Goal: Task Accomplishment & Management: Manage account settings

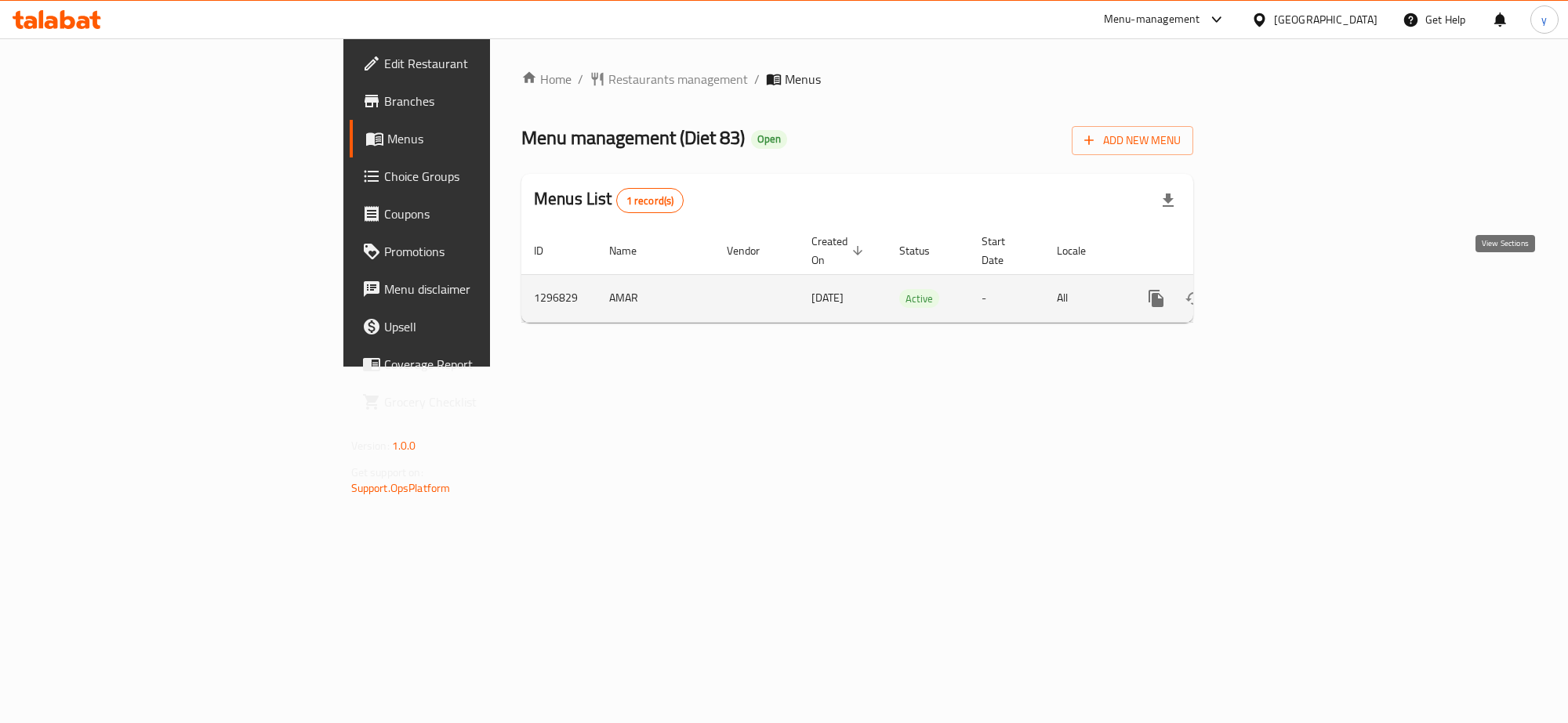
click at [1288, 281] on link "enhanced table" at bounding box center [1268, 298] width 37 height 37
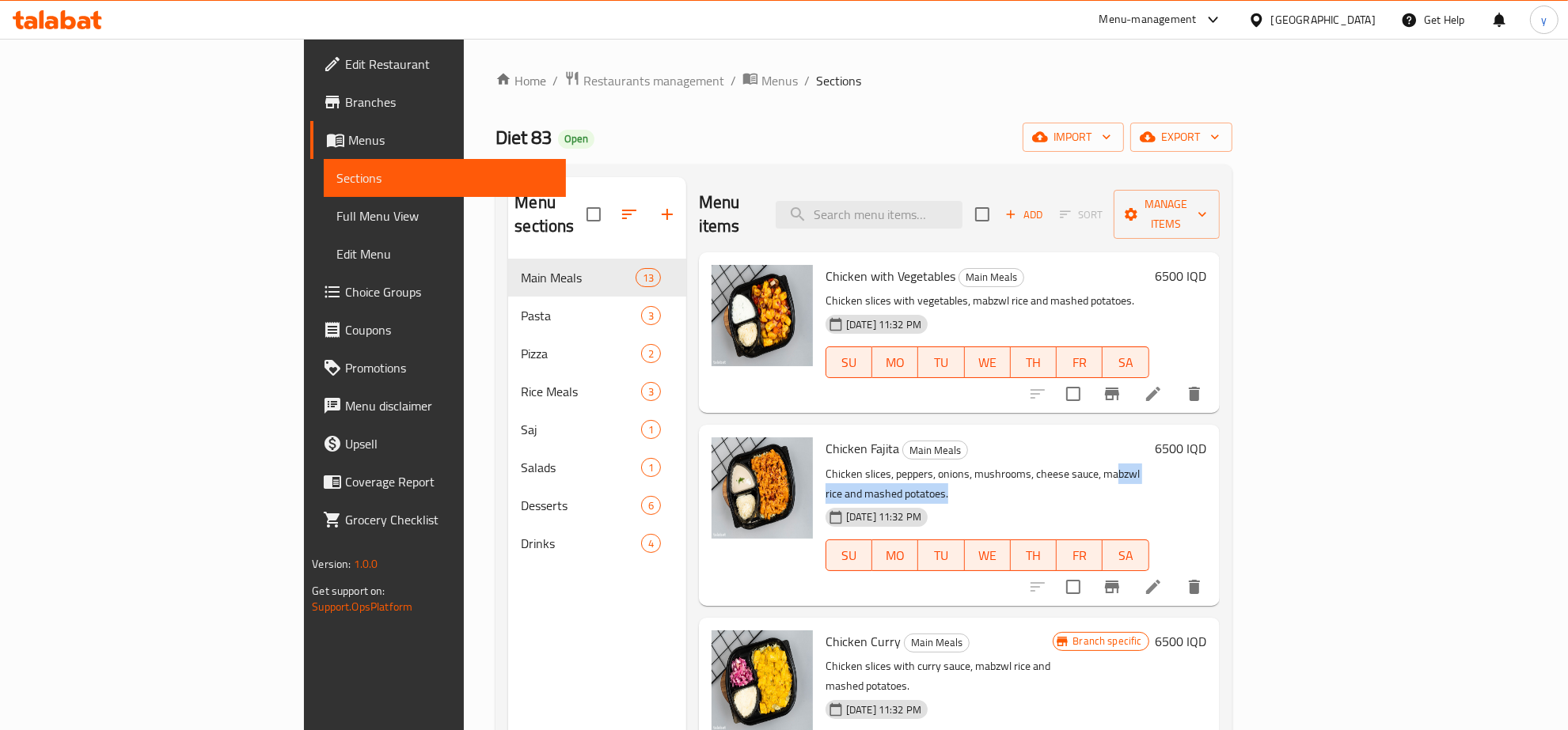
drag, startPoint x: 1203, startPoint y: 444, endPoint x: 974, endPoint y: 443, distance: 229.0
click at [1038, 465] on p "Chicken slices, peppers, onions, mushrooms, cheese sauce, mabzwl rice and mashe…" at bounding box center [987, 484] width 324 height 39
drag, startPoint x: 948, startPoint y: 453, endPoint x: 817, endPoint y: 451, distance: 131.0
click at [825, 465] on p "Chicken slices, peppers, onions, mushrooms, cheese sauce, mabzwl rice and mashe…" at bounding box center [987, 484] width 324 height 39
click at [820, 266] on div "Chicken with Vegetables Main Meals Chicken slices with vegetables, mabzwl rice …" at bounding box center [988, 333] width 337 height 148
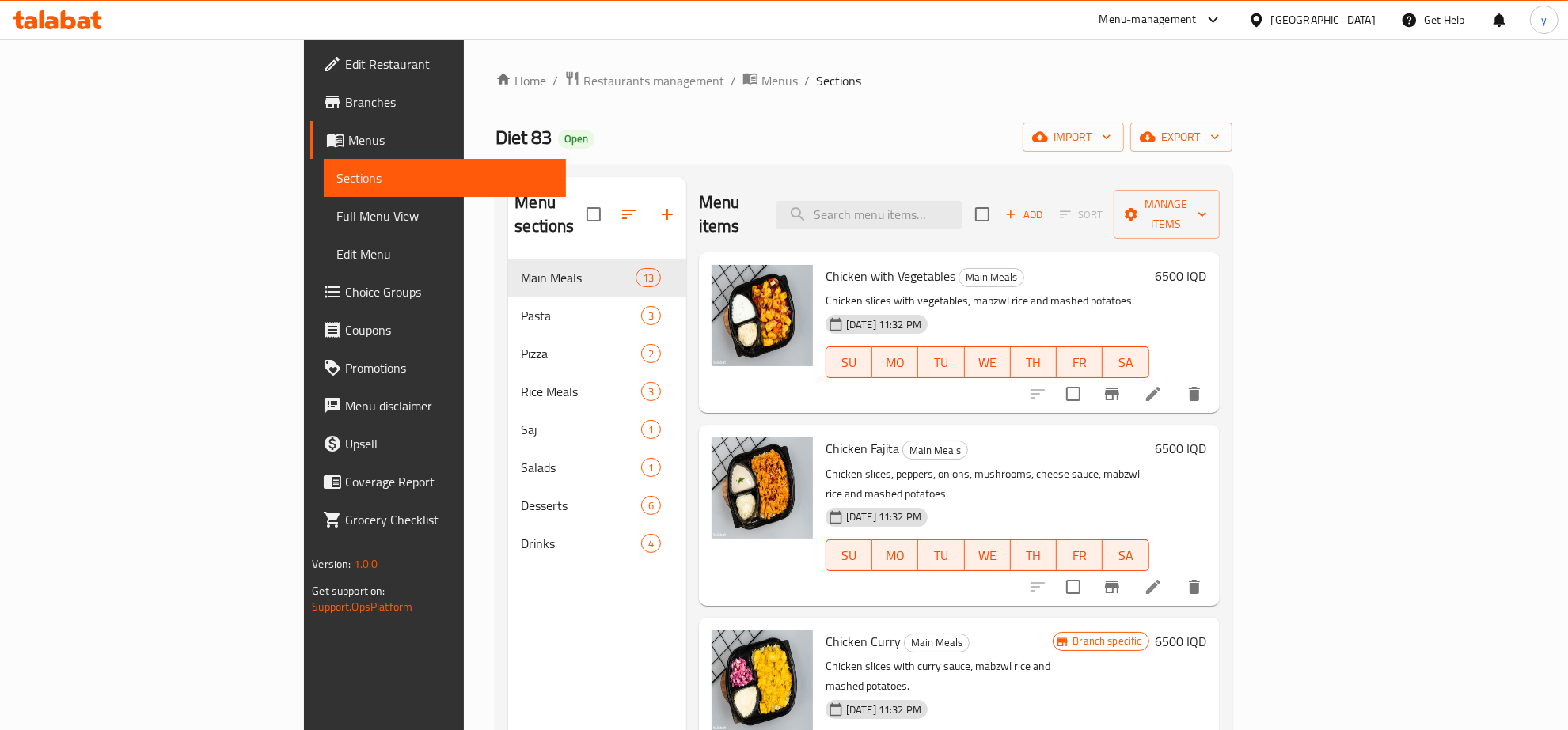
click at [1207, 265] on h6 "6500 IQD" at bounding box center [1180, 276] width 51 height 22
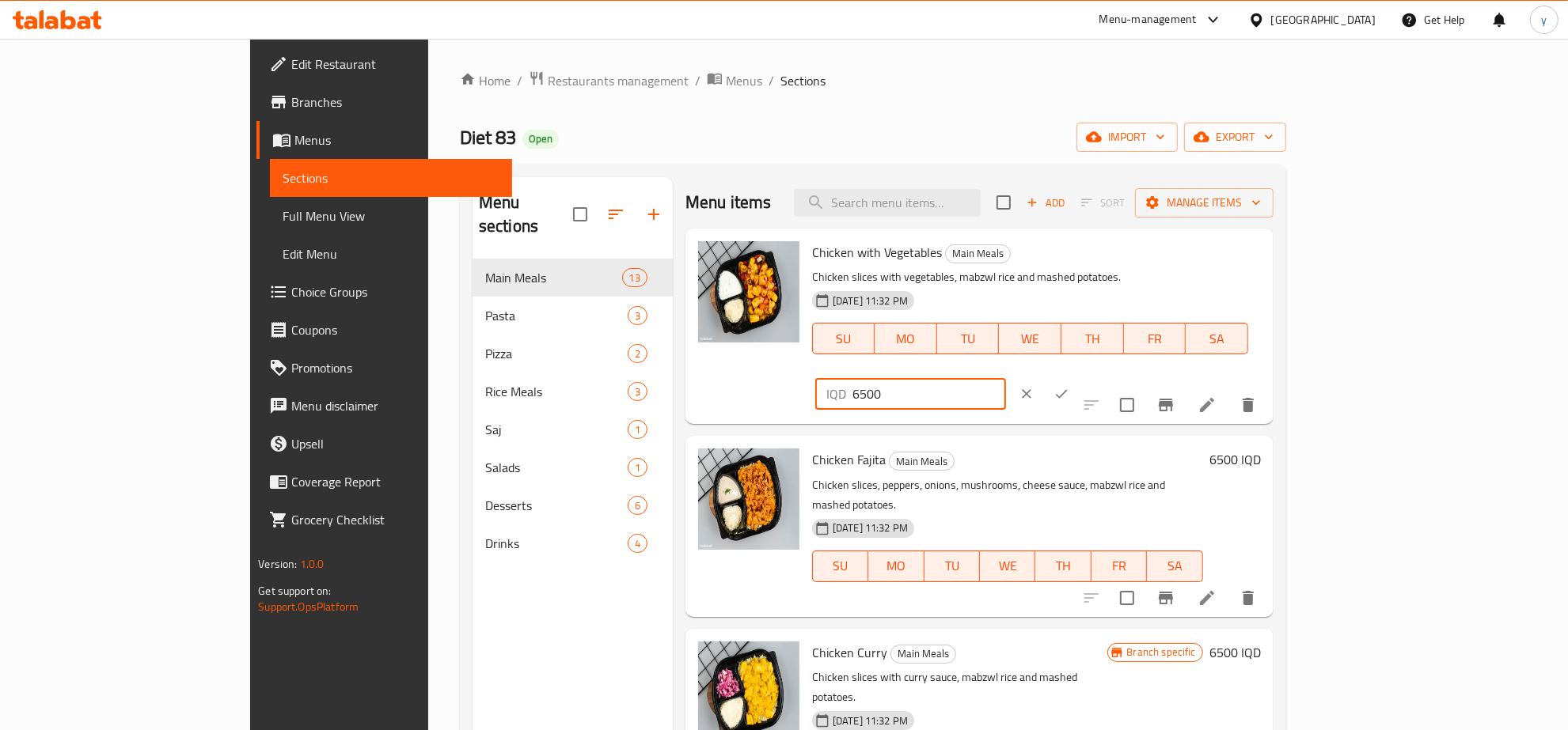
drag, startPoint x: 1346, startPoint y: 262, endPoint x: 1194, endPoint y: 287, distance: 154.0
click at [1208, 274] on div "Chicken with Vegetables Main Meals Chicken slices with vegetables, mabzwl rice …" at bounding box center [1037, 326] width 462 height 183
type input "8000"
click at [1078, 377] on button "ok" at bounding box center [1061, 394] width 35 height 35
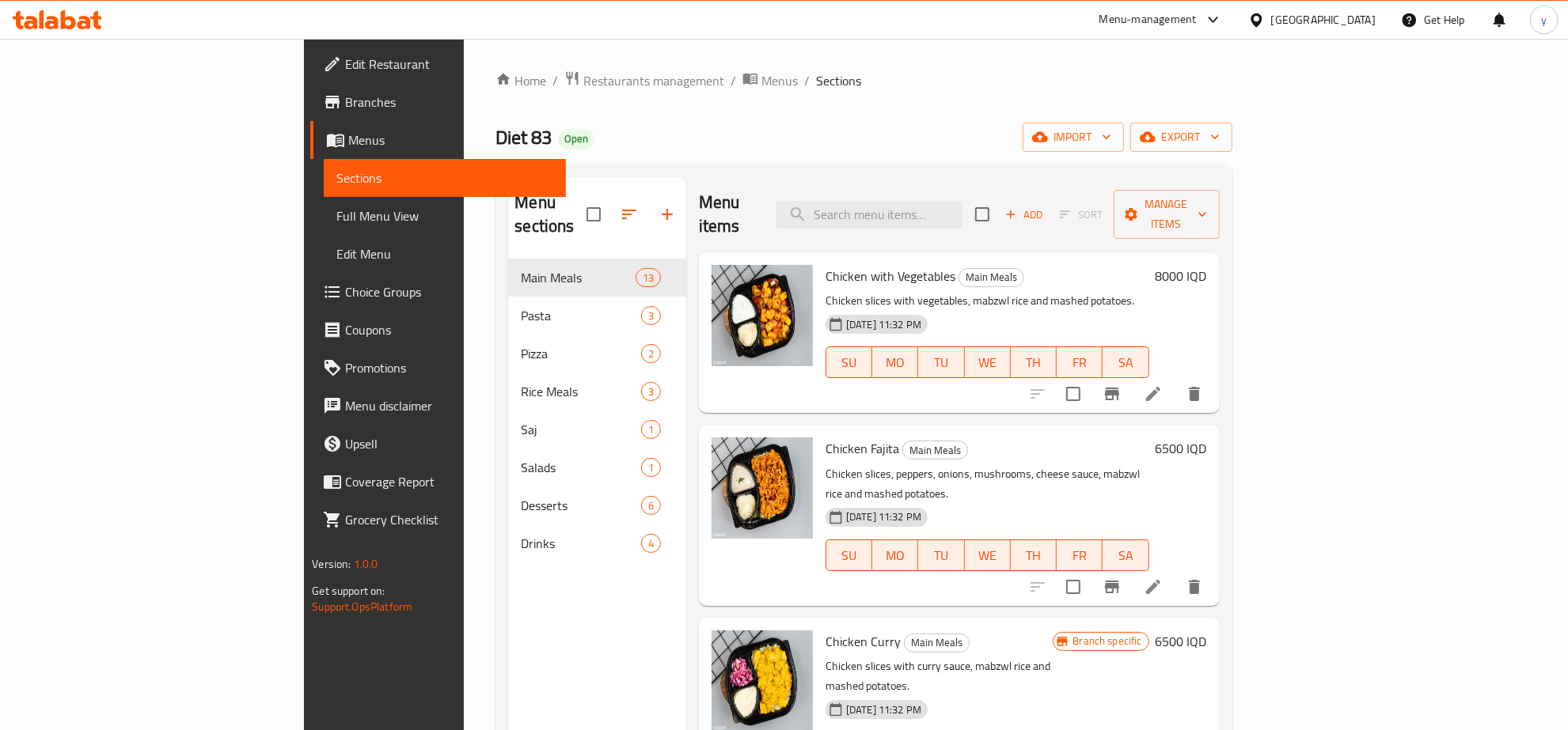
click at [1207, 438] on h6 "6500 IQD" at bounding box center [1180, 448] width 51 height 22
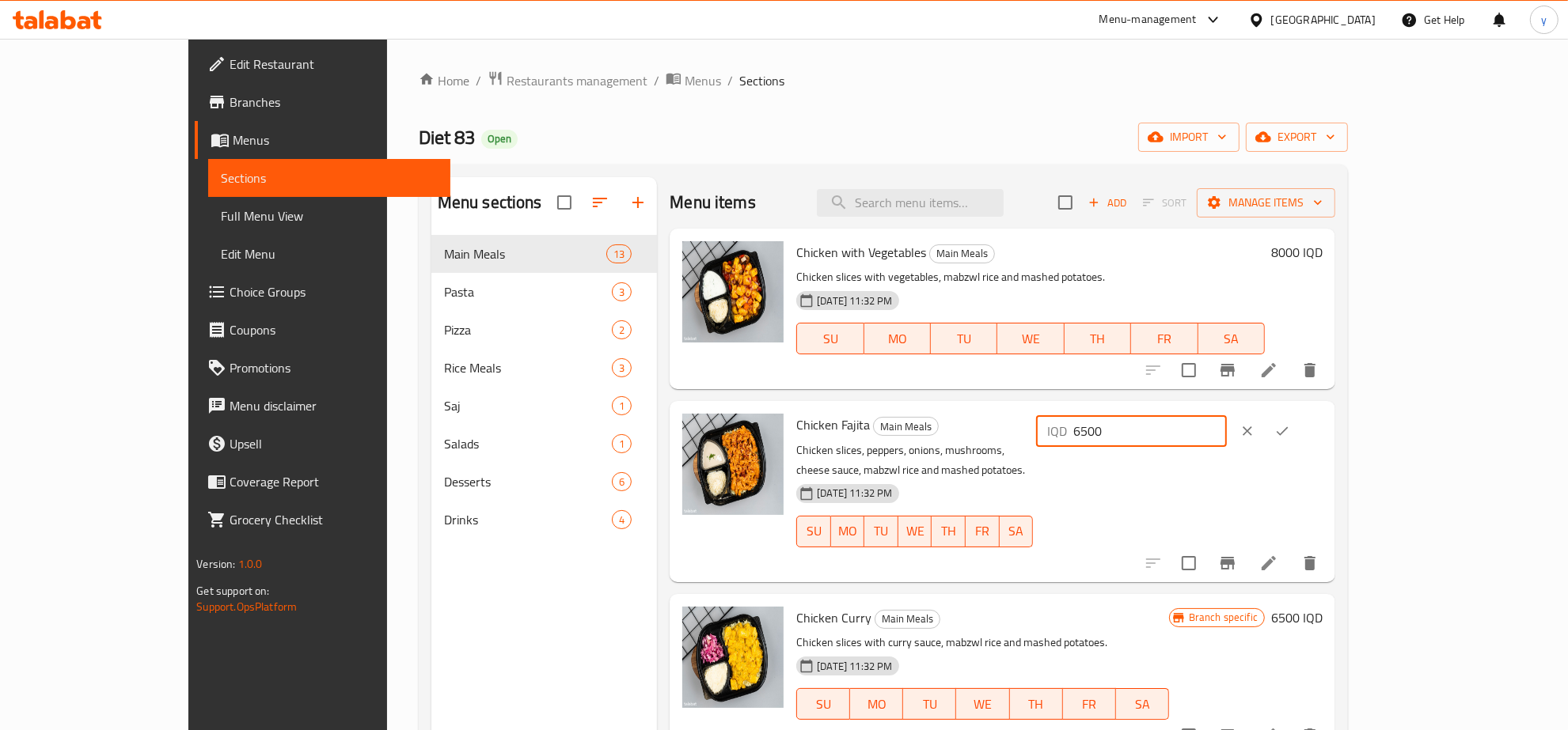
drag, startPoint x: 1244, startPoint y: 443, endPoint x: 1211, endPoint y: 463, distance: 38.6
click at [1216, 447] on div "Chicken Fajita Main Meals Chicken slices, peppers, onions, mushrooms, cheese sa…" at bounding box center [1059, 491] width 539 height 167
type input "8000"
click at [1290, 426] on icon "ok" at bounding box center [1282, 431] width 15 height 15
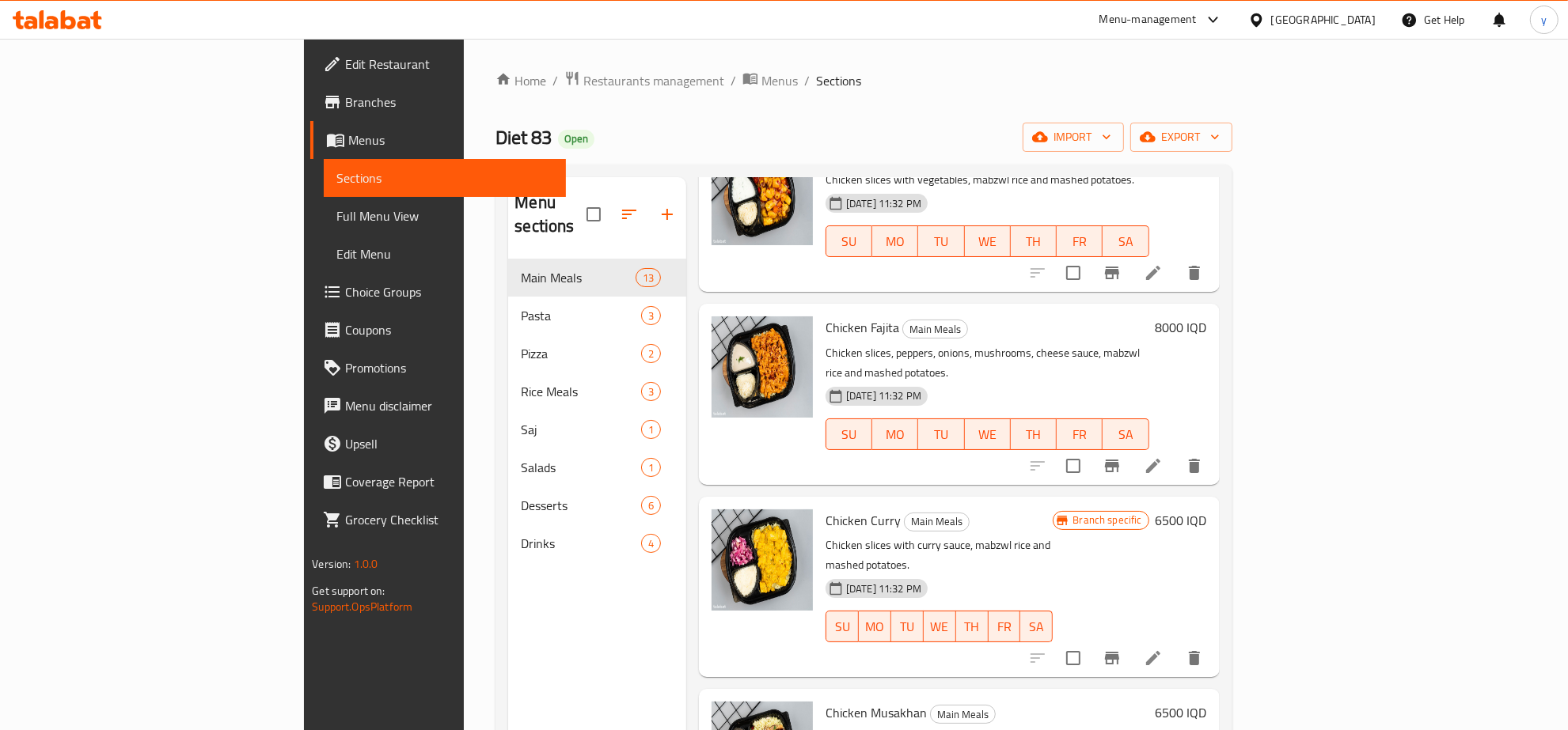
scroll to position [164, 0]
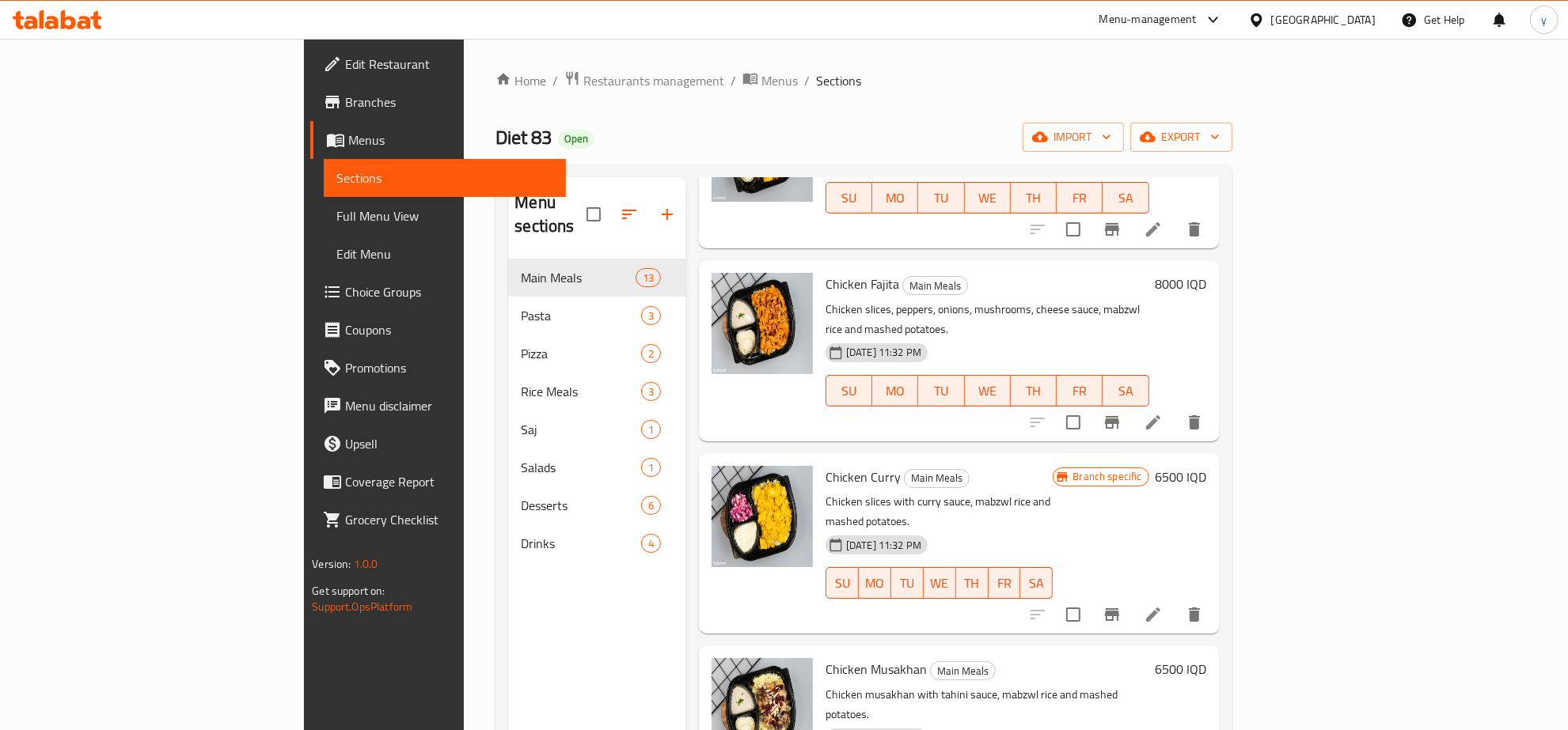
click at [1207, 466] on h6 "6500 IQD" at bounding box center [1180, 477] width 51 height 22
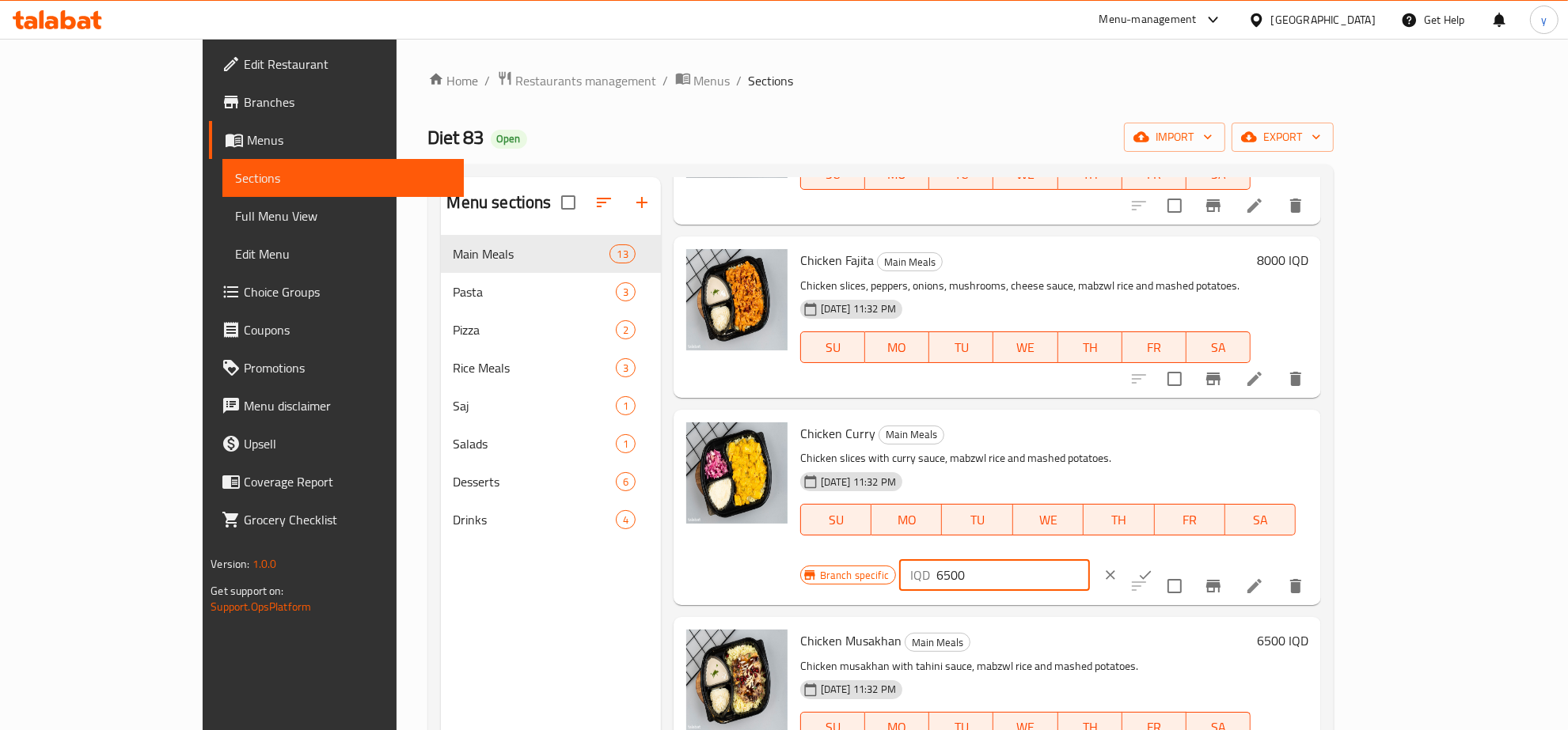
drag, startPoint x: 1370, startPoint y: 436, endPoint x: 1278, endPoint y: 459, distance: 94.8
click at [1186, 558] on div "Branch specific IQD 6500 ​" at bounding box center [993, 575] width 386 height 35
type input "8000"
click at [1163, 558] on button "ok" at bounding box center [1145, 575] width 35 height 35
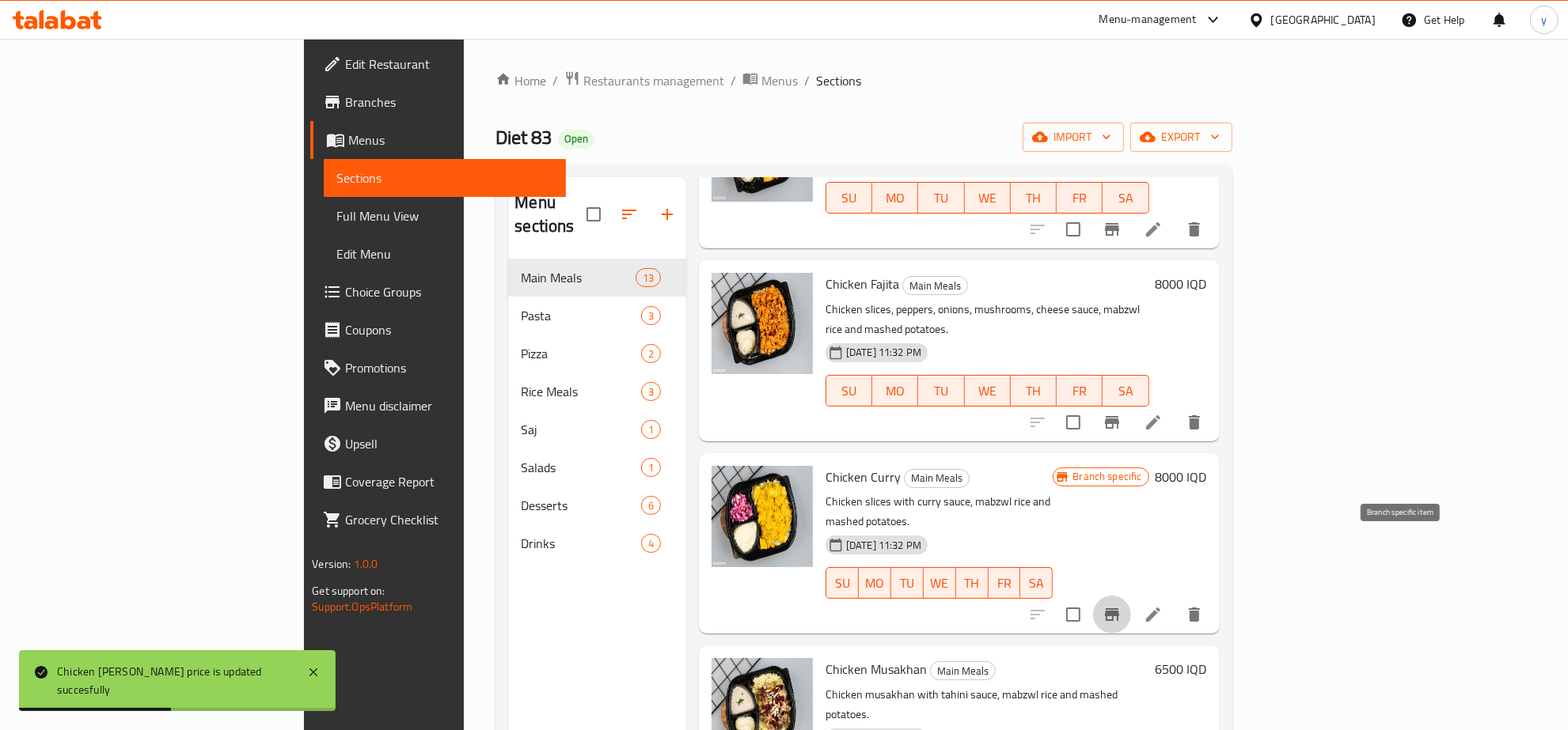
click at [1122, 605] on icon "Branch-specific-item" at bounding box center [1112, 615] width 19 height 19
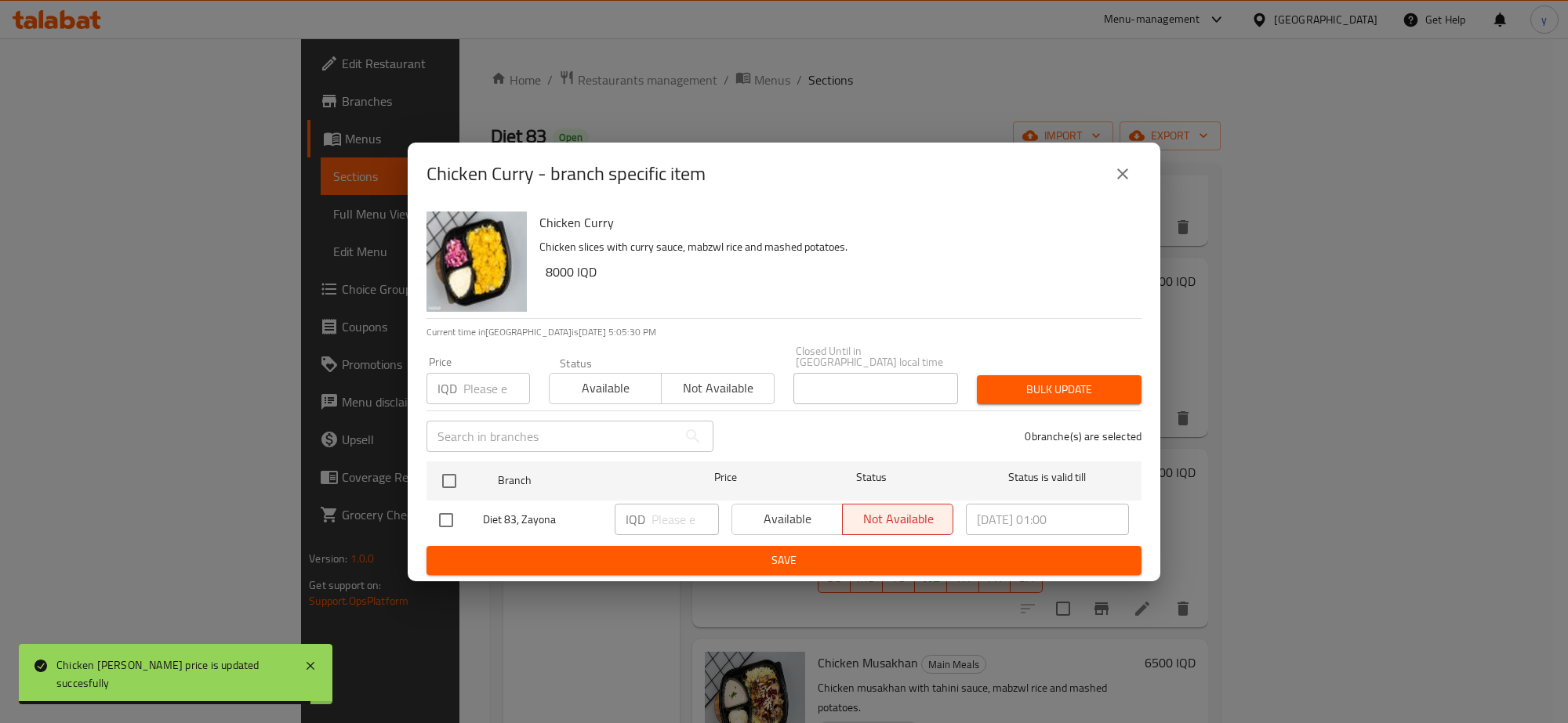
click at [1119, 179] on icon "close" at bounding box center [1122, 174] width 11 height 11
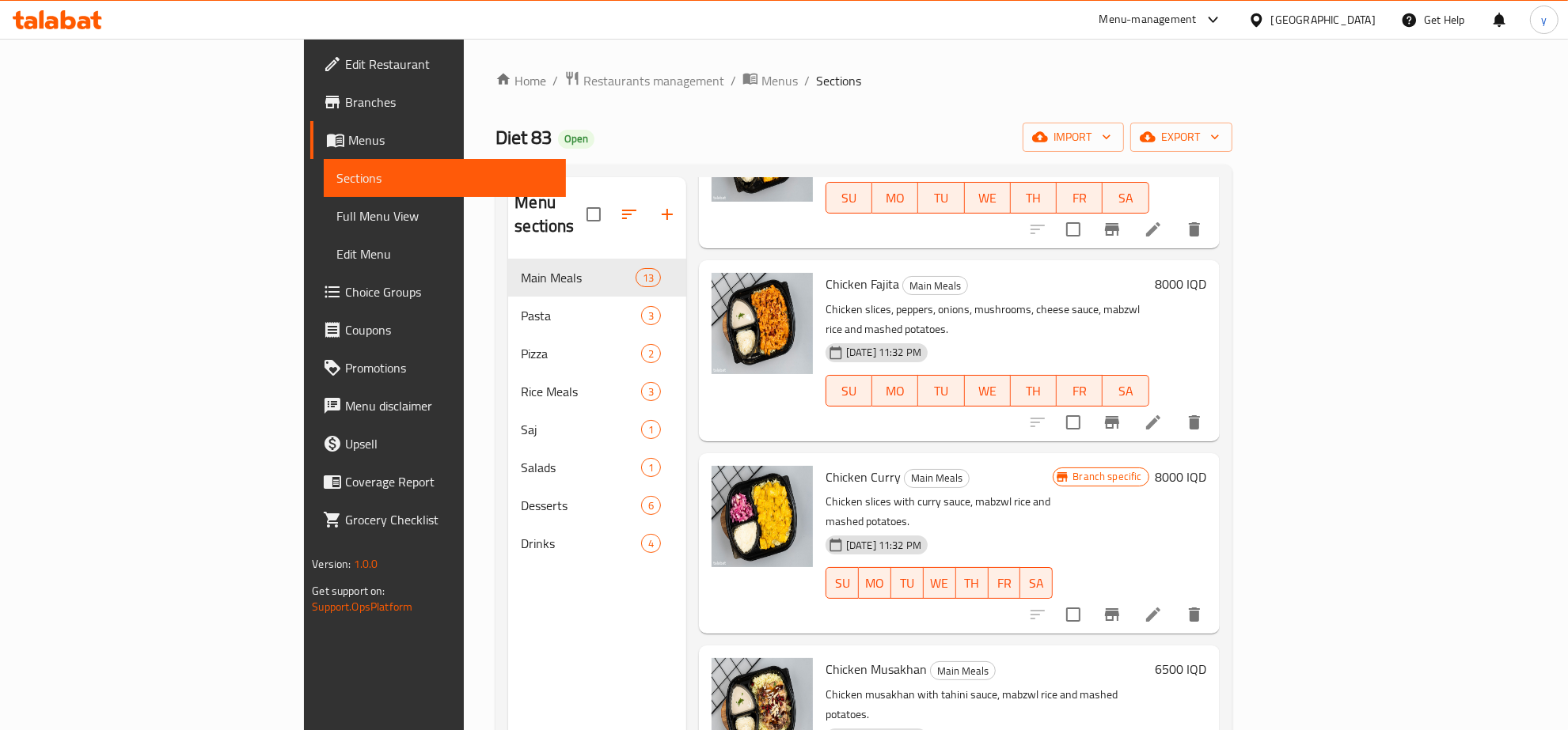
click at [1207, 659] on h6 "6500 IQD" at bounding box center [1180, 669] width 51 height 22
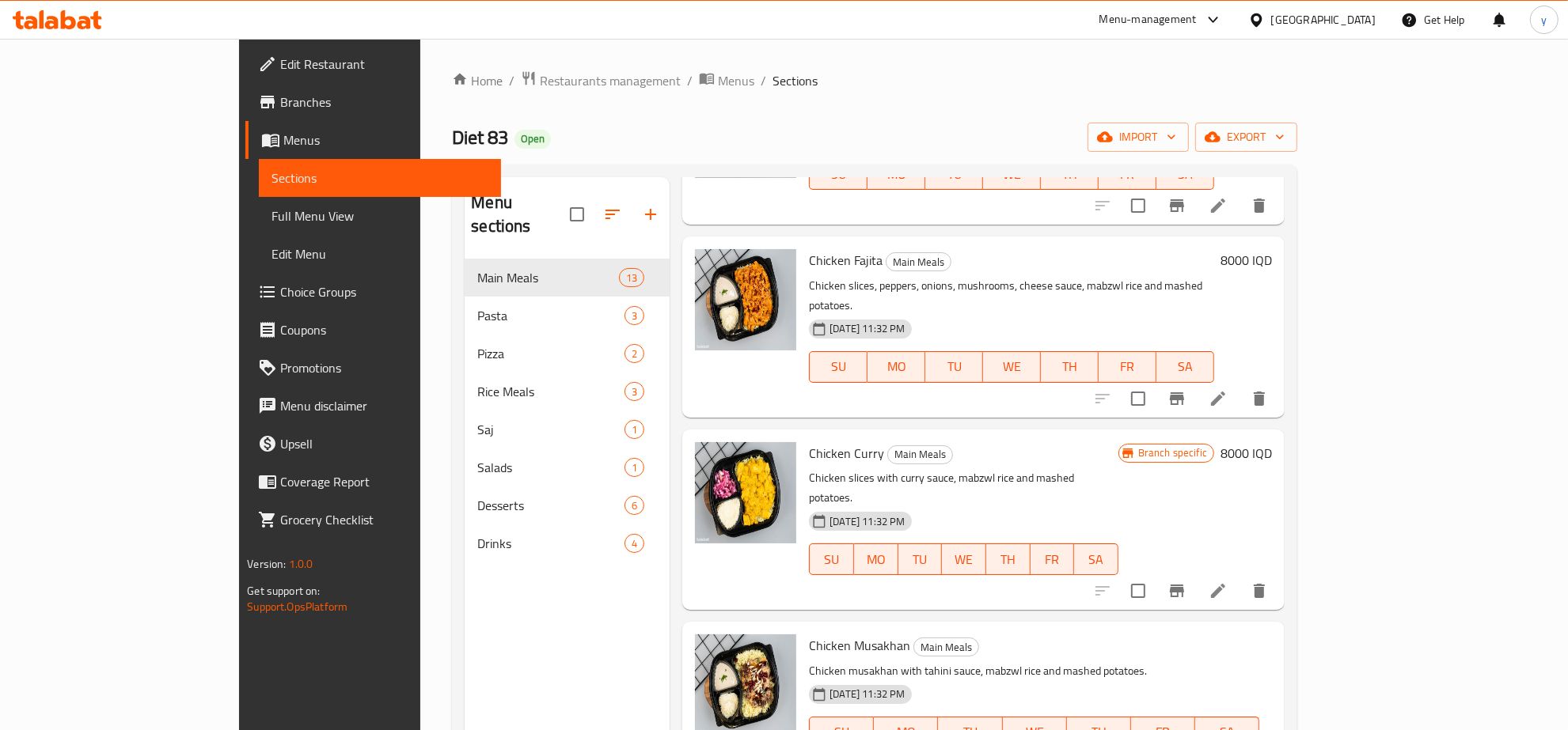
drag, startPoint x: 1306, startPoint y: 616, endPoint x: 1252, endPoint y: 633, distance: 56.6
type input "8000"
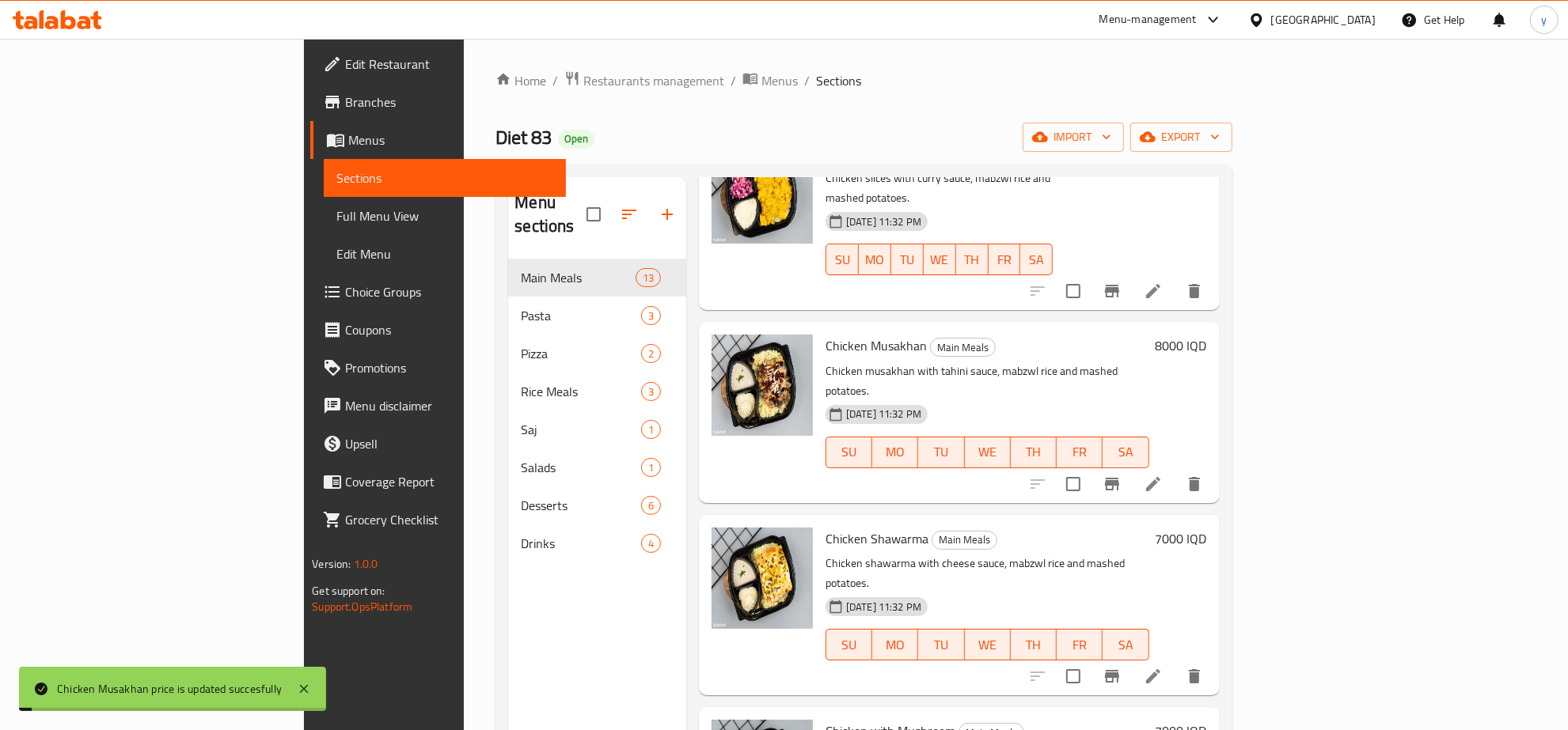
scroll to position [494, 0]
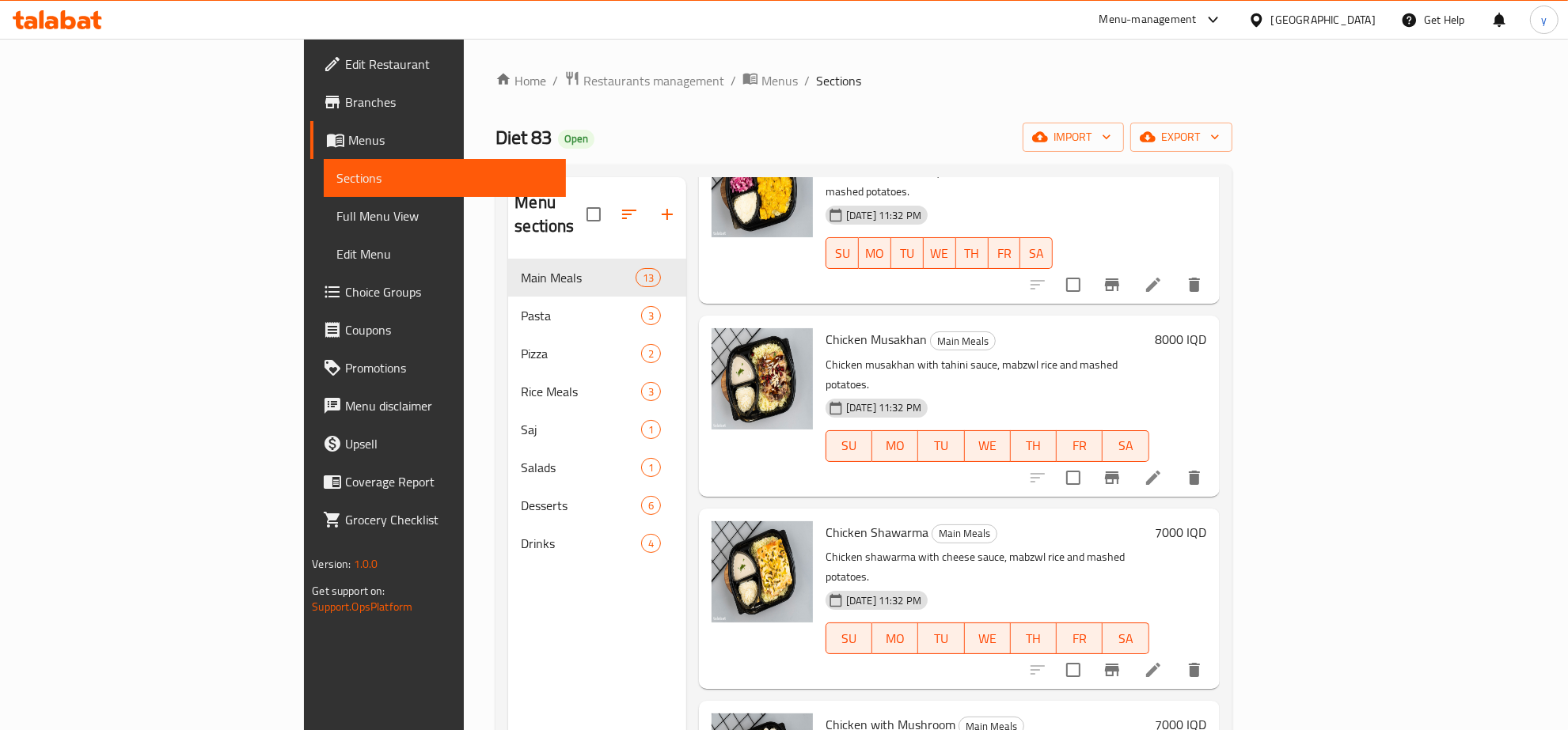
click at [1207, 521] on h6 "7000 IQD" at bounding box center [1180, 532] width 51 height 22
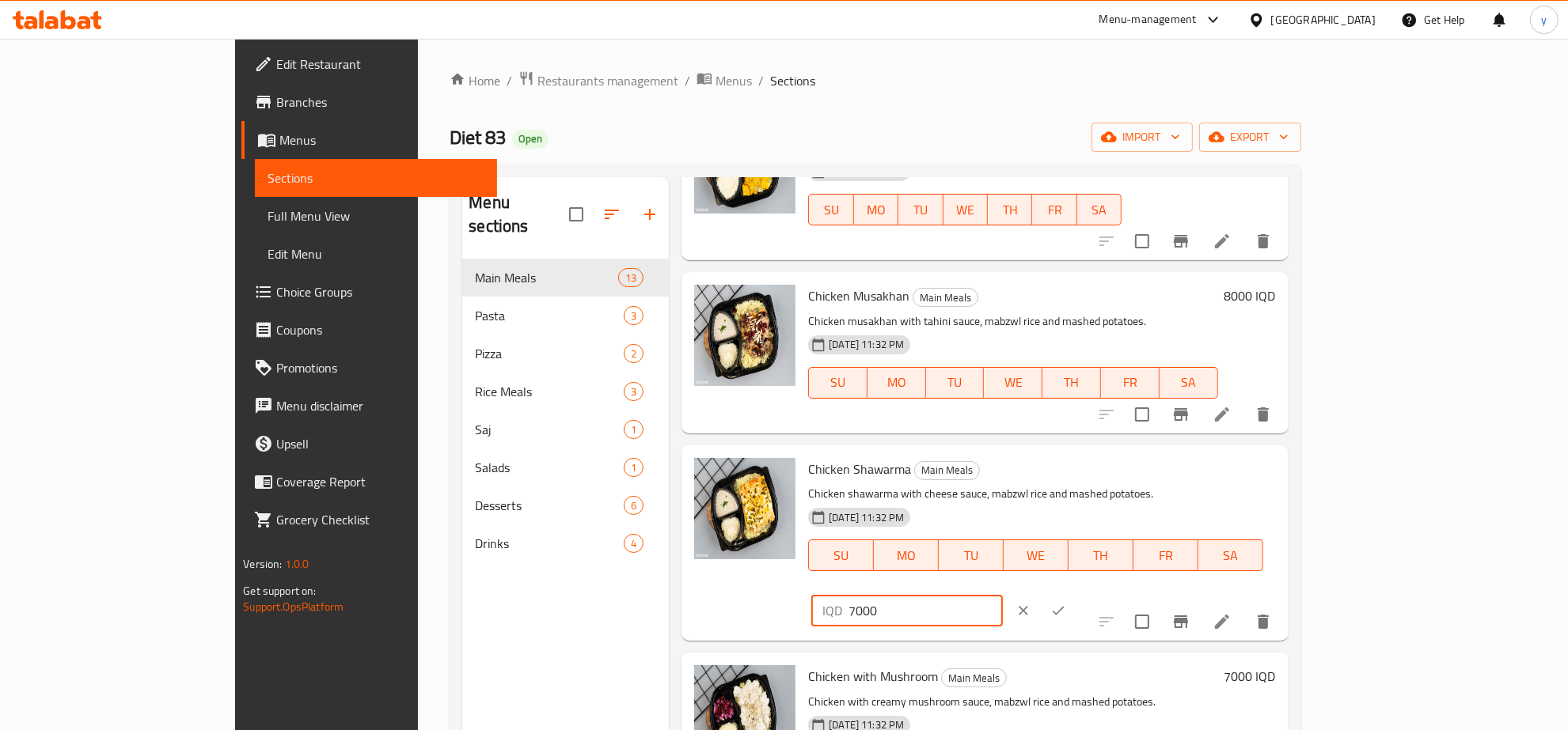
drag, startPoint x: 1314, startPoint y: 457, endPoint x: 1292, endPoint y: 461, distance: 22.4
click at [1002, 595] on input "7000" at bounding box center [925, 611] width 154 height 32
drag, startPoint x: 1316, startPoint y: 466, endPoint x: 1233, endPoint y: 466, distance: 83.0
click at [1233, 466] on div "Chicken Shawarma Main Meals Chicken shawarma with cheese sauce, mabzwl rice and…" at bounding box center [1041, 543] width 480 height 183
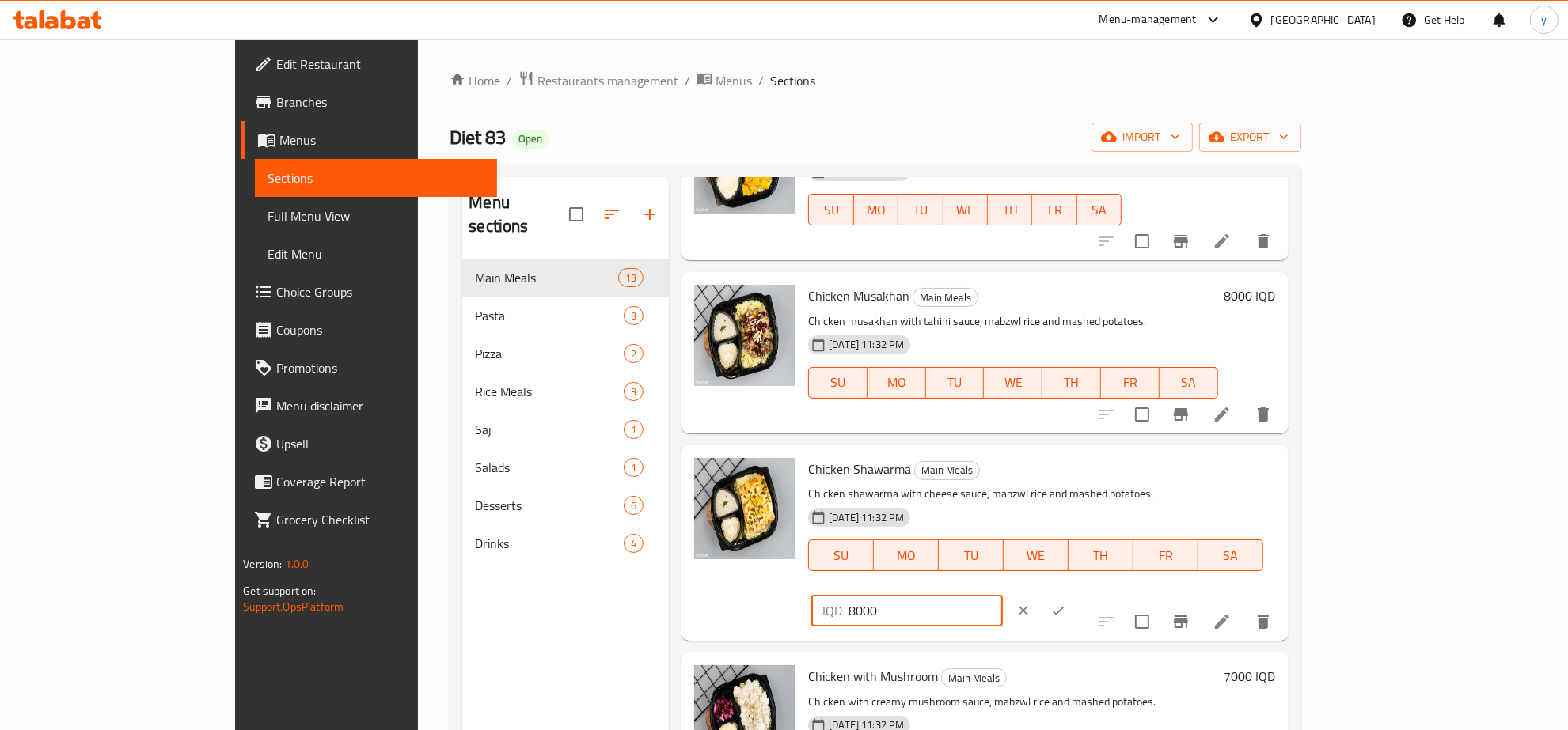
type input "8000"
click at [1075, 593] on button "ok" at bounding box center [1058, 611] width 35 height 35
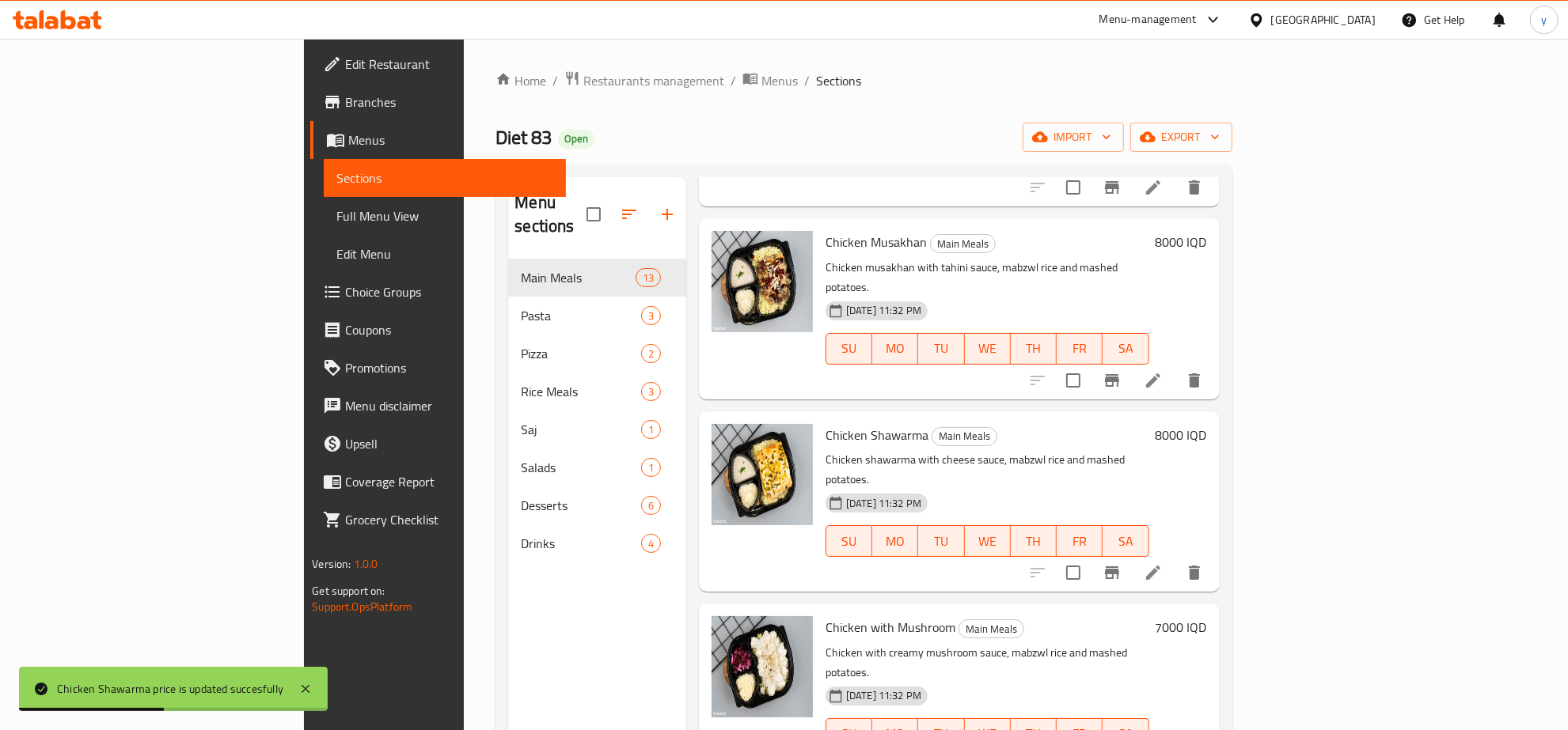
scroll to position [659, 0]
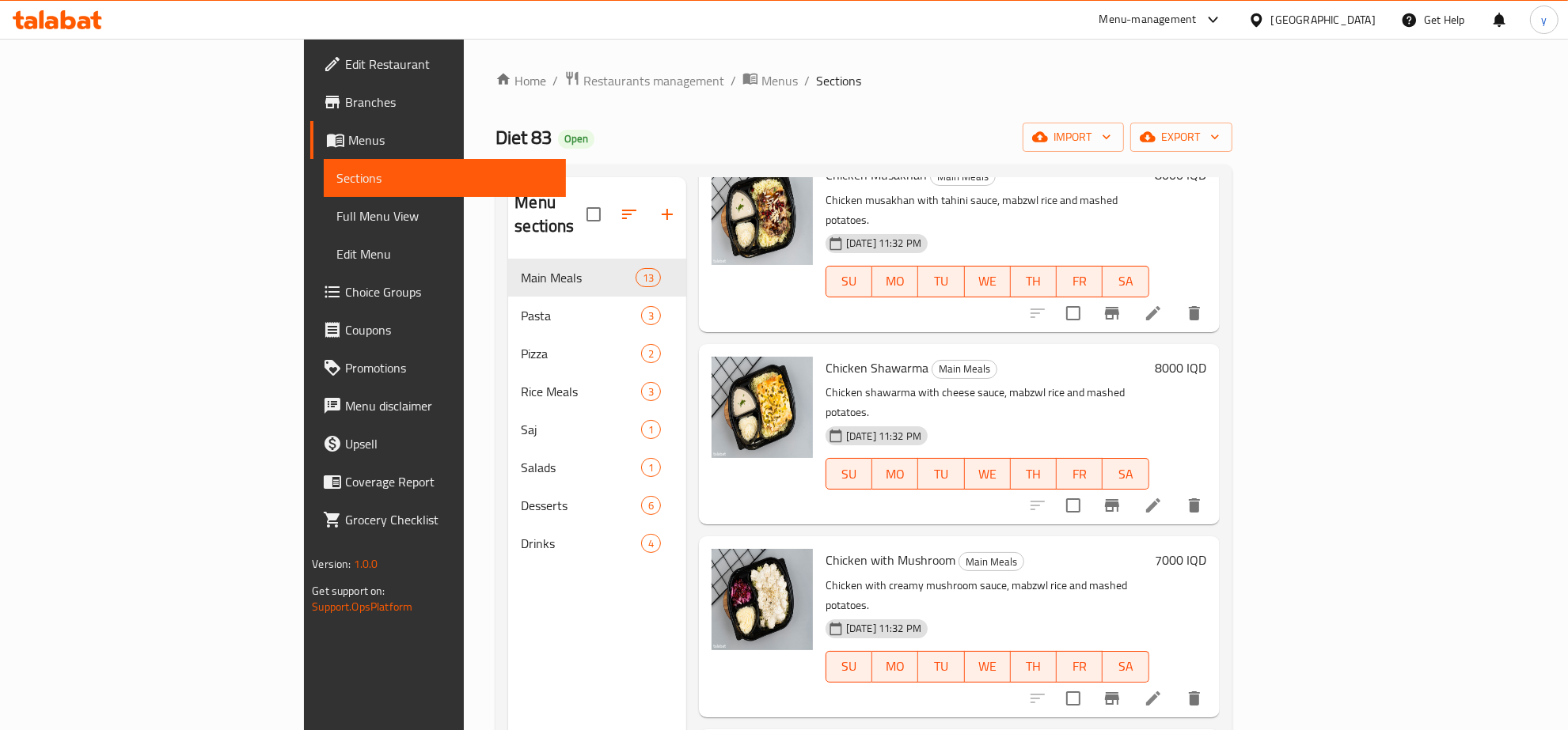
click at [1207, 549] on h6 "7000 IQD" at bounding box center [1180, 560] width 51 height 22
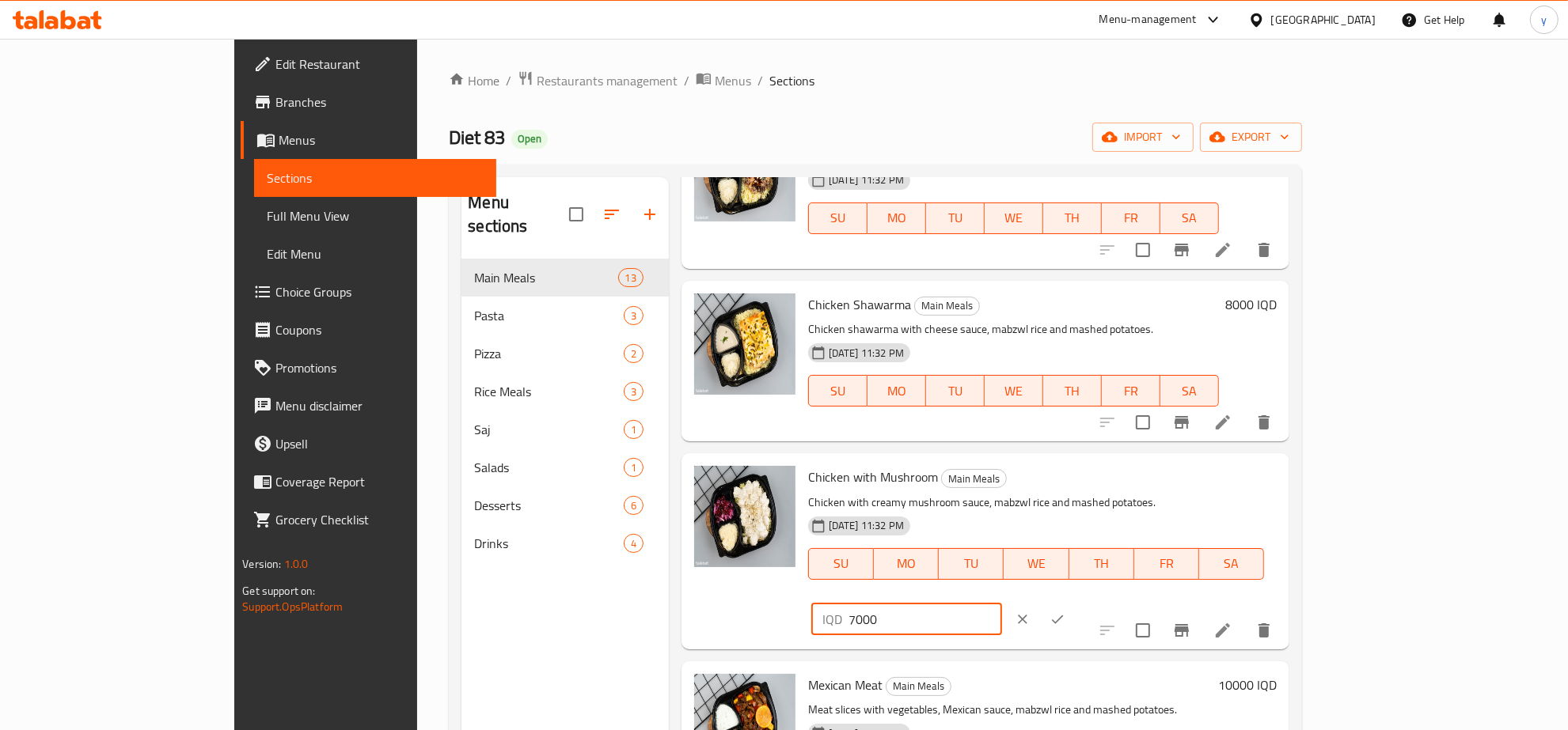
drag, startPoint x: 1280, startPoint y: 464, endPoint x: 1227, endPoint y: 475, distance: 54.1
click at [1227, 475] on div "Chicken with Mushroom Main Meals Chicken with creamy mushroom sauce, mabzwl ric…" at bounding box center [1042, 551] width 481 height 183
type input "8000"
click at [1065, 612] on icon "ok" at bounding box center [1057, 619] width 15 height 15
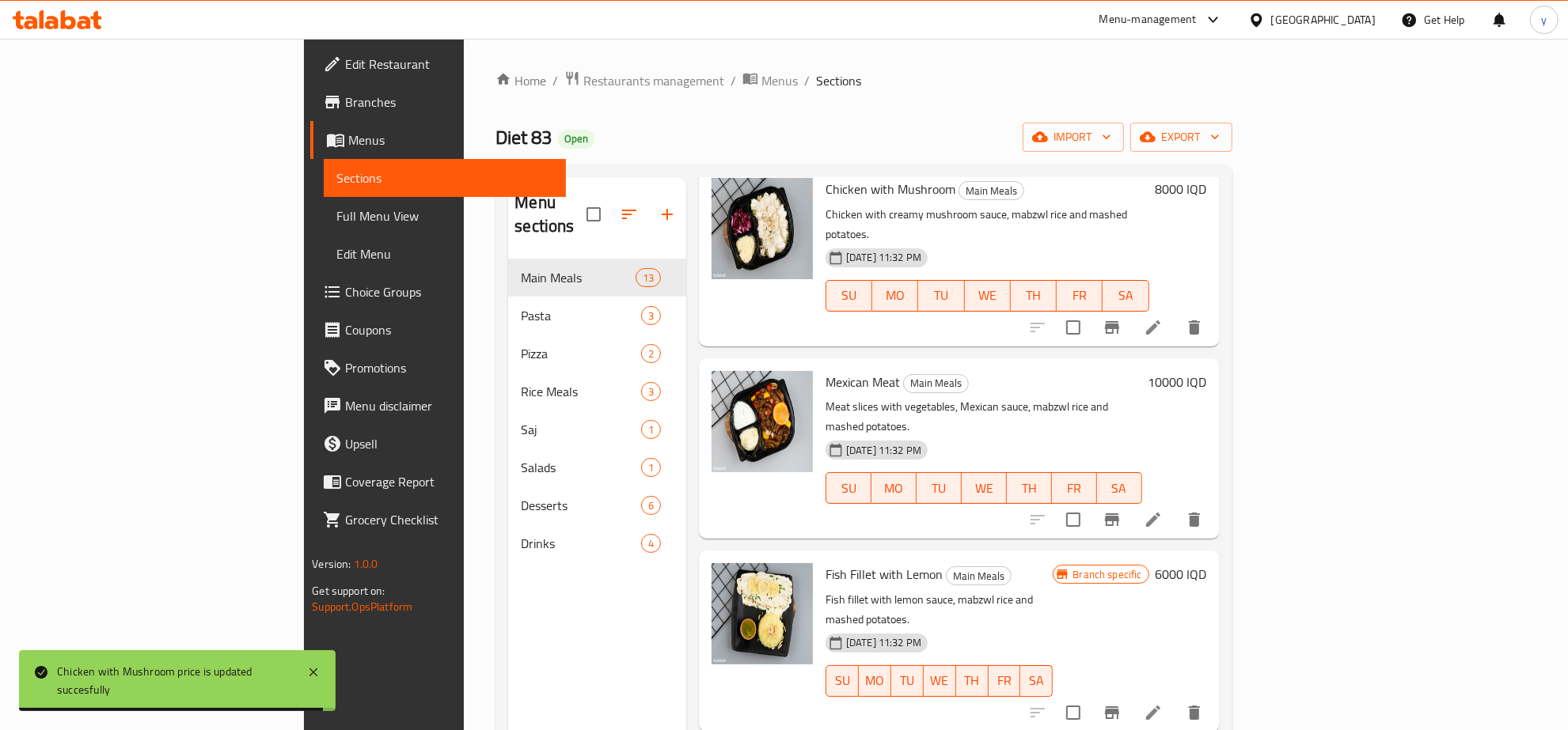
scroll to position [1154, 0]
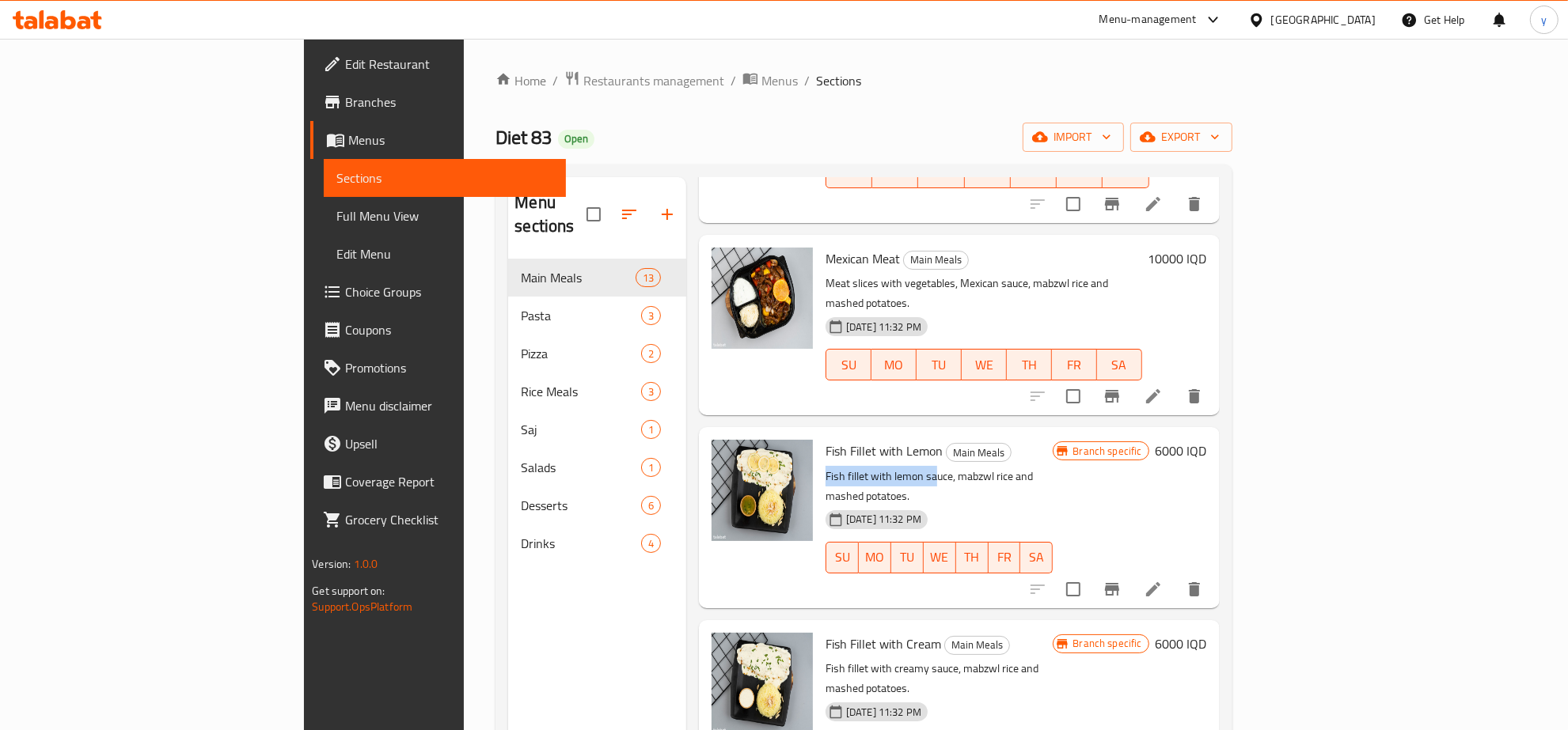
drag, startPoint x: 746, startPoint y: 329, endPoint x: 859, endPoint y: 306, distance: 115.3
click at [861, 434] on div "Fish Fillet with Lemon Main Meals Fish fillet with lemon sauce, mabzwl rice and…" at bounding box center [939, 517] width 240 height 167
click at [884, 466] on p "Fish fillet with lemon sauce, mabzwl rice and mashed potatoes." at bounding box center [939, 486] width 227 height 39
click at [1207, 440] on h6 "6000 IQD" at bounding box center [1180, 450] width 51 height 22
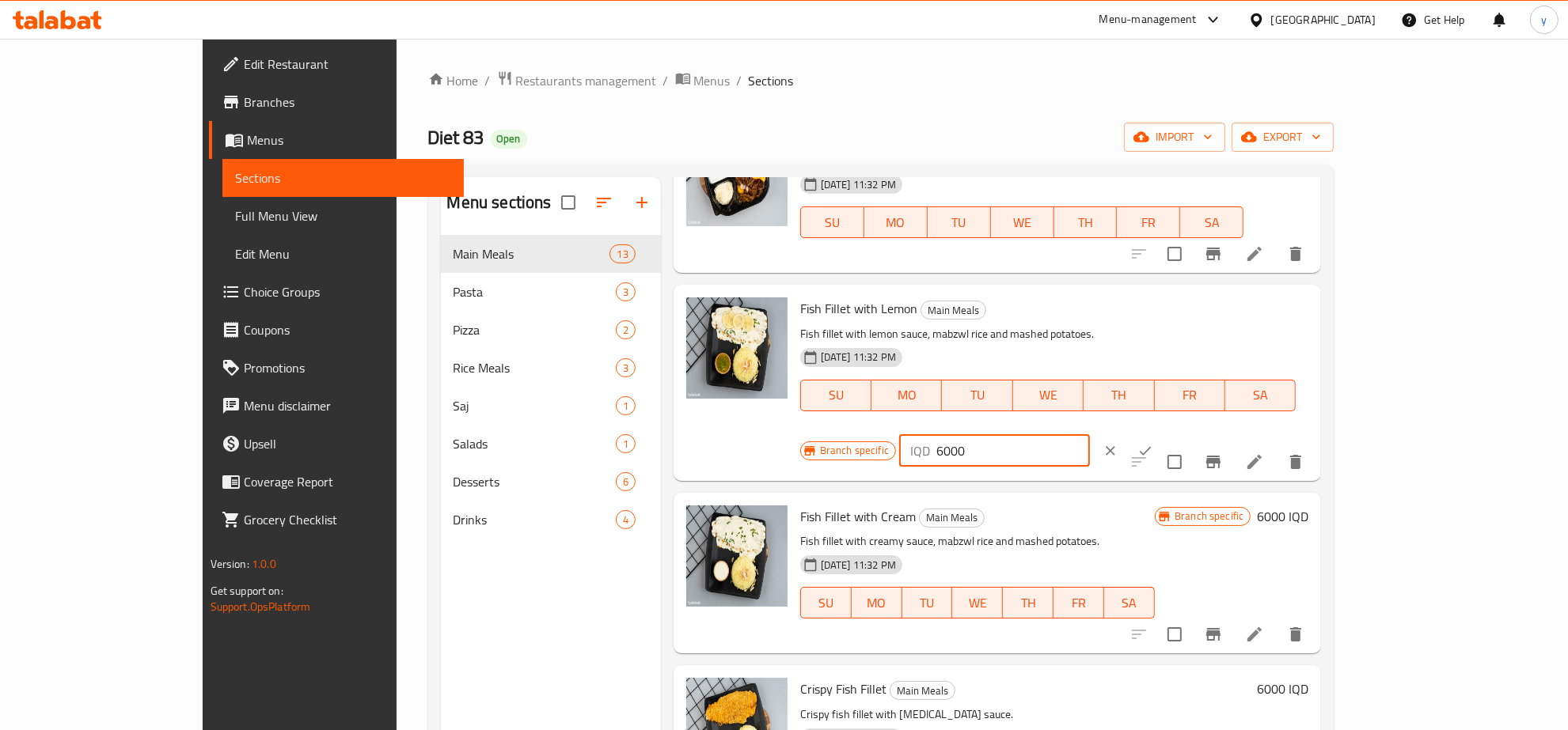
click at [1090, 436] on div "IQD 6000 ​" at bounding box center [995, 451] width 190 height 32
type input "7000"
click at [1153, 443] on icon "ok" at bounding box center [1145, 451] width 15 height 15
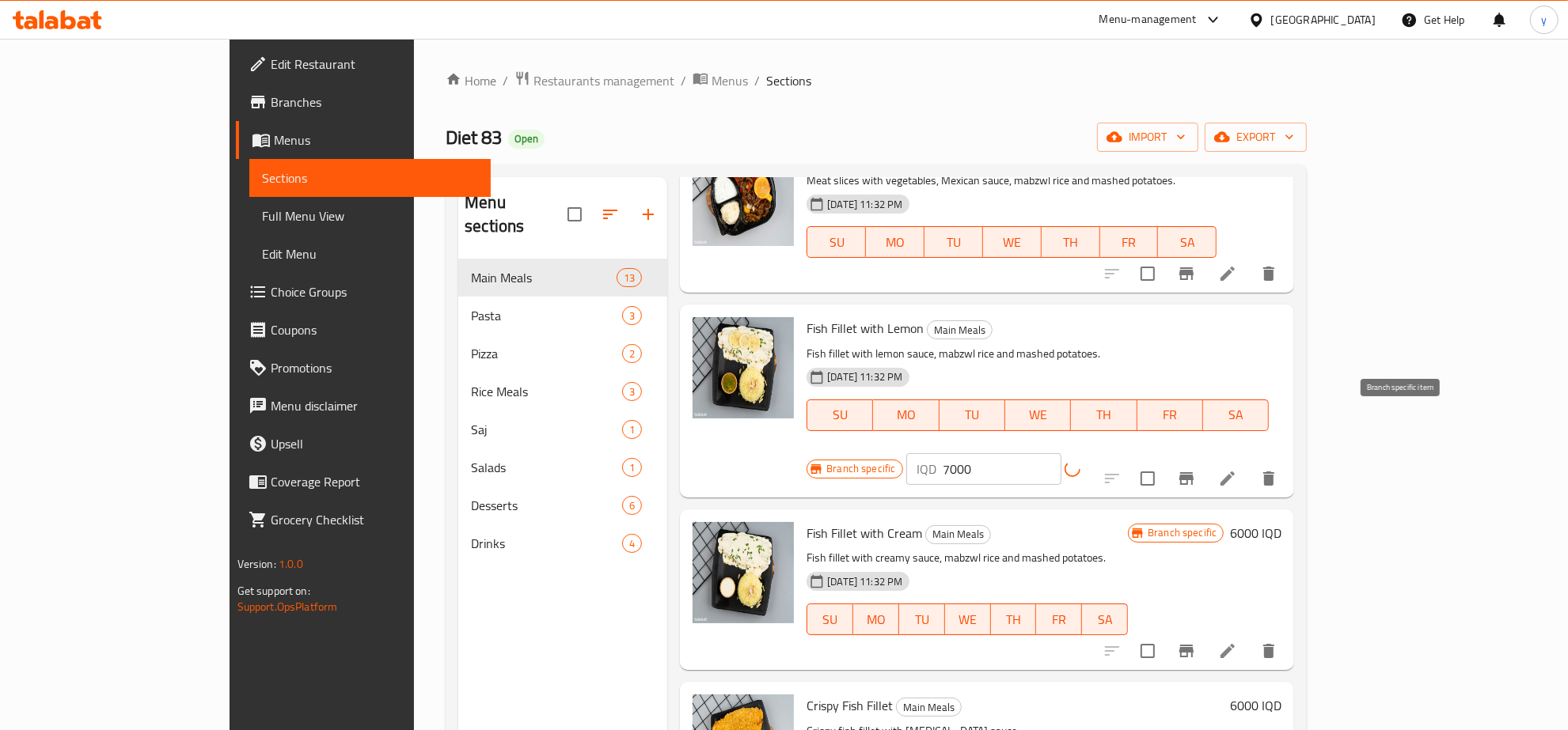
click at [1205, 460] on button "Branch-specific-item" at bounding box center [1186, 478] width 38 height 38
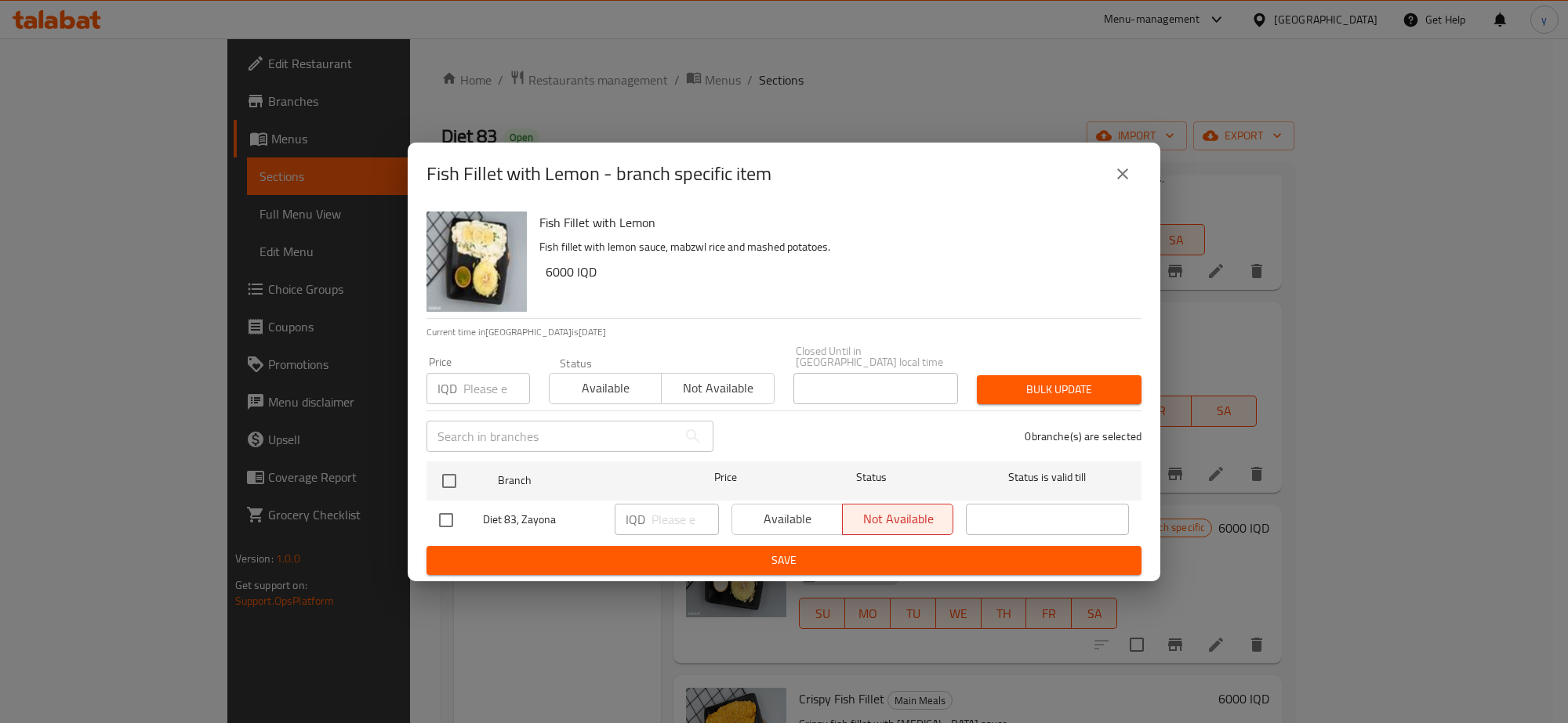
click at [1126, 182] on icon "close" at bounding box center [1122, 174] width 19 height 19
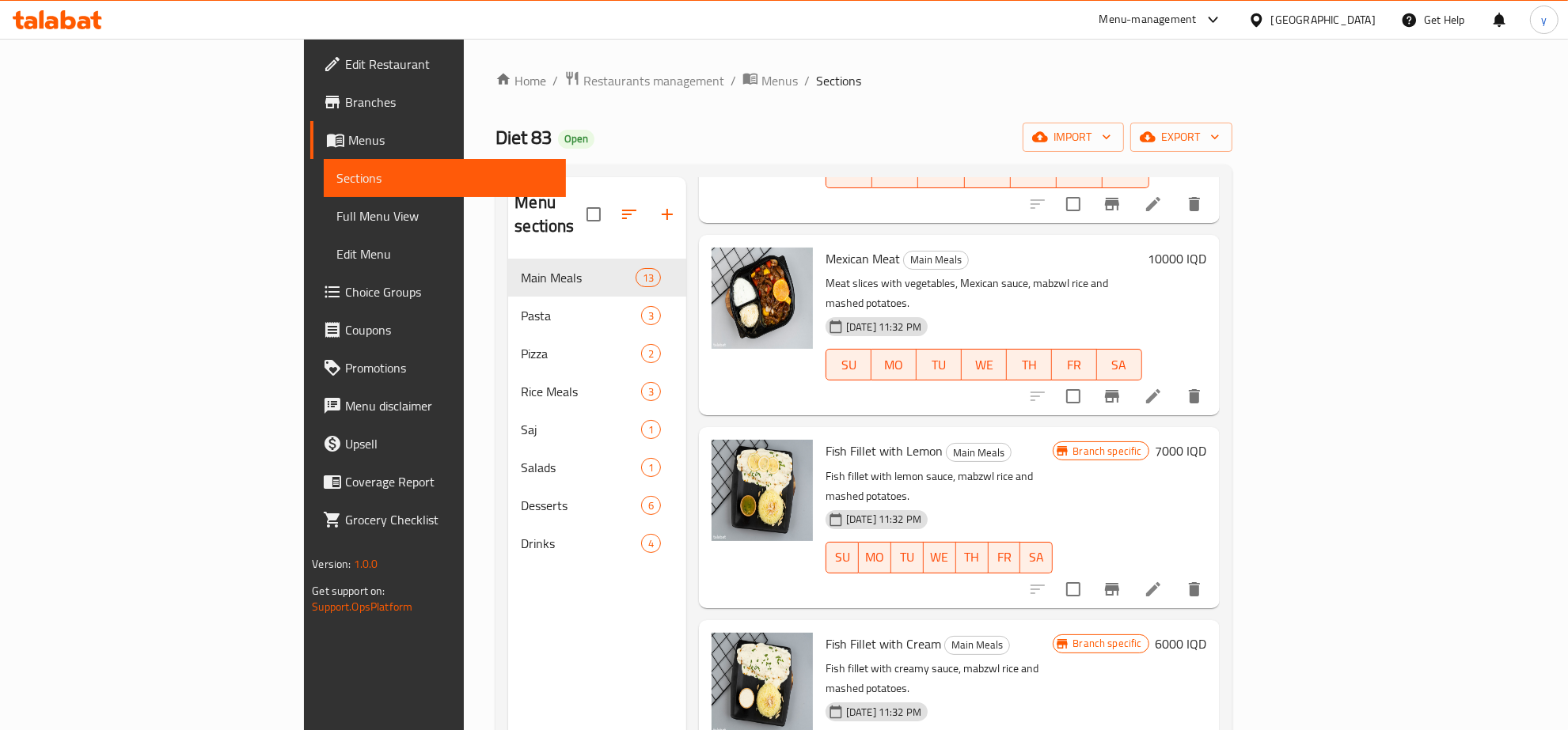
click at [1207, 633] on h6 "6000 IQD" at bounding box center [1180, 643] width 51 height 22
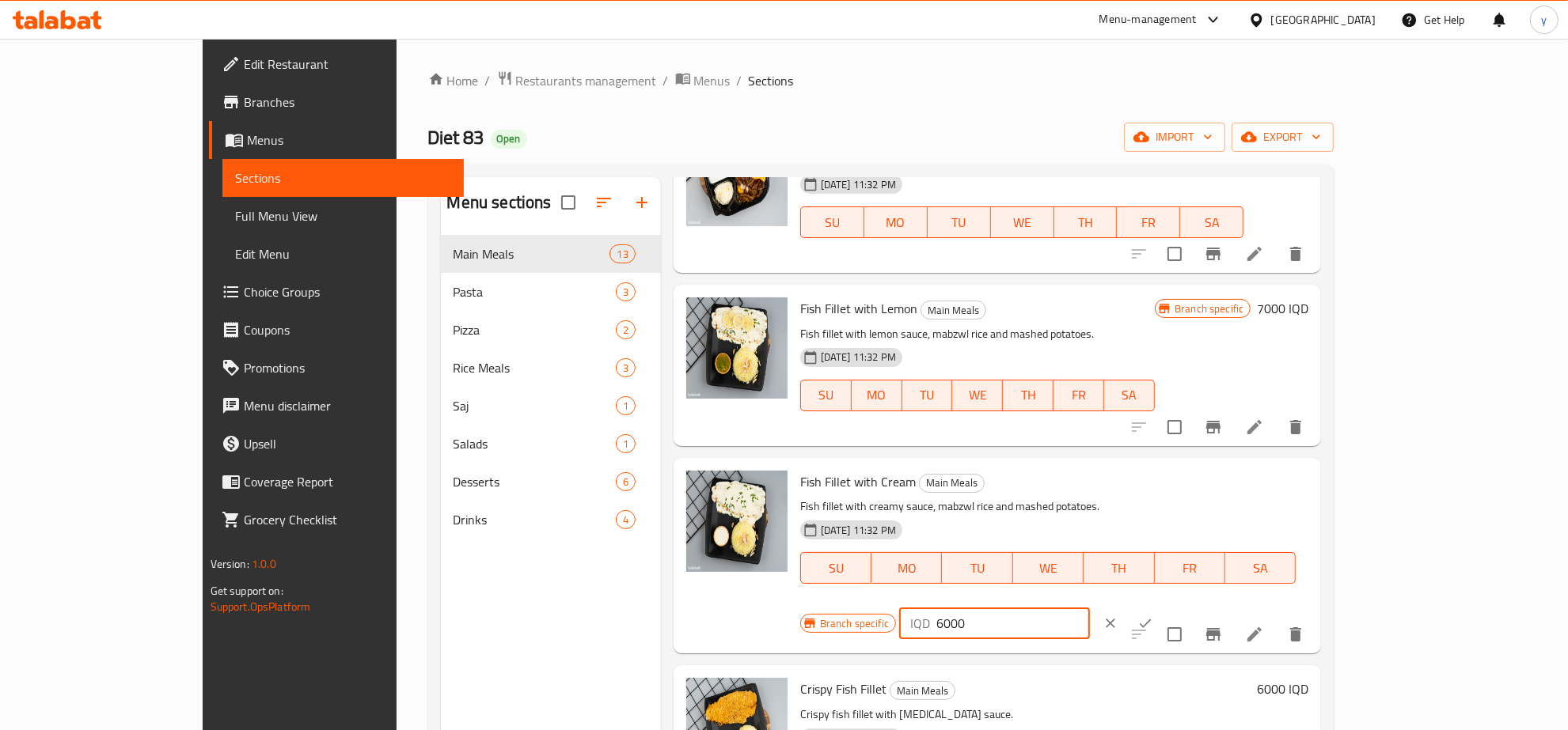
click at [1090, 608] on input "6000" at bounding box center [1013, 623] width 154 height 32
type input "7000"
click at [1163, 606] on button "ok" at bounding box center [1145, 623] width 35 height 35
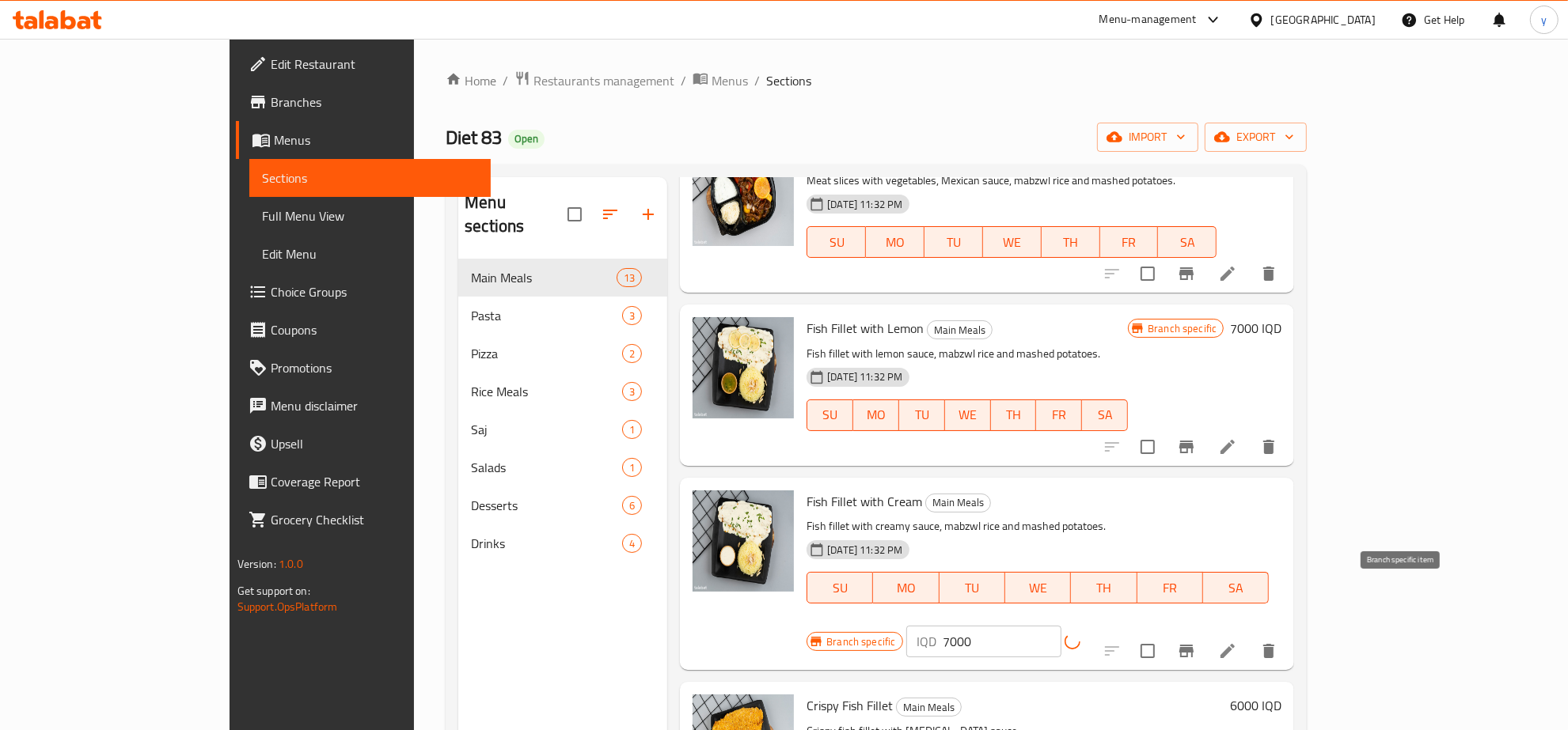
click at [1196, 642] on icon "Branch-specific-item" at bounding box center [1186, 651] width 19 height 19
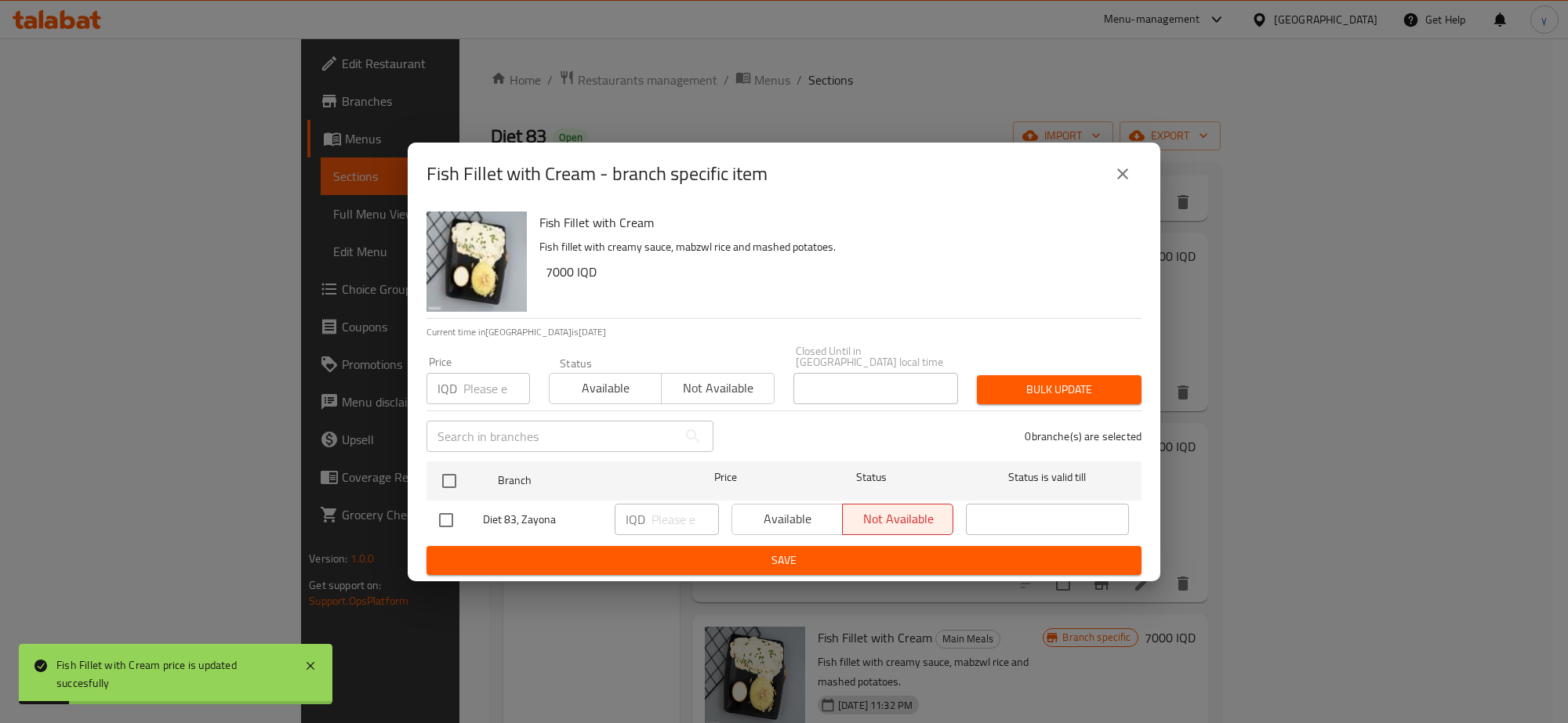
click at [1127, 181] on icon "close" at bounding box center [1122, 174] width 19 height 19
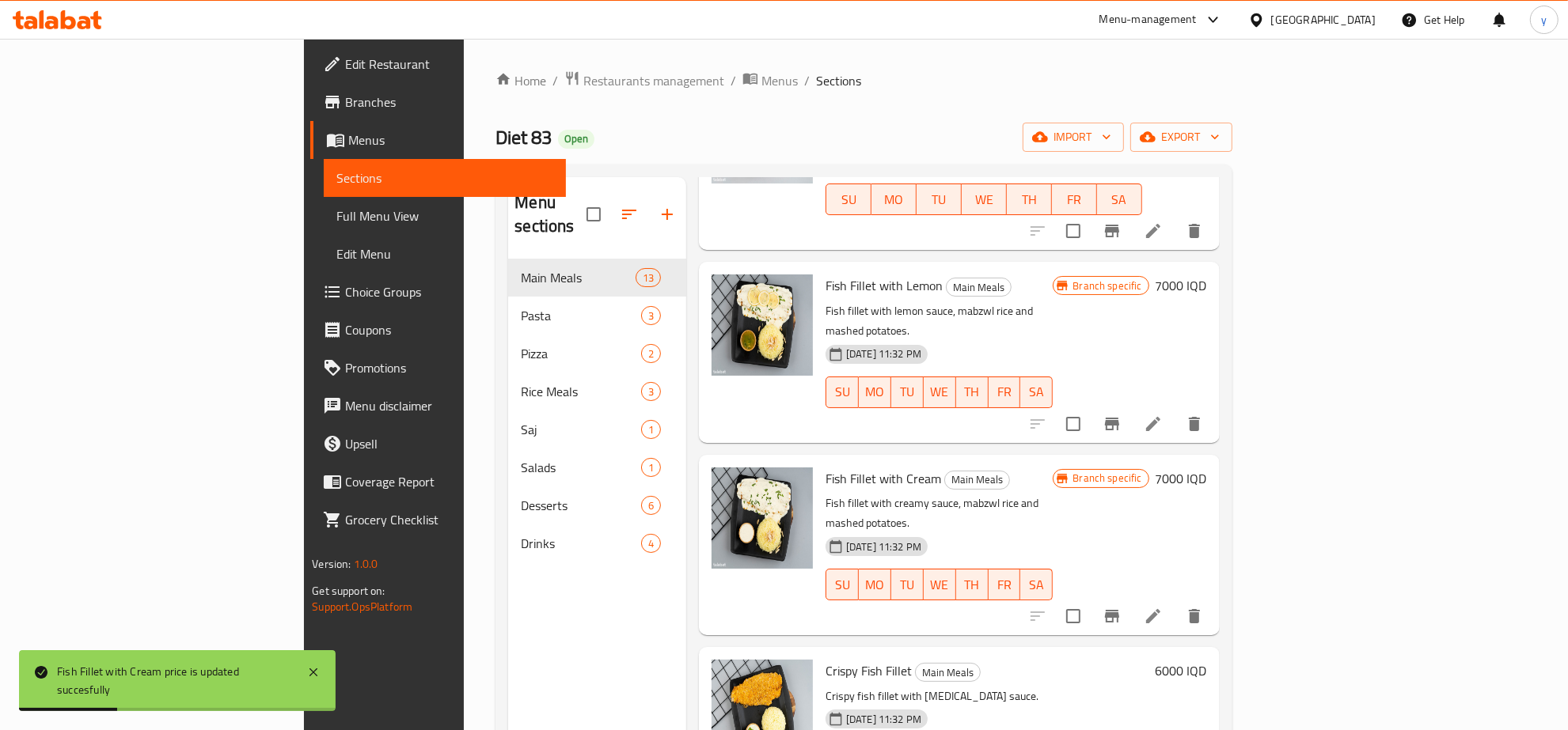
scroll to position [1484, 0]
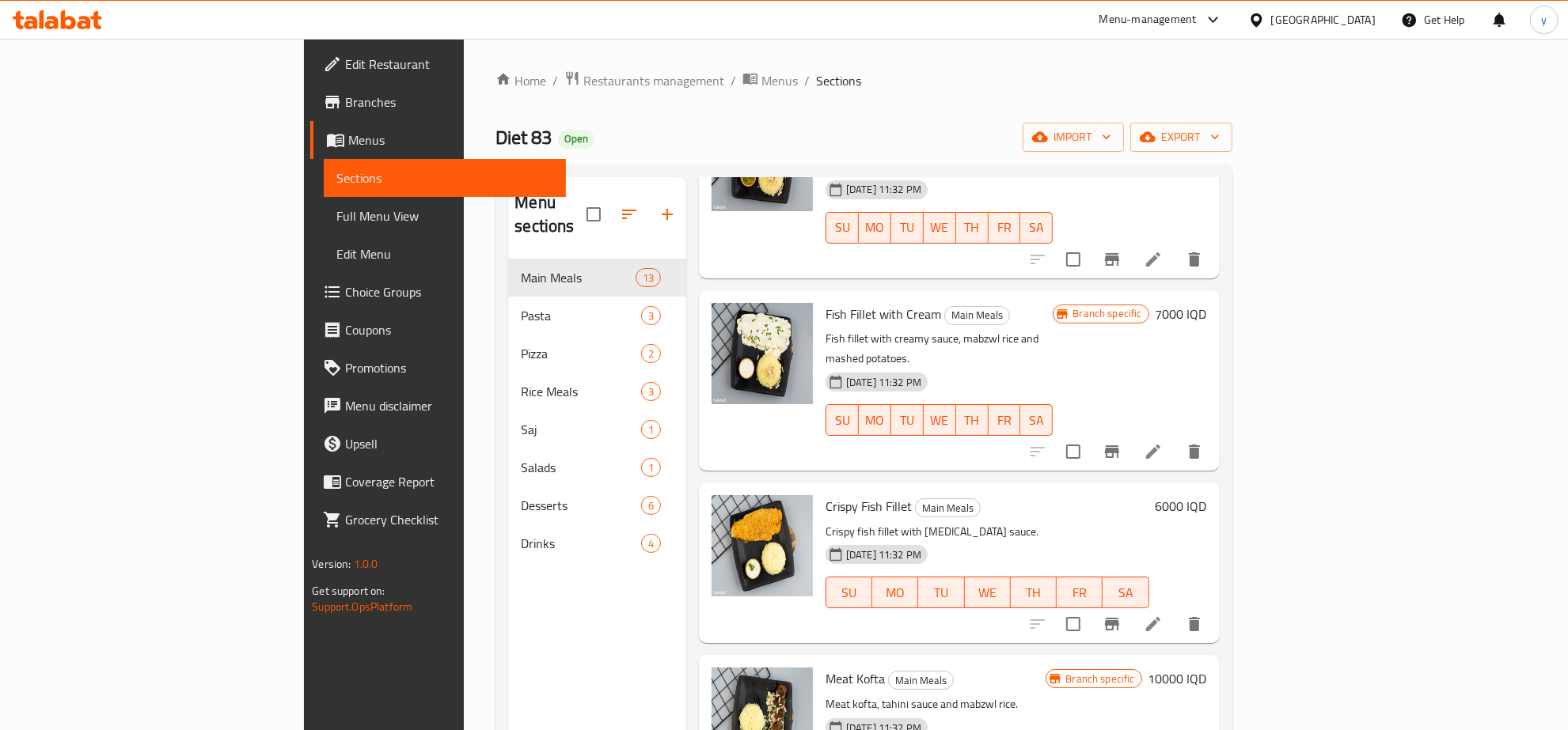
click at [1150, 495] on h6 "Crispy Fish Fillet Main Meals" at bounding box center [987, 506] width 324 height 22
click at [1207, 495] on div "6000 IQD" at bounding box center [1178, 506] width 58 height 22
click at [1207, 495] on h6 "6000 IQD" at bounding box center [1180, 506] width 51 height 22
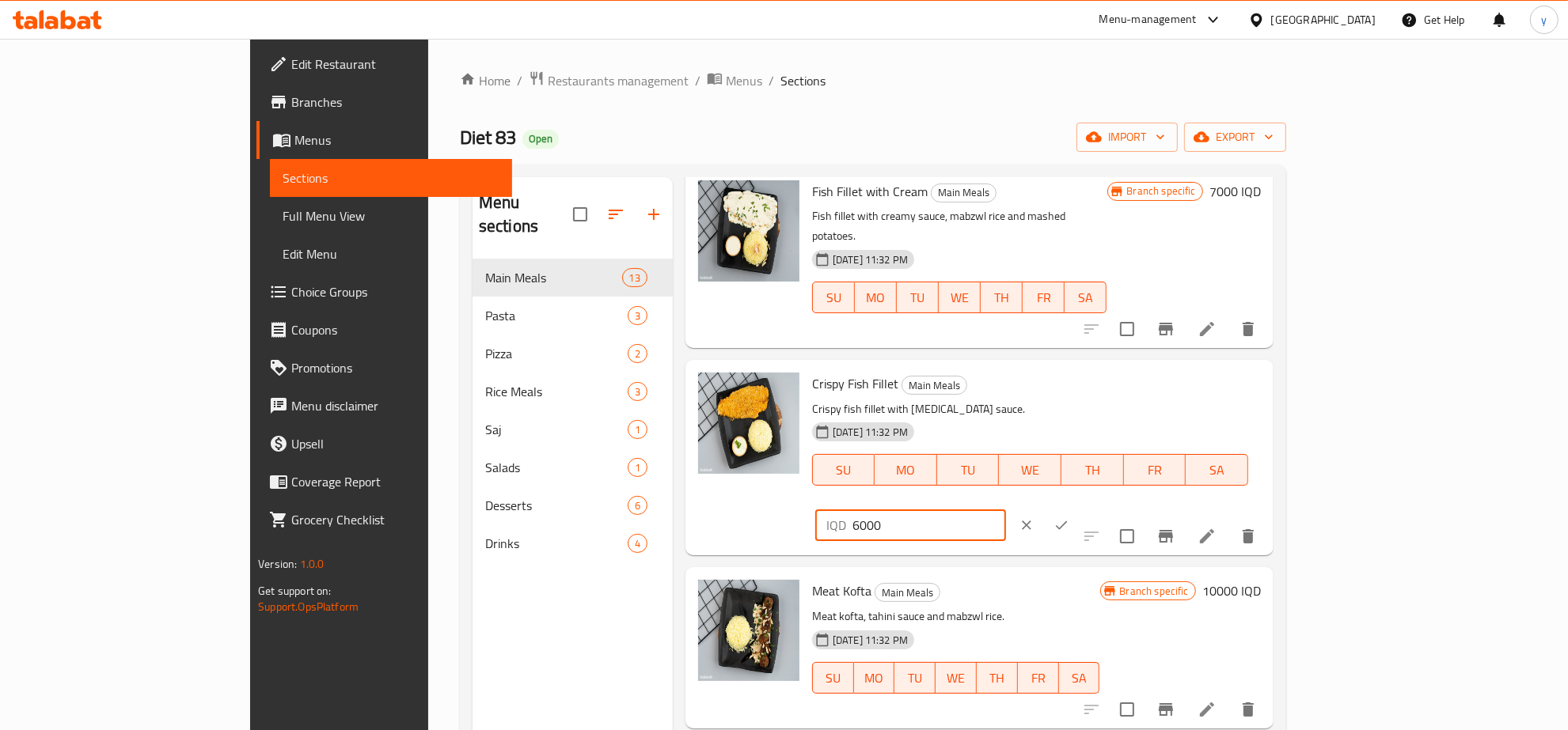
drag, startPoint x: 1280, startPoint y: 329, endPoint x: 1265, endPoint y: 335, distance: 16.2
click at [1006, 510] on div "IQD 6000 ​" at bounding box center [910, 525] width 190 height 32
type input "7000"
click at [1101, 508] on div "IQD 7000 ​" at bounding box center [958, 525] width 287 height 35
click at [1078, 508] on button "ok" at bounding box center [1061, 525] width 35 height 35
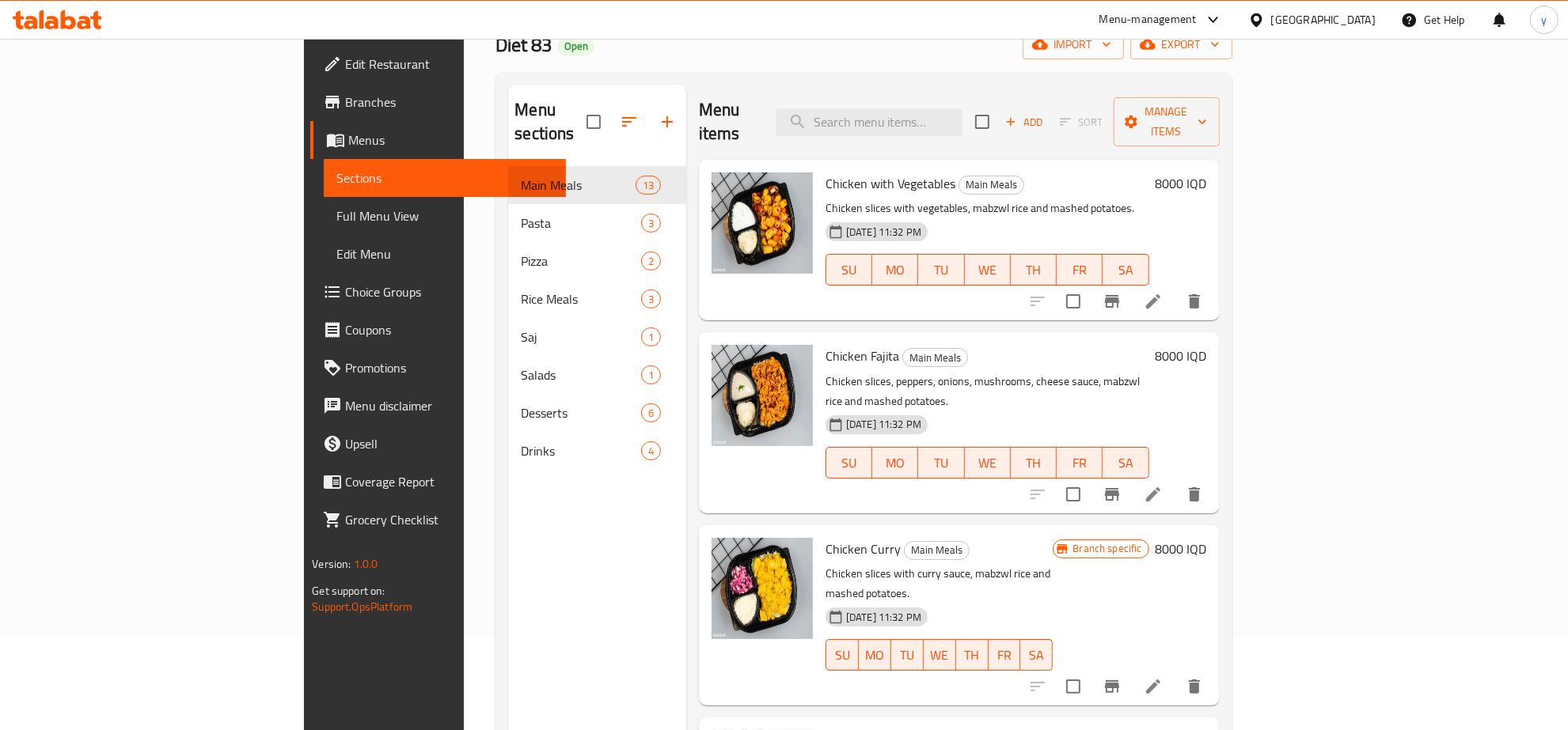
scroll to position [0, 0]
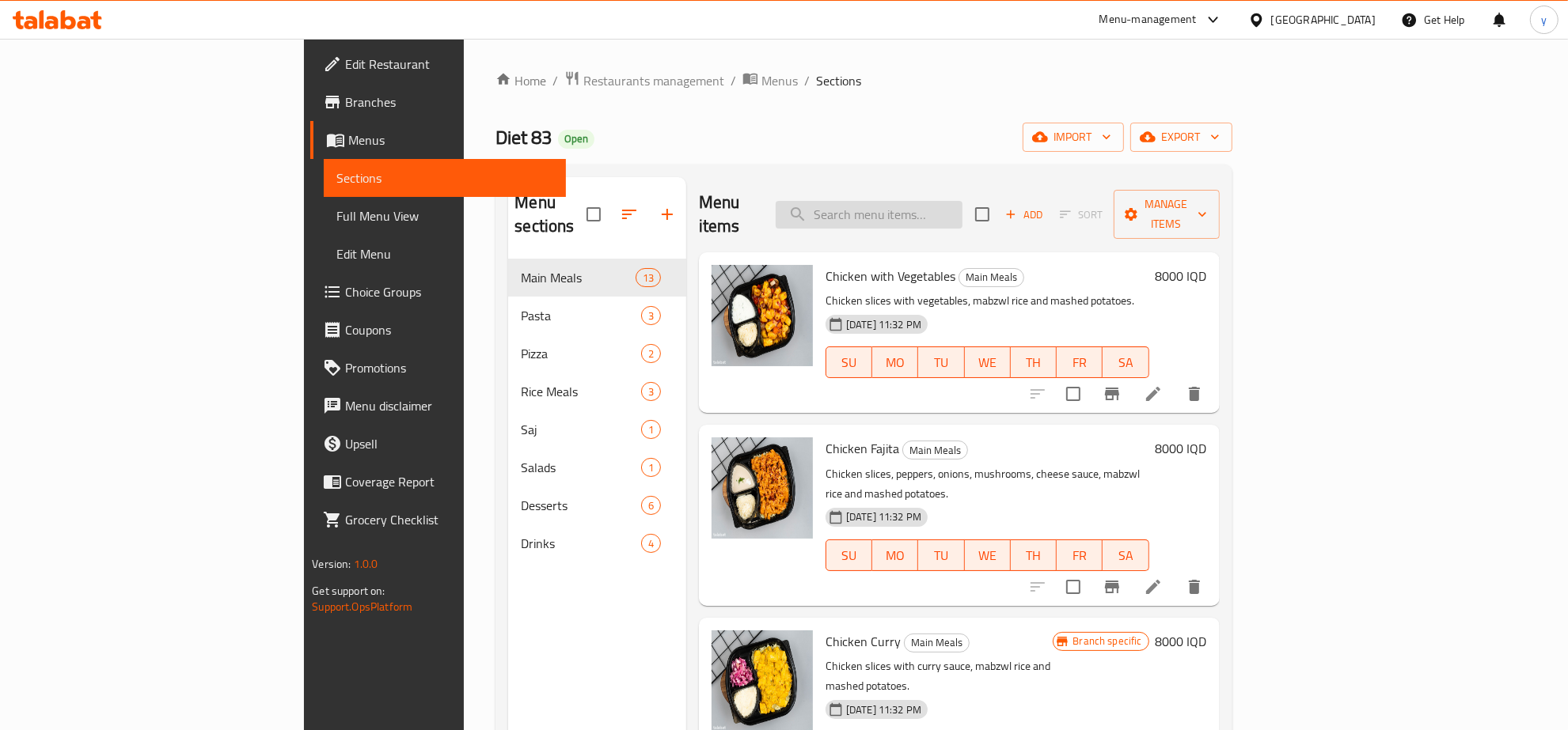
click at [963, 201] on input "search" at bounding box center [869, 214] width 187 height 28
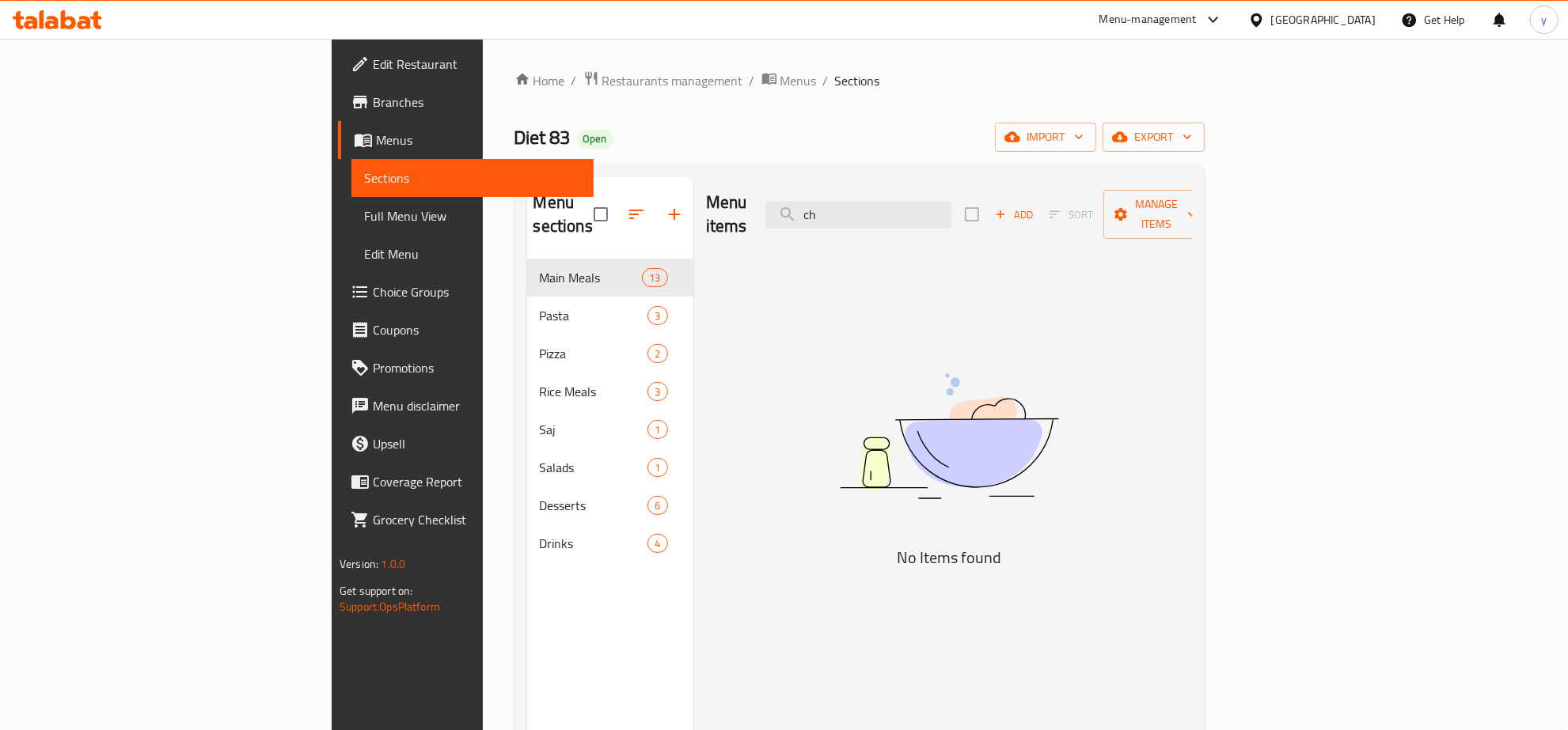
type input "c"
type input "ج"
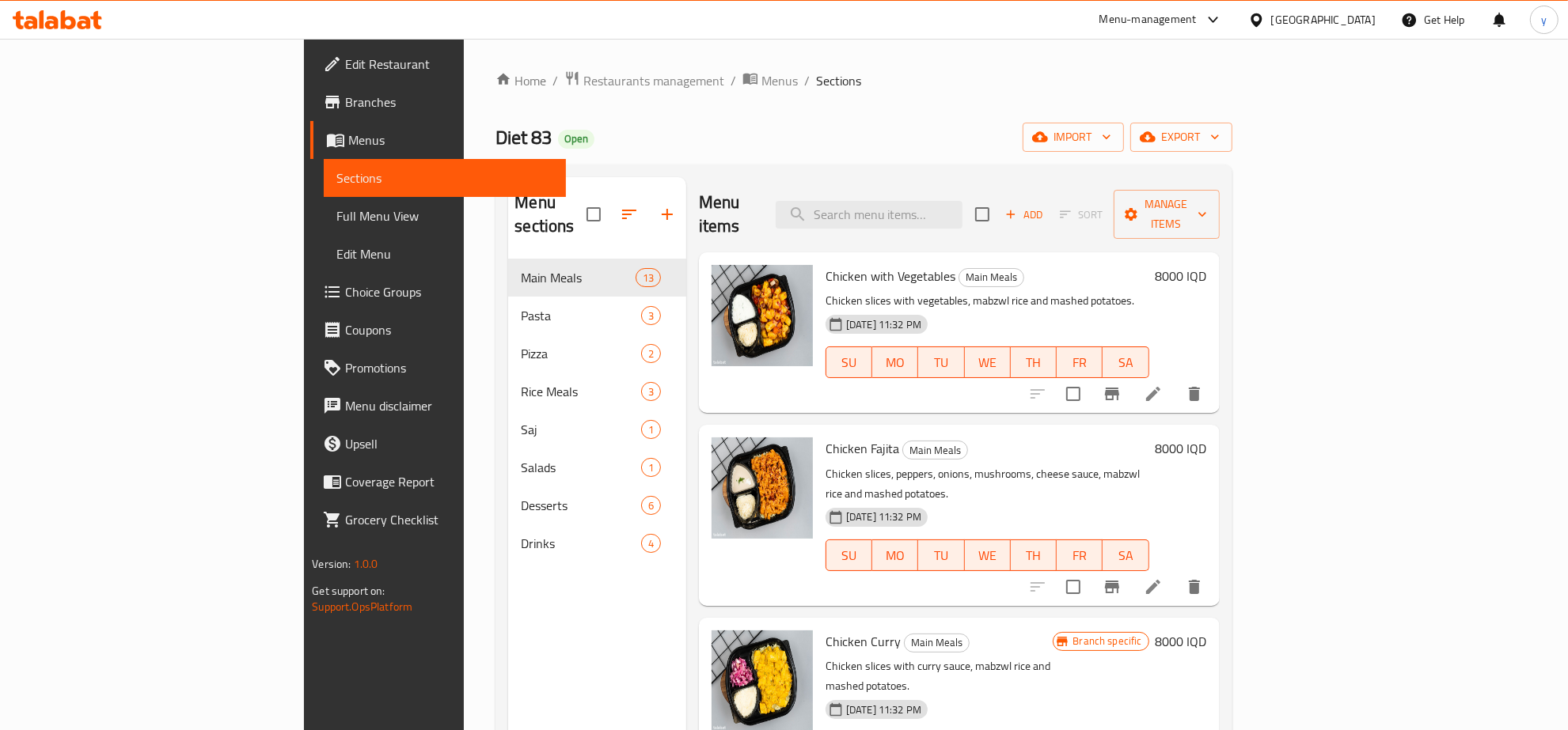
click at [931, 187] on div "Menu items Add Sort Manage items" at bounding box center [959, 214] width 520 height 75
click at [947, 201] on input "search" at bounding box center [869, 214] width 187 height 28
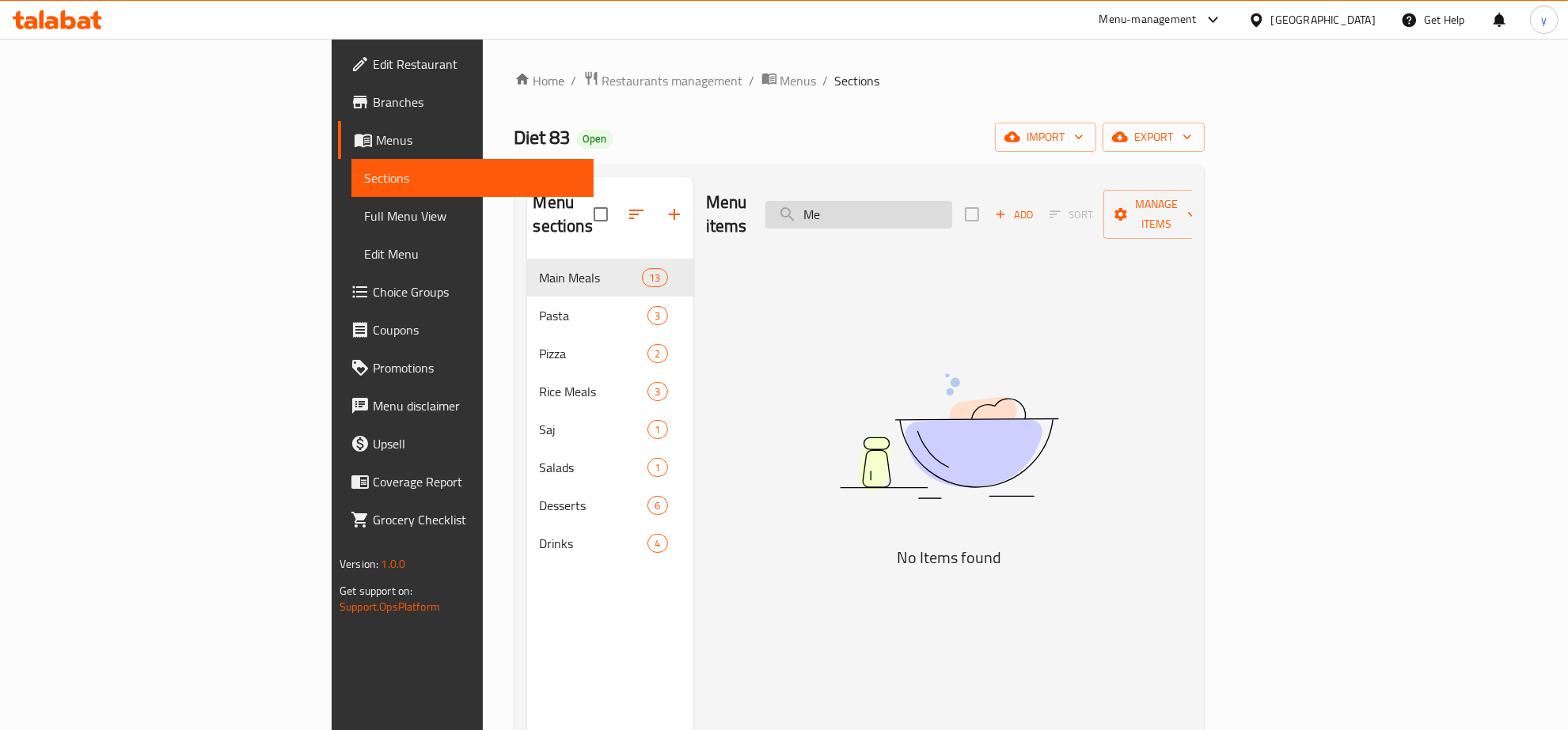
type input "M"
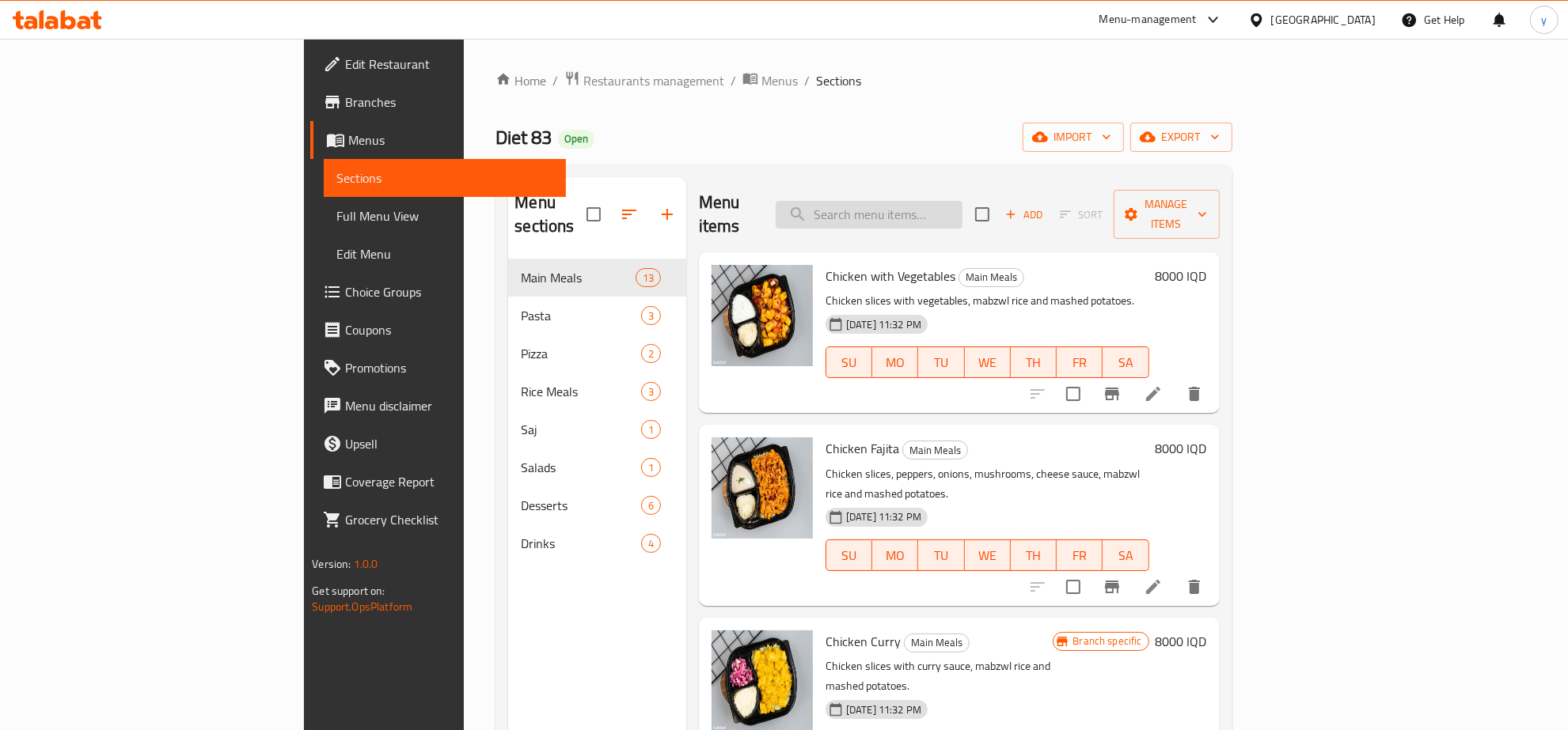
click at [963, 216] on input "search" at bounding box center [869, 214] width 187 height 28
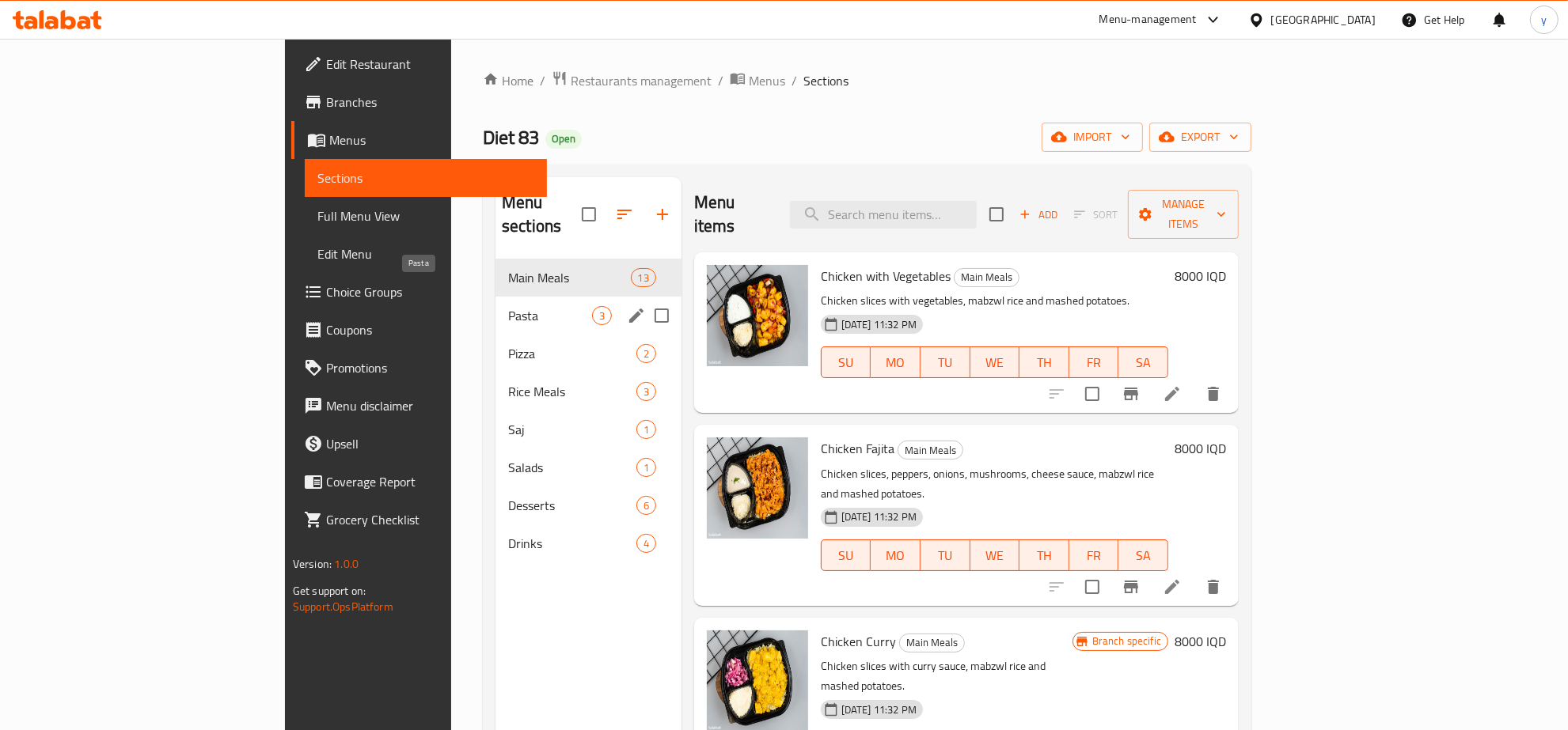
click at [508, 306] on span "Pasta" at bounding box center [549, 315] width 84 height 19
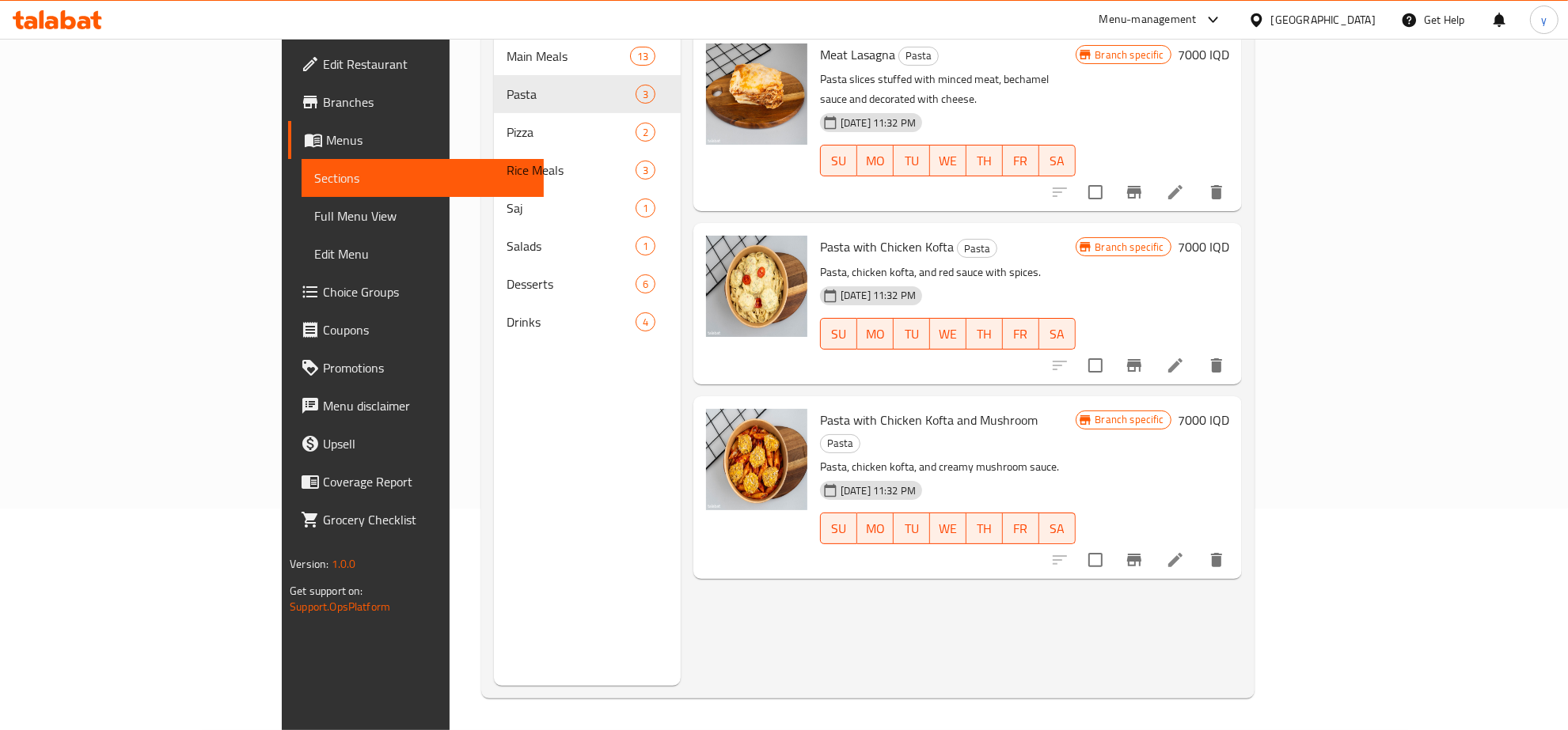
scroll to position [57, 0]
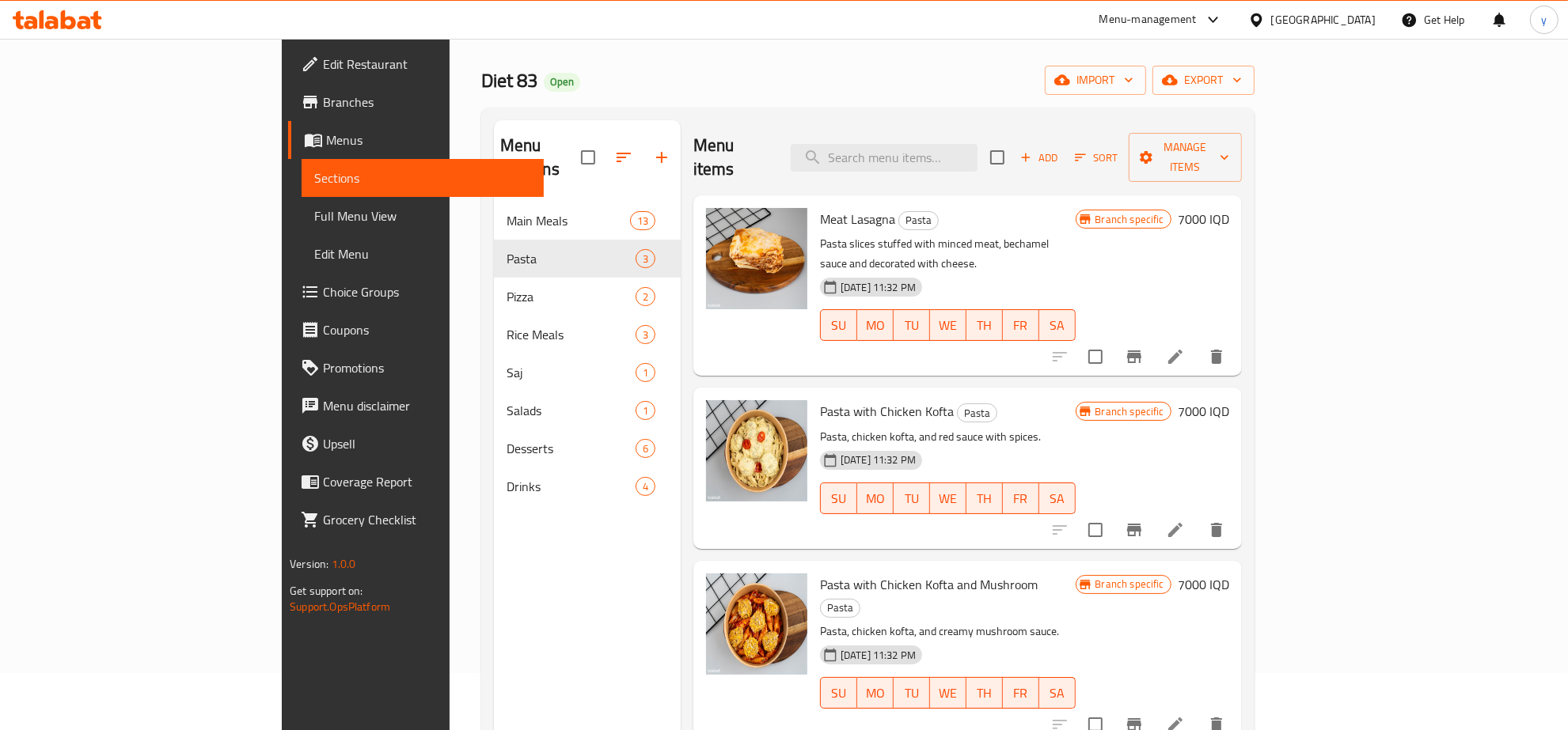
click at [1229, 400] on h6 "7000 IQD" at bounding box center [1202, 411] width 51 height 22
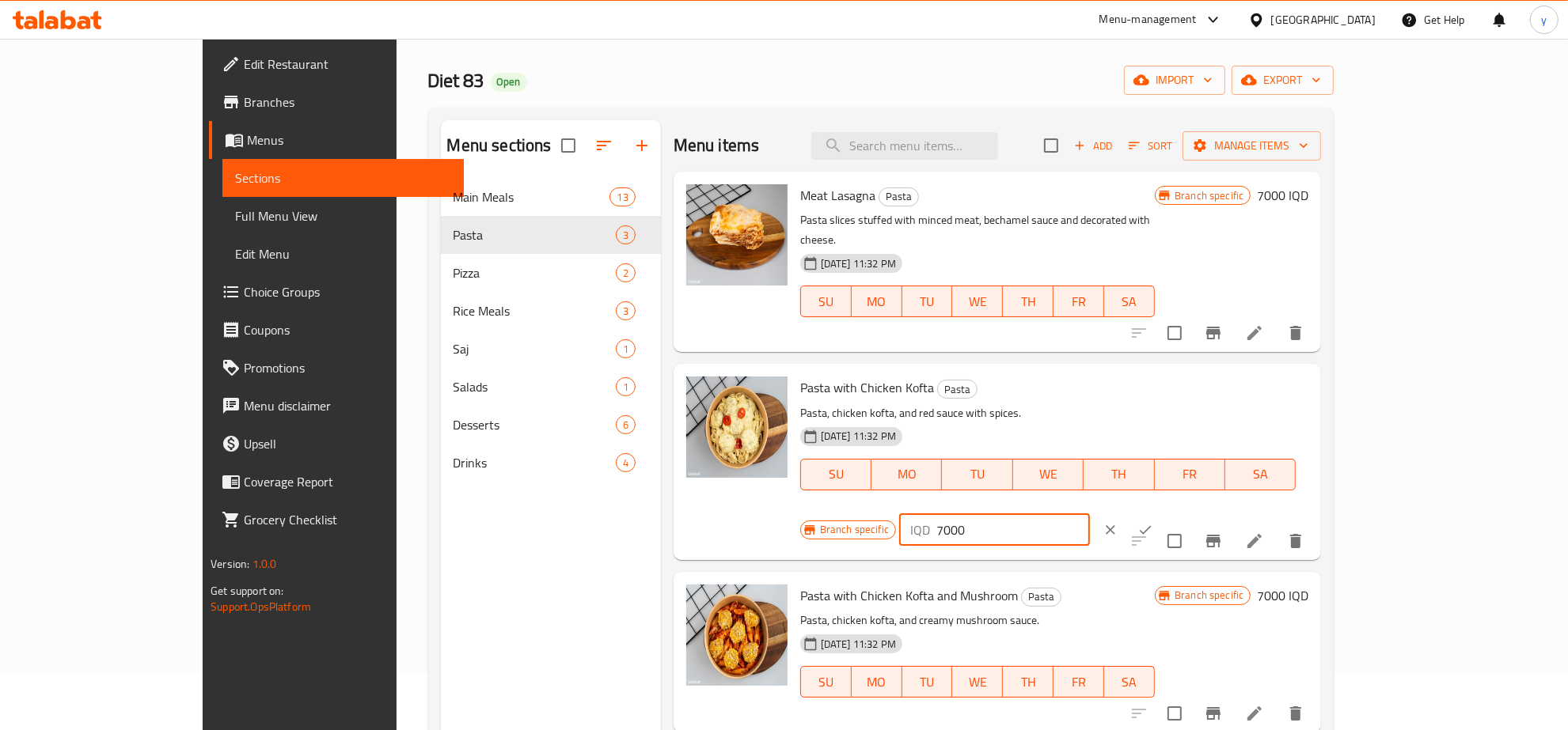
drag, startPoint x: 1346, startPoint y: 374, endPoint x: 1252, endPoint y: 384, distance: 94.5
click at [1186, 513] on div "Branch specific IQD 7000 ​" at bounding box center [993, 530] width 386 height 35
type input "8000"
click at [1163, 513] on button "ok" at bounding box center [1145, 530] width 35 height 35
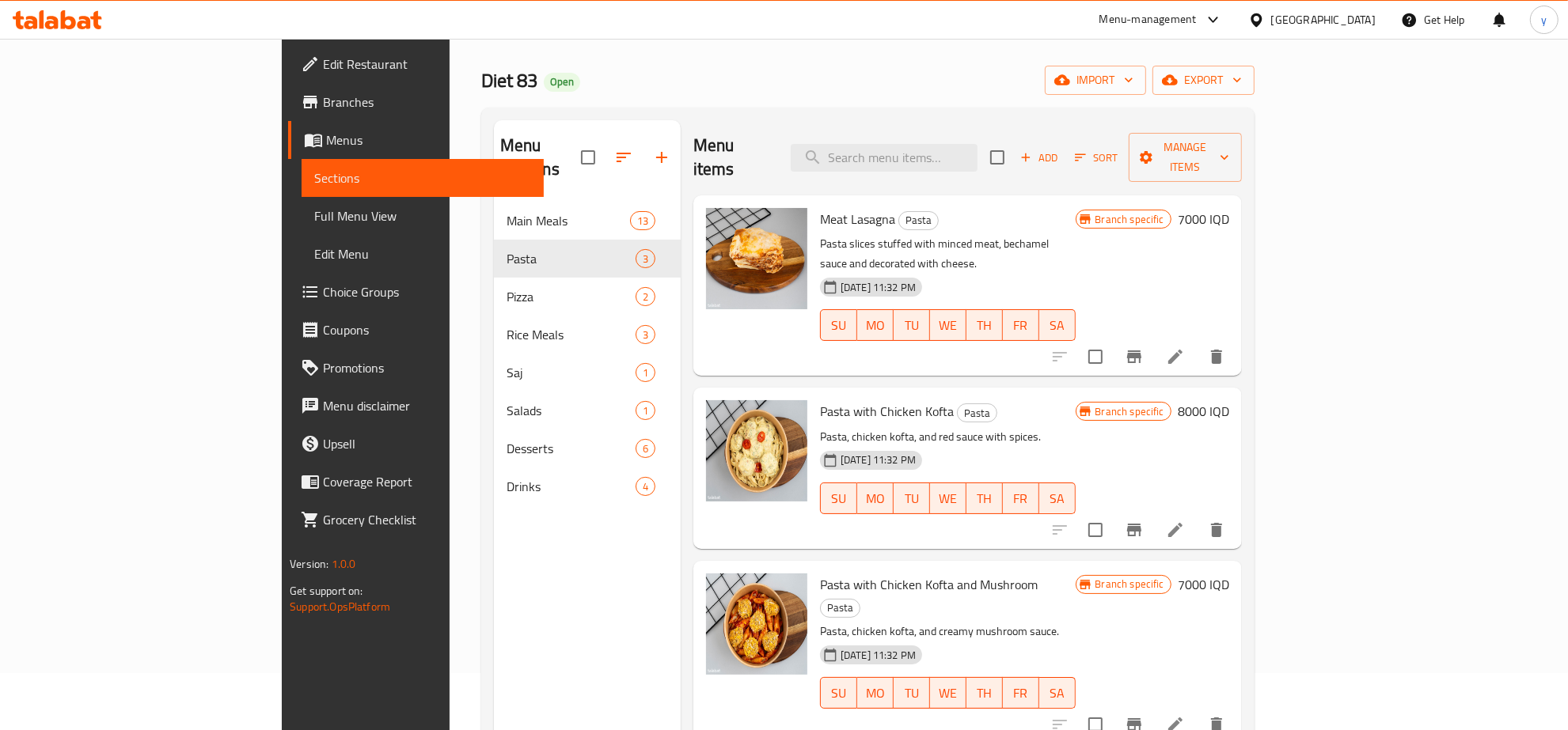
click at [1229, 574] on h6 "7000 IQD" at bounding box center [1202, 585] width 51 height 22
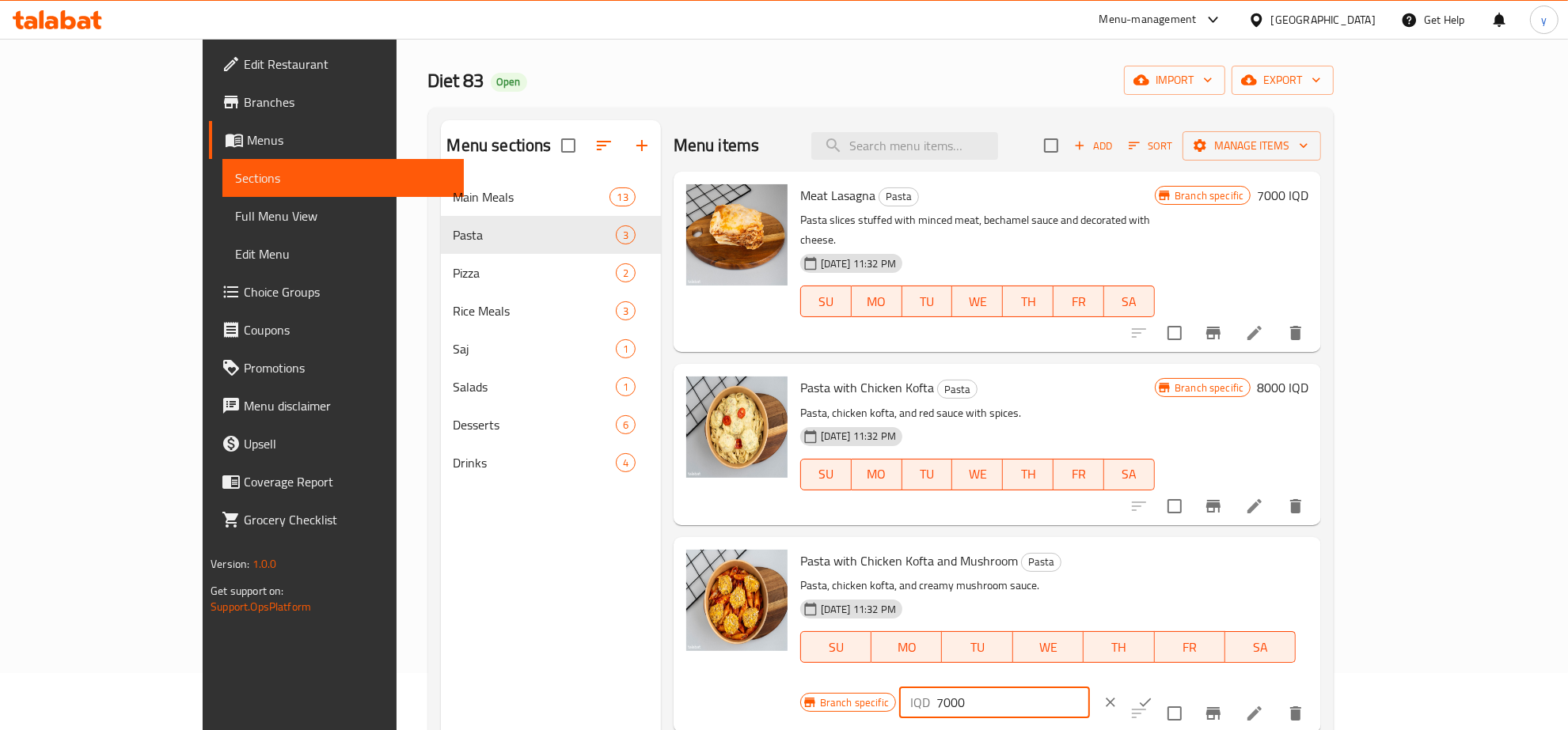
drag, startPoint x: 1296, startPoint y: 546, endPoint x: 1279, endPoint y: 552, distance: 18.0
click at [1090, 687] on div "IQD 7000 ​" at bounding box center [995, 702] width 190 height 32
type input "8000"
click at [1163, 686] on button "ok" at bounding box center [1145, 703] width 35 height 35
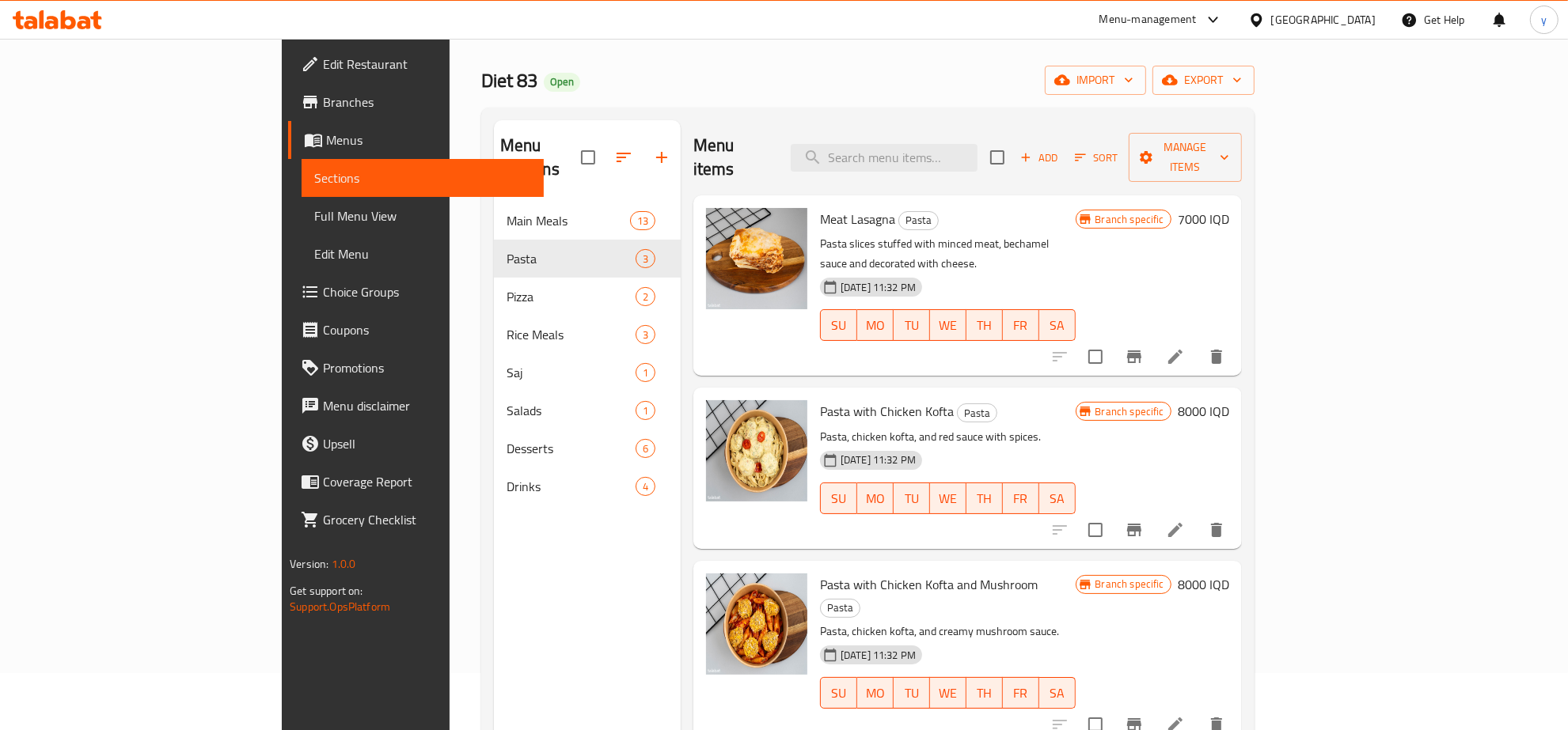
click at [1229, 574] on h6 "8000 IQD" at bounding box center [1202, 585] width 51 height 22
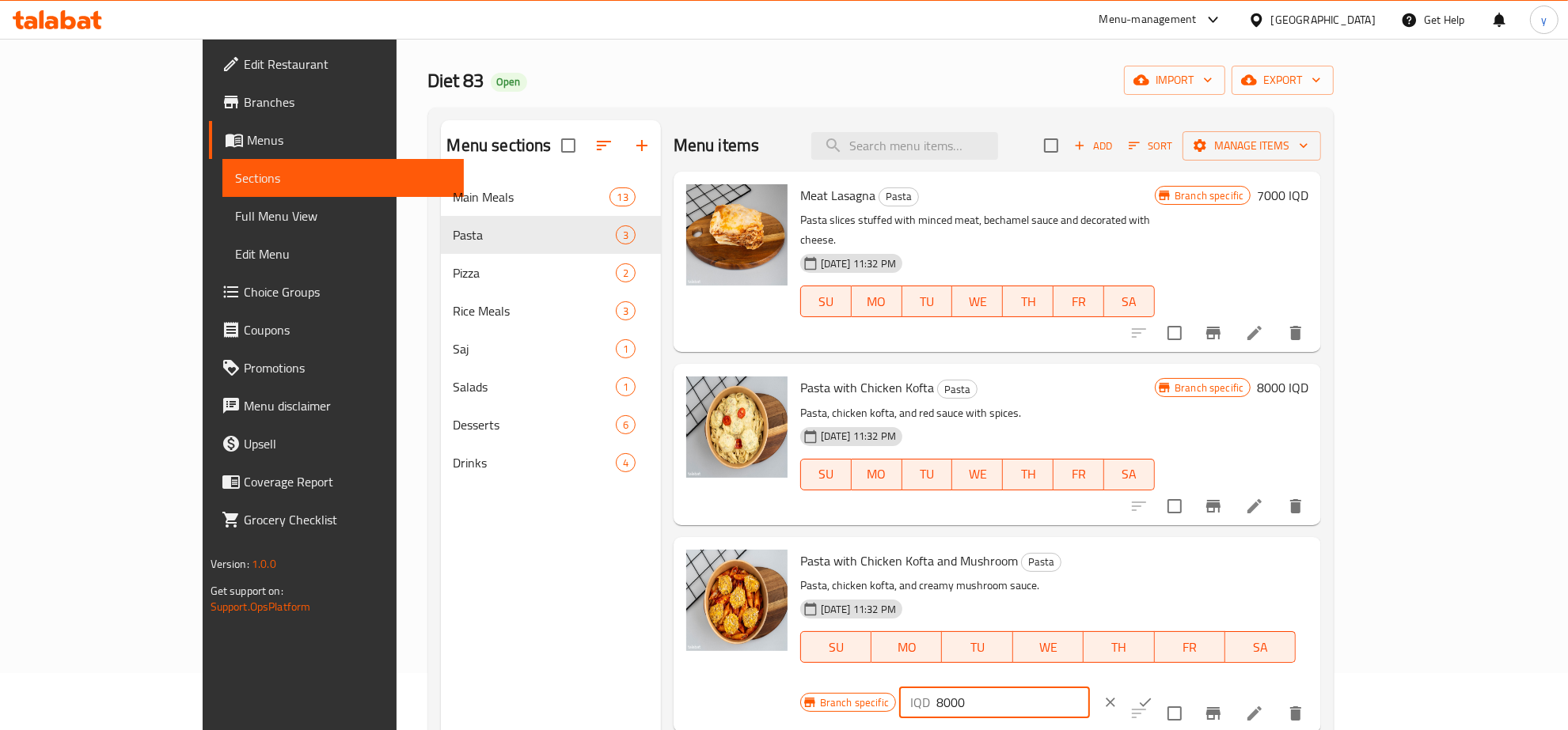
drag, startPoint x: 1301, startPoint y: 546, endPoint x: 1271, endPoint y: 560, distance: 33.1
click at [1090, 687] on div "IQD 8000 ​" at bounding box center [995, 702] width 190 height 32
type input "7000"
click at [1153, 694] on icon "ok" at bounding box center [1145, 702] width 15 height 15
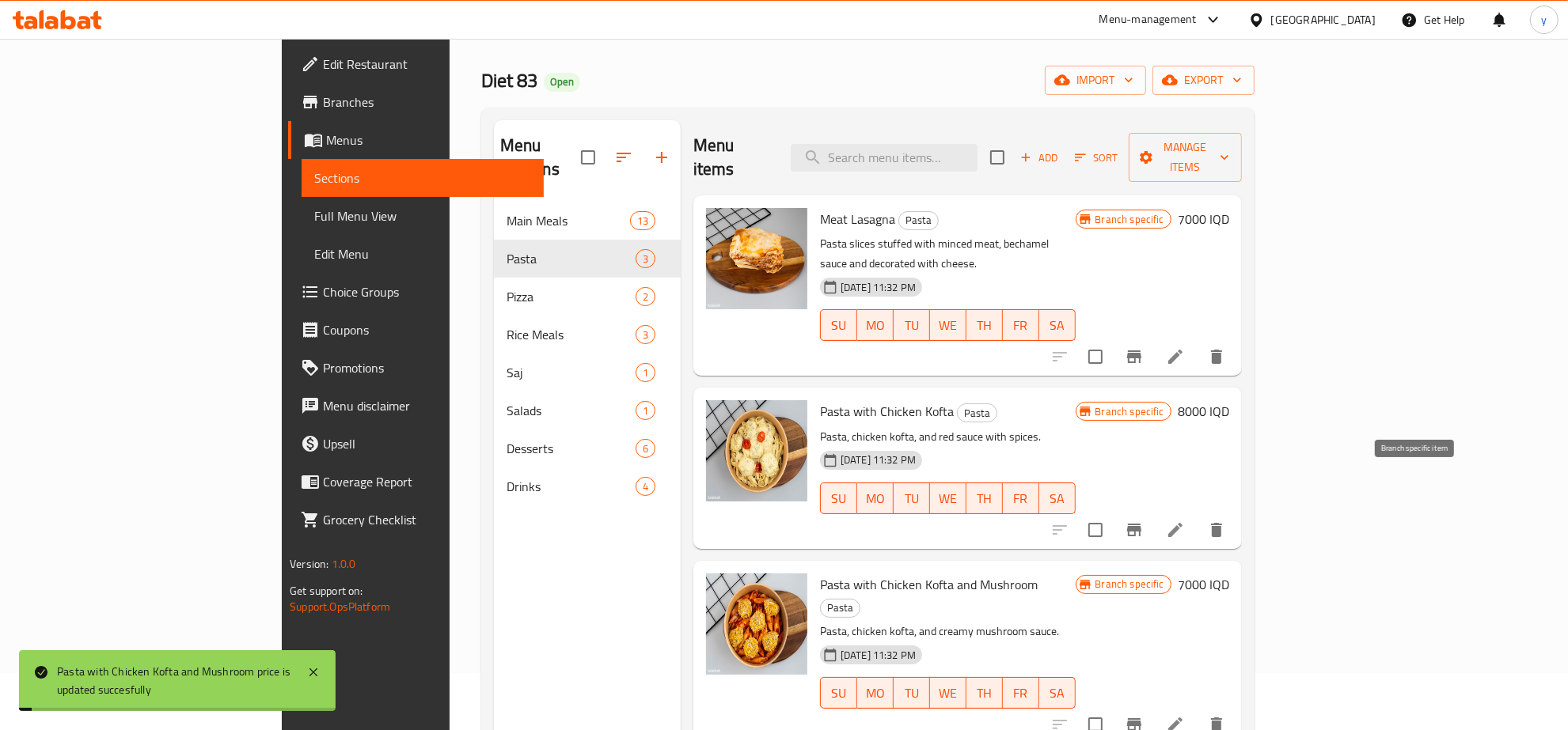
click at [1153, 512] on button "Branch-specific-item" at bounding box center [1133, 530] width 38 height 38
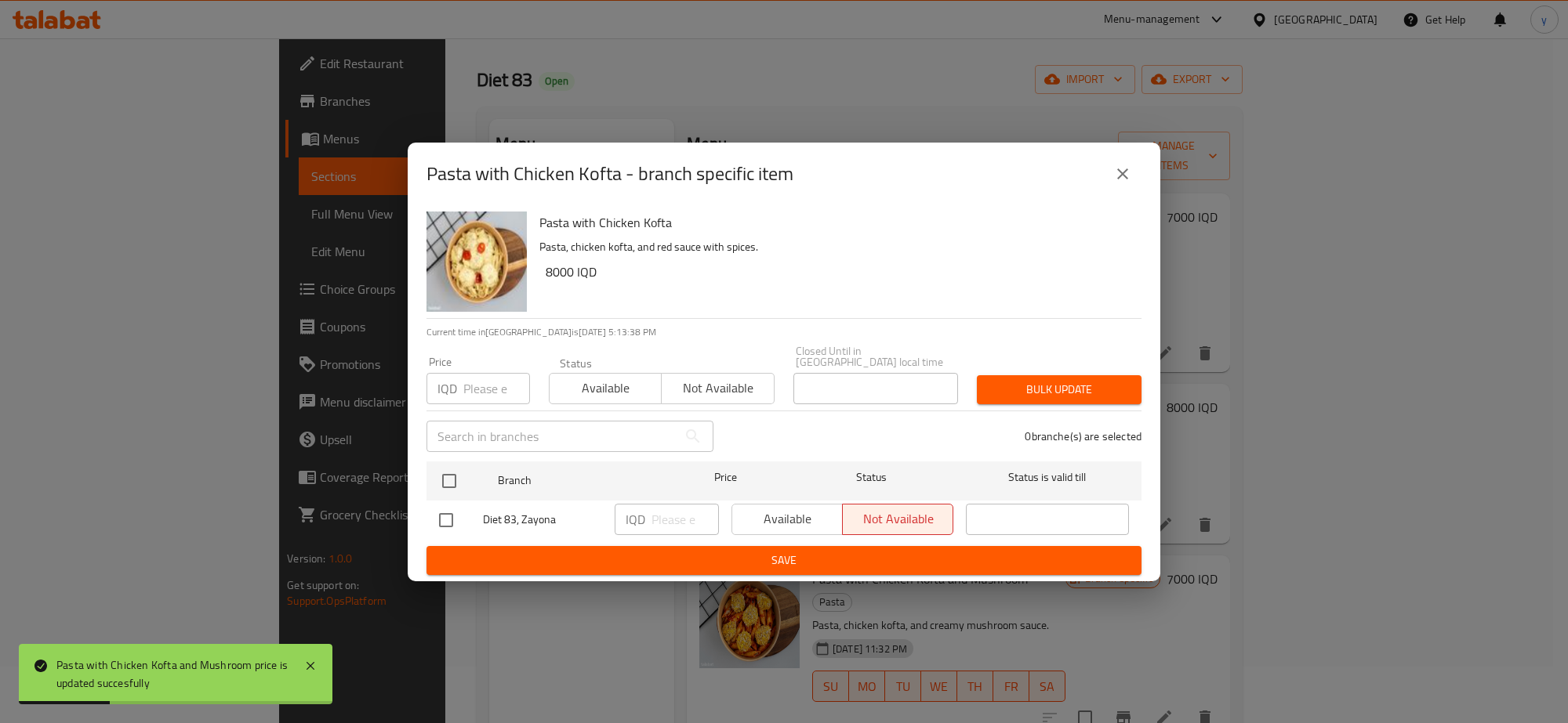
click at [1116, 181] on icon "close" at bounding box center [1122, 174] width 19 height 19
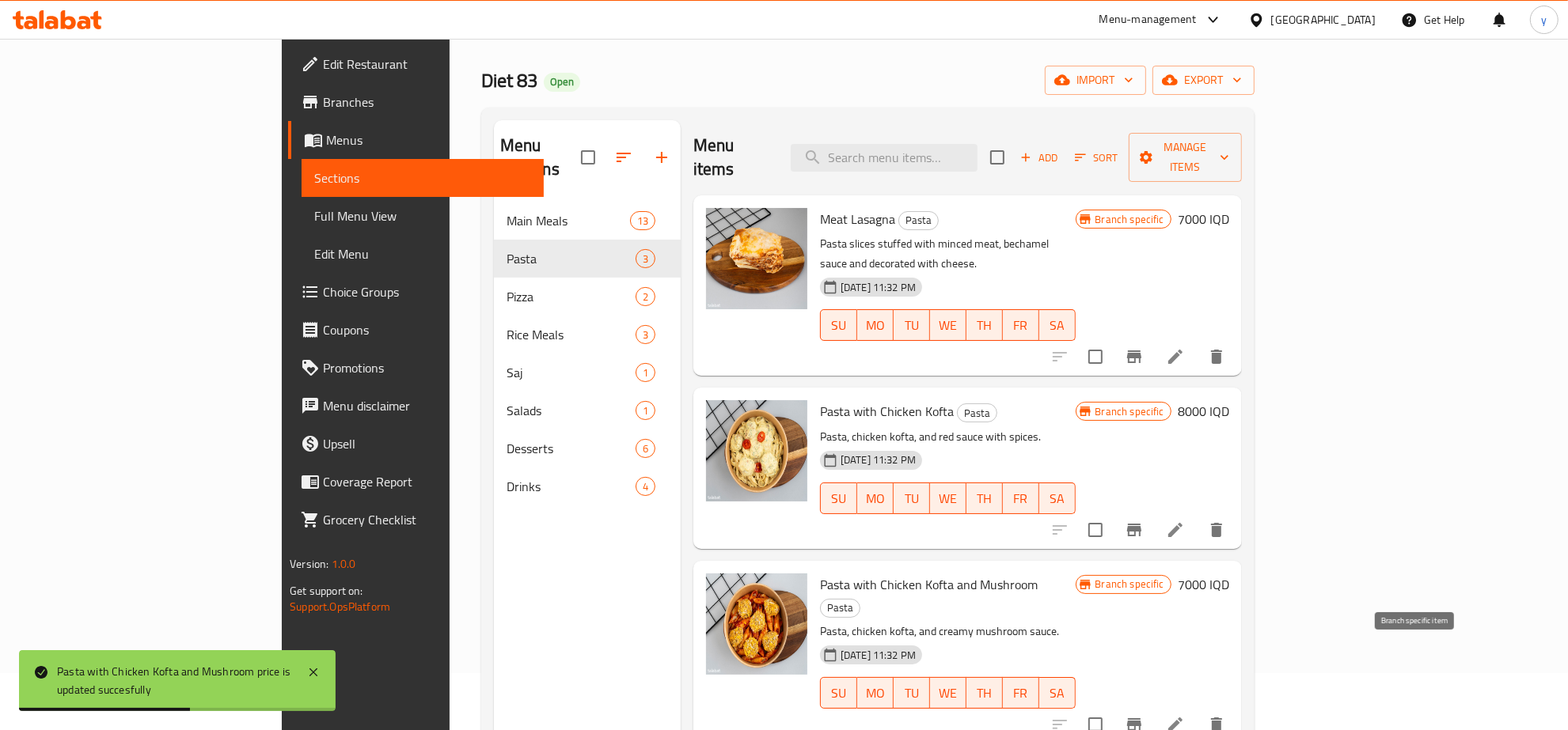
click at [1144, 716] on icon "Branch-specific-item" at bounding box center [1134, 725] width 19 height 19
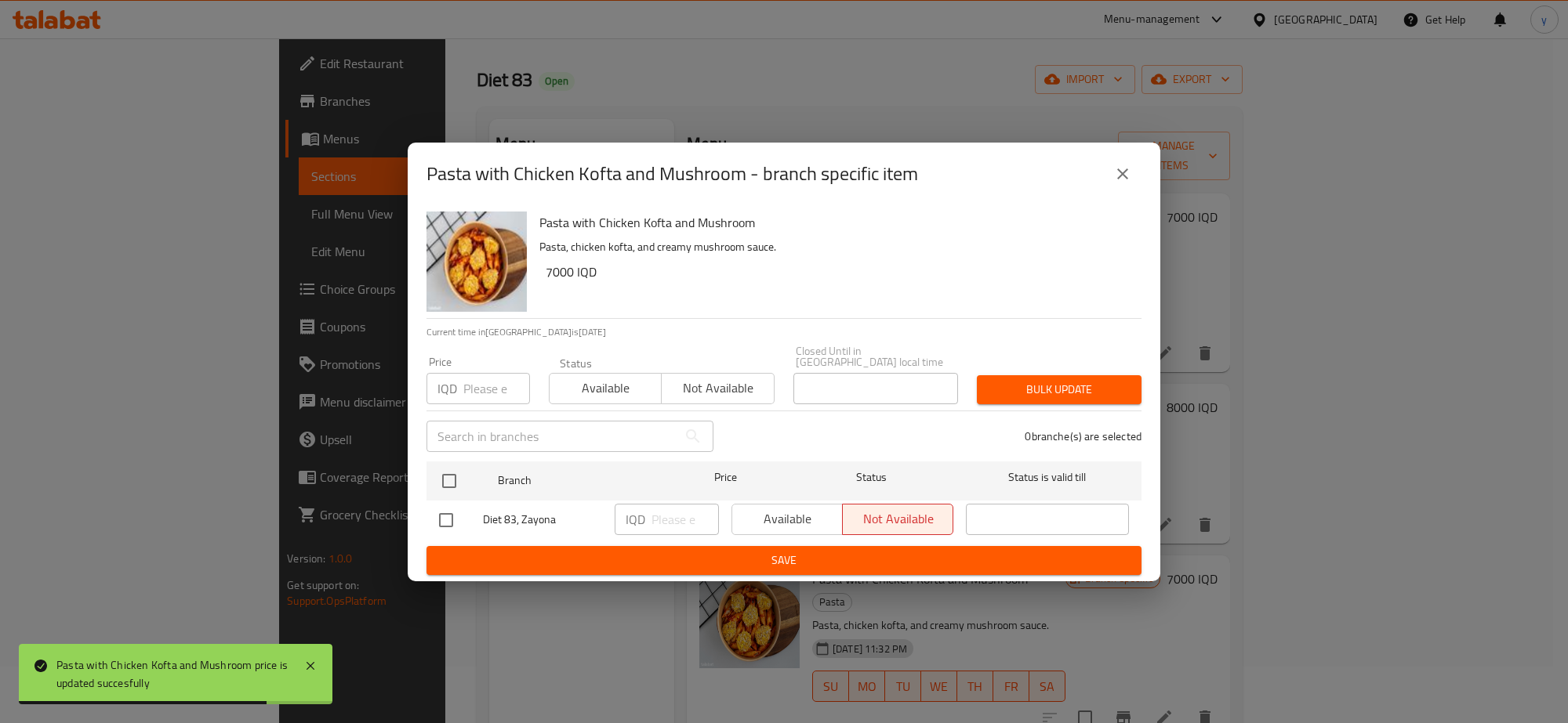
click at [1126, 177] on icon "close" at bounding box center [1122, 174] width 11 height 11
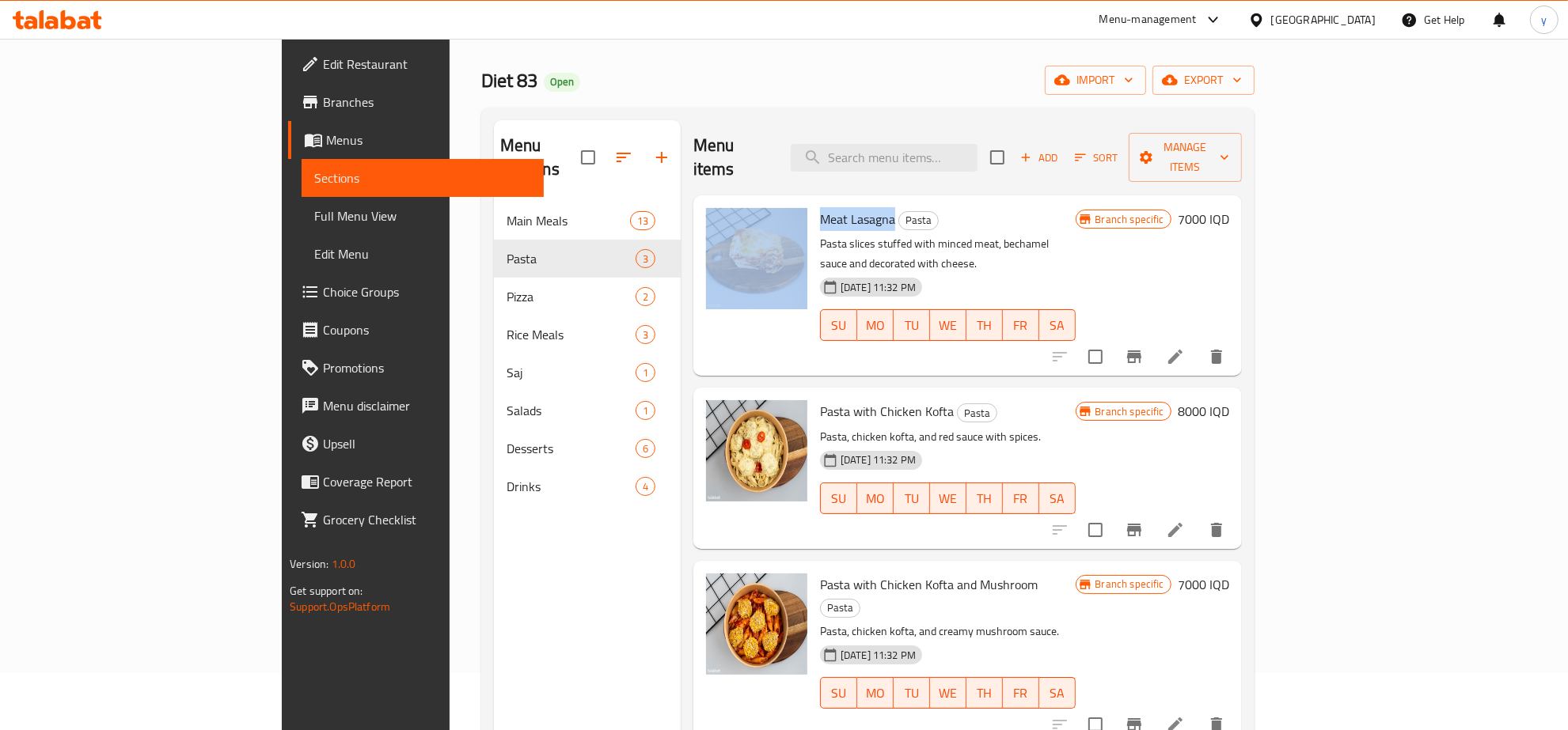
drag, startPoint x: 824, startPoint y: 194, endPoint x: 742, endPoint y: 203, distance: 82.5
click at [742, 203] on div "Meat Lasagna Pasta Pasta slices stuffed with minced meat, bechamel sauce and de…" at bounding box center [967, 286] width 536 height 167
click at [1017, 235] on p "Pasta slices stuffed with minced meat, bechamel sauce and decorated with cheese." at bounding box center [948, 254] width 256 height 39
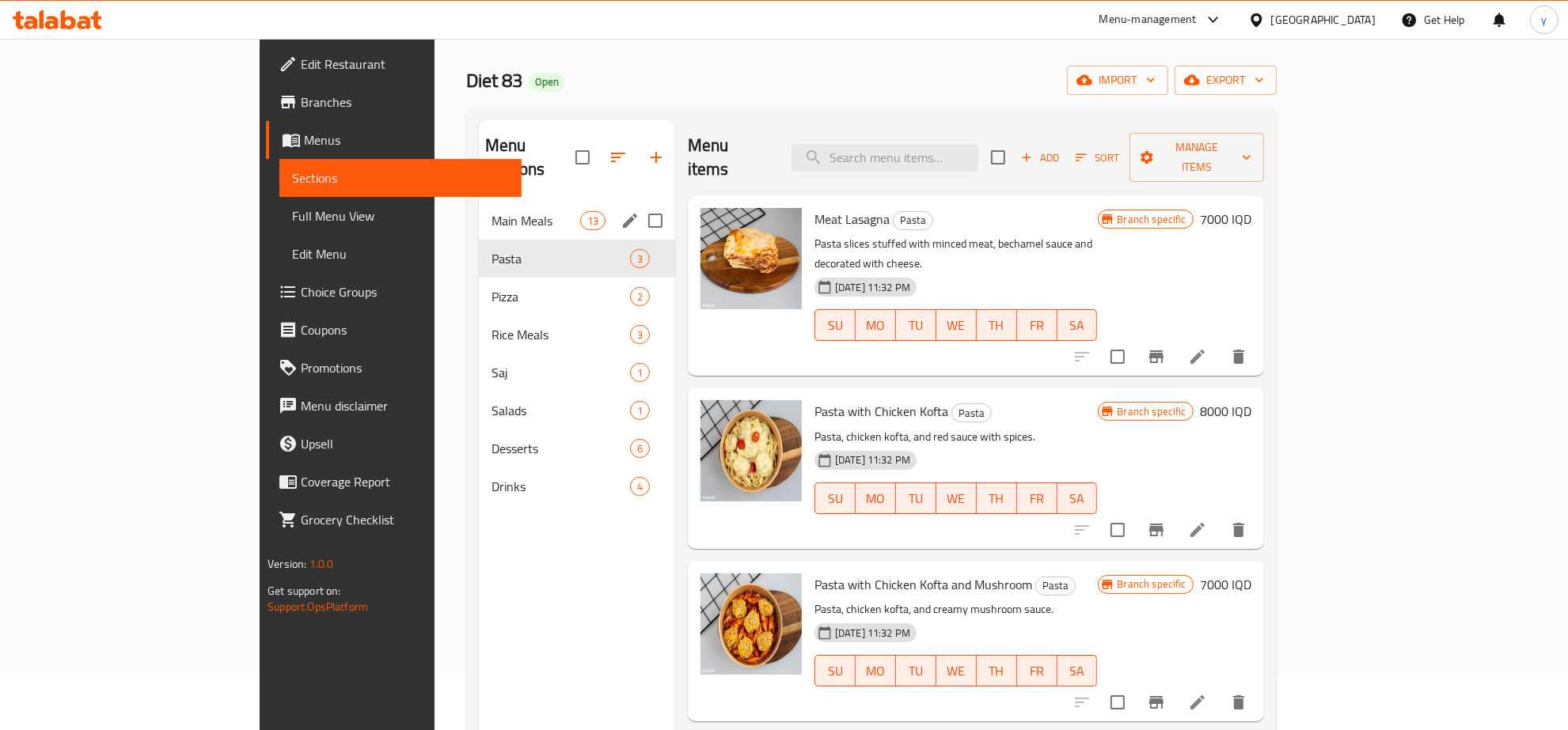
click at [492, 212] on span "Main Meals" at bounding box center [536, 221] width 89 height 19
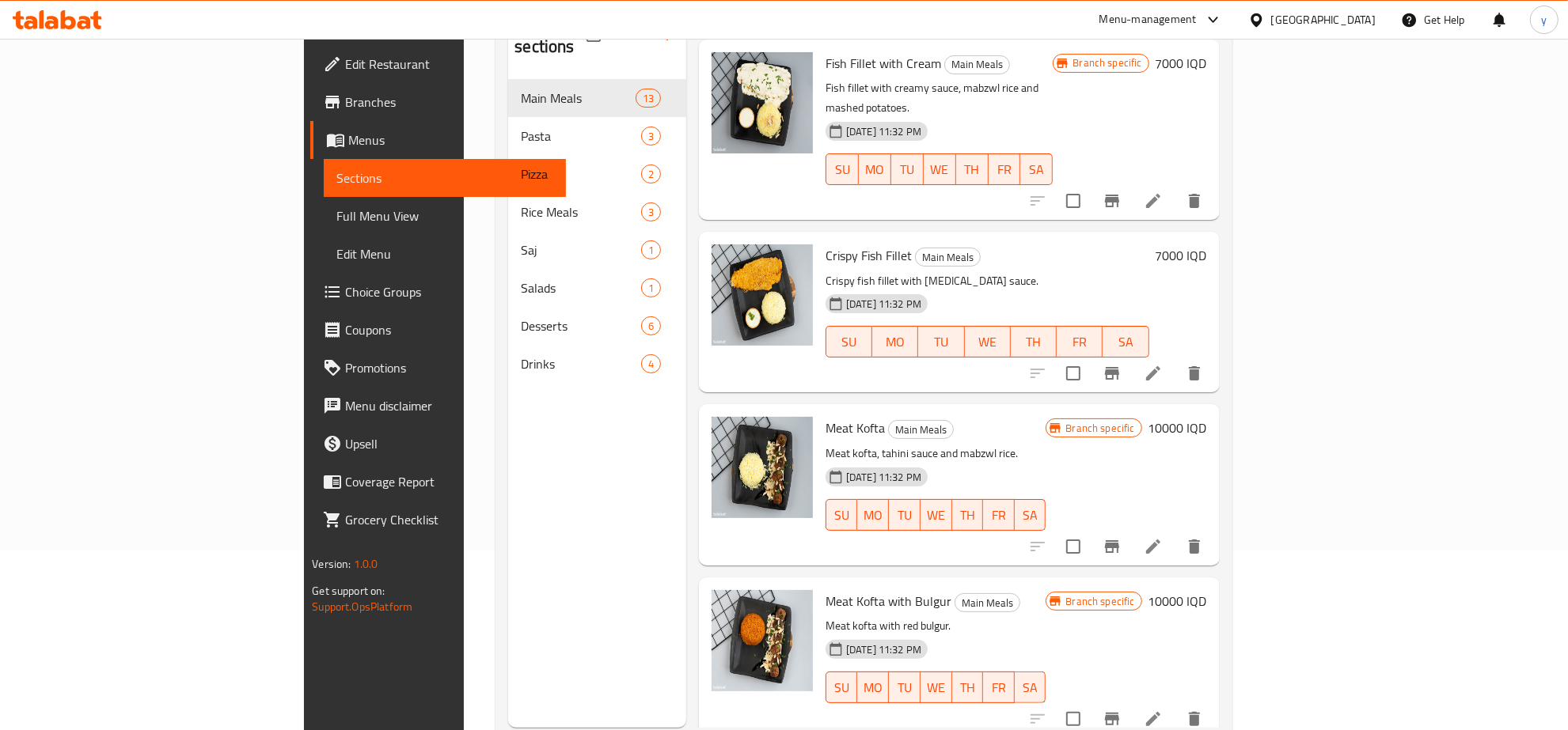
scroll to position [222, 0]
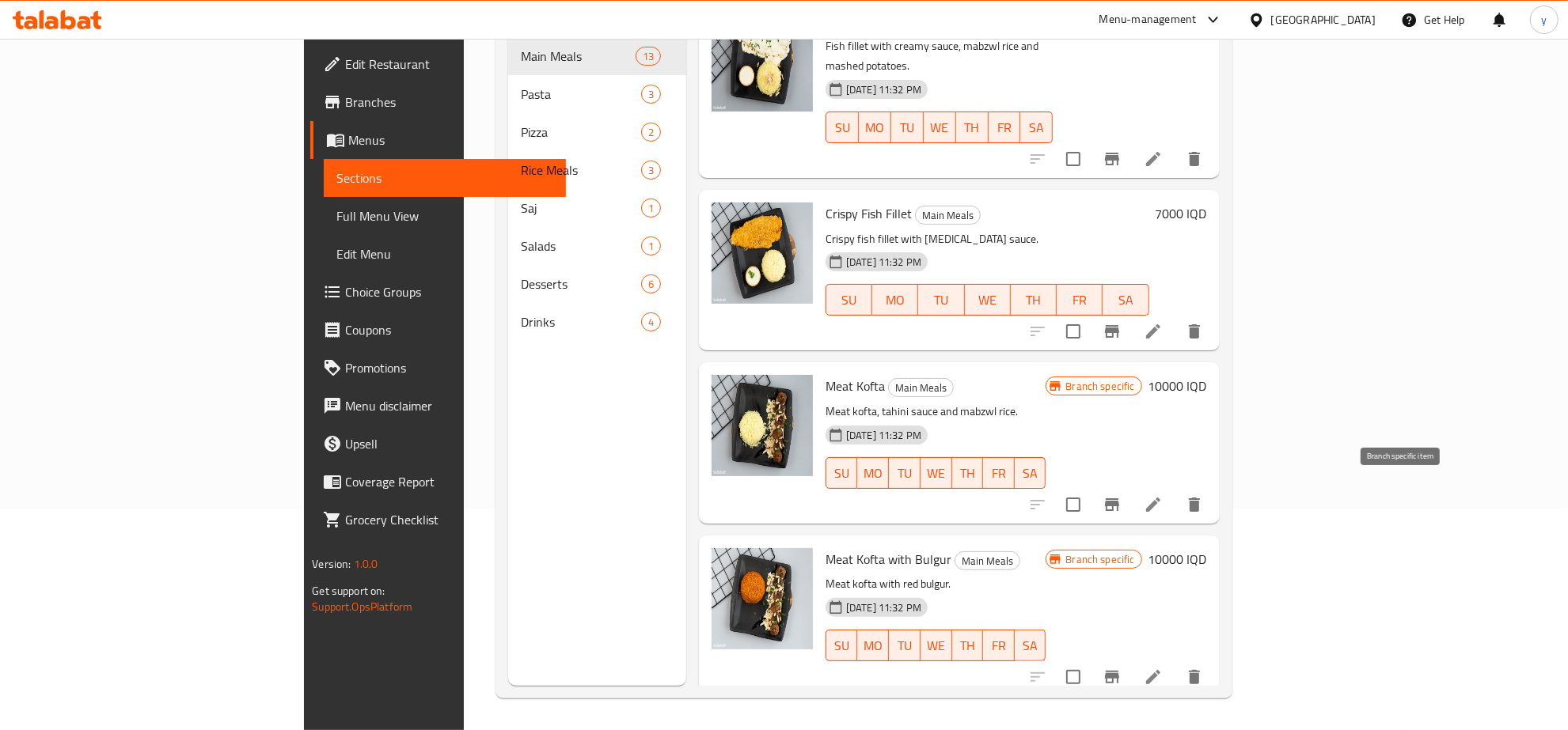
click at [1122, 667] on icon "Branch-specific-item" at bounding box center [1112, 677] width 19 height 19
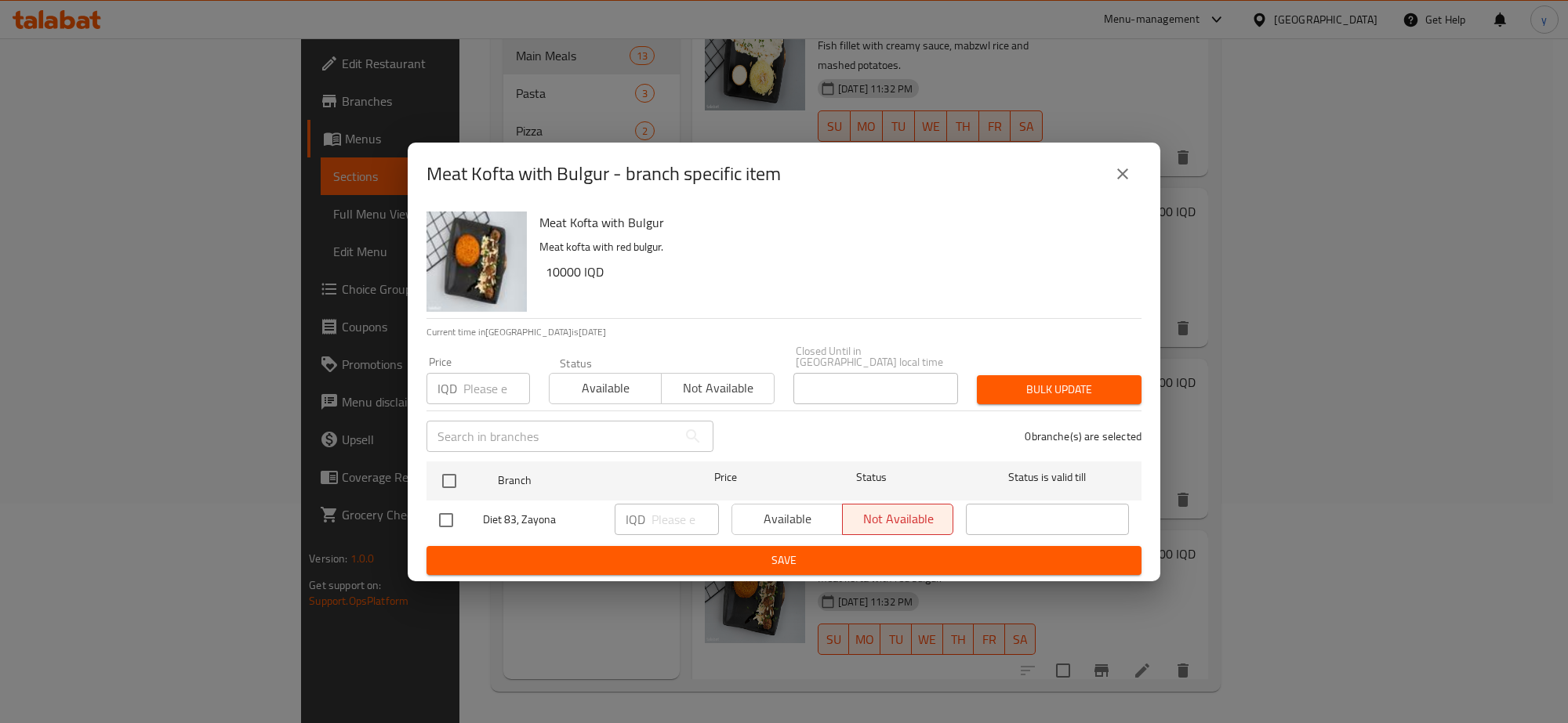
click at [1121, 172] on icon "close" at bounding box center [1122, 174] width 19 height 19
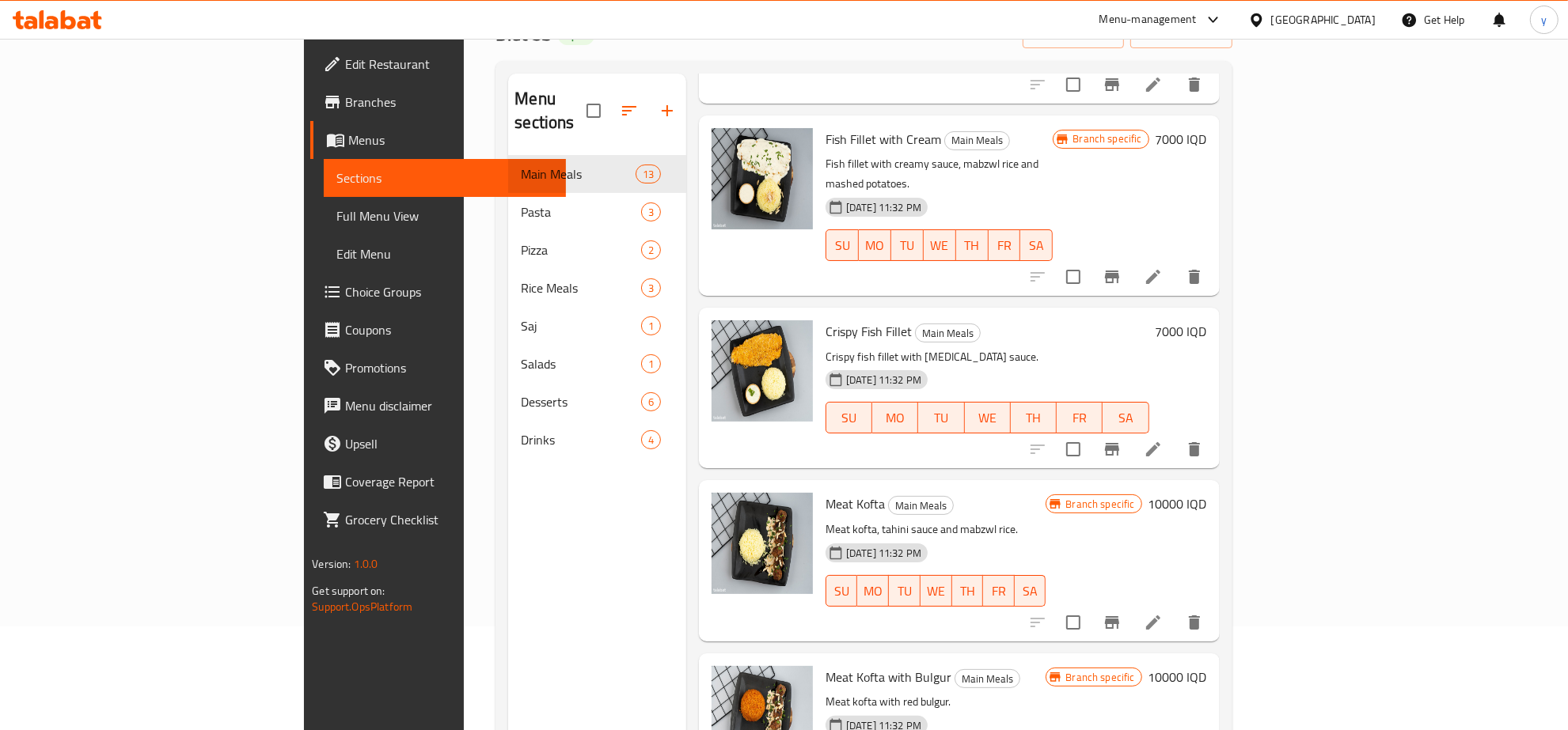
scroll to position [57, 0]
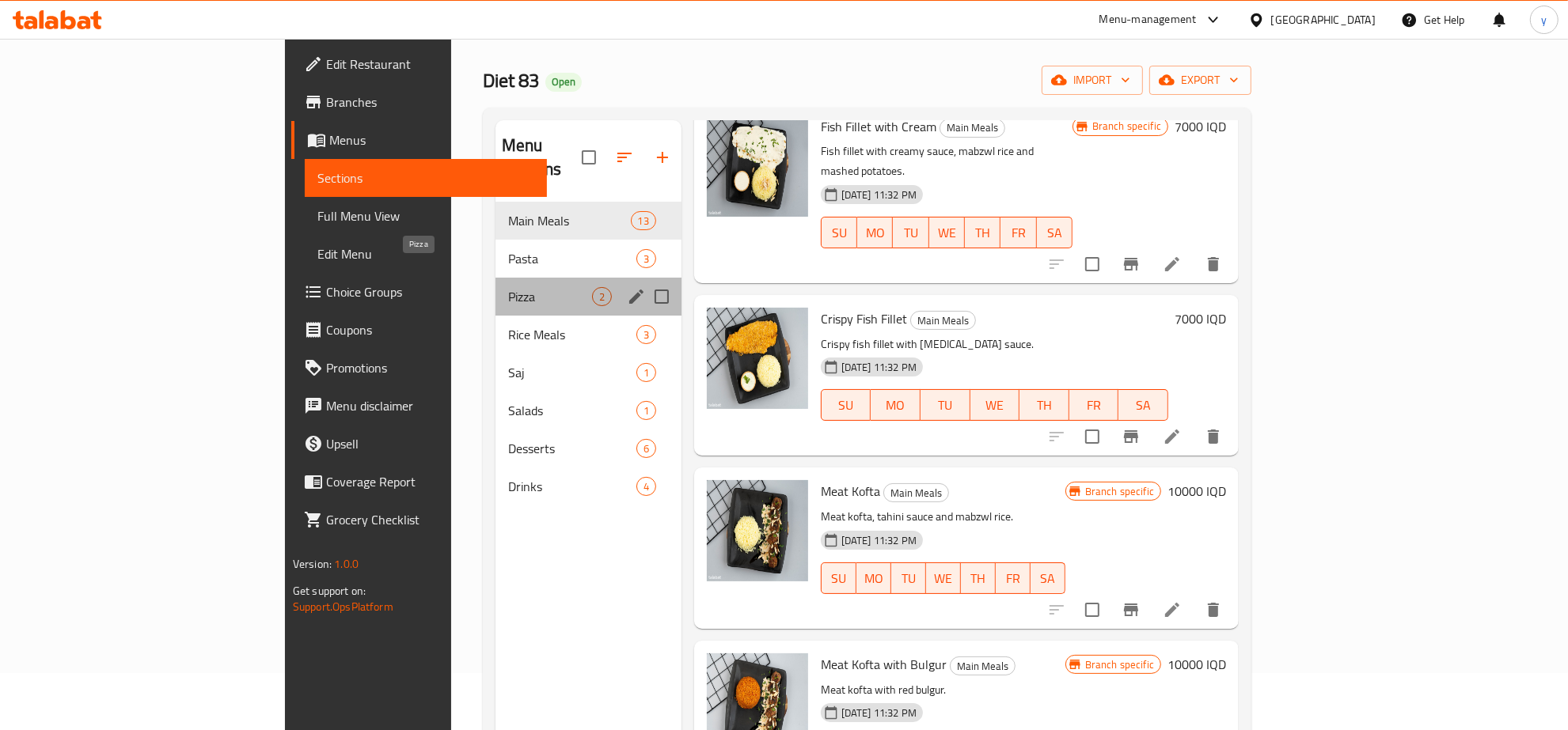
click at [508, 288] on span "Pizza" at bounding box center [549, 297] width 84 height 19
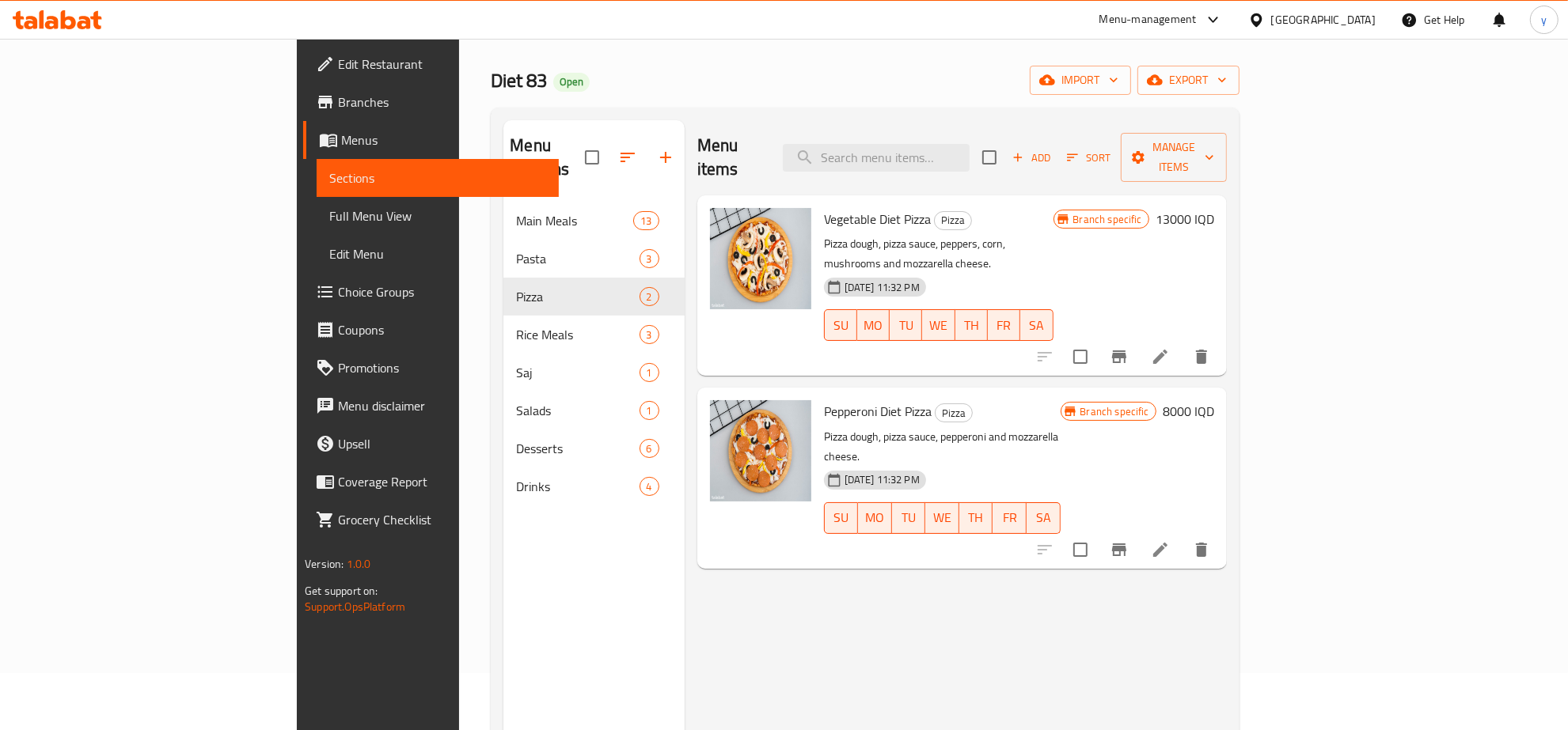
click at [1214, 208] on h6 "13000 IQD" at bounding box center [1184, 218] width 59 height 22
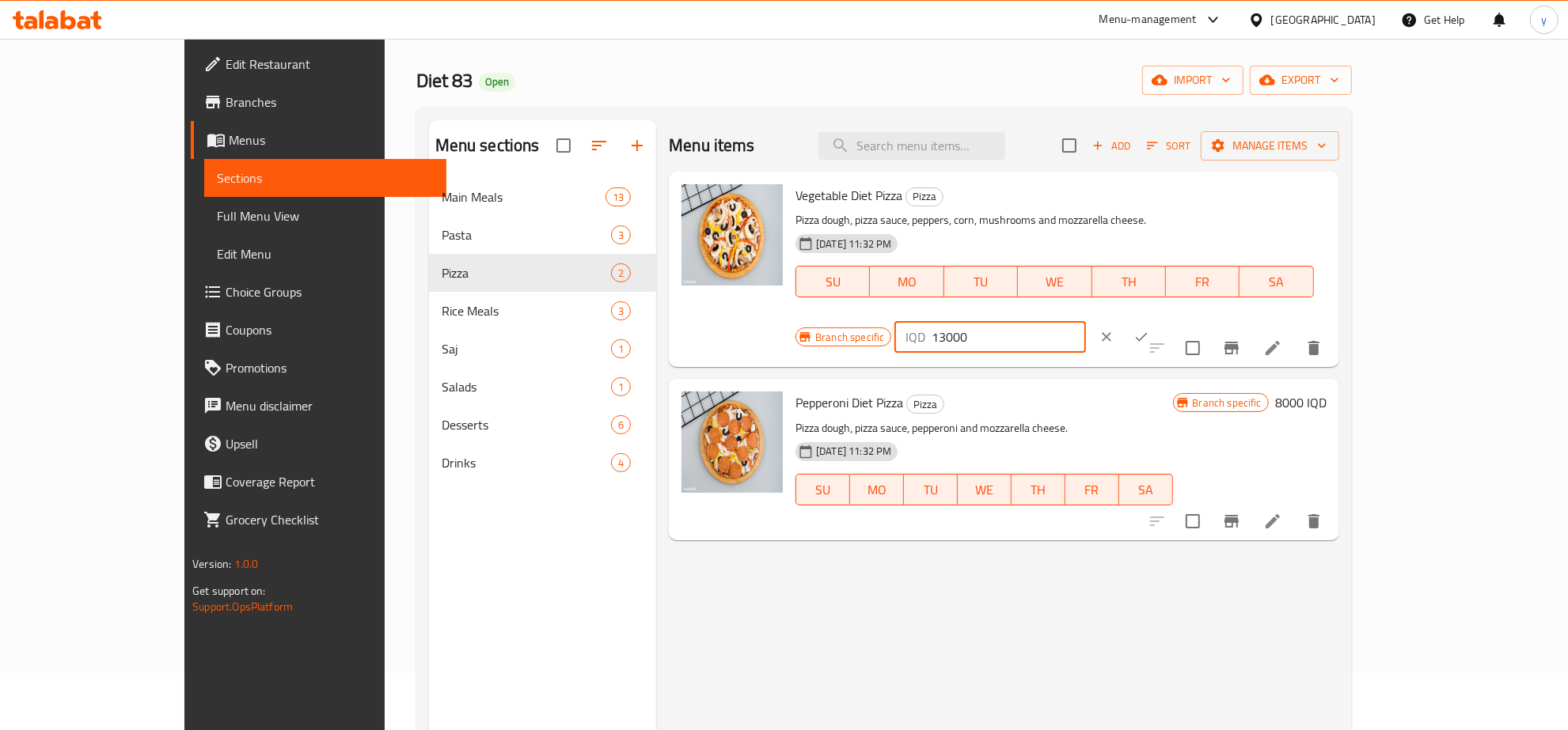
drag, startPoint x: 1334, startPoint y: 210, endPoint x: 1297, endPoint y: 208, distance: 37.1
click at [1085, 321] on input "13000" at bounding box center [1008, 337] width 154 height 32
type input "15000"
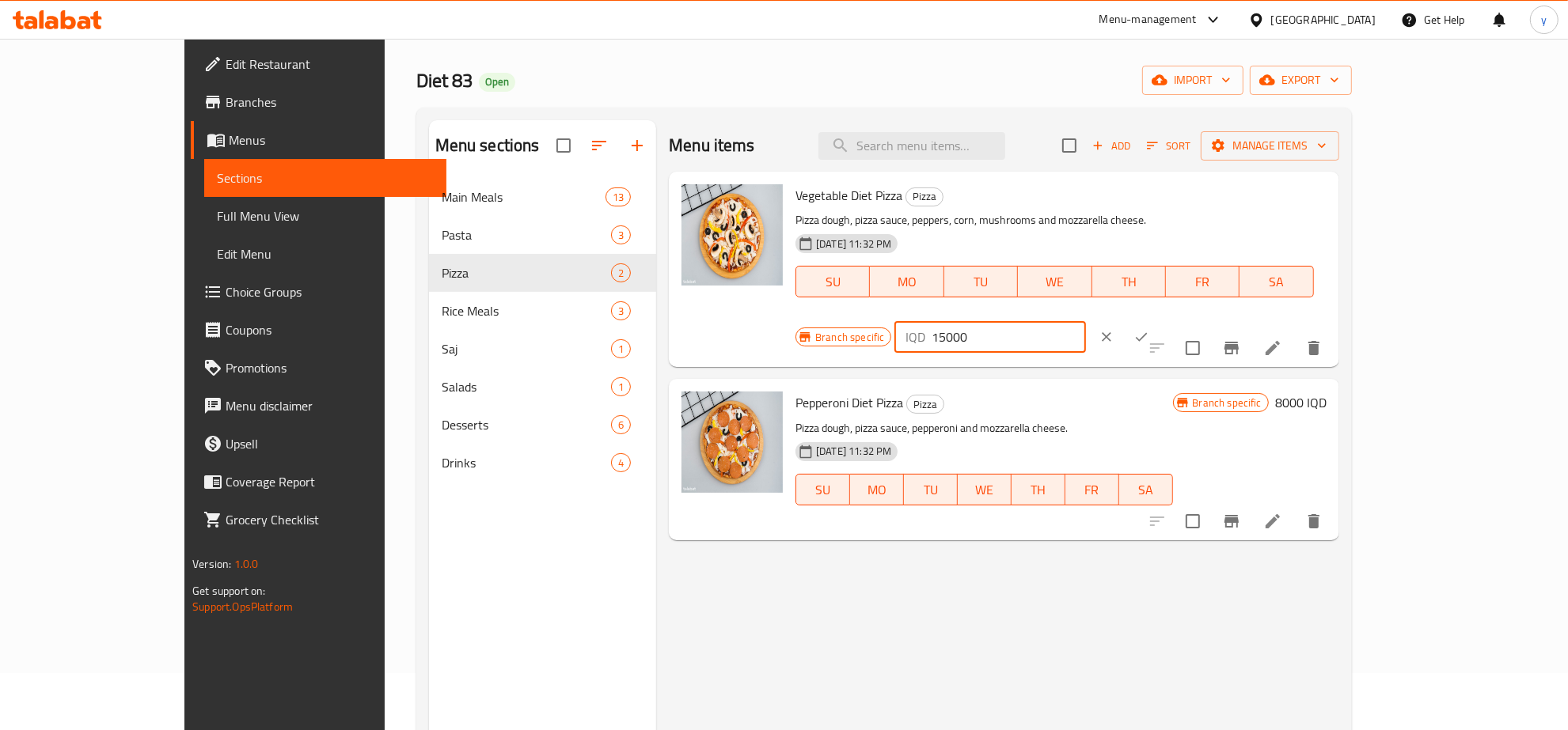
click at [1150, 329] on icon "ok" at bounding box center [1141, 337] width 15 height 15
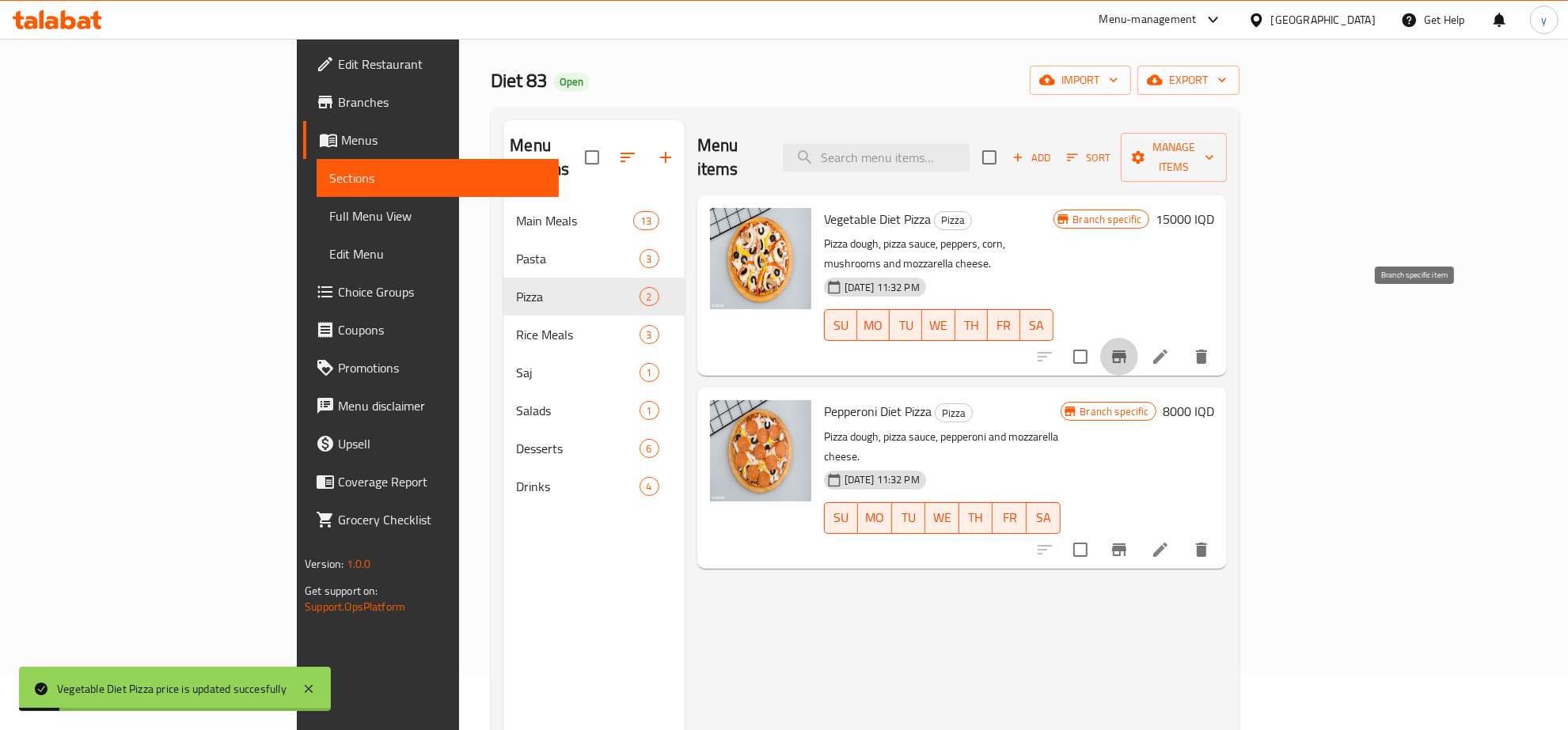
click at [1138, 338] on button "Branch-specific-item" at bounding box center [1119, 356] width 38 height 38
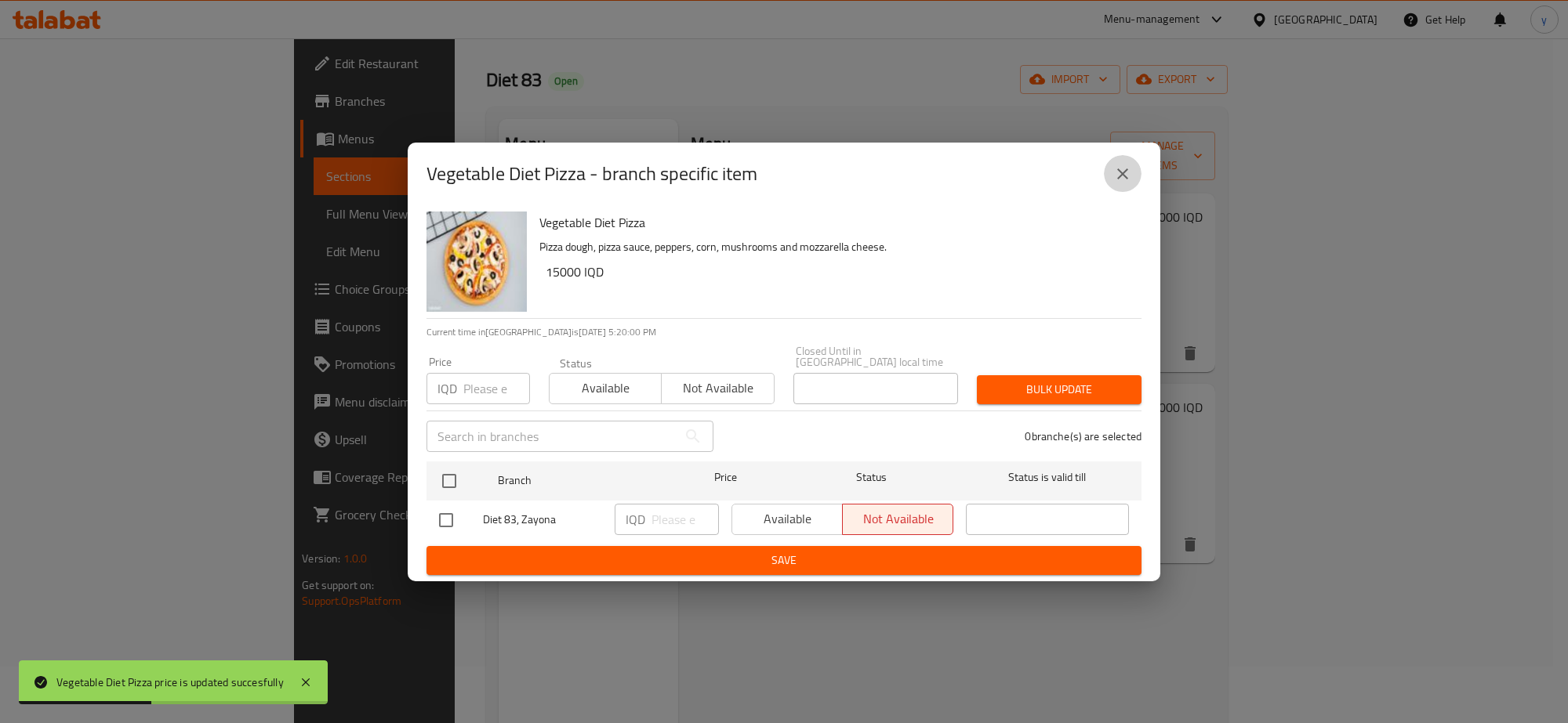
click at [1106, 185] on button "close" at bounding box center [1121, 173] width 37 height 37
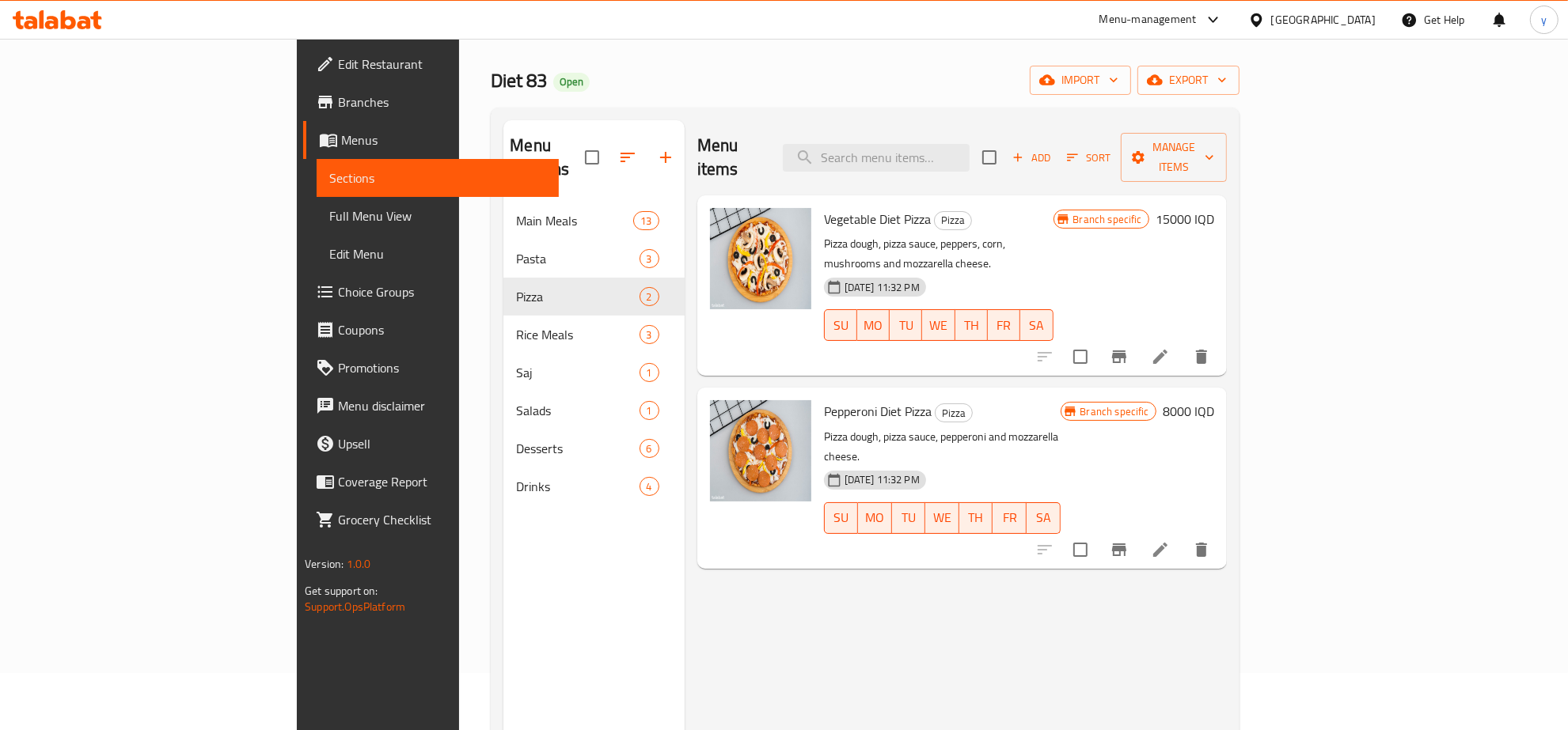
click at [1214, 400] on h6 "8000 IQD" at bounding box center [1188, 411] width 51 height 22
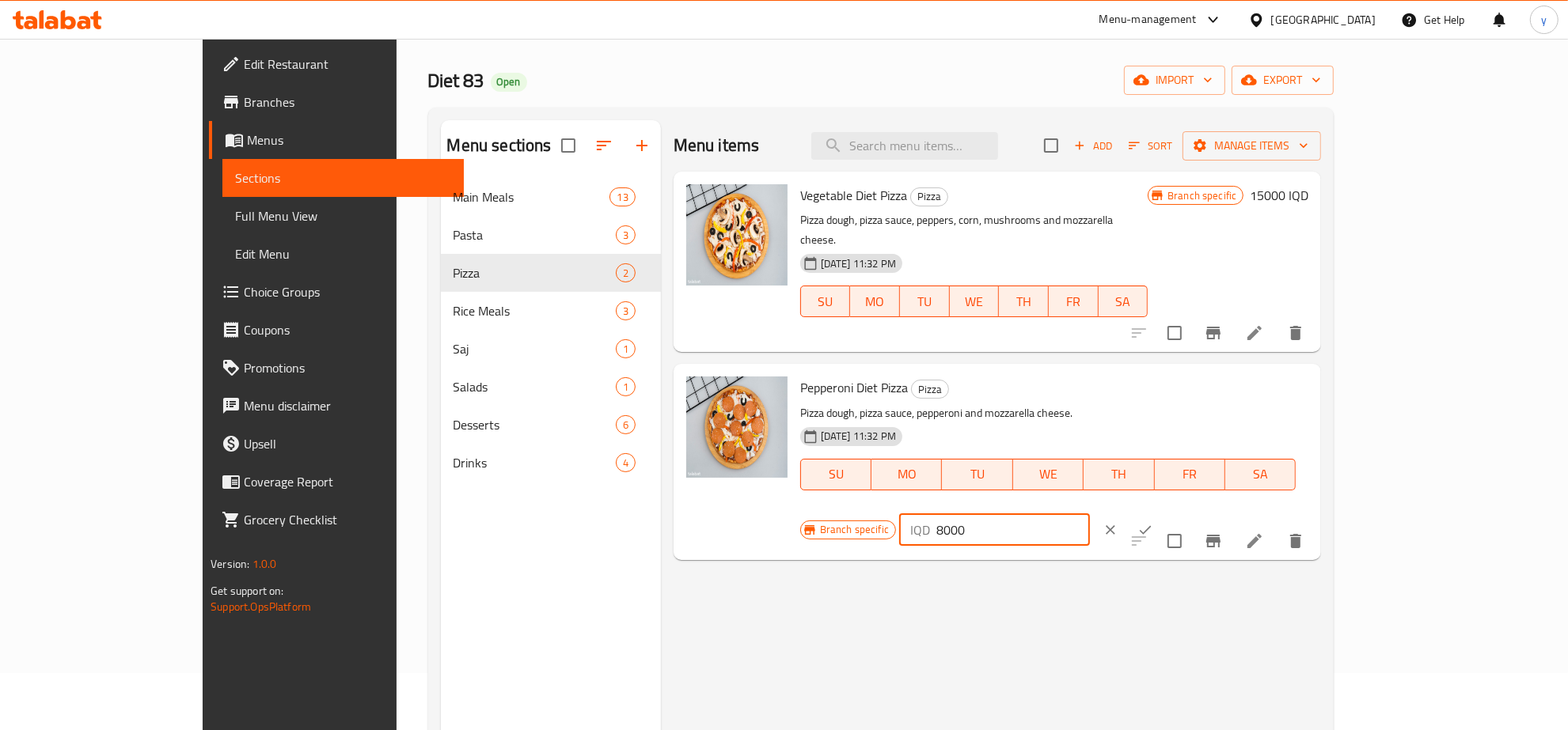
drag, startPoint x: 1297, startPoint y: 374, endPoint x: 1283, endPoint y: 382, distance: 16.1
click at [1090, 515] on div "IQD 8000 ​" at bounding box center [995, 530] width 190 height 32
type input "10000"
click at [1153, 522] on icon "ok" at bounding box center [1145, 530] width 15 height 15
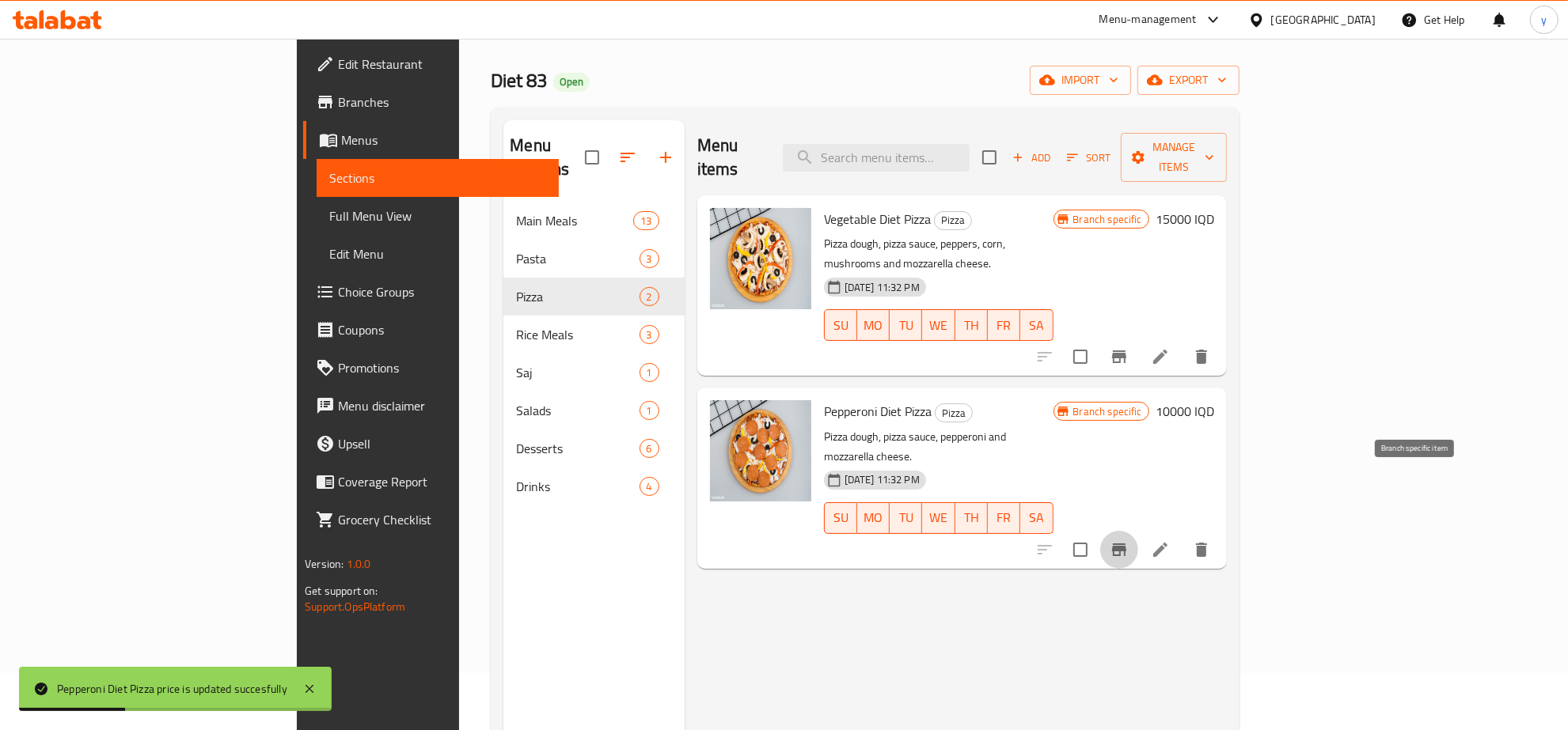
click at [1128, 541] on icon "Branch-specific-item" at bounding box center [1120, 550] width 19 height 19
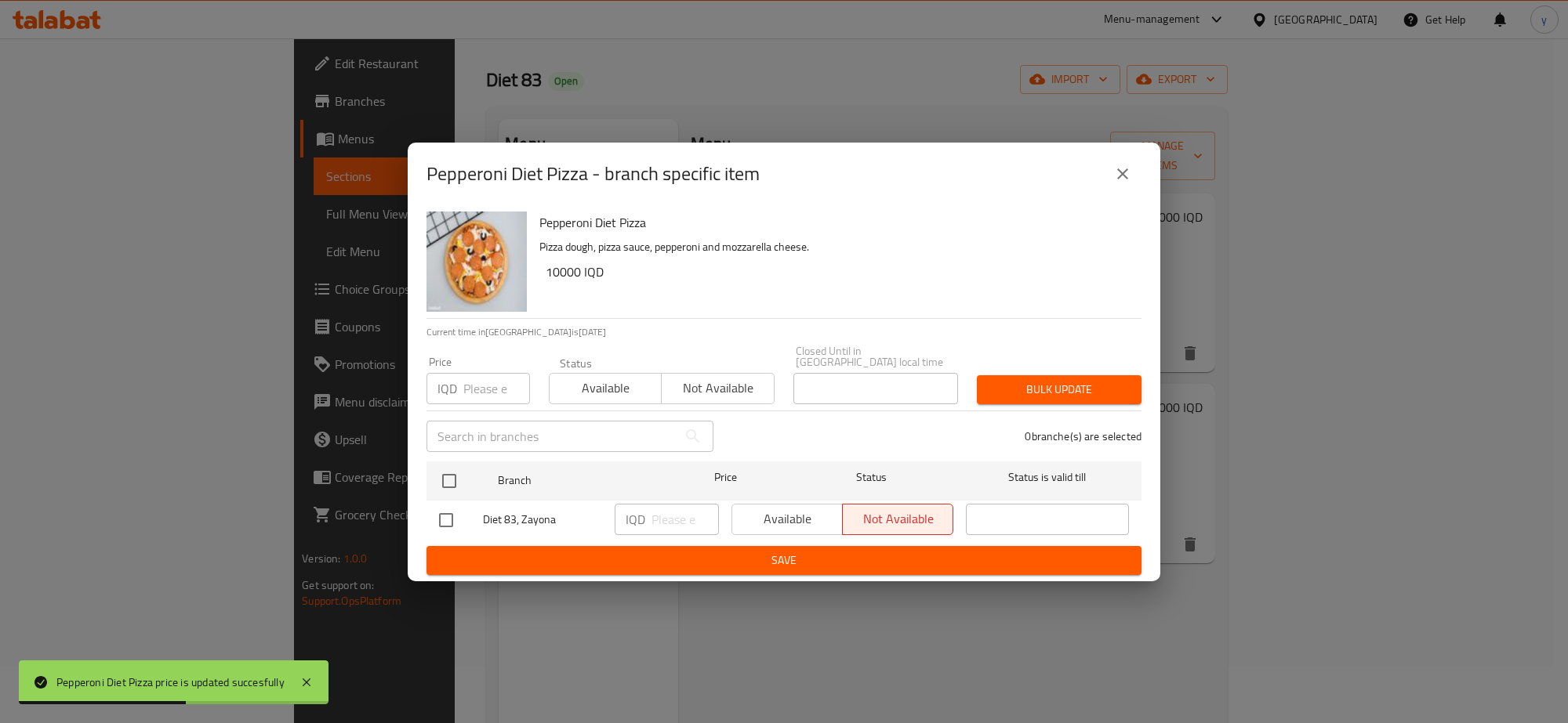
click at [1119, 179] on icon "close" at bounding box center [1122, 174] width 19 height 19
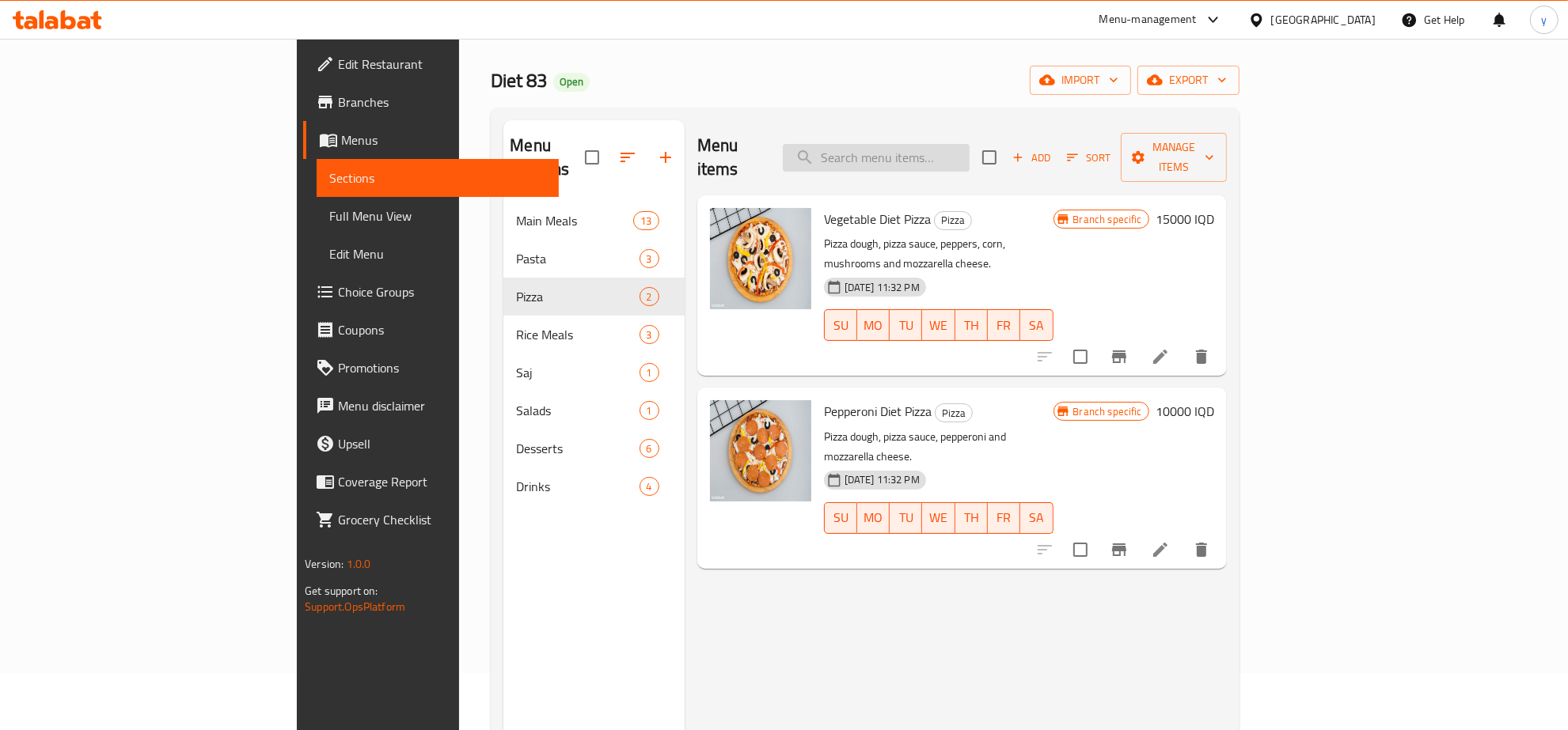
click at [970, 144] on input "search" at bounding box center [876, 158] width 187 height 28
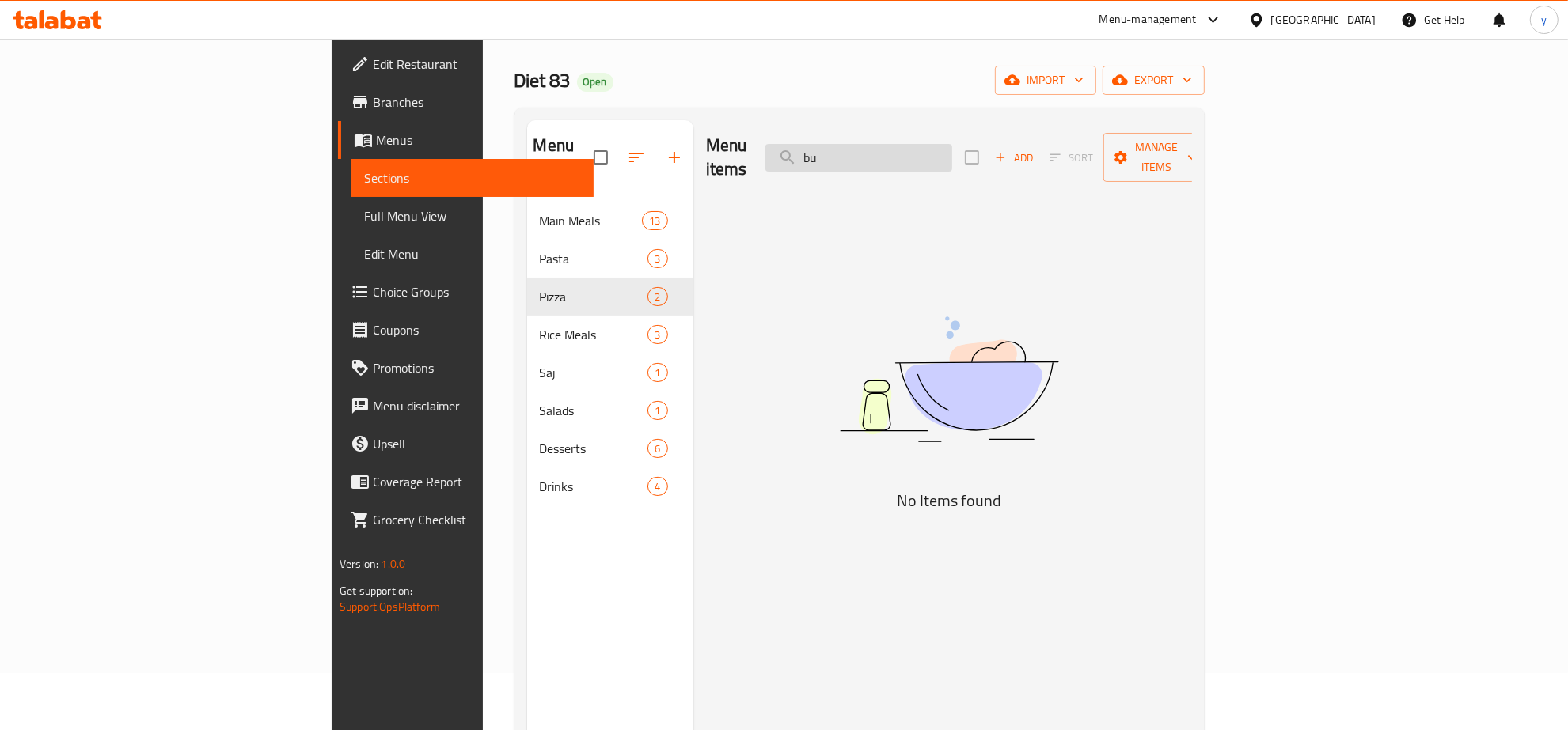
type input "b"
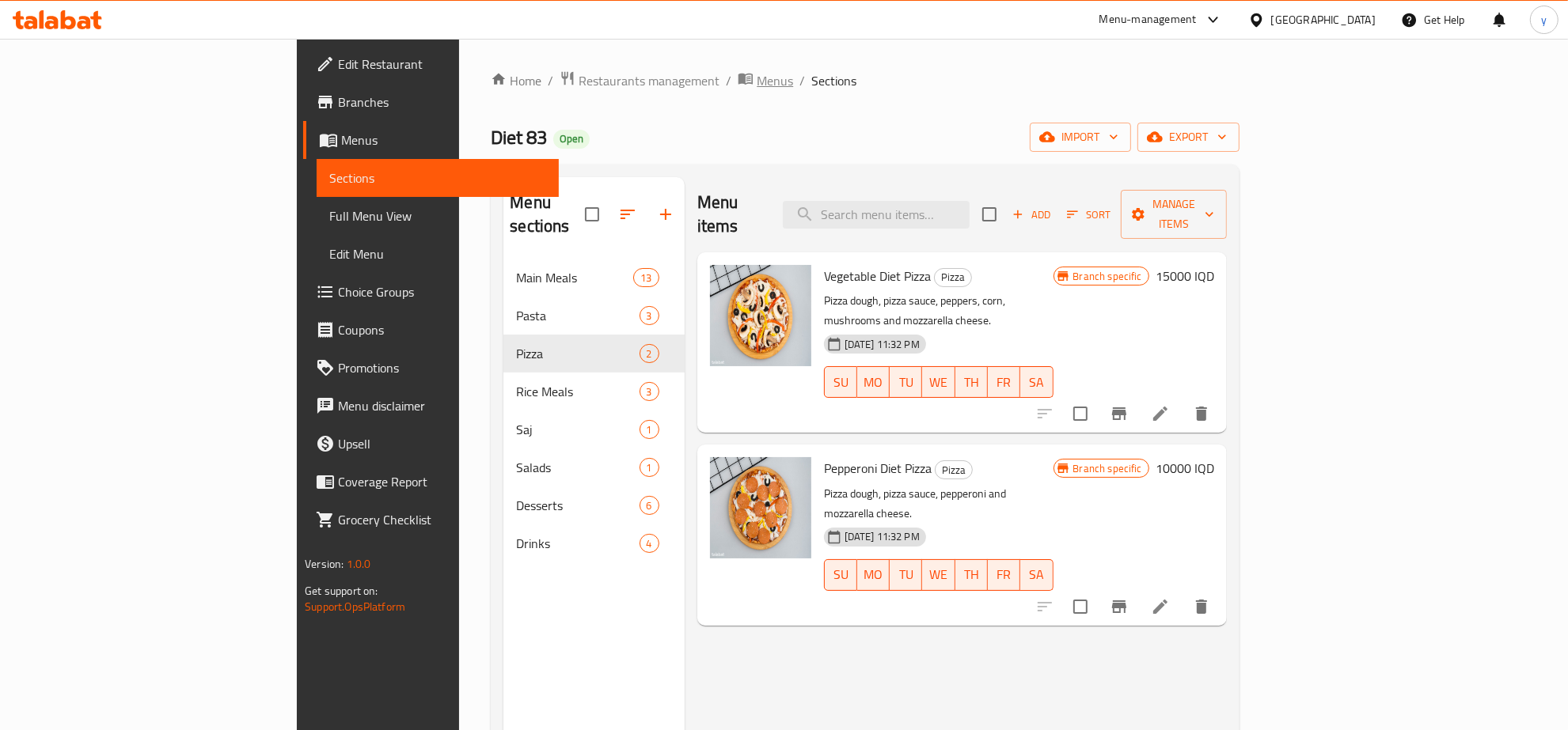
click at [757, 89] on span "Menus" at bounding box center [775, 81] width 37 height 19
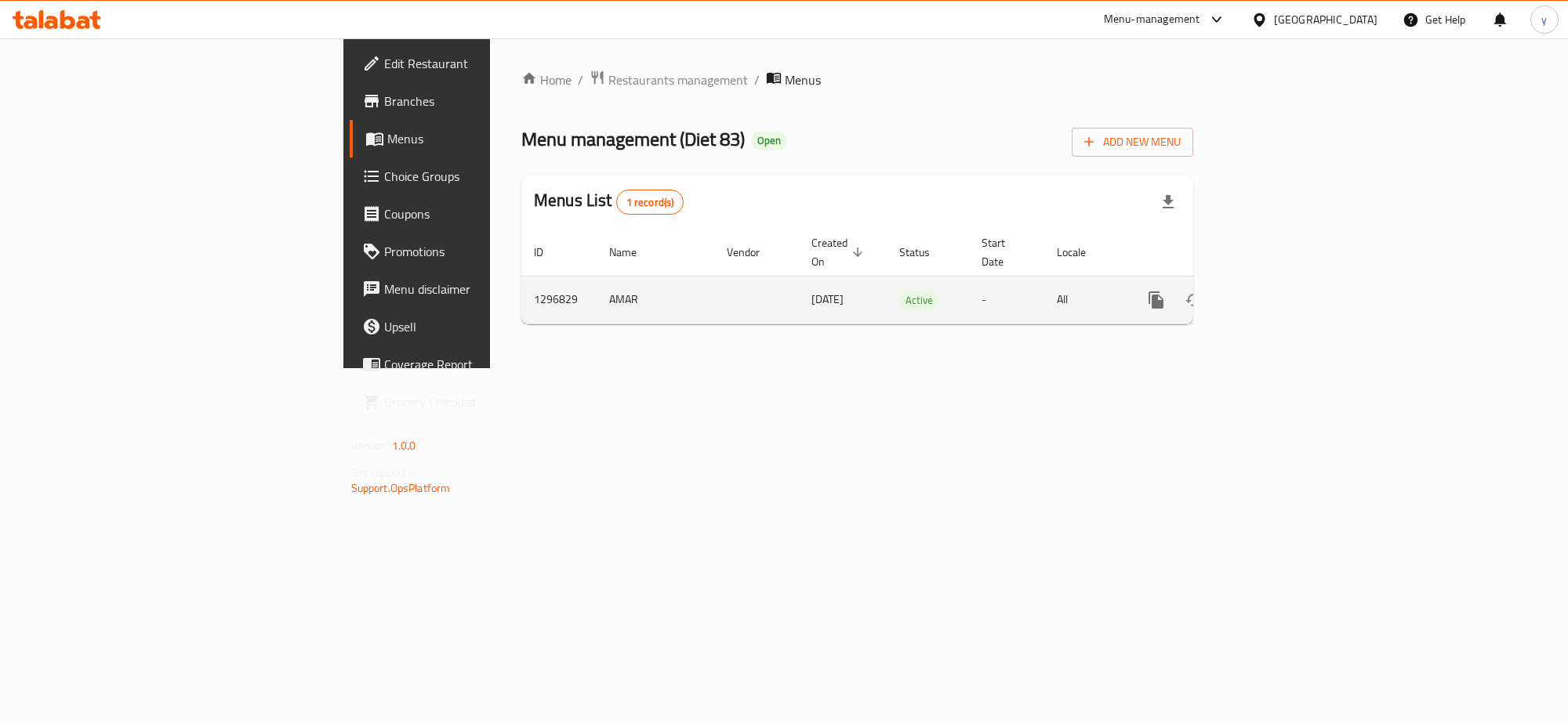
click at [1276, 293] on icon "enhanced table" at bounding box center [1269, 300] width 14 height 14
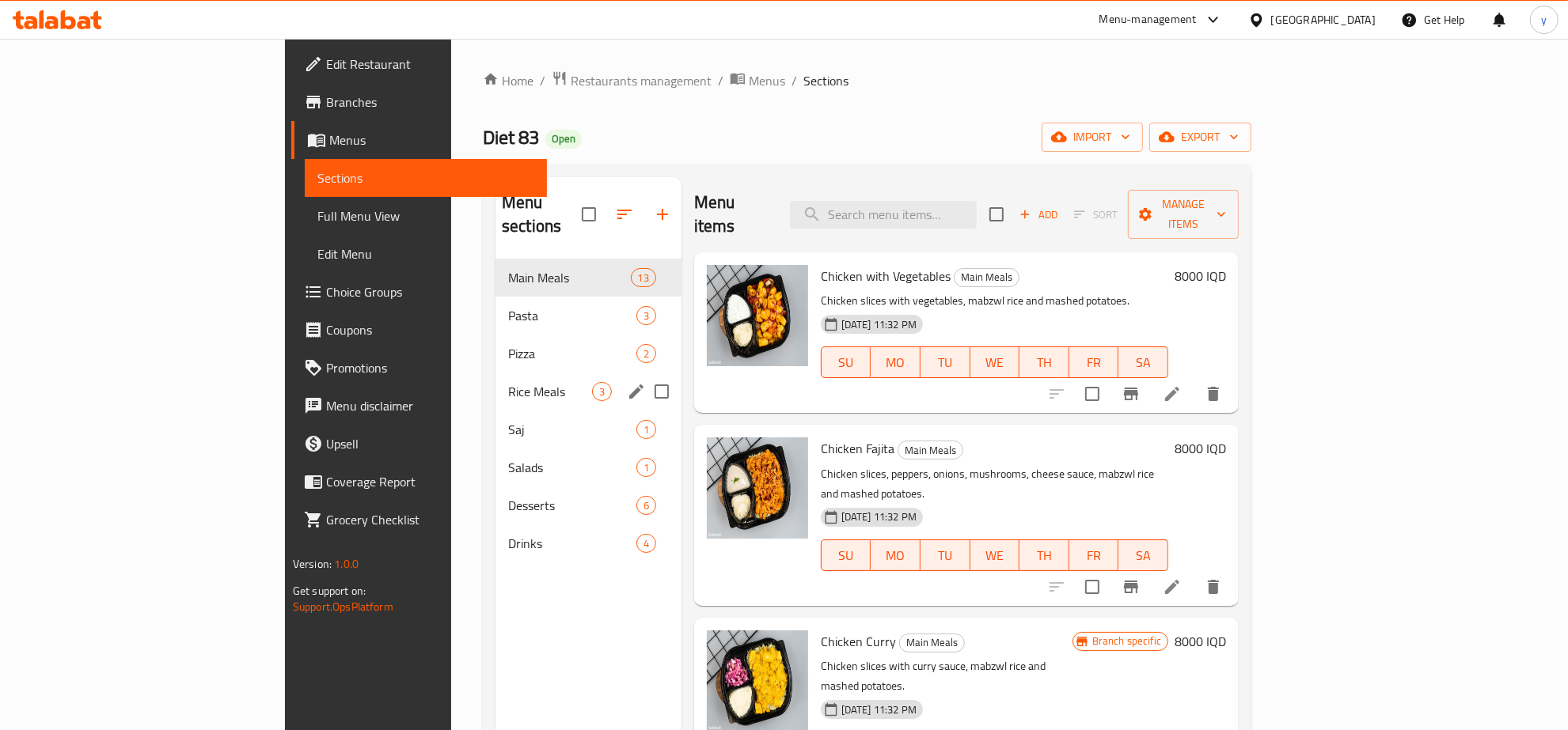
click at [495, 382] on div "Rice Meals 3" at bounding box center [588, 391] width 186 height 38
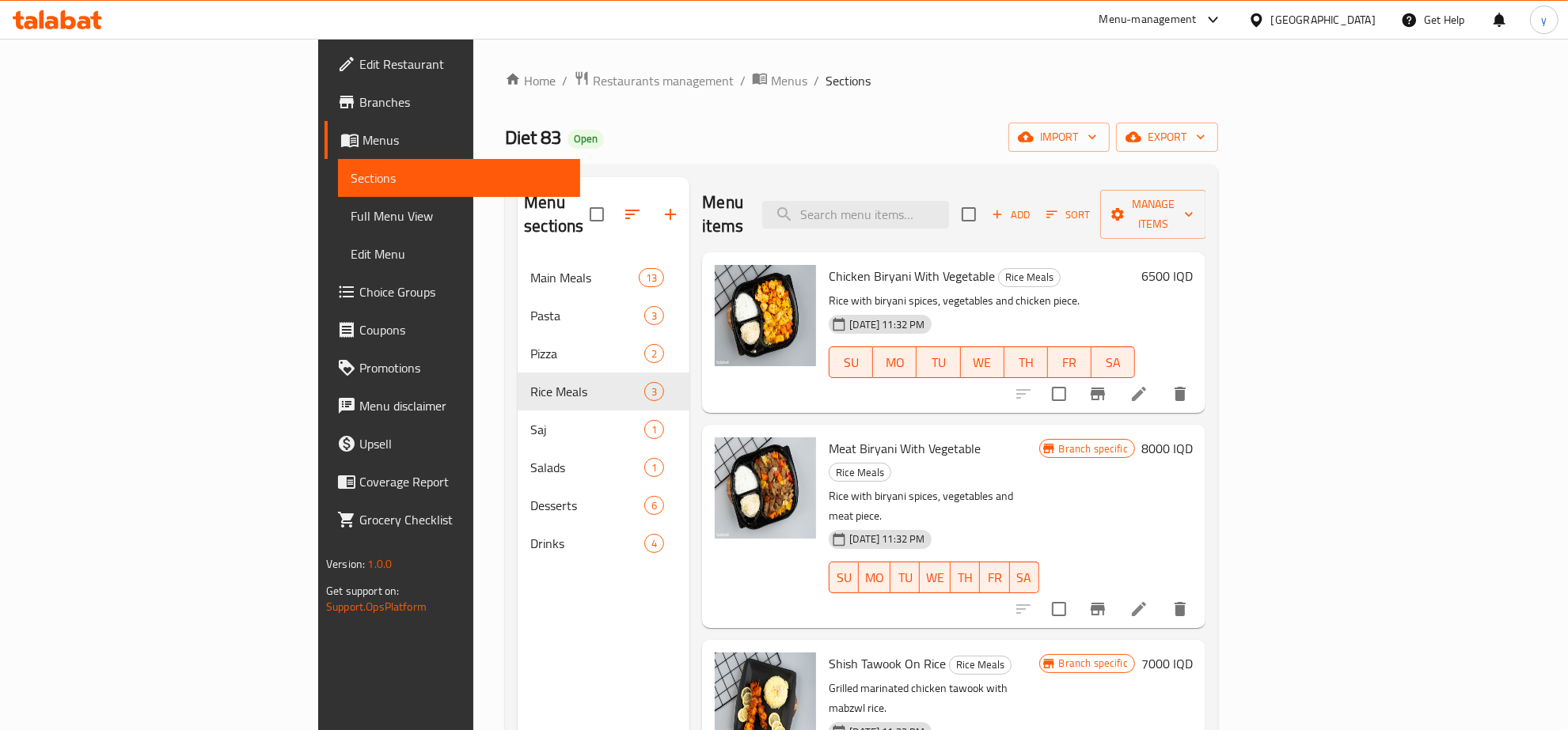
click at [1193, 265] on h6 "6500 IQD" at bounding box center [1166, 276] width 51 height 22
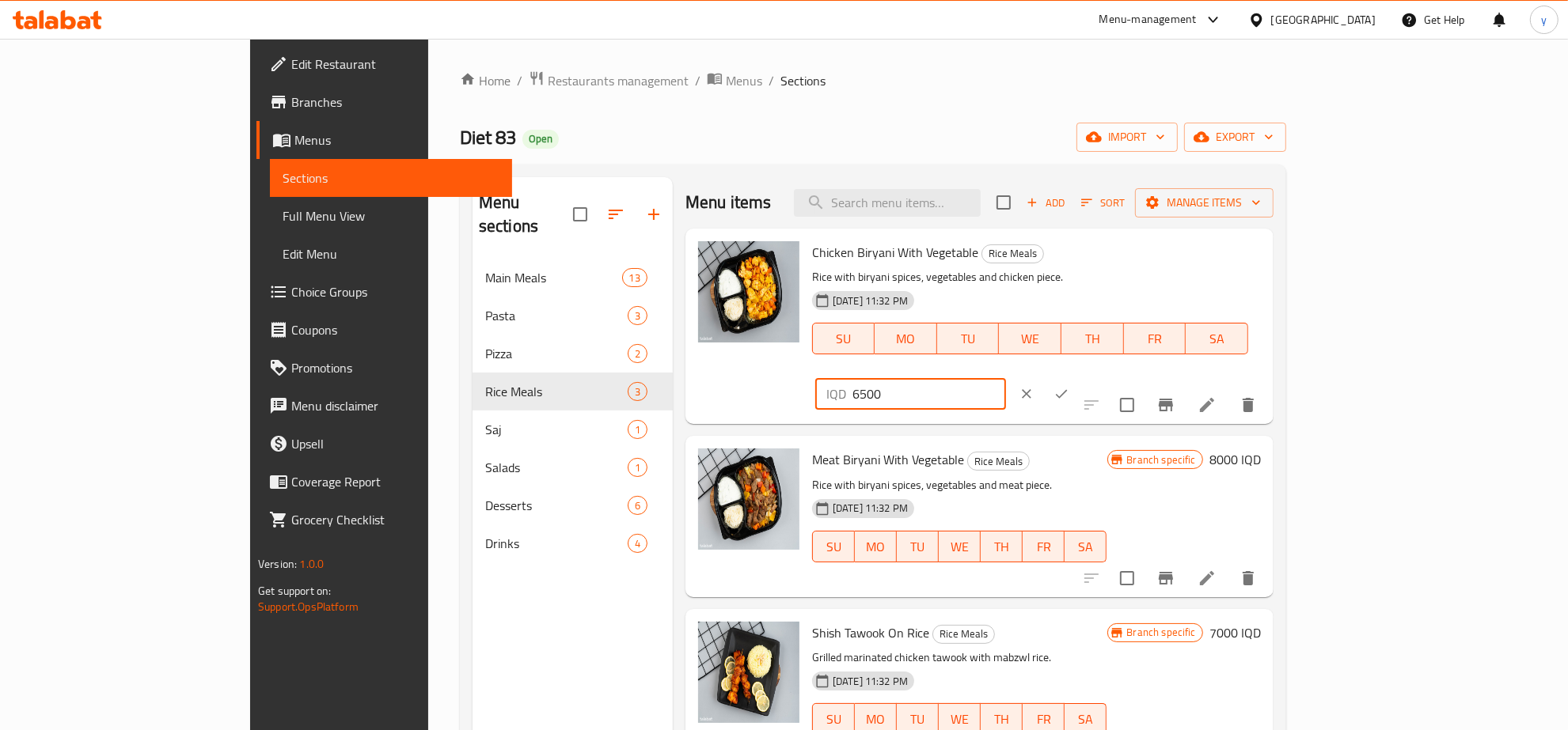
drag, startPoint x: 1284, startPoint y: 260, endPoint x: 1264, endPoint y: 270, distance: 22.4
click at [1006, 378] on div "IQD 6500 ​" at bounding box center [910, 393] width 190 height 32
type input "8000"
click at [1078, 377] on button "ok" at bounding box center [1061, 394] width 35 height 35
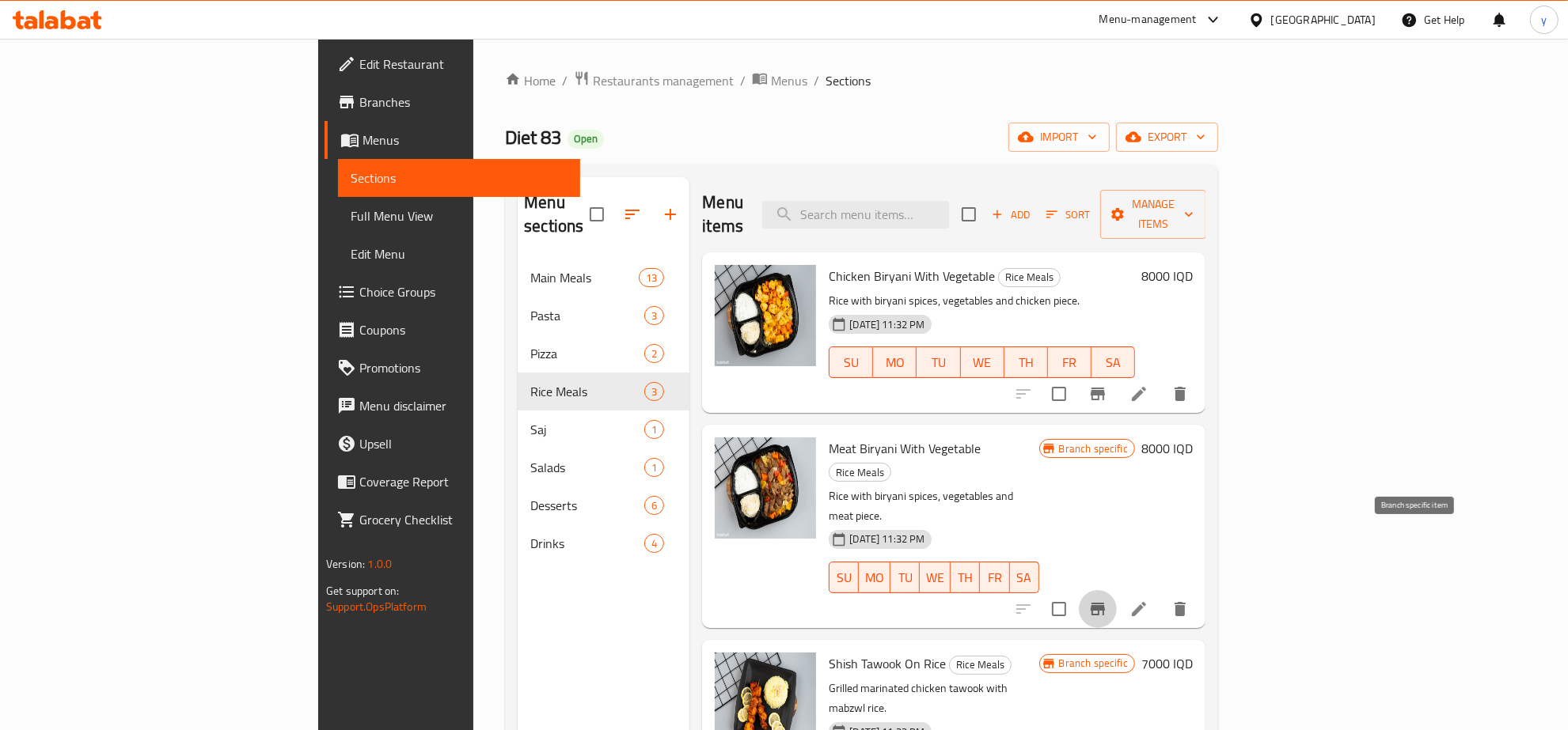
click at [1105, 603] on icon "Branch-specific-item" at bounding box center [1098, 609] width 14 height 13
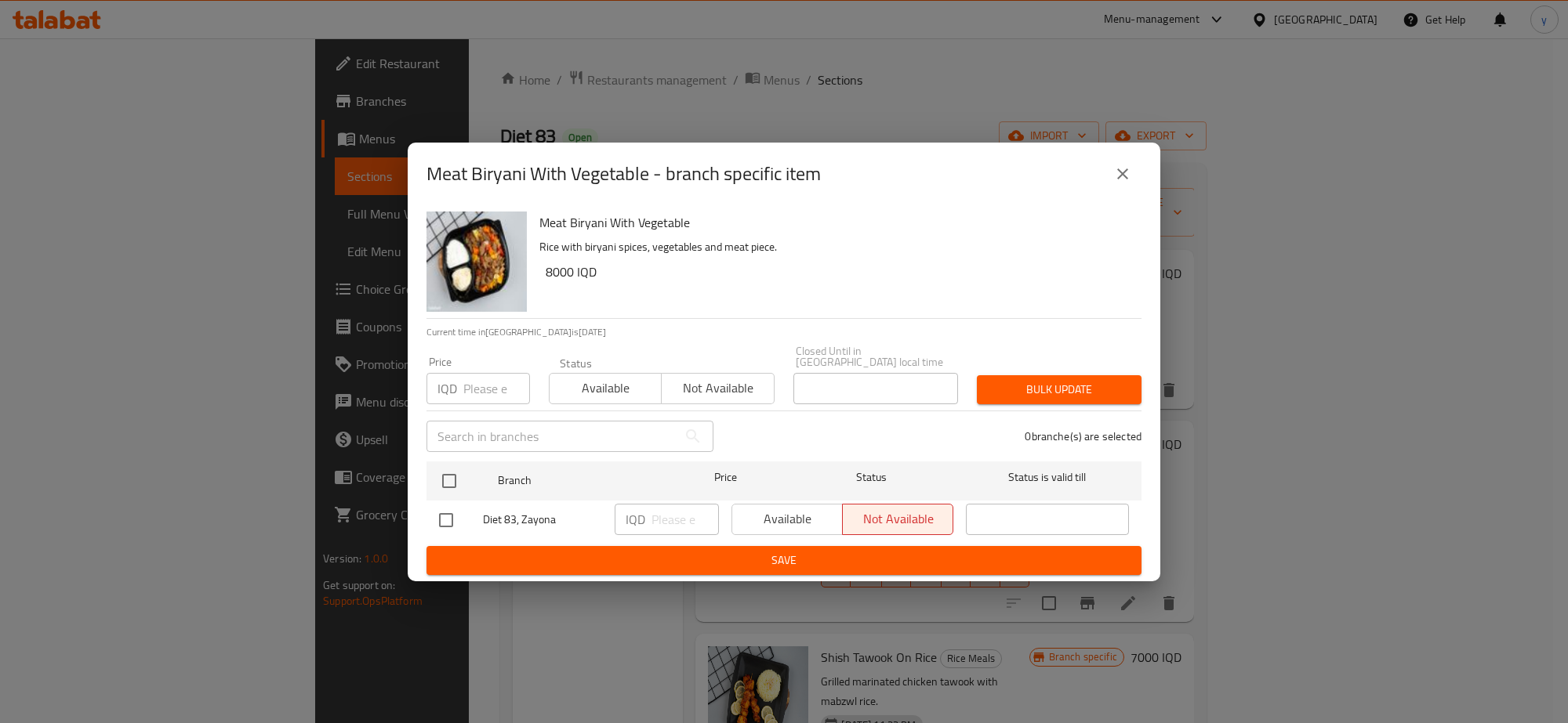
drag, startPoint x: 1107, startPoint y: 166, endPoint x: 1126, endPoint y: 192, distance: 32.2
click at [1109, 166] on div "Meat Biryani With Vegetable - branch specific item" at bounding box center [784, 173] width 714 height 37
click at [1126, 192] on button "close" at bounding box center [1121, 173] width 37 height 37
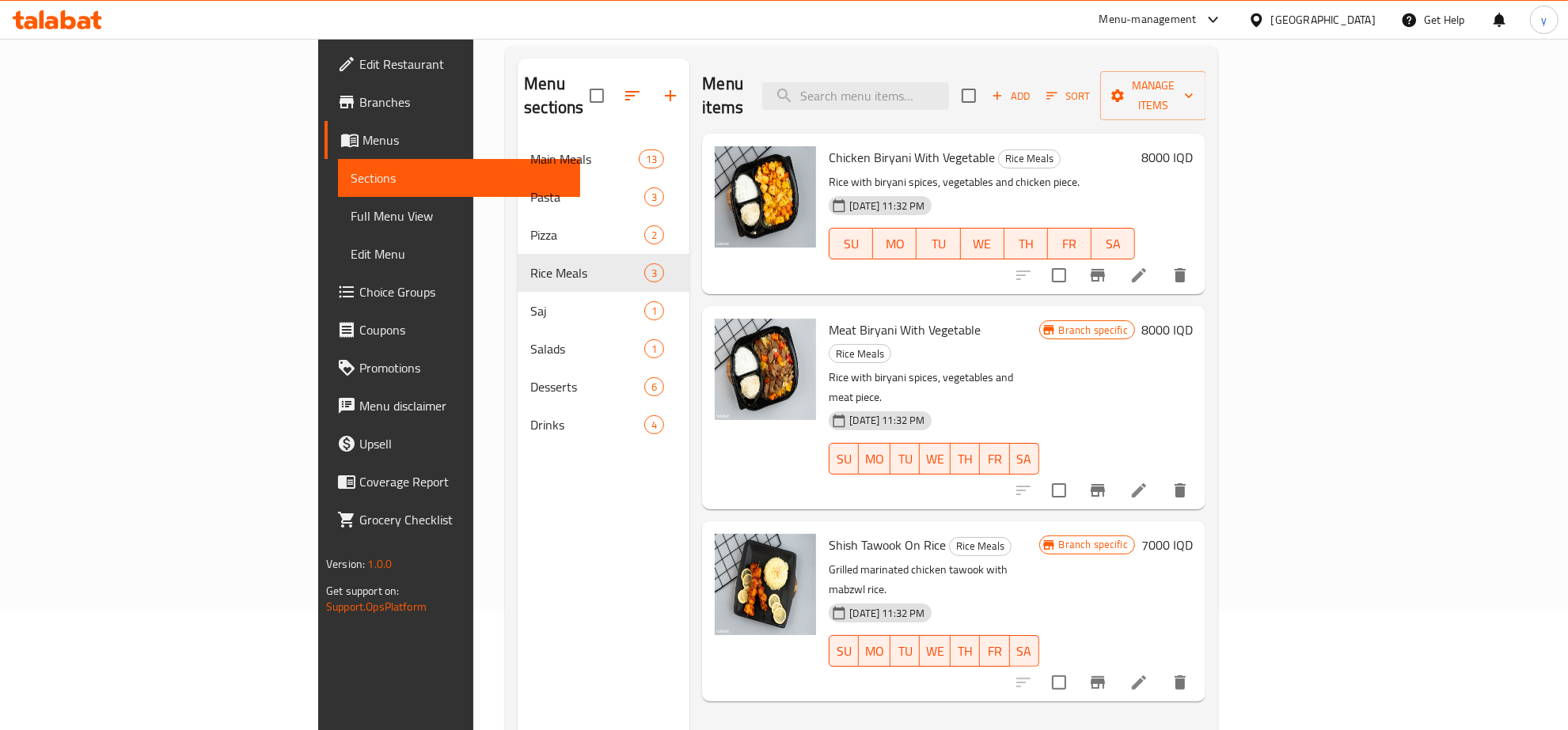
scroll to position [222, 0]
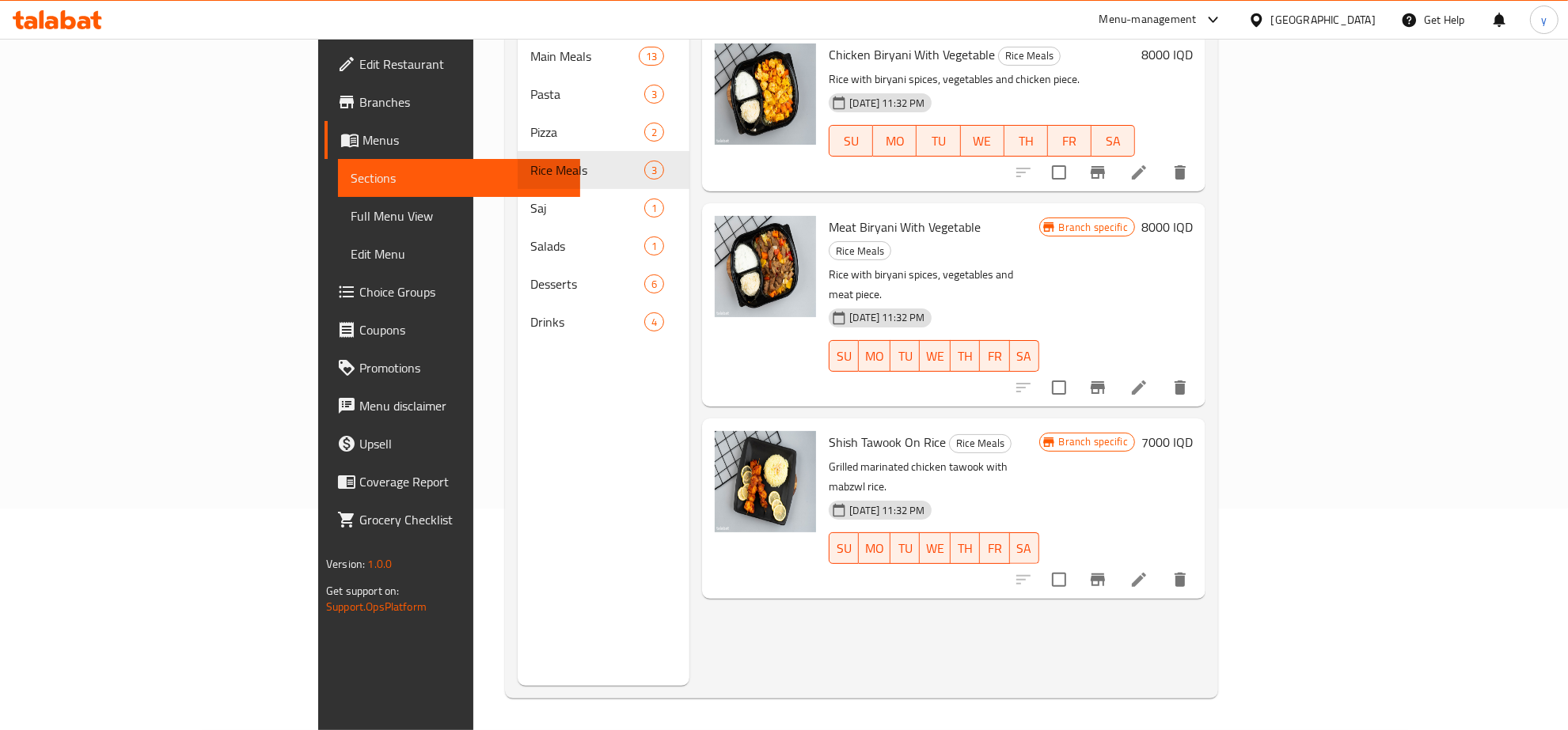
click at [1193, 431] on h6 "7000 IQD" at bounding box center [1166, 441] width 51 height 22
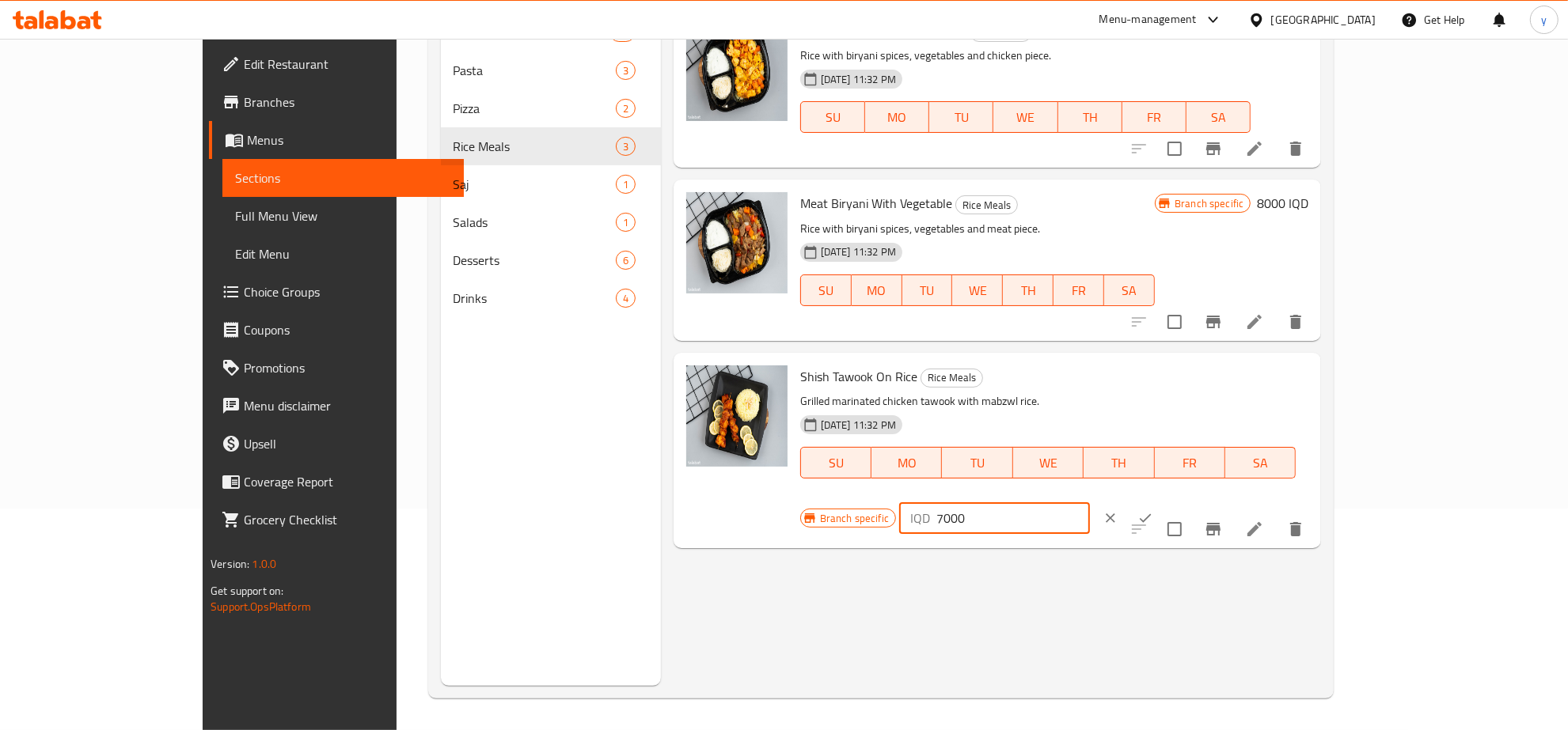
click at [1090, 502] on div "IQD 7000 ​" at bounding box center [995, 517] width 190 height 32
type input "8000"
click at [1153, 511] on icon "ok" at bounding box center [1145, 518] width 15 height 15
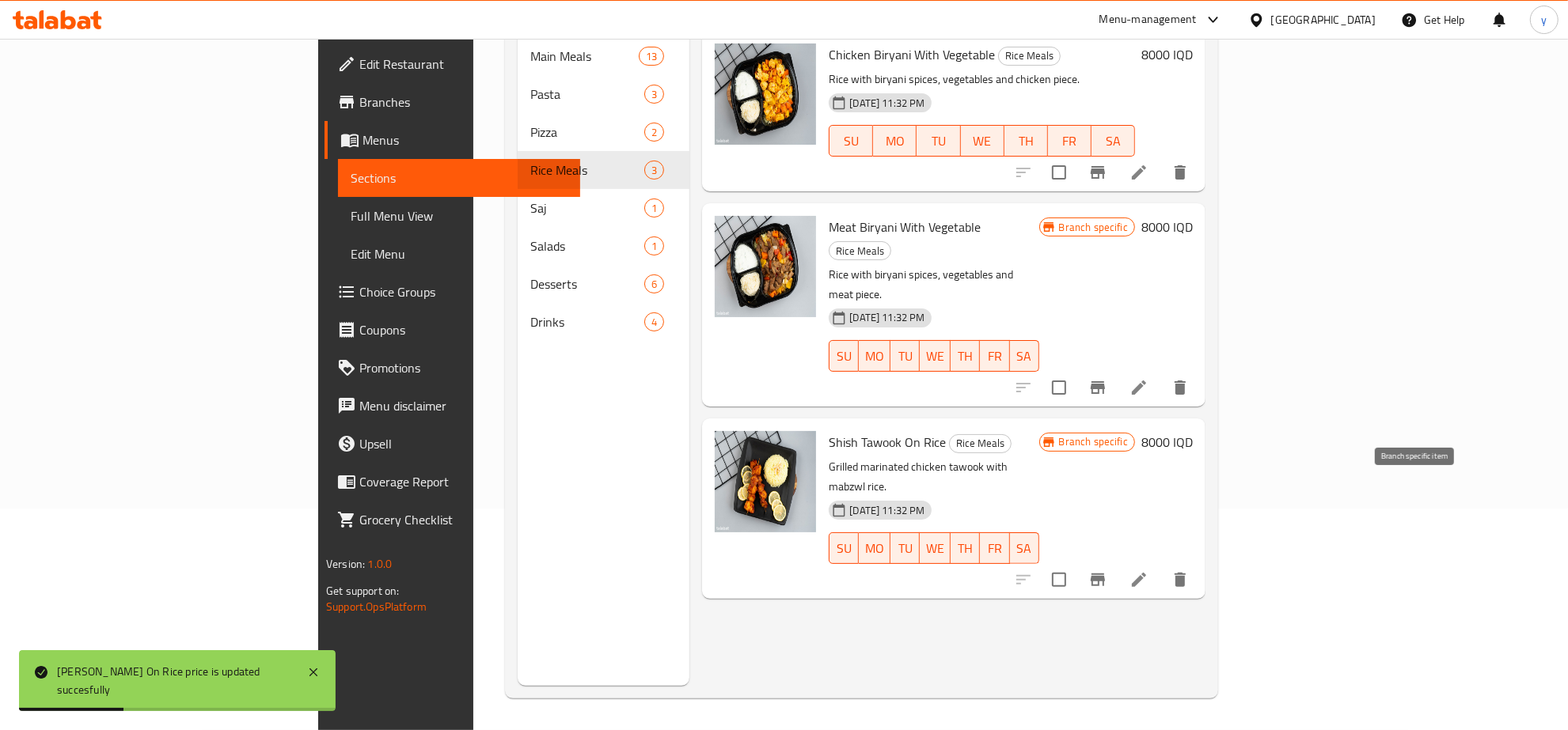
click at [1105, 574] on icon "Branch-specific-item" at bounding box center [1098, 580] width 14 height 13
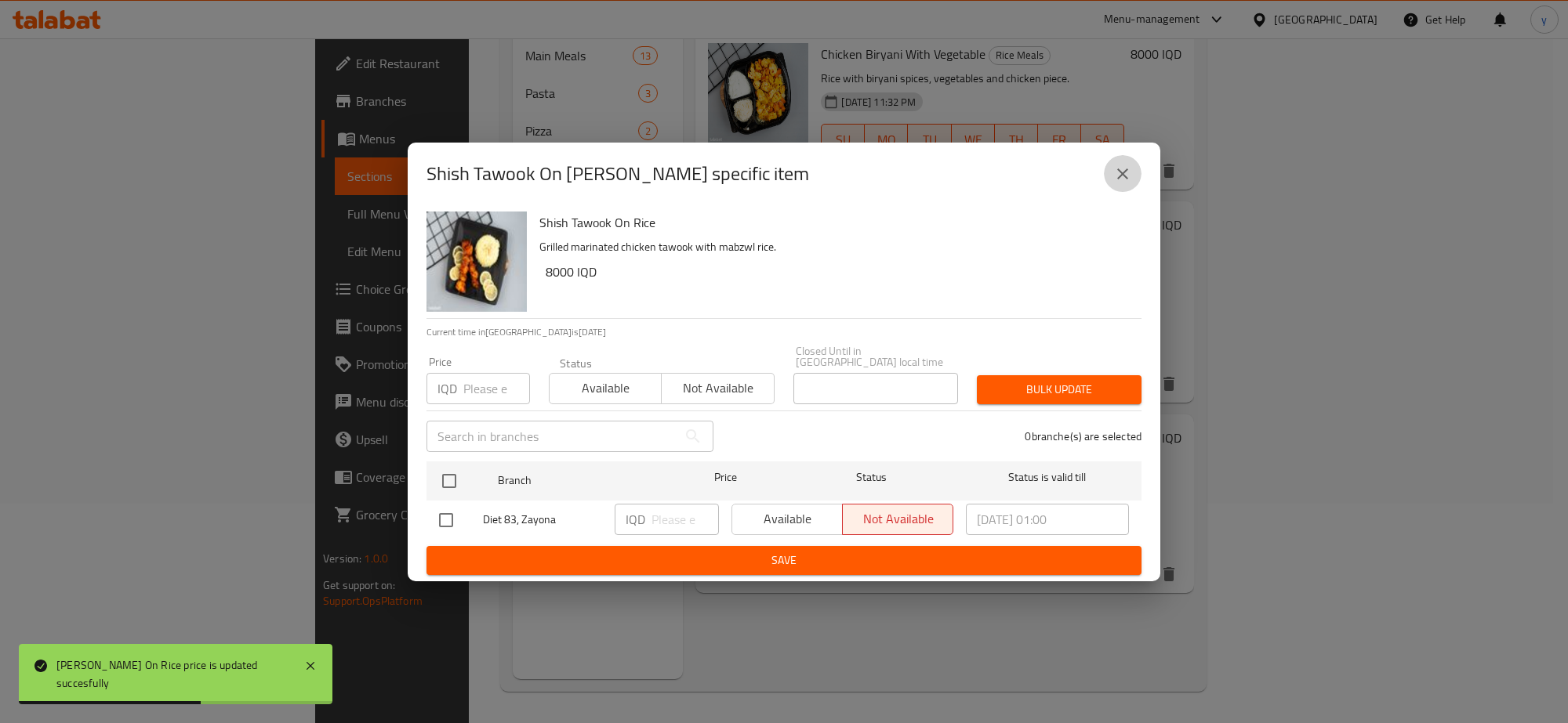
click at [1121, 184] on icon "close" at bounding box center [1122, 174] width 19 height 19
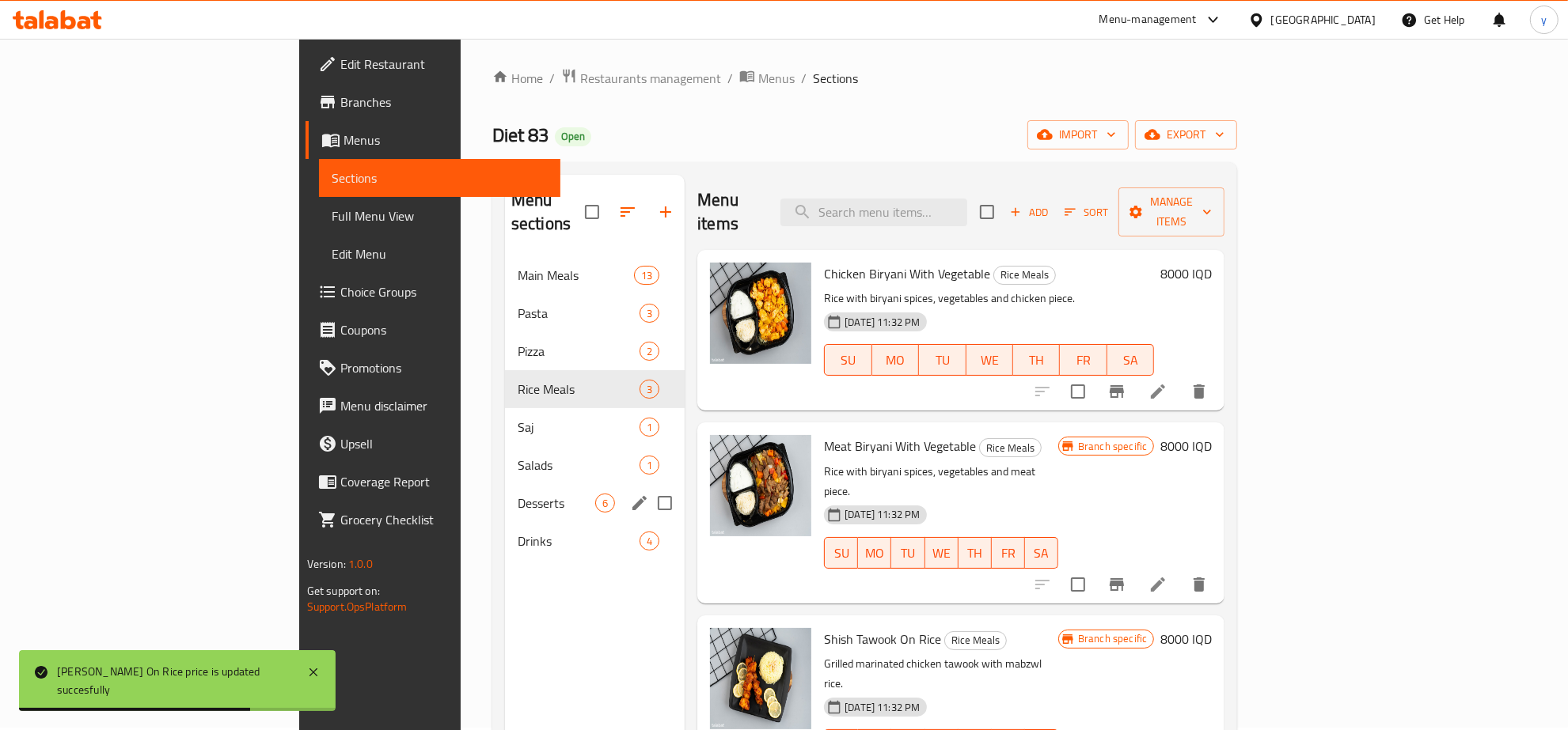
scroll to position [0, 0]
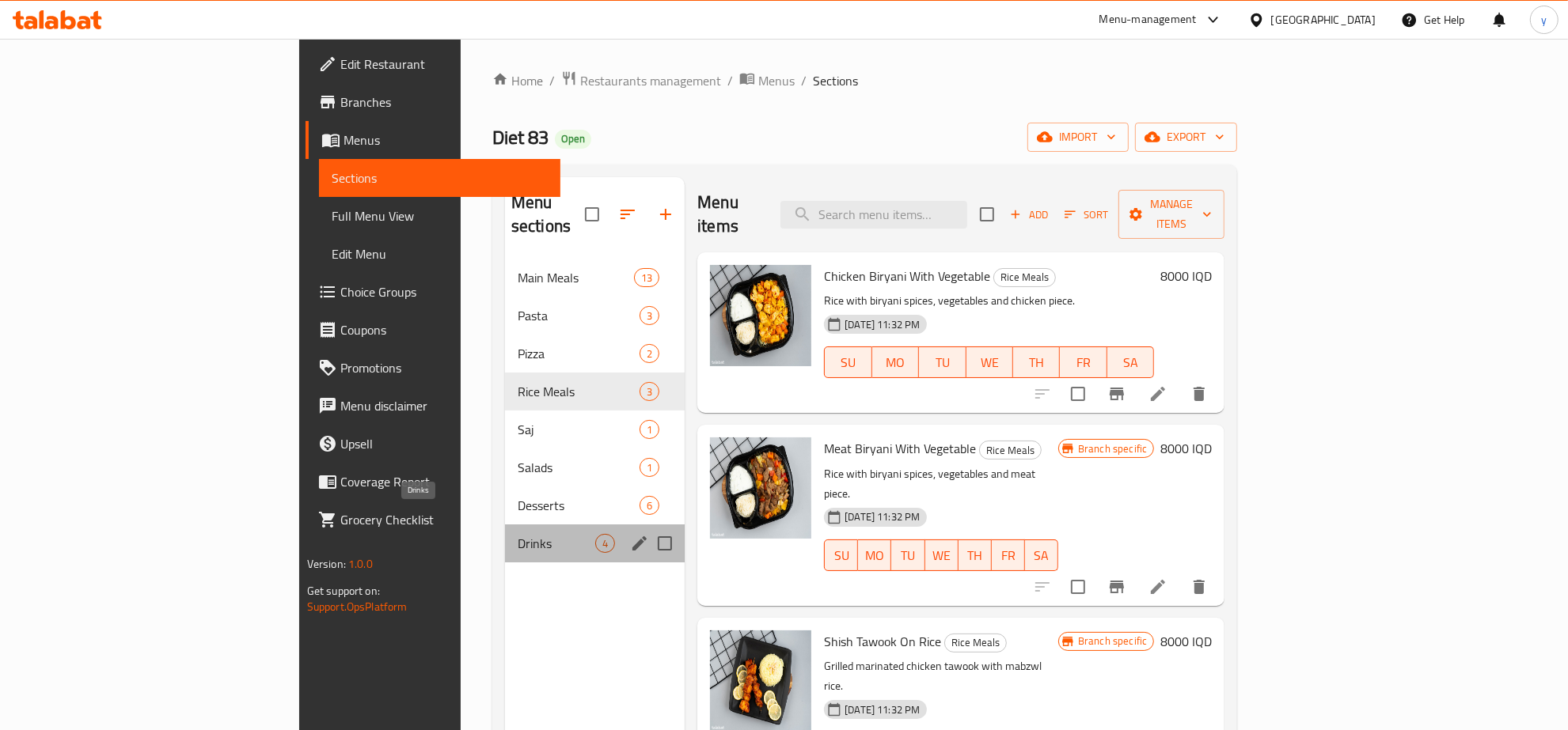
click at [518, 534] on span "Drinks" at bounding box center [556, 543] width 78 height 19
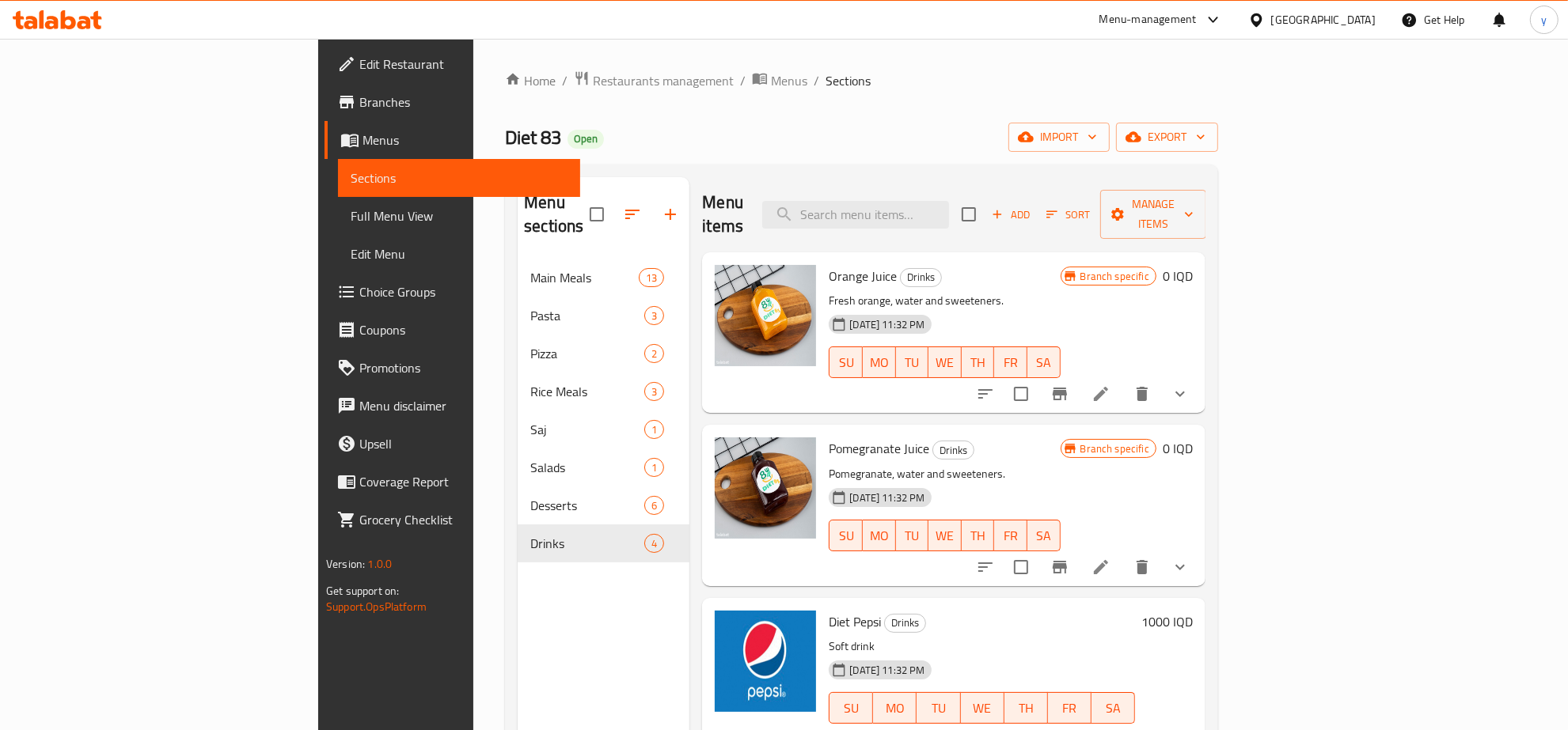
click at [1205, 381] on div "Orange Juice Drinks Fresh orange, water and sweeteners. 23-06-2025 11:32 PM SU …" at bounding box center [953, 332] width 503 height 161
click at [1200, 382] on button "show more" at bounding box center [1179, 393] width 38 height 38
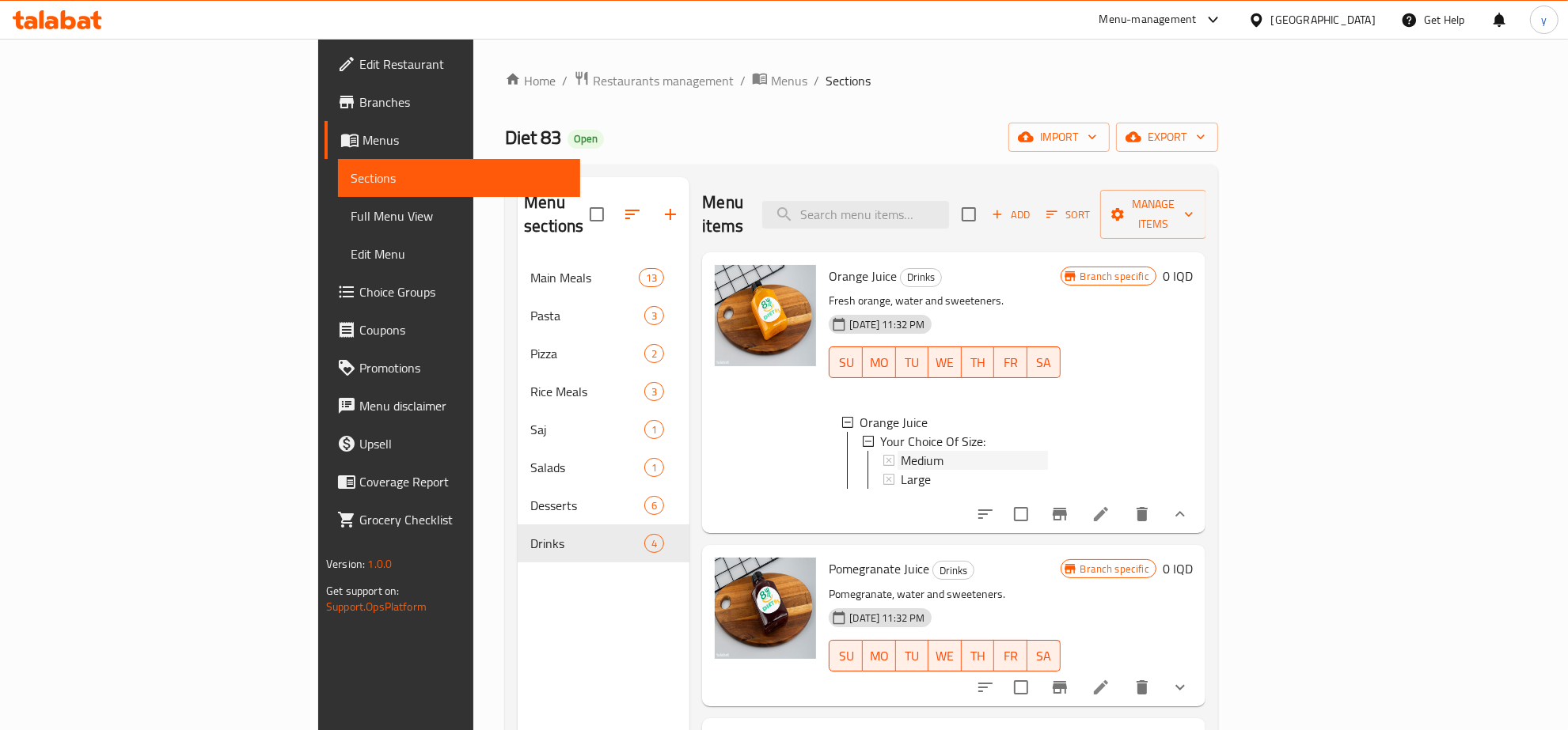
click at [900, 451] on span "Medium" at bounding box center [922, 461] width 42 height 19
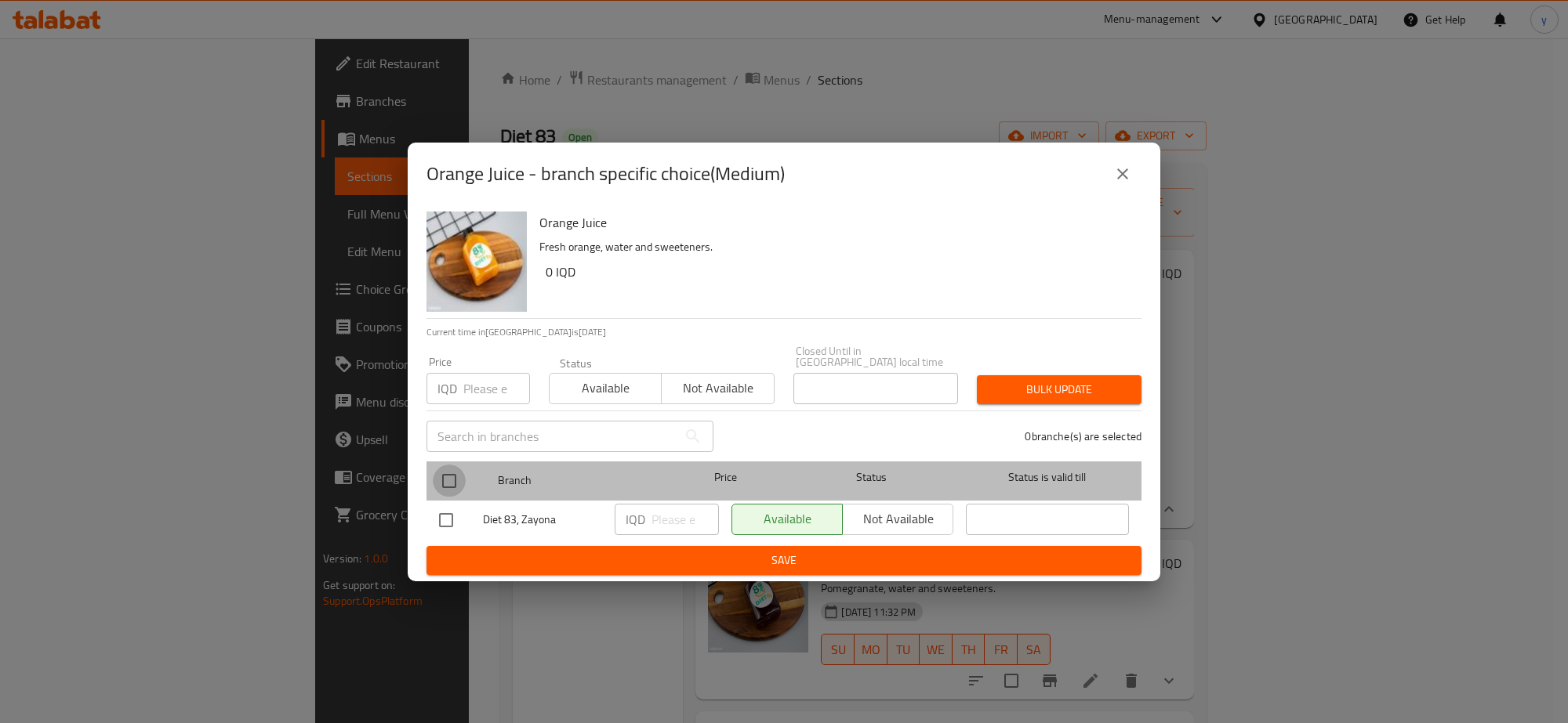
click at [433, 483] on input "checkbox" at bounding box center [449, 481] width 33 height 33
checkbox input "true"
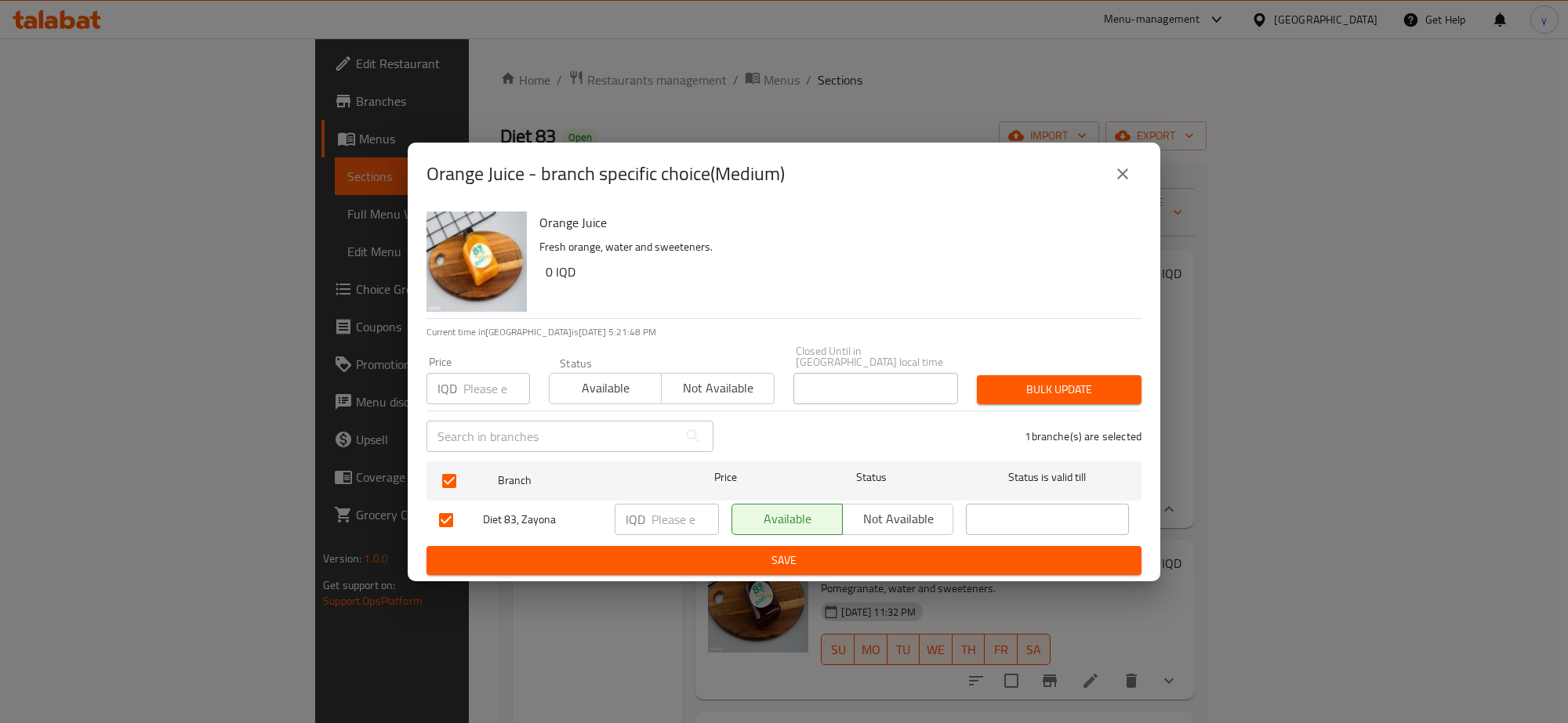
click at [648, 511] on div "IQD ​" at bounding box center [666, 519] width 104 height 31
type input "2500"
click at [696, 557] on span "Save" at bounding box center [784, 560] width 690 height 20
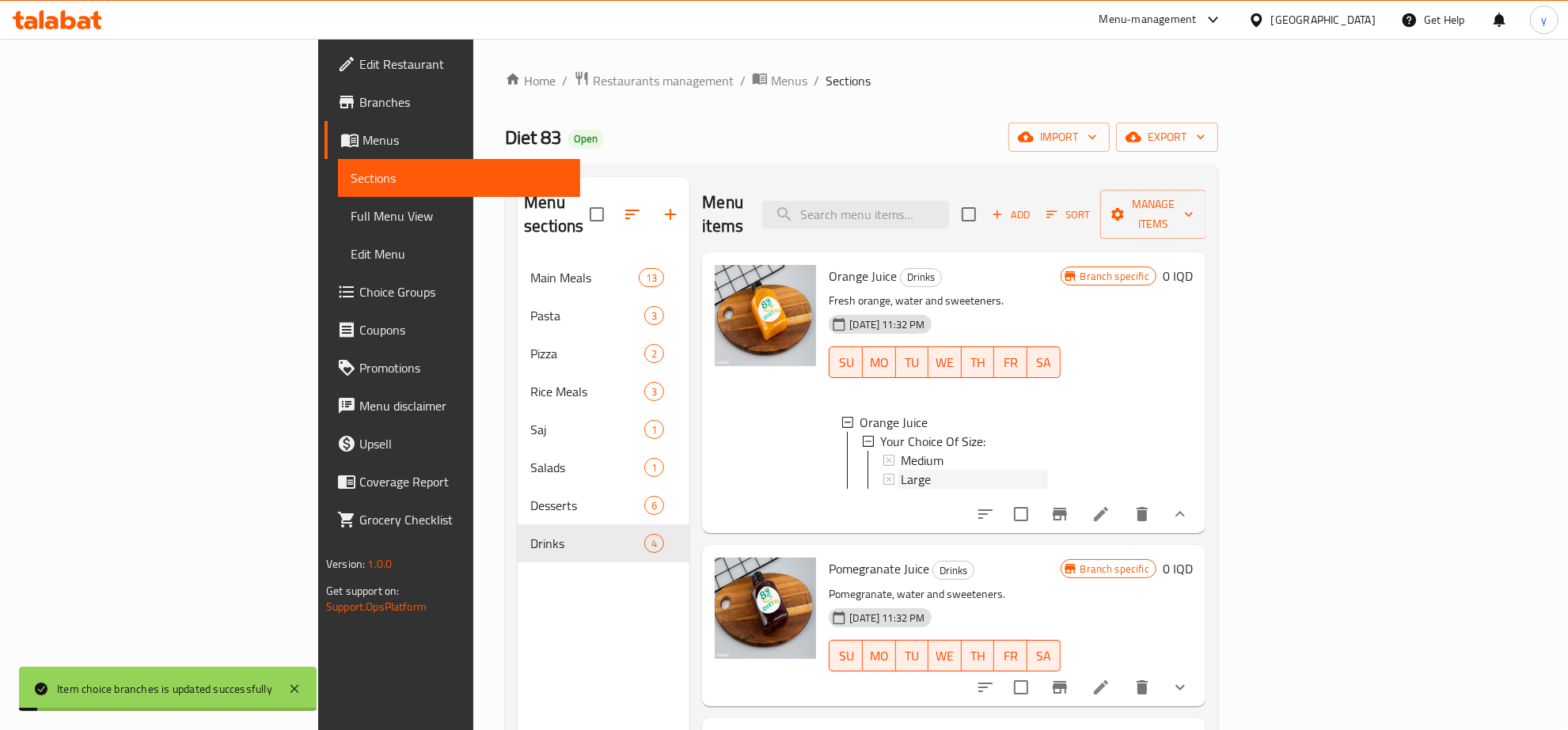
click at [900, 470] on span "Large" at bounding box center [915, 480] width 30 height 19
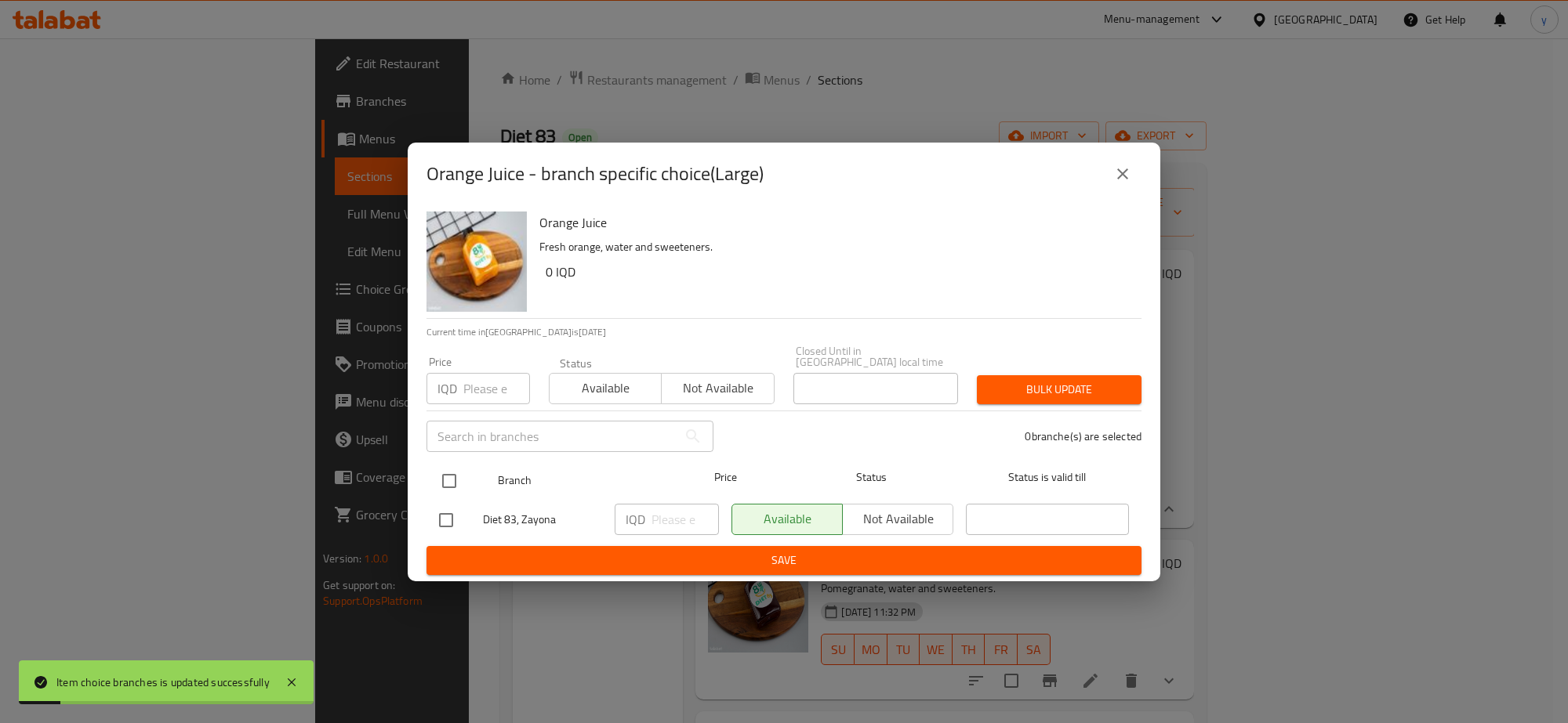
click at [452, 468] on input "checkbox" at bounding box center [449, 481] width 33 height 33
checkbox input "true"
click at [699, 511] on input "1" at bounding box center [685, 519] width 68 height 31
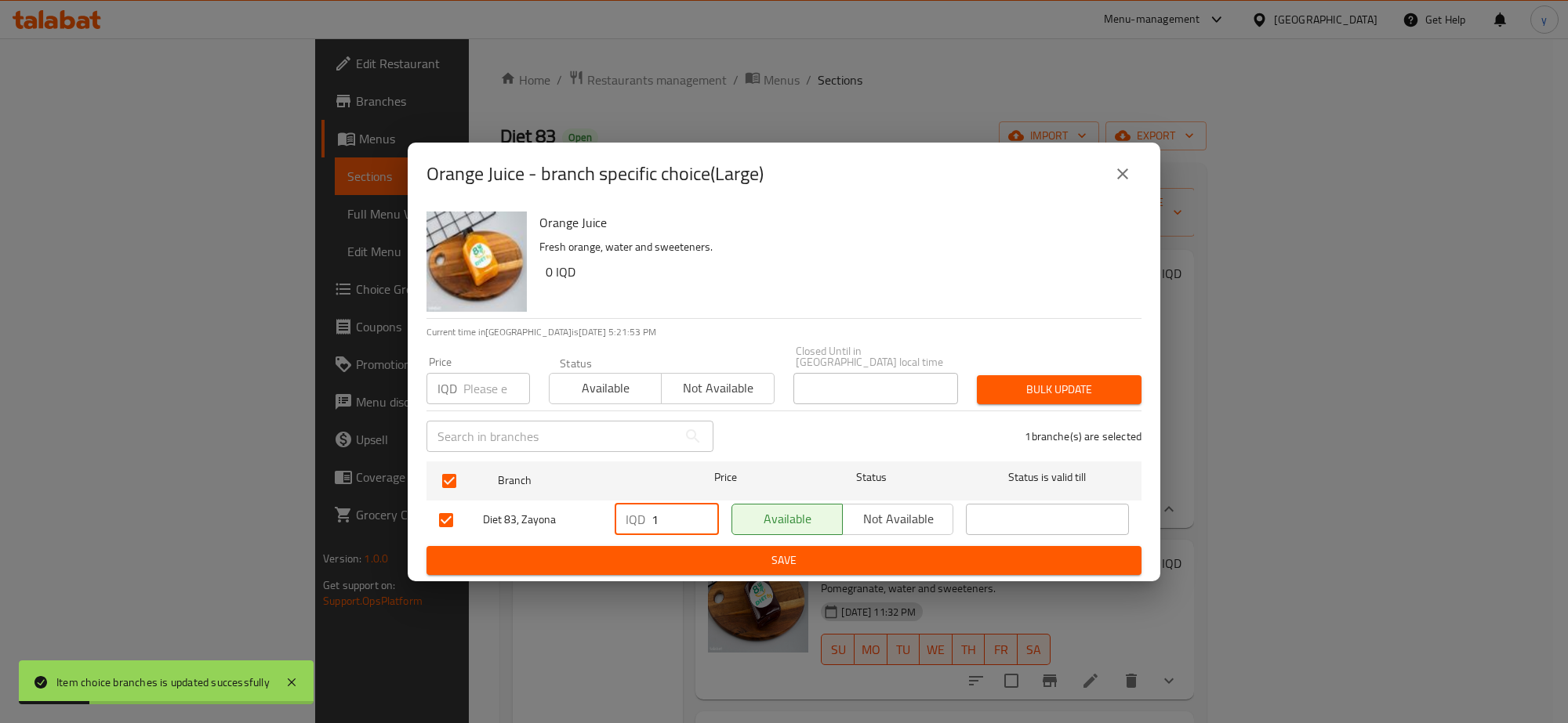
click at [682, 511] on input "1" at bounding box center [685, 519] width 68 height 31
click at [703, 523] on input "0" at bounding box center [685, 519] width 68 height 31
click at [639, 521] on p "IQD" at bounding box center [635, 520] width 20 height 19
drag, startPoint x: 656, startPoint y: 514, endPoint x: 627, endPoint y: 519, distance: 29.4
click at [627, 519] on div "IQD 0 ​" at bounding box center [666, 519] width 104 height 31
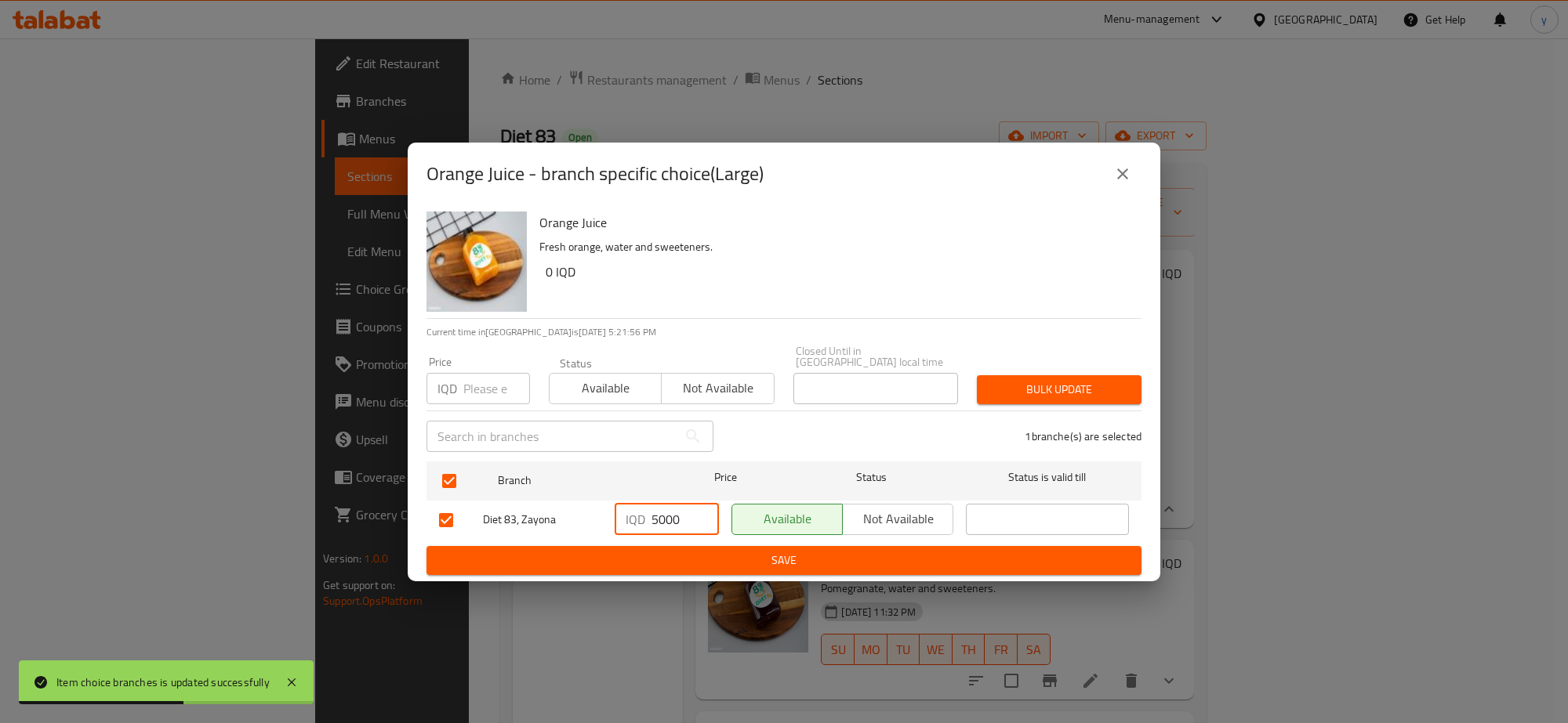
type input "5000"
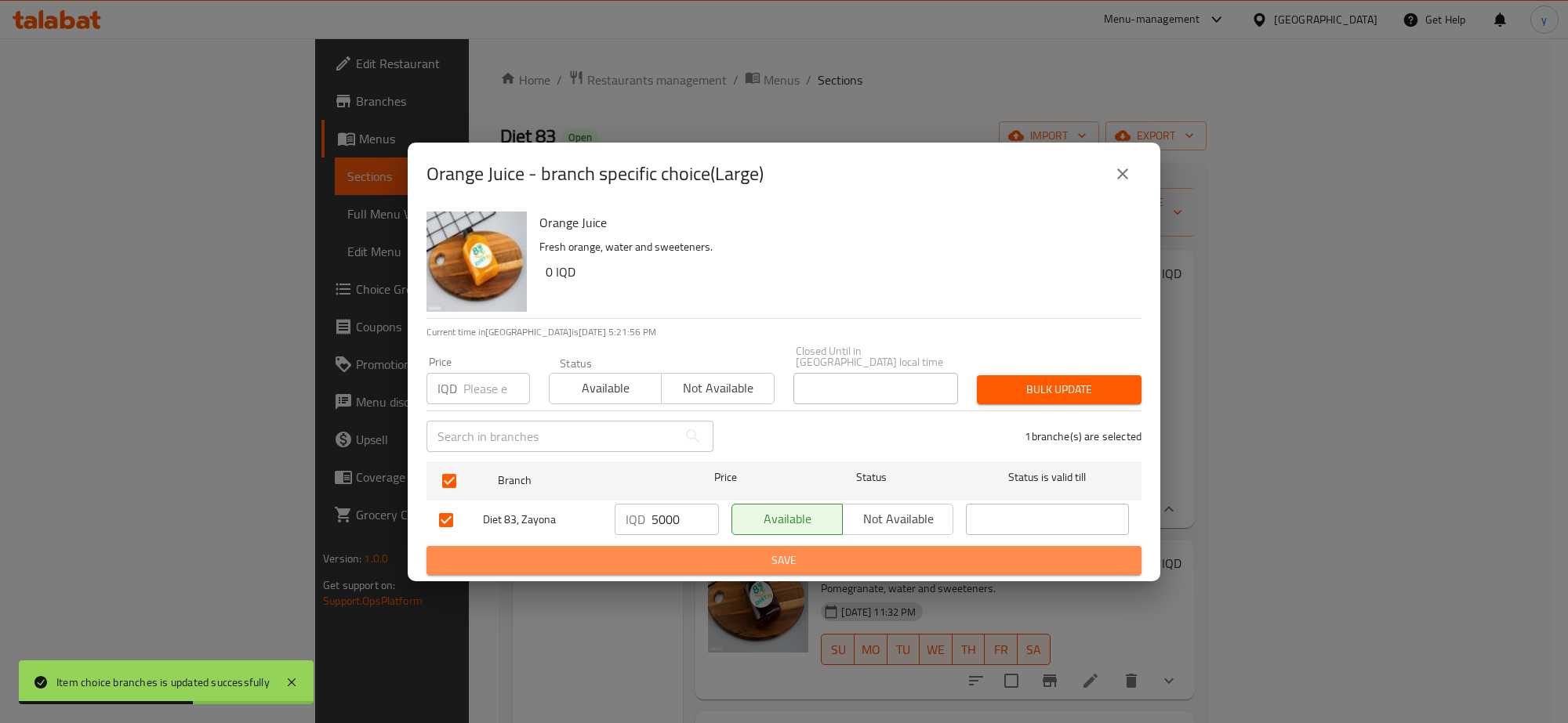
click at [694, 551] on span "Save" at bounding box center [784, 560] width 690 height 20
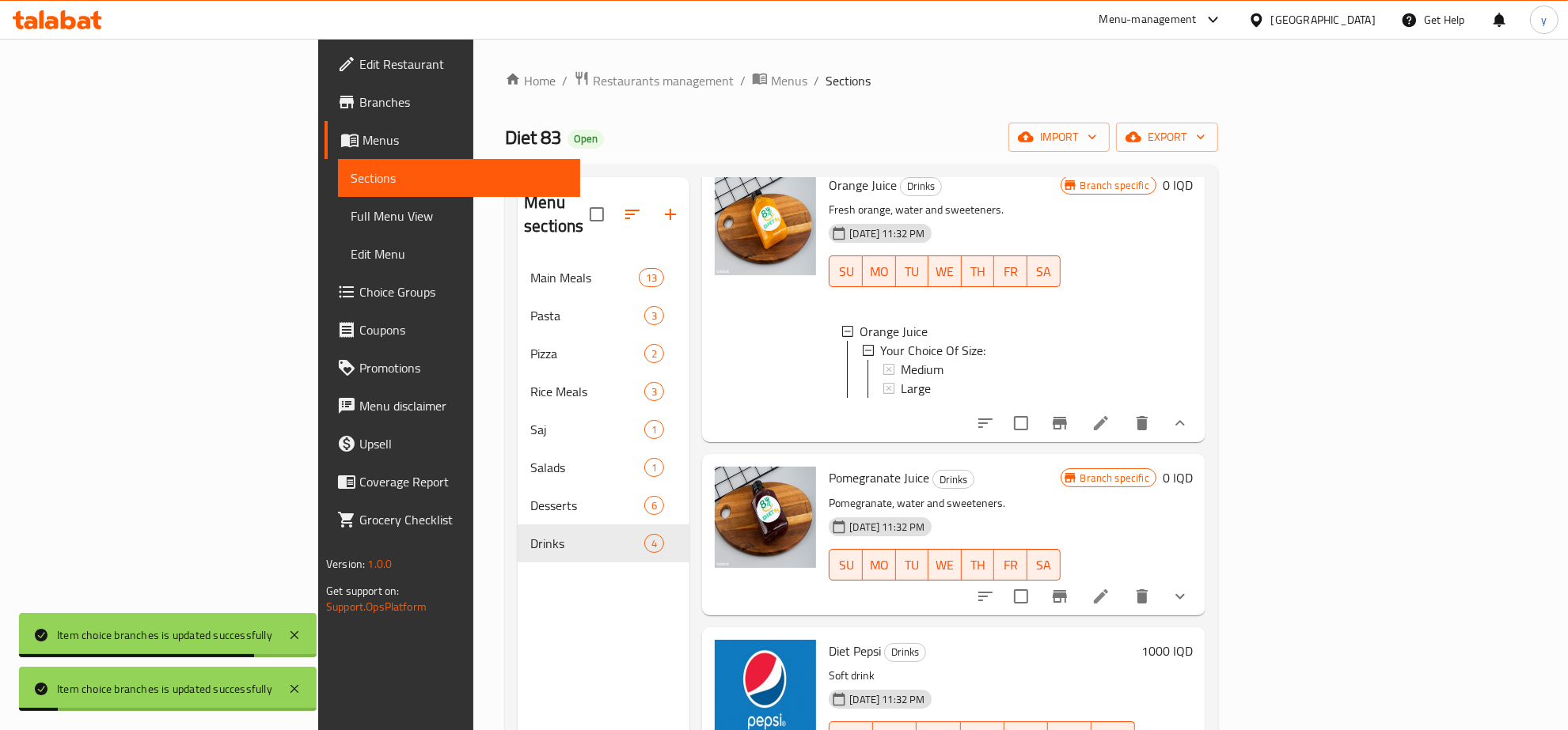
scroll to position [135, 0]
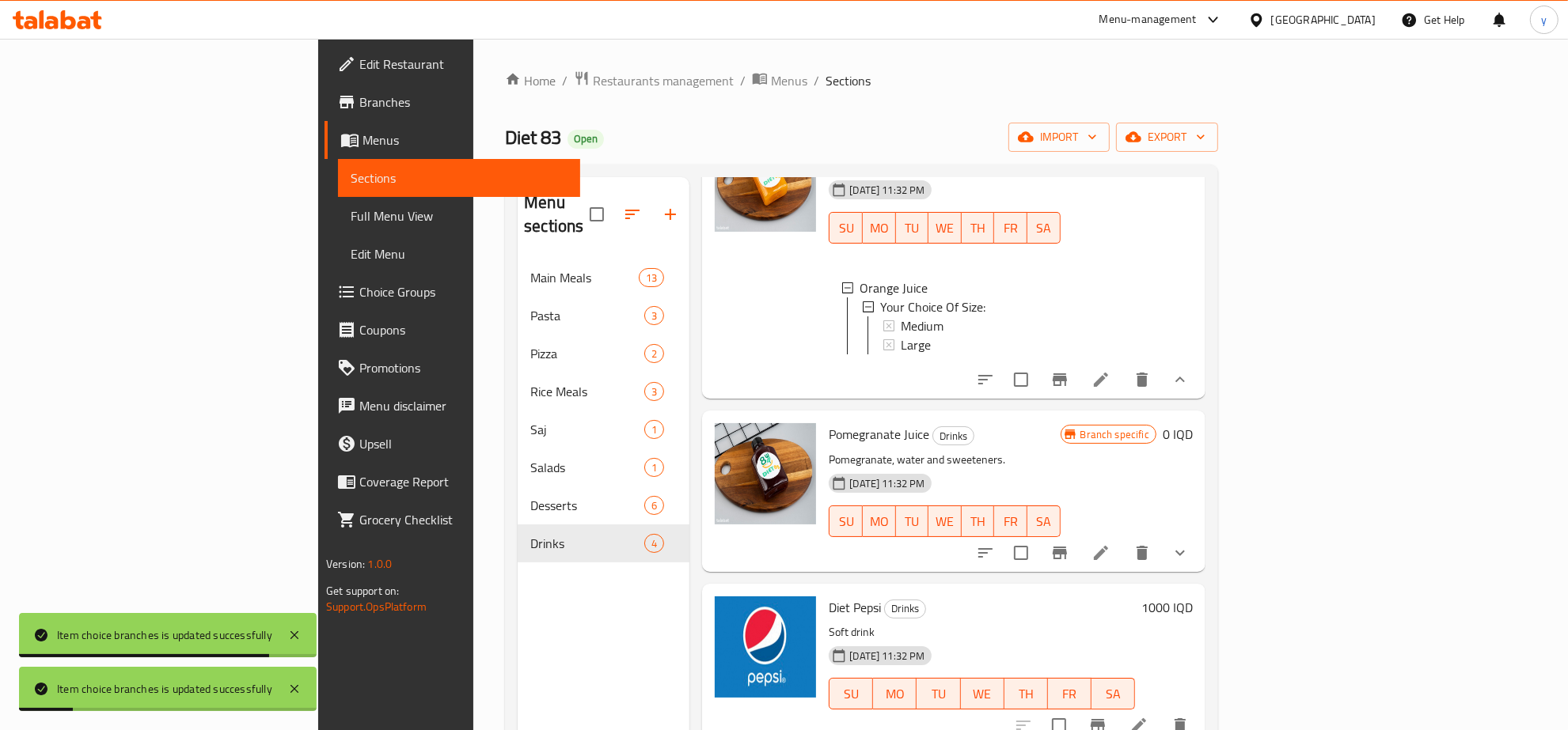
click at [1190, 543] on icon "show more" at bounding box center [1180, 553] width 19 height 19
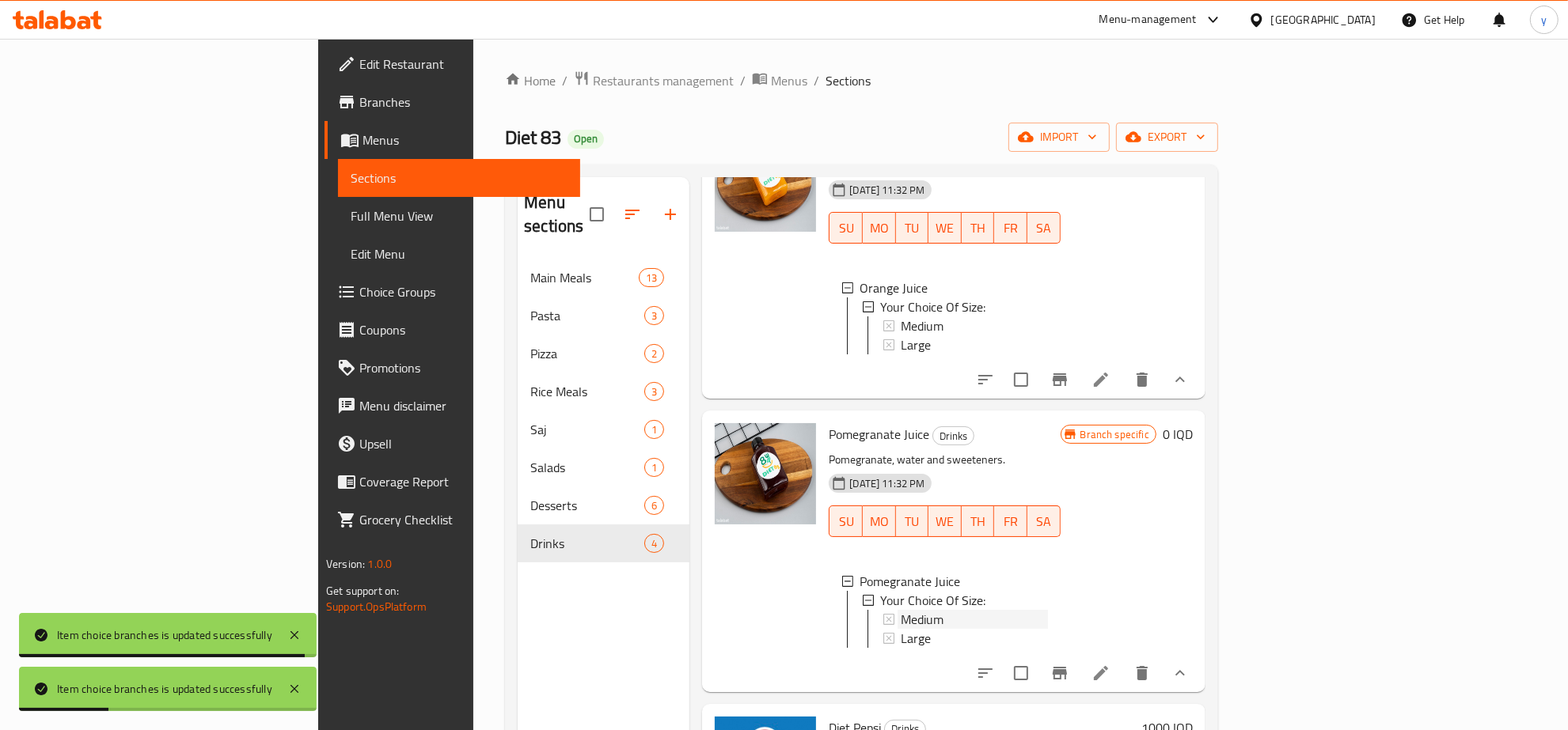
click at [900, 610] on div "Medium" at bounding box center [974, 619] width 146 height 19
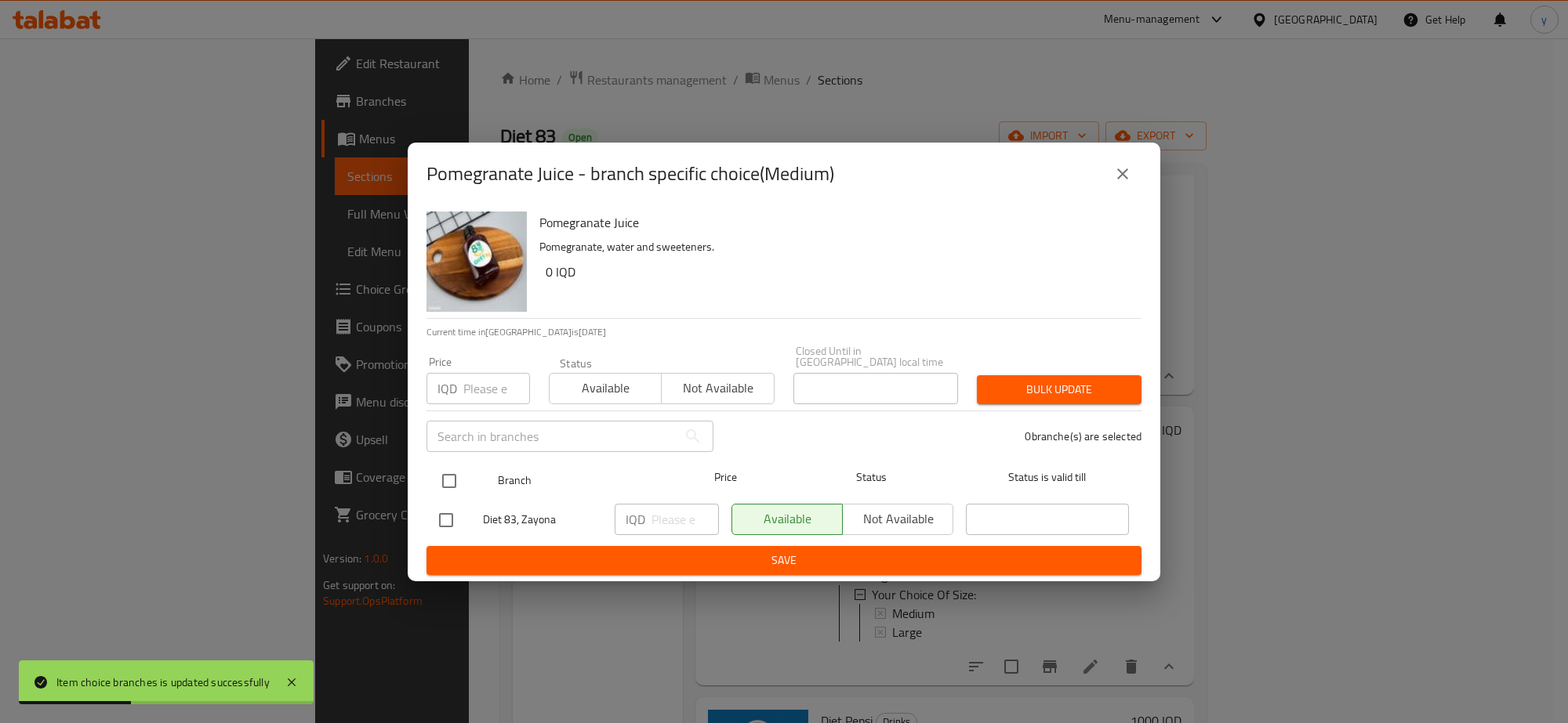
click at [459, 458] on div at bounding box center [462, 481] width 59 height 46
click at [436, 467] on input "checkbox" at bounding box center [449, 481] width 33 height 33
checkbox input "true"
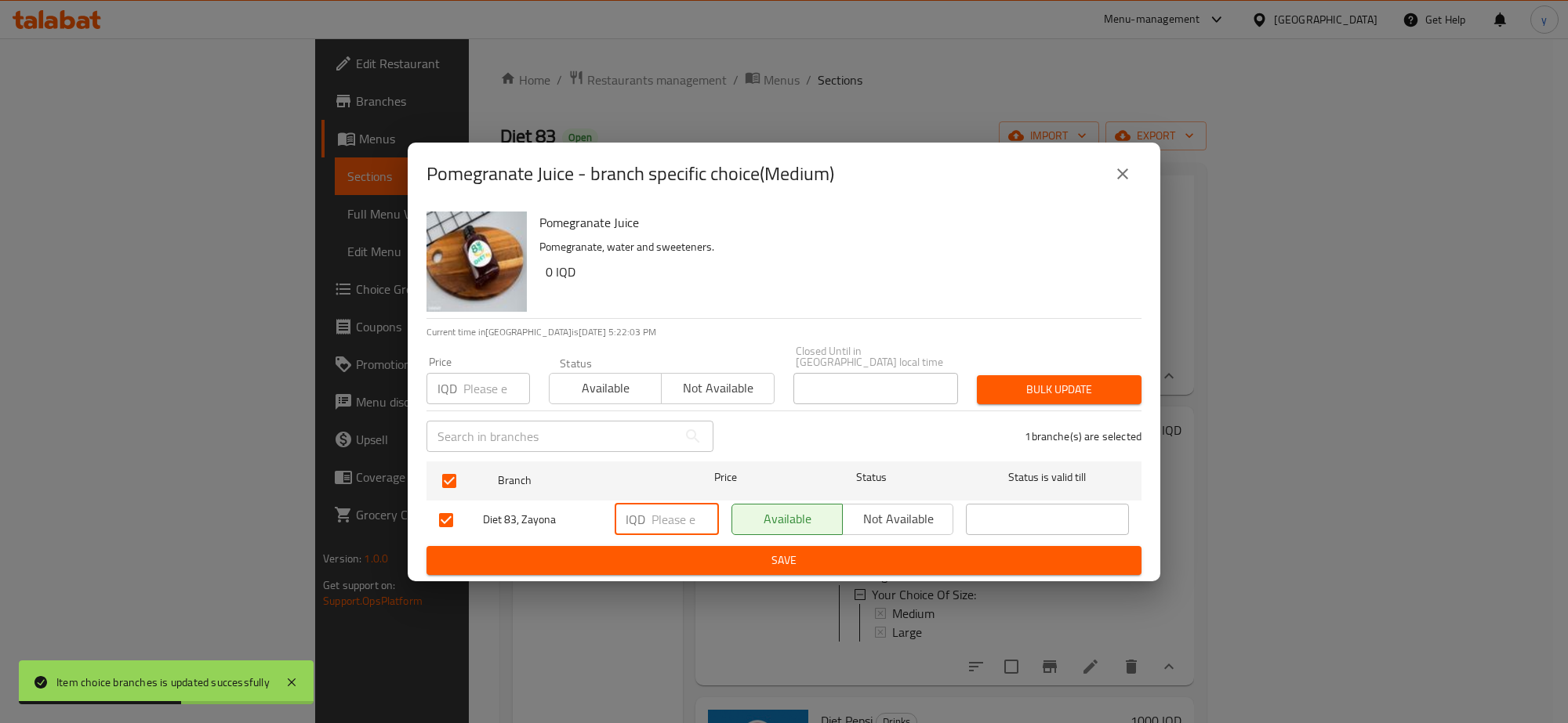
click at [656, 508] on input "number" at bounding box center [685, 519] width 68 height 31
type input "2500"
click at [694, 563] on span "Save" at bounding box center [784, 560] width 690 height 20
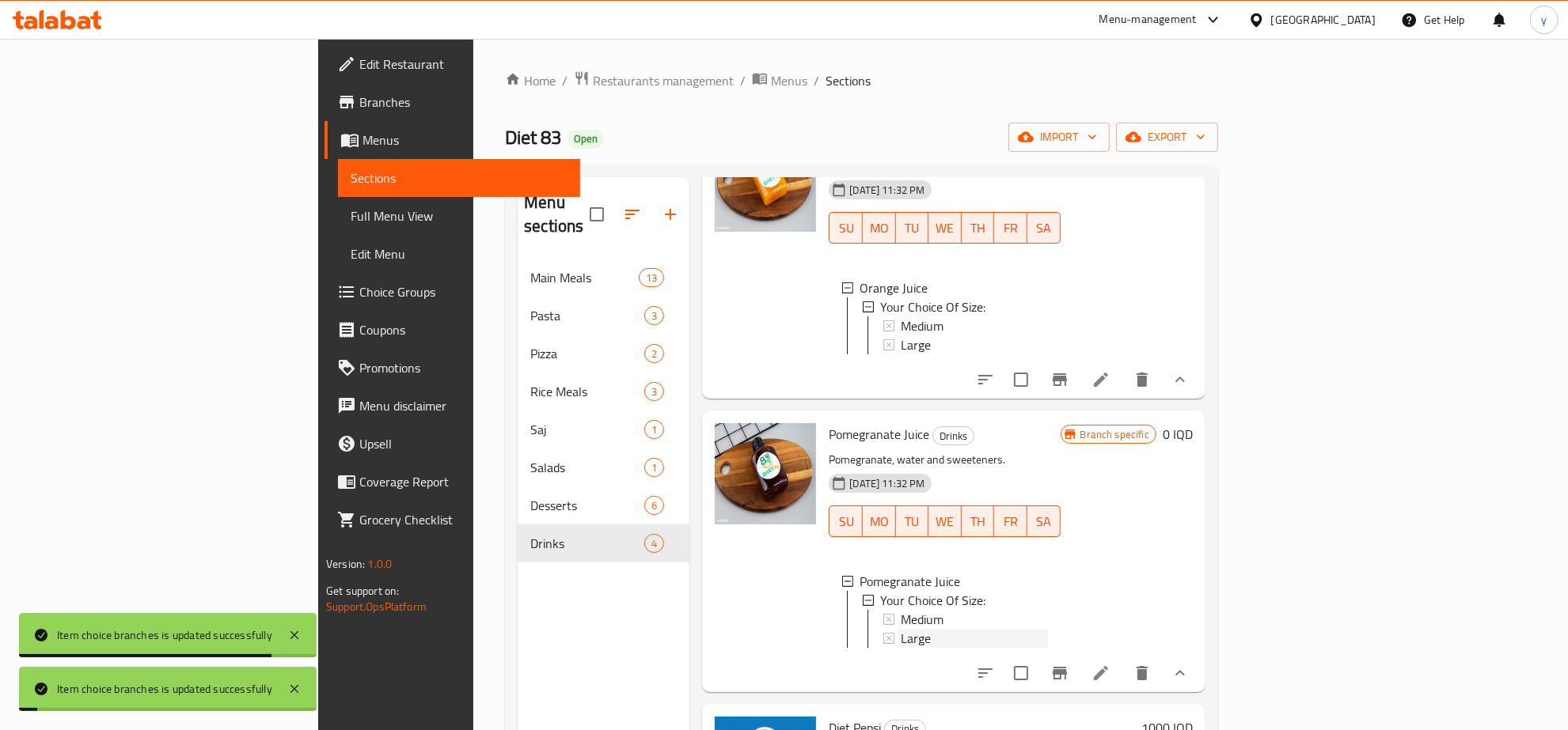
click at [900, 637] on div "Large" at bounding box center [974, 639] width 146 height 19
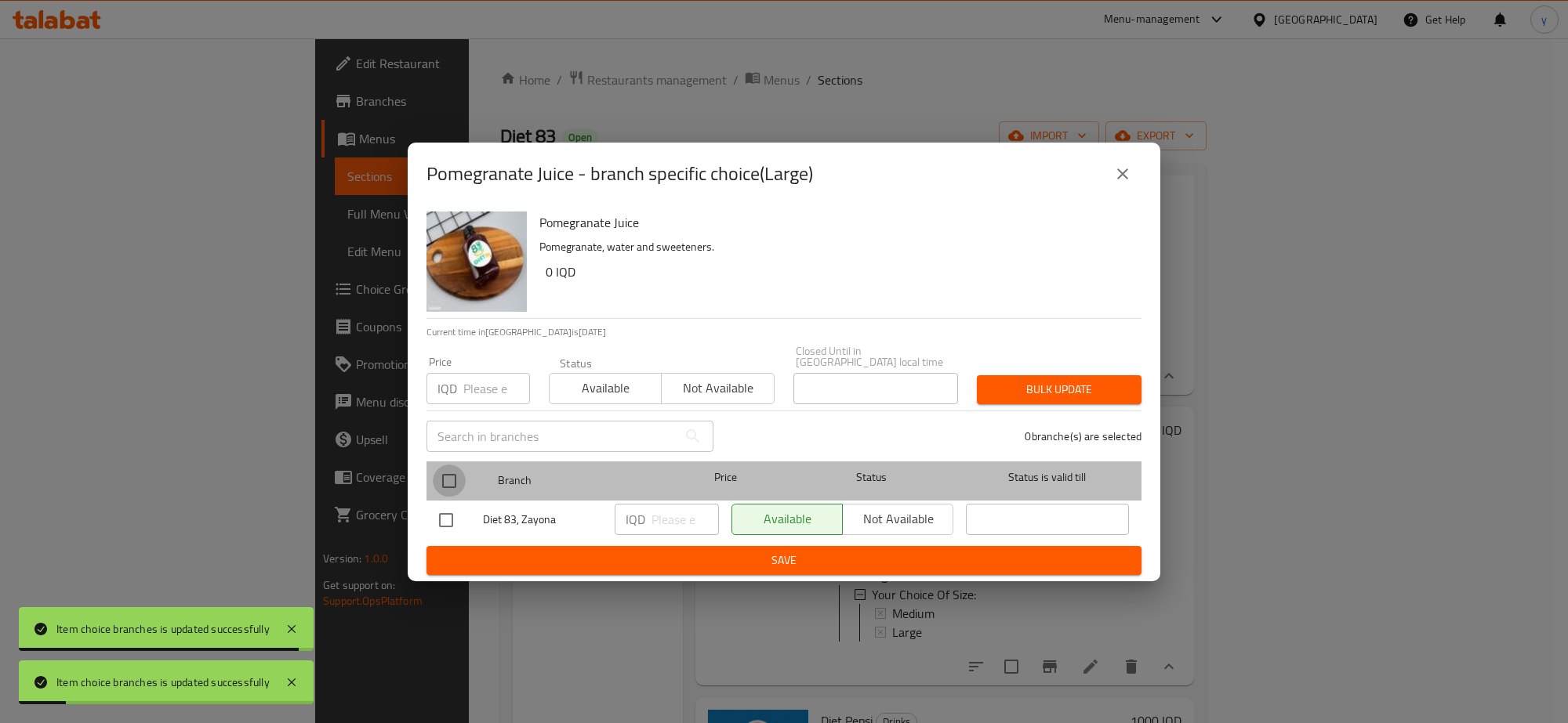
click at [453, 469] on input "checkbox" at bounding box center [449, 481] width 33 height 33
checkbox input "true"
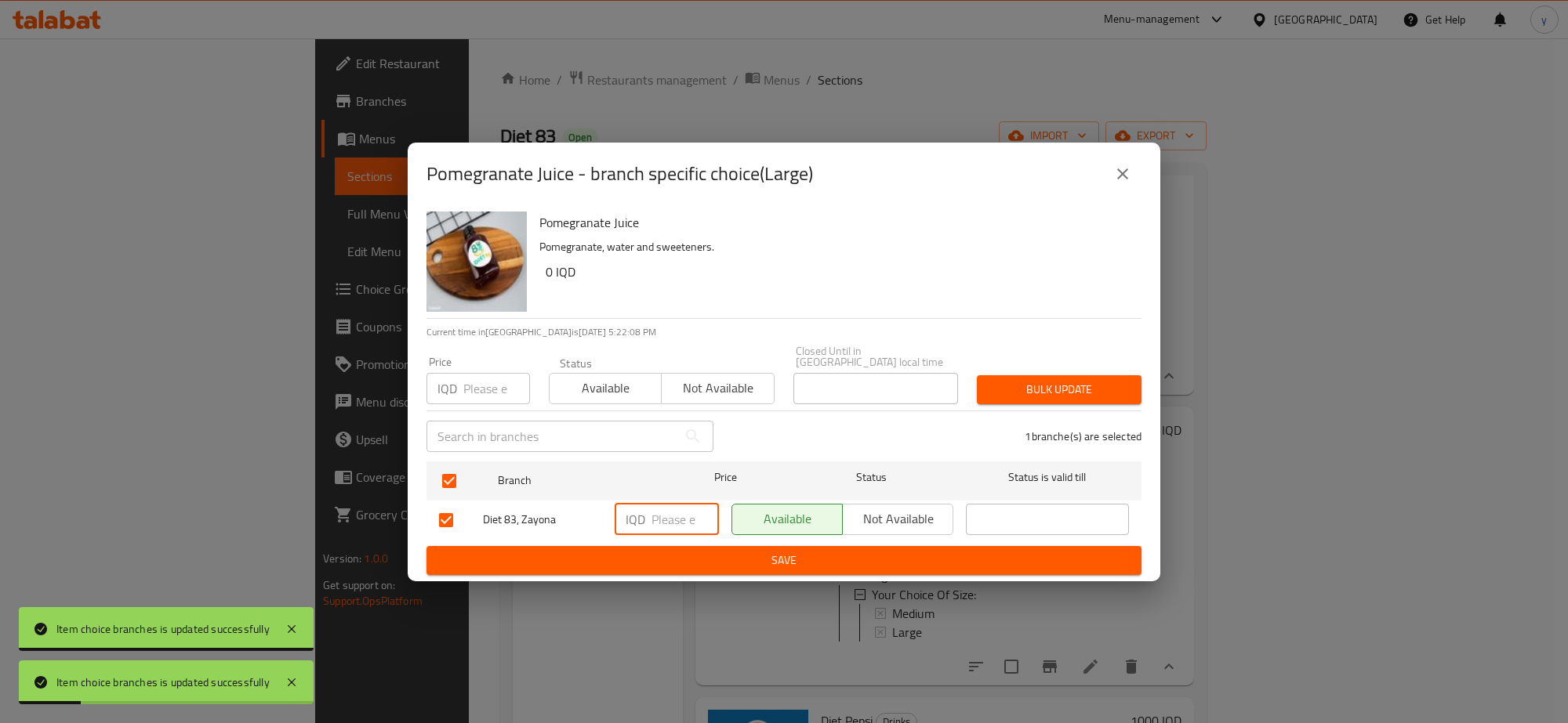
click at [664, 518] on input "number" at bounding box center [685, 519] width 68 height 31
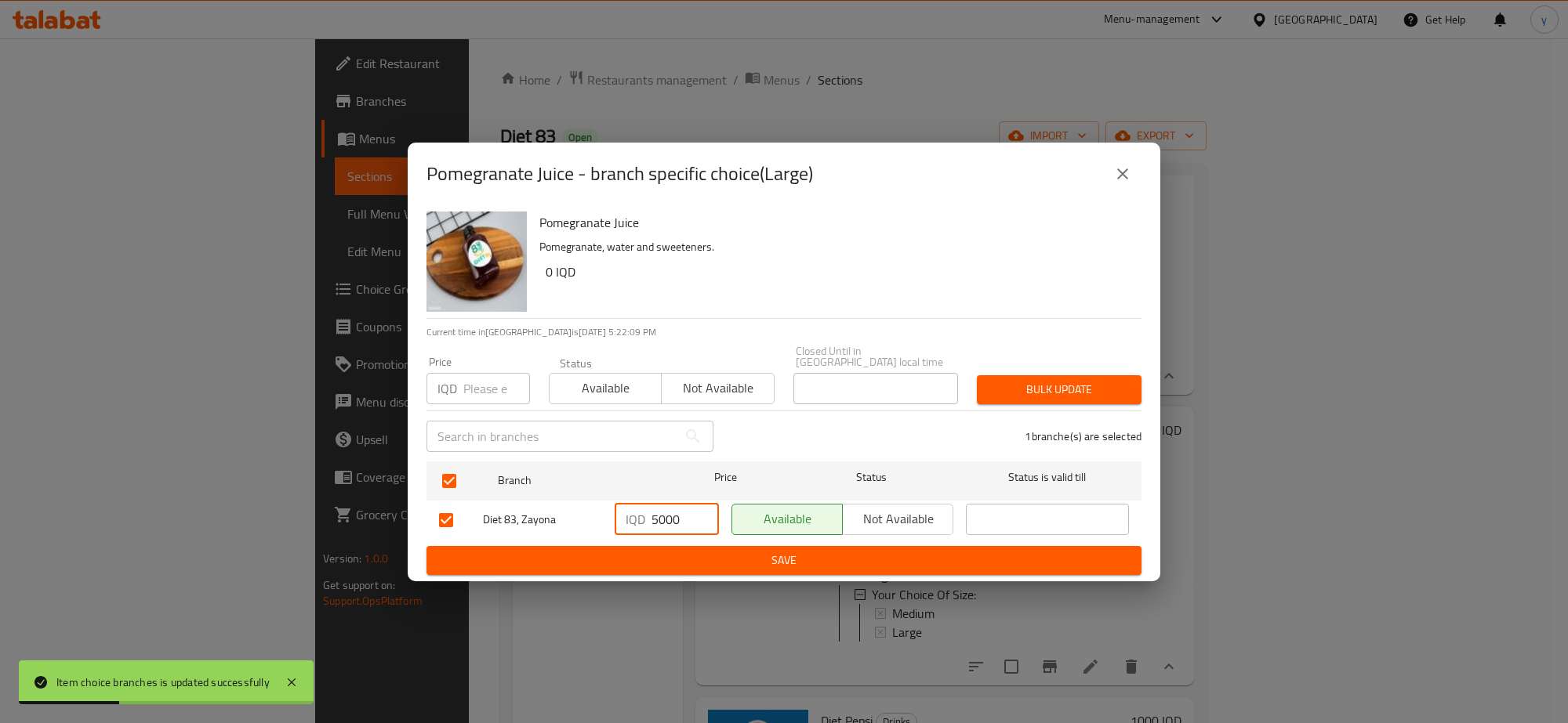
type input "5000"
click at [683, 553] on span "Save" at bounding box center [784, 560] width 690 height 20
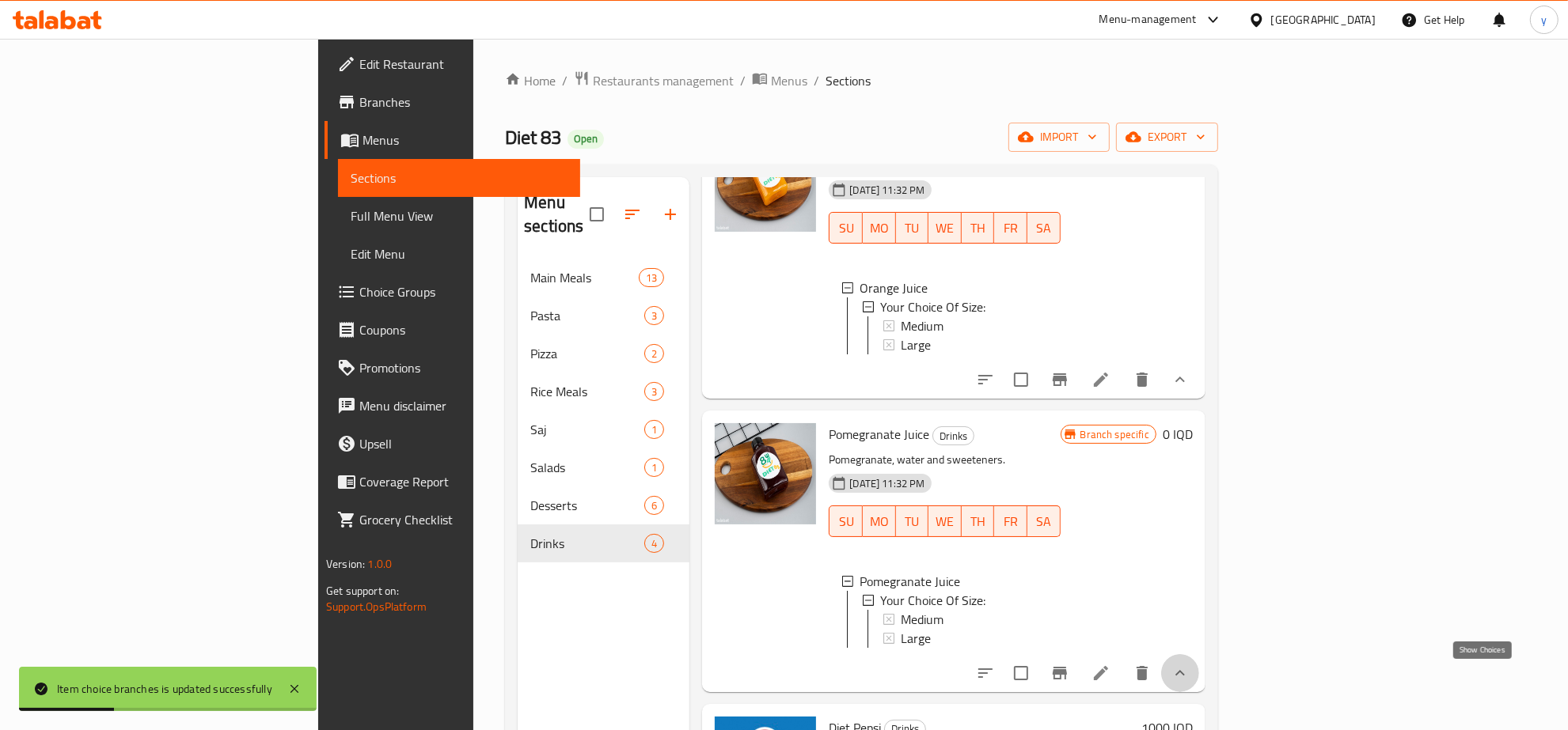
click at [1190, 683] on icon "show more" at bounding box center [1180, 673] width 19 height 19
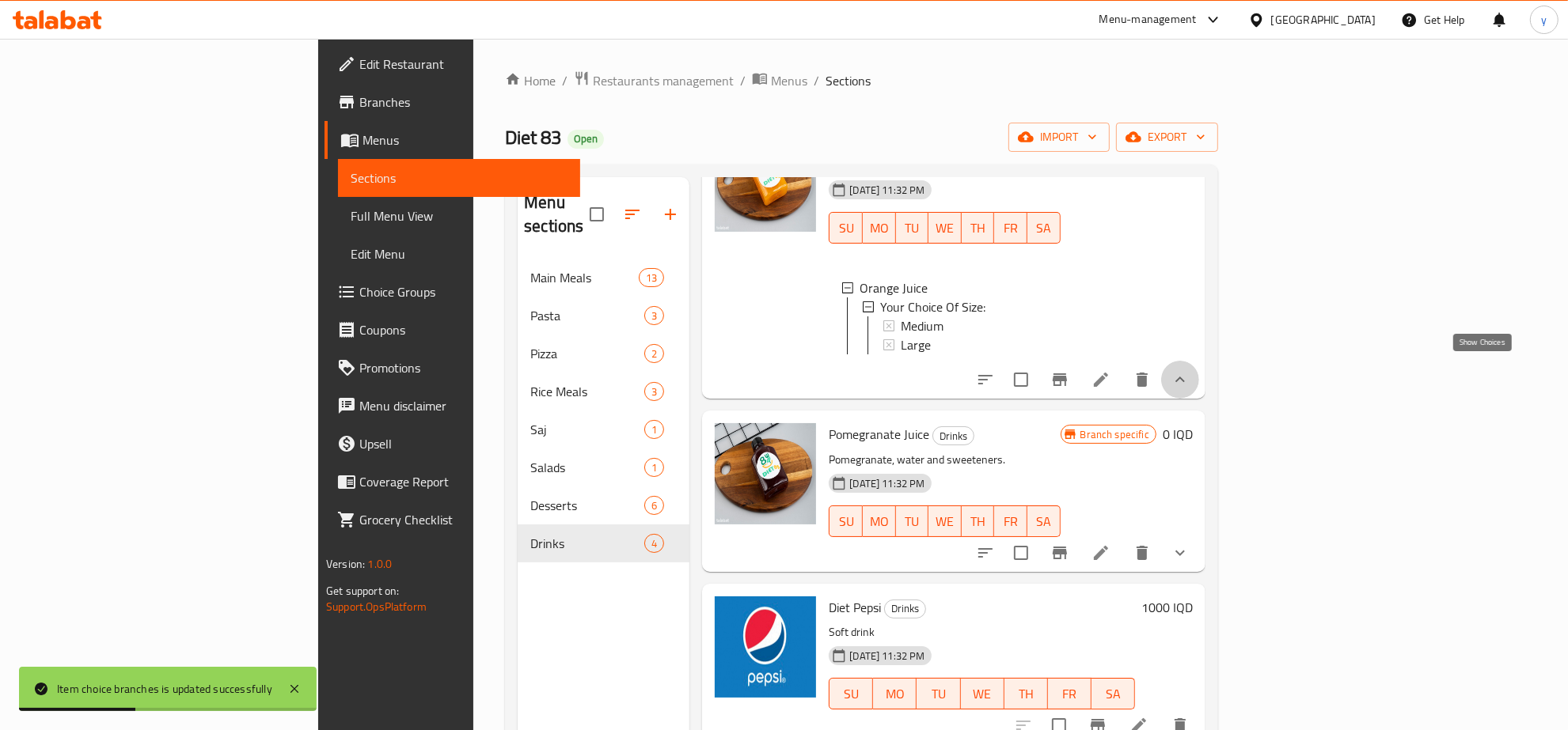
click at [1190, 370] on icon "show more" at bounding box center [1180, 380] width 19 height 19
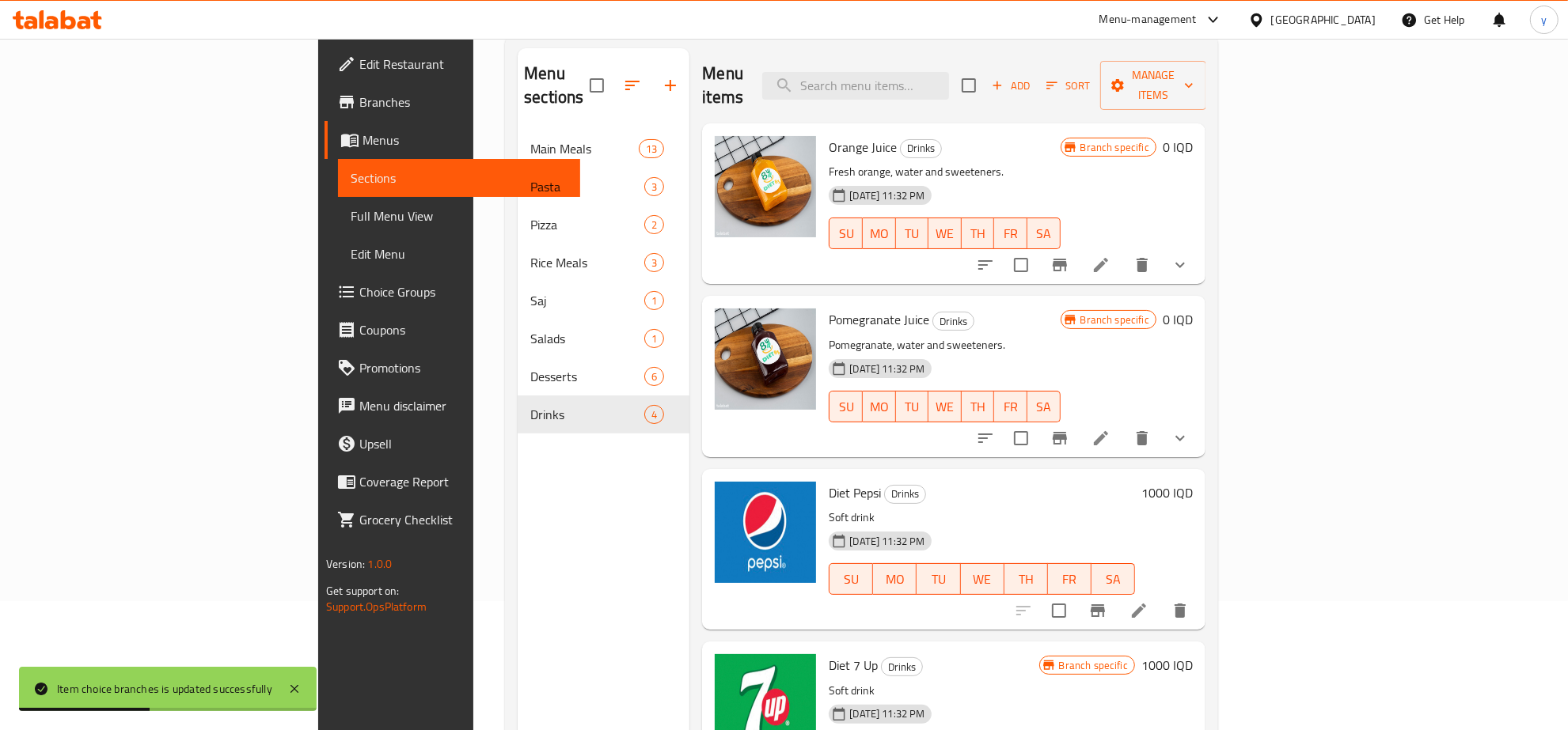
scroll to position [222, 0]
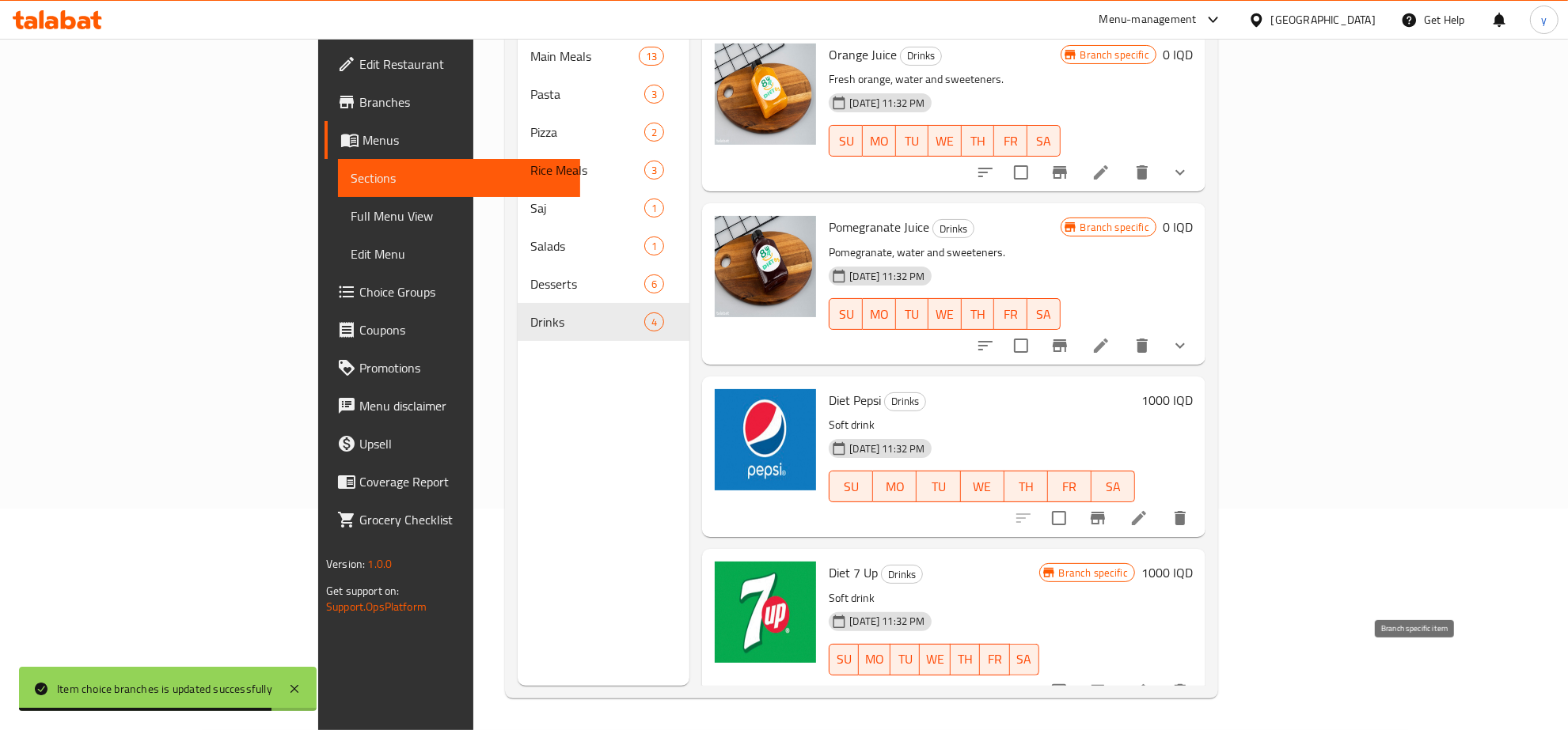
click at [1117, 672] on button "Branch-specific-item" at bounding box center [1097, 691] width 38 height 38
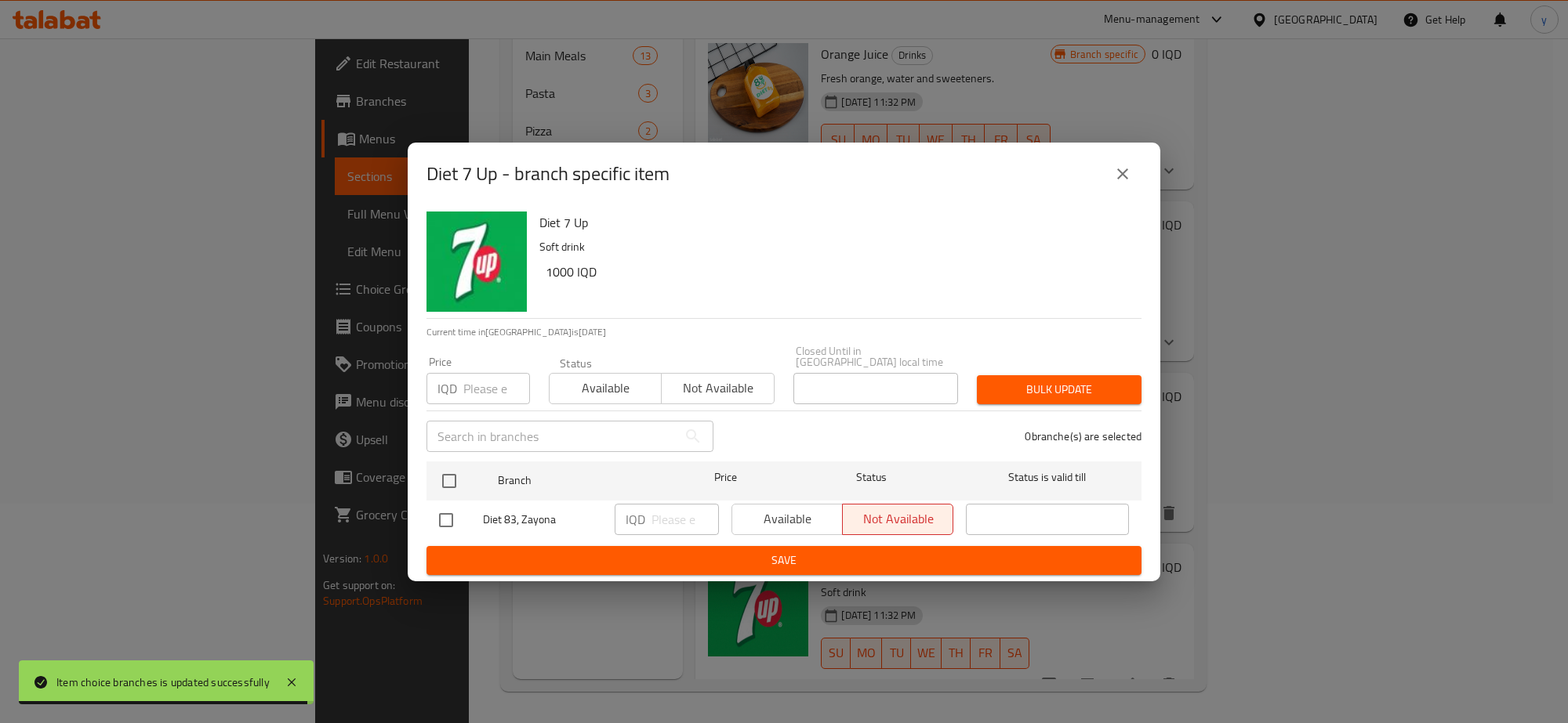
click at [1116, 172] on icon "close" at bounding box center [1122, 174] width 19 height 19
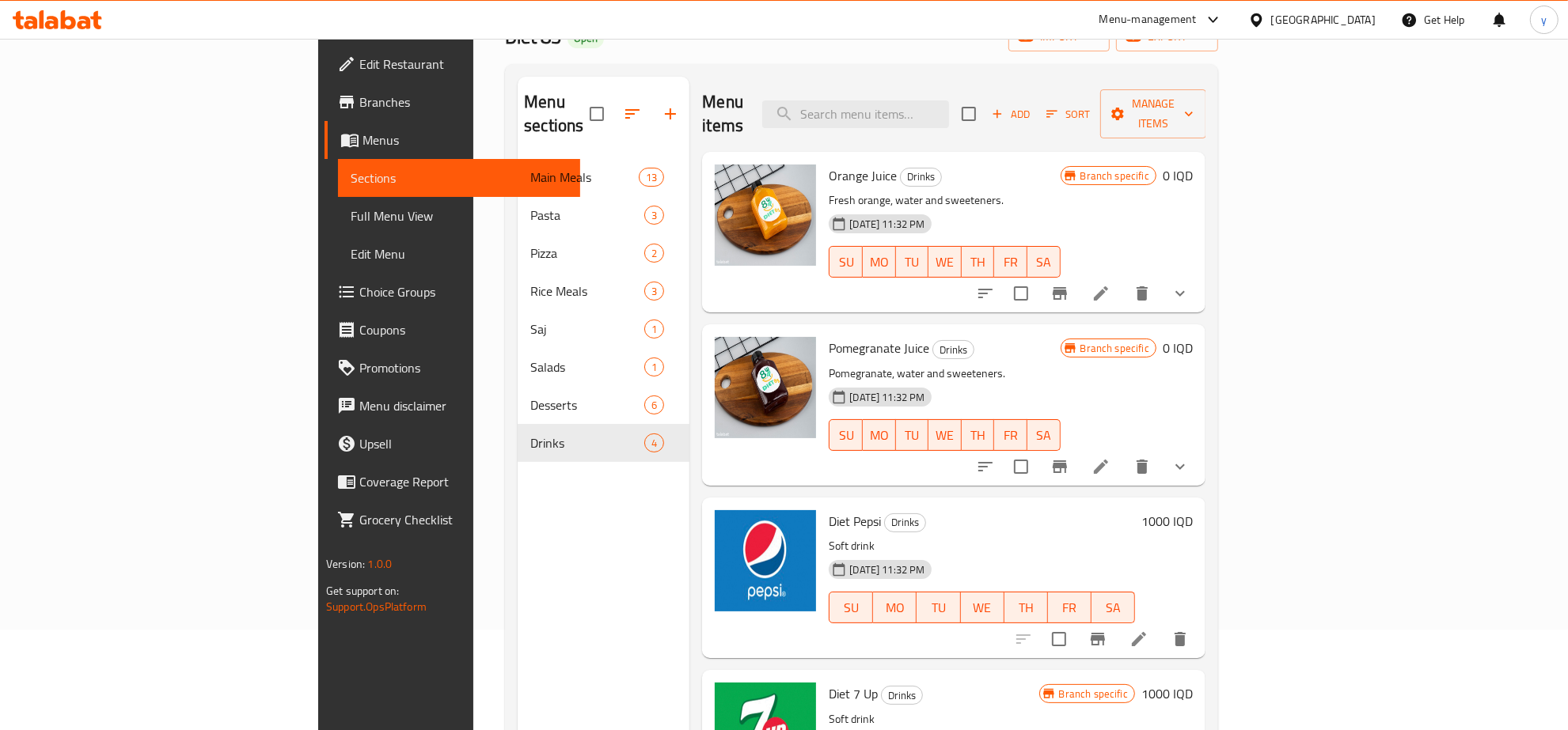
scroll to position [57, 0]
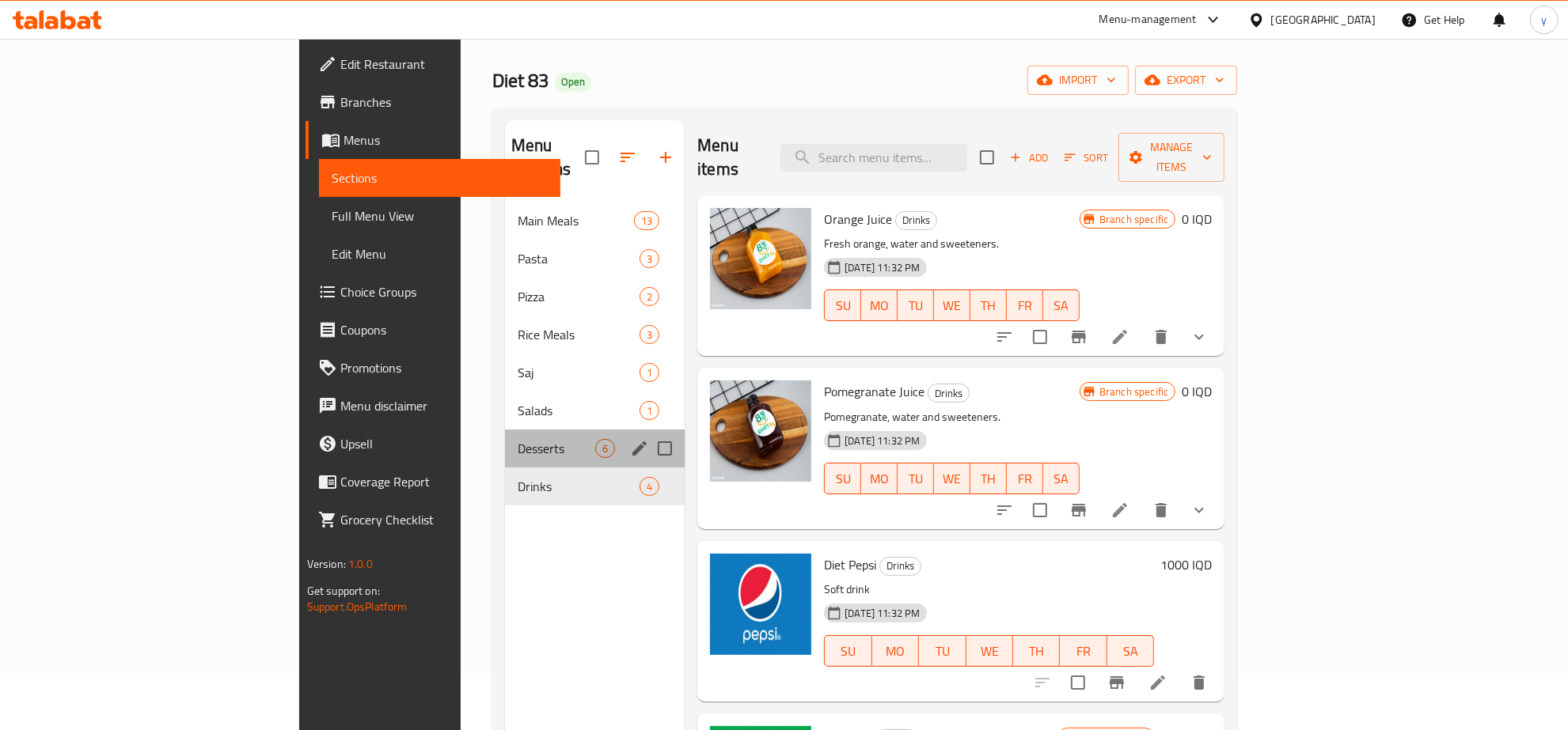
click at [505, 430] on div "Desserts 6" at bounding box center [594, 448] width 180 height 38
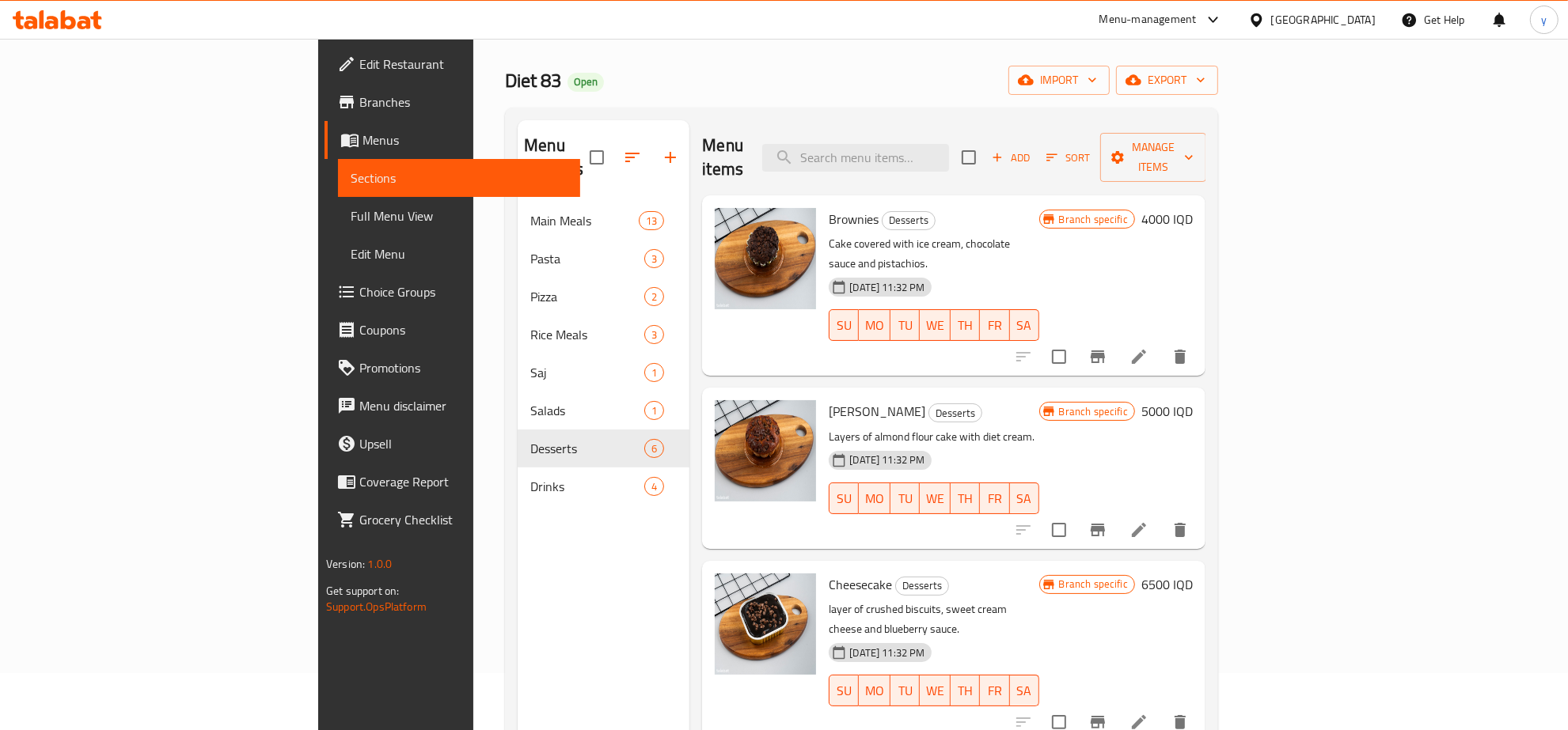
click at [1105, 350] on icon "Branch-specific-item" at bounding box center [1098, 356] width 14 height 13
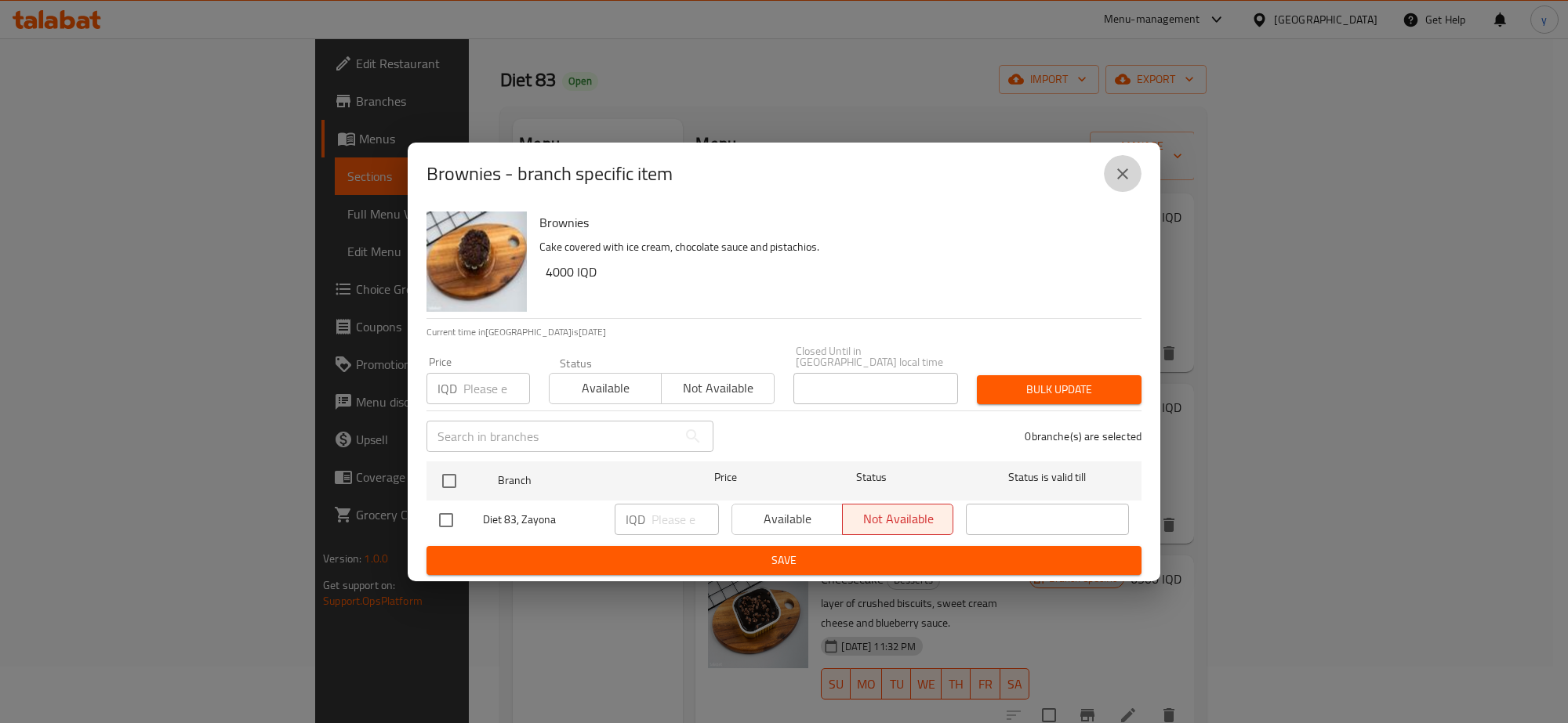
click at [1116, 174] on icon "close" at bounding box center [1122, 174] width 19 height 19
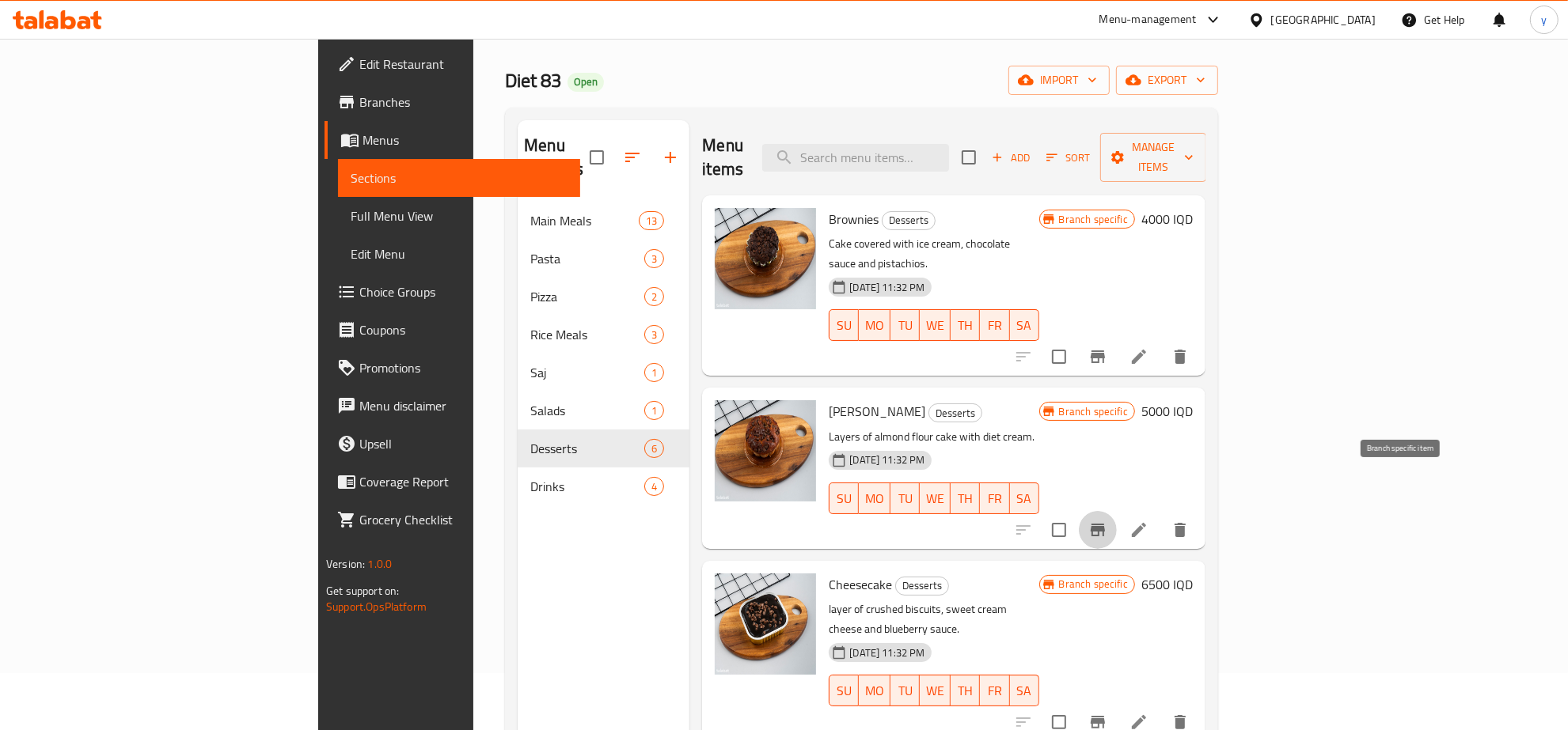
click at [1107, 520] on icon "Branch-specific-item" at bounding box center [1098, 530] width 19 height 19
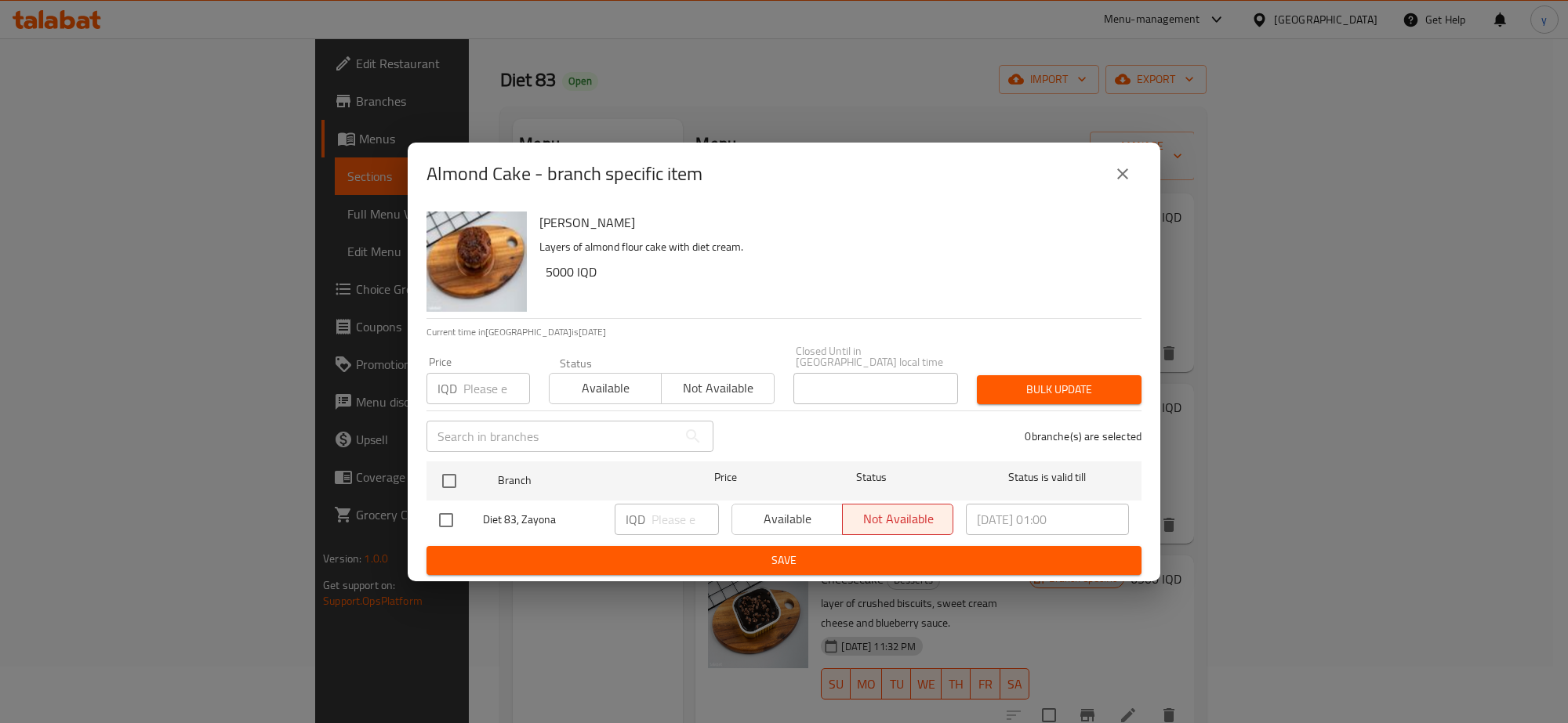
click at [1122, 184] on icon "close" at bounding box center [1122, 174] width 19 height 19
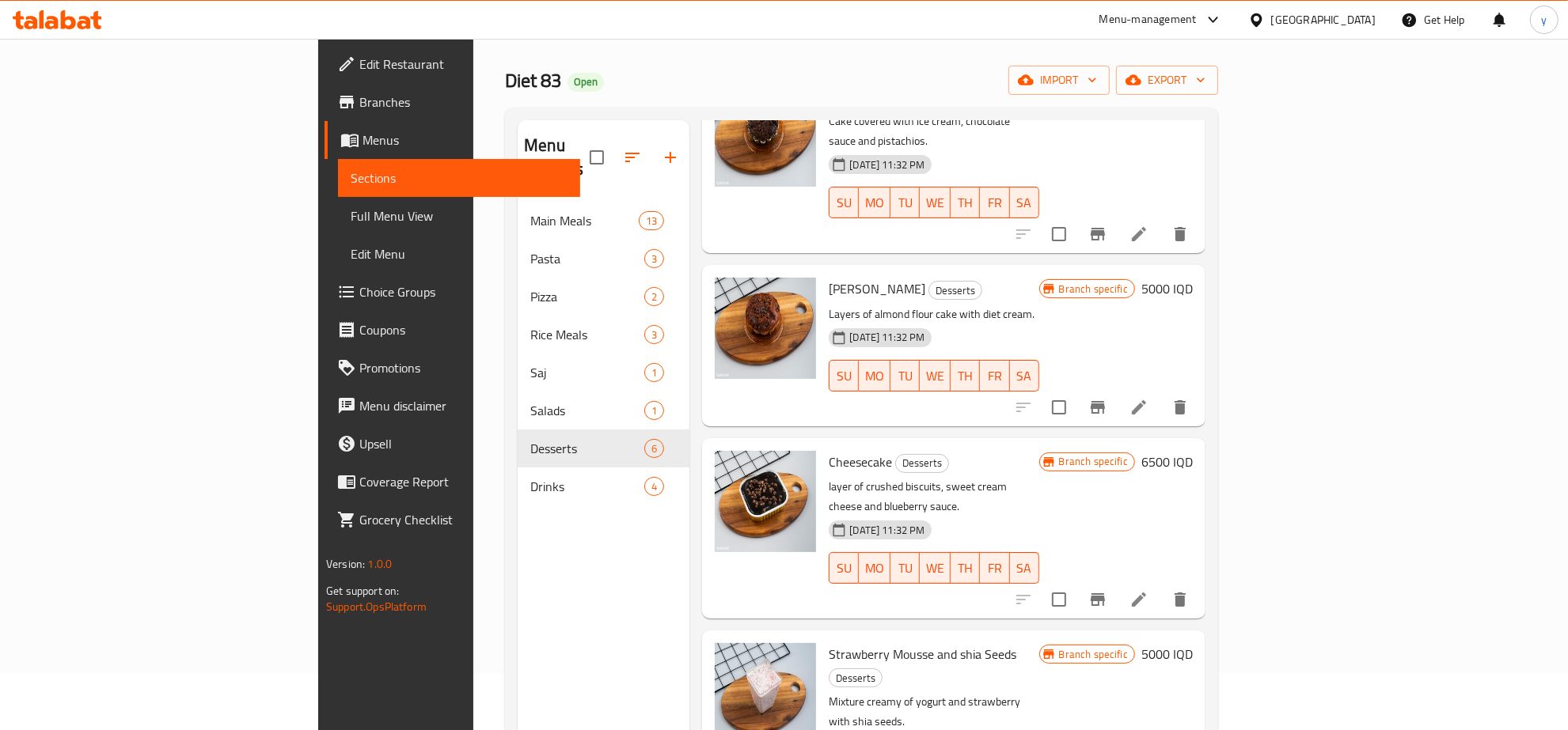
scroll to position [164, 0]
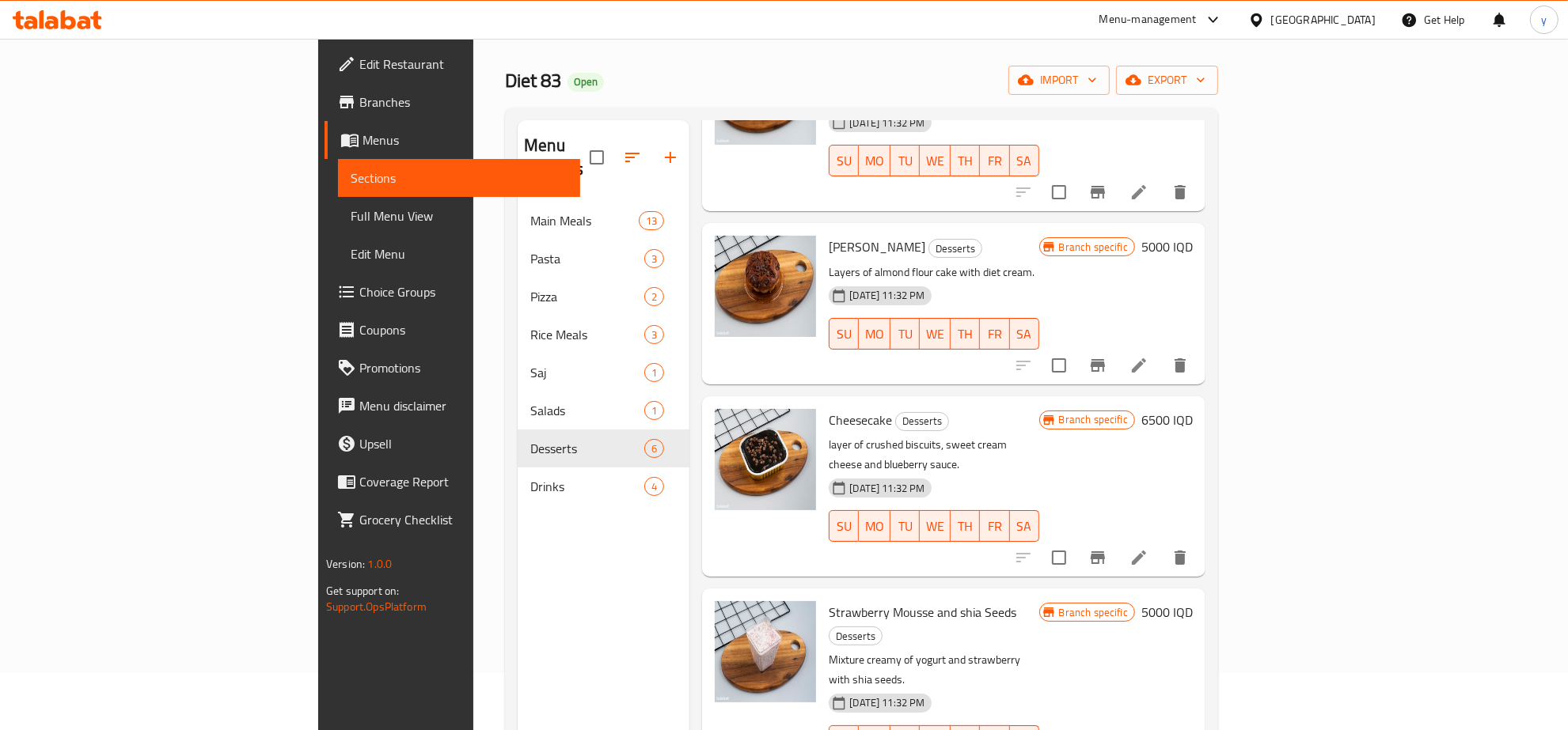
click at [1107, 548] on icon "Branch-specific-item" at bounding box center [1098, 558] width 19 height 19
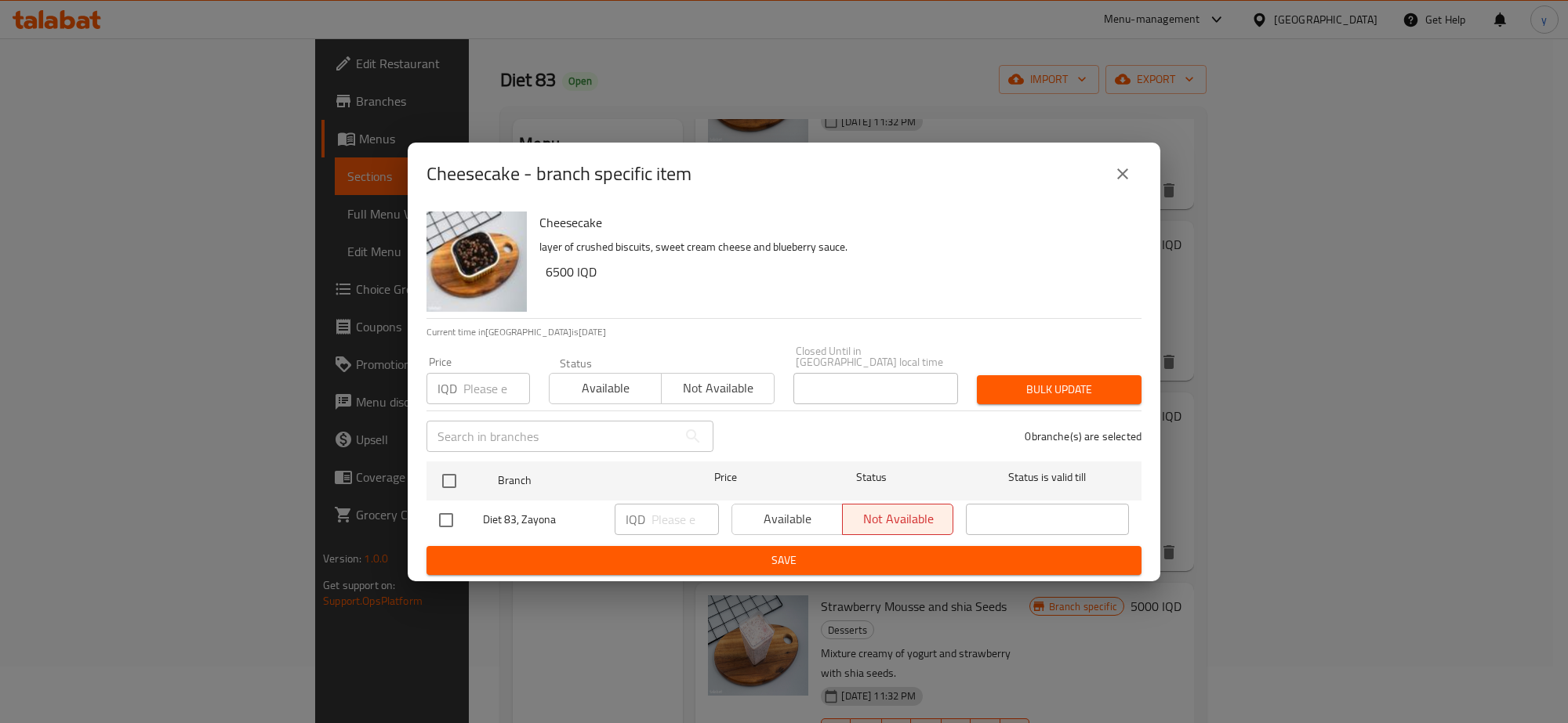
click at [1116, 172] on icon "close" at bounding box center [1122, 174] width 19 height 19
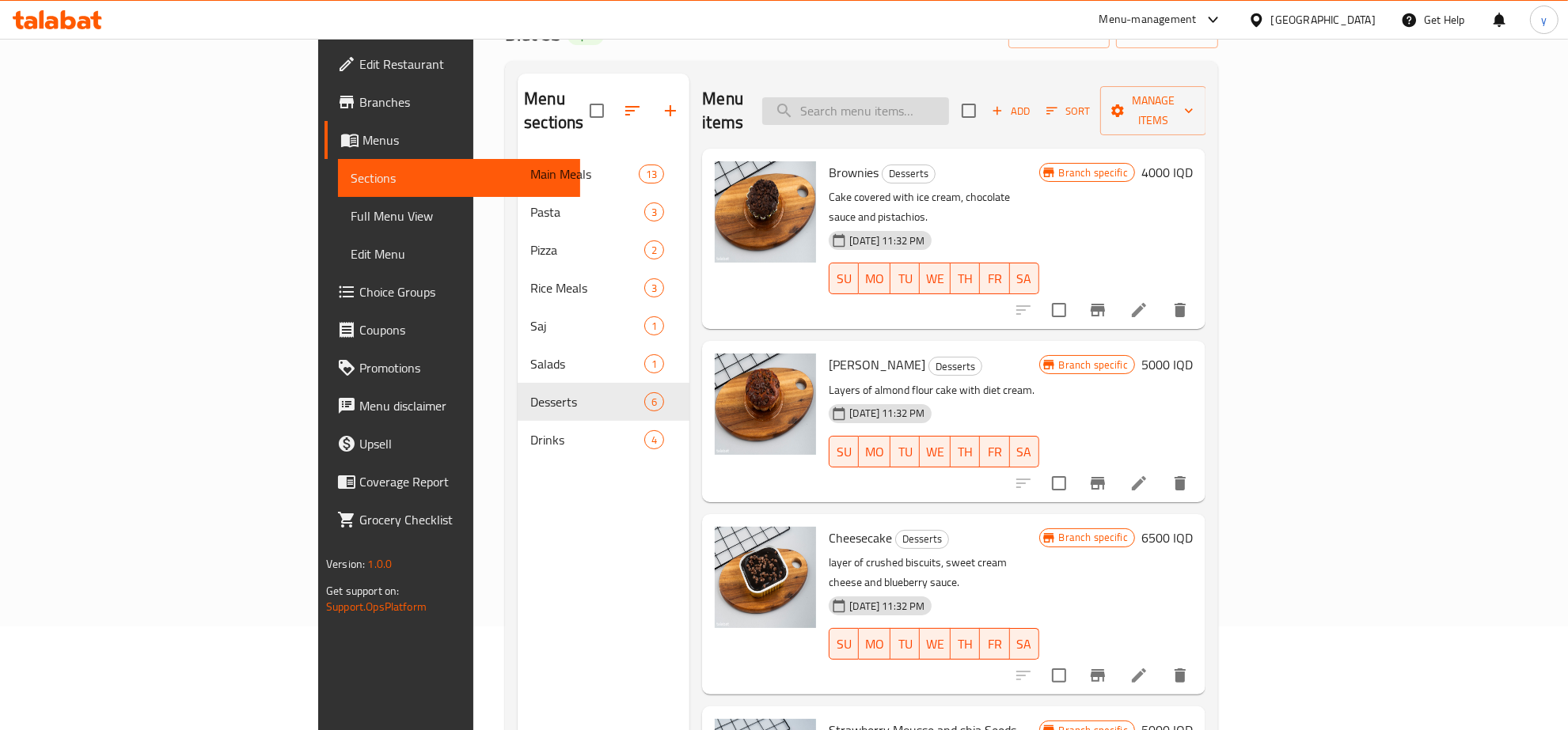
scroll to position [0, 0]
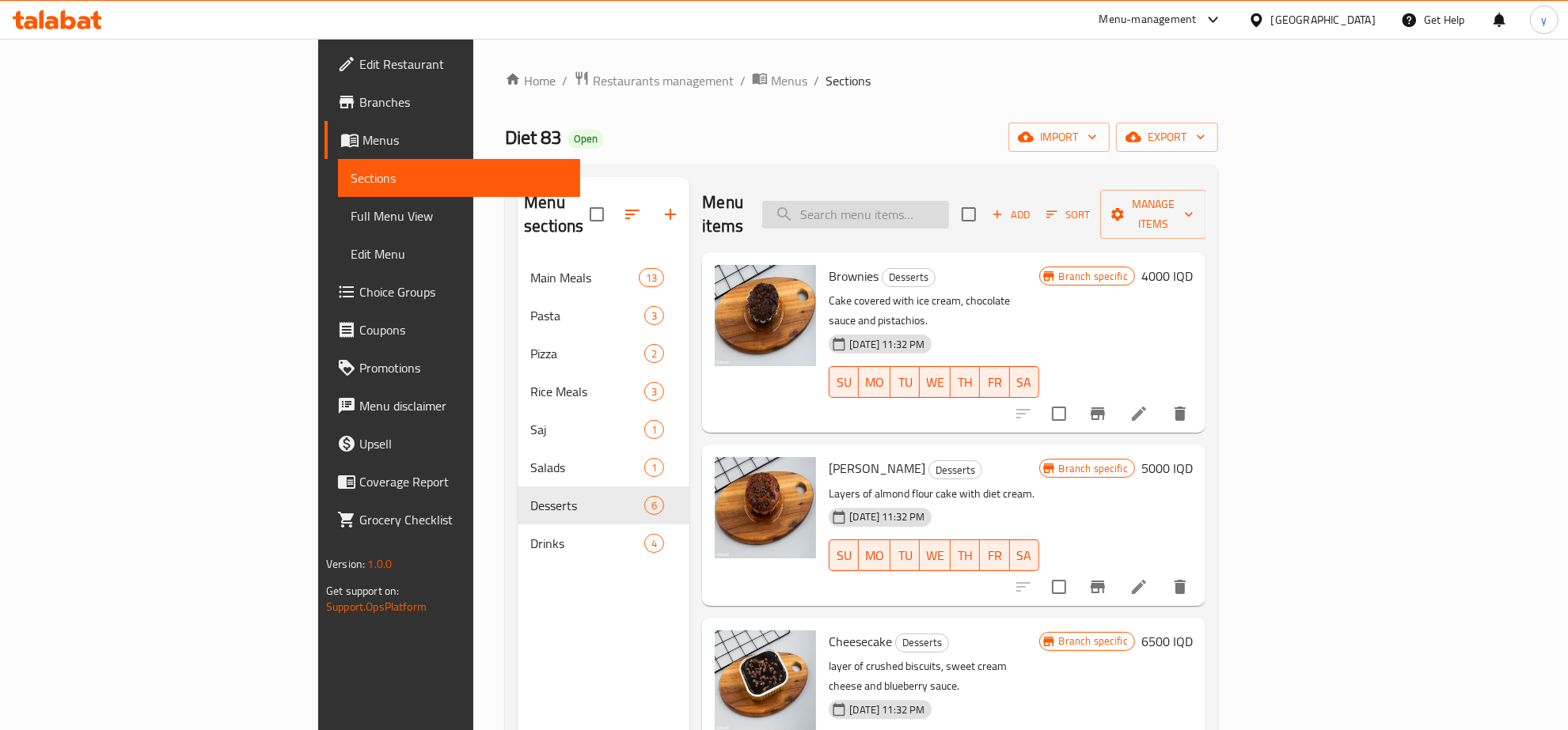
click at [918, 207] on input "search" at bounding box center [855, 214] width 187 height 28
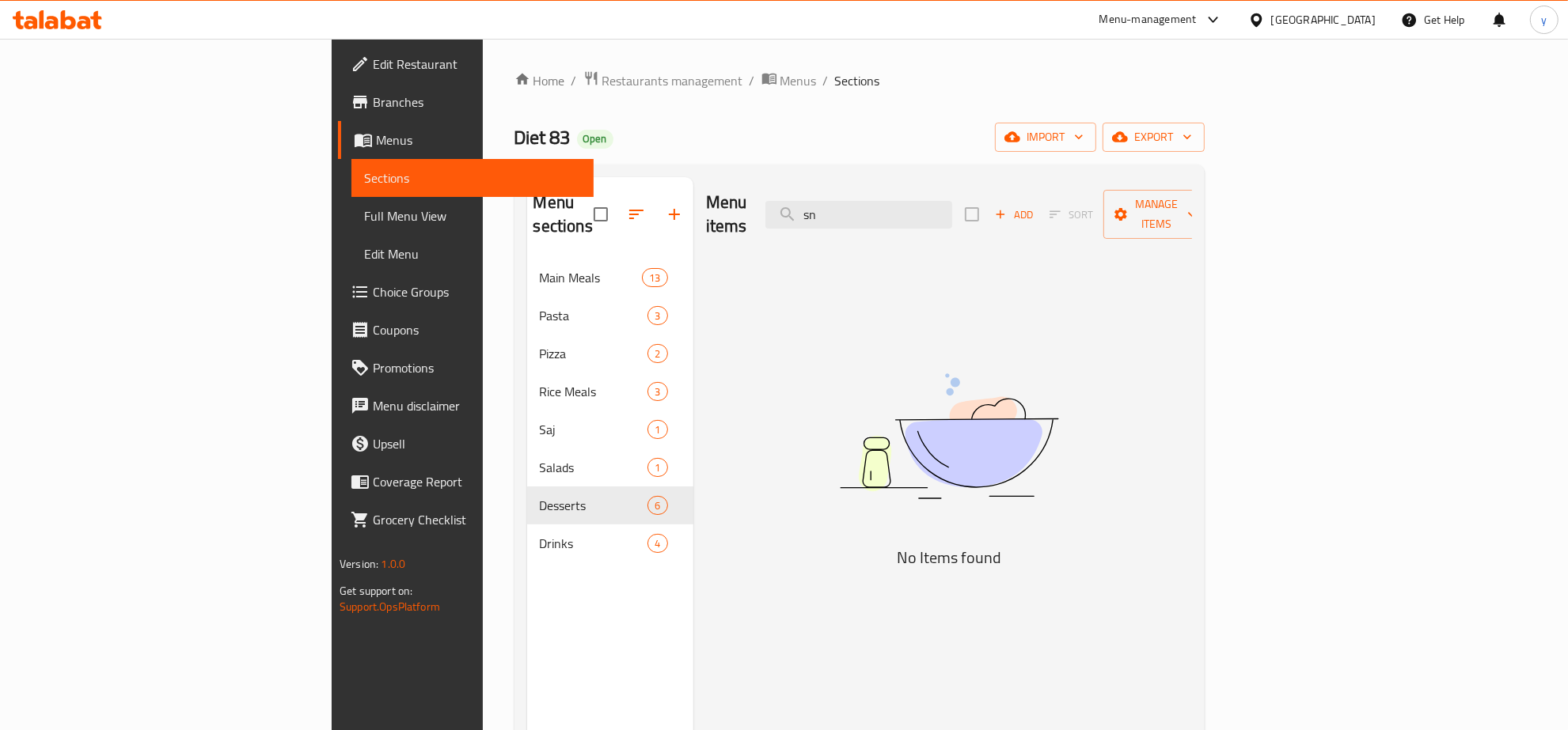
type input "s"
type input "C"
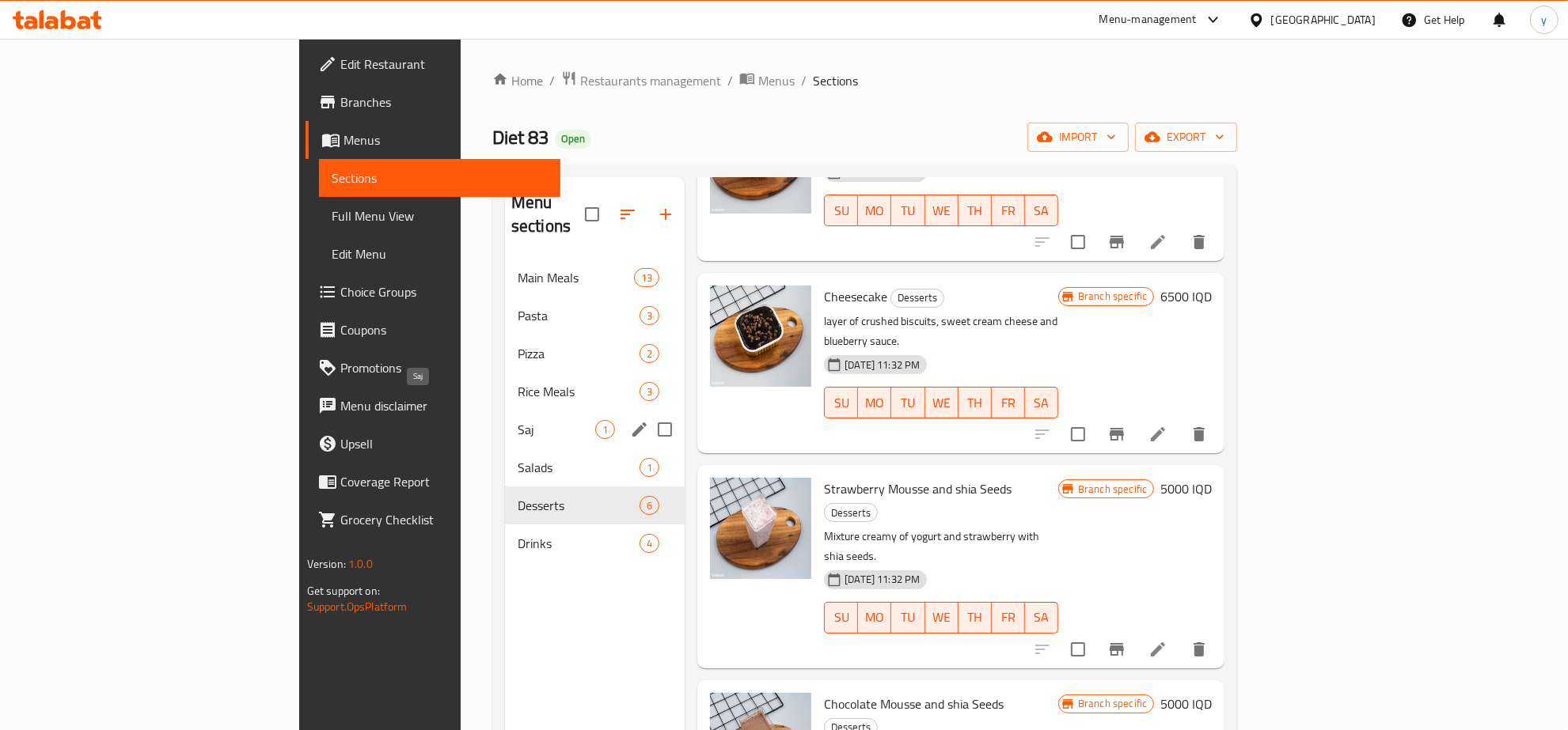
click at [518, 420] on span "Saj" at bounding box center [556, 430] width 78 height 19
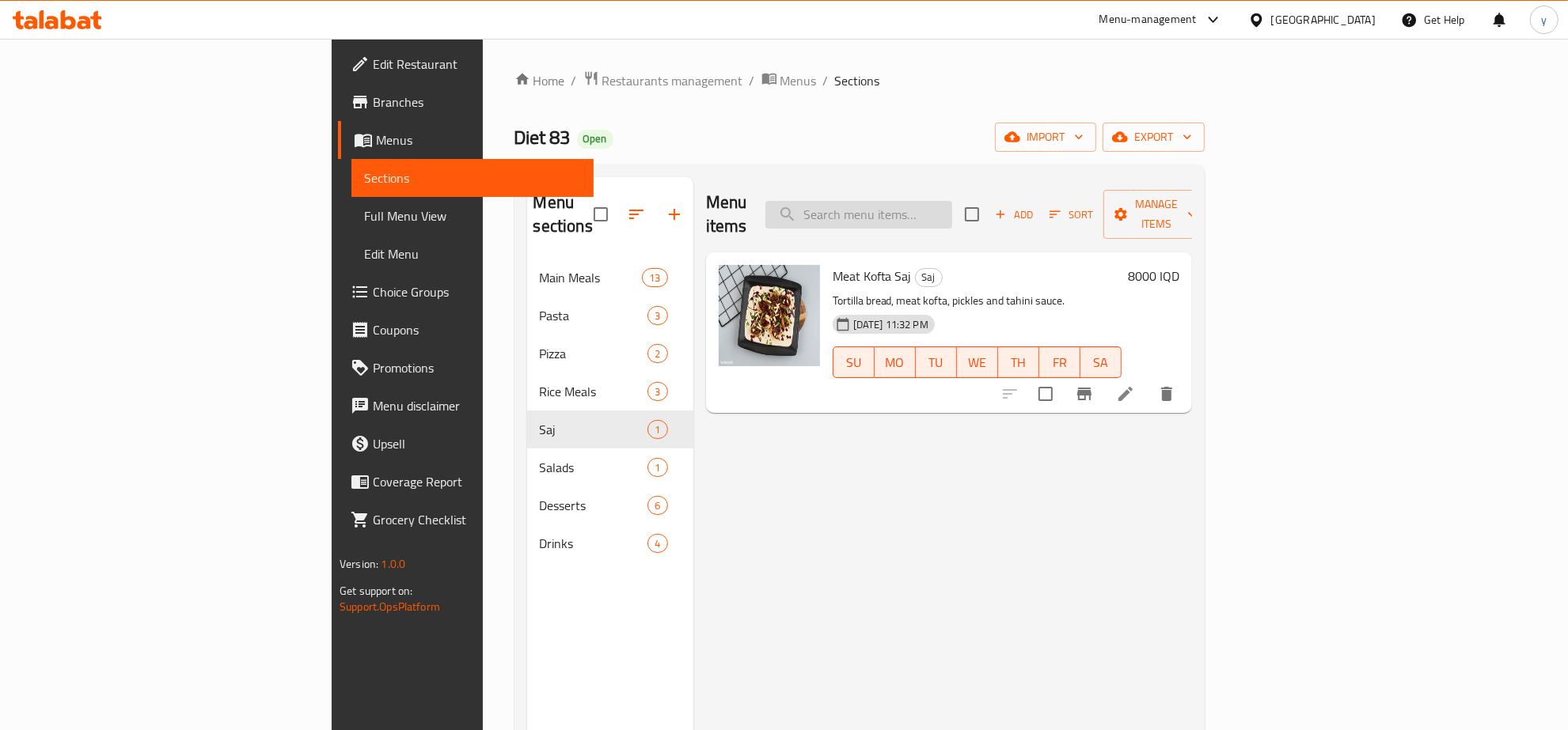
click at [952, 201] on input "search" at bounding box center [859, 214] width 187 height 28
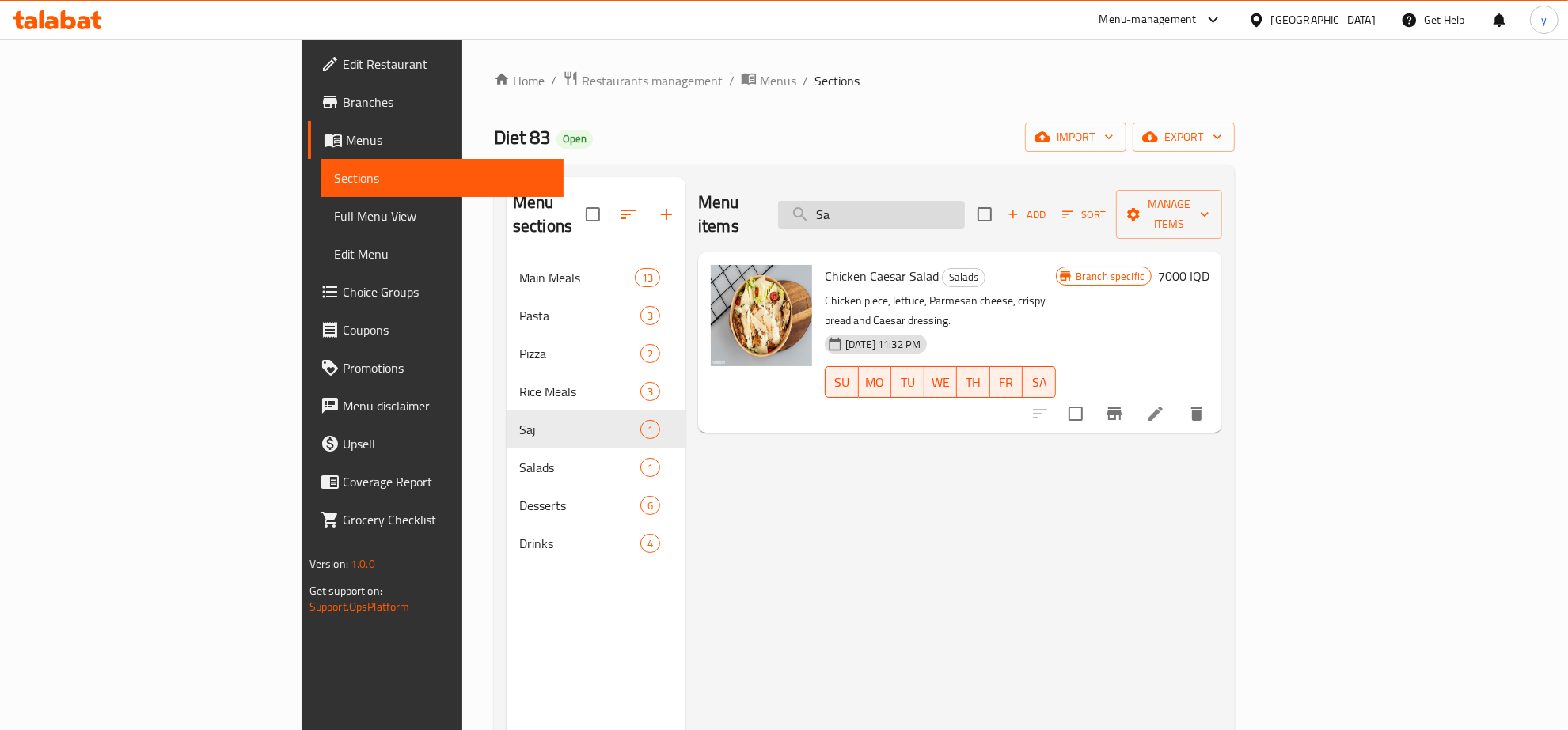
type input "S"
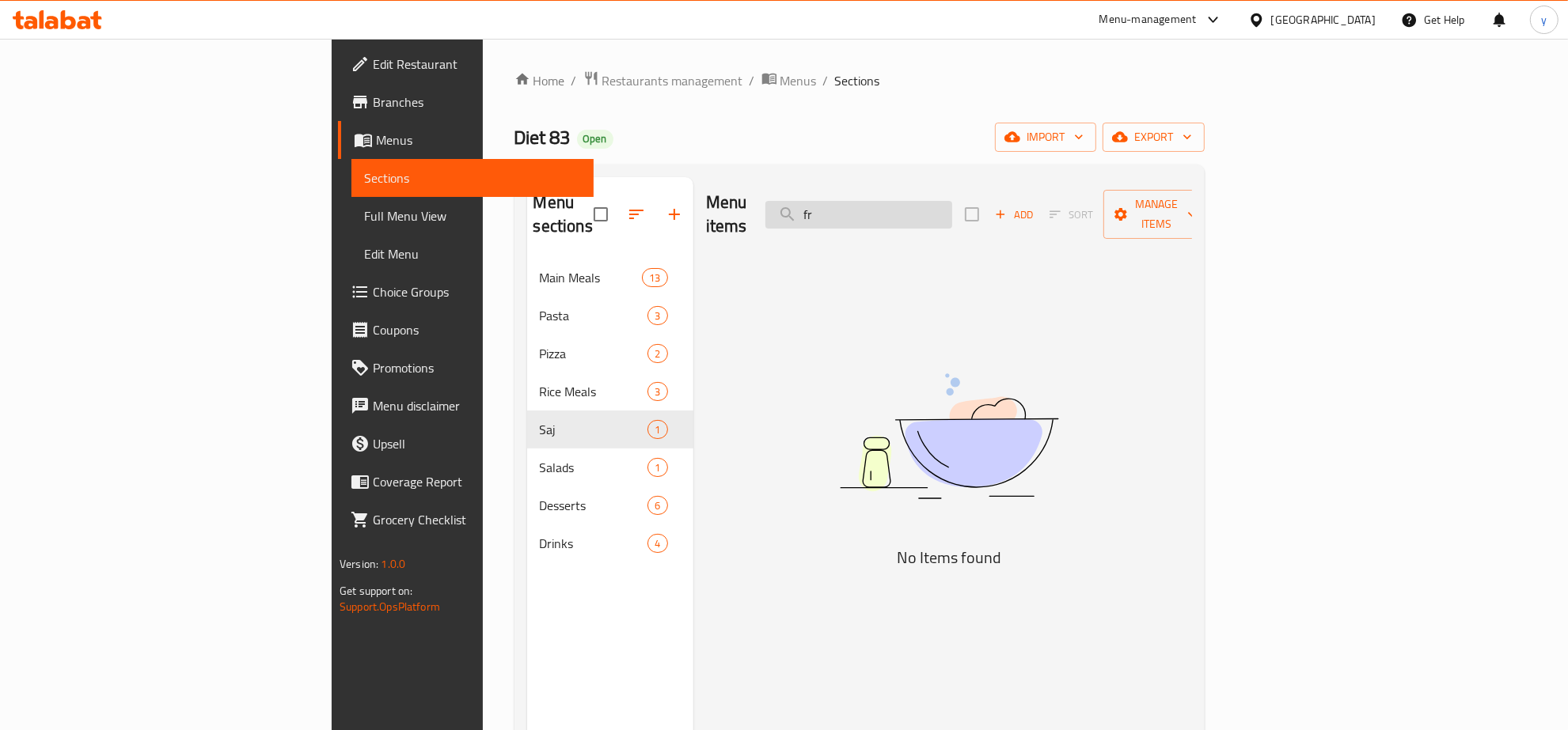
type input "f"
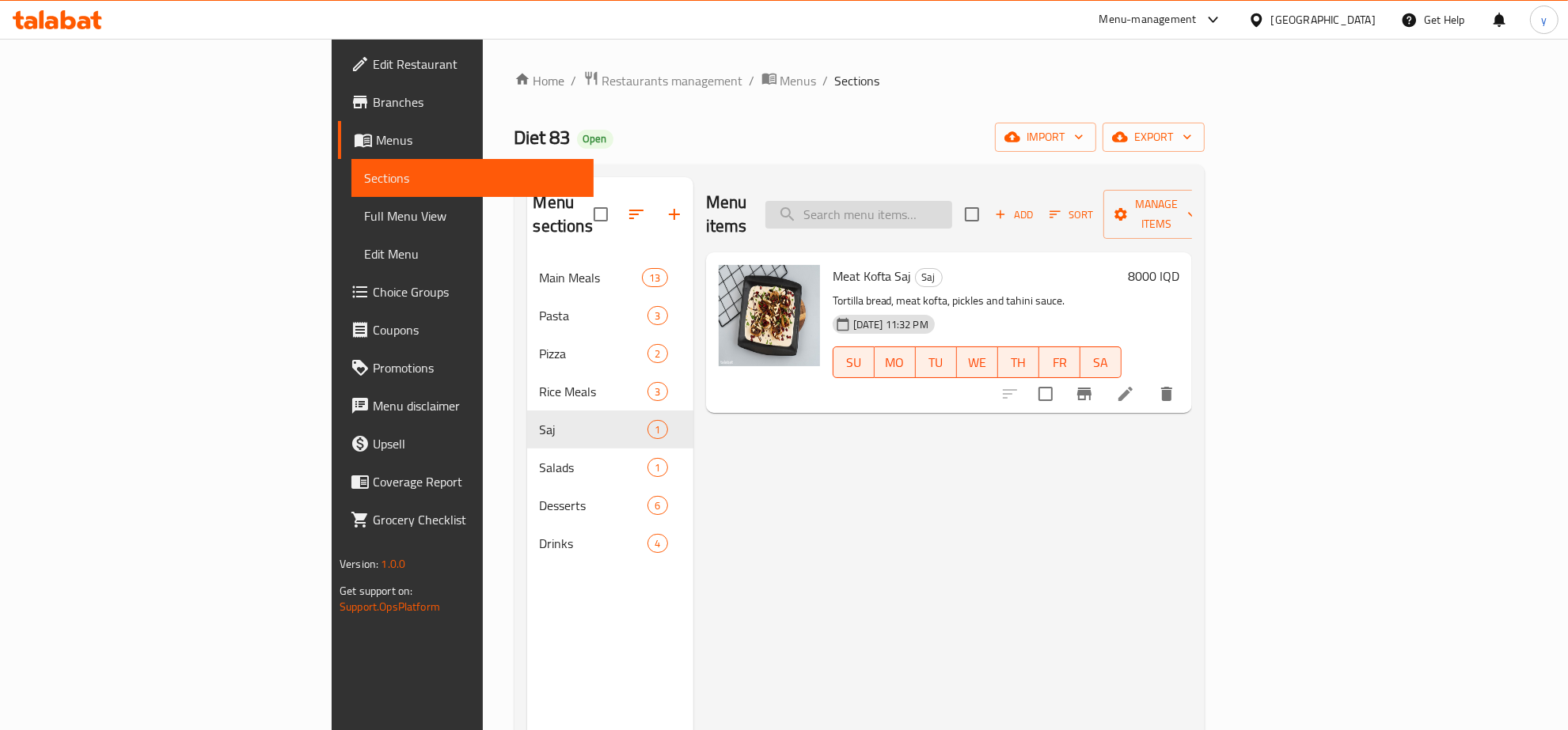
click at [952, 201] on input "search" at bounding box center [859, 214] width 187 height 28
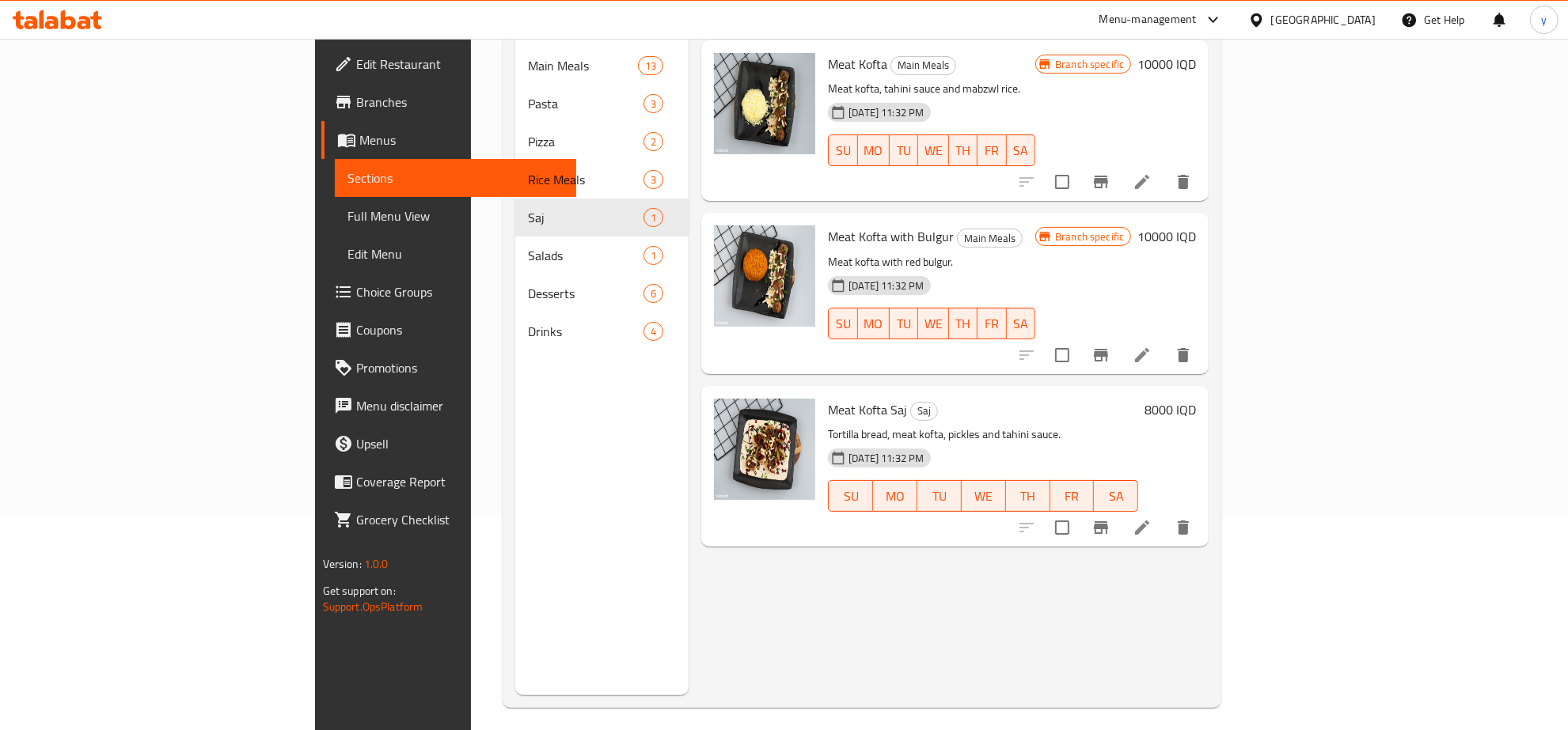
scroll to position [222, 0]
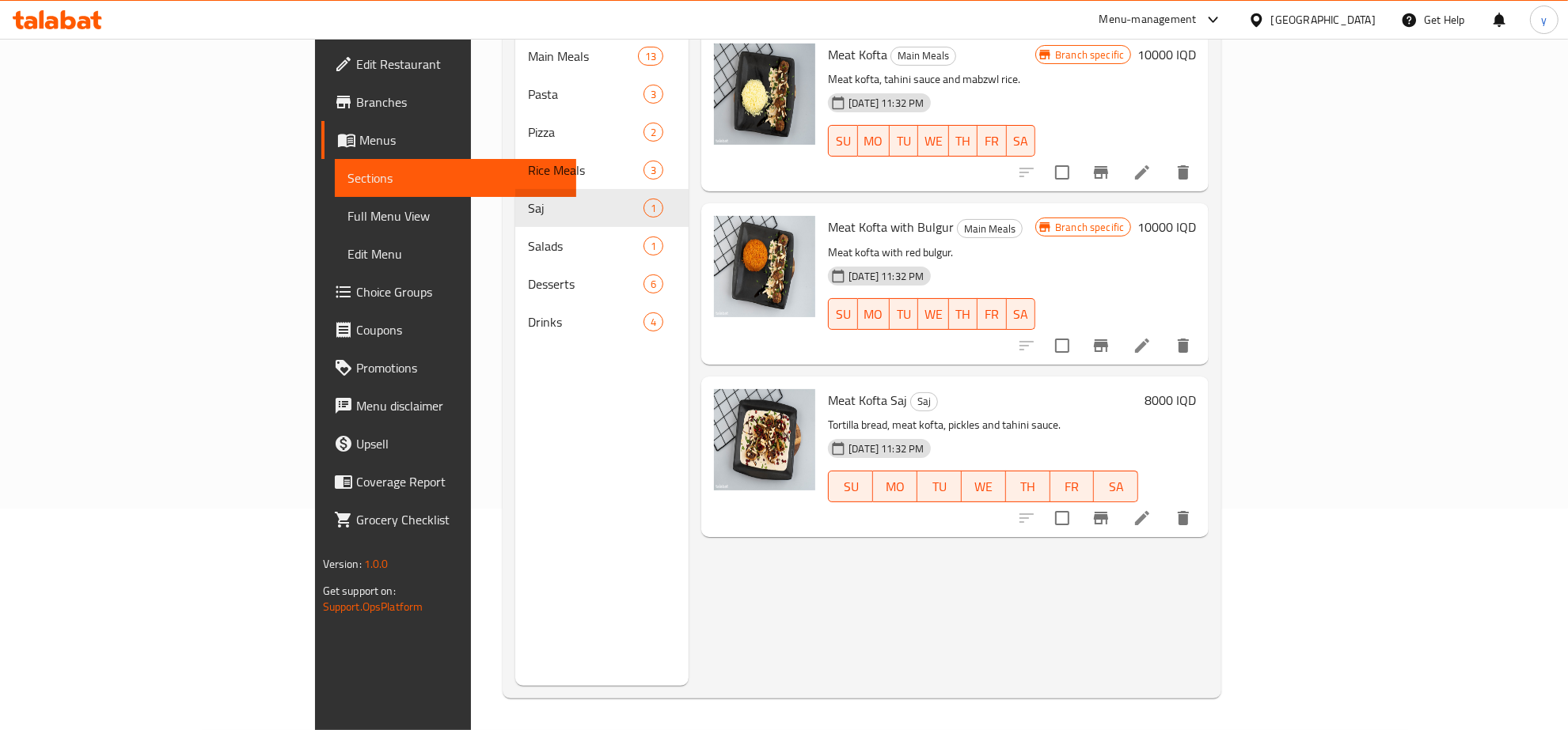
type input "Meat ko"
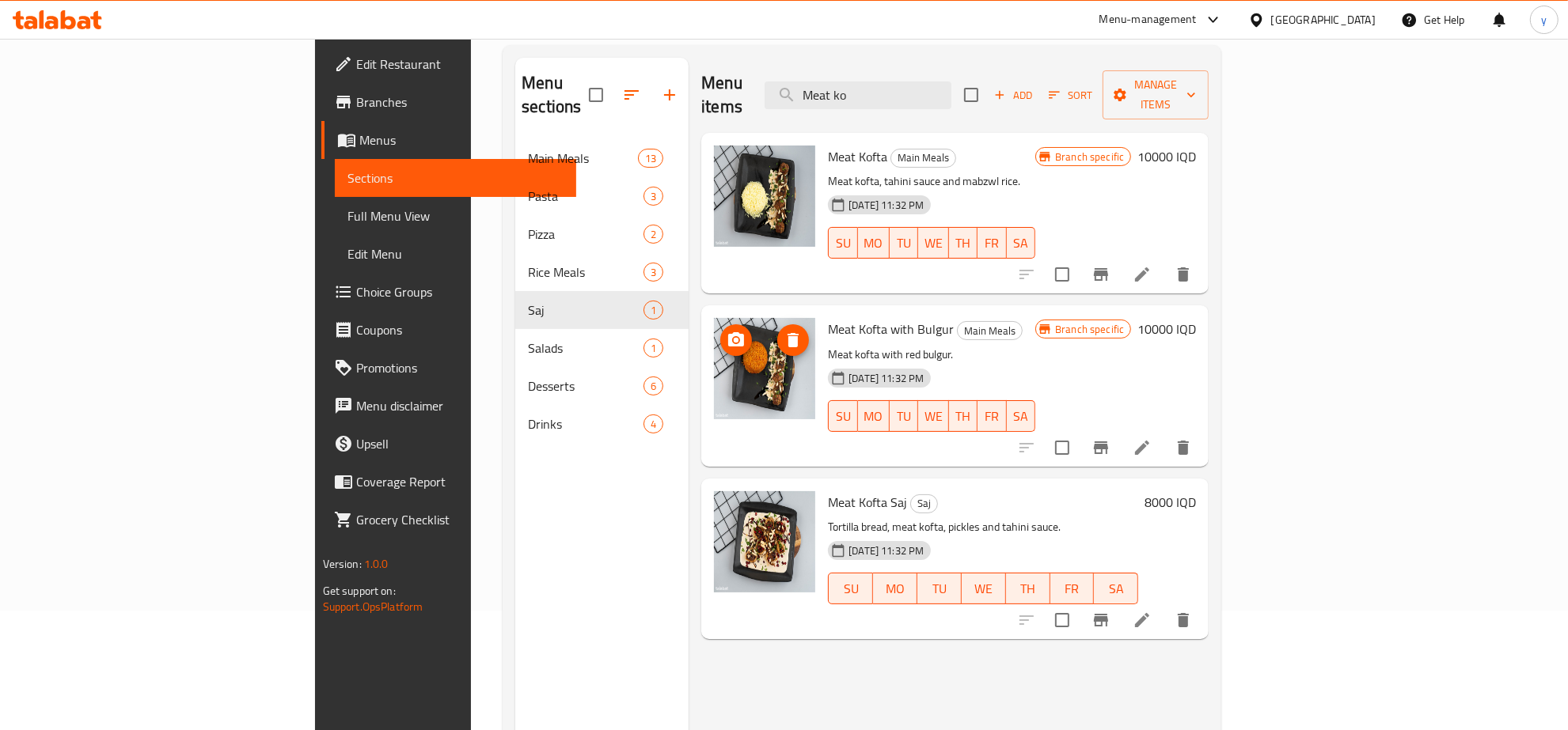
scroll to position [0, 0]
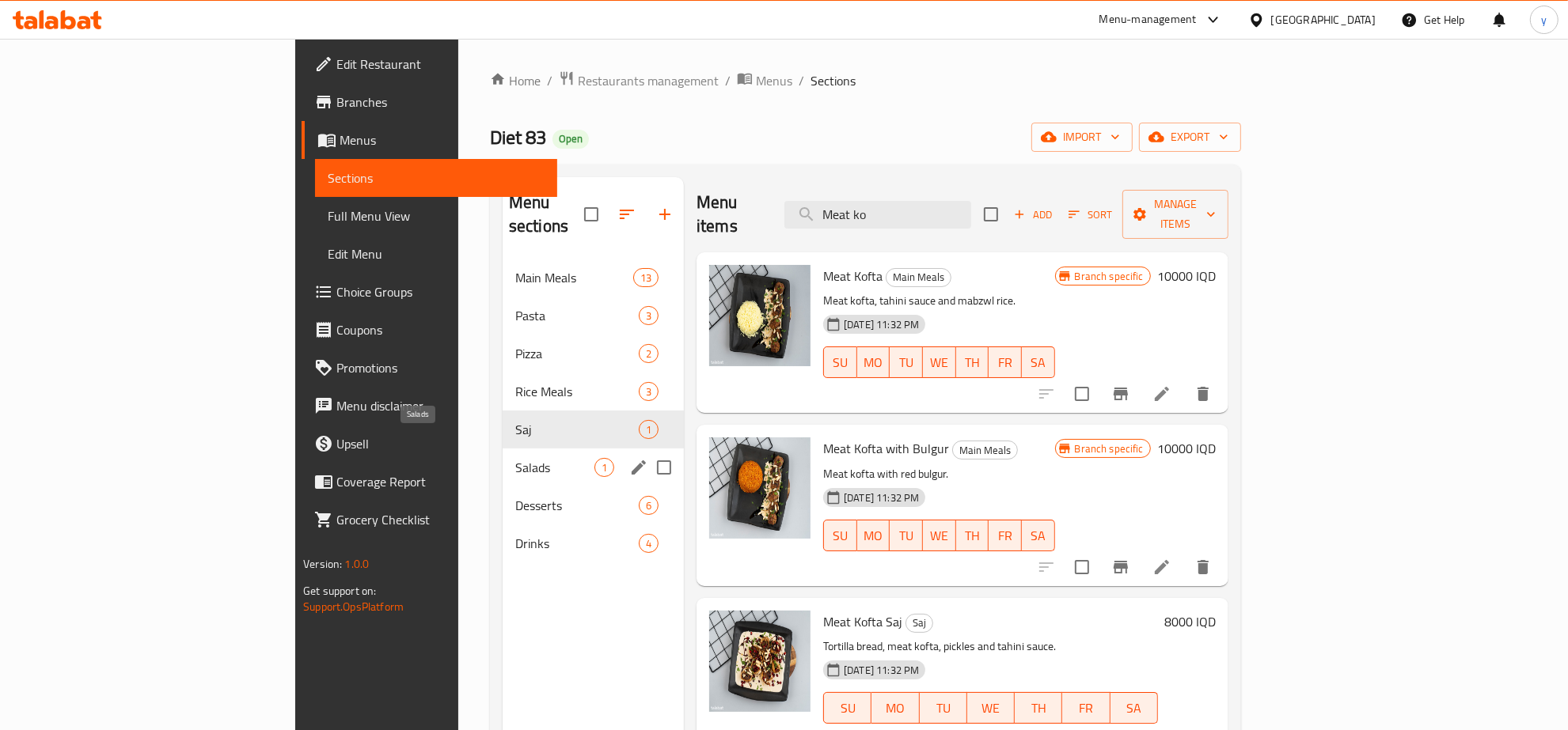
click at [516, 458] on span "Salads" at bounding box center [555, 467] width 79 height 19
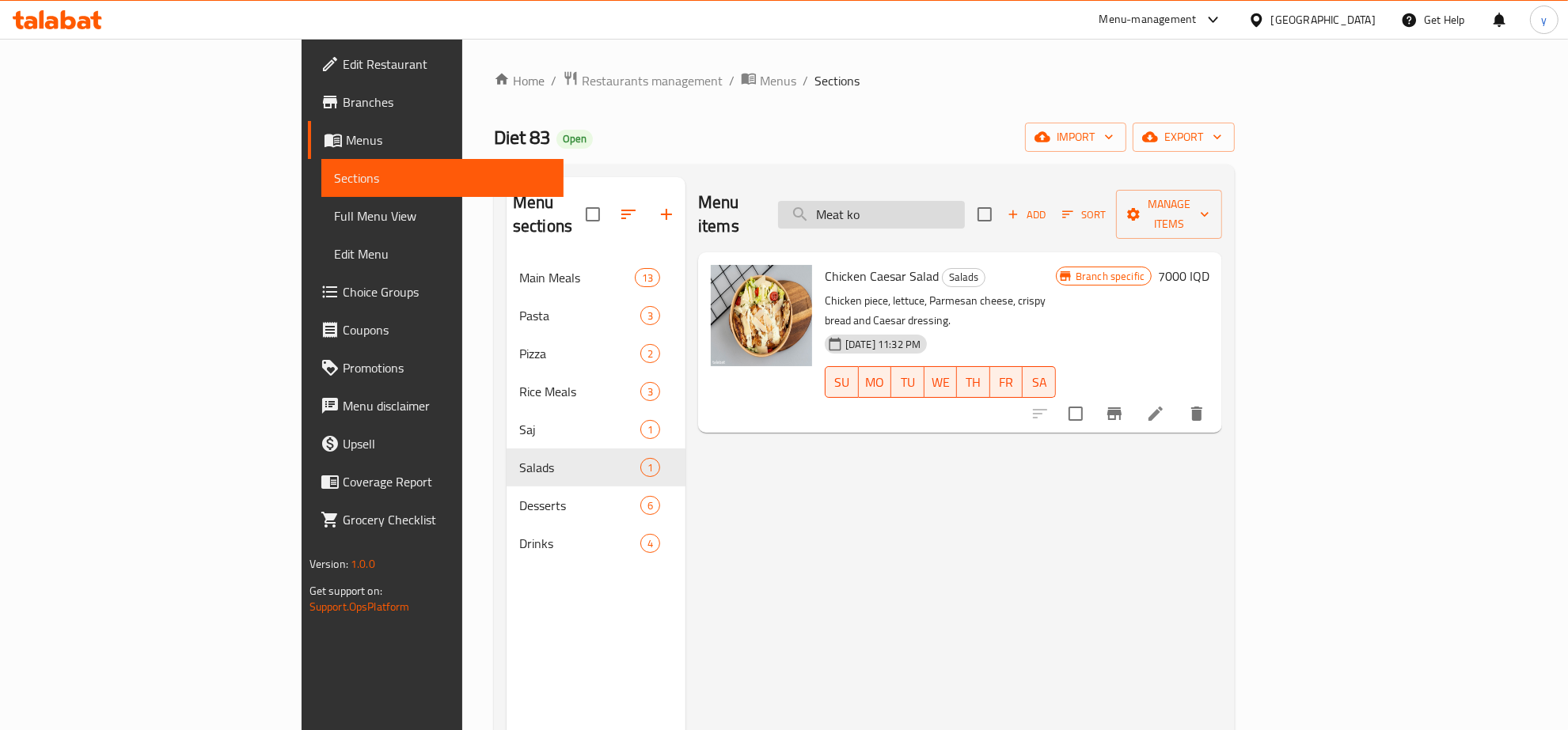
drag, startPoint x: 971, startPoint y: 203, endPoint x: 899, endPoint y: 196, distance: 72.3
click at [899, 201] on input "Meat ko" at bounding box center [872, 214] width 187 height 28
click at [1133, 395] on button "Branch-specific-item" at bounding box center [1114, 414] width 38 height 38
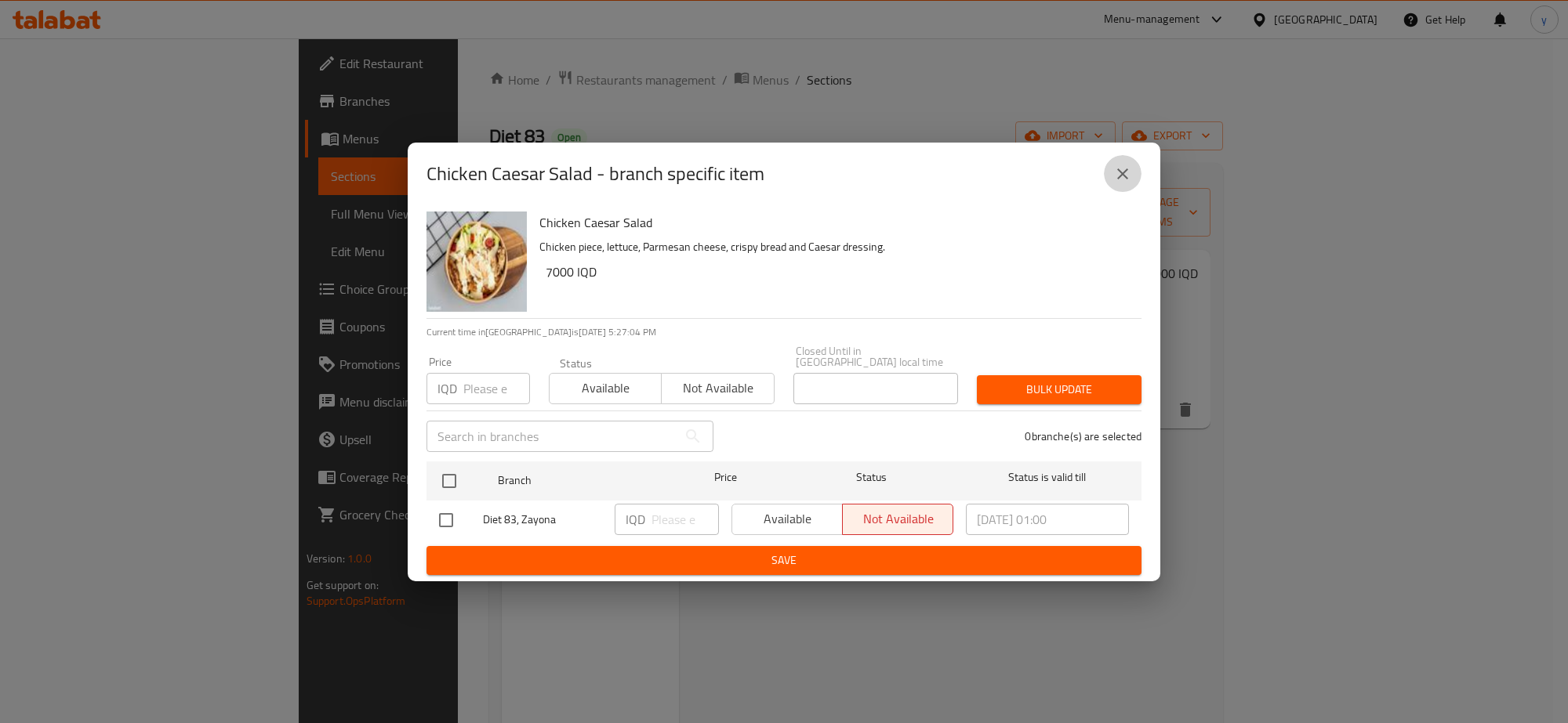
click at [1121, 192] on button "close" at bounding box center [1121, 173] width 37 height 37
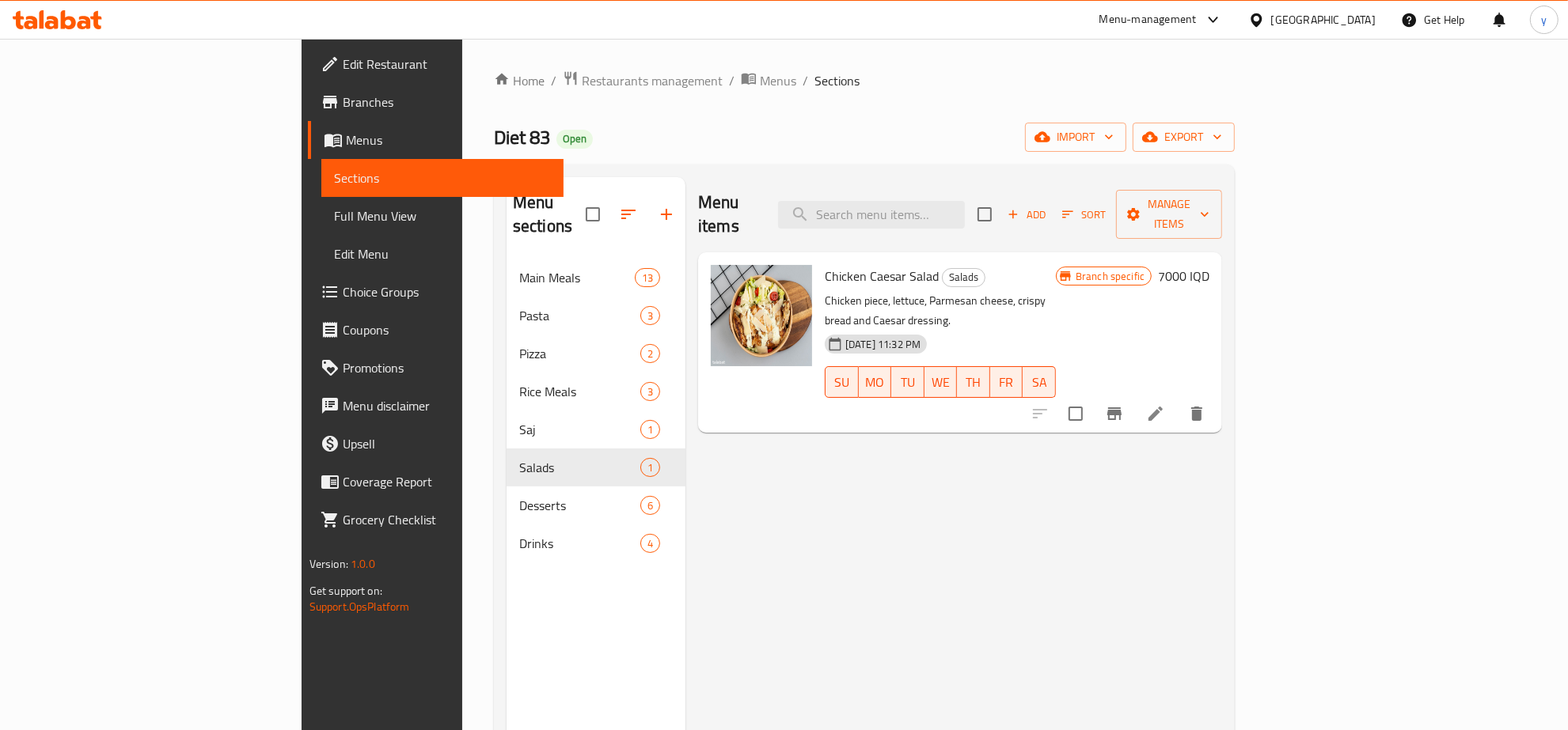
click at [846, 264] on span "Chicken Caesar Salad" at bounding box center [881, 276] width 114 height 24
copy h6 "Salad"
click at [923, 213] on input "search" at bounding box center [872, 214] width 187 height 28
paste input "Salad"
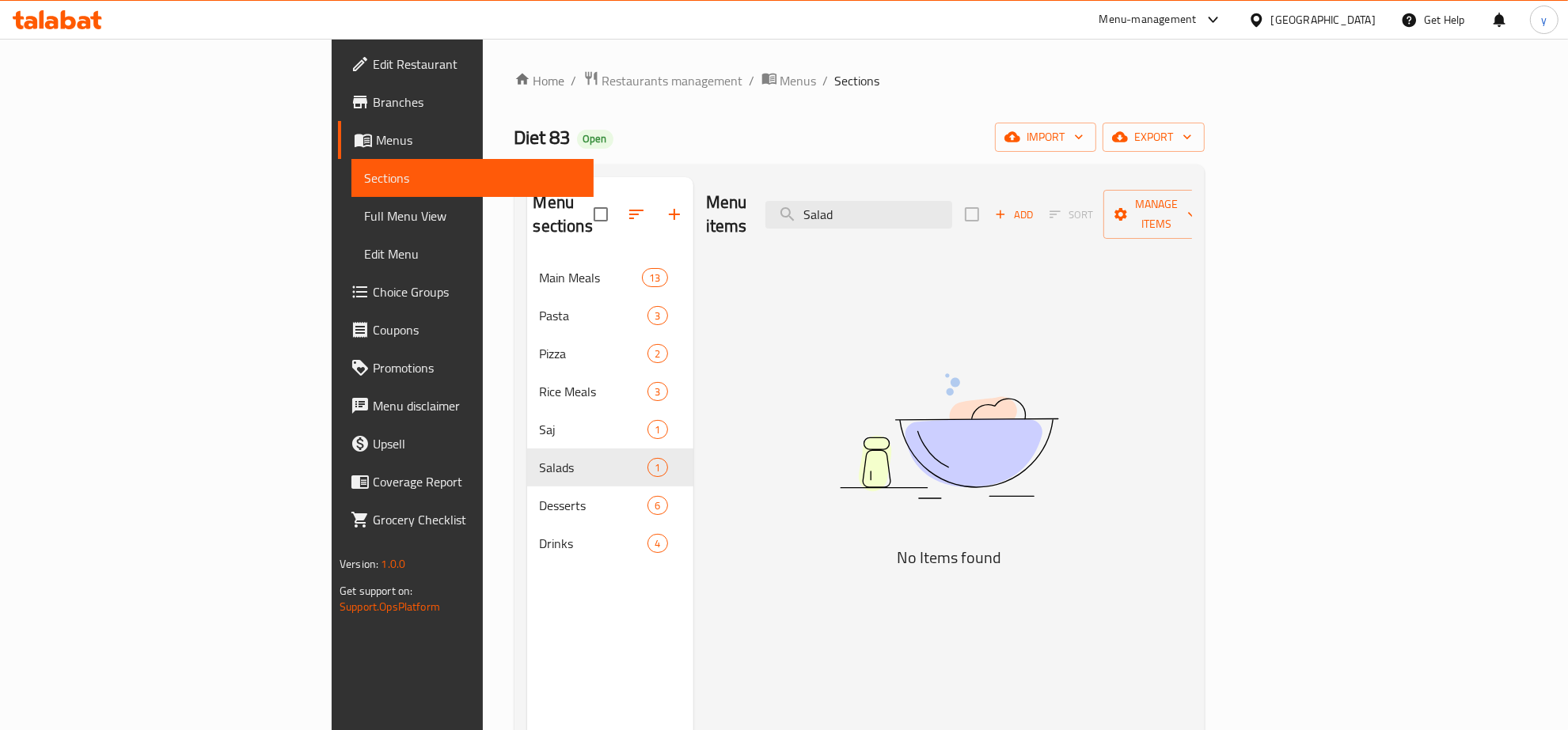
type input "Salad"
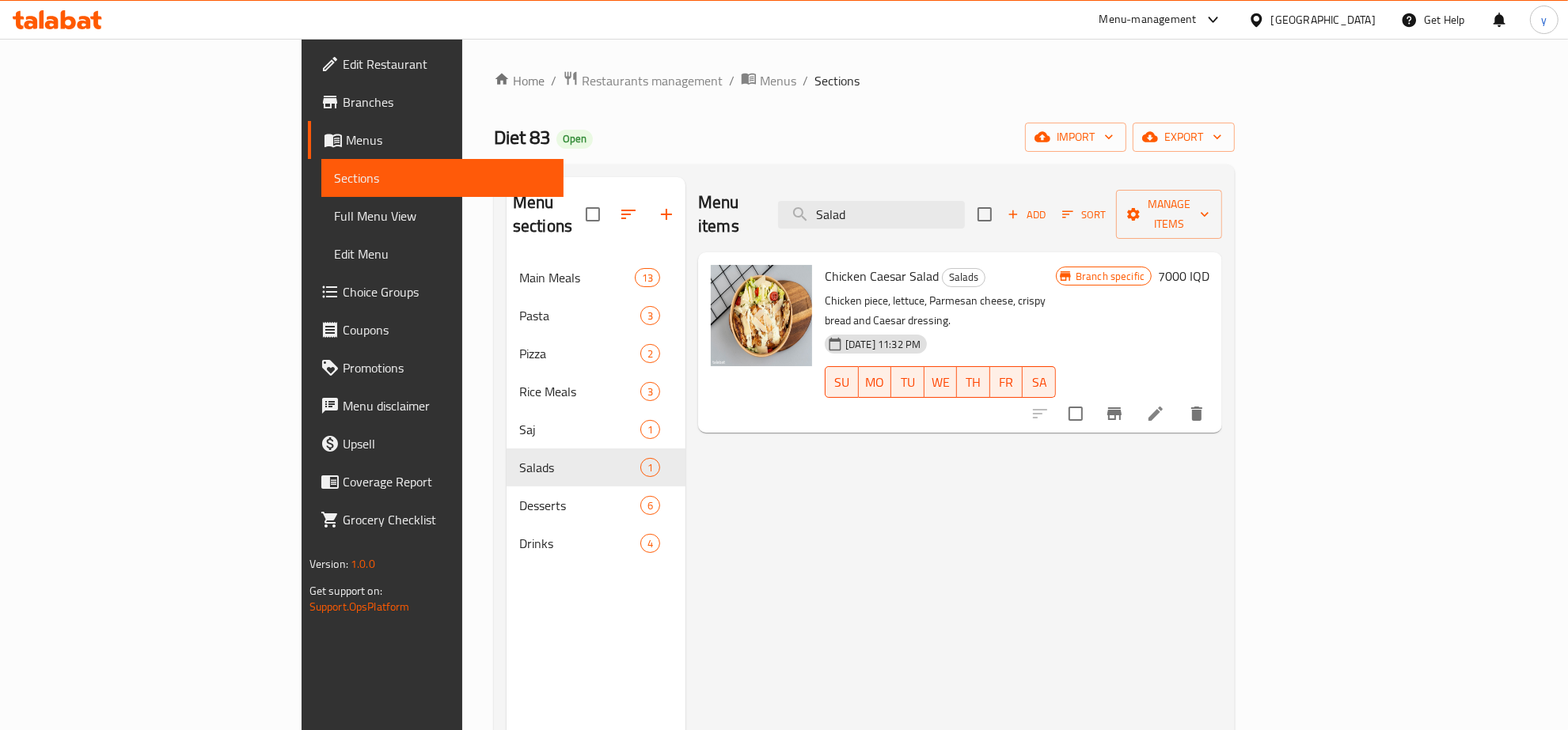
drag, startPoint x: 923, startPoint y: 202, endPoint x: 939, endPoint y: 221, distance: 24.8
click at [923, 202] on input "Salad" at bounding box center [872, 214] width 187 height 28
click at [334, 210] on span "Full Menu View" at bounding box center [442, 216] width 216 height 19
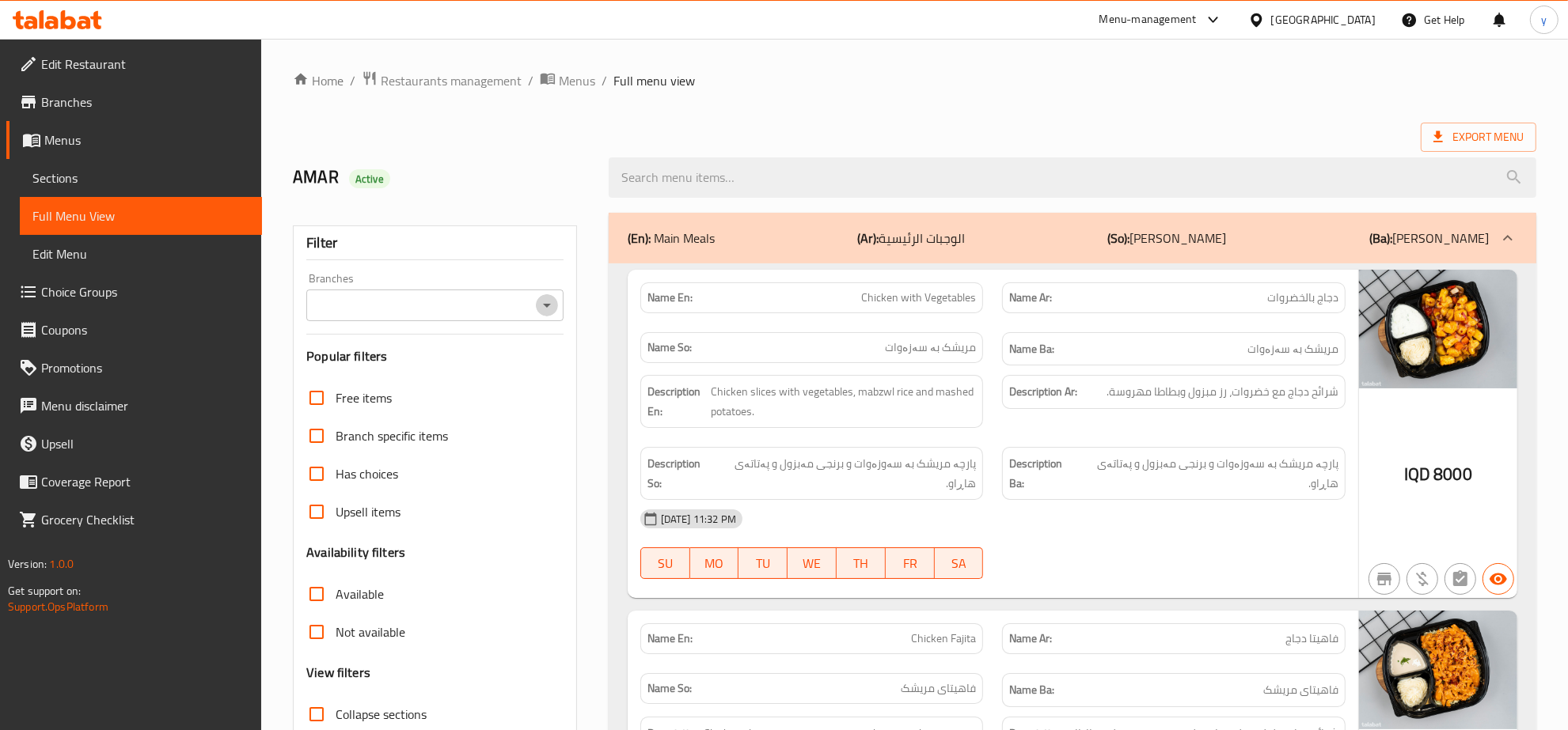
click at [544, 311] on icon "Open" at bounding box center [547, 306] width 19 height 19
click at [504, 372] on li "Diet 83, Zayona" at bounding box center [435, 374] width 257 height 29
type input "Diet 83, Zayona"
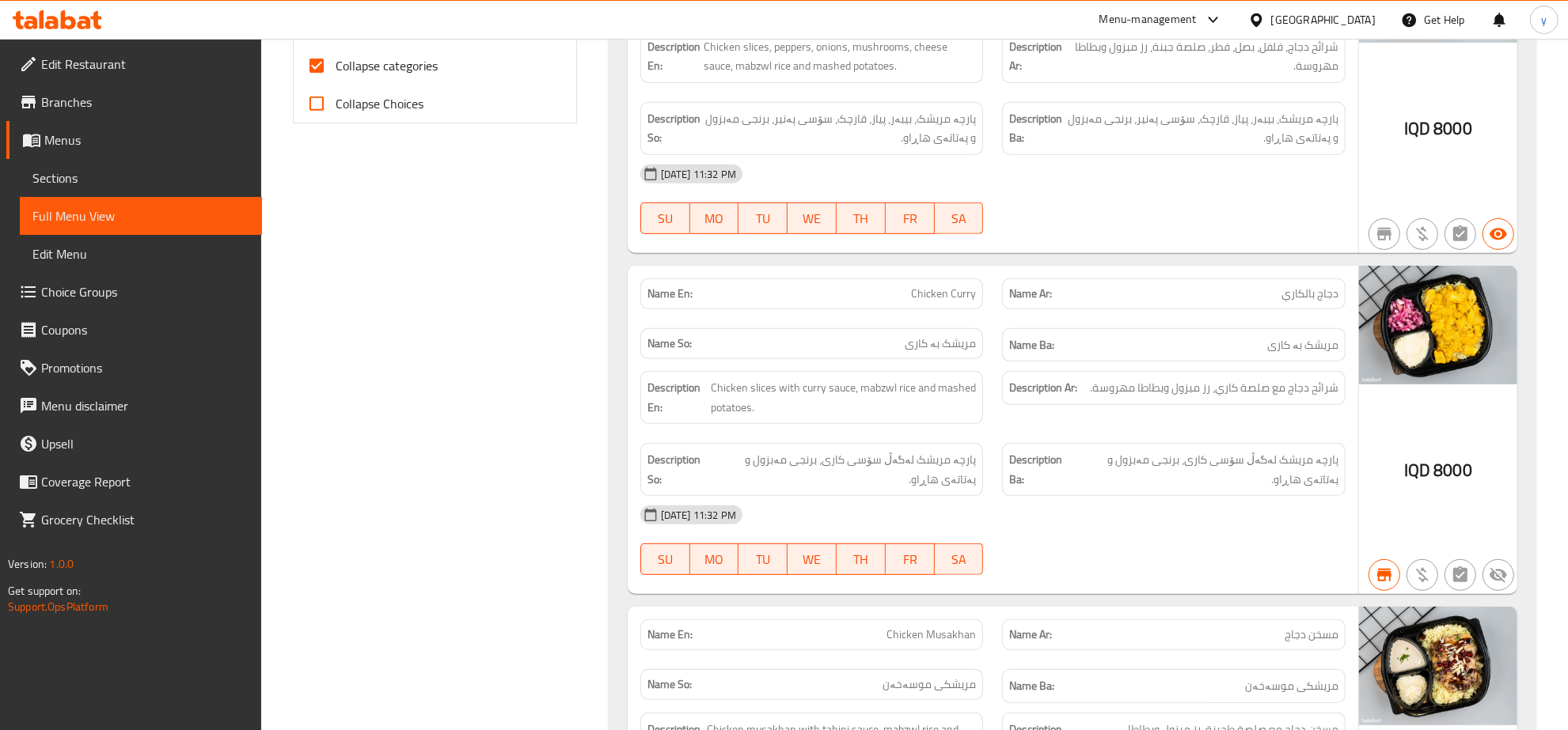
scroll to position [659, 0]
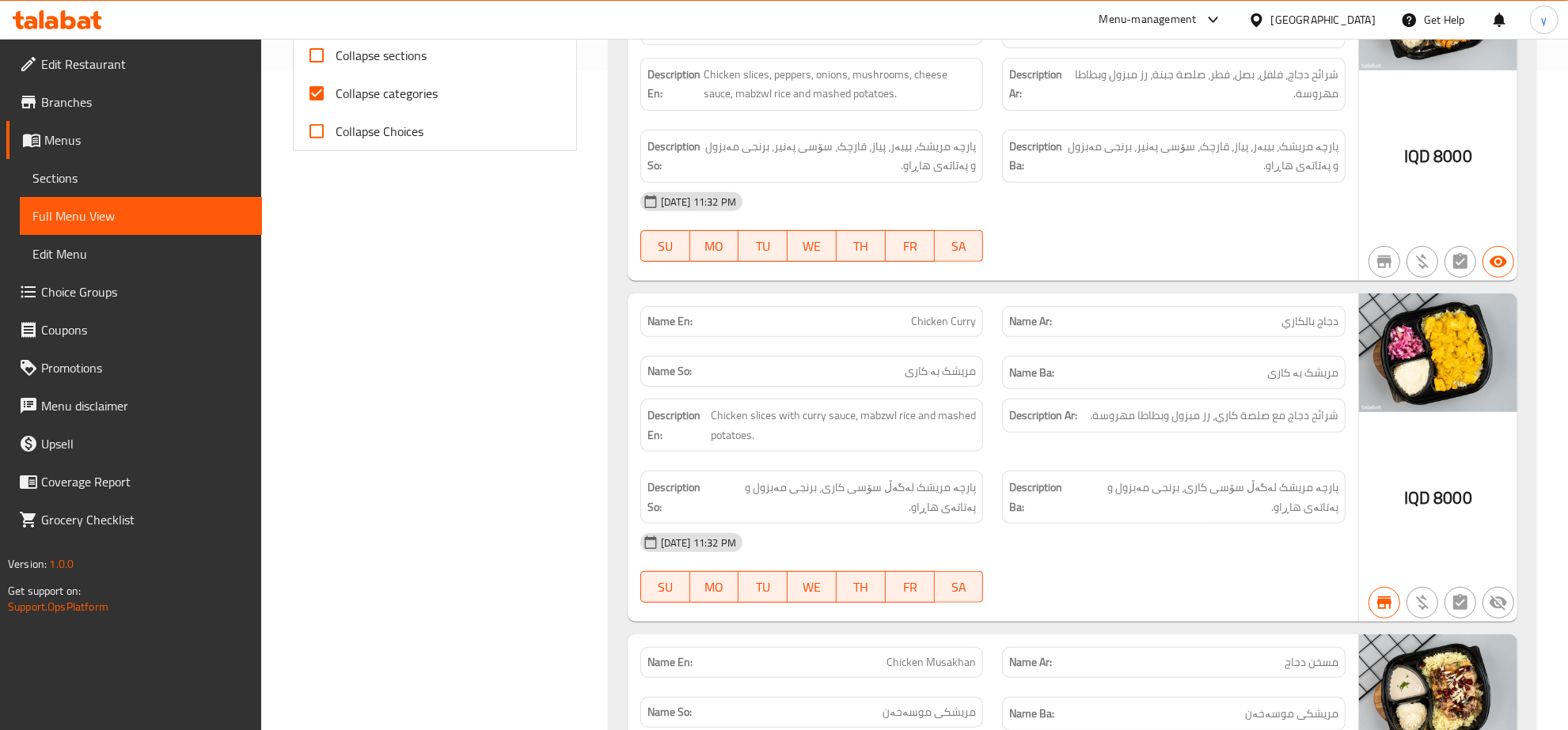
click at [323, 96] on input "Collapse categories" at bounding box center [316, 92] width 38 height 38
checkbox input "false"
click at [317, 48] on input "Collapse sections" at bounding box center [316, 55] width 38 height 38
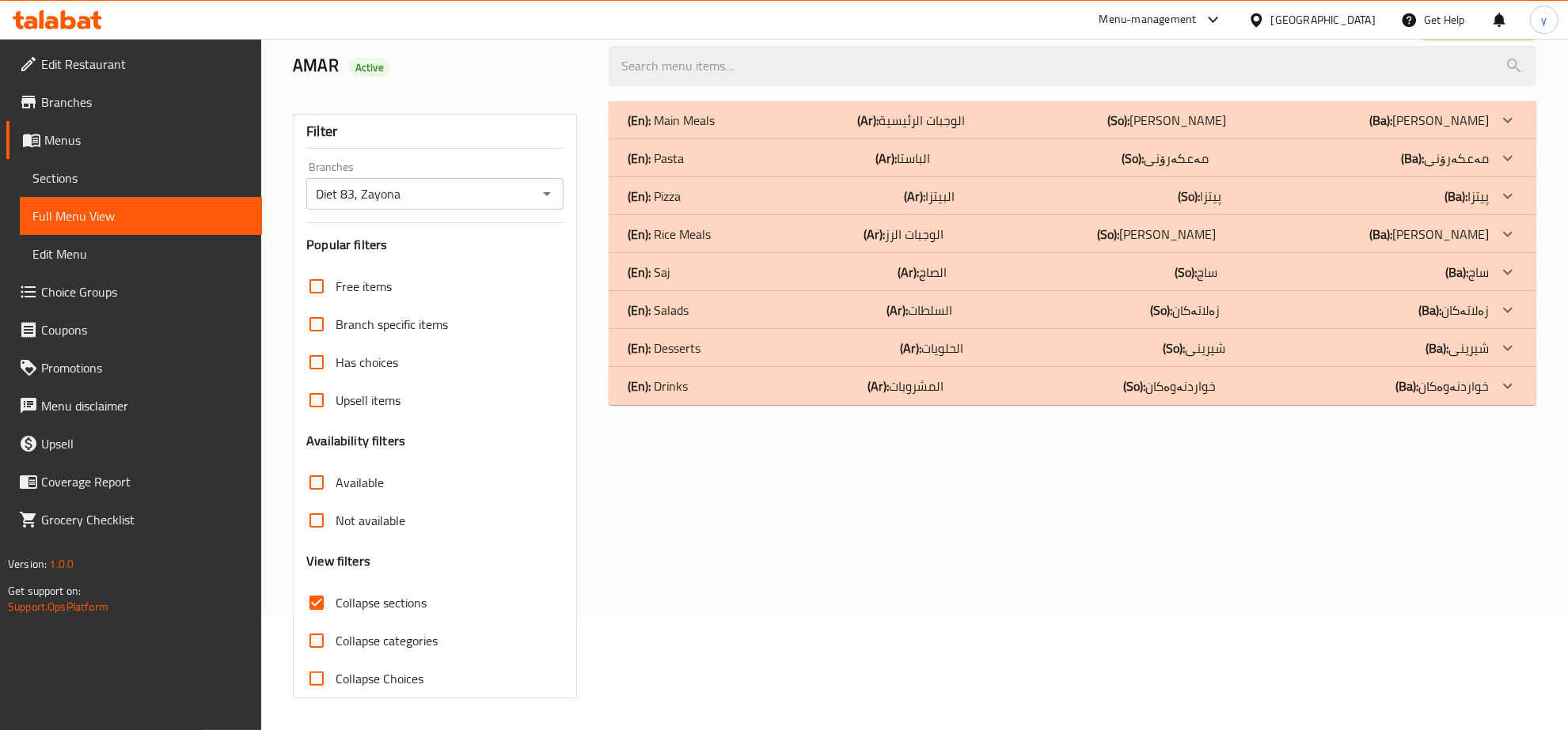
scroll to position [112, 0]
click at [733, 130] on div "(En): Drinks (Ar): المشروبات (So): خواردنەوەکان (Ba): خواردنەوەکان" at bounding box center [1057, 120] width 861 height 19
click at [726, 130] on div "(En): Desserts (Ar): الحلويات (So): شیرینی (Ba): شیرینی" at bounding box center [1057, 120] width 861 height 19
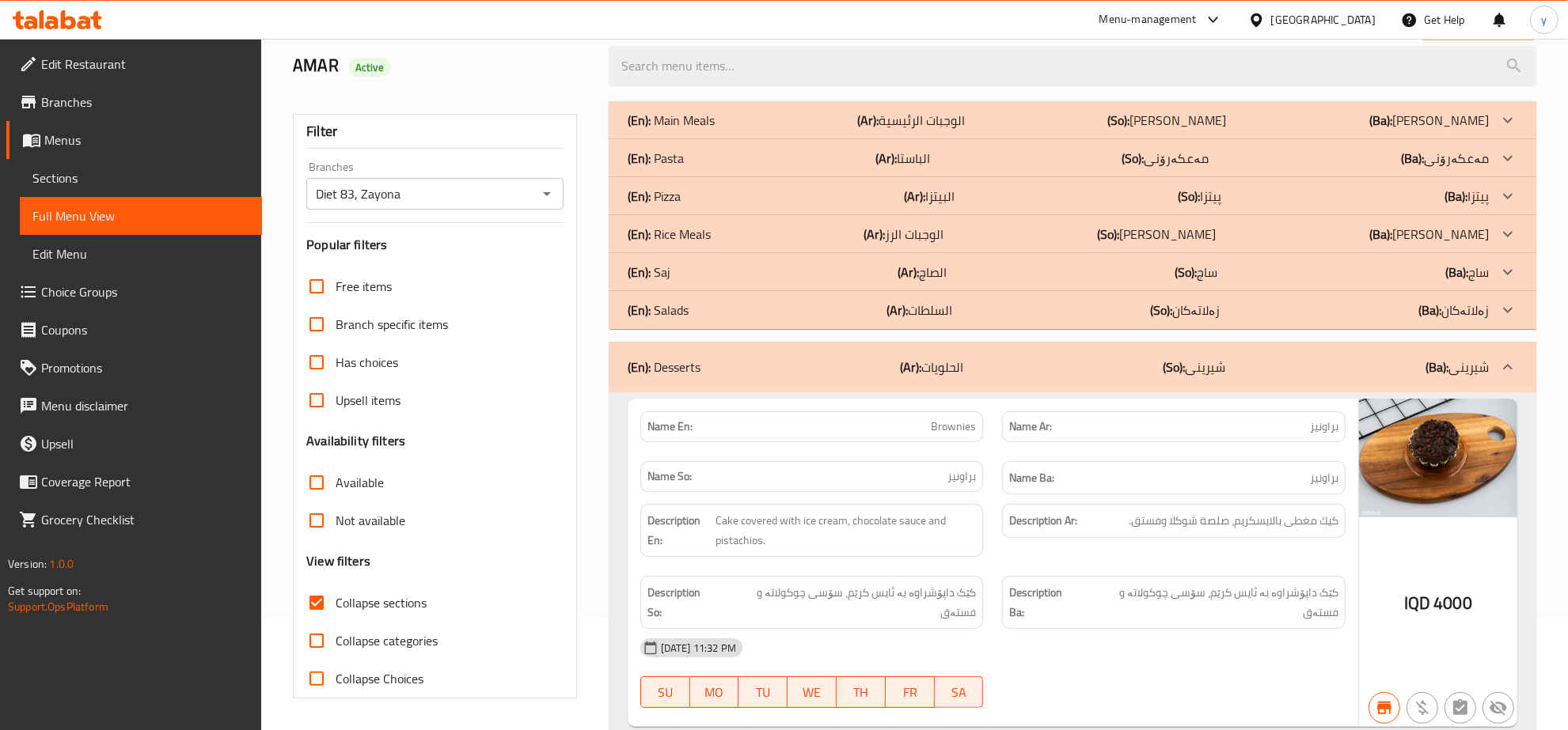
click at [316, 603] on input "Collapse sections" at bounding box center [316, 602] width 38 height 38
checkbox input "false"
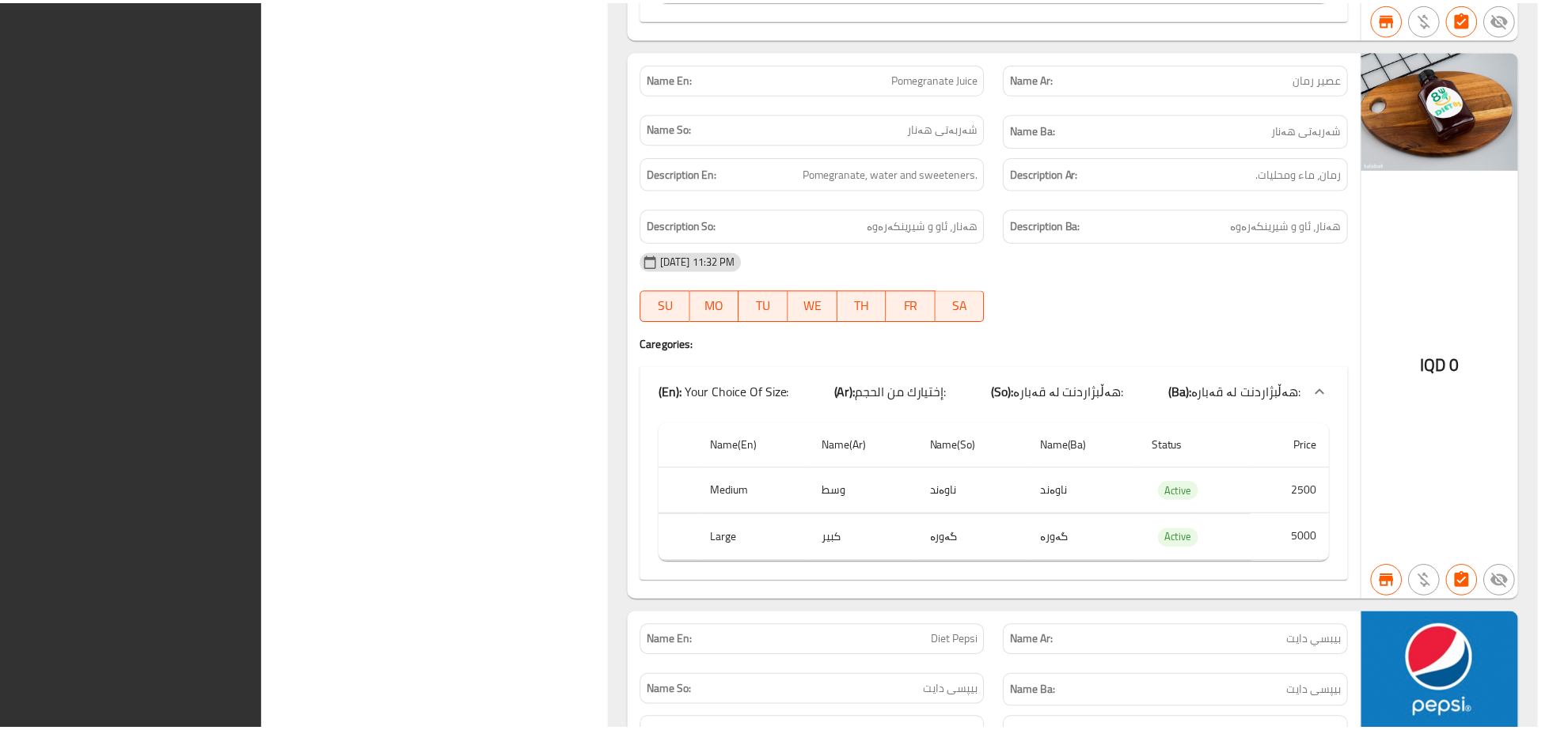
scroll to position [11352, 0]
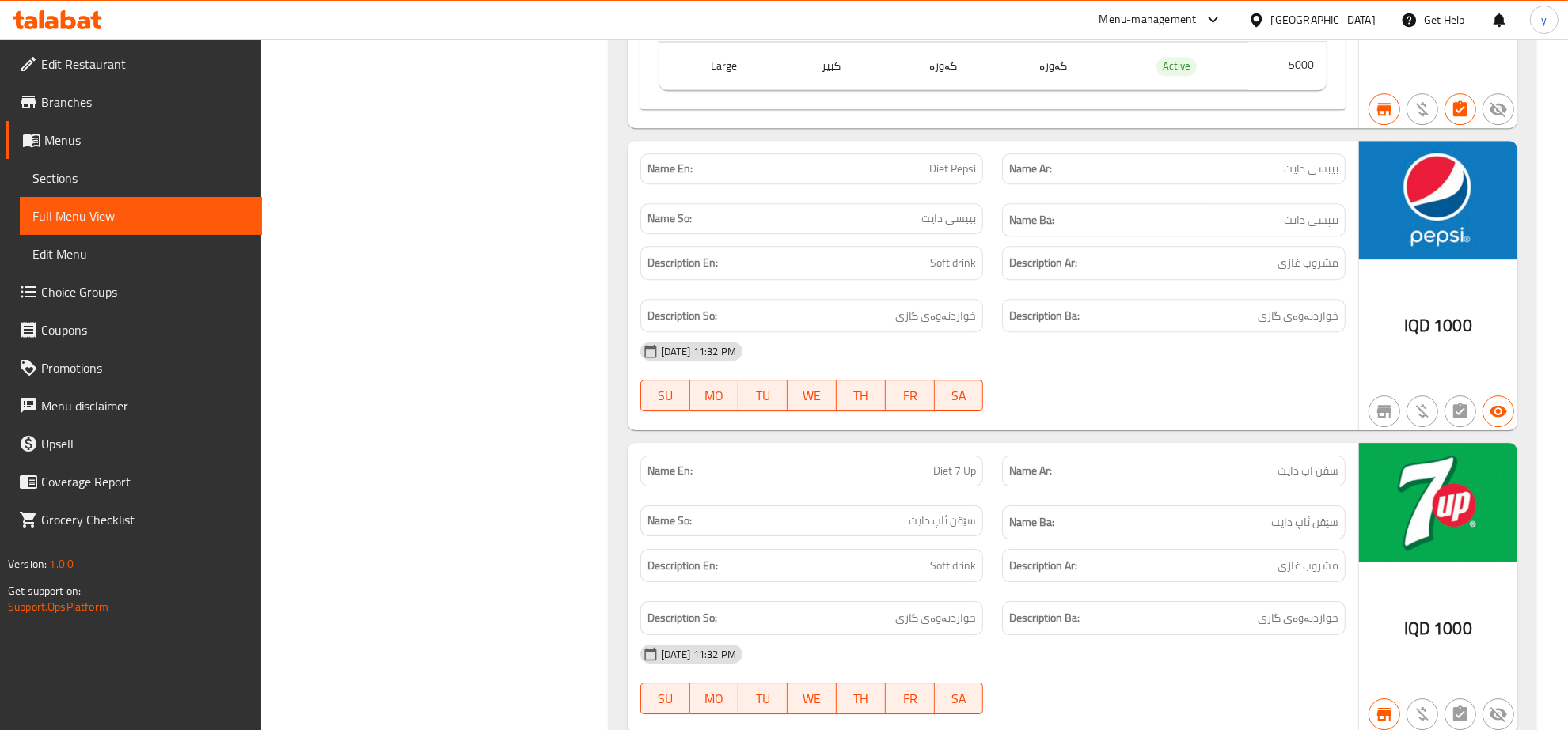
click at [179, 186] on span "Sections" at bounding box center [140, 178] width 216 height 19
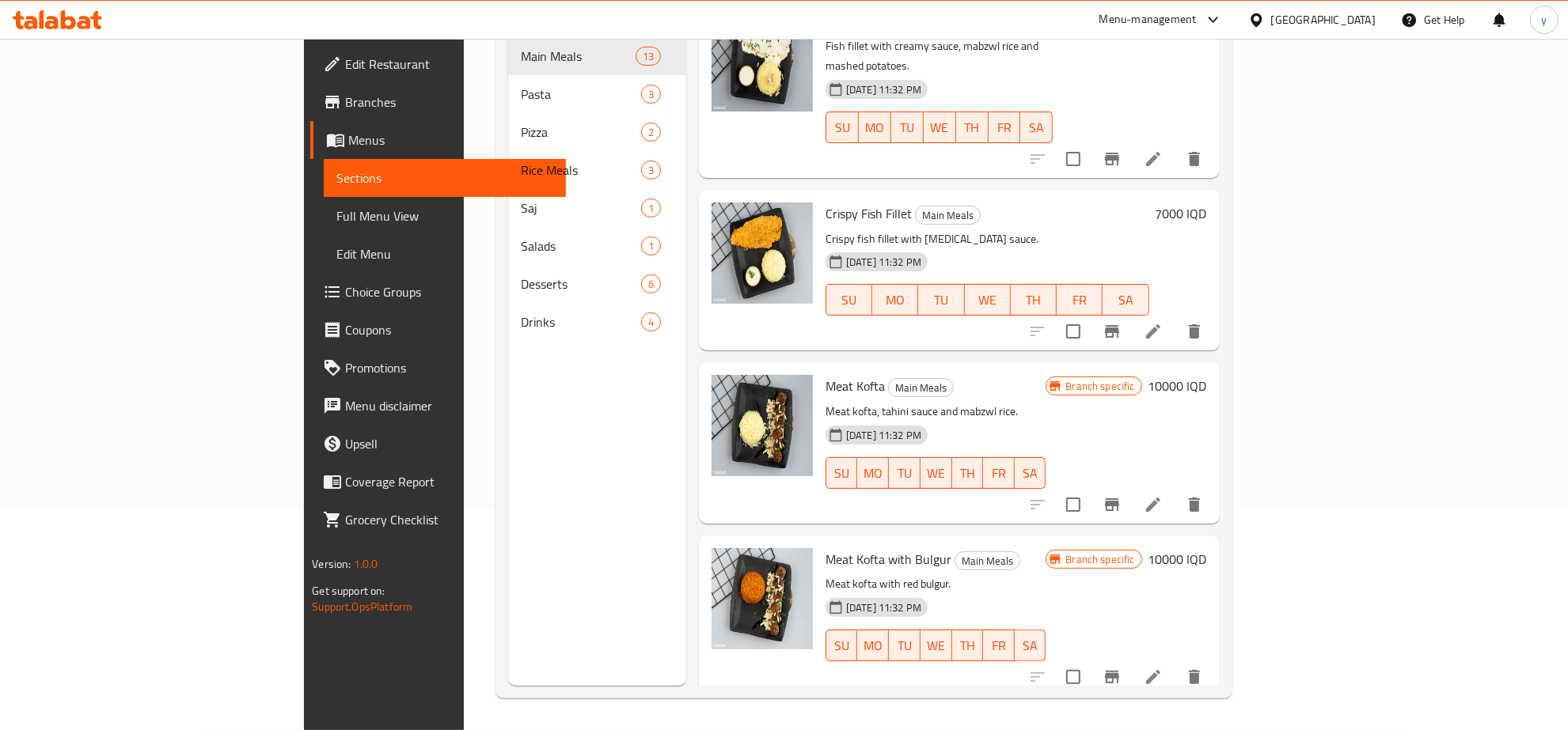
scroll to position [1390, 0]
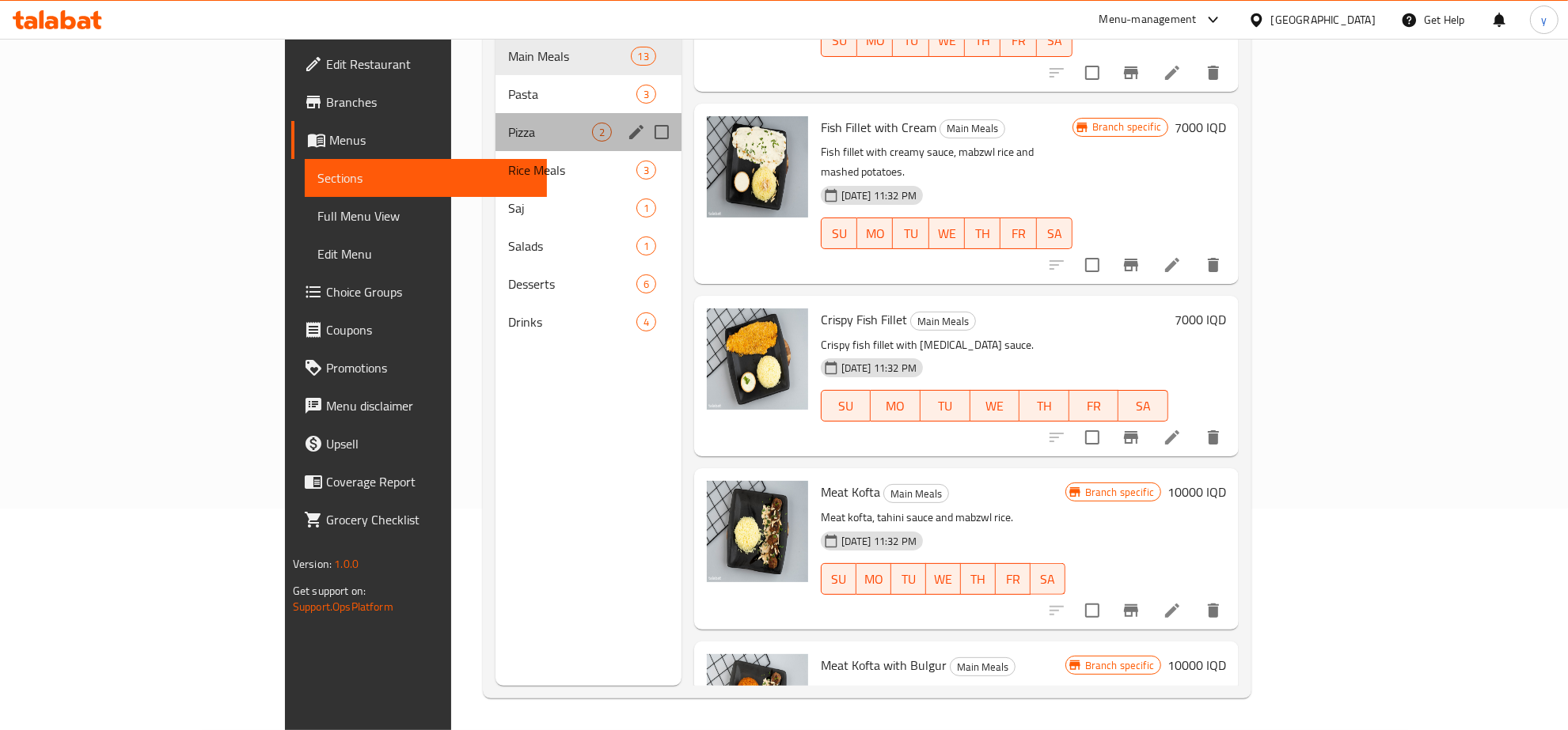
click at [495, 113] on div "Pizza 2" at bounding box center [588, 132] width 186 height 38
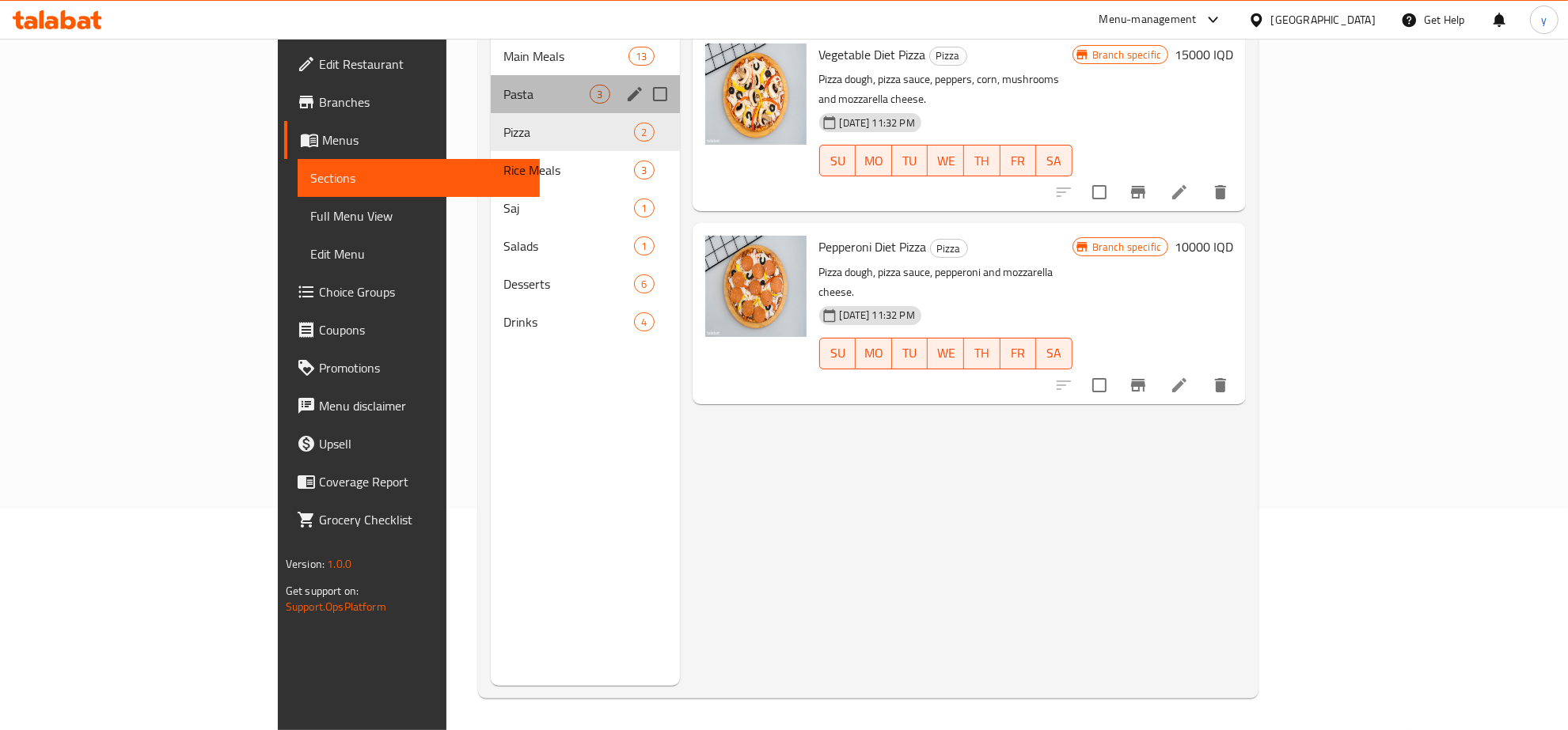
click at [491, 81] on div "Pasta 3" at bounding box center [585, 93] width 190 height 38
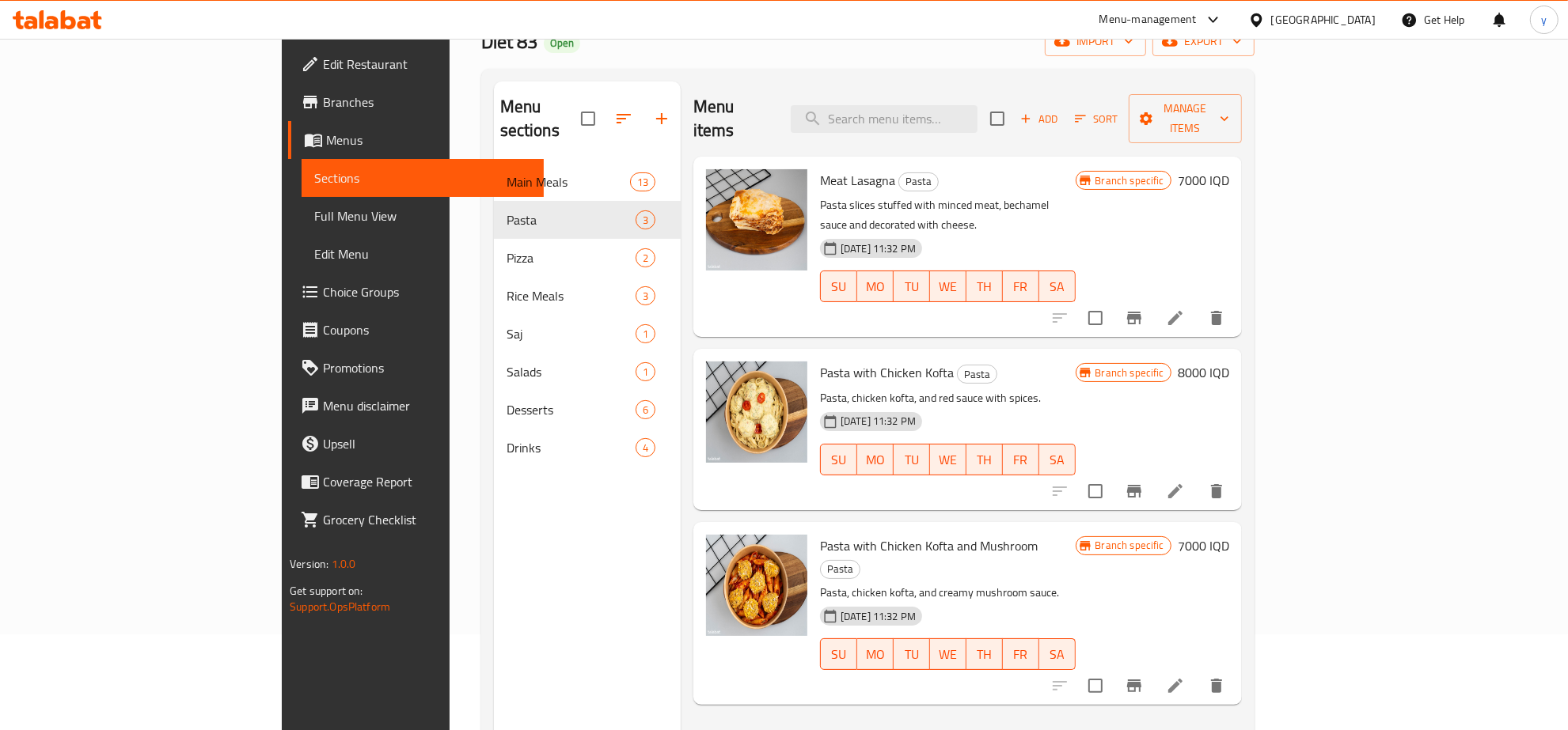
scroll to position [57, 0]
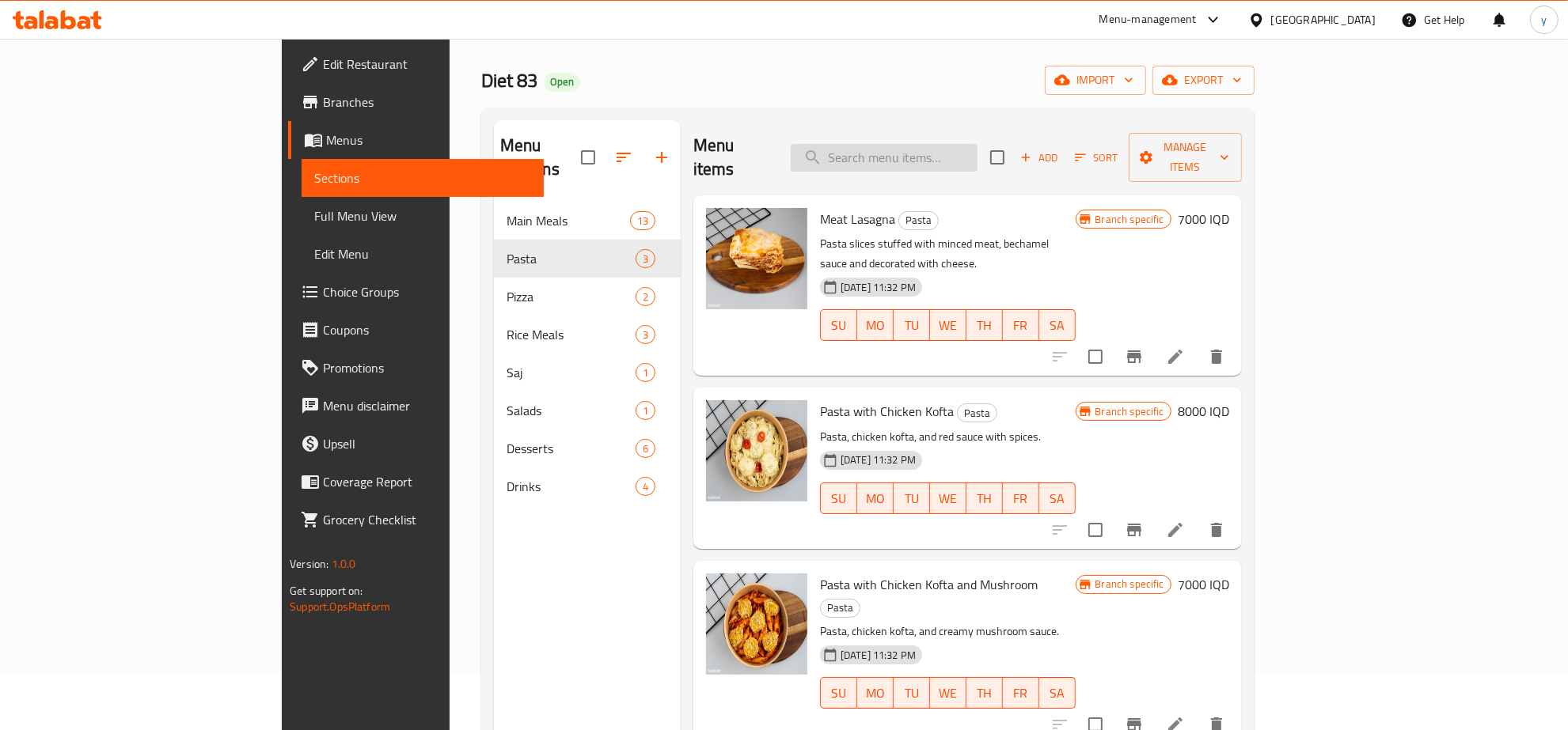
click at [977, 144] on input "search" at bounding box center [884, 158] width 187 height 28
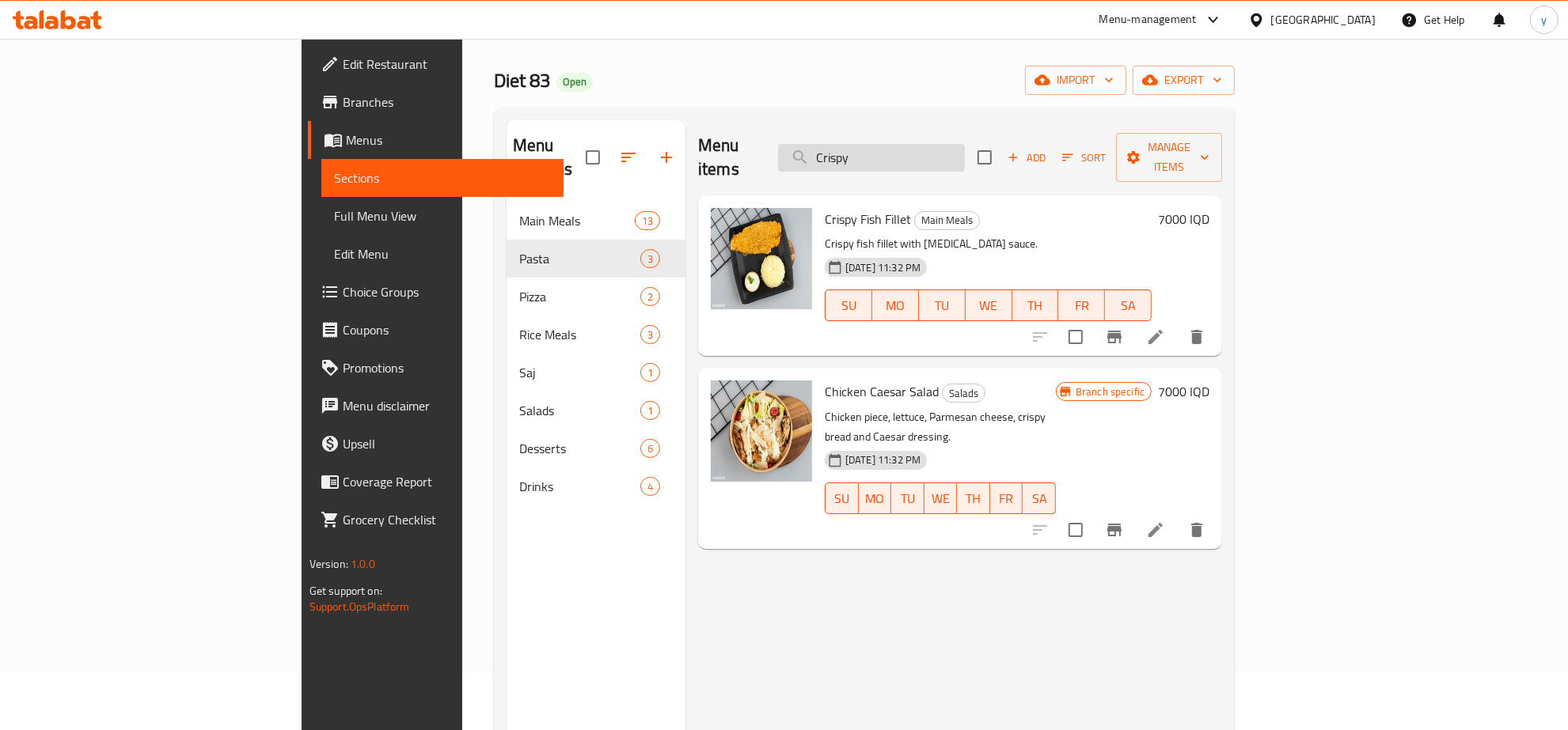
drag, startPoint x: 1002, startPoint y: 152, endPoint x: 909, endPoint y: 159, distance: 93.3
click at [911, 159] on input "Crispy" at bounding box center [872, 158] width 187 height 28
type input "Fill"
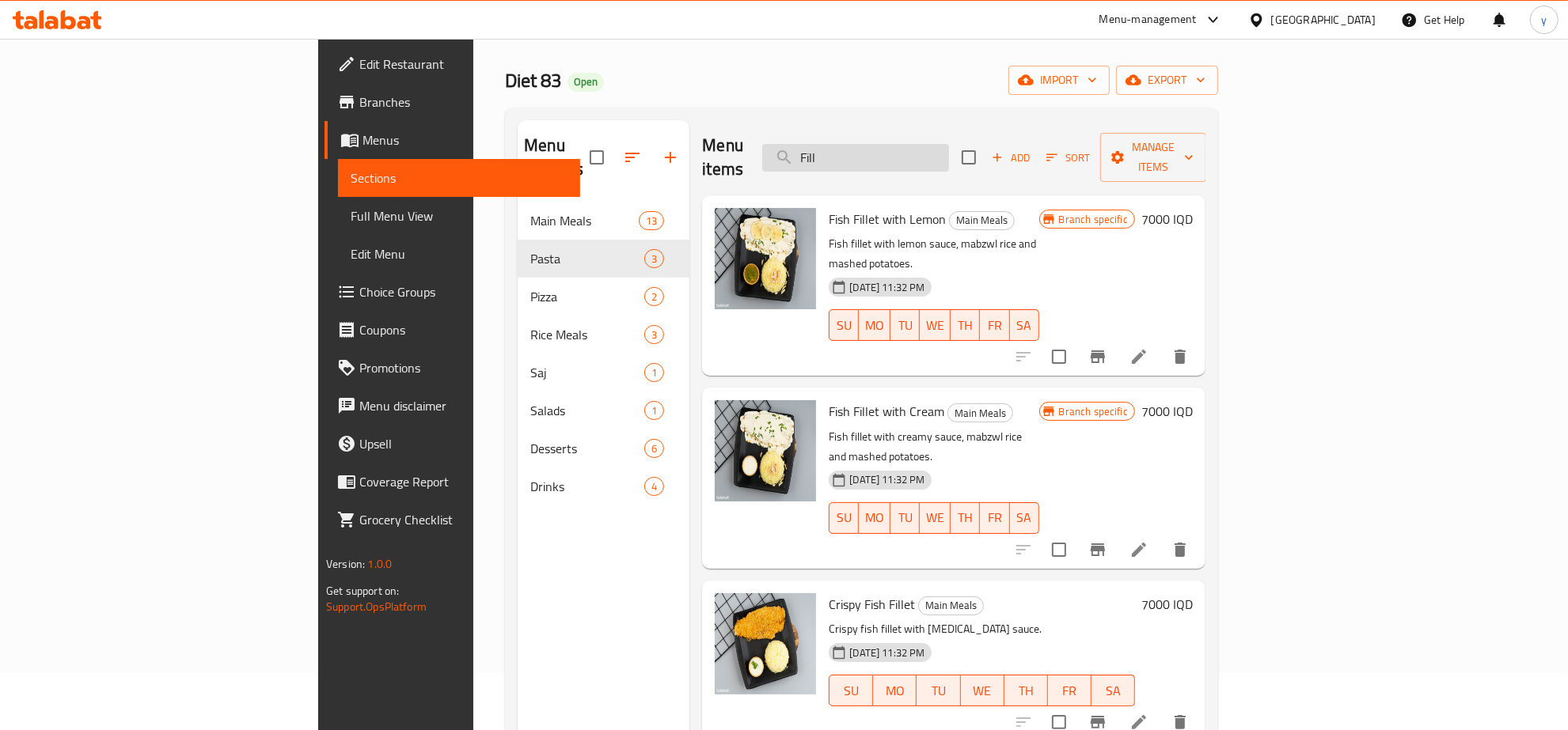
drag, startPoint x: 959, startPoint y: 150, endPoint x: 912, endPoint y: 151, distance: 47.0
click at [912, 151] on input "Fill" at bounding box center [855, 158] width 187 height 28
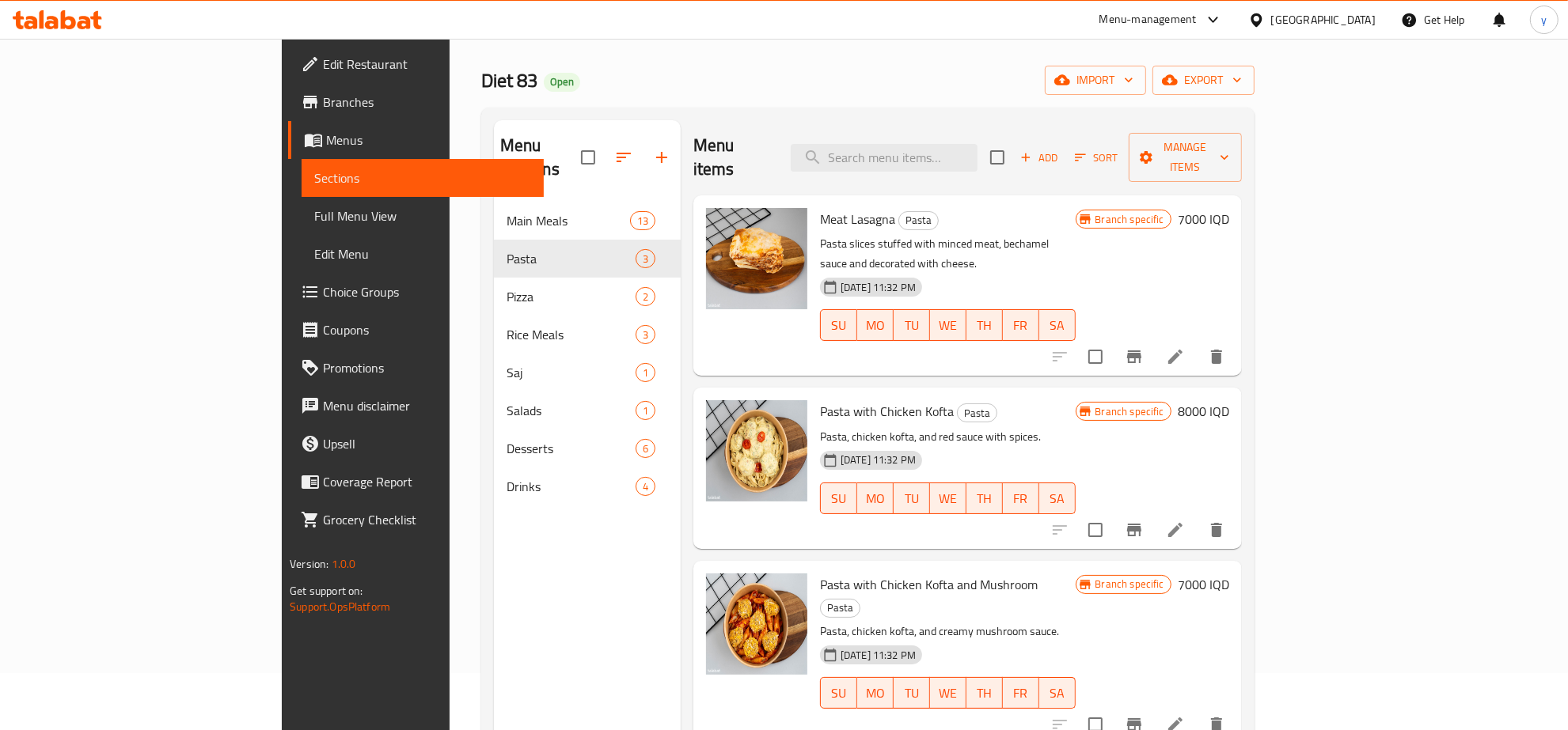
click at [820, 208] on span "Meat Lasagna" at bounding box center [857, 219] width 75 height 24
copy h6 "Meat Lasagna"
click at [820, 573] on span "Pasta with Chicken Kofta and Mushroom" at bounding box center [928, 585] width 217 height 24
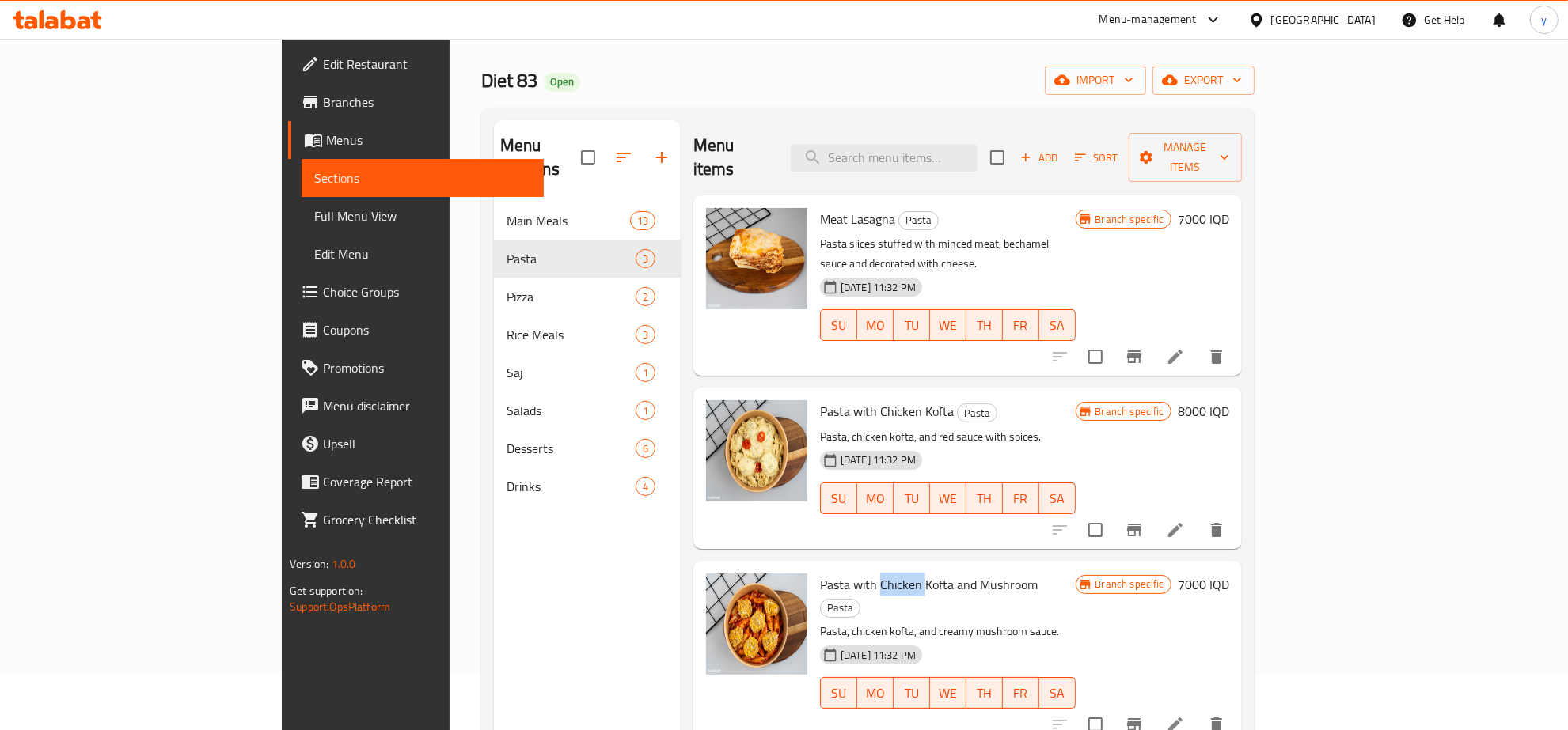
click at [820, 573] on span "Pasta with Chicken Kofta and Mushroom" at bounding box center [928, 585] width 217 height 24
copy h6 "Pasta with Chicken Kofta and Mushroom"
click at [323, 109] on span "Branches" at bounding box center [427, 102] width 208 height 19
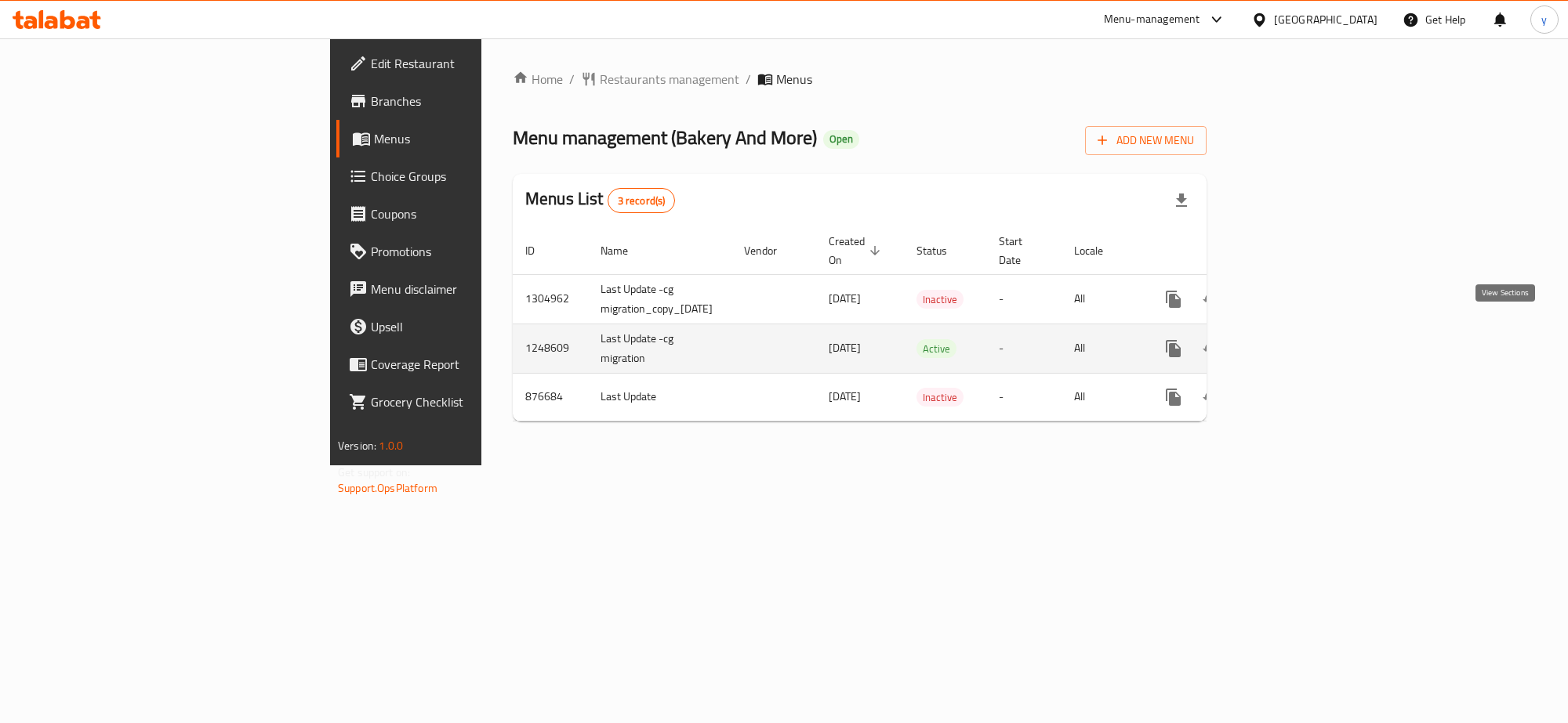
click at [1305, 343] on link "enhanced table" at bounding box center [1285, 348] width 37 height 37
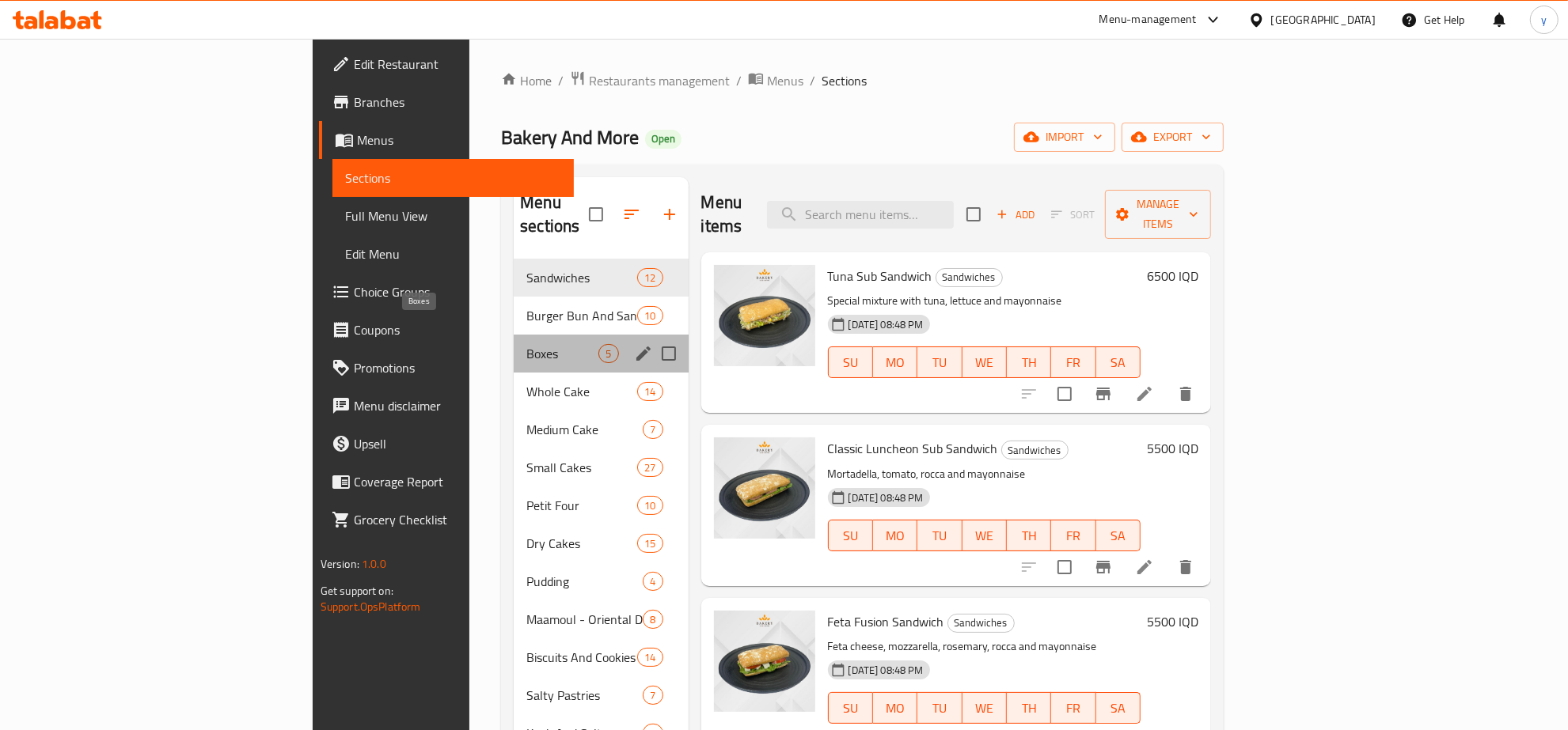
click at [526, 344] on span "Boxes" at bounding box center [562, 354] width 72 height 19
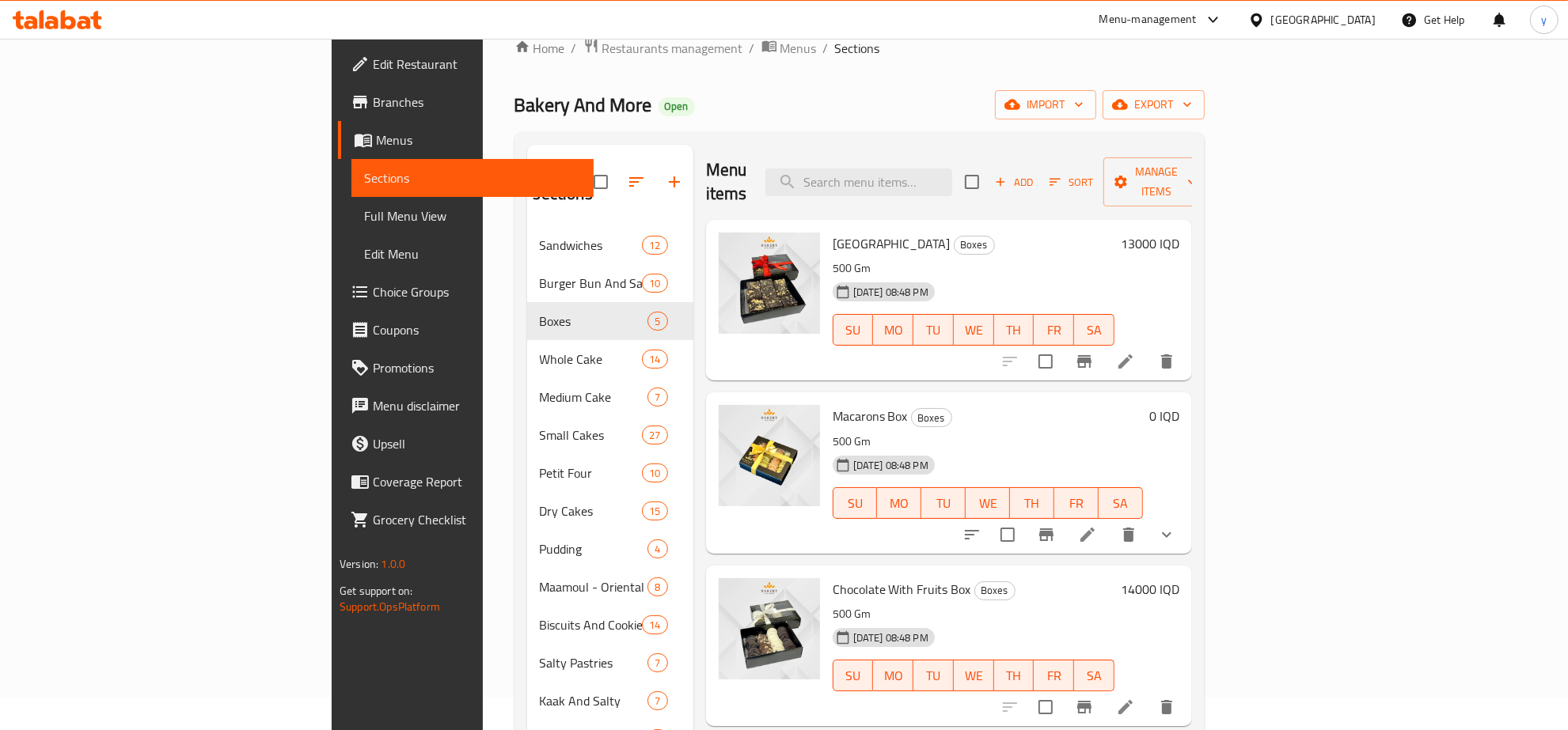
scroll to position [9, 0]
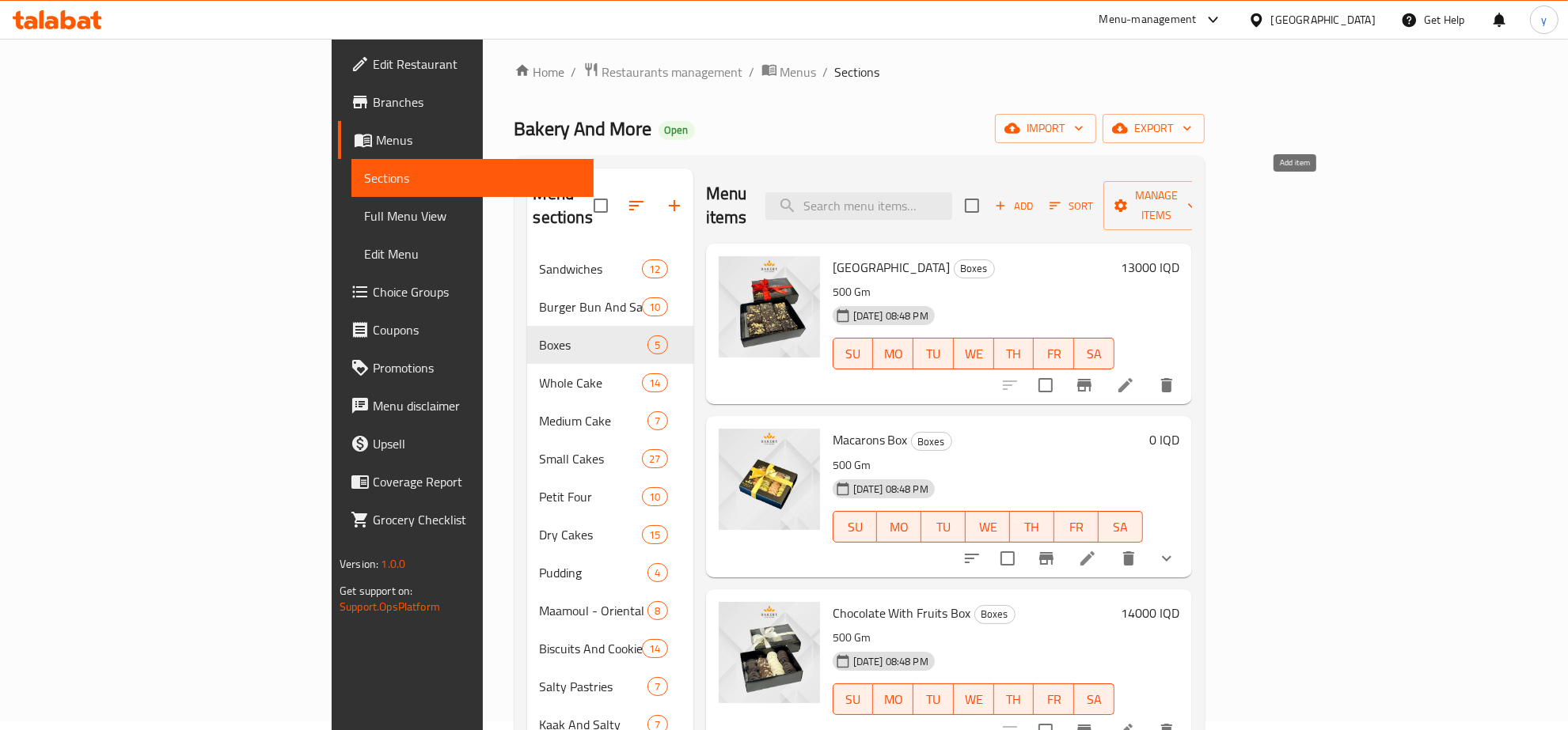
click at [1035, 198] on span "Add" at bounding box center [1014, 206] width 42 height 18
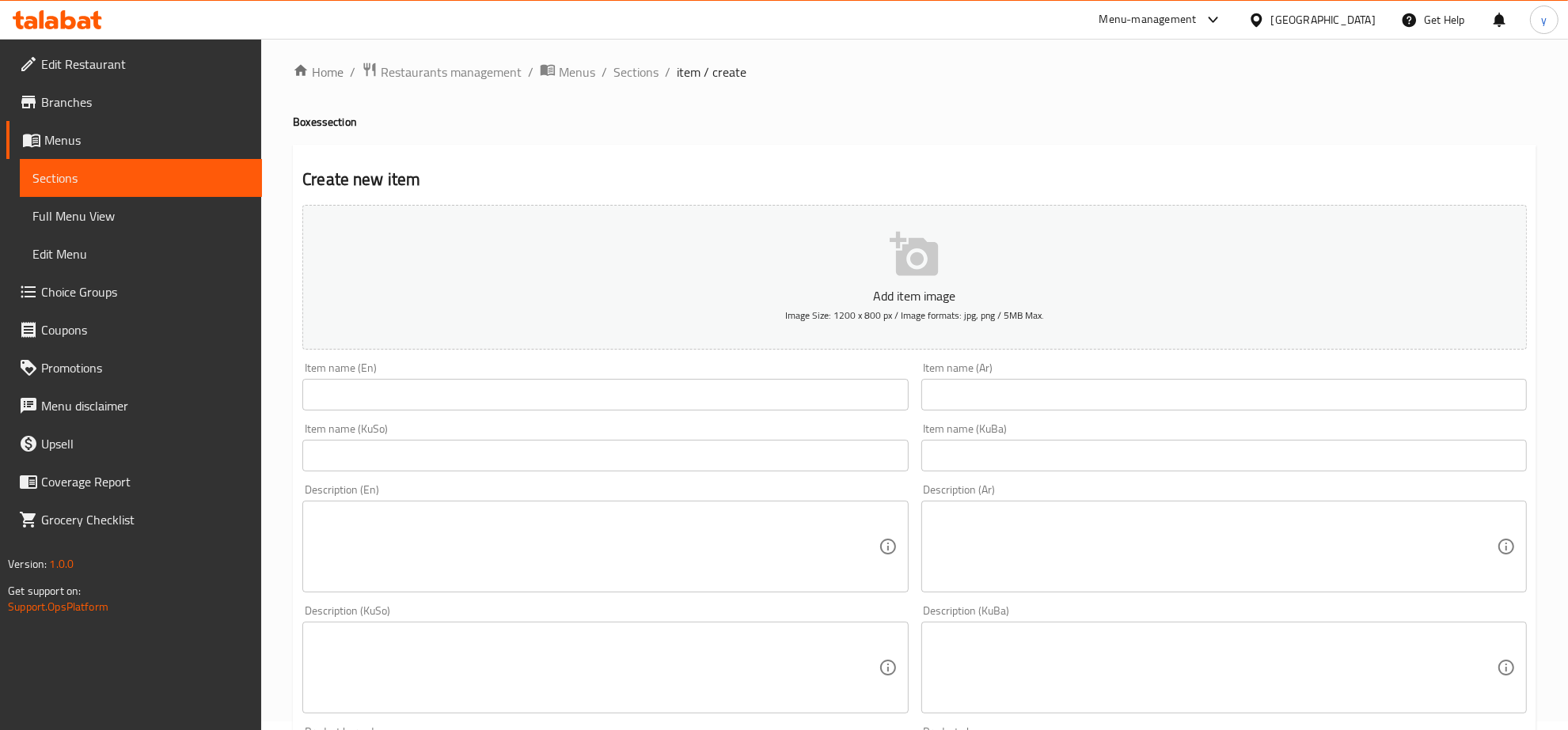
click at [476, 395] on input "text" at bounding box center [604, 394] width 605 height 32
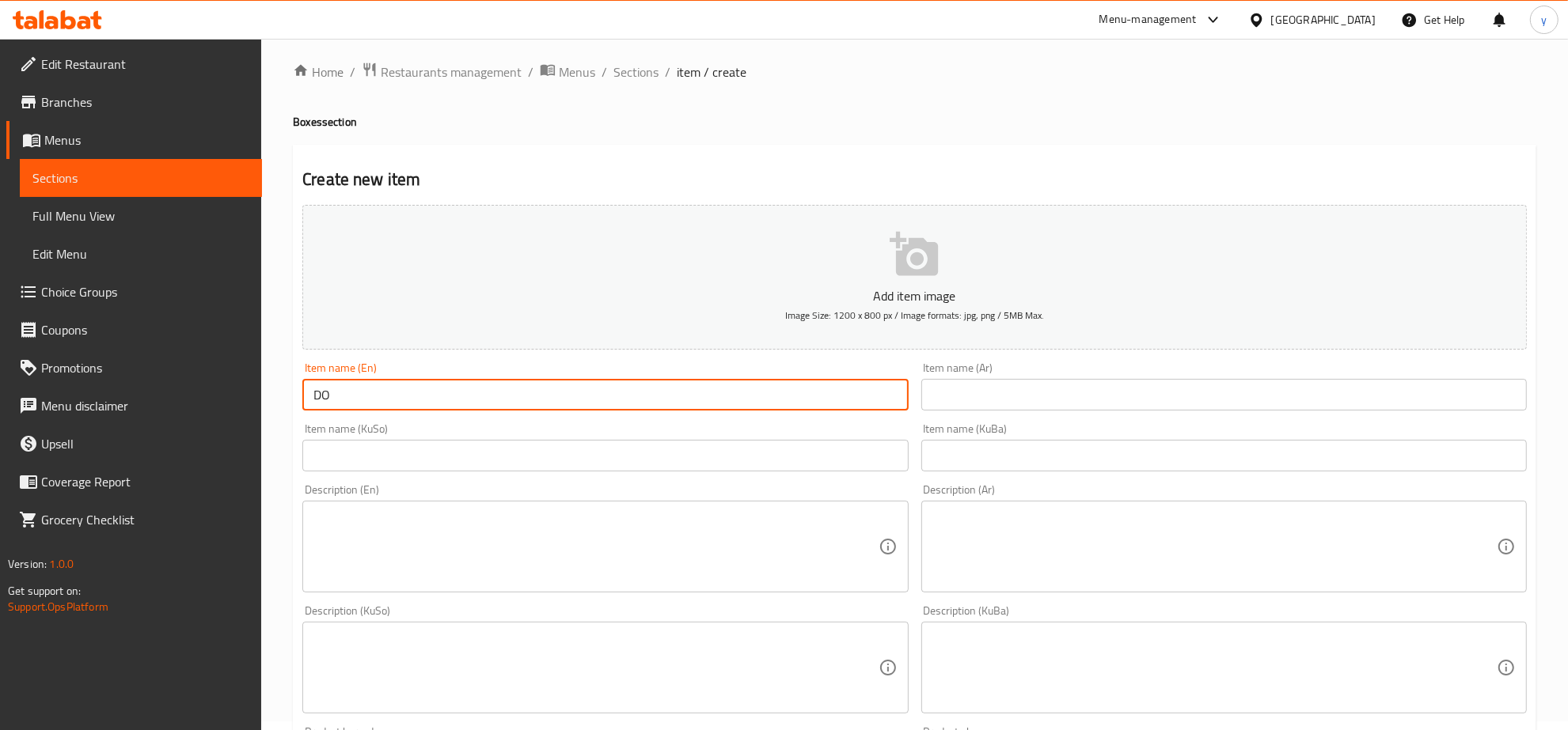
type input "D"
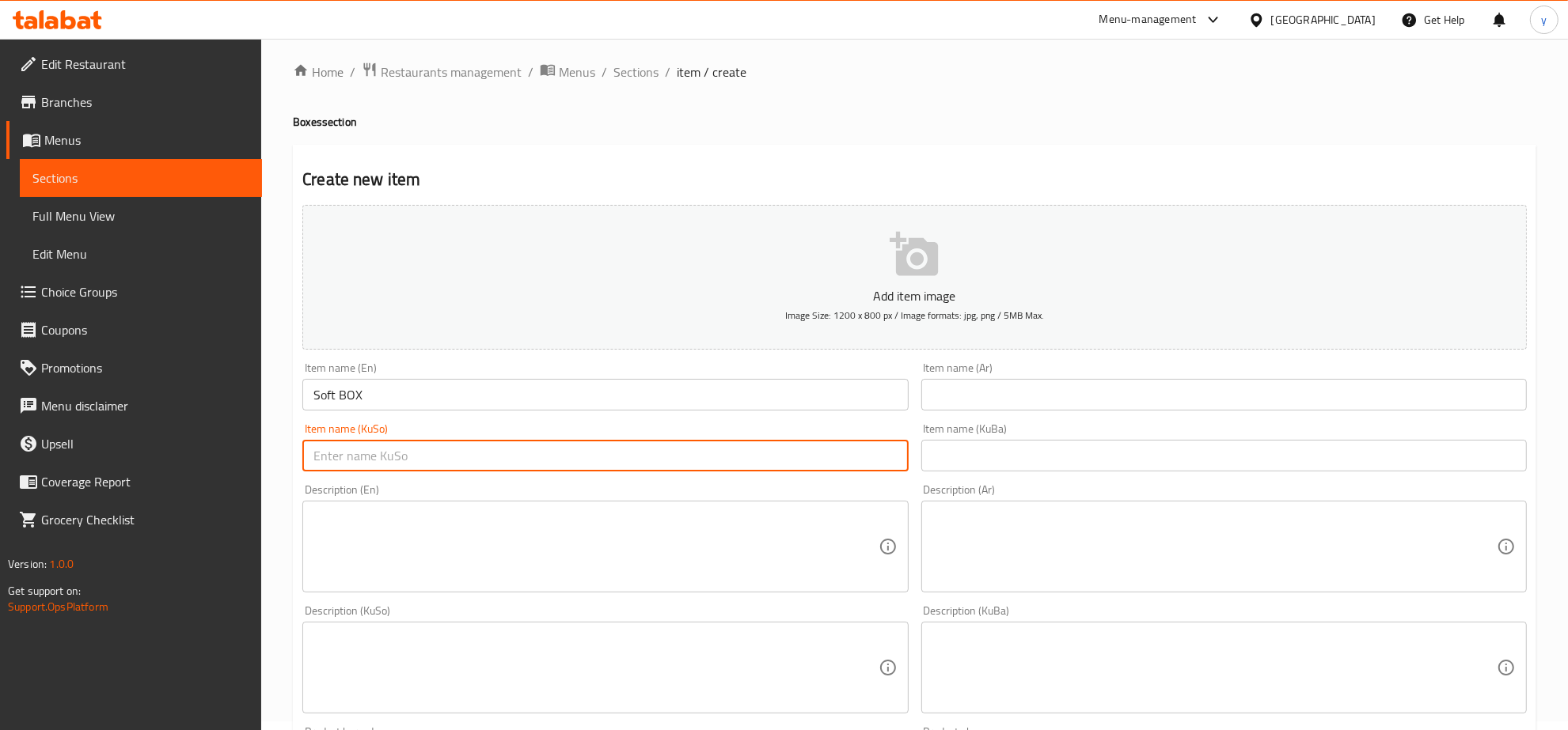
click at [469, 395] on input "Soft BOX" at bounding box center [604, 394] width 605 height 32
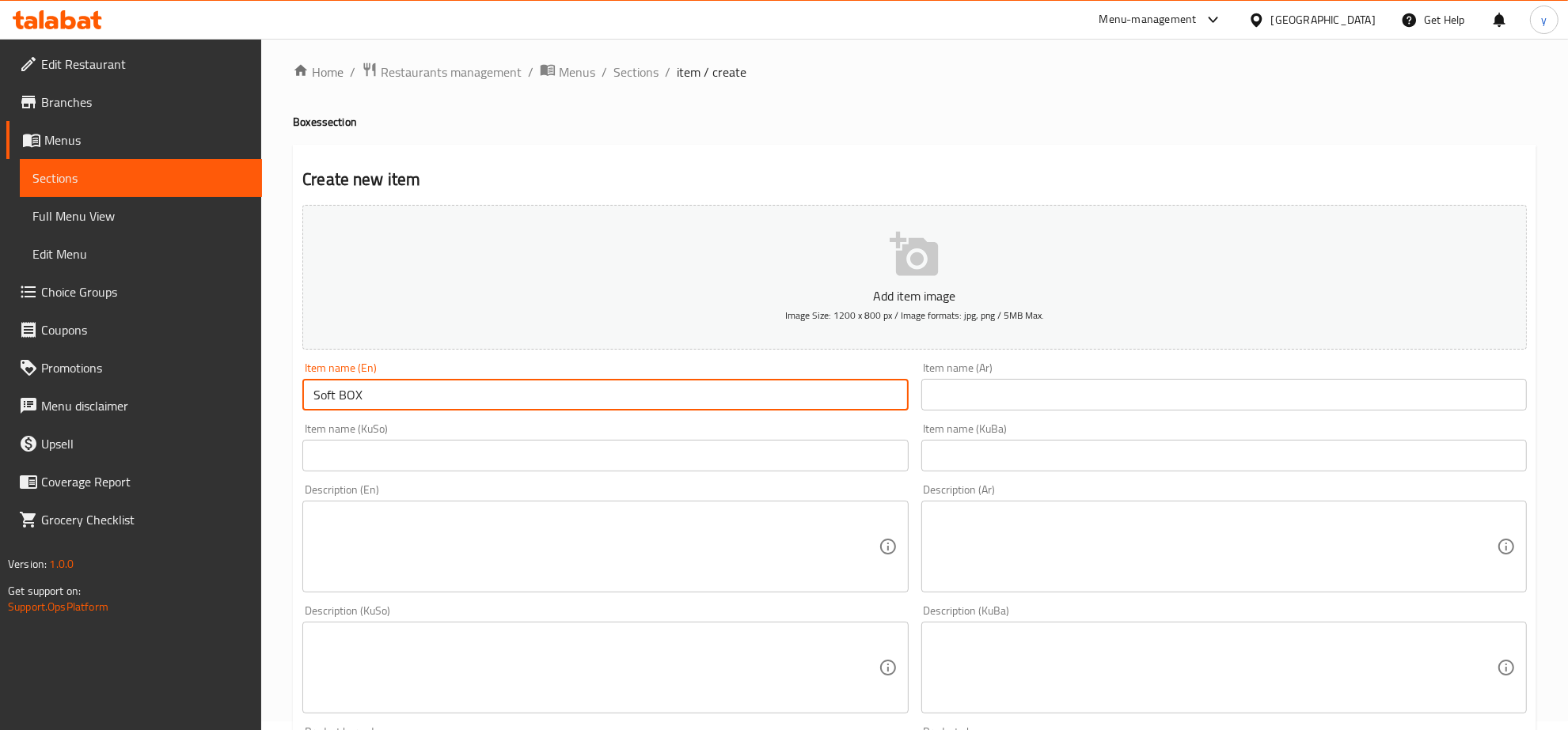
click at [469, 395] on input "Soft BOX" at bounding box center [604, 394] width 605 height 32
type input "Soft Box"
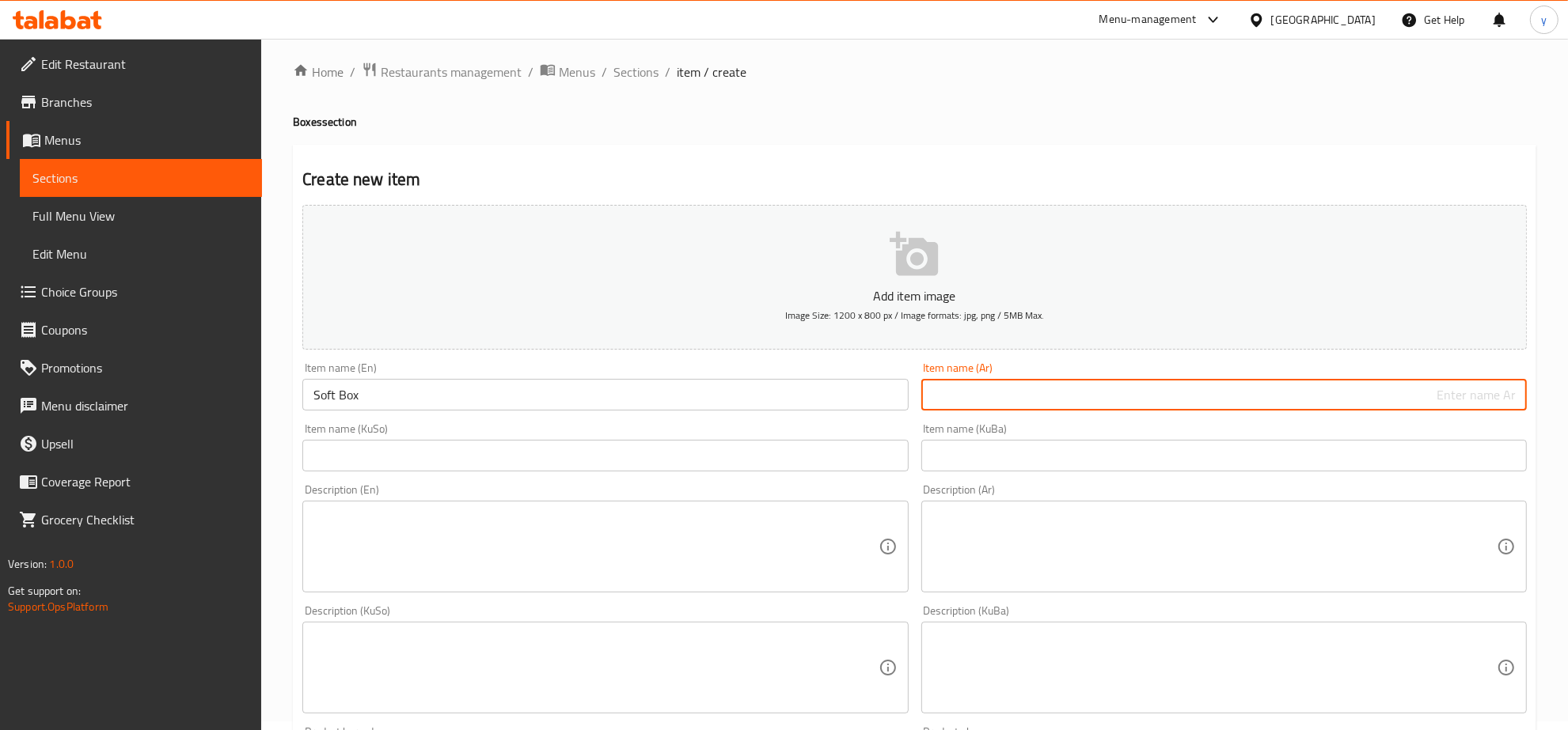
paste input "علبة"
type input "علبة سوفت"
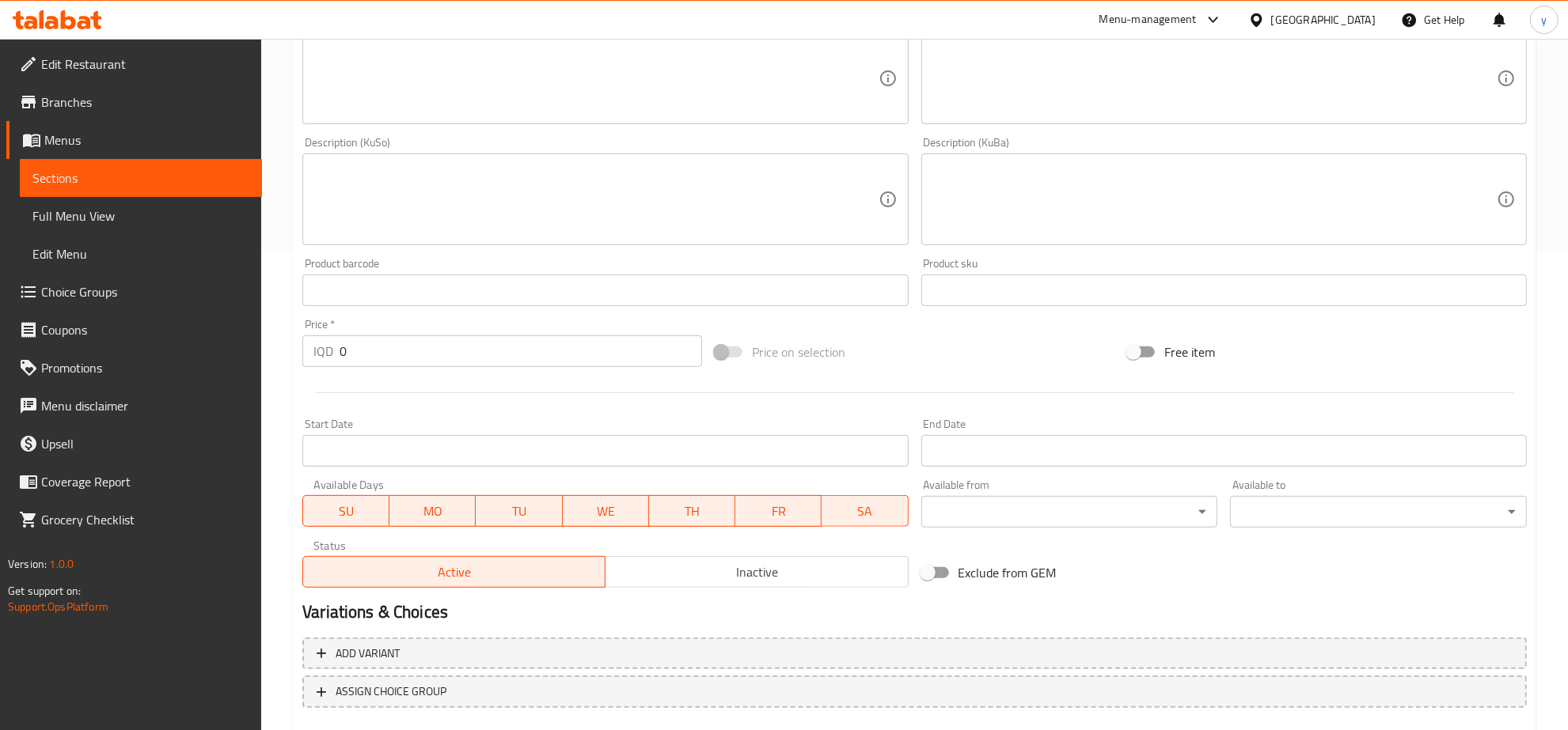
scroll to position [503, 0]
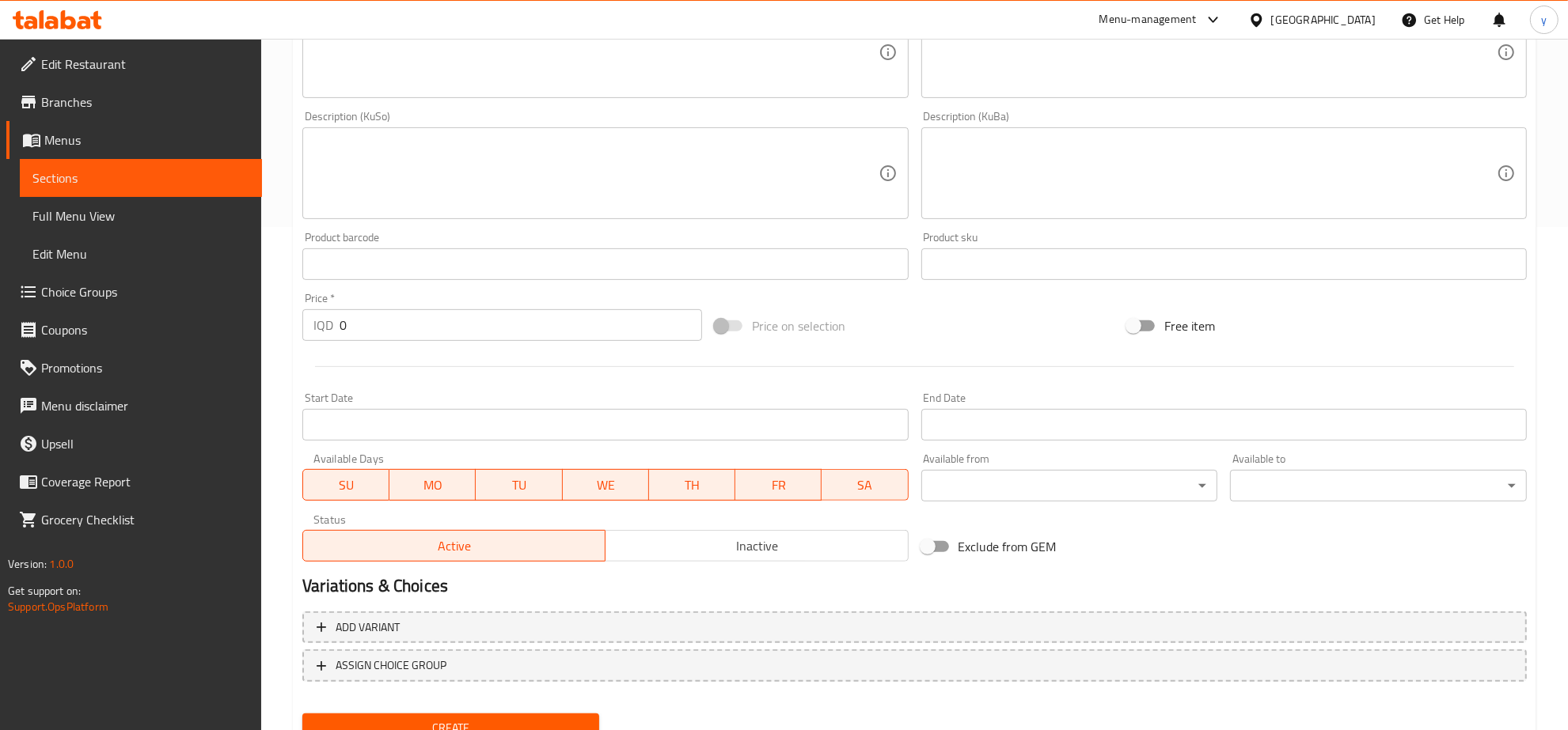
type input "سندووقی سۆفت"
drag, startPoint x: 348, startPoint y: 315, endPoint x: 315, endPoint y: 350, distance: 48.1
click at [311, 350] on div "Add item image Image Size: 1200 x 800 px / Image formats: jpg, png / 5MB Max. I…" at bounding box center [915, 136] width 1237 height 864
click at [352, 328] on input "1000" at bounding box center [520, 325] width 363 height 32
click at [390, 318] on input "1100" at bounding box center [520, 325] width 363 height 32
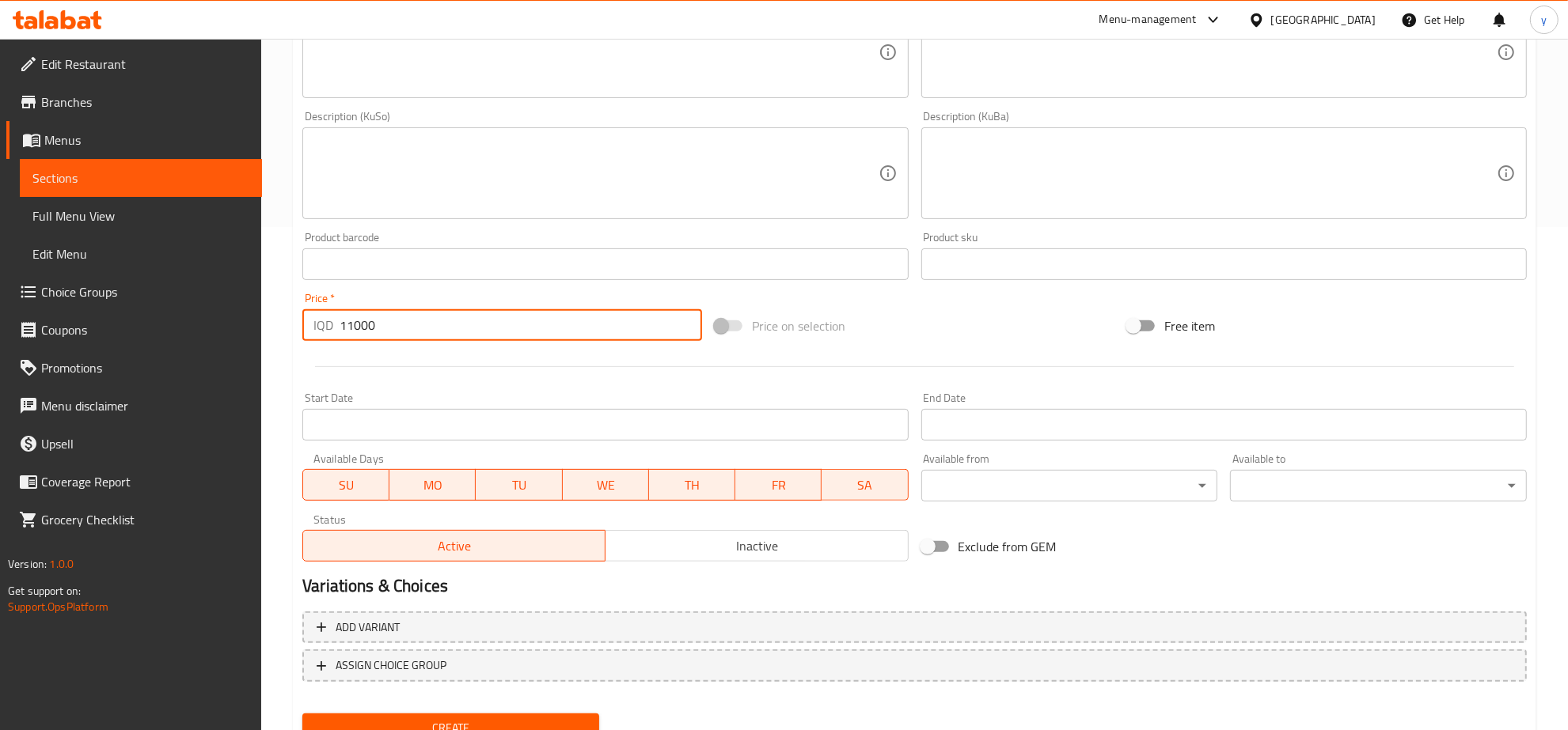
type input "11000"
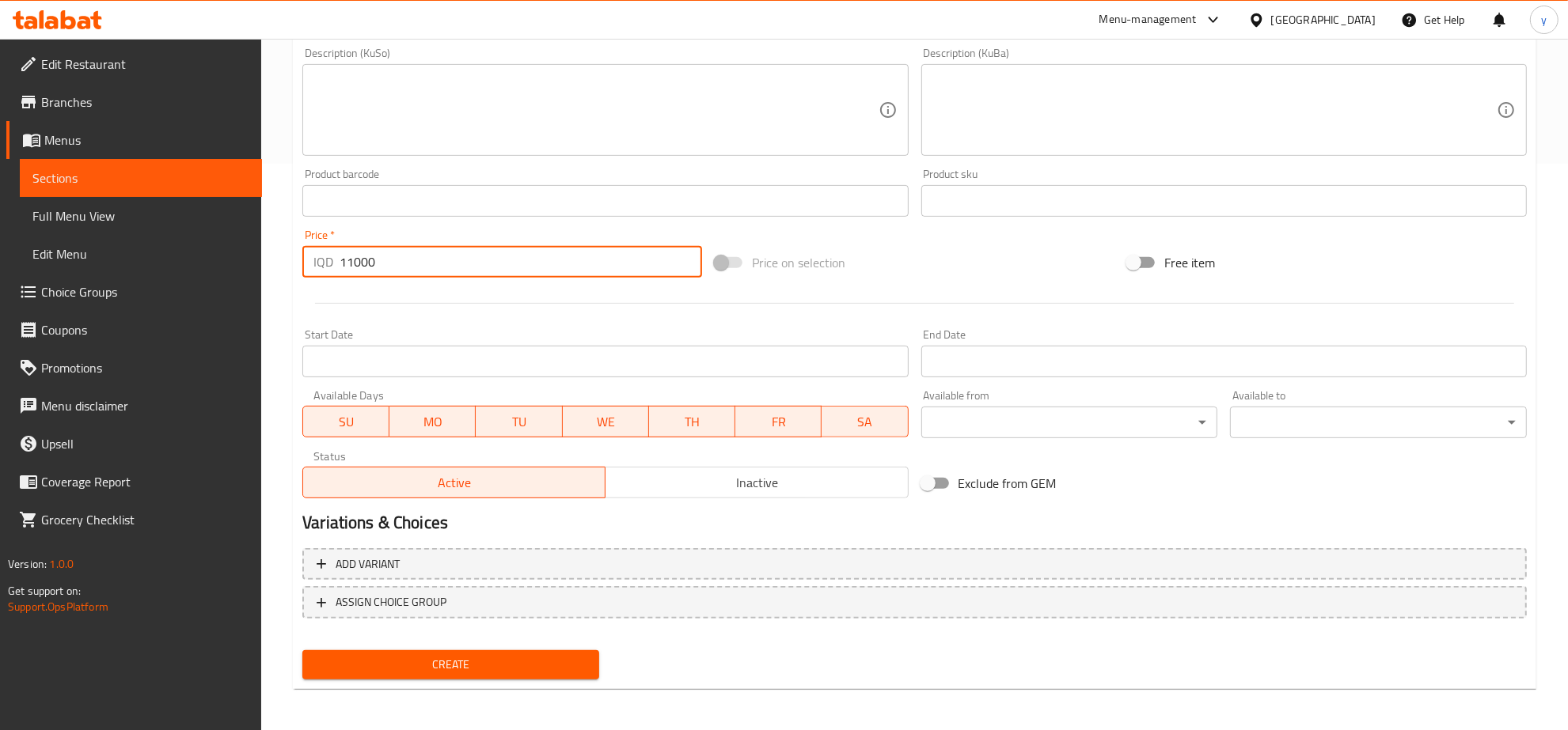
click at [451, 659] on span "Create" at bounding box center [450, 665] width 271 height 20
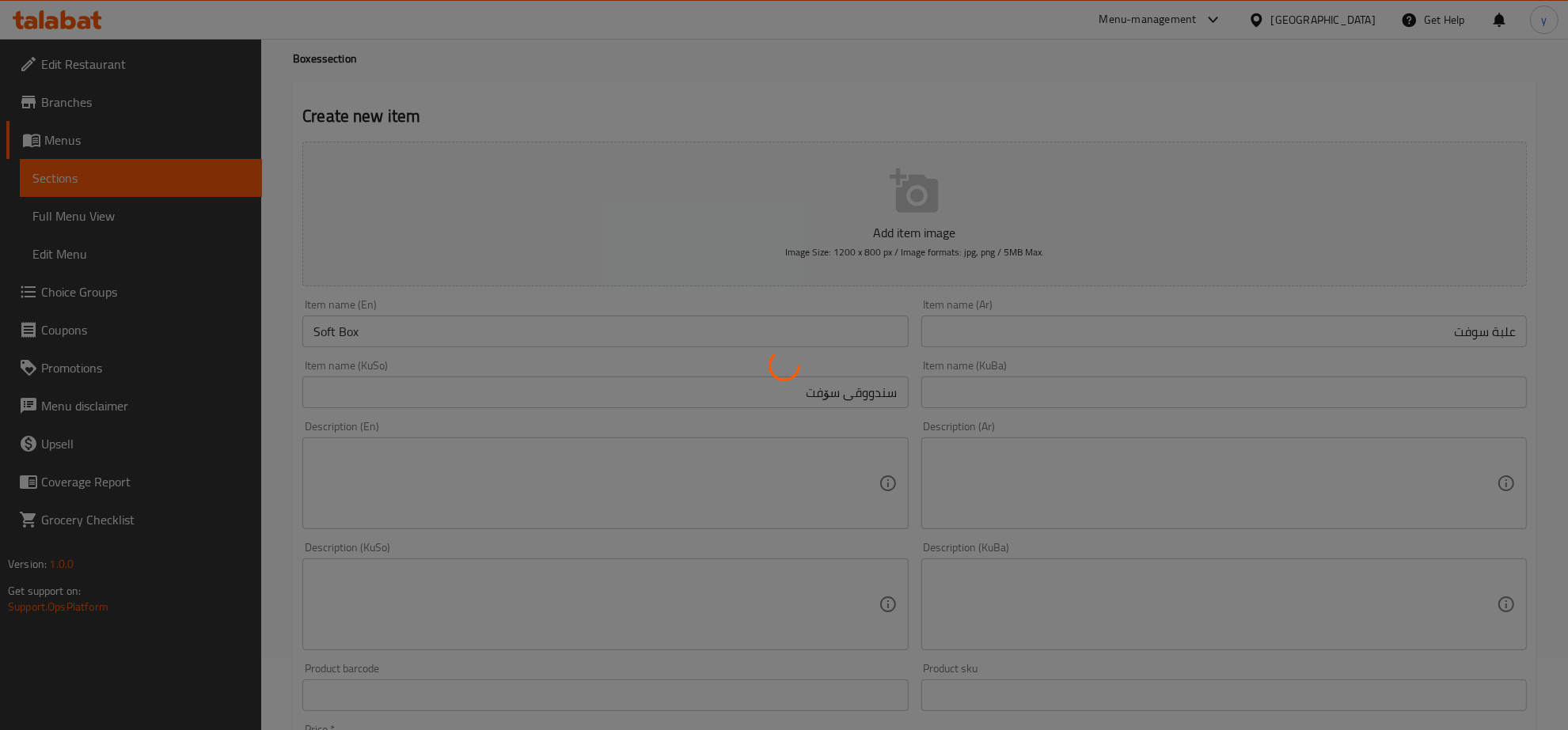
type input "0"
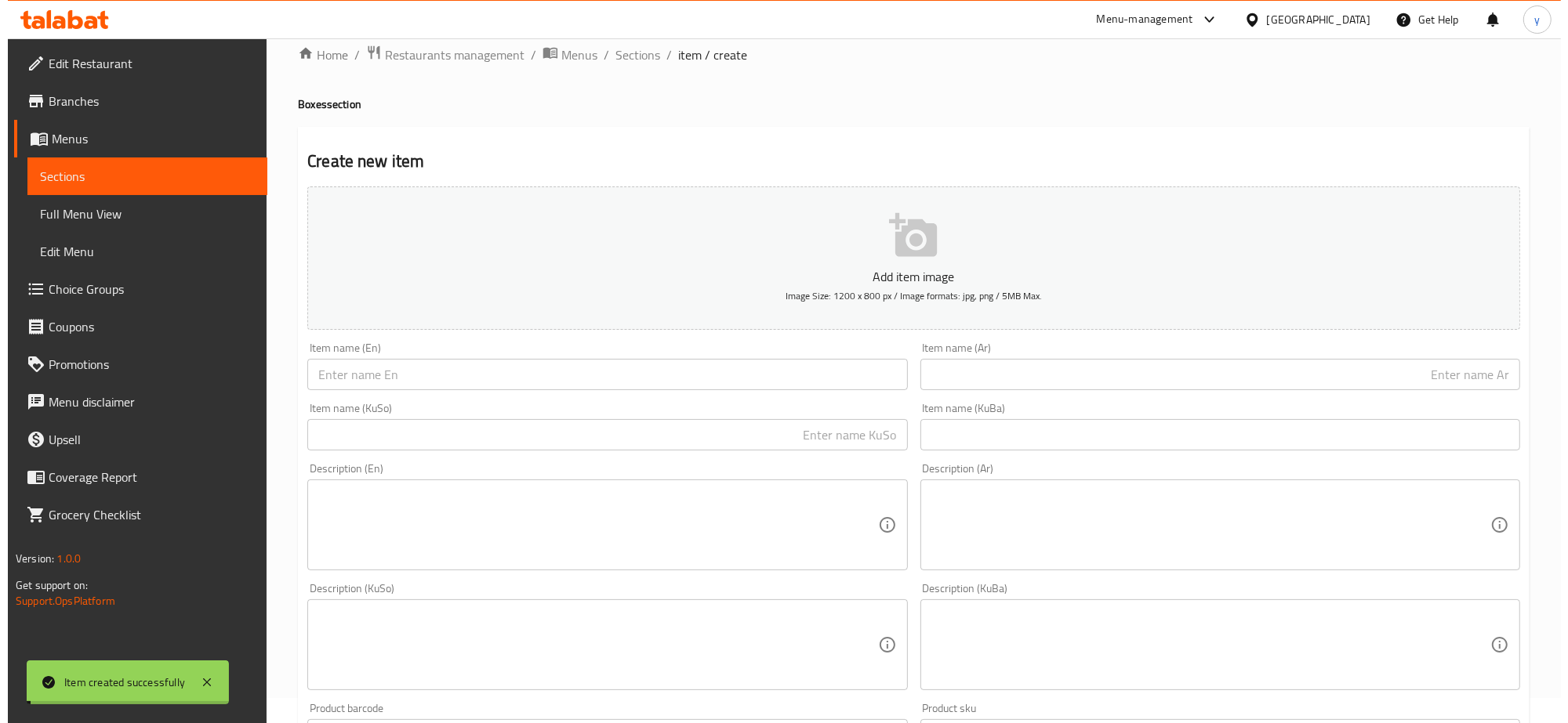
scroll to position [0, 0]
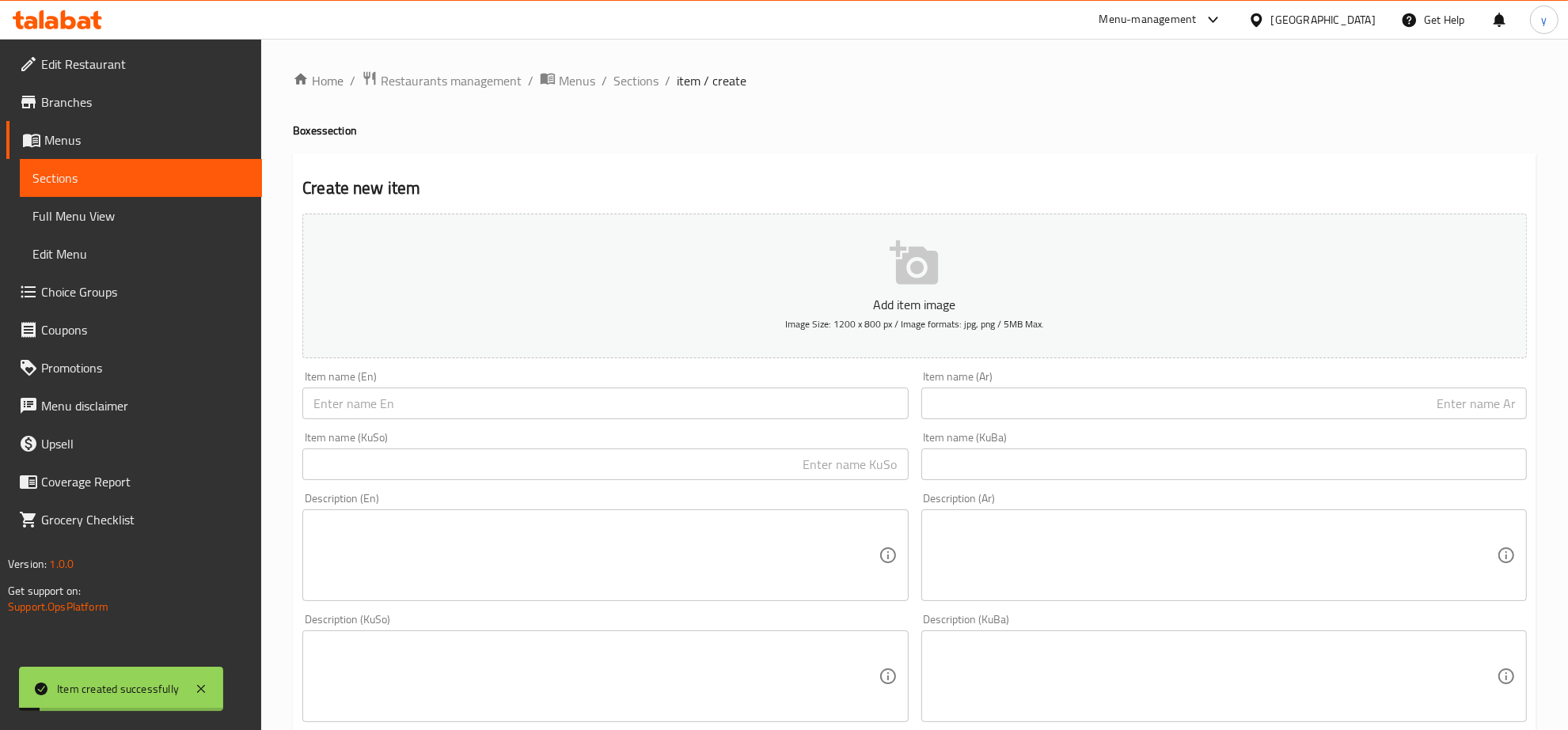
click at [649, 65] on div "Home / Restaurants management / Menus / Sections / item / create Boxes section …" at bounding box center [915, 669] width 1306 height 1262
click at [640, 72] on span "Sections" at bounding box center [636, 81] width 45 height 19
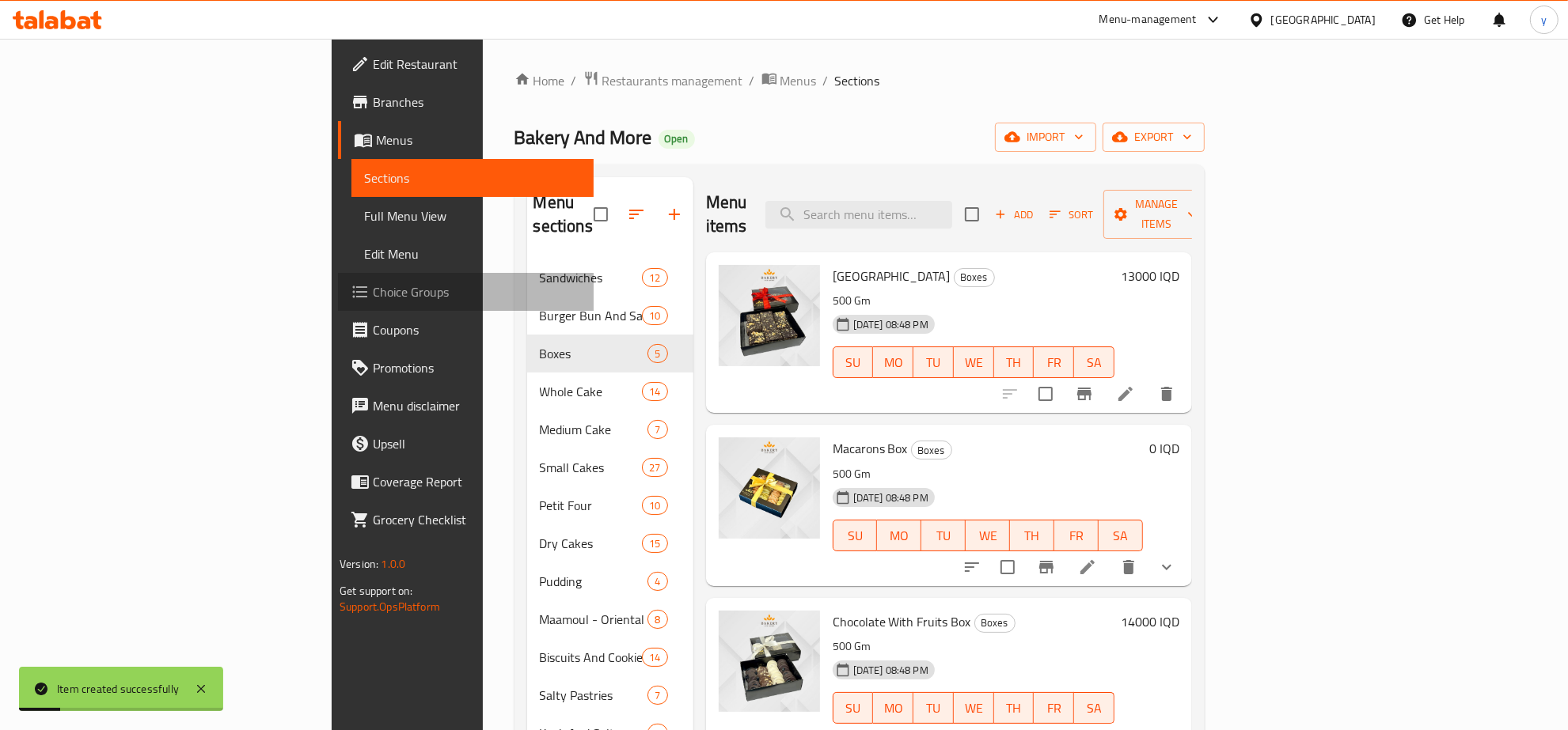
click at [373, 294] on span "Choice Groups" at bounding box center [477, 292] width 208 height 19
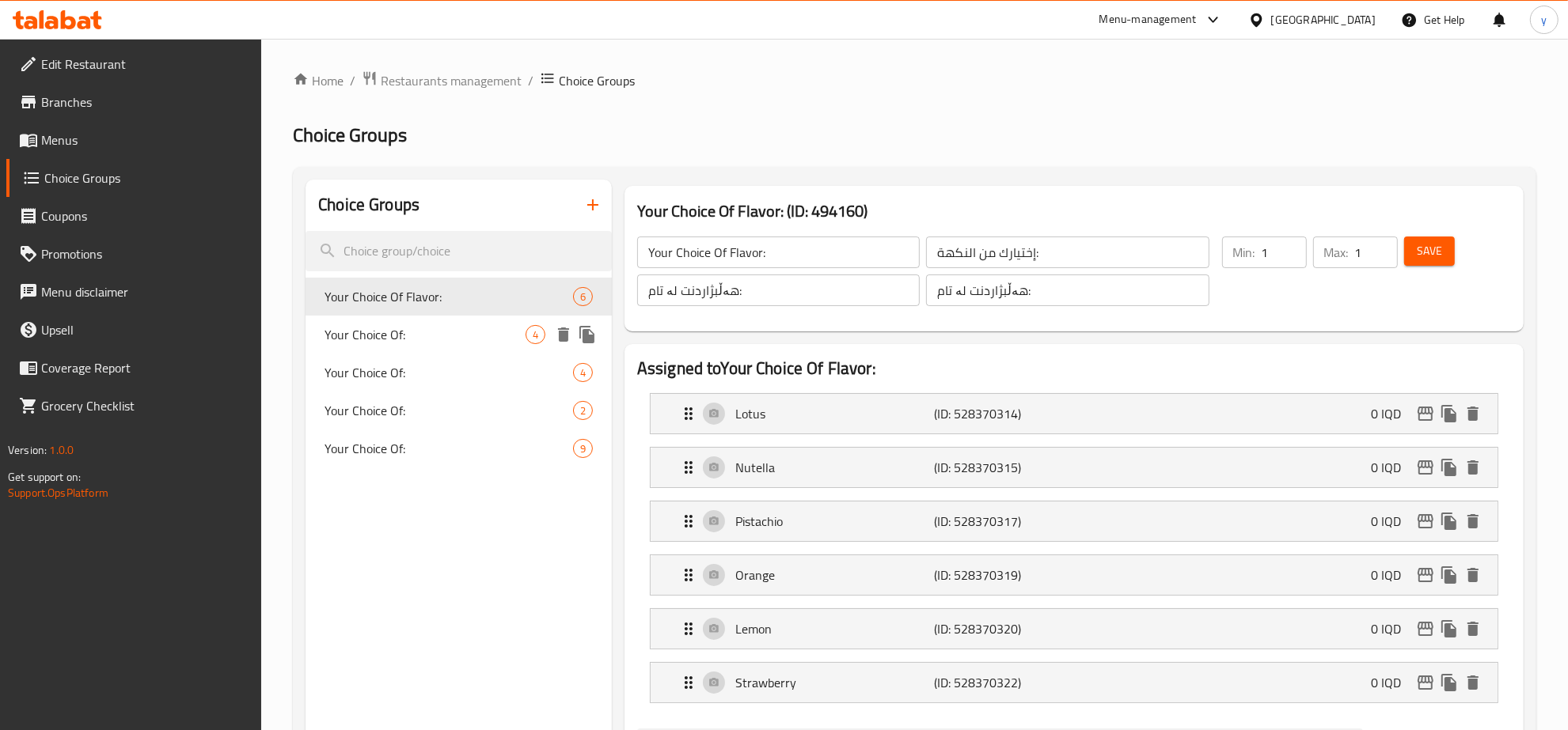
click at [520, 328] on span "Your Choice Of:" at bounding box center [424, 335] width 201 height 19
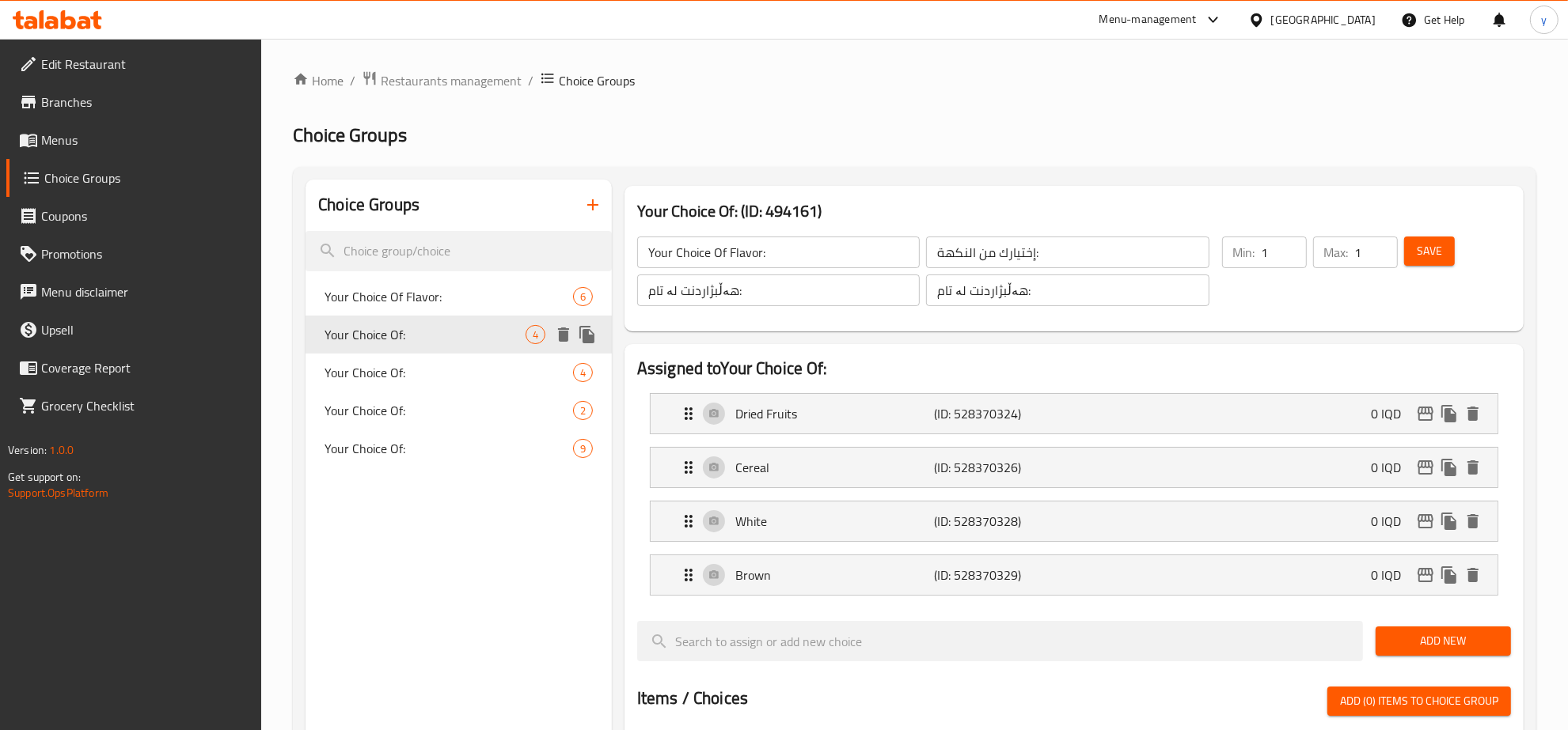
type input "Your Choice Of:"
type input "إختيارك من:"
type input "هەڵبژاردنت لە:"
click at [598, 208] on icon "button" at bounding box center [593, 205] width 19 height 19
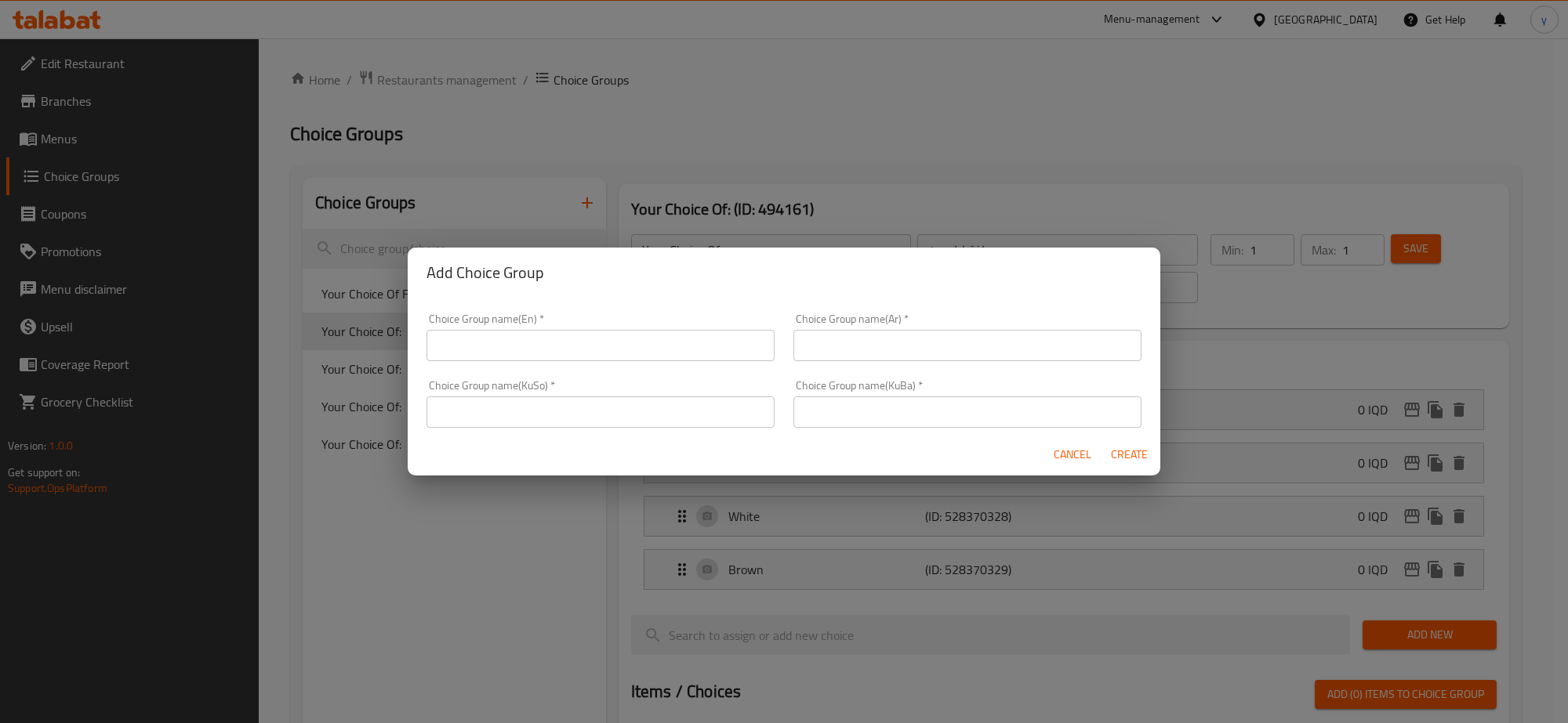
click at [639, 350] on input "text" at bounding box center [600, 345] width 348 height 31
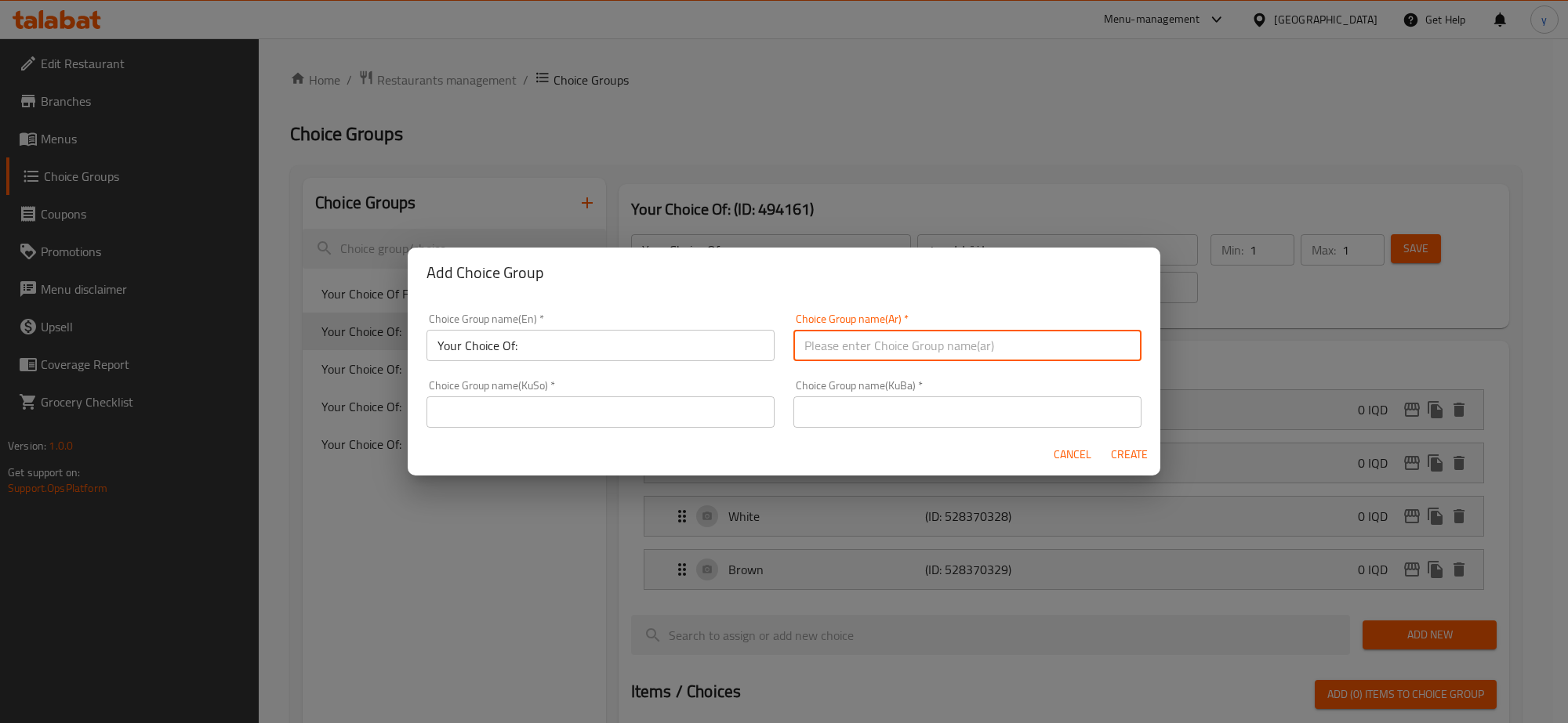
click at [835, 338] on input "text" at bounding box center [967, 345] width 348 height 31
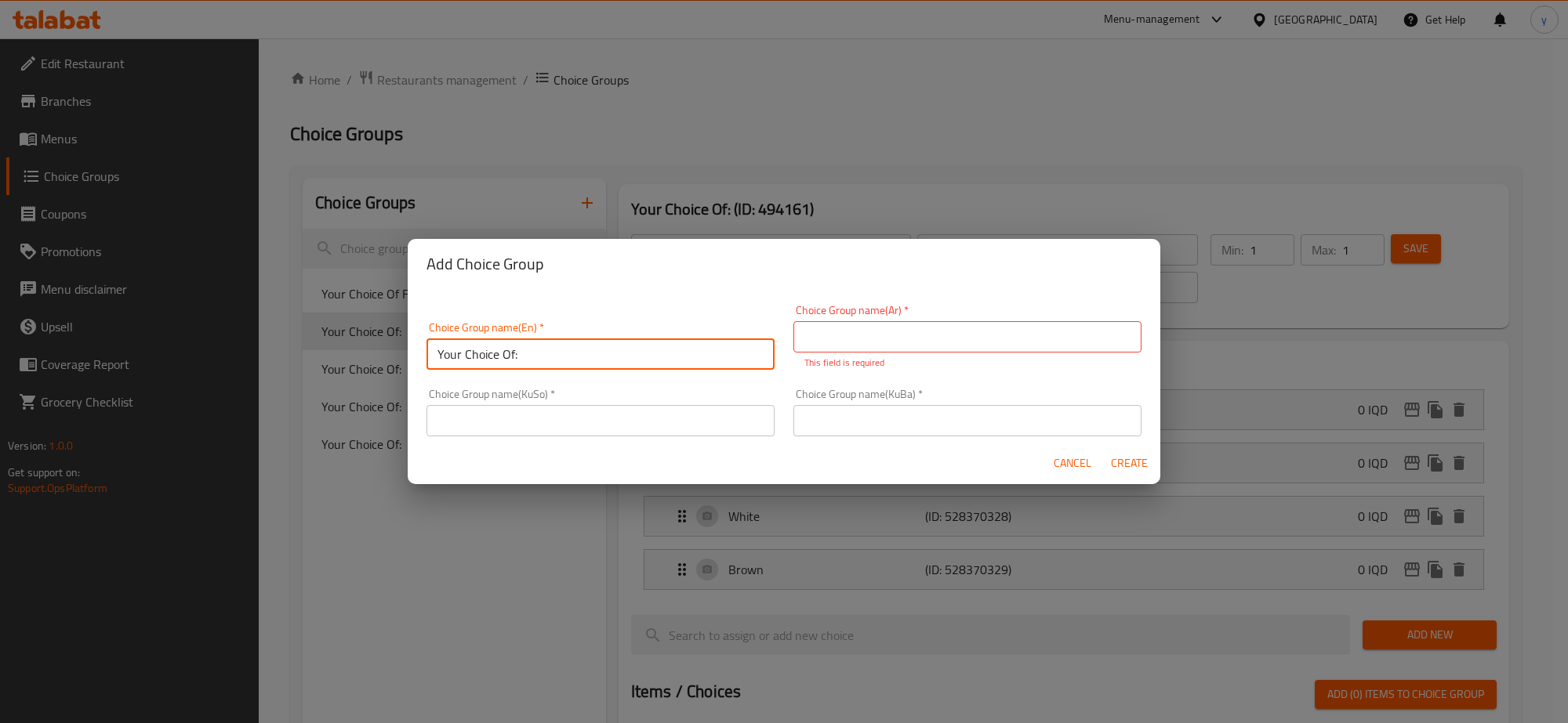
click at [604, 347] on input "Your Choice Of:" at bounding box center [600, 353] width 348 height 31
click at [514, 353] on input "Your Choice Of:" at bounding box center [600, 353] width 348 height 31
type input "Your Choice Of Sandwich:"
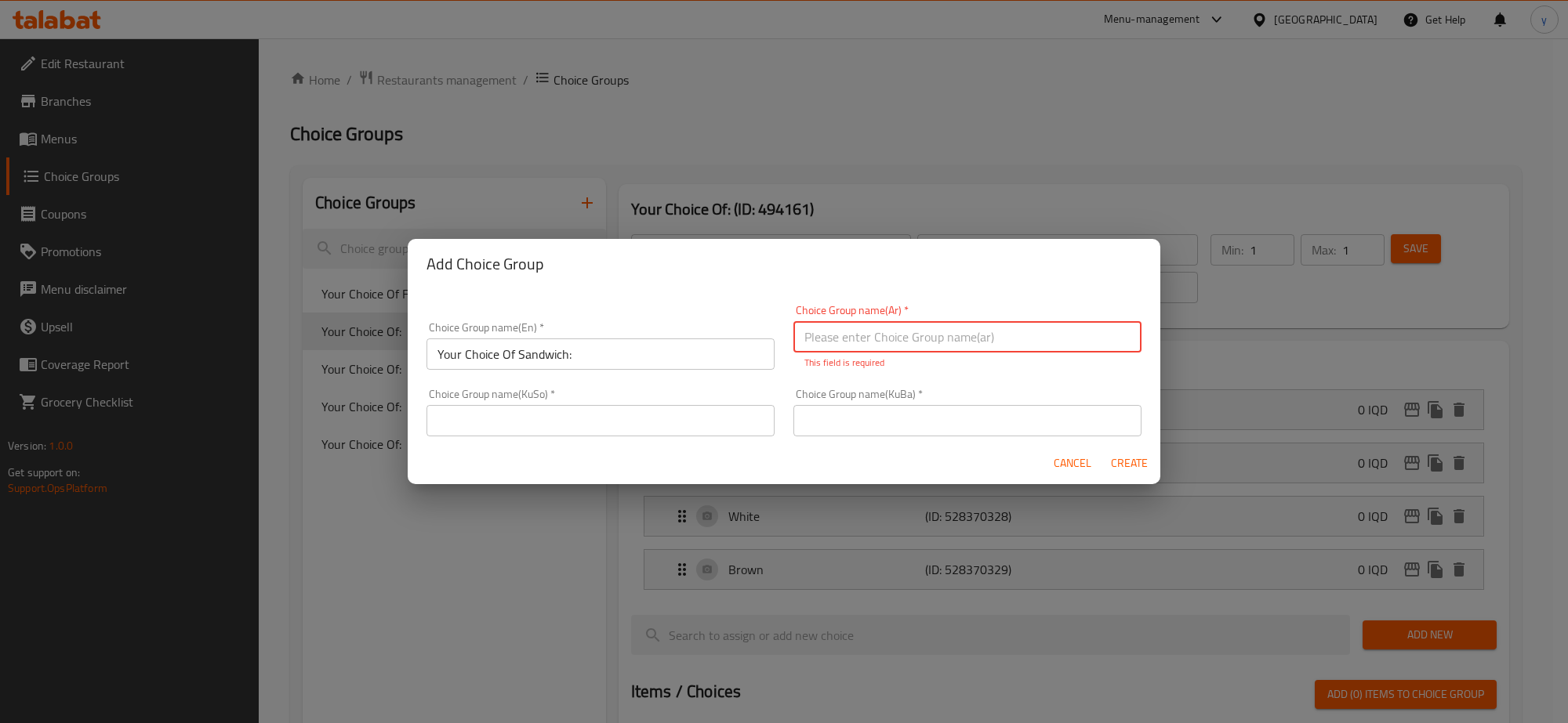
click at [934, 335] on input "text" at bounding box center [967, 336] width 348 height 31
type input "أختيارك من السندويتش:"
click at [658, 413] on input "text" at bounding box center [600, 420] width 348 height 31
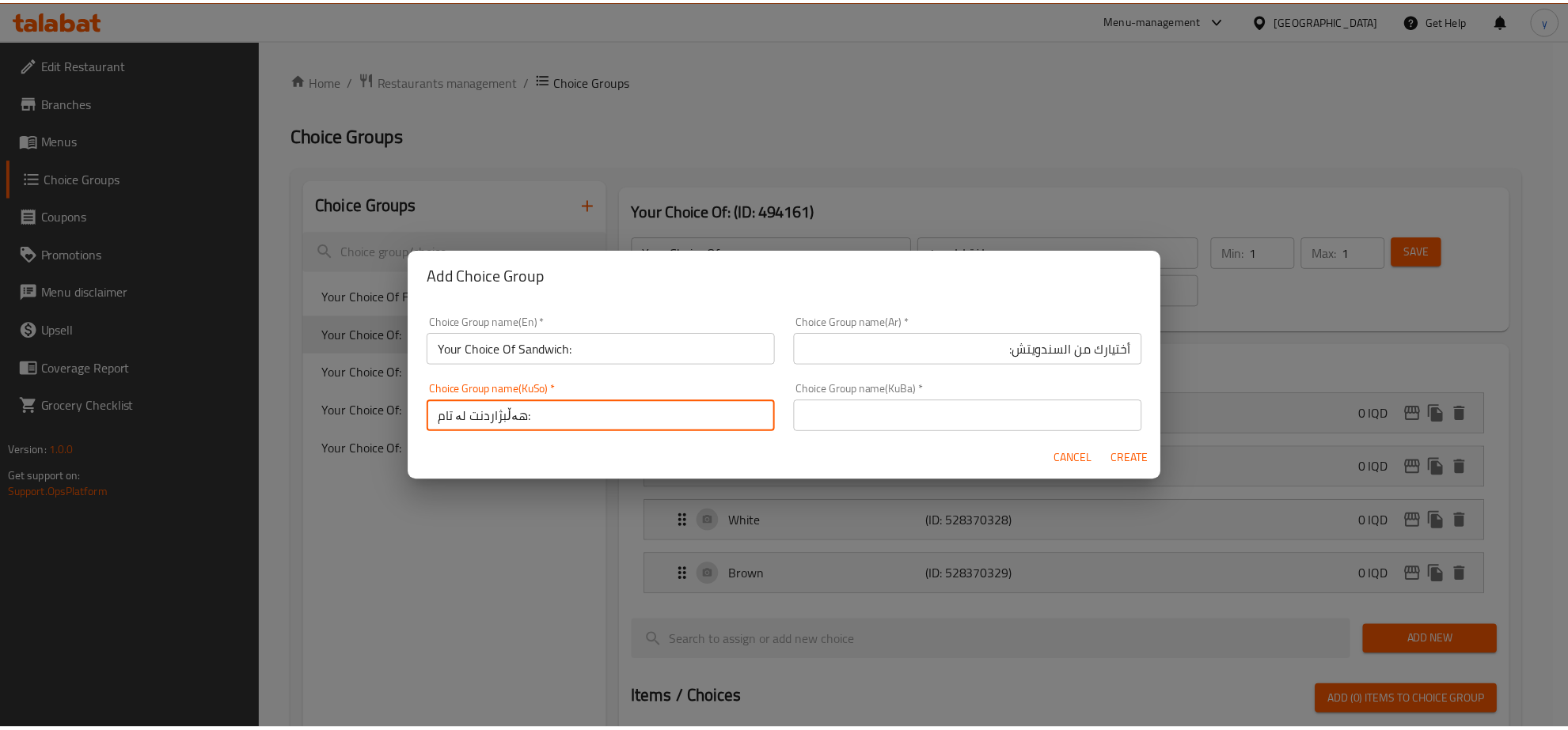
scroll to position [2, 0]
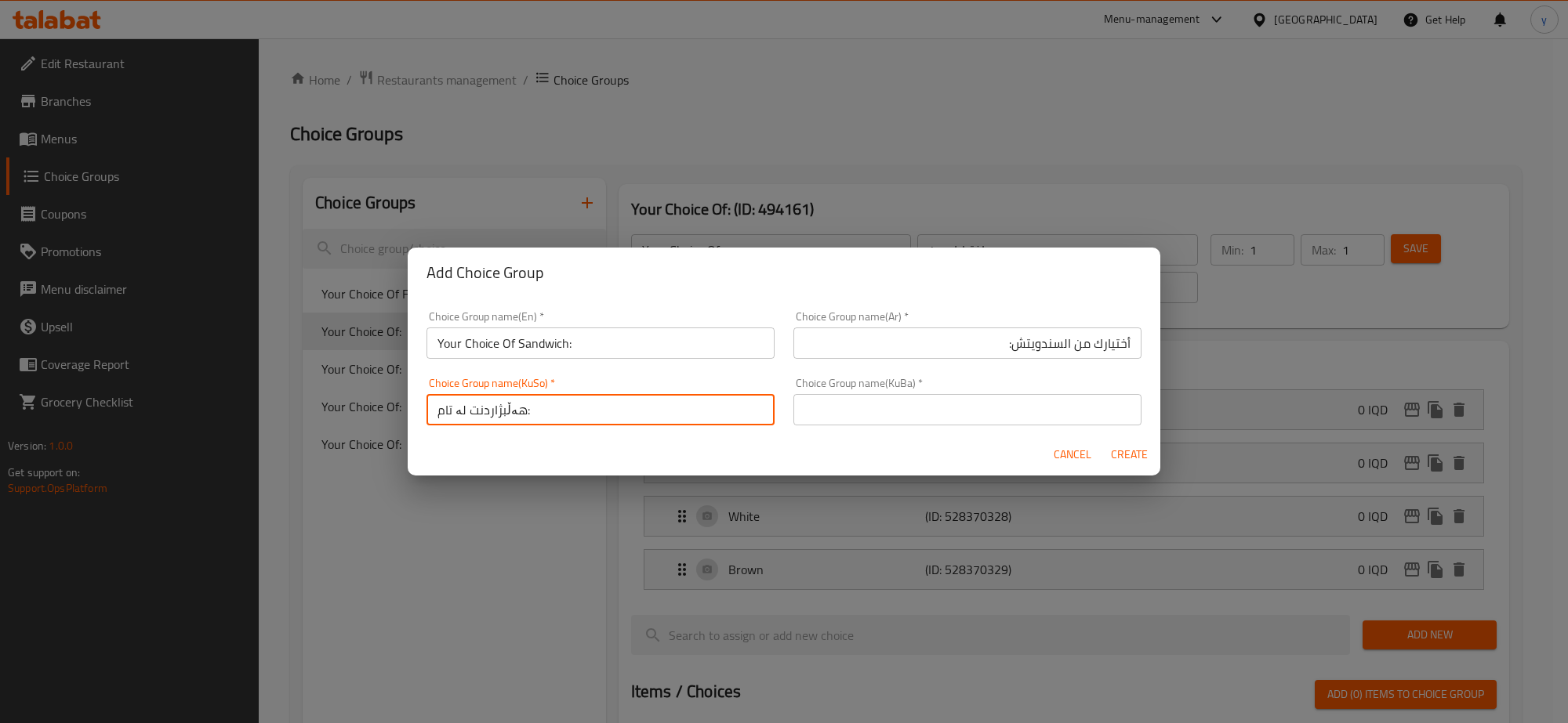
drag, startPoint x: 452, startPoint y: 412, endPoint x: 433, endPoint y: 419, distance: 20.2
click at [433, 419] on input "هەڵبژاردنت لە تام:" at bounding box center [600, 410] width 348 height 31
click at [609, 405] on input "هەڵبژاردنت لە سەندویچ:" at bounding box center [600, 410] width 348 height 31
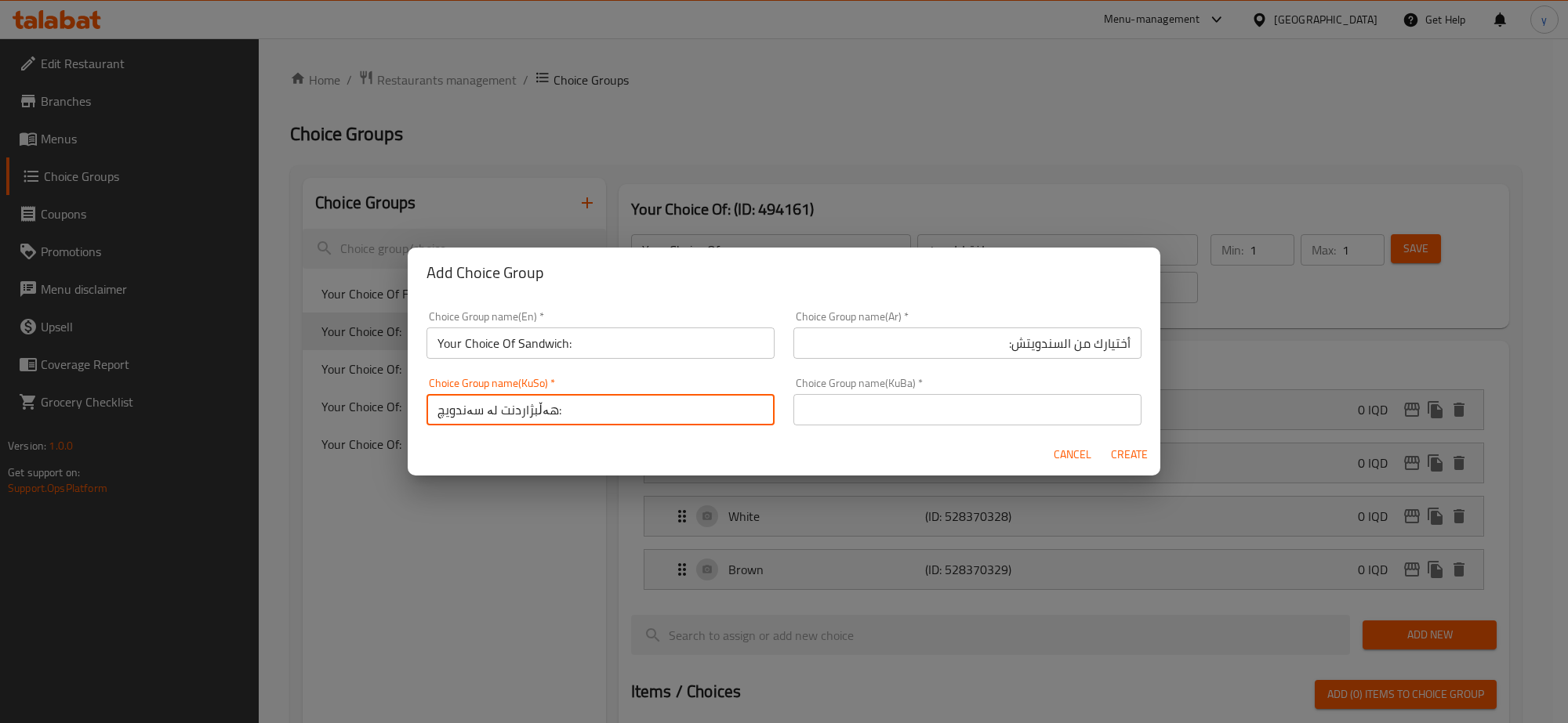
type input "هەڵبژاردنت لە سەندویچ:"
click at [944, 426] on div "Choice Group name(KuBa)   * Choice Group name(KuBa) *" at bounding box center [967, 402] width 367 height 67
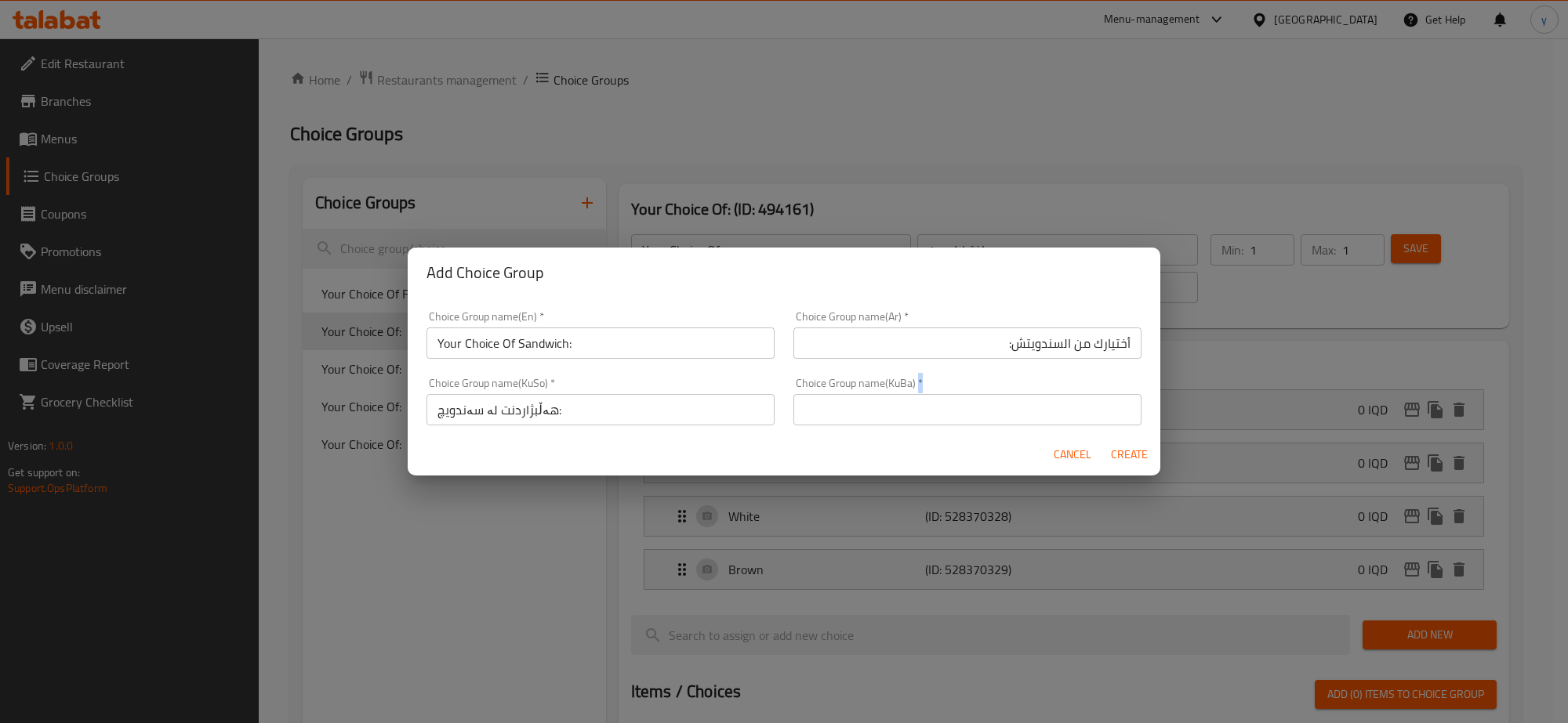
click at [944, 426] on div "Choice Group name(KuBa)   * Choice Group name(KuBa) *" at bounding box center [967, 402] width 367 height 67
click at [955, 413] on input "text" at bounding box center [967, 410] width 348 height 31
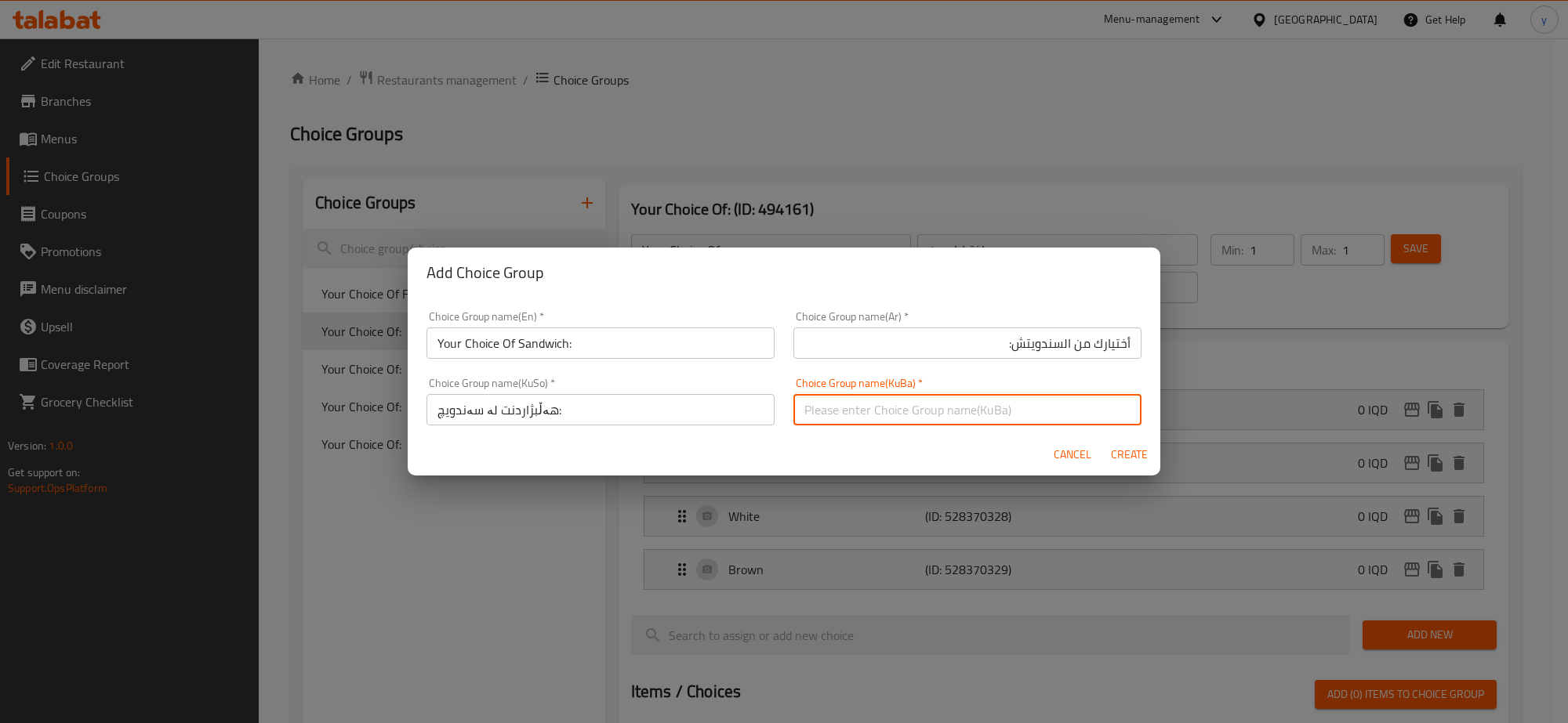
paste input "هەڵبژاردنت لە سەندویچ:"
type input "هەڵبژاردنت لە سەندویچ:"
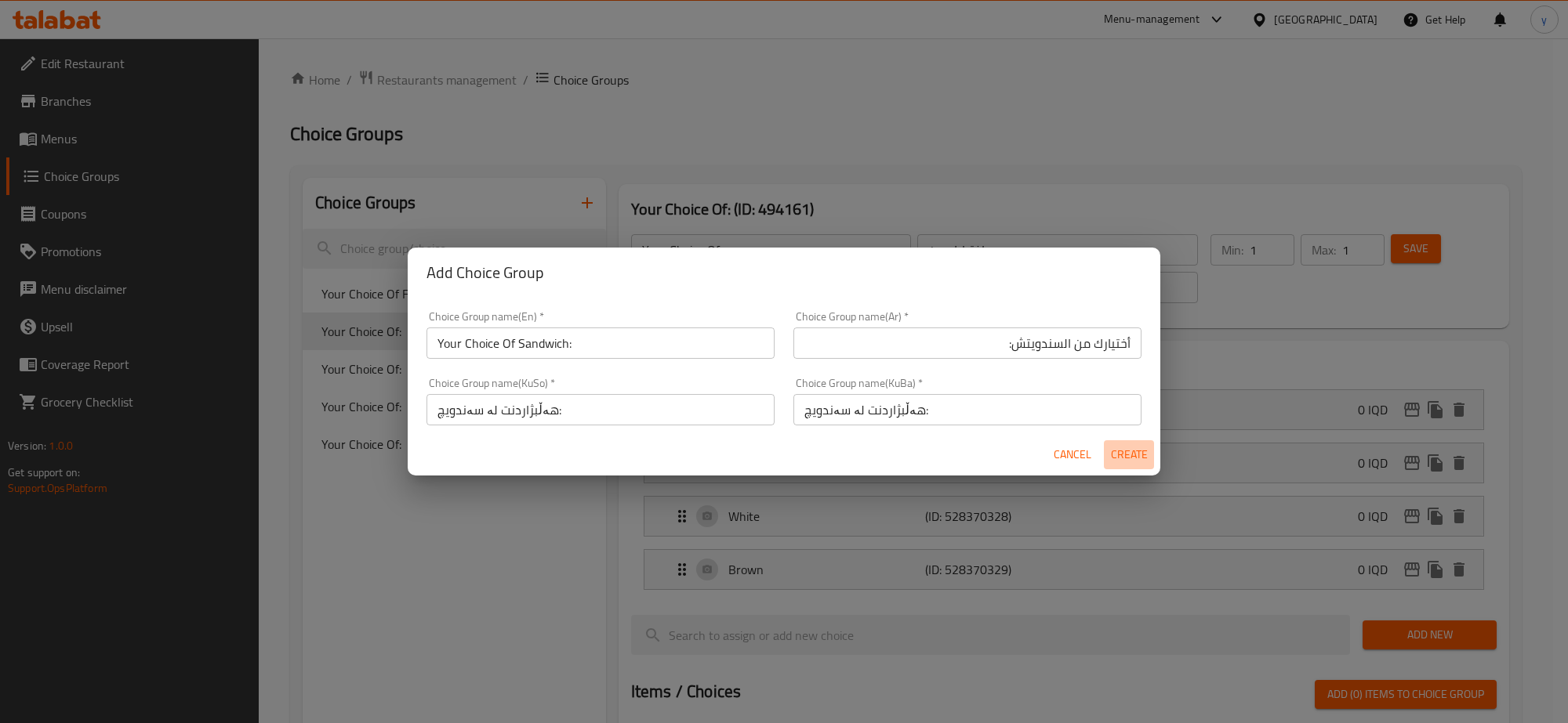
click at [1140, 461] on span "Create" at bounding box center [1128, 454] width 37 height 20
type input "Your Choice Of Sandwich:"
type input "أختيارك من السندويتش:"
type input "هەڵبژاردنت لە سەندویچ:"
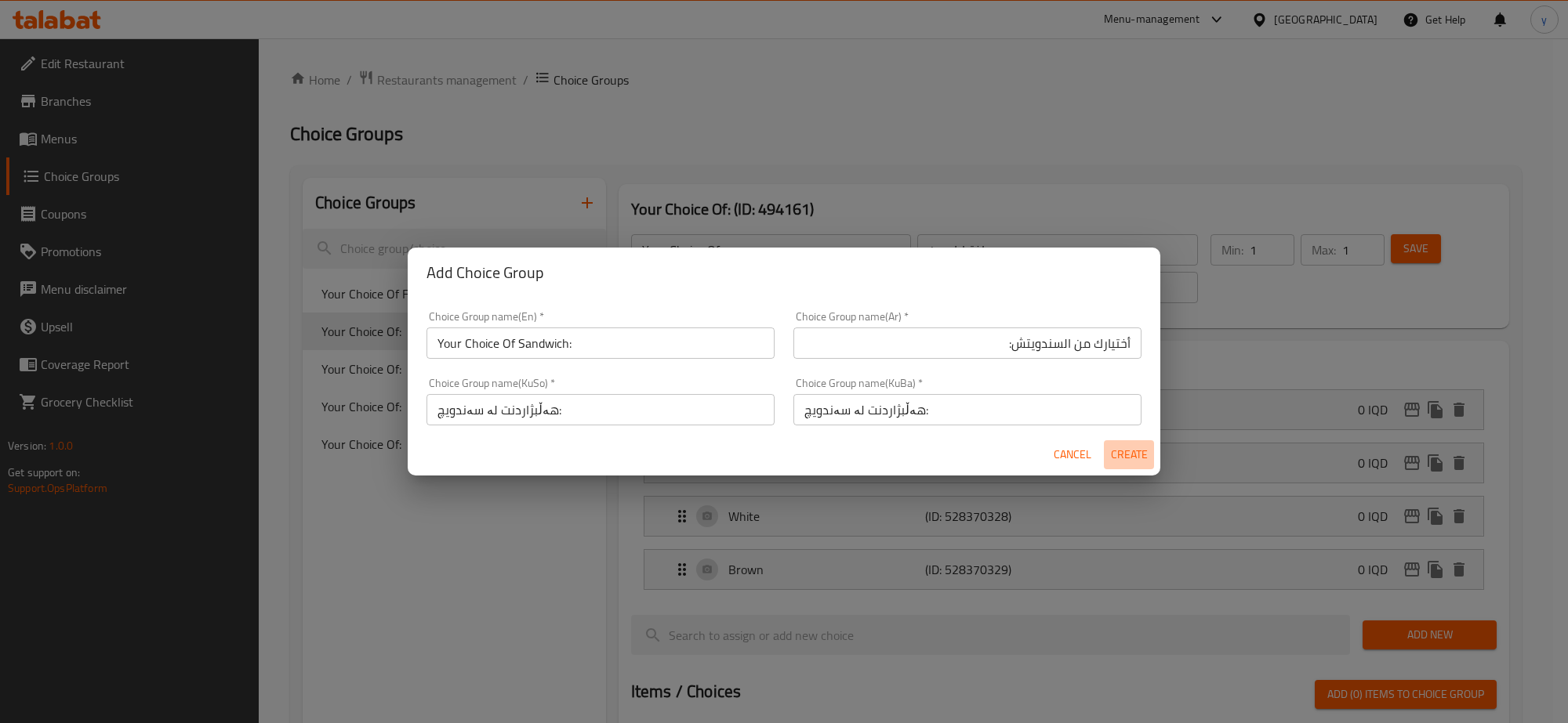
type input "0"
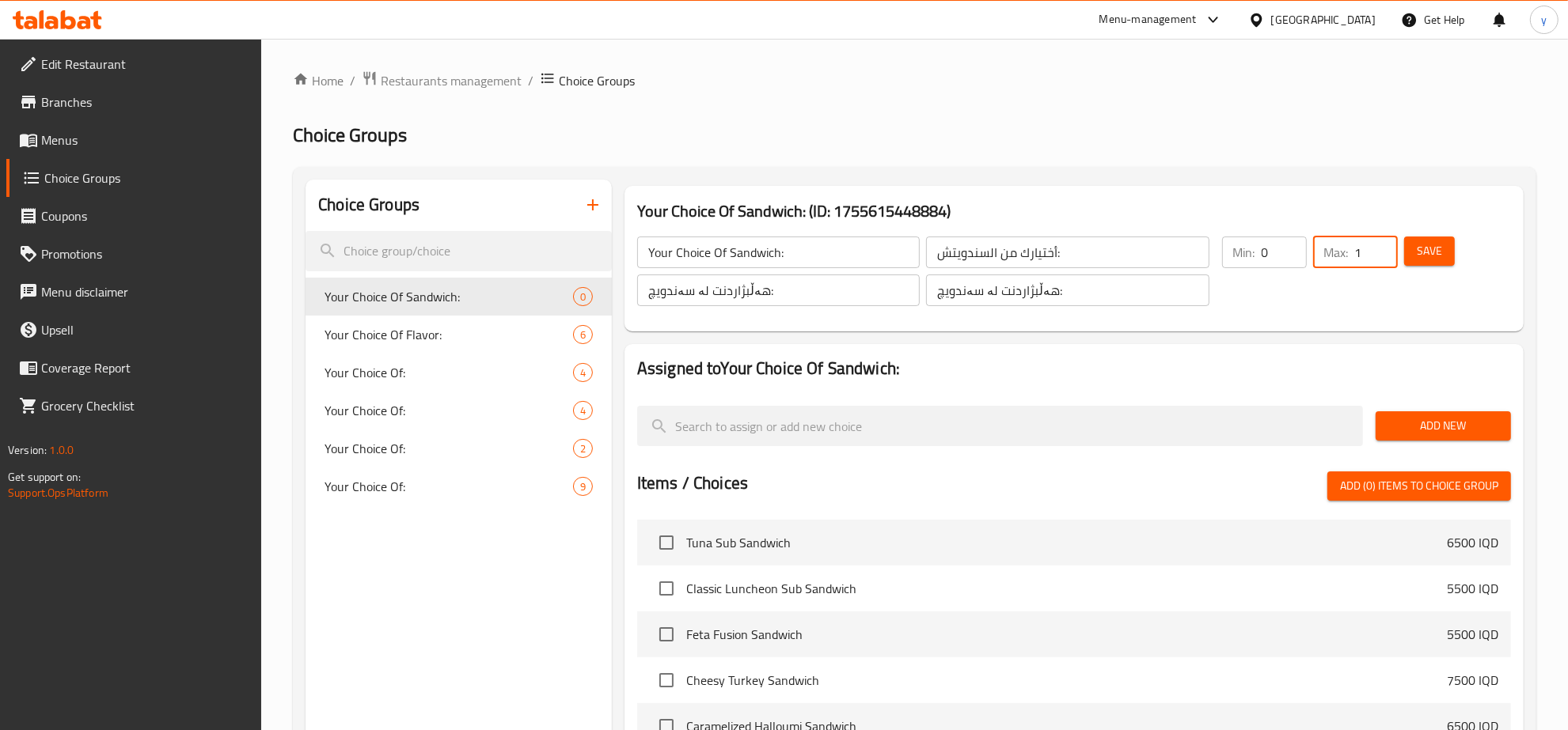
type input "1"
click at [1378, 247] on input "1" at bounding box center [1377, 252] width 42 height 32
click at [1298, 248] on input "0" at bounding box center [1284, 252] width 45 height 32
type input "1"
click at [1292, 248] on input "1" at bounding box center [1284, 252] width 45 height 32
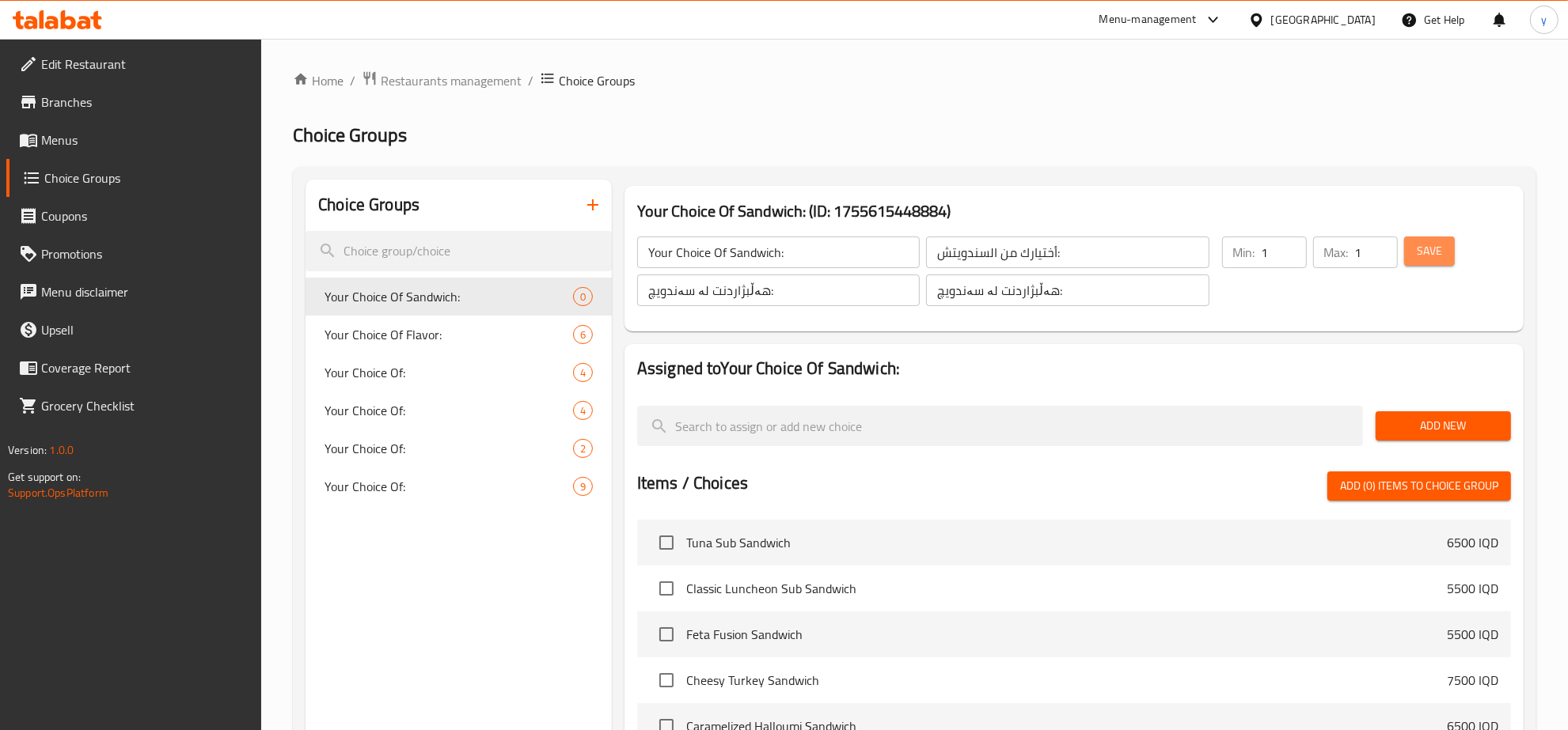
click at [1429, 264] on button "Save" at bounding box center [1429, 251] width 51 height 29
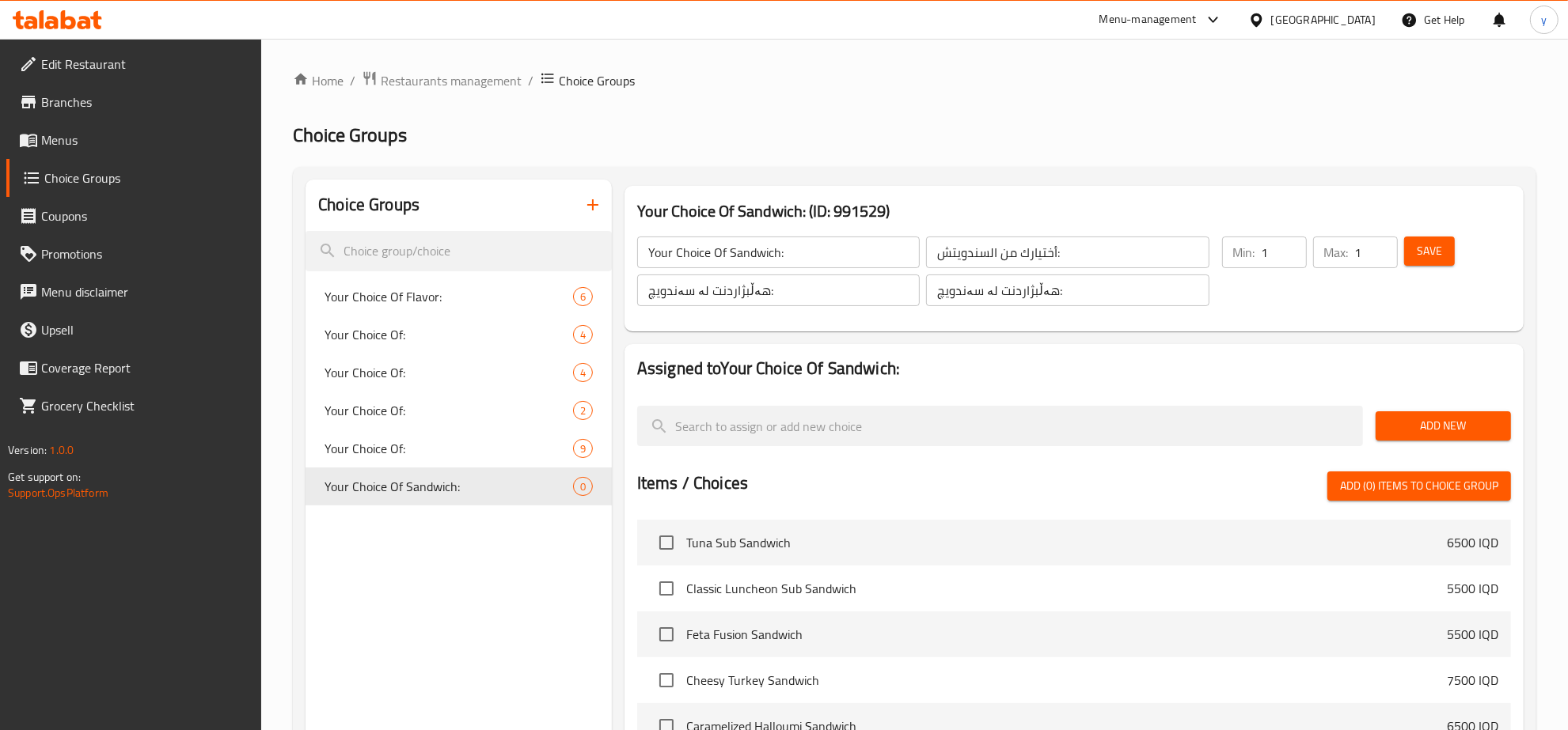
click at [1447, 412] on button "Add New" at bounding box center [1443, 426] width 136 height 29
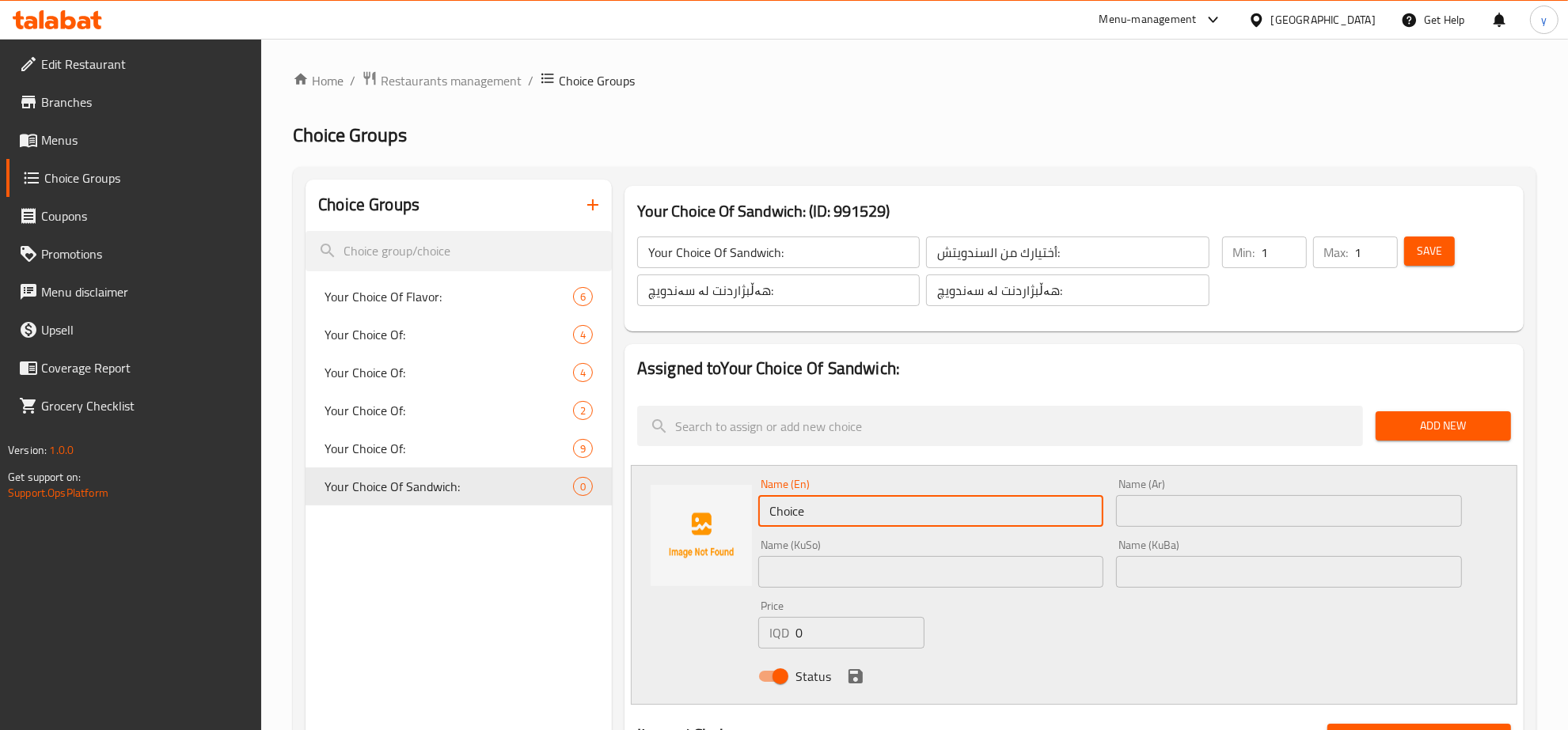
click at [829, 516] on input "Choice" at bounding box center [931, 511] width 346 height 32
paste input "Tuna Sandwich"
type input "Tuna Sandwich"
click at [1184, 497] on input "text" at bounding box center [1289, 511] width 346 height 32
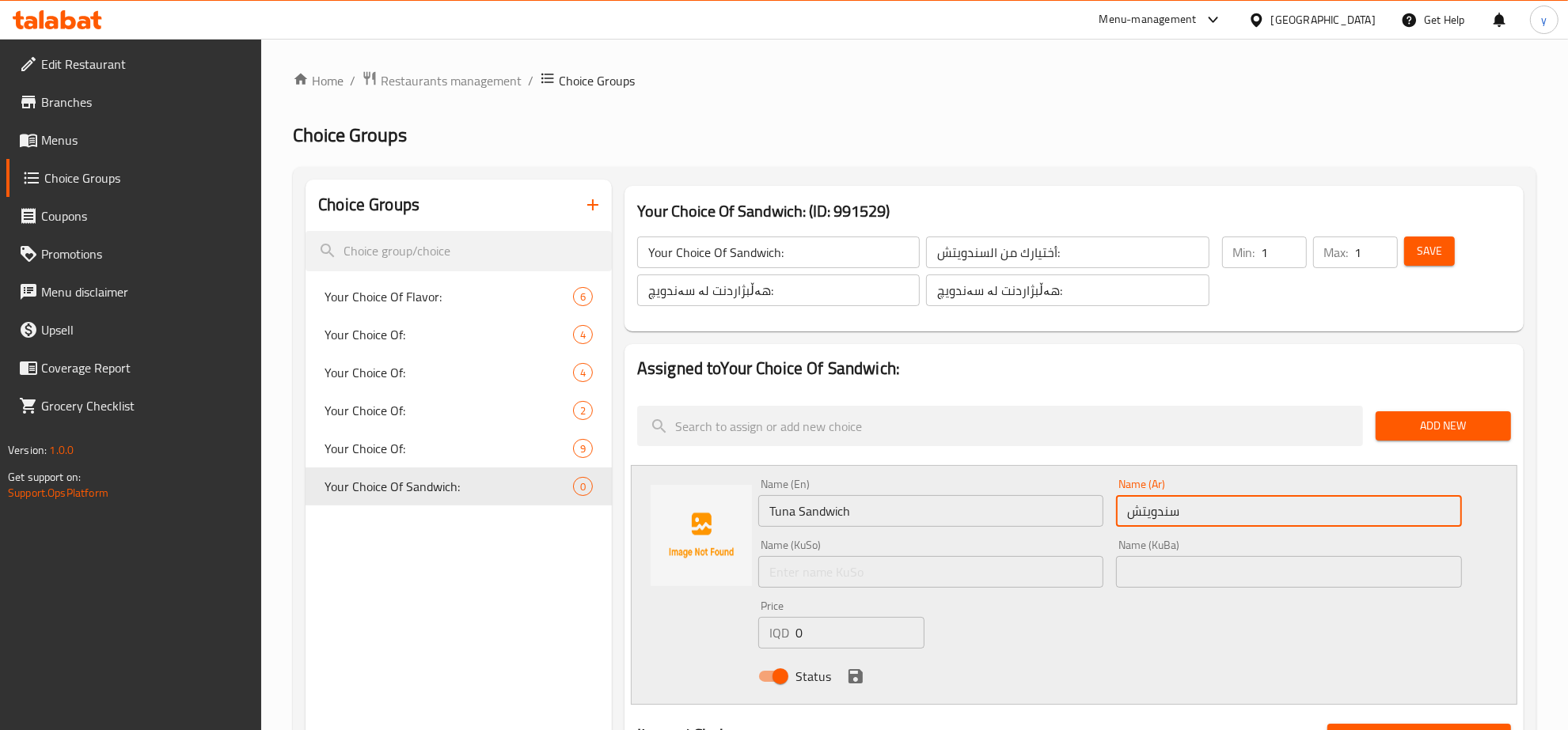
click at [1197, 522] on input "سندويتش" at bounding box center [1289, 511] width 346 height 32
type input "سندويتش تونا"
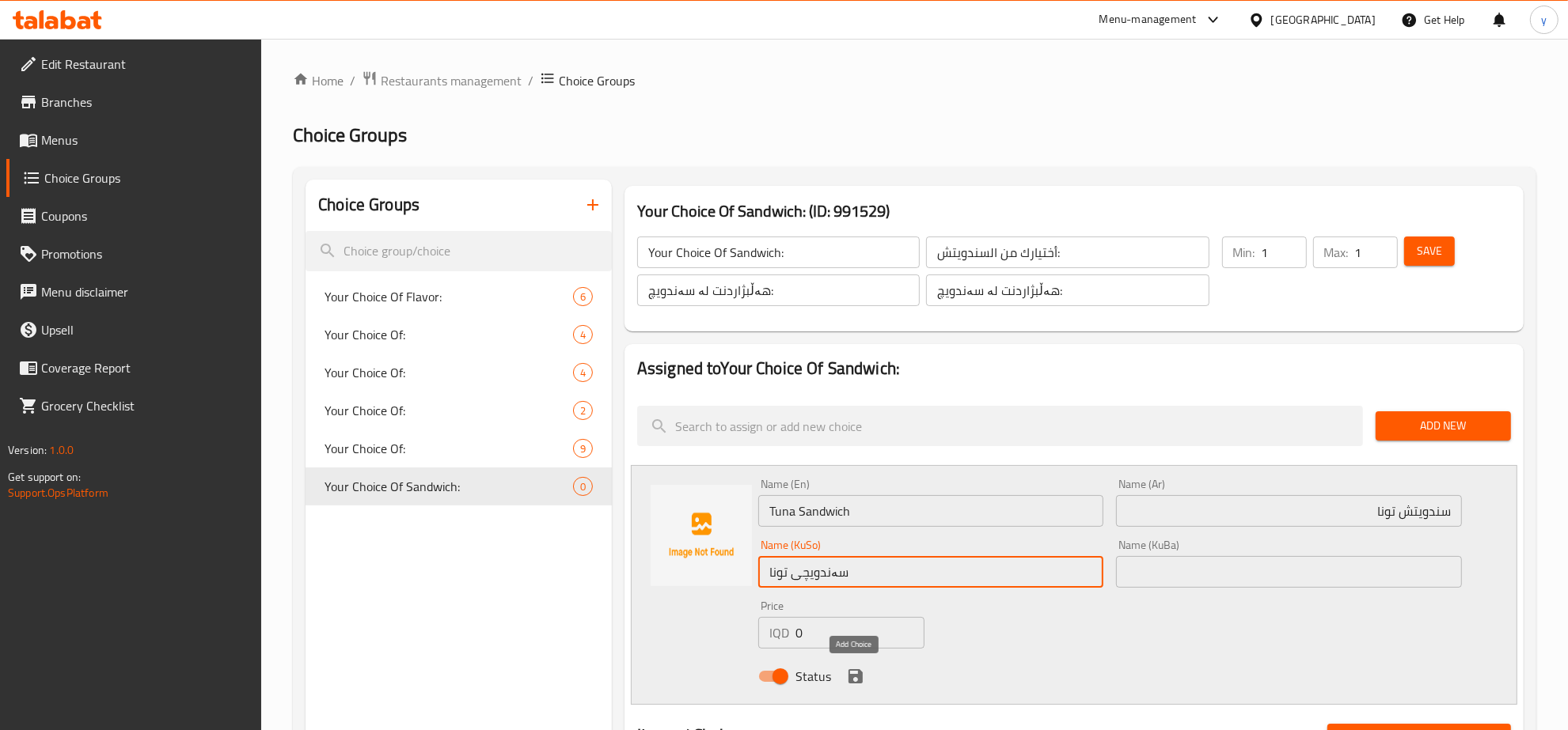
type input "سەندویچی تونا"
click at [850, 668] on icon "save" at bounding box center [856, 677] width 19 height 19
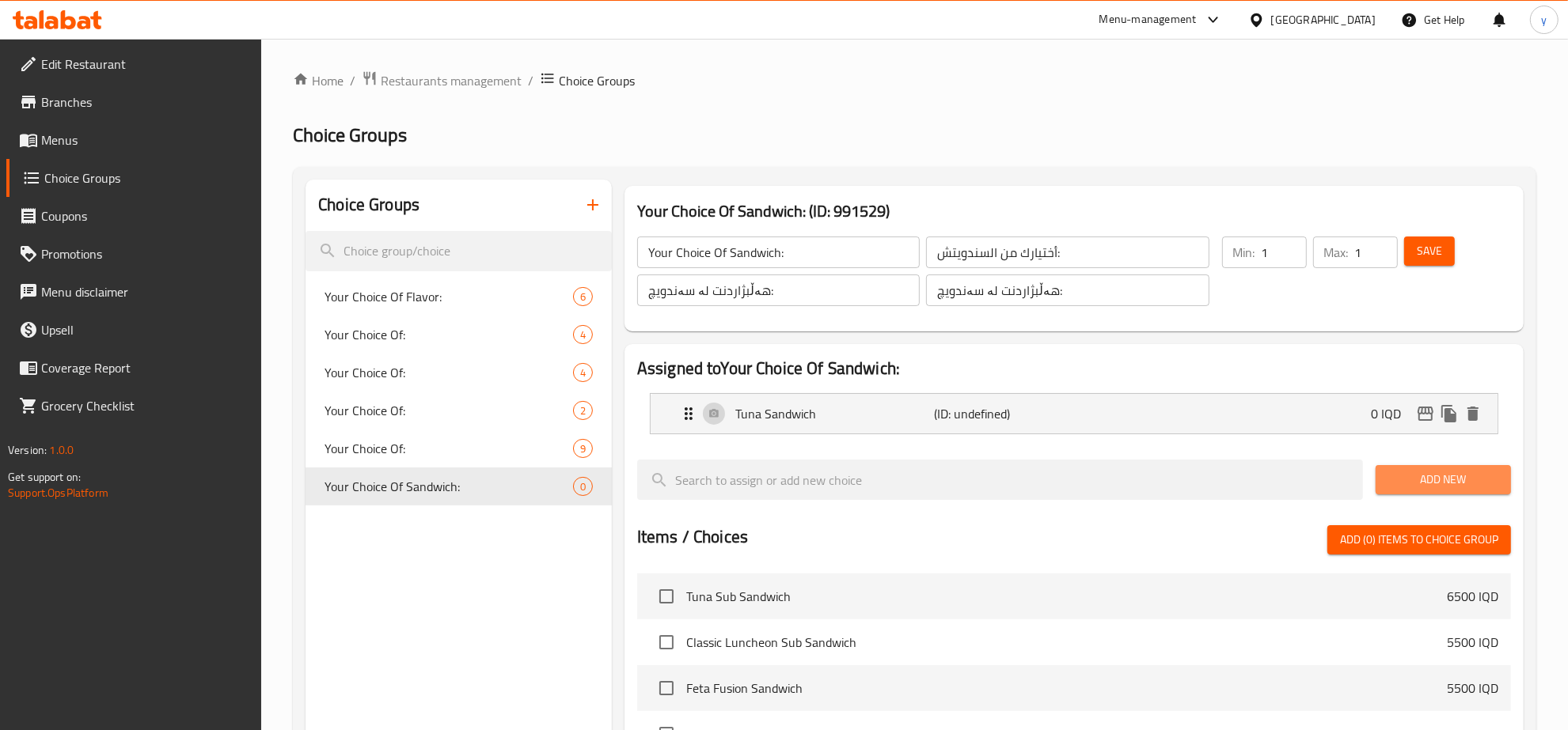
click at [1437, 480] on span "Add New" at bounding box center [1443, 480] width 110 height 20
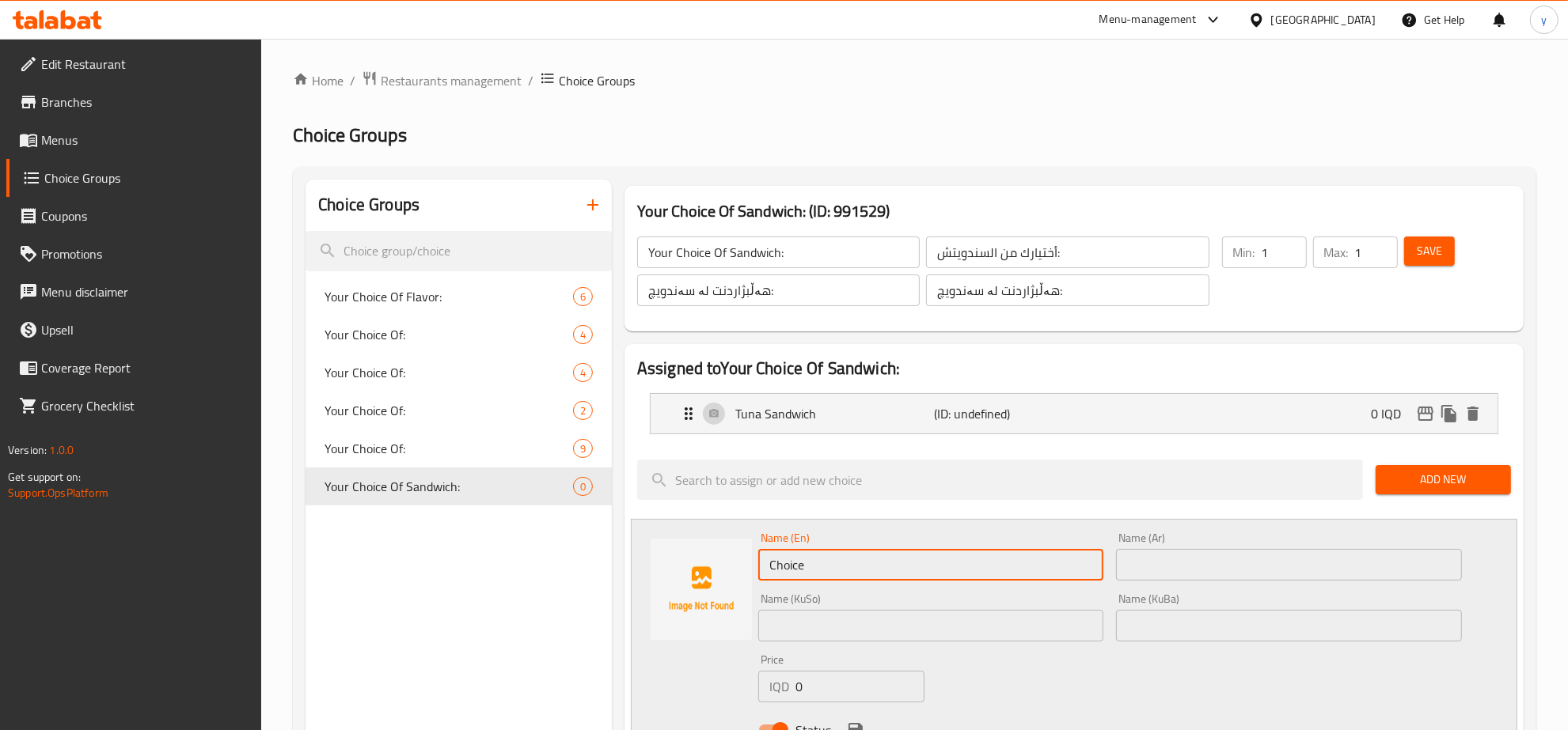
click at [815, 563] on input "Choice" at bounding box center [931, 565] width 346 height 32
paste input "lassic luncheon sandwich"
type input "Classic luncheon sandwich"
click at [1177, 579] on input "text" at bounding box center [1289, 565] width 346 height 32
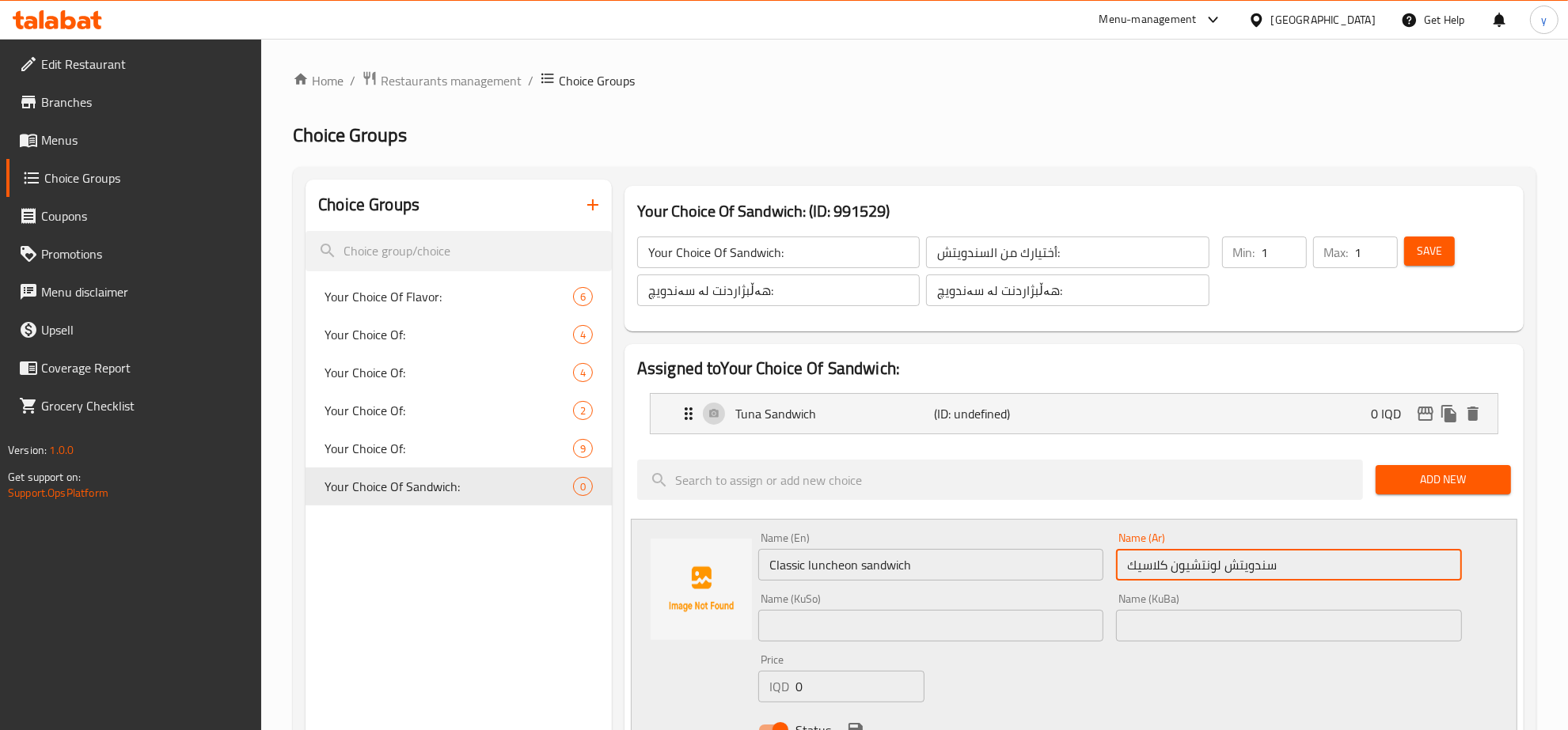
type input "سندويتش لونتشيون كلاسيك"
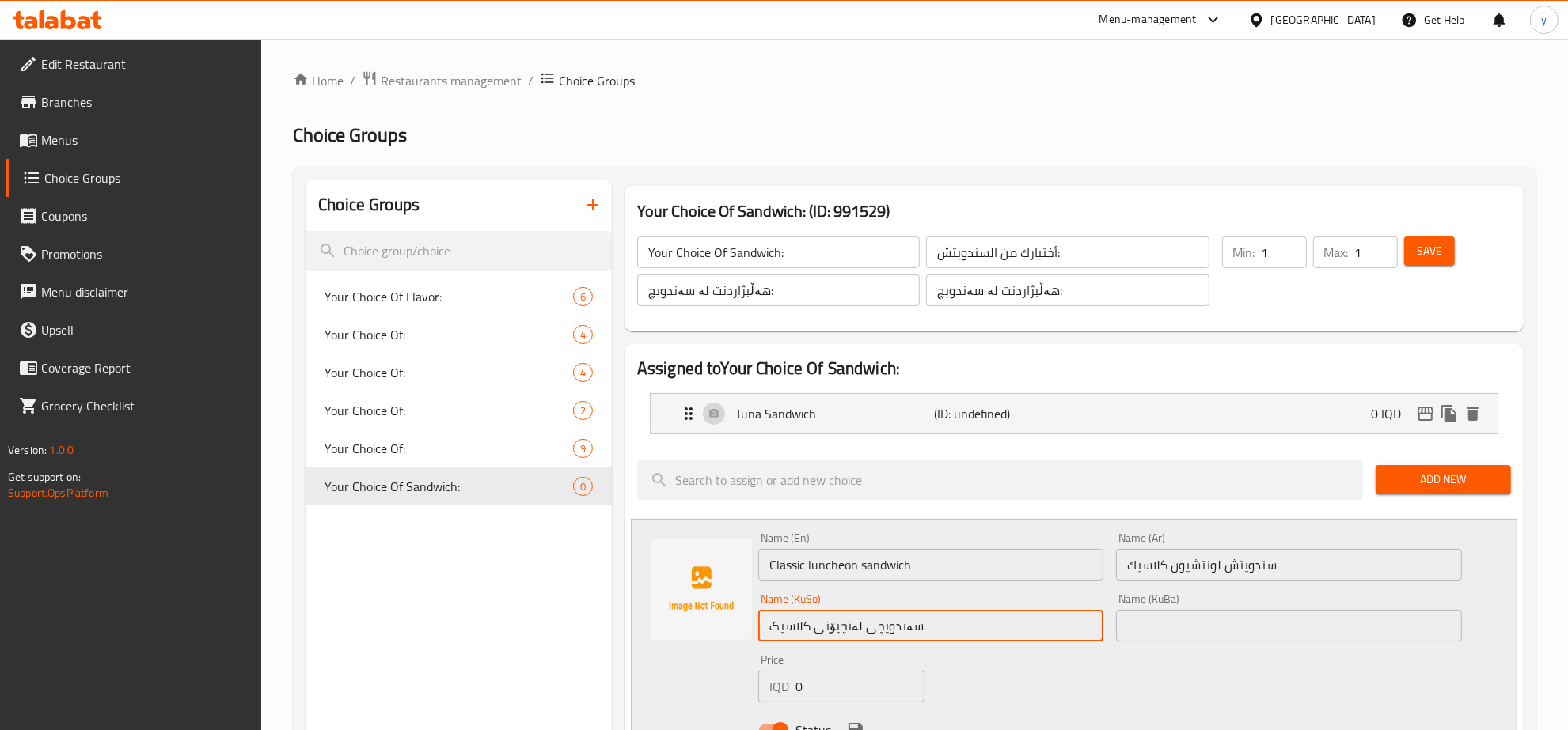
scroll to position [164, 0]
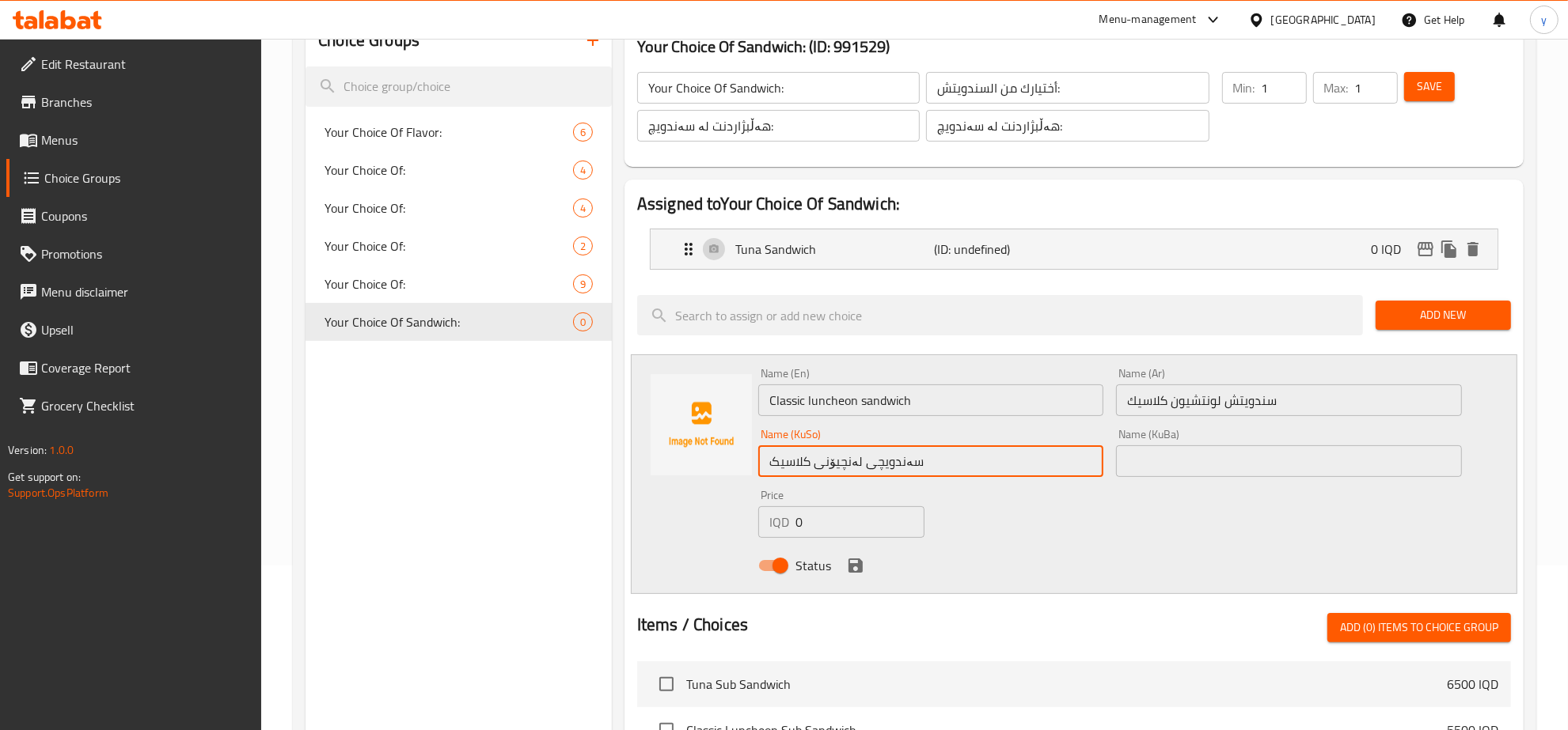
type input "سەندویچی لەنچیۆنی کلاسیک"
click at [857, 554] on button "save" at bounding box center [855, 566] width 24 height 24
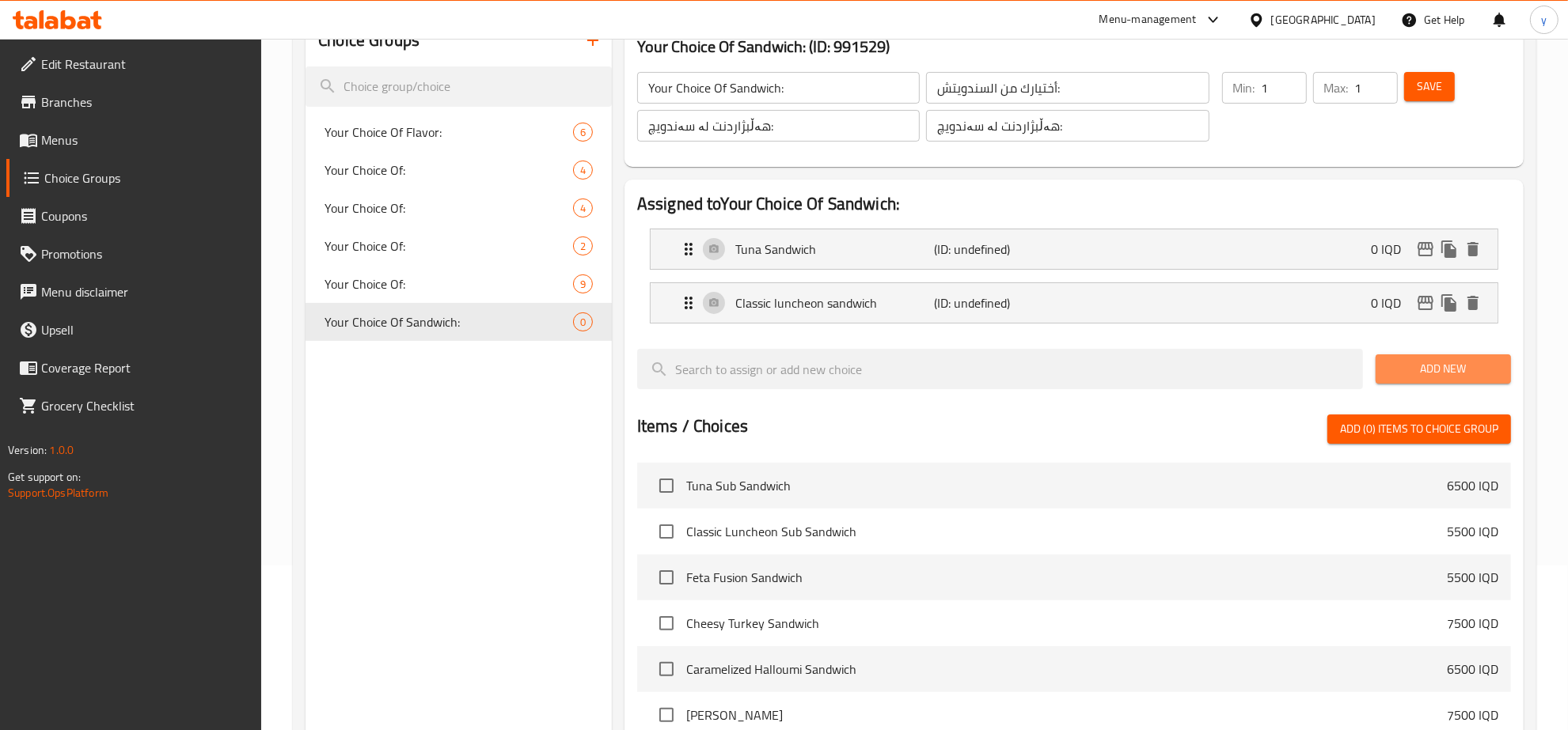
click at [1436, 362] on span "Add New" at bounding box center [1443, 369] width 110 height 20
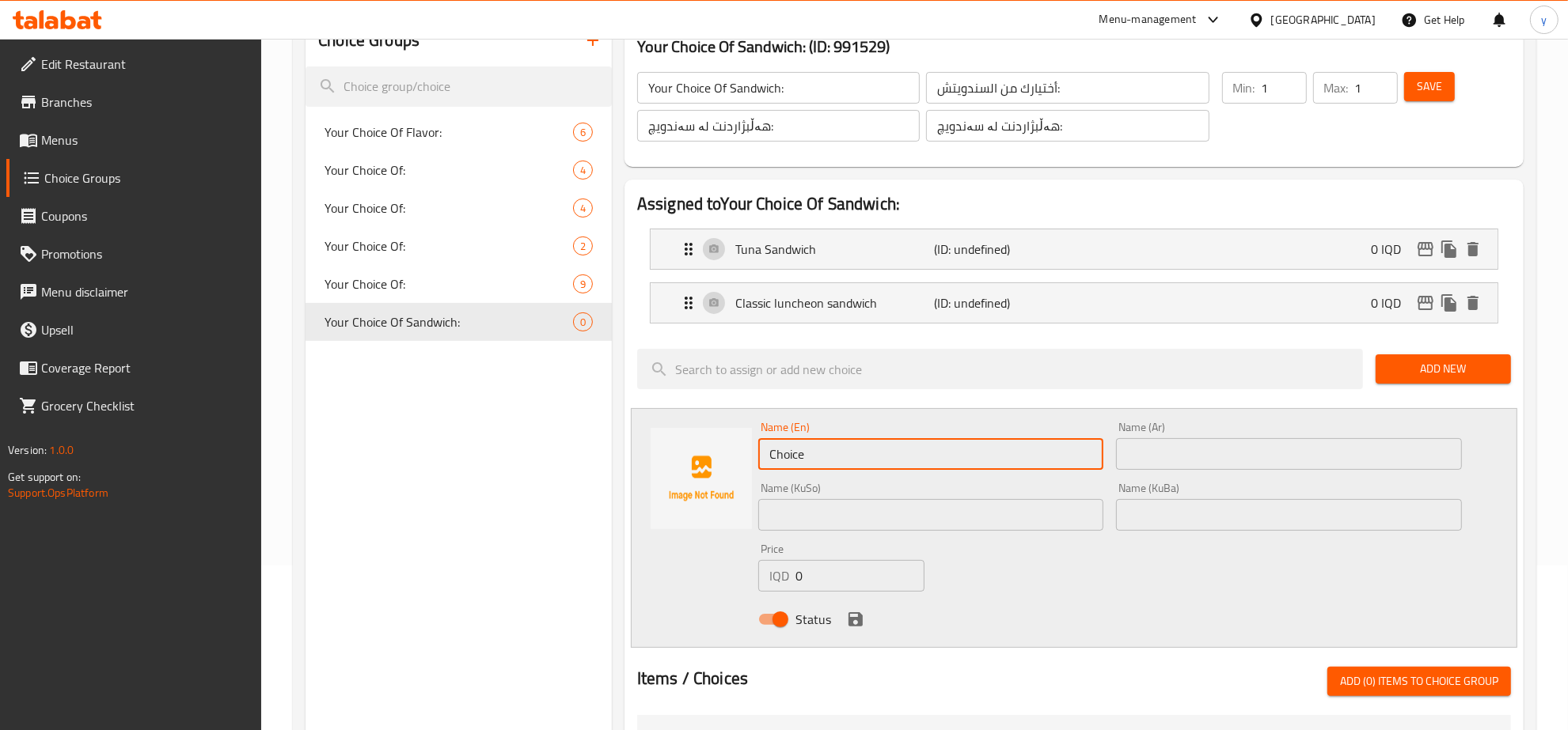
click at [892, 456] on input "Choice" at bounding box center [931, 454] width 346 height 32
paste input "Feta fusion sandwich"
click at [780, 309] on p "Classic luncheon sandwich" at bounding box center [834, 303] width 199 height 19
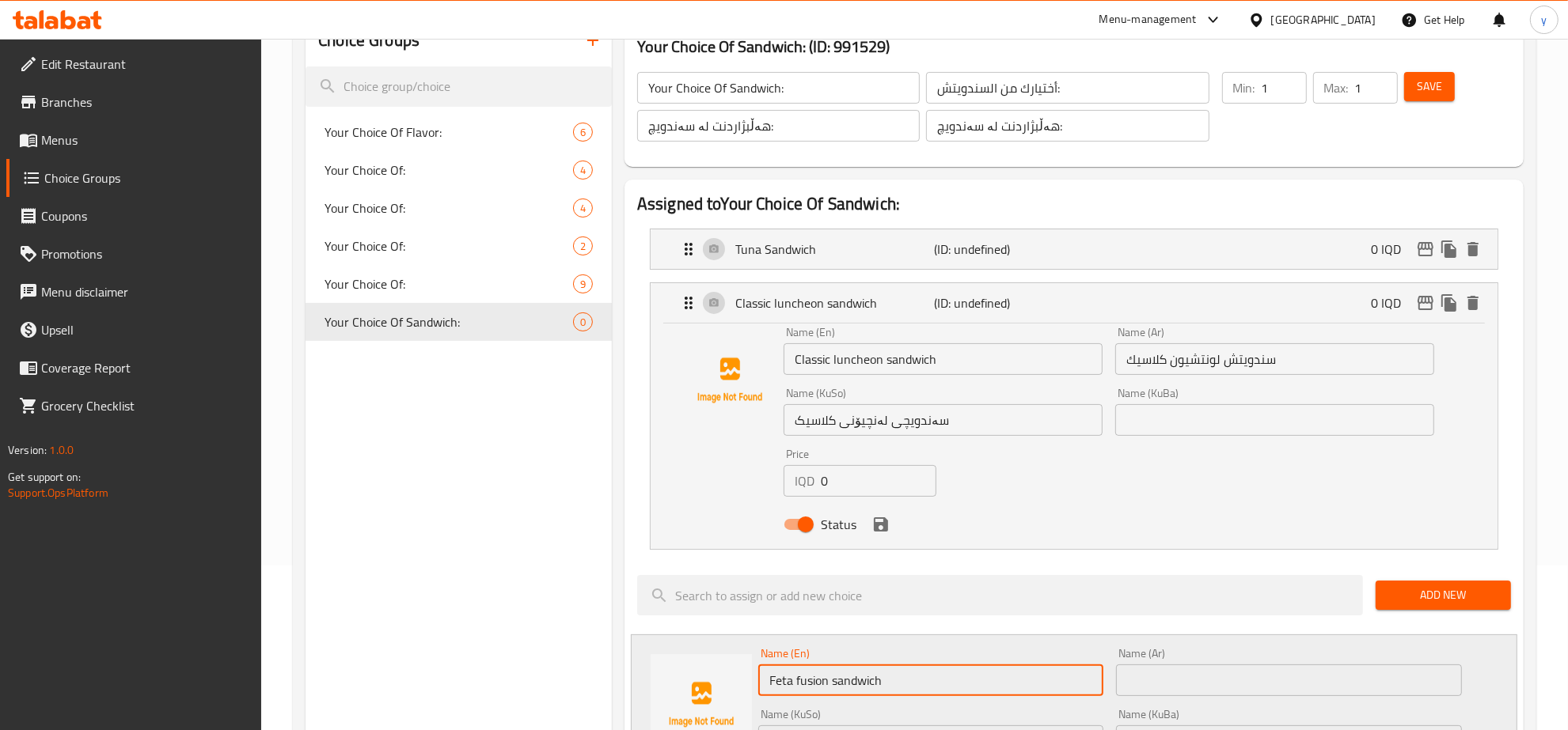
type input "Feta fusion sandwich"
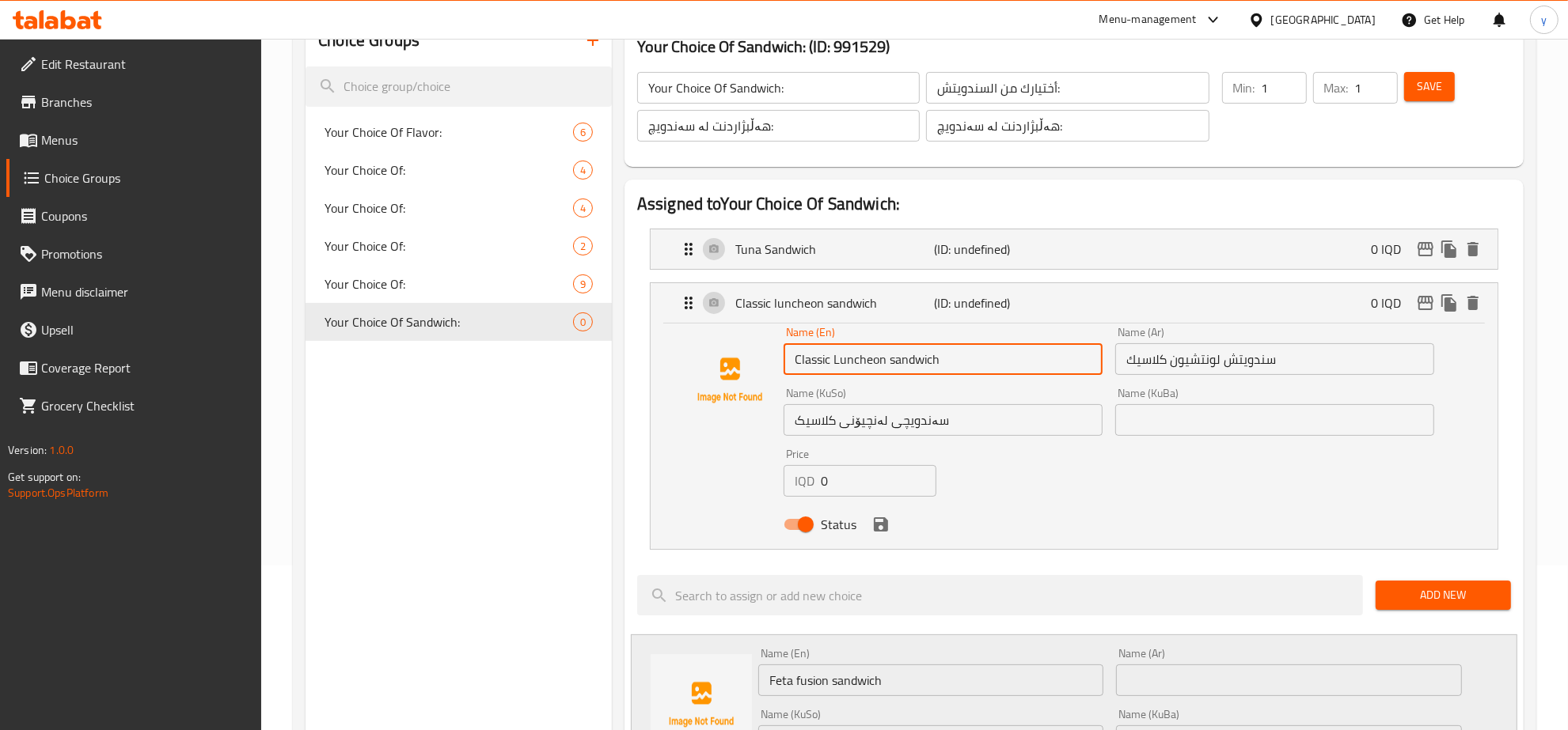
click at [893, 359] on input "Classic Luncheon sandwich" at bounding box center [944, 359] width 319 height 32
click at [887, 516] on icon "save" at bounding box center [881, 525] width 19 height 19
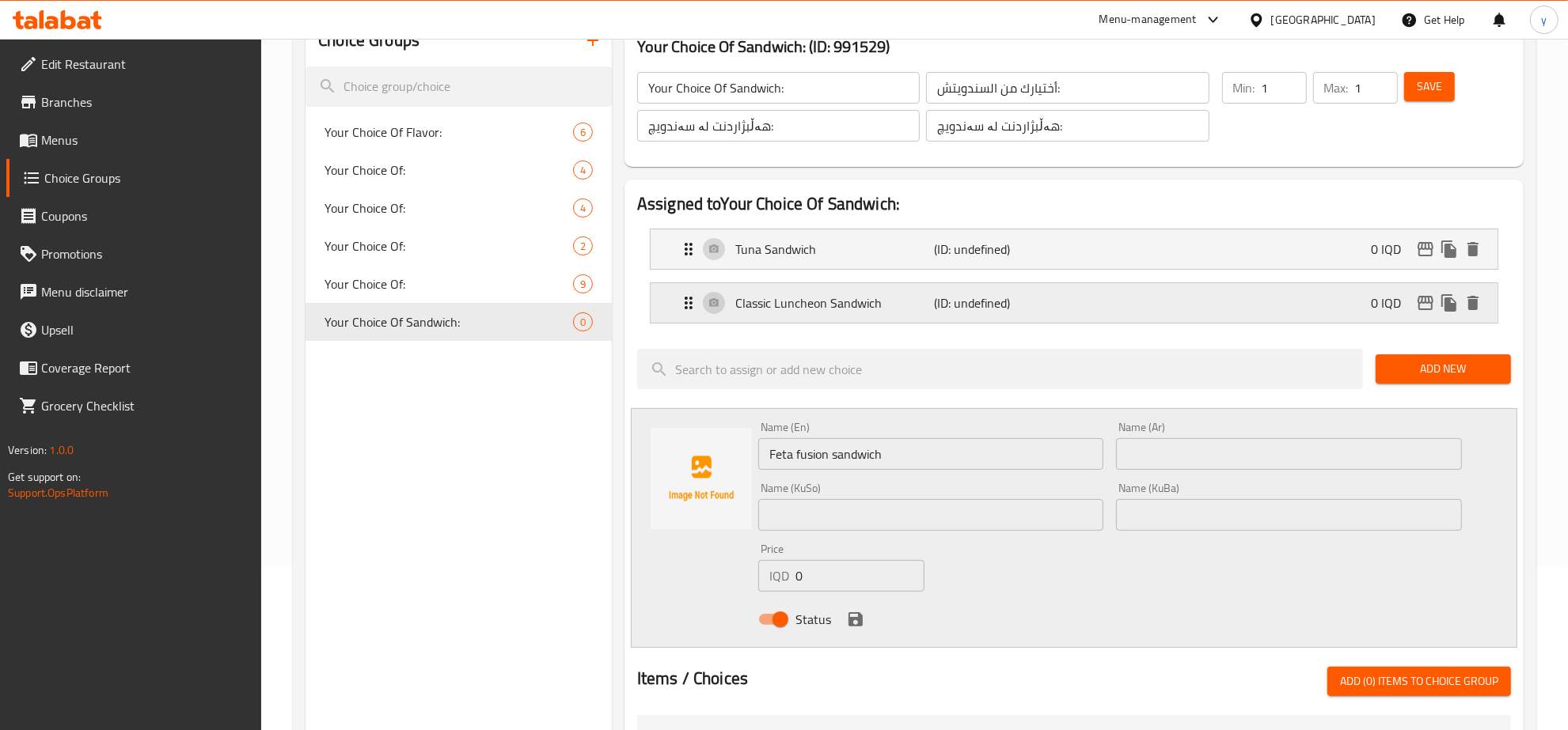
type input "Classic Luncheon Sandwich"
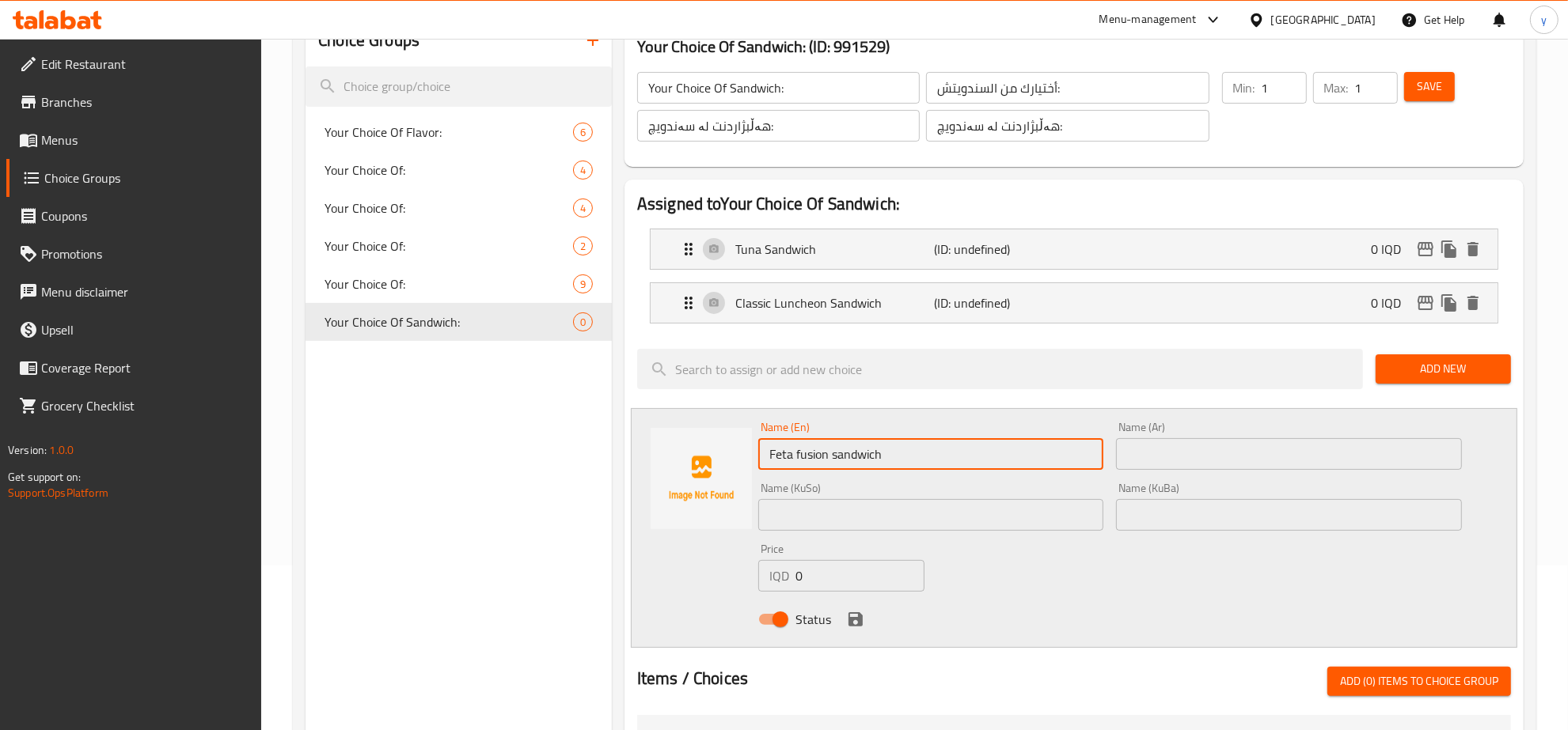
click at [796, 460] on input "Feta fusion sandwich" at bounding box center [931, 454] width 346 height 32
drag, startPoint x: 842, startPoint y: 453, endPoint x: 833, endPoint y: 464, distance: 14.2
click at [833, 464] on input "Feta Fusion sandwich" at bounding box center [931, 454] width 346 height 32
type input "Feta Fusion Sandwich"
click at [1126, 462] on input "text" at bounding box center [1289, 454] width 346 height 32
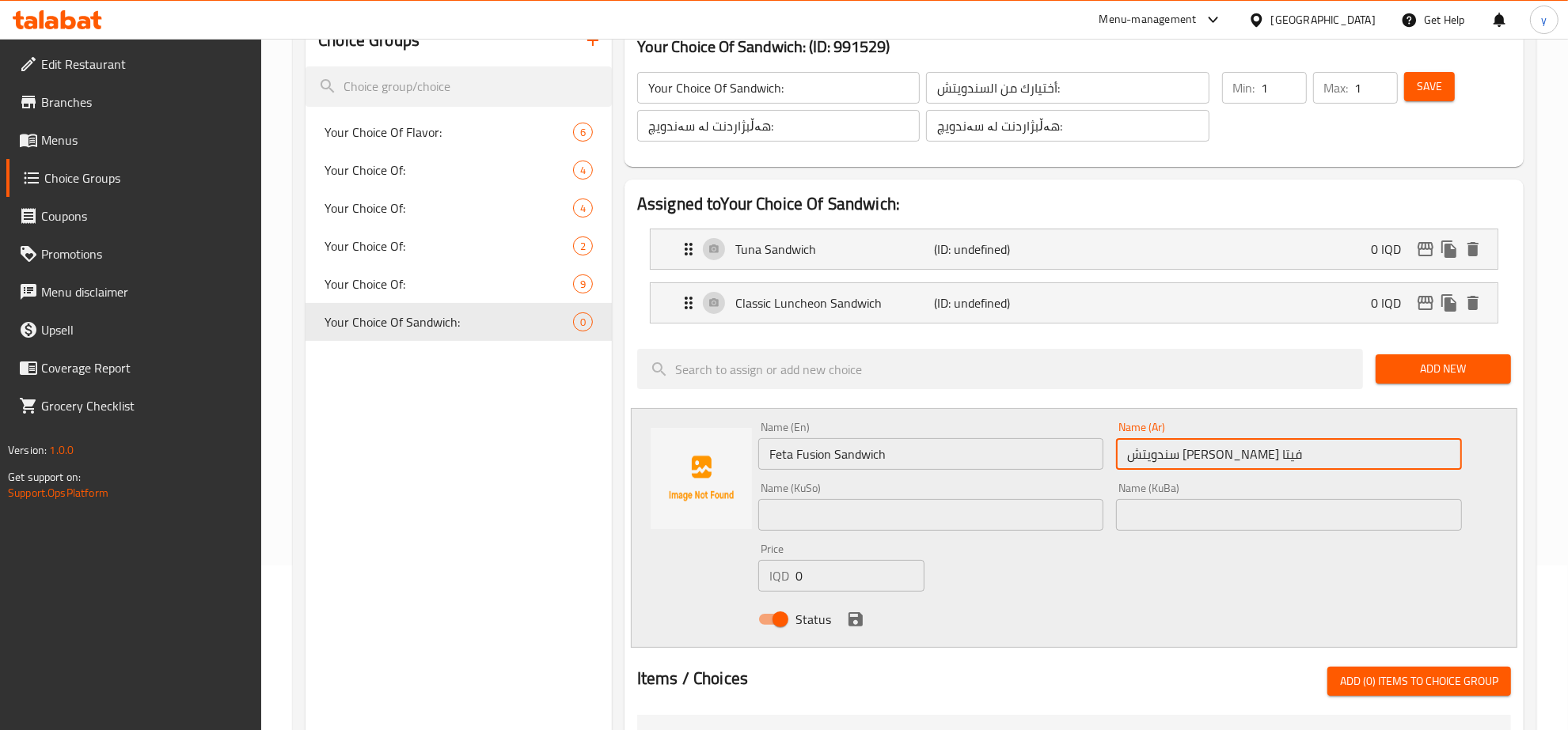
type input "سندويتش فيوشن فيتا"
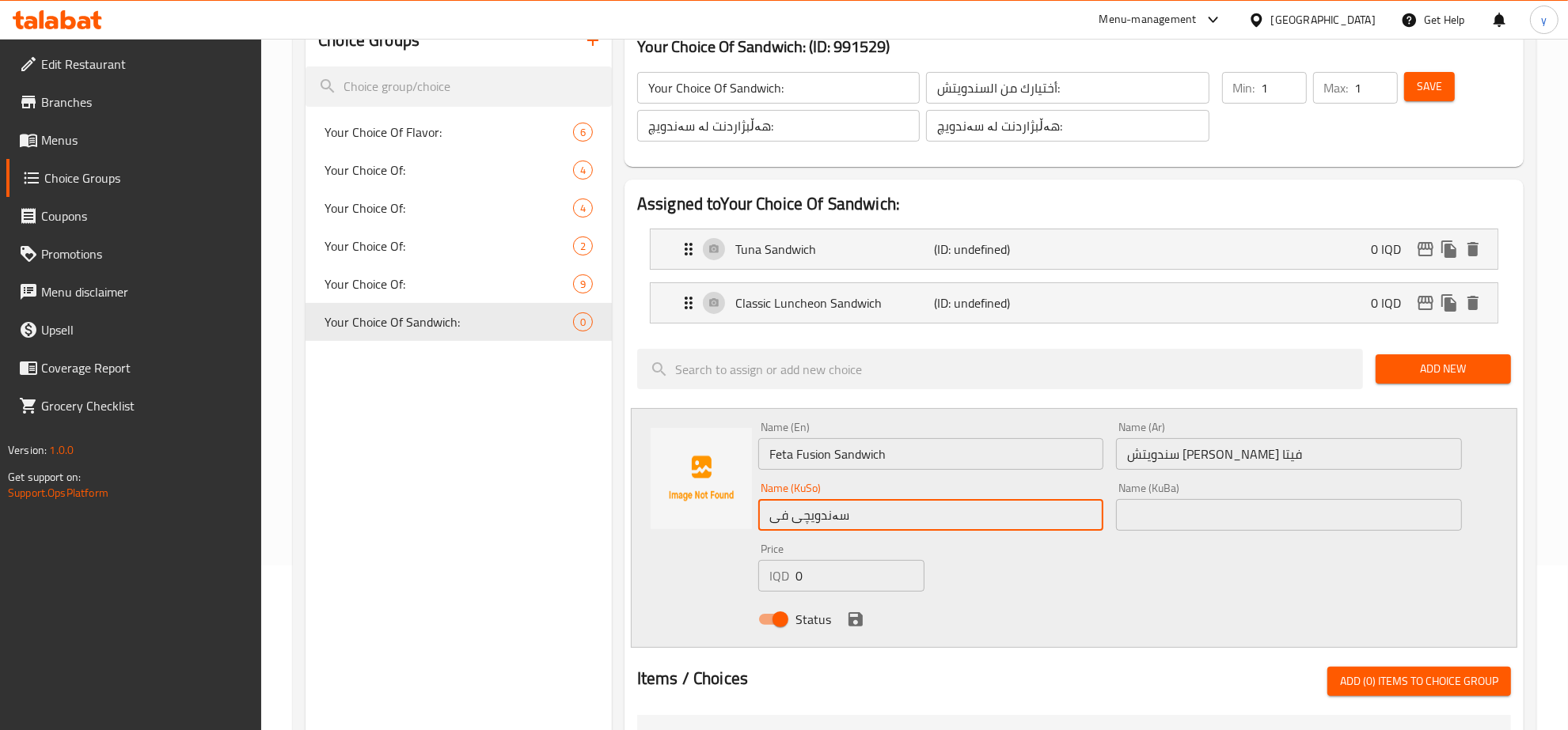
type input "سەندویچی فی"
click at [822, 443] on input "Feta Fusion Sandwich" at bounding box center [931, 454] width 346 height 32
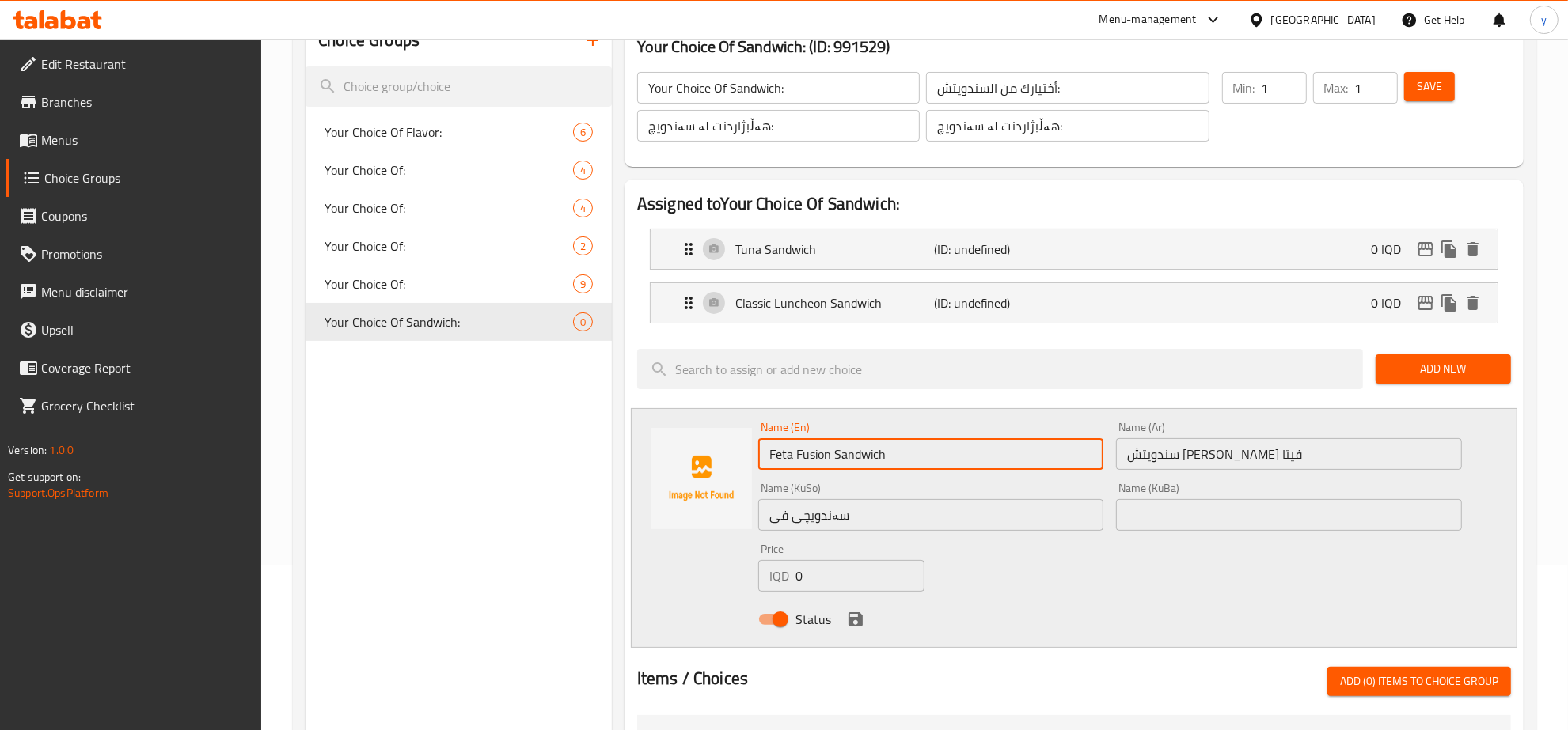
click at [822, 444] on input "Feta Fusion Sandwich" at bounding box center [931, 454] width 346 height 32
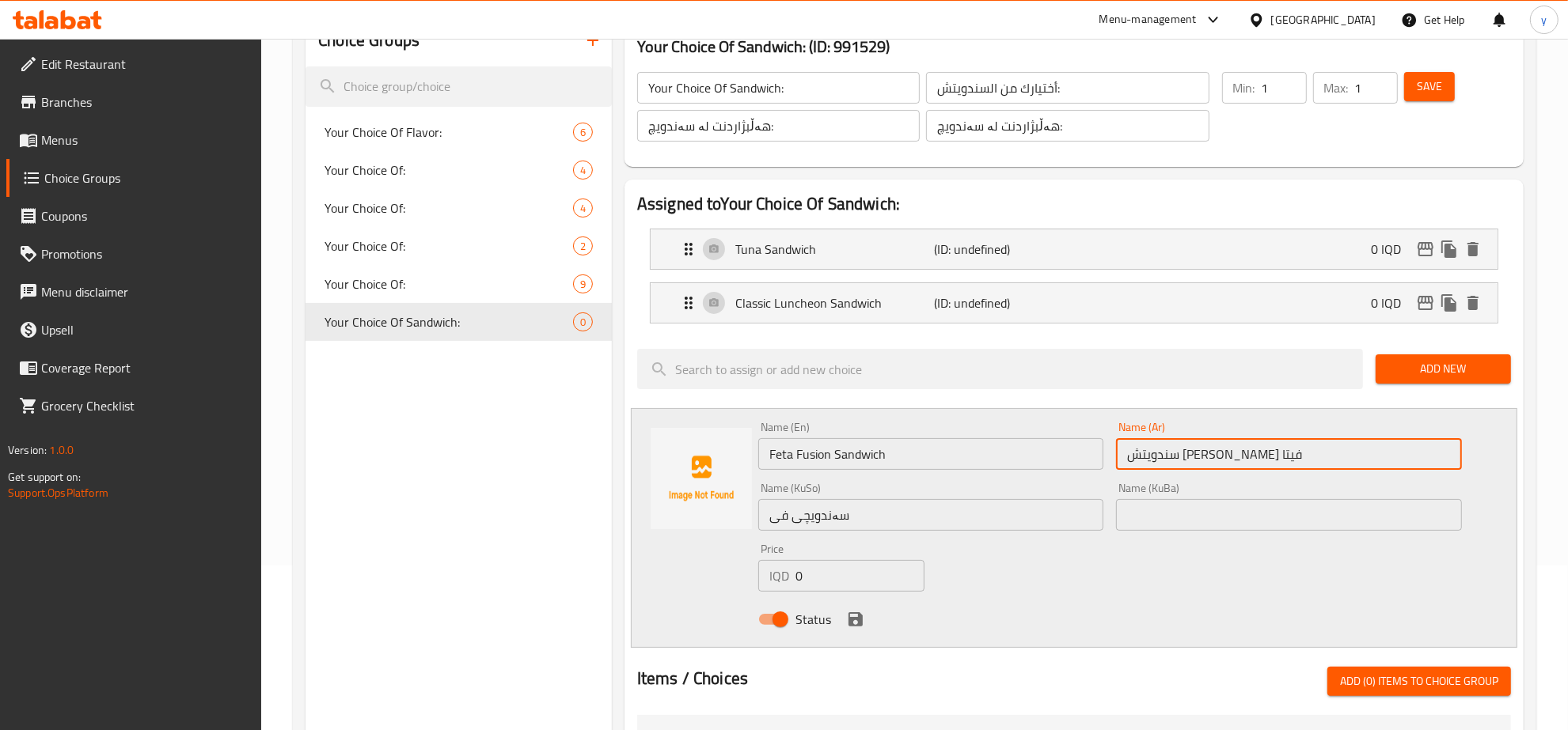
click at [1176, 452] on input "سندويتش فيوشن فيتا" at bounding box center [1289, 454] width 346 height 32
paste input "ن"
type input "سندويتش فيوجن فيتا"
click at [907, 502] on input "سەندویچی فی" at bounding box center [931, 515] width 346 height 32
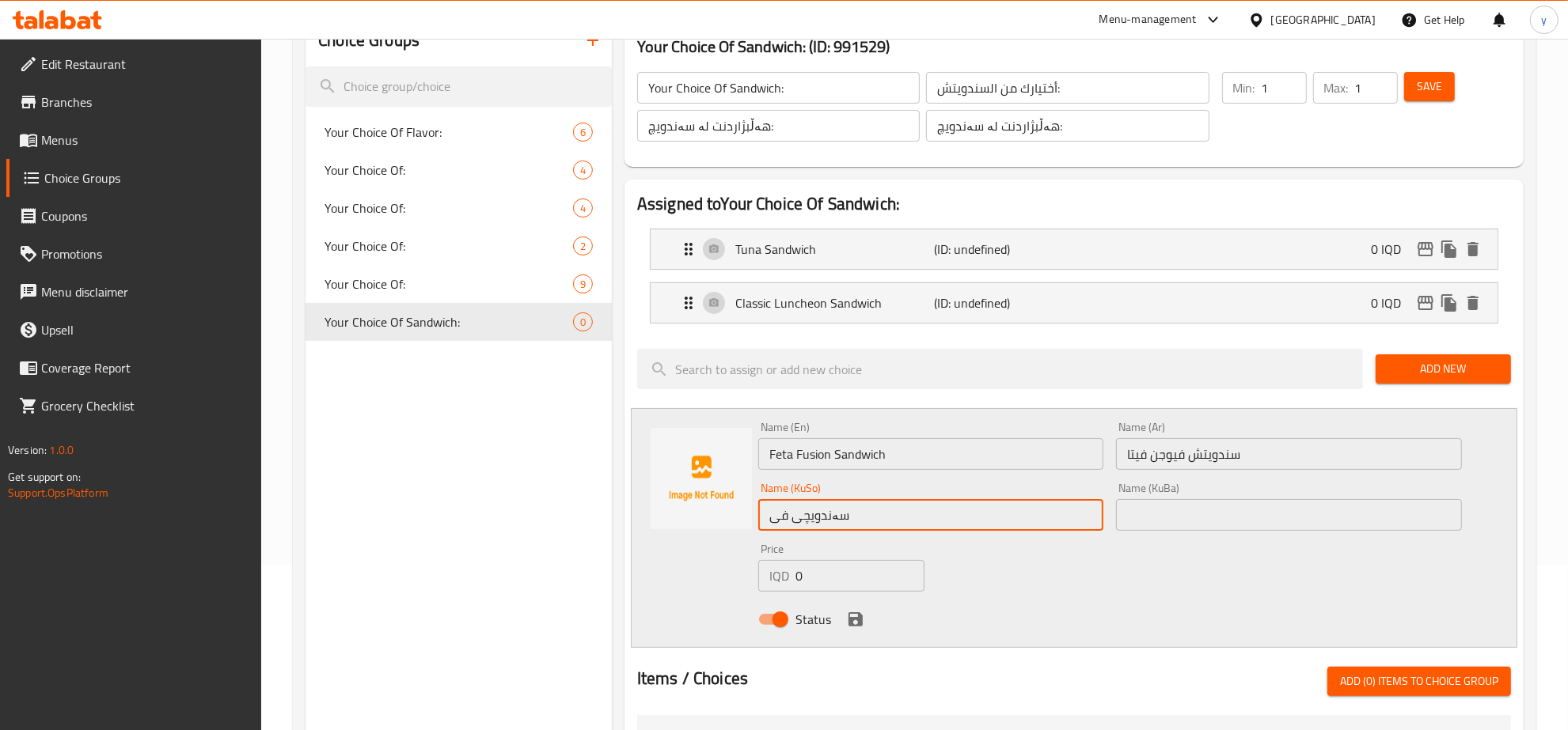
click at [907, 502] on input "سەندویچی فی" at bounding box center [931, 515] width 346 height 32
paste input "وژن"
type input "سەندویچی فیوژن فیتا"
click at [855, 610] on button "save" at bounding box center [855, 619] width 24 height 24
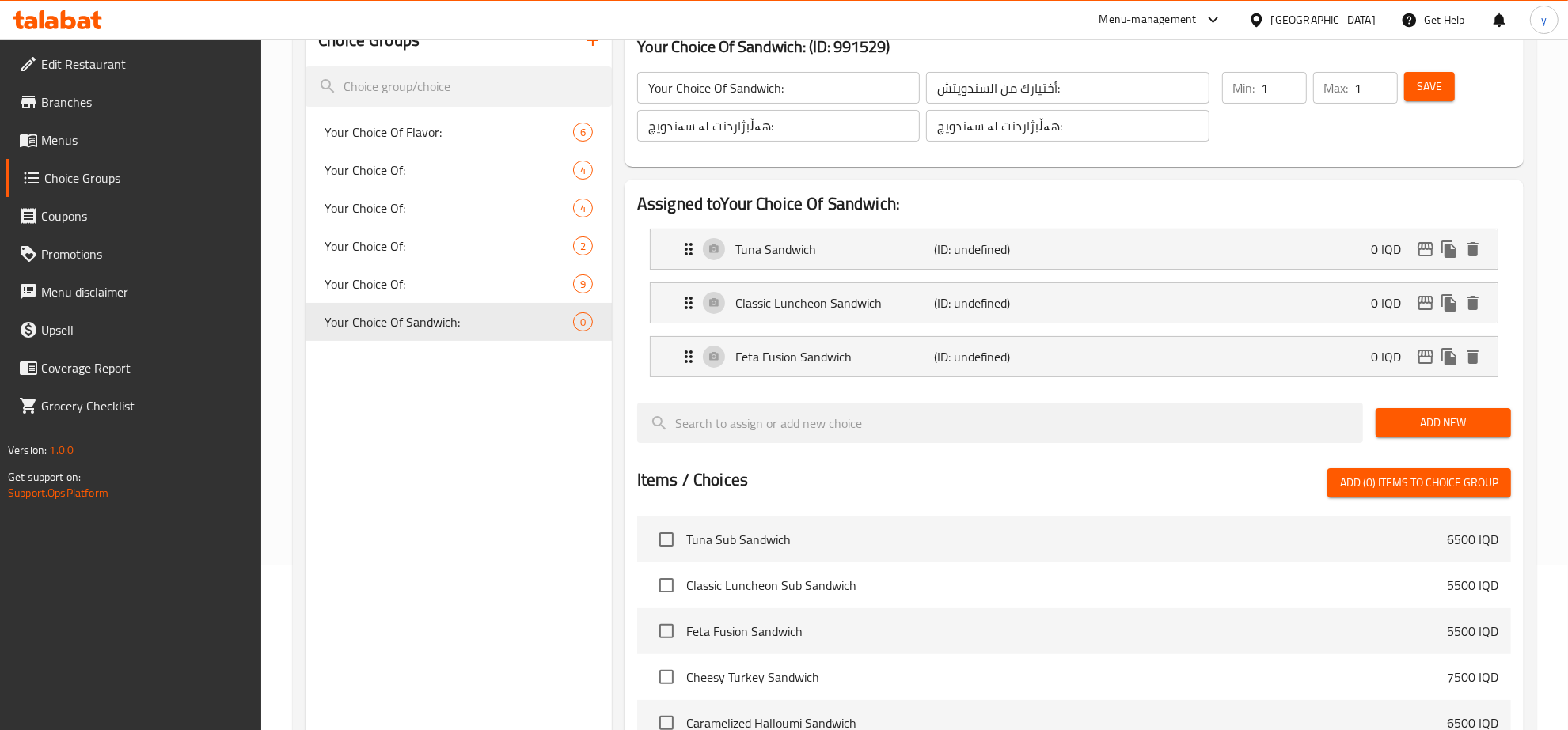
click at [1465, 408] on div "Add New" at bounding box center [1443, 422] width 148 height 53
click at [1460, 417] on span "Add New" at bounding box center [1443, 422] width 110 height 20
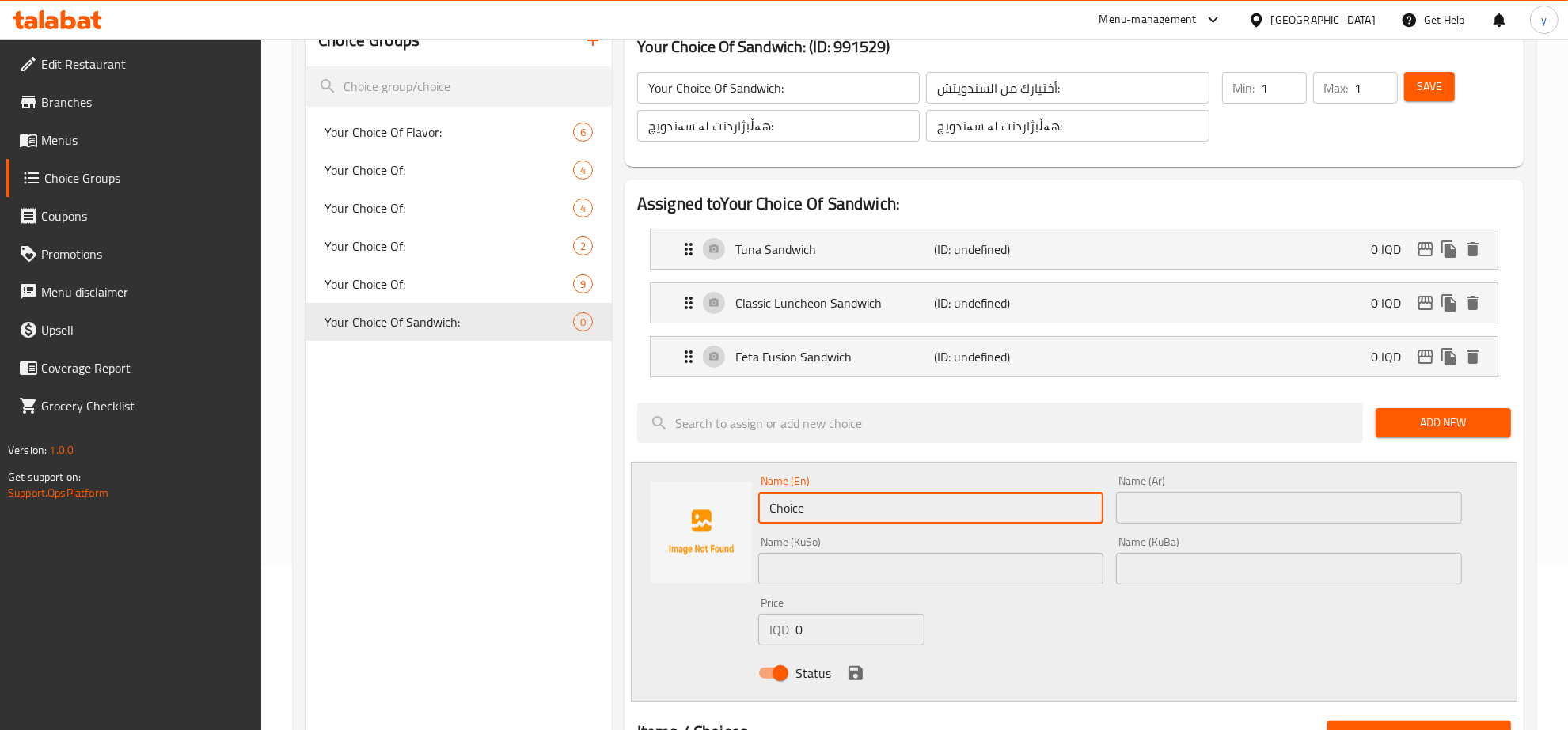
click at [793, 502] on input "Choice" at bounding box center [931, 508] width 346 height 32
paste input "eesy Turkey Sandwich"
type input "Cheesy Turkey Sandwich"
click at [1151, 507] on input "text" at bounding box center [1289, 508] width 346 height 32
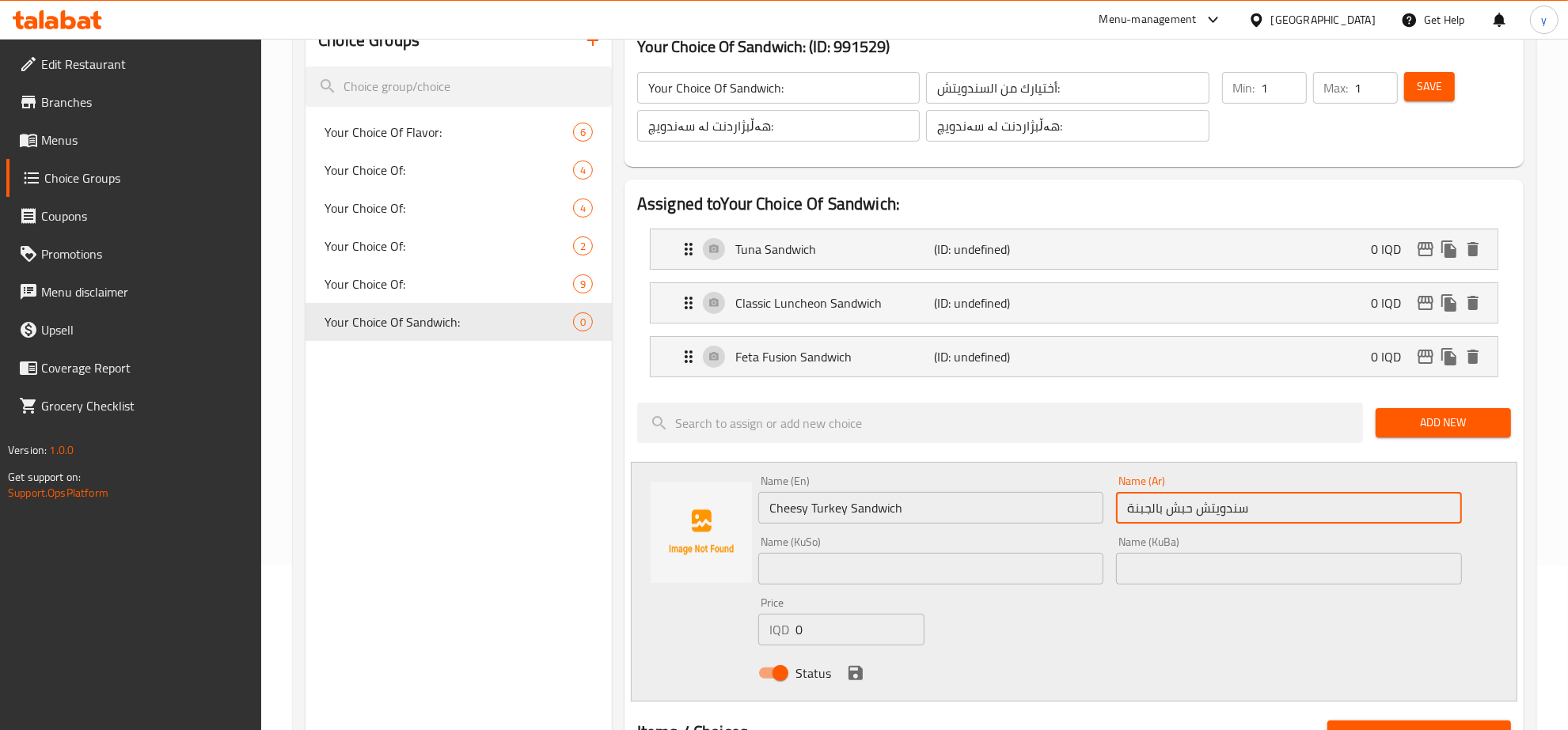
type input "سندويتش حبش بالجبنة"
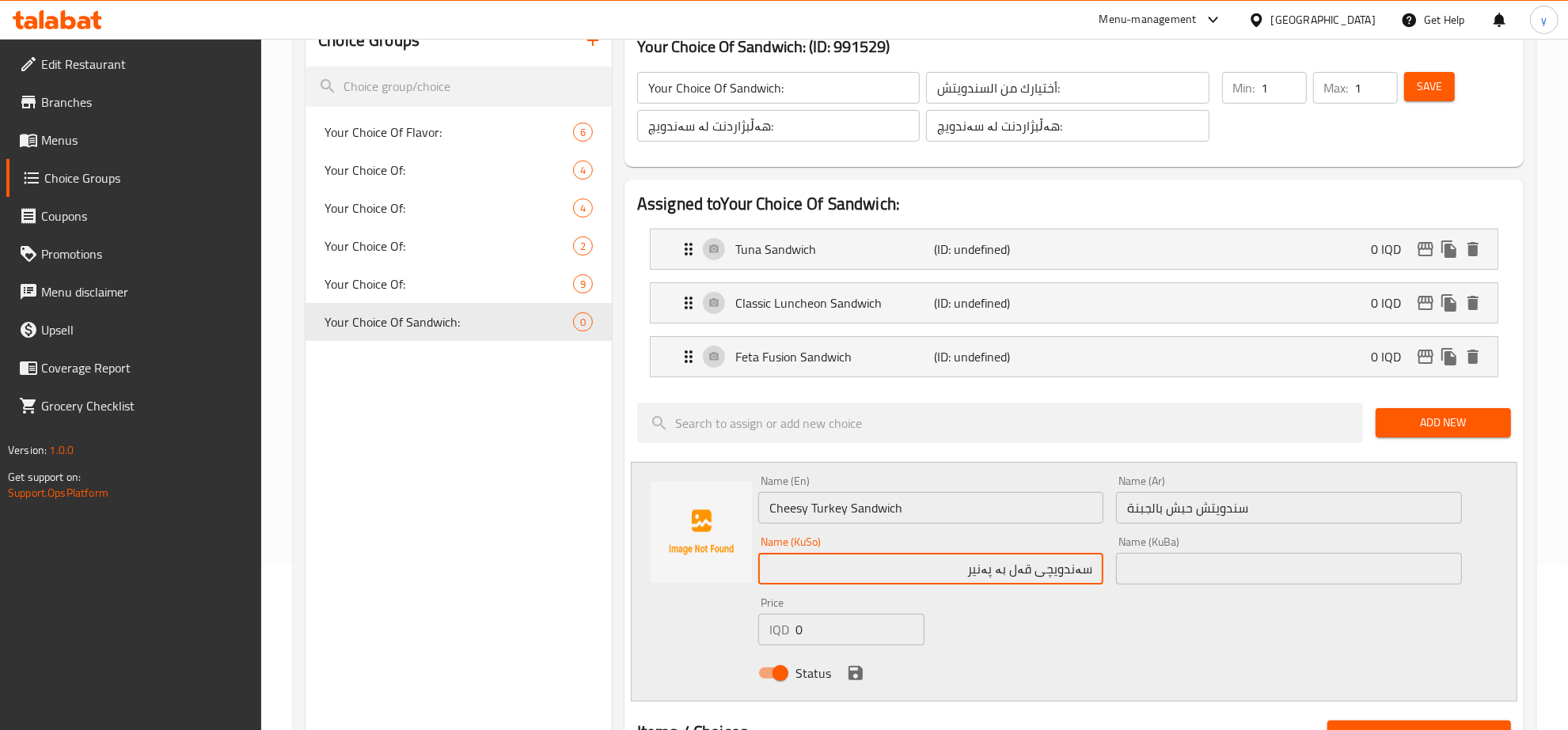
type input "سەندویچی قەل بە پەنیر"
click at [842, 668] on div "Status" at bounding box center [1110, 673] width 717 height 42
click at [851, 666] on icon "save" at bounding box center [856, 673] width 19 height 19
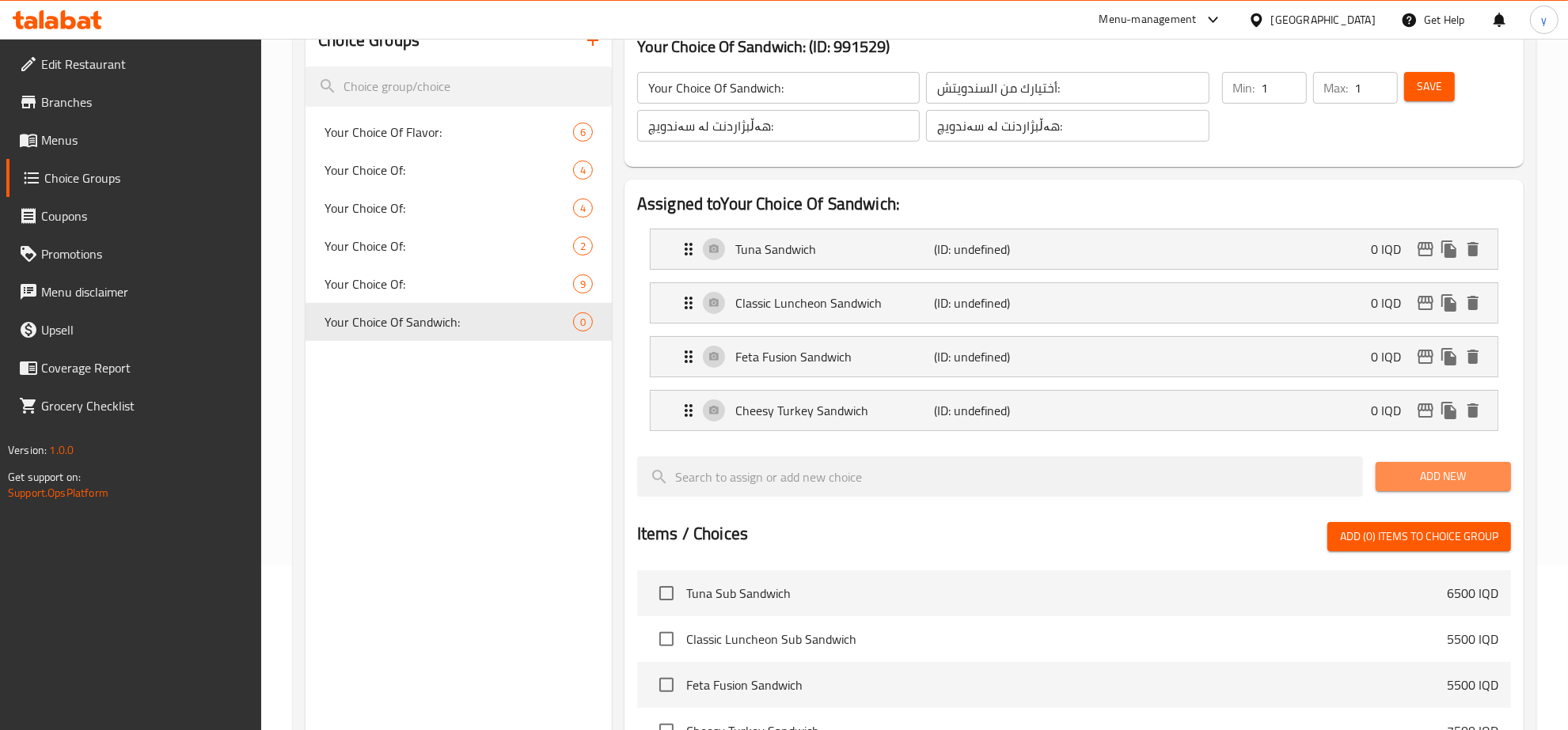
click at [1403, 473] on span "Add New" at bounding box center [1443, 476] width 110 height 20
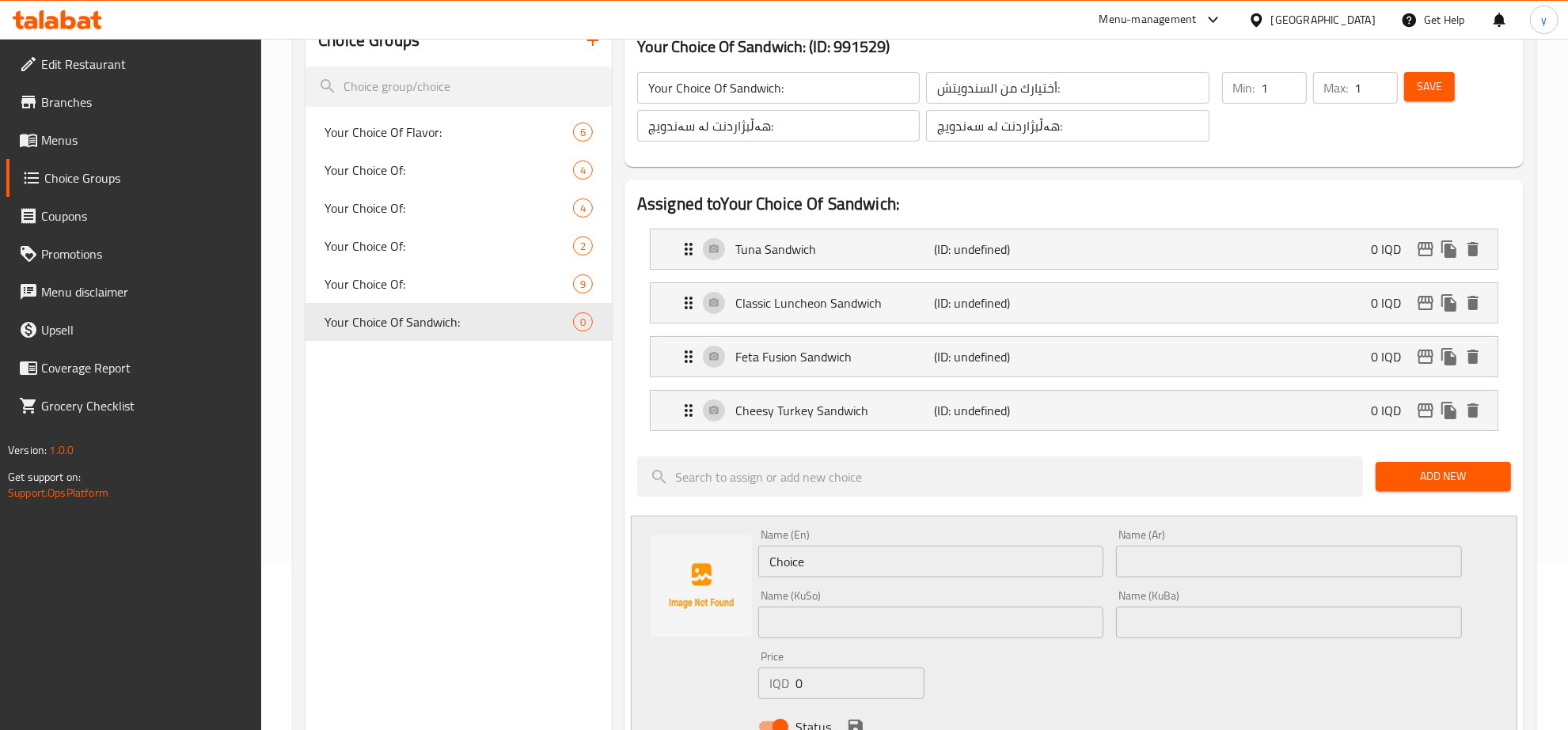
click at [839, 593] on div "Name (KuSo) Name (KuSo)" at bounding box center [931, 615] width 346 height 48
click at [847, 566] on input "Choice" at bounding box center [931, 562] width 346 height 32
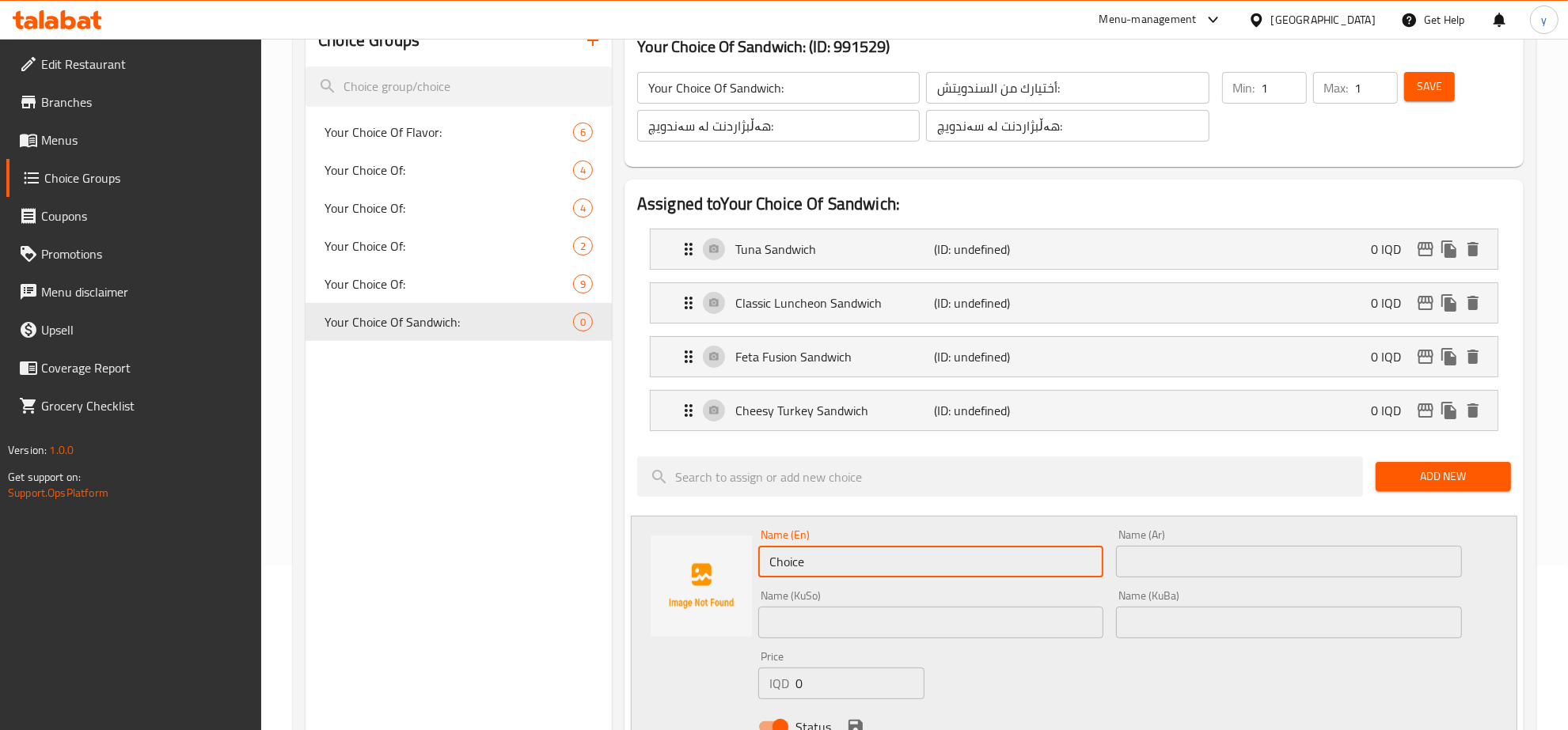
click at [847, 566] on input "Choice" at bounding box center [931, 562] width 346 height 32
paste input "aramelized Halloumi Sandwich"
type input "Caramelized Halloumi Sandwich"
click at [1173, 566] on input "text" at bounding box center [1289, 562] width 346 height 32
click at [877, 566] on input "Caramelized Halloumi Sandwich" at bounding box center [931, 562] width 346 height 32
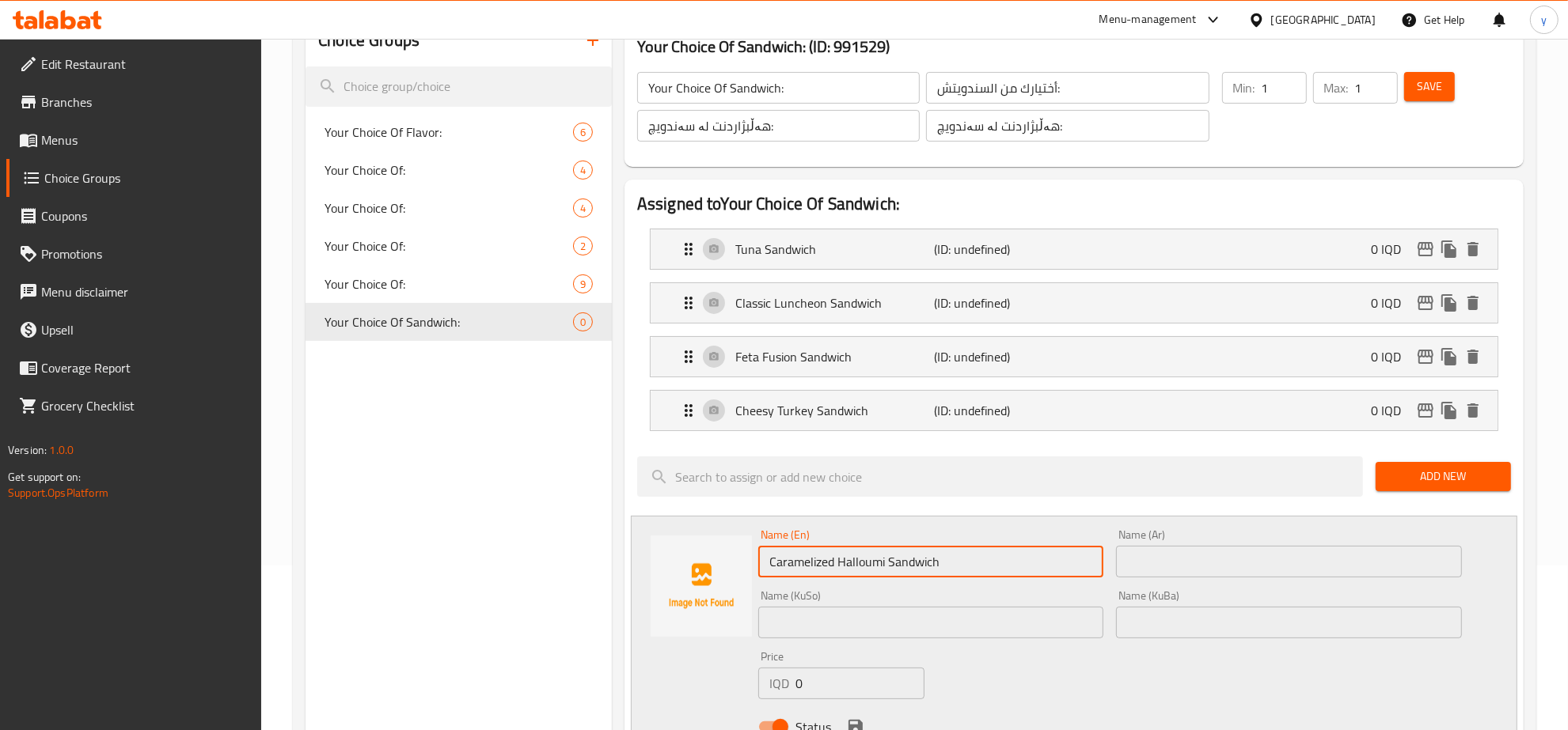
click at [877, 566] on input "Caramelized Halloumi Sandwich" at bounding box center [931, 562] width 346 height 32
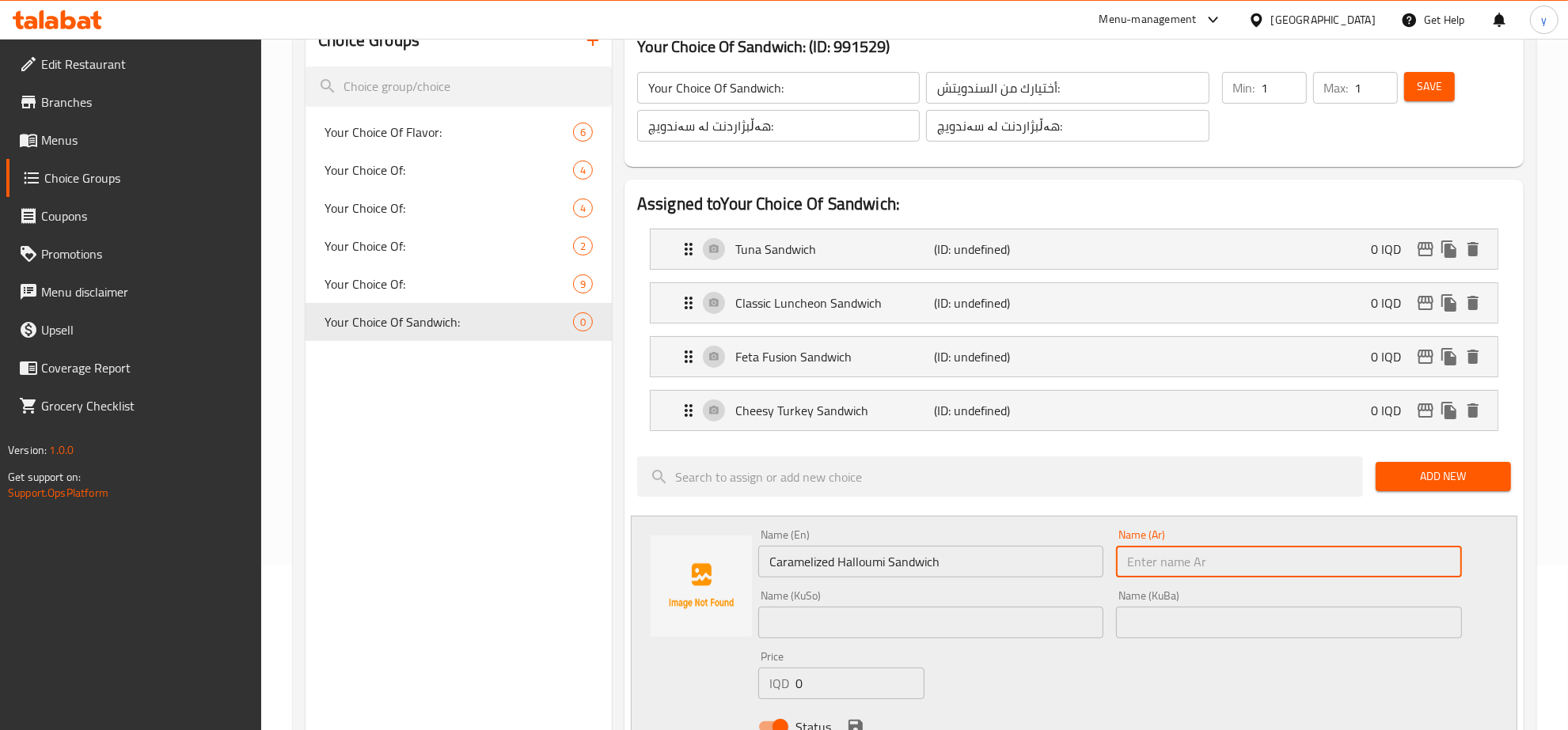
click at [1160, 569] on input "text" at bounding box center [1289, 562] width 346 height 32
paste input "حلومي"
type input "سندويتش حلومي"
click at [942, 630] on input "text" at bounding box center [931, 622] width 346 height 32
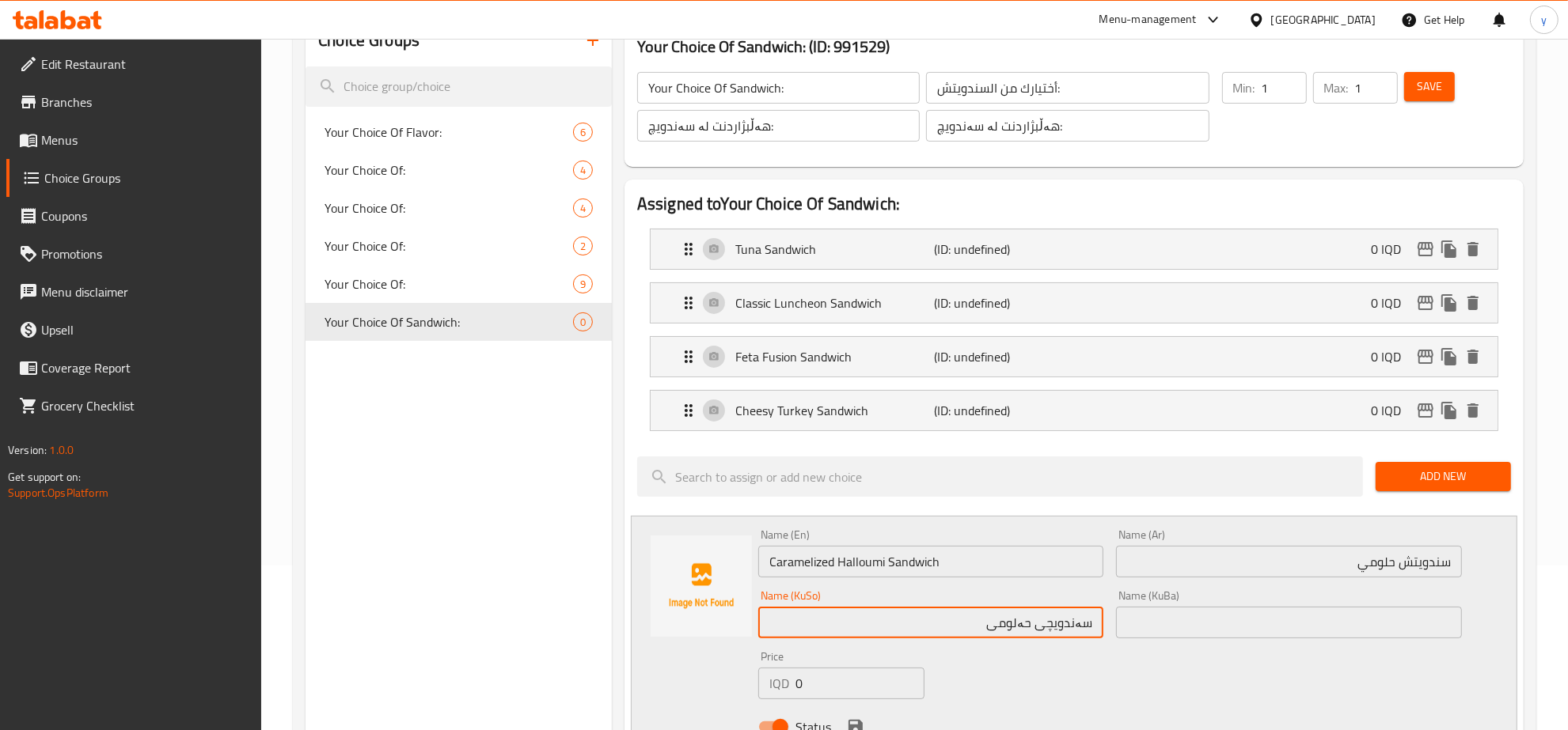
click at [999, 632] on input "سەندویچی حەلومی" at bounding box center [931, 622] width 346 height 32
paste input "text"
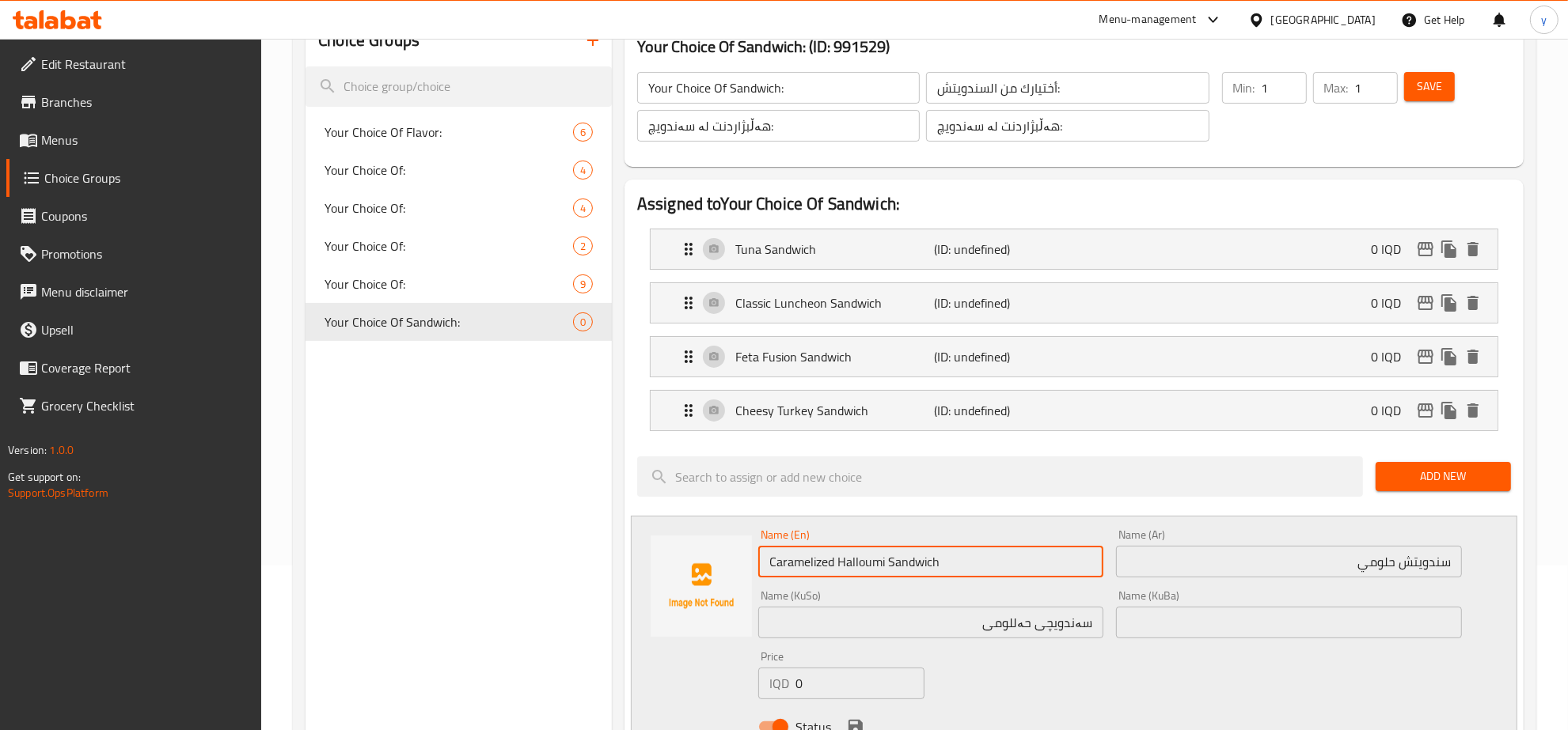
click at [817, 575] on input "Caramelized Halloumi Sandwich" at bounding box center [931, 562] width 346 height 32
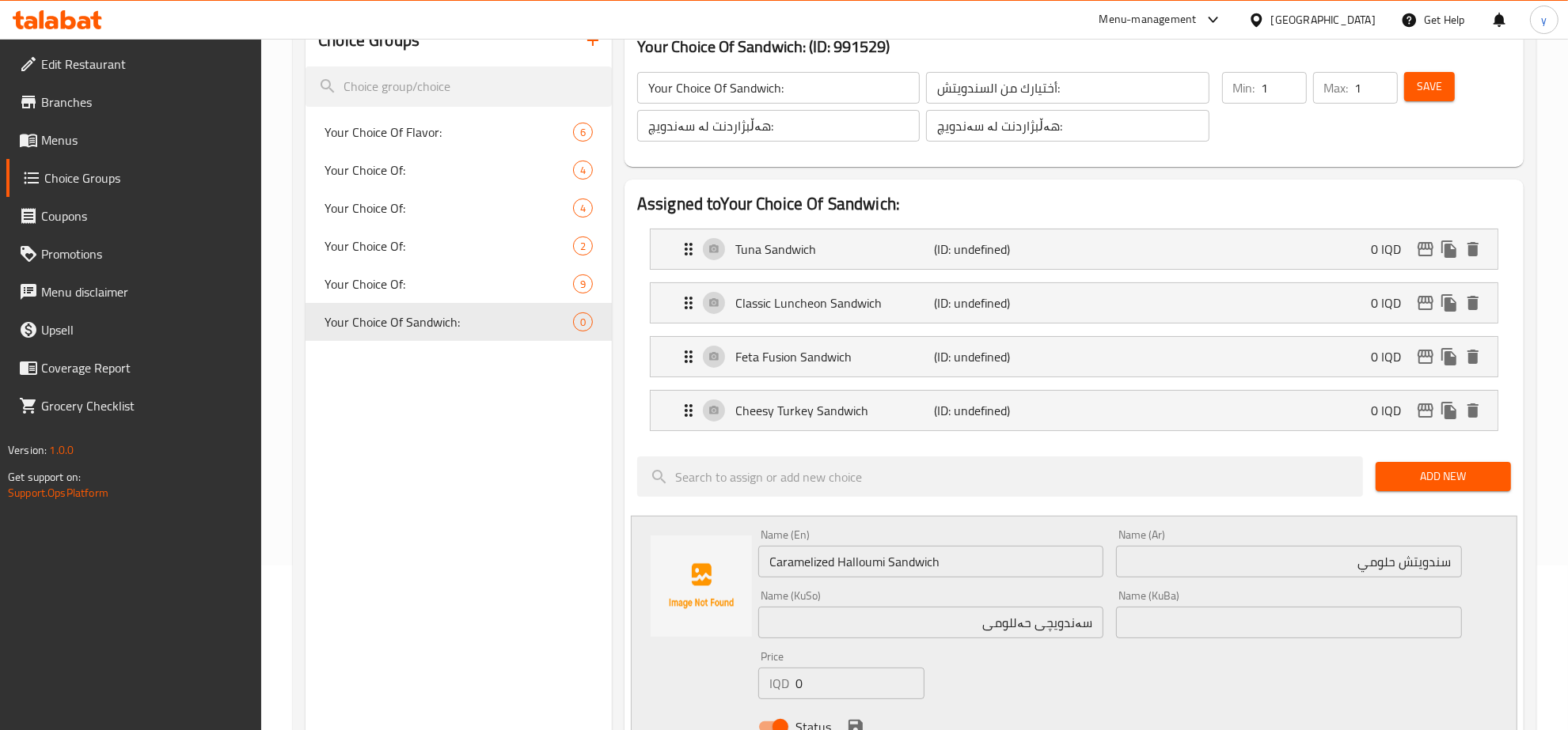
click at [966, 626] on input "سەندویچی حەللومی" at bounding box center [931, 622] width 346 height 32
paste input "قرچێنکراو"
type input "سەندویچی حەللومی قرچێنکراو"
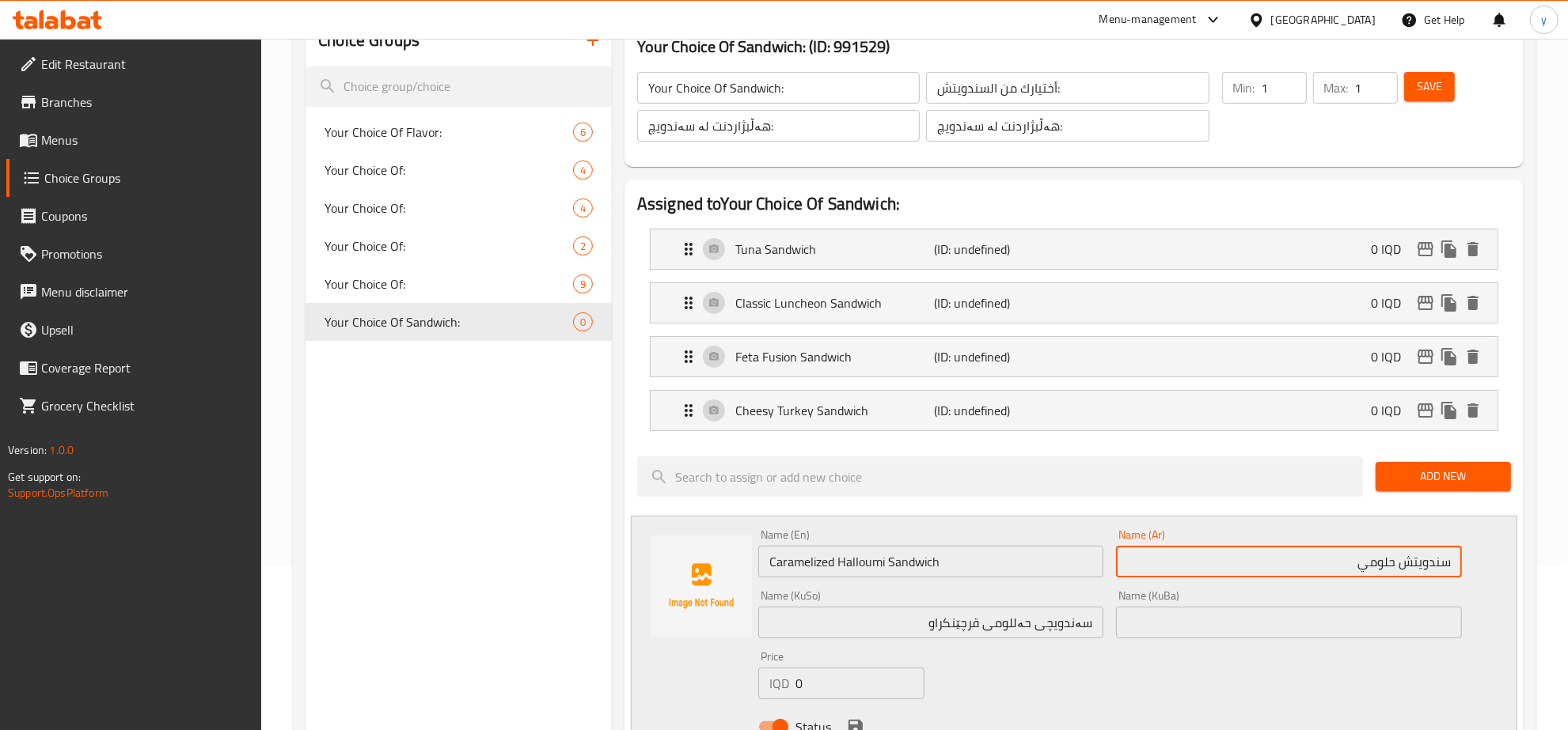
click at [1211, 574] on input "سندويتش حلومي" at bounding box center [1289, 562] width 346 height 32
paste input "مكرمل"
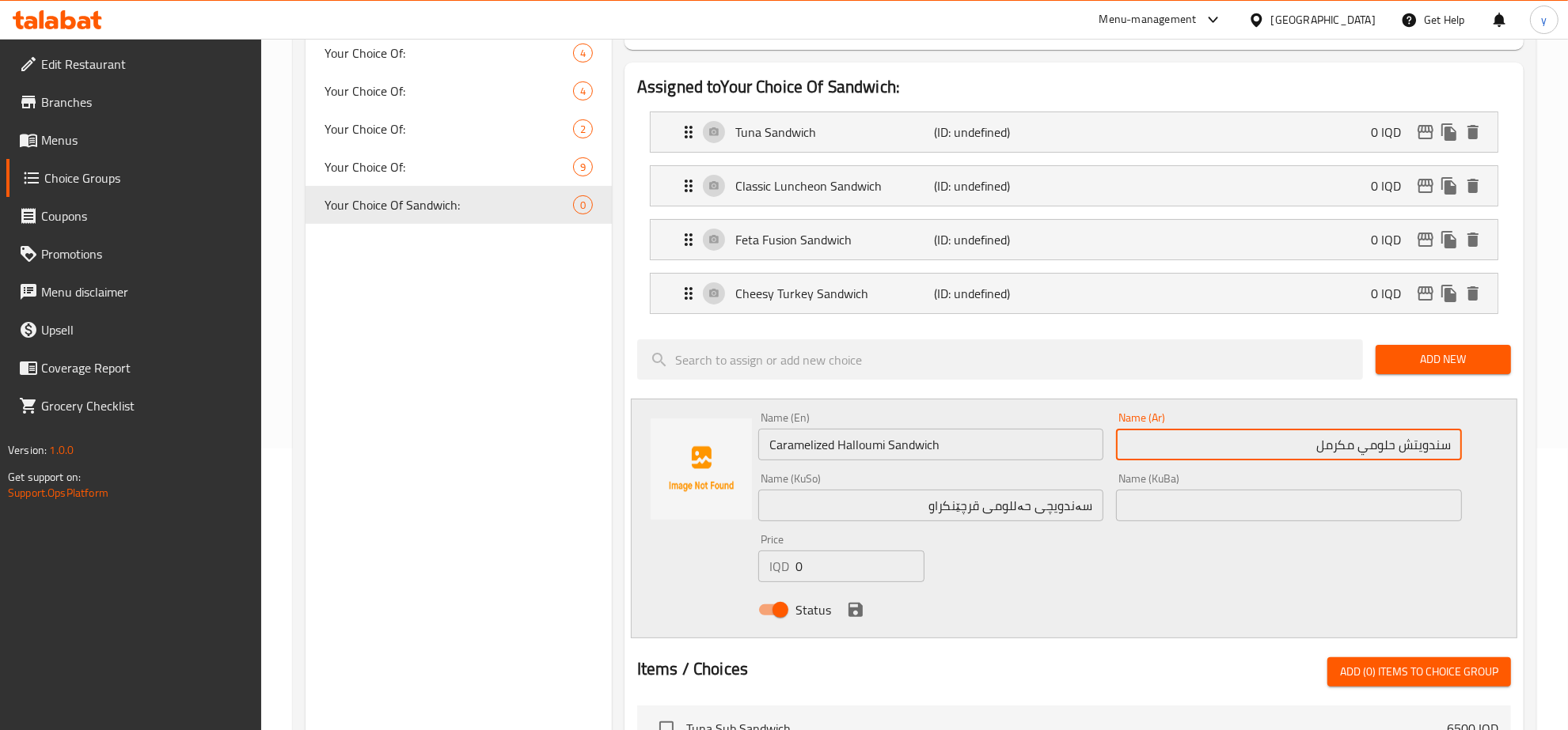
scroll to position [329, 0]
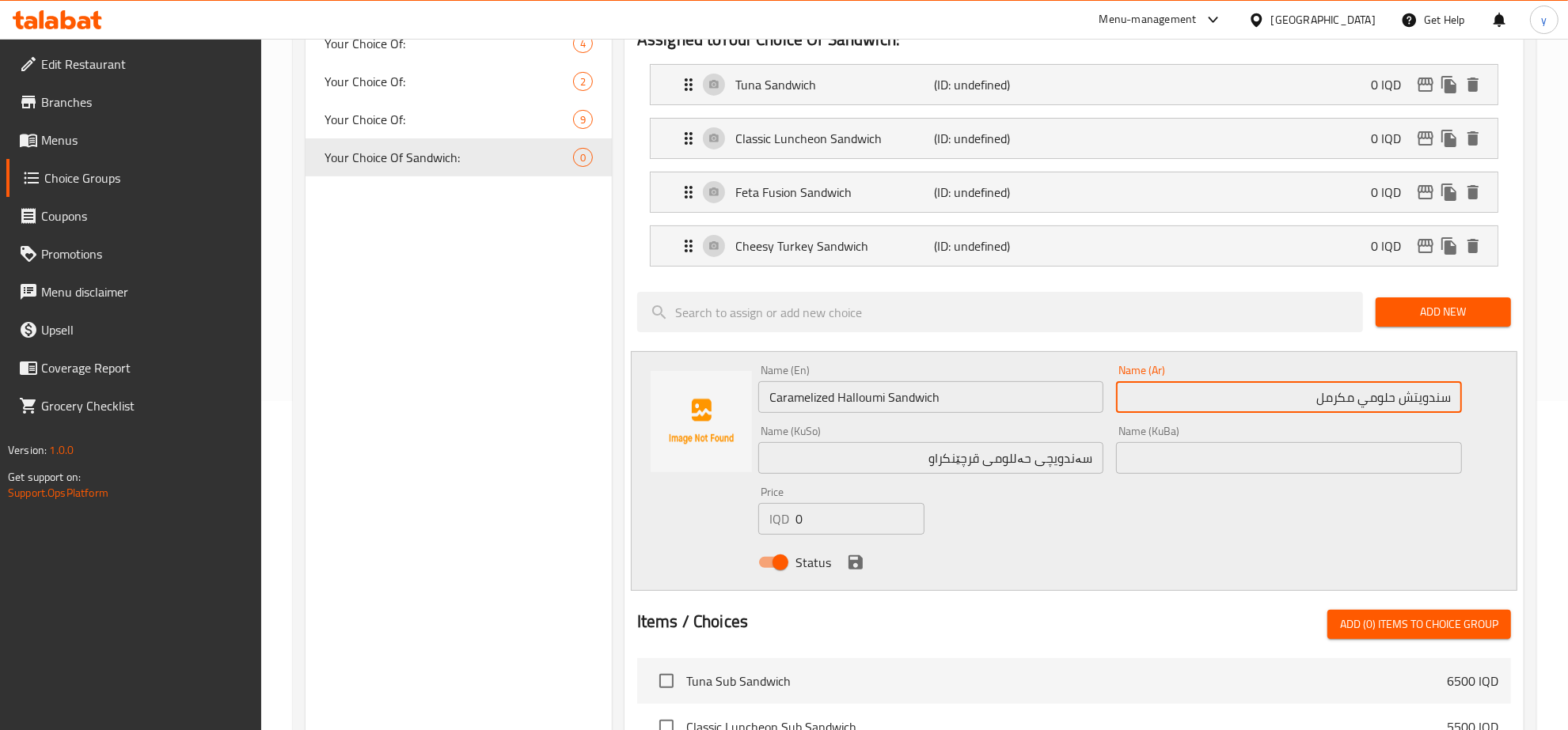
type input "سندويتش حلومي مكرمل"
click at [848, 563] on icon "save" at bounding box center [855, 563] width 14 height 14
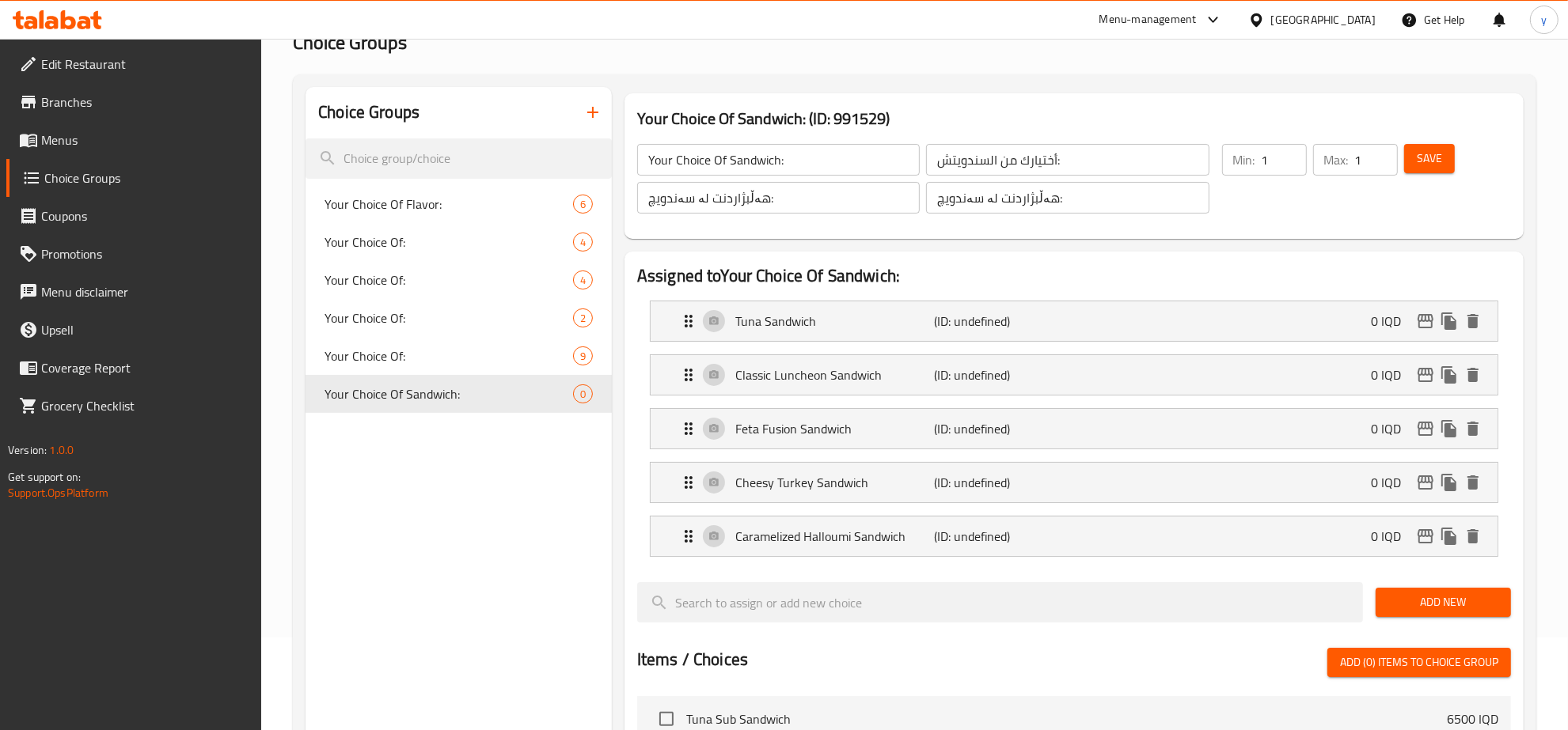
scroll to position [0, 0]
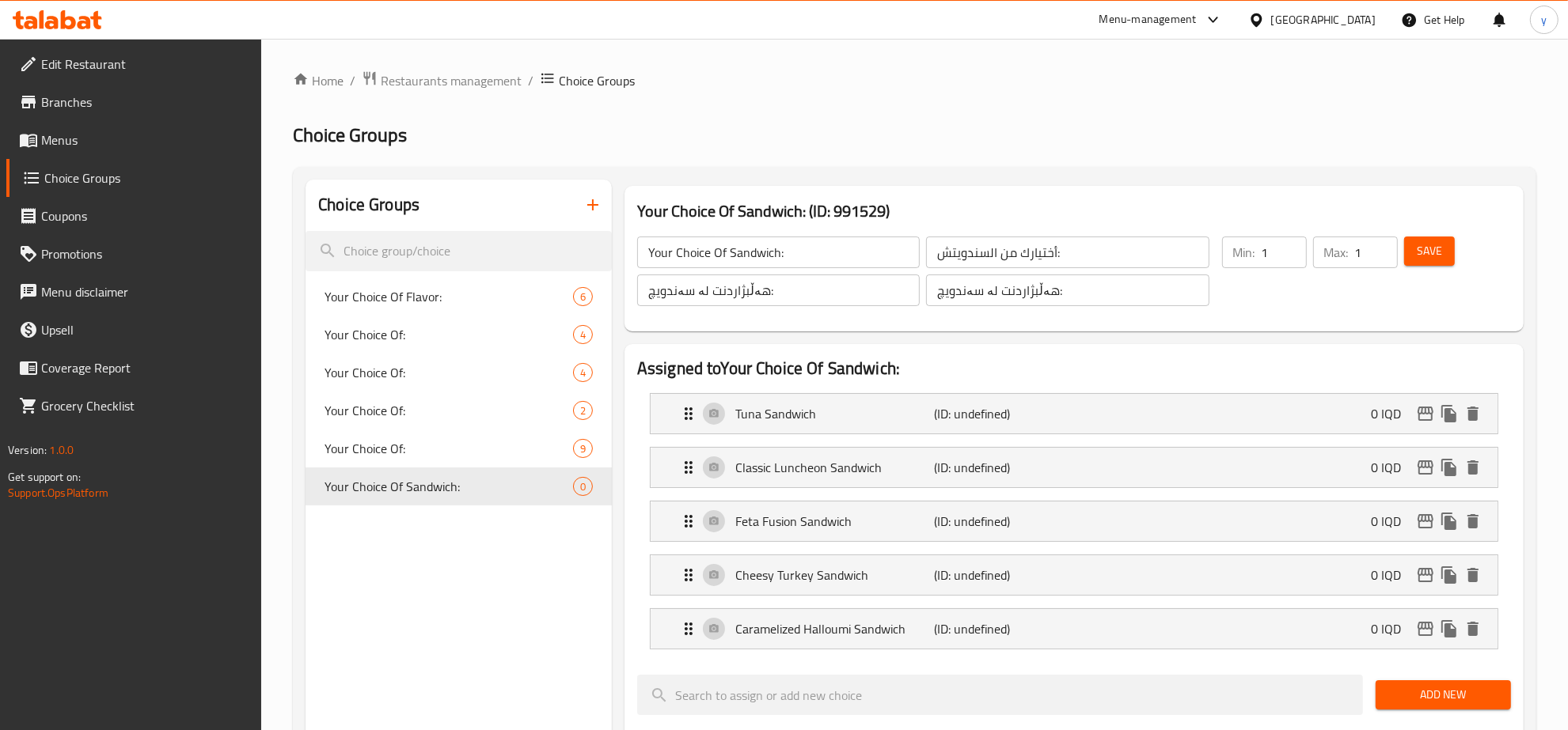
click at [1442, 228] on div "Min: 1 ​ Max: 1 ​ Save" at bounding box center [1360, 271] width 295 height 88
click at [1442, 235] on div "Save" at bounding box center [1448, 271] width 94 height 76
click at [1440, 256] on button "Save" at bounding box center [1429, 251] width 51 height 29
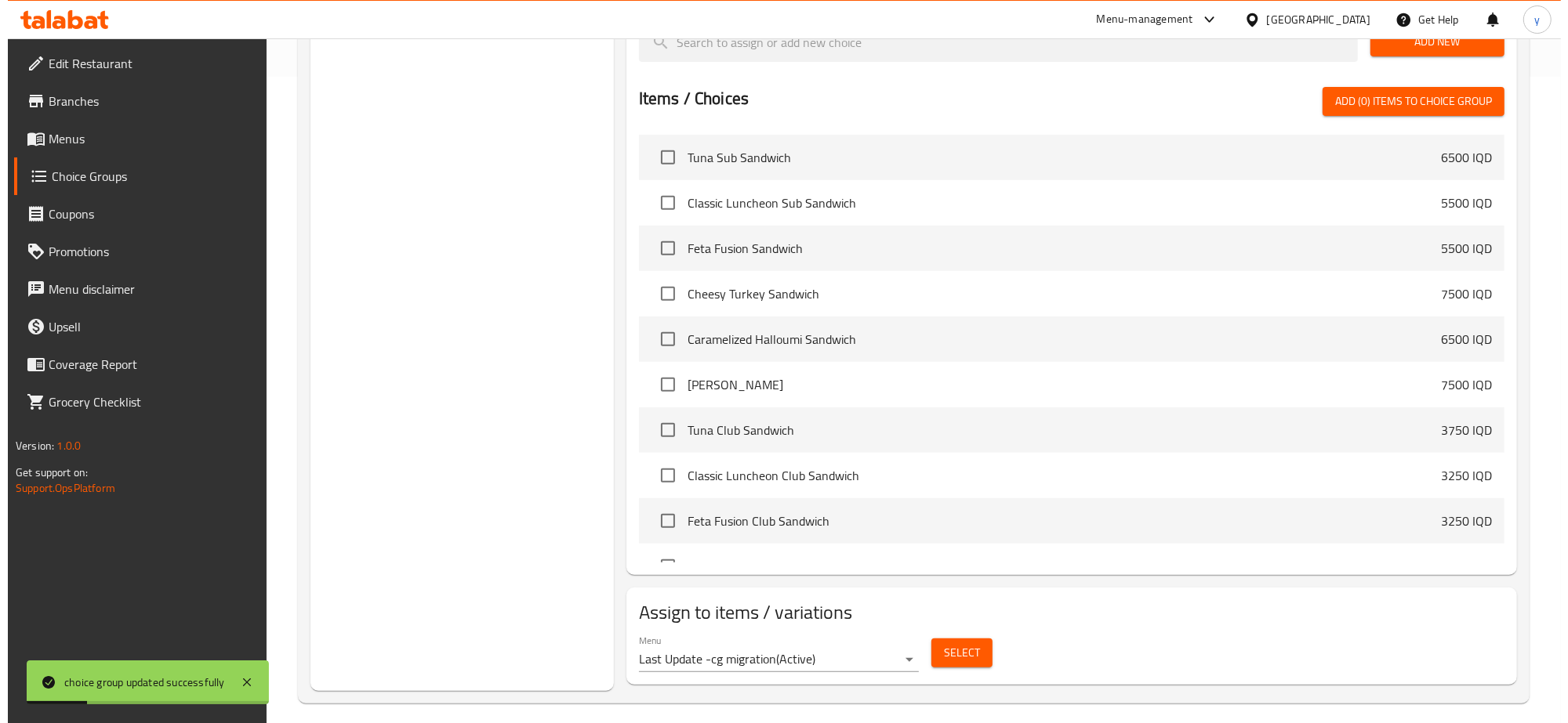
scroll to position [653, 0]
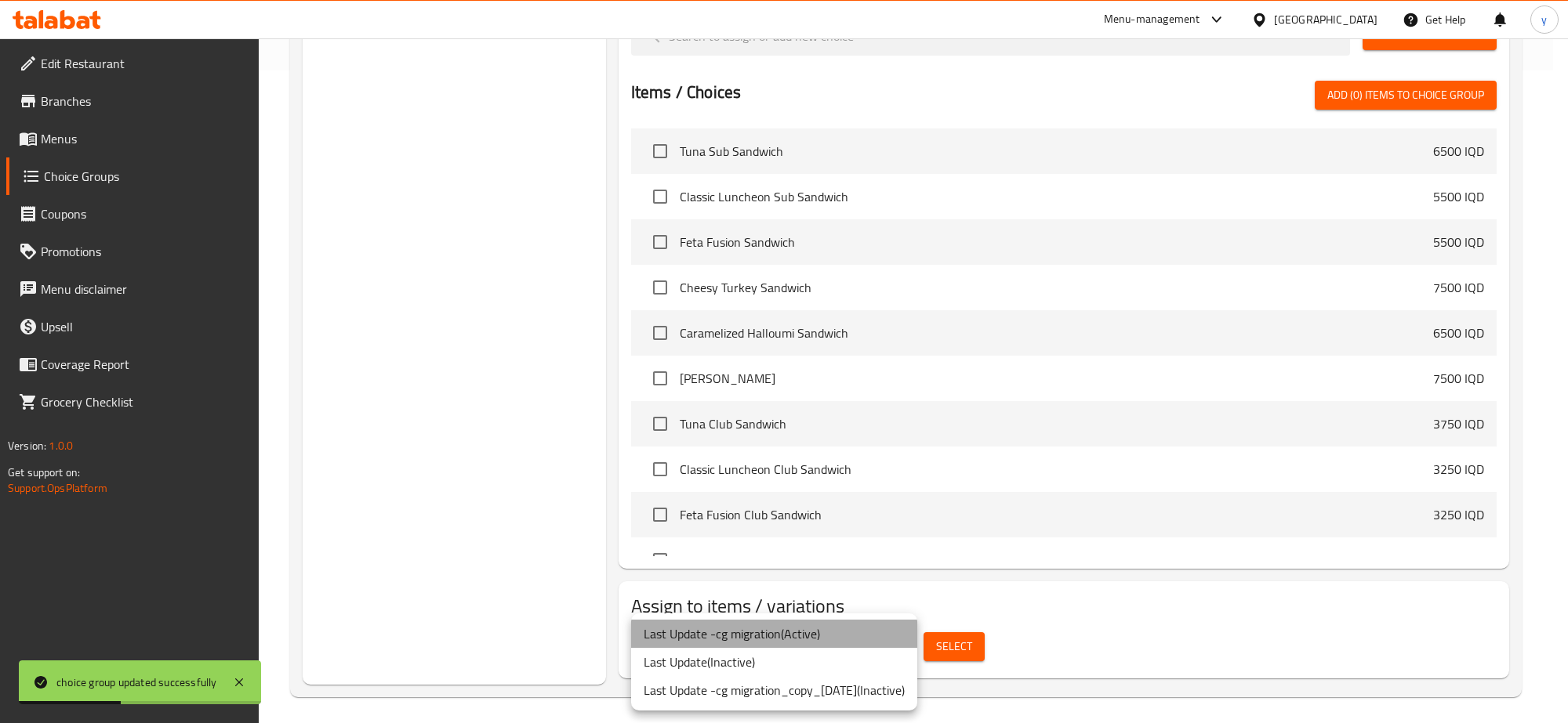
click at [816, 627] on li "Last Update -cg migration ( Active )" at bounding box center [774, 634] width 286 height 29
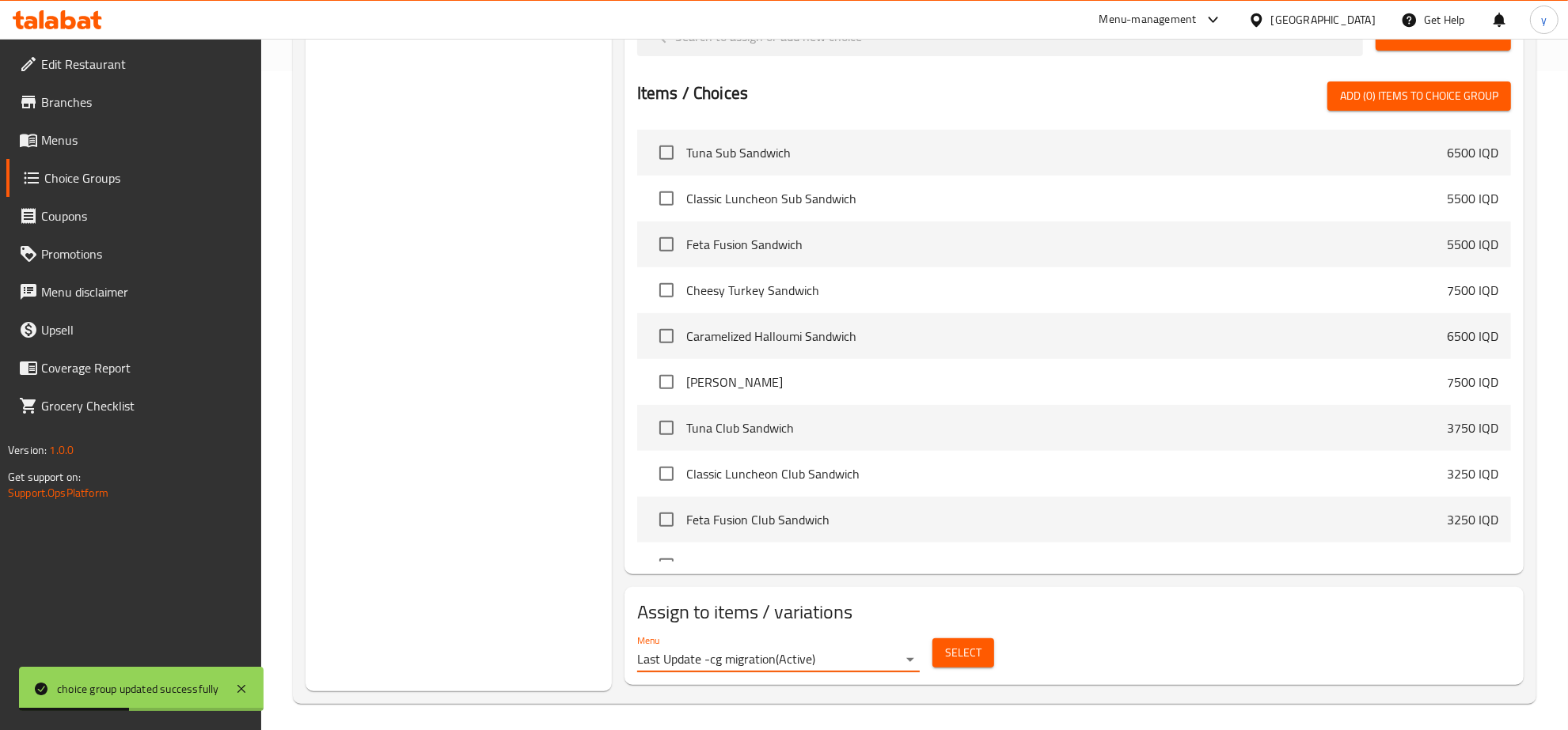
click at [960, 650] on span "Select" at bounding box center [963, 653] width 37 height 20
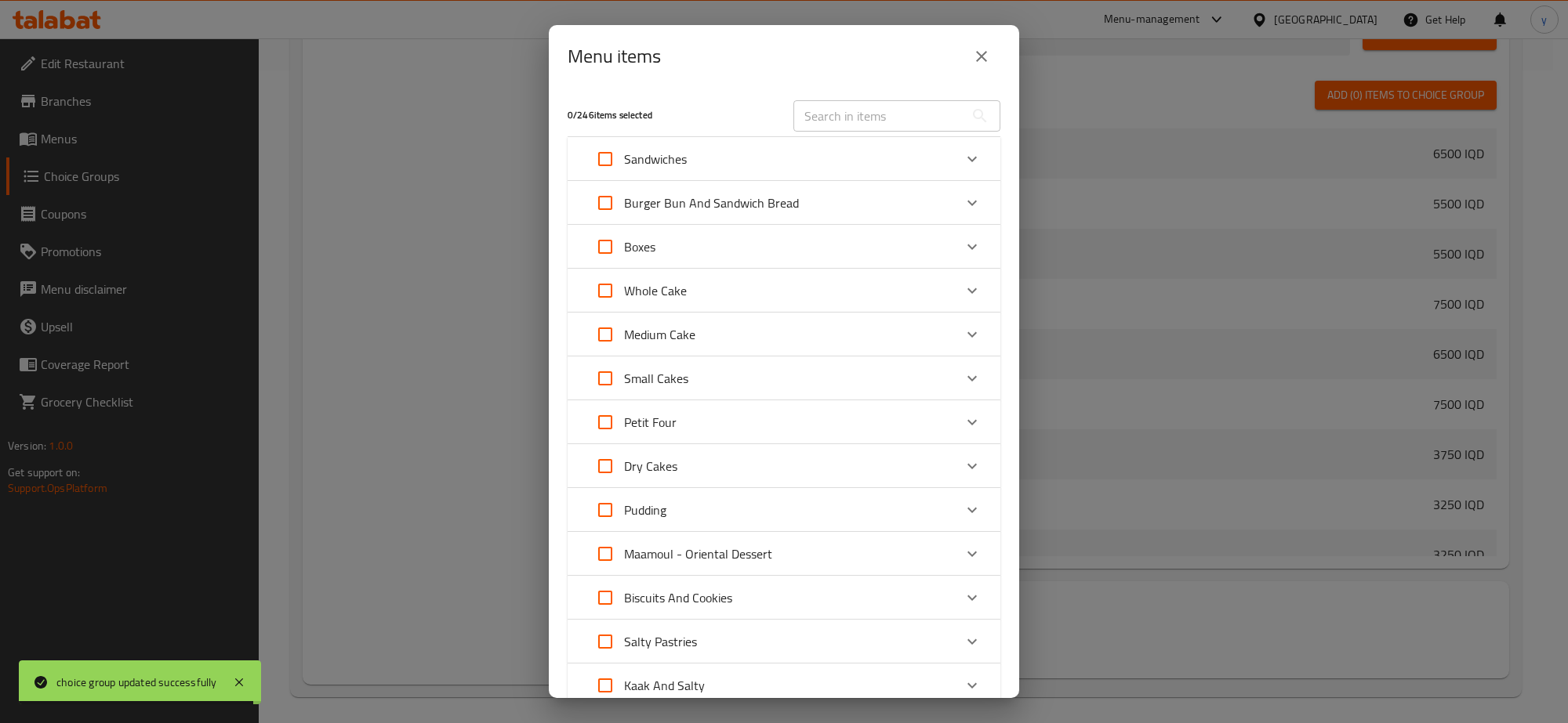
click at [735, 253] on div "Boxes" at bounding box center [769, 246] width 367 height 37
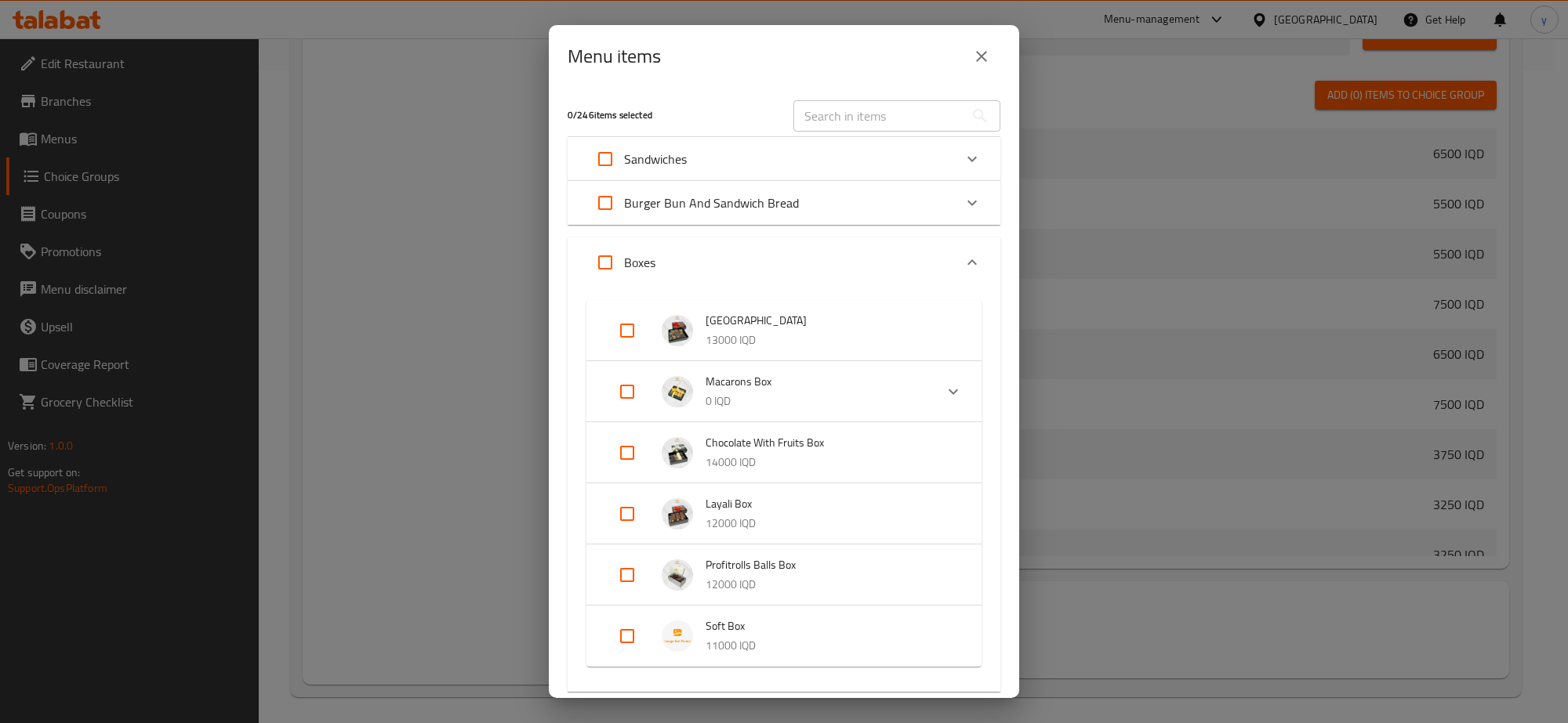
click at [629, 649] on input "Expand" at bounding box center [626, 635] width 37 height 37
checkbox input "true"
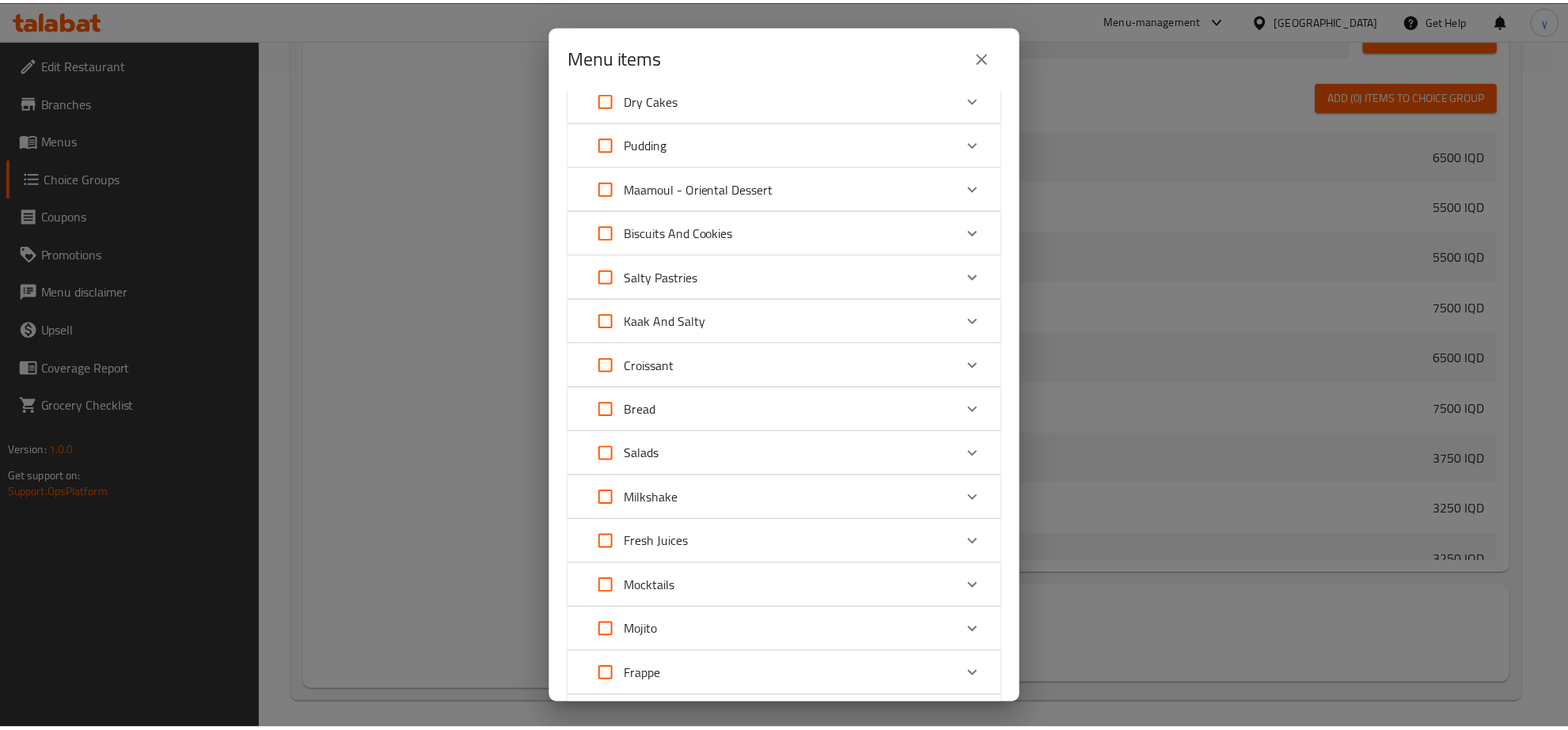
scroll to position [1101, 0]
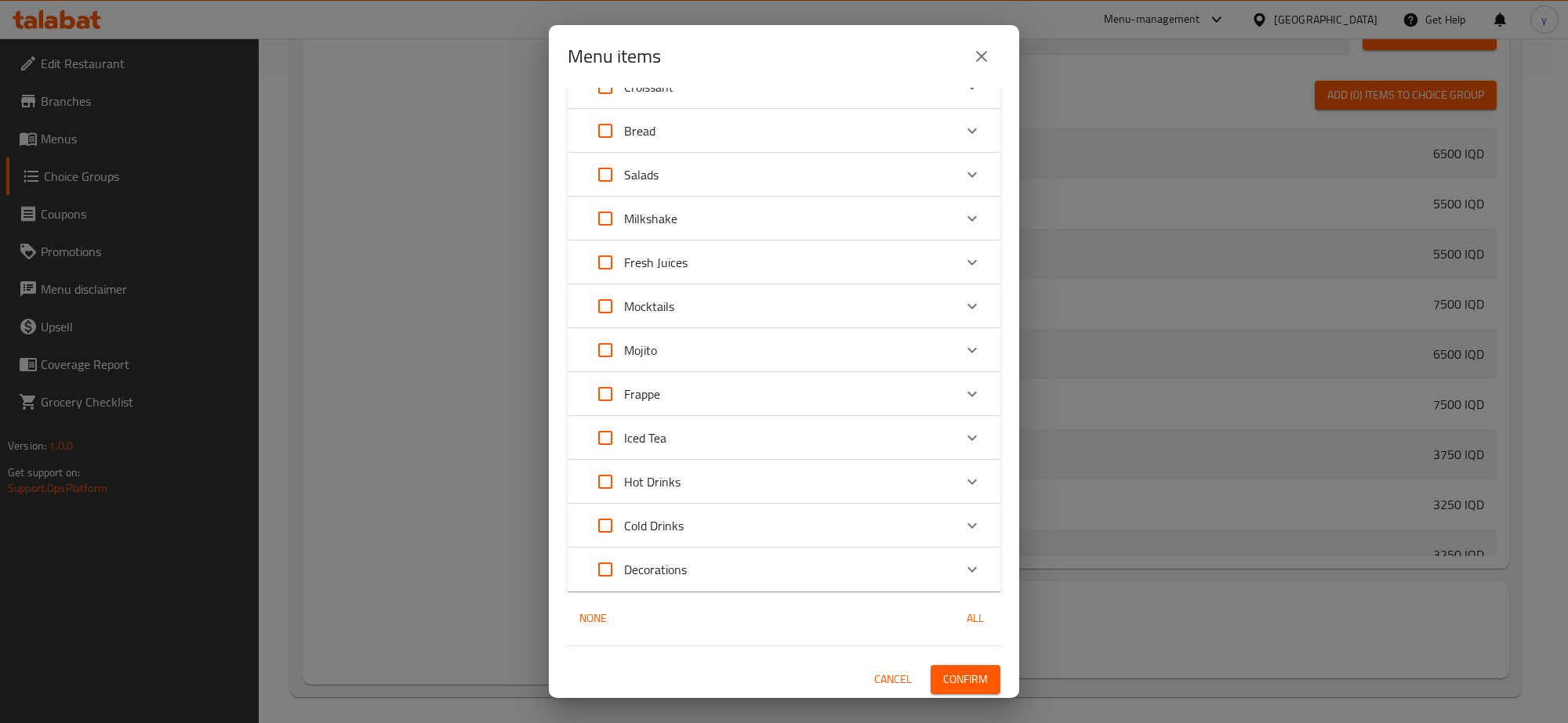
click at [943, 683] on span "Confirm" at bounding box center [965, 679] width 45 height 20
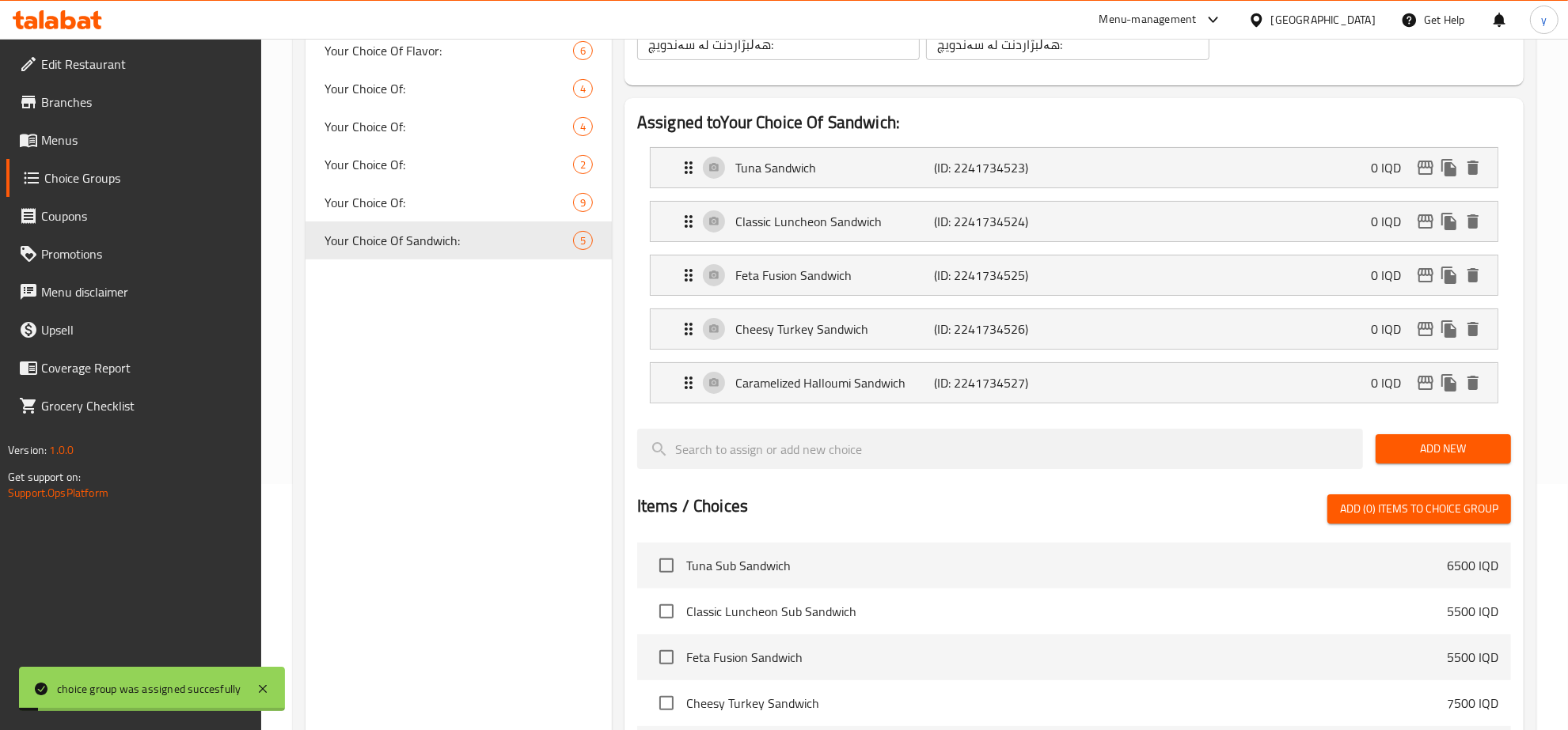
scroll to position [164, 0]
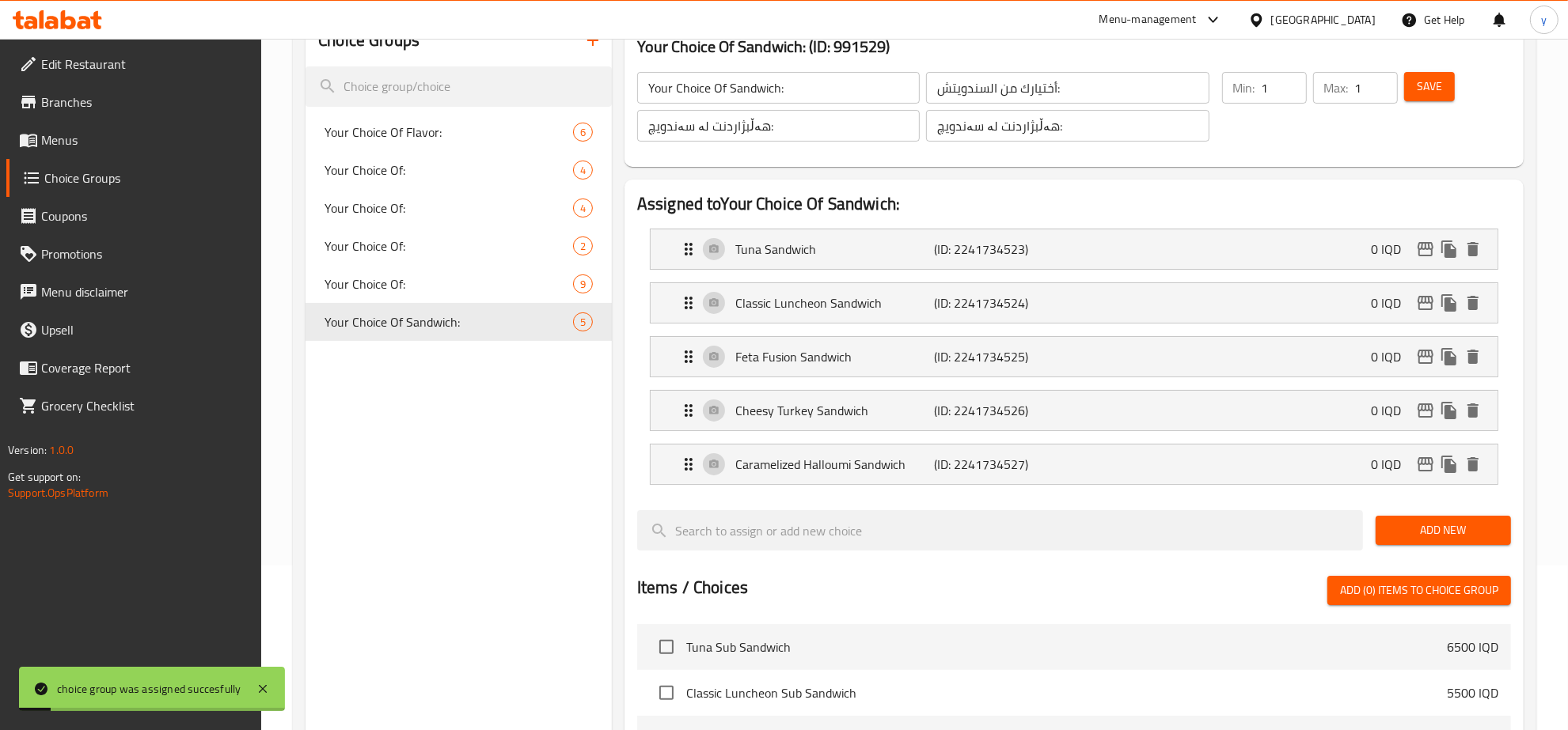
click at [187, 152] on link "Menus" at bounding box center [135, 139] width 256 height 38
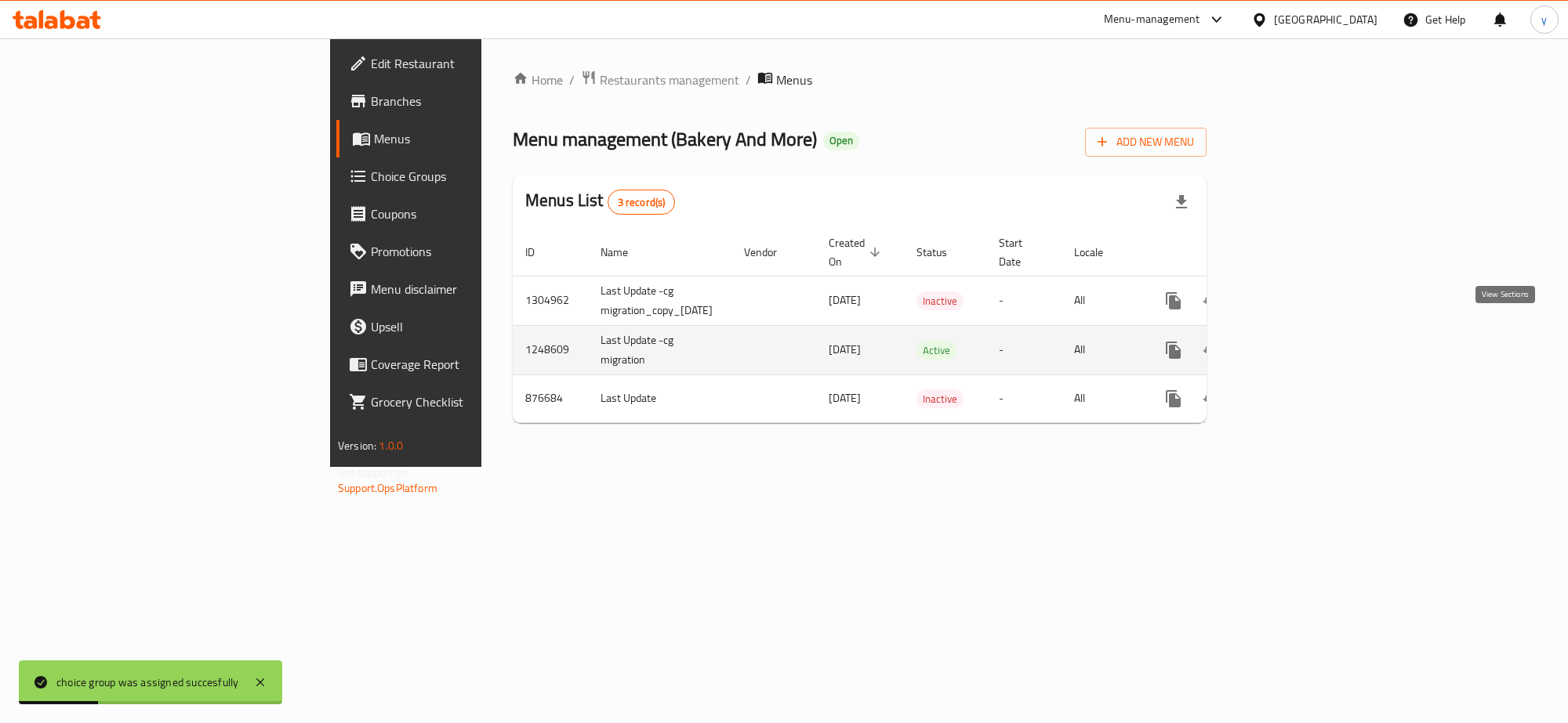
click at [1305, 338] on link "enhanced table" at bounding box center [1285, 350] width 37 height 37
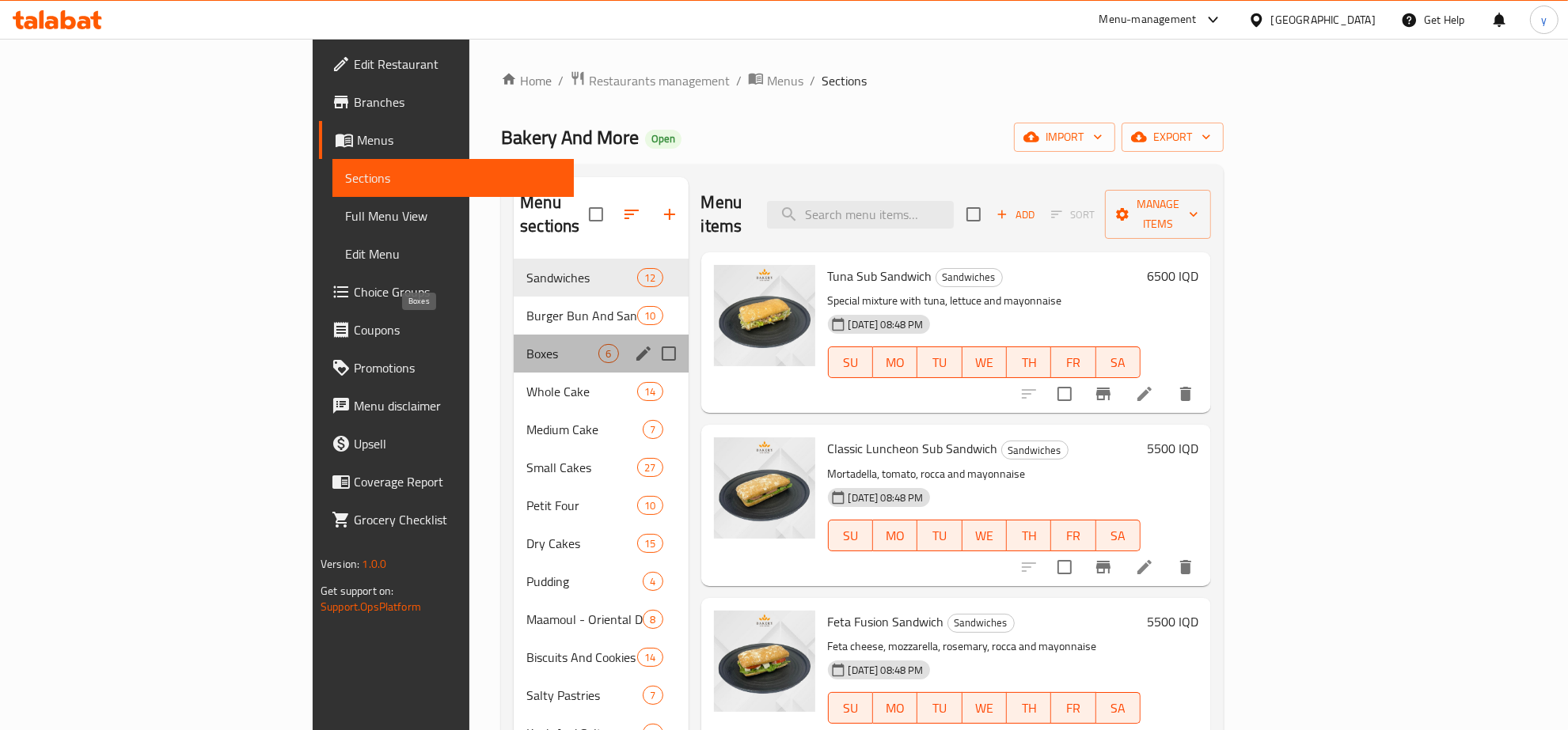
click at [526, 344] on span "Boxes" at bounding box center [562, 354] width 72 height 19
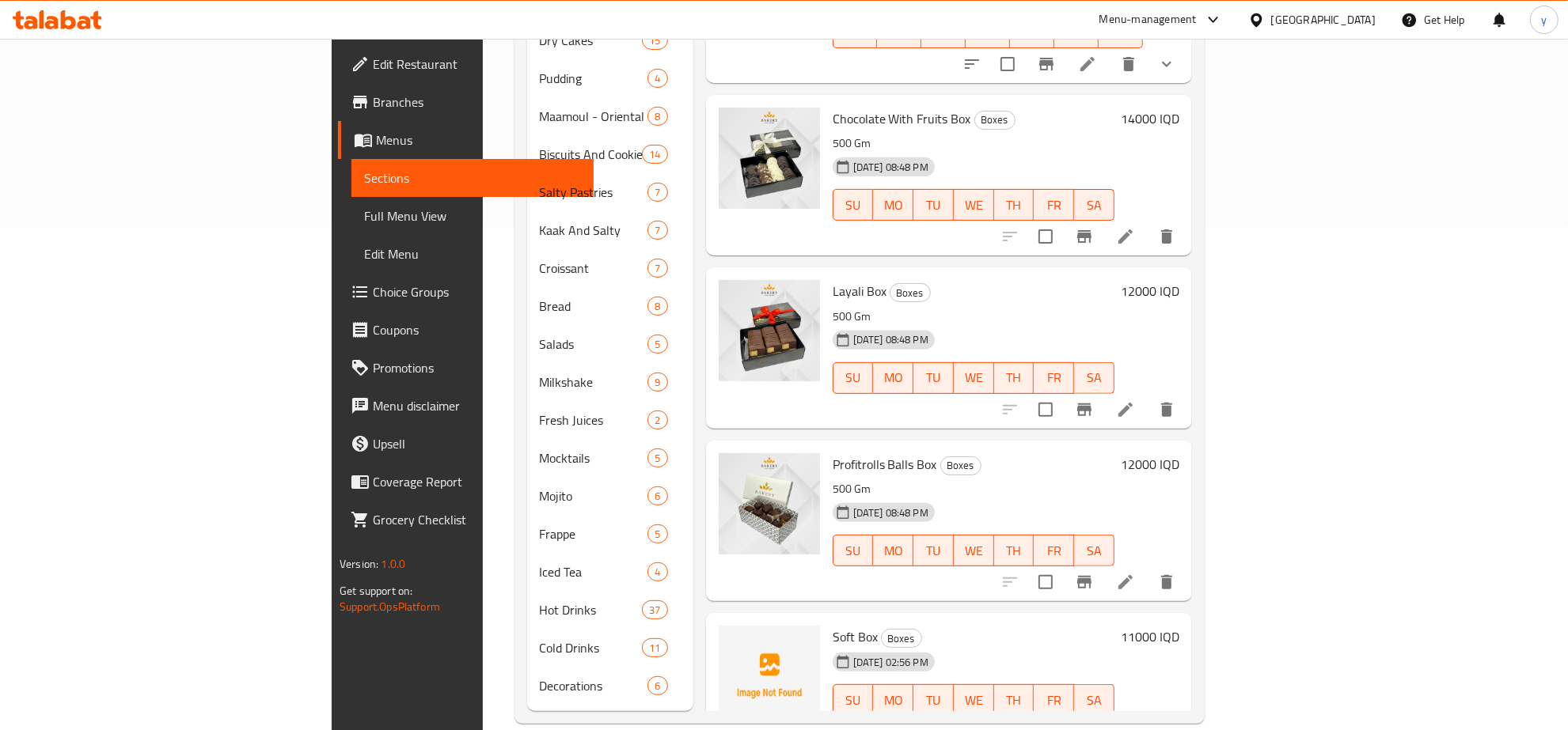
scroll to position [40, 0]
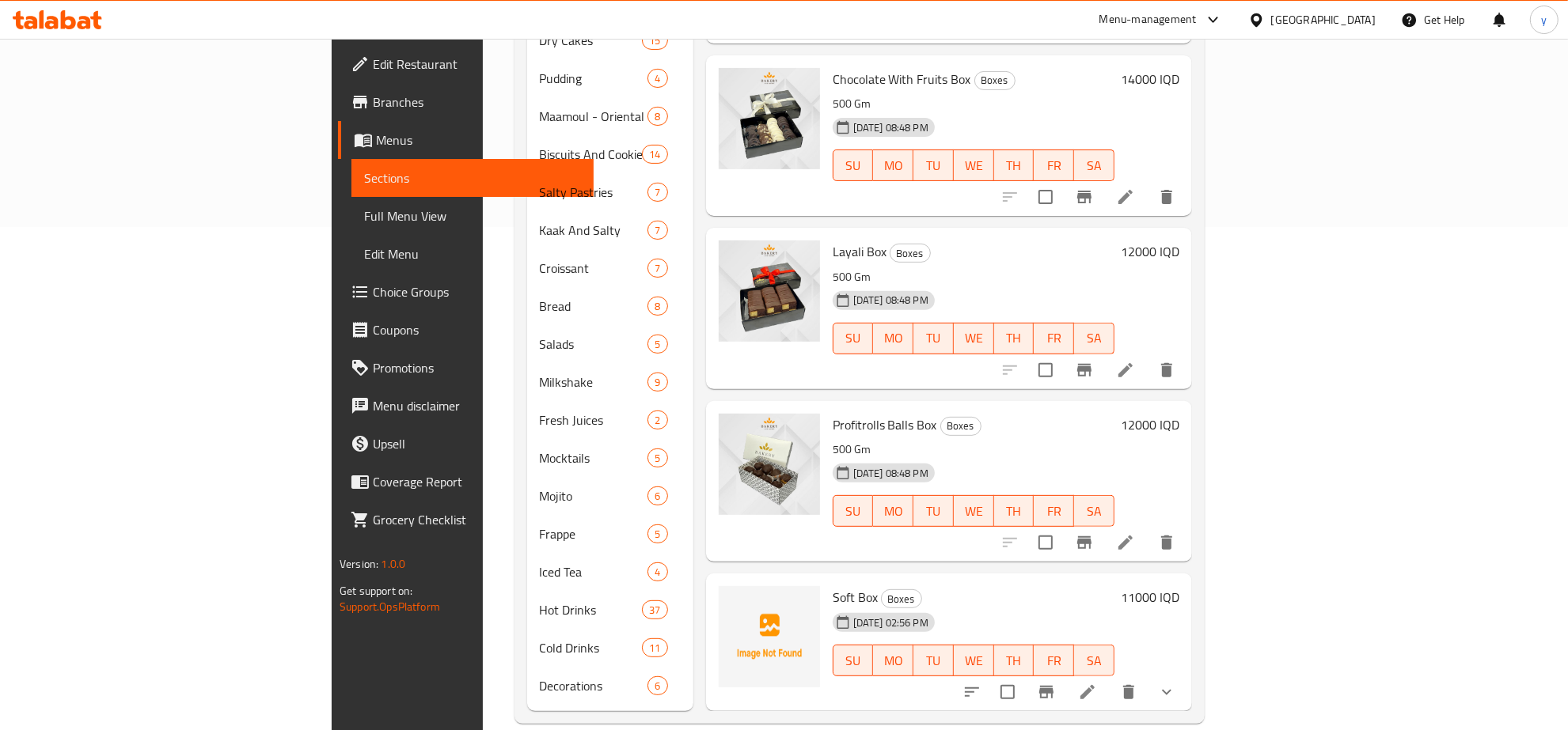
click at [1176, 683] on icon "show more" at bounding box center [1167, 692] width 19 height 19
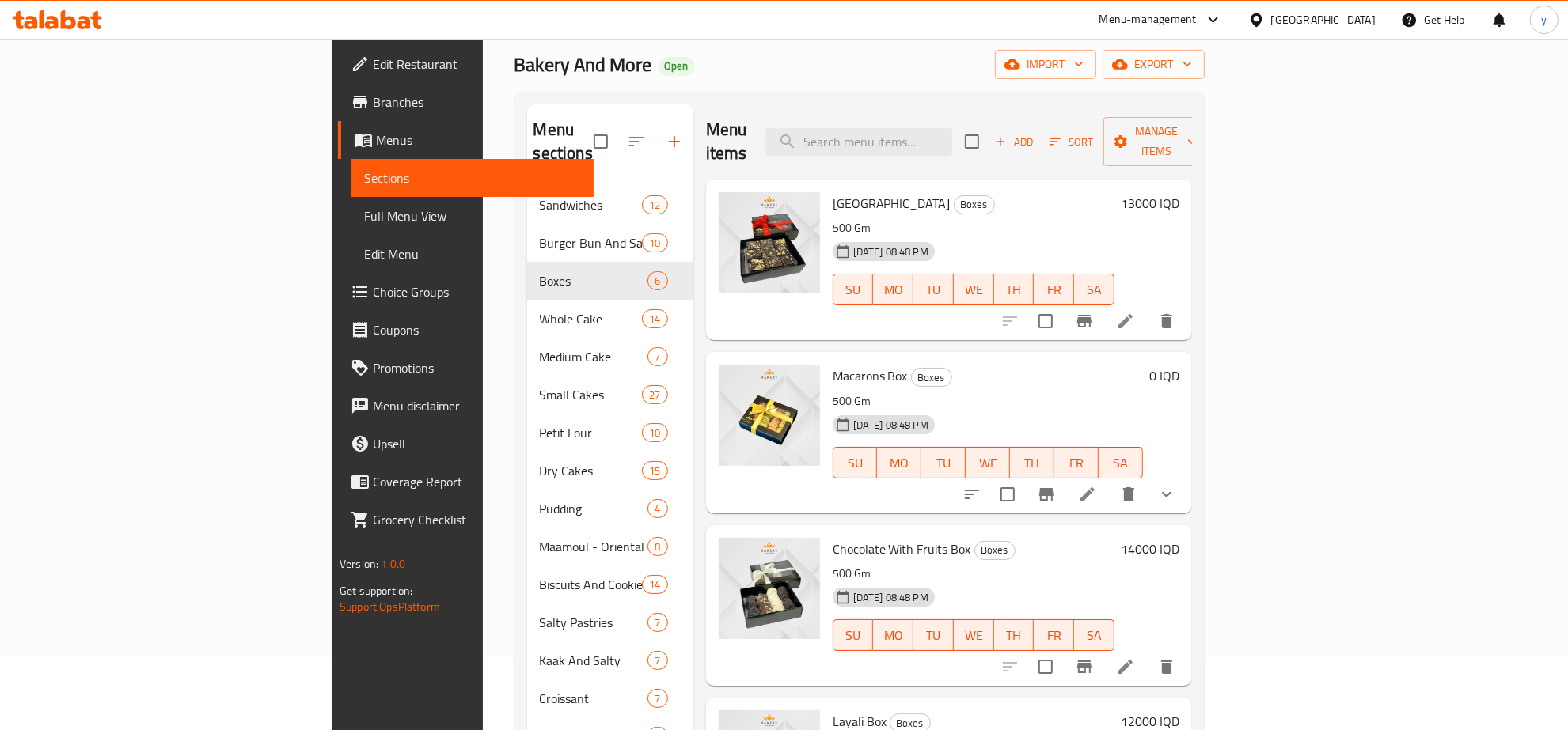
scroll to position [0, 0]
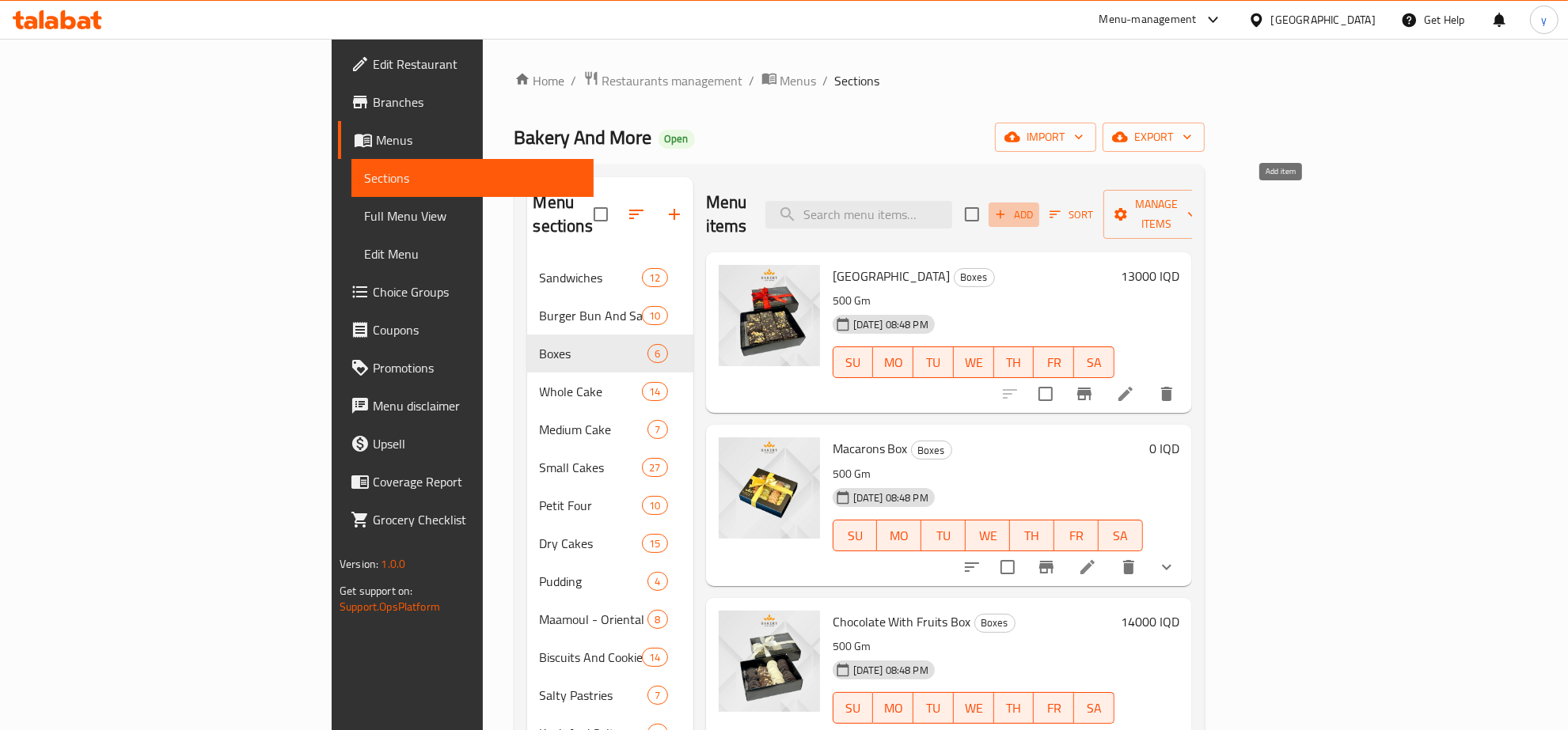
click at [1035, 206] on span "Add" at bounding box center [1014, 214] width 42 height 18
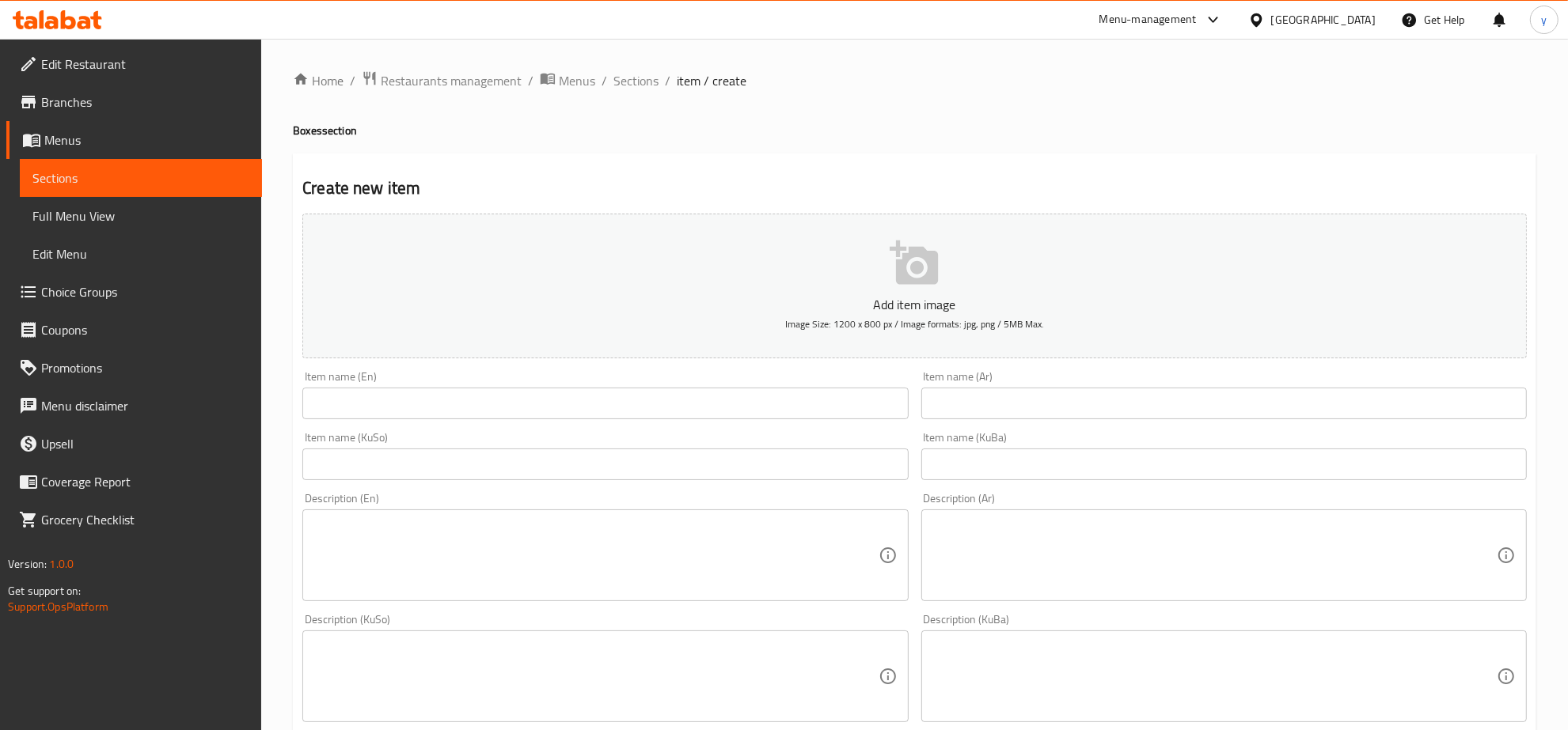
drag, startPoint x: 850, startPoint y: 369, endPoint x: 838, endPoint y: 393, distance: 26.8
click at [847, 374] on div "Item name (En) Item name (En)" at bounding box center [605, 394] width 619 height 61
drag, startPoint x: 838, startPoint y: 393, endPoint x: 736, endPoint y: 426, distance: 107.2
click at [838, 393] on input "text" at bounding box center [604, 403] width 605 height 32
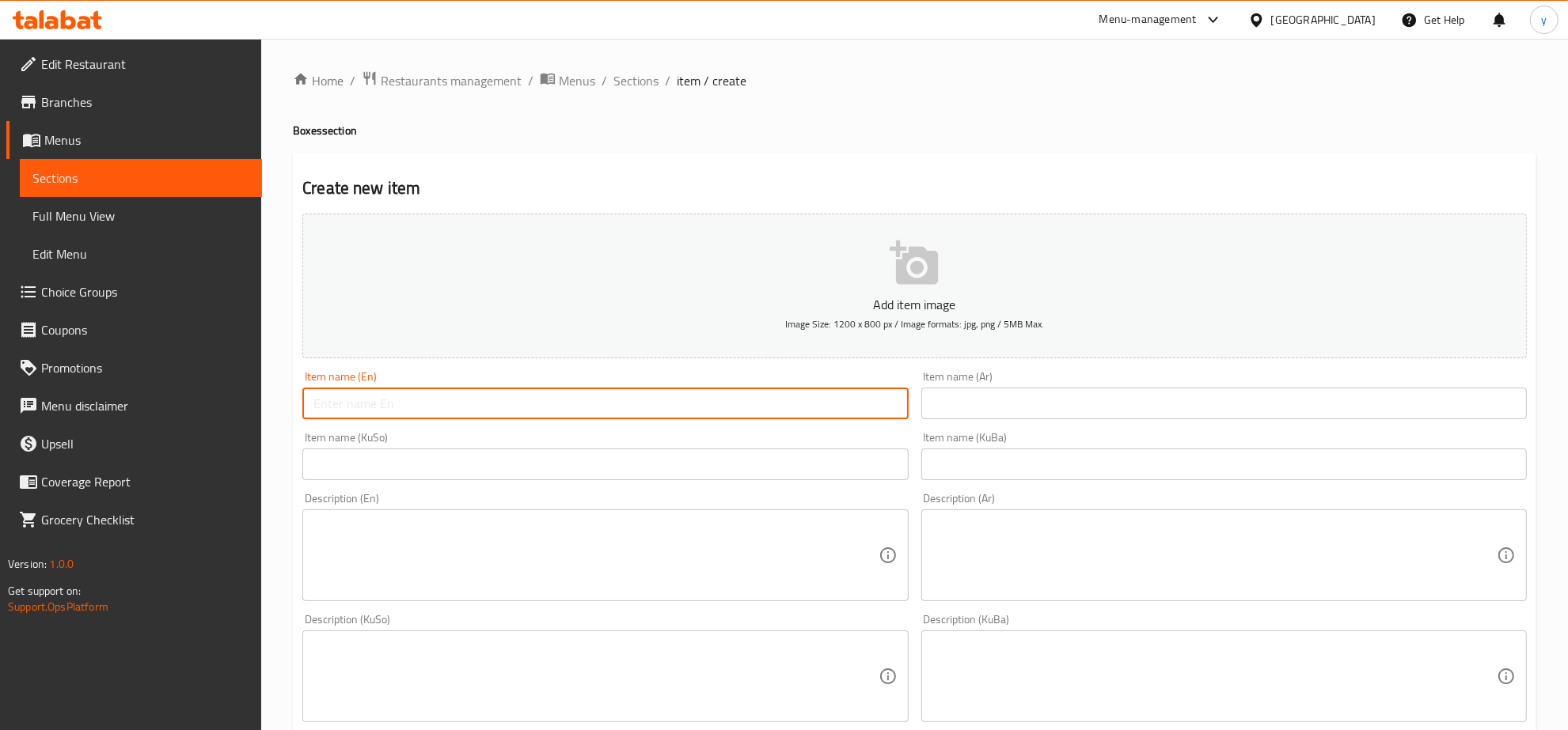
paste input "Club Box"
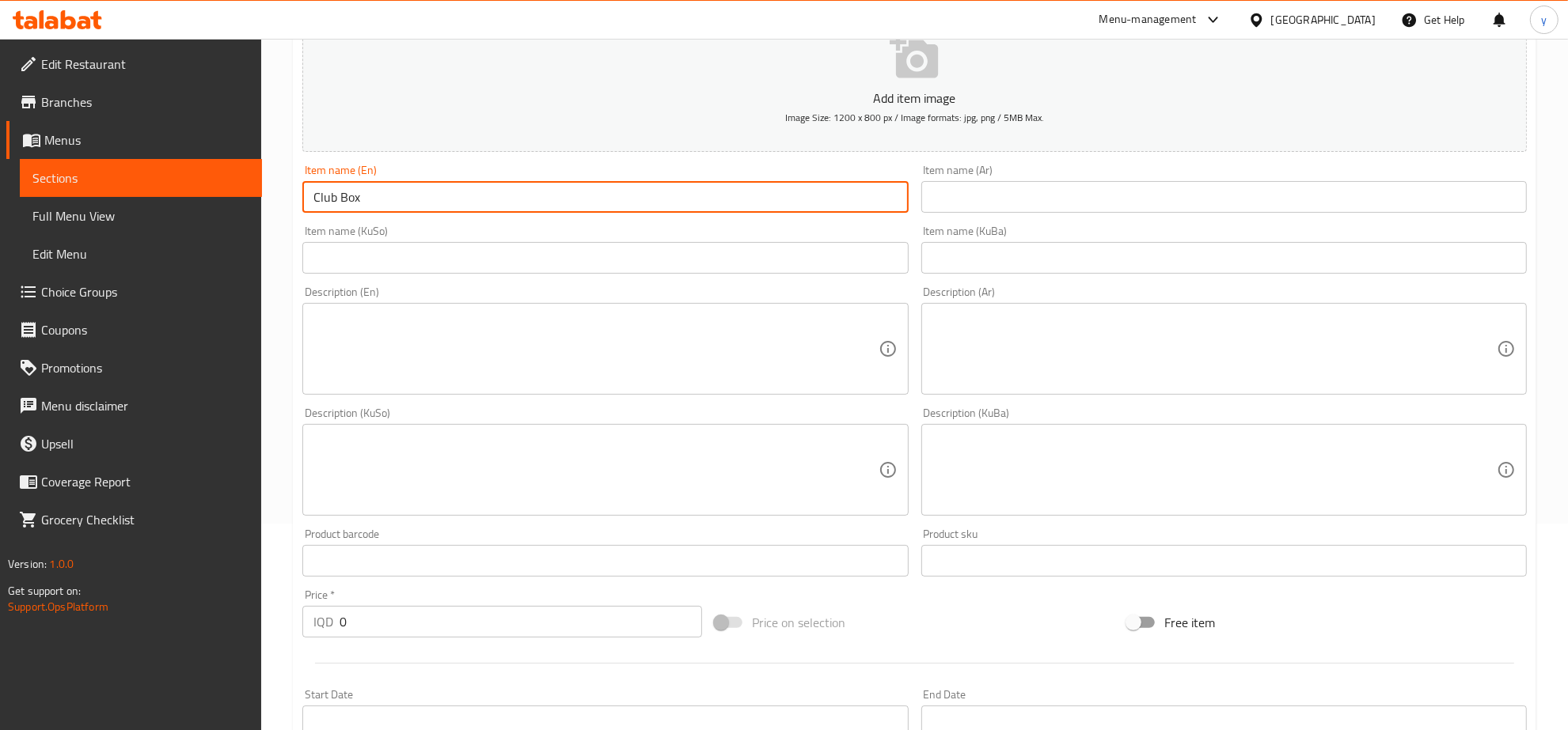
scroll to position [329, 0]
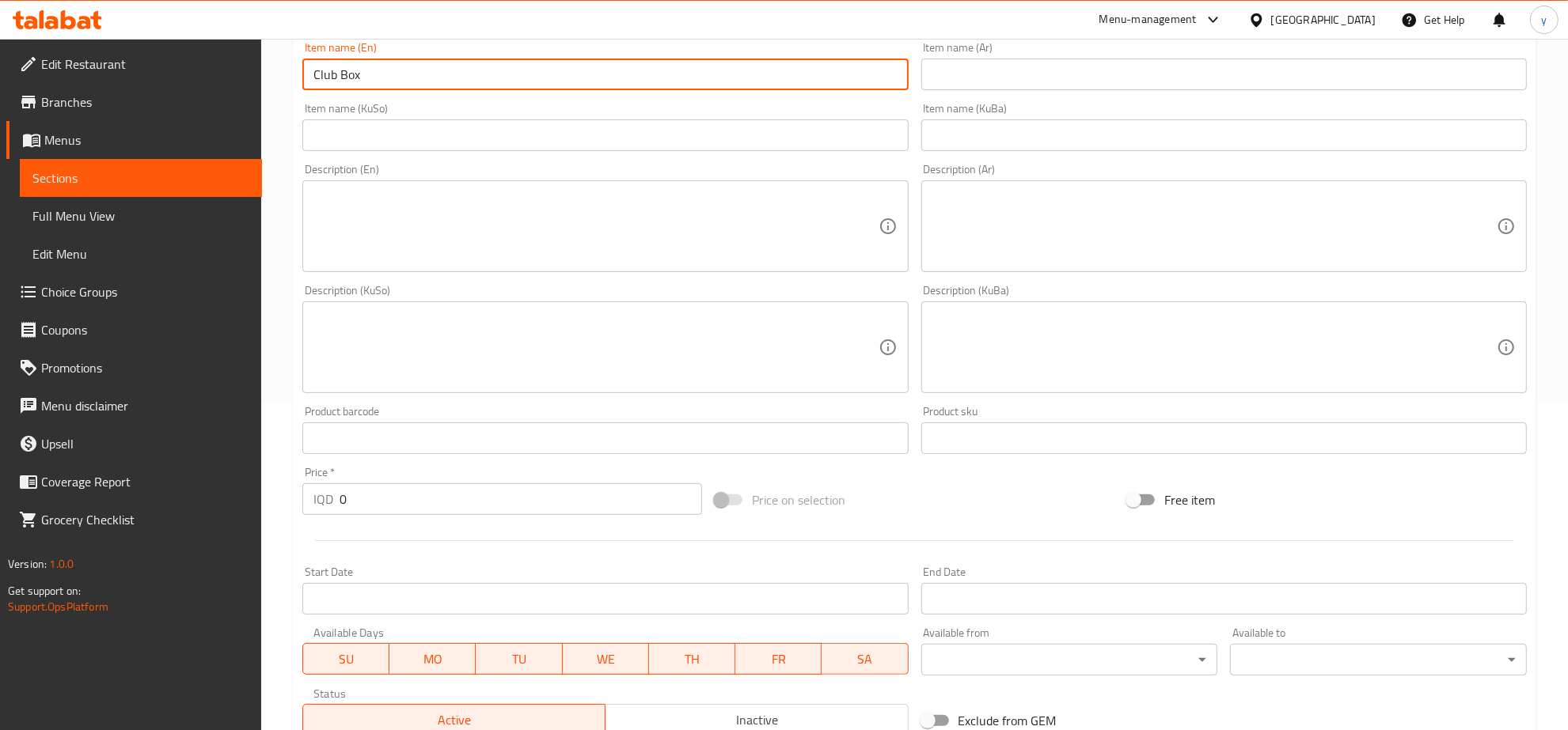
type input "Club Box"
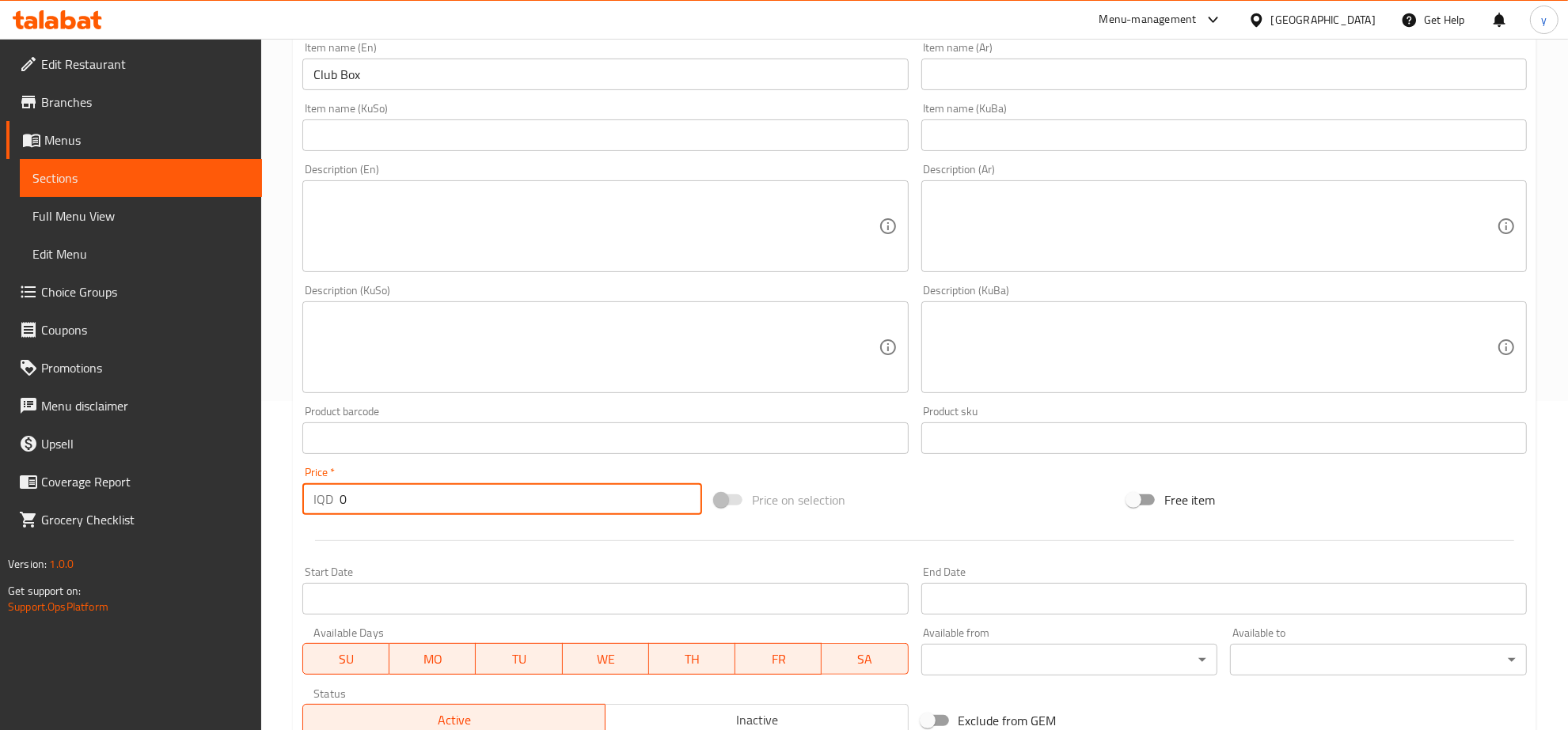
drag, startPoint x: 385, startPoint y: 512, endPoint x: 306, endPoint y: 515, distance: 79.1
click at [306, 515] on div "IQD 0 Price *" at bounding box center [502, 499] width 400 height 32
paste input "1100"
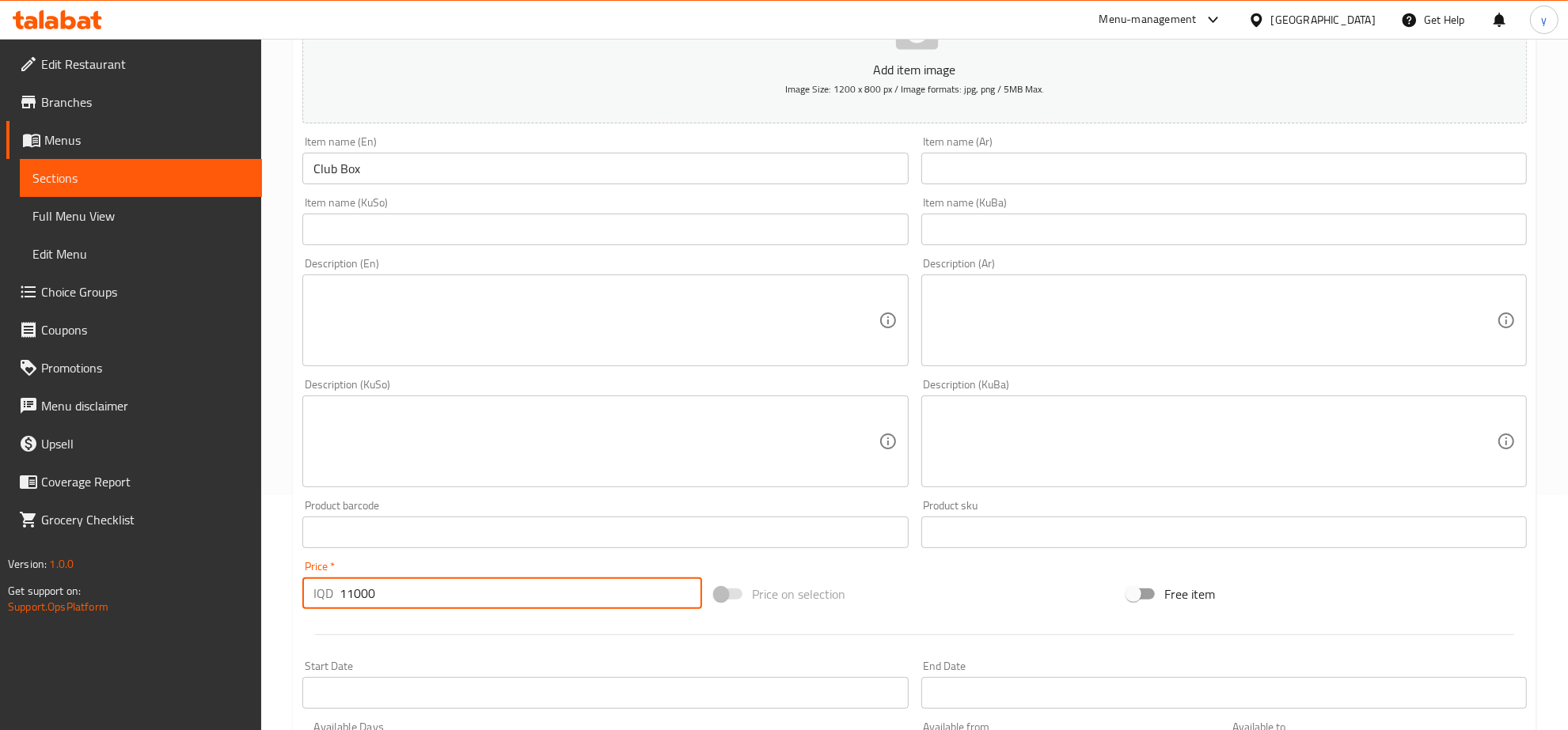
scroll to position [164, 0]
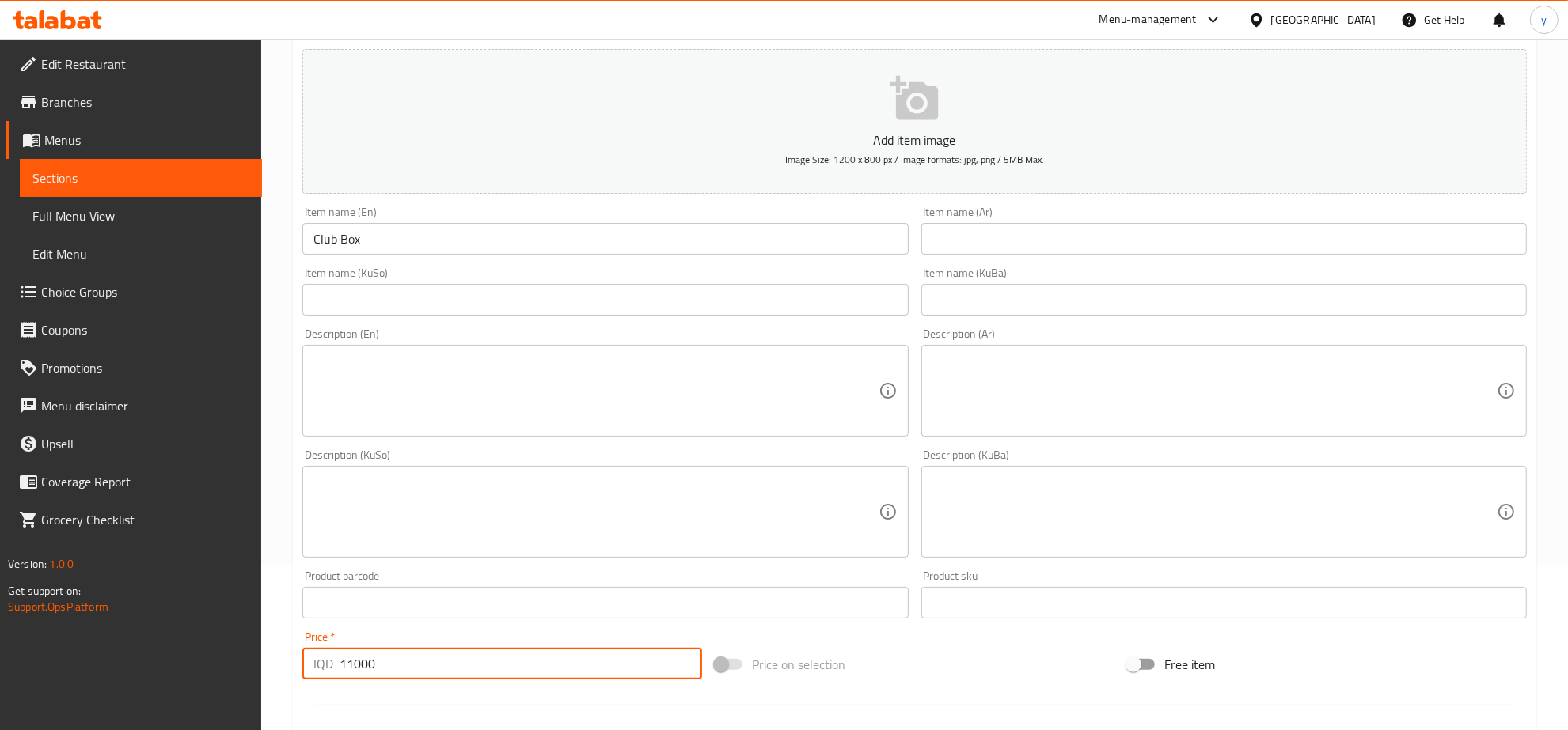
type input "11000"
click at [1025, 239] on input "text" at bounding box center [1224, 239] width 605 height 32
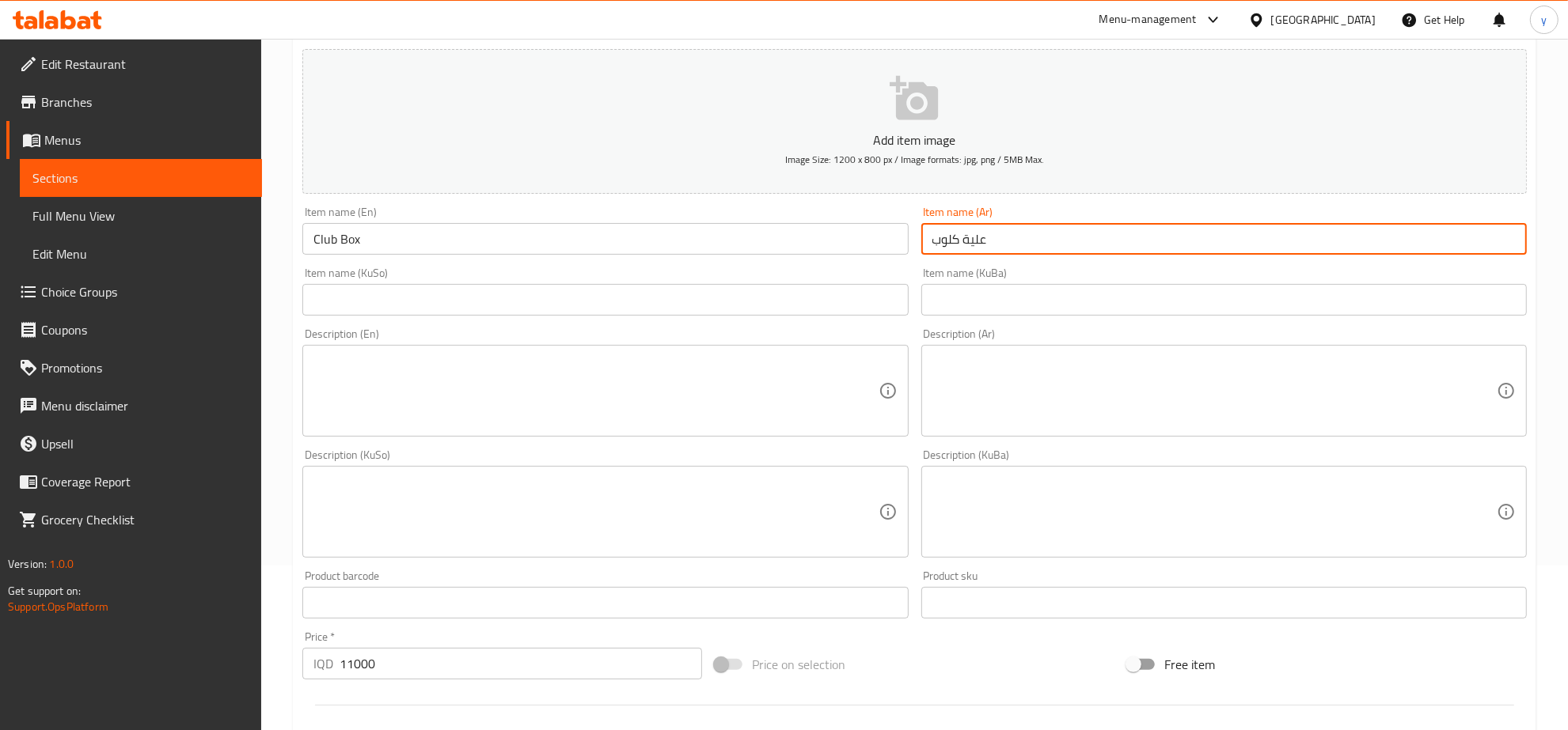
type input "علية كلوب"
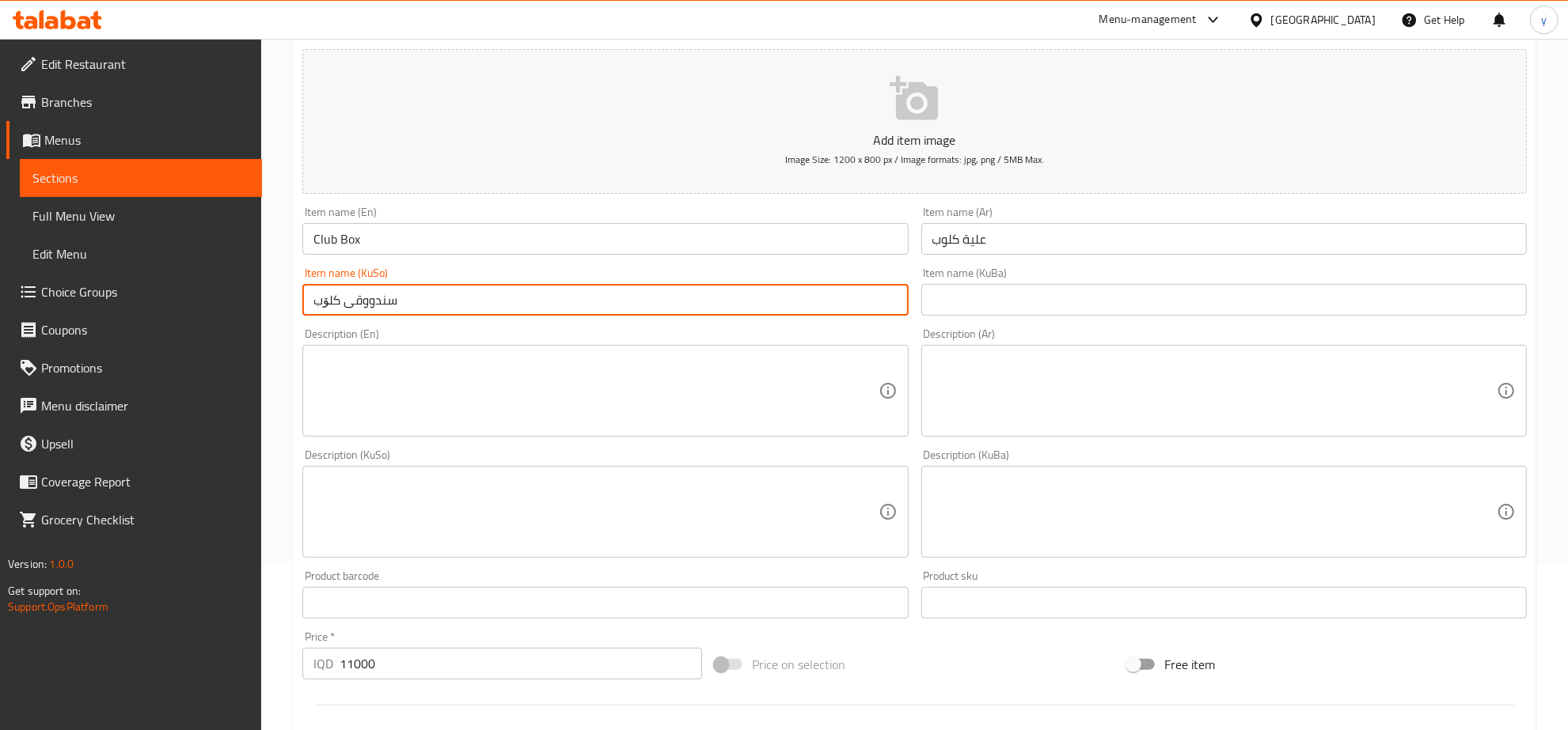
type input "سندووقی کلۆب"
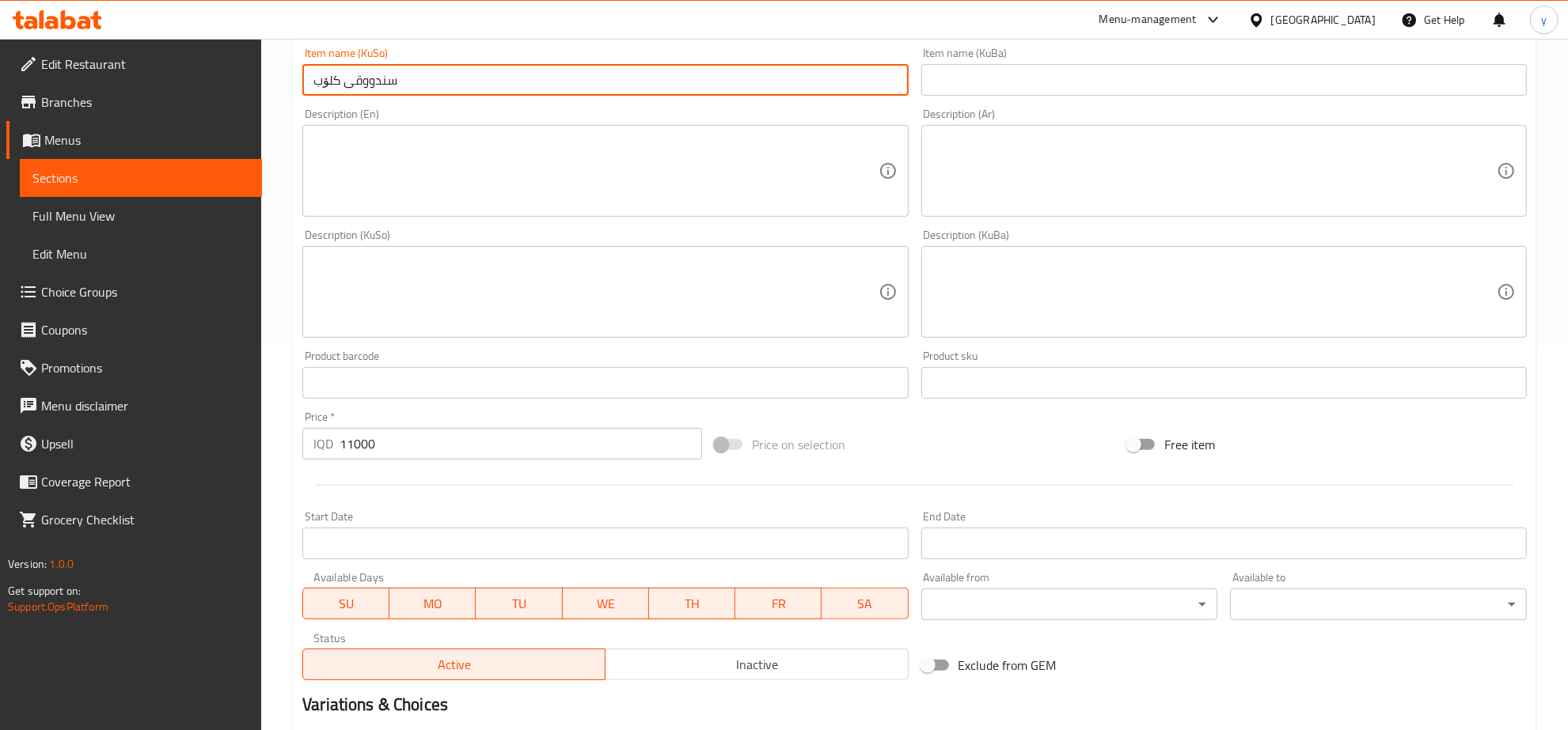
scroll to position [566, 0]
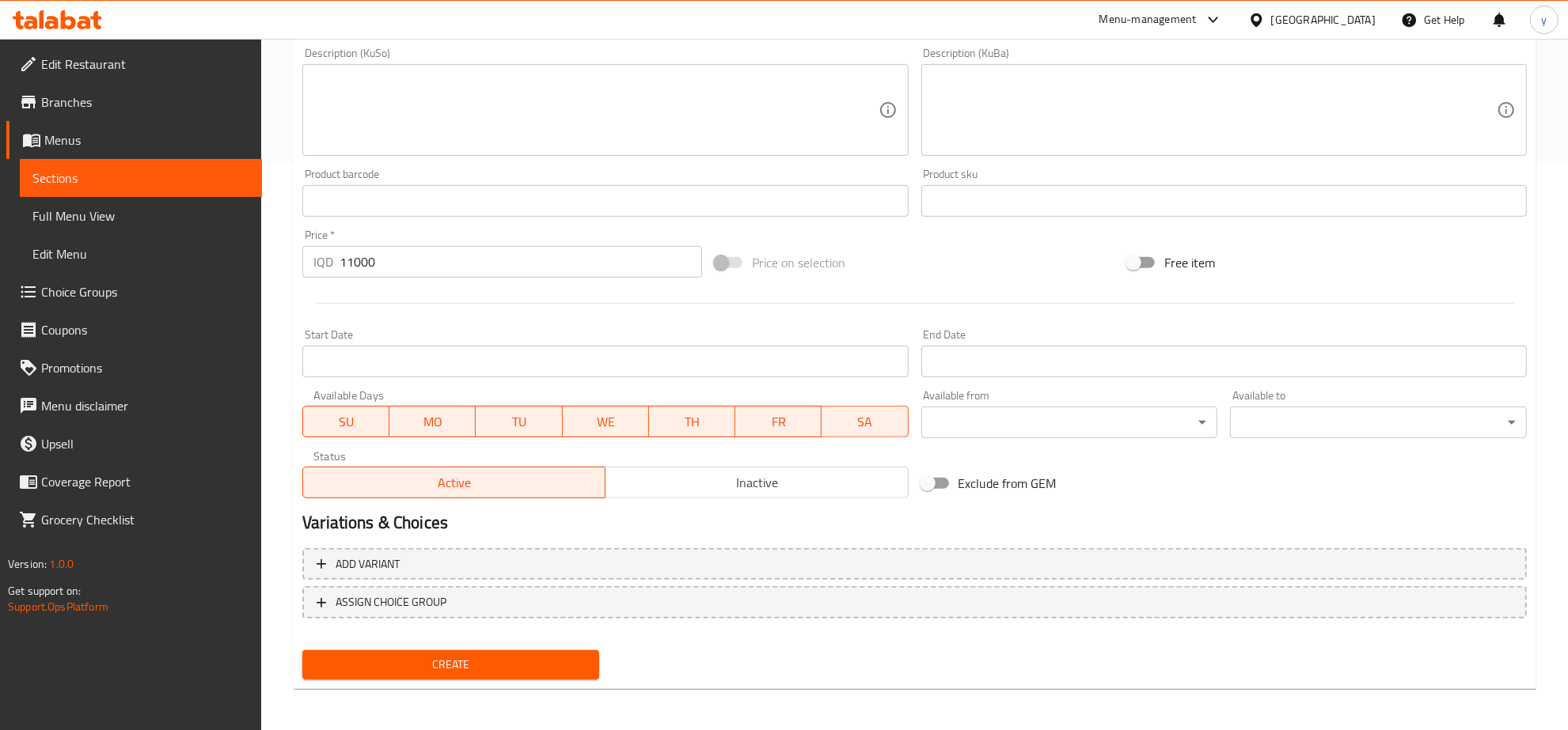
click at [462, 668] on span "Create" at bounding box center [450, 665] width 271 height 20
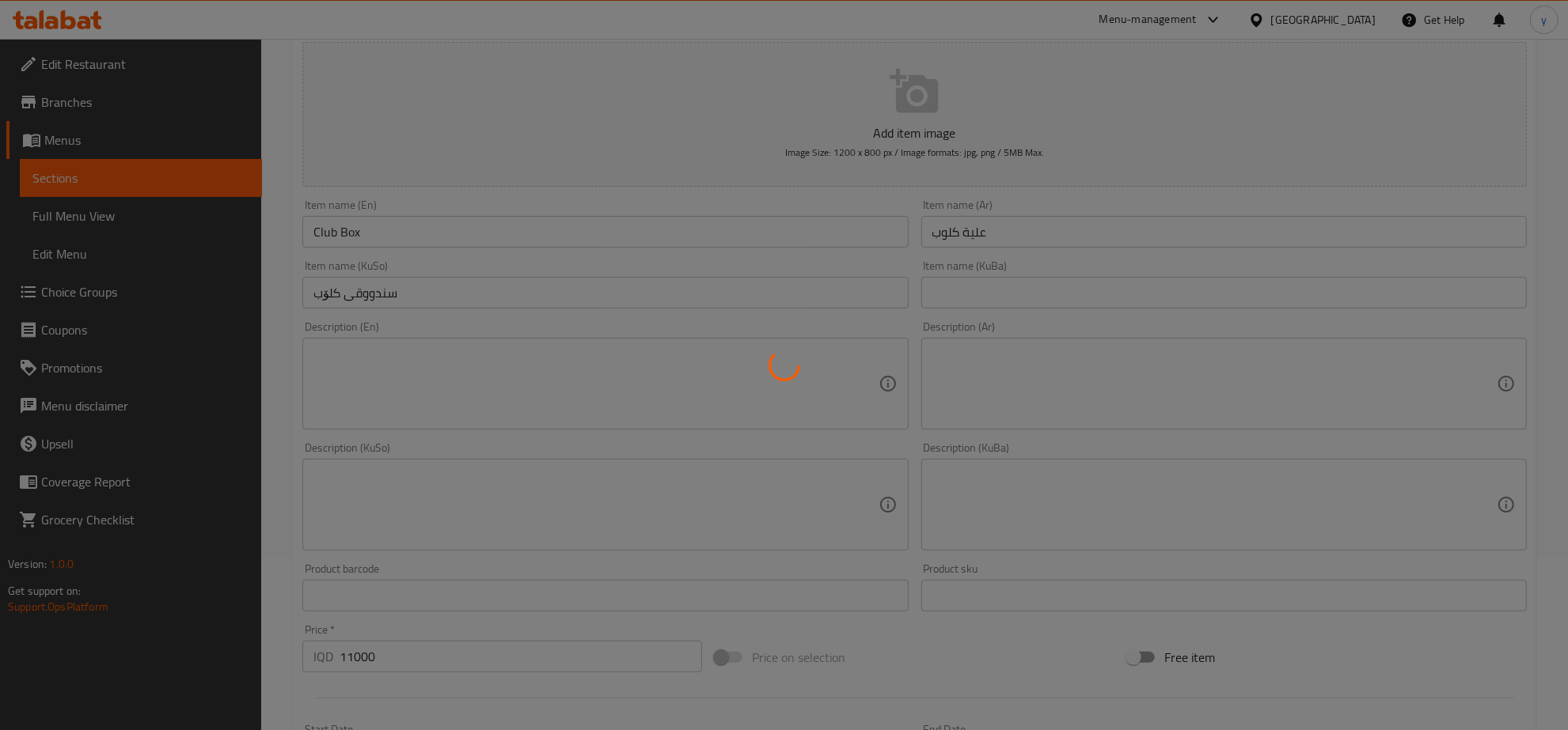
scroll to position [72, 0]
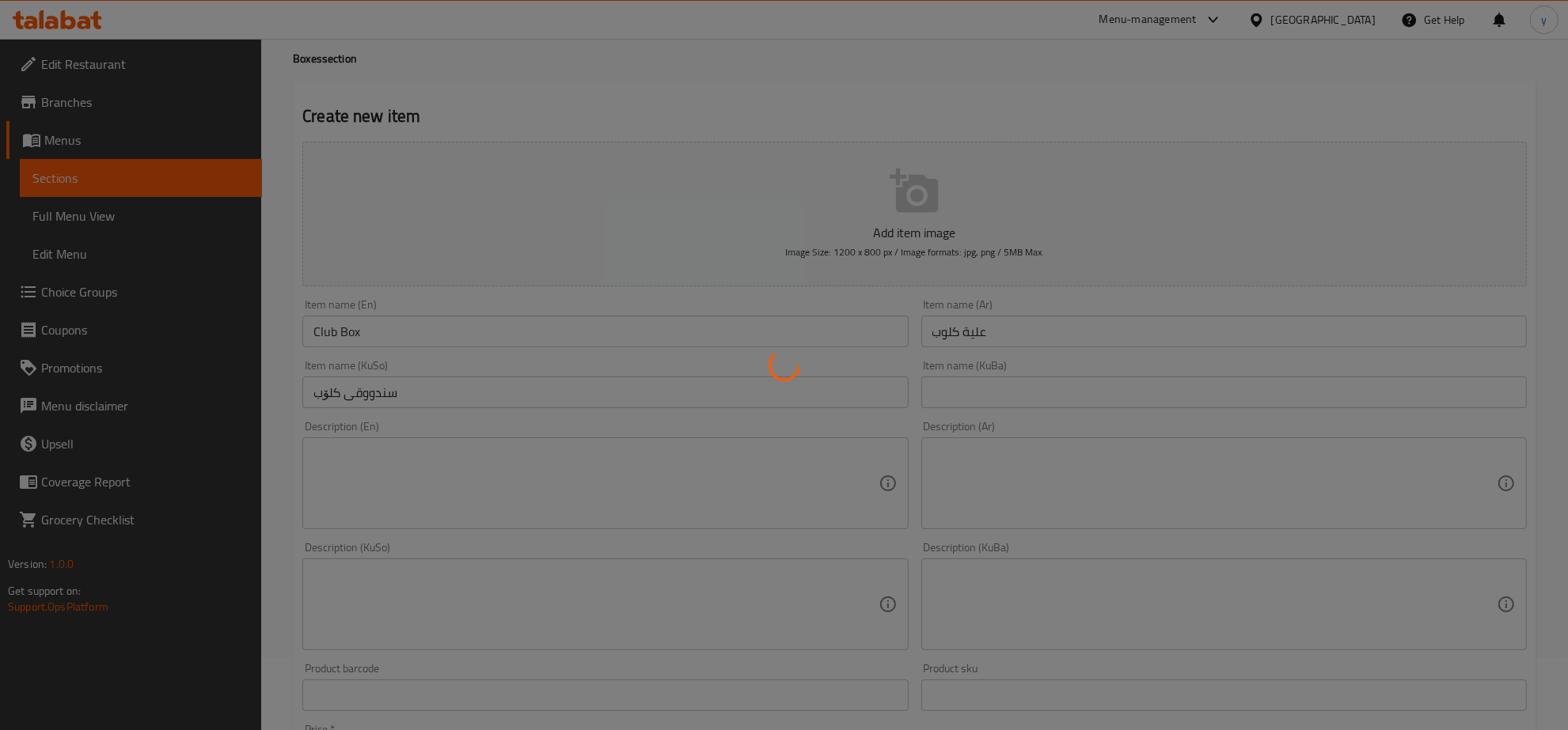
type input "0"
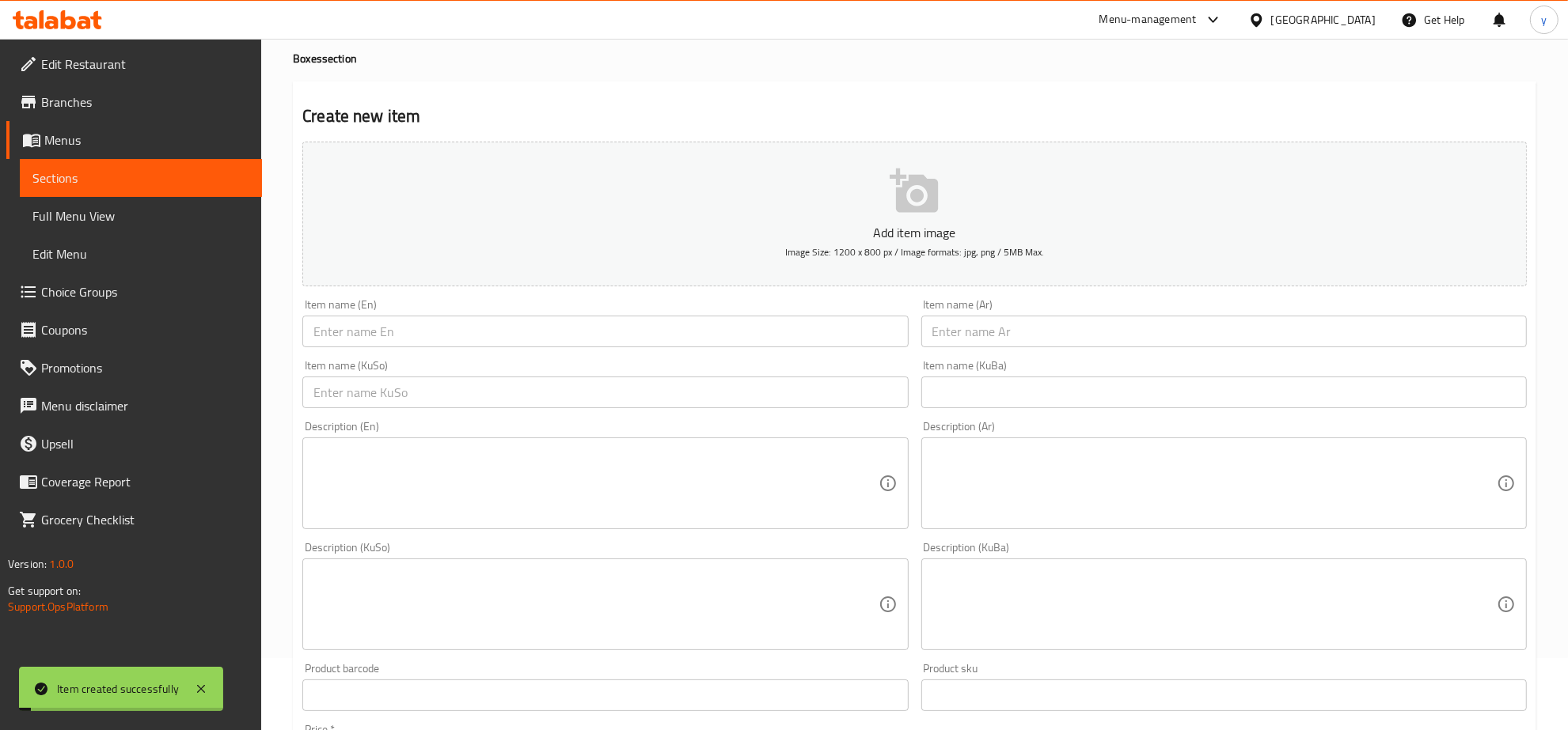
click at [99, 283] on span "Choice Groups" at bounding box center [145, 292] width 208 height 19
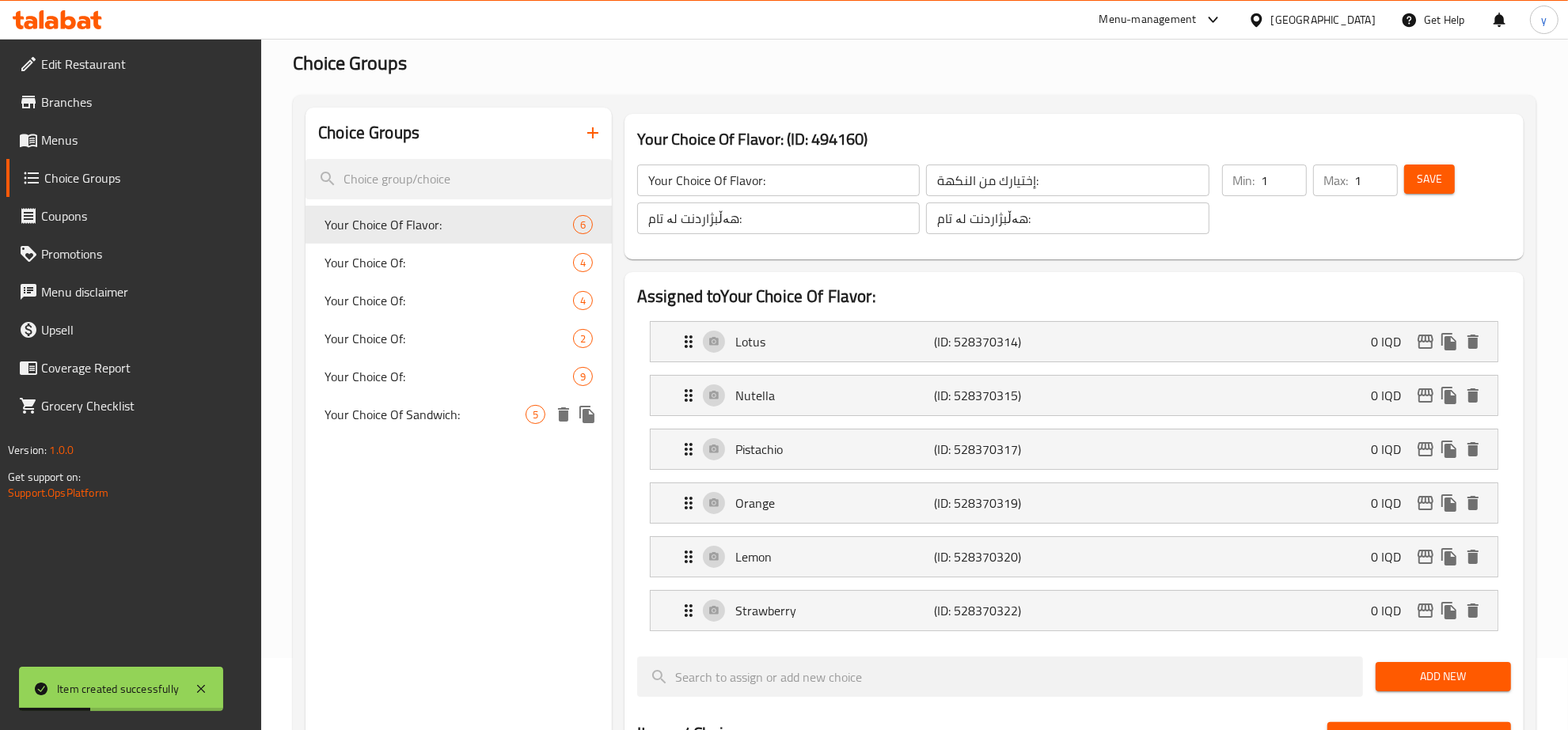
click at [471, 395] on div "Your Choice Of Sandwich: 5" at bounding box center [459, 414] width 306 height 38
type input "Your Choice Of Sandwich:"
type input "أختيارك من السندويتش:"
type input "هەڵبژاردنت لە سەندویچ:"
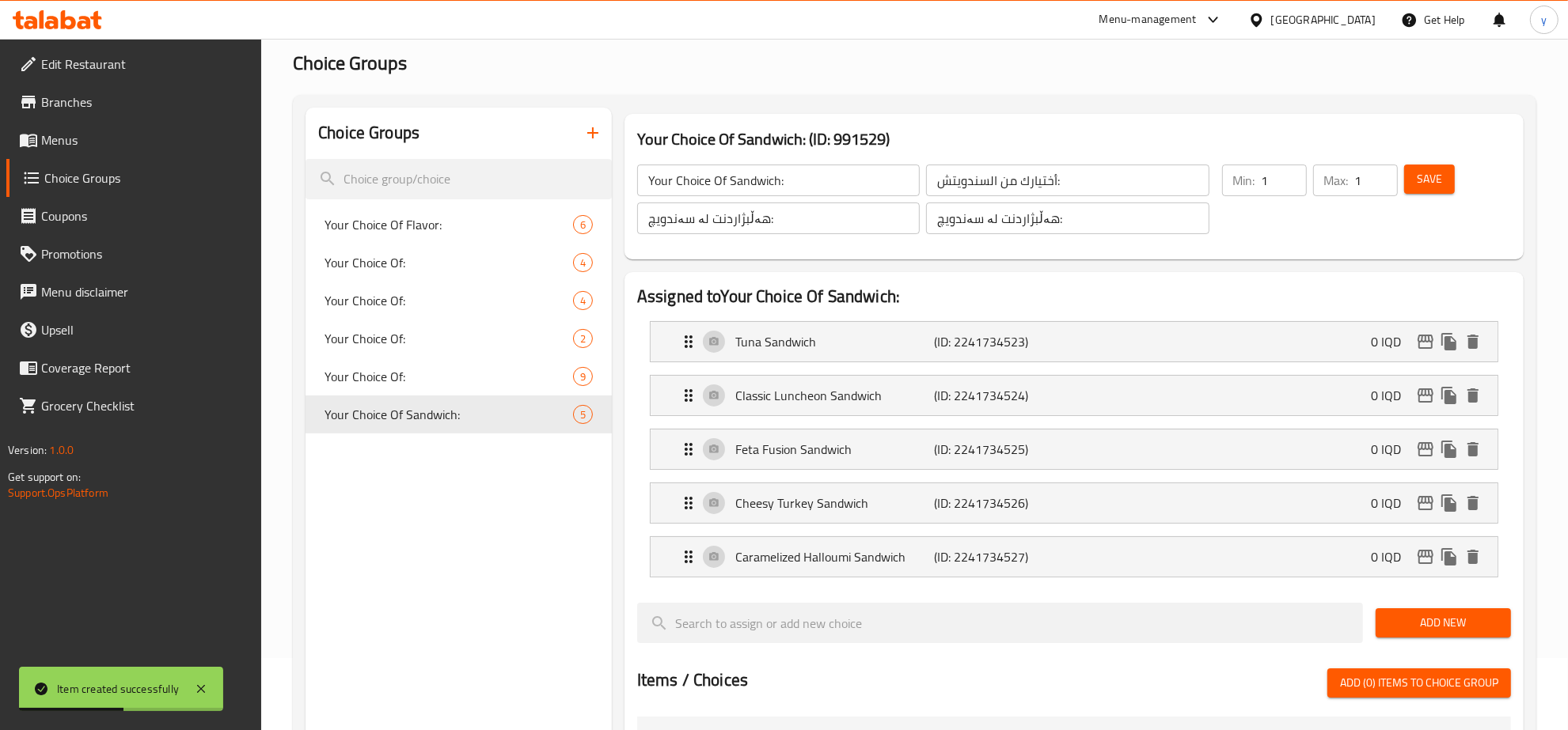
click at [721, 189] on input "Your Choice Of Sandwich:" at bounding box center [778, 180] width 283 height 32
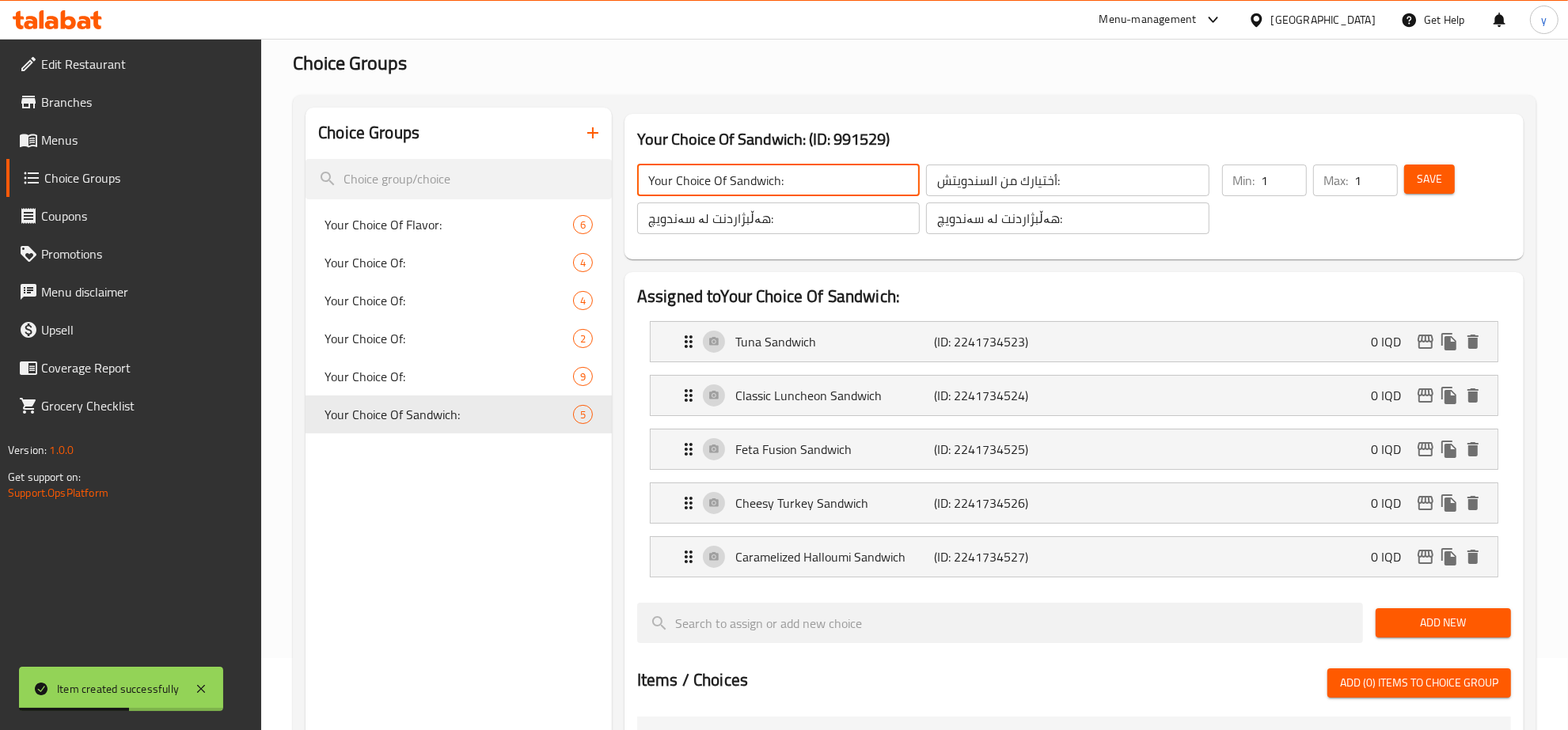
click at [721, 189] on input "Your Choice Of Sandwich:" at bounding box center [778, 180] width 283 height 32
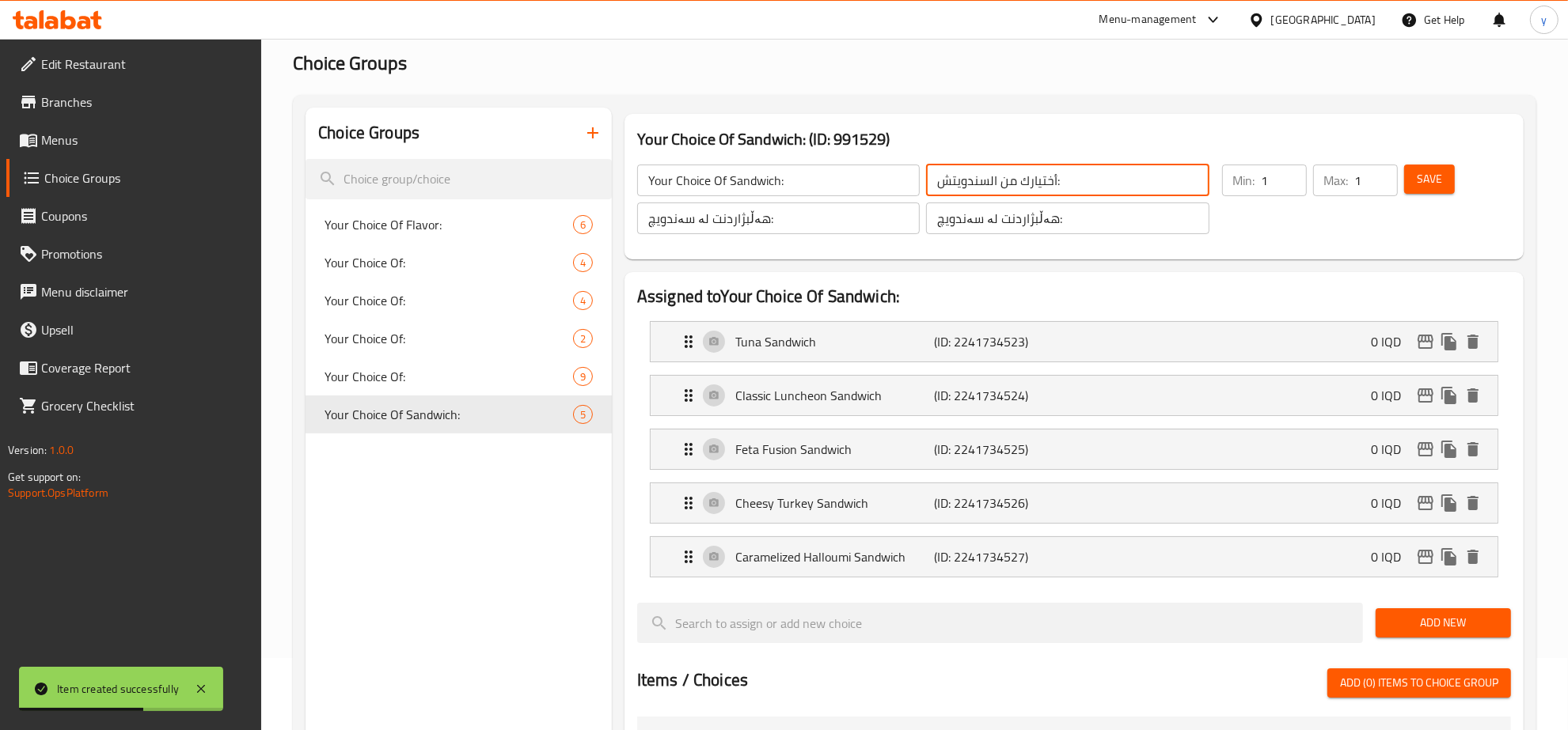
click at [972, 182] on input "أختيارك من السندويتش:" at bounding box center [1068, 180] width 283 height 32
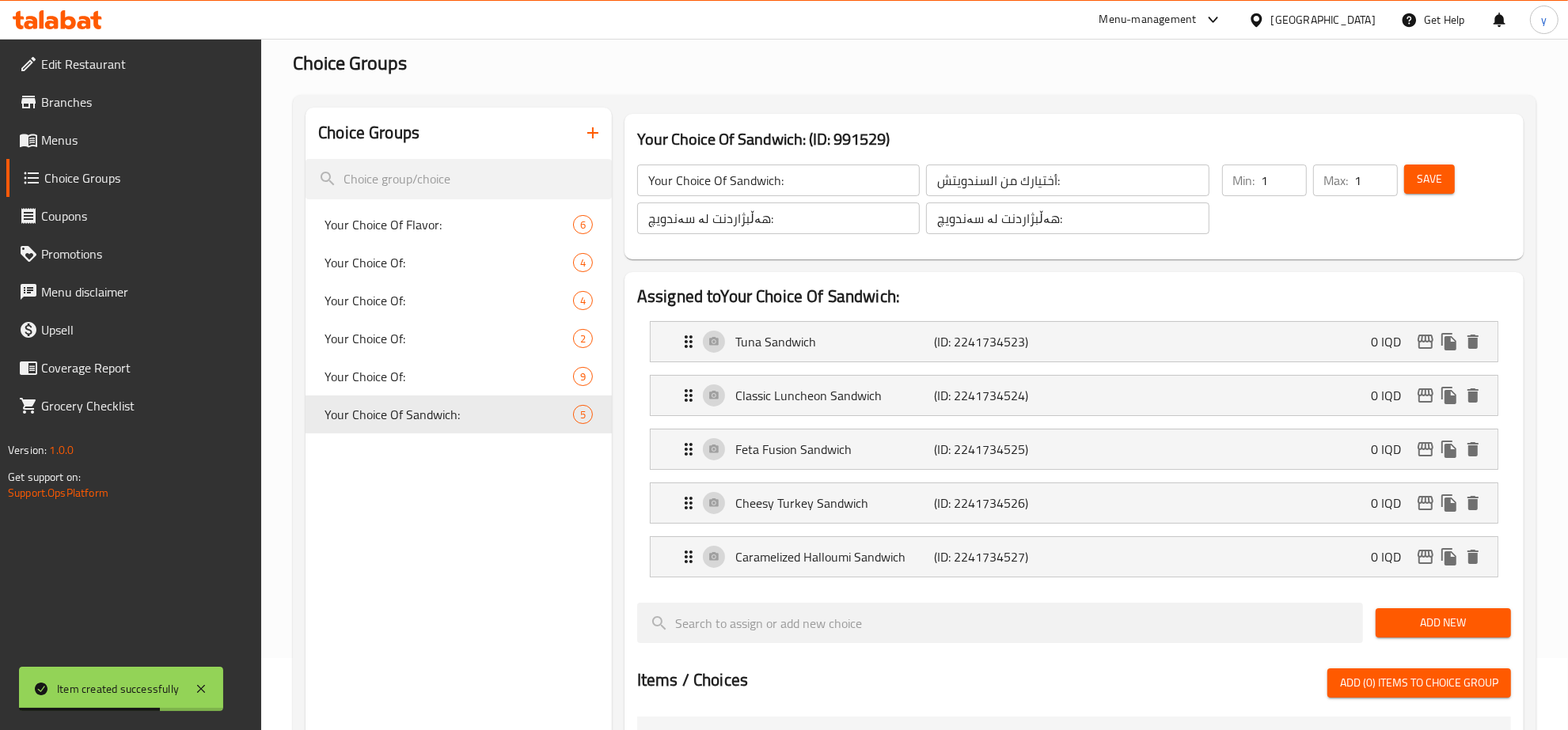
click at [809, 238] on div "هەڵبژاردنت لە سەندویچ: ​" at bounding box center [778, 217] width 289 height 38
click at [815, 225] on input "هەڵبژاردنت لە سەندویچ:" at bounding box center [778, 218] width 283 height 32
click at [975, 230] on input "هەڵبژاردنت لە سەندویچ:" at bounding box center [1068, 218] width 283 height 32
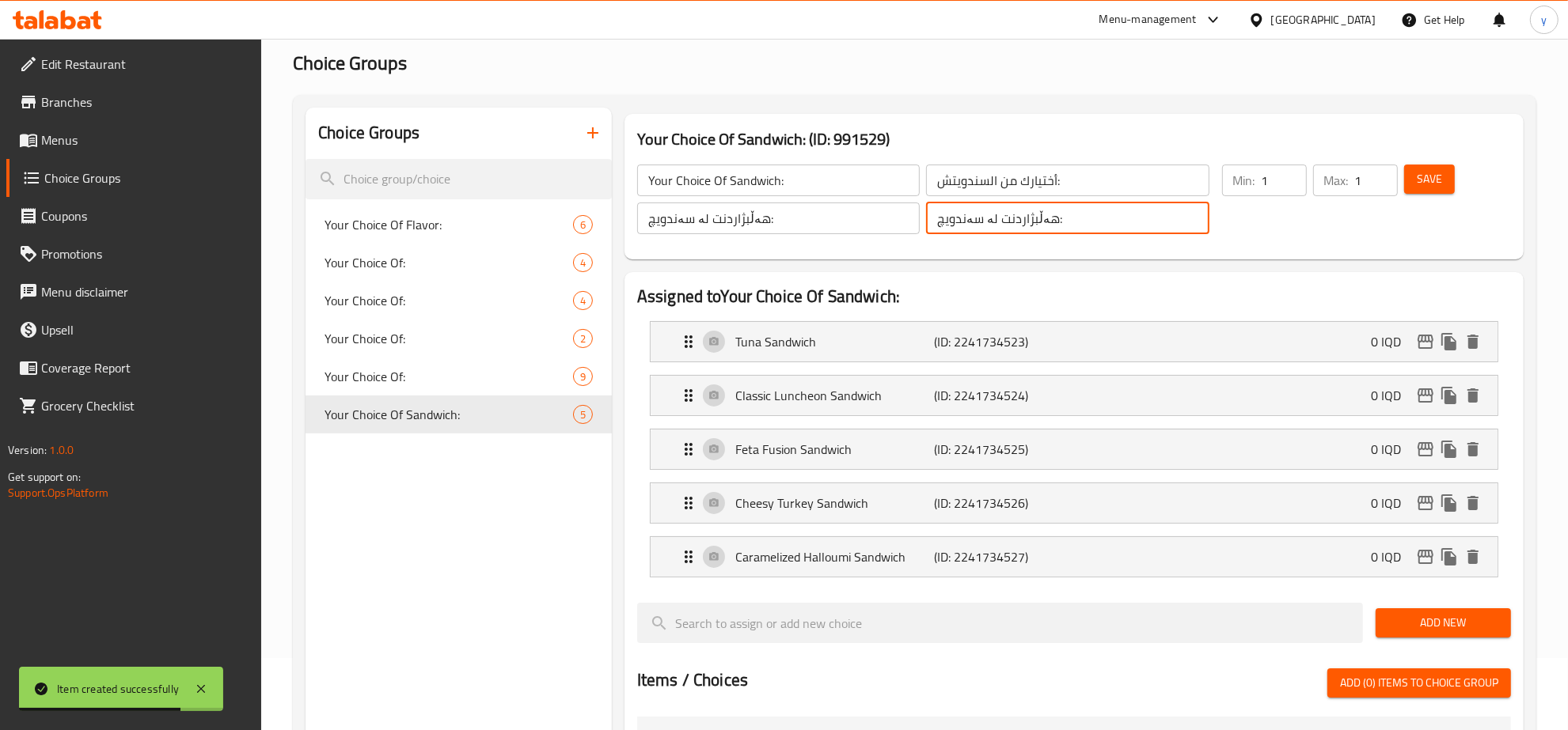
click at [975, 230] on input "هەڵبژاردنت لە سەندویچ:" at bounding box center [1068, 218] width 283 height 32
click at [579, 409] on icon "duplicate" at bounding box center [587, 415] width 15 height 17
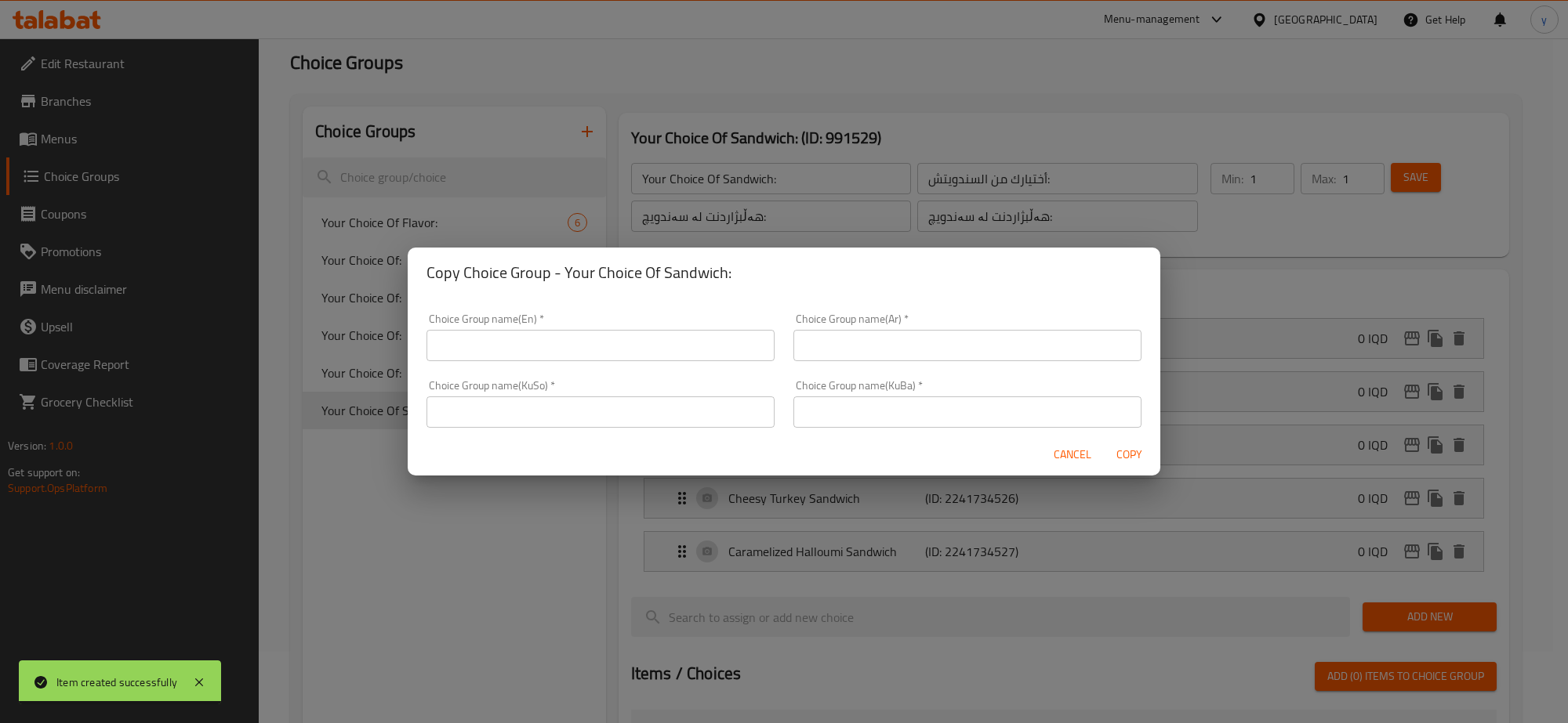
click at [656, 337] on input "text" at bounding box center [600, 345] width 348 height 31
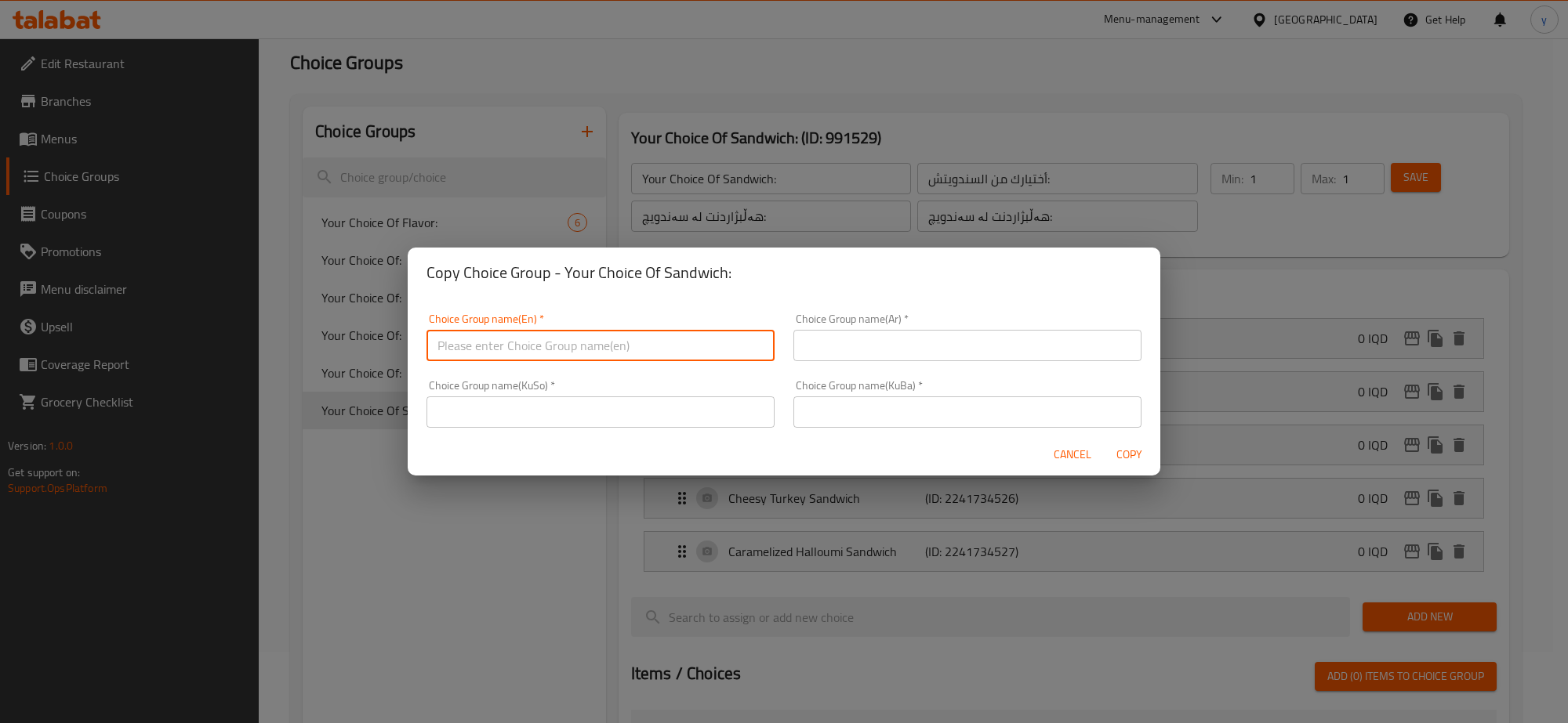
type input "Your Choice Of Flavor:"
drag, startPoint x: 675, startPoint y: 419, endPoint x: 725, endPoint y: 421, distance: 50.0
click at [675, 419] on input "text" at bounding box center [600, 412] width 348 height 31
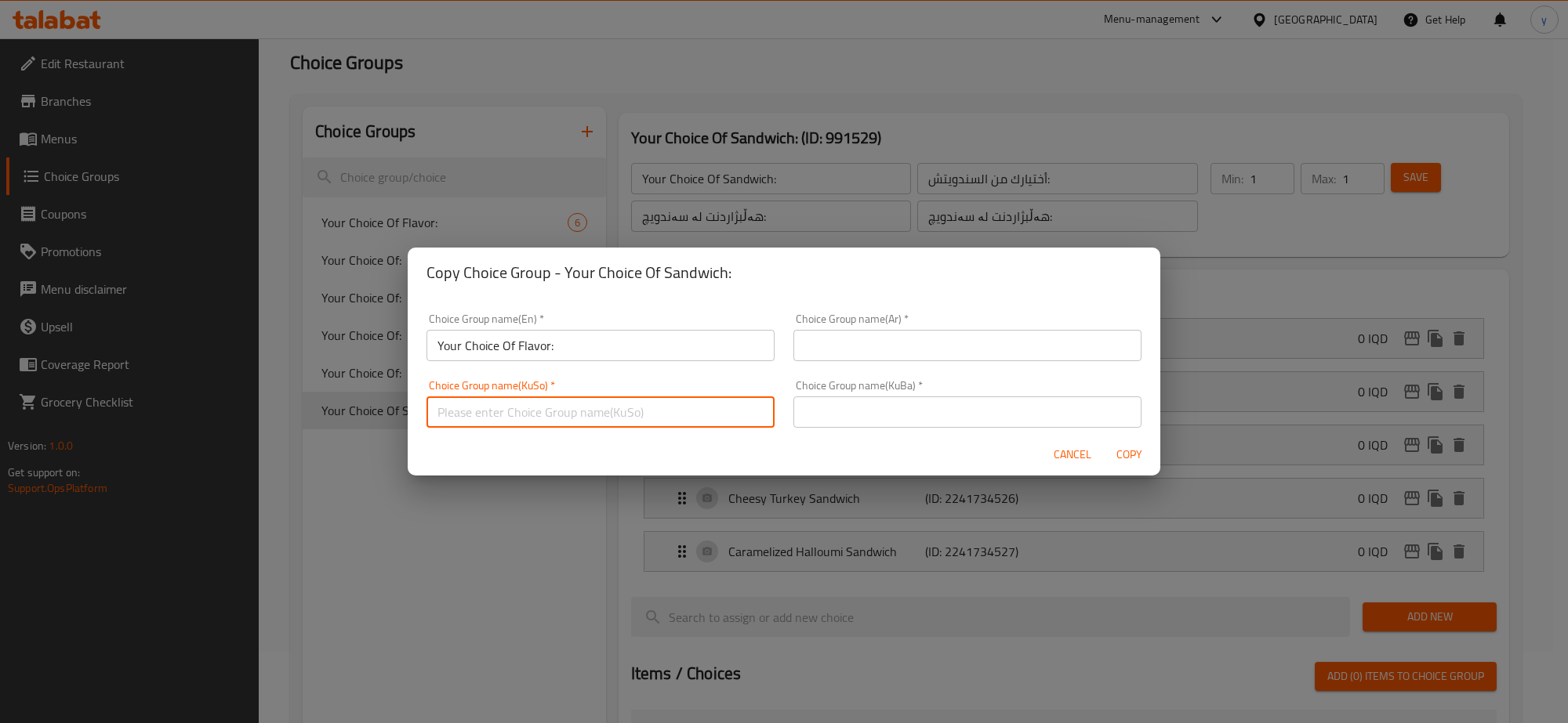
paste input "هەڵبژاردنت لە سەندویچ:"
type input "هەڵبژاردنت لە سەندویچ:"
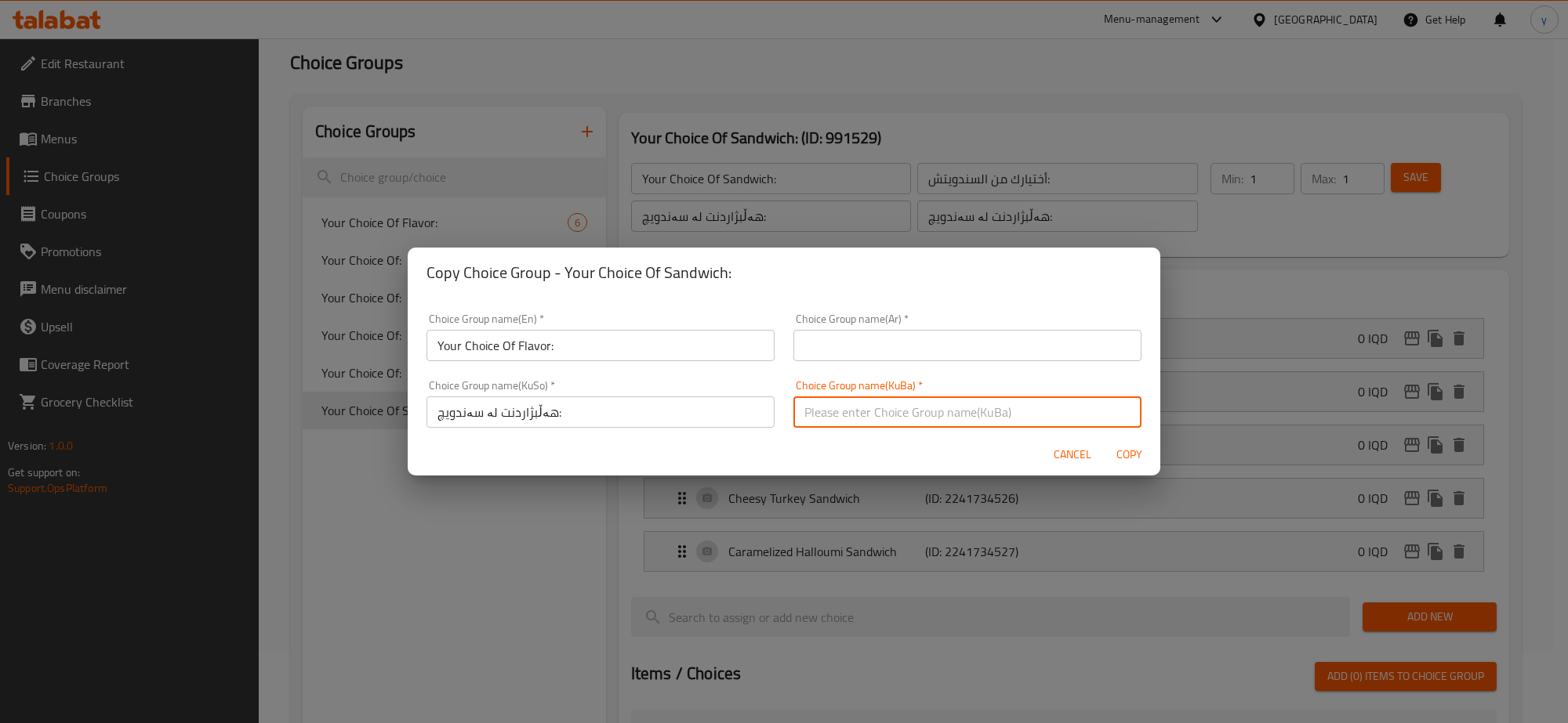
click at [795, 412] on input "text" at bounding box center [967, 412] width 348 height 31
paste input "هەڵبژاردنت لە سەندویچ:"
type input "هەڵبژاردنت لە سەندویچ:"
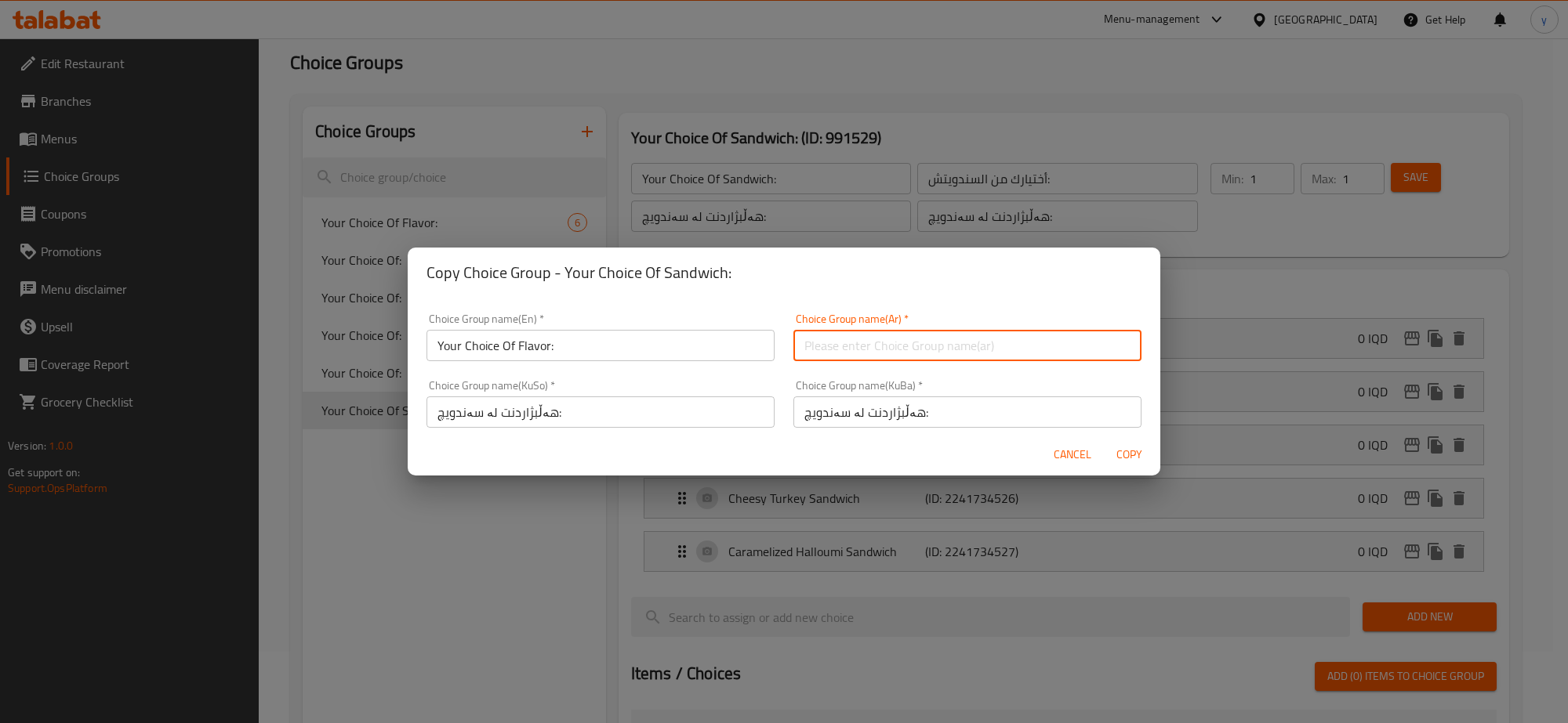
click at [836, 354] on input "text" at bounding box center [967, 345] width 348 height 31
click at [829, 352] on input "ڤ" at bounding box center [967, 345] width 348 height 31
paste input "أختيارك من السندويتش:"
type input "أختيارك من السندويتش:"
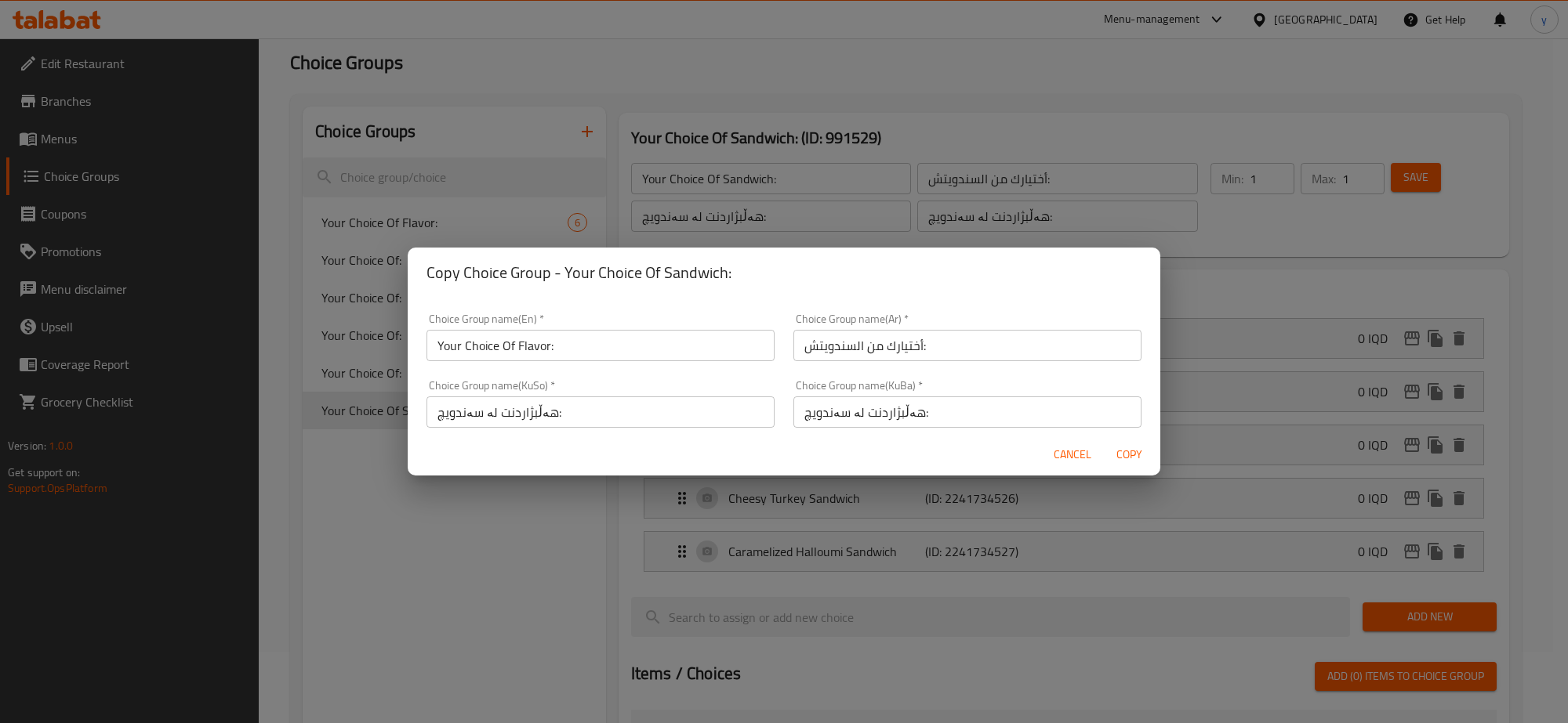
click at [497, 314] on div "Choice Group name(En)   * Your Choice Of Flavor: Choice Group name(En) *" at bounding box center [600, 337] width 348 height 48
click at [546, 358] on input "Your Choice Of Flavor:" at bounding box center [600, 345] width 348 height 31
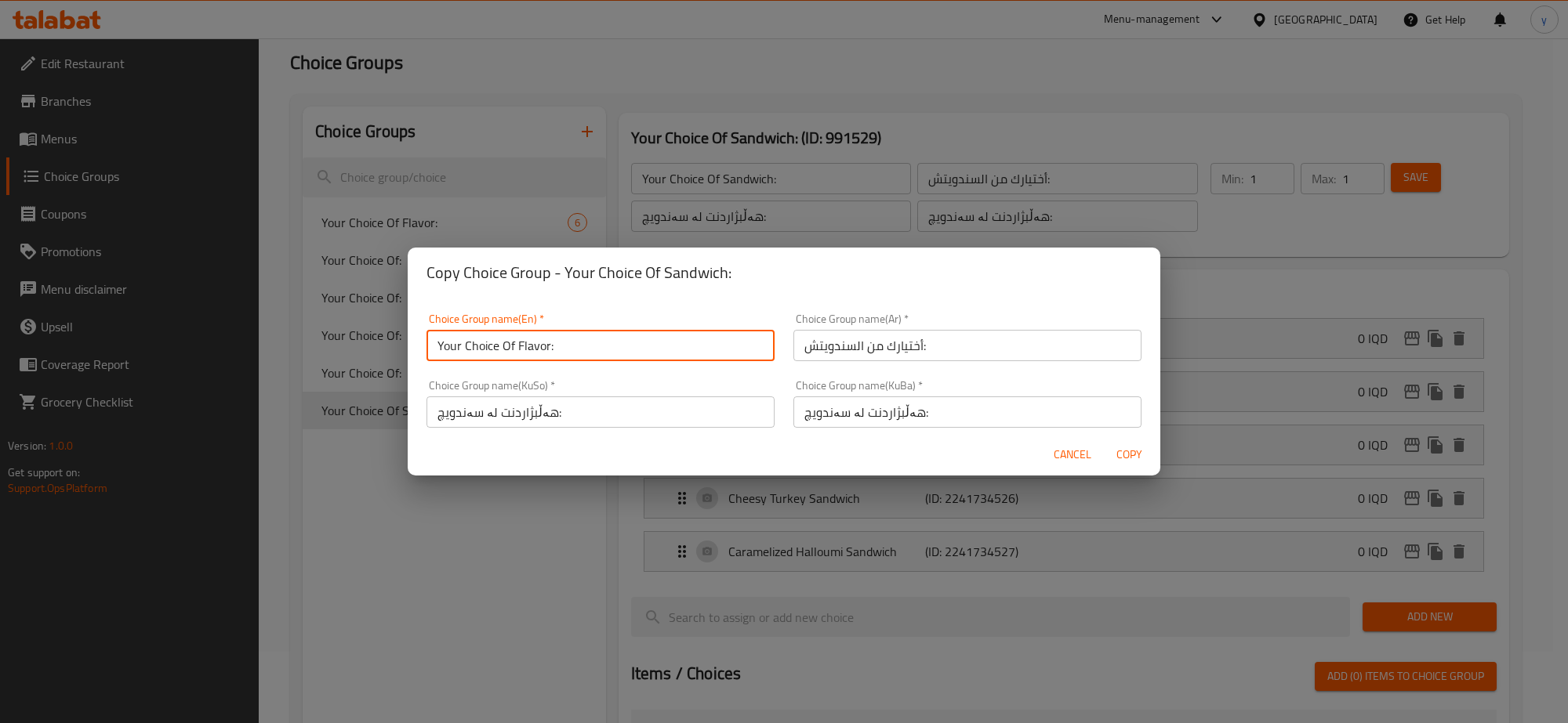
click at [546, 358] on input "Your Choice Of Flavor:" at bounding box center [600, 345] width 348 height 31
paste input "Sandwich:"
type input "Your Choice Of Sandwich:"
click at [1138, 453] on span "Copy" at bounding box center [1128, 454] width 37 height 20
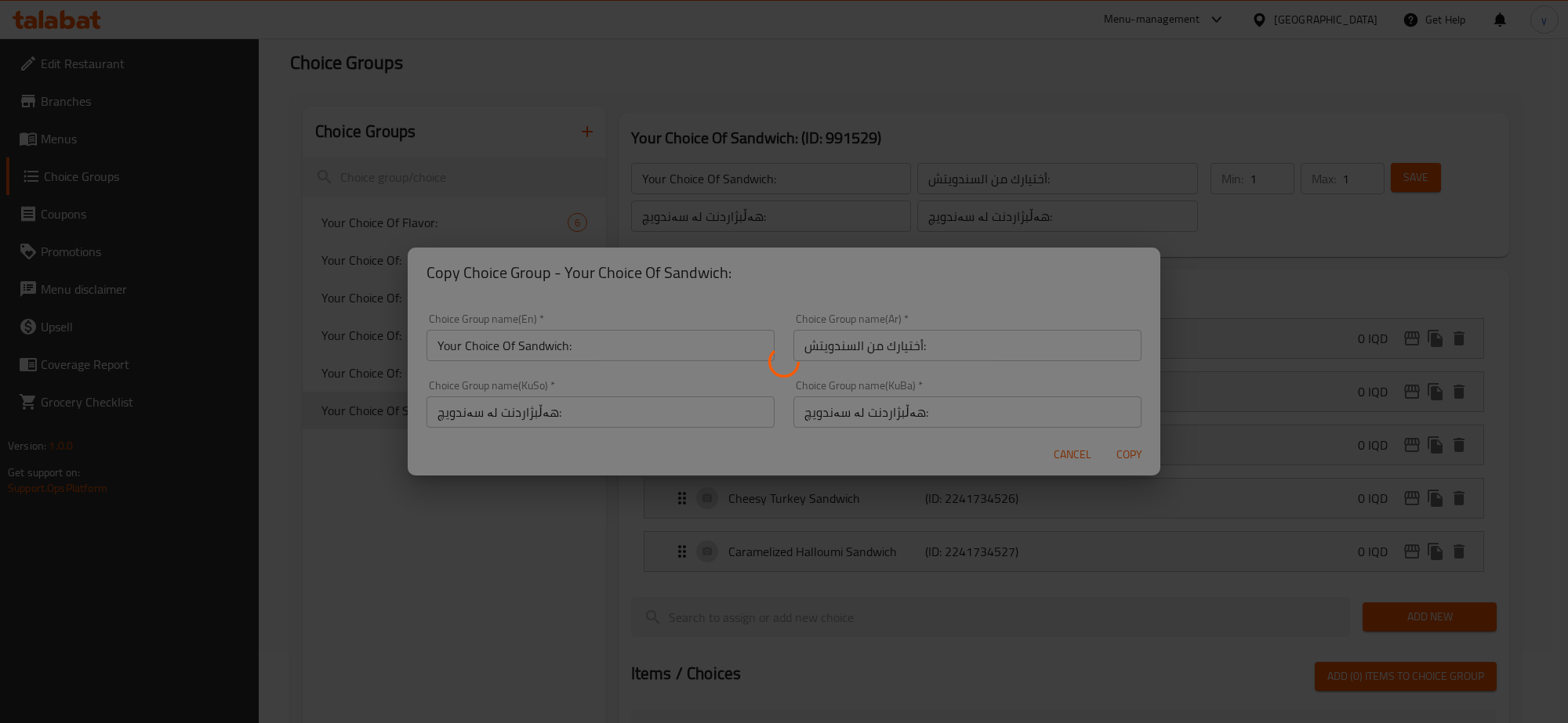
type input "Your Choice Of Sandwich:"
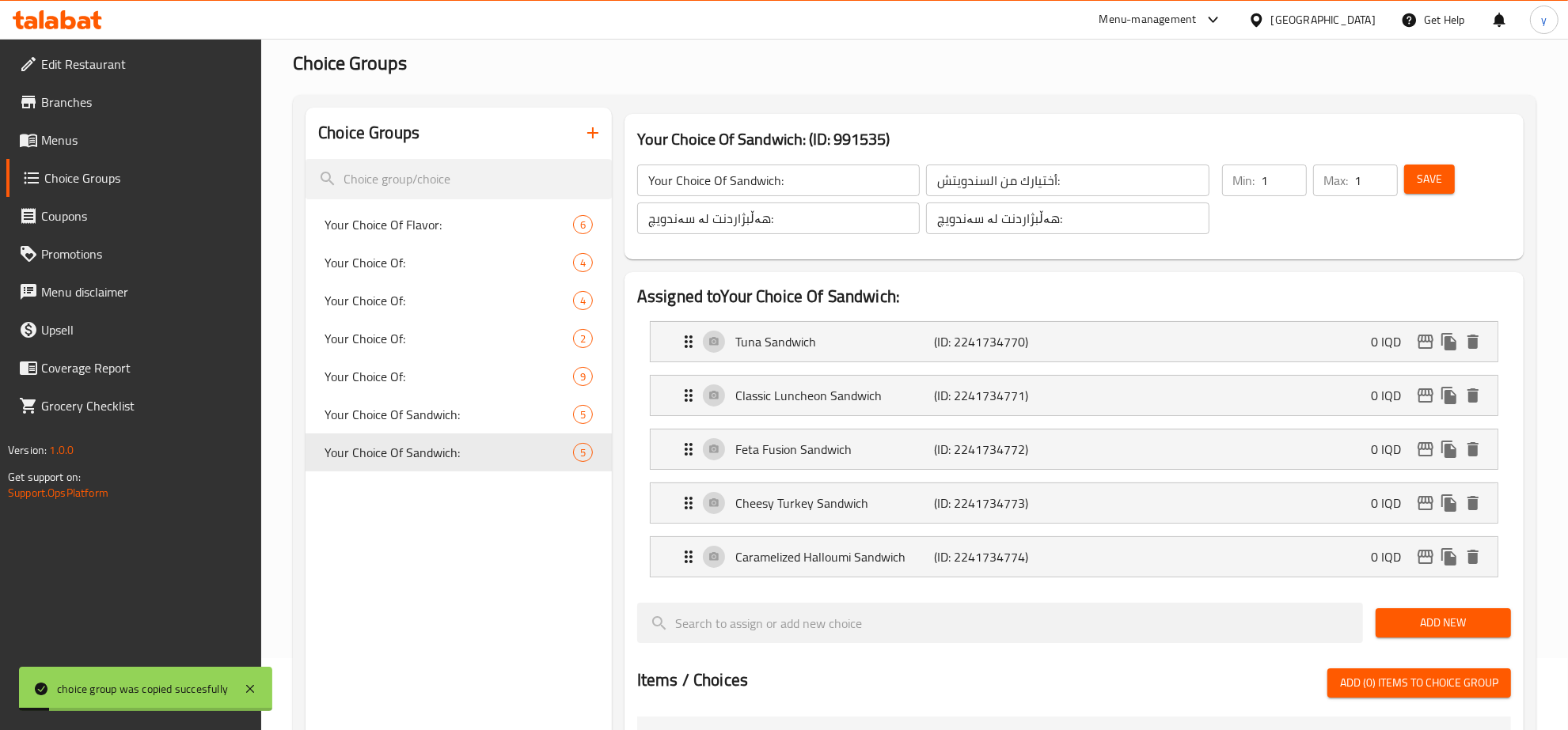
click at [168, 142] on span "Menus" at bounding box center [145, 140] width 208 height 19
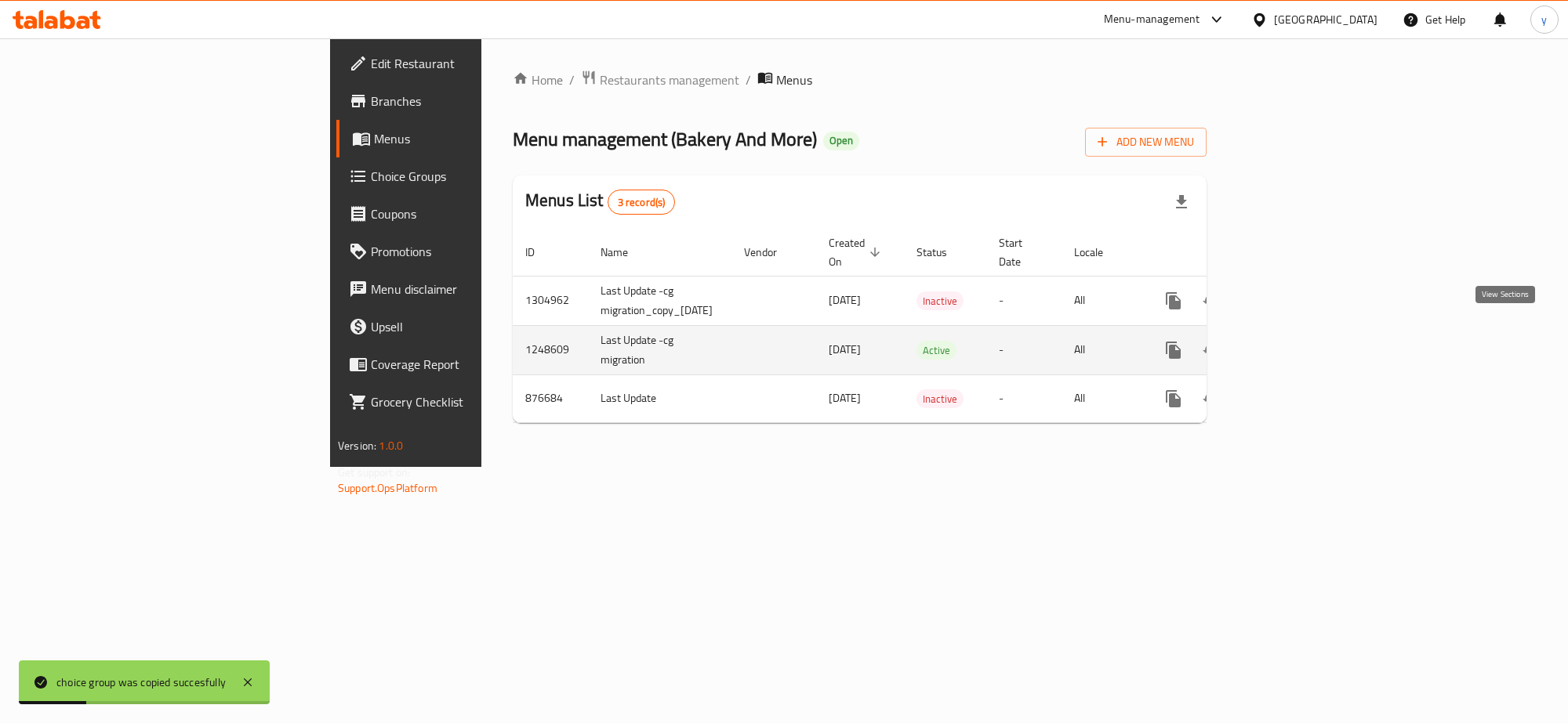
click at [1305, 334] on link "enhanced table" at bounding box center [1285, 350] width 37 height 37
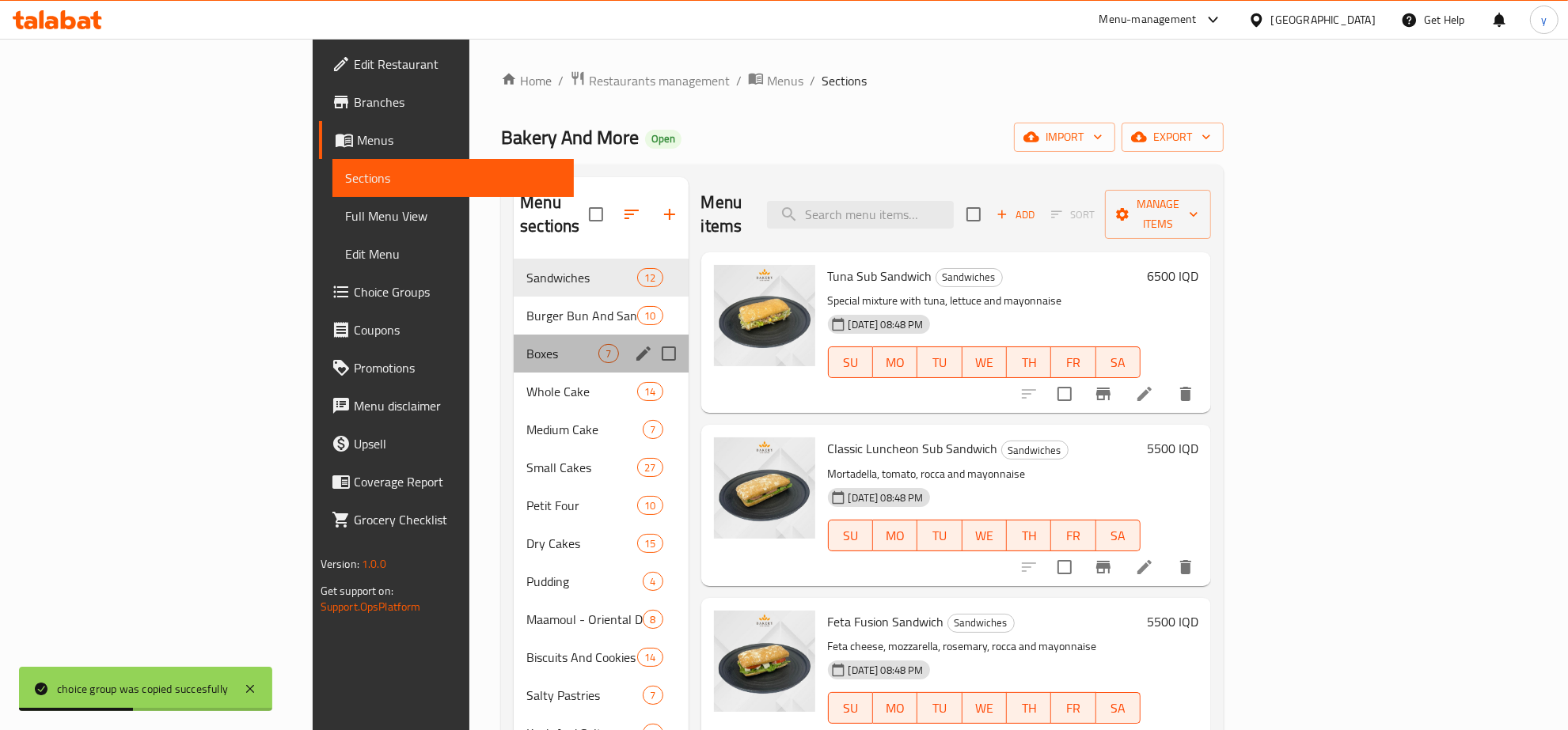
click at [514, 340] on div "Boxes 7" at bounding box center [600, 353] width 174 height 38
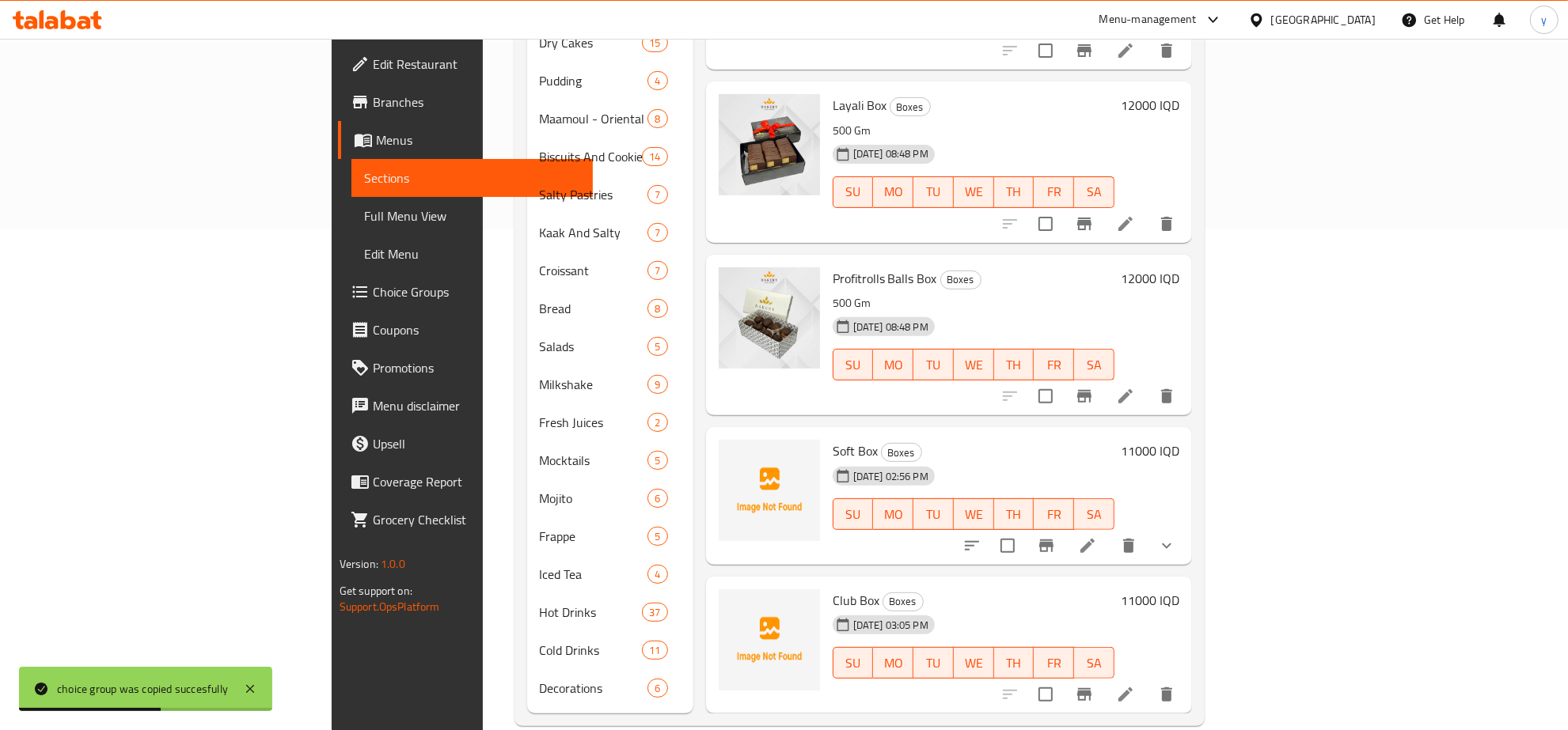
scroll to position [503, 0]
click at [1135, 683] on icon at bounding box center [1125, 692] width 19 height 19
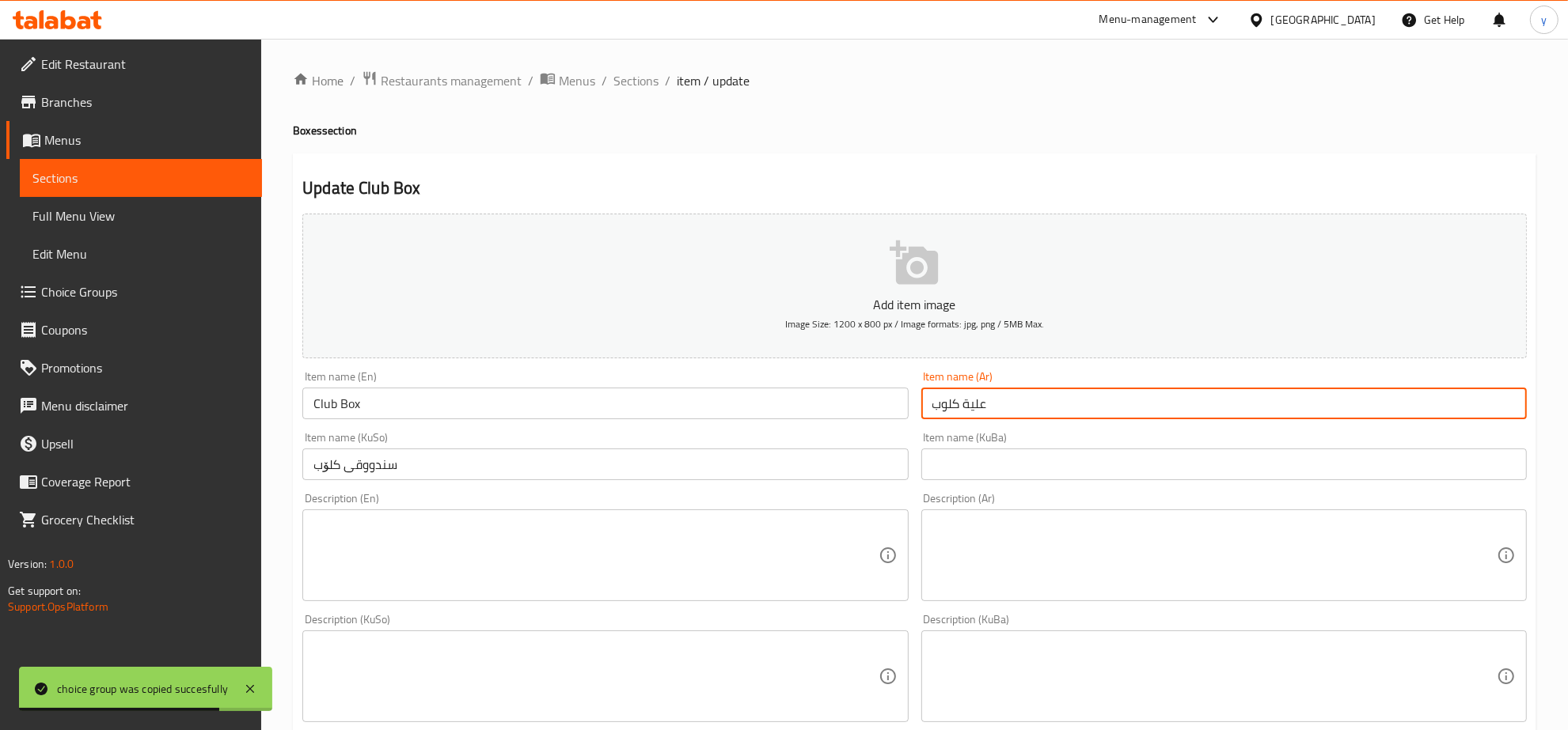
click at [958, 400] on input "علية كلوب" at bounding box center [1224, 403] width 605 height 32
click at [952, 404] on input "علية كلوب" at bounding box center [1224, 403] width 605 height 32
click at [321, 410] on input "Club Box" at bounding box center [604, 403] width 605 height 32
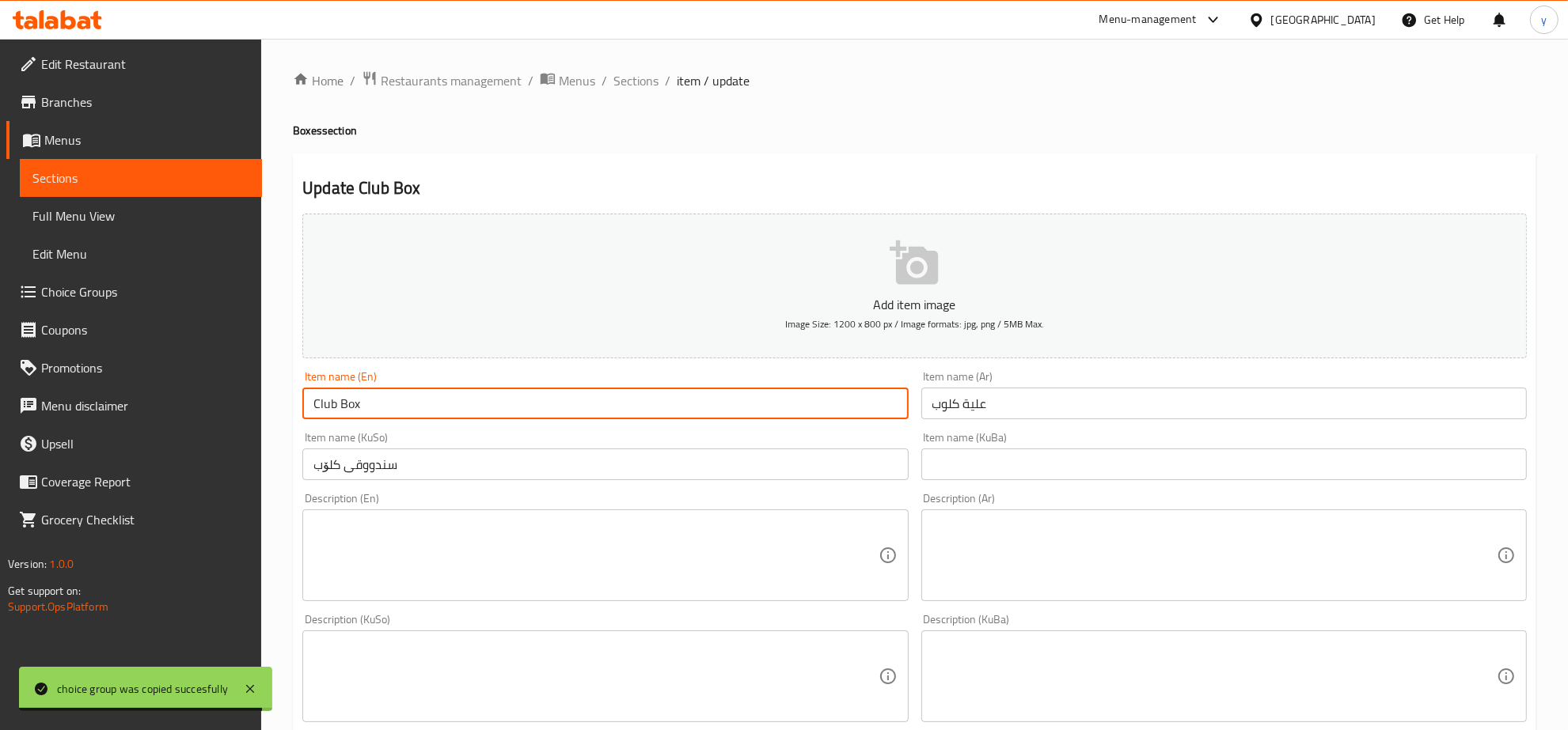
click at [321, 410] on input "Club Box" at bounding box center [604, 403] width 605 height 32
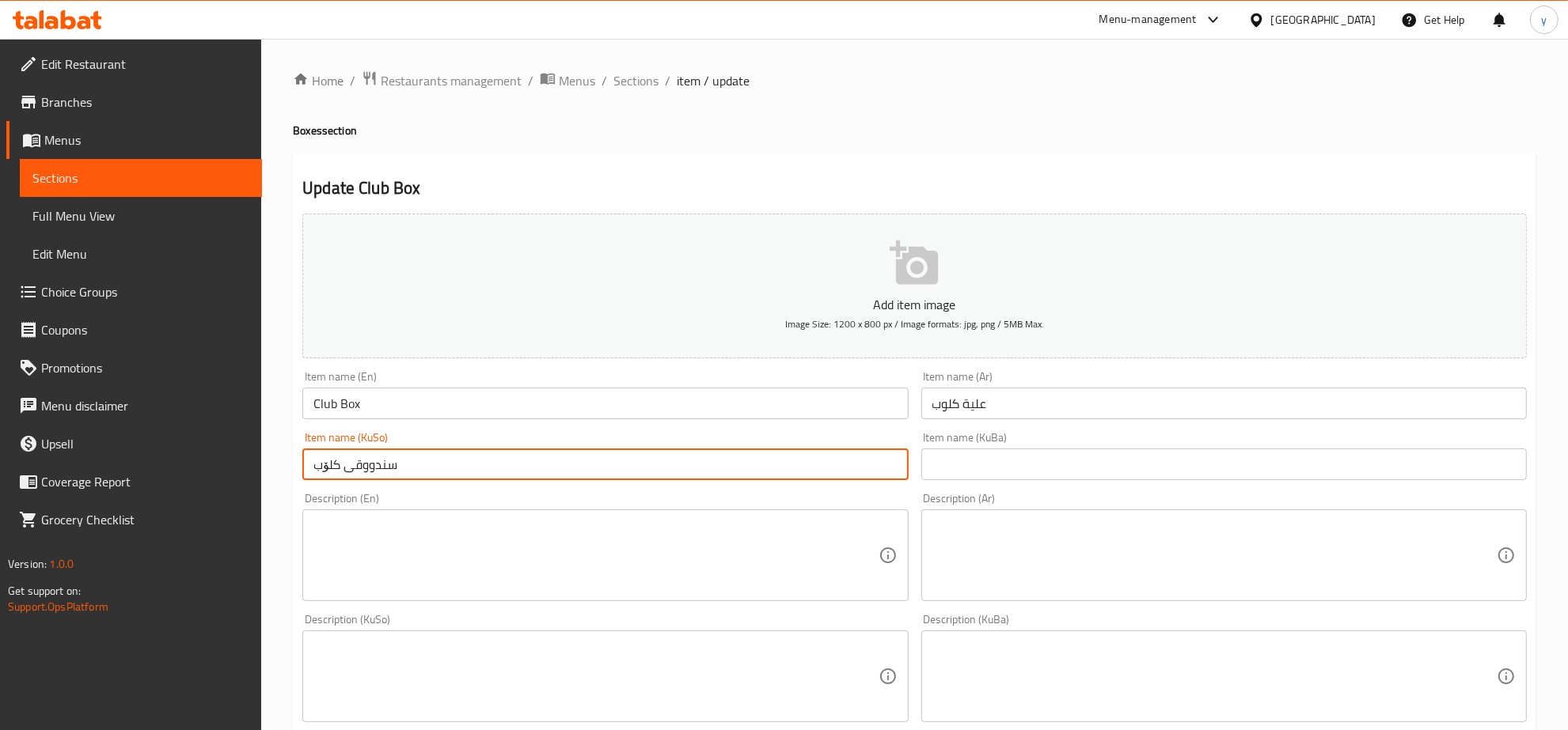
click at [323, 459] on input "سندووقی کلۆب" at bounding box center [604, 465] width 605 height 32
click at [132, 274] on link "Choice Groups" at bounding box center [135, 291] width 256 height 38
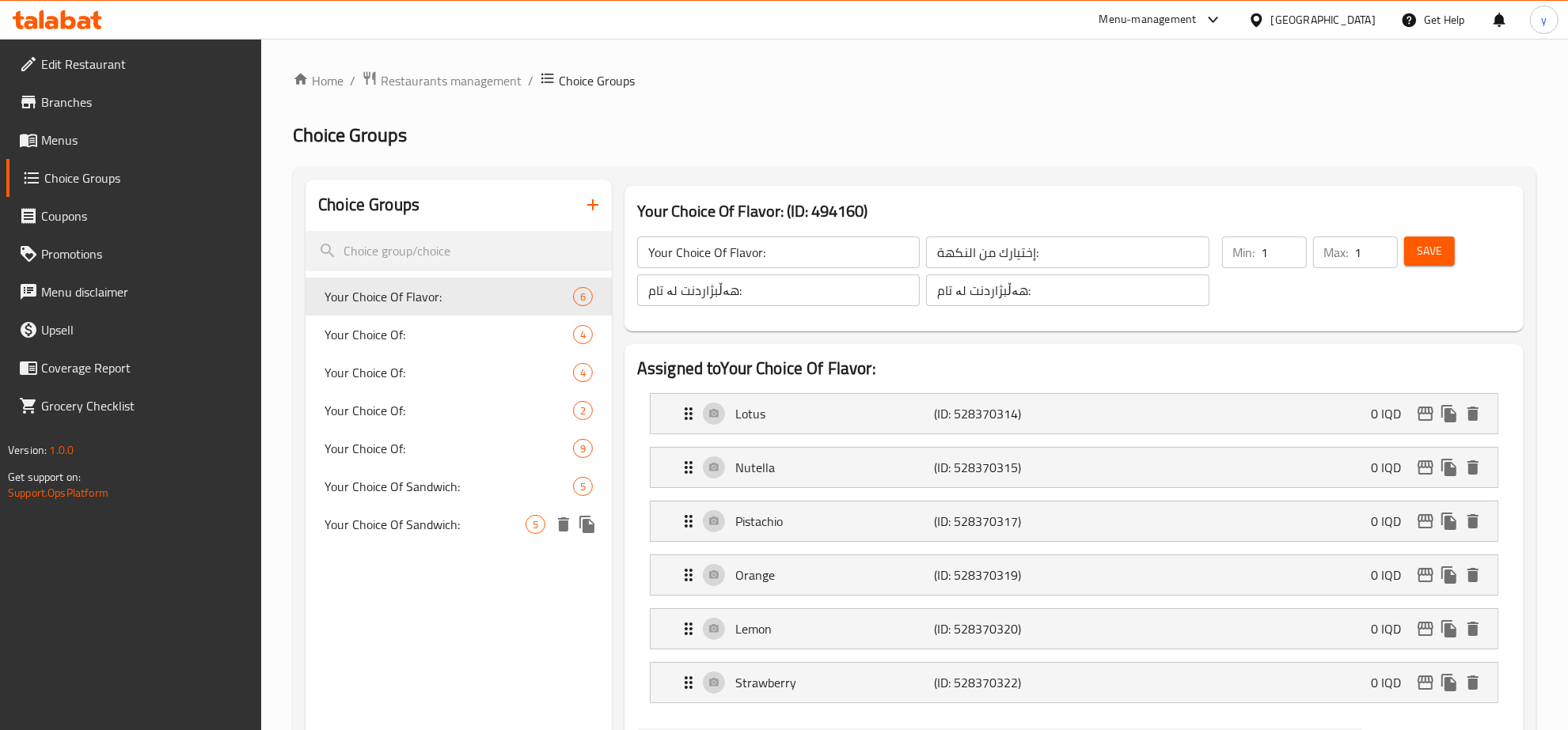
click at [471, 516] on span "Your Choice Of Sandwich:" at bounding box center [424, 525] width 201 height 19
type input "Your Choice Of Sandwich:"
type input "أختيارك من السندويتش:"
type input "هەڵبژاردنت لە سەندویچ:"
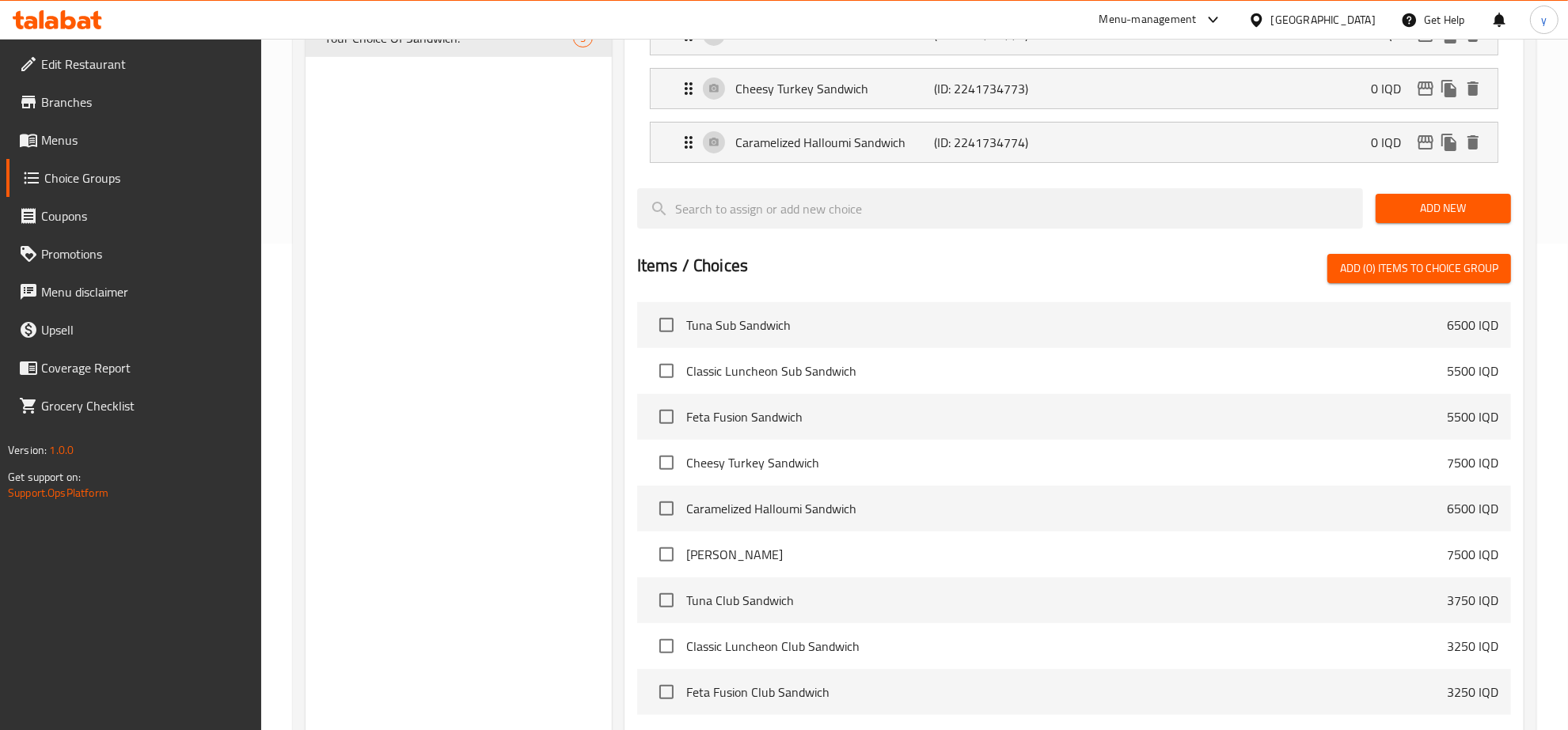
scroll to position [338, 0]
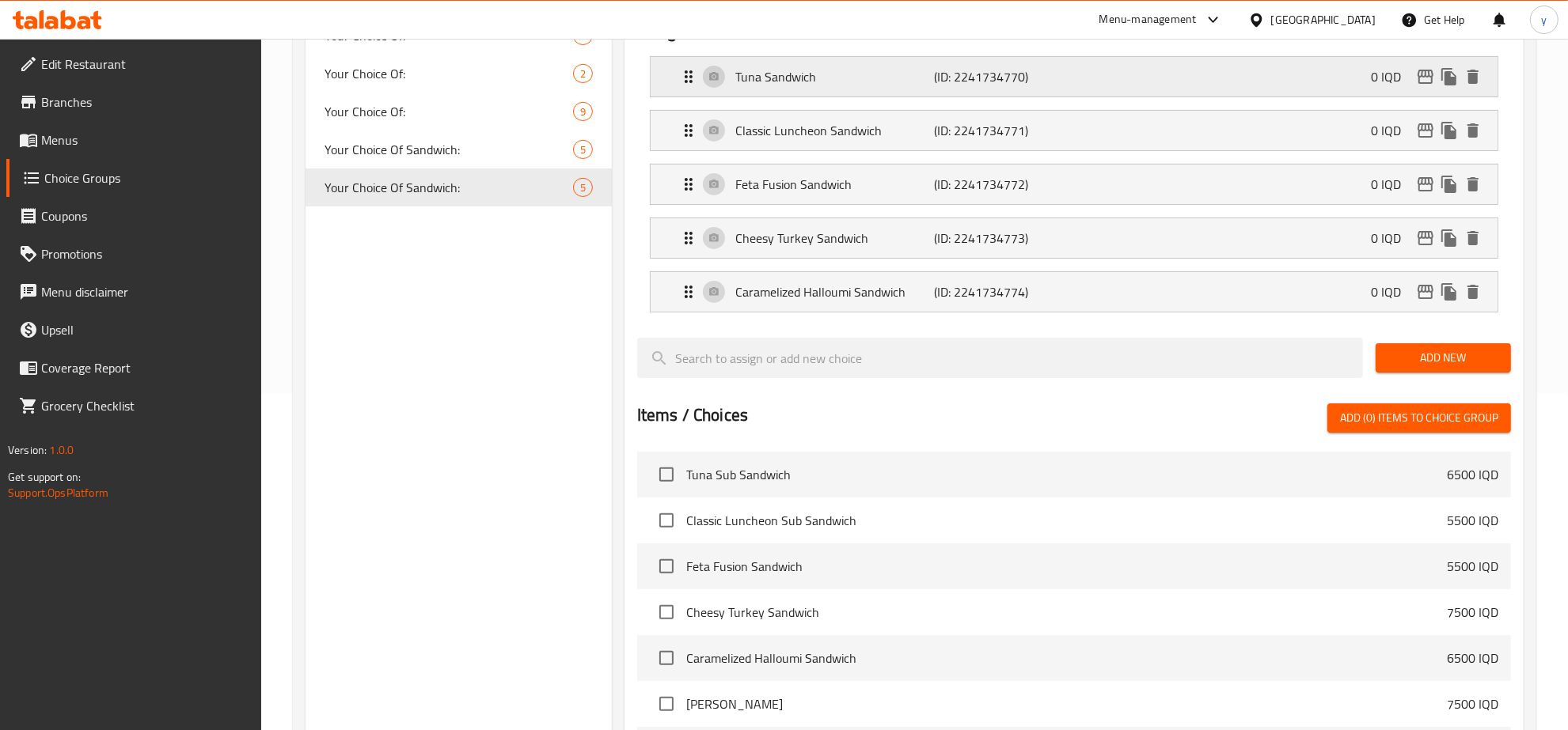
click at [856, 88] on div "Tuna Sandwich (ID: 2241734770) 0 IQD" at bounding box center [1078, 76] width 799 height 39
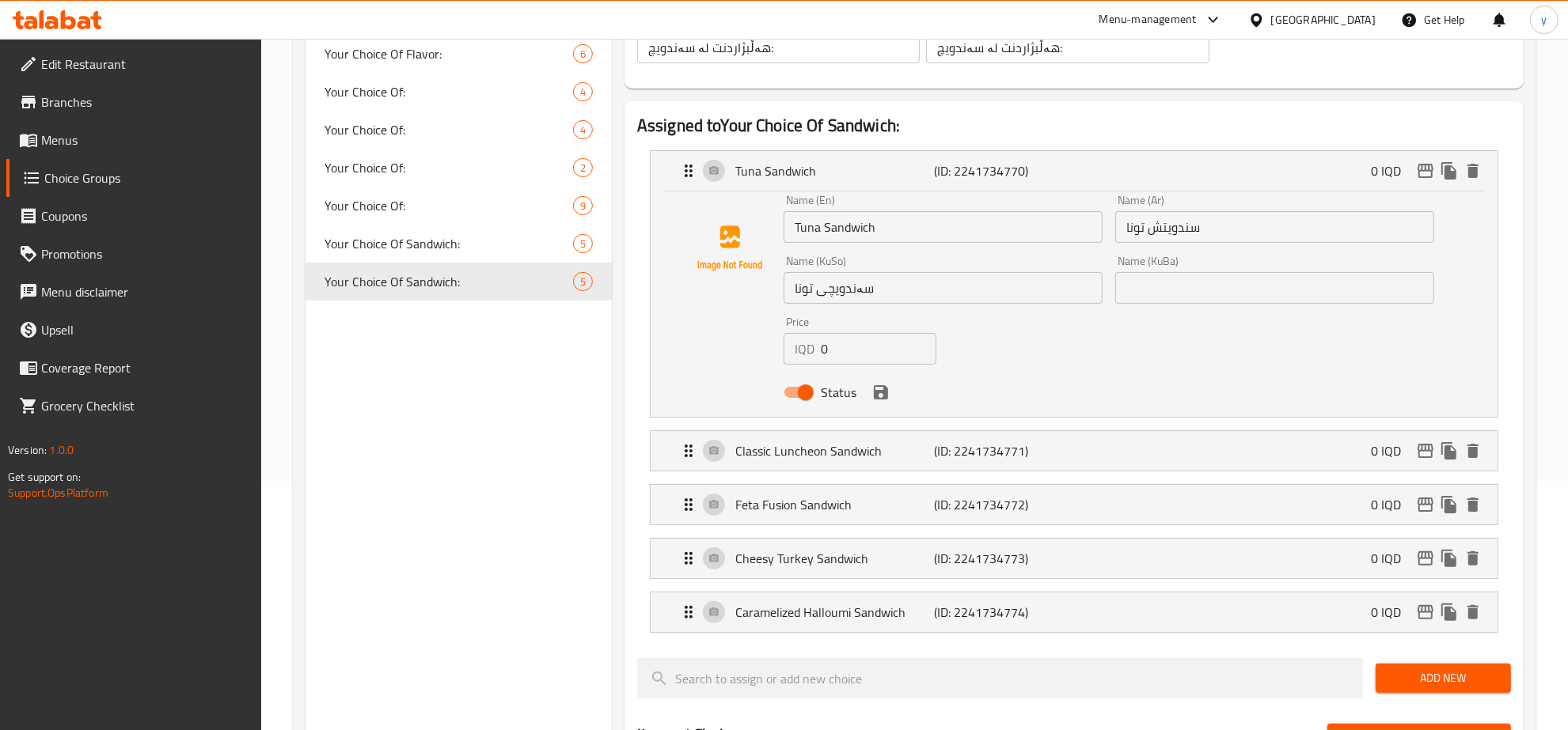
scroll to position [172, 0]
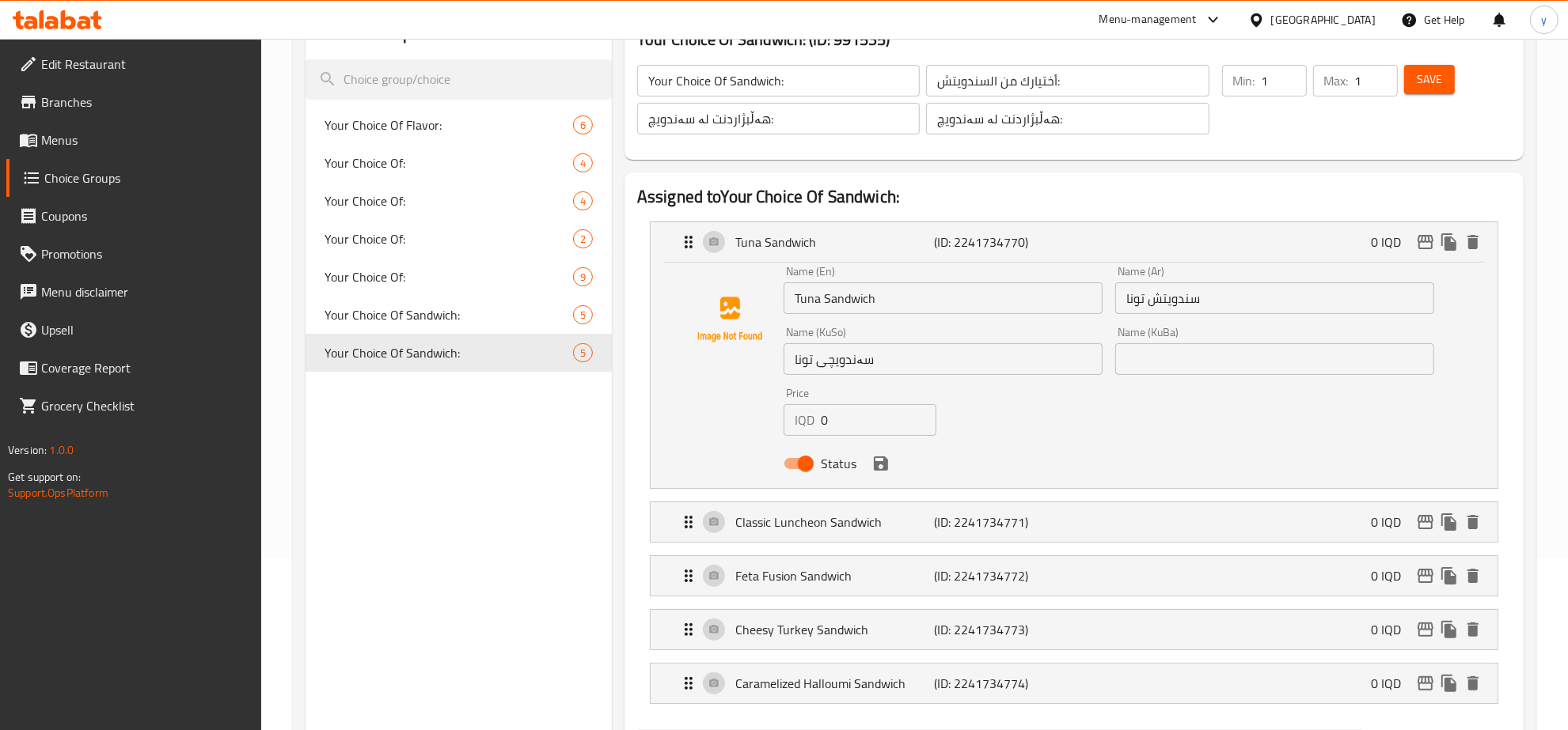
click at [824, 299] on input "Tuna Sandwich" at bounding box center [944, 298] width 319 height 32
paste input "Club"
type input "Tuna Club Sandwich"
click at [1150, 301] on input "سندويتش تونا" at bounding box center [1275, 298] width 319 height 32
paste input "کلۆب"
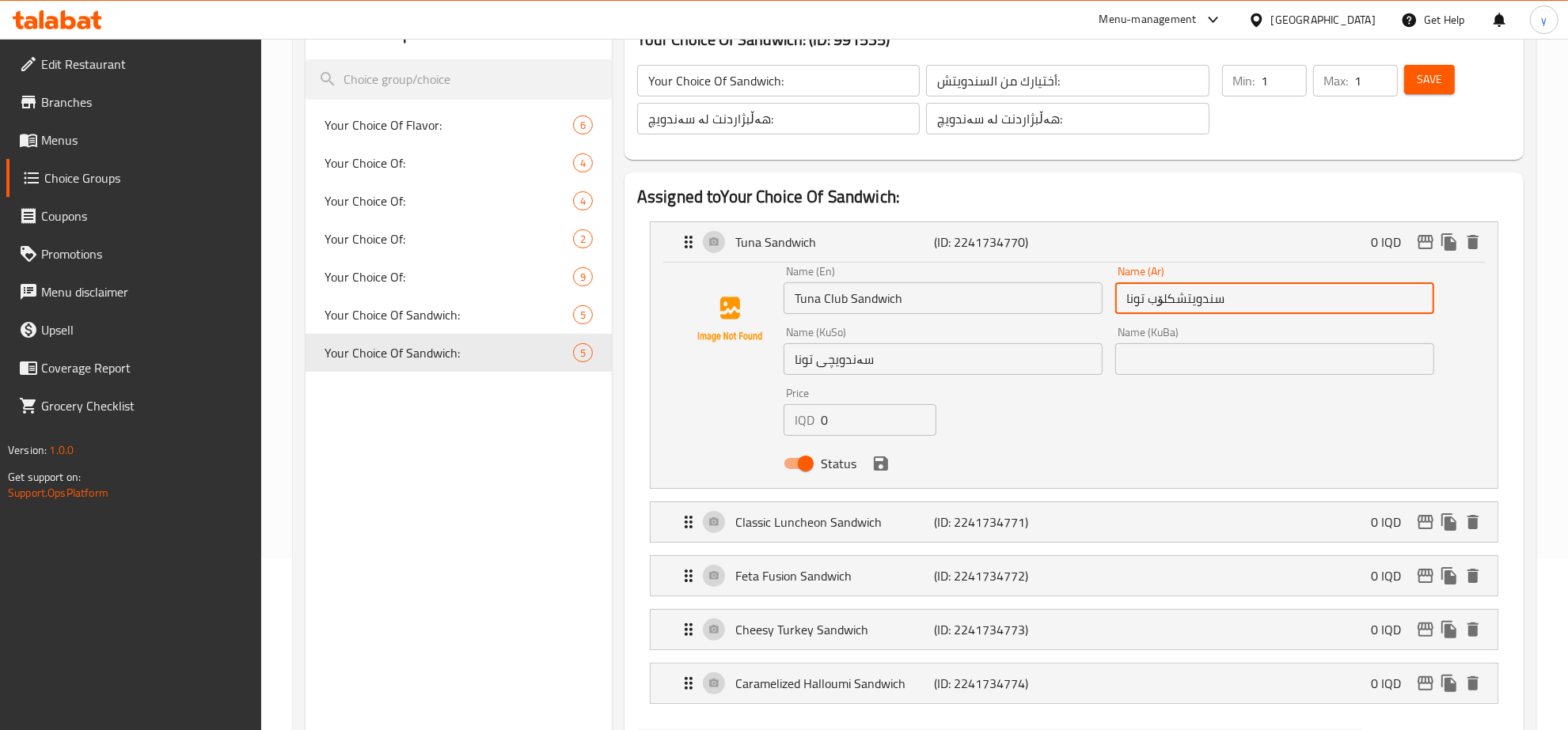
drag, startPoint x: 1174, startPoint y: 302, endPoint x: 1150, endPoint y: 301, distance: 24.0
click at [1150, 301] on input "سندويتشکلۆب تونا" at bounding box center [1275, 298] width 319 height 32
paste input "كلو"
click at [1176, 301] on input "سندويتشكلوب تونا" at bounding box center [1275, 298] width 319 height 32
type input "سندويتش كلوب تونا"
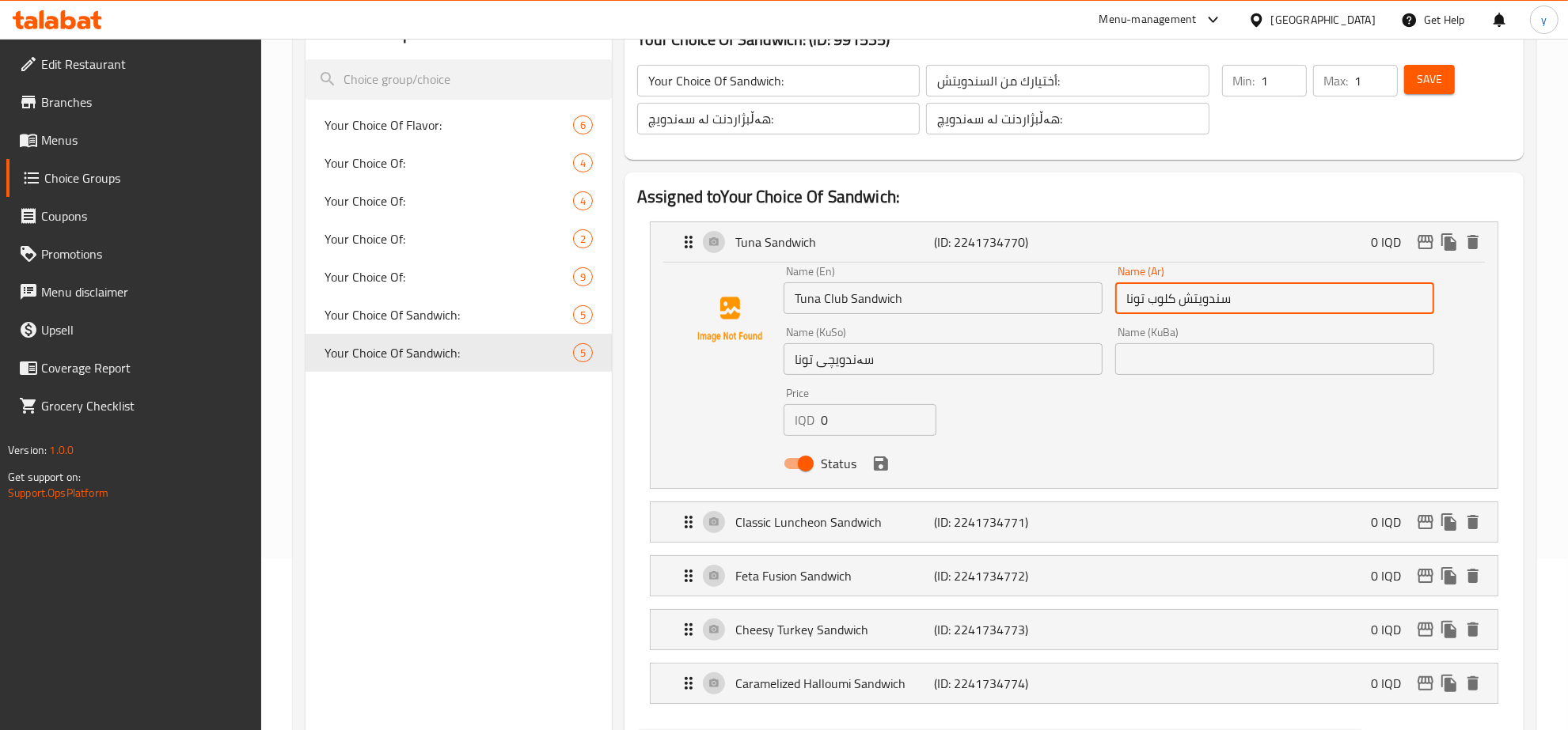
click at [816, 360] on input "سەندویچی تونا" at bounding box center [944, 359] width 319 height 32
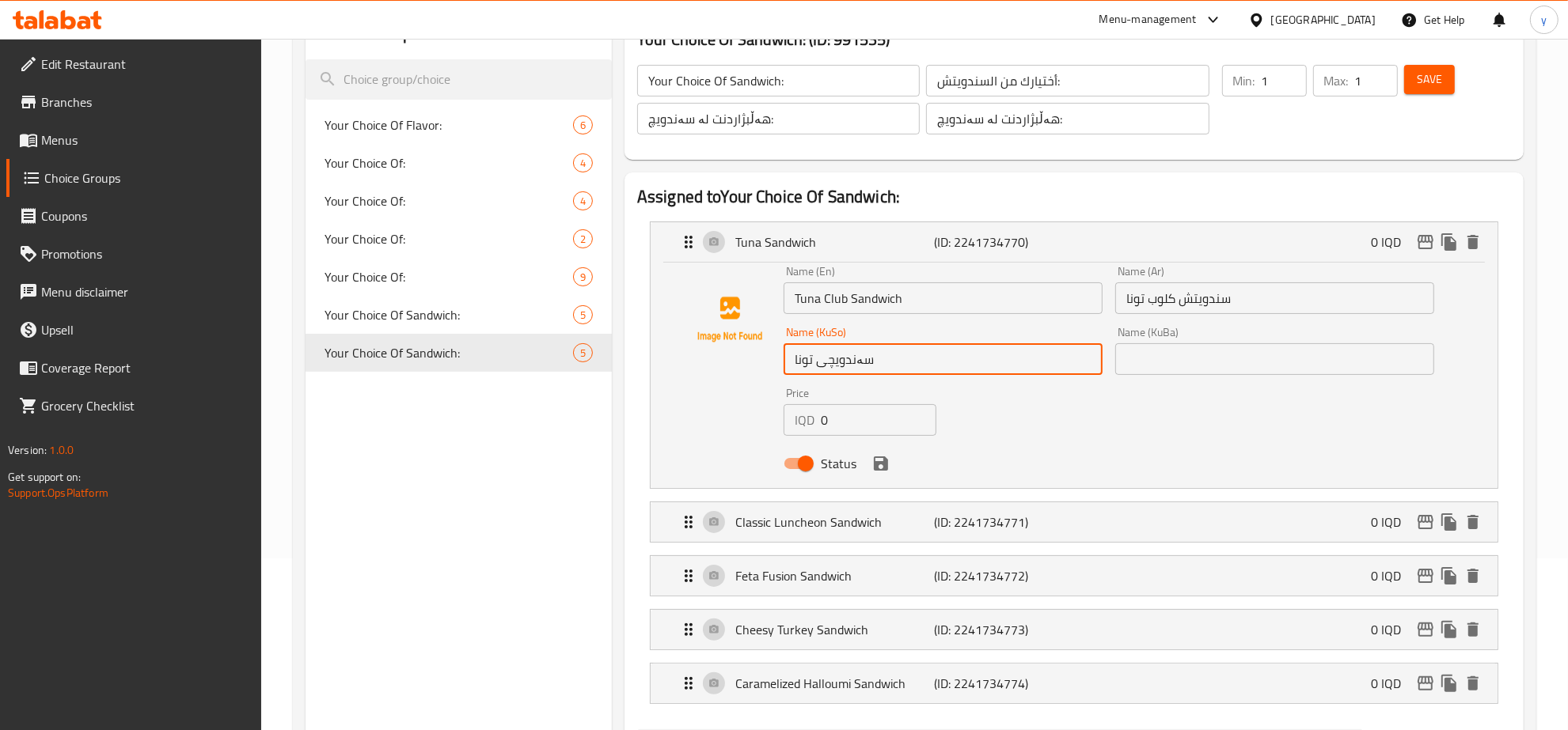
paste input "کلۆب"
click at [837, 366] on input "سەندویچیکلۆب تونا" at bounding box center [944, 359] width 319 height 32
click at [844, 362] on input "سەندویچیکلۆب تونا" at bounding box center [944, 359] width 319 height 32
click at [875, 457] on icon "save" at bounding box center [880, 464] width 14 height 14
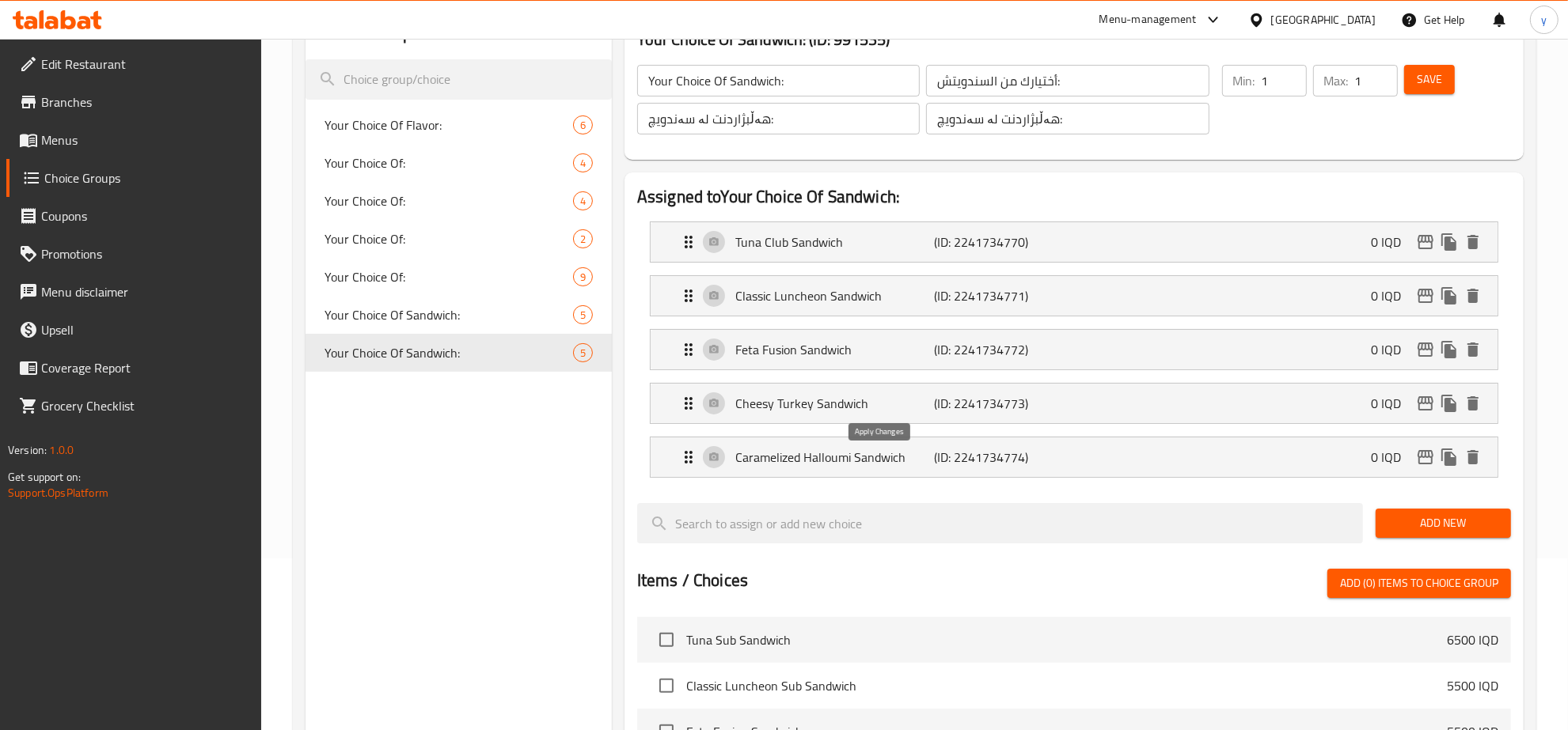
type input "سەندویچی کلۆب تونا"
click at [938, 287] on p "(ID: 2241734771)" at bounding box center [1000, 296] width 133 height 19
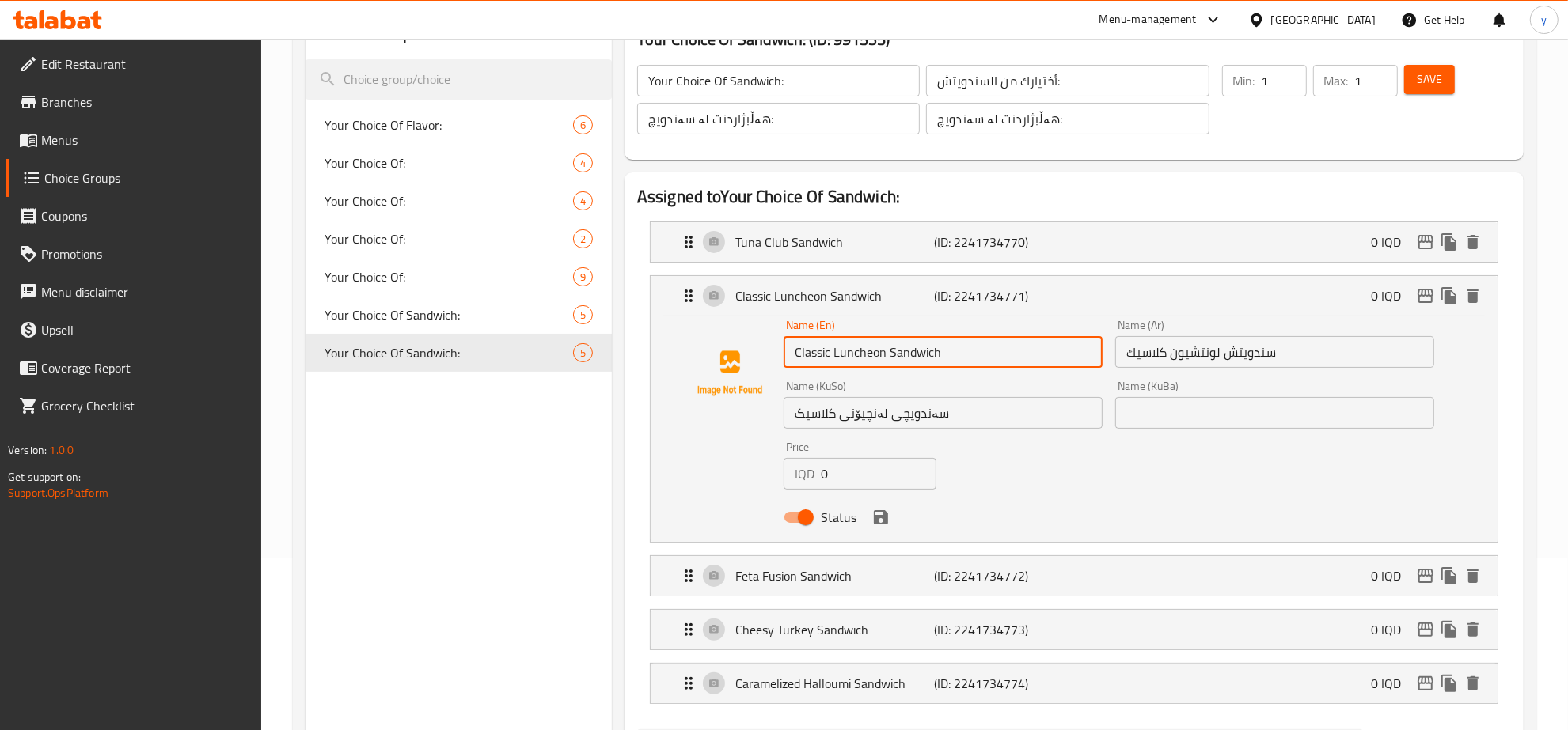
click at [887, 350] on input "Classic Luncheon Sandwich" at bounding box center [944, 352] width 319 height 32
paste input "Club"
type input "Classic Luncheon Club Sandwich"
click at [1166, 357] on input "سندويتش لونتشيون كلاسيك" at bounding box center [1275, 352] width 319 height 32
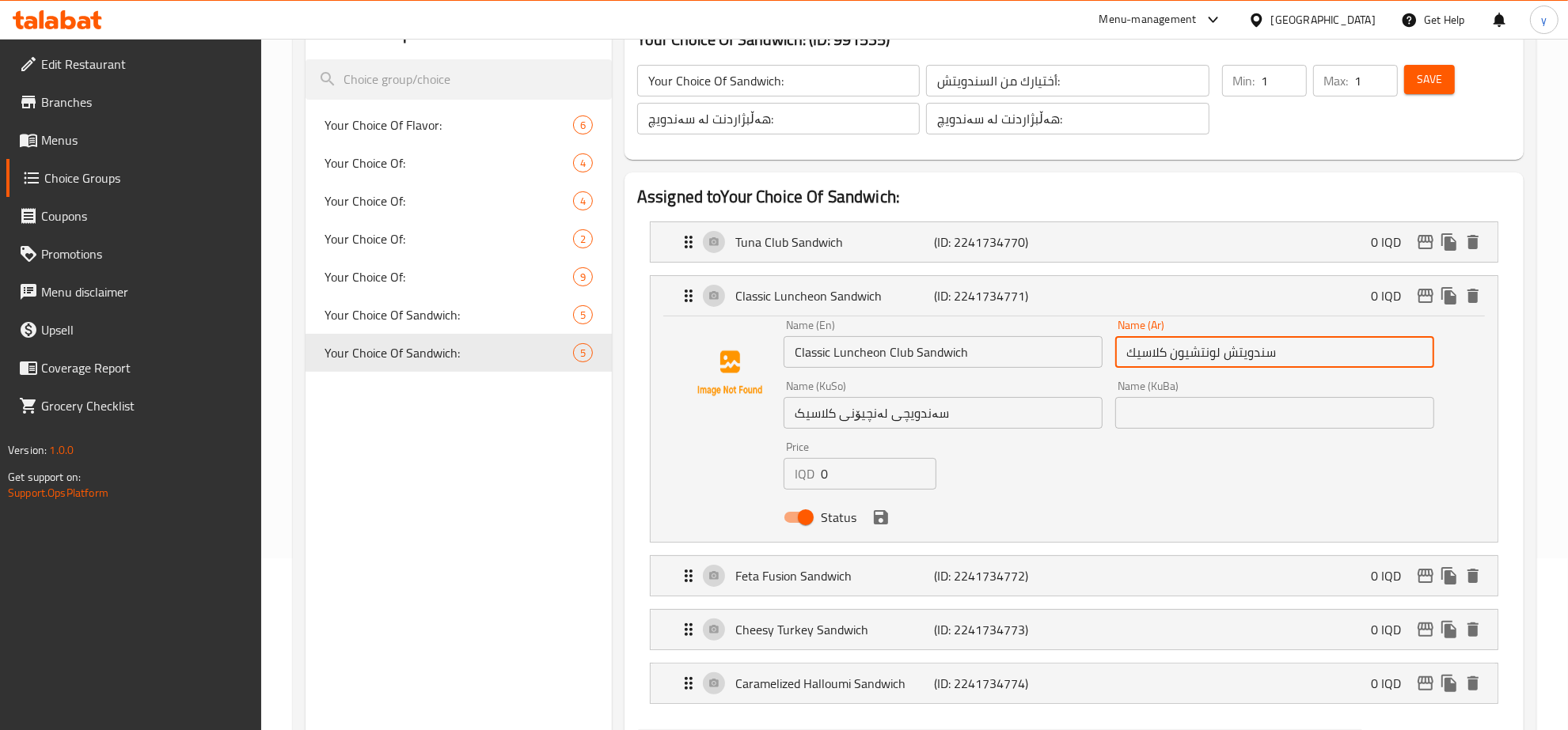
click at [1223, 350] on input "سندويتش لونتشيون كلاسيك" at bounding box center [1275, 352] width 319 height 32
click at [1222, 353] on input "سندويتش لونتشيون كلاسيك" at bounding box center [1275, 352] width 319 height 32
click at [1219, 356] on input "سندويتش لونتشيون كلاسيك" at bounding box center [1275, 352] width 319 height 32
paste input "لوب"
type input "سندويتش كلوب لونتشيون كلاسيك"
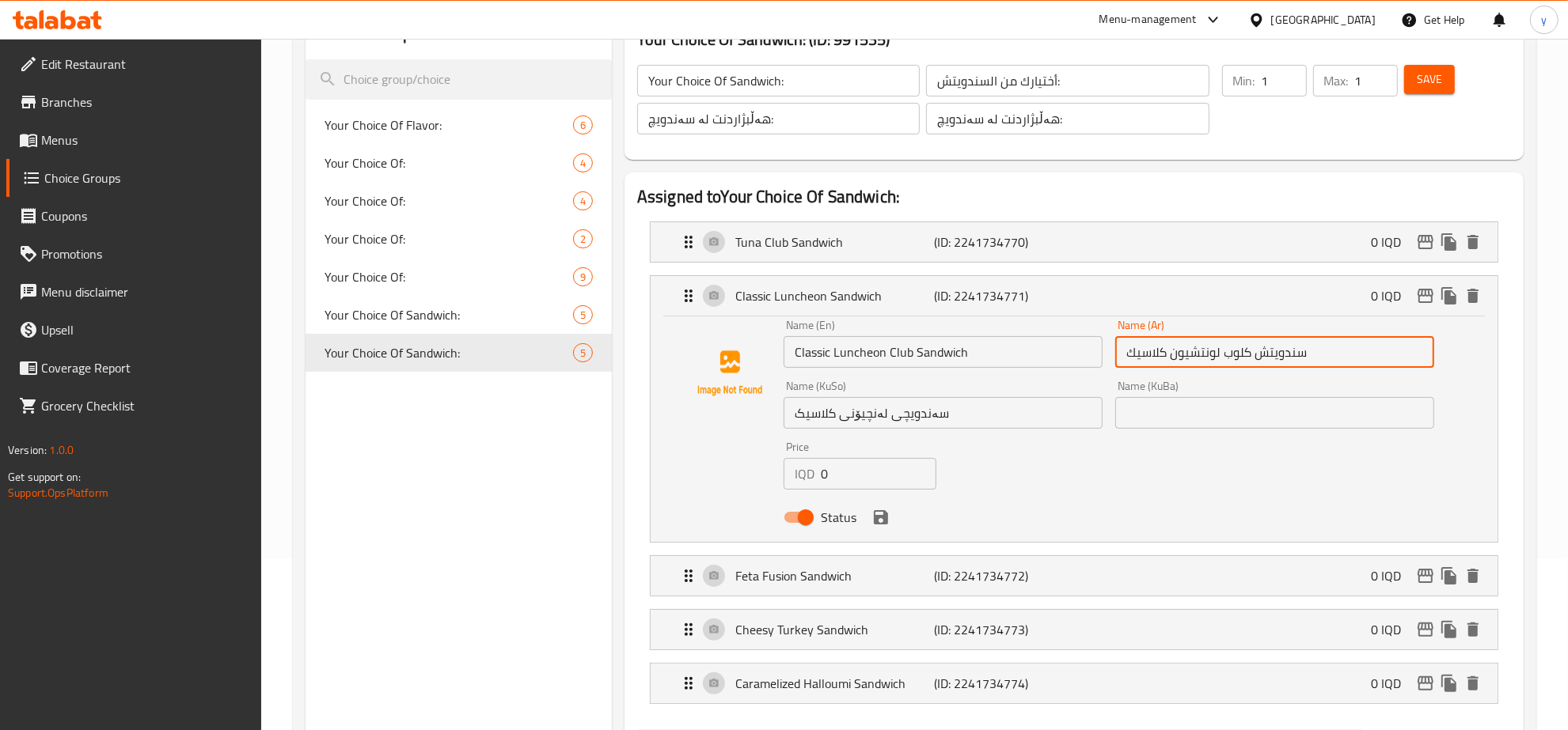
click at [885, 416] on input "سەندویچی لەنچیۆنی کلاسیک" at bounding box center [944, 413] width 319 height 32
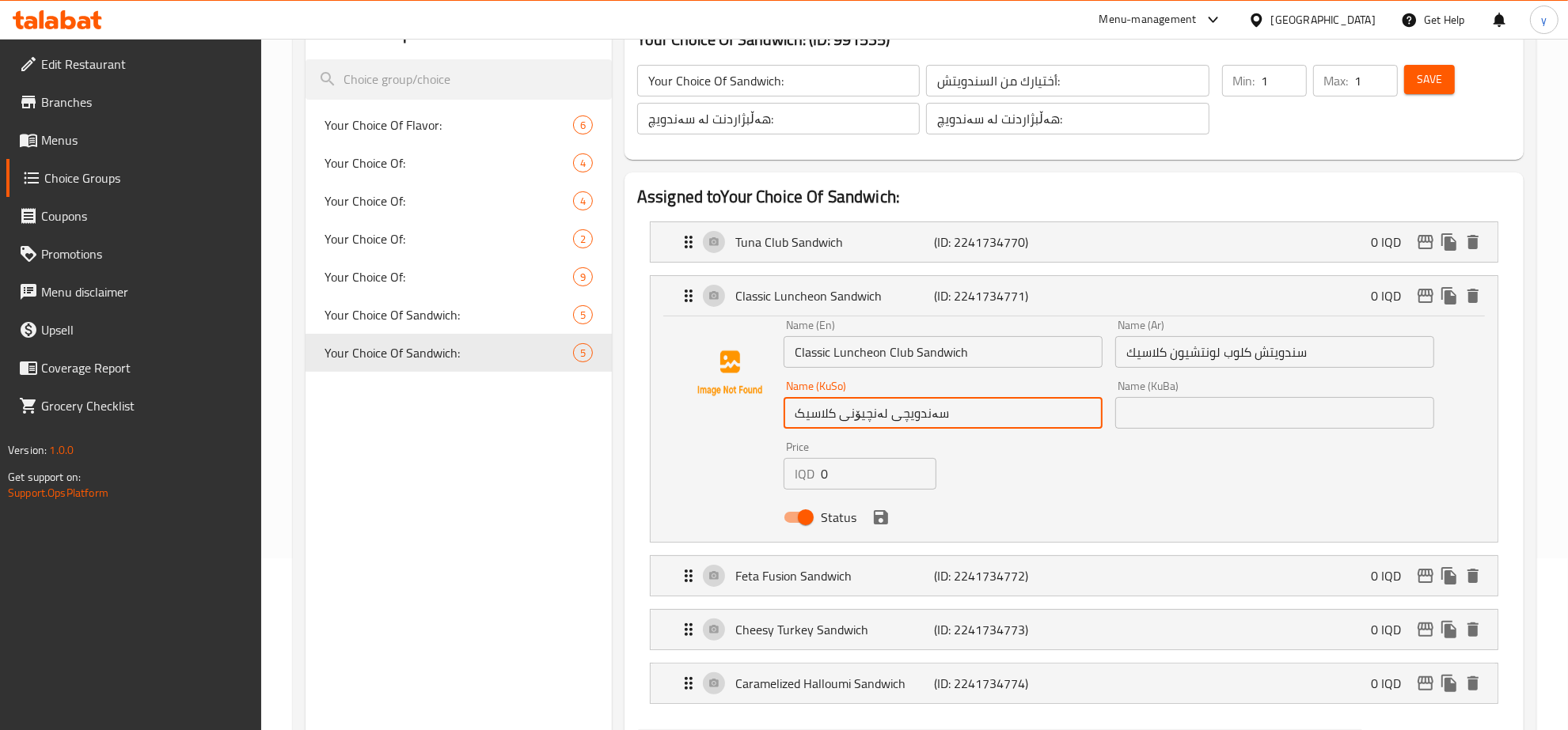
paste input "کلۆب"
click at [914, 413] on input "سەندویچیکلۆب لەنچیۆنی کلاسیک" at bounding box center [944, 413] width 319 height 32
click at [884, 417] on input "سەندویچی کلۆب لەنچیۆنی کلاسیک" at bounding box center [944, 413] width 319 height 32
click at [891, 417] on input "سەندویچی کلۆب لەنچیۆنی کلاسیک" at bounding box center [944, 413] width 319 height 32
click at [881, 508] on icon "save" at bounding box center [881, 517] width 19 height 19
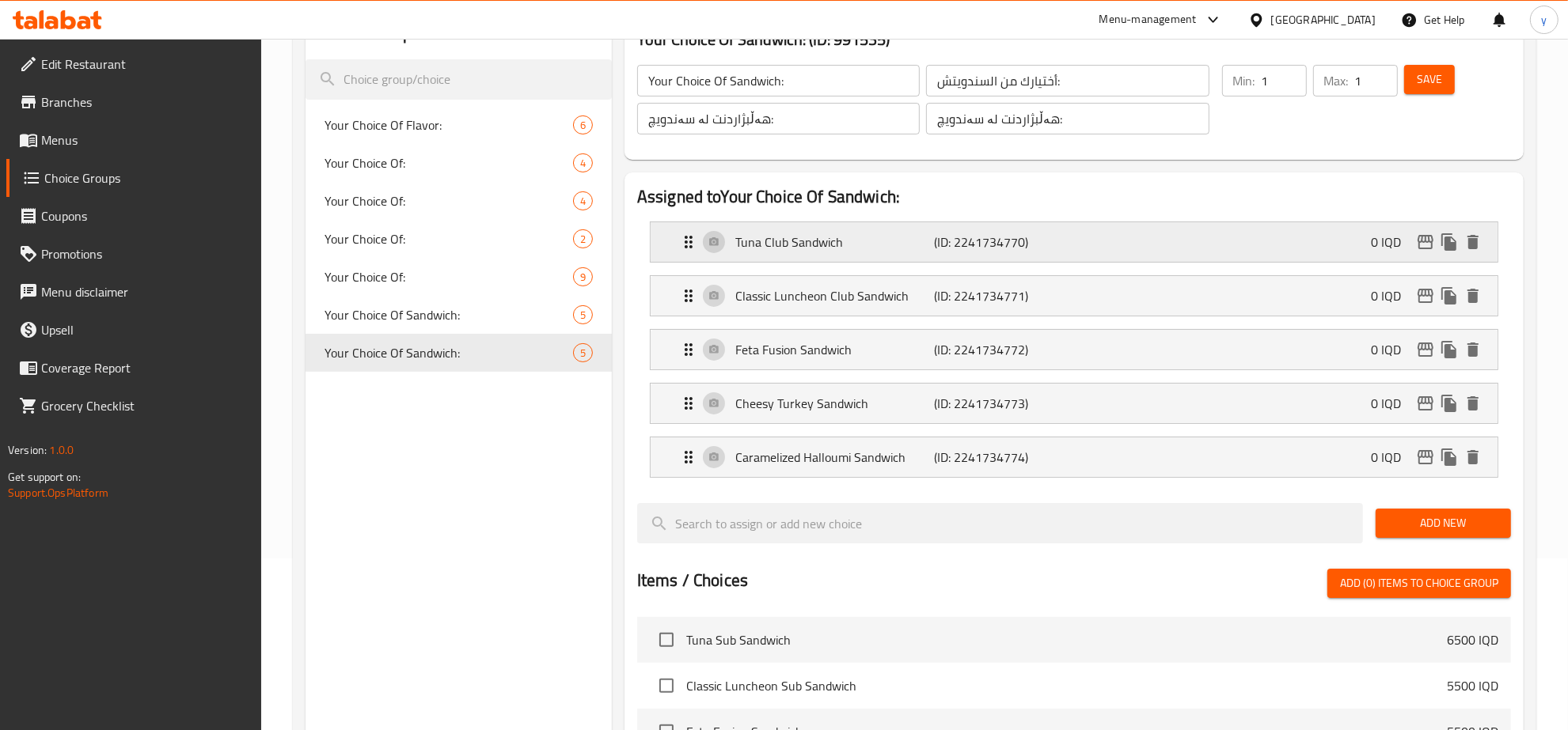
type input "سەندویچی کلۆبی لەنچیۆنی کلاسیک"
click at [1019, 242] on p "(ID: 2241734770)" at bounding box center [1000, 242] width 133 height 19
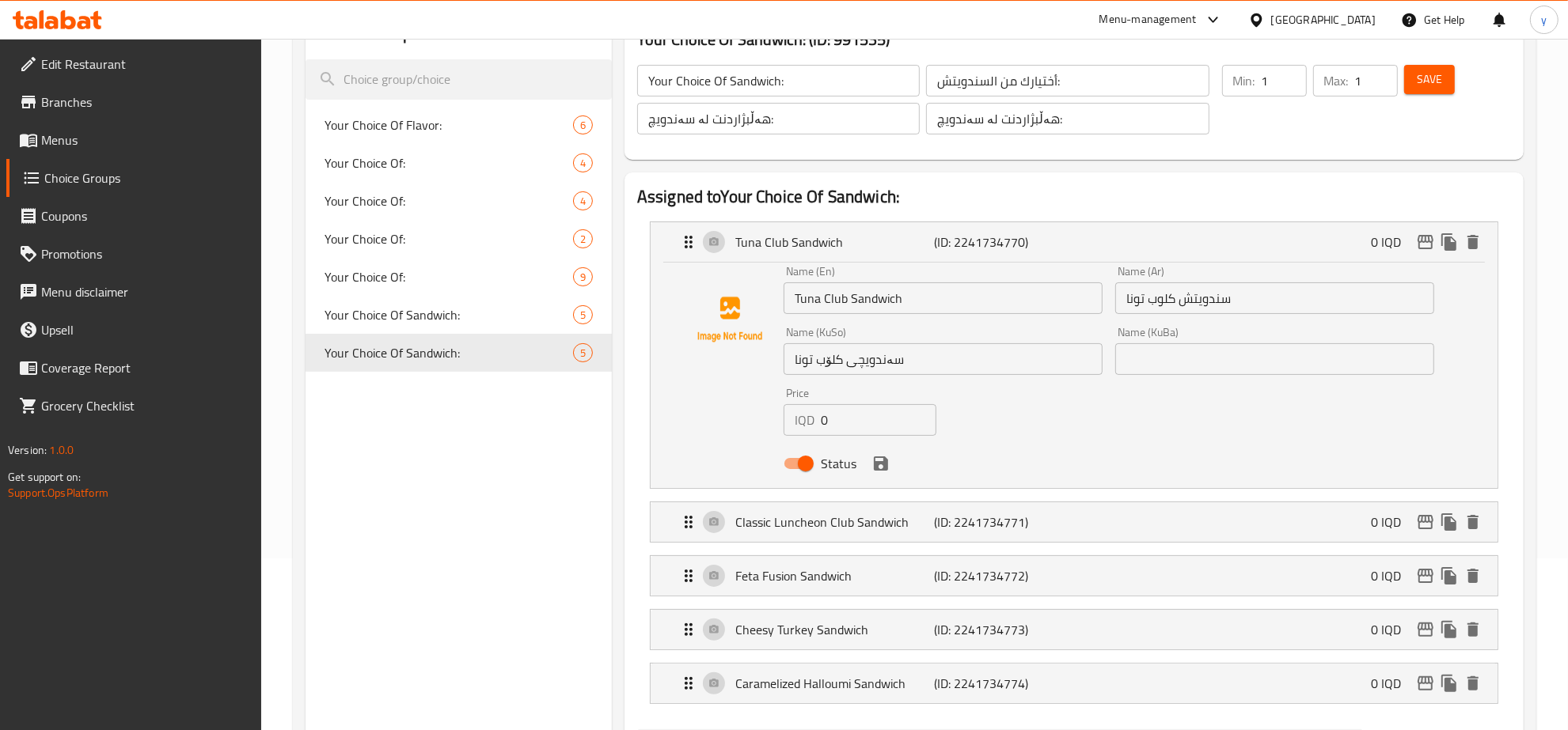
drag, startPoint x: 815, startPoint y: 358, endPoint x: 821, endPoint y: 368, distance: 11.7
click at [815, 359] on input "سەندویچی کلۆب تونا" at bounding box center [944, 359] width 319 height 32
click at [882, 466] on icon "save" at bounding box center [880, 464] width 14 height 14
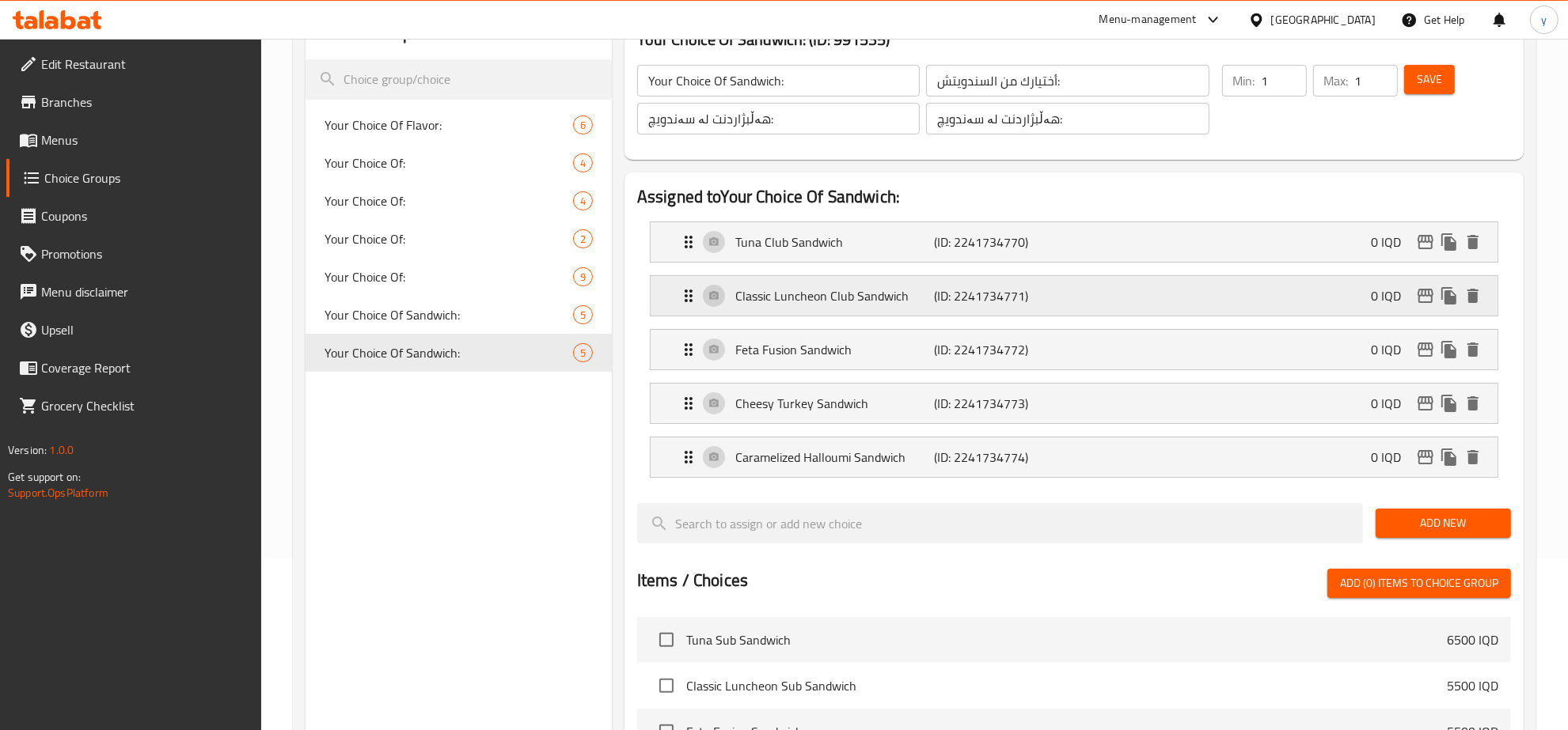
type input "سەندویچی کلۆبی تونا"
click at [914, 346] on p "Feta Fusion Sandwich" at bounding box center [834, 350] width 199 height 19
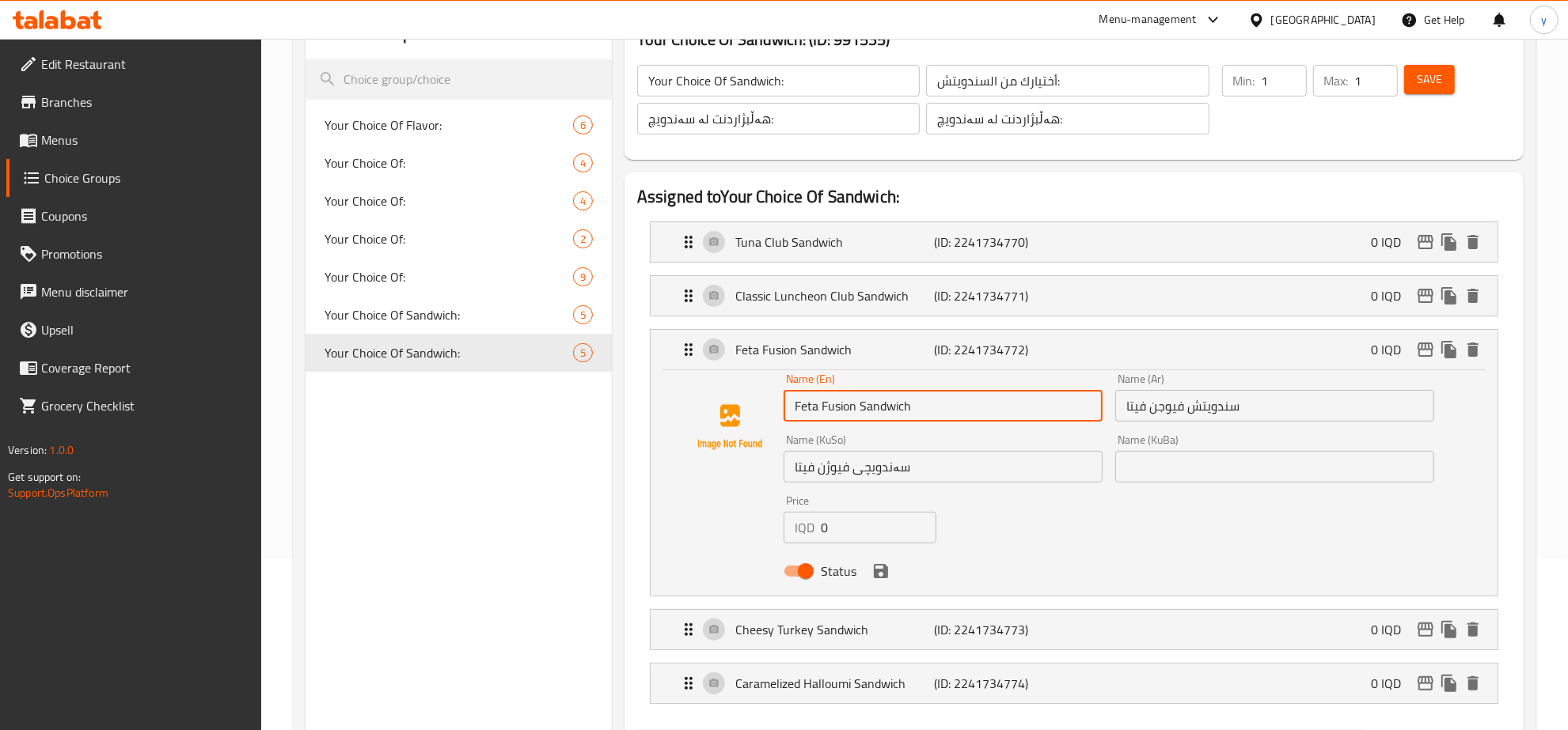
click at [860, 406] on input "Feta Fusion Sandwich" at bounding box center [944, 406] width 319 height 32
paste input "Club"
type input "Feta Fusion Club Sandwich"
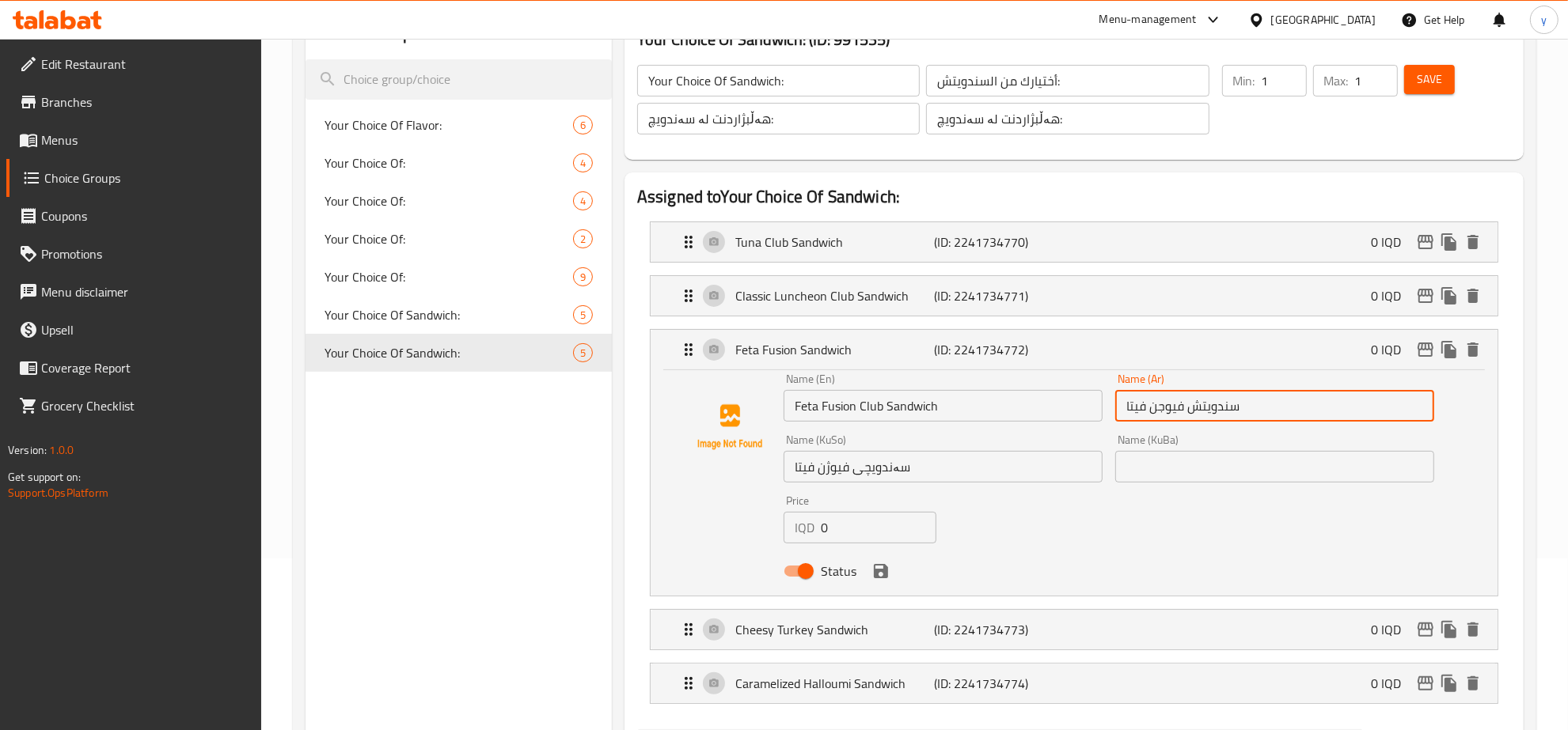
click at [1190, 410] on input "سندويتش فيوجن فيتا" at bounding box center [1275, 406] width 319 height 32
paste input "كلوب"
click at [1213, 408] on input "سندويتشكلوب فيوجن فيتا" at bounding box center [1275, 406] width 319 height 32
type input "سندويتش كلوب فيوجن فيتا"
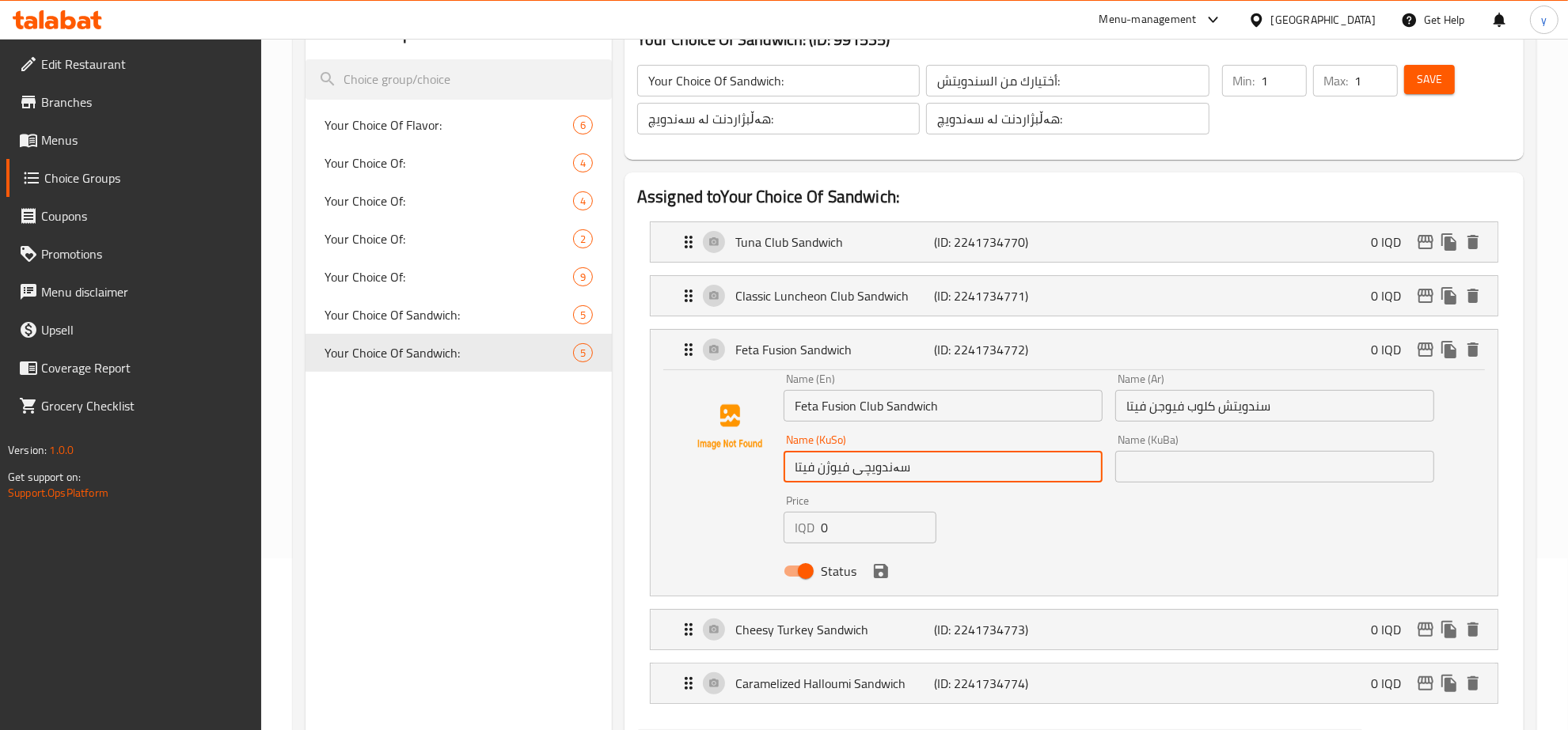
click at [850, 468] on input "سەندویچی فیوژن فیتا" at bounding box center [944, 466] width 319 height 32
paste input "کلۆب"
click at [875, 468] on input "سەندویچیکلۆب فیوژن فیتا" at bounding box center [944, 466] width 319 height 32
click at [852, 471] on input "سەندویچی کلۆب فیوژن فیتا" at bounding box center [944, 466] width 319 height 32
click at [875, 566] on icon "save" at bounding box center [881, 571] width 19 height 19
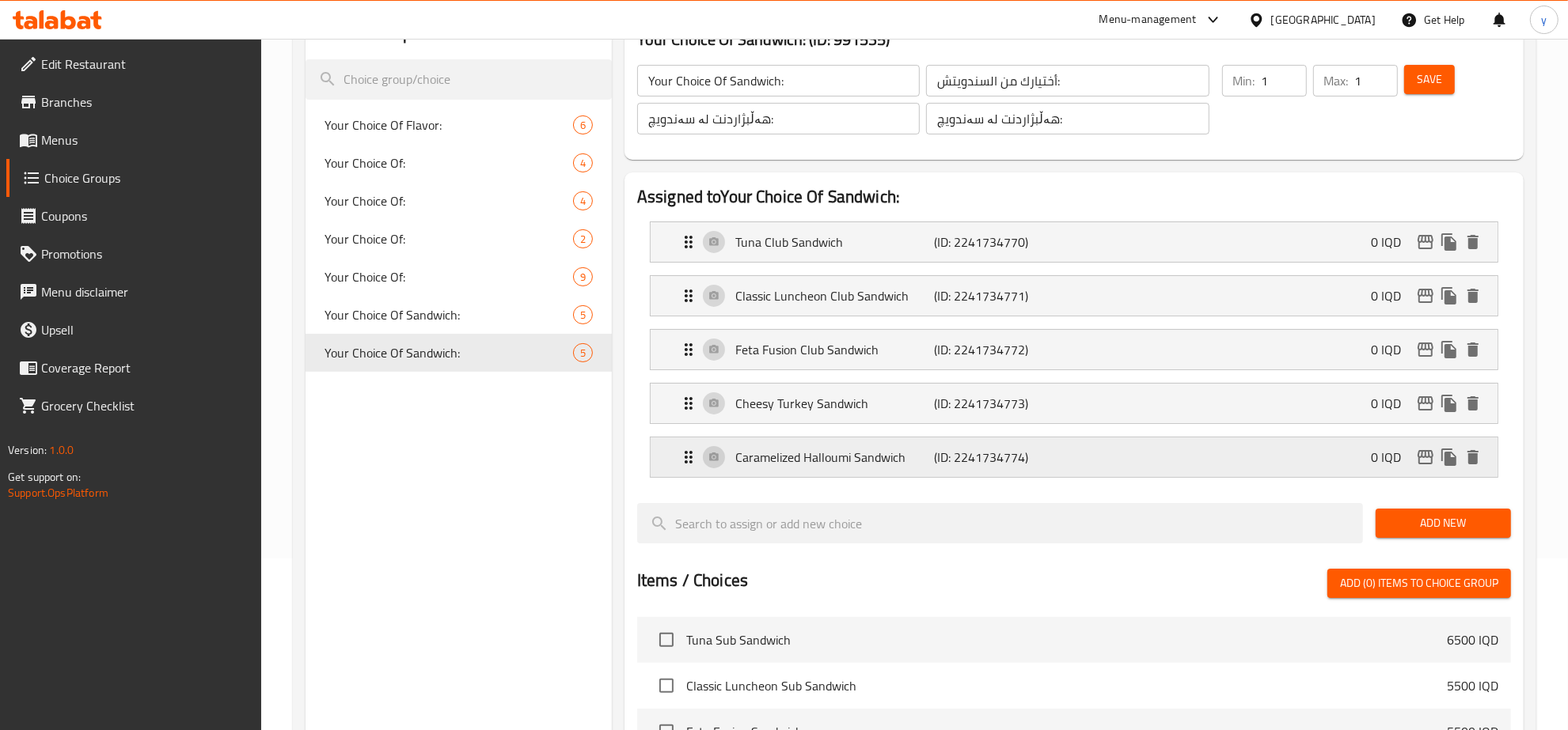
type input "سەندویچی کلۆبی فیوژن فیتا"
click at [1109, 391] on div "Cheesy Turkey Sandwich (ID: 2241734773) 0 IQD" at bounding box center [1078, 403] width 799 height 39
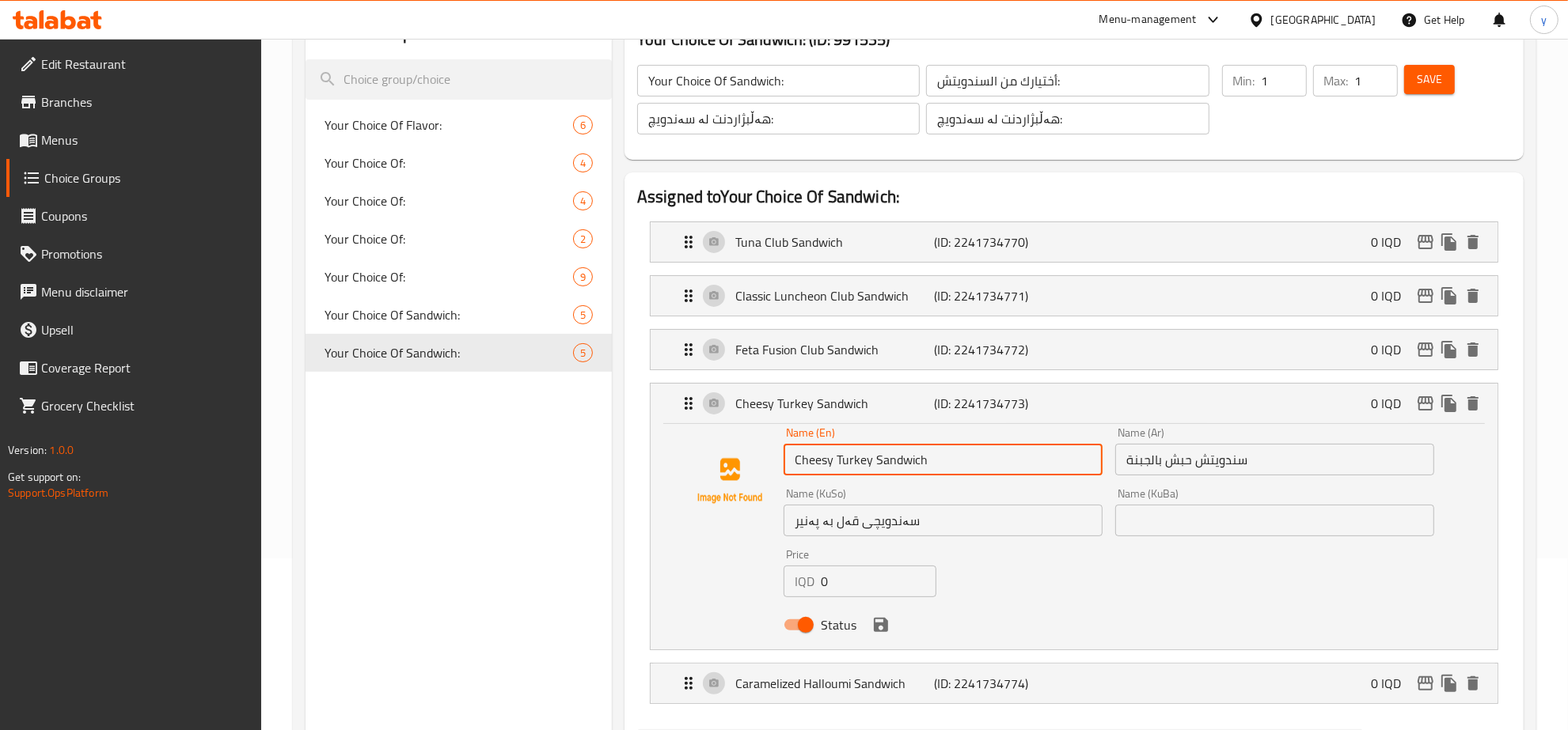
click at [872, 456] on input "Cheesy Turkey Sandwich" at bounding box center [944, 460] width 319 height 32
click at [874, 462] on input "Cheesy Turkey Sandwich" at bounding box center [944, 460] width 319 height 32
paste input "Club"
type input "Cheesy Turkey Club Sandwich"
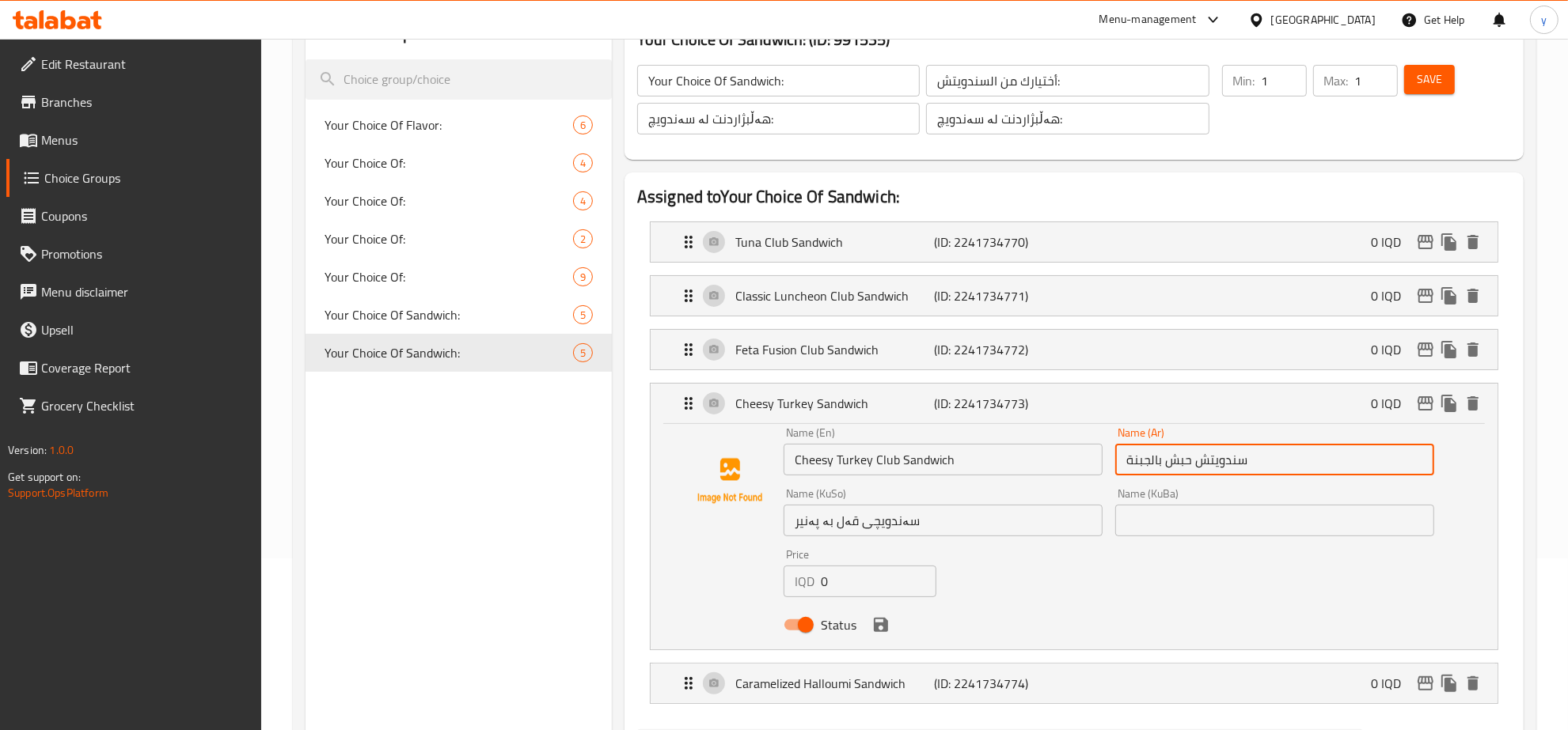
click at [1196, 459] on input "سندويتش حبش بالجبنة" at bounding box center [1275, 460] width 319 height 32
paste input "كلوب"
click at [1221, 459] on input "سندويتشكلوب حبش بالجبنة" at bounding box center [1275, 460] width 319 height 32
type input "سندويتش كلوب حبش بالجبنة"
click at [859, 522] on input "سەندویچی قەل بە پەنیر" at bounding box center [944, 520] width 319 height 32
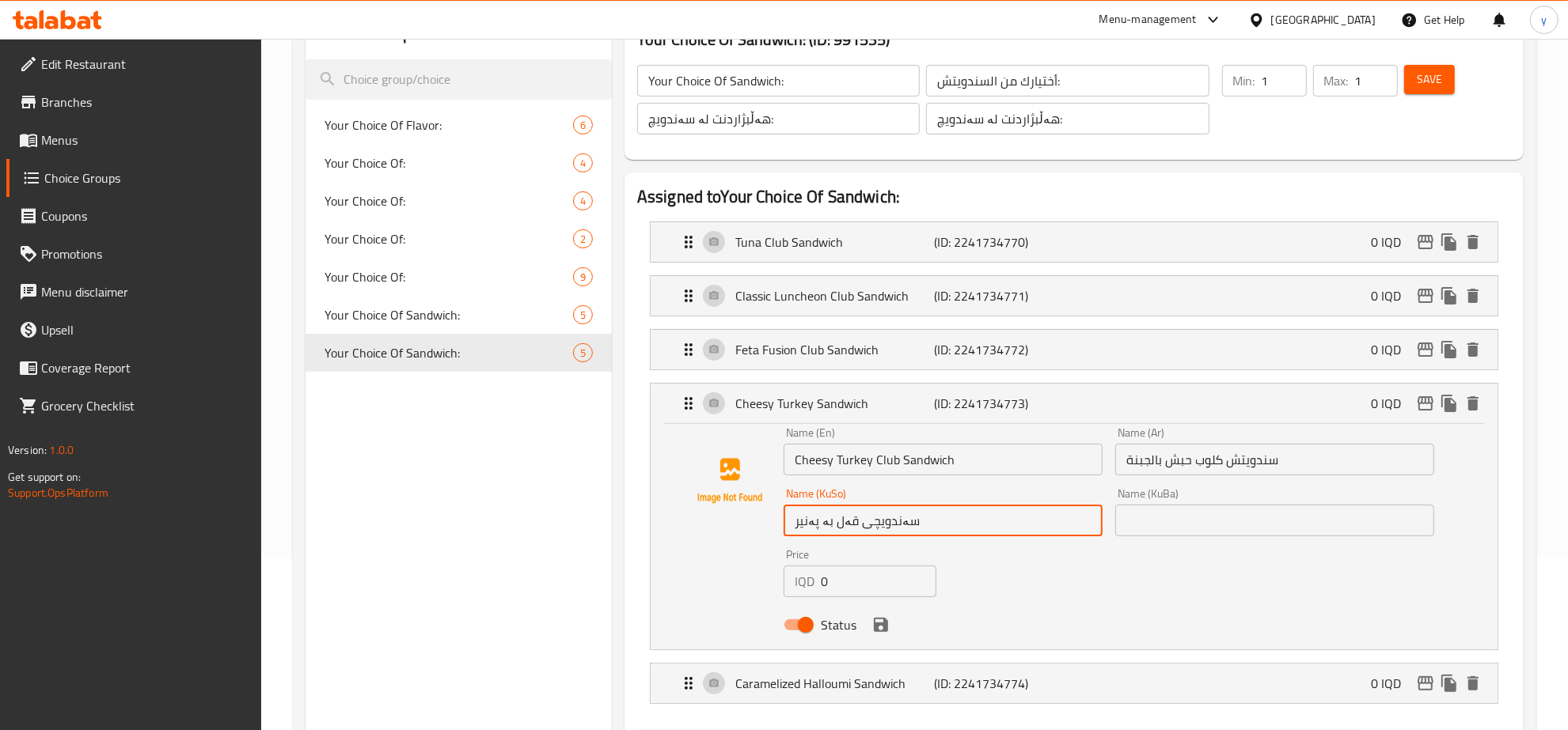
paste input "کلۆب"
click at [878, 522] on input "سەندویچیکلۆب قەل بە پەنیر" at bounding box center [944, 520] width 319 height 32
click at [855, 524] on input "سەندویچی کلۆب قەل بە پەنیر" at bounding box center [944, 520] width 319 height 32
type input "سەندویچی کلۆبی قەل بە پەنیر"
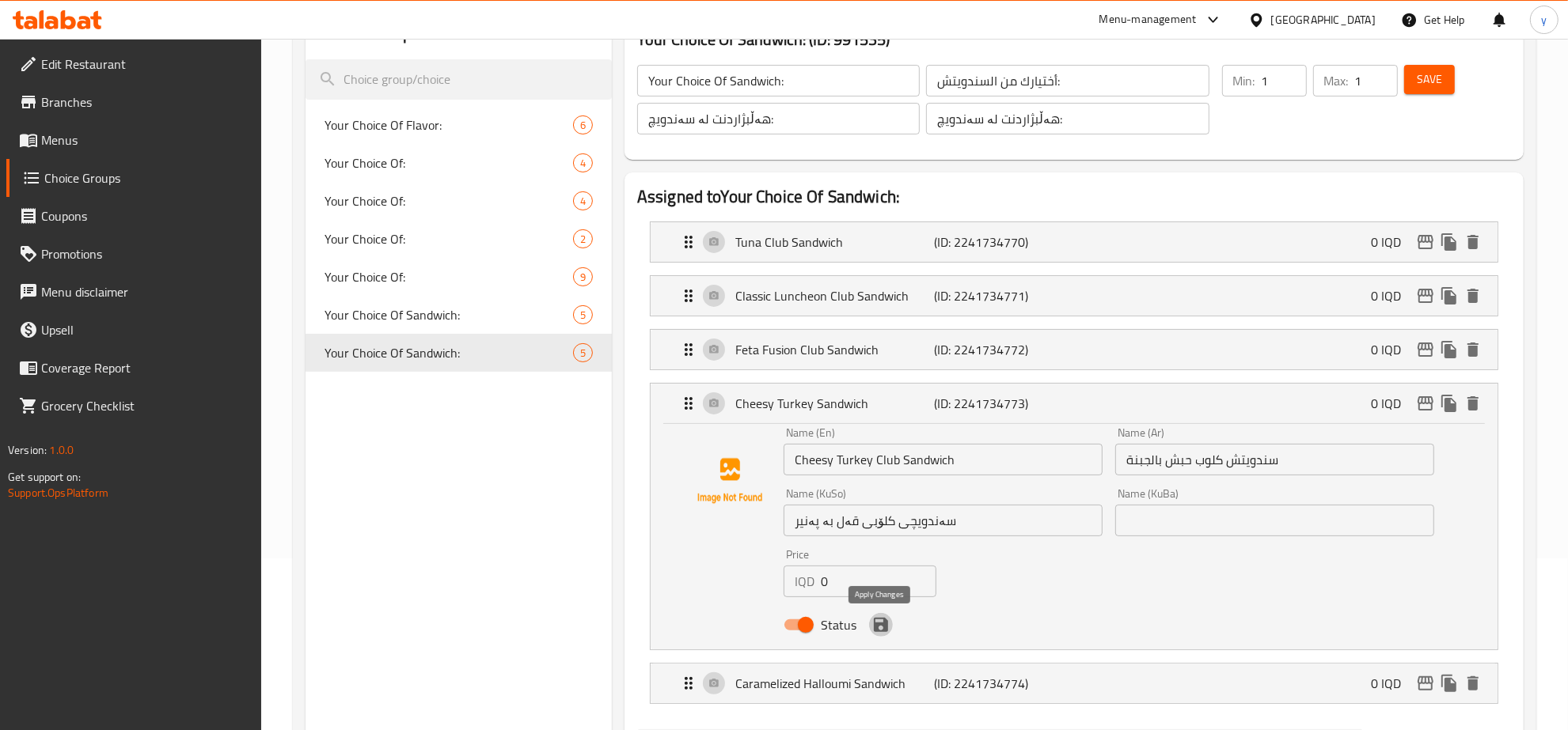
click at [881, 614] on button "save" at bounding box center [880, 625] width 24 height 24
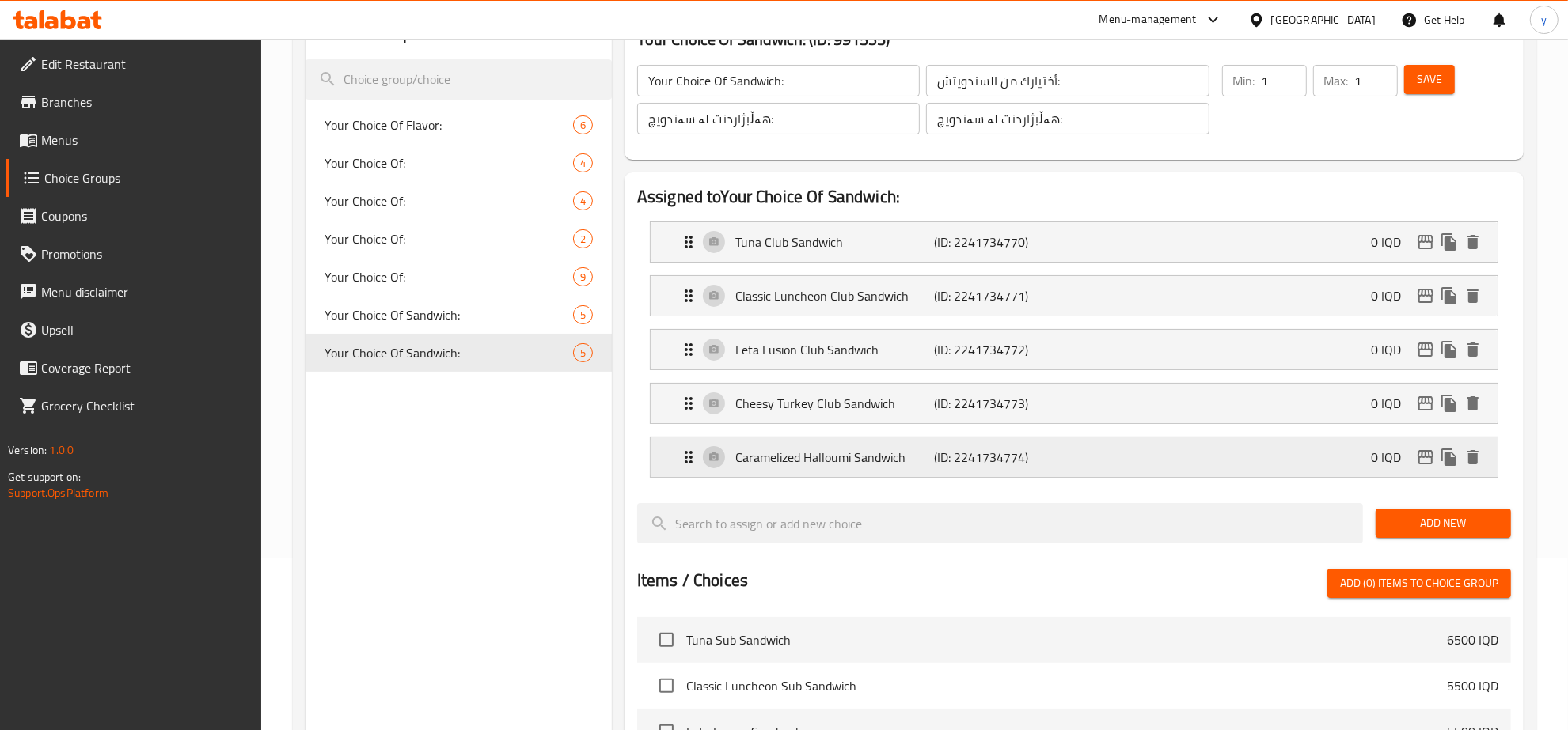
click at [958, 448] on p "(ID: 2241734774)" at bounding box center [1000, 458] width 133 height 19
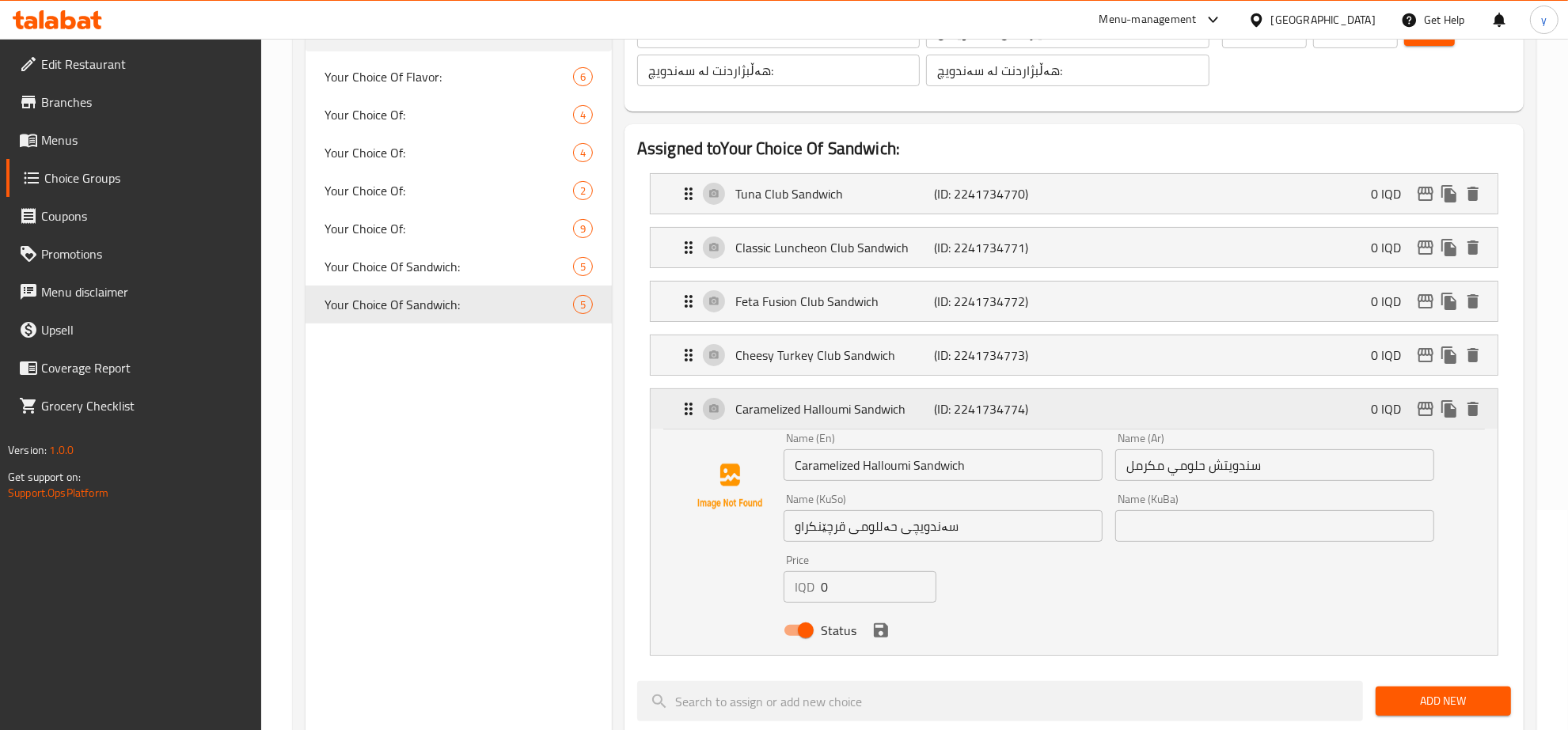
scroll to position [338, 0]
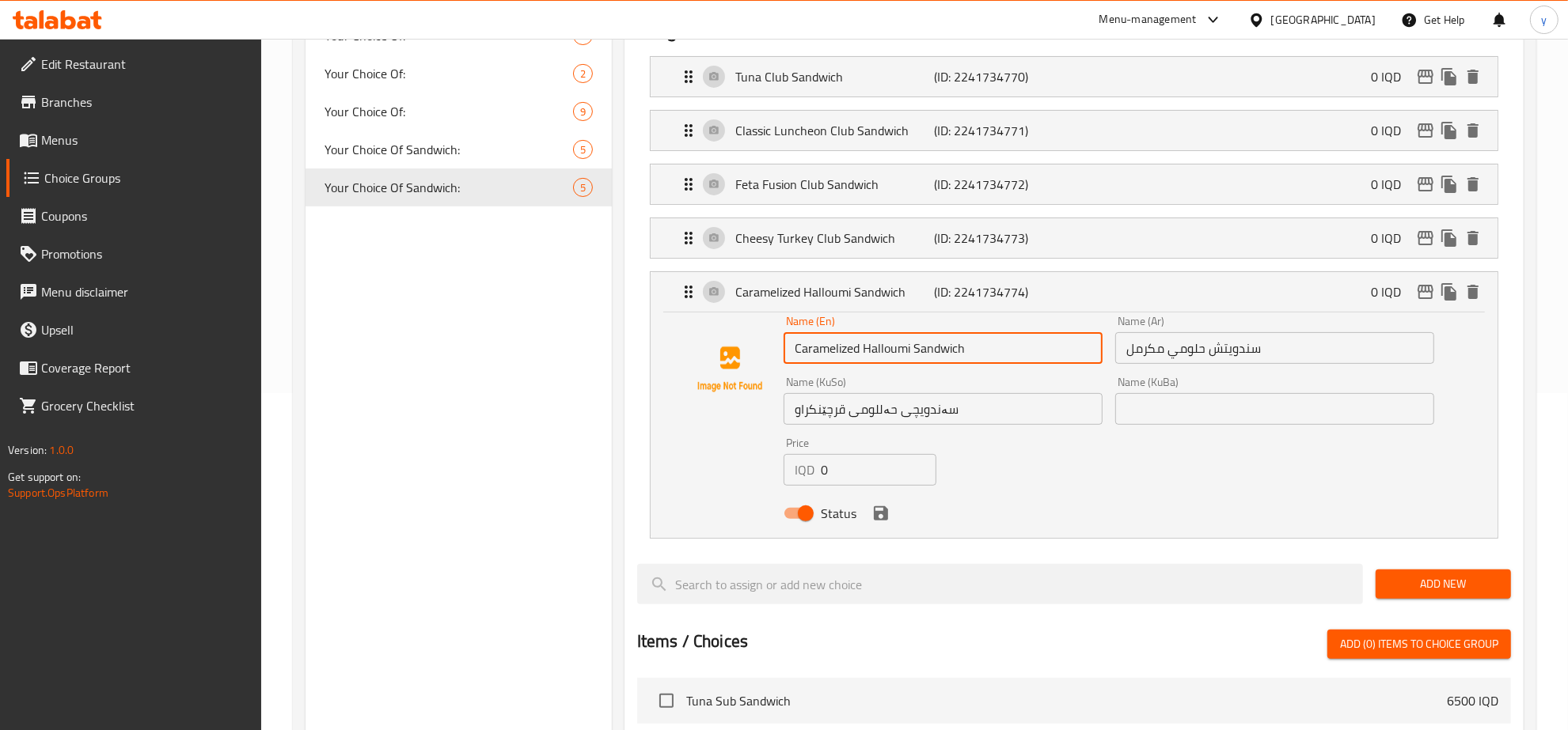
click at [912, 346] on input "Caramelized Halloumi Sandwich" at bounding box center [944, 348] width 319 height 32
paste input "Club"
type input "Caramelized Halloumi Club Sandwich"
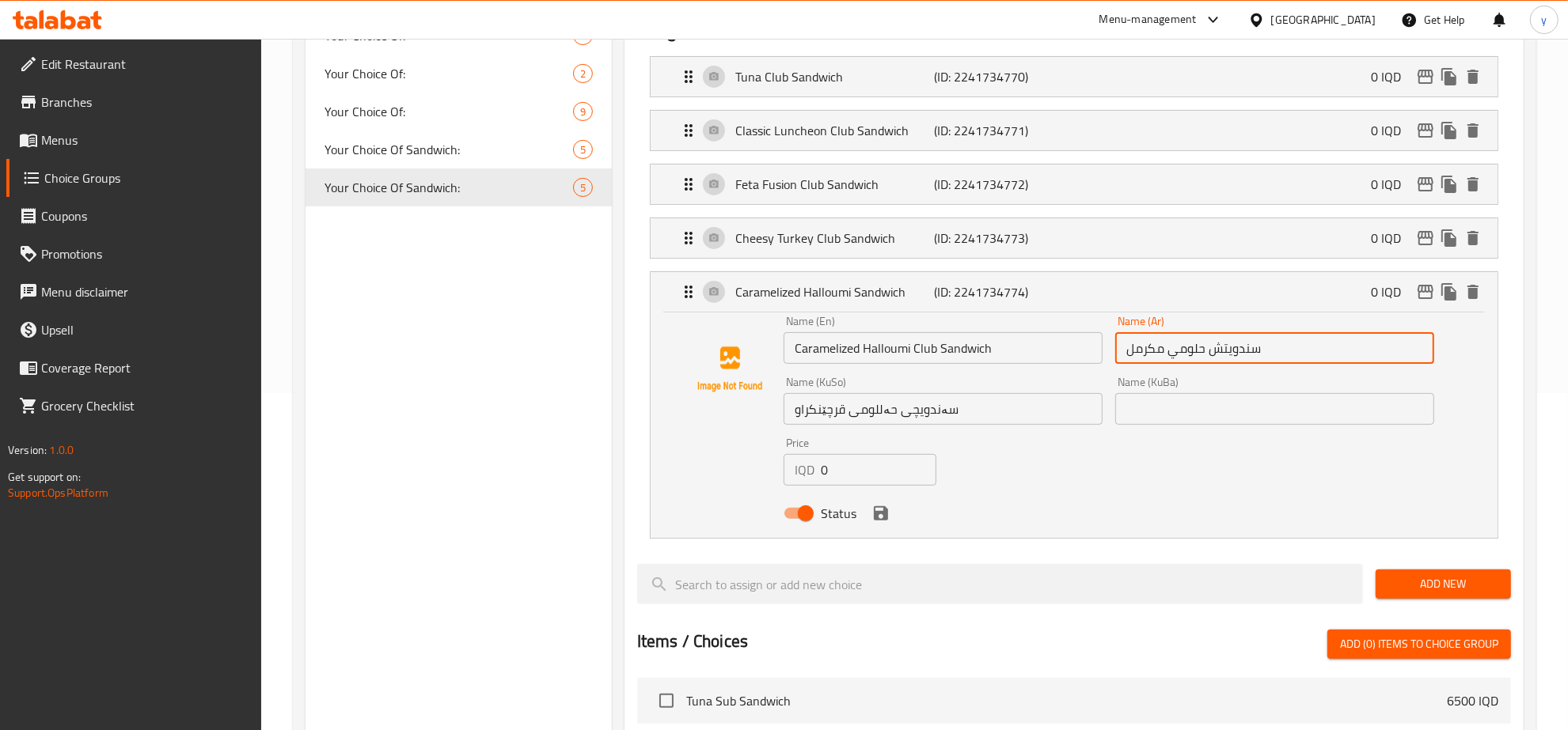
click at [1213, 349] on input "سندويتش حلومي مكرمل" at bounding box center [1275, 348] width 319 height 32
paste input "كلوب"
click at [1239, 349] on input "سندويتشكلوب حلومي مكرمل" at bounding box center [1275, 348] width 319 height 32
type input "سندويتش كلوب حلومي مكرمل"
click at [896, 417] on input "سەندویچی حەللومی قرچێنکراو" at bounding box center [944, 409] width 319 height 32
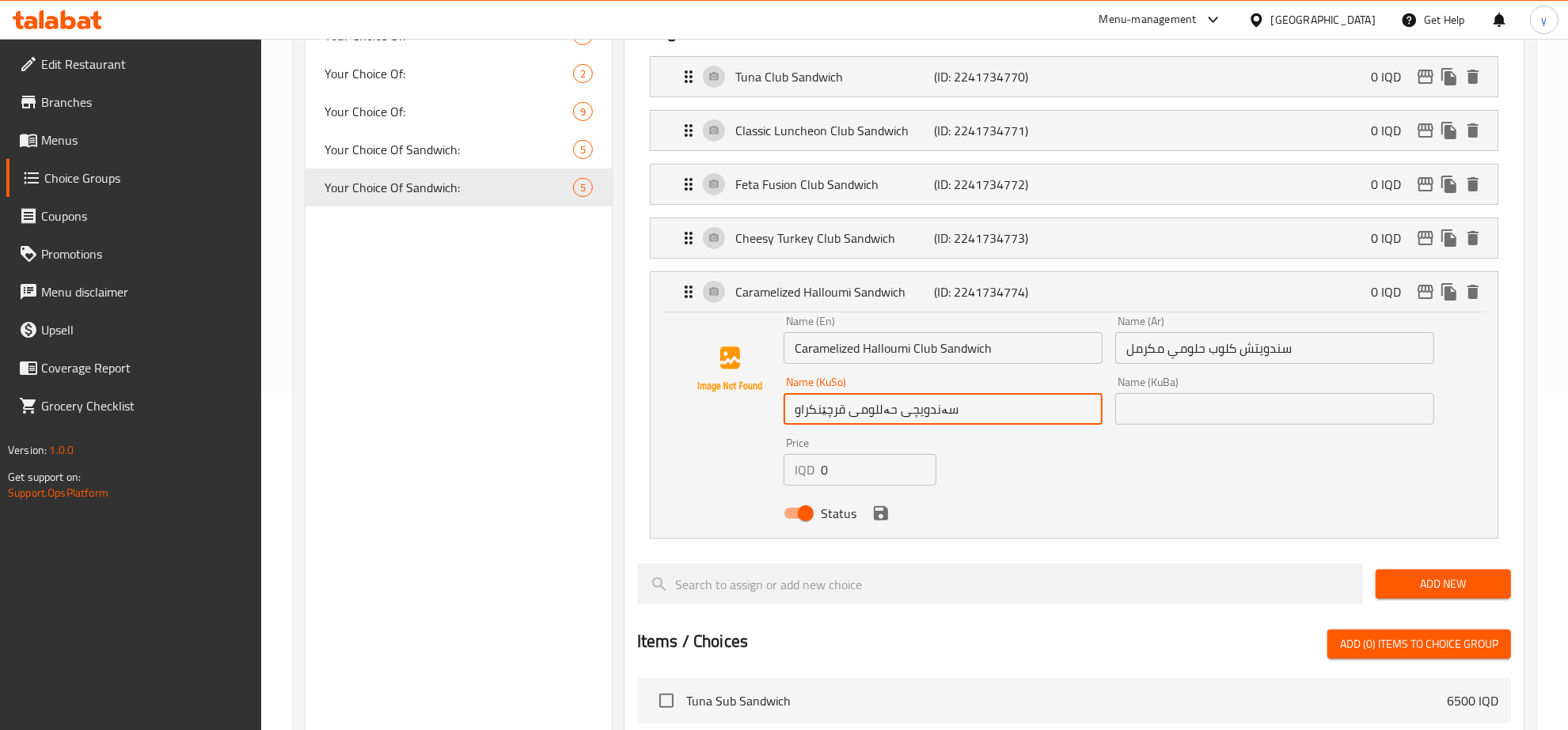
paste input "کلۆب"
click at [878, 508] on icon "save" at bounding box center [880, 514] width 14 height 14
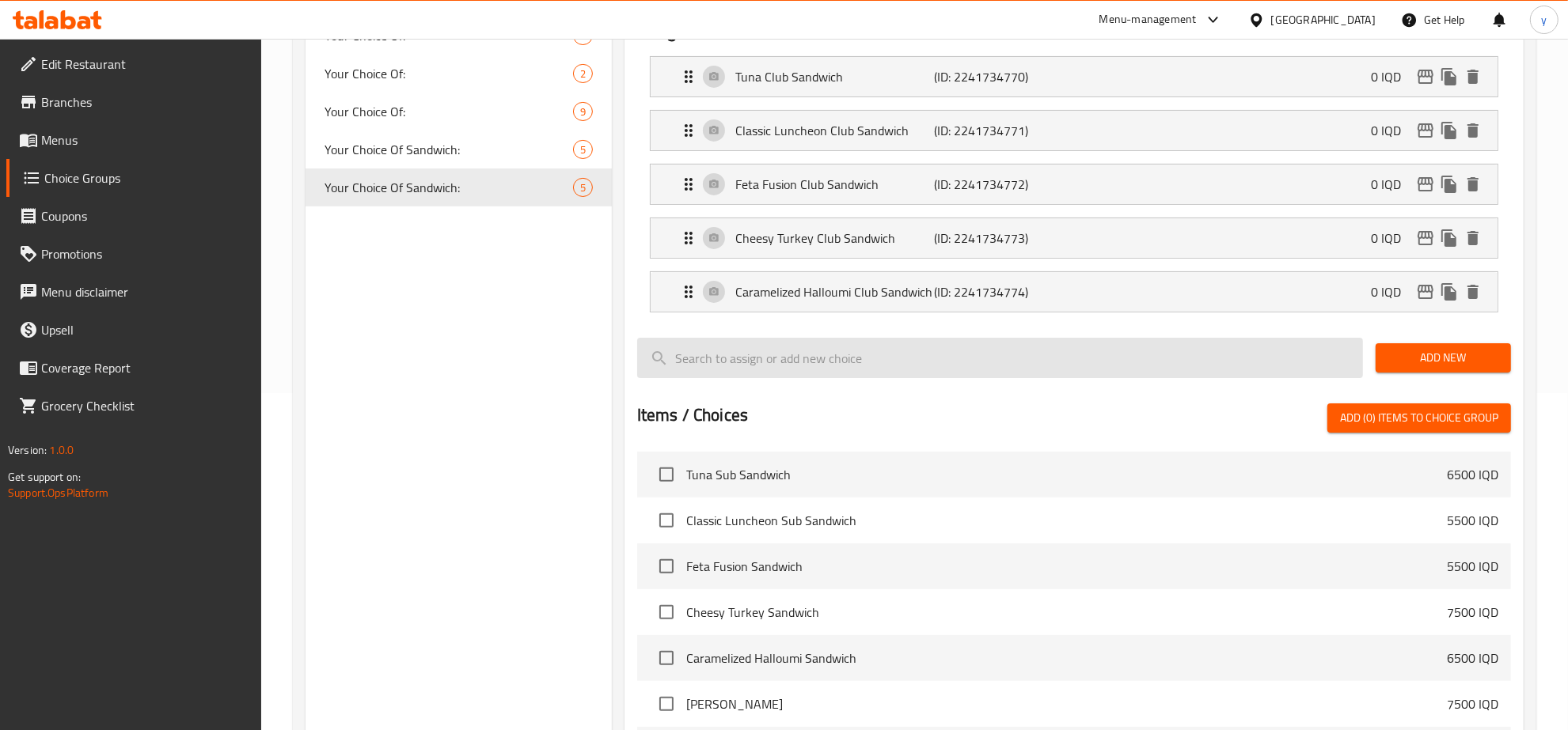
type input "سەندویچی کلۆبی حەللومی قرچێنکراو"
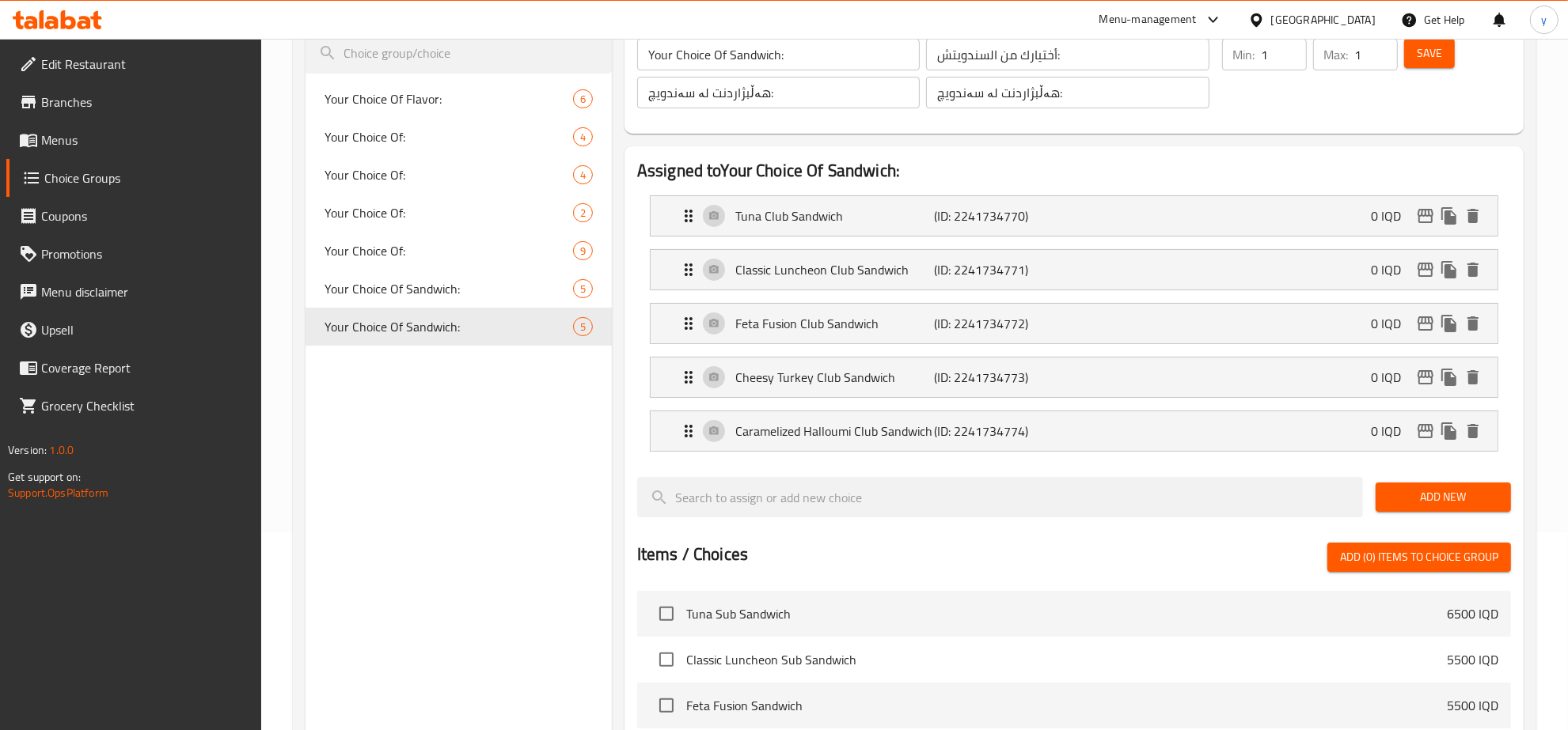
scroll to position [7, 0]
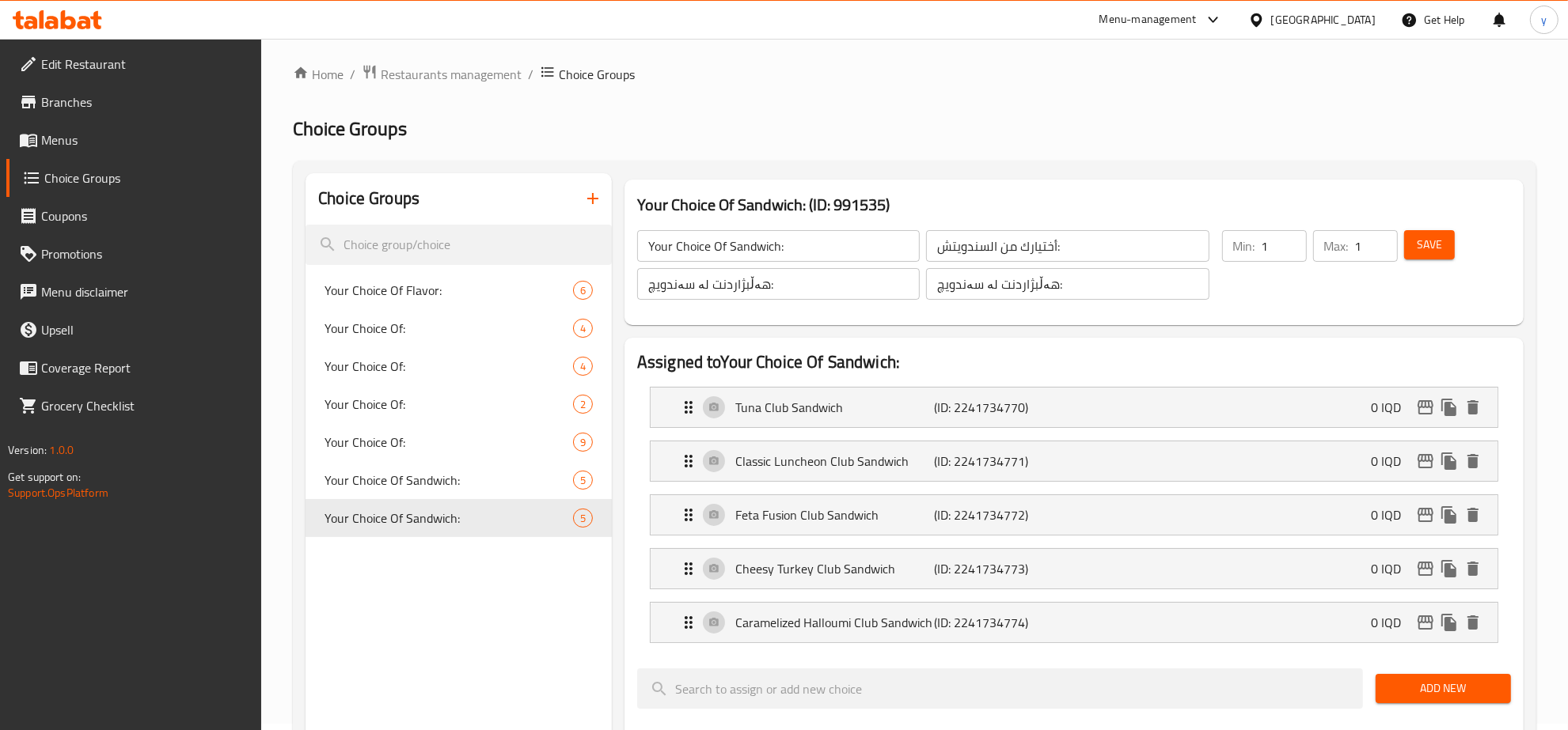
click at [1409, 256] on button "Save" at bounding box center [1429, 244] width 51 height 29
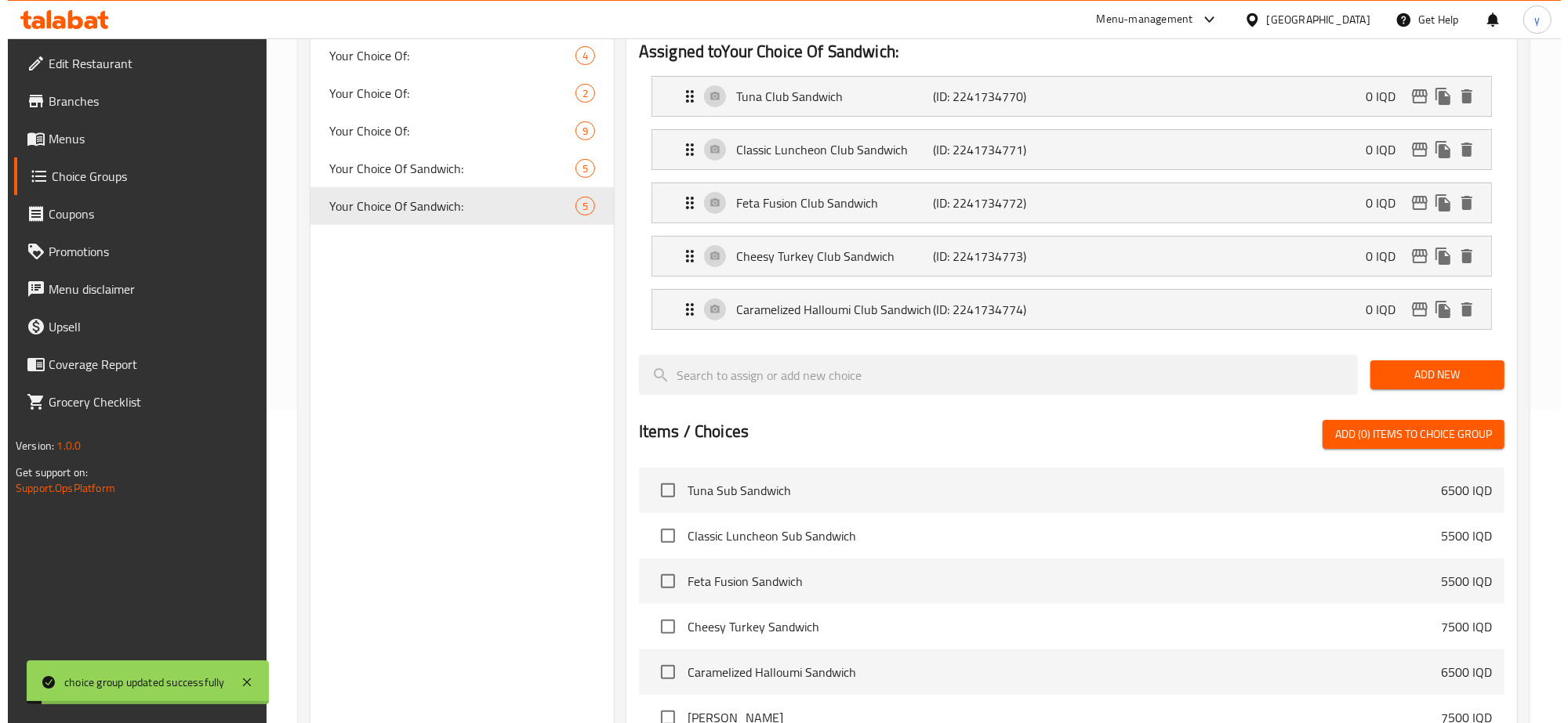
scroll to position [660, 0]
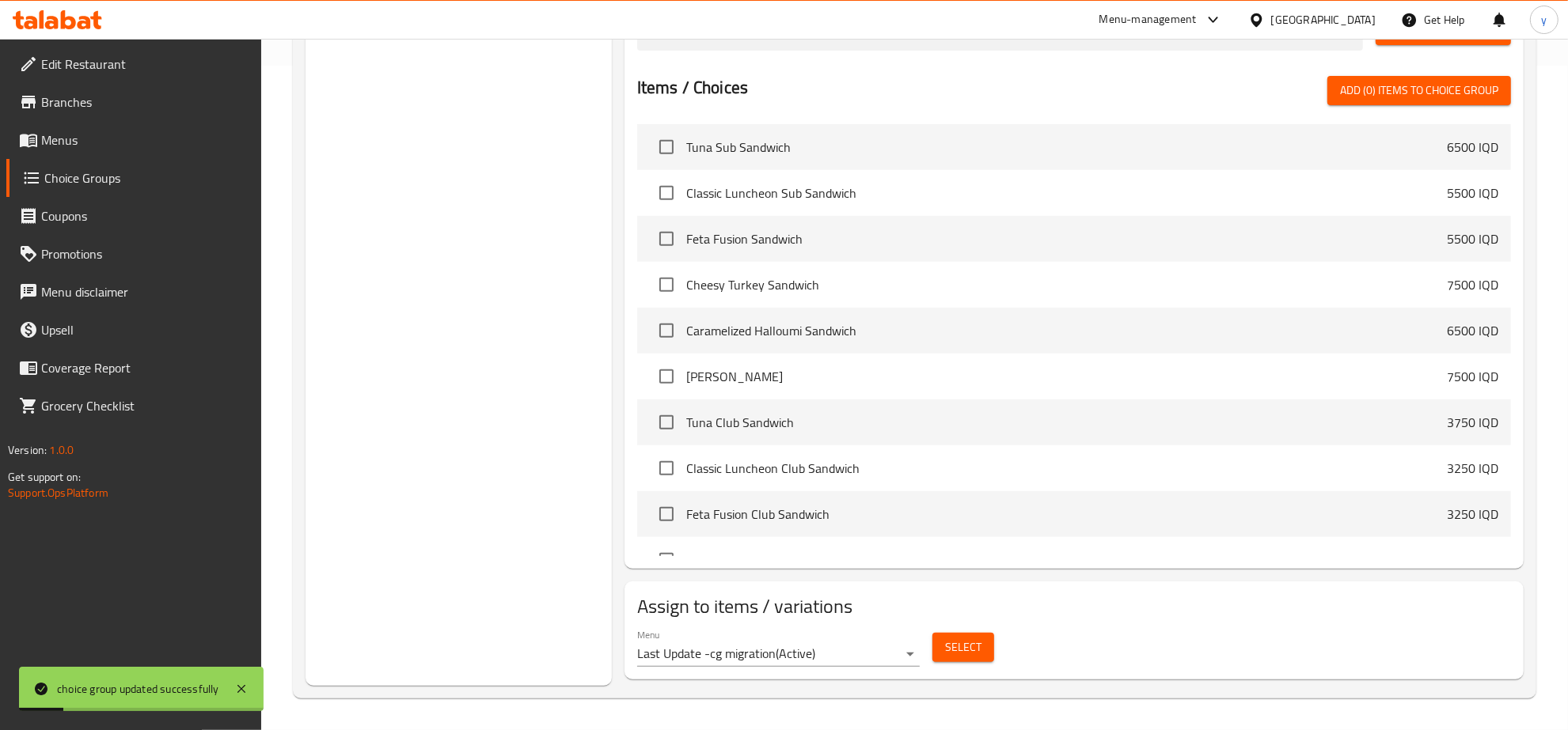
click at [939, 650] on button "Select" at bounding box center [963, 647] width 62 height 29
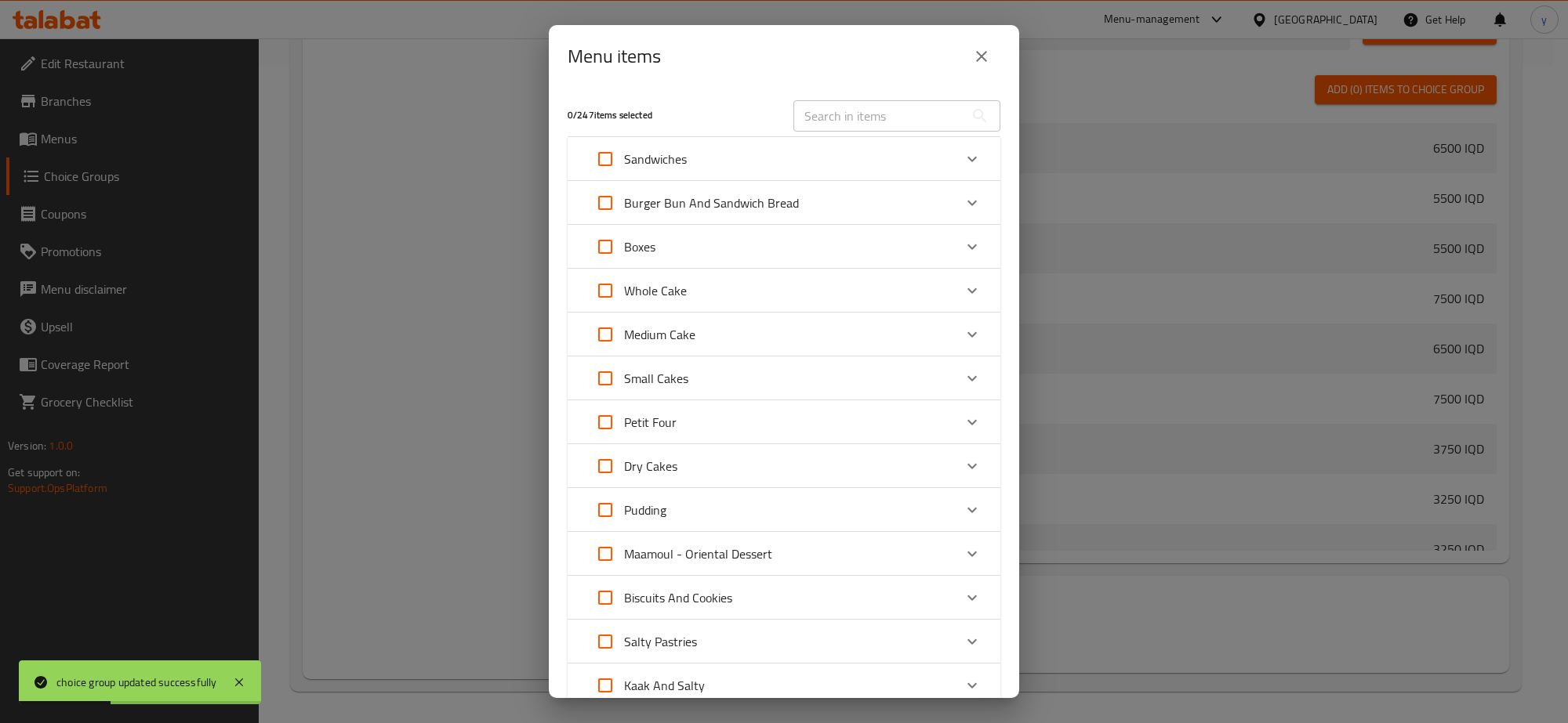
click at [868, 251] on div "Boxes" at bounding box center [769, 246] width 367 height 37
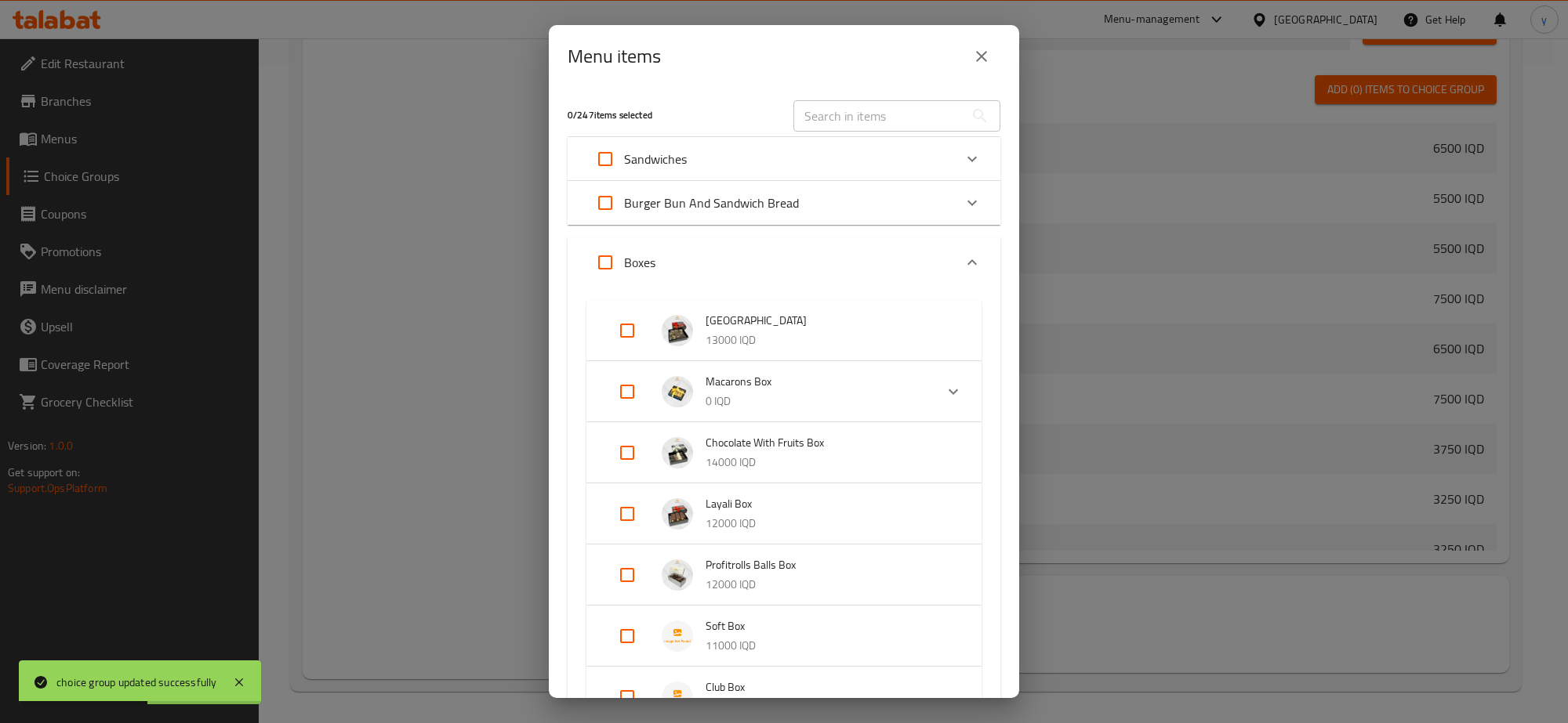
scroll to position [163, 0]
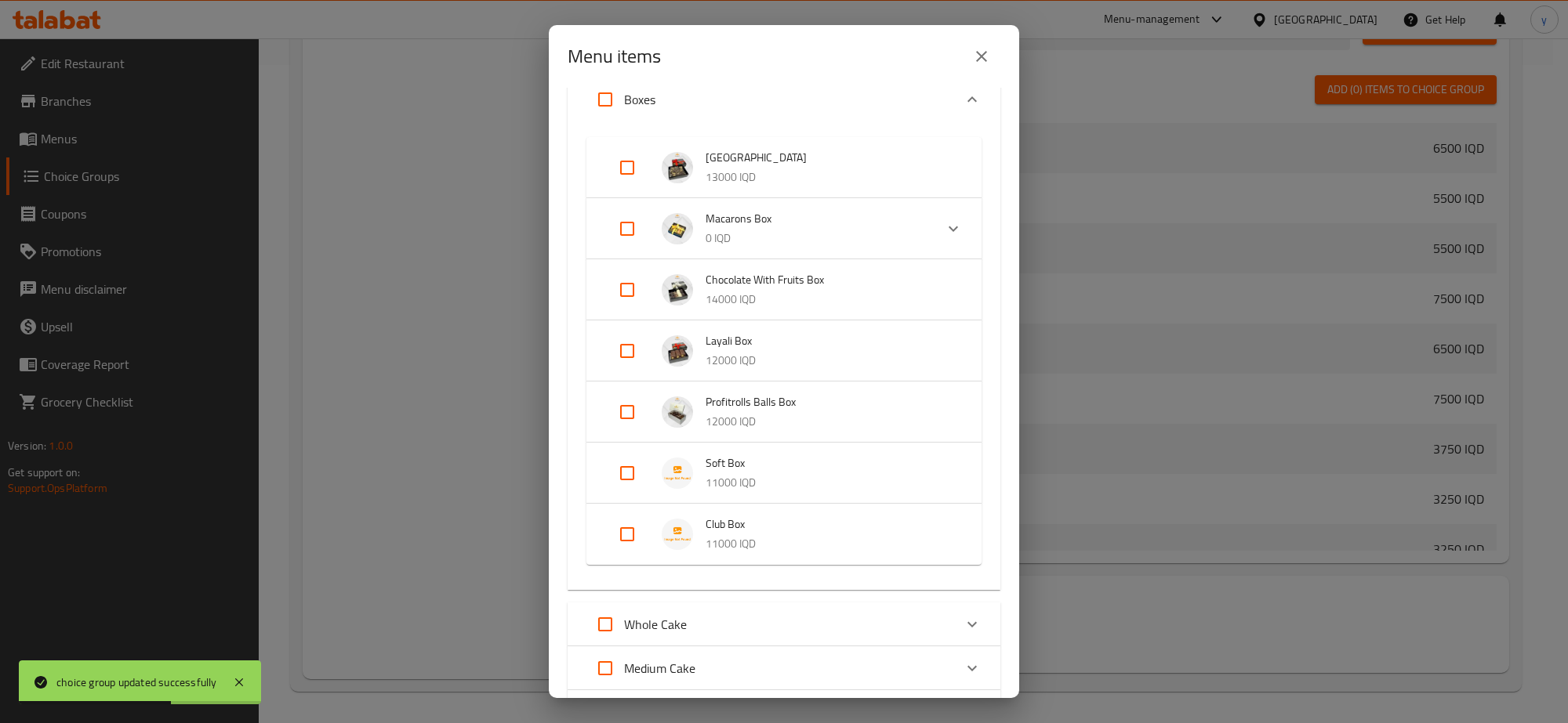
click at [641, 533] on input "Expand" at bounding box center [626, 533] width 37 height 37
checkbox input "true"
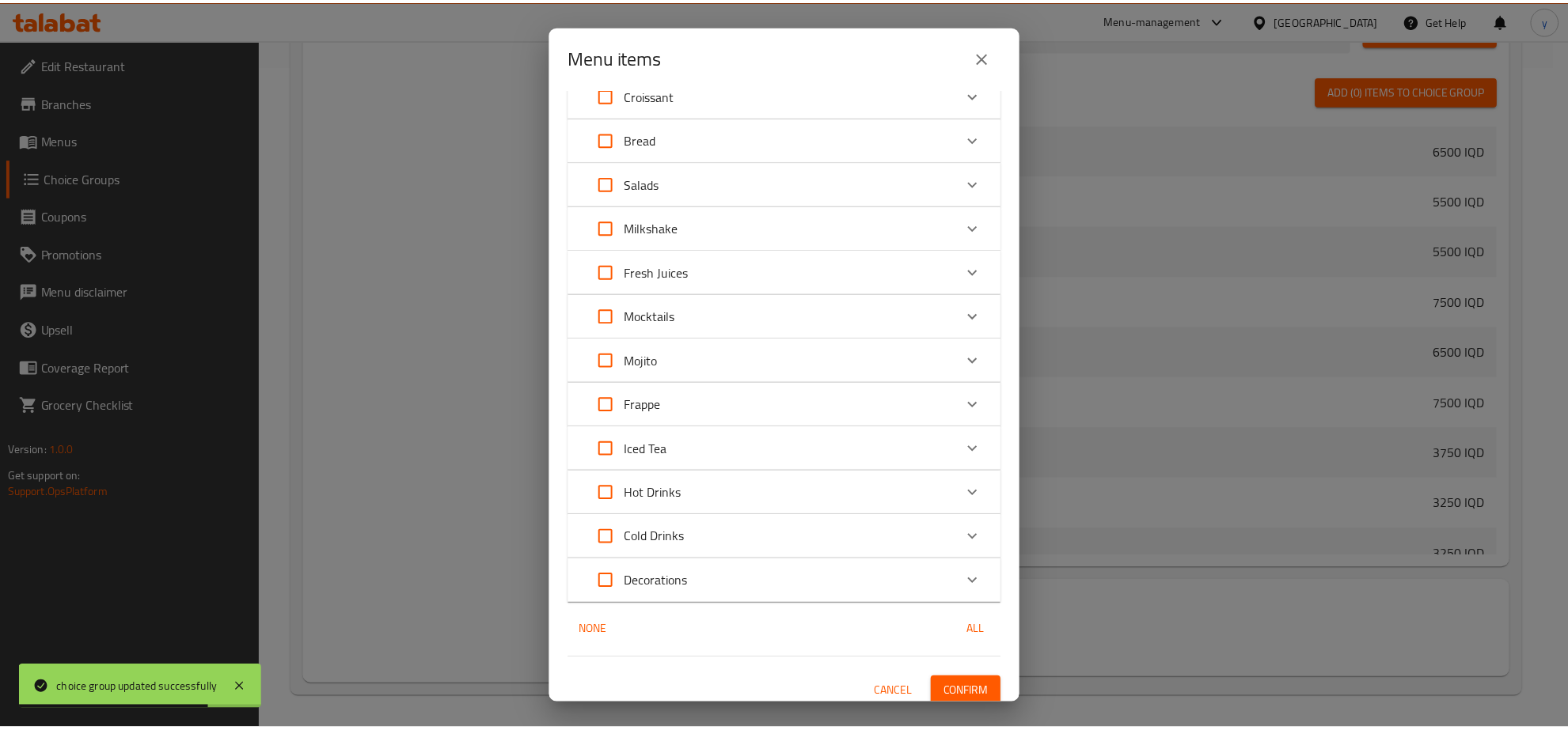
scroll to position [1163, 0]
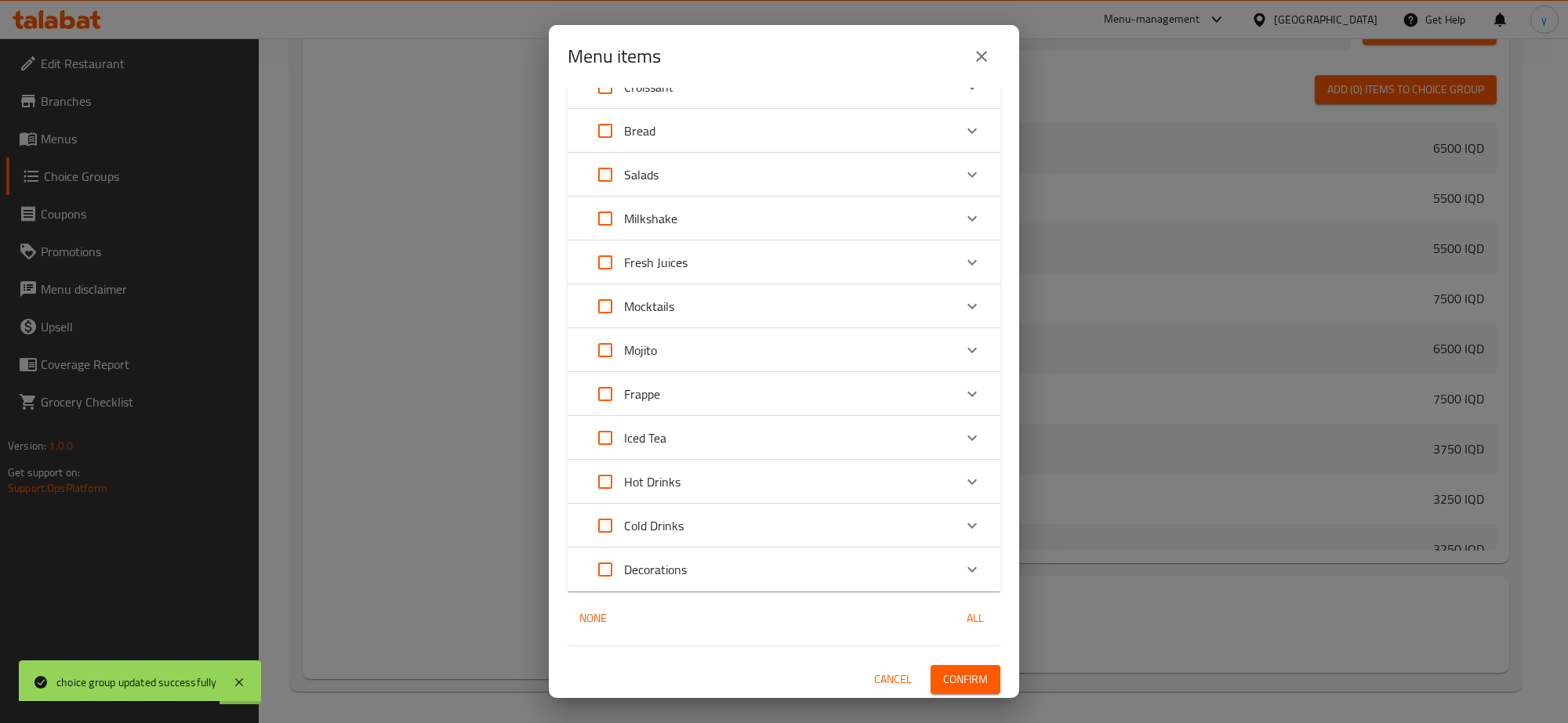
click at [957, 673] on span "Confirm" at bounding box center [965, 679] width 45 height 20
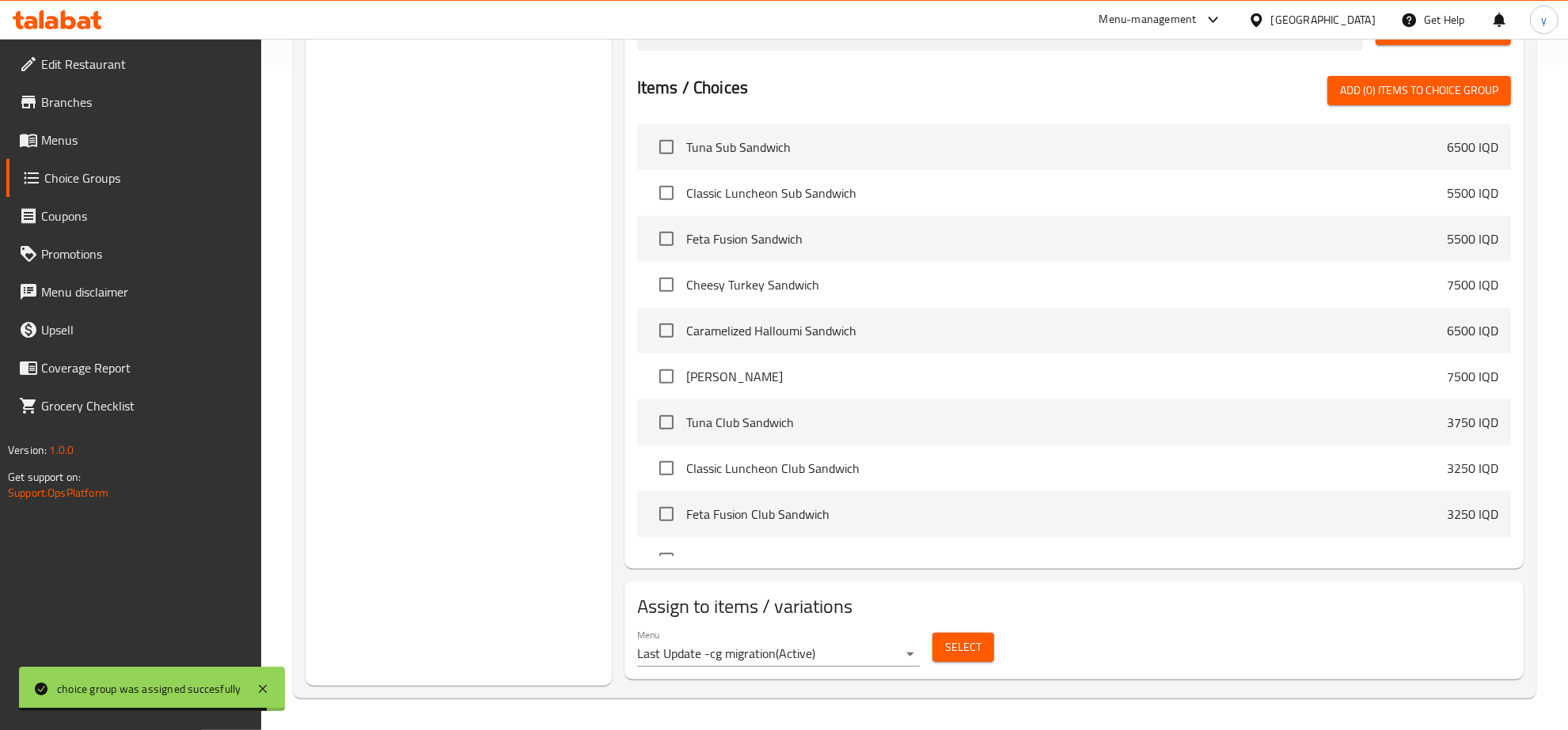
click at [129, 137] on span "Menus" at bounding box center [145, 140] width 208 height 19
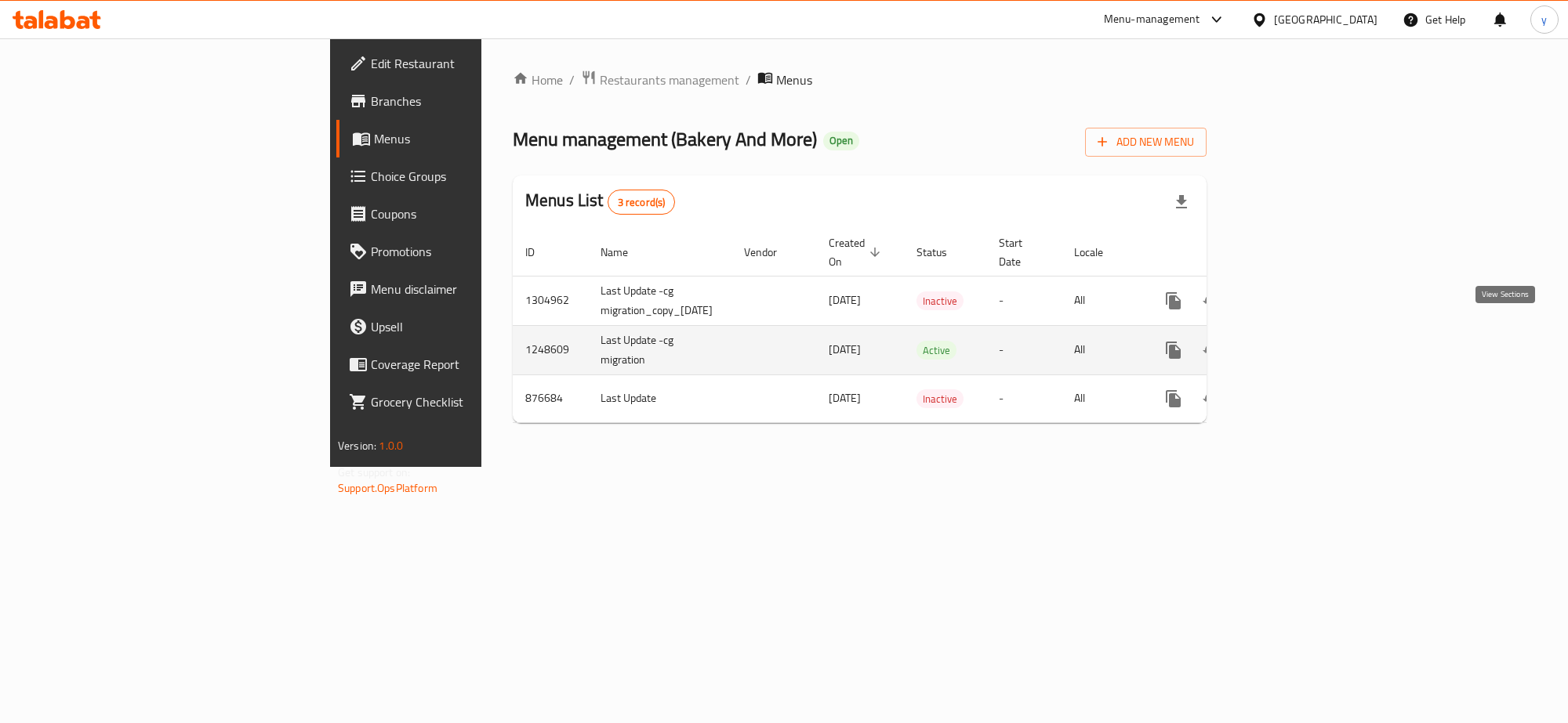
click at [1296, 341] on icon "enhanced table" at bounding box center [1286, 351] width 19 height 19
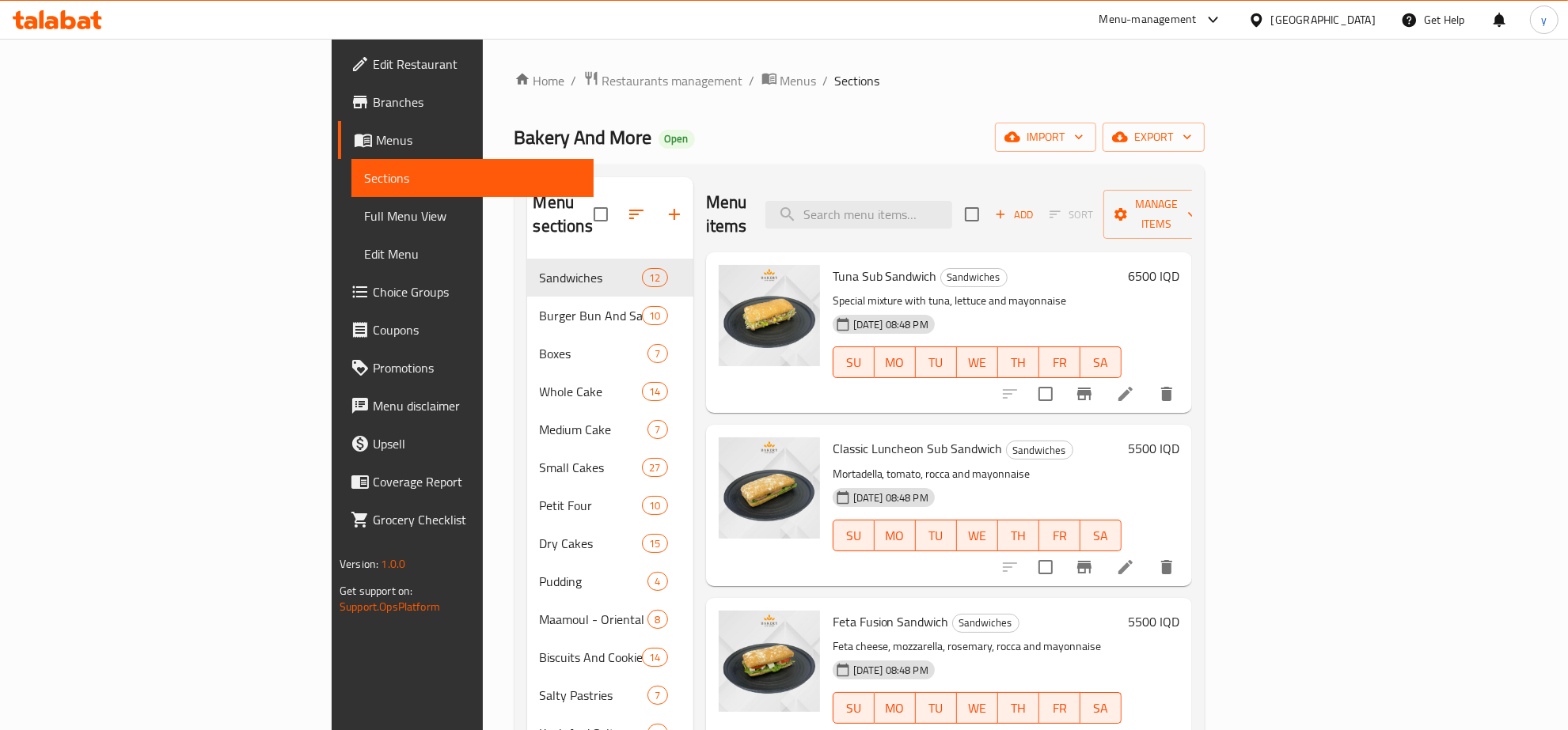
click at [364, 215] on span "Full Menu View" at bounding box center [471, 216] width 216 height 19
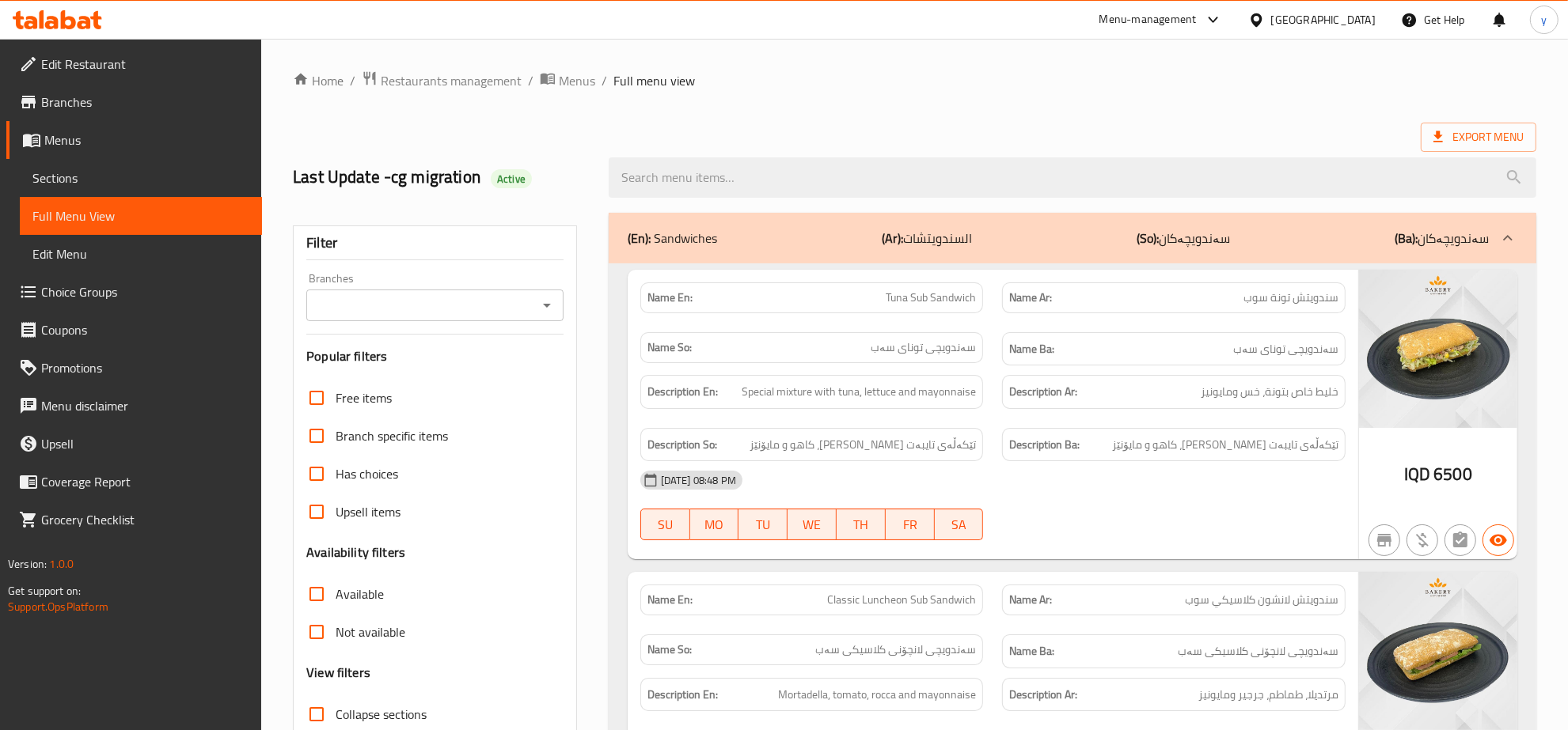
click at [820, 156] on div at bounding box center [1073, 178] width 947 height 60
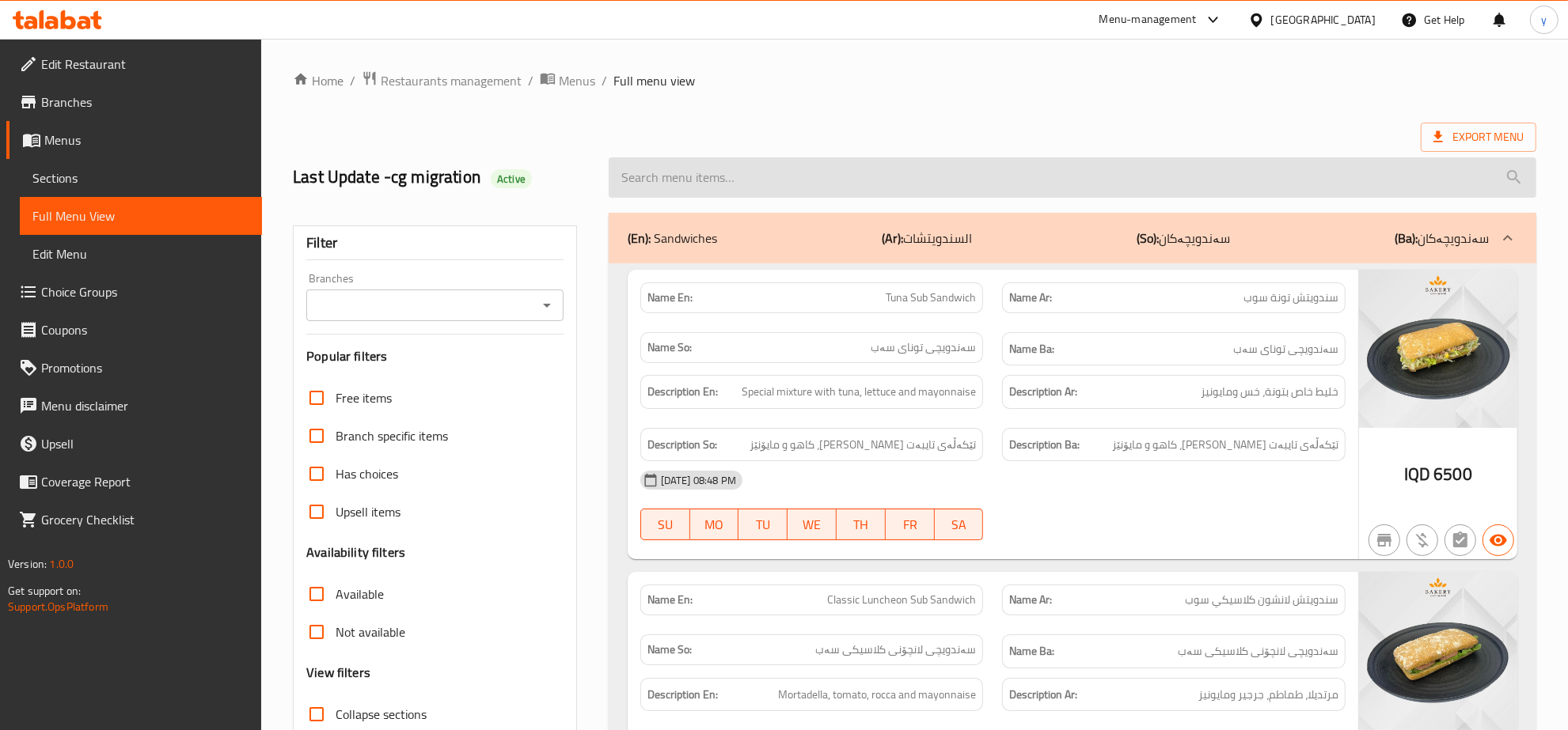
click at [796, 179] on input "search" at bounding box center [1073, 178] width 927 height 40
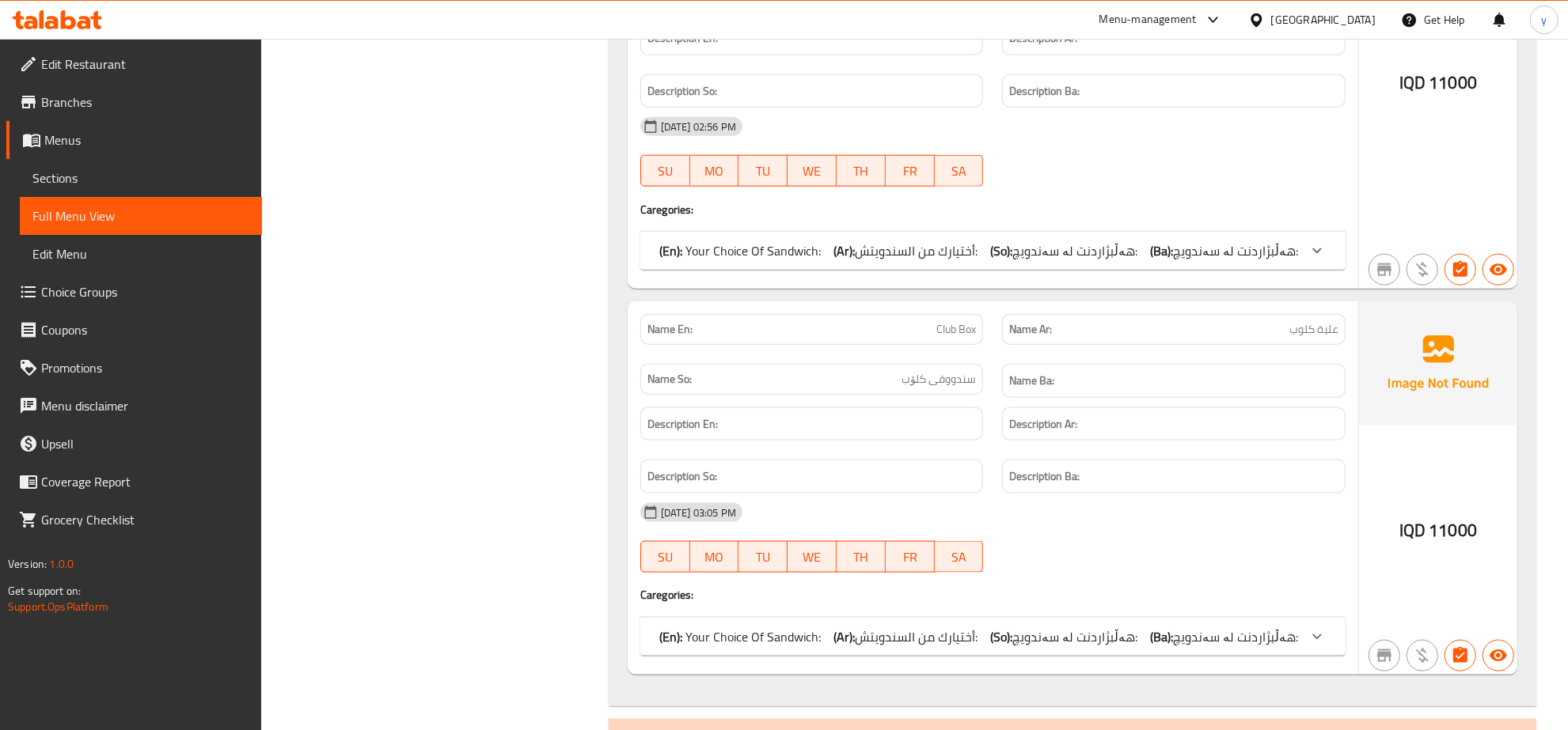
scroll to position [1978, 0]
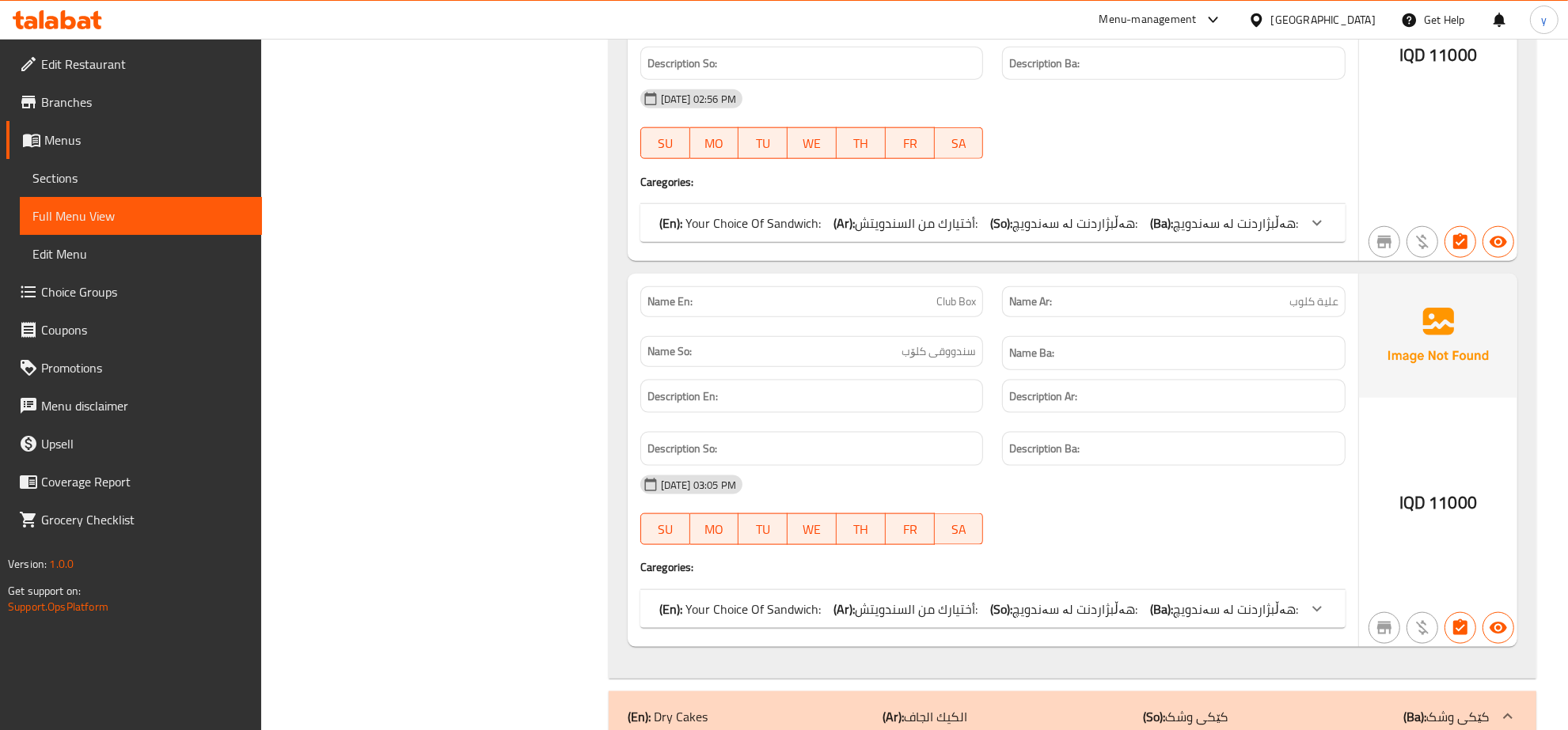
click at [939, 311] on span "Club Box" at bounding box center [955, 301] width 39 height 16
copy span "Club Box"
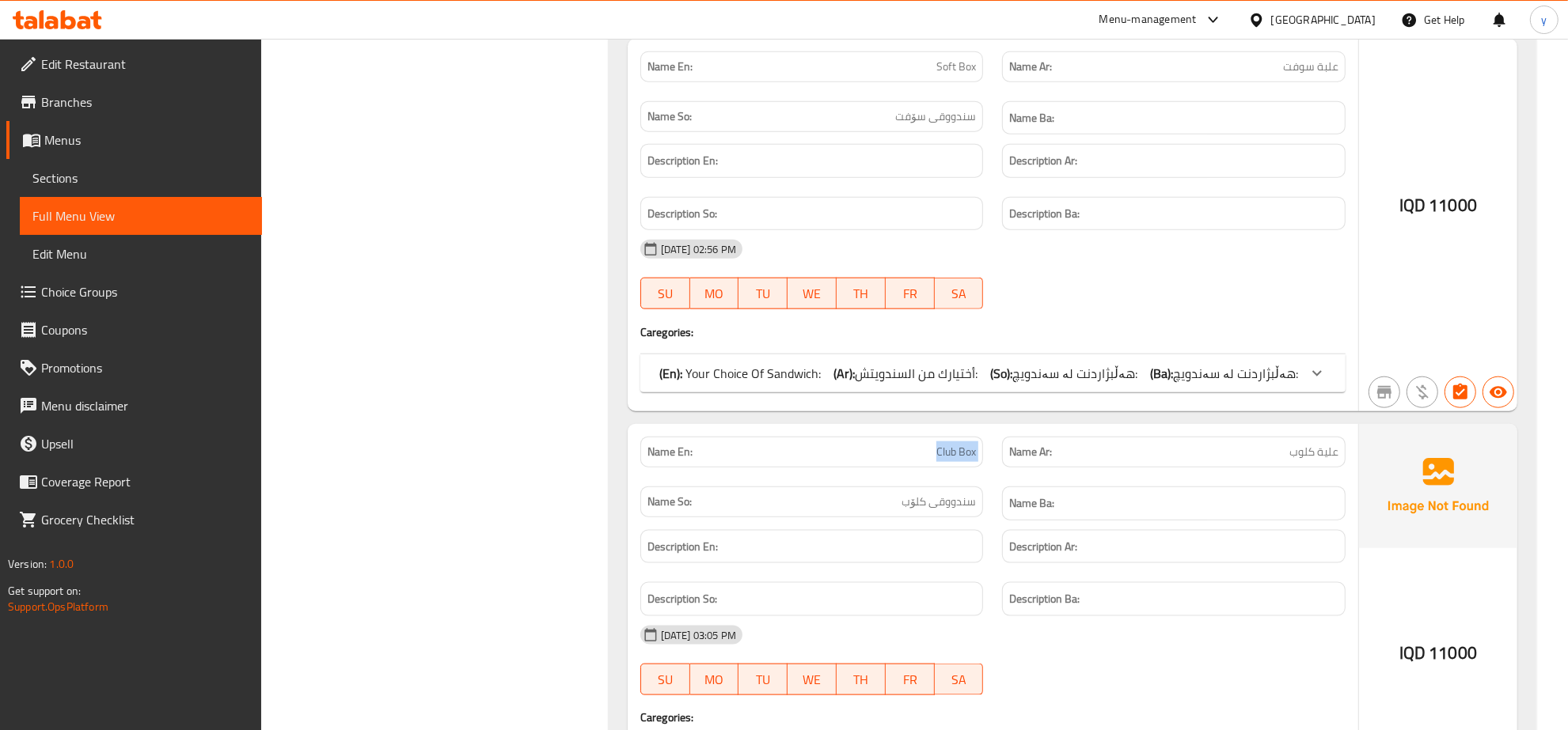
scroll to position [1649, 0]
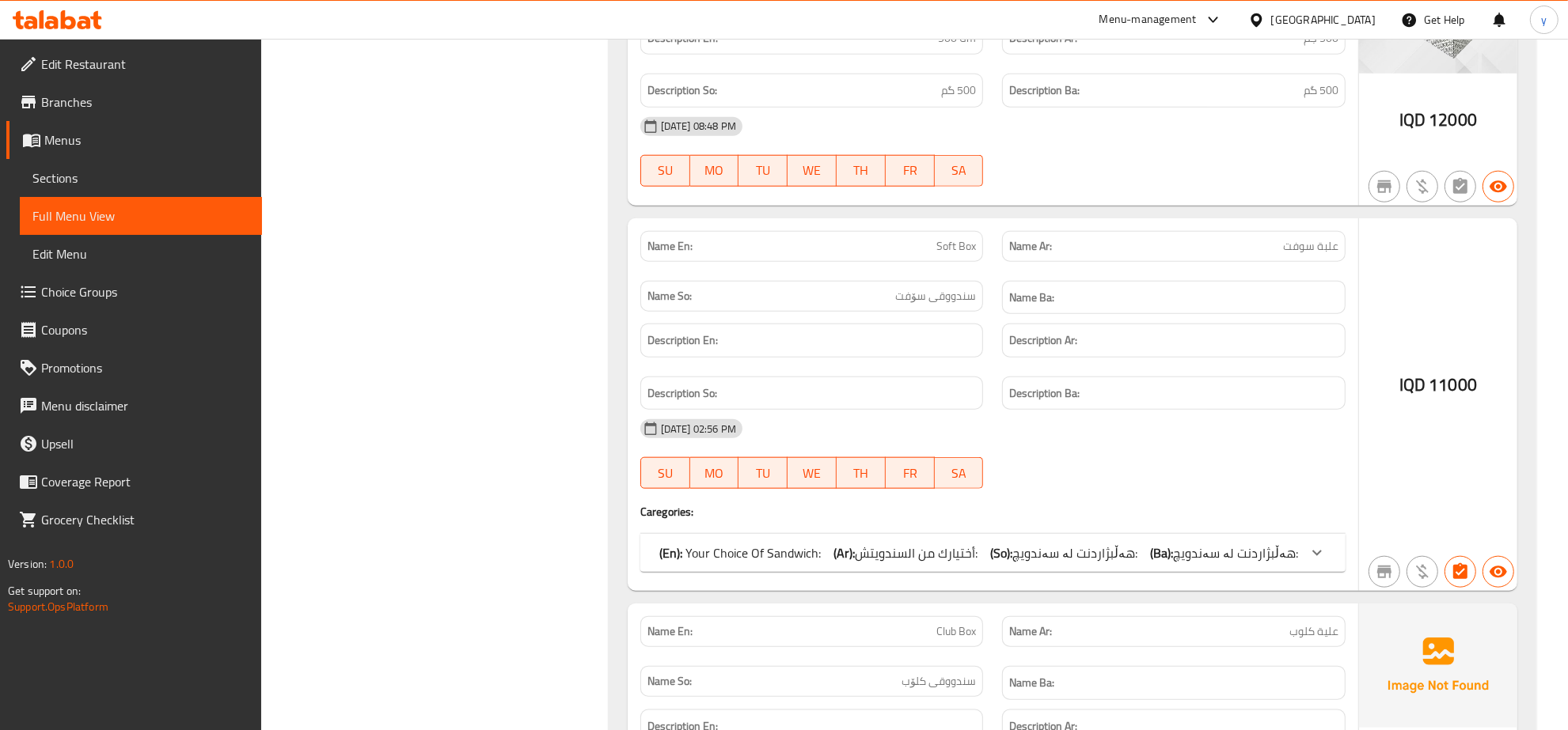
click at [954, 262] on div "Name En: Soft Box" at bounding box center [812, 246] width 343 height 31
copy span "Soft Box"
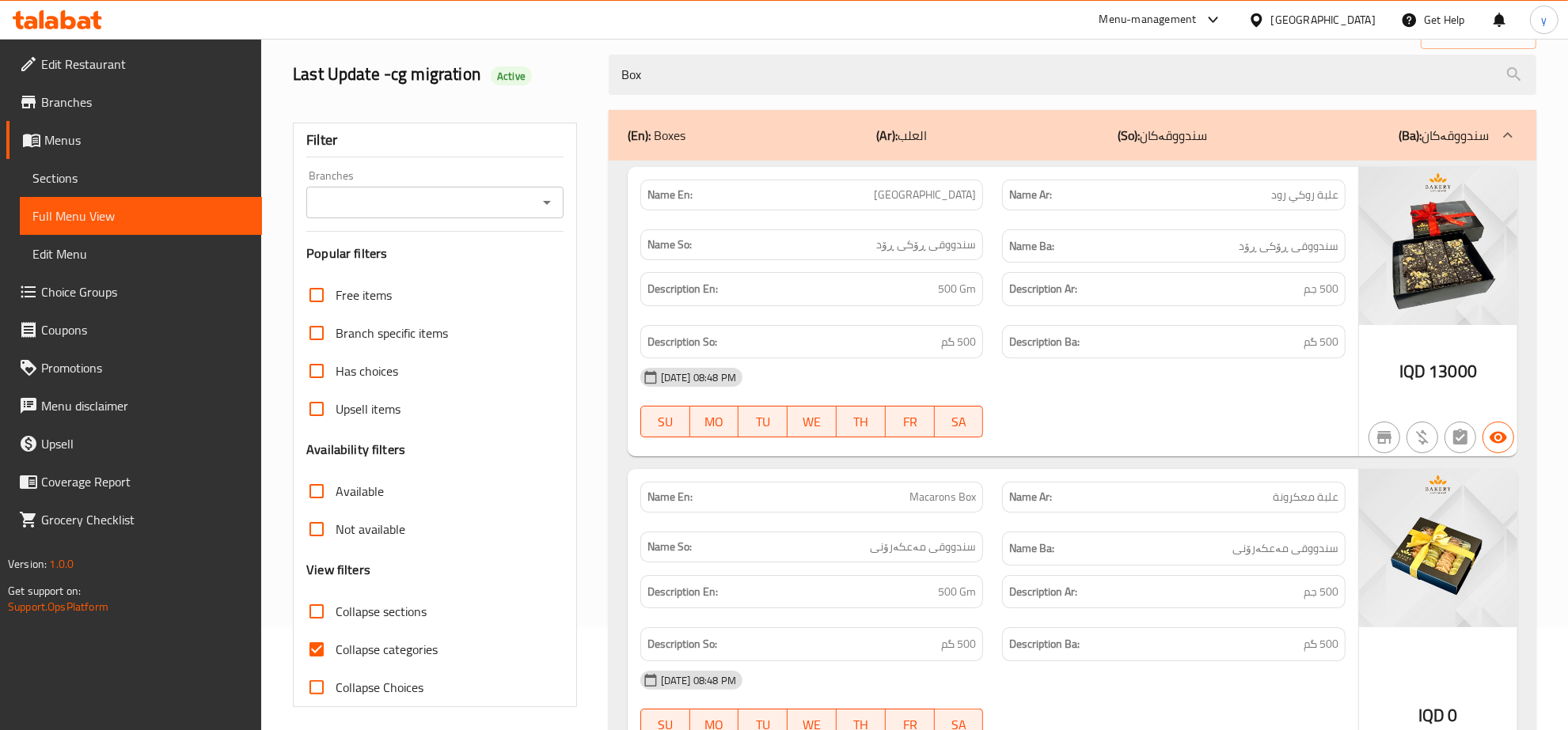
scroll to position [0, 0]
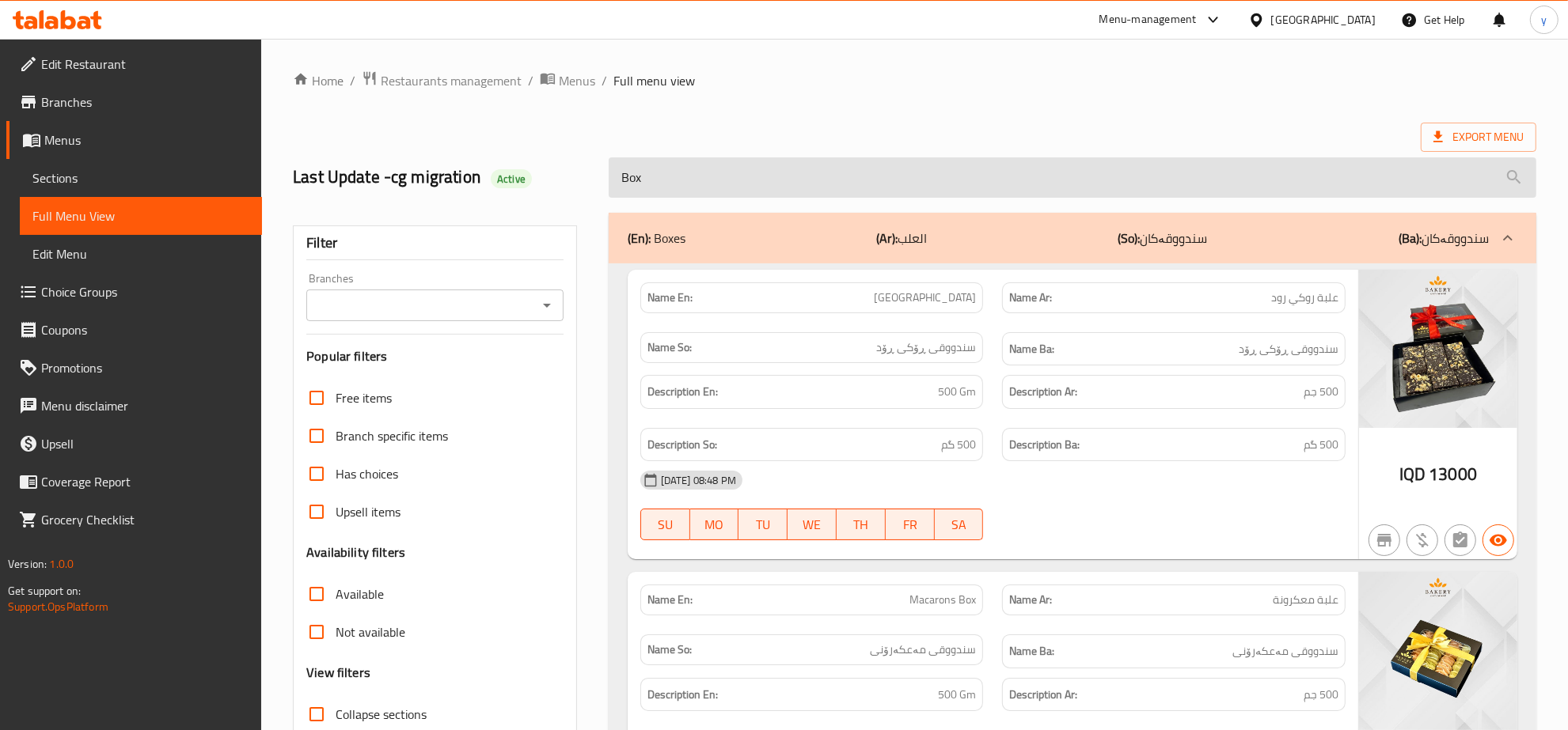
click at [936, 164] on input "Box" at bounding box center [1073, 178] width 927 height 40
paste input "Soft Box"
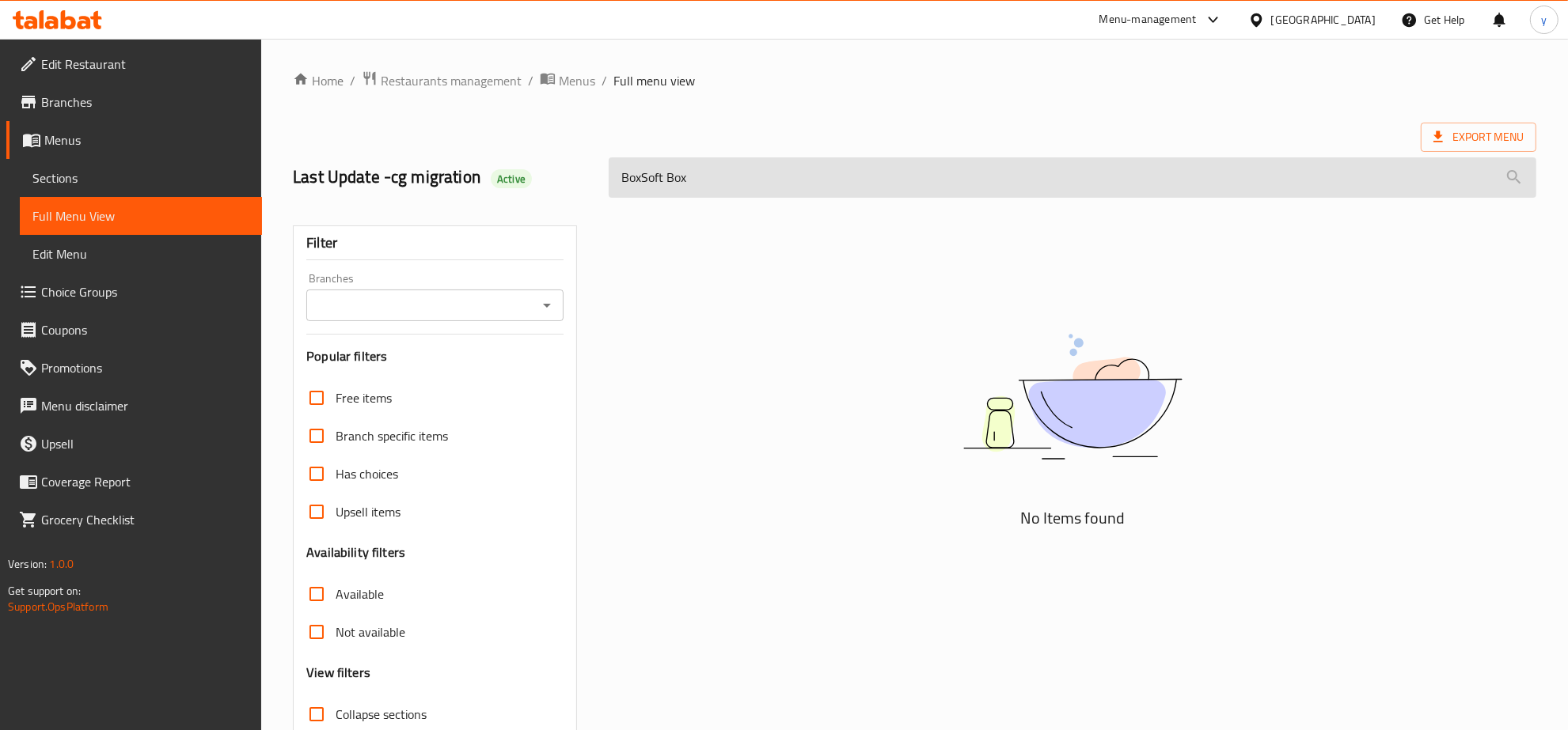
click at [872, 186] on input "BoxSoft Box" at bounding box center [1073, 178] width 927 height 40
paste input "Soft"
click at [872, 186] on input "BoxSoft Soft Box" at bounding box center [1073, 178] width 927 height 40
paste input "search"
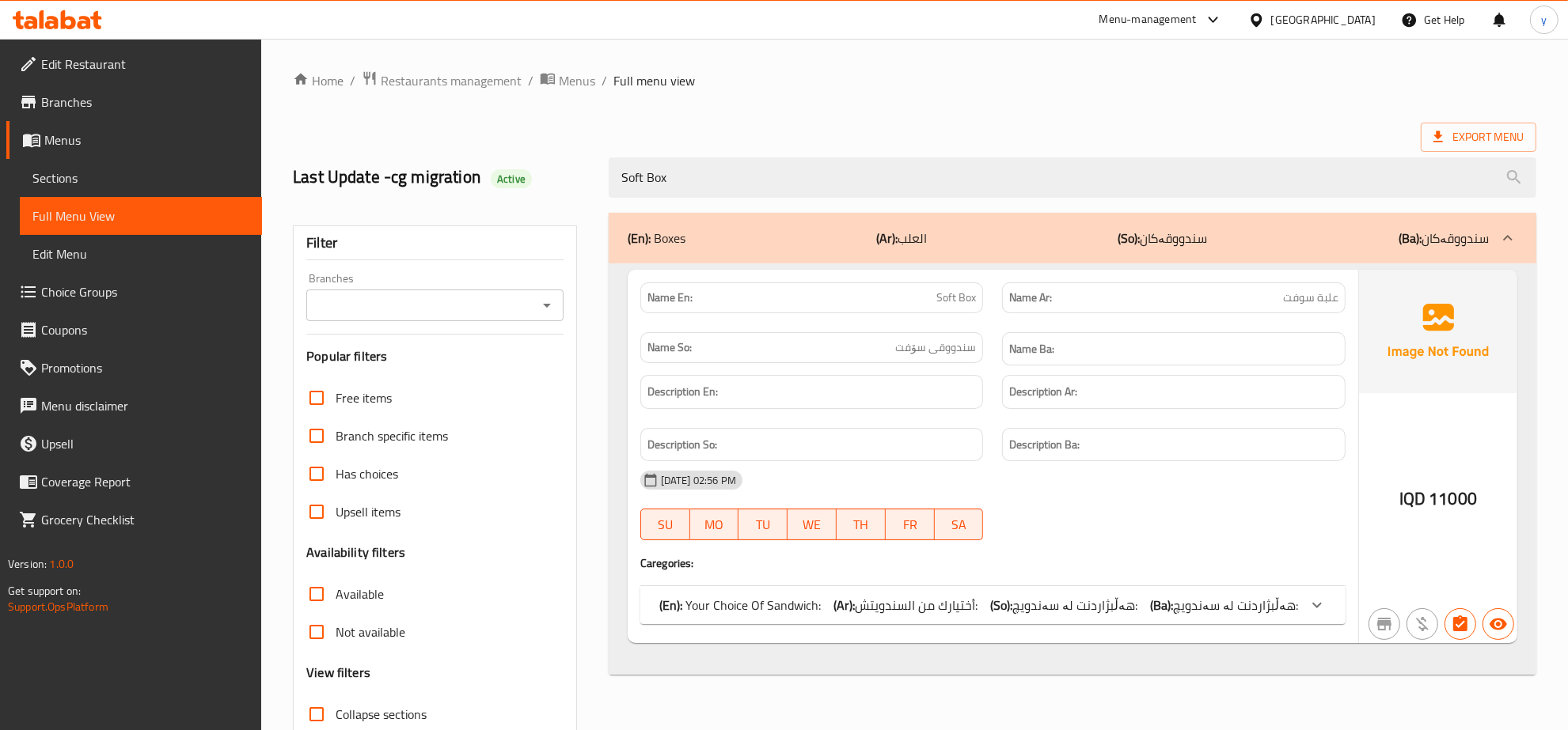
click at [541, 305] on icon "Open" at bounding box center [547, 306] width 19 height 19
type input "Soft Box"
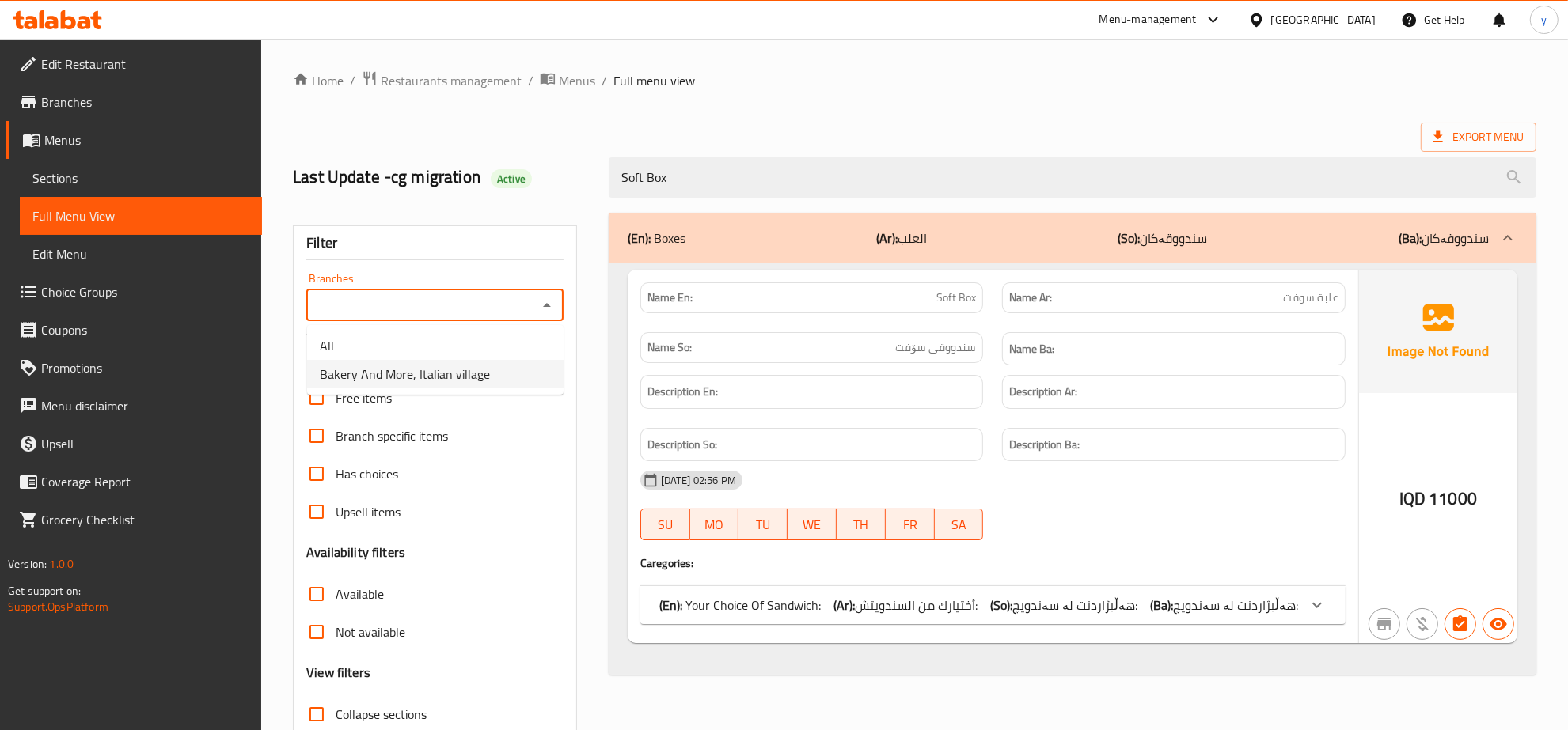
click at [462, 365] on span "Bakery And More, Italian village" at bounding box center [404, 374] width 170 height 19
type input "Bakery And More, Italian village"
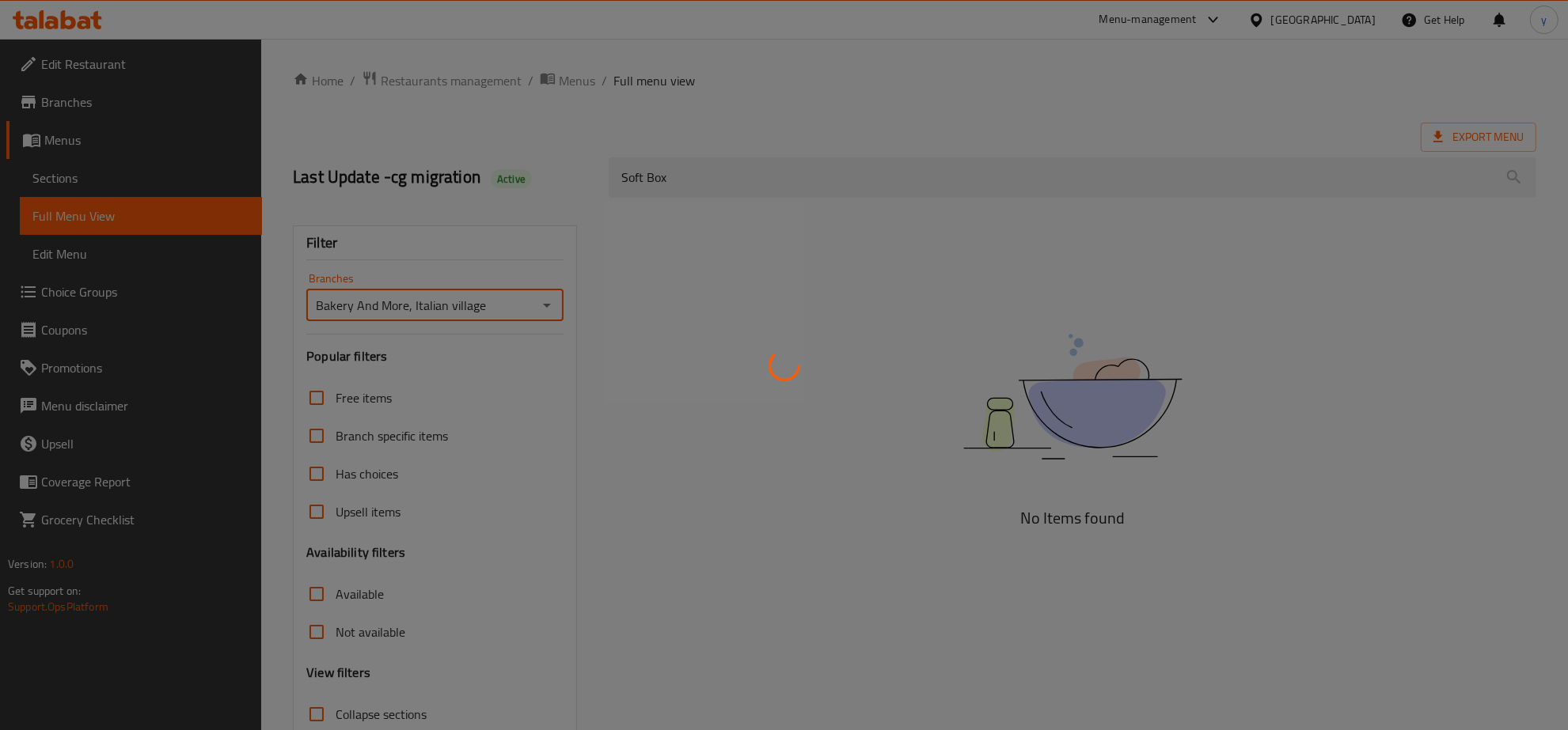
scroll to position [112, 0]
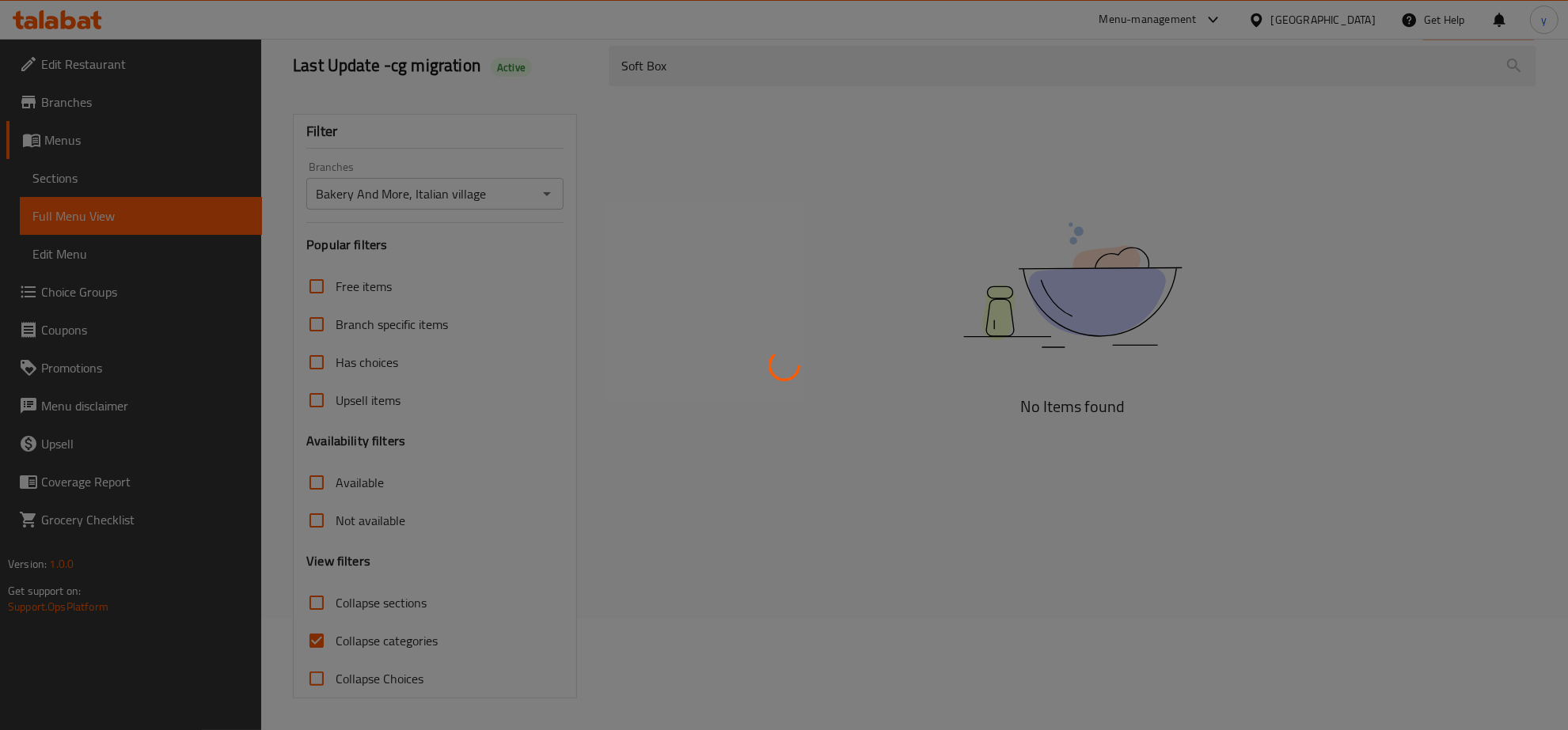
click at [330, 640] on div at bounding box center [784, 365] width 1568 height 730
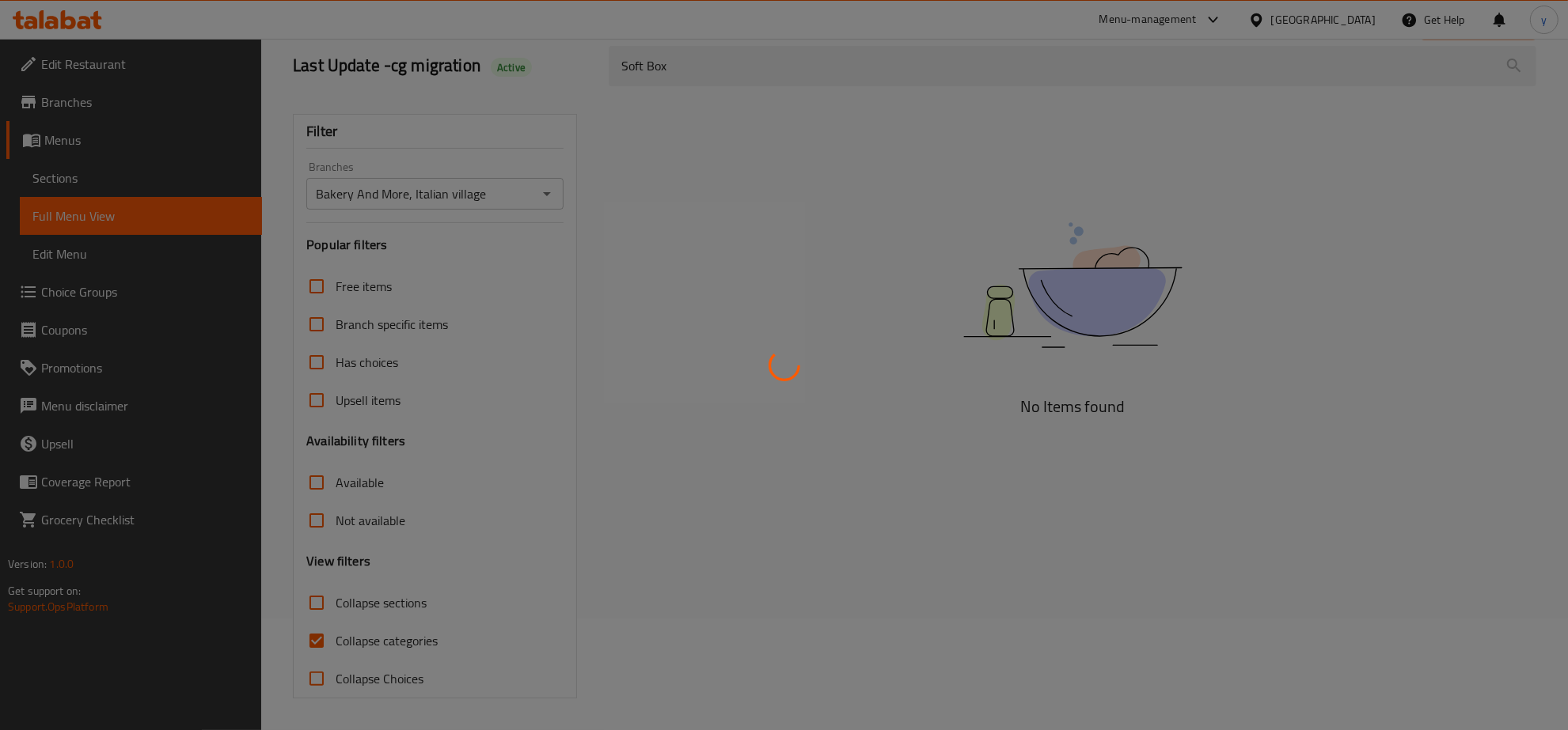
click at [330, 640] on div at bounding box center [784, 365] width 1568 height 730
click at [330, 636] on div at bounding box center [784, 365] width 1568 height 730
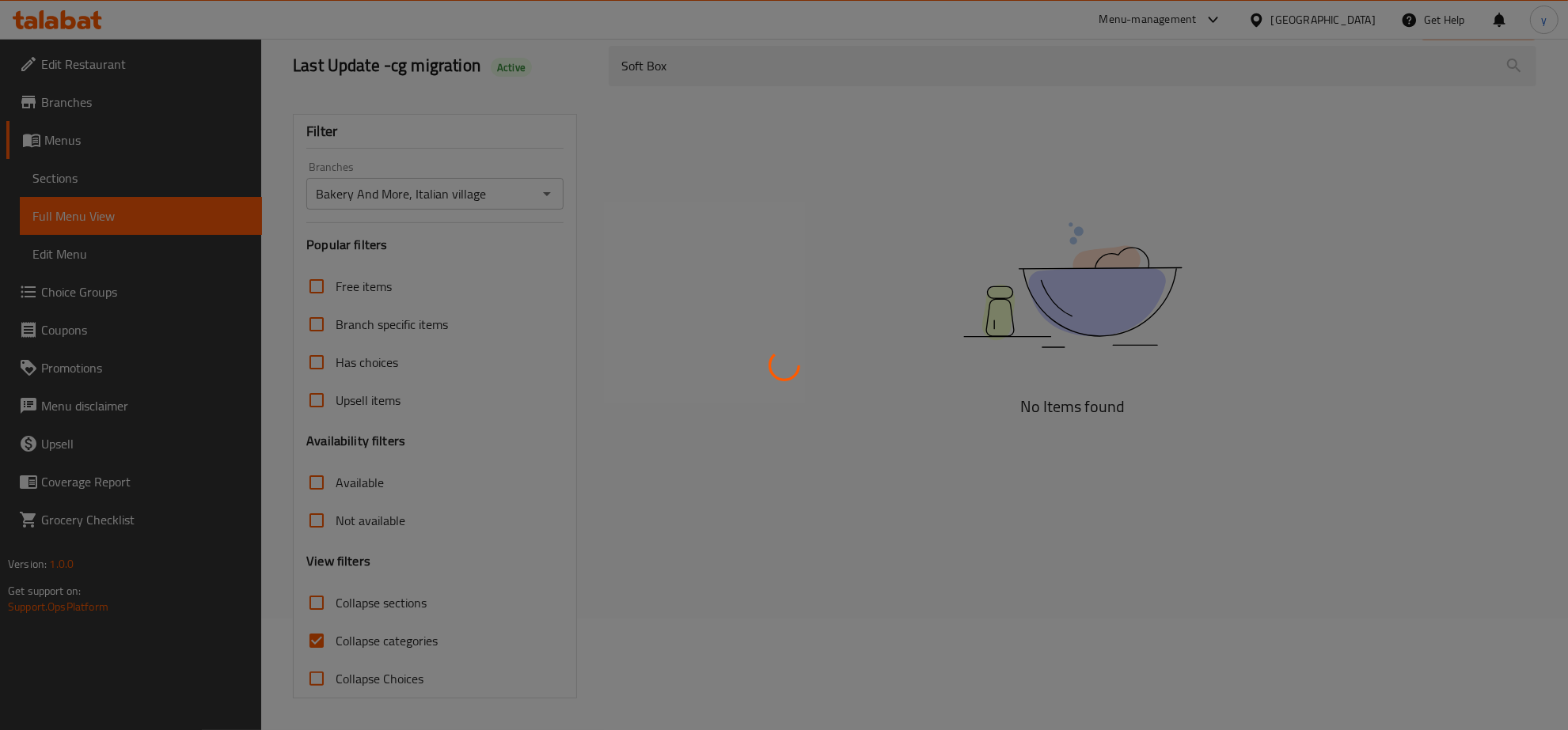
click at [330, 636] on div at bounding box center [784, 365] width 1568 height 730
click at [310, 646] on div at bounding box center [784, 365] width 1568 height 730
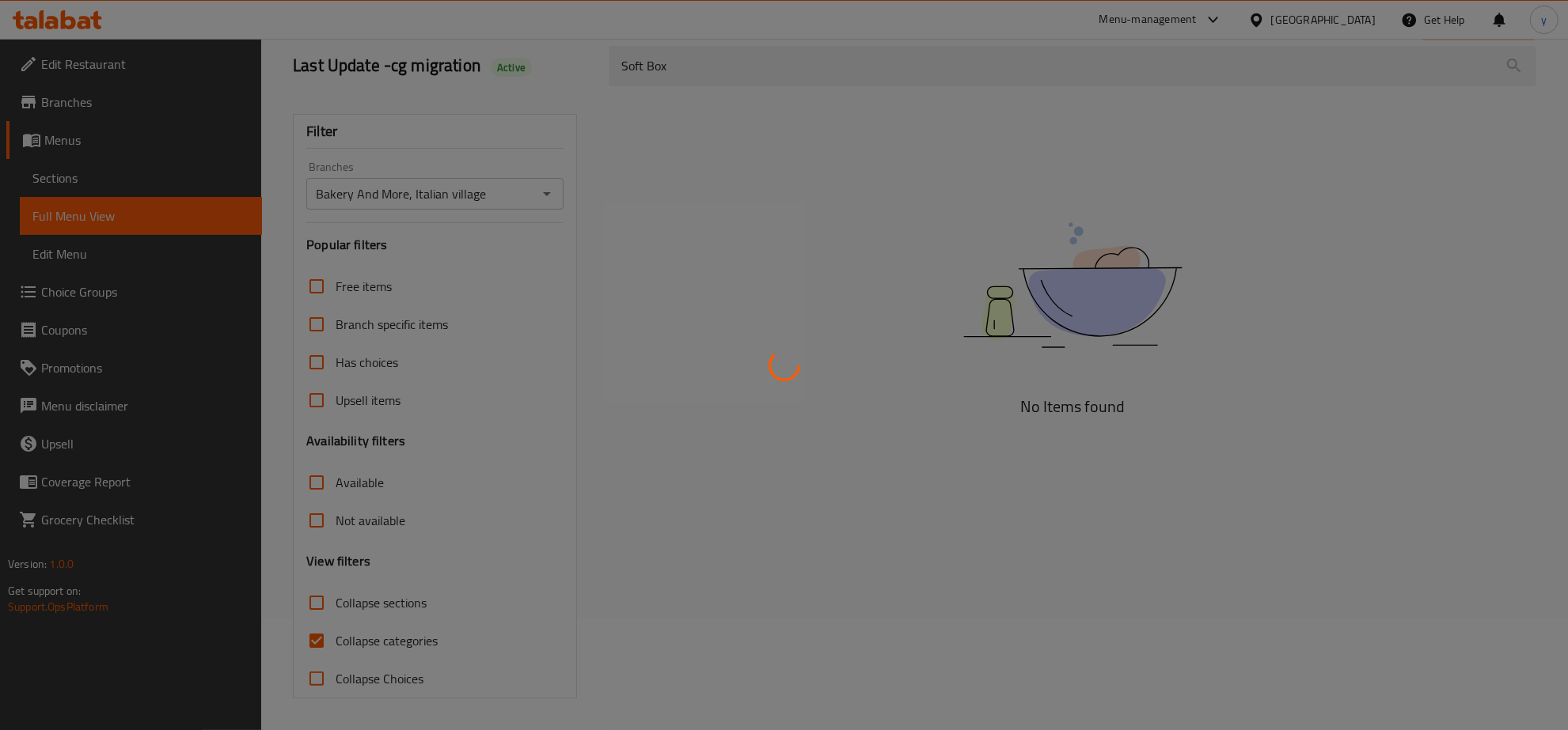
click at [310, 646] on div at bounding box center [784, 365] width 1568 height 730
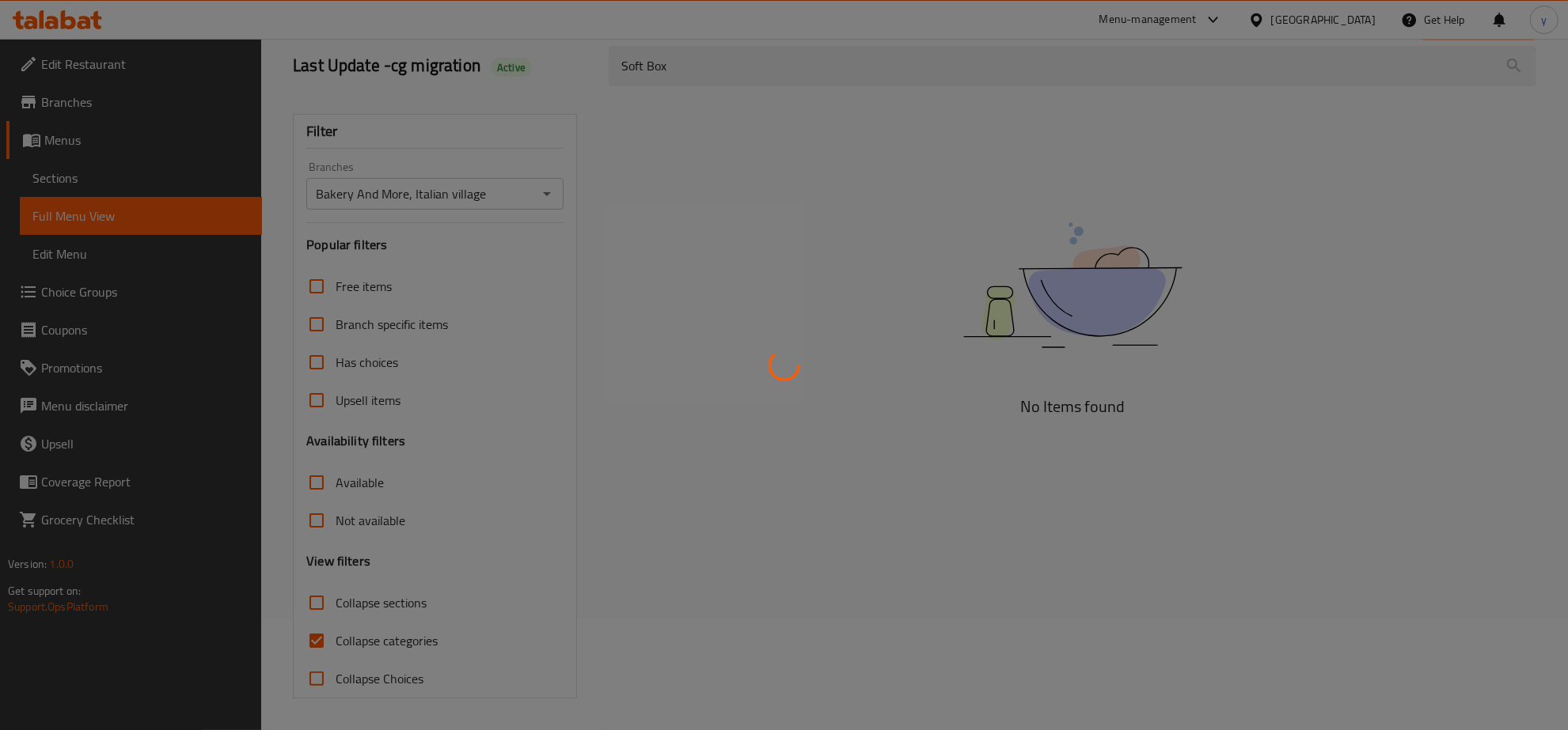
click at [310, 646] on div at bounding box center [784, 365] width 1568 height 730
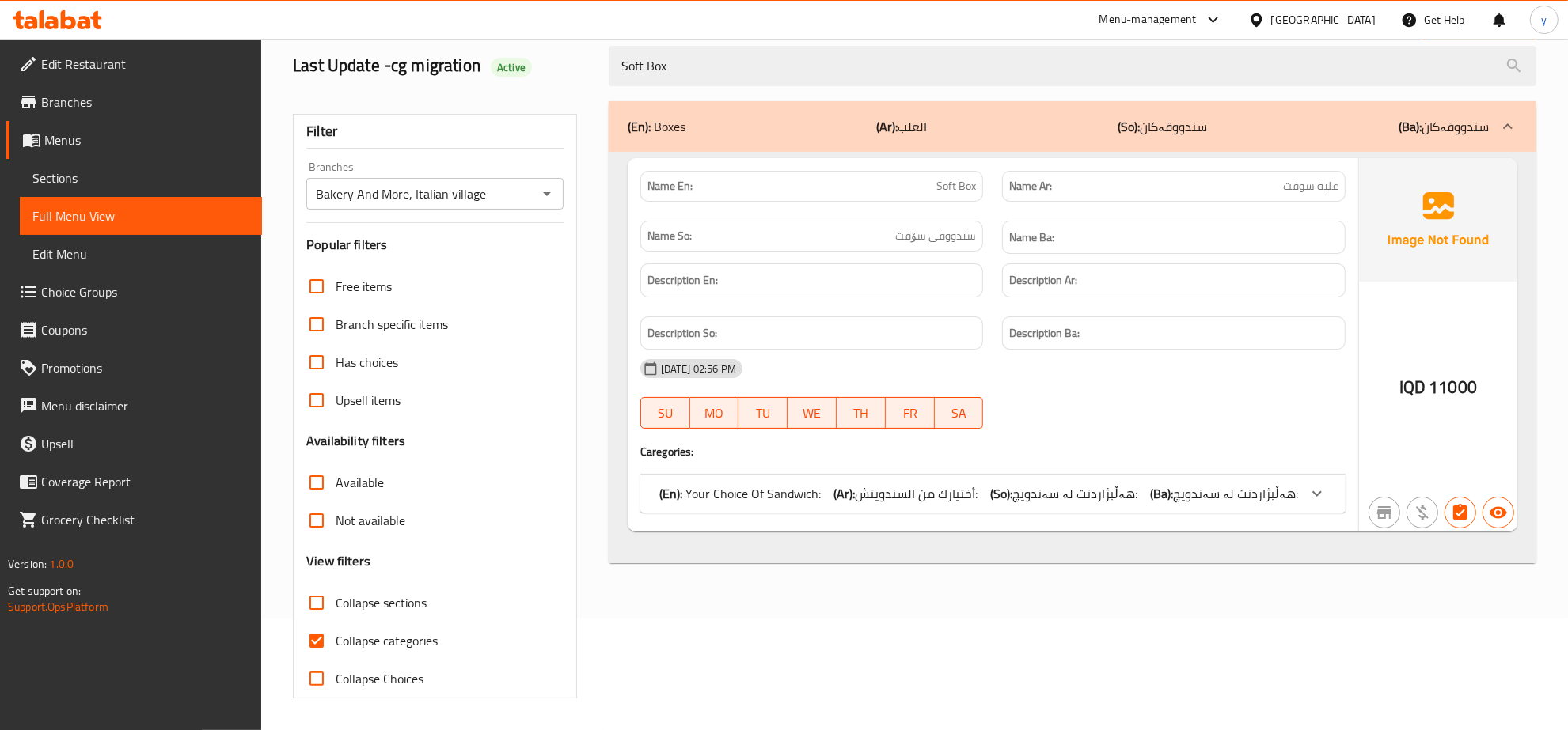
click at [1239, 502] on span "هەڵبژاردنت لە سەندویچ:" at bounding box center [1235, 493] width 125 height 24
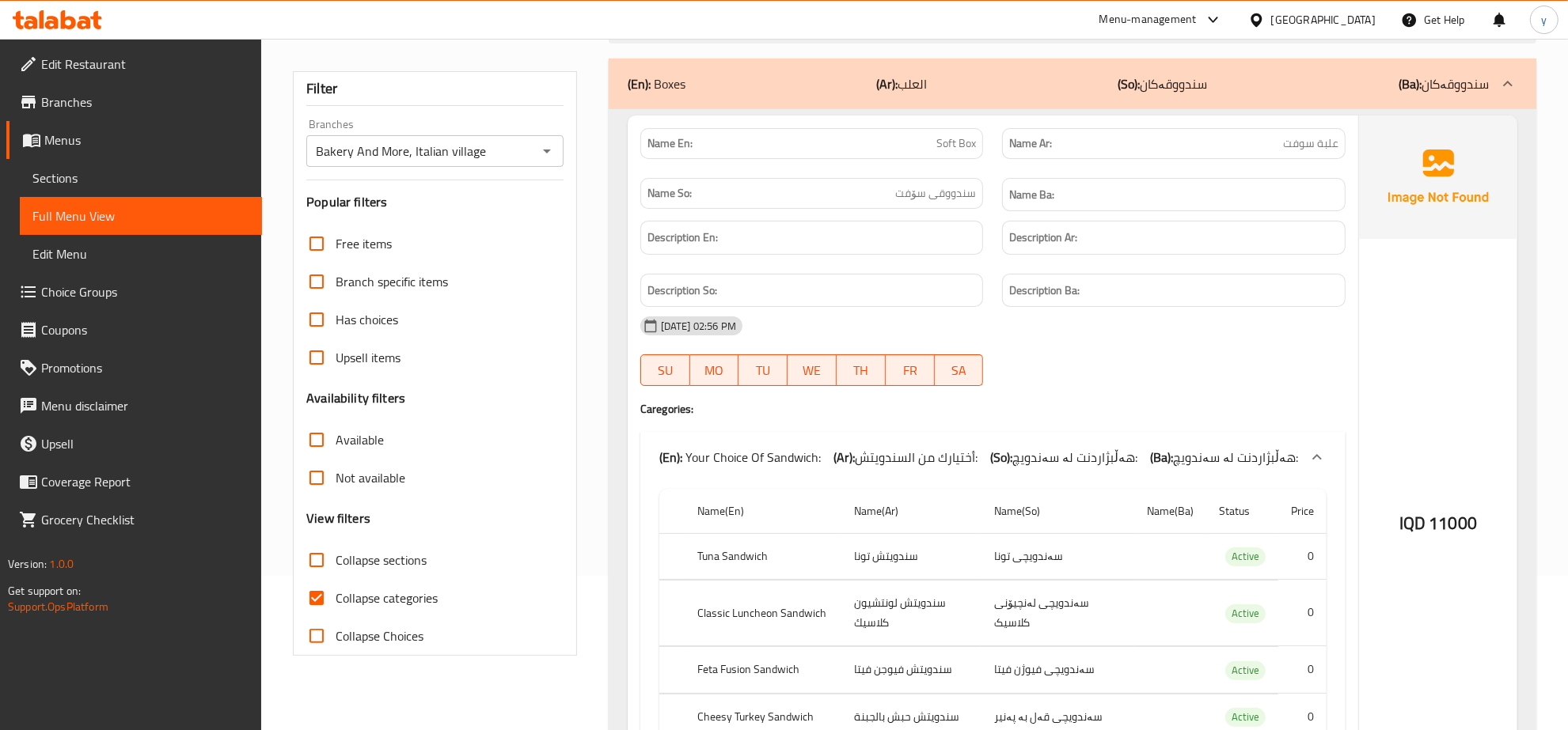
scroll to position [9, 0]
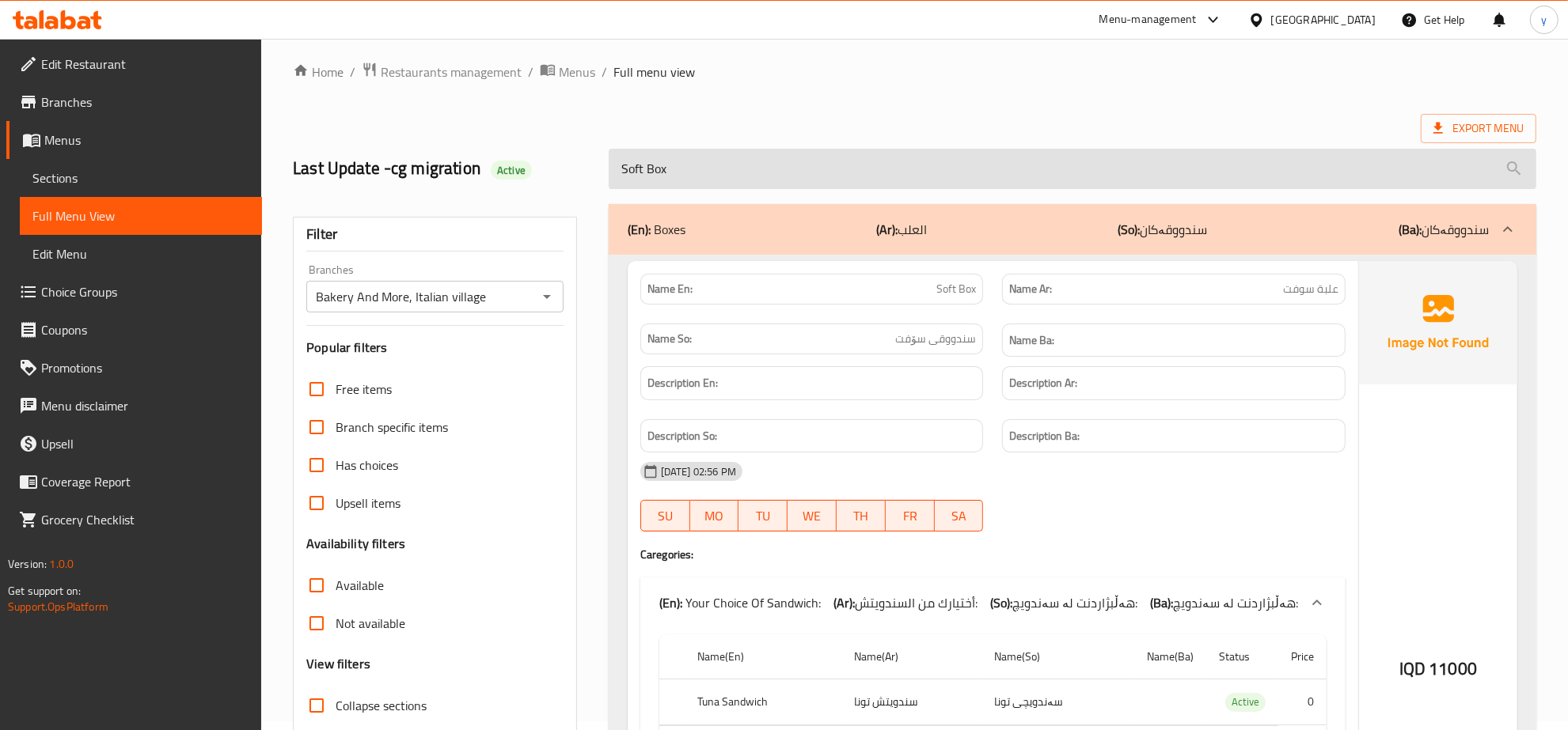
click at [685, 174] on input "Soft Box" at bounding box center [1073, 169] width 927 height 40
click at [621, 172] on input "Soft Box" at bounding box center [1073, 169] width 927 height 40
click at [631, 172] on input "Soft Box" at bounding box center [1073, 169] width 927 height 40
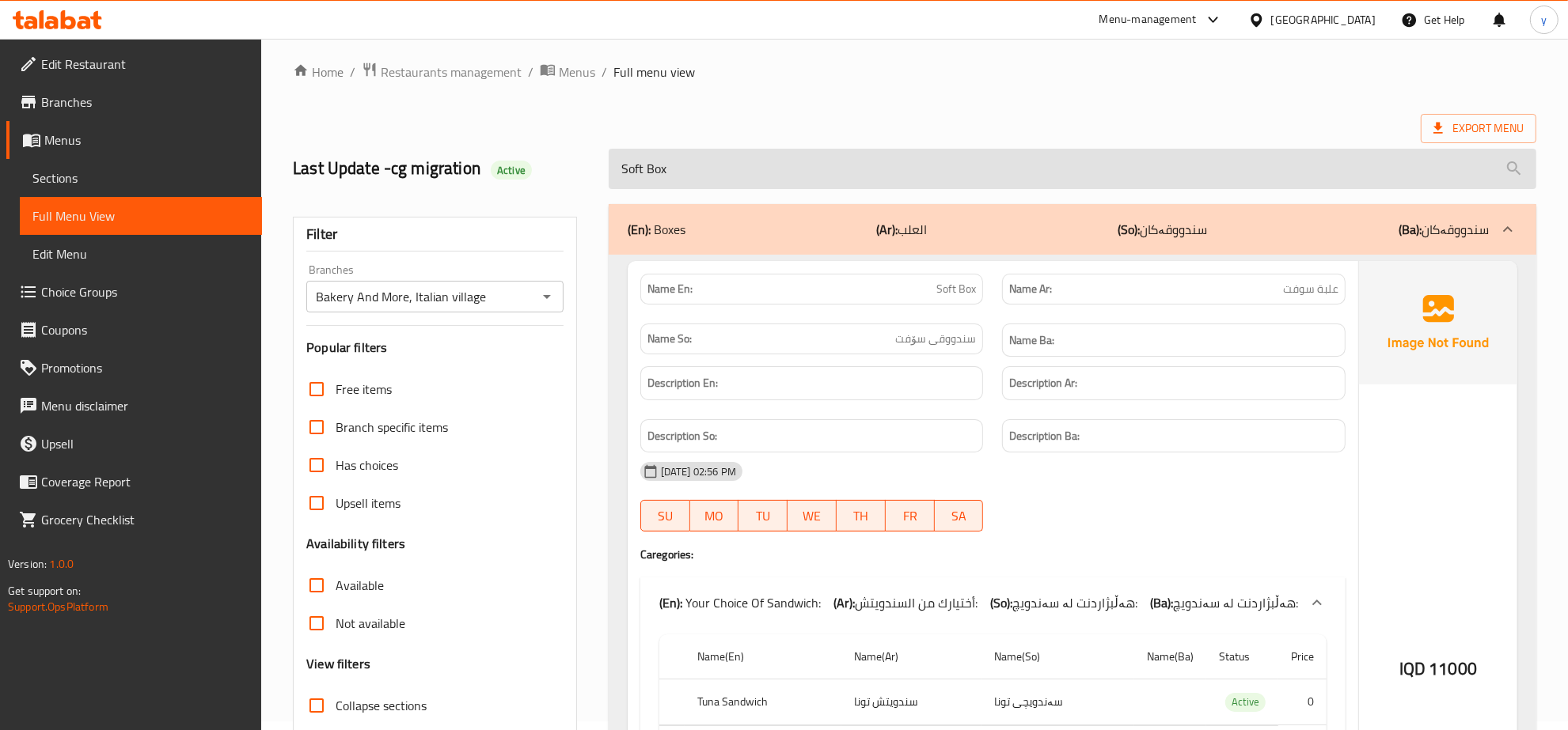
click at [631, 172] on input "Soft Box" at bounding box center [1073, 169] width 927 height 40
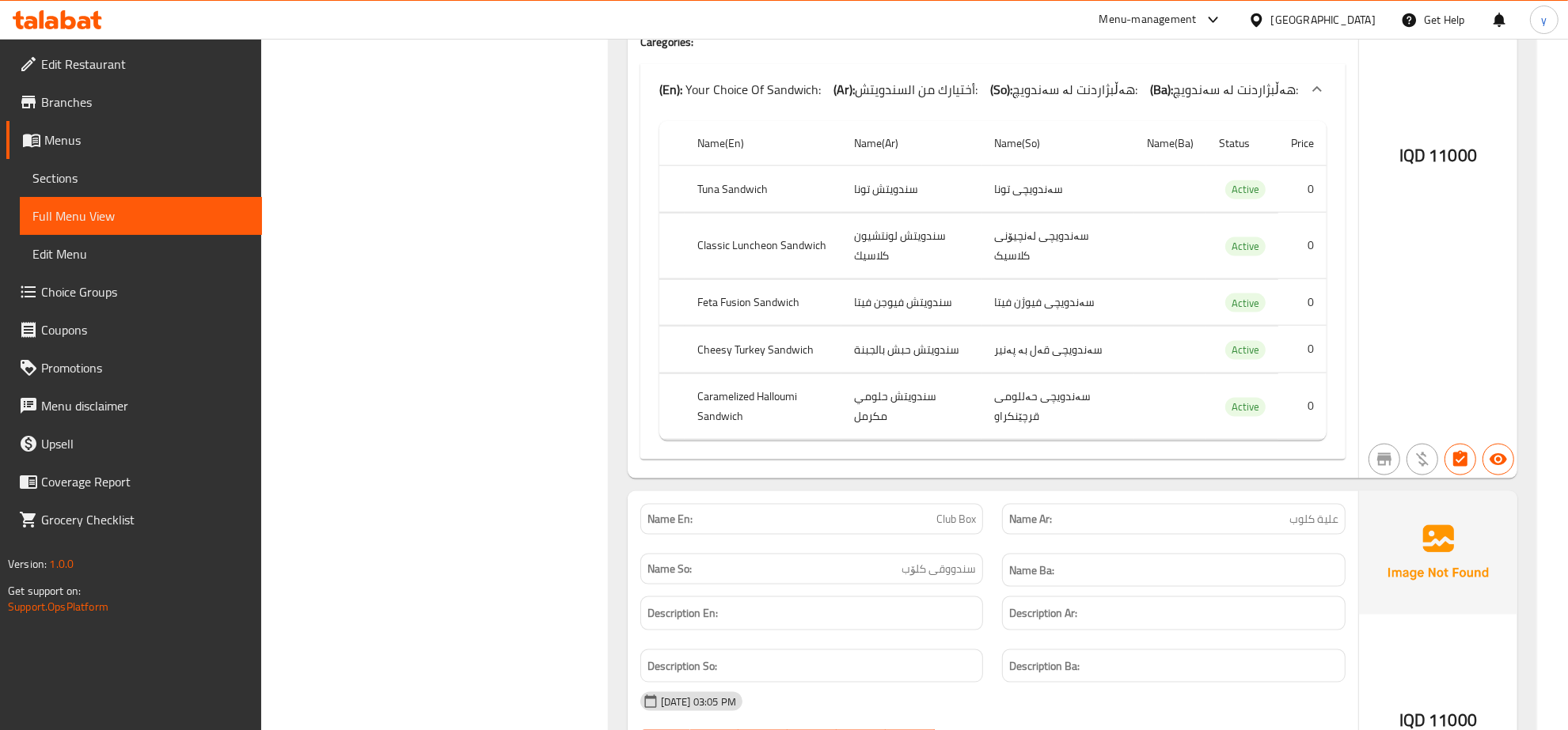
scroll to position [2316, 0]
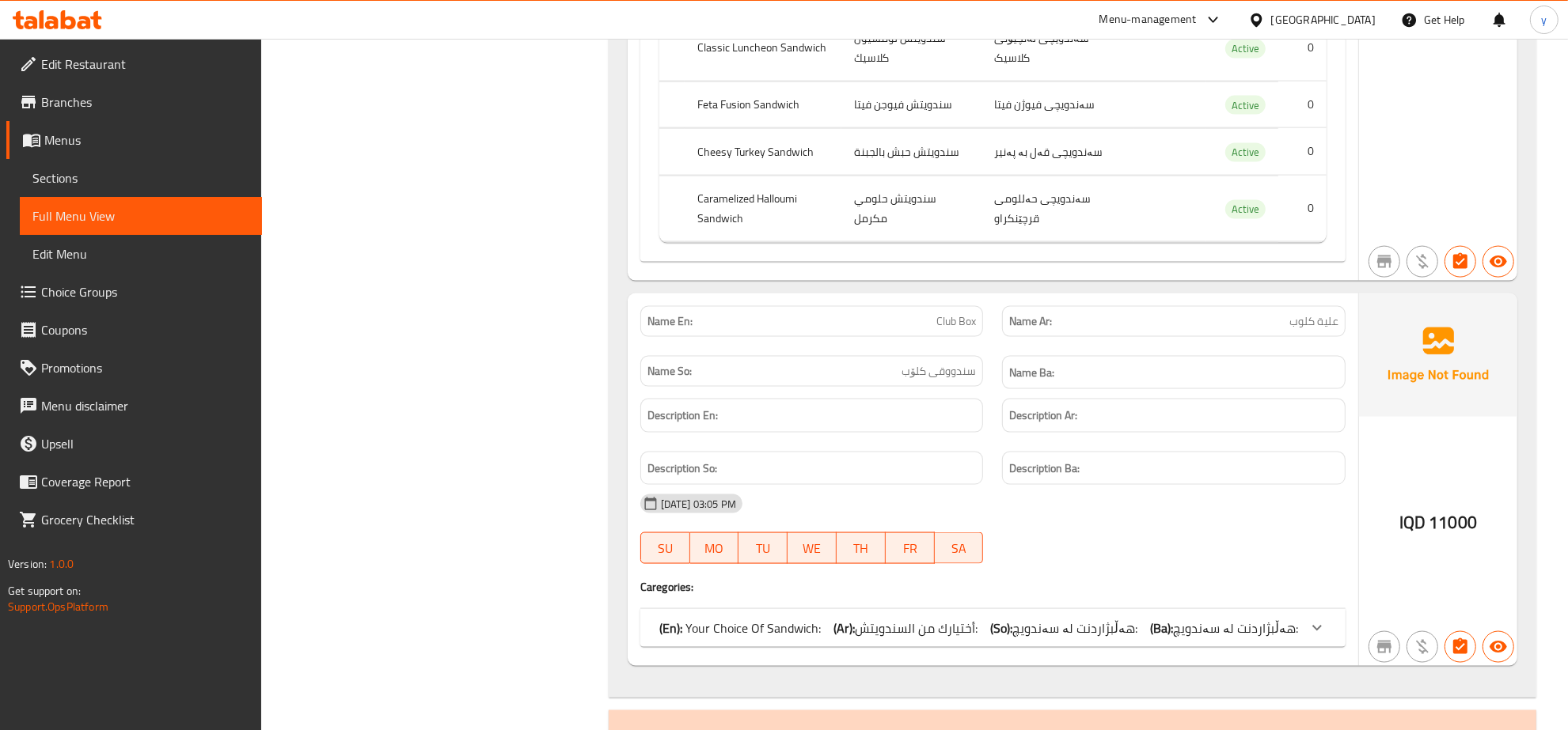
click at [940, 324] on span "Club Box" at bounding box center [955, 321] width 39 height 16
copy span "Club"
click at [947, 322] on span "Club Box" at bounding box center [955, 321] width 39 height 16
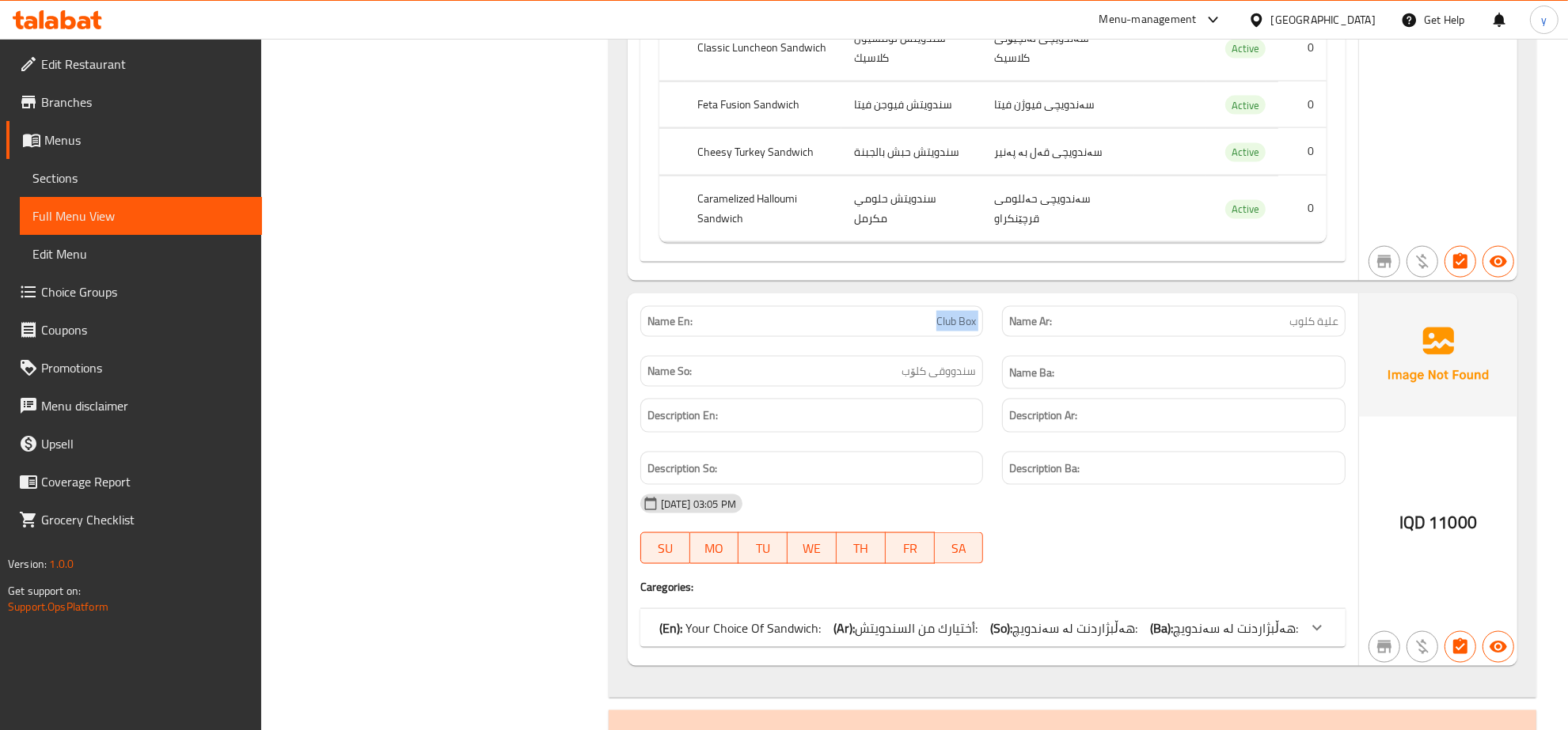
click at [947, 322] on span "Club Box" at bounding box center [955, 321] width 39 height 16
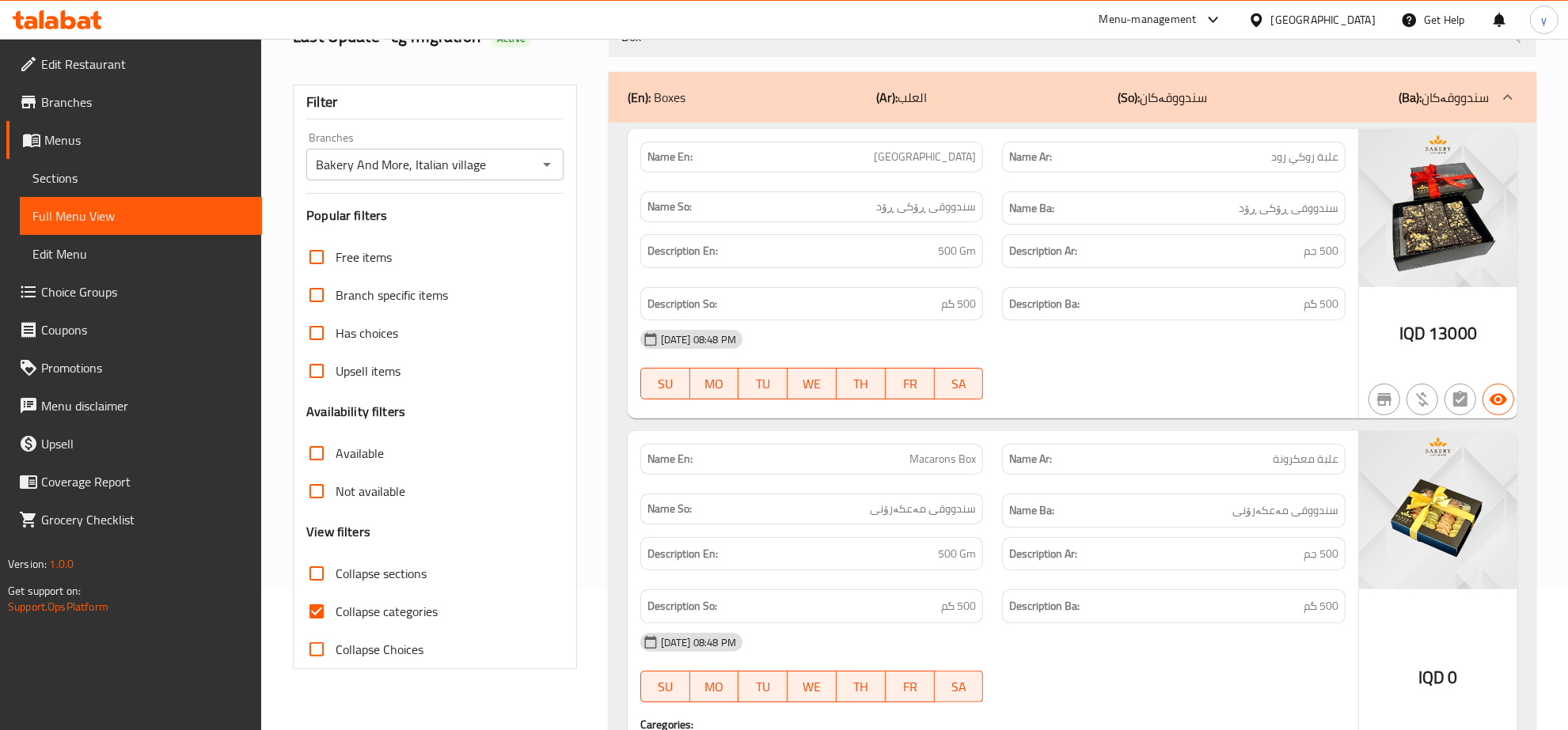
scroll to position [0, 0]
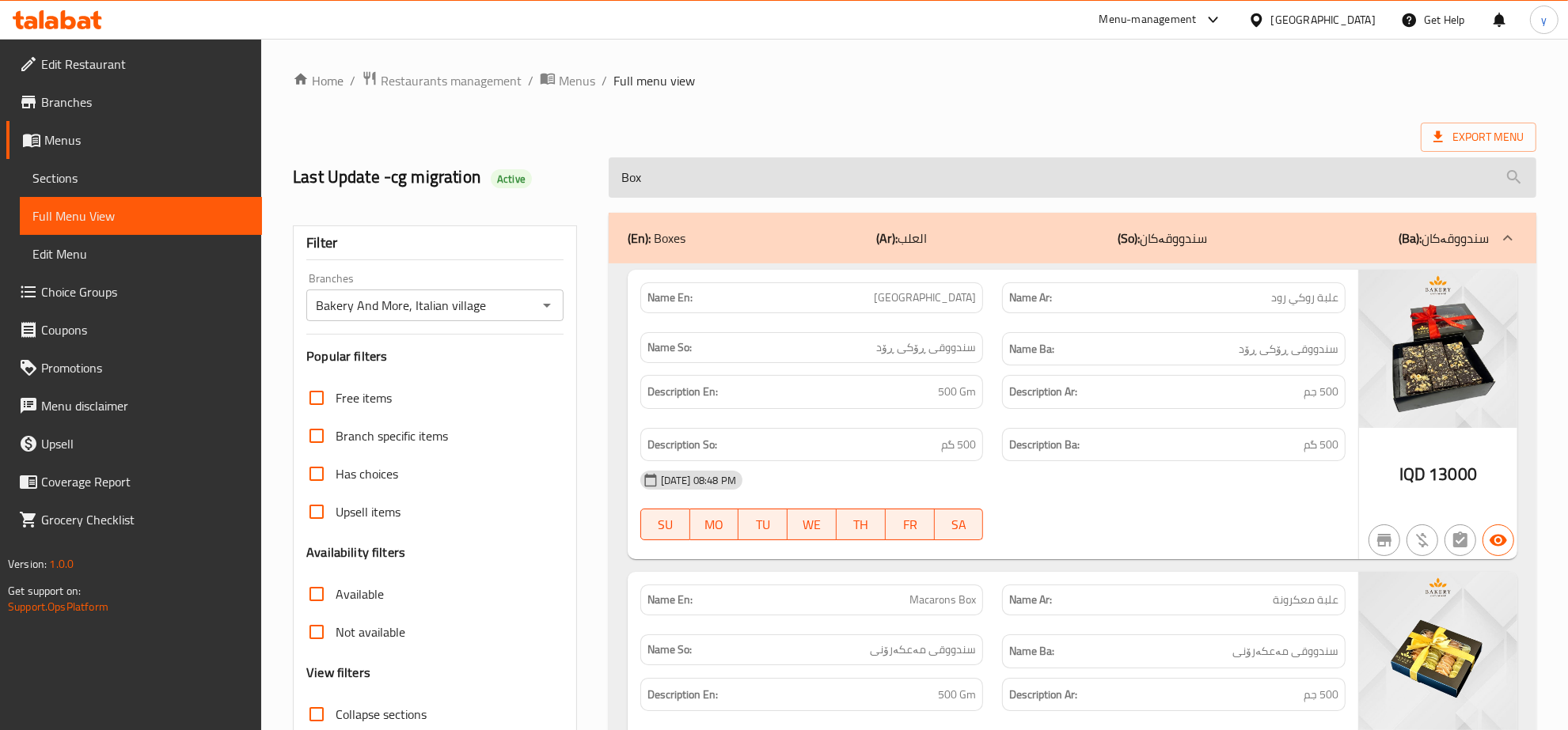
click at [940, 192] on input "Box" at bounding box center [1073, 178] width 927 height 40
paste input "Club"
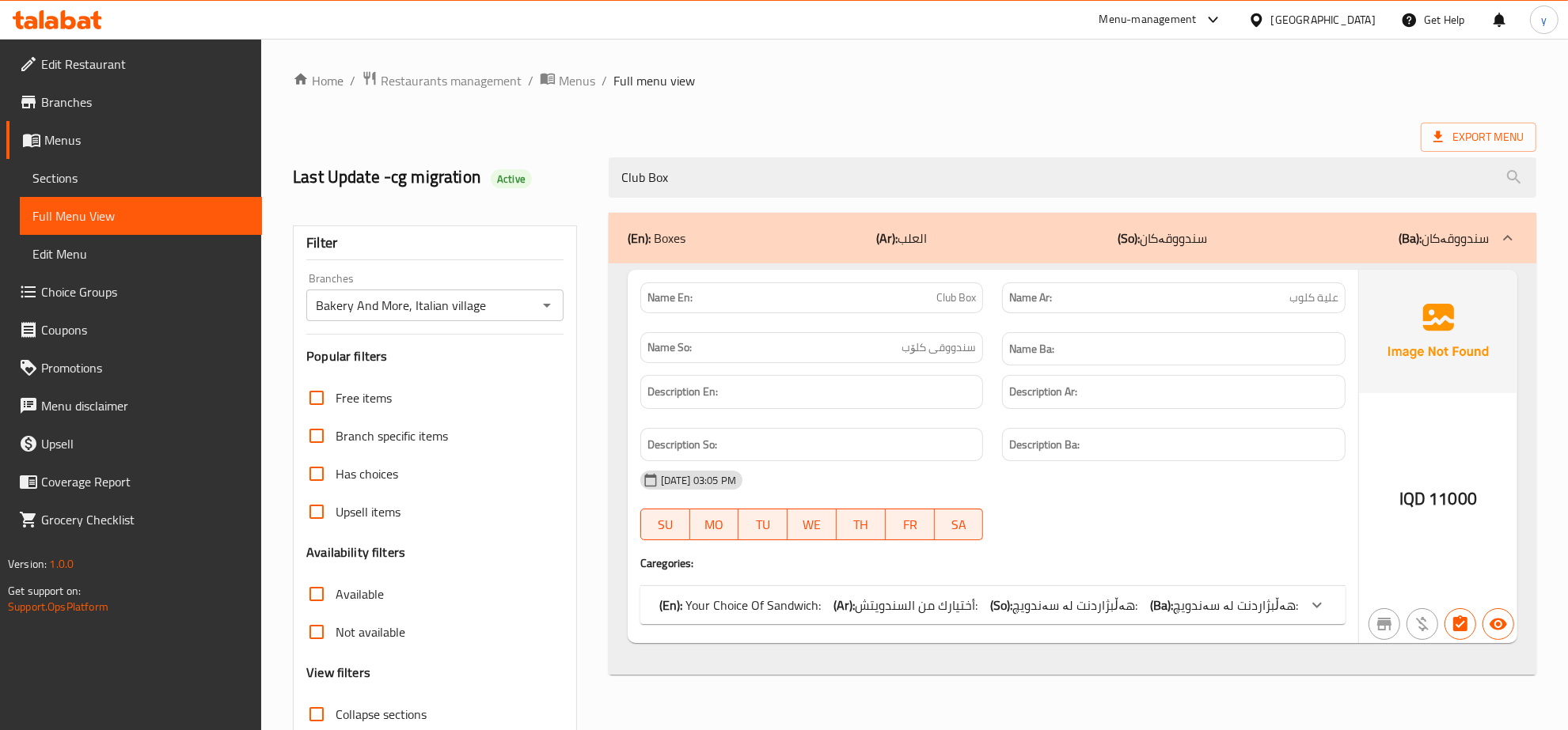
type input "Club Box"
click at [873, 603] on span "أختيارك من السندويتش:" at bounding box center [917, 605] width 123 height 24
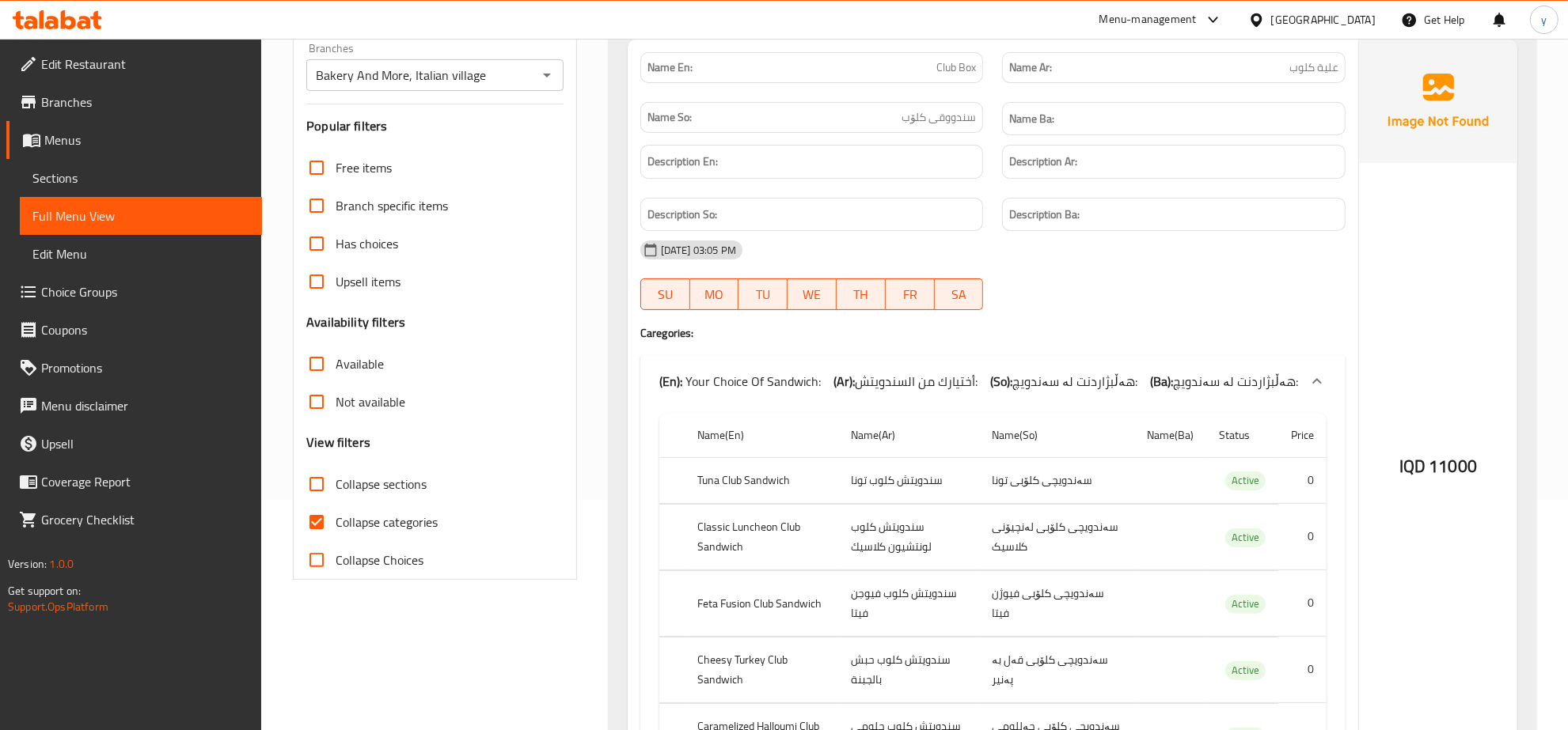
scroll to position [370, 0]
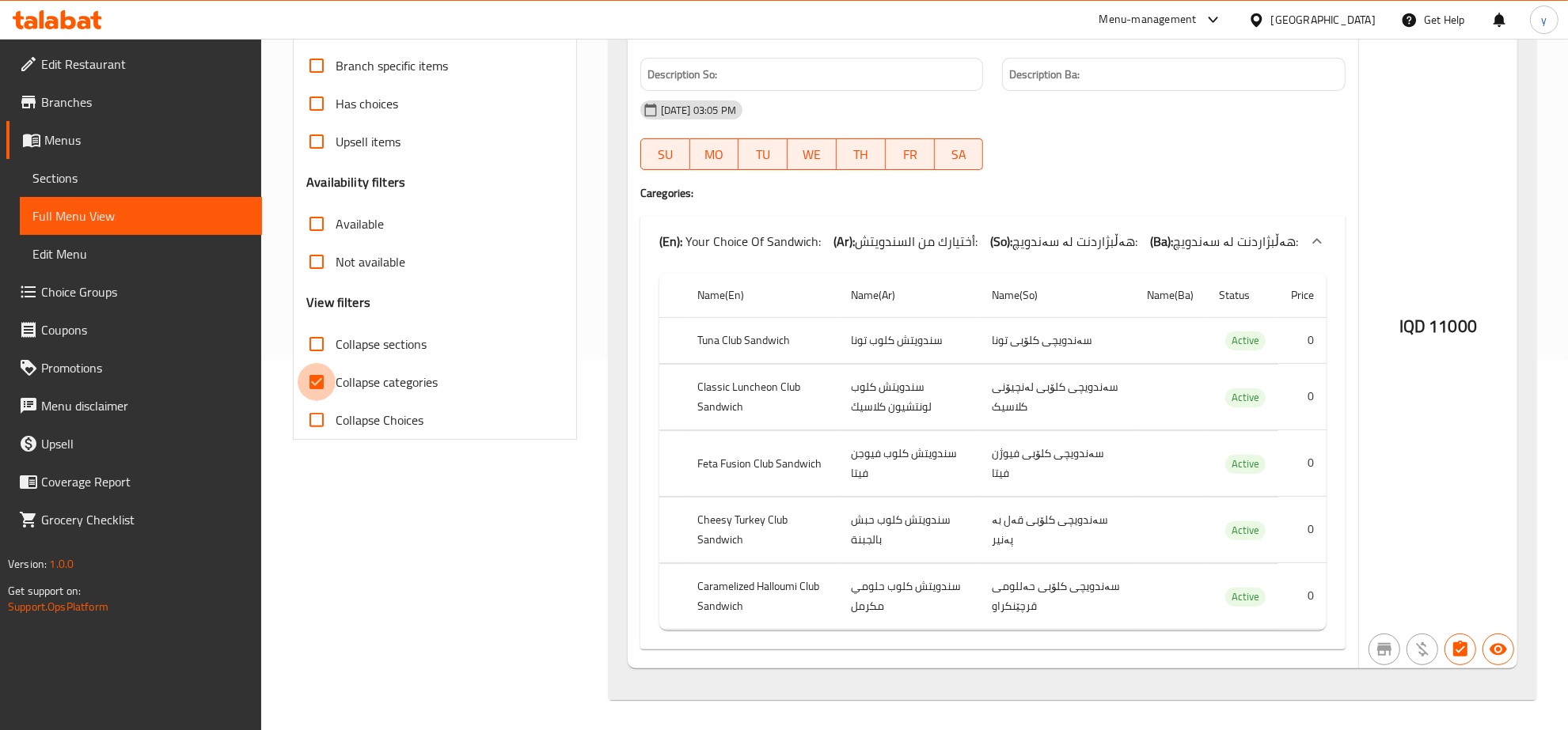
click at [324, 377] on input "Collapse categories" at bounding box center [316, 382] width 38 height 38
checkbox input "false"
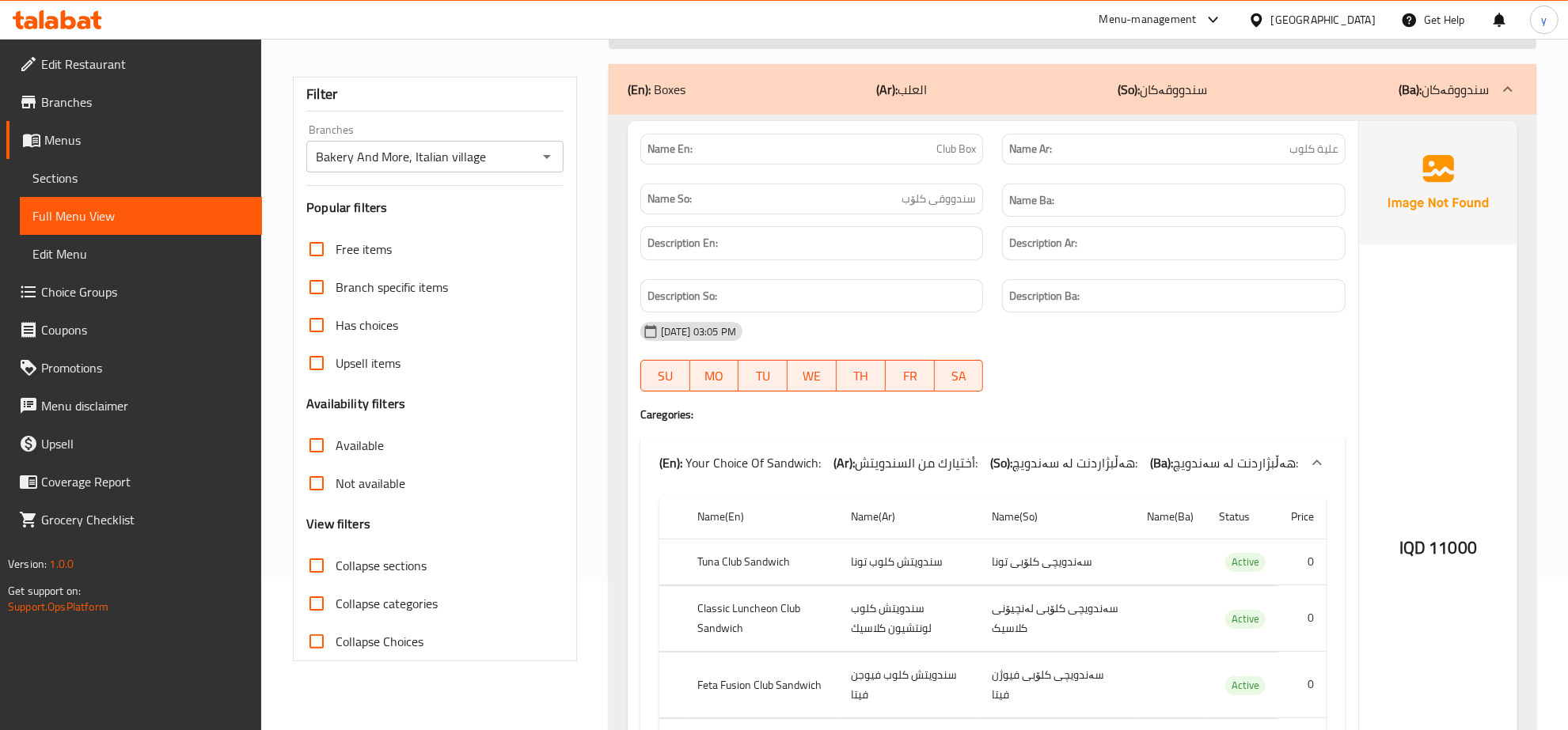
scroll to position [46, 0]
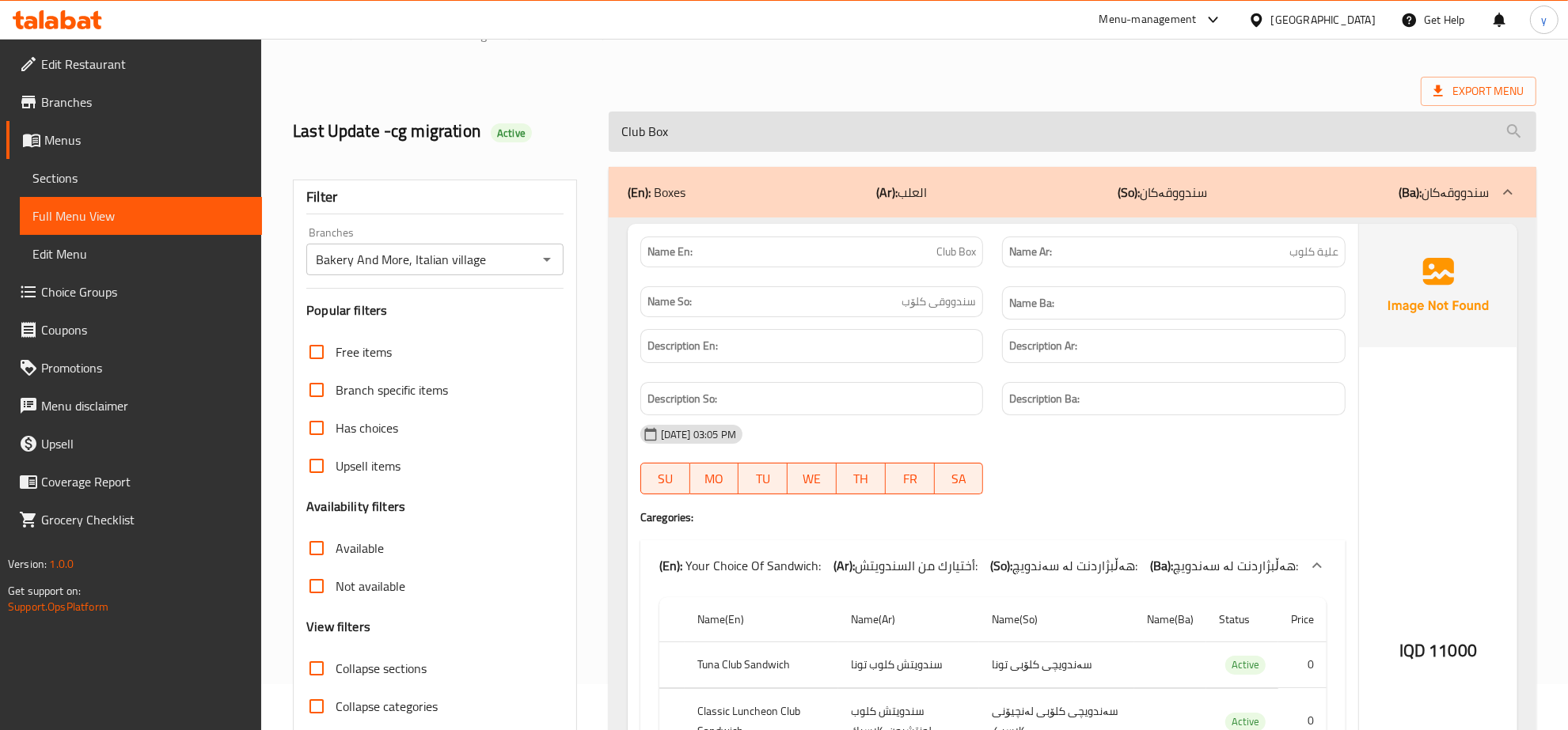
click at [746, 151] on input "Club Box" at bounding box center [1073, 132] width 927 height 40
paste input "Soft"
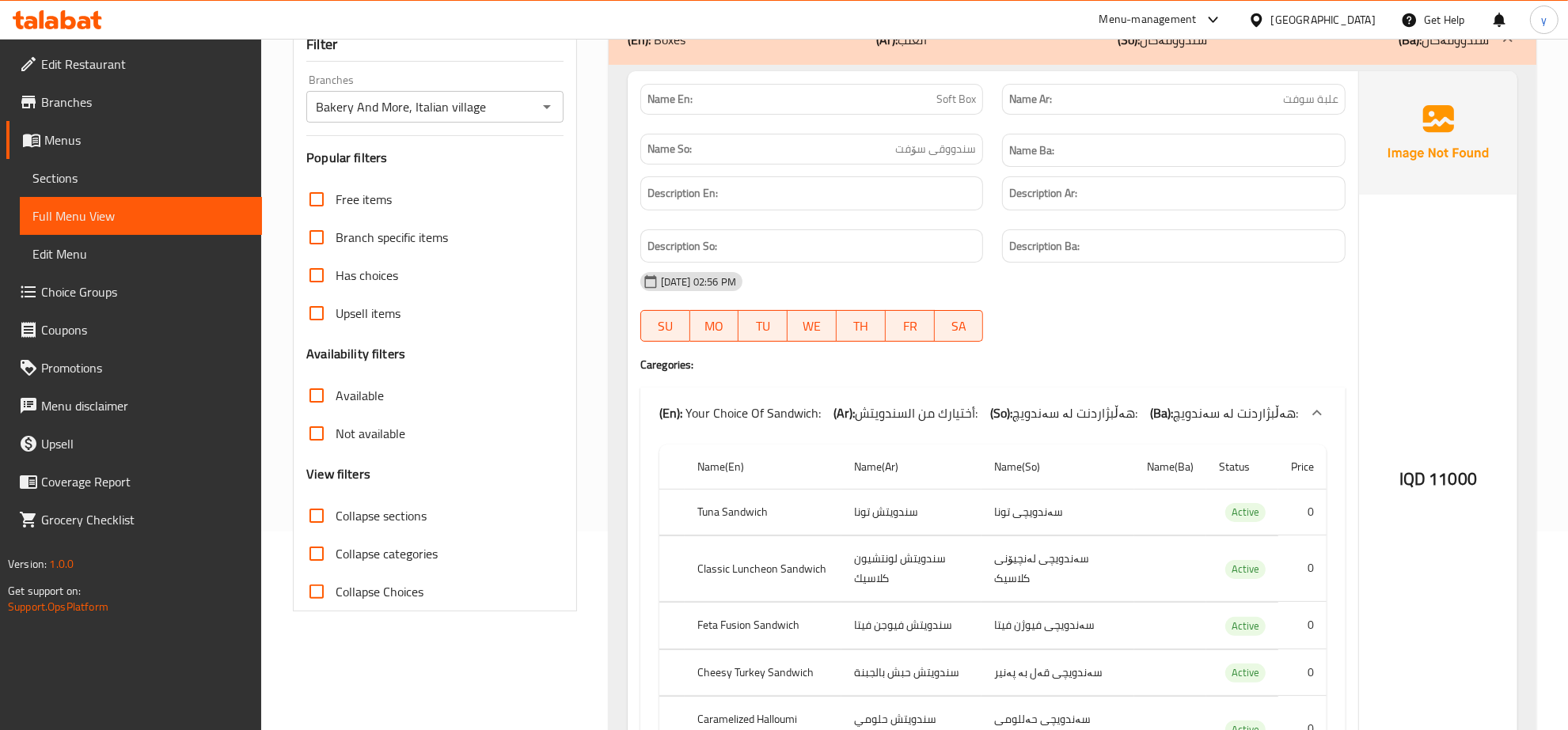
scroll to position [338, 0]
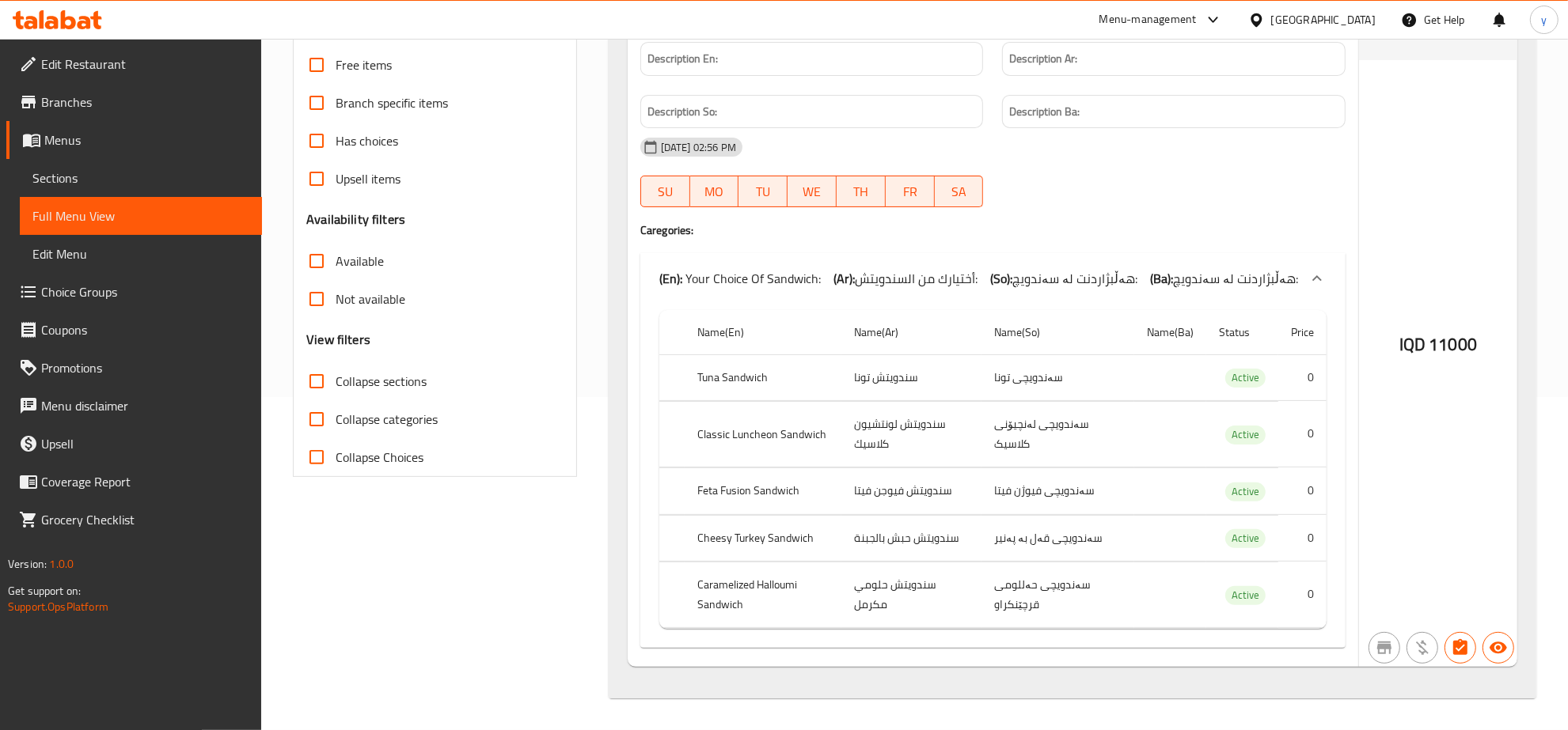
type input "Soft Box"
click at [85, 25] on icon at bounding box center [57, 20] width 89 height 19
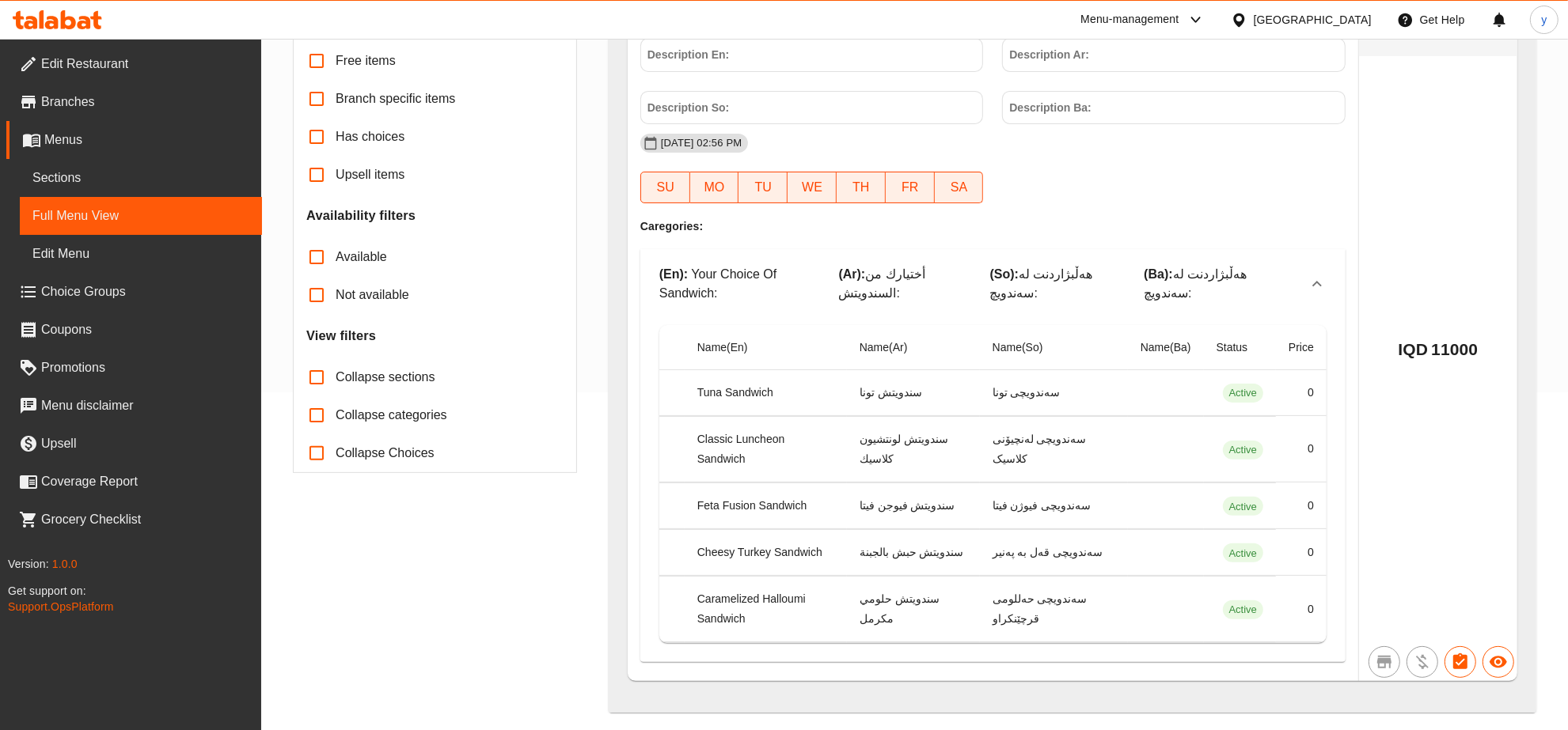
scroll to position [295, 0]
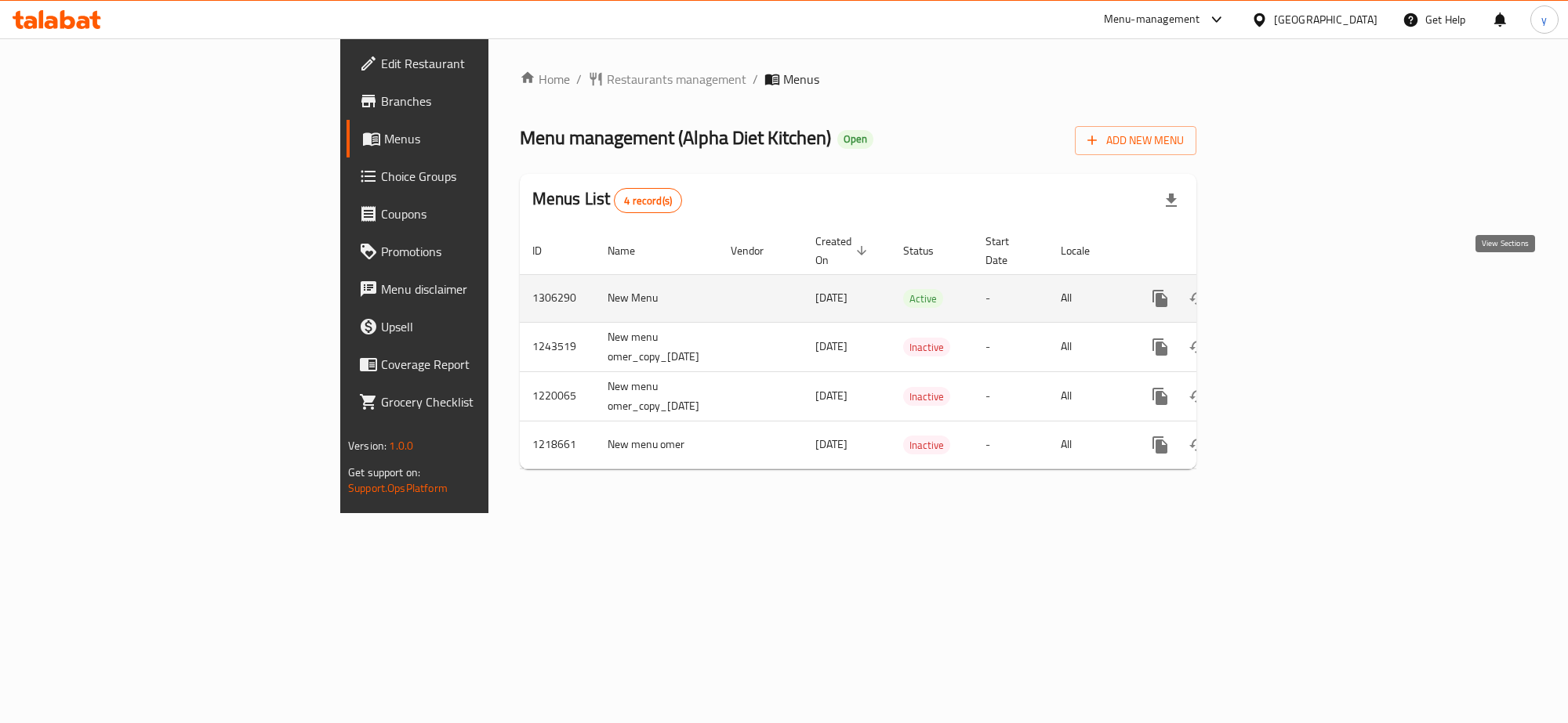
click at [1292, 294] on link "enhanced table" at bounding box center [1272, 298] width 37 height 37
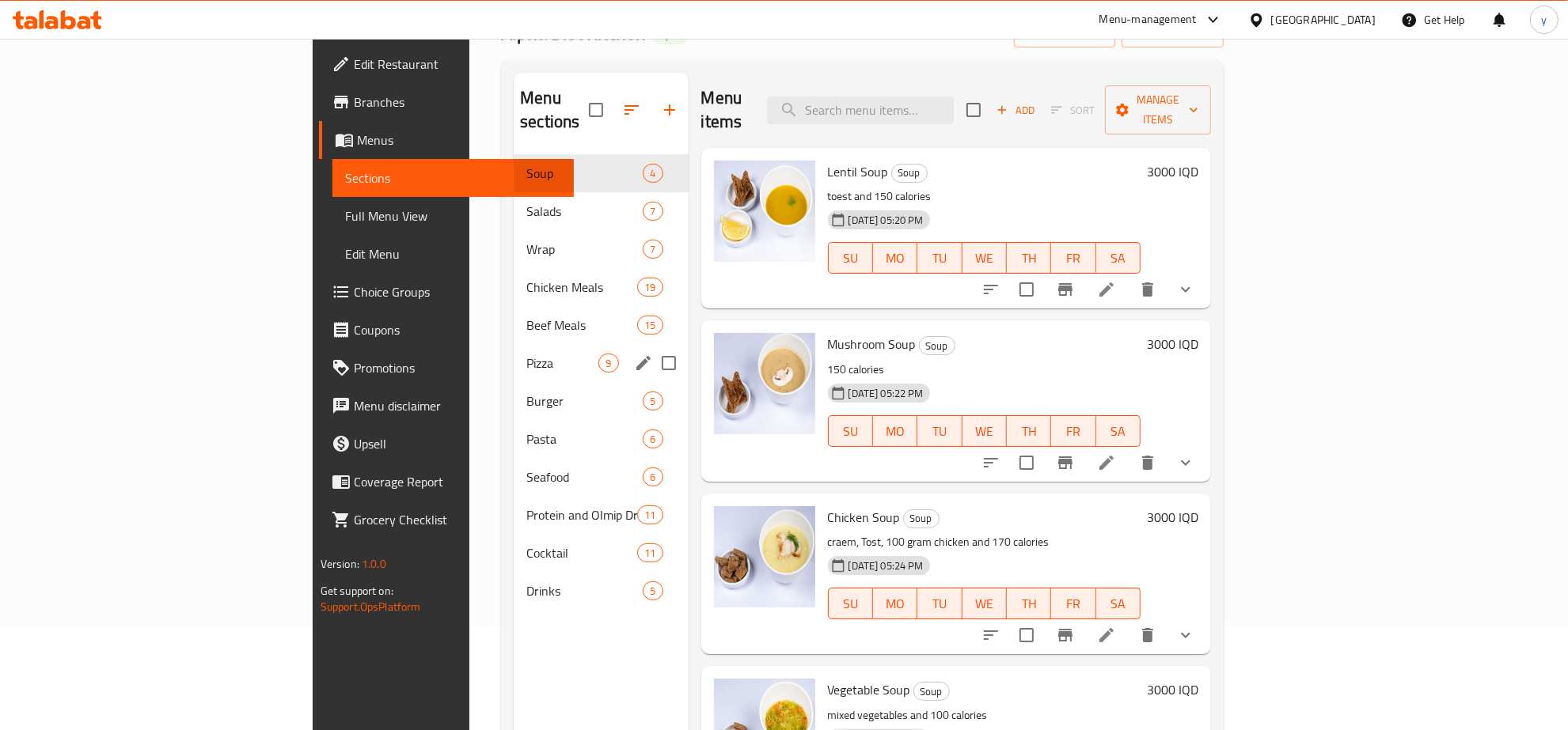
scroll to position [57, 0]
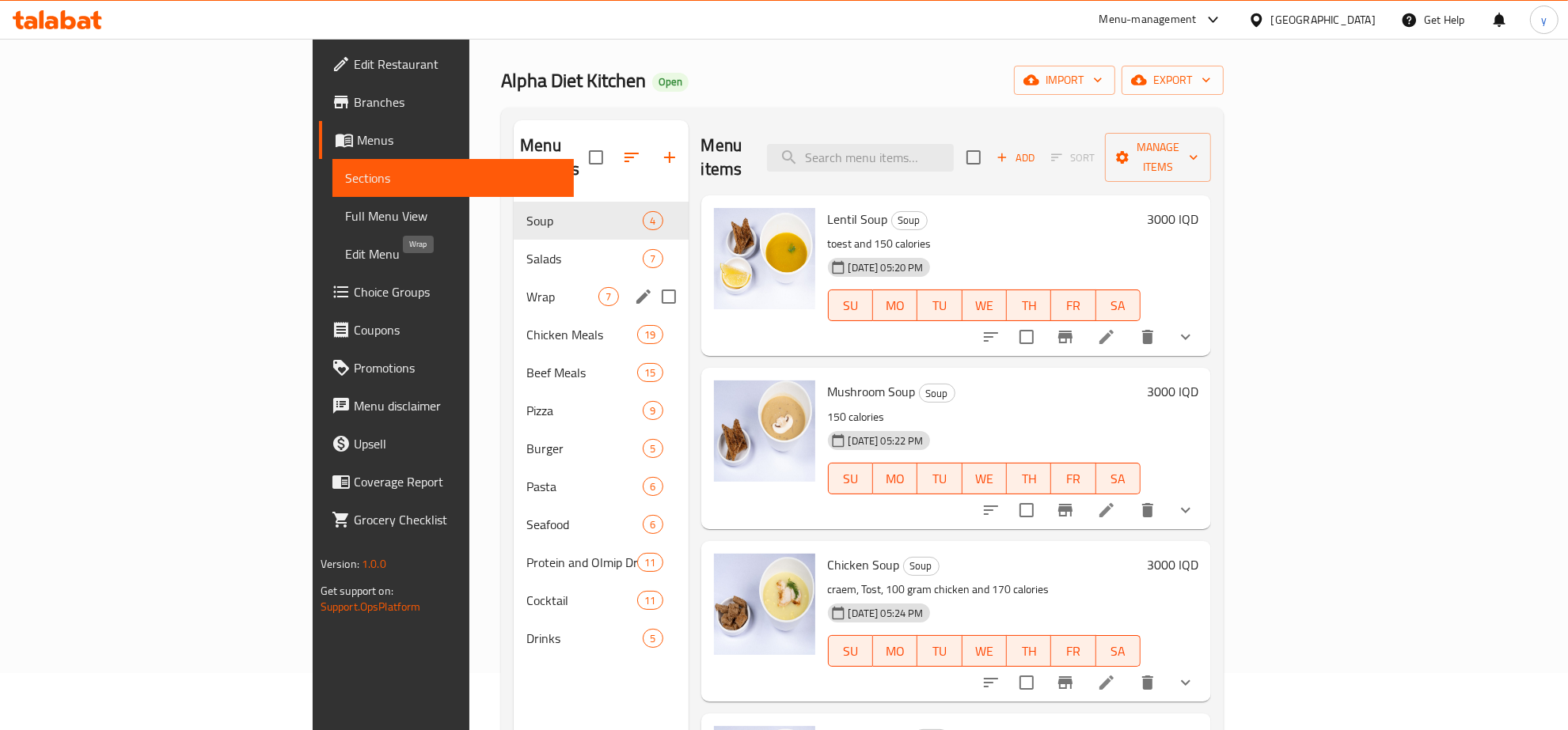
click at [526, 288] on span "Wrap" at bounding box center [562, 297] width 72 height 19
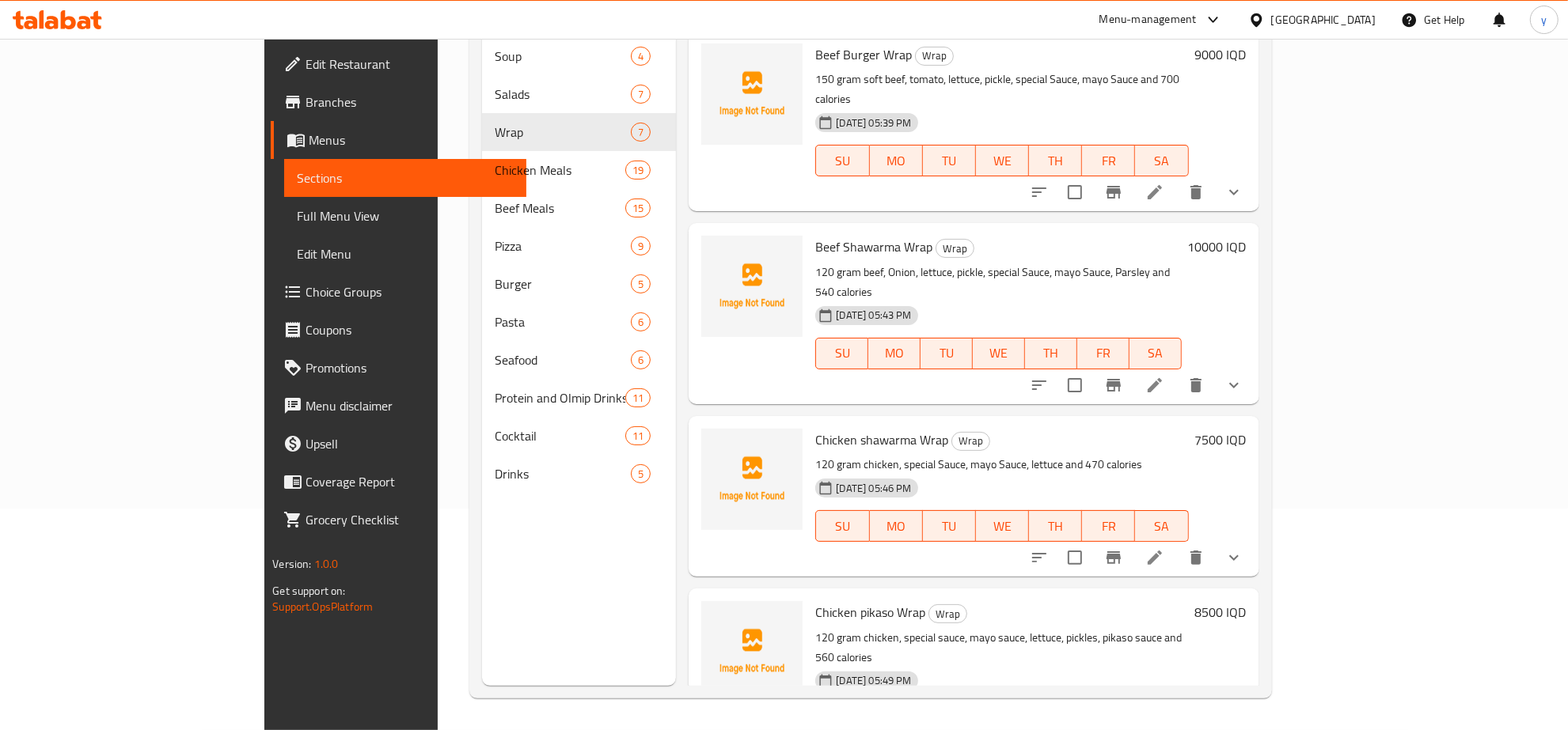
scroll to position [57, 0]
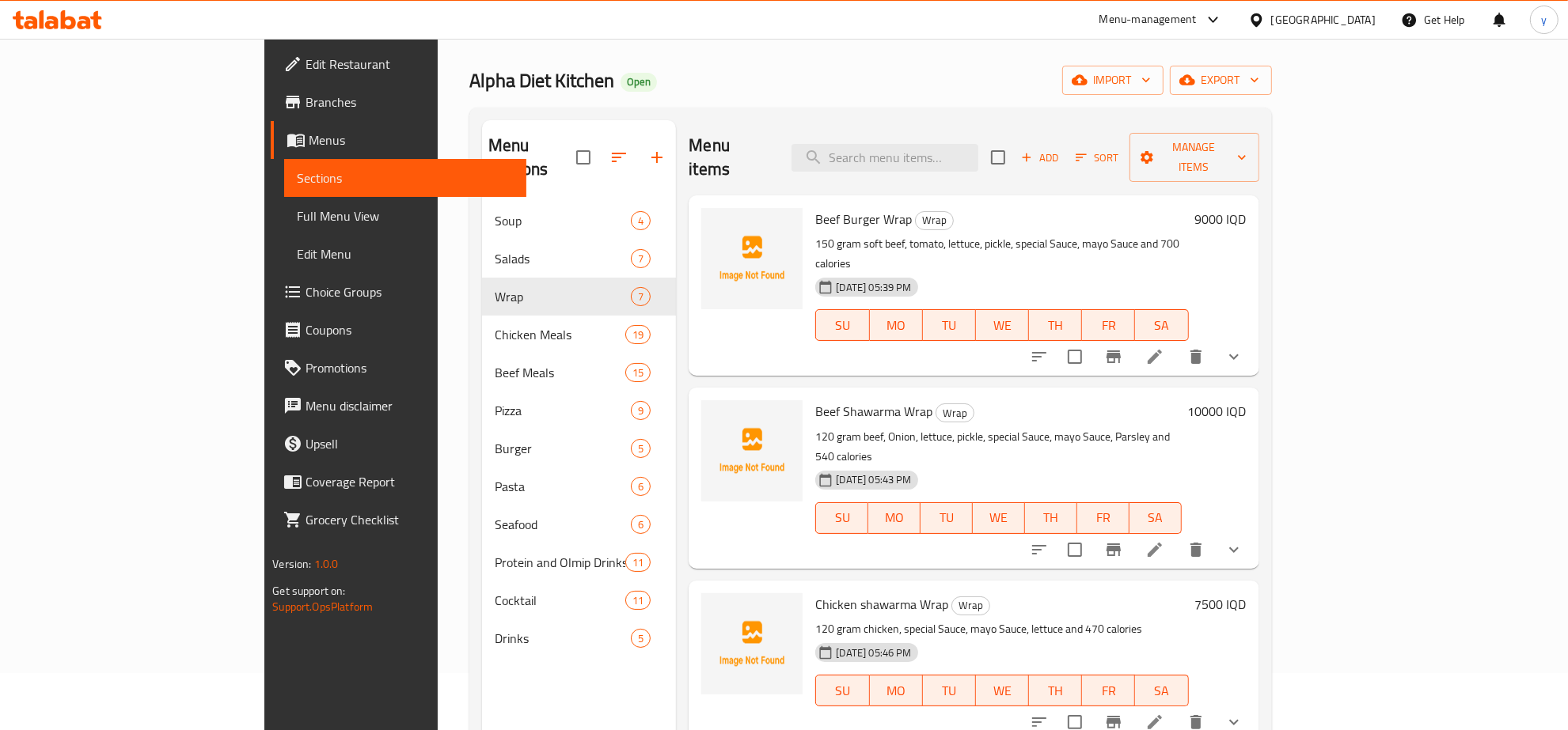
click at [815, 427] on p "120 gram beef, Onion, lettuce, pickle, special Sauce, mayo Sauce, Parsley and 5…" at bounding box center [998, 446] width 366 height 39
click at [815, 400] on span "Beef Shawarma Wrap" at bounding box center [873, 412] width 117 height 24
click at [869, 427] on p "120 gram beef, Onion, lettuce, pickle, special Sauce, mayo Sauce, Parsley and 5…" at bounding box center [998, 446] width 366 height 39
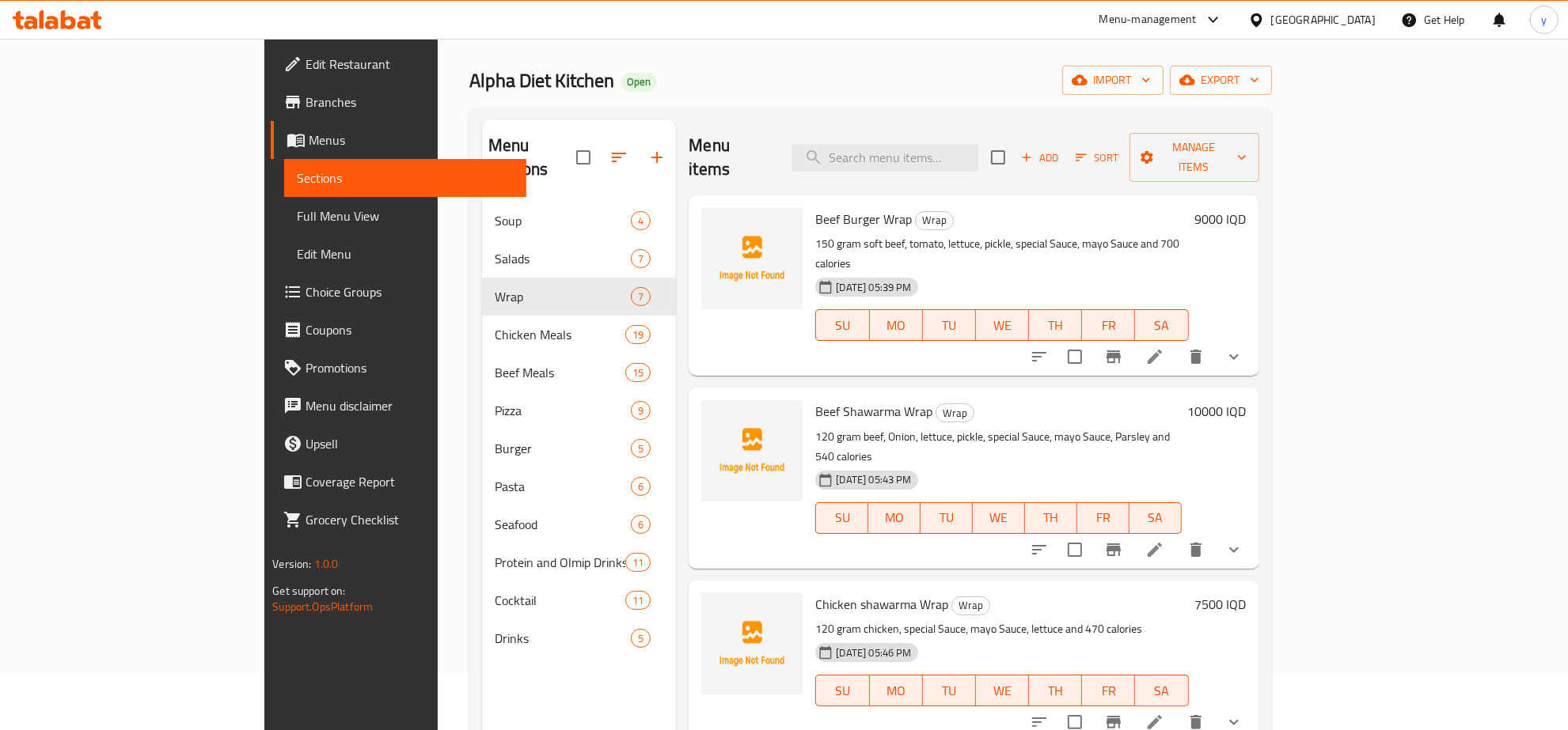
click at [835, 400] on span "Beef Shawarma Wrap" at bounding box center [873, 412] width 117 height 24
click at [1164, 541] on icon at bounding box center [1155, 550] width 19 height 19
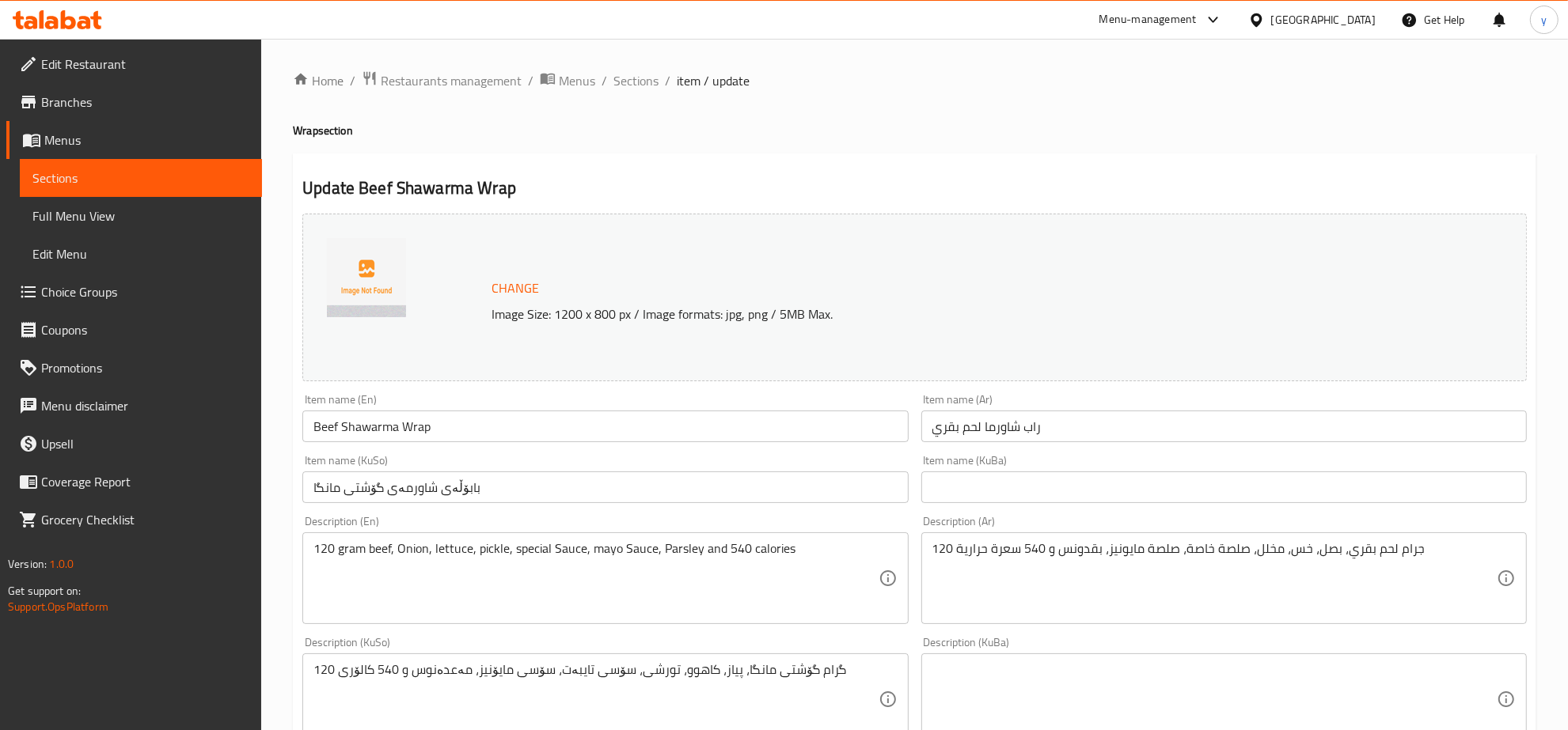
type input "إكسترا"
type input "ئێکسترا"
type input "0"
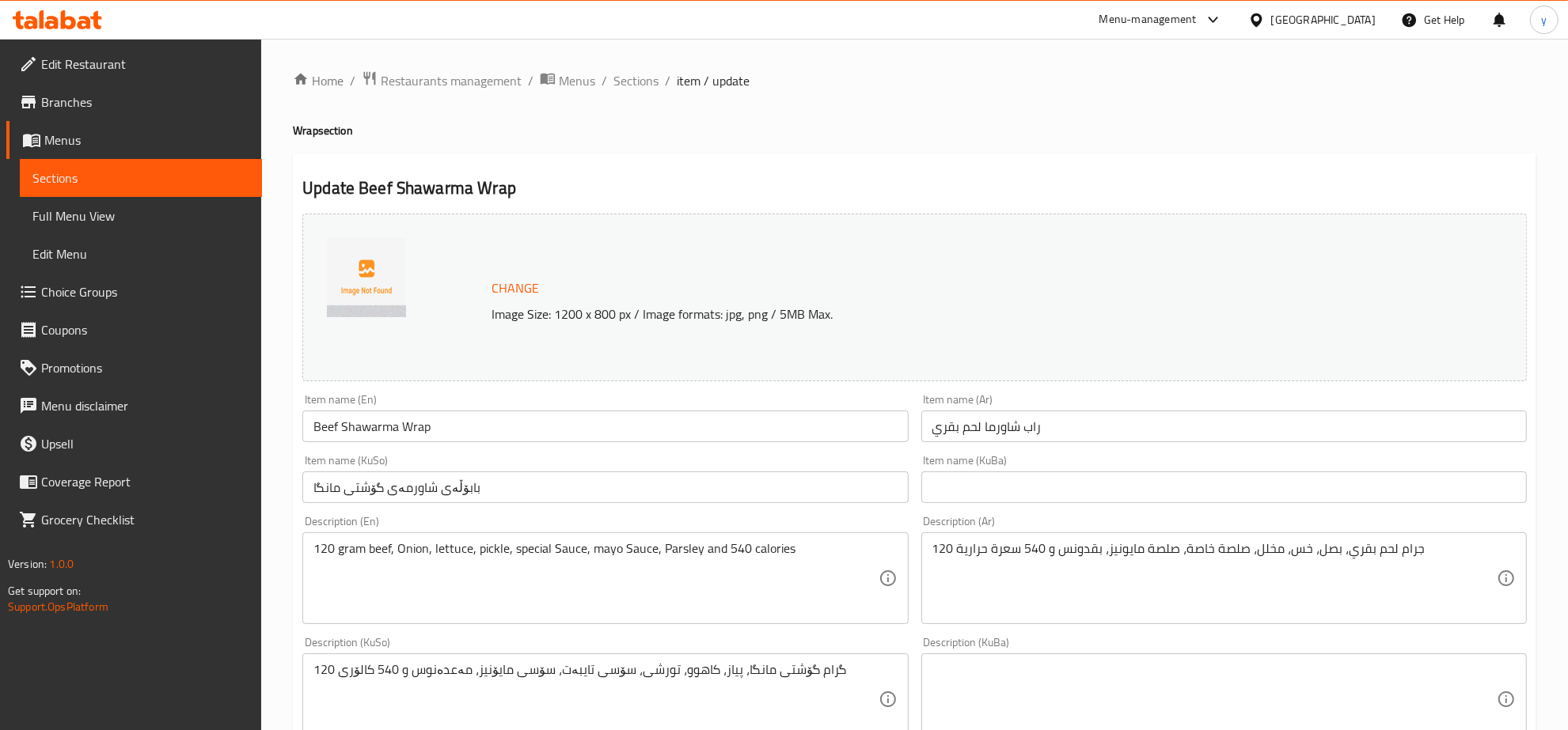
scroll to position [164, 0]
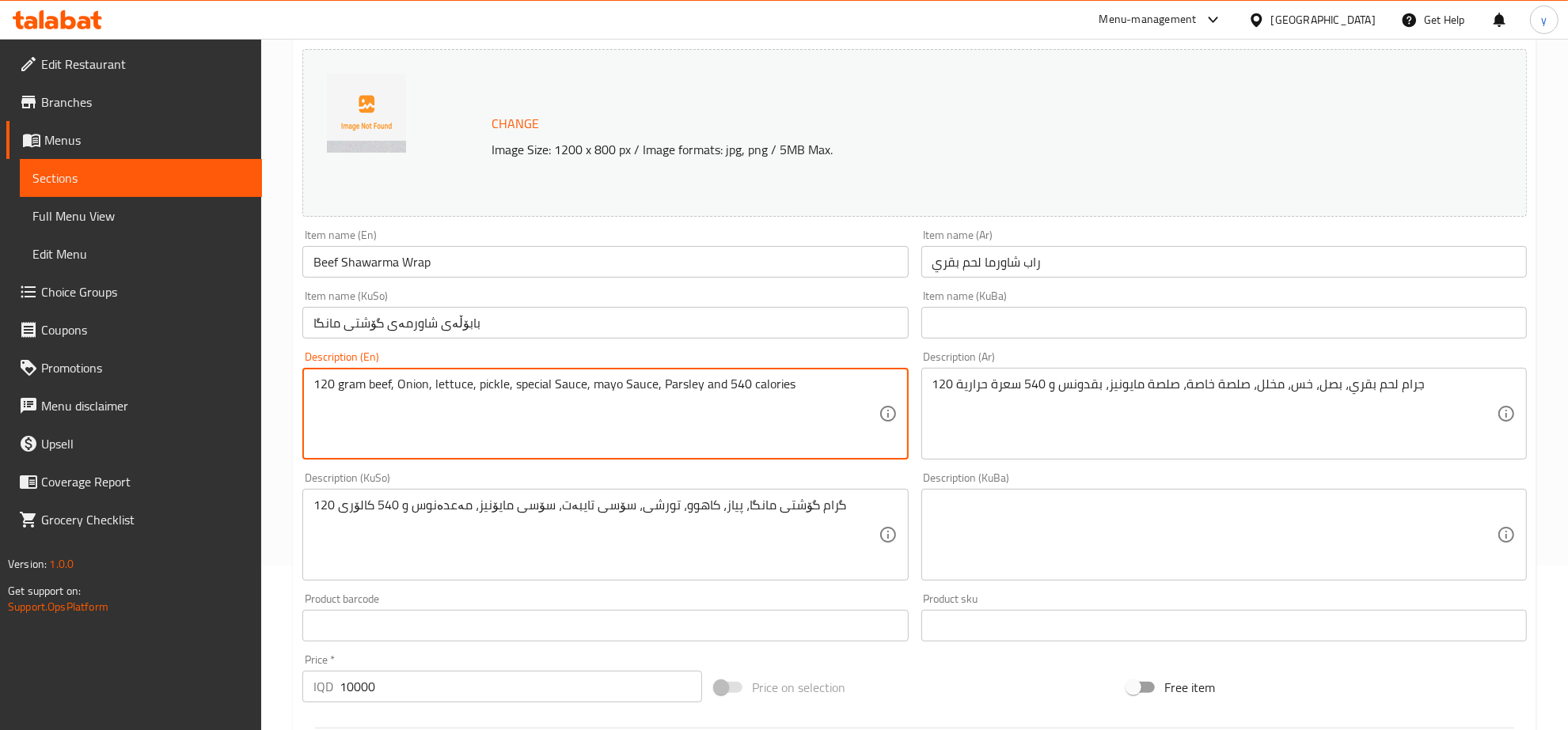
drag, startPoint x: 558, startPoint y: 387, endPoint x: 548, endPoint y: 384, distance: 10.4
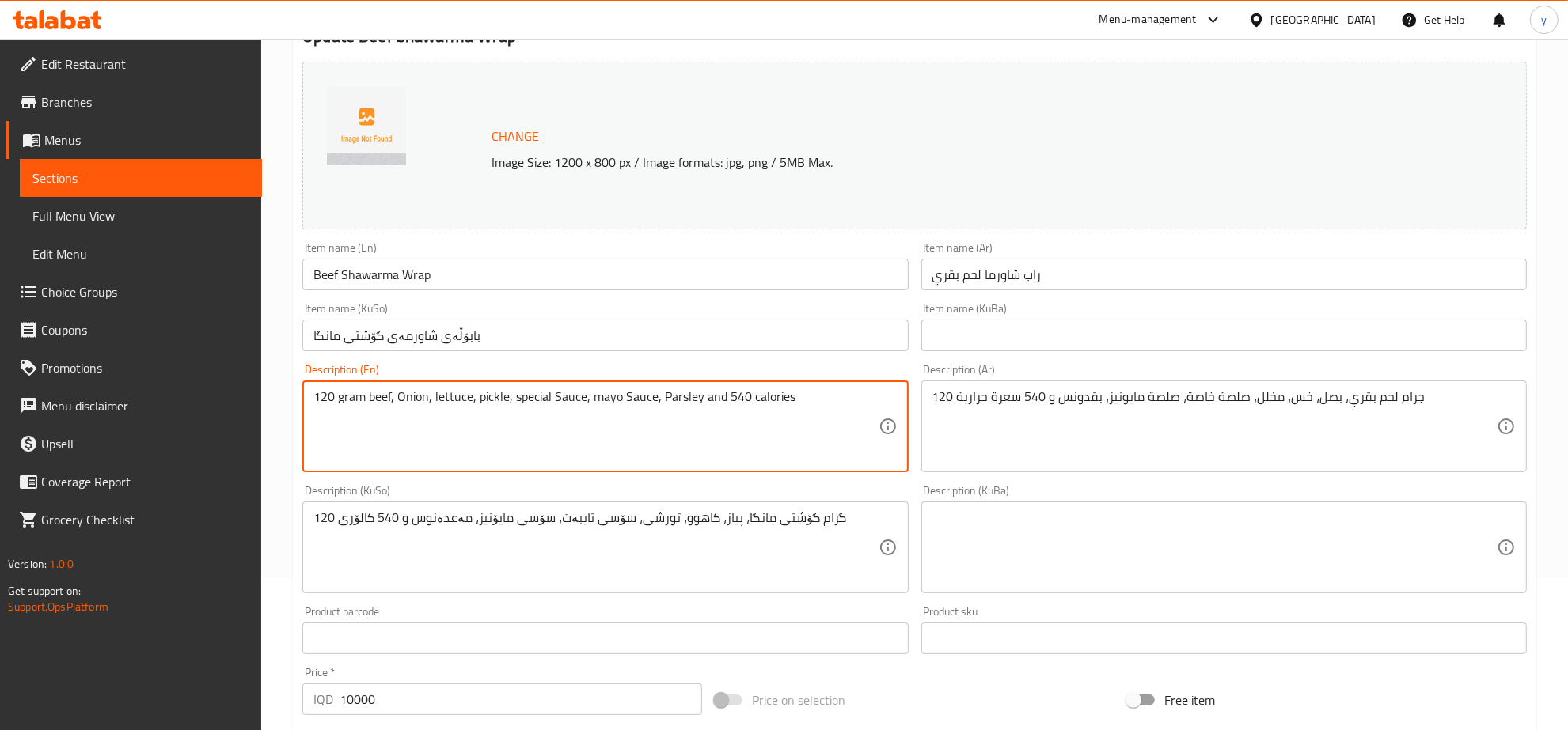
scroll to position [0, 0]
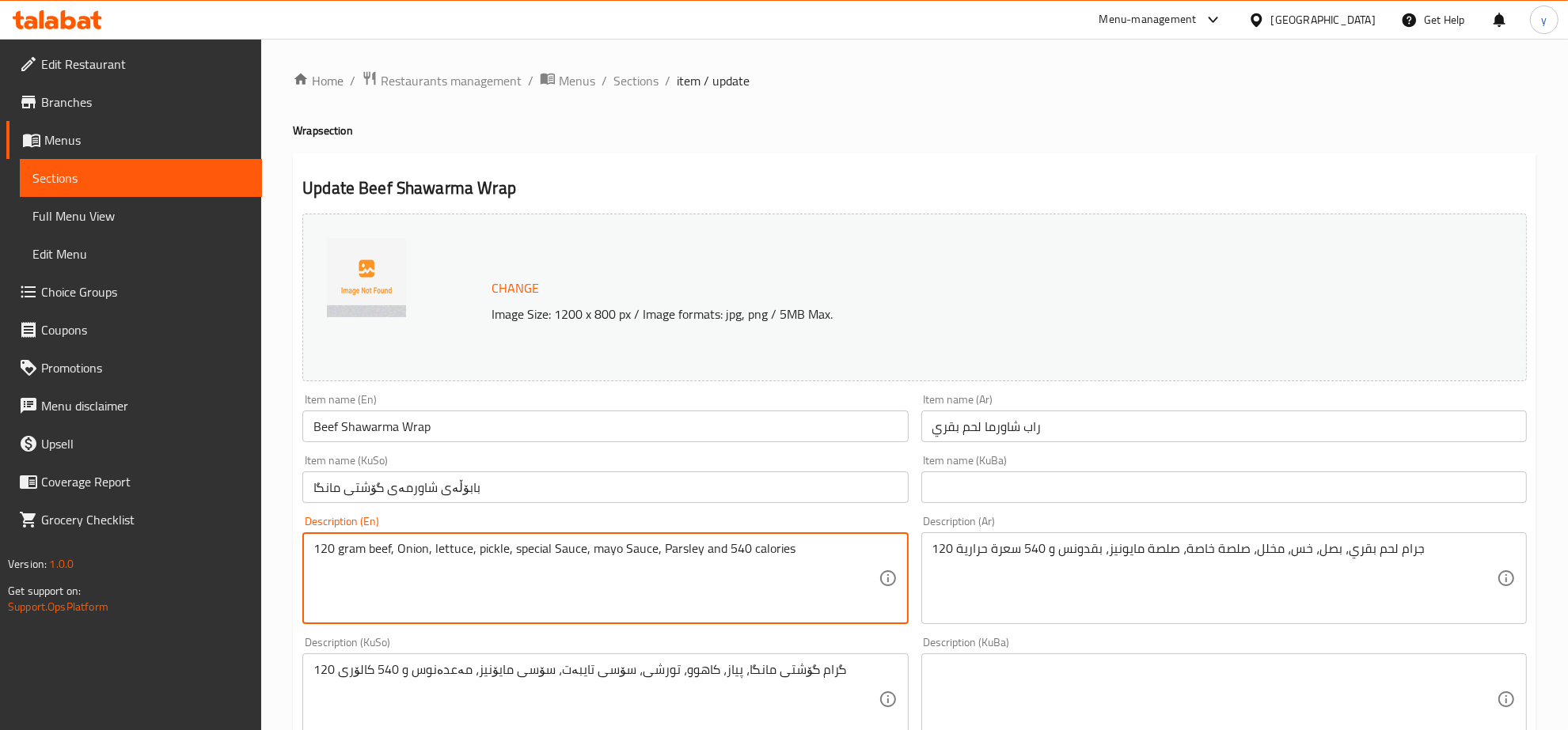
click at [861, 344] on div "Change Image Size: 1200 x 800 px / Image formats: jpg, png / 5MB Max." at bounding box center [914, 297] width 1225 height 167
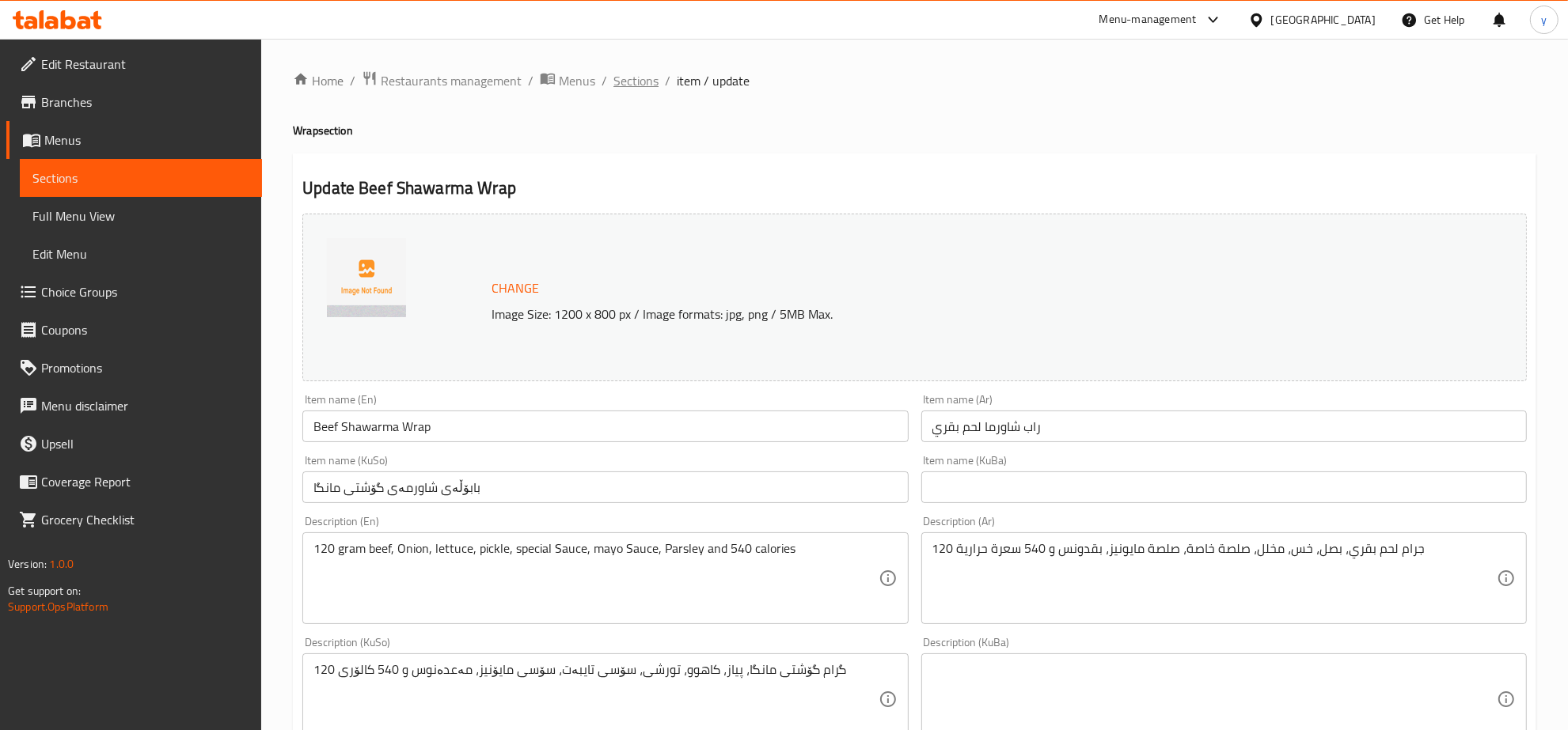
click at [643, 77] on span "Sections" at bounding box center [636, 81] width 45 height 19
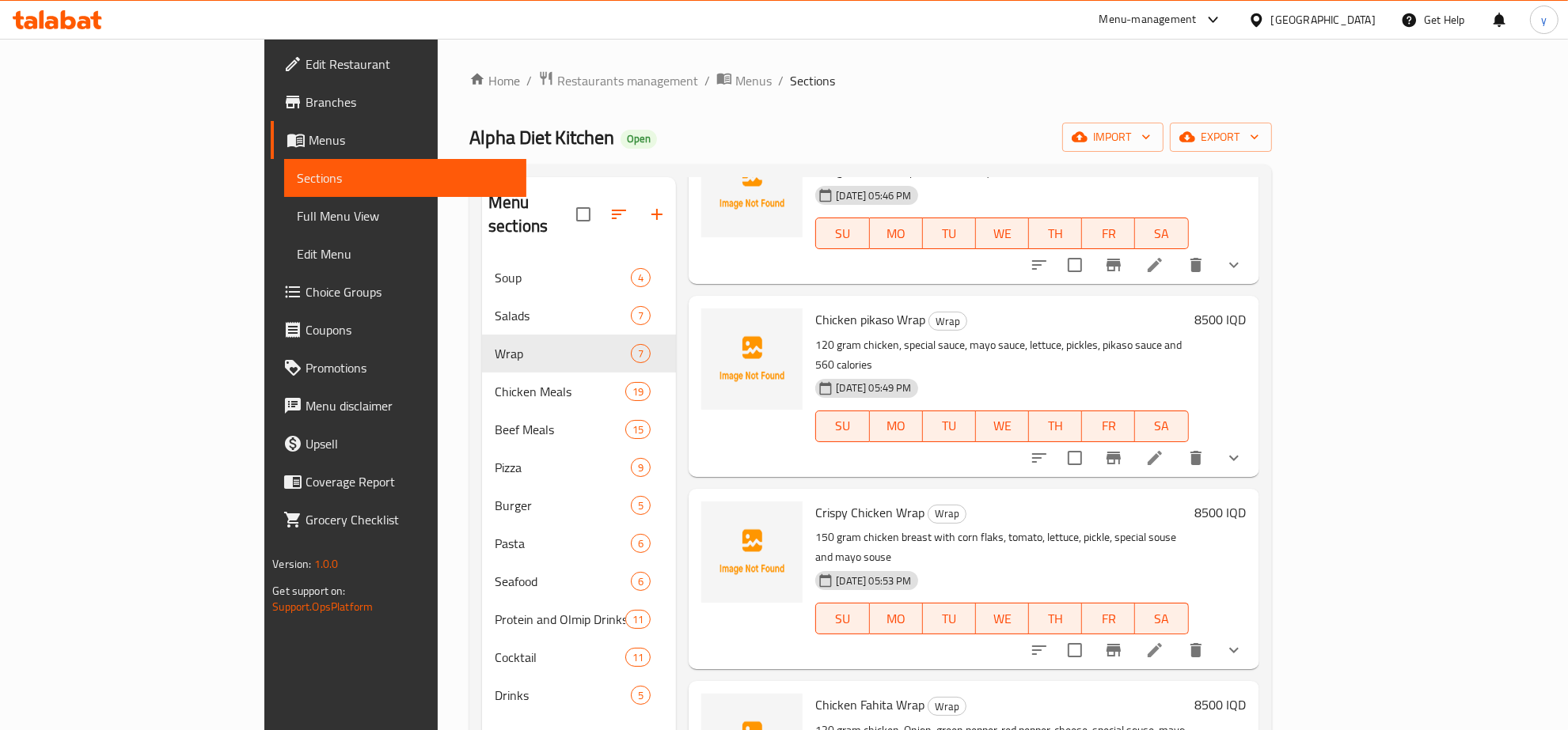
scroll to position [518, 0]
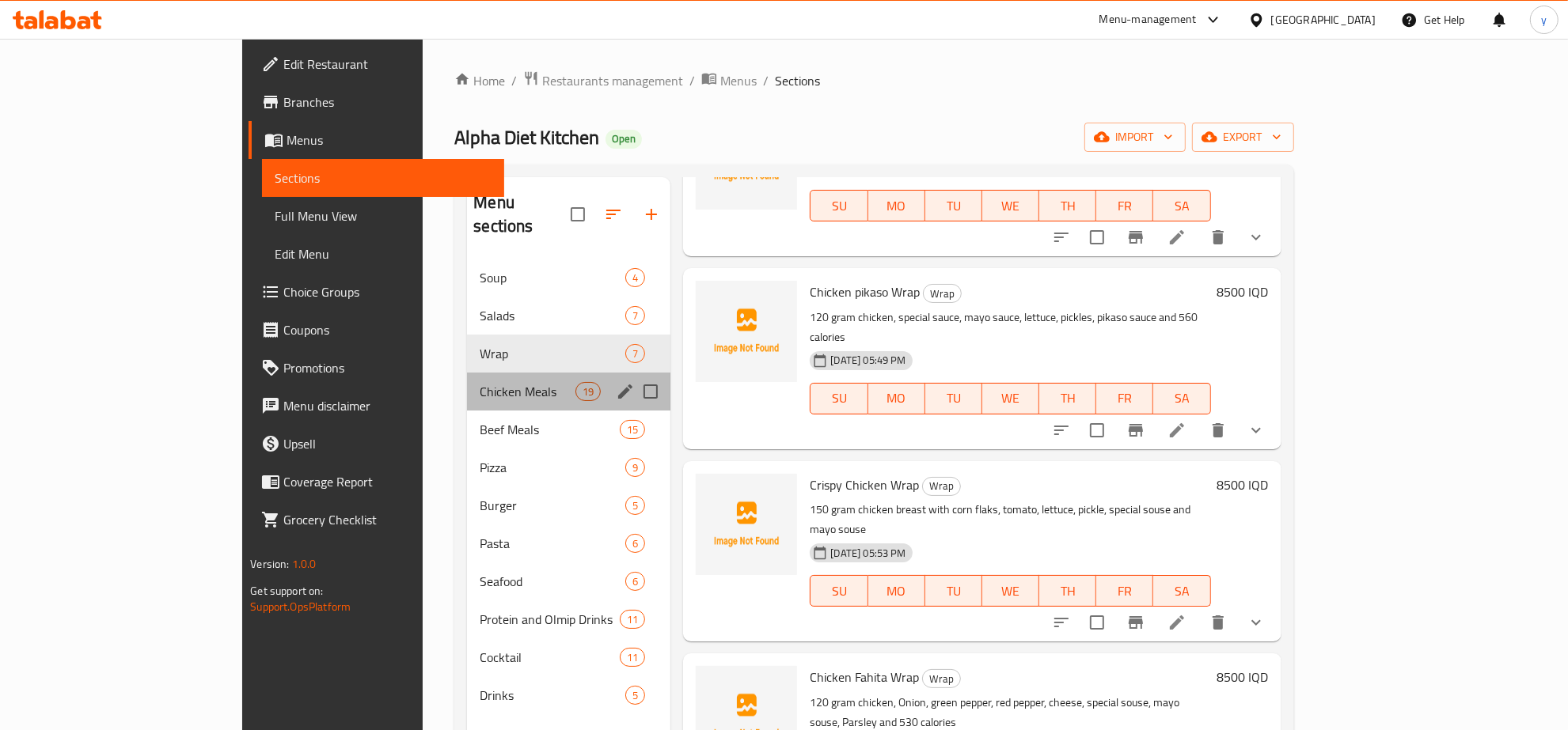
click at [467, 386] on div "Chicken Meals 19" at bounding box center [568, 391] width 203 height 38
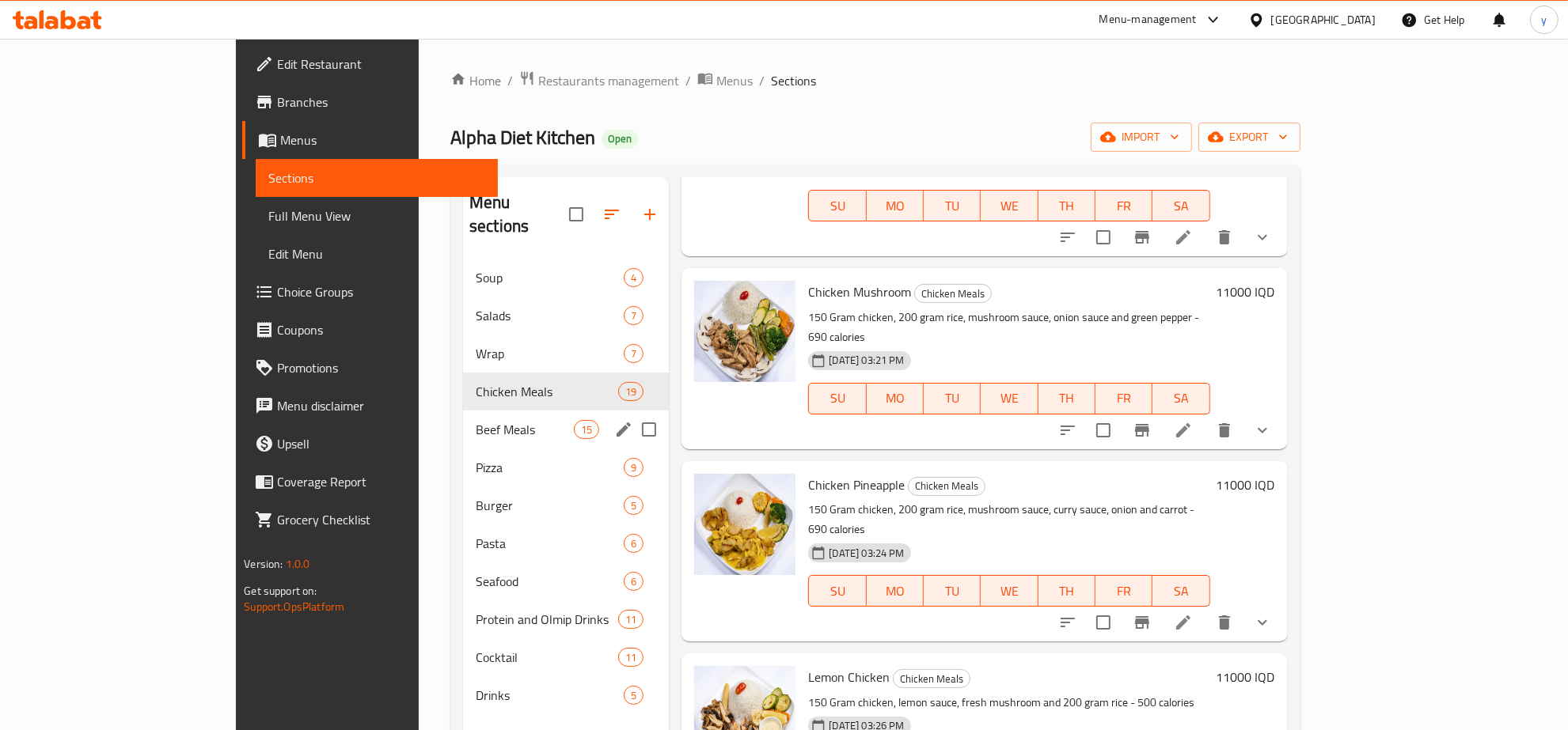
click at [475, 420] on span "Beef Meals" at bounding box center [524, 430] width 98 height 19
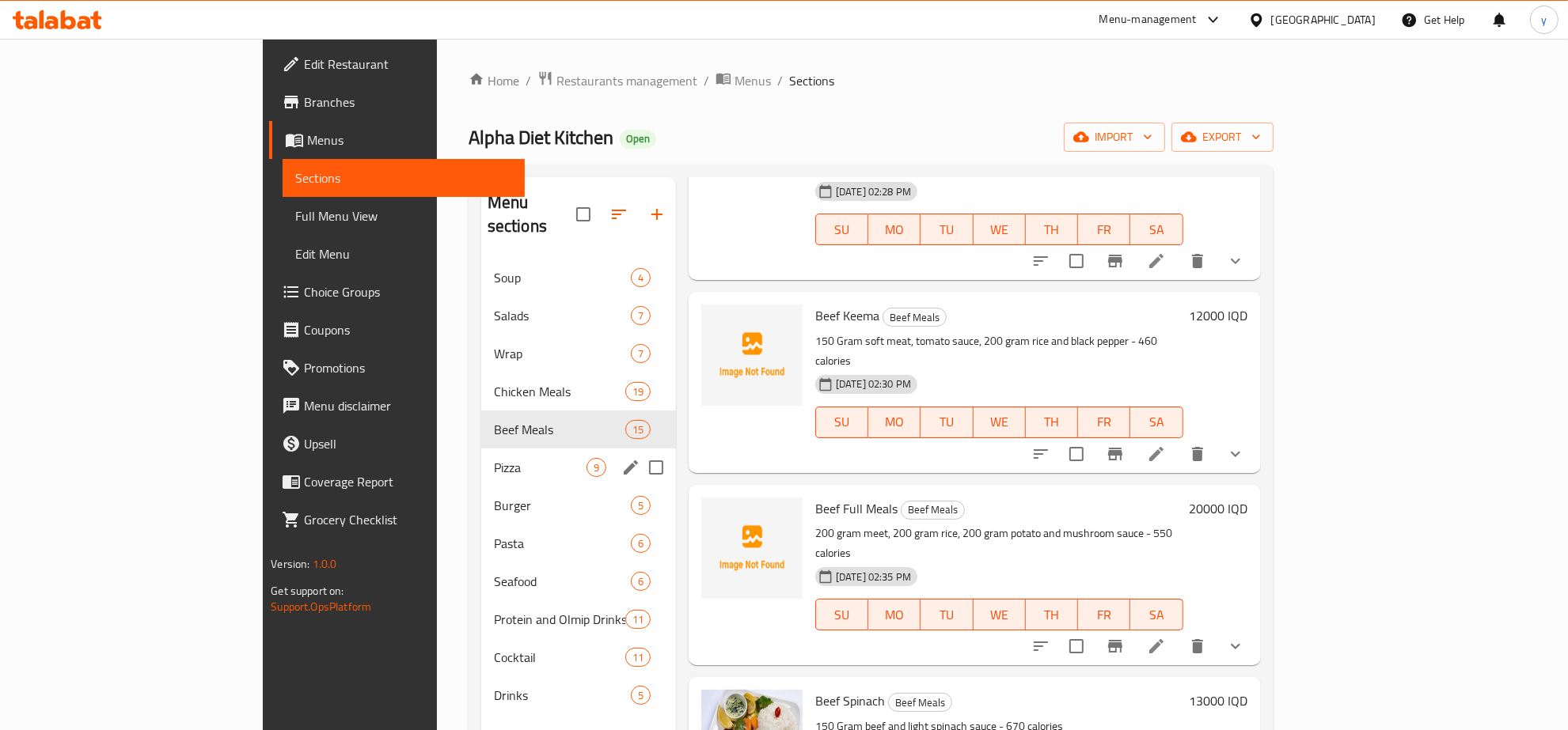
click at [481, 453] on div "Pizza 9" at bounding box center [578, 467] width 194 height 38
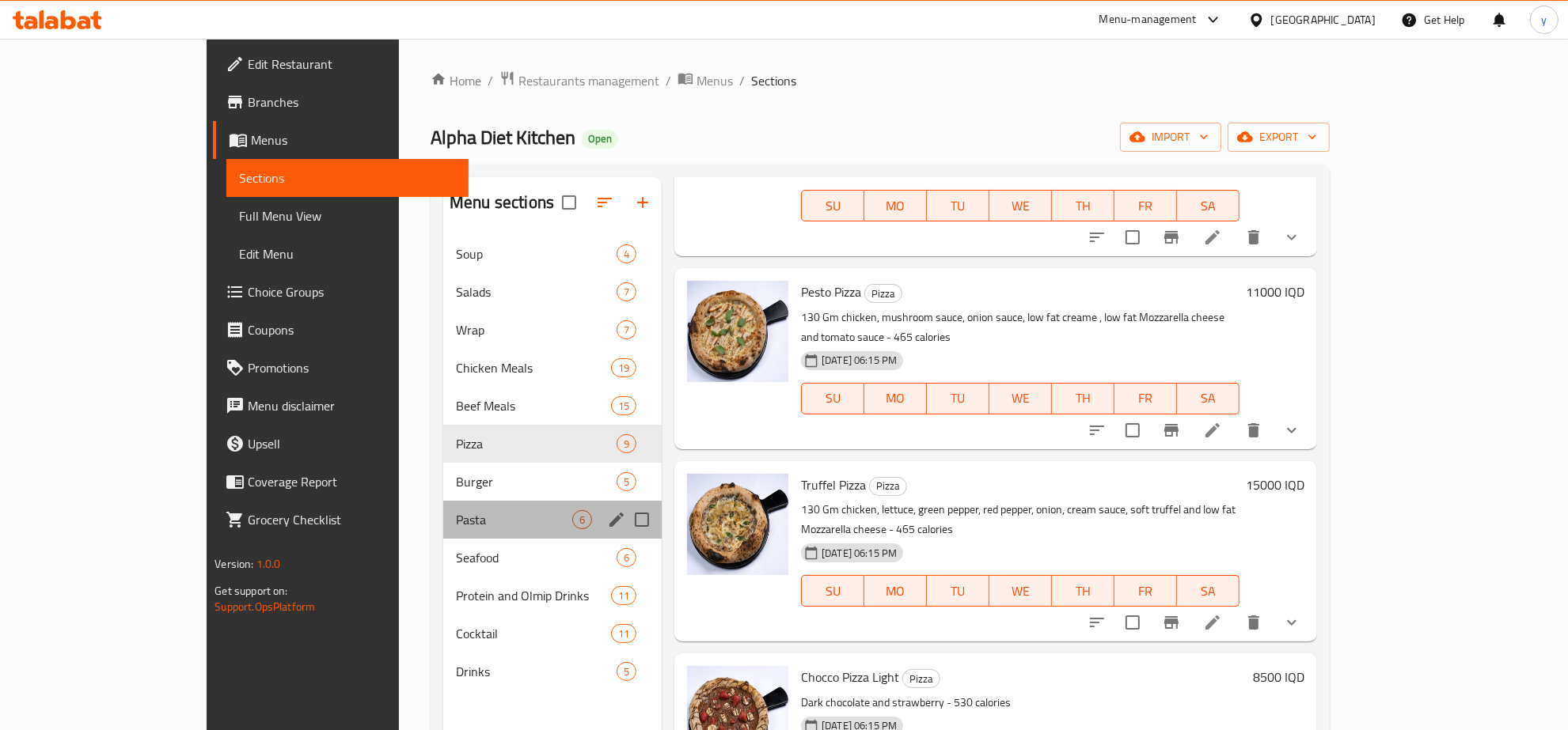
drag, startPoint x: 432, startPoint y: 505, endPoint x: 437, endPoint y: 543, distance: 38.3
click at [443, 507] on div "Pasta 6" at bounding box center [552, 519] width 218 height 38
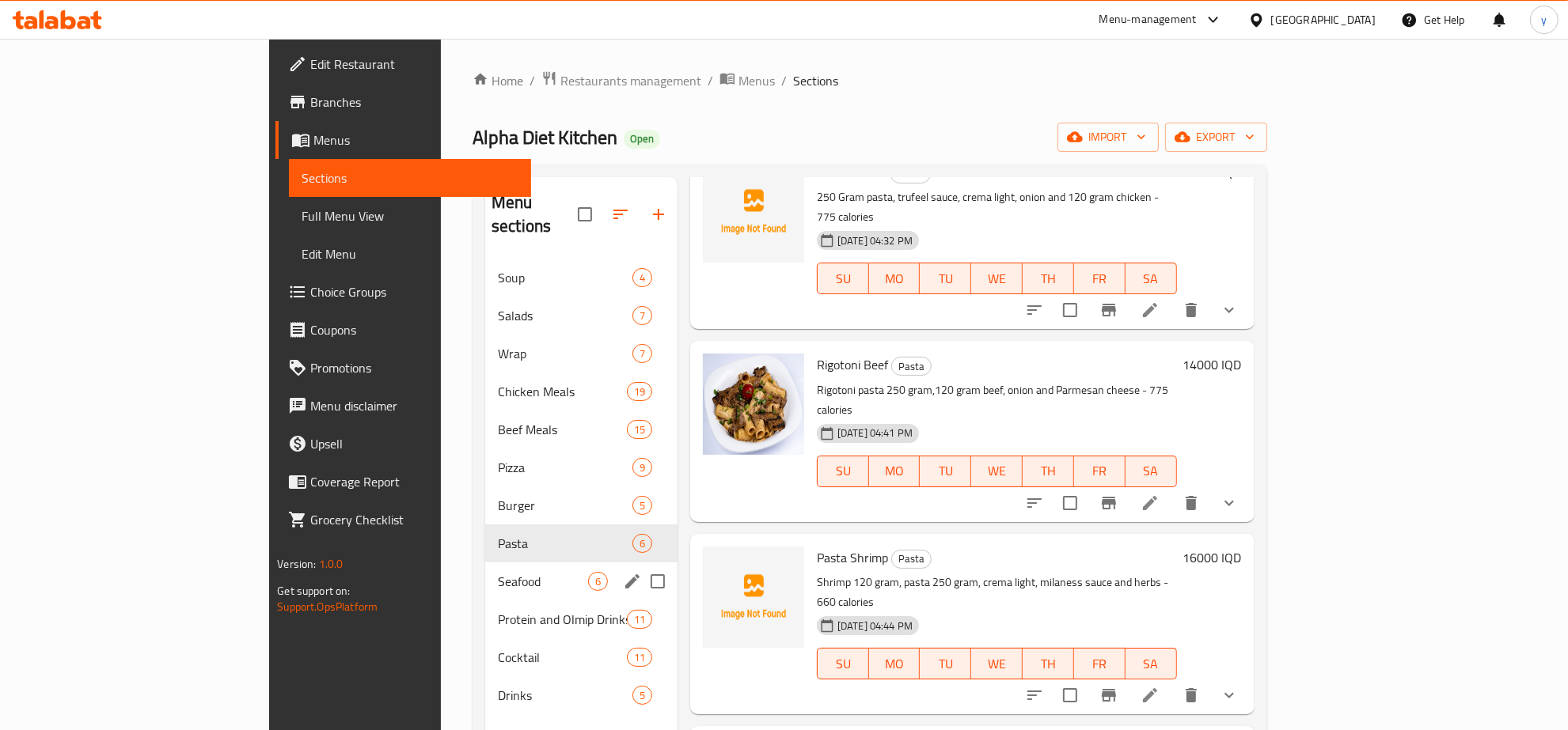
scroll to position [345, 0]
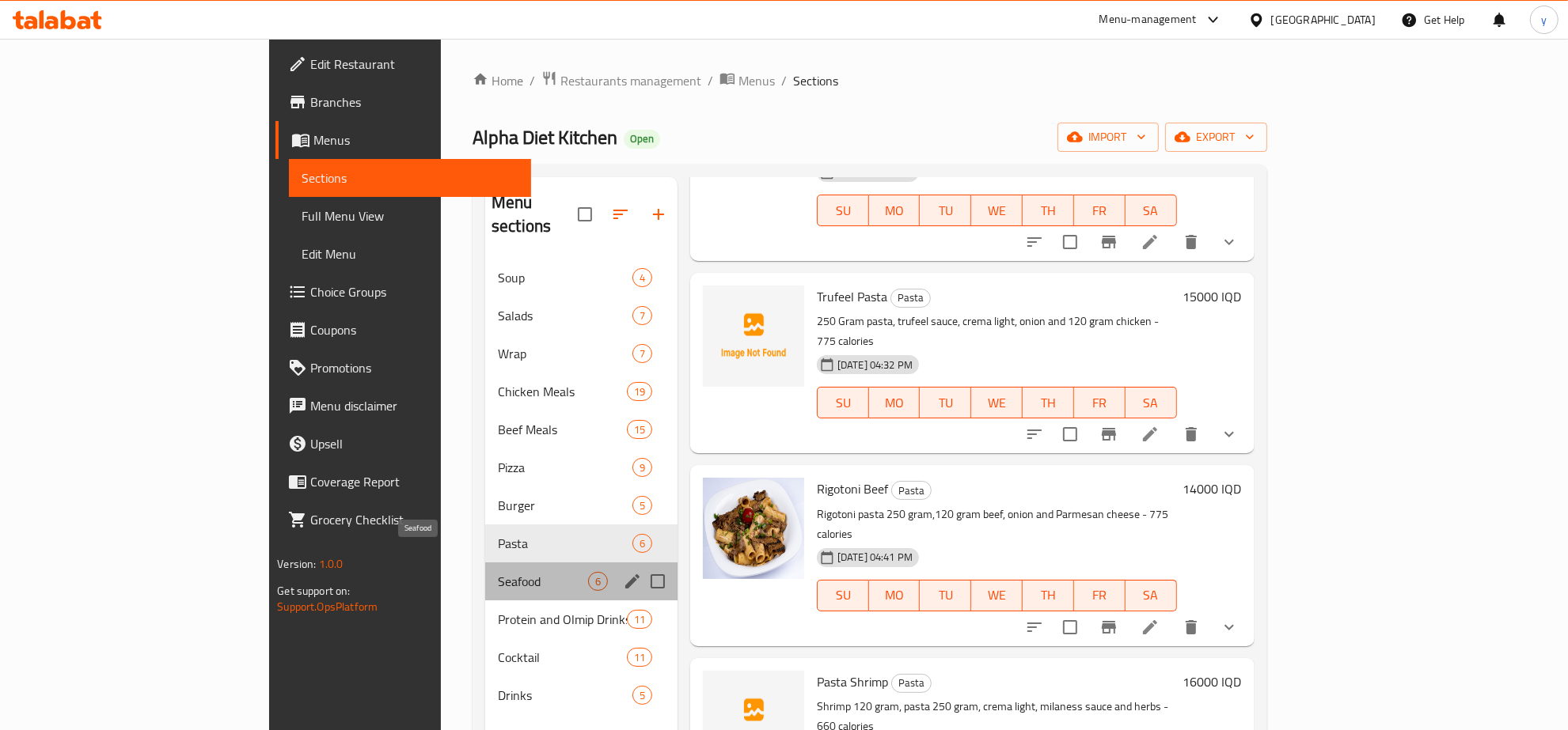
drag, startPoint x: 438, startPoint y: 555, endPoint x: 442, endPoint y: 625, distance: 70.1
click at [498, 572] on span "Seafood" at bounding box center [544, 582] width 90 height 19
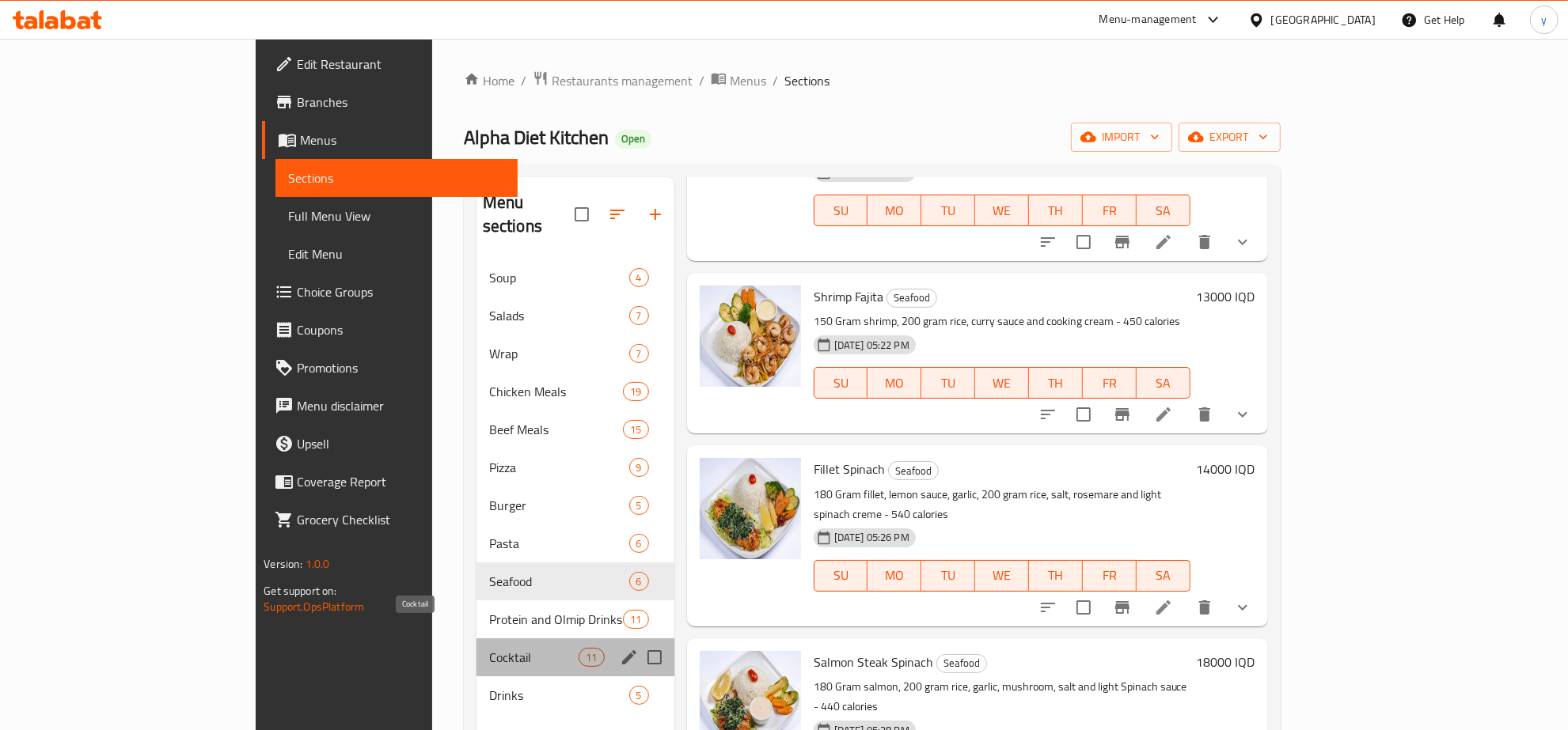
click at [489, 648] on span "Cocktail" at bounding box center [534, 658] width 90 height 19
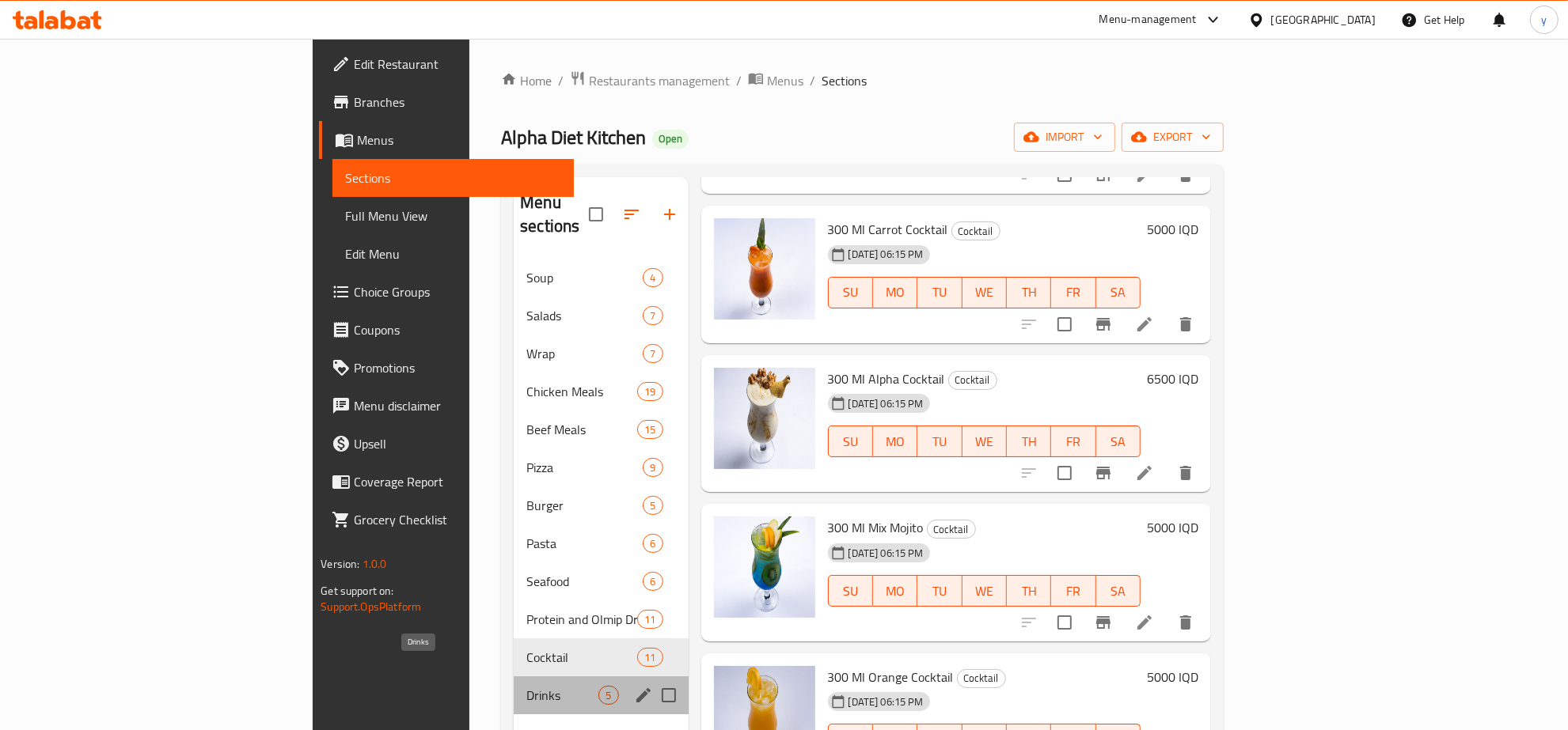
click at [526, 686] on span "Drinks" at bounding box center [562, 695] width 72 height 19
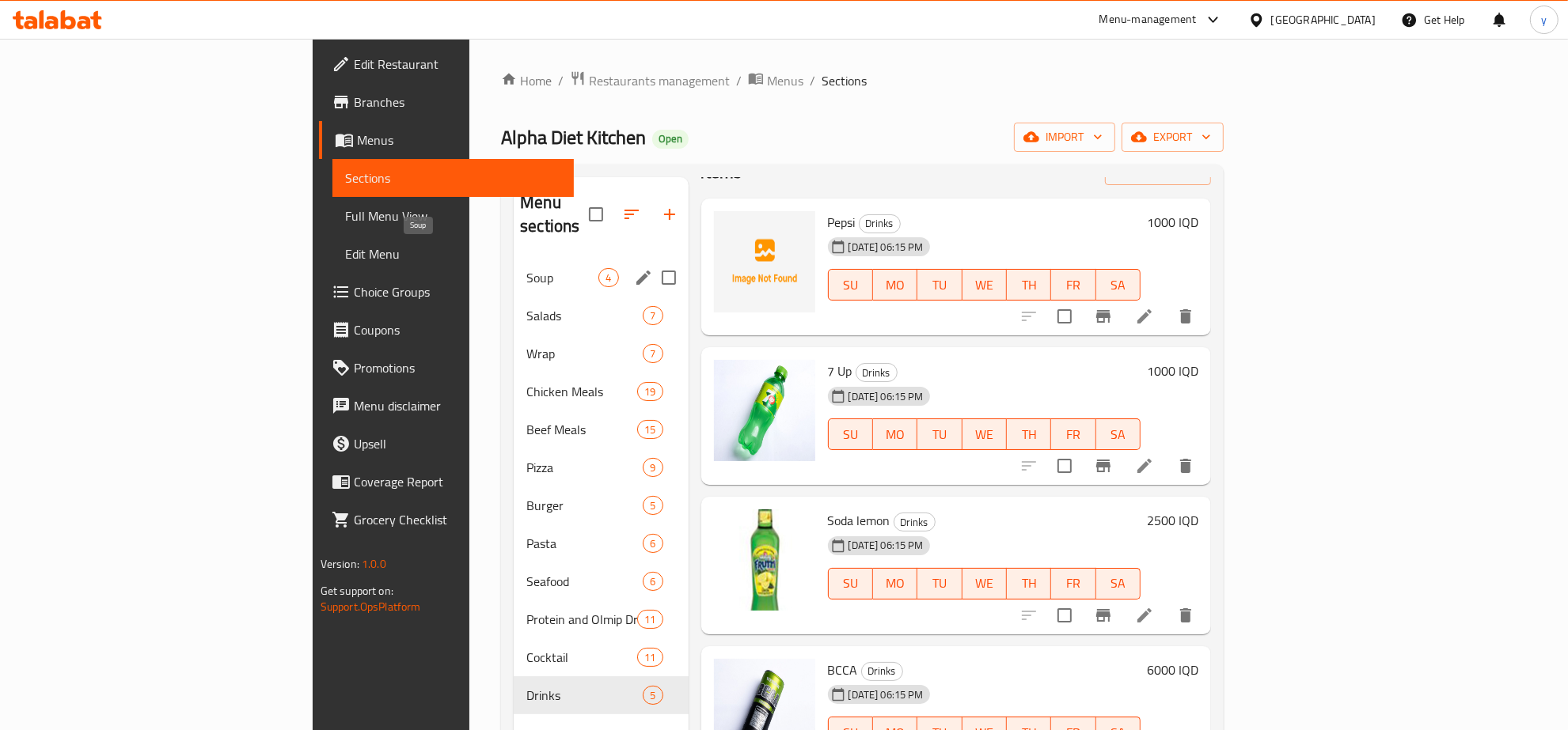
click at [526, 268] on span "Soup" at bounding box center [562, 278] width 72 height 19
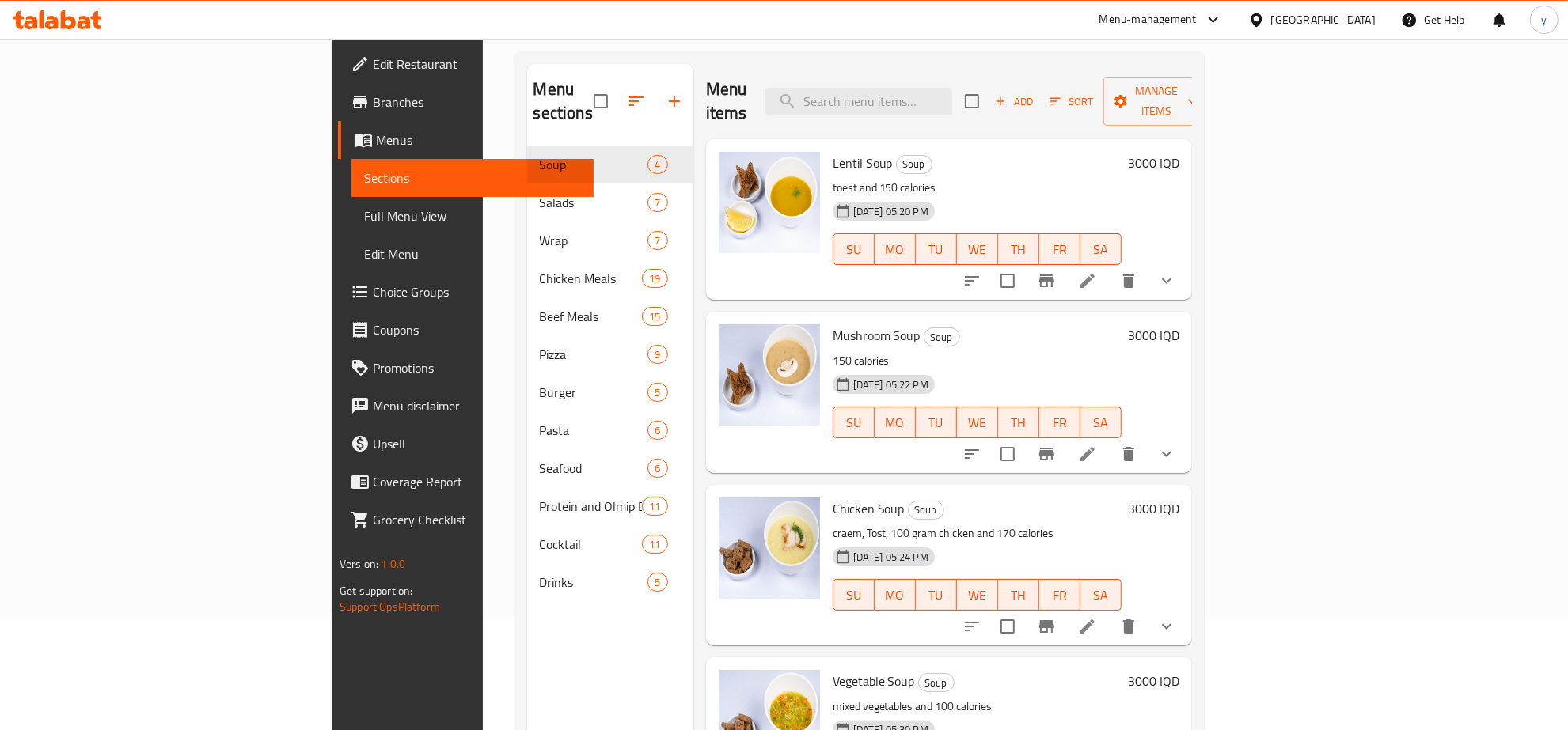
scroll to position [222, 0]
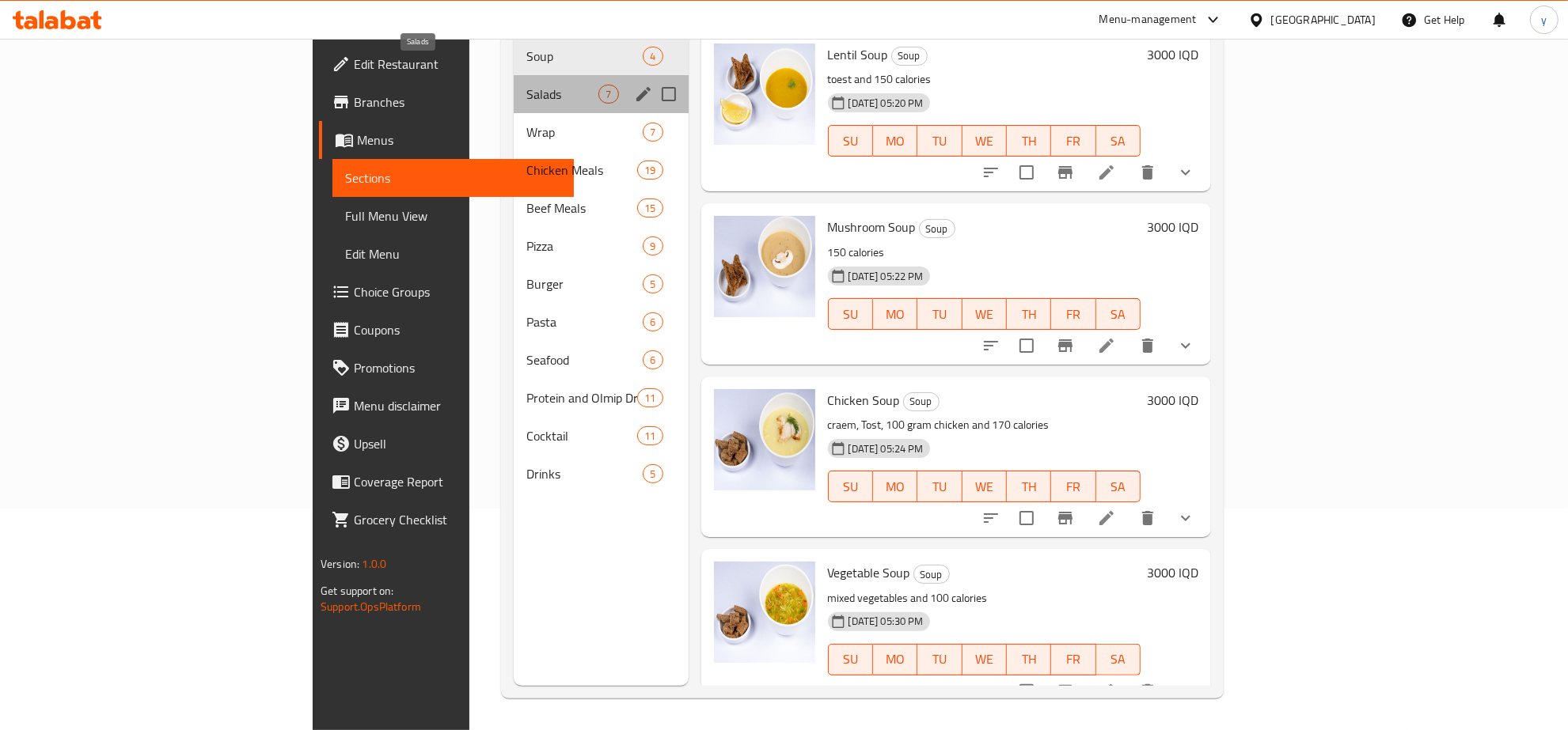
click at [526, 85] on span "Salads" at bounding box center [562, 94] width 72 height 19
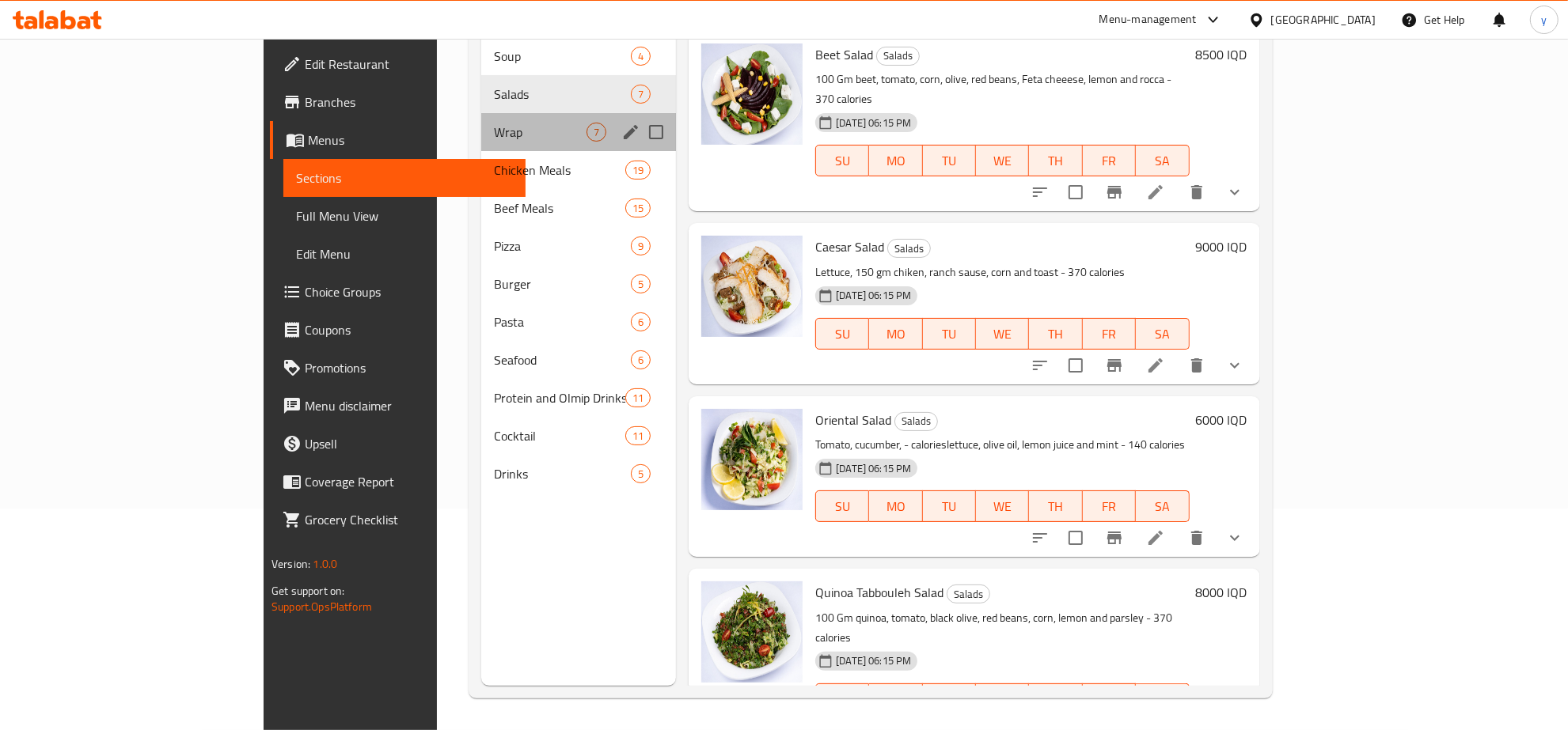
click at [481, 113] on div "Wrap 7" at bounding box center [578, 132] width 194 height 38
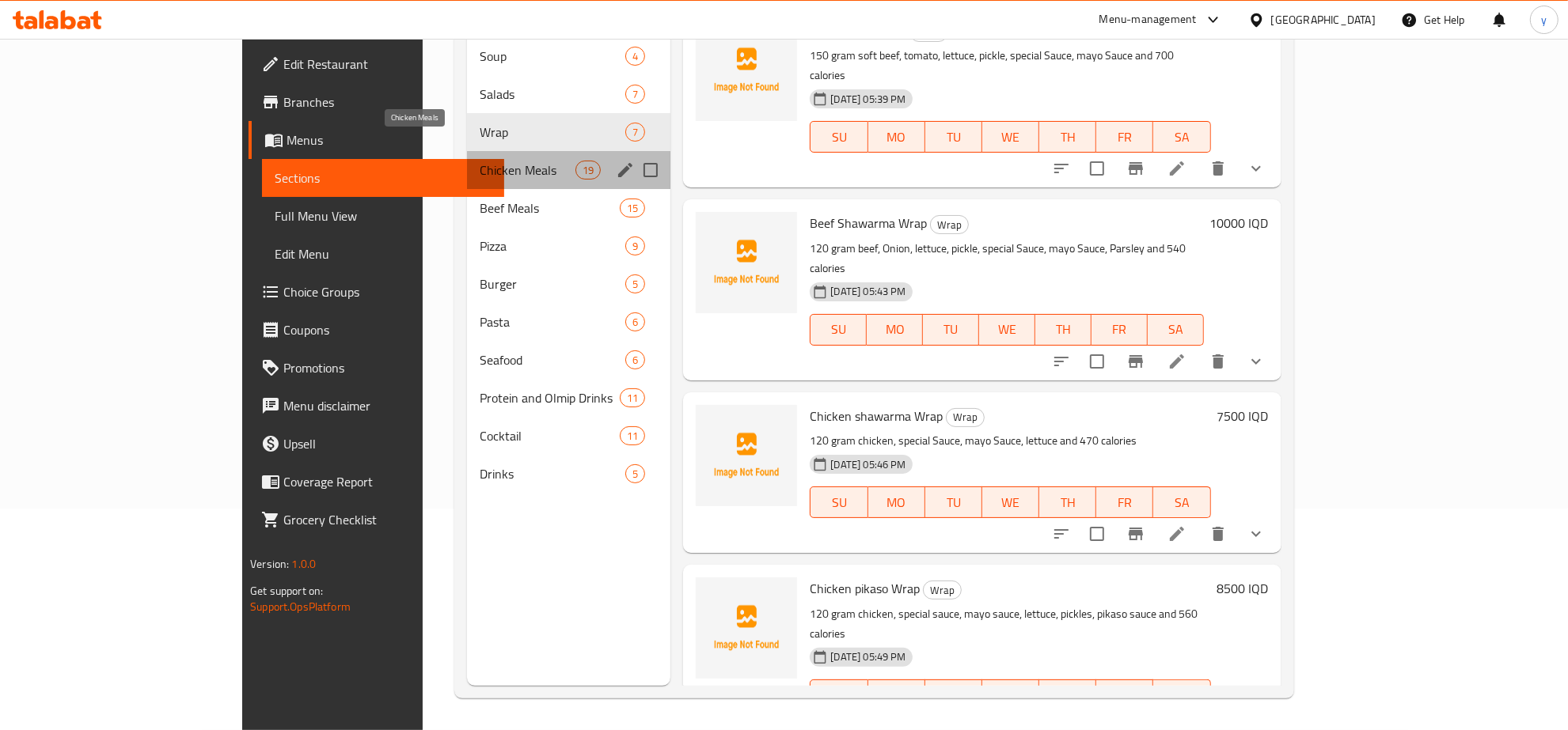
click at [480, 161] on span "Chicken Meals" at bounding box center [528, 170] width 96 height 19
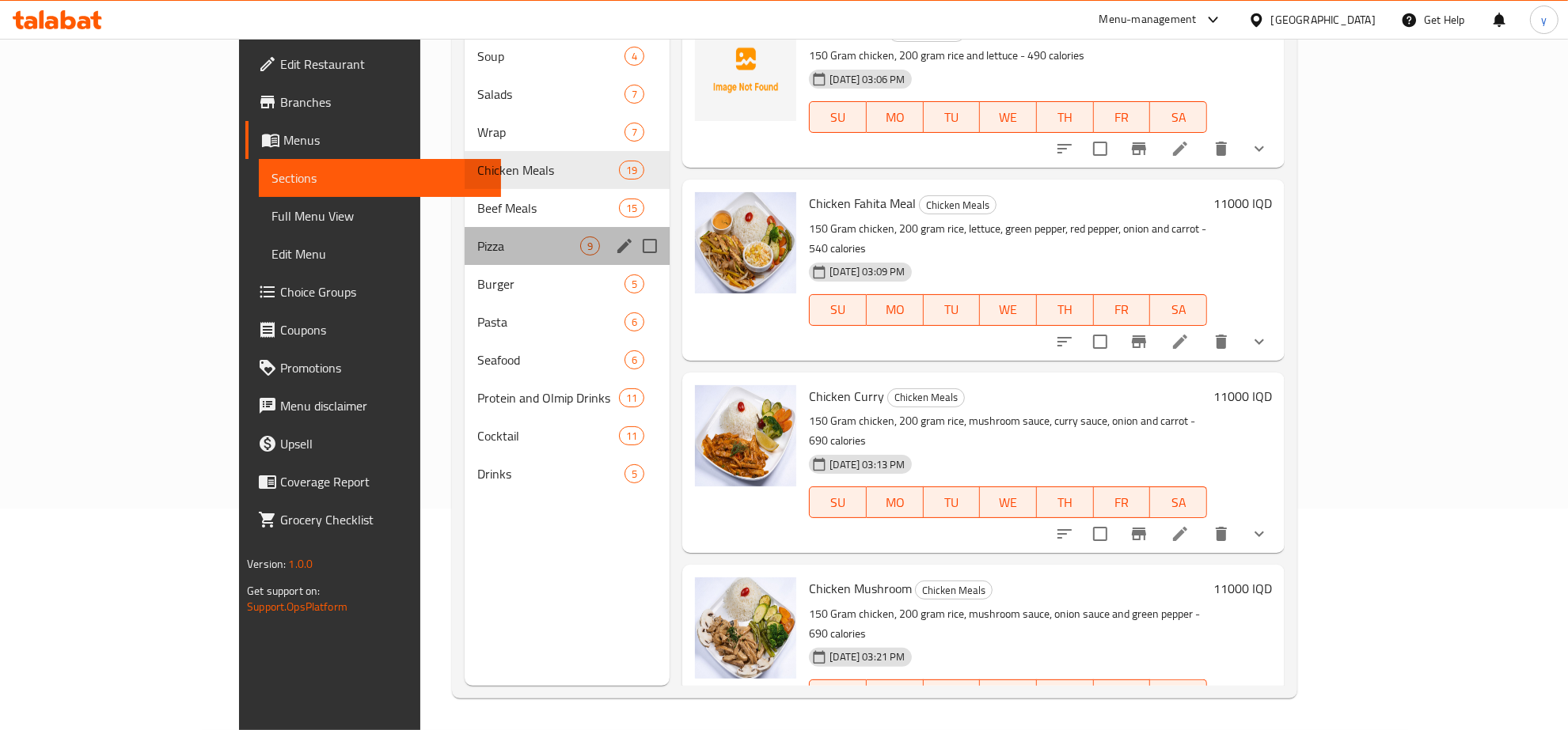
click at [493, 227] on div "Pizza 9" at bounding box center [567, 245] width 205 height 38
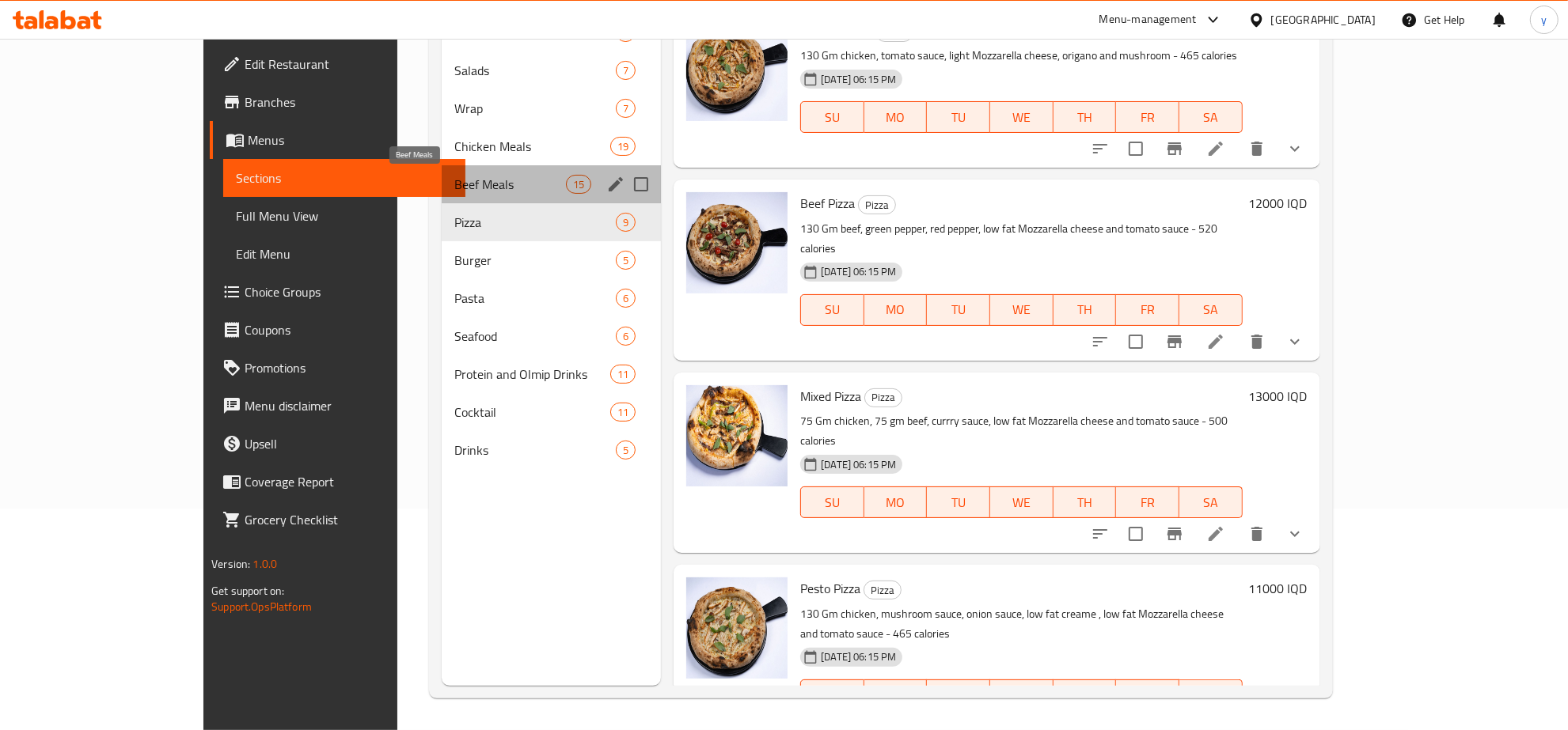
click at [489, 183] on span "Beef Meals" at bounding box center [510, 185] width 112 height 19
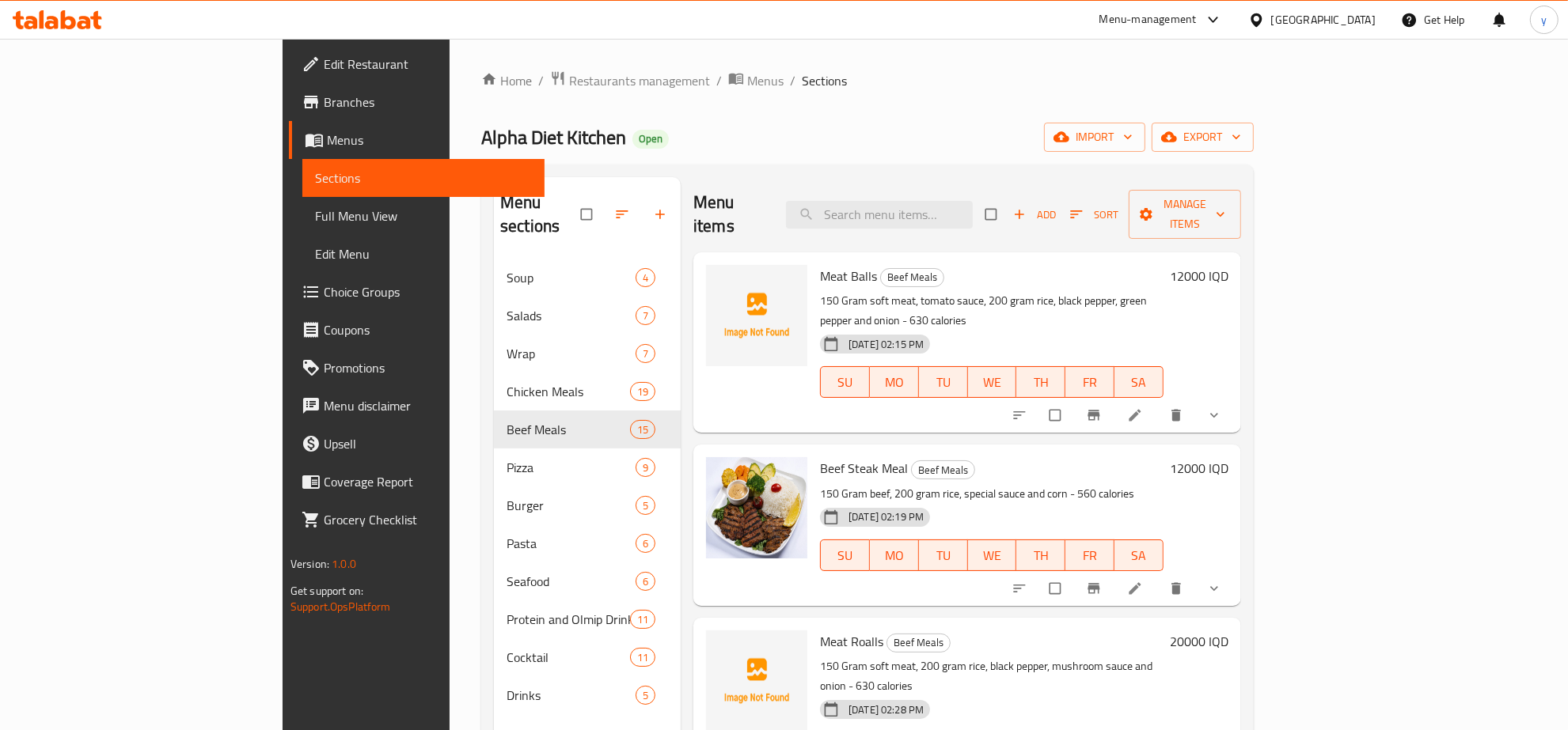
click at [85, 20] on icon at bounding box center [57, 20] width 89 height 19
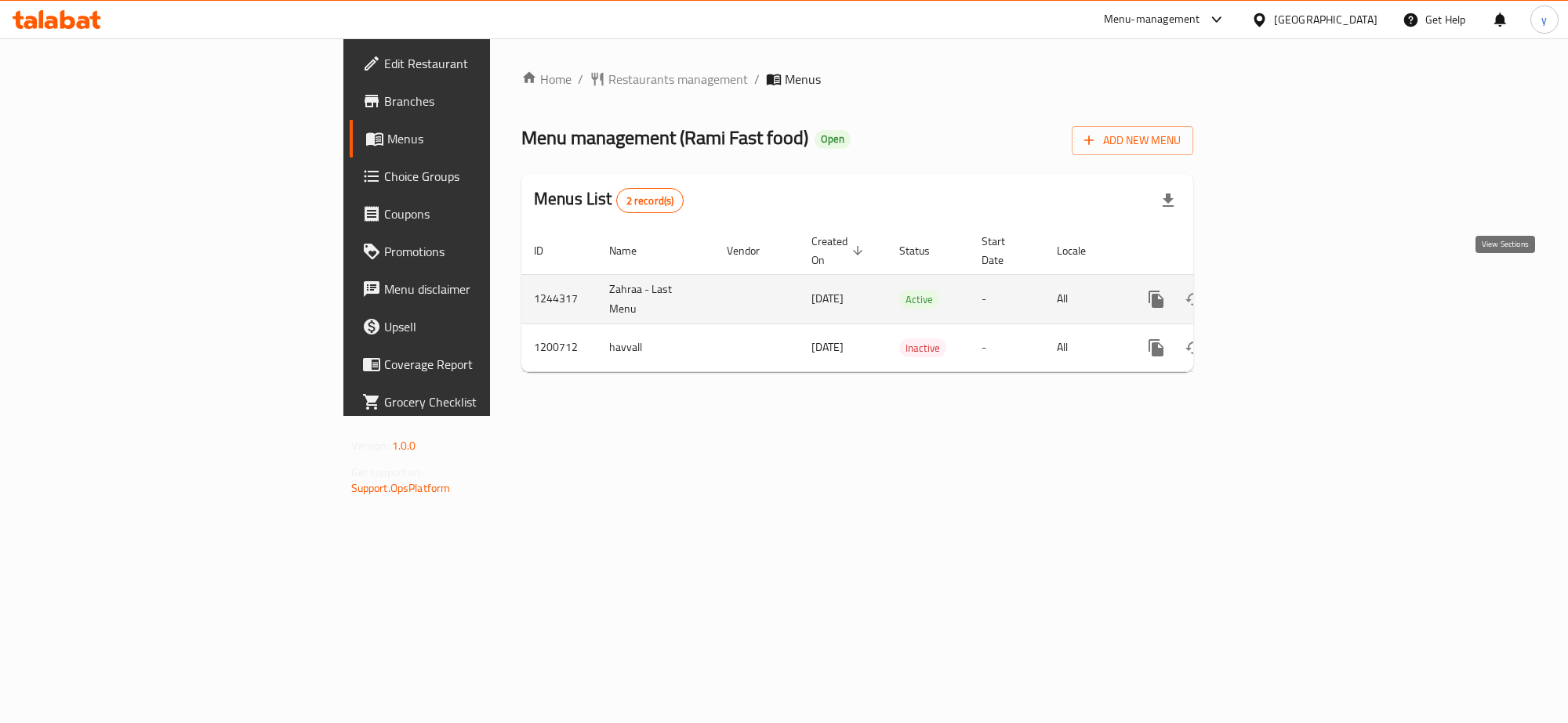
click at [1288, 281] on link "enhanced table" at bounding box center [1268, 299] width 37 height 37
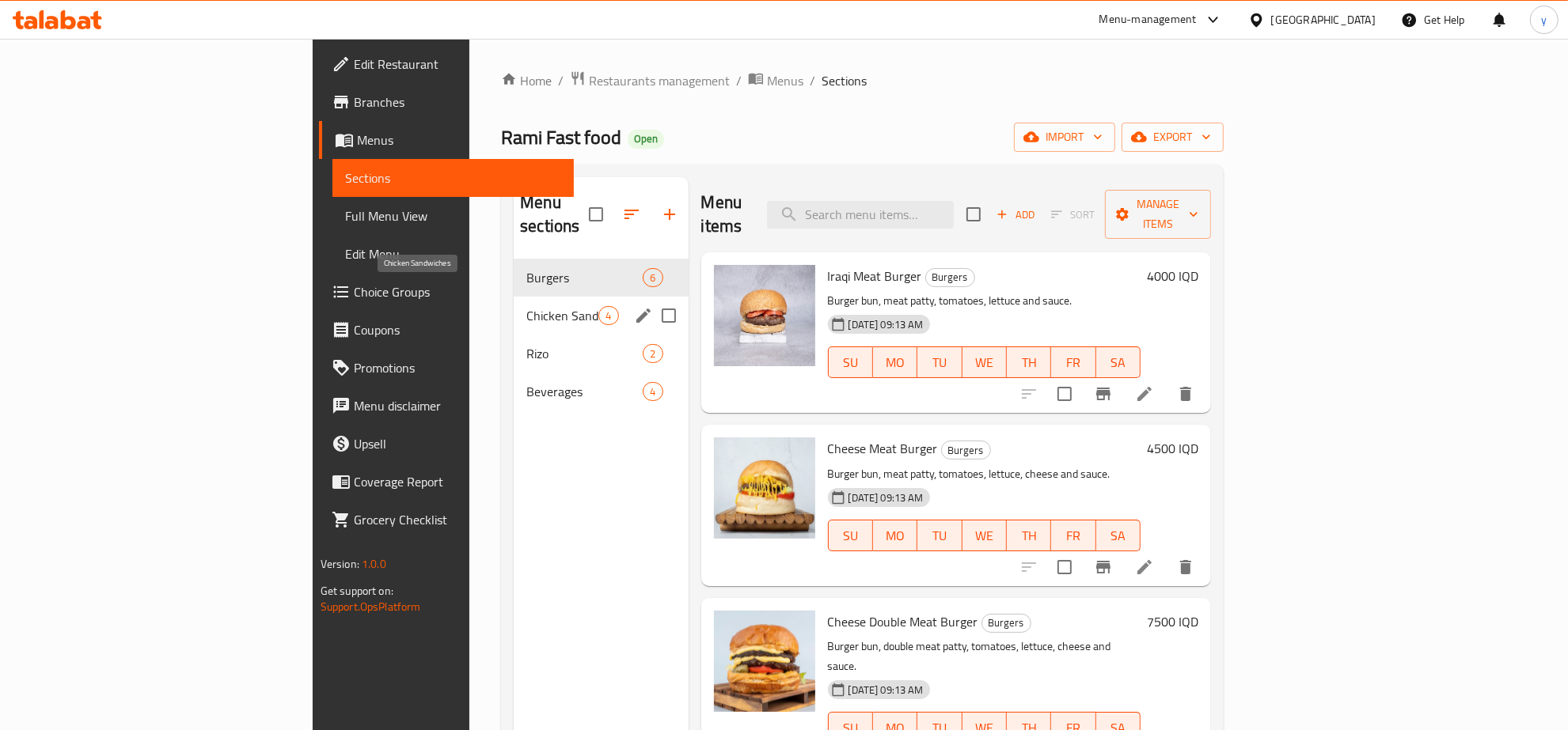
click at [526, 306] on span "Chicken Sandwiches" at bounding box center [562, 315] width 72 height 19
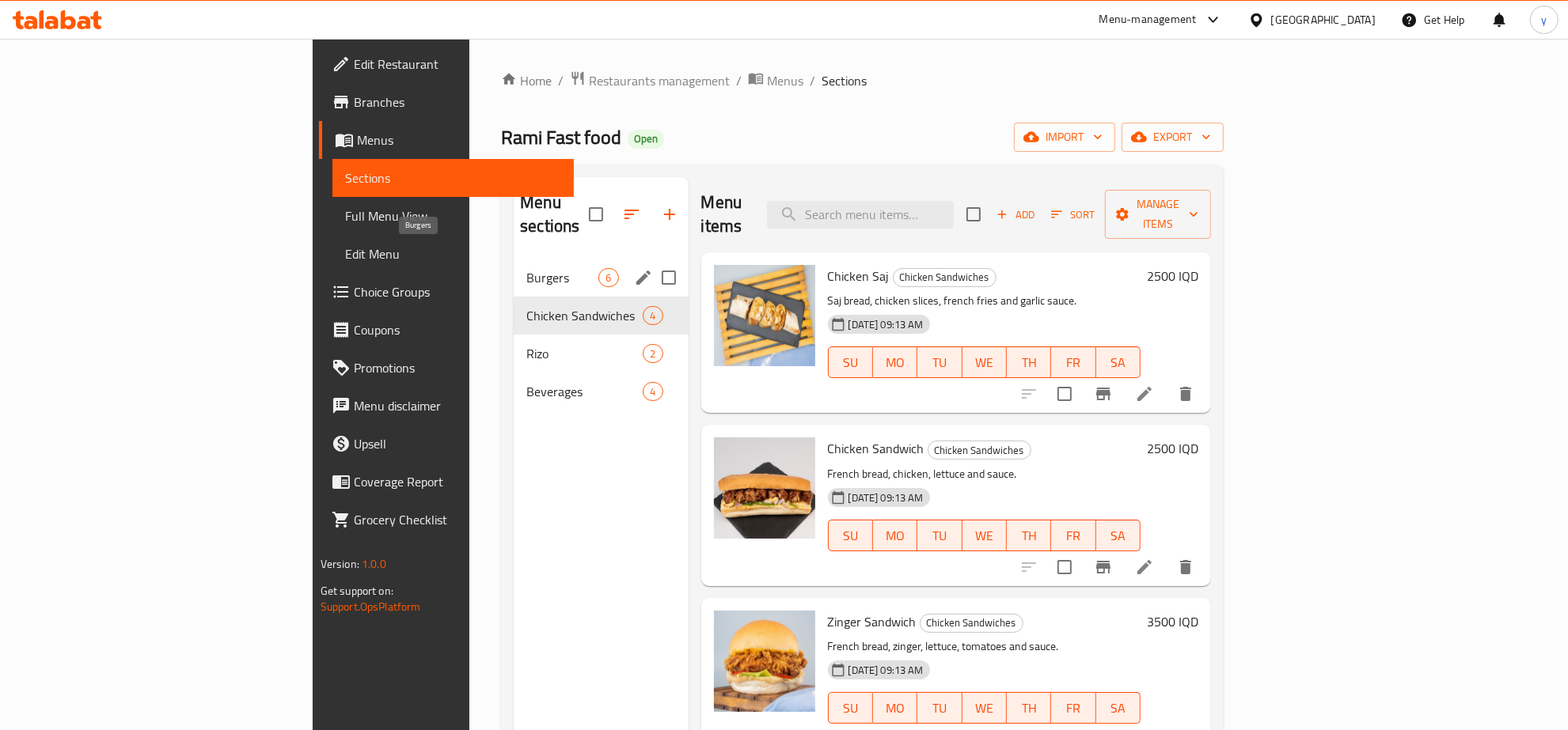
click at [526, 268] on span "Burgers" at bounding box center [562, 278] width 72 height 19
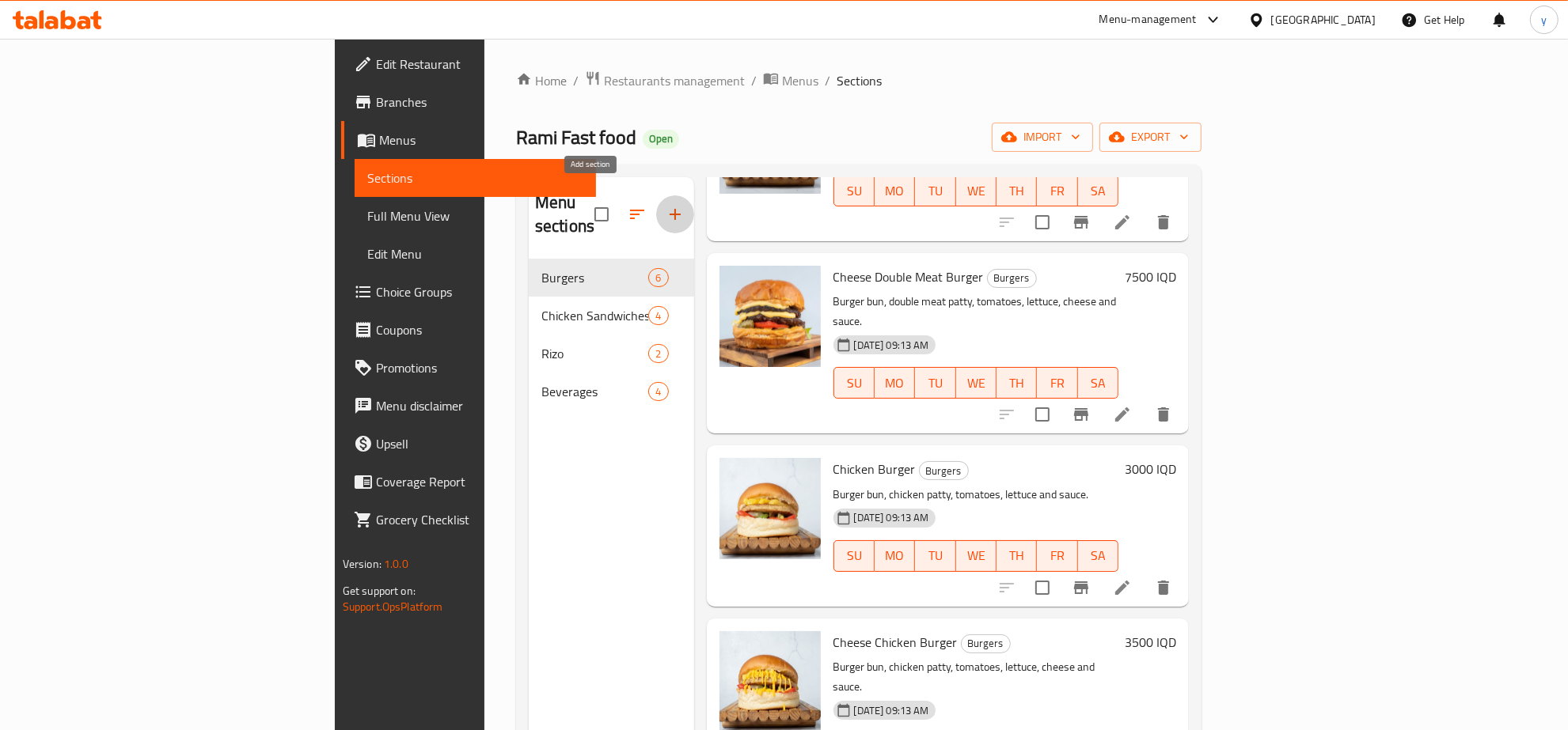
click at [666, 205] on icon "button" at bounding box center [675, 214] width 19 height 19
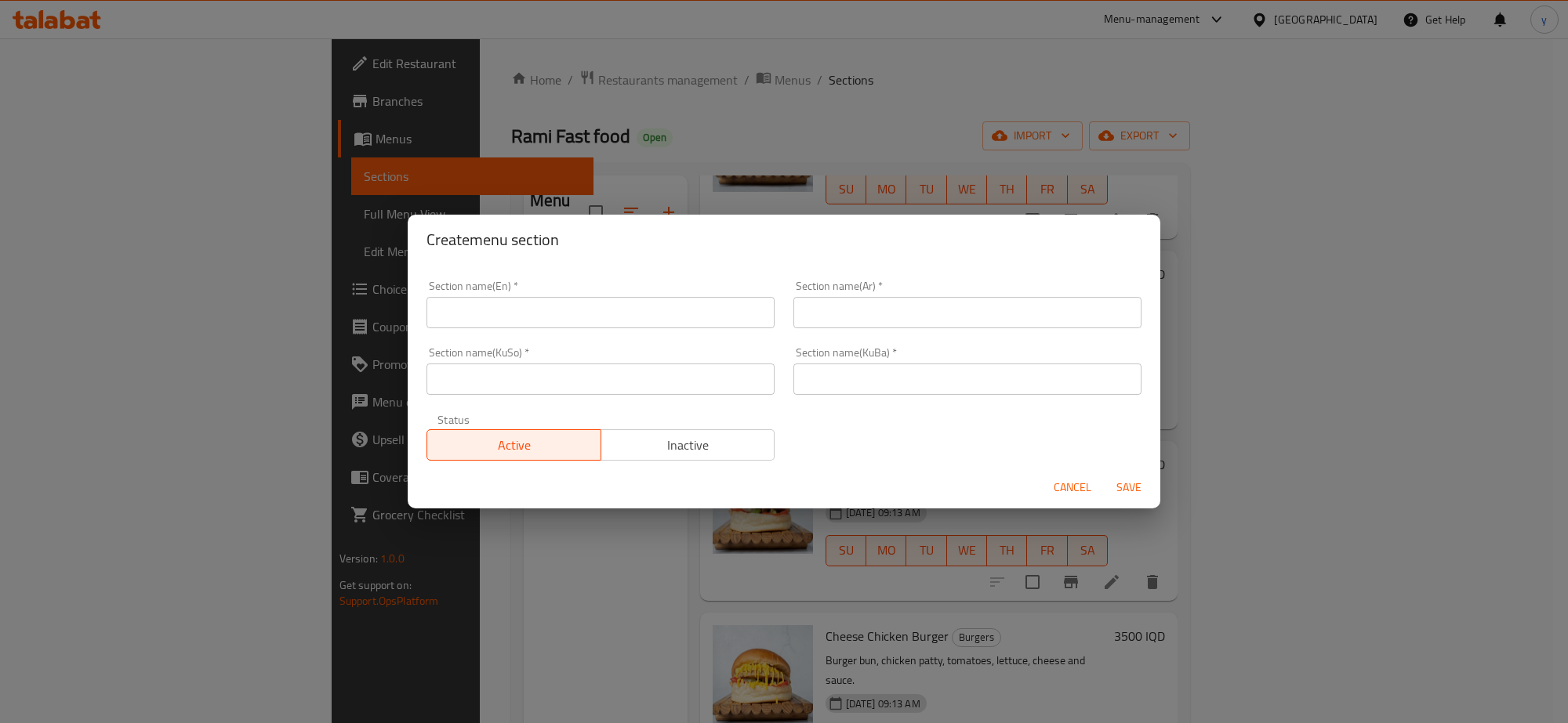
click at [560, 324] on input "text" at bounding box center [600, 312] width 348 height 31
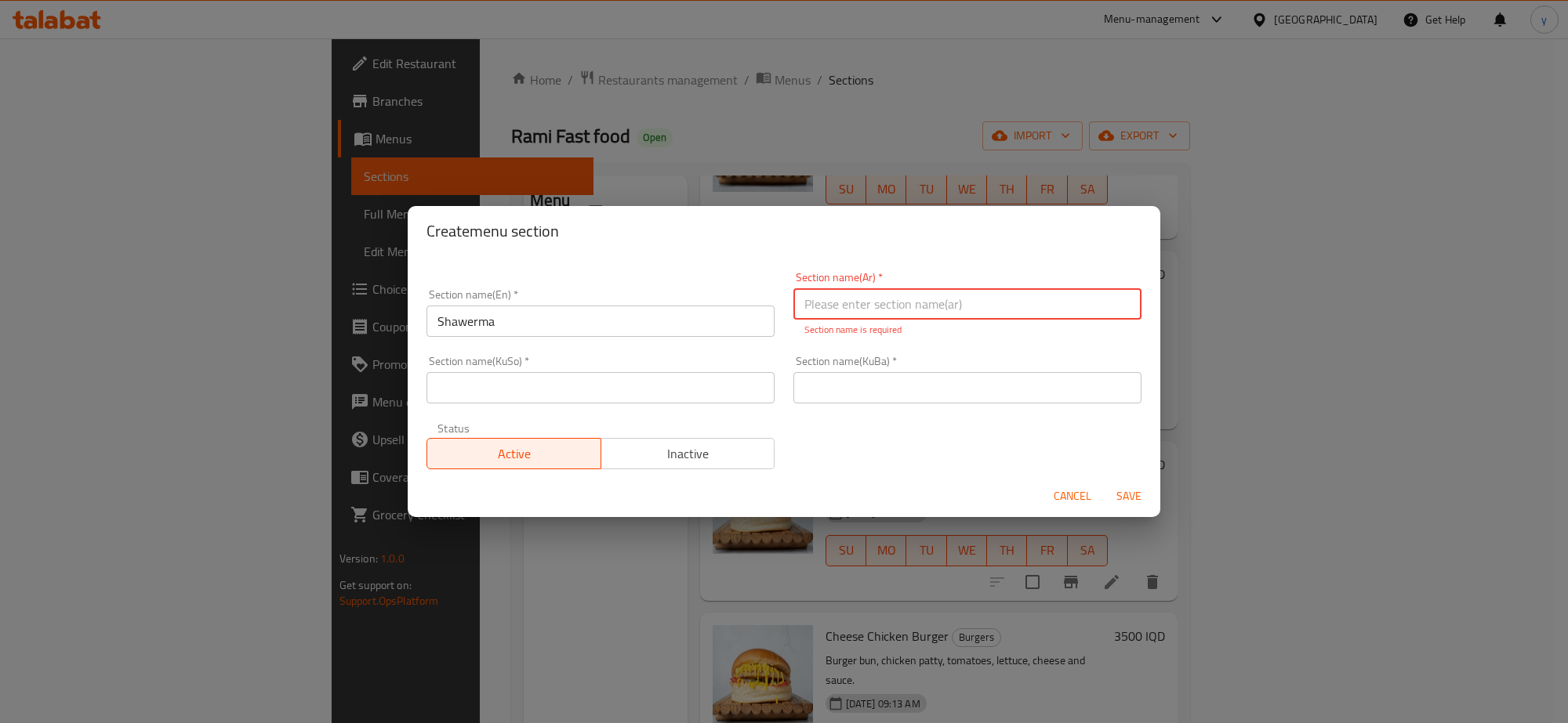
click at [560, 324] on input "Shawerma" at bounding box center [600, 321] width 348 height 31
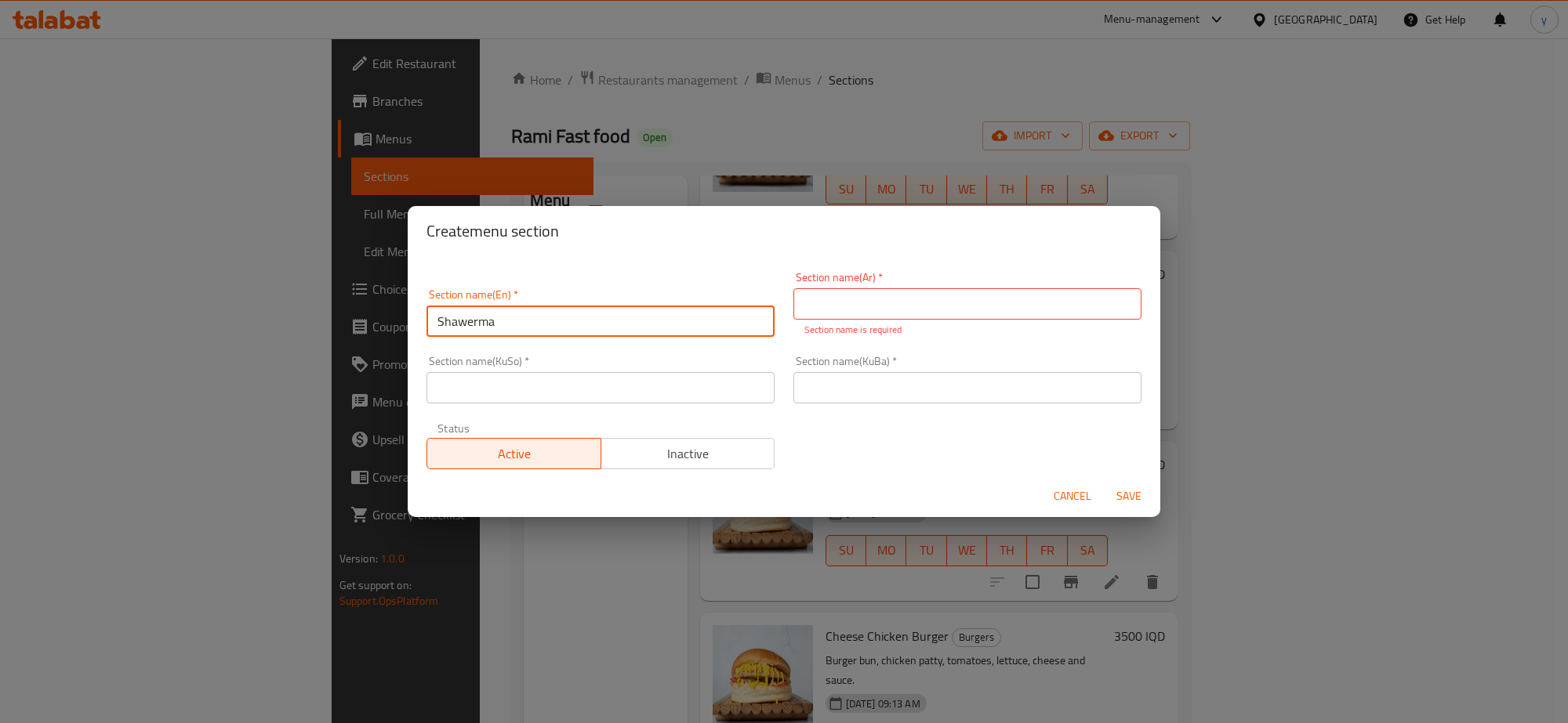
type input "Shawerma"
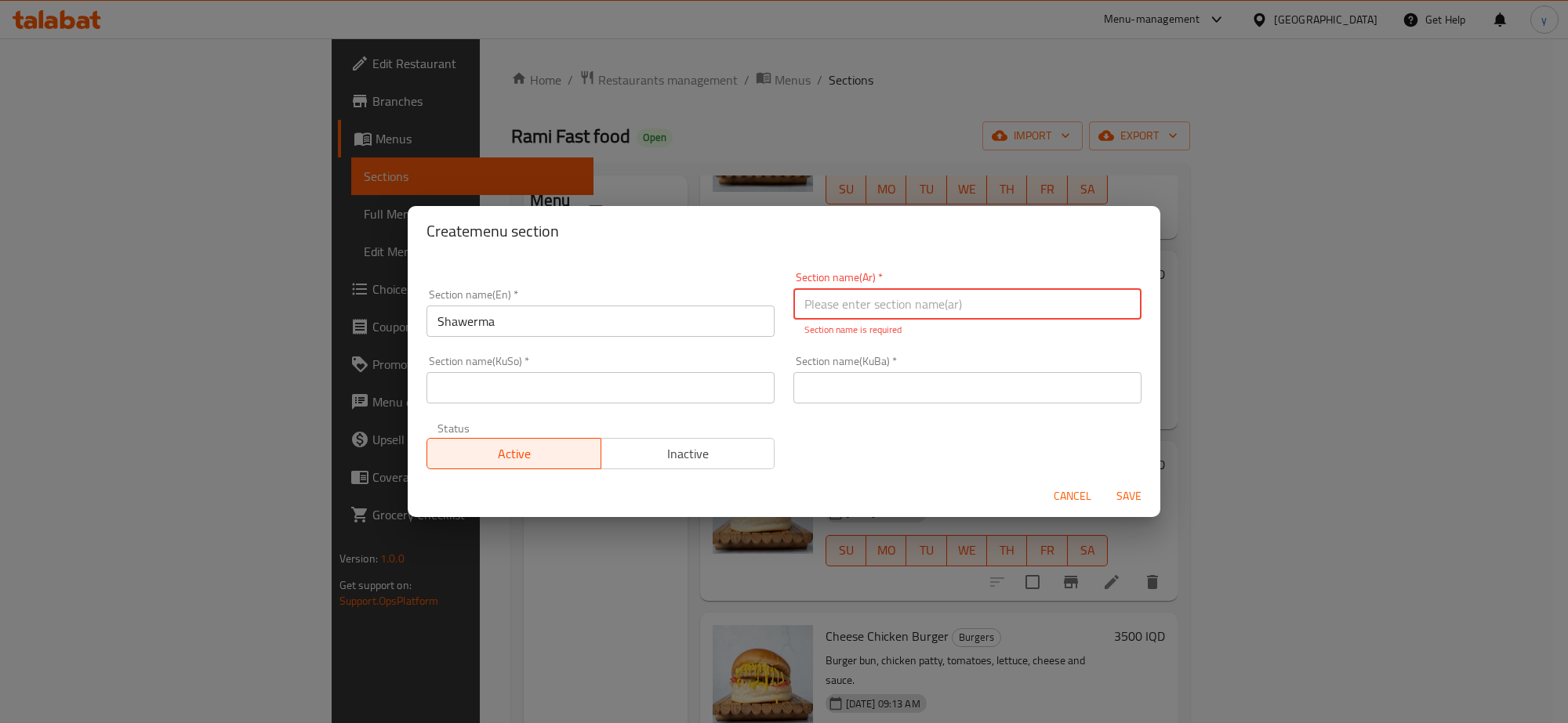
click at [794, 296] on input "text" at bounding box center [967, 304] width 348 height 31
type input "الشاورمة"
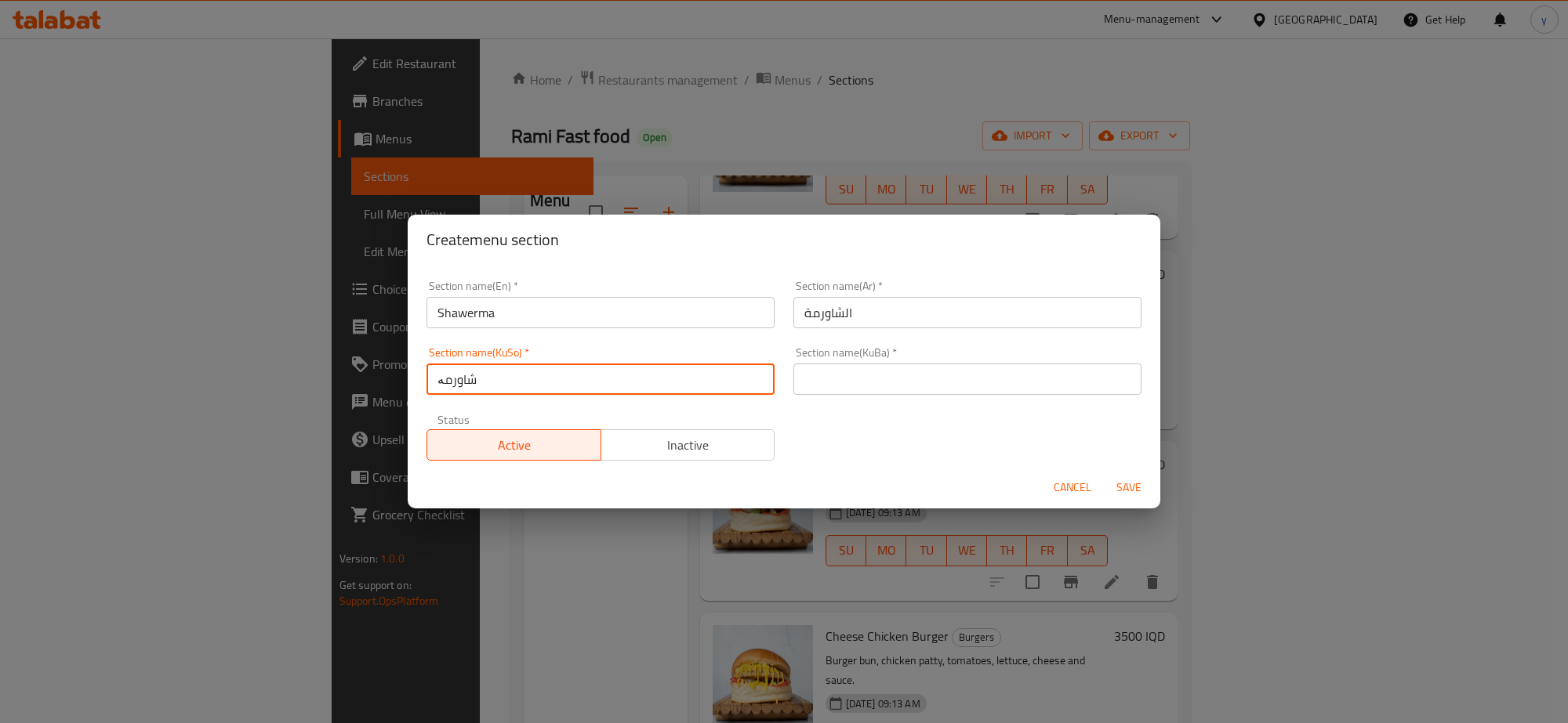
type input "شاورمە"
click at [915, 382] on input "text" at bounding box center [967, 379] width 348 height 31
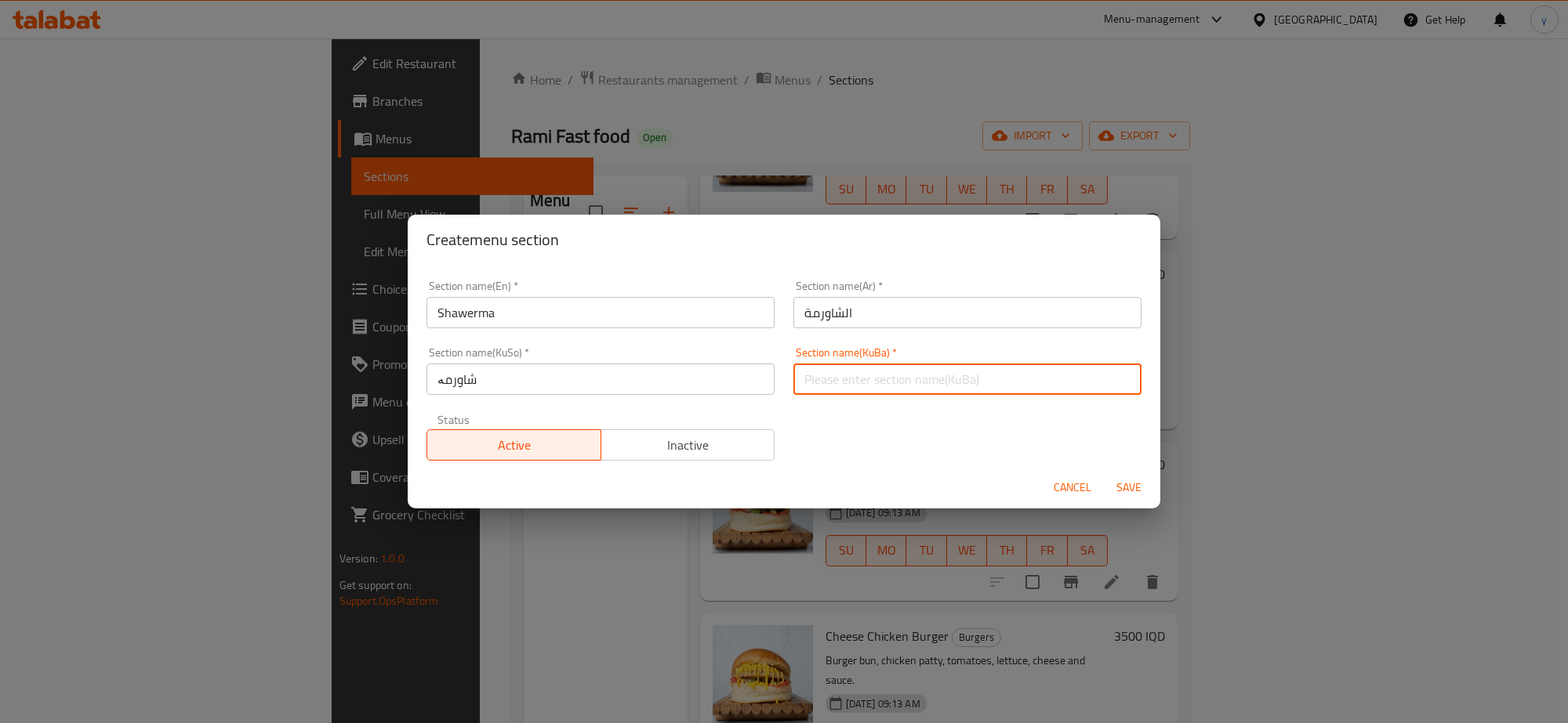
paste input "شاورمە"
type input "شاورمە"
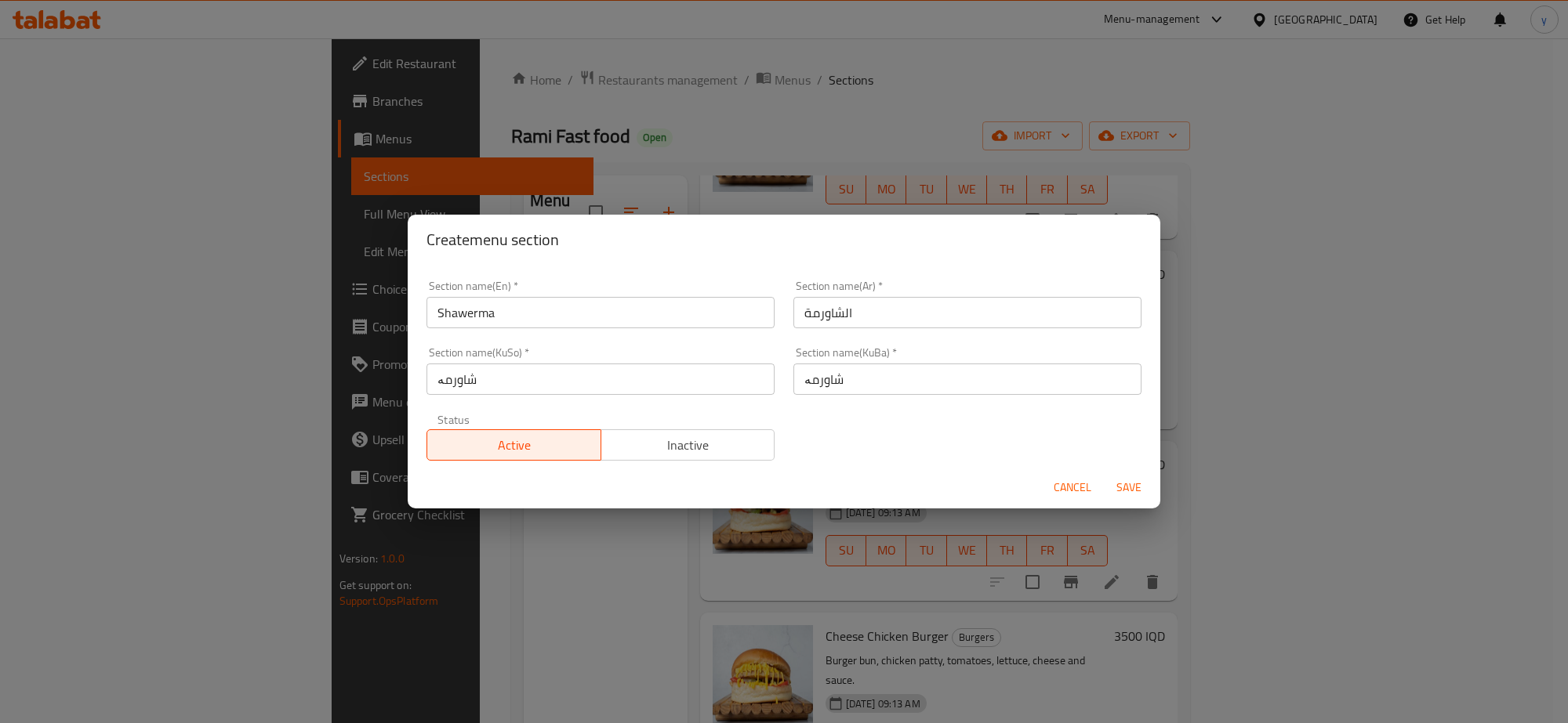
click at [1122, 405] on div "Section name(KuBa)   * شاورمە Section name(KuBa) *" at bounding box center [967, 372] width 367 height 67
click at [1115, 479] on span "Save" at bounding box center [1128, 488] width 37 height 20
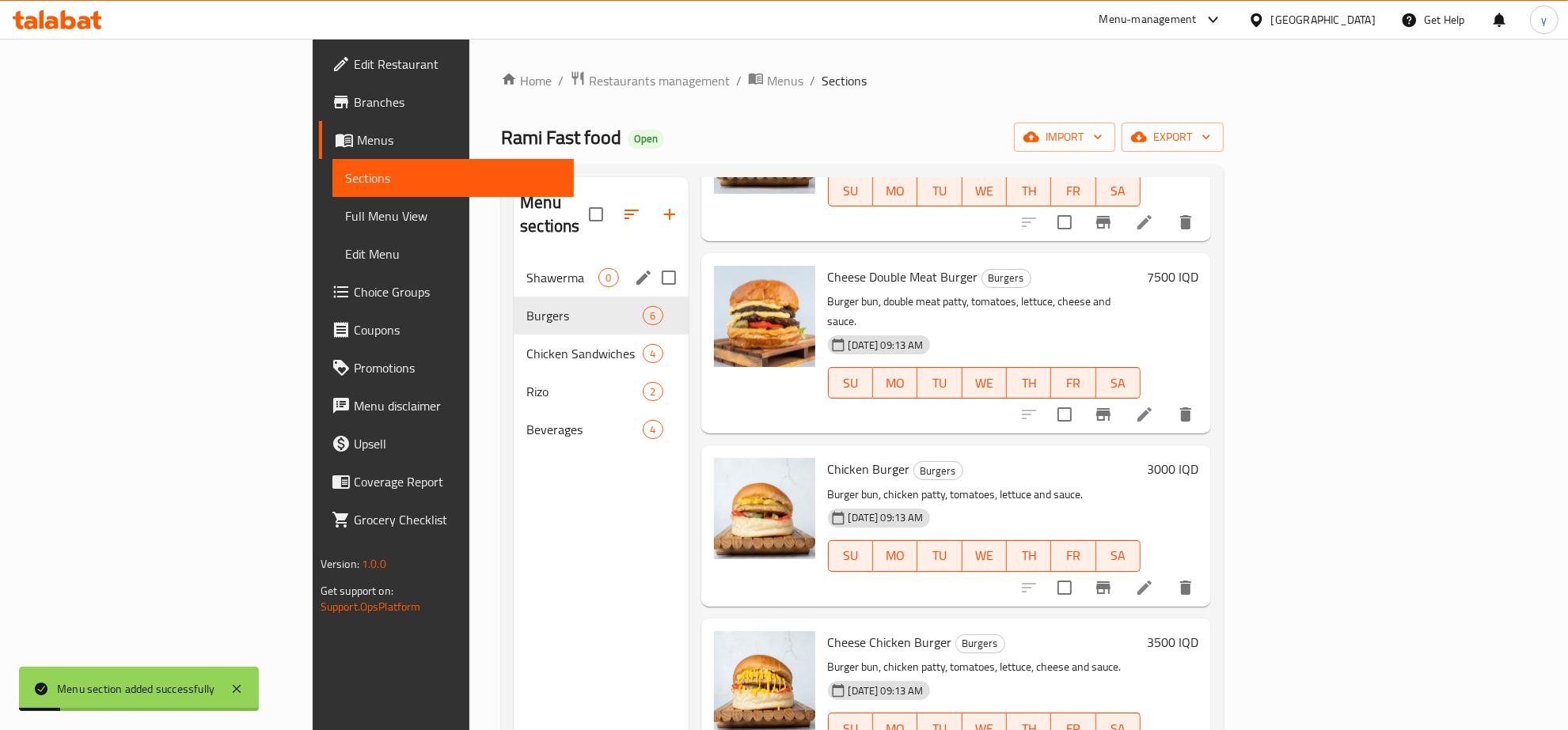
click at [526, 268] on span "Shawerma" at bounding box center [562, 278] width 72 height 19
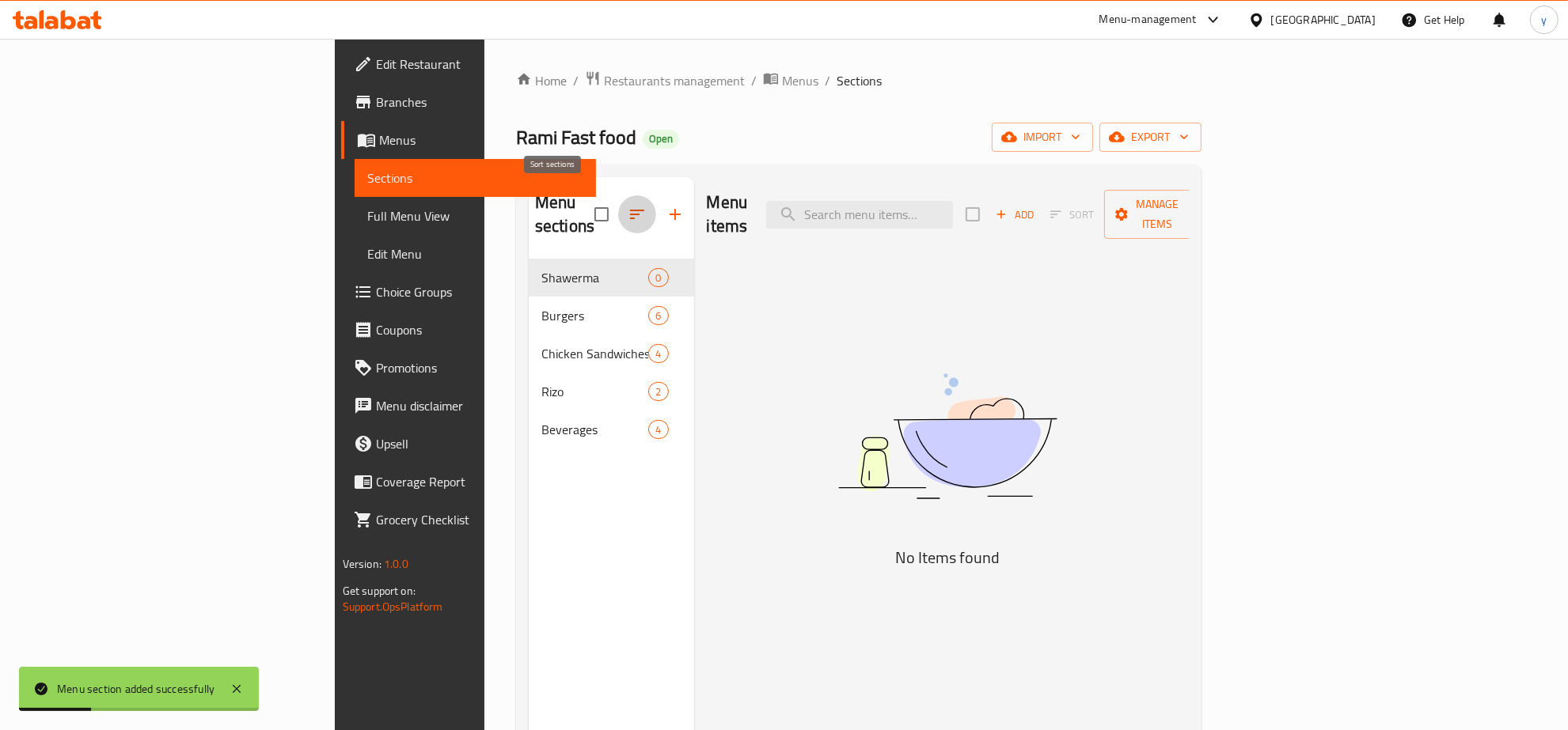
click at [627, 205] on icon "button" at bounding box center [637, 214] width 19 height 19
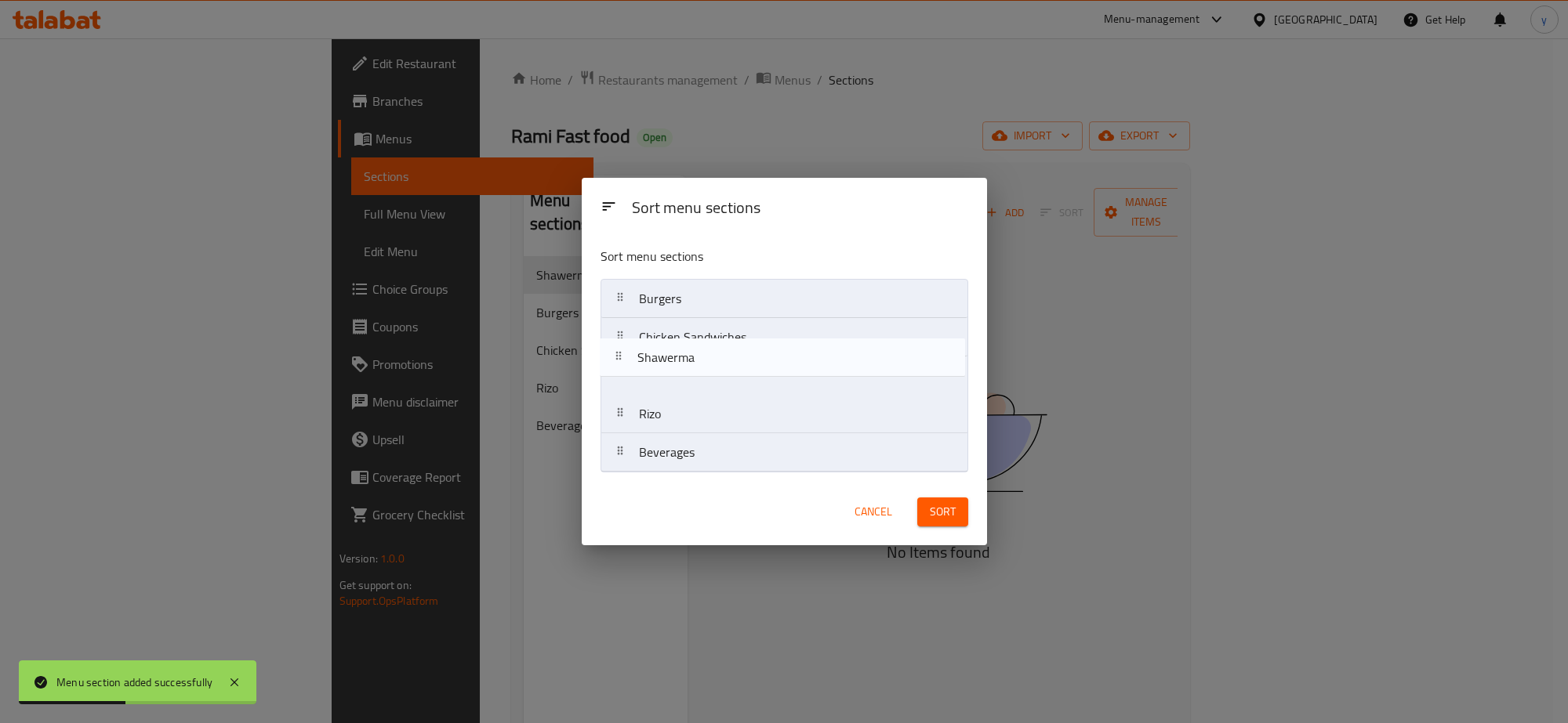
drag, startPoint x: 697, startPoint y: 289, endPoint x: 696, endPoint y: 355, distance: 66.0
click at [696, 355] on nav "Shawerma Burgers Chicken Sandwiches Rizo Beverages" at bounding box center [784, 375] width 368 height 193
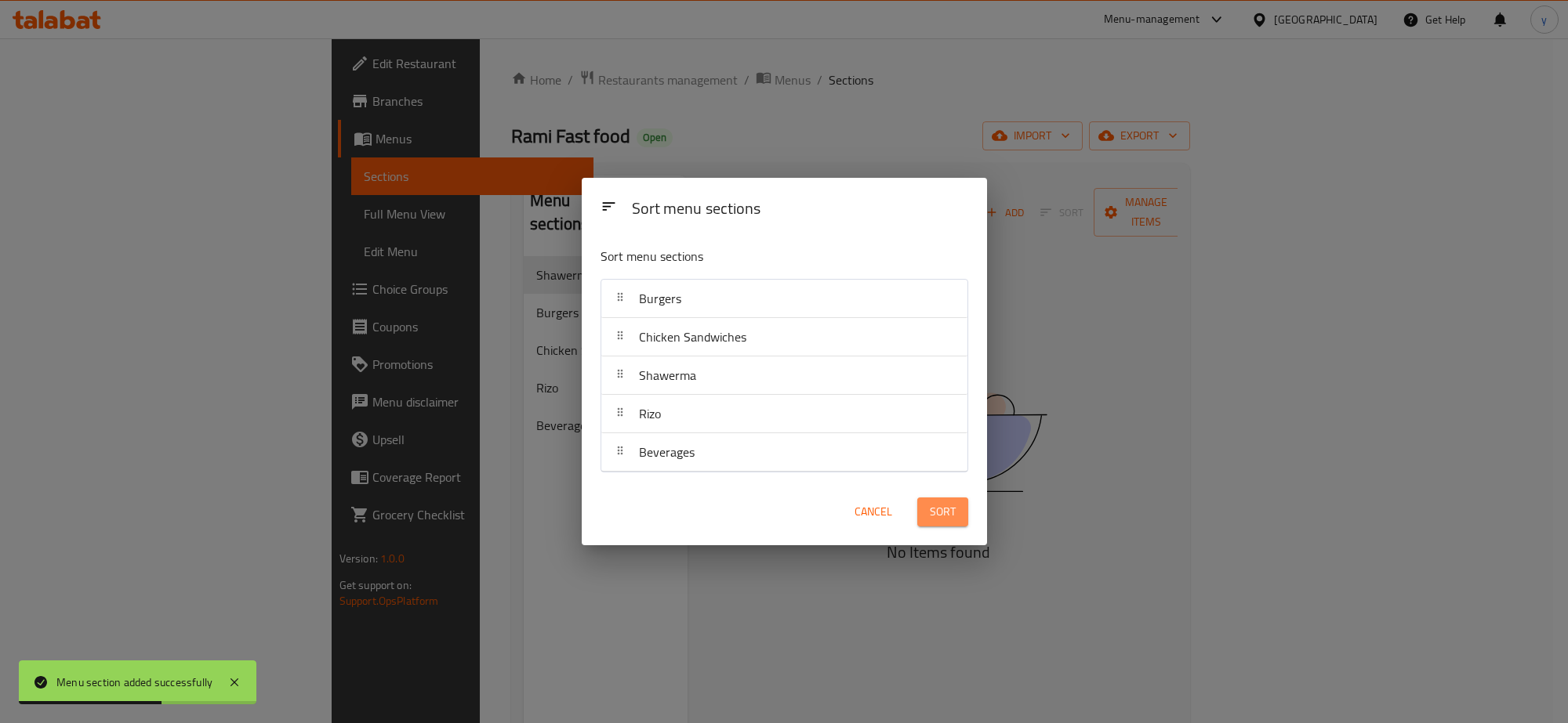
click at [927, 514] on button "Sort" at bounding box center [942, 512] width 50 height 29
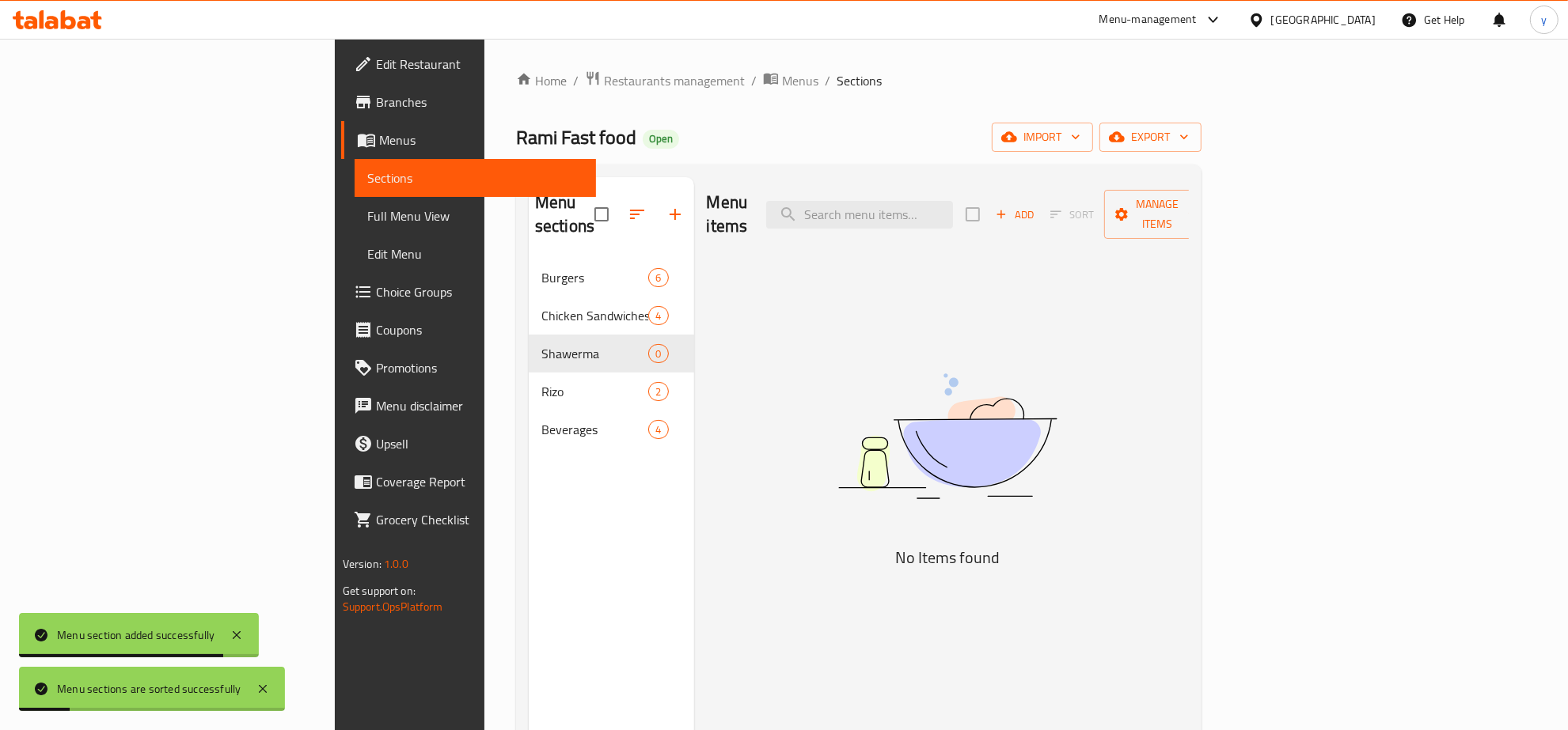
click at [1040, 203] on button "Add" at bounding box center [1014, 215] width 51 height 25
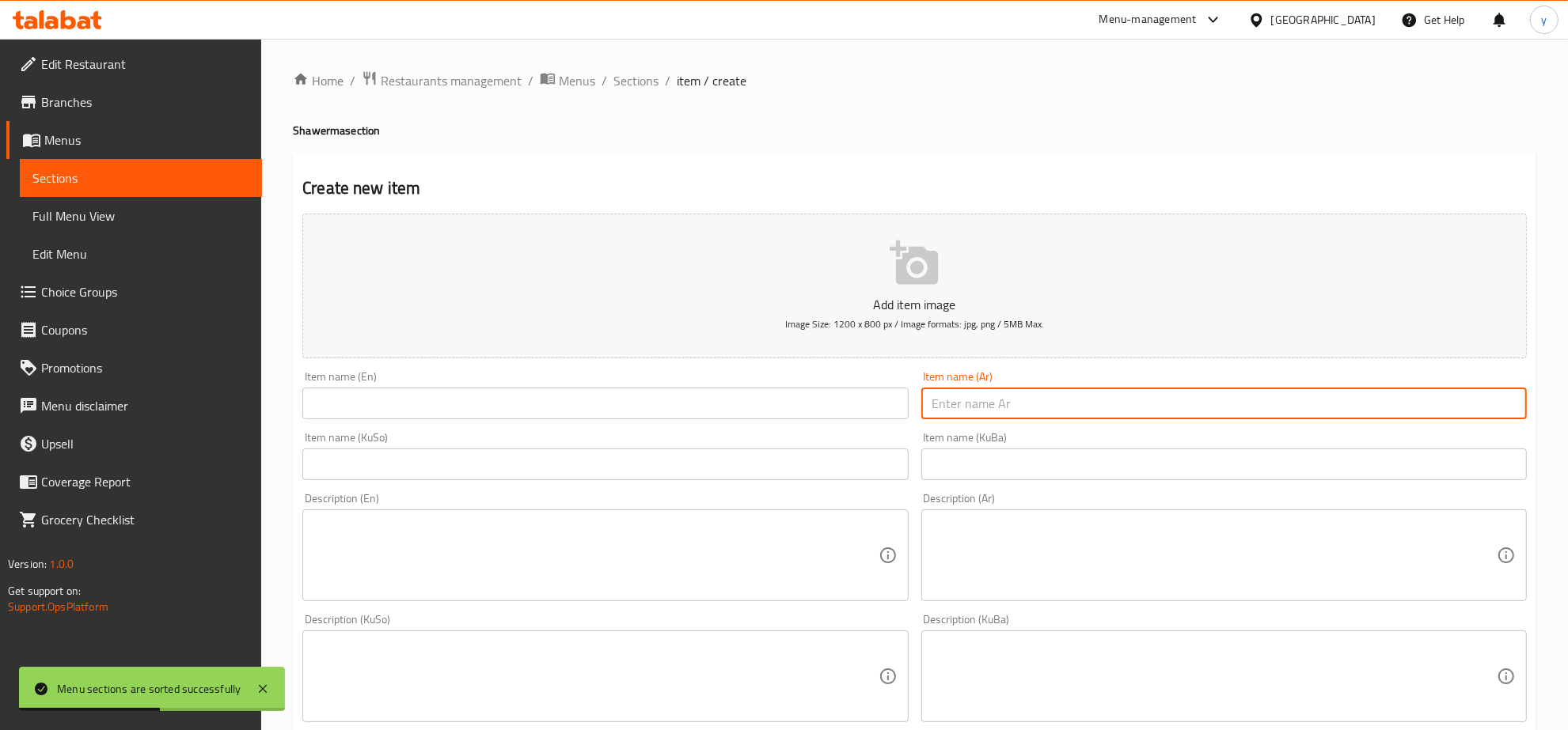
click at [1054, 402] on input "text" at bounding box center [1224, 403] width 605 height 32
paste input "شاورما [PERSON_NAME]"
type input "شاورما [PERSON_NAME]"
click at [804, 405] on input "text" at bounding box center [604, 403] width 605 height 32
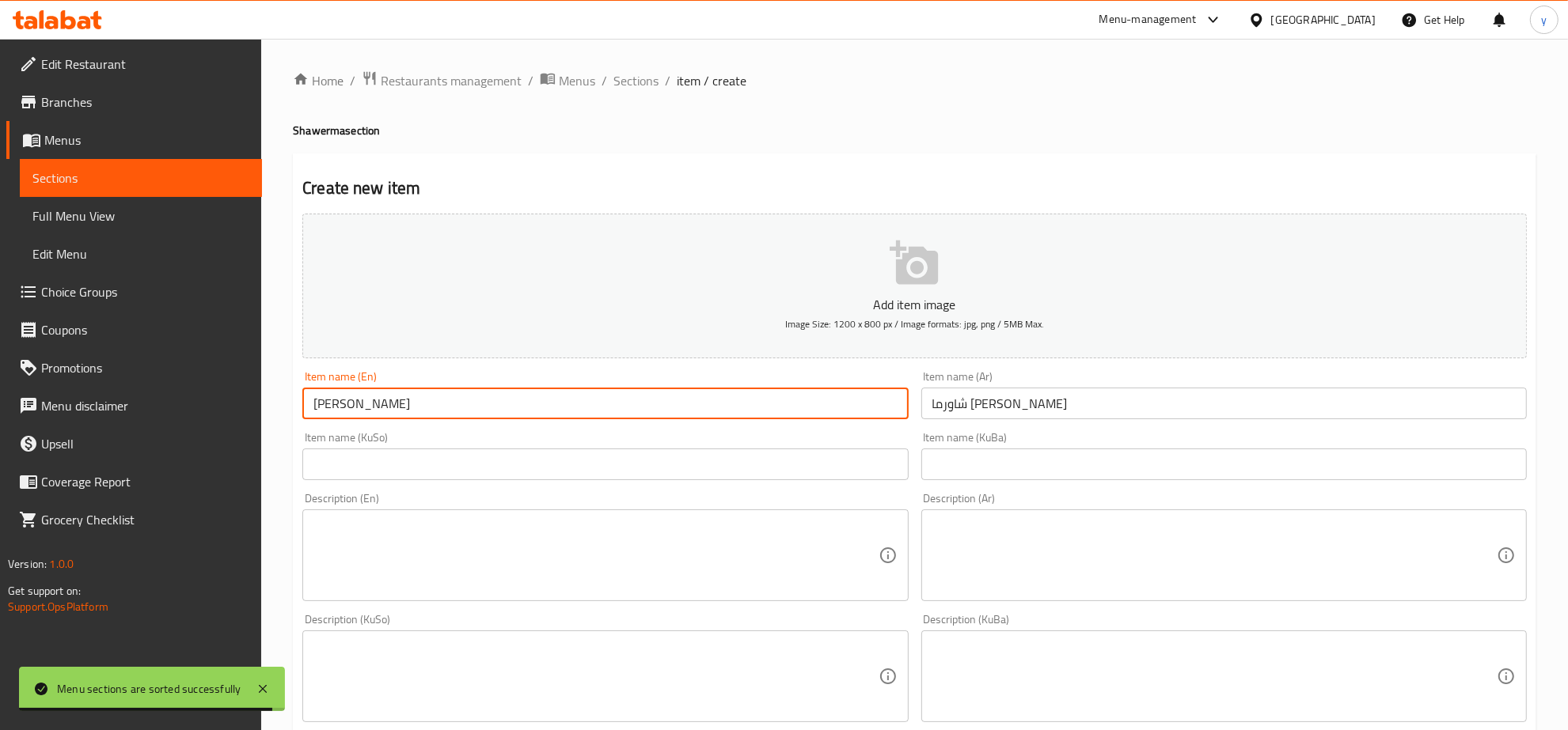
type input "J"
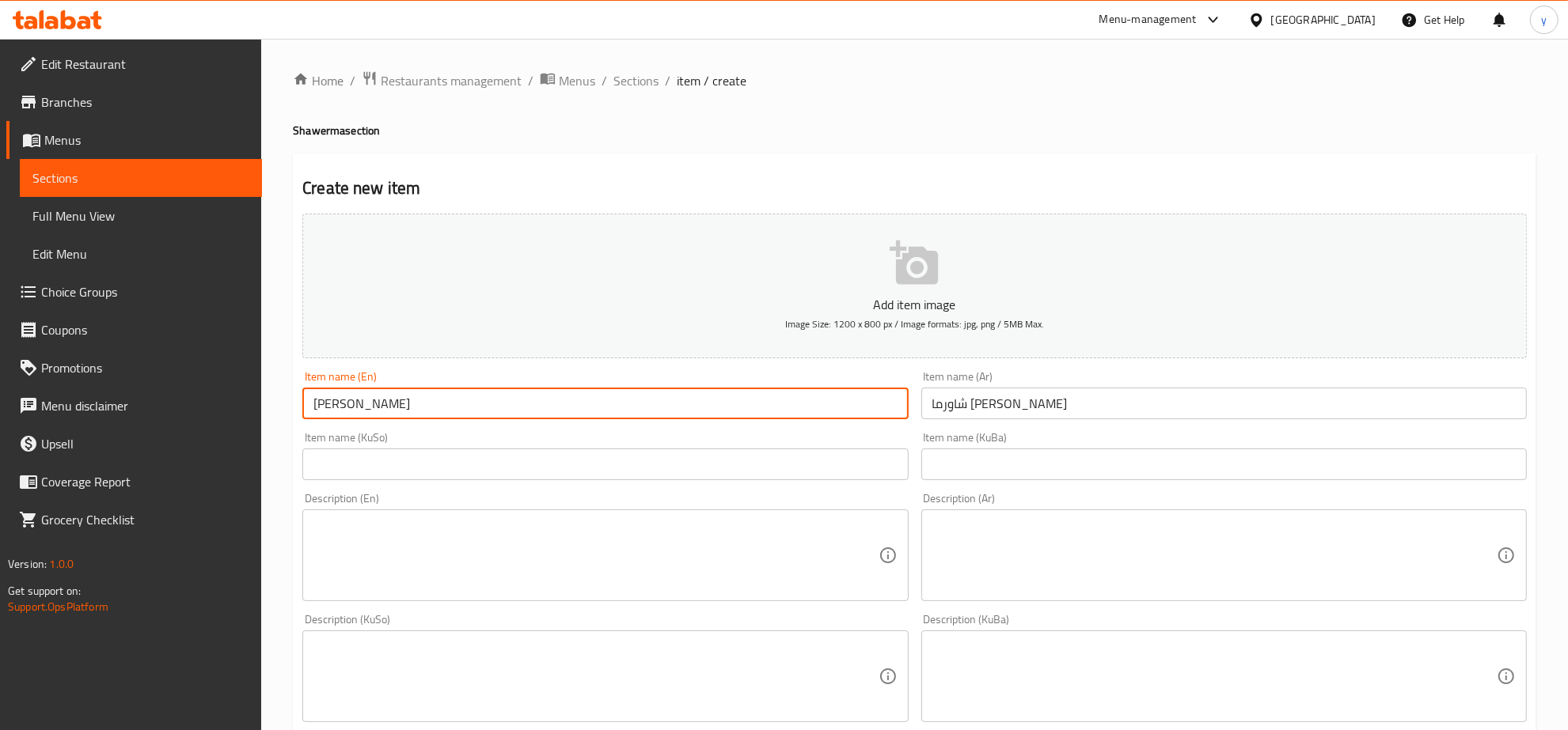
type input "[PERSON_NAME]"
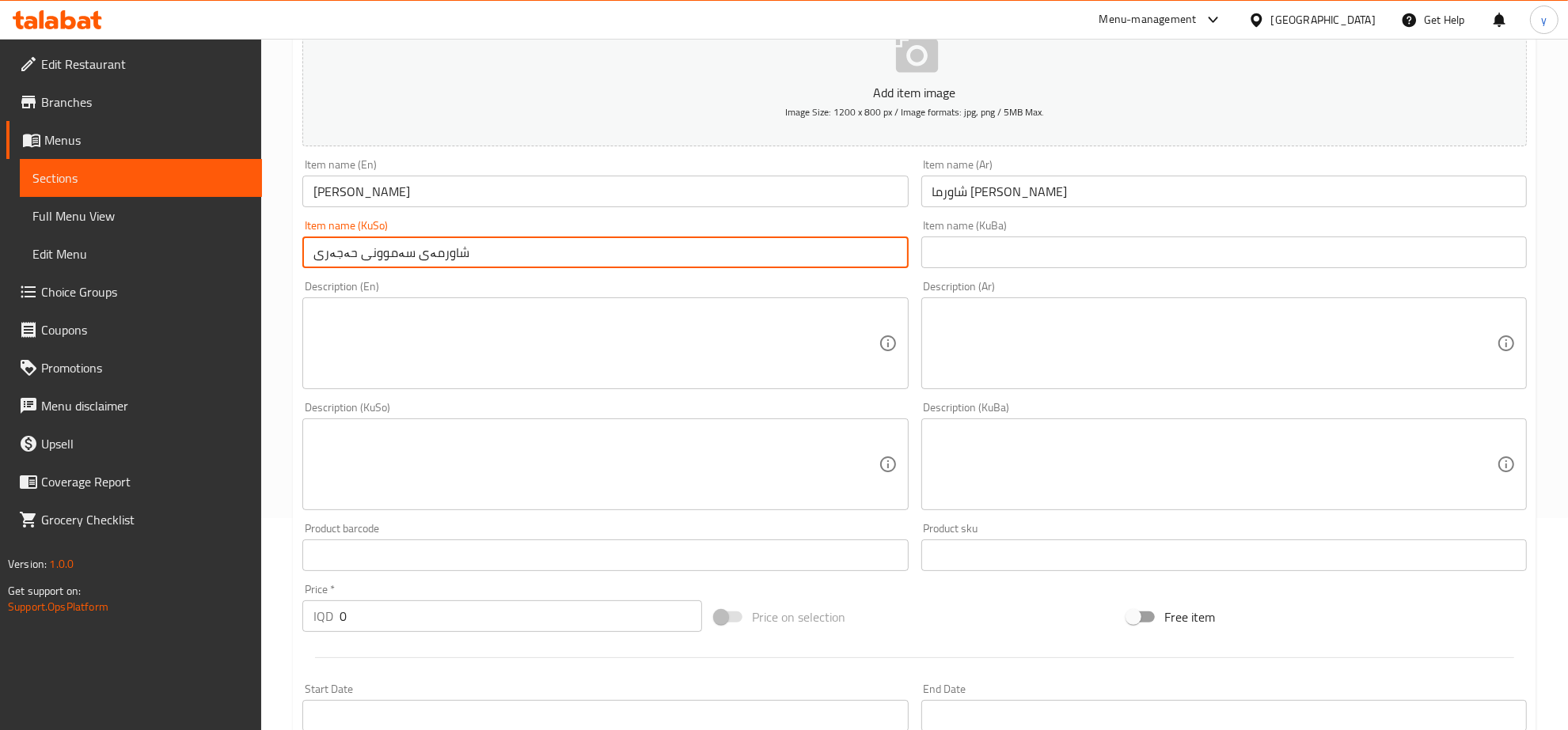
scroll to position [329, 0]
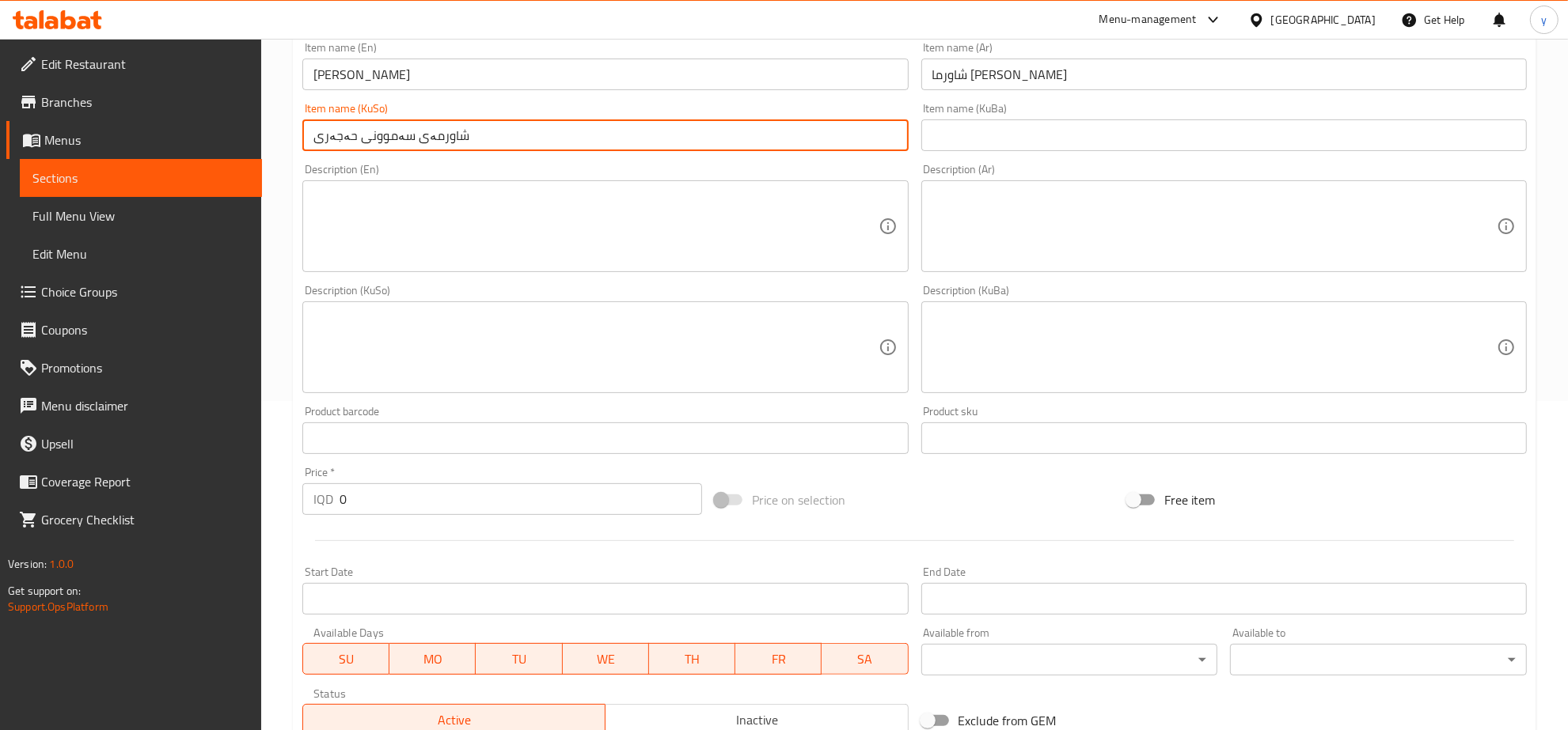
type input "شاورمەی سەموونی حەجەری"
click at [358, 499] on input "0" at bounding box center [520, 499] width 363 height 32
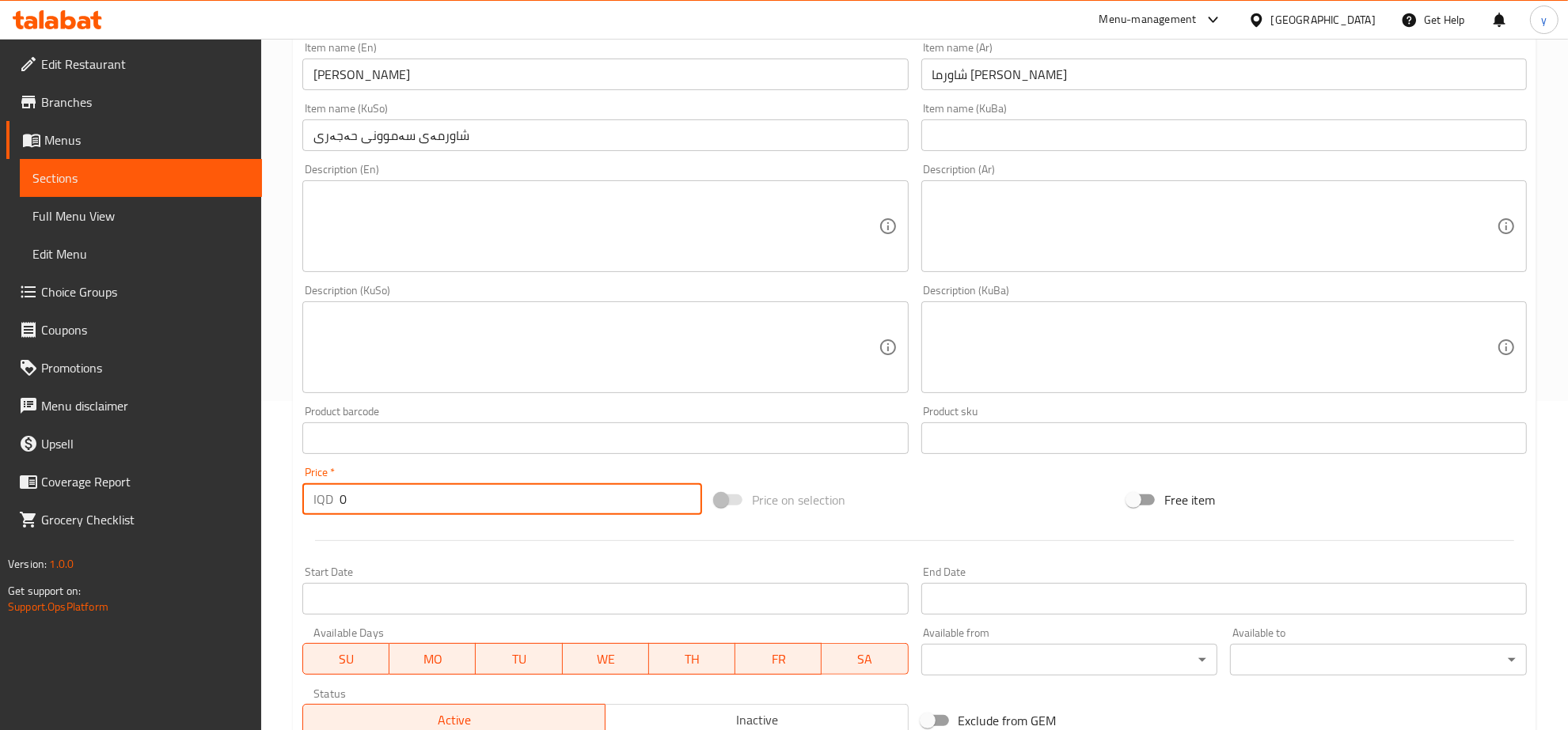
click at [358, 499] on input "0" at bounding box center [520, 499] width 363 height 32
paste input "200"
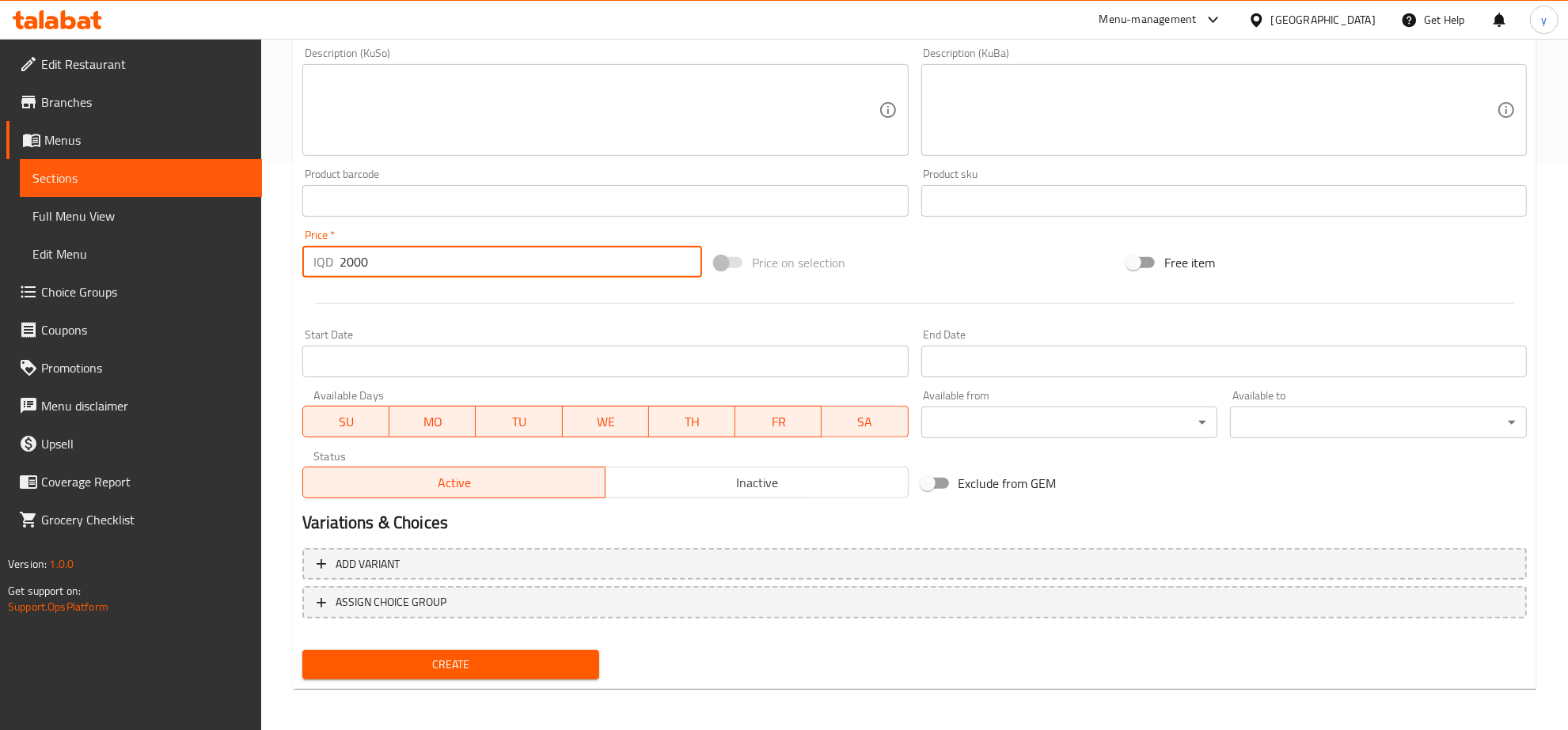
type input "2000"
click at [463, 670] on span "Create" at bounding box center [450, 665] width 271 height 20
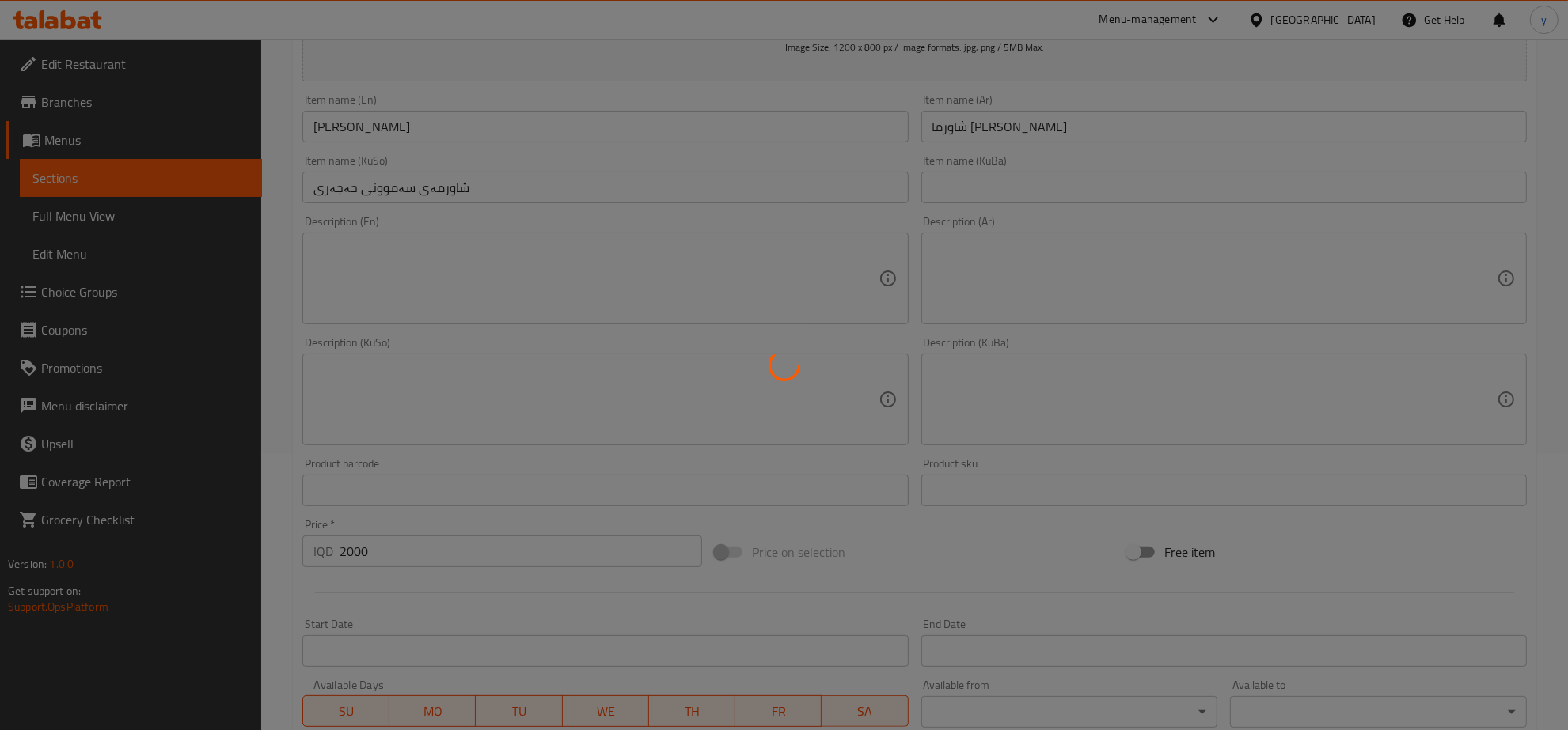
scroll to position [72, 0]
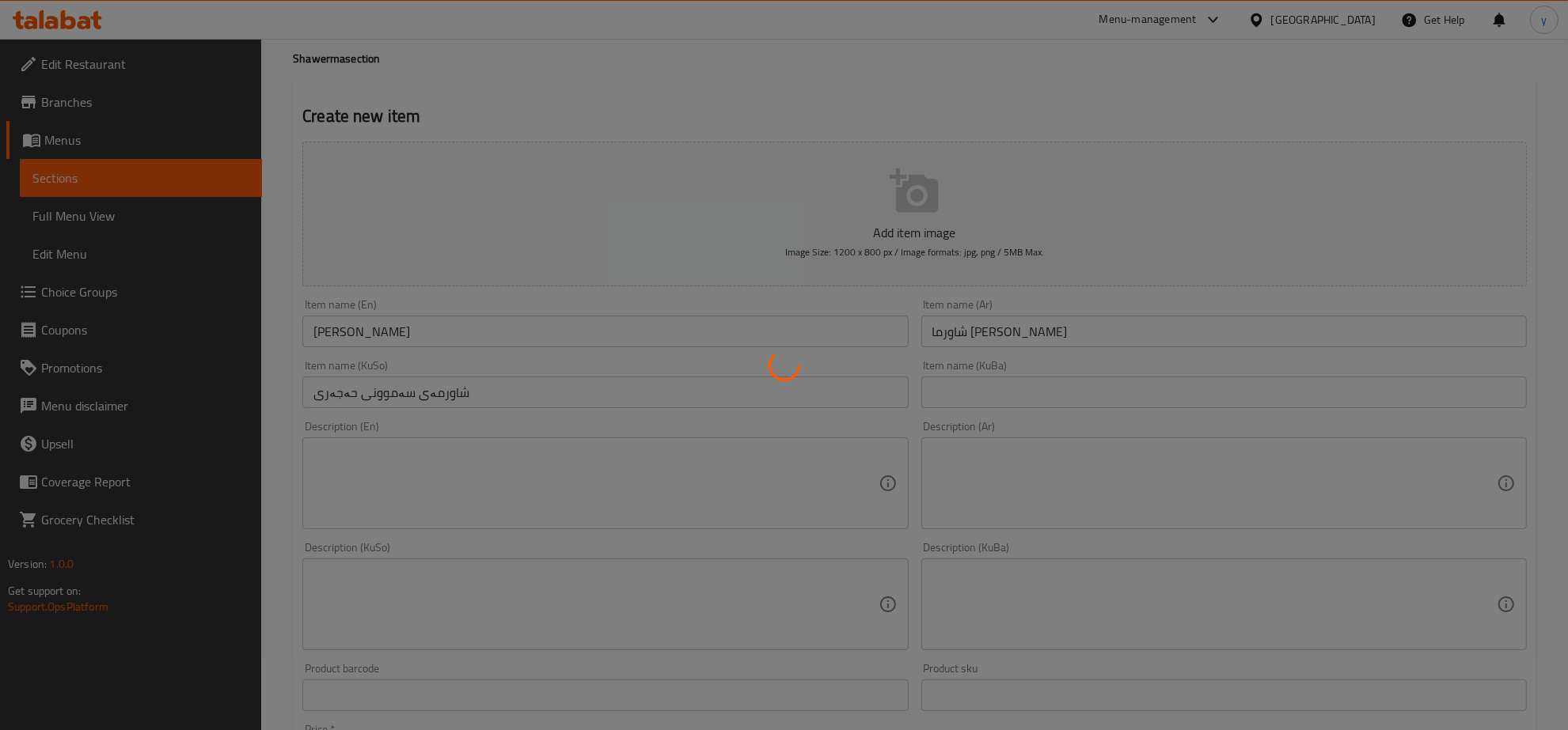
type input "0"
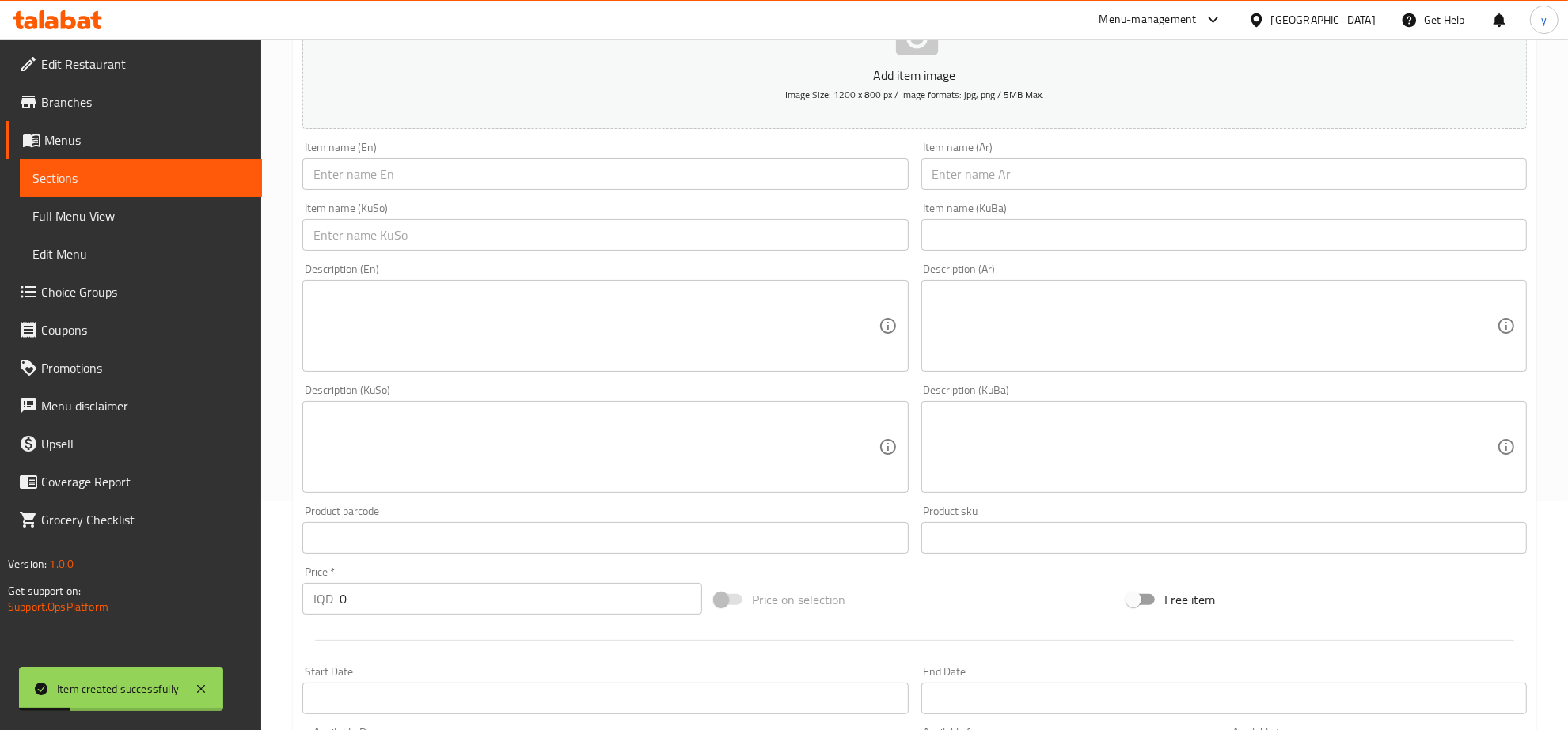
scroll to position [401, 0]
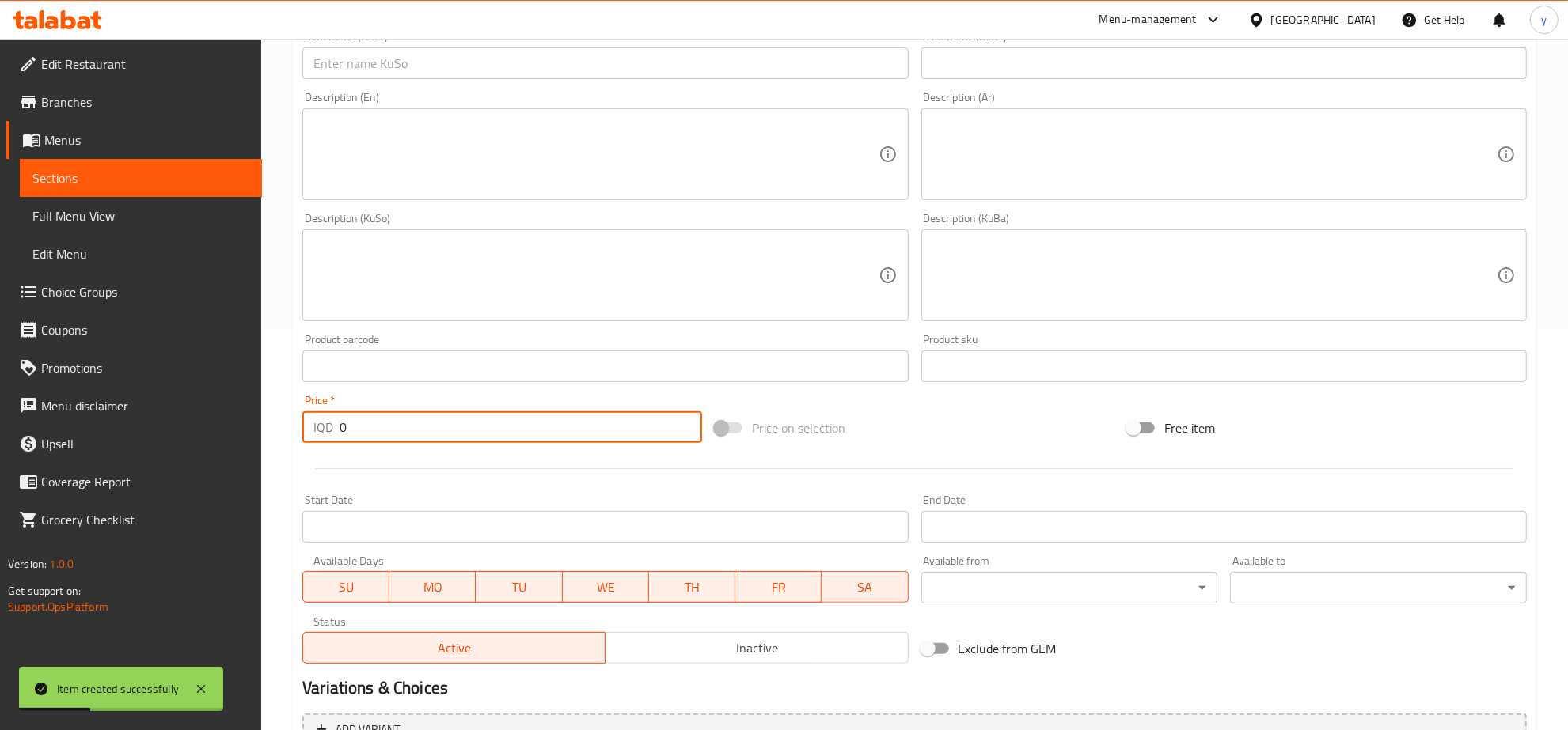
paste input "6500"
drag, startPoint x: 354, startPoint y: 427, endPoint x: 344, endPoint y: 427, distance: 10.0
click at [344, 427] on input "06500" at bounding box center [520, 427] width 363 height 32
click at [365, 432] on input "06500" at bounding box center [520, 427] width 363 height 32
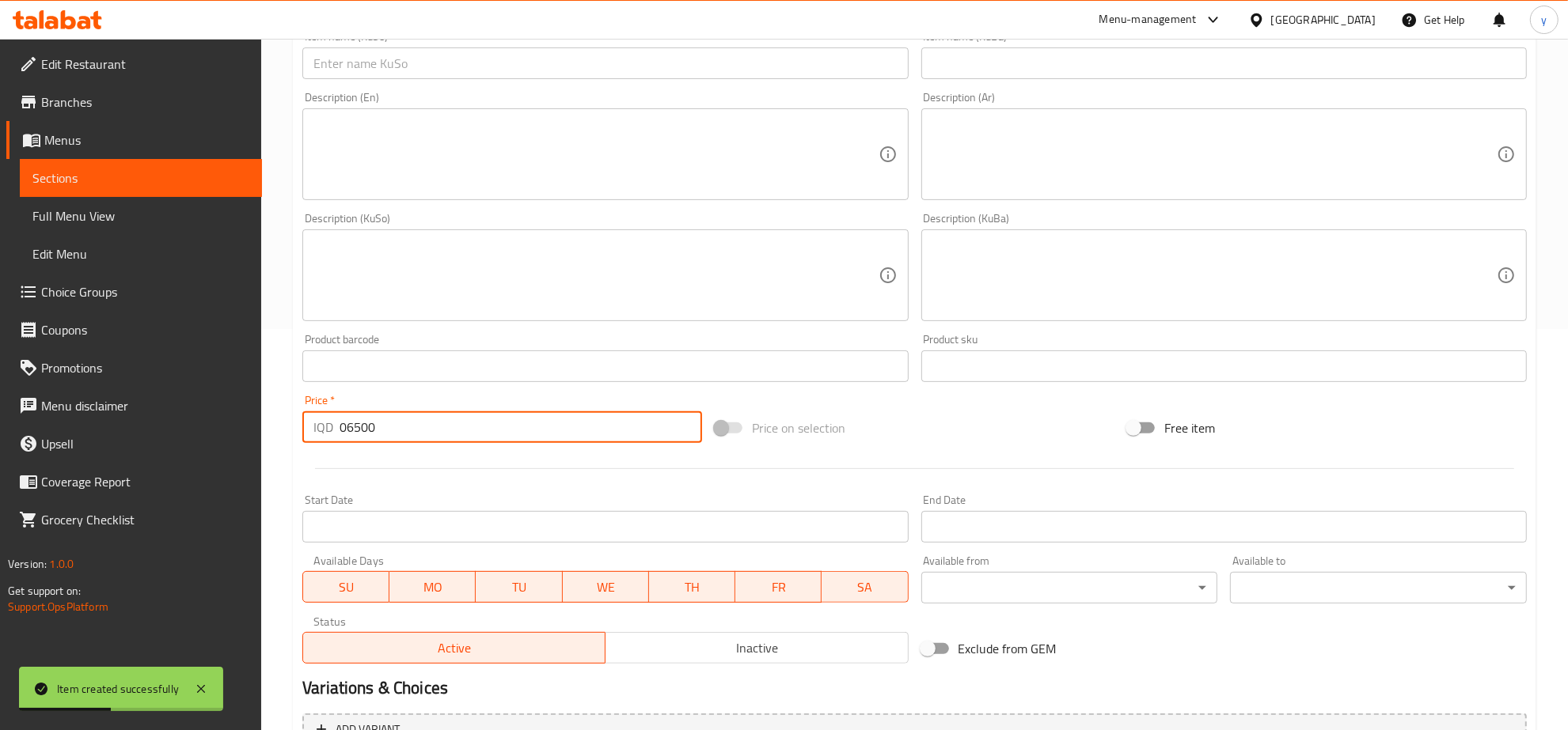
paste input "number"
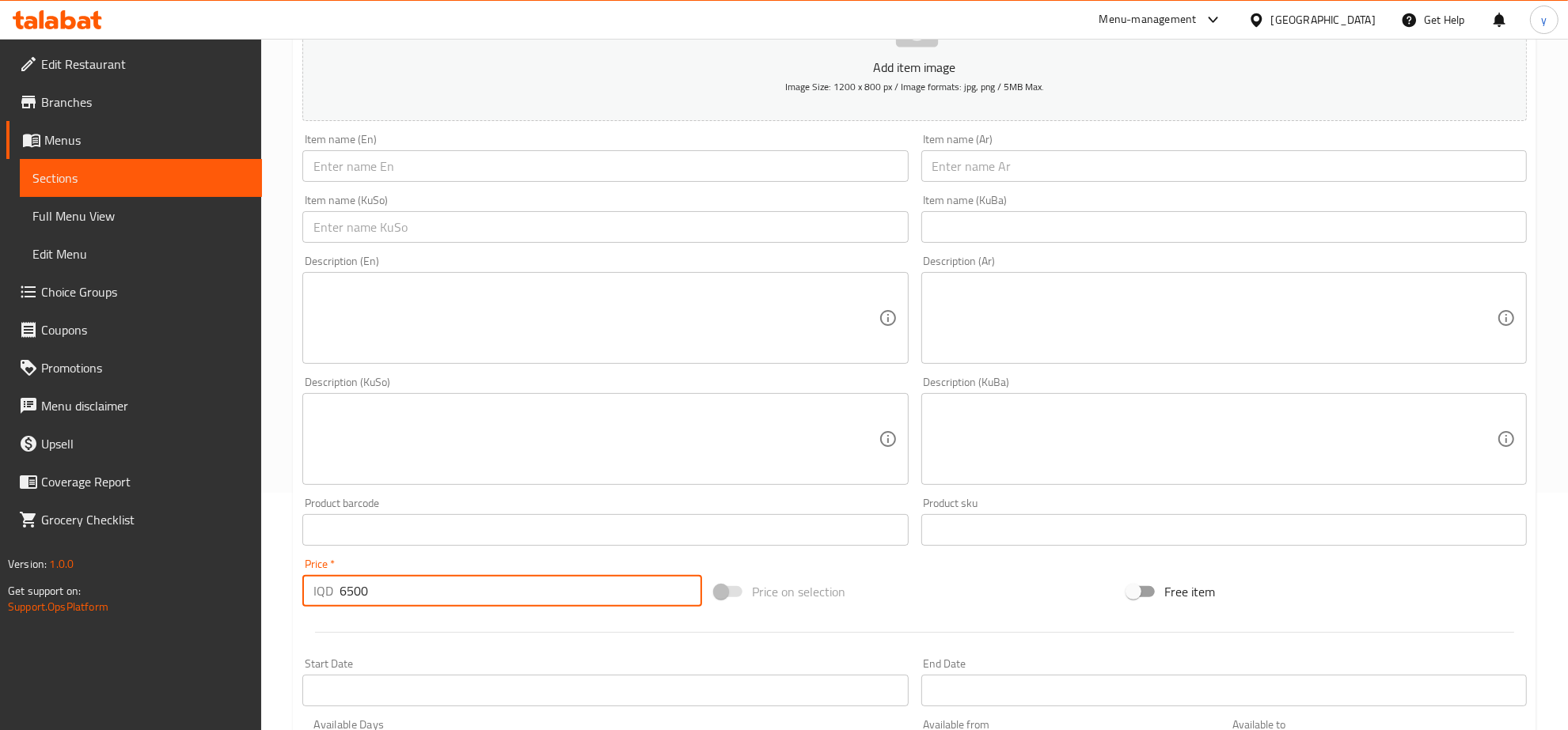
type input "6500"
click at [987, 176] on input "text" at bounding box center [1224, 165] width 605 height 32
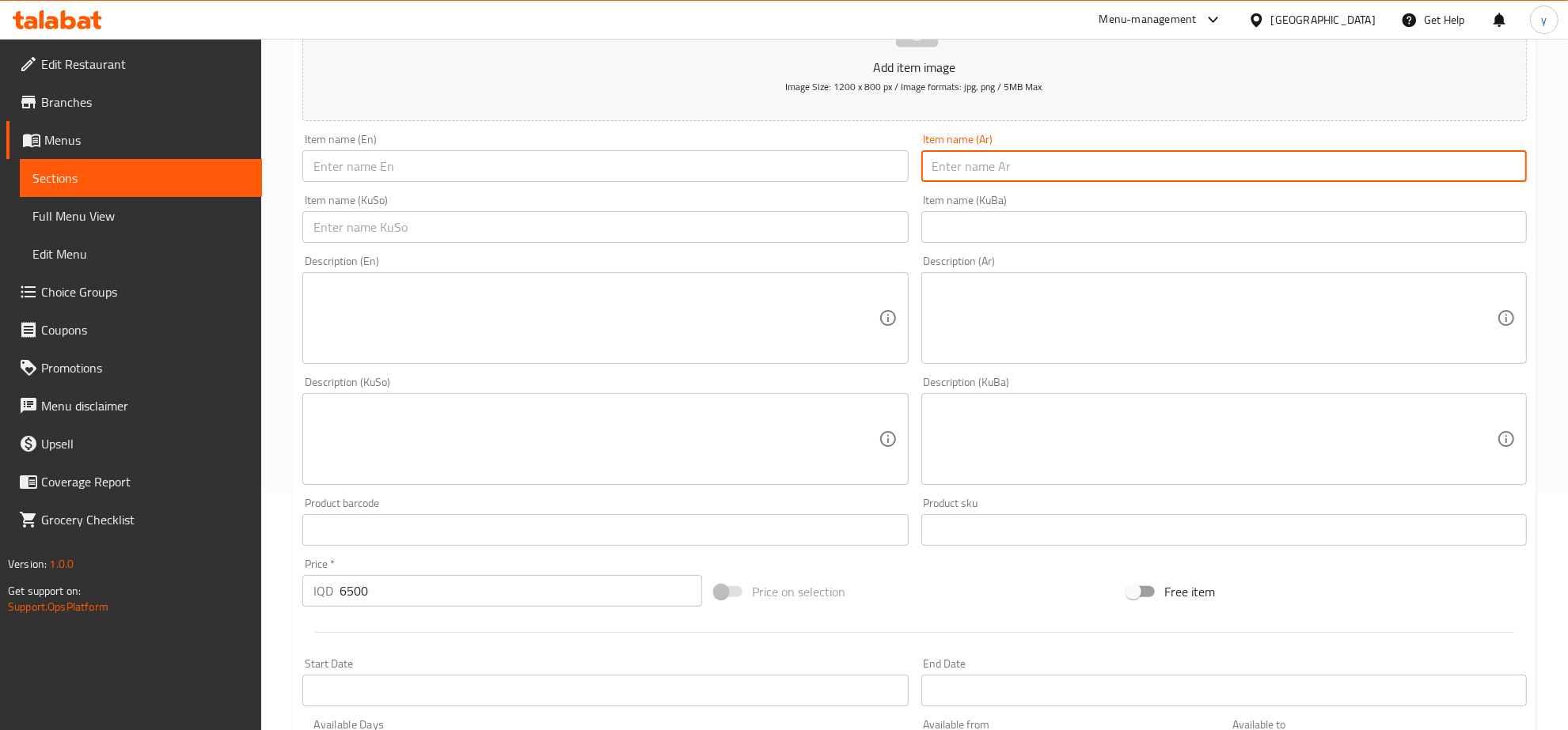
paste input "بركر لحم دبل"
click at [981, 176] on input "بركر لحم دبل" at bounding box center [1224, 165] width 605 height 32
type input "برجر لحم دبل"
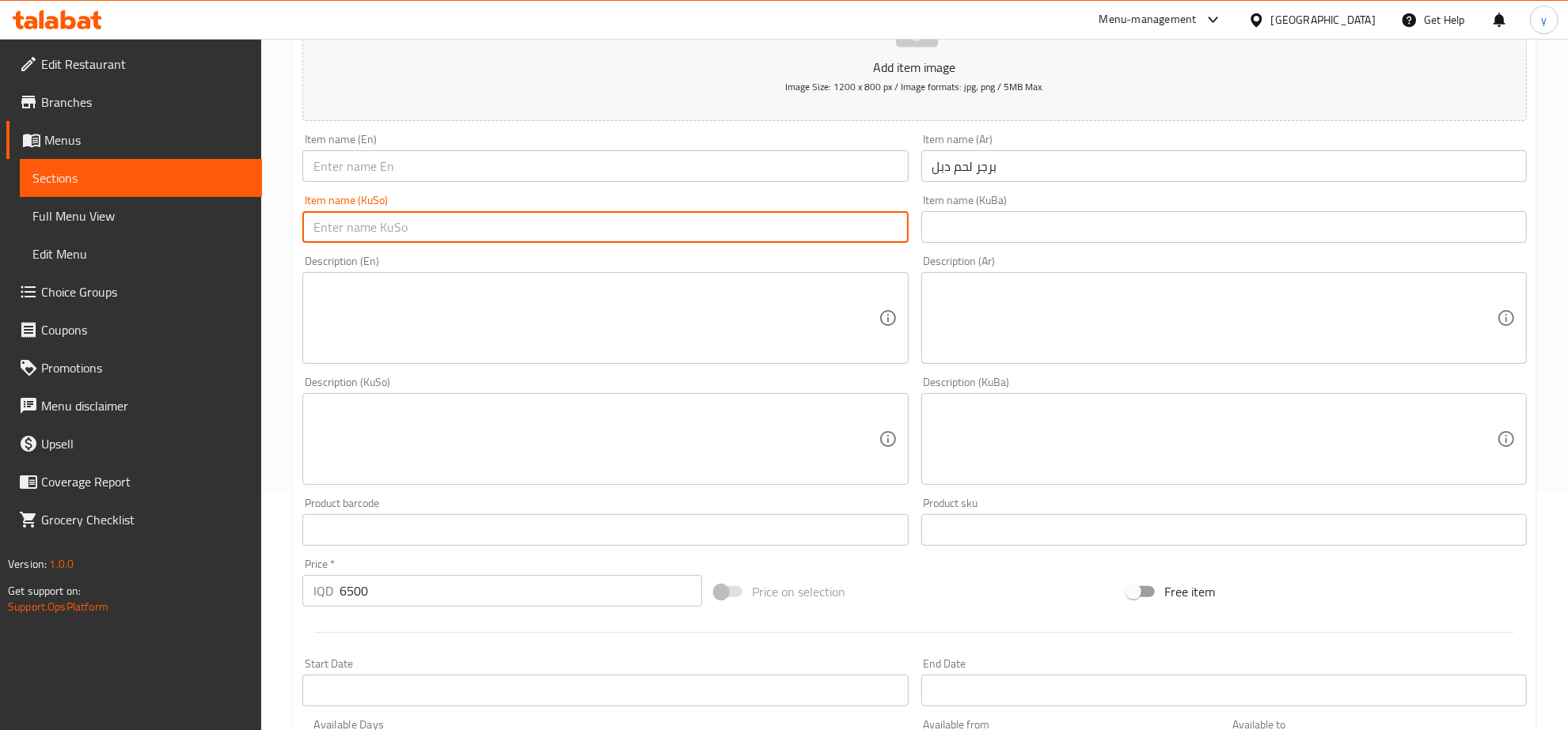
click at [904, 222] on input "text" at bounding box center [604, 227] width 605 height 32
type input "بەرگری گۆشتی دەبڵ"
click at [975, 164] on input "برجر لحم دبل" at bounding box center [1224, 165] width 605 height 32
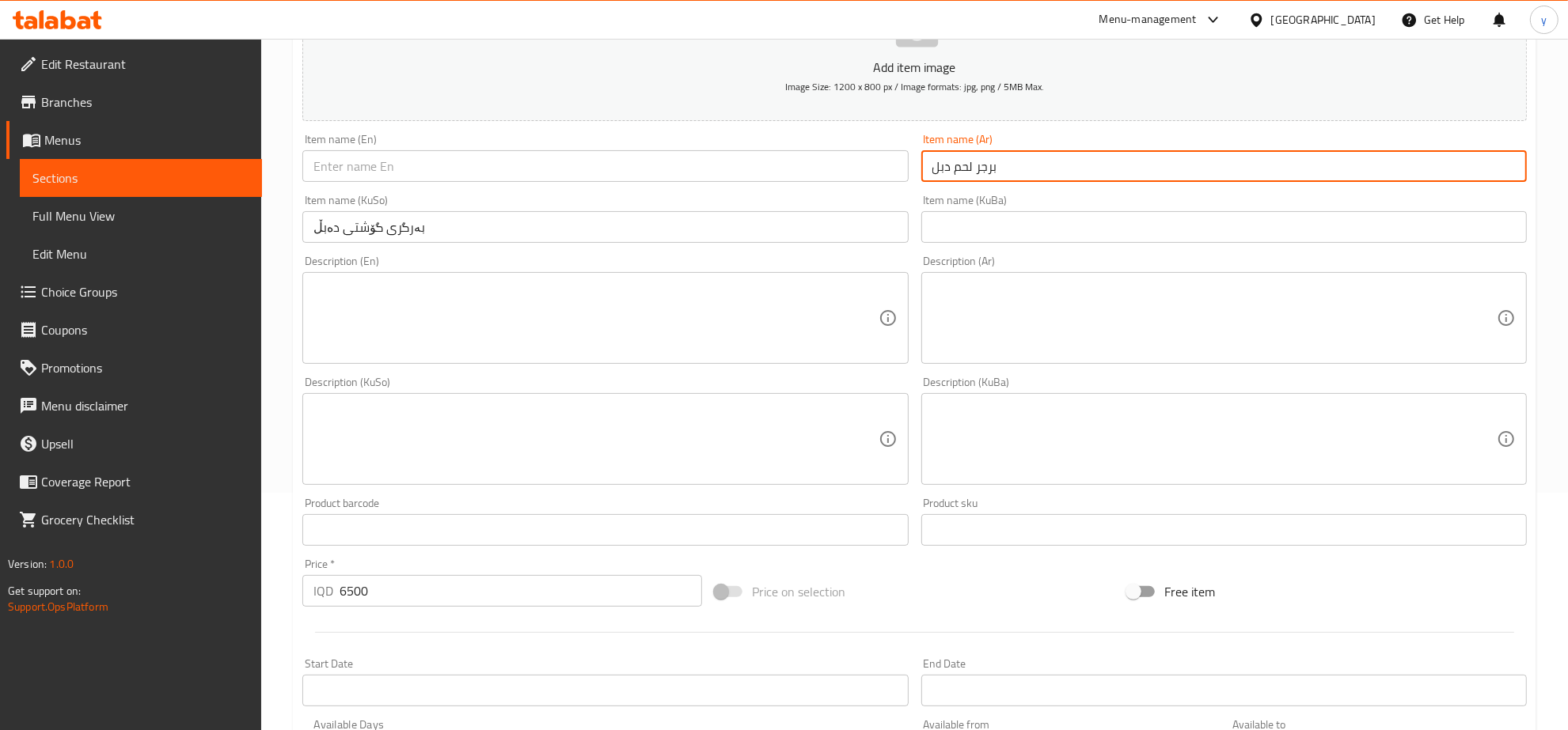
click at [975, 164] on input "برجر لحم دبل" at bounding box center [1224, 165] width 605 height 32
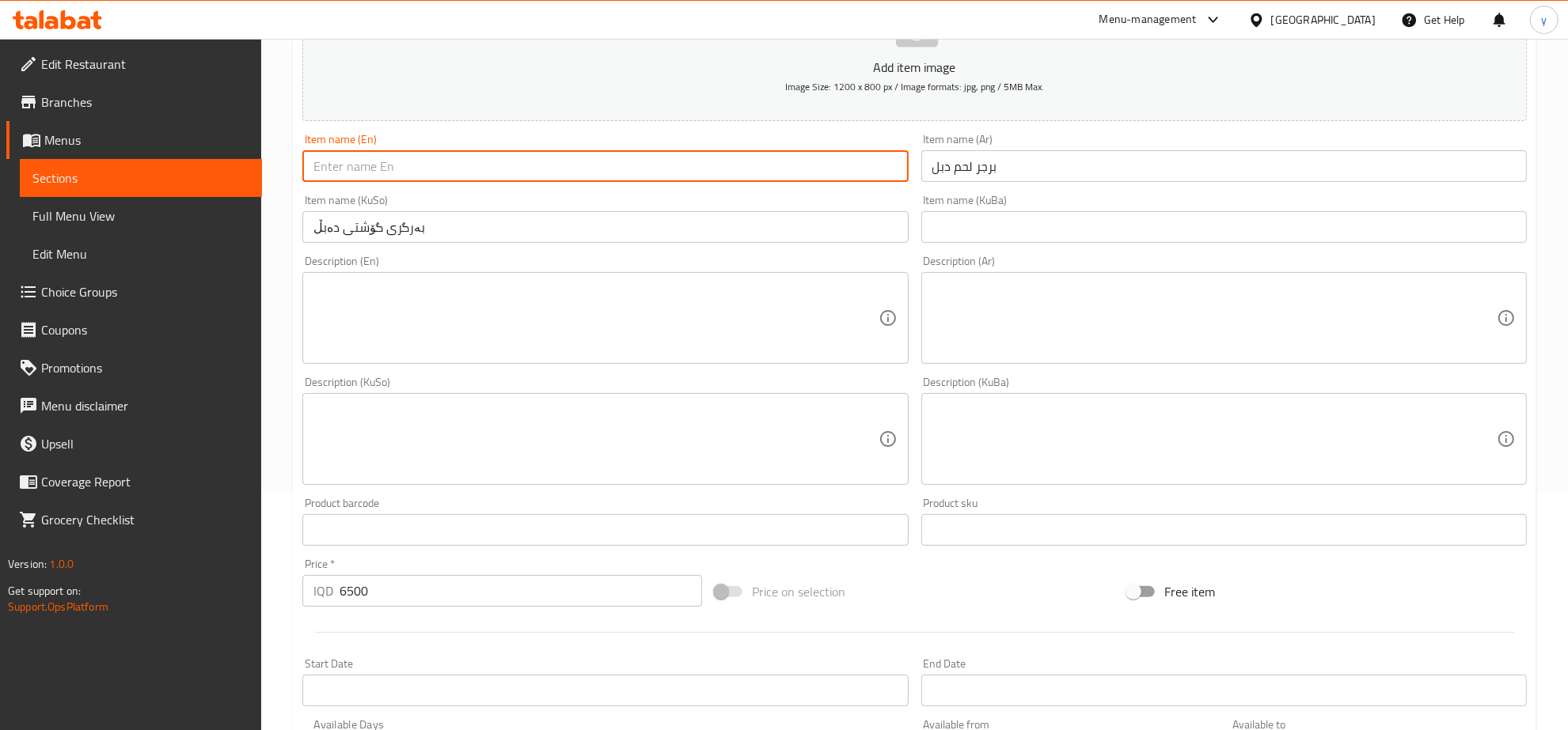
click at [359, 156] on input "text" at bounding box center [604, 165] width 605 height 32
paste input "Double Meat Burger"
type input "Double Meat Burger"
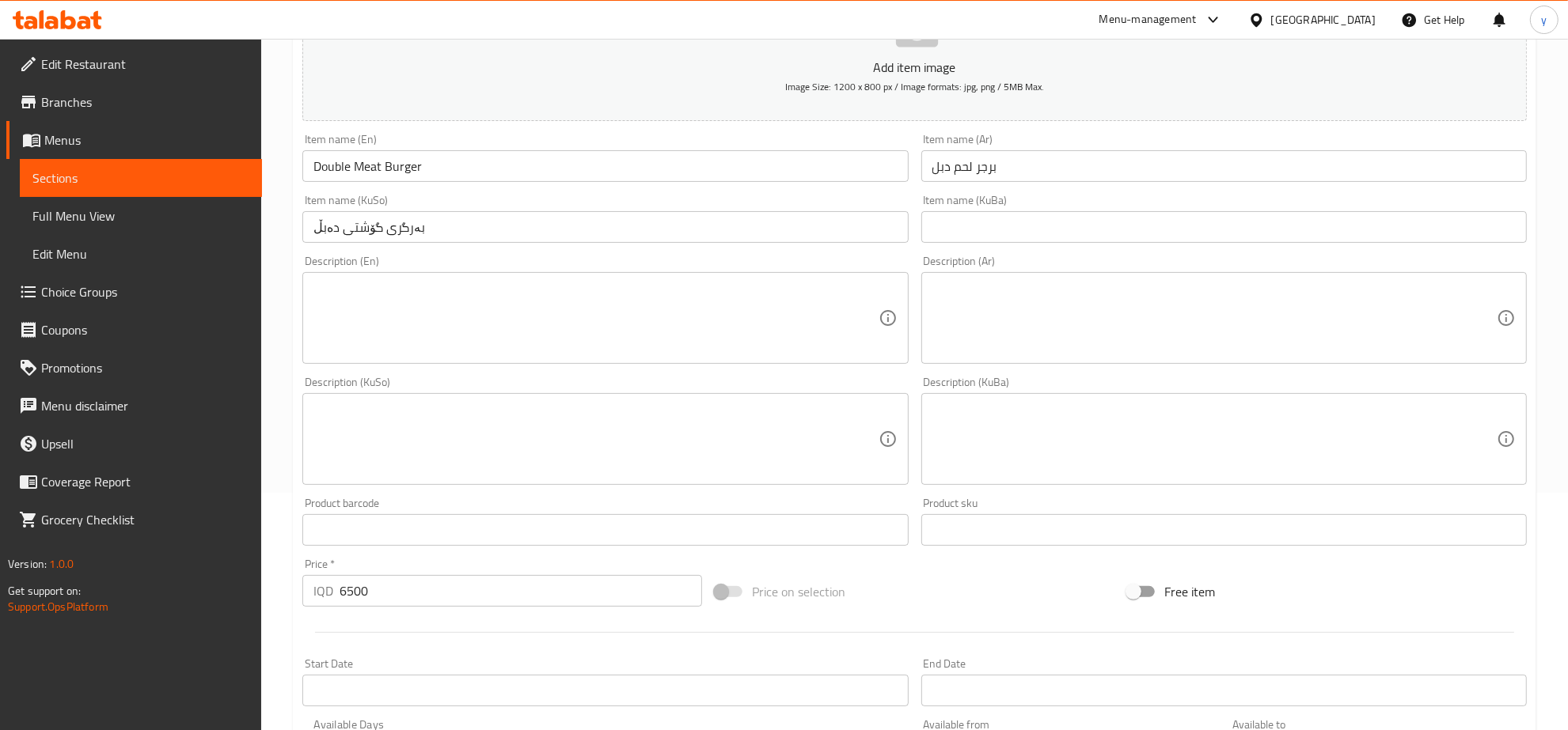
click at [645, 398] on div "Description (KuSo)" at bounding box center [604, 439] width 605 height 91
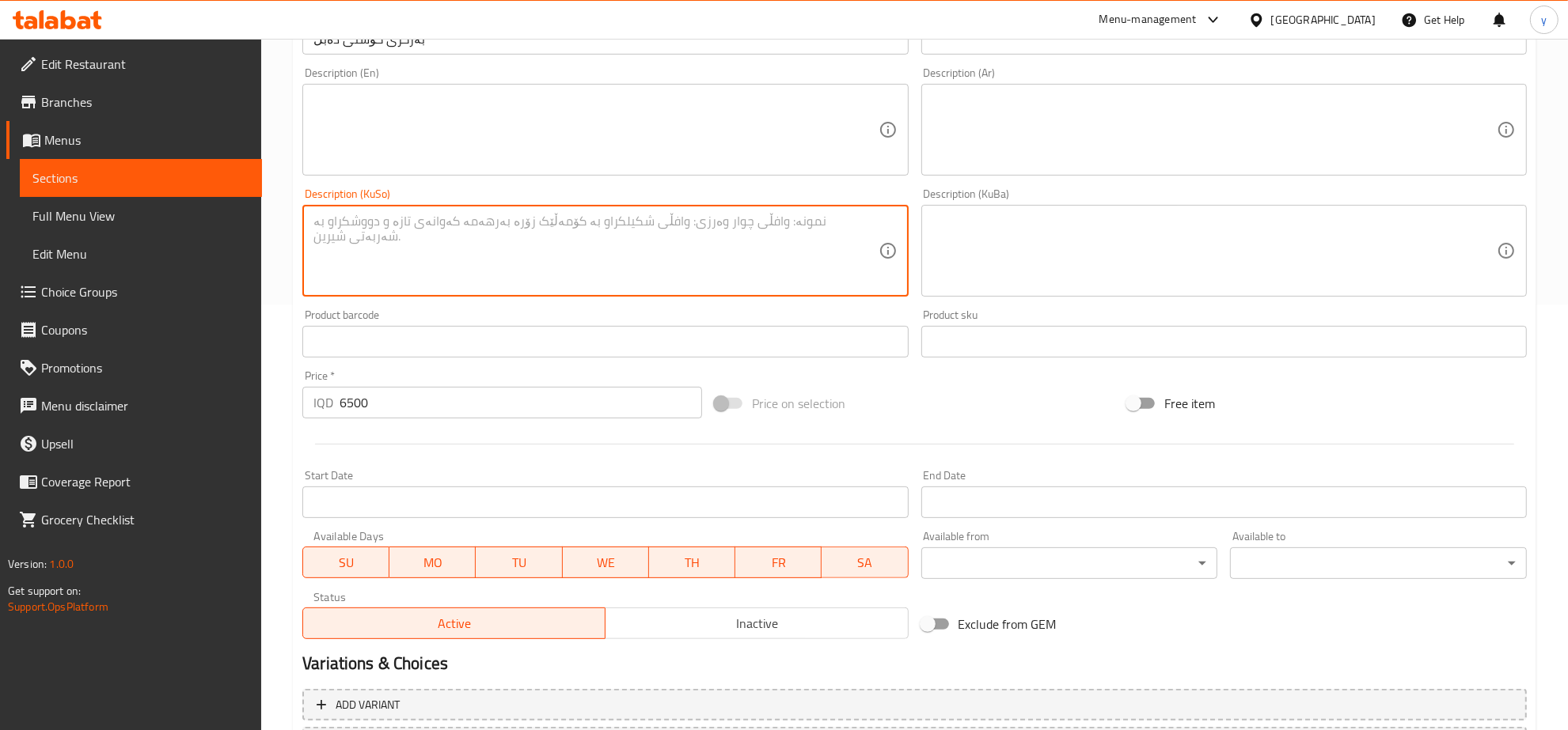
scroll to position [566, 0]
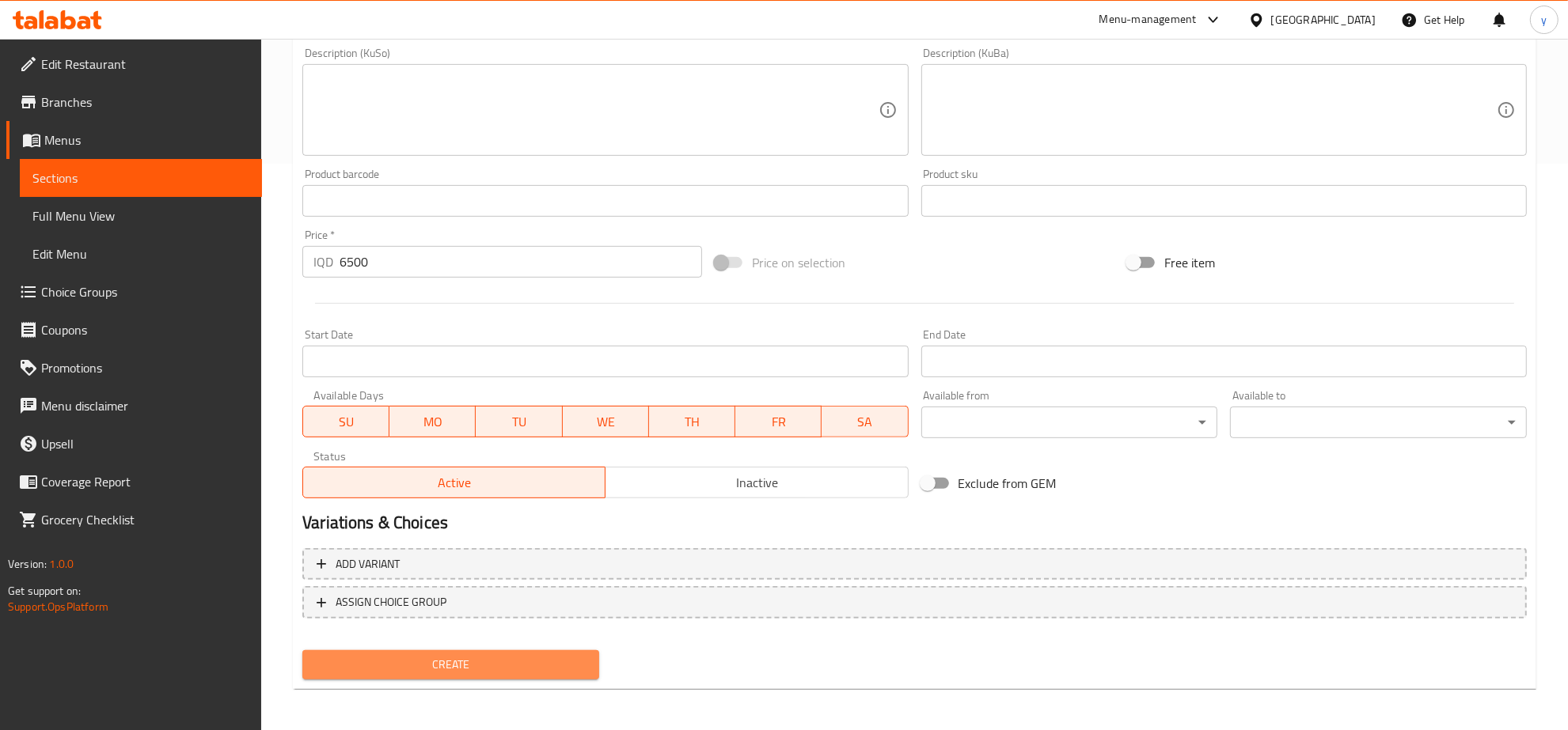
click at [507, 669] on span "Create" at bounding box center [450, 665] width 271 height 20
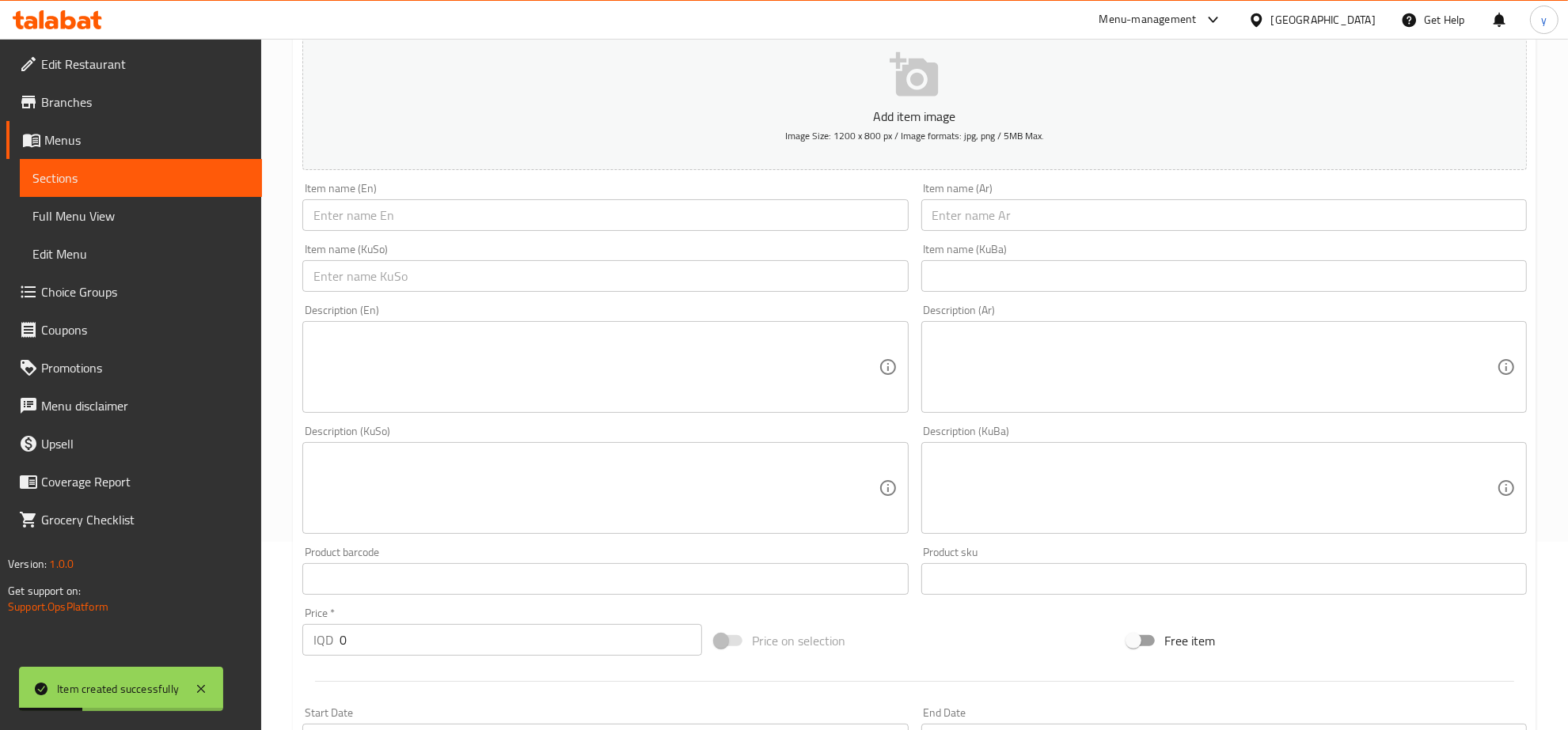
scroll to position [238, 0]
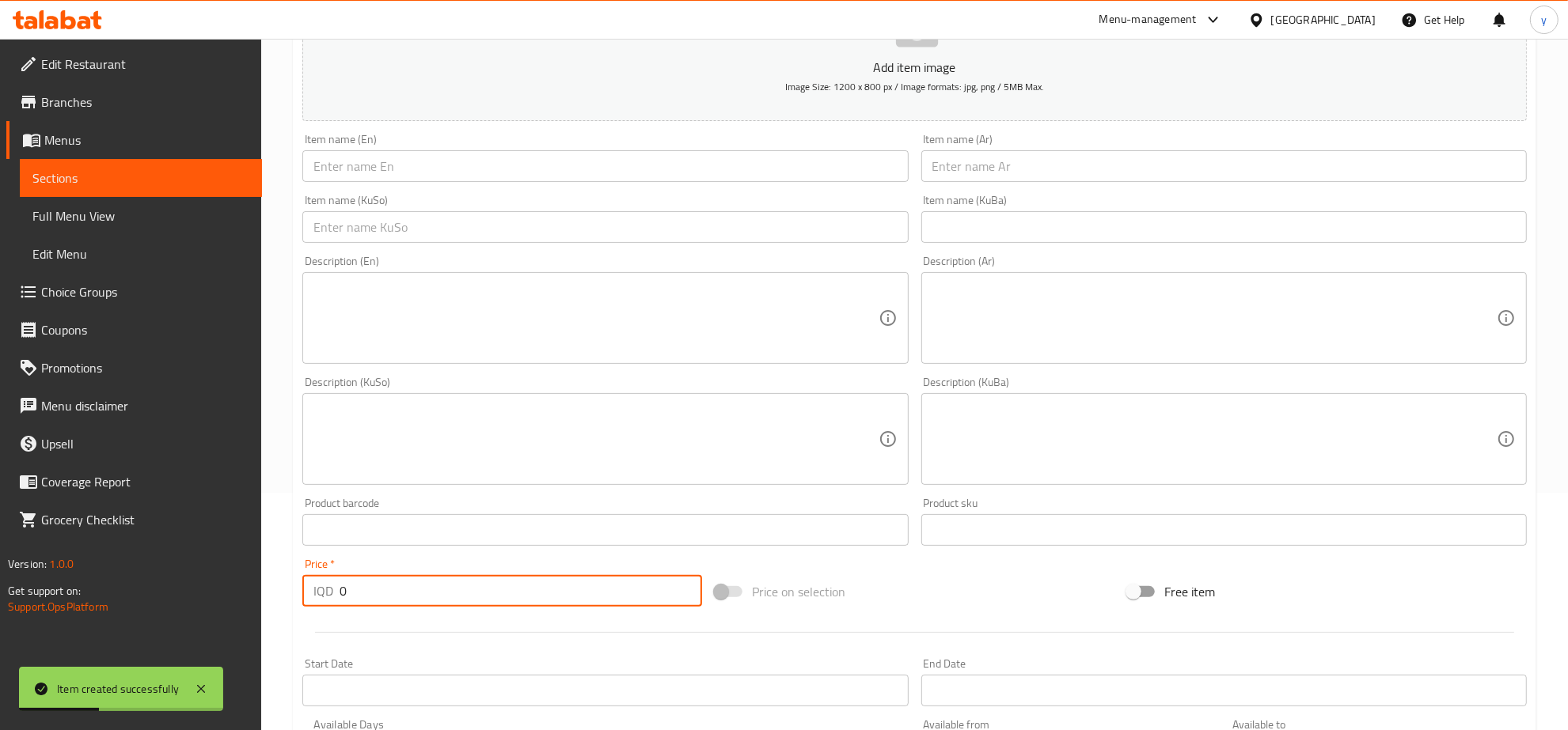
drag, startPoint x: 374, startPoint y: 578, endPoint x: 323, endPoint y: 601, distance: 55.9
click at [323, 601] on div "IQD 0 Price *" at bounding box center [502, 591] width 400 height 32
paste input "550"
type input "5500"
click at [980, 185] on div "Item name (Ar) Item name (Ar)" at bounding box center [1224, 157] width 619 height 61
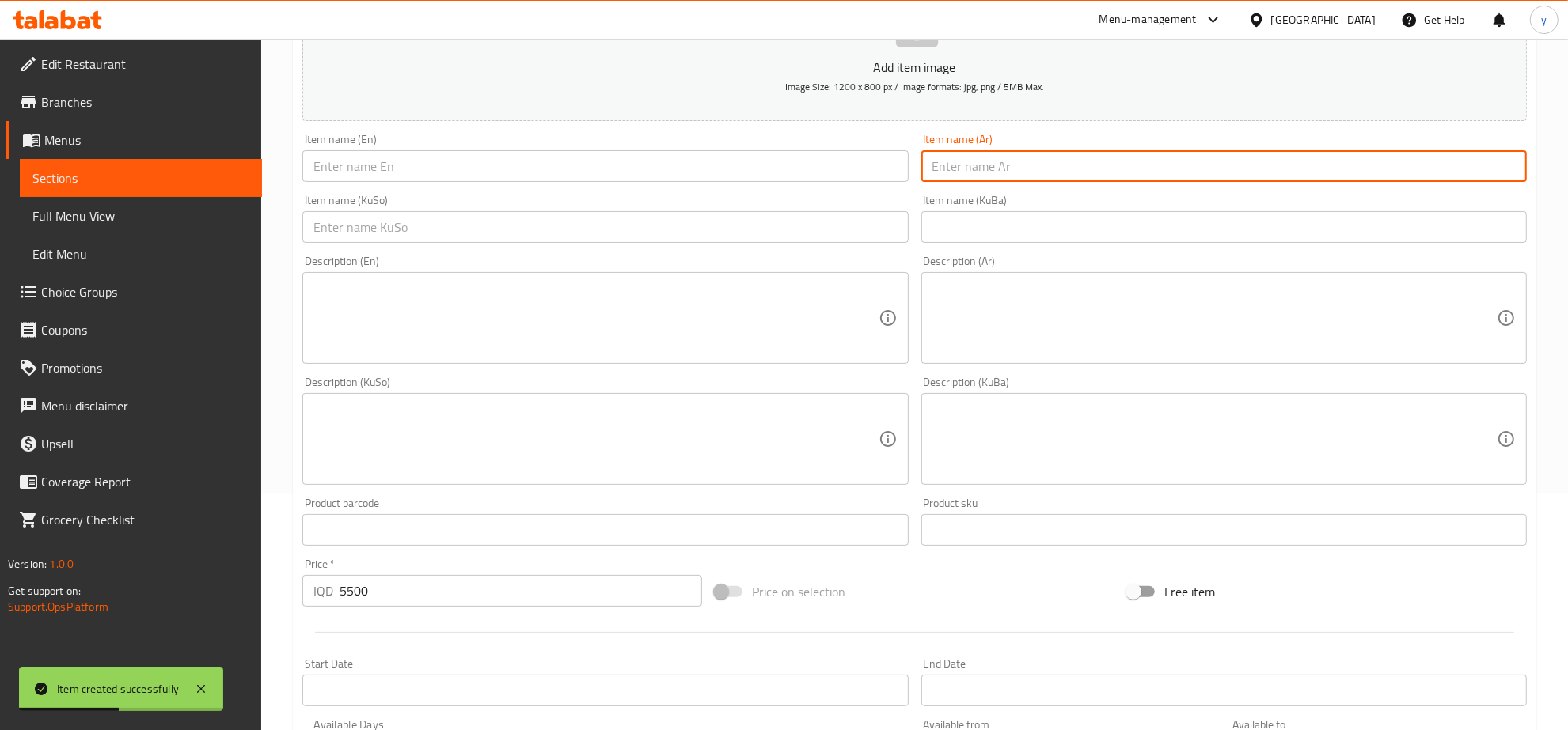
click at [987, 172] on input "text" at bounding box center [1224, 165] width 605 height 32
paste input "بركردجاج دبل"
click at [972, 172] on input "بركردجاج دبل" at bounding box center [1224, 165] width 605 height 32
click at [988, 167] on input "بركردجاج دبل" at bounding box center [1224, 165] width 605 height 32
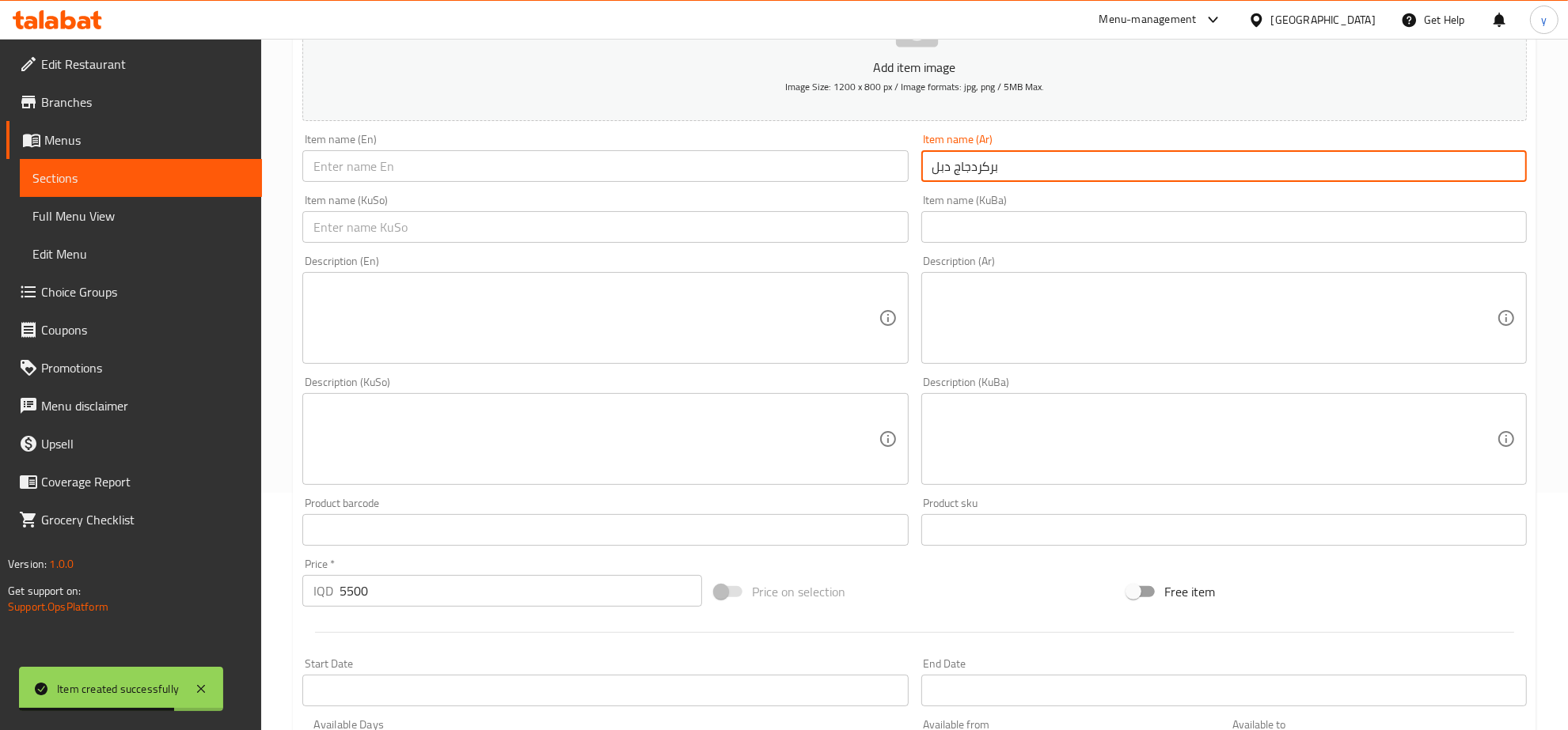
click at [986, 167] on input "بركردجاج دبل" at bounding box center [1224, 165] width 605 height 32
click at [988, 167] on input "بركردجاج دبل" at bounding box center [1224, 165] width 605 height 32
drag, startPoint x: 990, startPoint y: 166, endPoint x: 979, endPoint y: 176, distance: 14.9
click at [979, 176] on input "بركردجاج دبل" at bounding box center [1224, 165] width 605 height 32
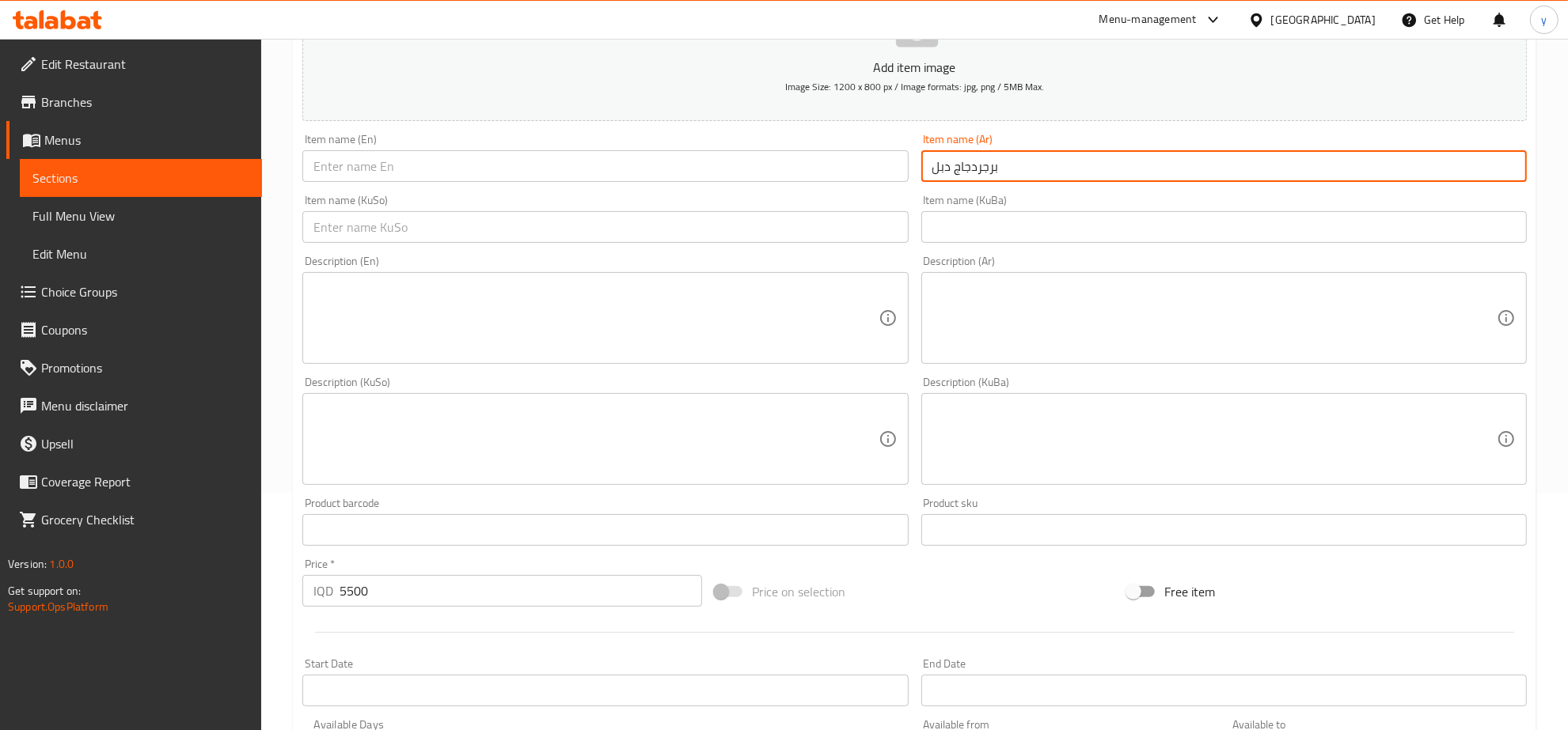
click at [987, 168] on input "برجردجاج دبل" at bounding box center [1224, 165] width 605 height 32
paste input "text"
type input "برجر دجاج دبل"
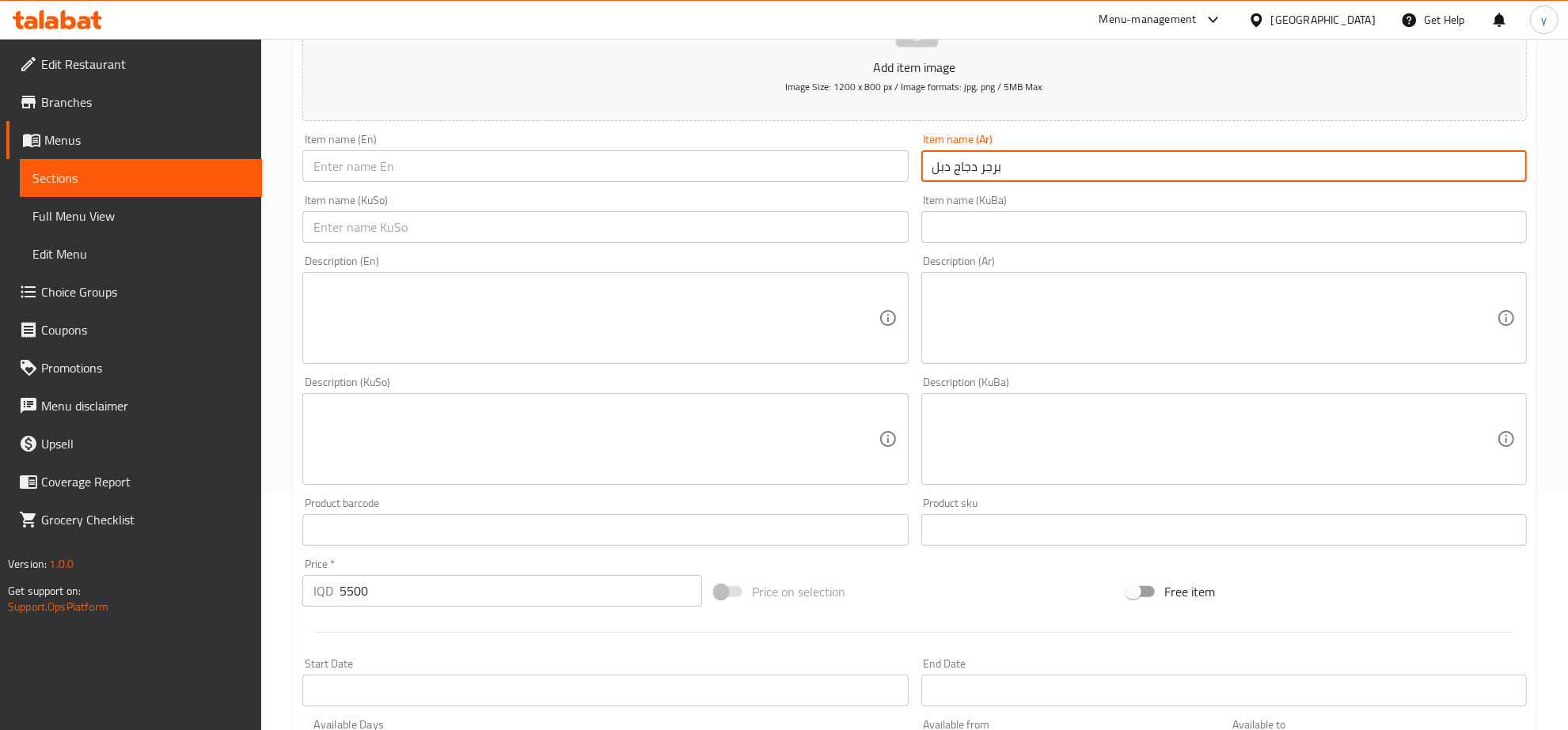
click at [736, 182] on input "text" at bounding box center [604, 165] width 605 height 32
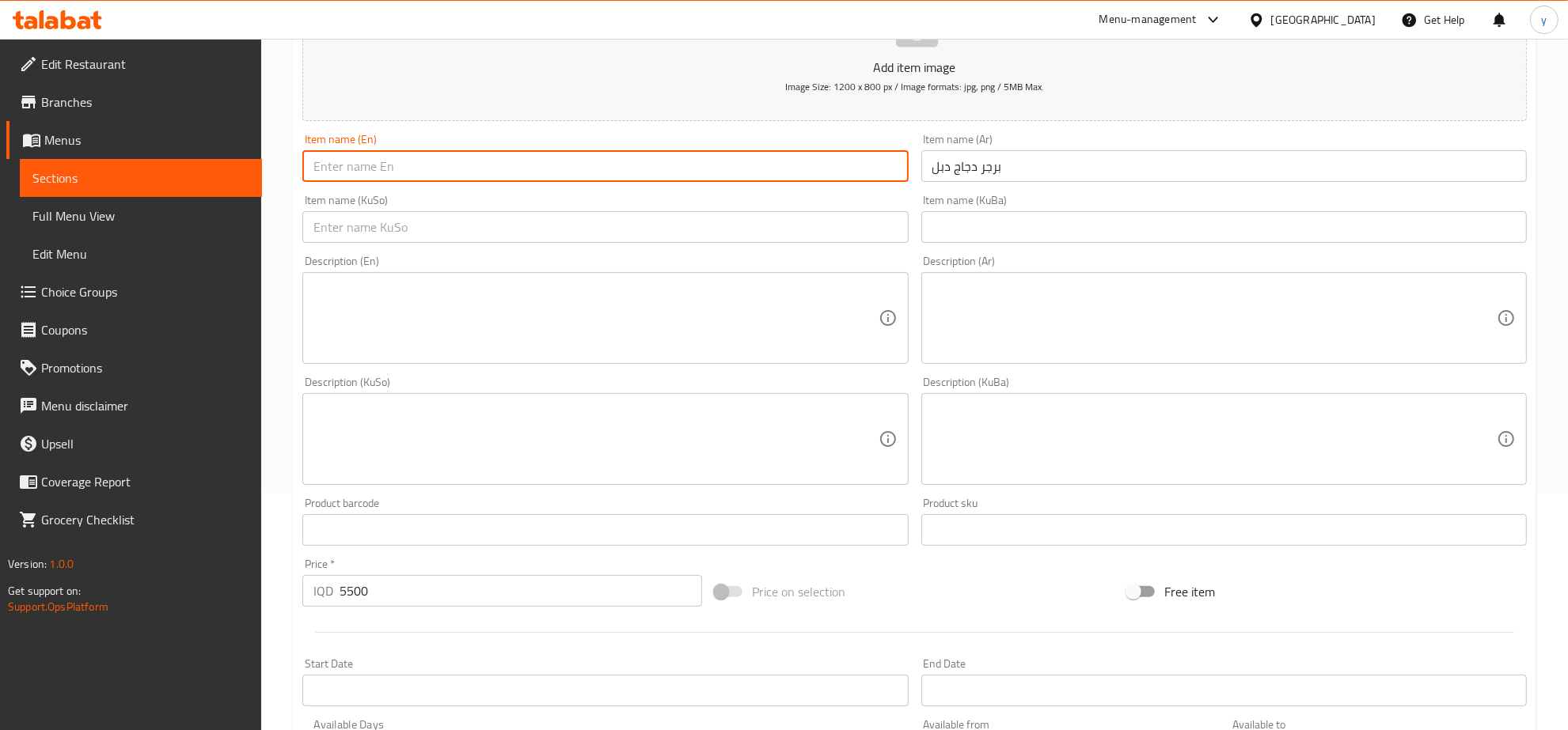
paste input "Double Chicken Burger"
type input "Double Chicken Burger"
click at [746, 235] on input "text" at bounding box center [604, 227] width 605 height 32
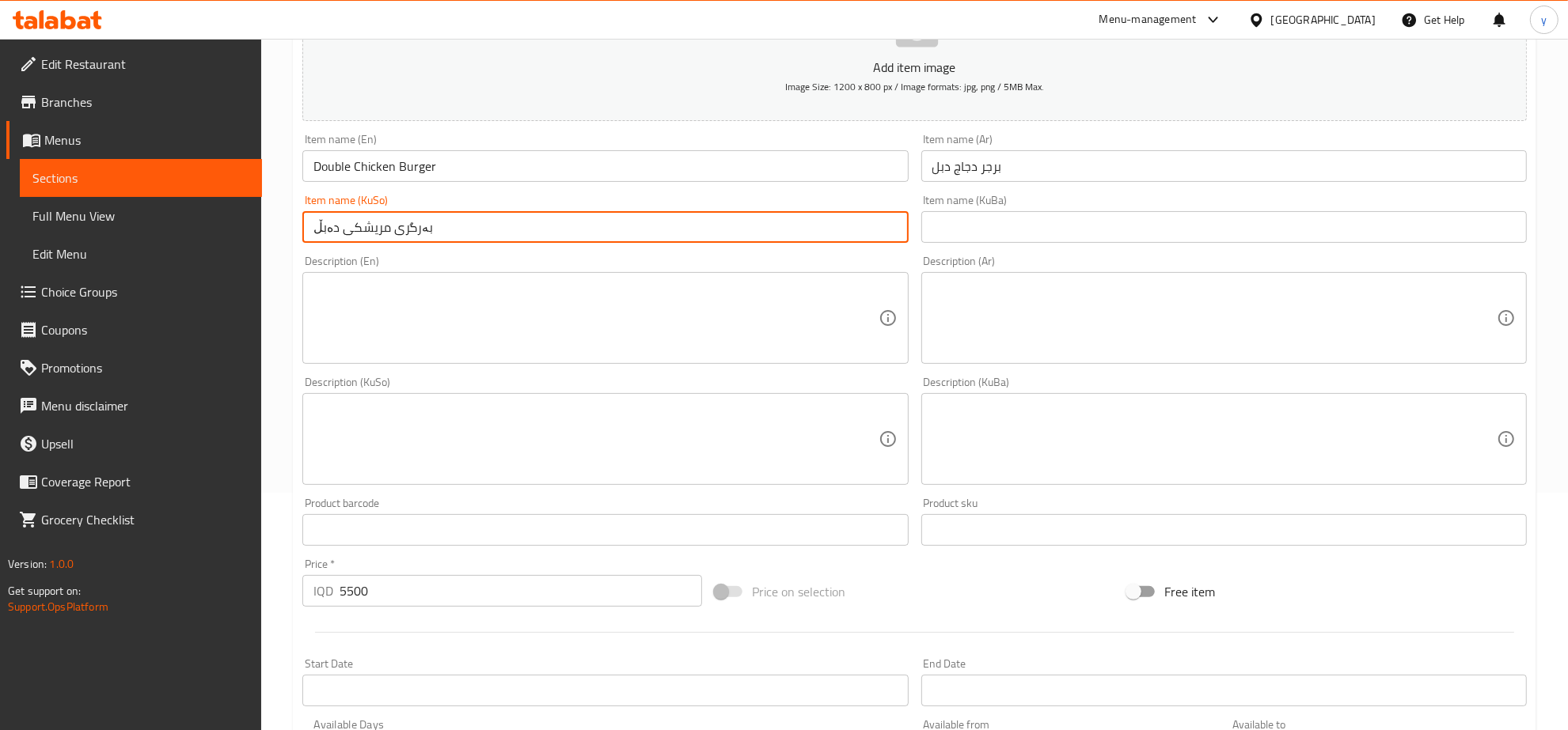
type input "بەرگری مریشکی دەبڵ"
click at [788, 251] on div "Description (En) Description (En)" at bounding box center [605, 310] width 619 height 121
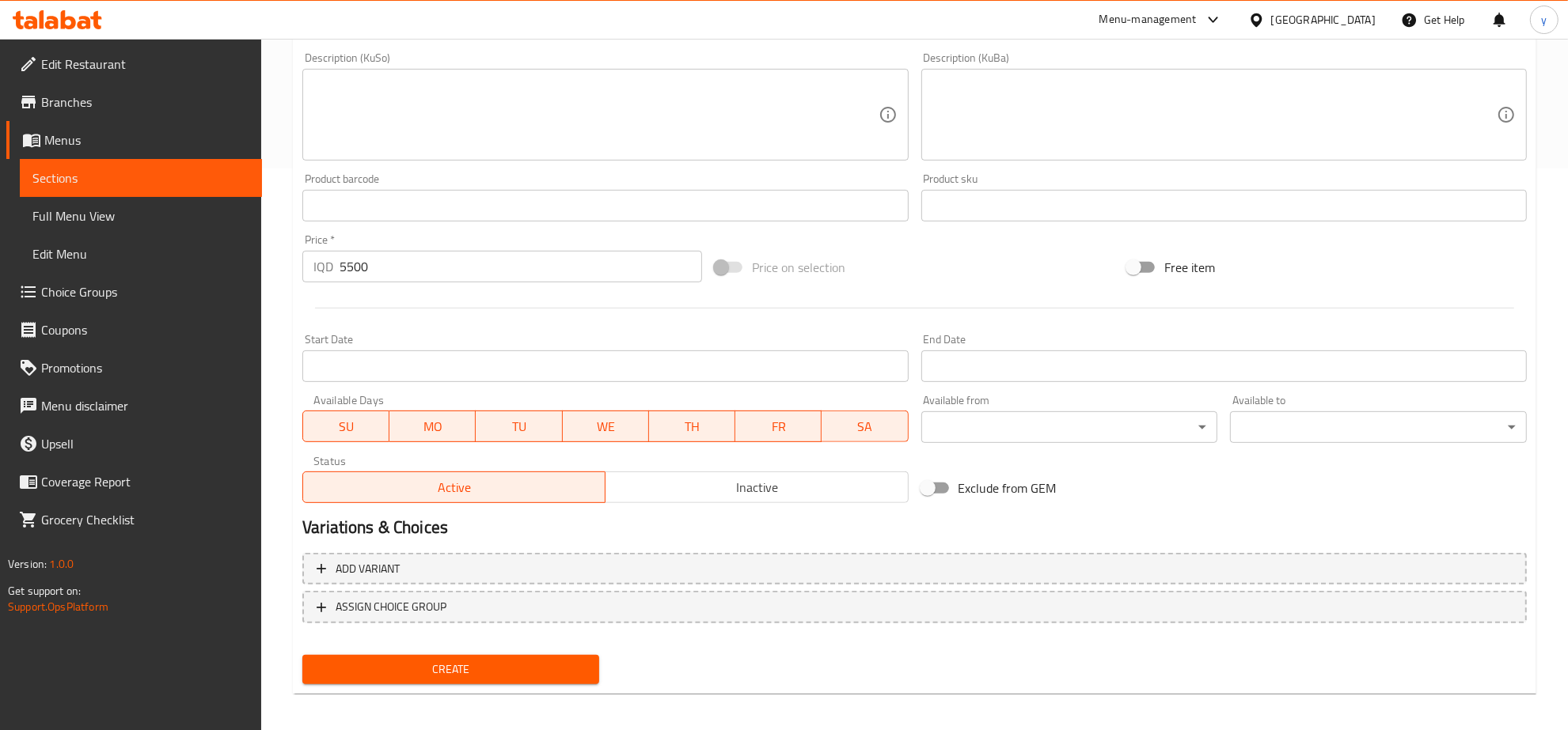
scroll to position [566, 0]
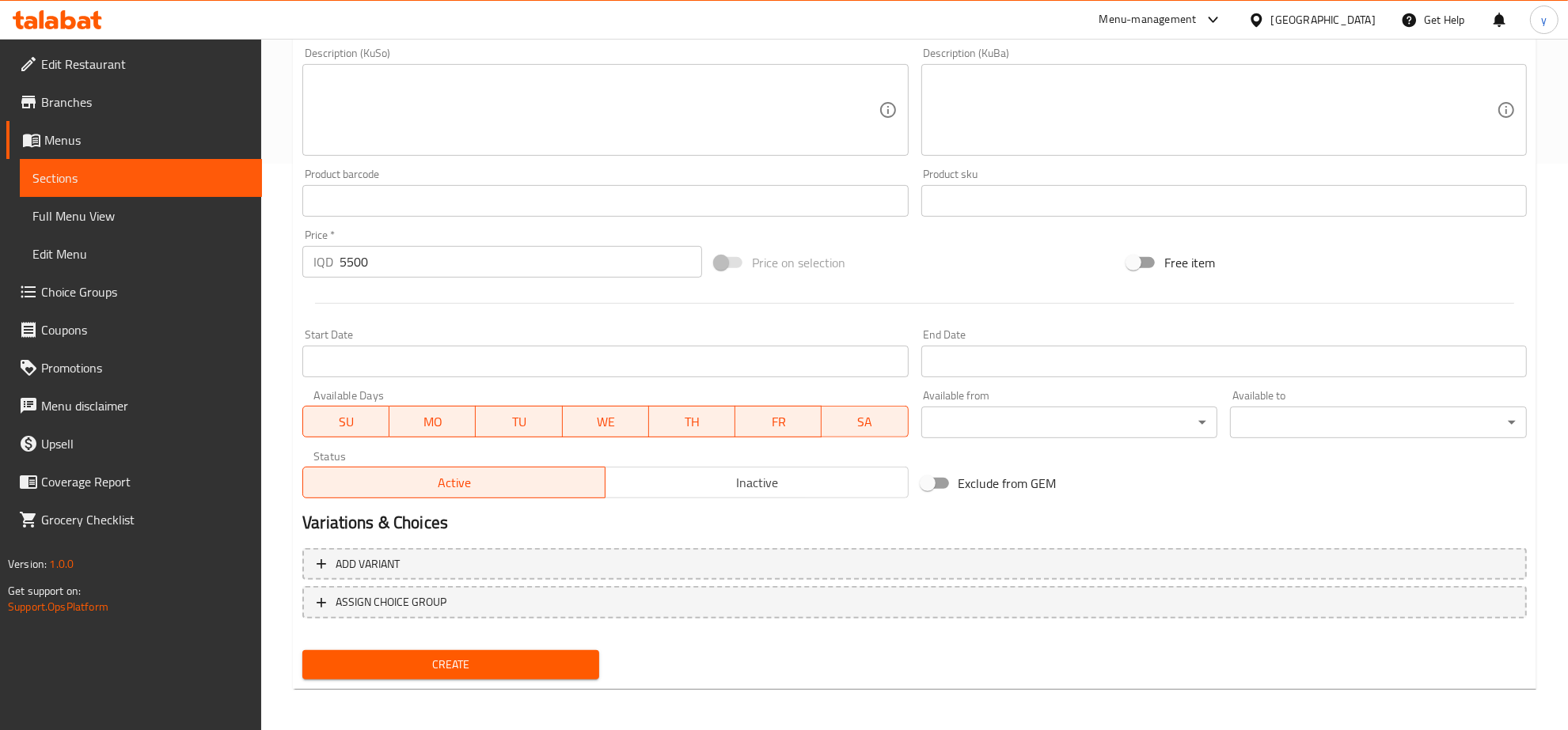
click at [480, 655] on span "Create" at bounding box center [450, 665] width 271 height 20
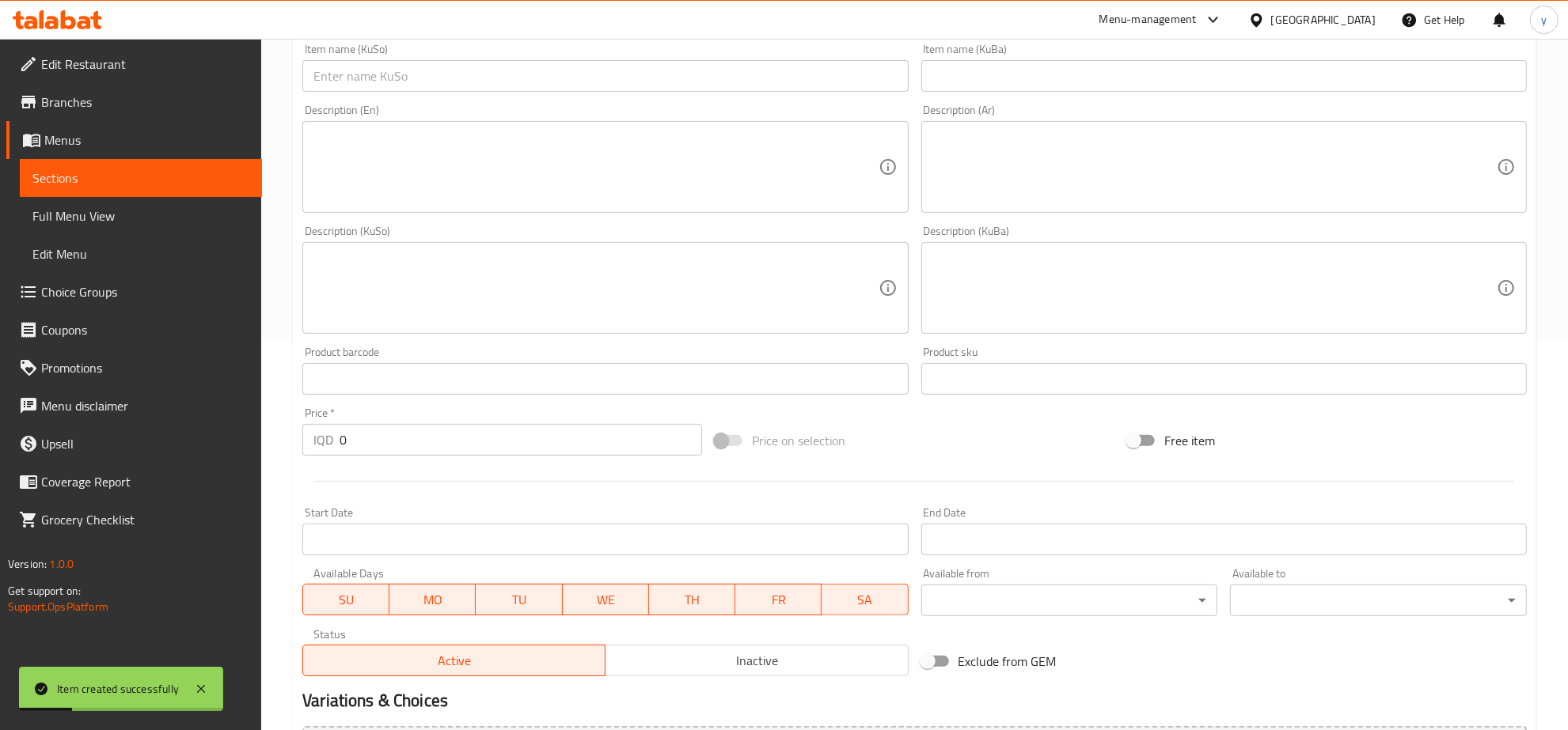
scroll to position [238, 0]
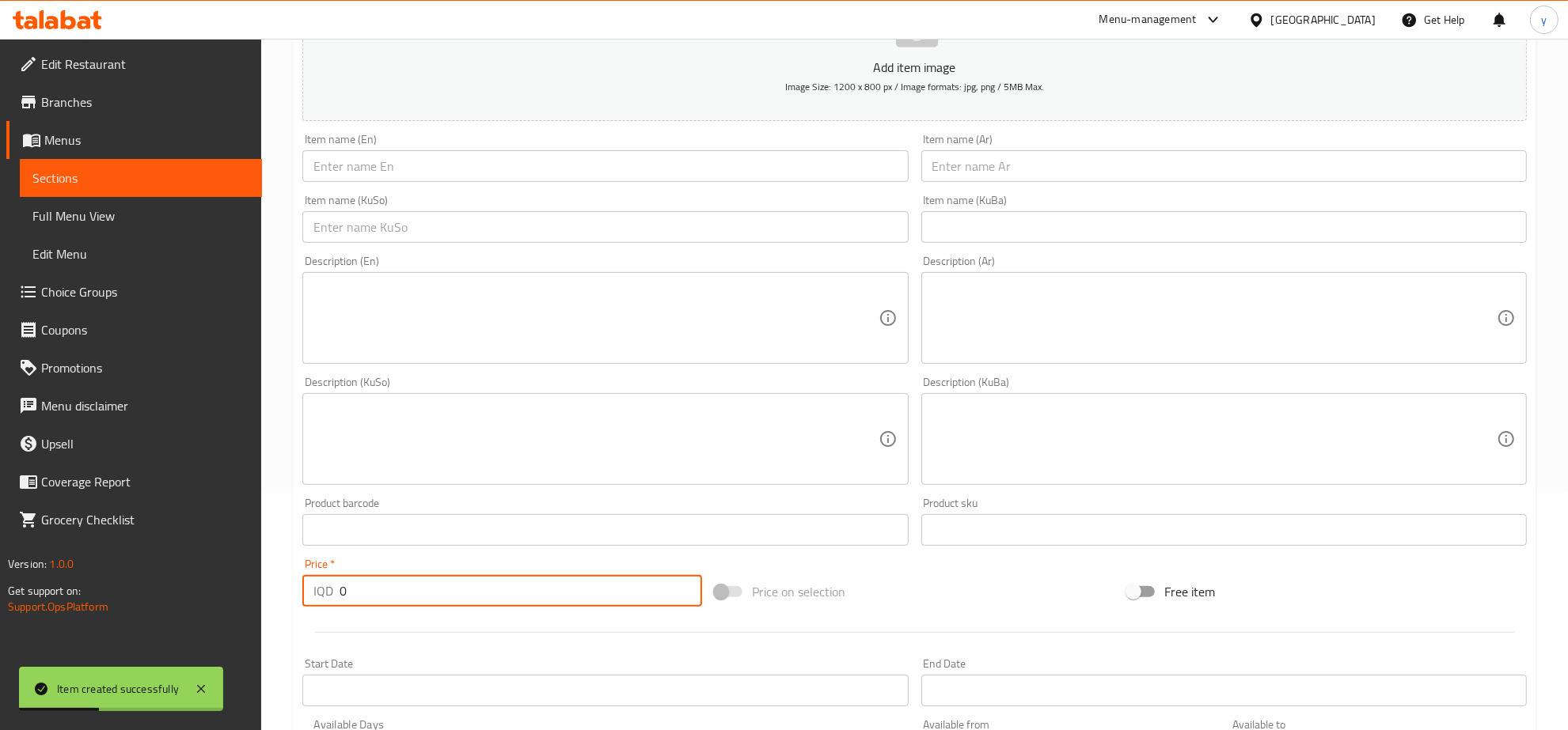
drag, startPoint x: 373, startPoint y: 584, endPoint x: 315, endPoint y: 594, distance: 58.9
click at [315, 594] on div "IQD 0 Price *" at bounding box center [502, 591] width 400 height 32
paste input "1250"
type input "12500"
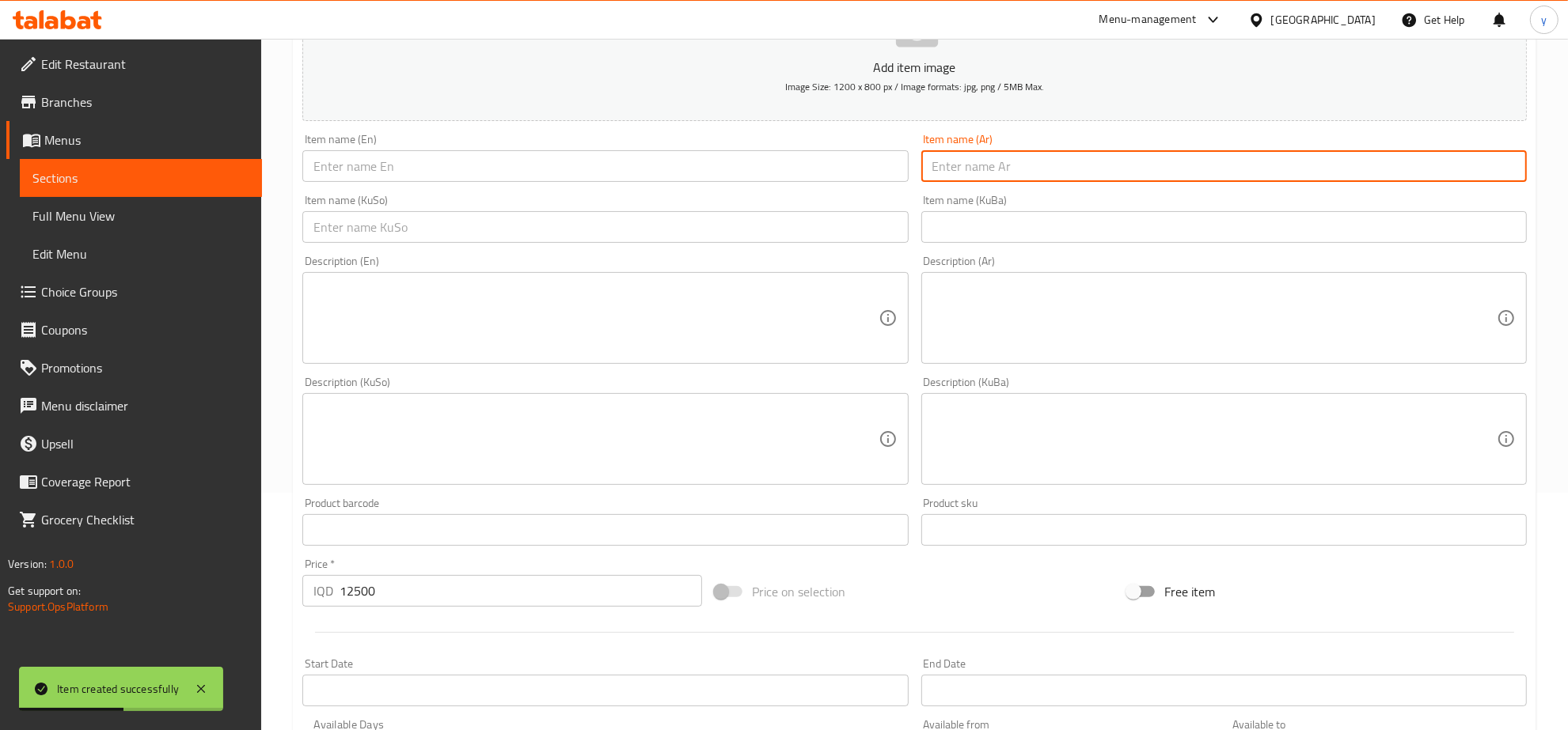
click at [1221, 160] on input "text" at bounding box center [1224, 165] width 605 height 32
paste input "نصف كيلو شاورما دجاج"
click at [1011, 170] on input "نصف كيلو شاورما دجاج" at bounding box center [1224, 165] width 605 height 32
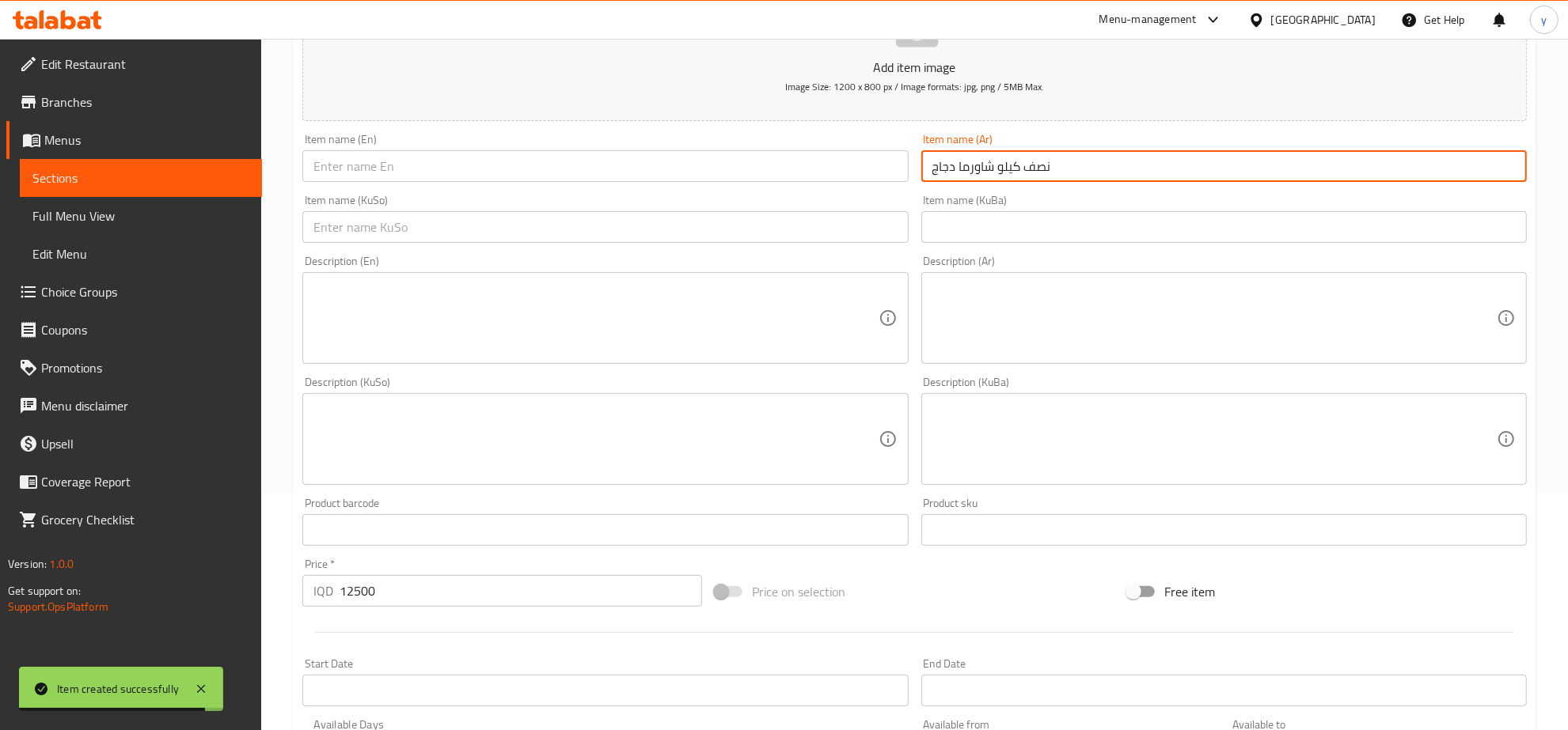
type input "نصف كيلو شاورما دجاج"
drag, startPoint x: 616, startPoint y: 161, endPoint x: 610, endPoint y: 171, distance: 11.7
click at [616, 161] on input "text" at bounding box center [604, 165] width 605 height 32
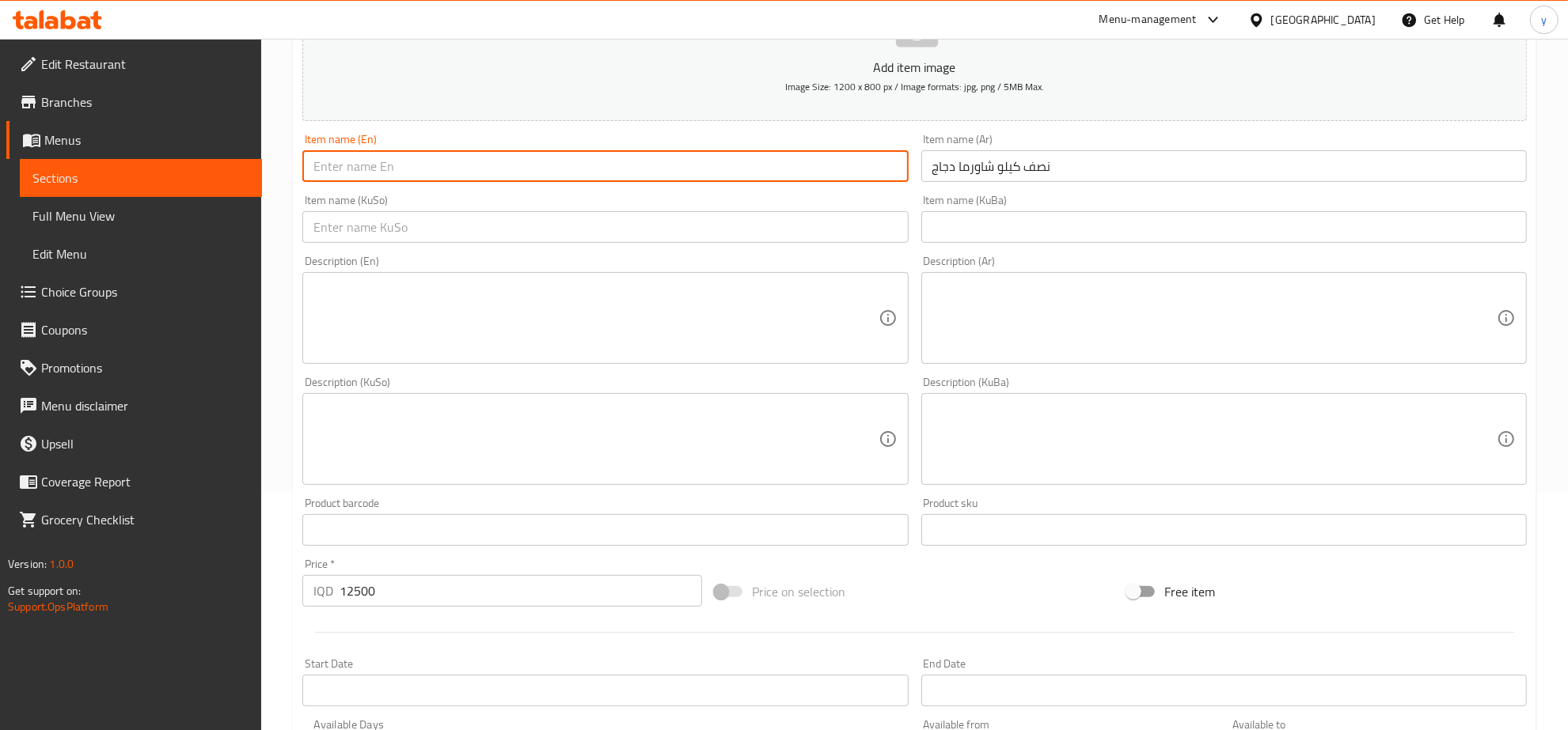
paste input "Half Kilo Chicken Shawarma"
type input "Half Kilo Chicken Shawarma"
click at [525, 224] on input "text" at bounding box center [604, 227] width 605 height 32
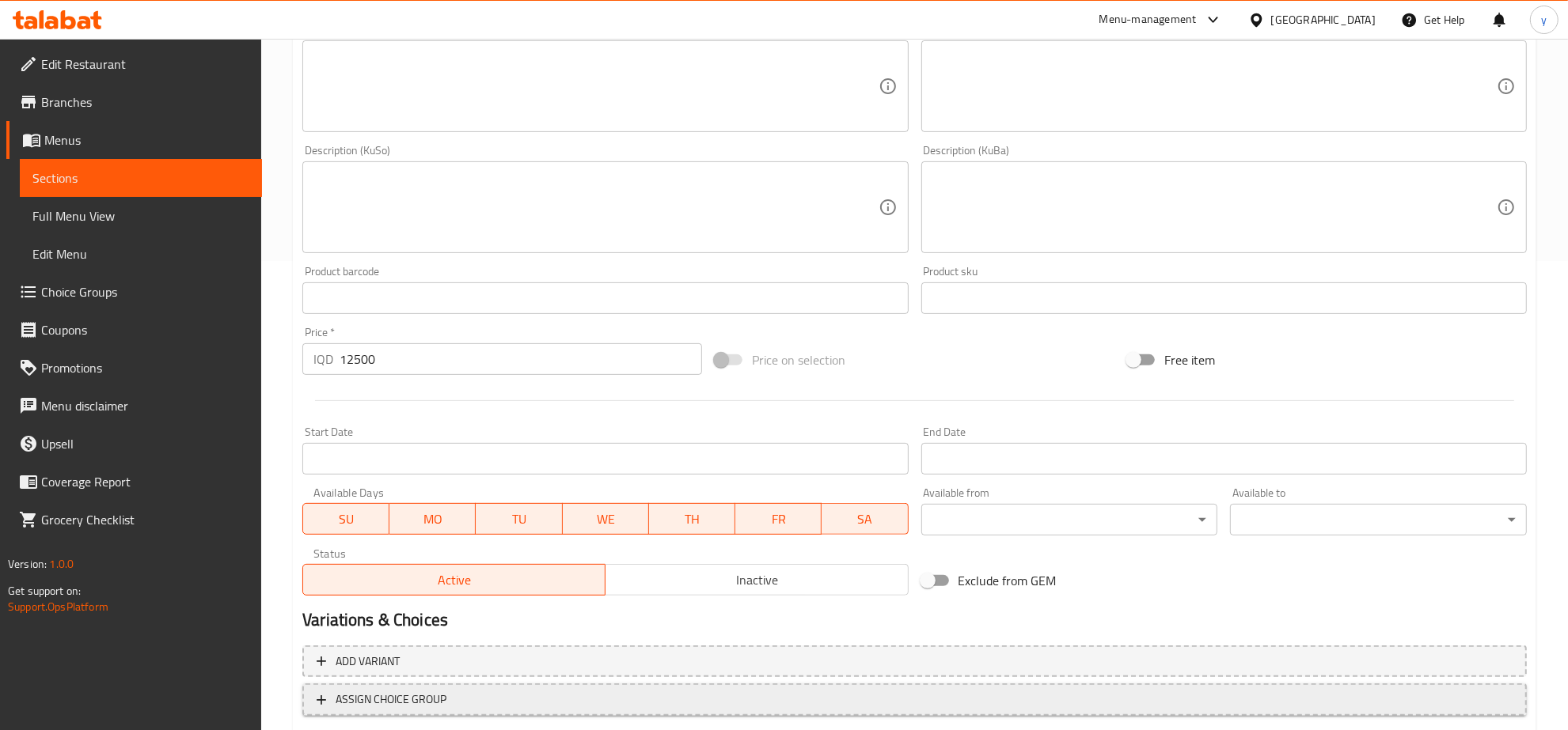
scroll to position [566, 0]
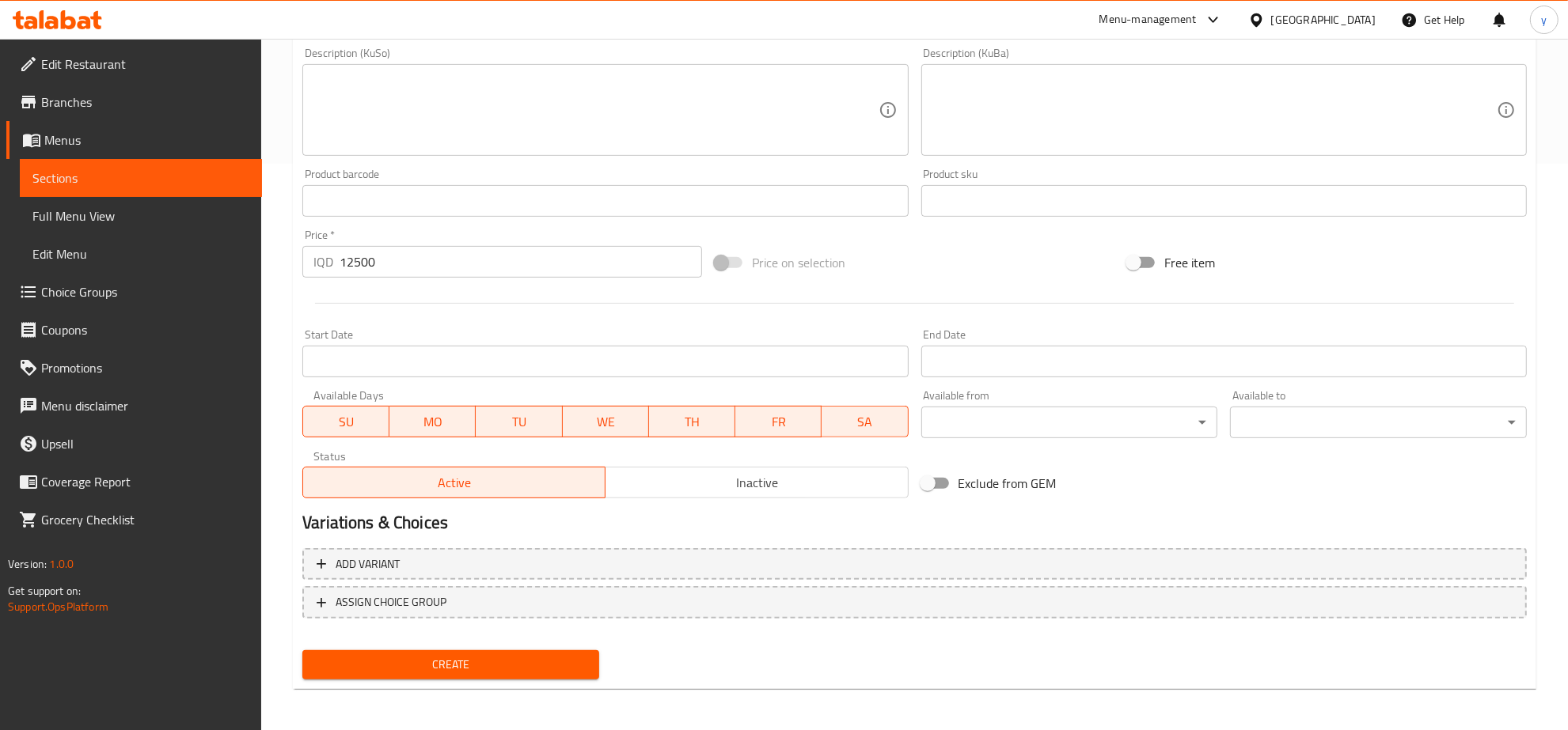
type input "نیو کیلۆ شاورمەی مریشک"
click at [475, 655] on span "Create" at bounding box center [450, 665] width 271 height 20
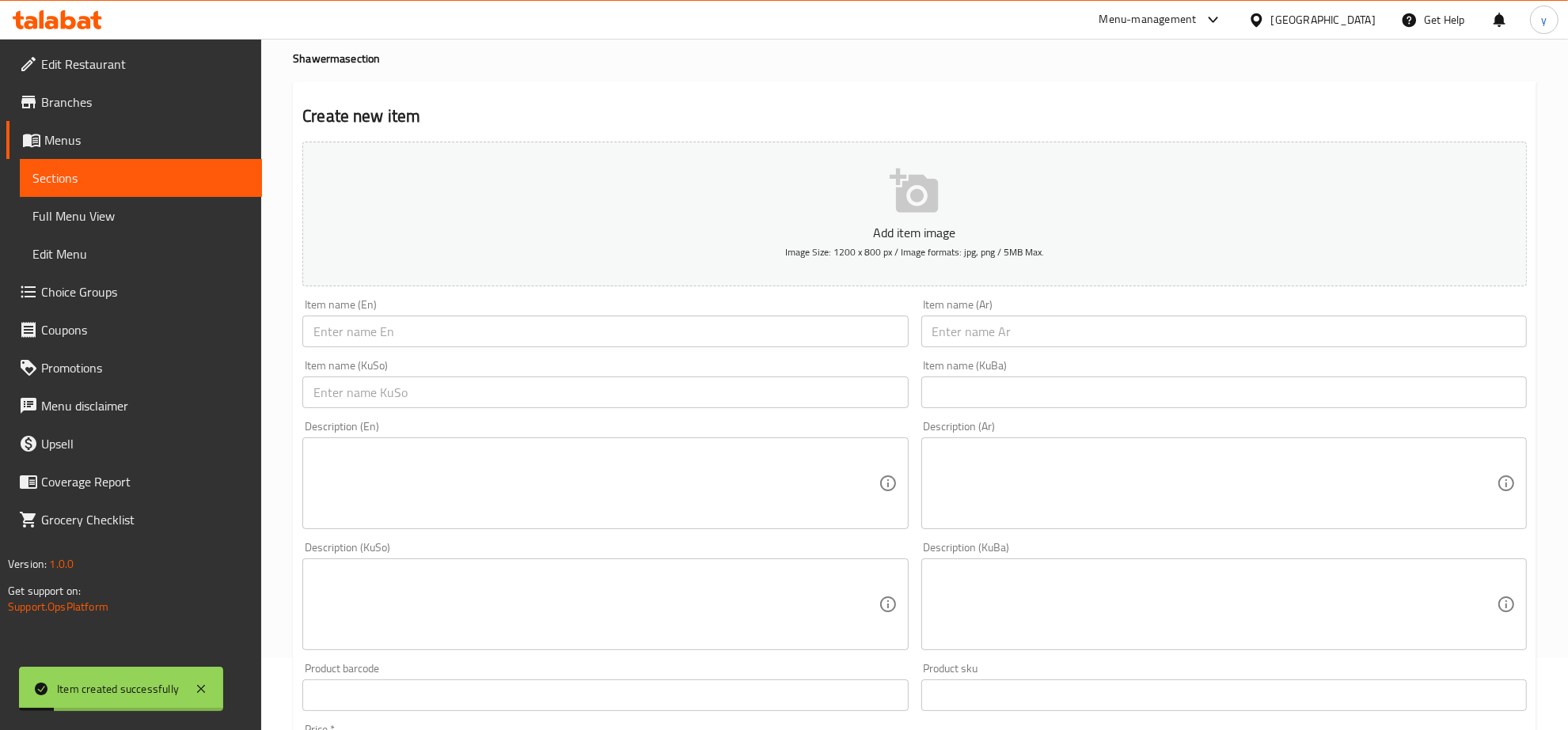
scroll to position [238, 0]
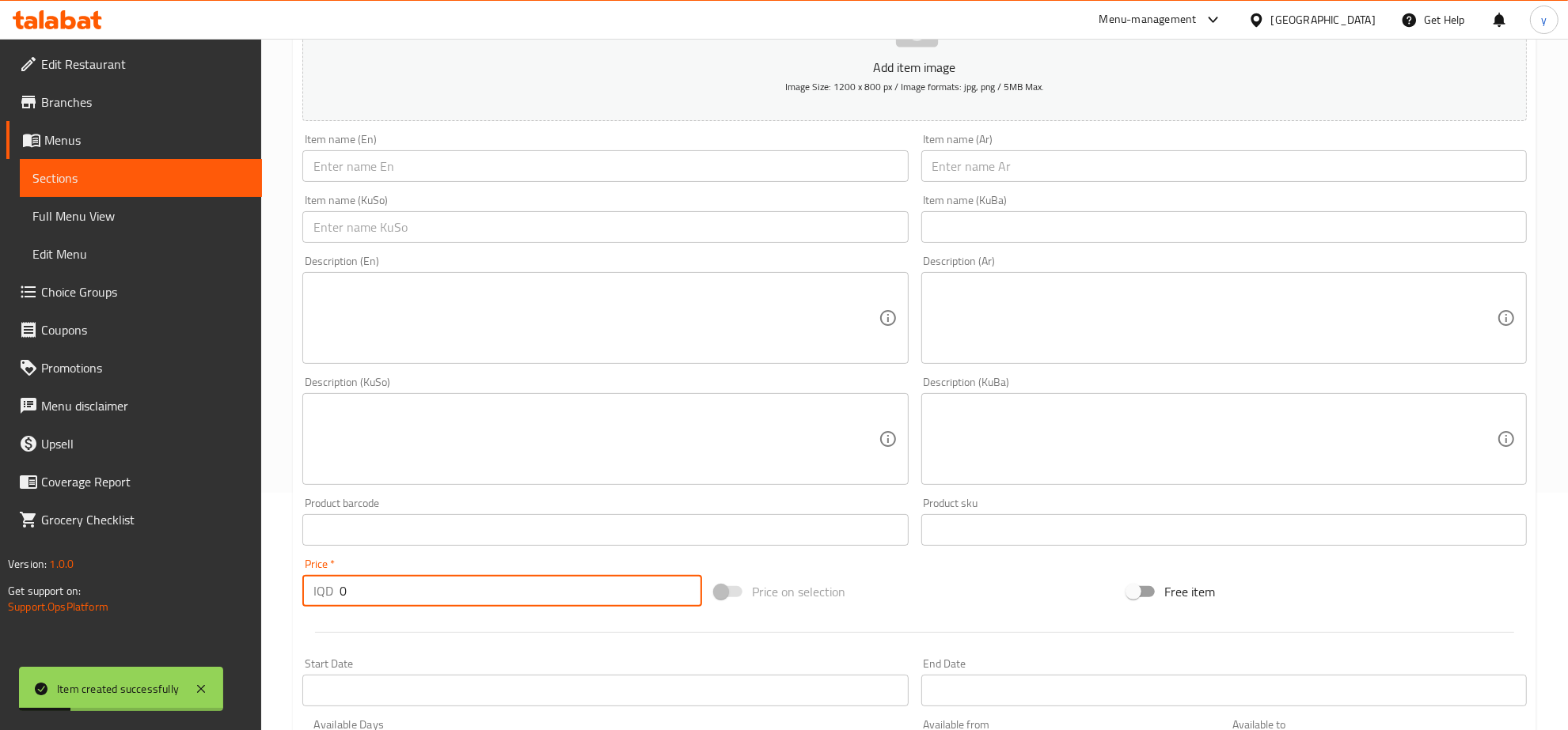
drag, startPoint x: 356, startPoint y: 588, endPoint x: 330, endPoint y: 602, distance: 29.5
click at [319, 606] on div "IQD 0 Price *" at bounding box center [502, 591] width 400 height 32
paste input "100"
type input "1000"
click at [953, 167] on input "text" at bounding box center [1224, 165] width 605 height 32
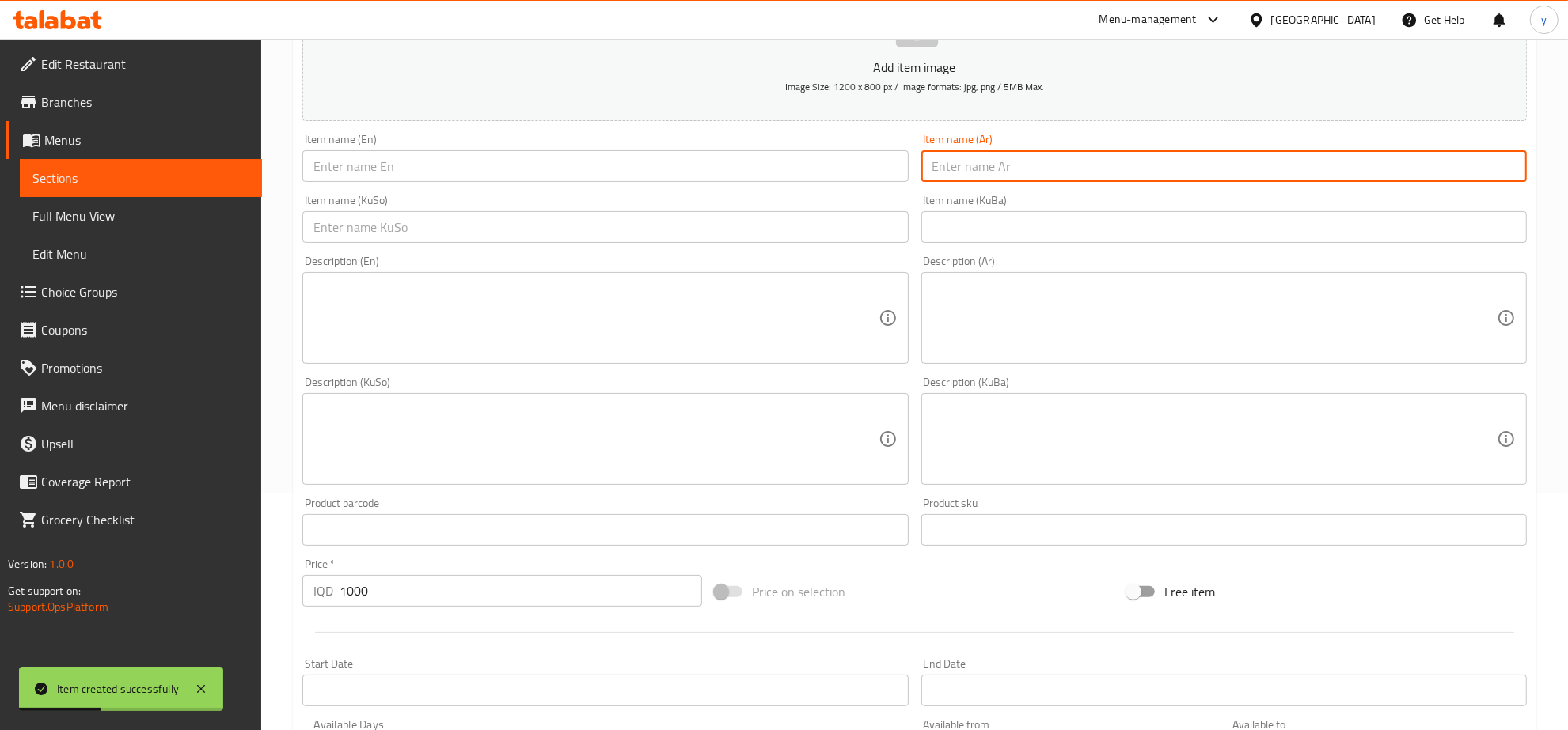
paste input "فنكر"
click at [948, 174] on input "فنكر" at bounding box center [1224, 165] width 605 height 32
type input "بطاطا [GEOGRAPHIC_DATA]"
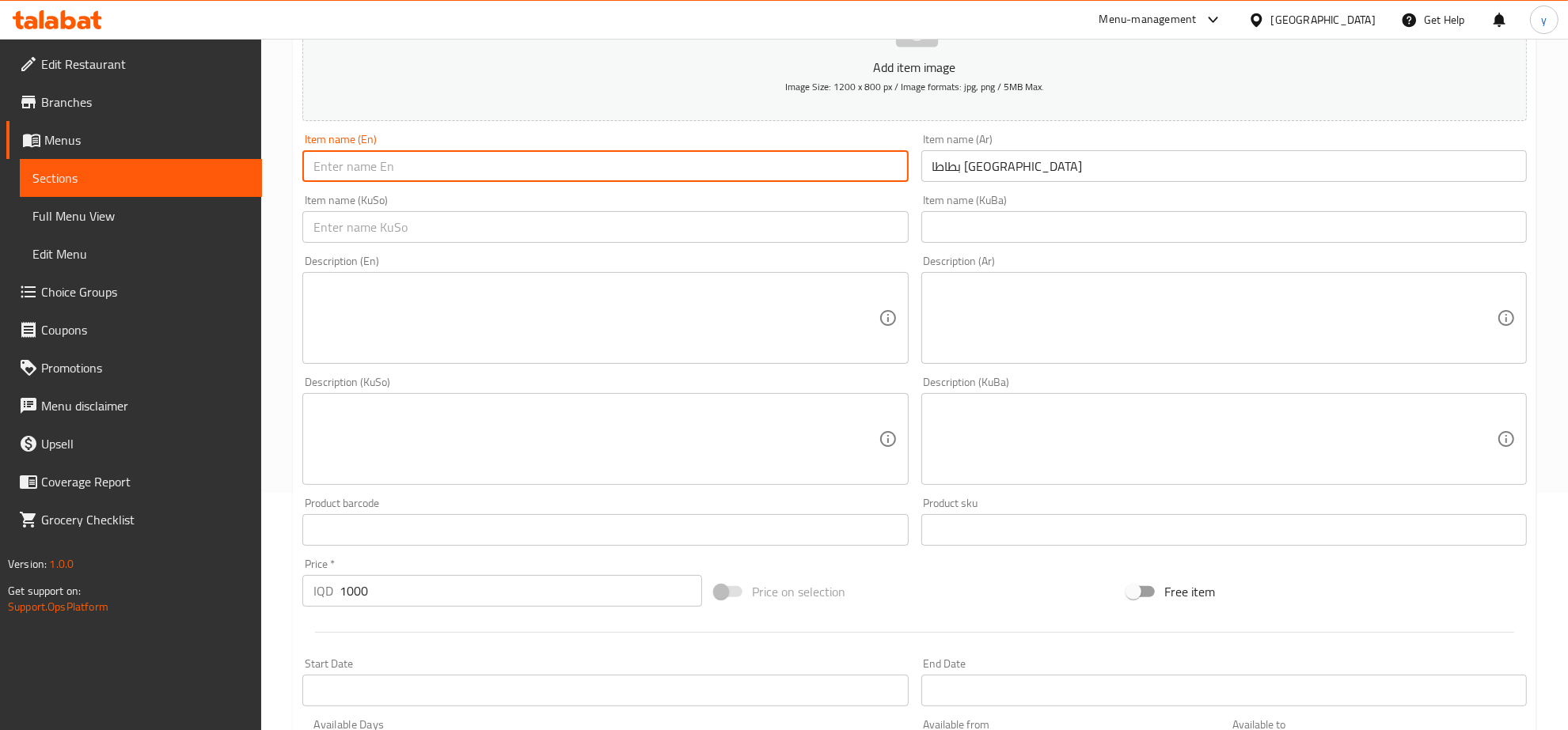
click at [797, 171] on input "text" at bounding box center [604, 165] width 605 height 32
type input "French Fries"
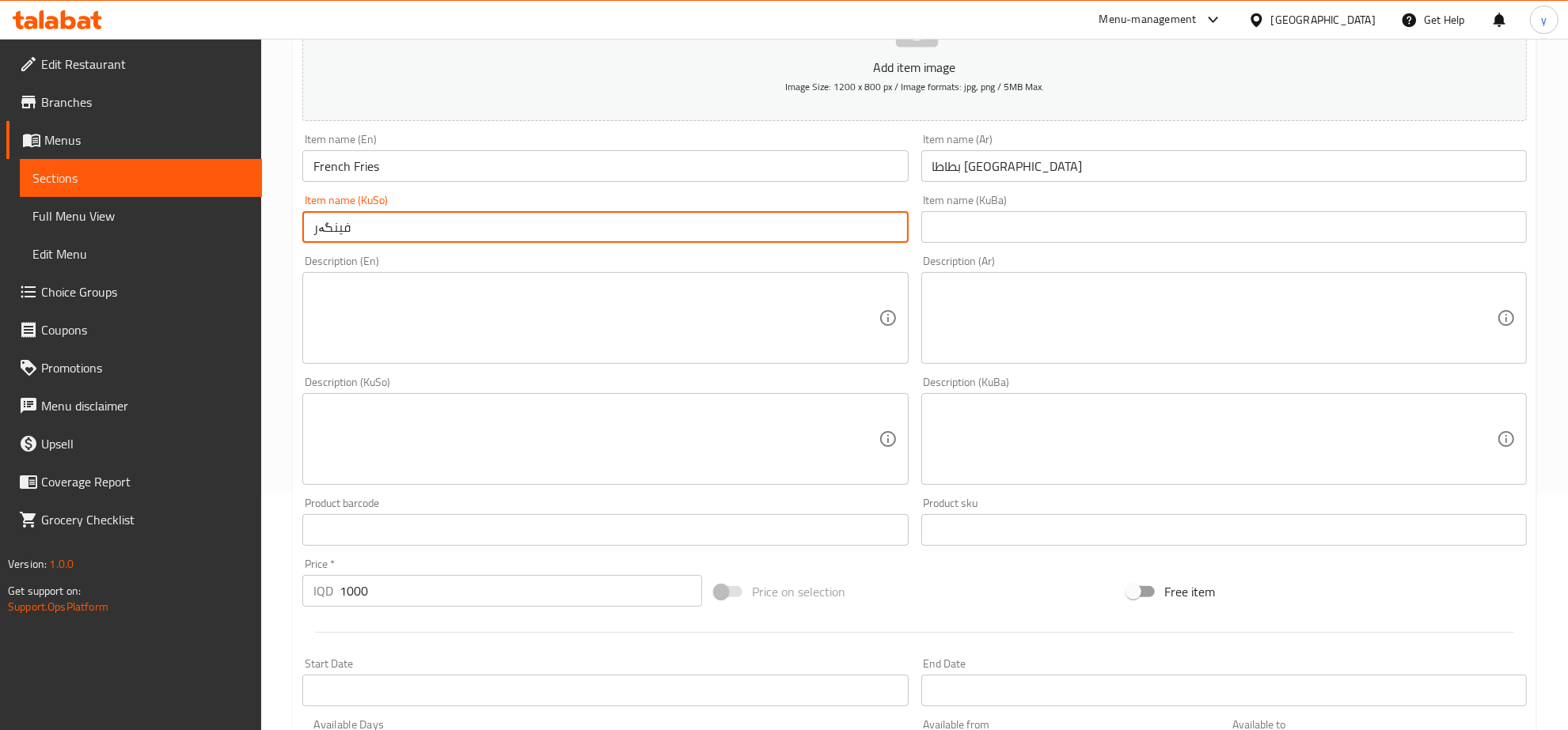
type input "فینگەر"
click at [753, 334] on textarea at bounding box center [595, 318] width 565 height 75
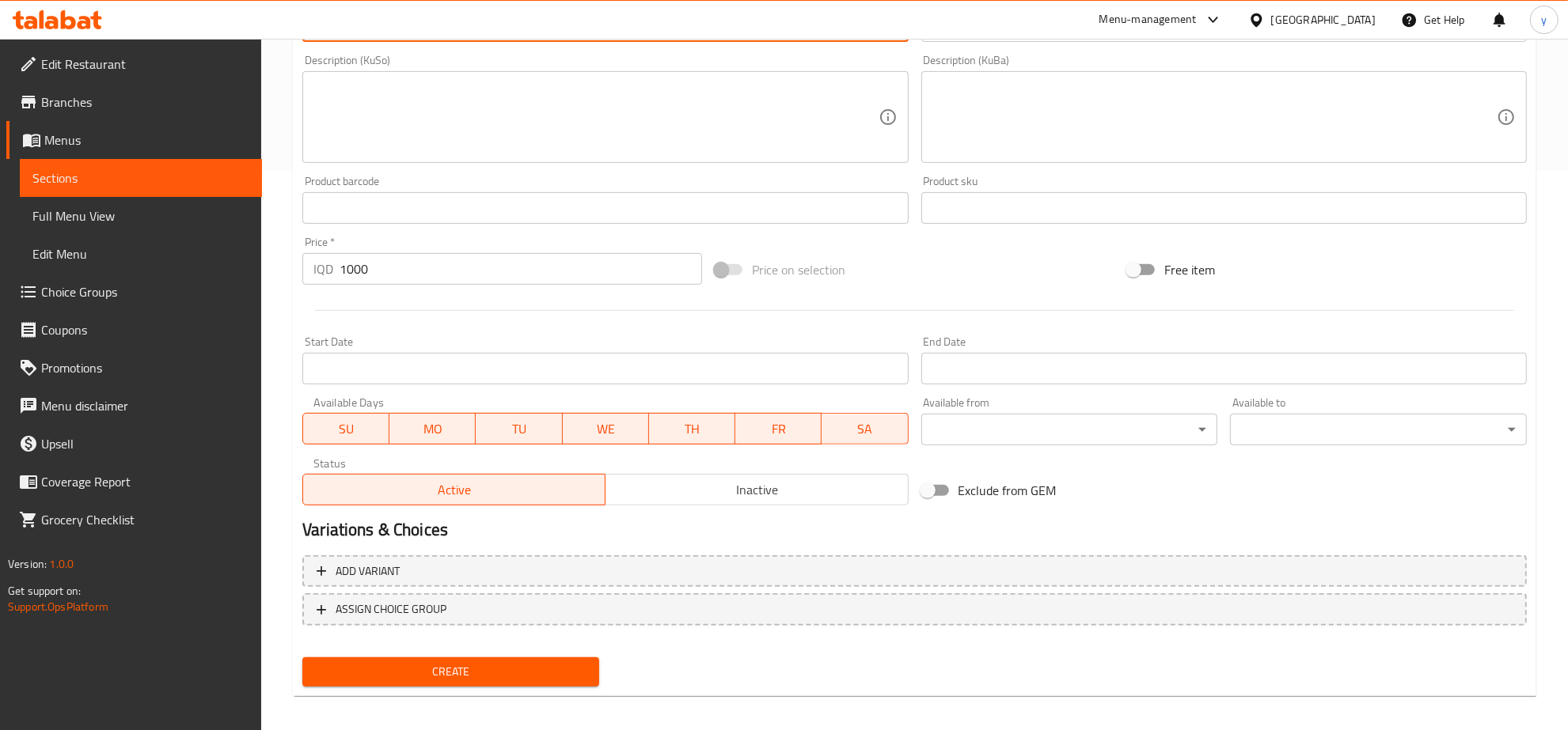
scroll to position [566, 0]
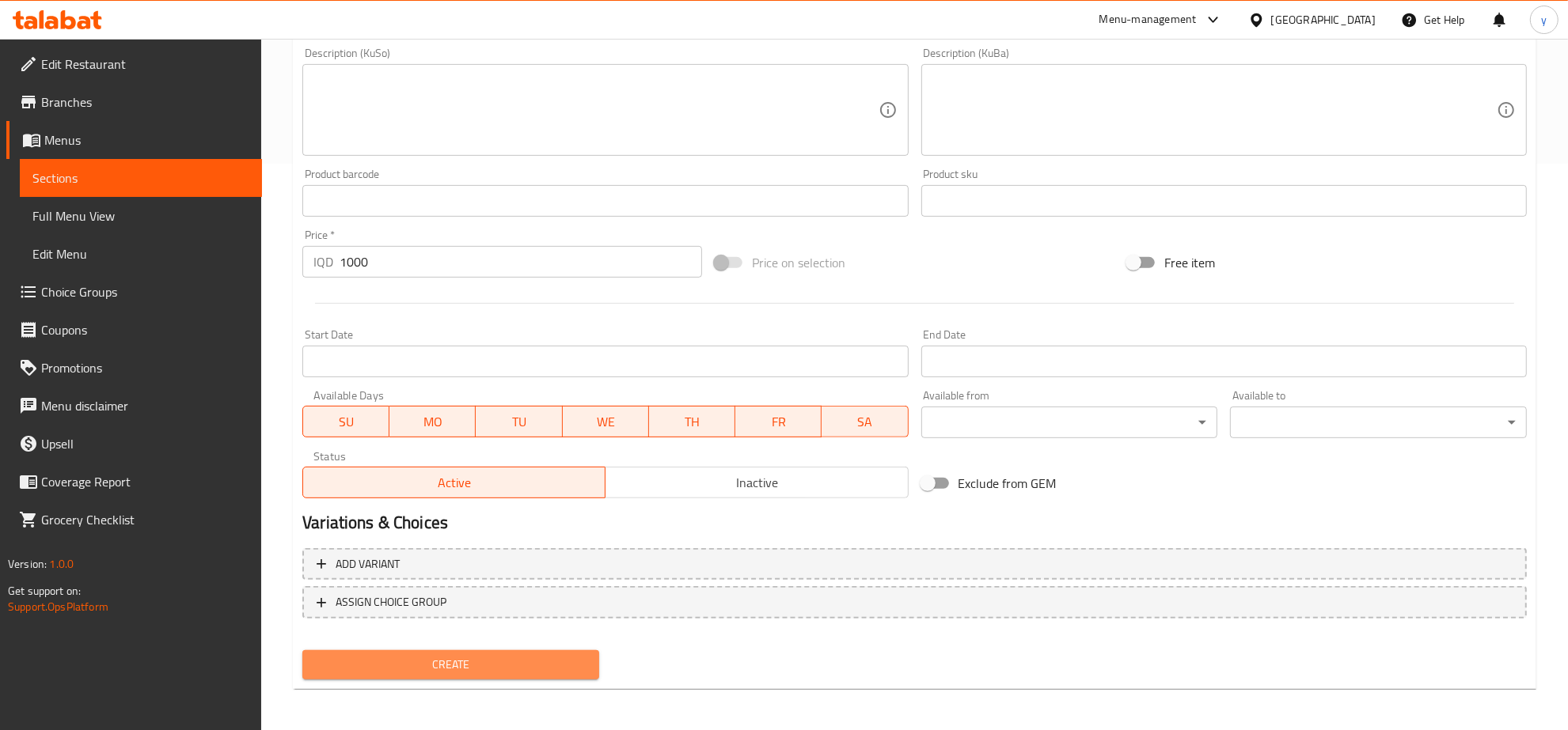
click at [516, 650] on button "Create" at bounding box center [450, 665] width 297 height 29
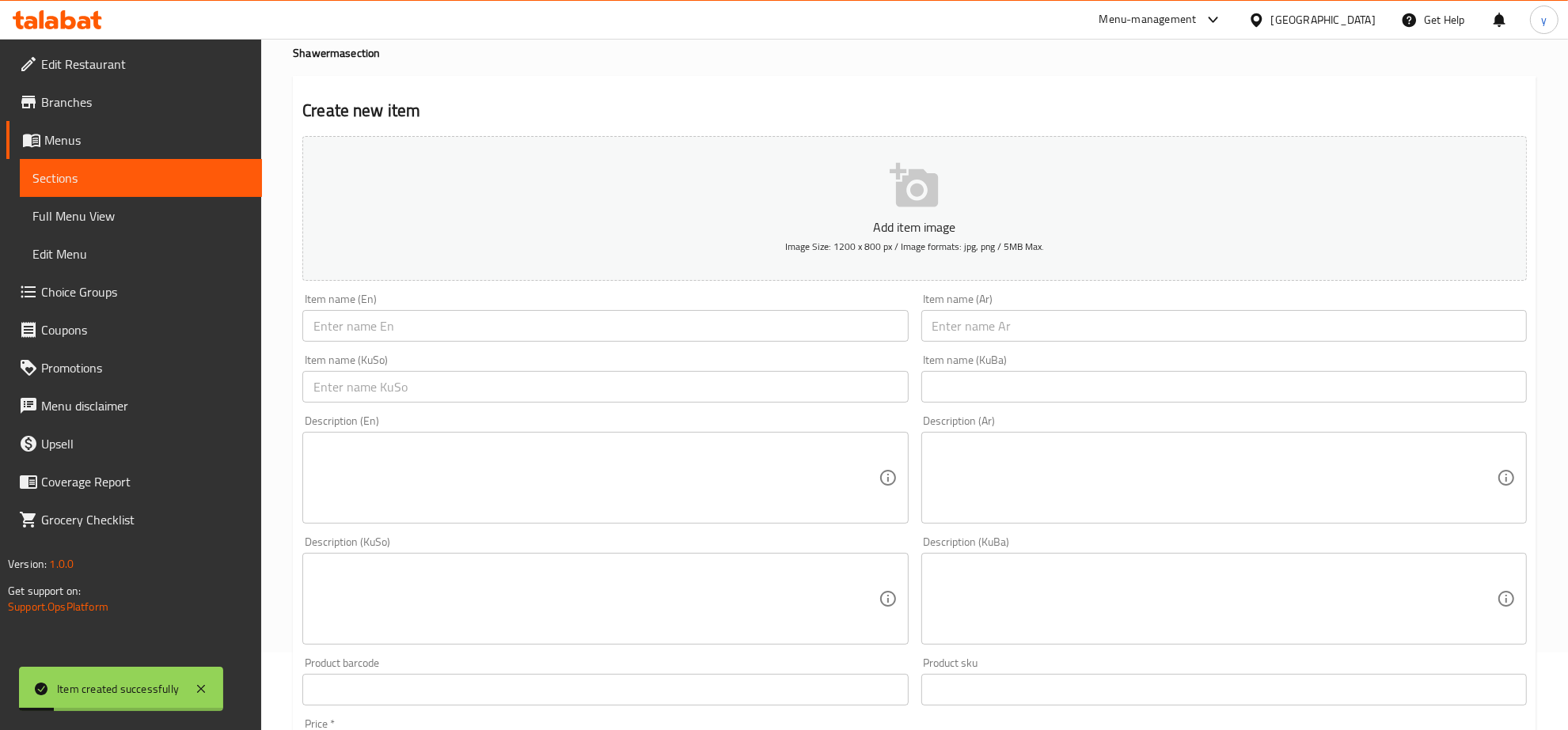
scroll to position [72, 0]
drag, startPoint x: 948, startPoint y: 339, endPoint x: 500, endPoint y: 520, distance: 483.2
click at [948, 339] on input "text" at bounding box center [1224, 331] width 605 height 32
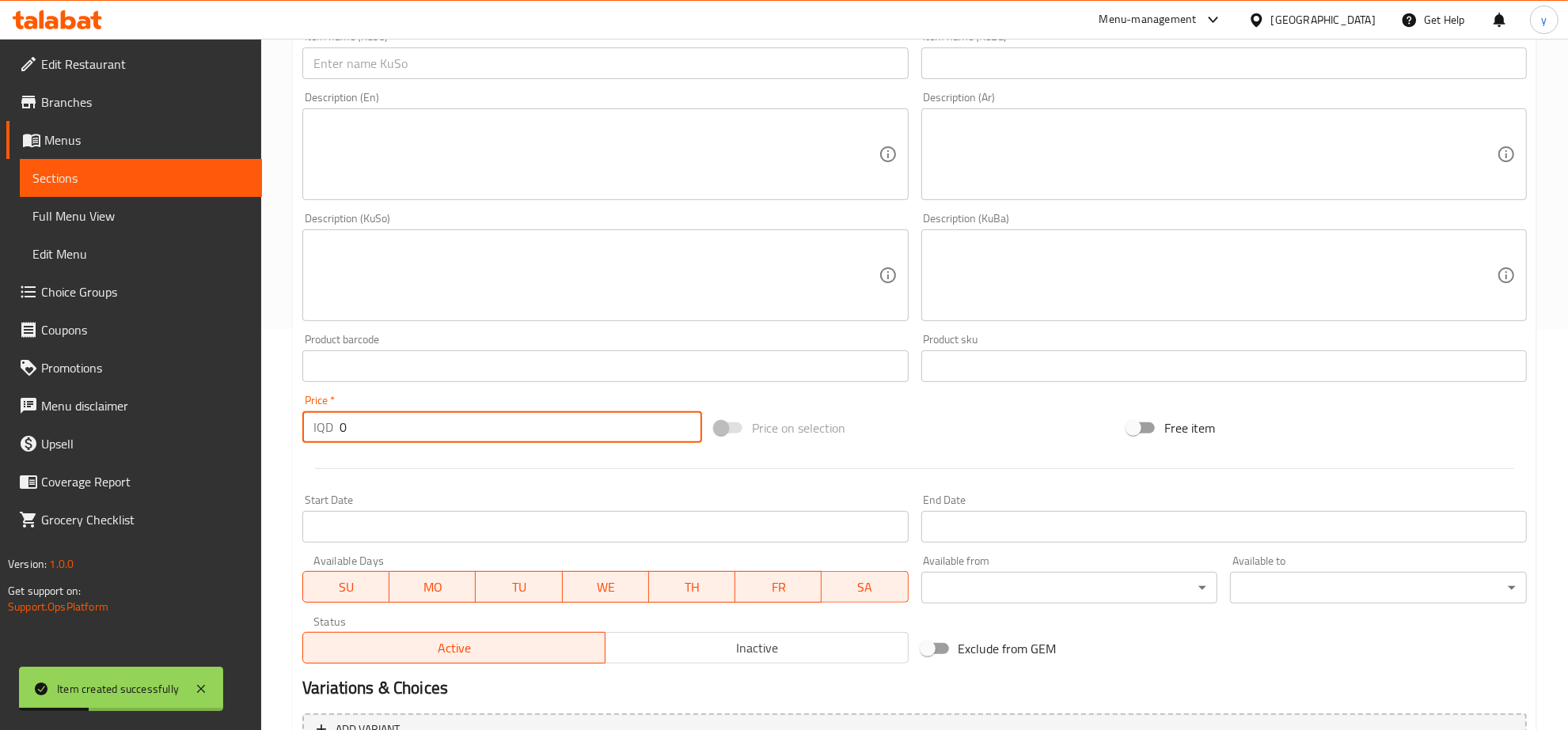
drag, startPoint x: 360, startPoint y: 432, endPoint x: 410, endPoint y: 409, distance: 55.0
click at [313, 434] on div "IQD 0 Price *" at bounding box center [502, 427] width 400 height 32
paste input "200"
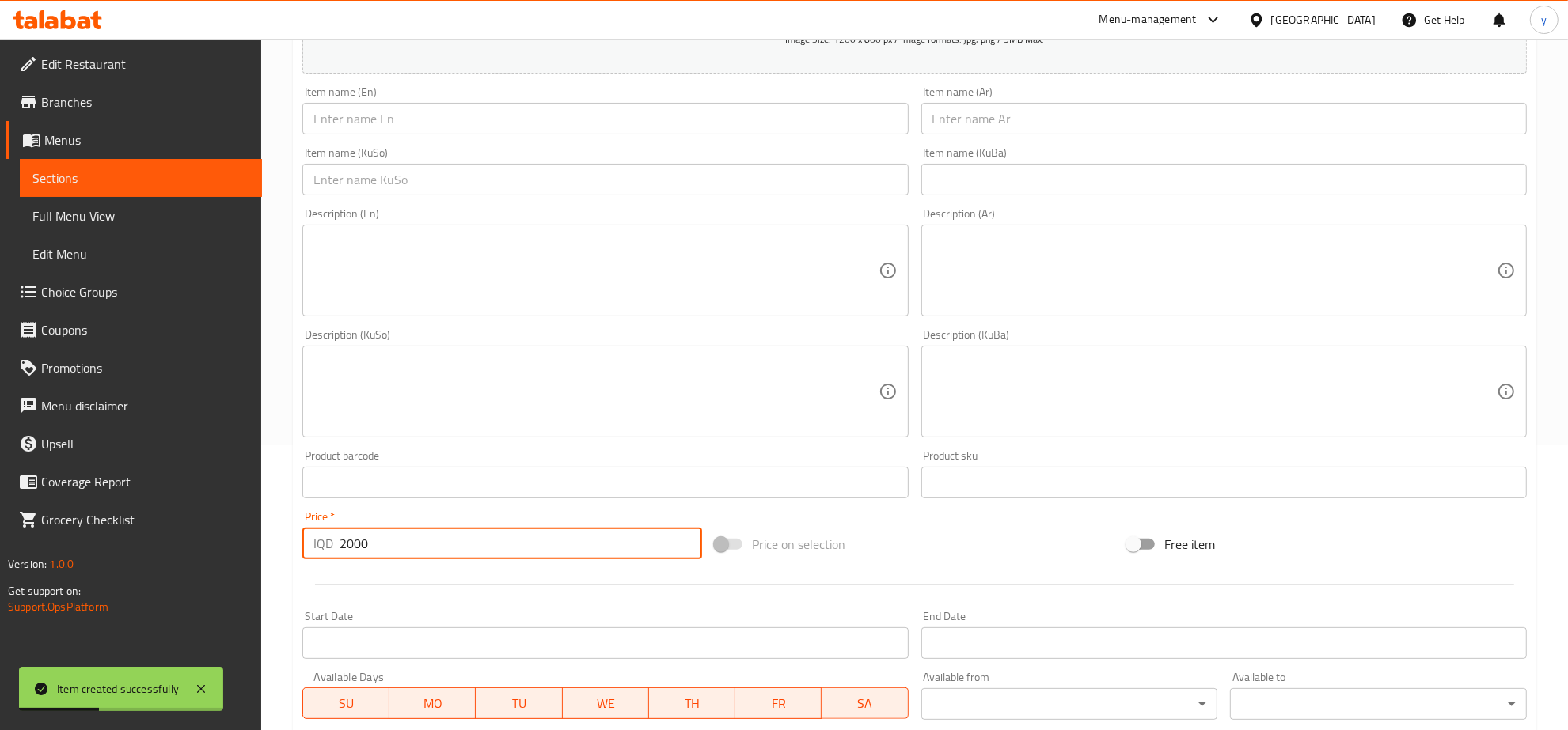
scroll to position [238, 0]
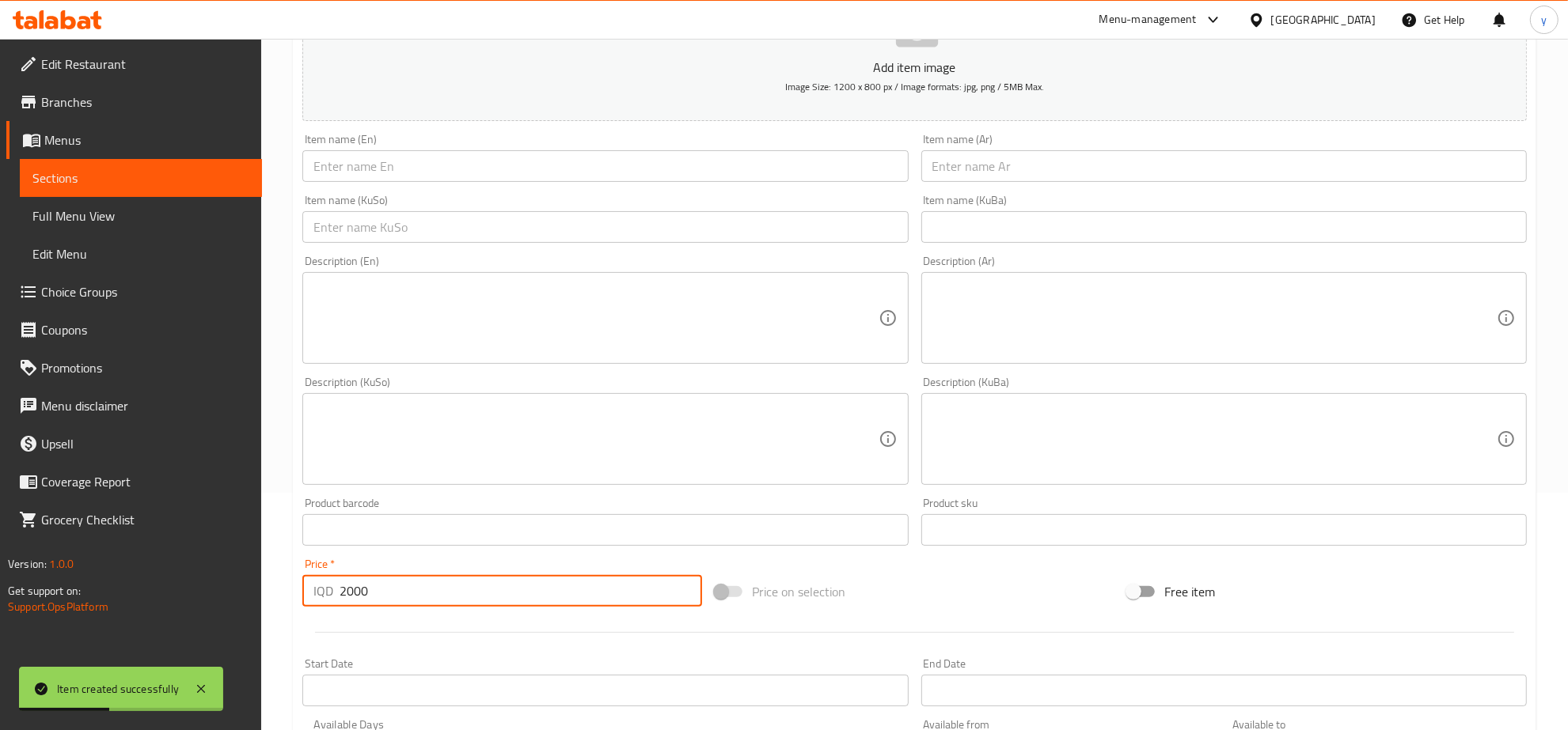
type input "2000"
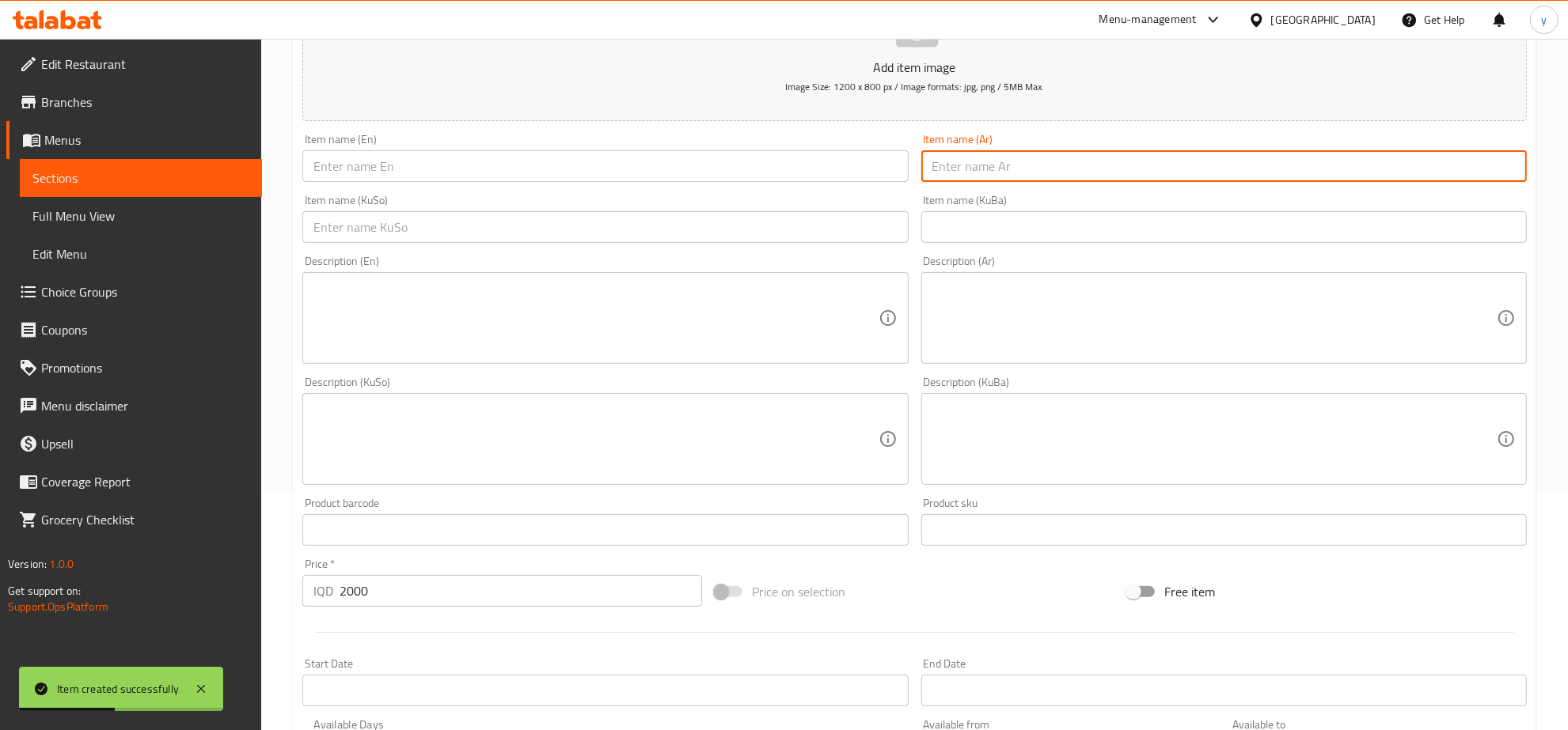
click at [990, 167] on input "text" at bounding box center [1224, 165] width 605 height 32
paste input "فنكر [PERSON_NAME]"
click at [955, 172] on input "فنكر [PERSON_NAME]" at bounding box center [1224, 165] width 605 height 32
click at [950, 172] on input "فنكر [PERSON_NAME]" at bounding box center [1224, 165] width 605 height 32
click at [977, 171] on input "فنكر بالجبن" at bounding box center [1224, 165] width 605 height 32
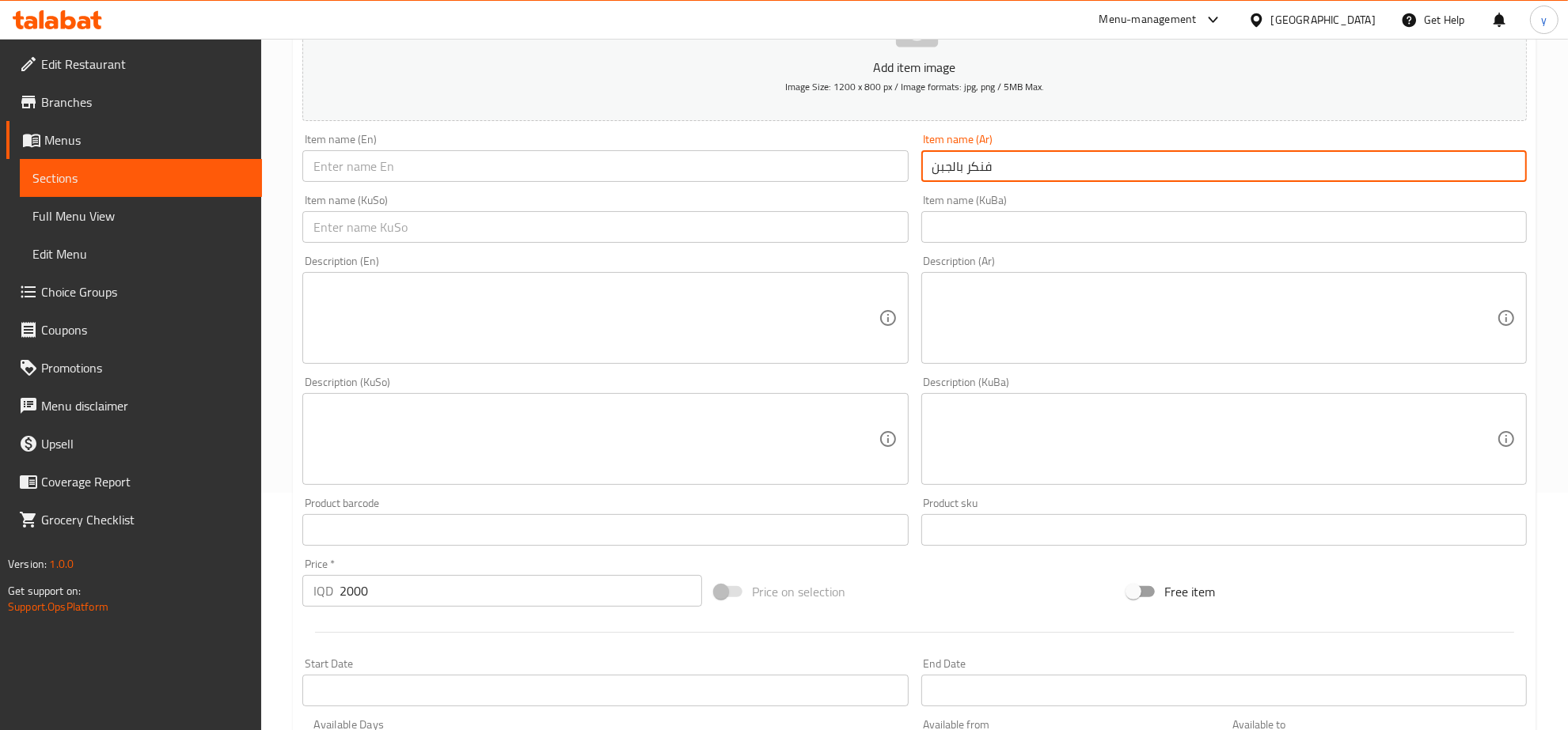
click at [977, 171] on input "فنكر بالجبن" at bounding box center [1224, 165] width 605 height 32
click at [988, 167] on input "فنكر بالجبن" at bounding box center [1224, 165] width 605 height 32
type input "بطاطا مقلية بالجبن"
click at [377, 0] on html "​ Menu-management [GEOGRAPHIC_DATA] Get Help y Edit Restaurant Branches Menus S…" at bounding box center [784, 127] width 1568 height 730
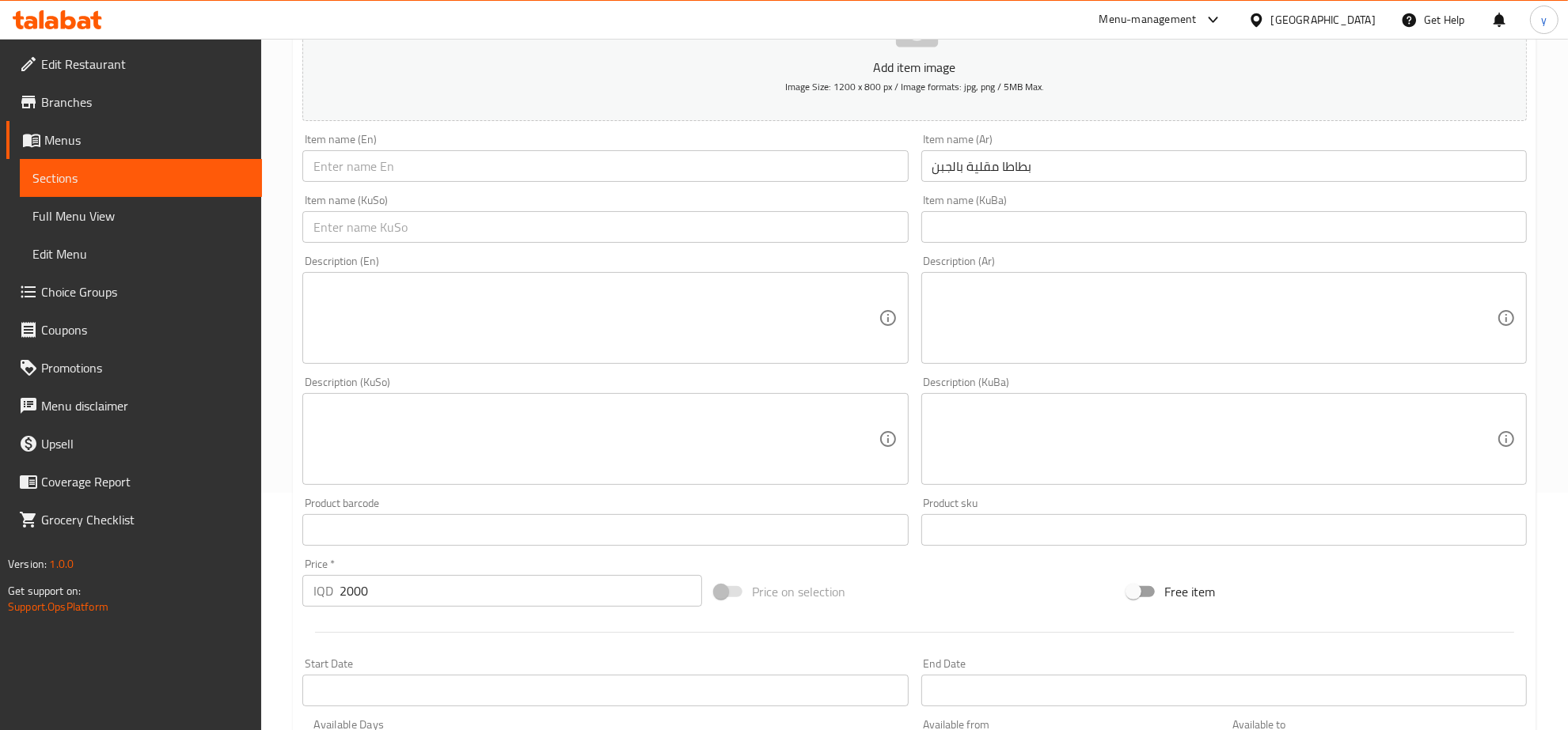
click at [1048, 167] on input "بطاطا مقلية بالجبن" at bounding box center [1224, 165] width 605 height 32
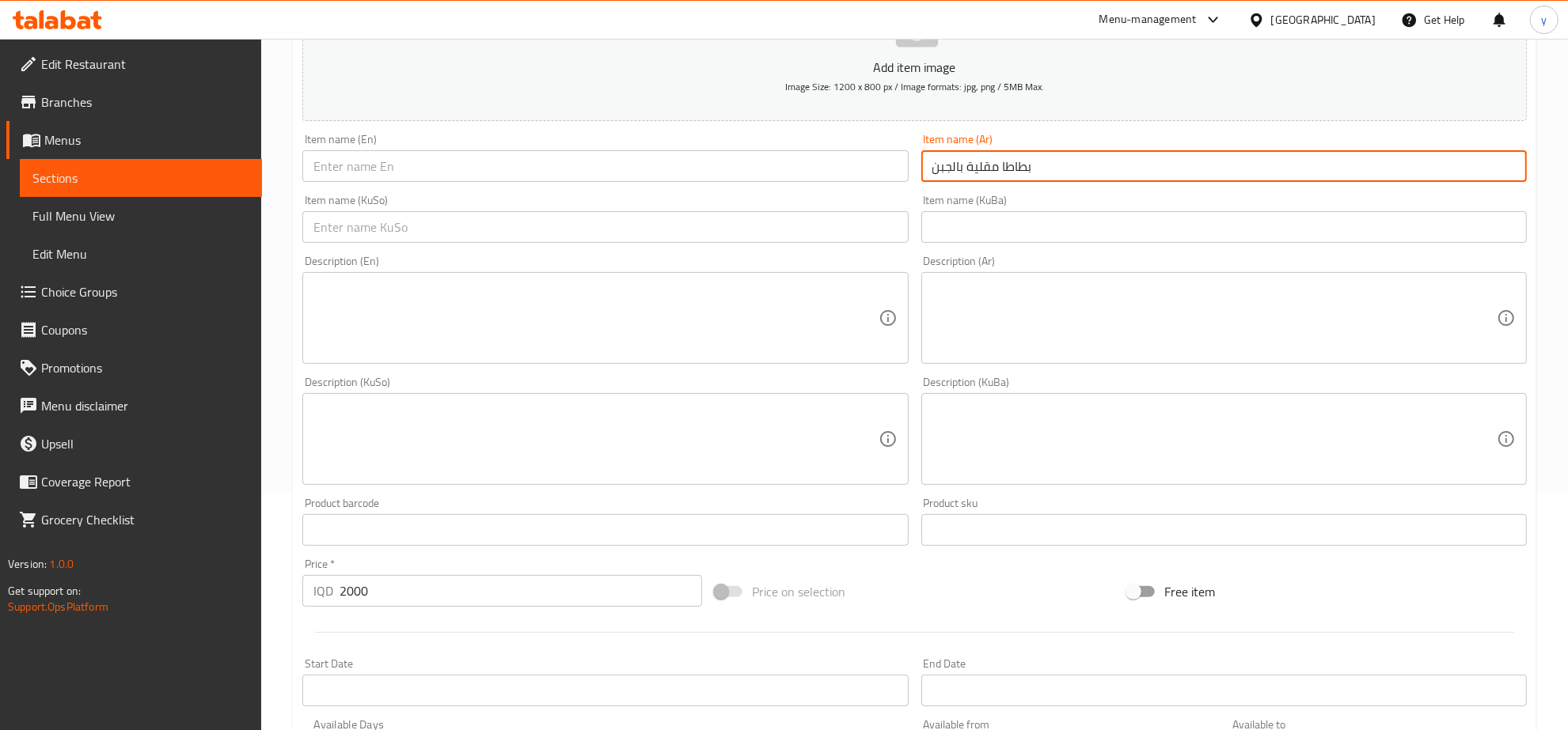
click at [1048, 167] on input "بطاطا مقلية بالجبن" at bounding box center [1224, 165] width 605 height 32
click at [687, 170] on input "text" at bounding box center [604, 165] width 605 height 32
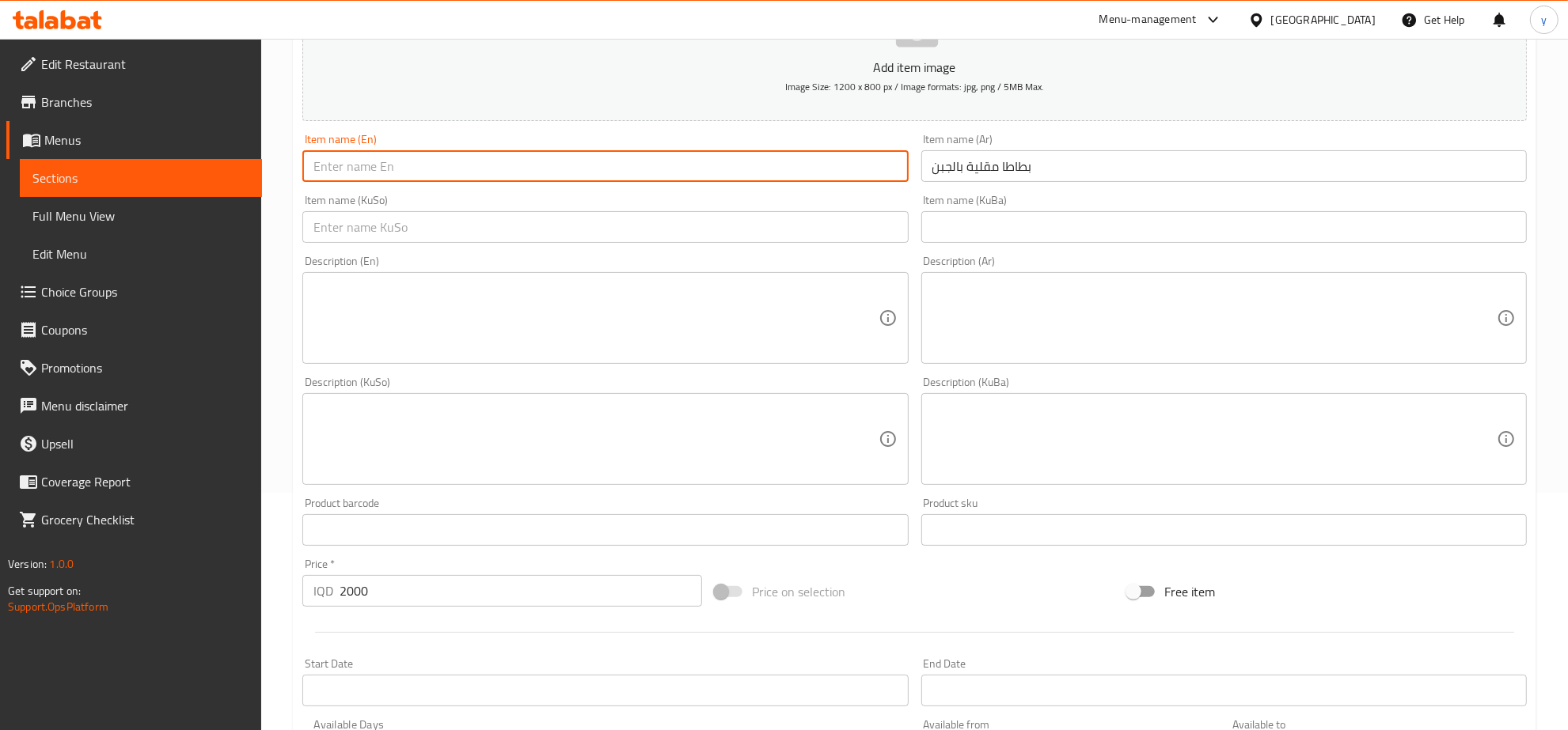
paste input "Cheese French Fries"
type input "Cheese French Fries"
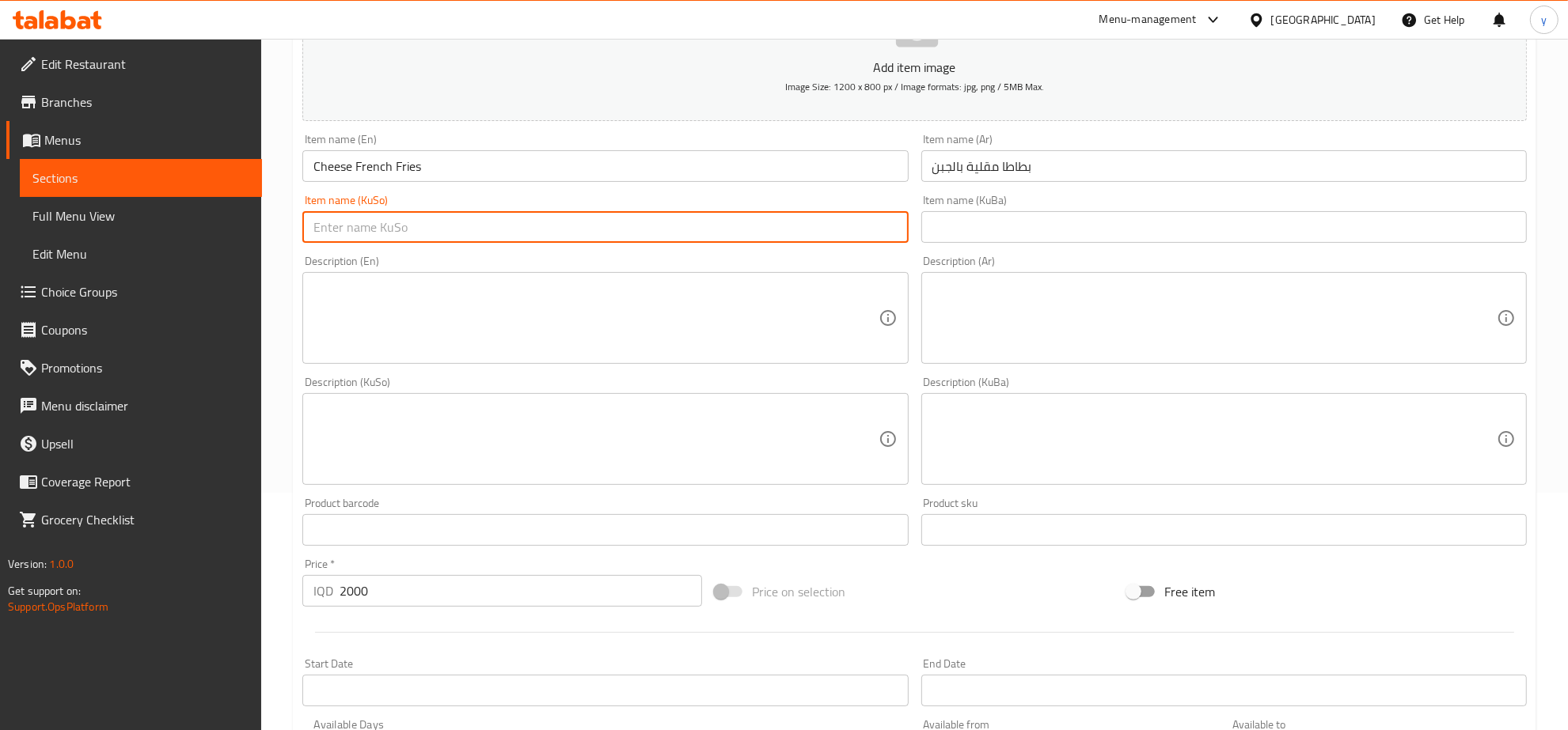
click at [627, 219] on input "text" at bounding box center [604, 227] width 605 height 32
type input "فینگەر بە پەنیر"
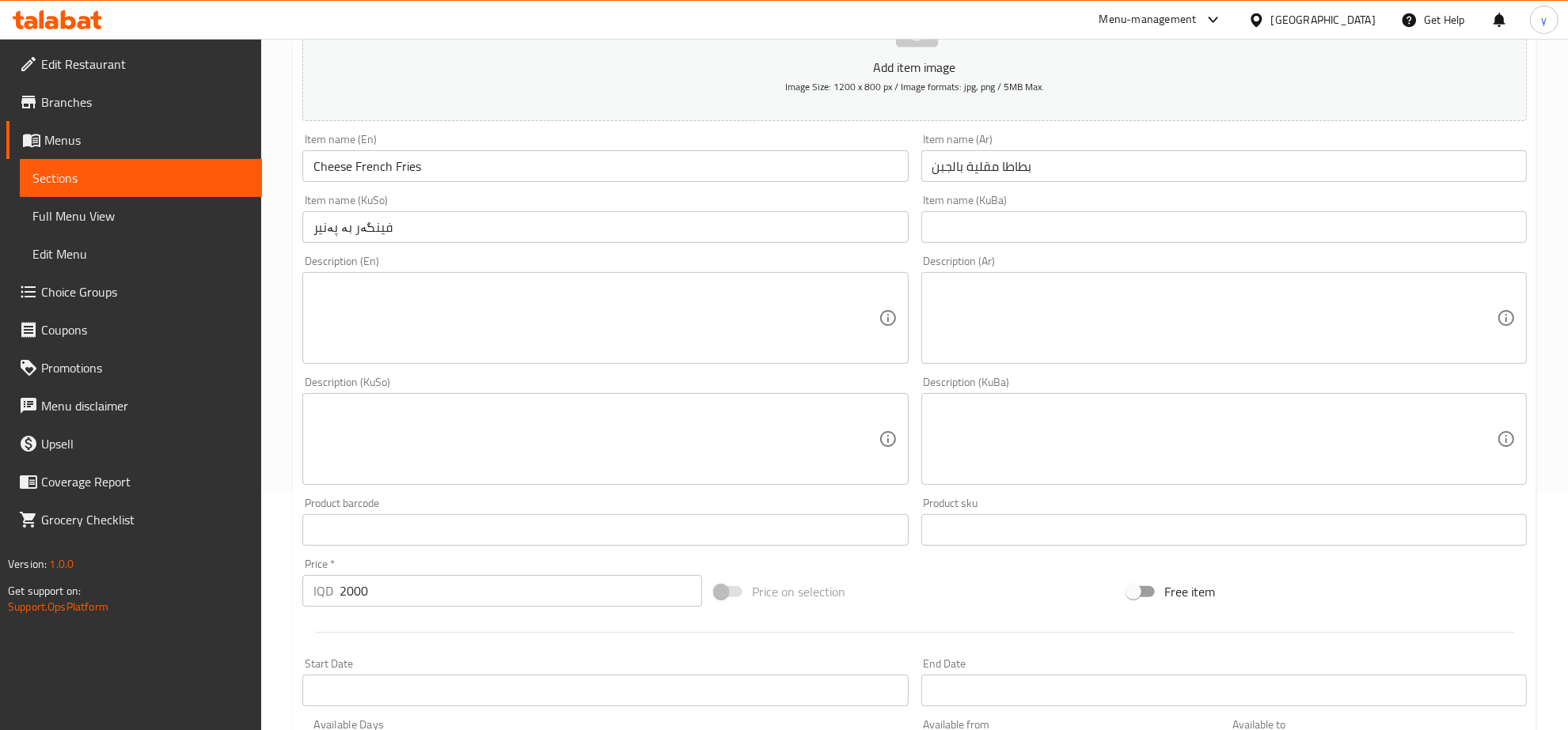
click at [637, 248] on div "Item name (KuSo) فینگەر بە پەنیر Item name (KuSo)" at bounding box center [605, 218] width 619 height 61
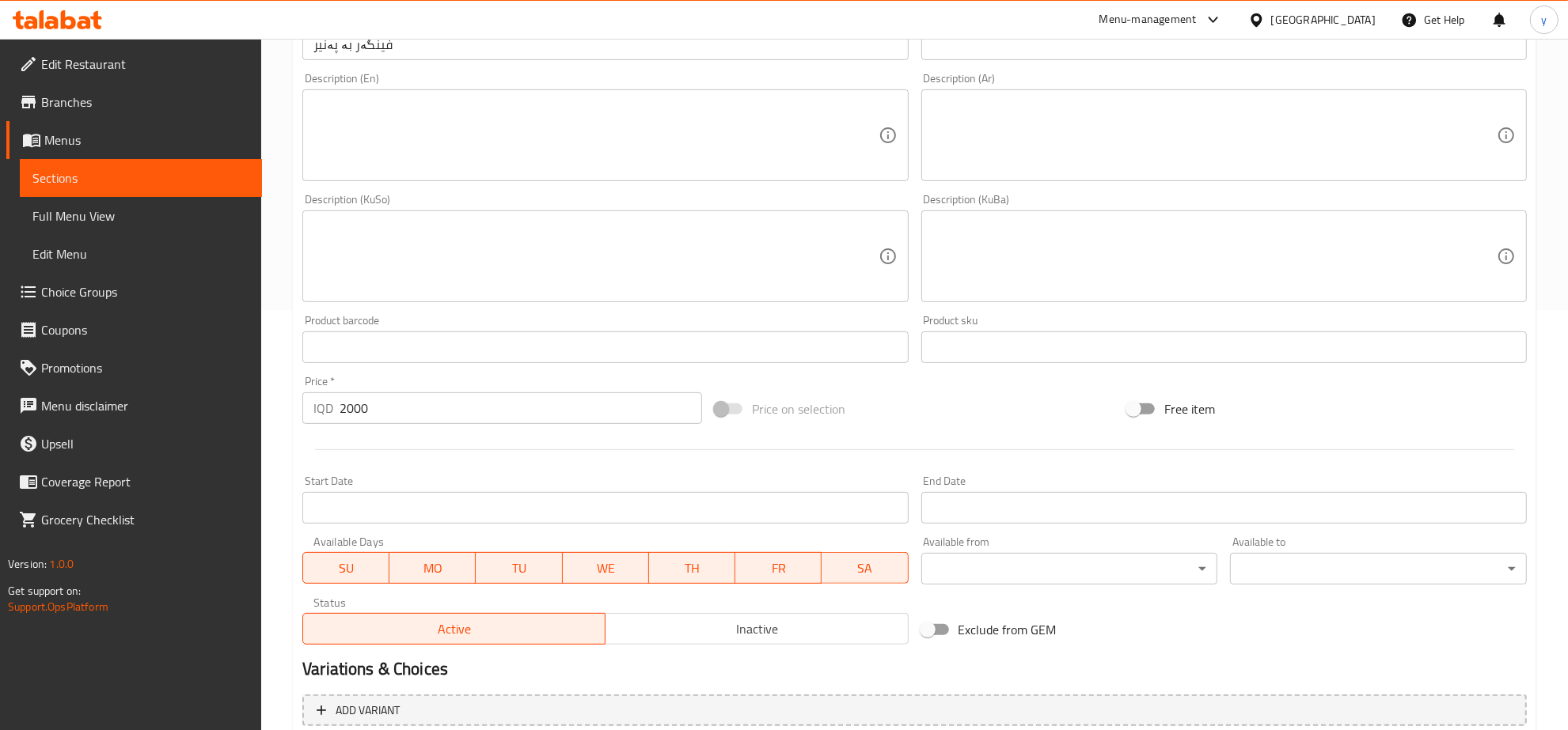
scroll to position [566, 0]
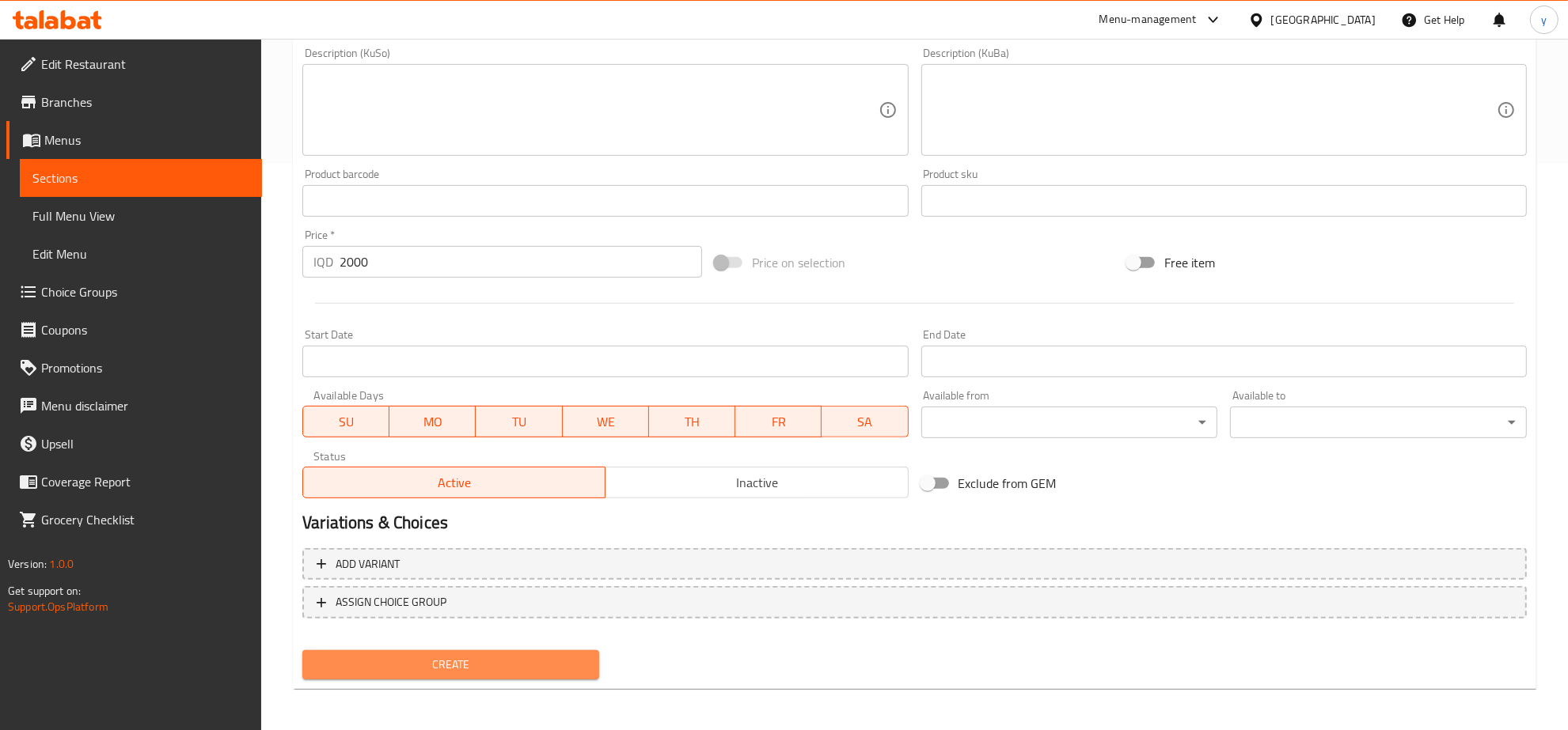
click at [502, 665] on span "Create" at bounding box center [450, 665] width 271 height 20
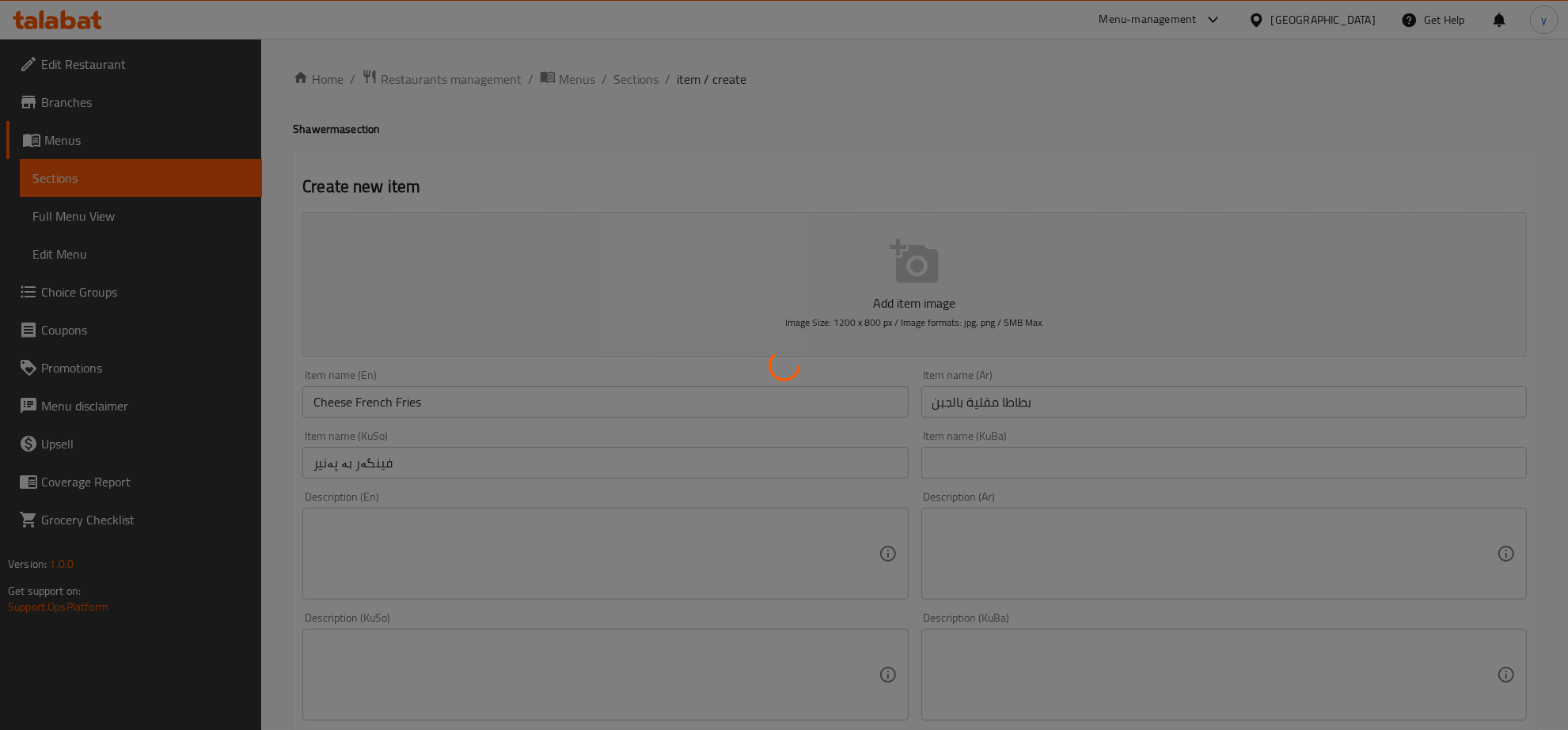
scroll to position [0, 0]
click at [636, 79] on div at bounding box center [784, 365] width 1568 height 730
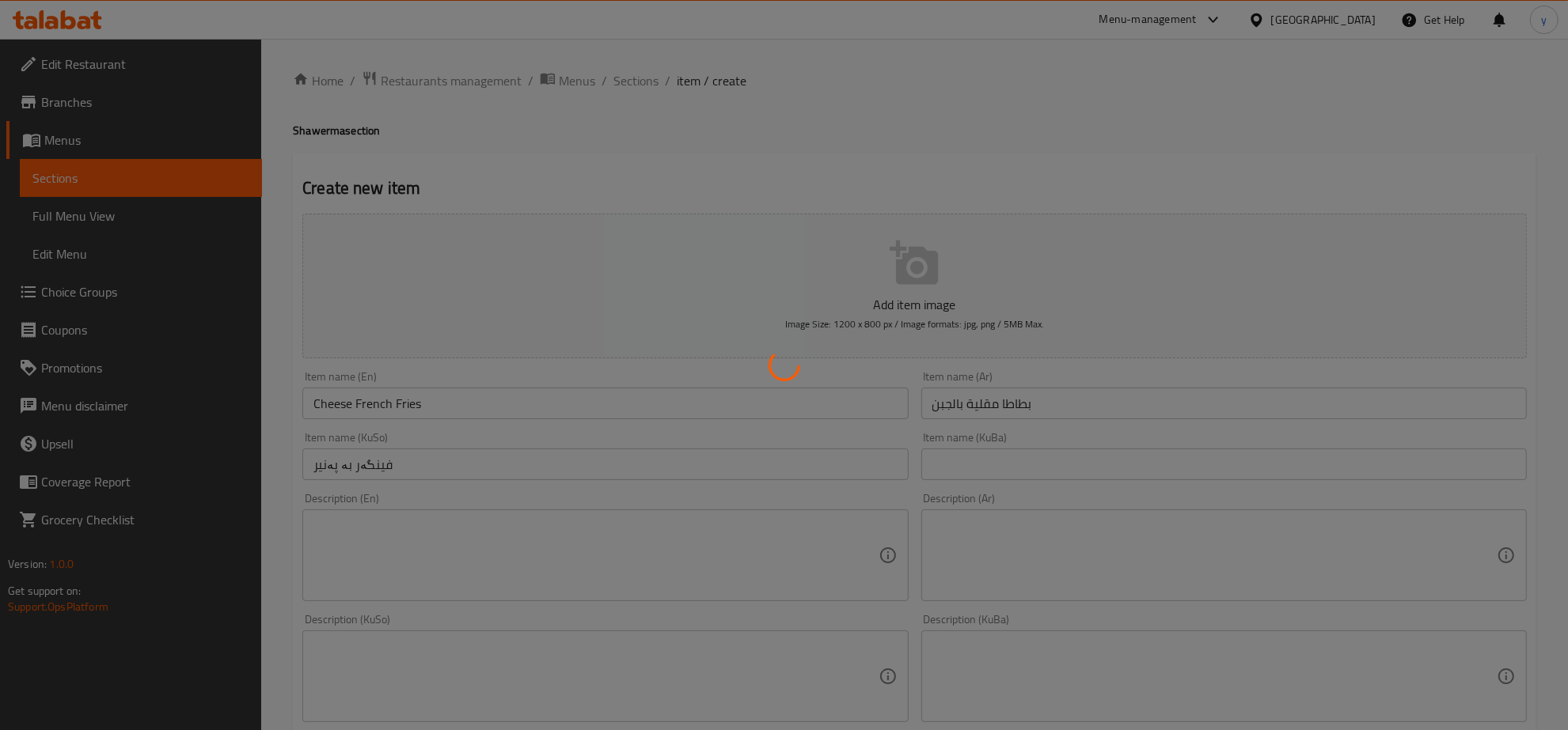
click at [636, 79] on div at bounding box center [784, 365] width 1568 height 730
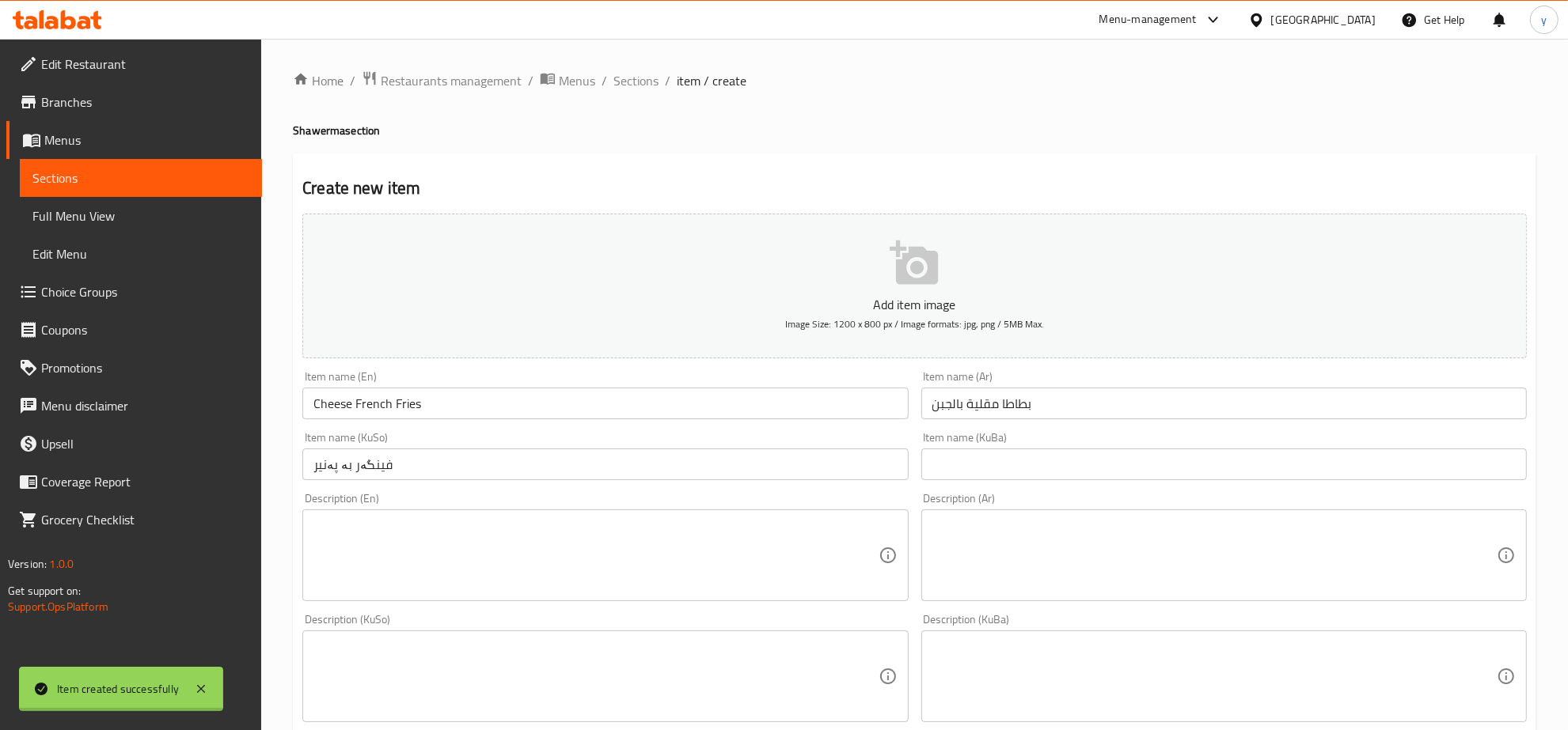
type input "0"
click at [636, 79] on span "Sections" at bounding box center [636, 81] width 45 height 19
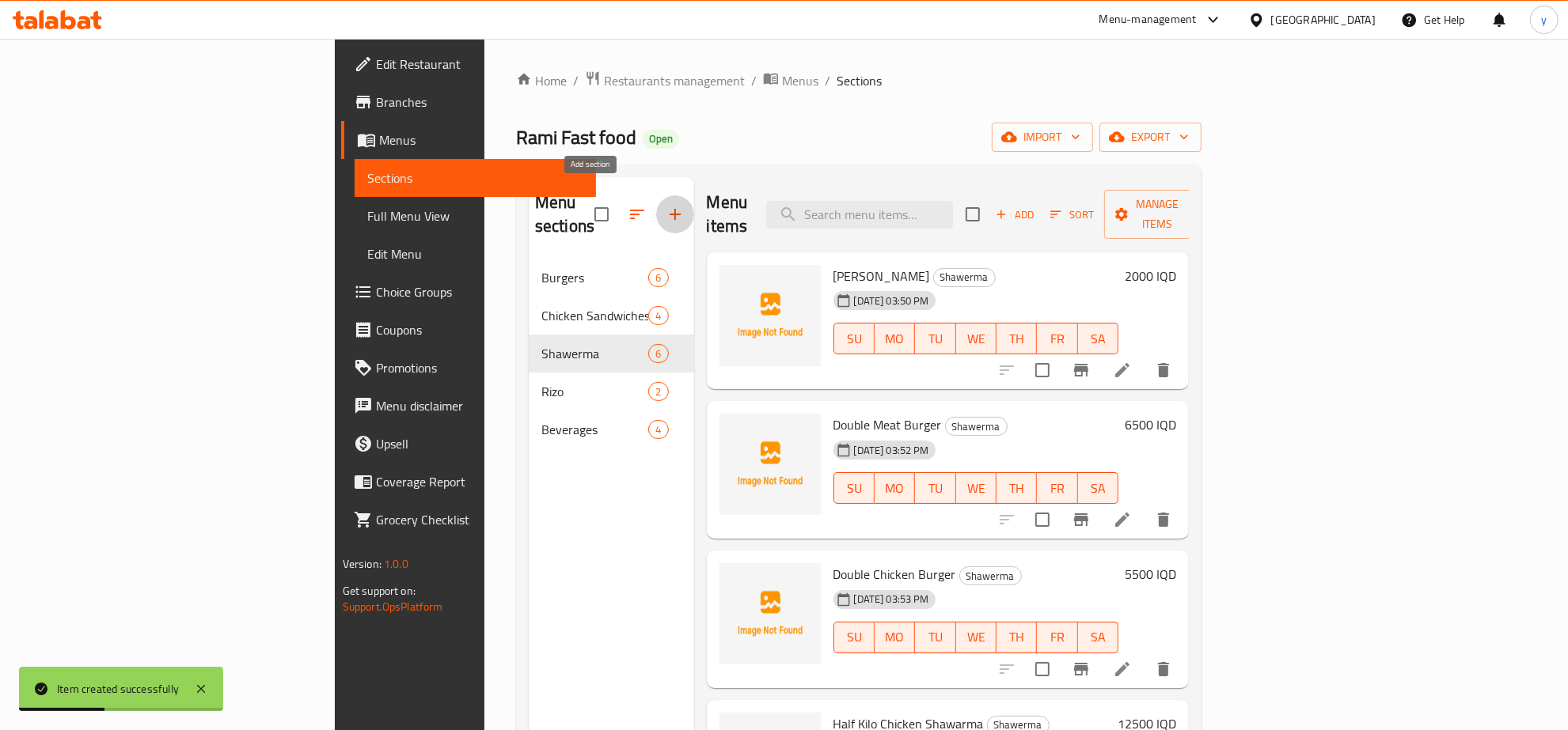
click at [656, 195] on button "button" at bounding box center [674, 214] width 38 height 38
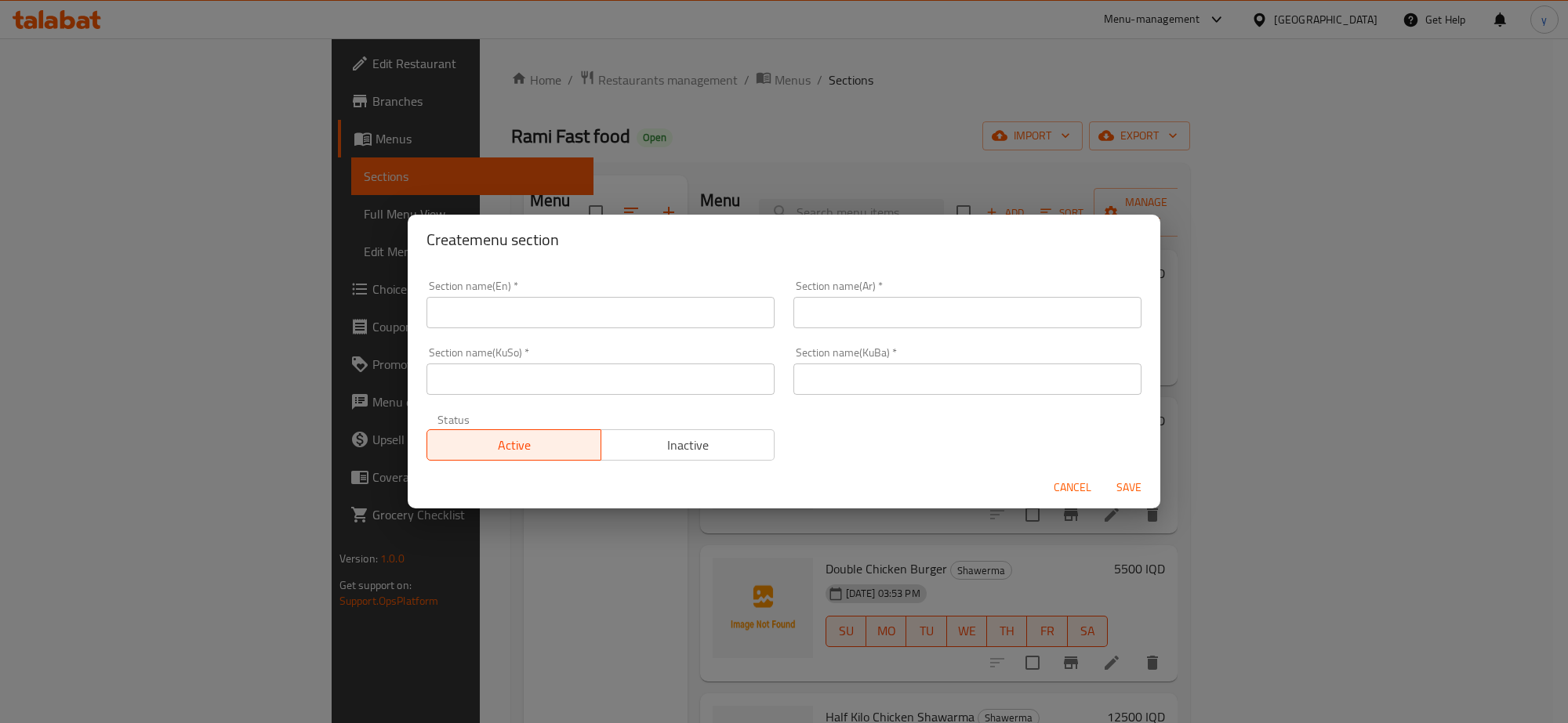
drag, startPoint x: 847, startPoint y: 378, endPoint x: 808, endPoint y: 383, distance: 39.3
click at [847, 378] on input "text" at bounding box center [967, 379] width 348 height 31
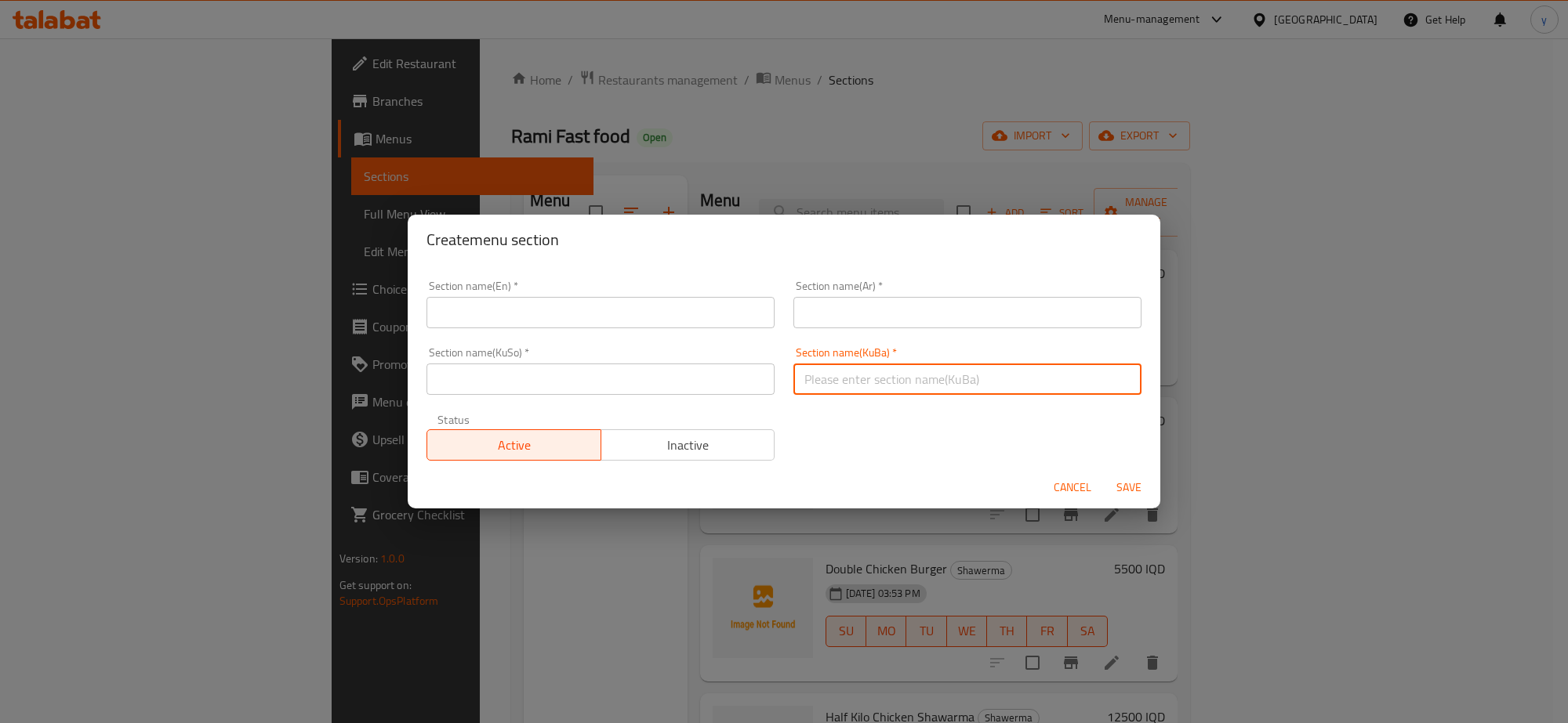
paste input "[PERSON_NAME]"
type input "[PERSON_NAME]"
click at [613, 387] on input "text" at bounding box center [600, 379] width 348 height 31
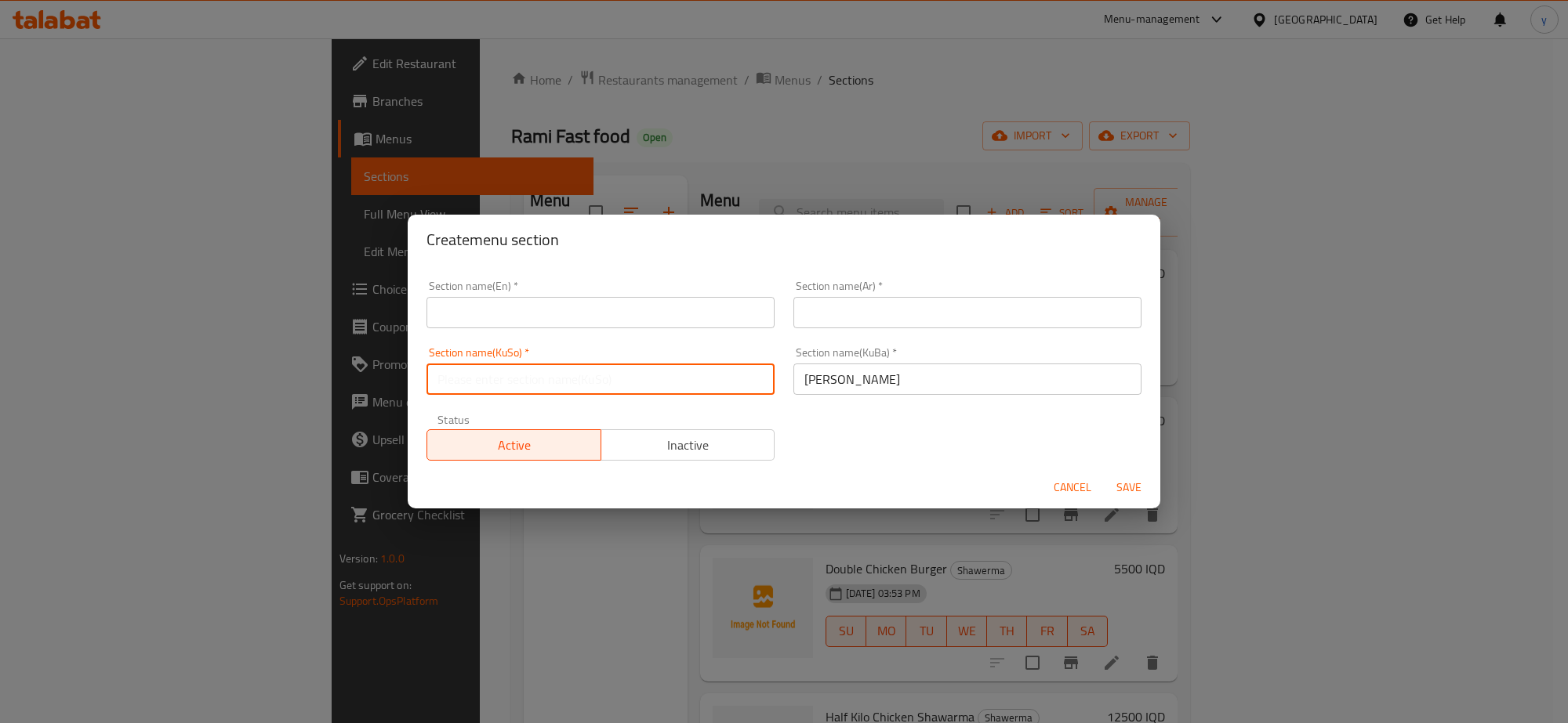
paste input "[PERSON_NAME]"
type input "[PERSON_NAME]"
click at [887, 327] on input "text" at bounding box center [967, 312] width 348 height 31
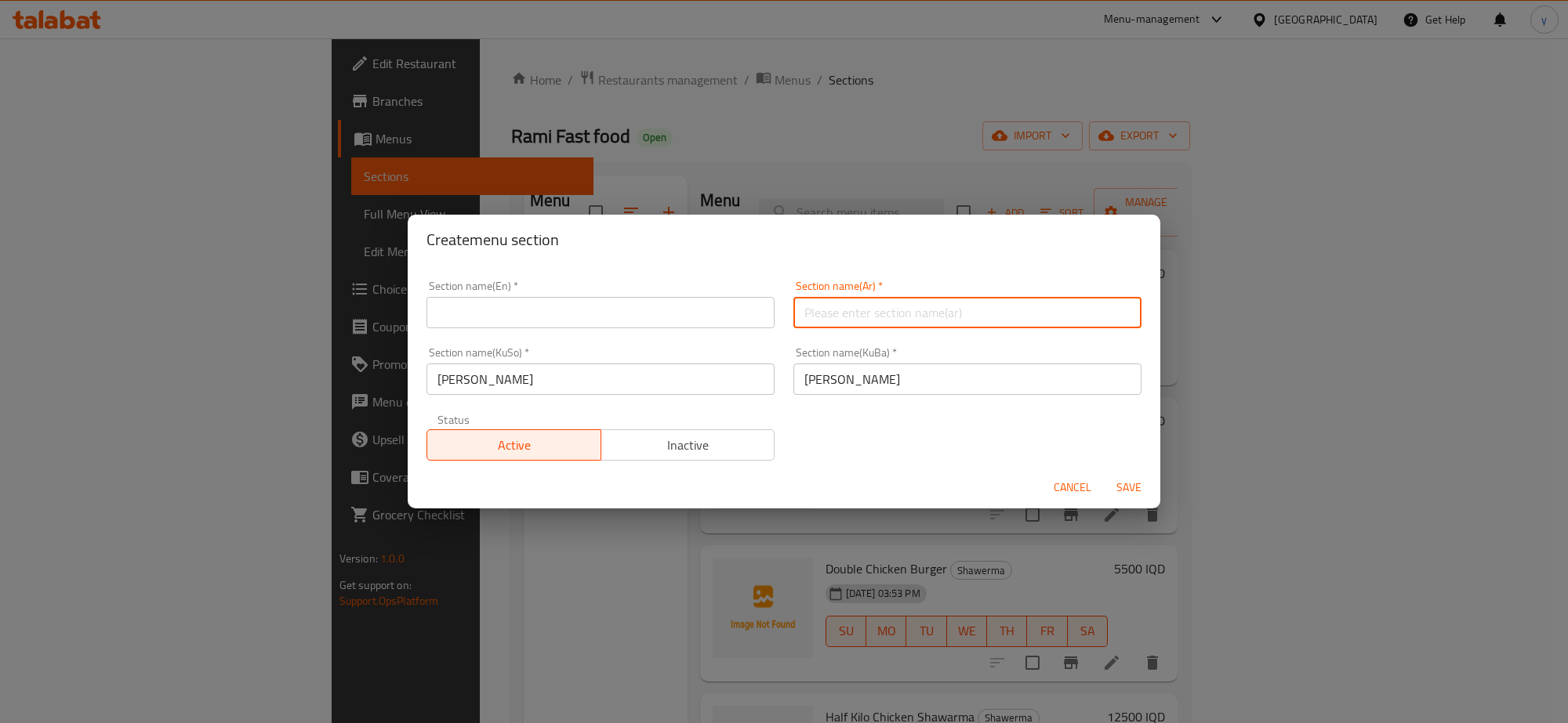
paste input "الأطباق الجانبية"
type input "الأطباق الجانبية"
drag, startPoint x: 560, startPoint y: 259, endPoint x: 573, endPoint y: 291, distance: 34.5
click at [563, 269] on div "Create menu section Section name(En)   * Section name(En) * Section name(Ar)   …" at bounding box center [784, 361] width 753 height 294
click at [577, 316] on div "Section name(En)   * Section name(En) *" at bounding box center [600, 305] width 348 height 48
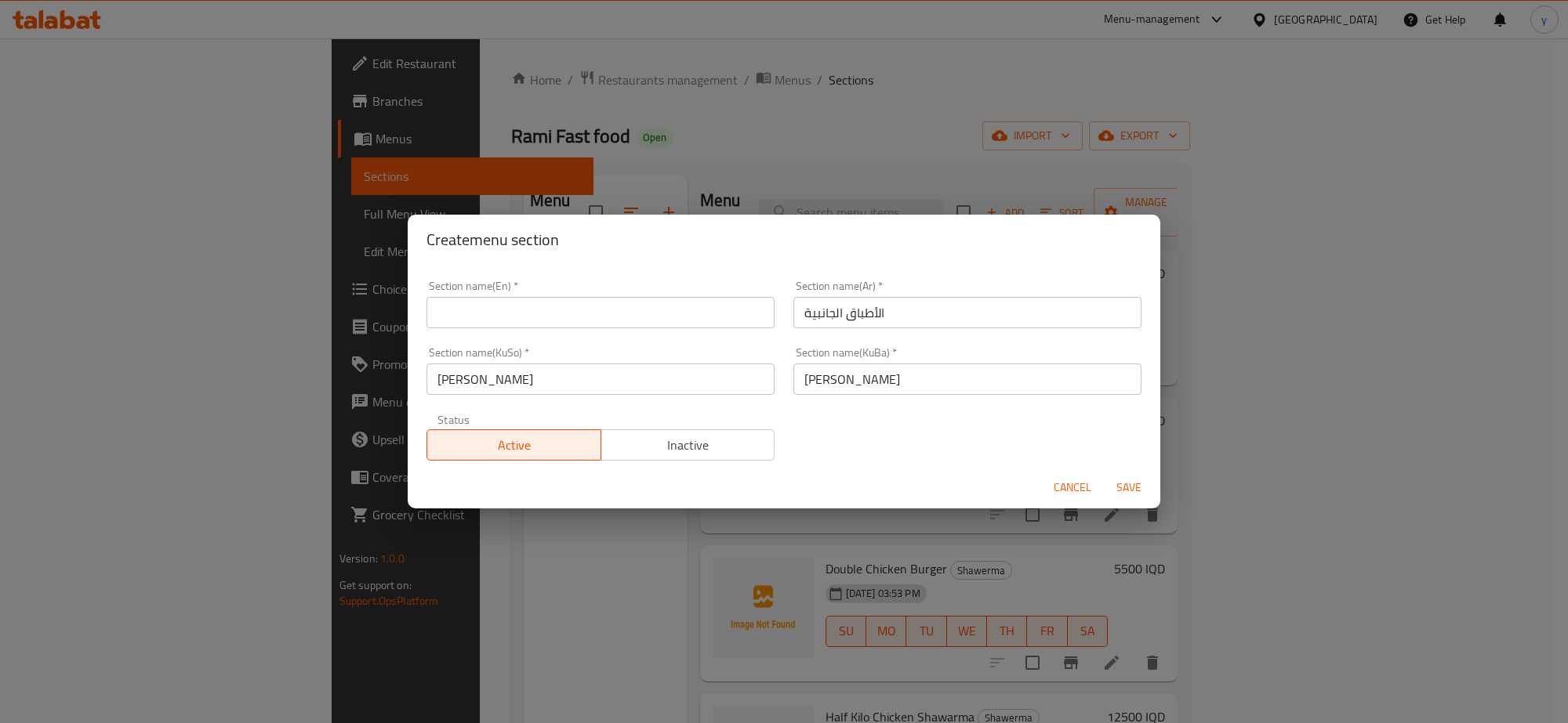
click at [578, 321] on input "text" at bounding box center [600, 312] width 348 height 31
paste input "Side Dishes"
type input "Side Dishes"
click at [1123, 480] on span "Save" at bounding box center [1128, 488] width 37 height 20
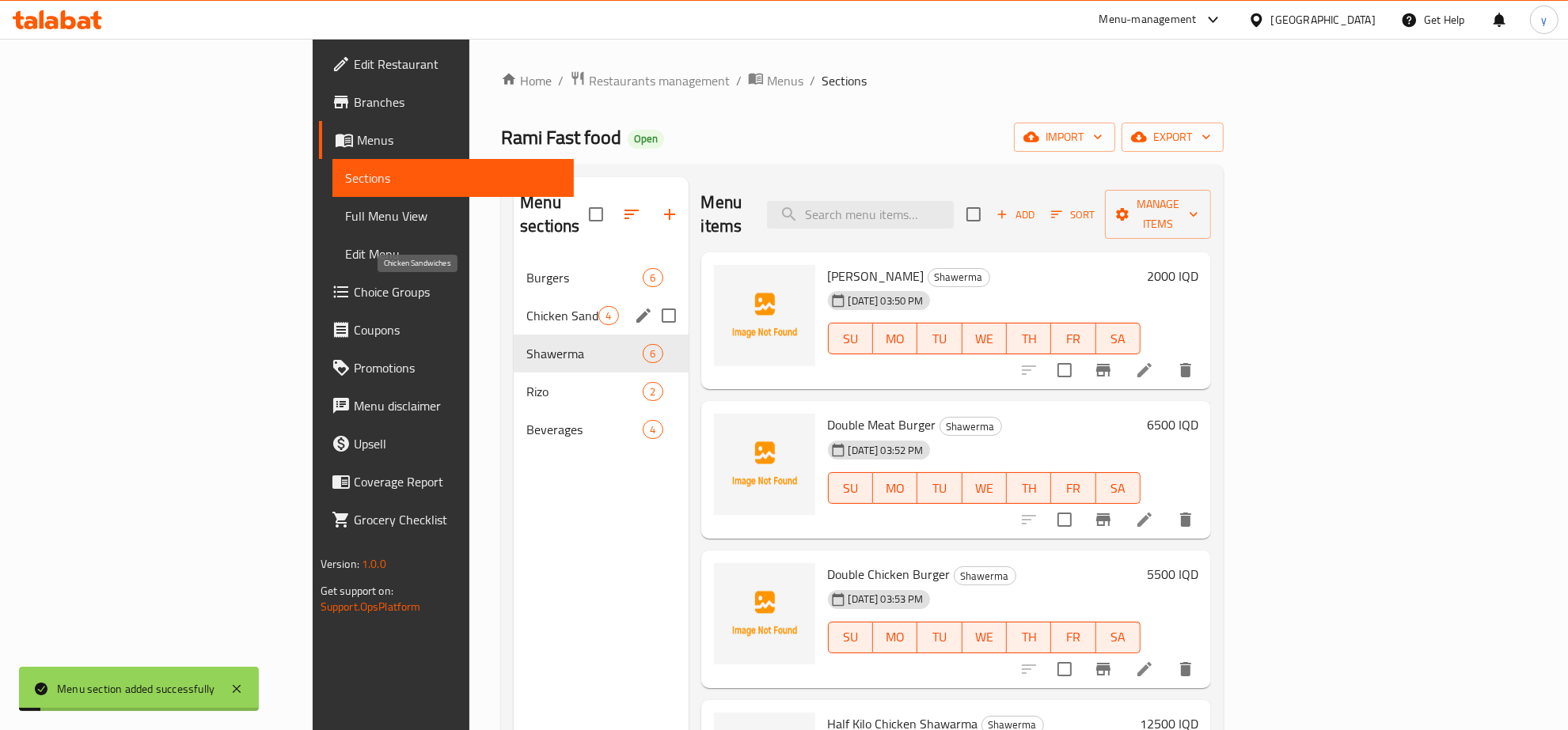
click at [514, 291] on div "Burgers 6 Chicken Sandwiches 4 Shawerma 6 Rizo 2 Beverages 4" at bounding box center [600, 353] width 174 height 189
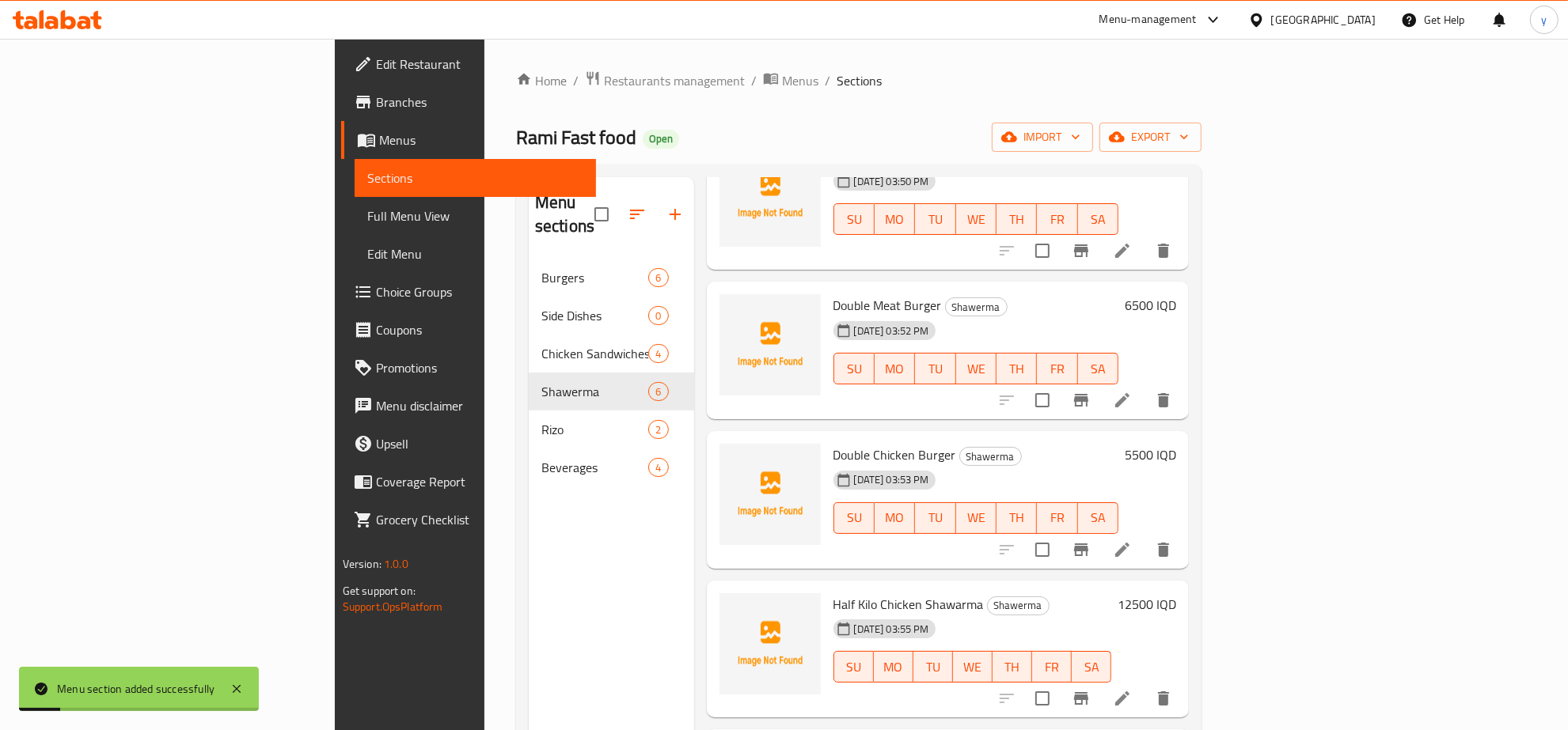
scroll to position [203, 0]
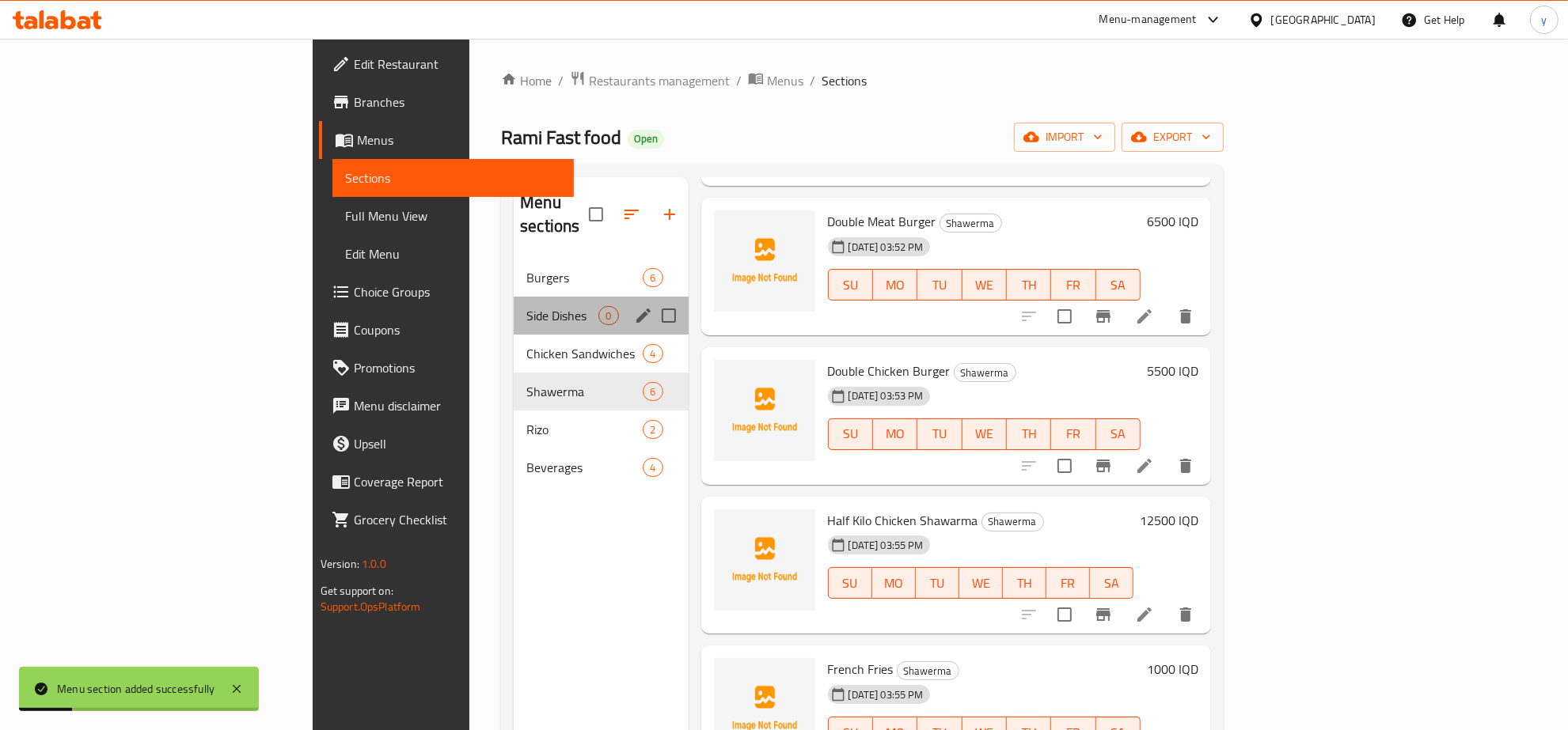
click at [514, 309] on div "Side Dishes 0" at bounding box center [600, 315] width 174 height 38
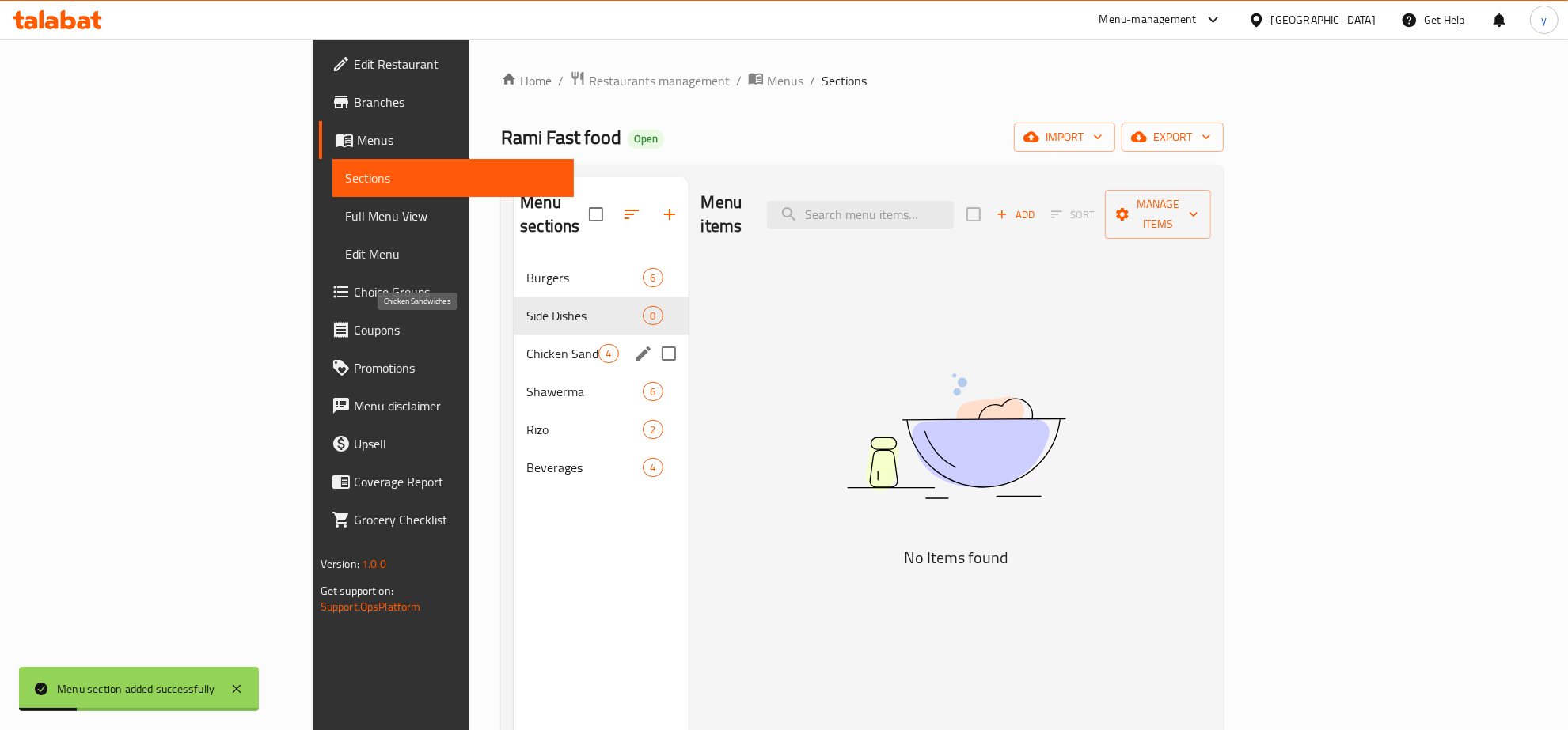
click at [526, 344] on span "Chicken Sandwiches" at bounding box center [562, 354] width 72 height 19
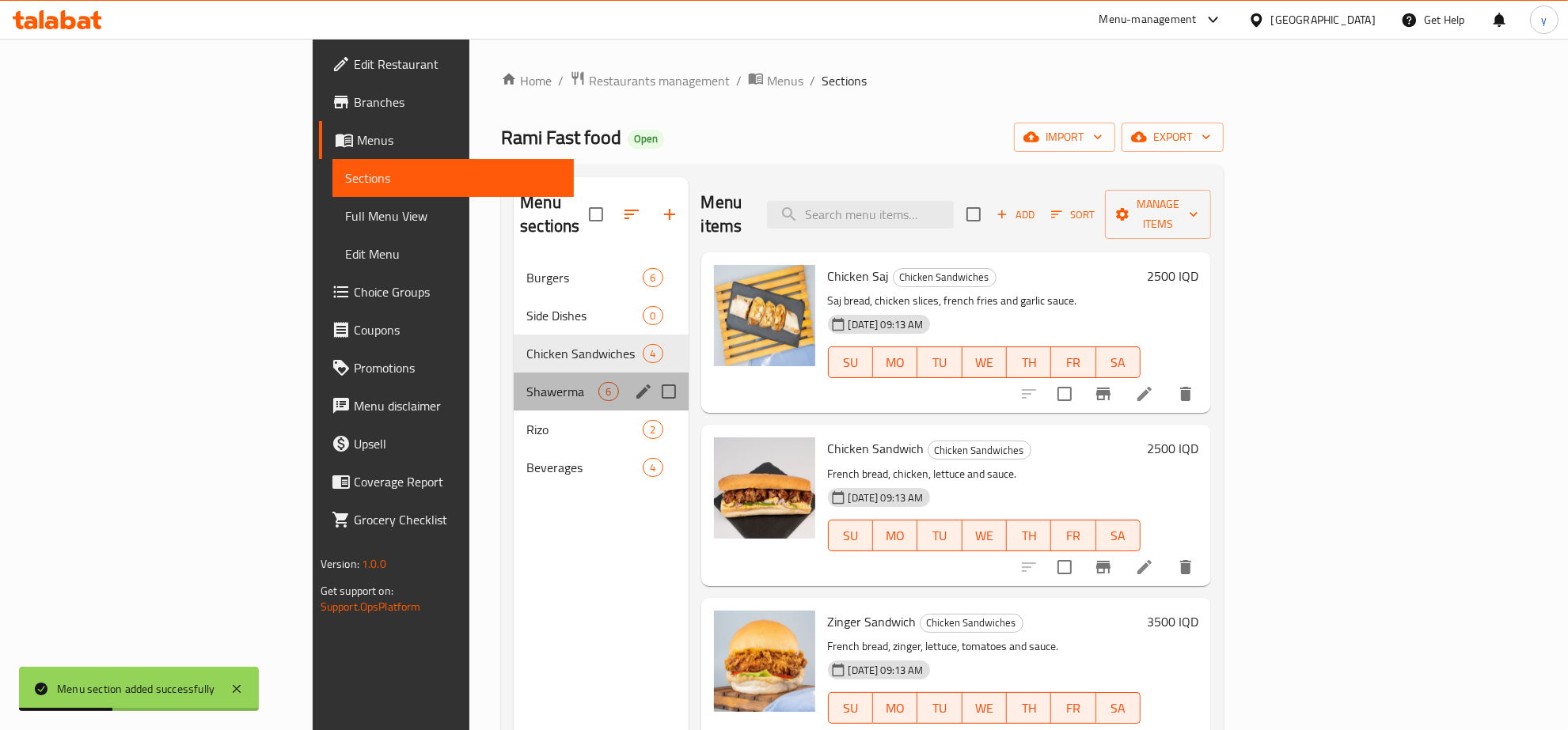
click at [514, 373] on div "Shawerma 6" at bounding box center [600, 391] width 174 height 38
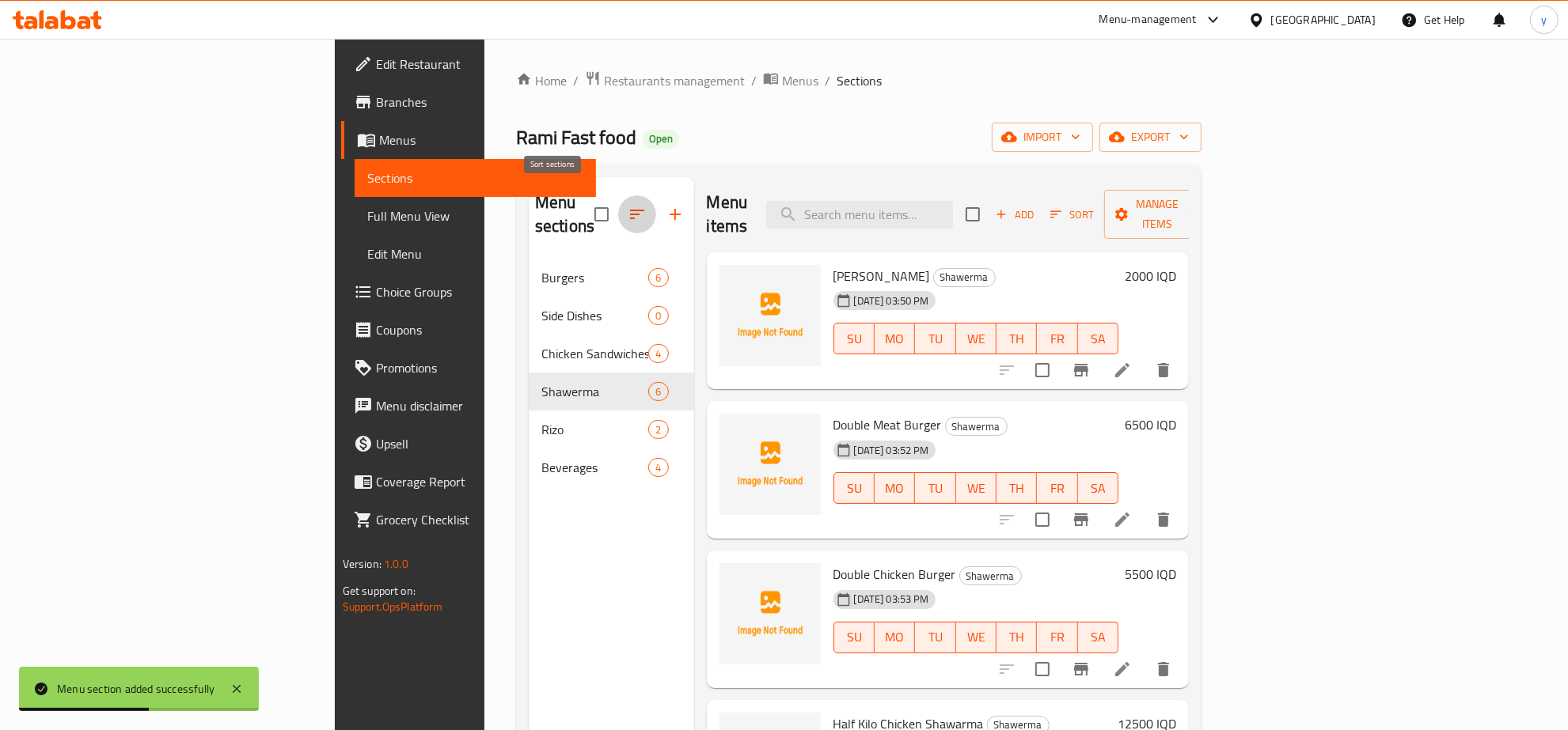
click at [619, 203] on button "button" at bounding box center [637, 214] width 38 height 38
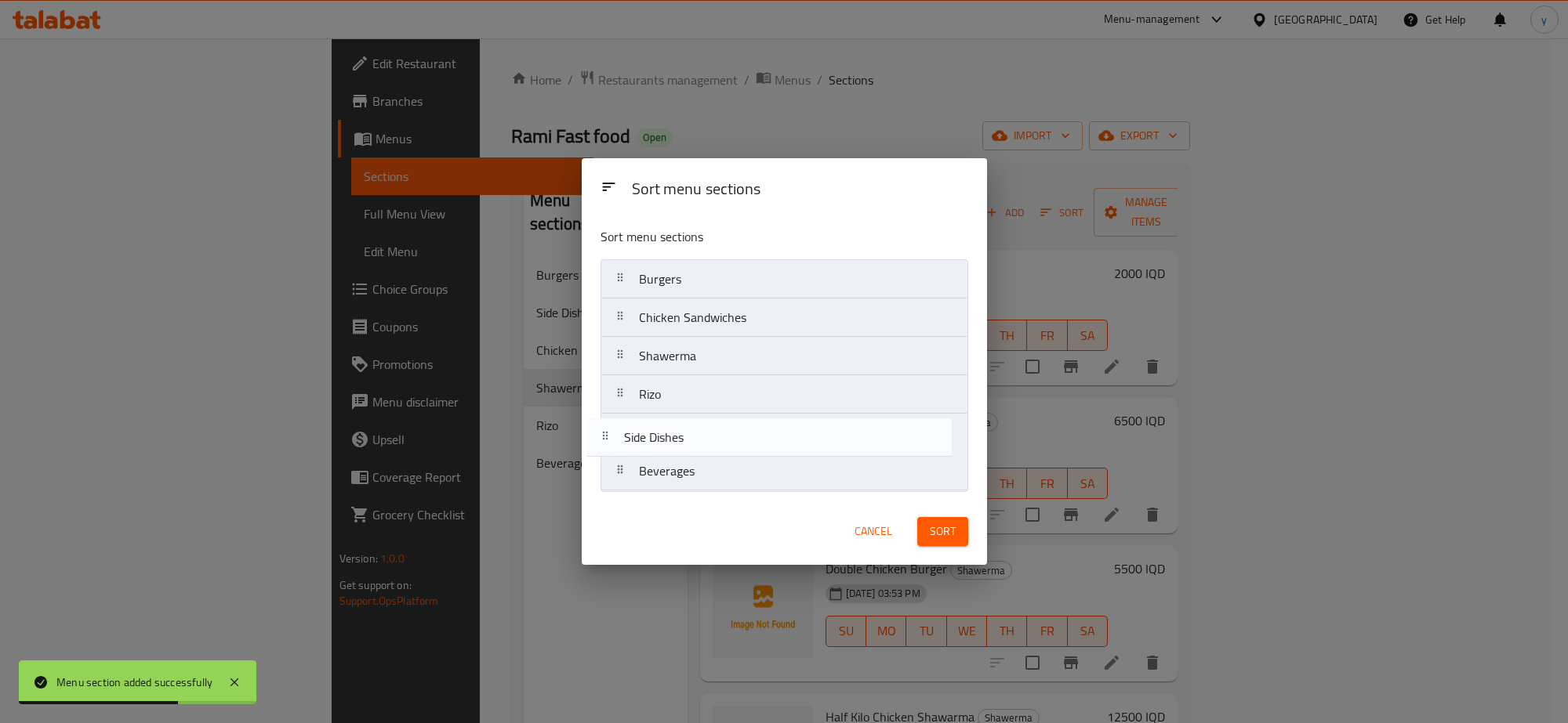
drag, startPoint x: 730, startPoint y: 324, endPoint x: 714, endPoint y: 457, distance: 134.0
click at [714, 457] on nav "Burgers Side Dishes Chicken Sandwiches Shawerma Rizo Beverages" at bounding box center [784, 375] width 368 height 232
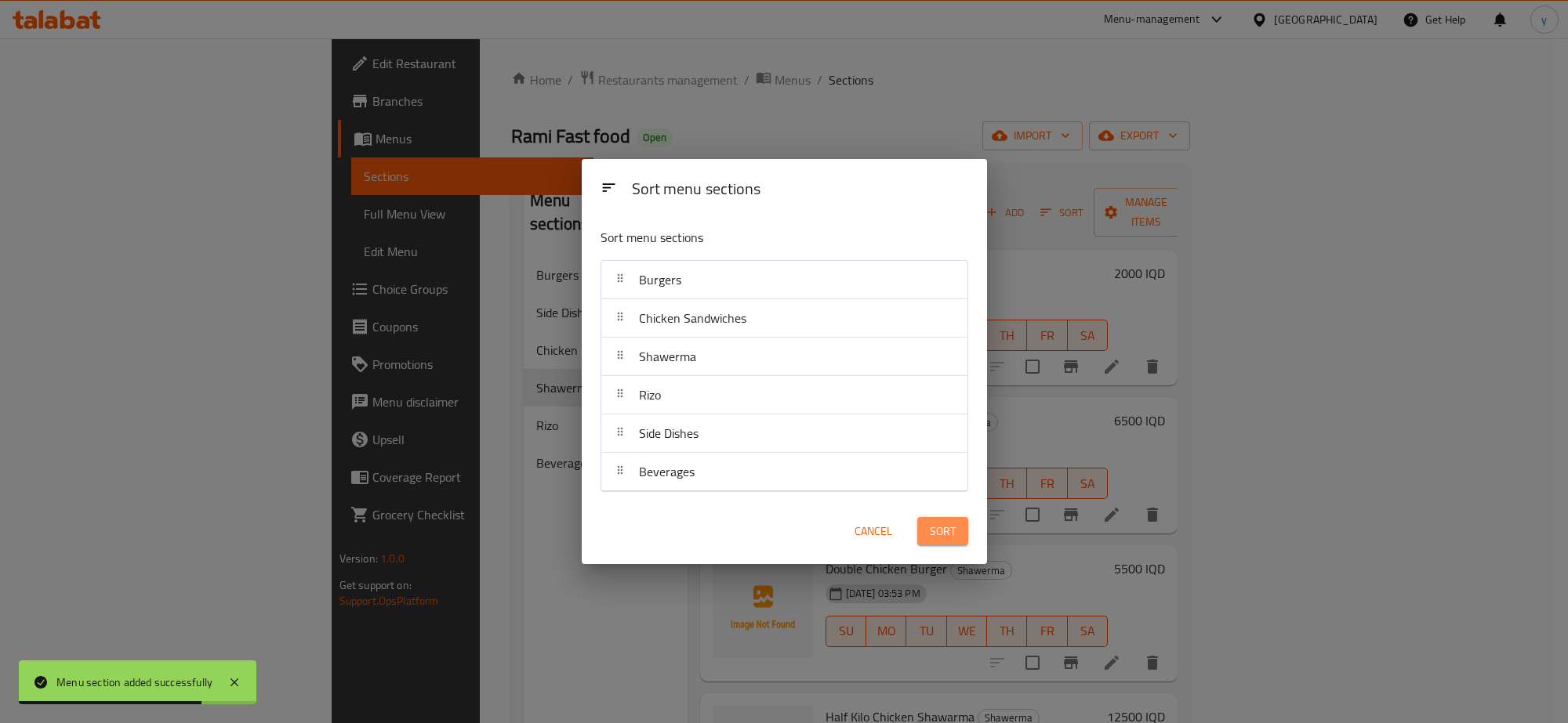
click at [941, 530] on span "Sort" at bounding box center [942, 532] width 26 height 20
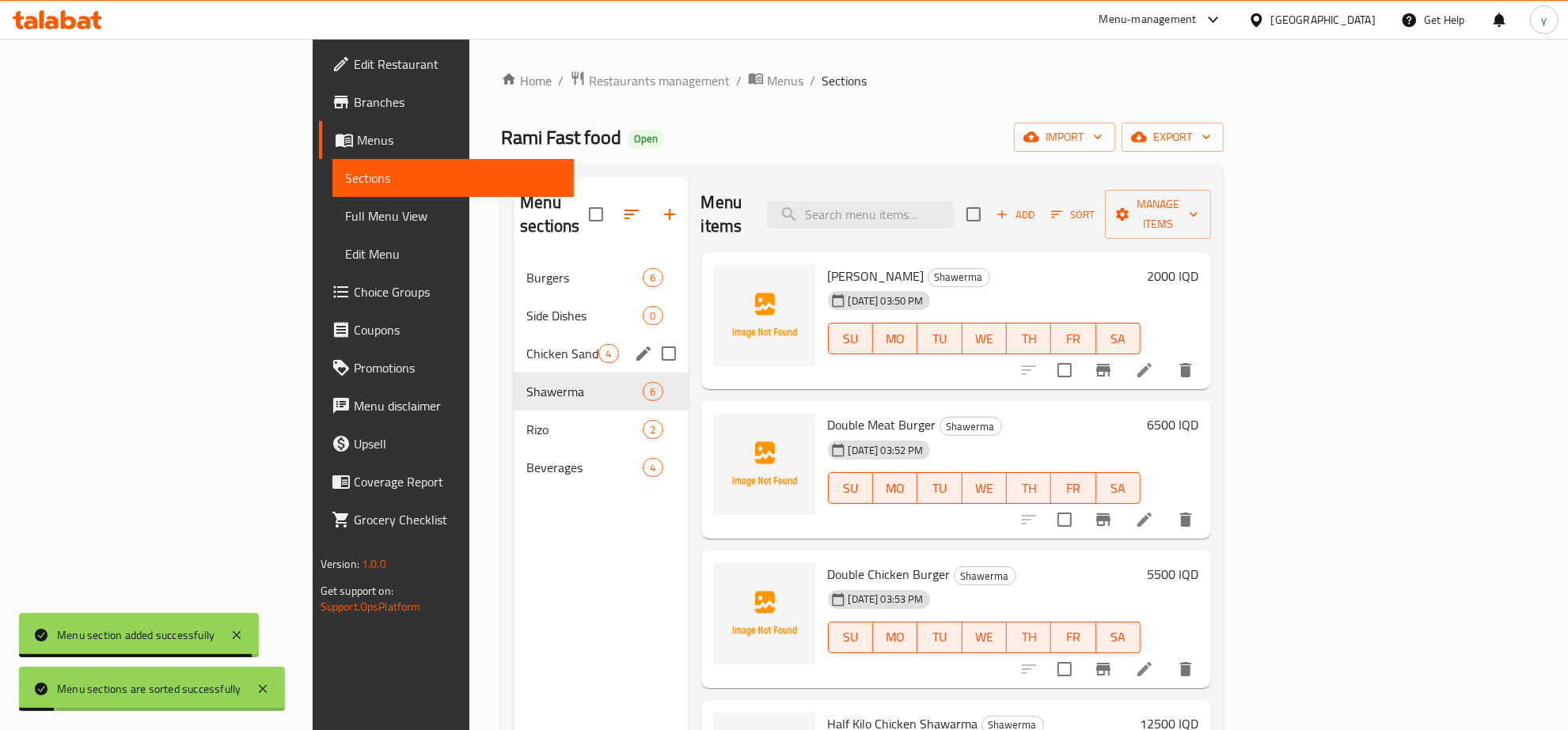
click at [514, 318] on div "Burgers 6 Side Dishes 0 Chicken Sandwiches 4 Shawerma 6 Rizo 2 Beverages 4" at bounding box center [600, 372] width 174 height 228
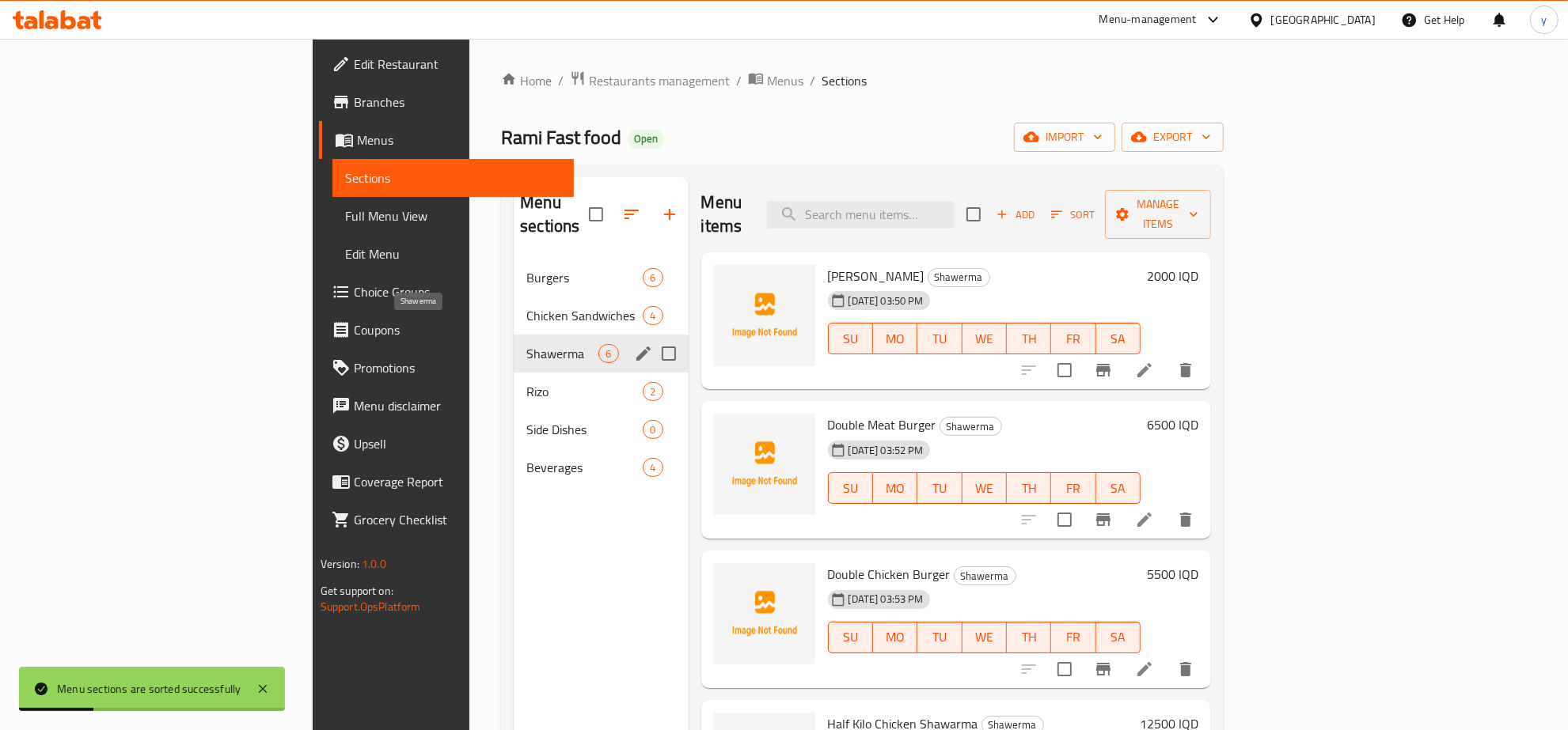
click at [526, 344] on span "Shawerma" at bounding box center [562, 354] width 72 height 19
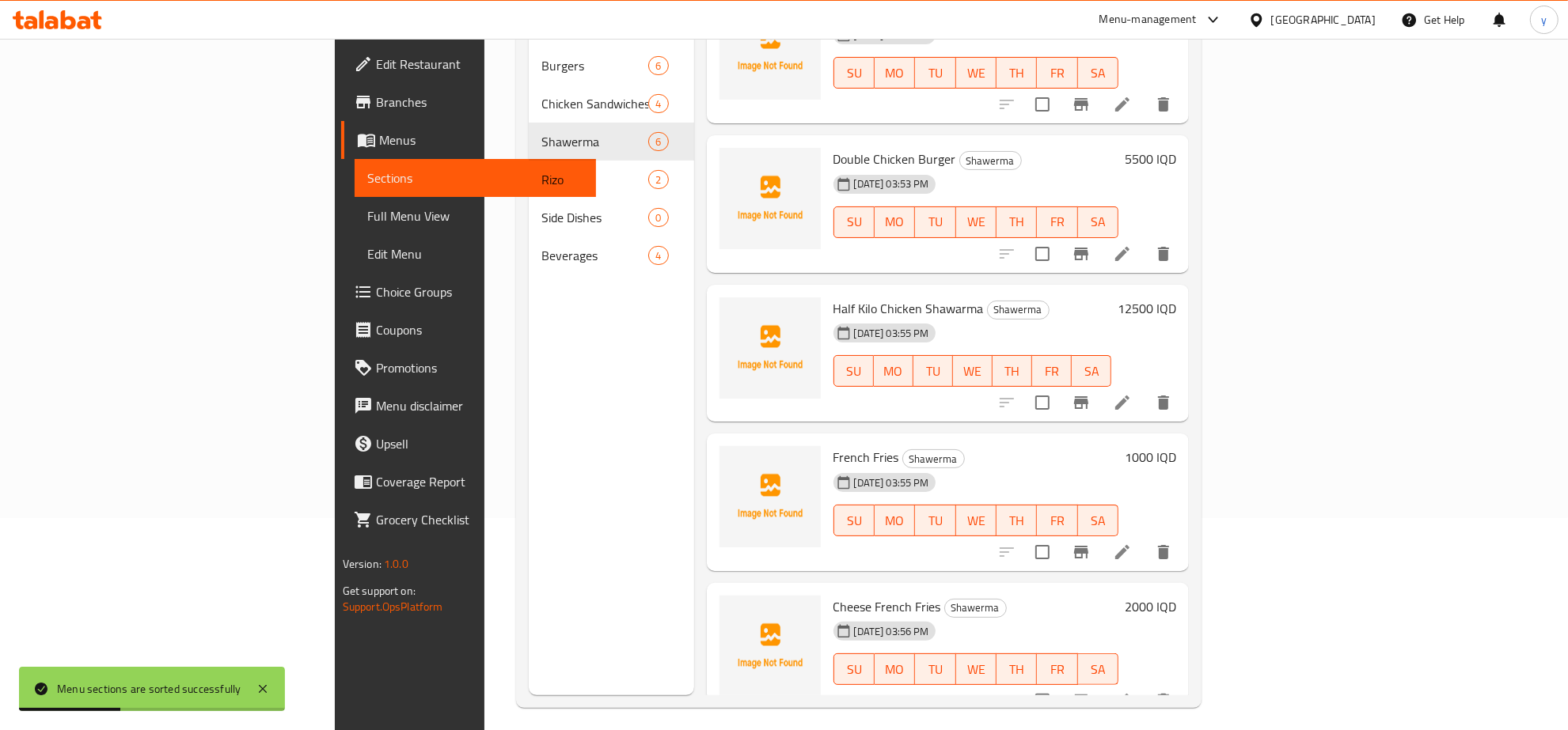
scroll to position [222, 0]
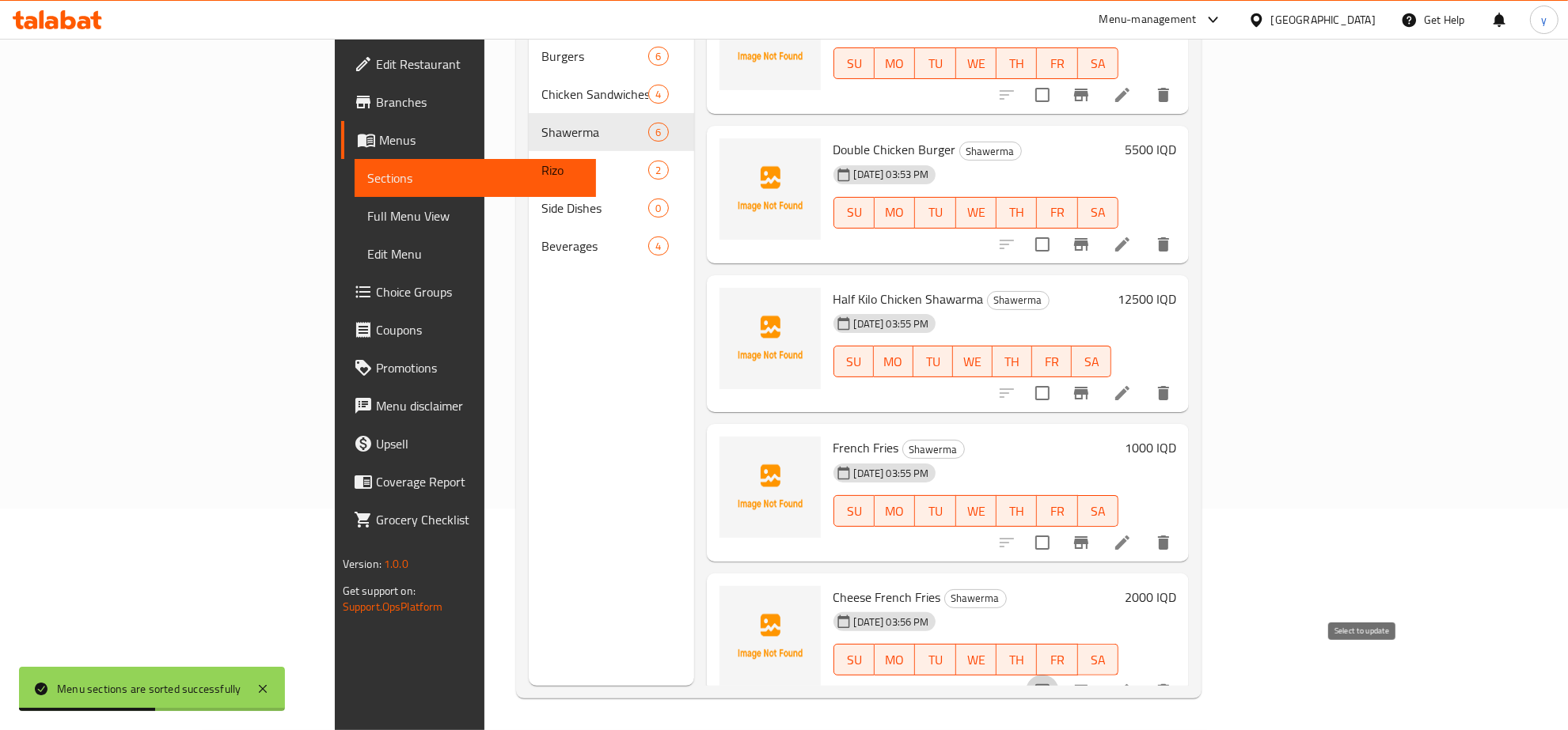
click at [1059, 675] on input "checkbox" at bounding box center [1042, 692] width 34 height 34
checkbox input "true"
click at [1182, 535] on div at bounding box center [1085, 542] width 194 height 38
click at [1059, 526] on input "checkbox" at bounding box center [1042, 542] width 34 height 34
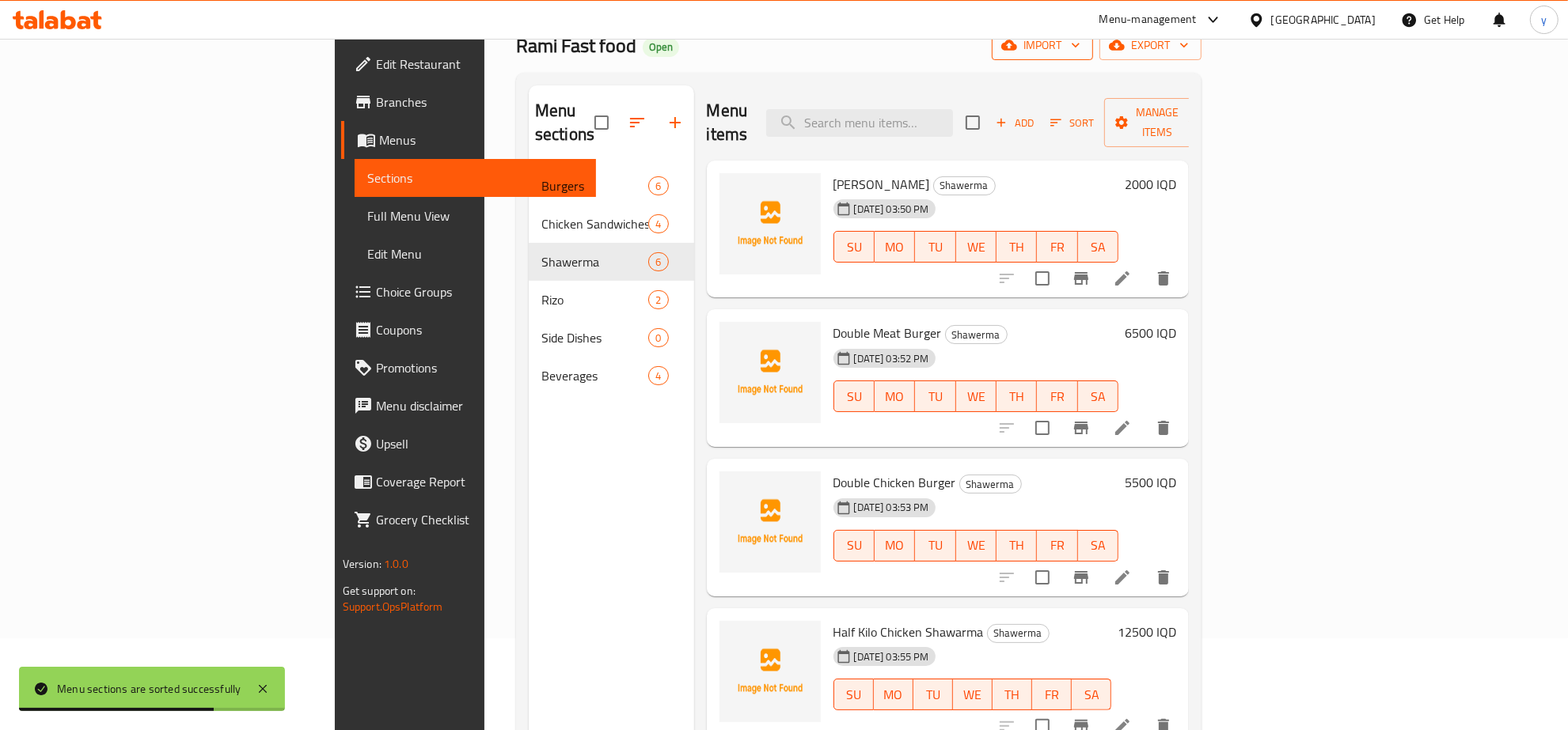
scroll to position [0, 0]
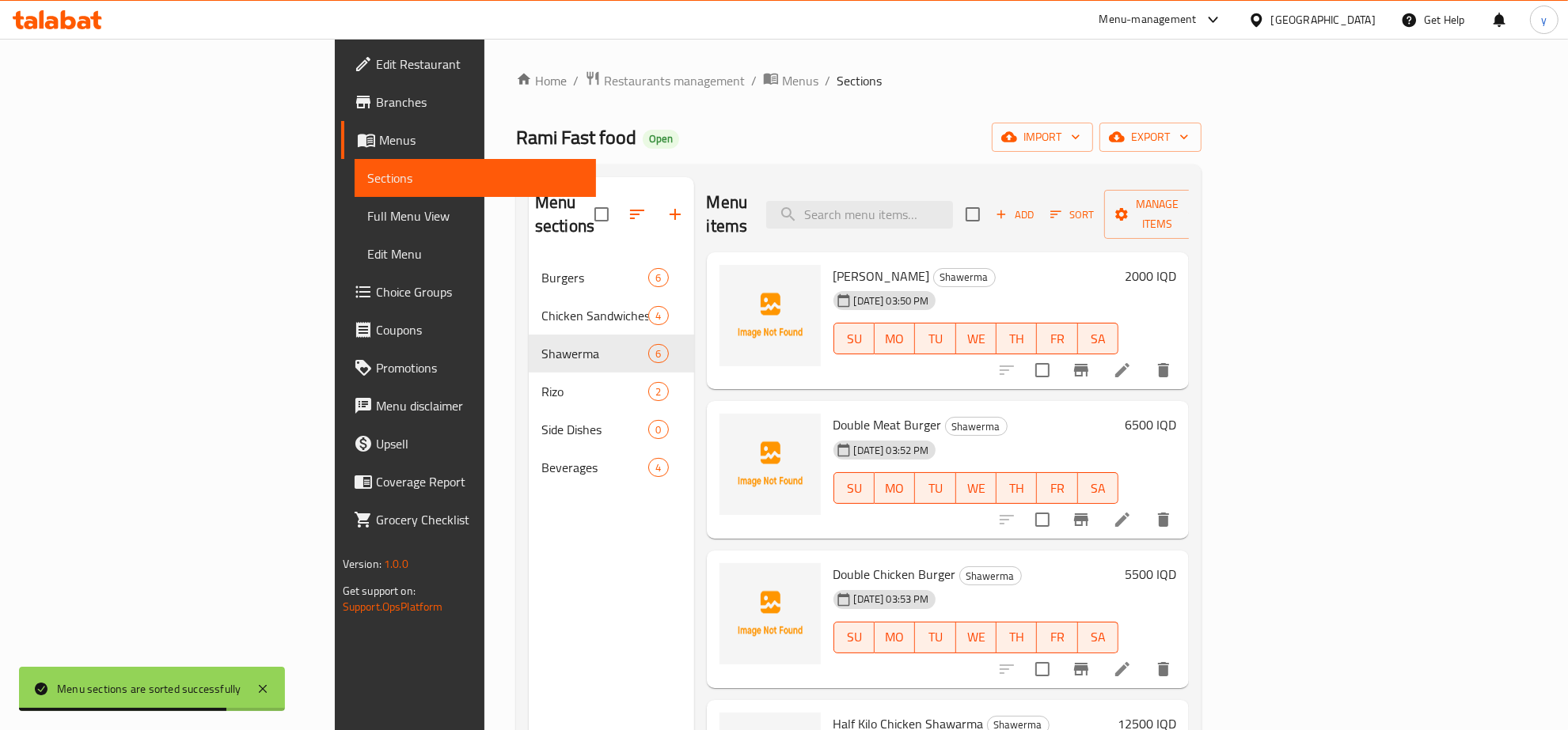
click at [1190, 184] on div "Menu items Add Sort Manage items" at bounding box center [948, 214] width 483 height 75
click at [1198, 199] on span "Manage items" at bounding box center [1157, 214] width 81 height 39
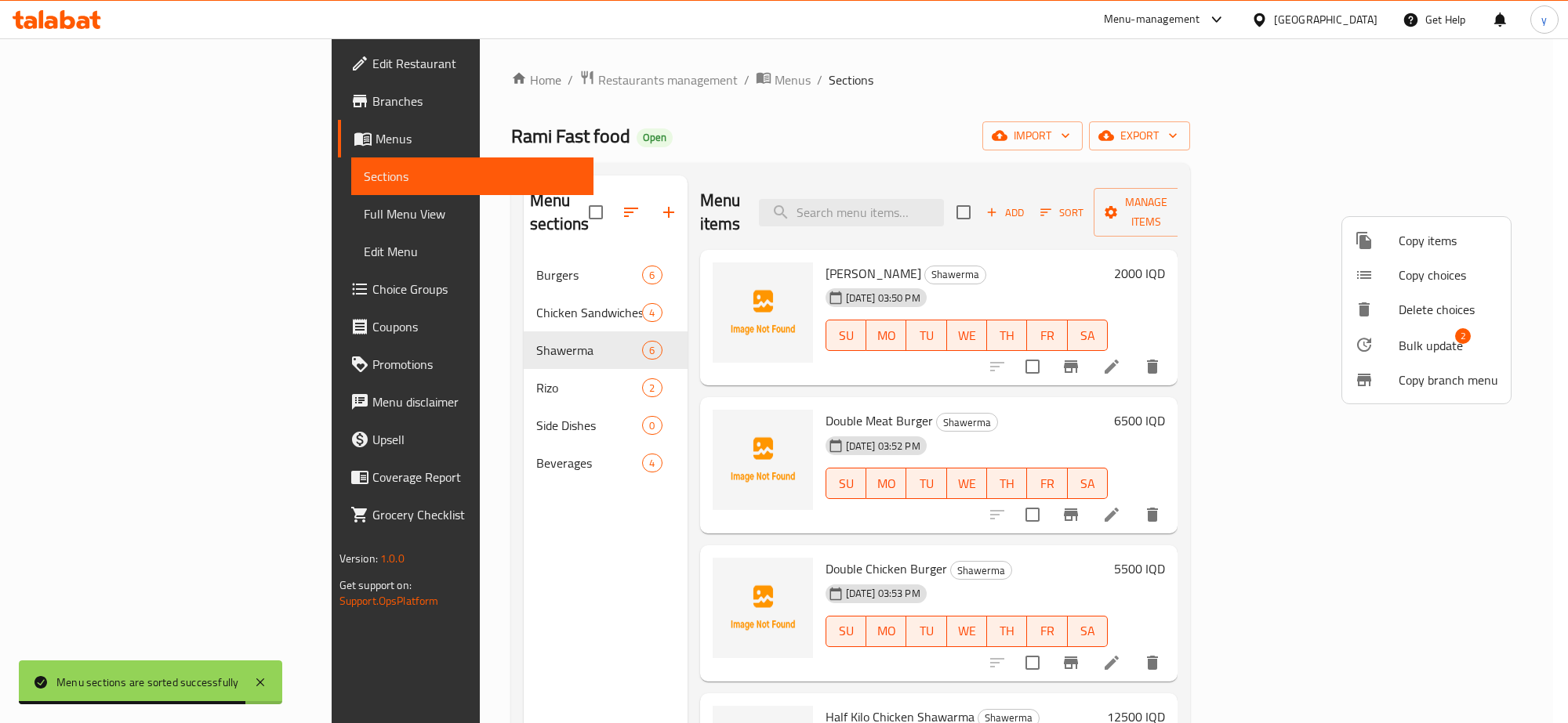
click at [1392, 351] on div at bounding box center [1377, 345] width 44 height 19
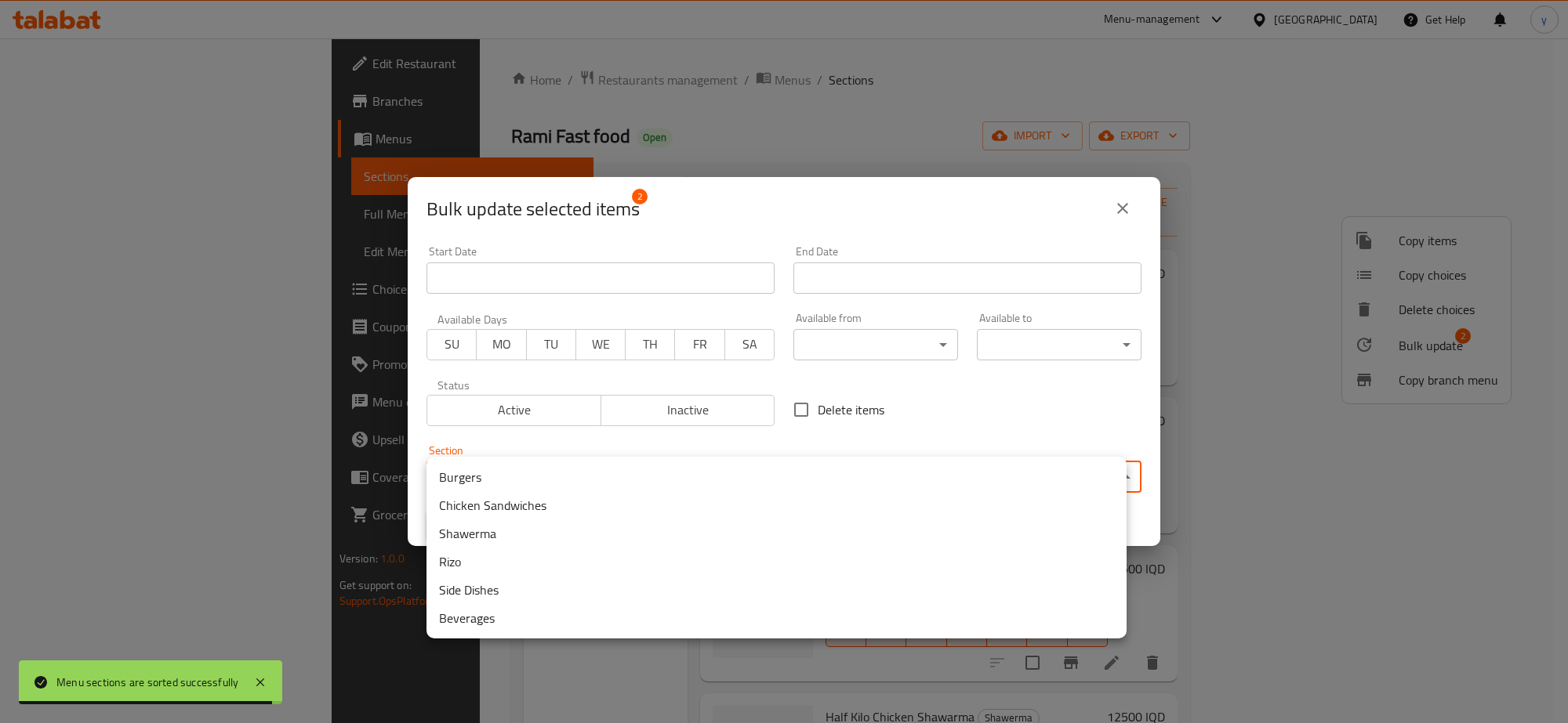
drag, startPoint x: 648, startPoint y: 467, endPoint x: 558, endPoint y: 522, distance: 105.5
click at [645, 467] on body "Menu sections are sorted successfully ​ Menu-management Iraq Get Help y Edit Re…" at bounding box center [784, 380] width 1568 height 685
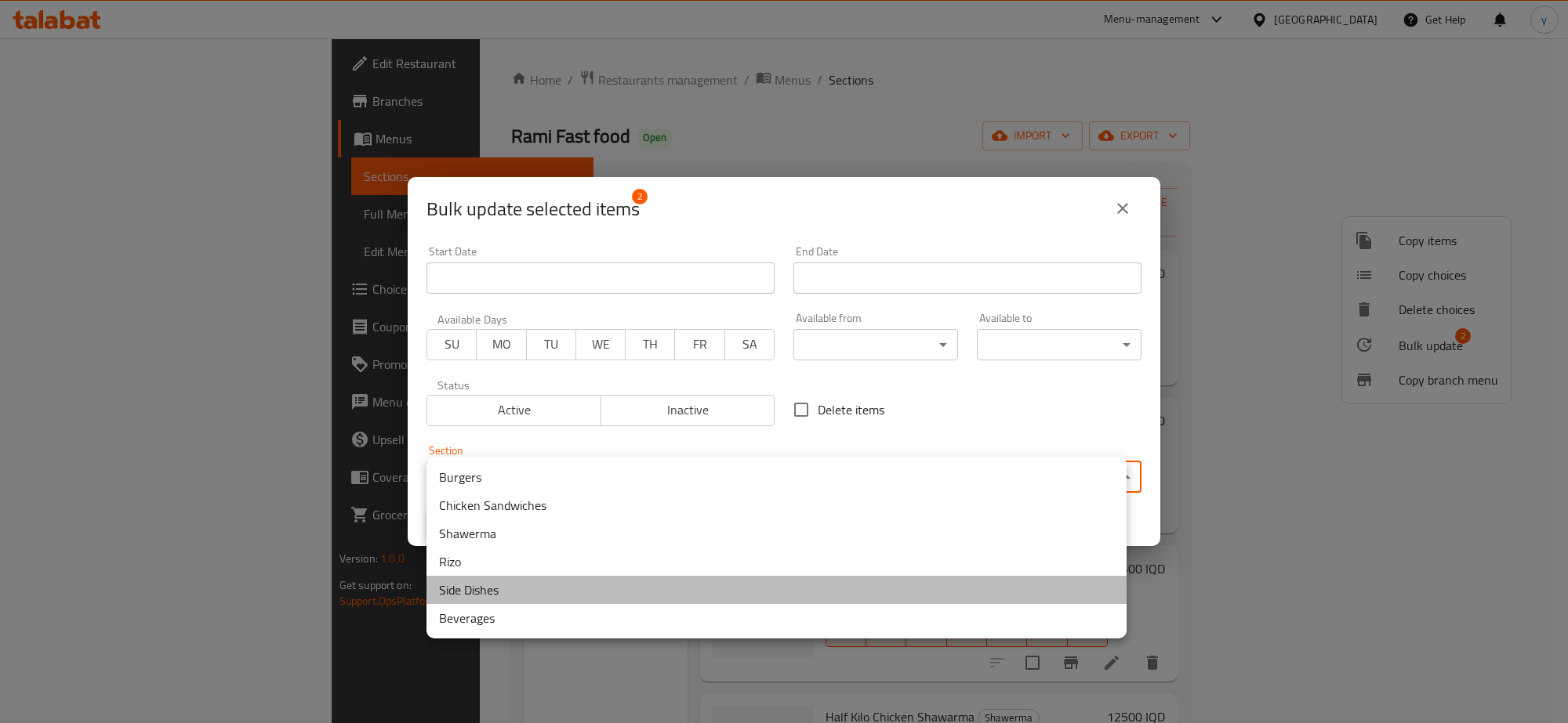
click at [517, 590] on li "Side Dishes" at bounding box center [776, 591] width 700 height 29
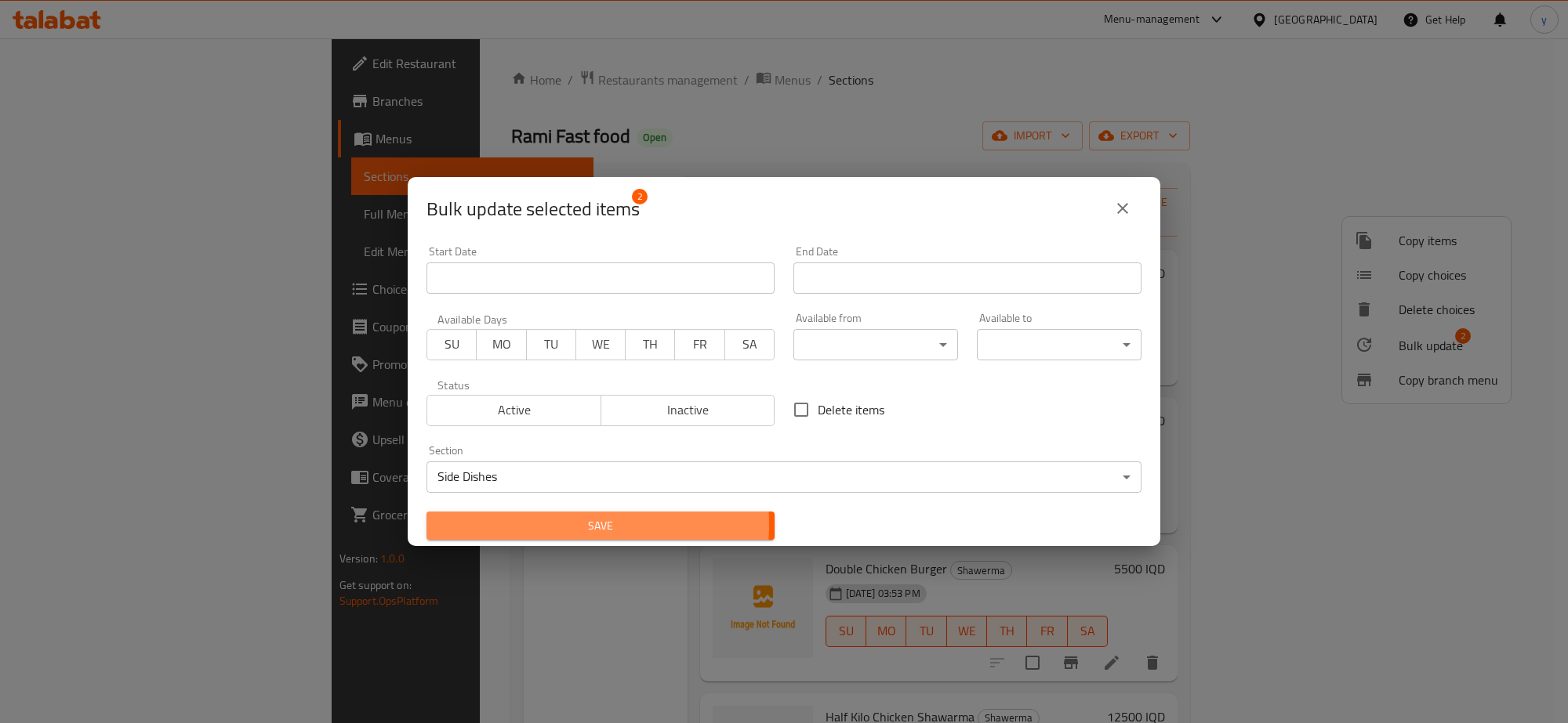
click at [530, 525] on span "Save" at bounding box center [600, 526] width 323 height 20
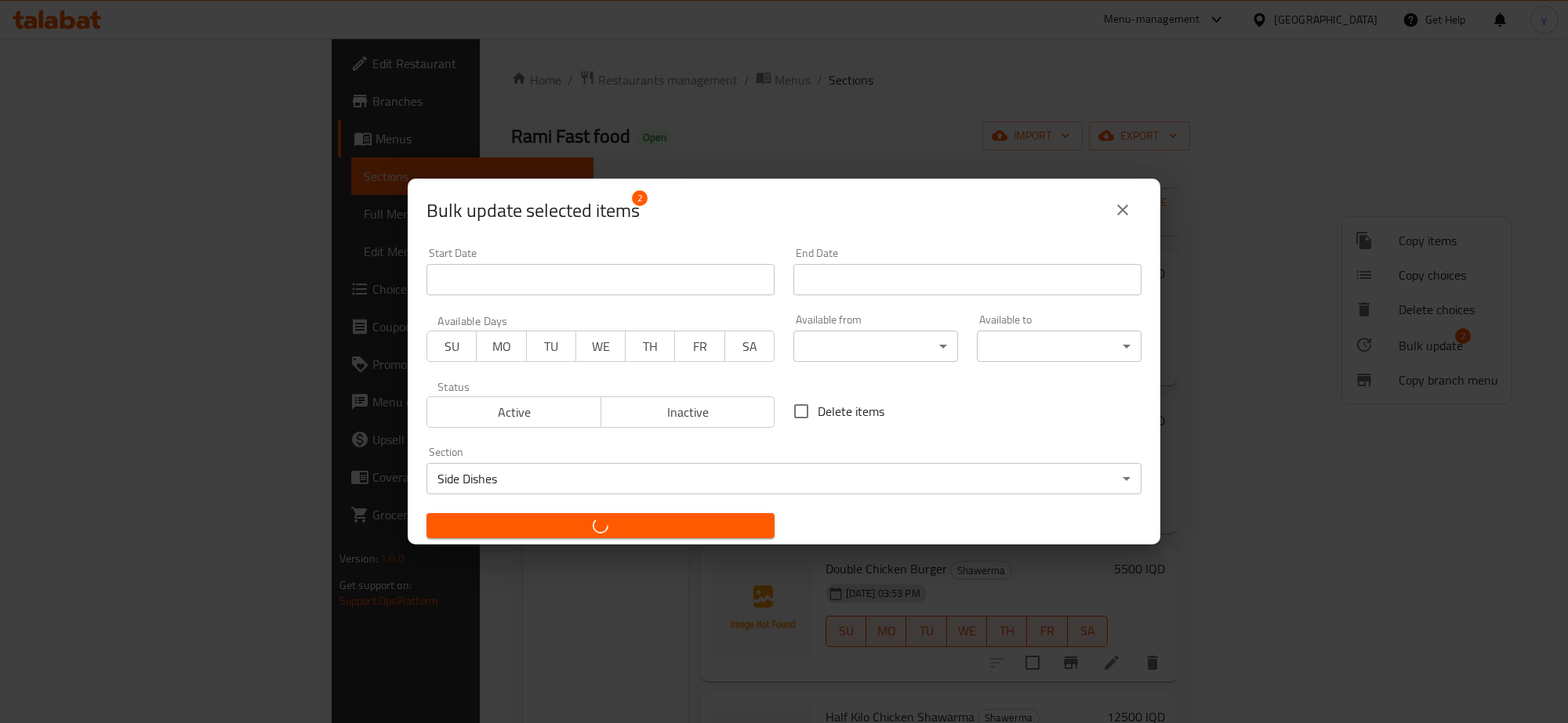
checkbox input "false"
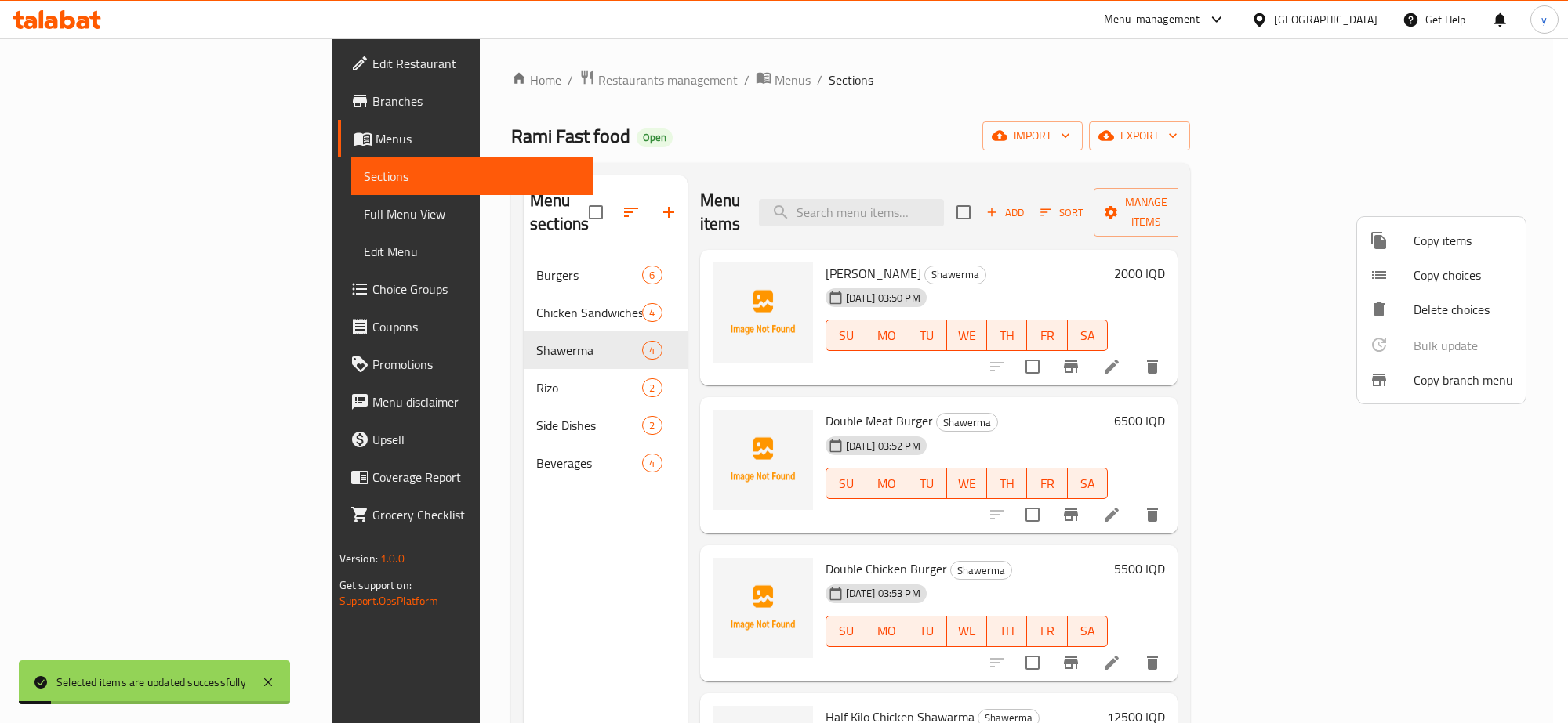
click at [443, 394] on div at bounding box center [784, 361] width 1568 height 723
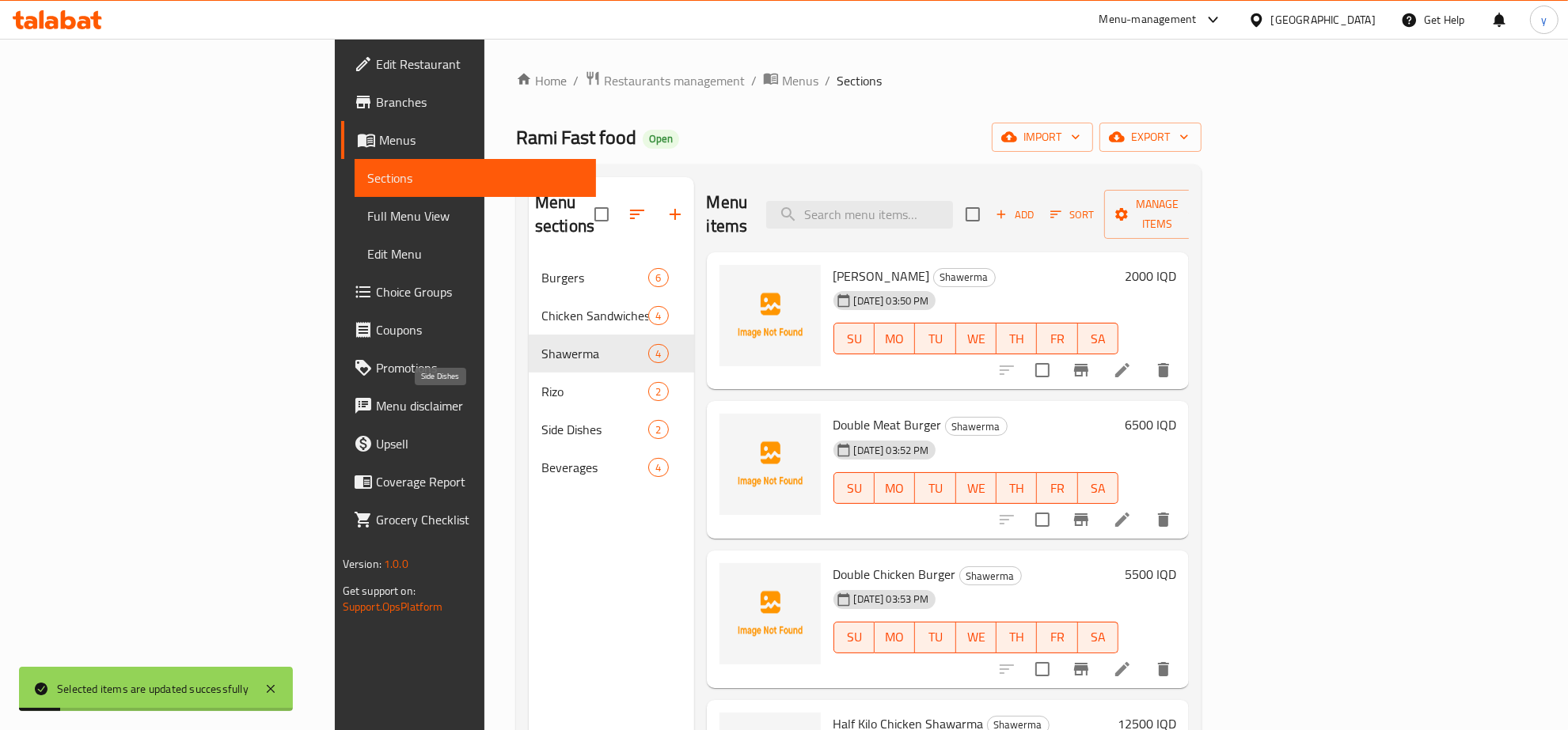
click at [542, 420] on span "Side Dishes" at bounding box center [594, 430] width 107 height 19
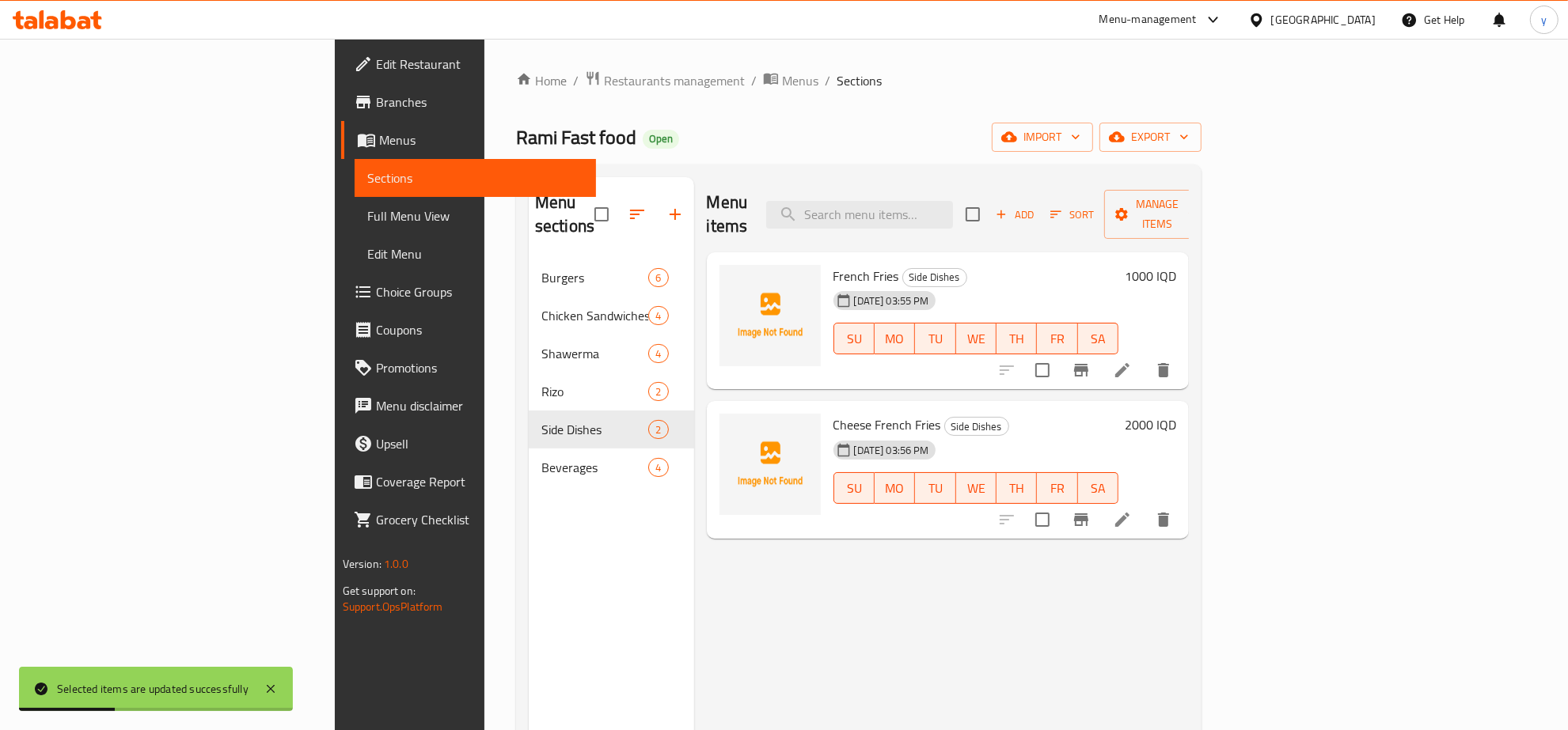
click at [367, 216] on span "Full Menu View" at bounding box center [475, 216] width 216 height 19
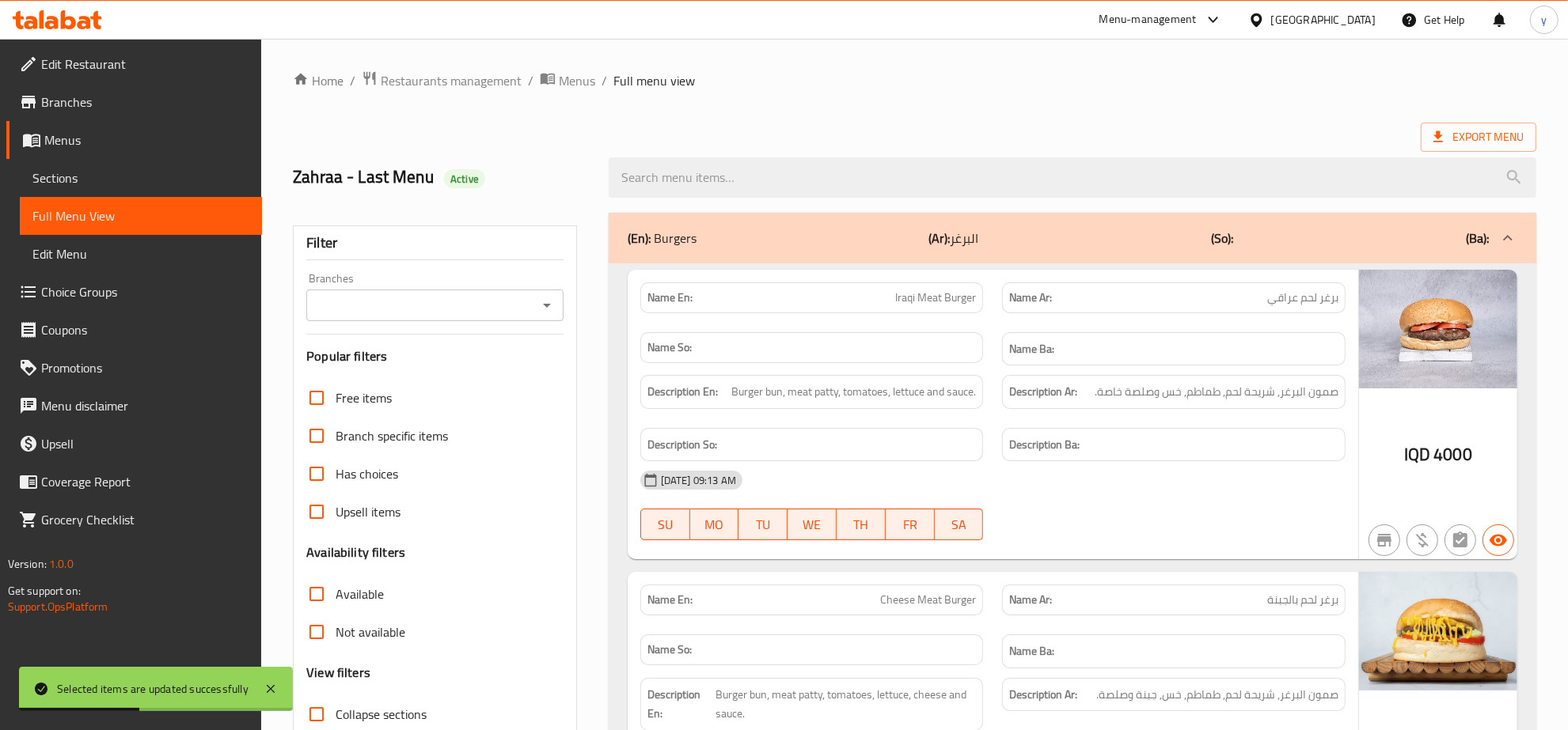
click at [539, 306] on icon "Open" at bounding box center [547, 306] width 19 height 19
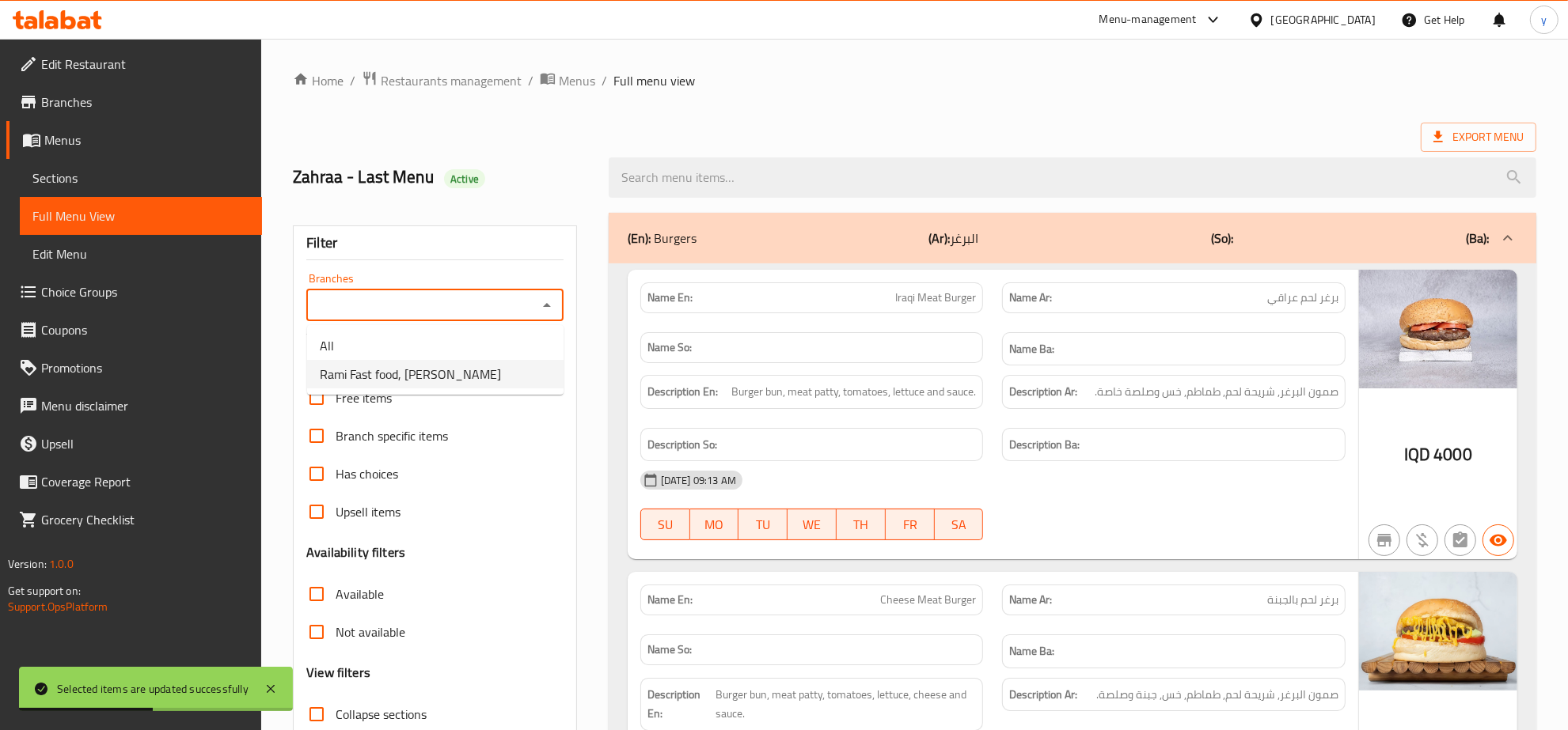
click at [453, 381] on span "Rami Fast food, Al aathameya" at bounding box center [410, 374] width 181 height 19
type input "Rami Fast food, Al aathameya"
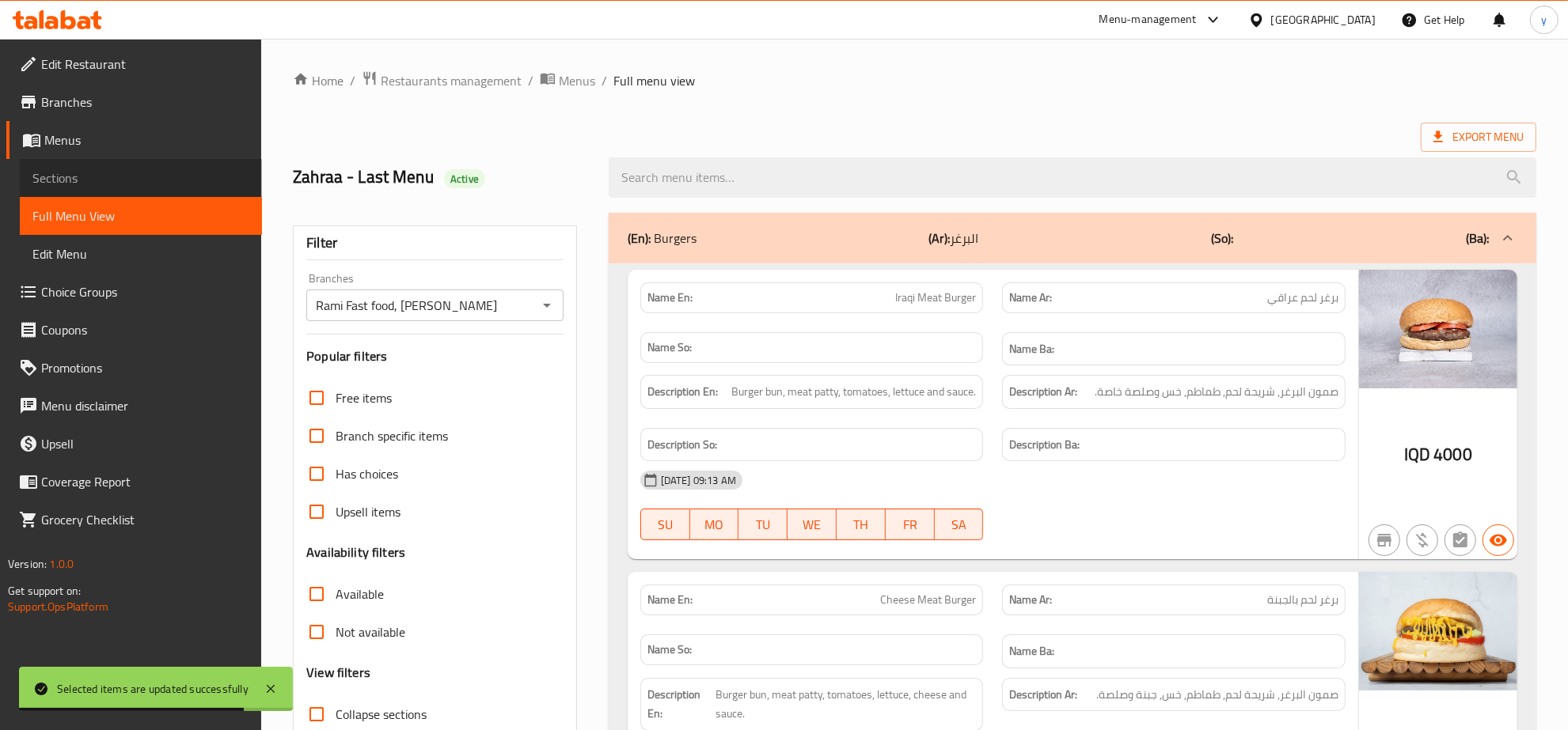
click at [129, 161] on link "Sections" at bounding box center [141, 177] width 242 height 38
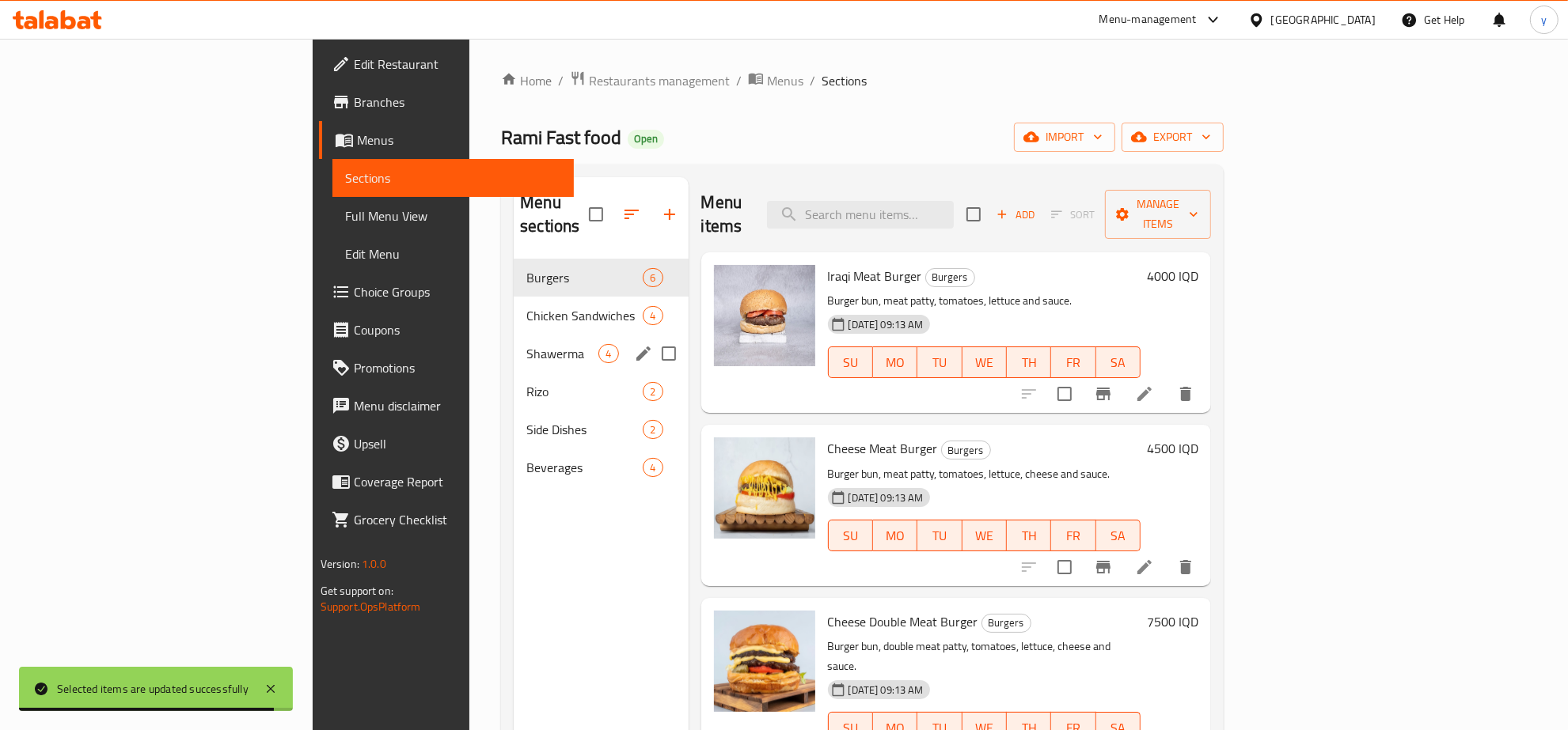
click at [514, 335] on div "Shawerma 4" at bounding box center [600, 353] width 174 height 38
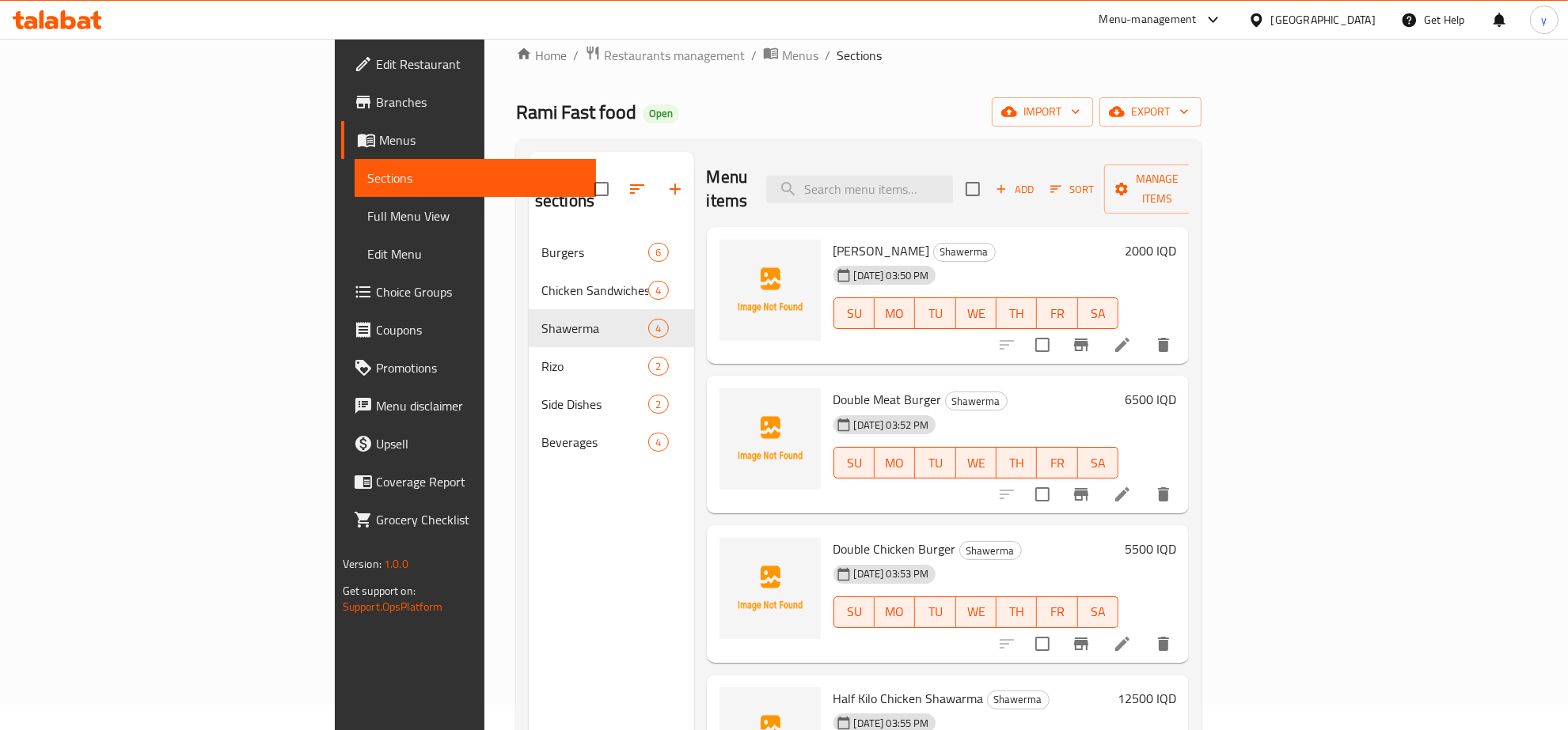
scroll to position [164, 0]
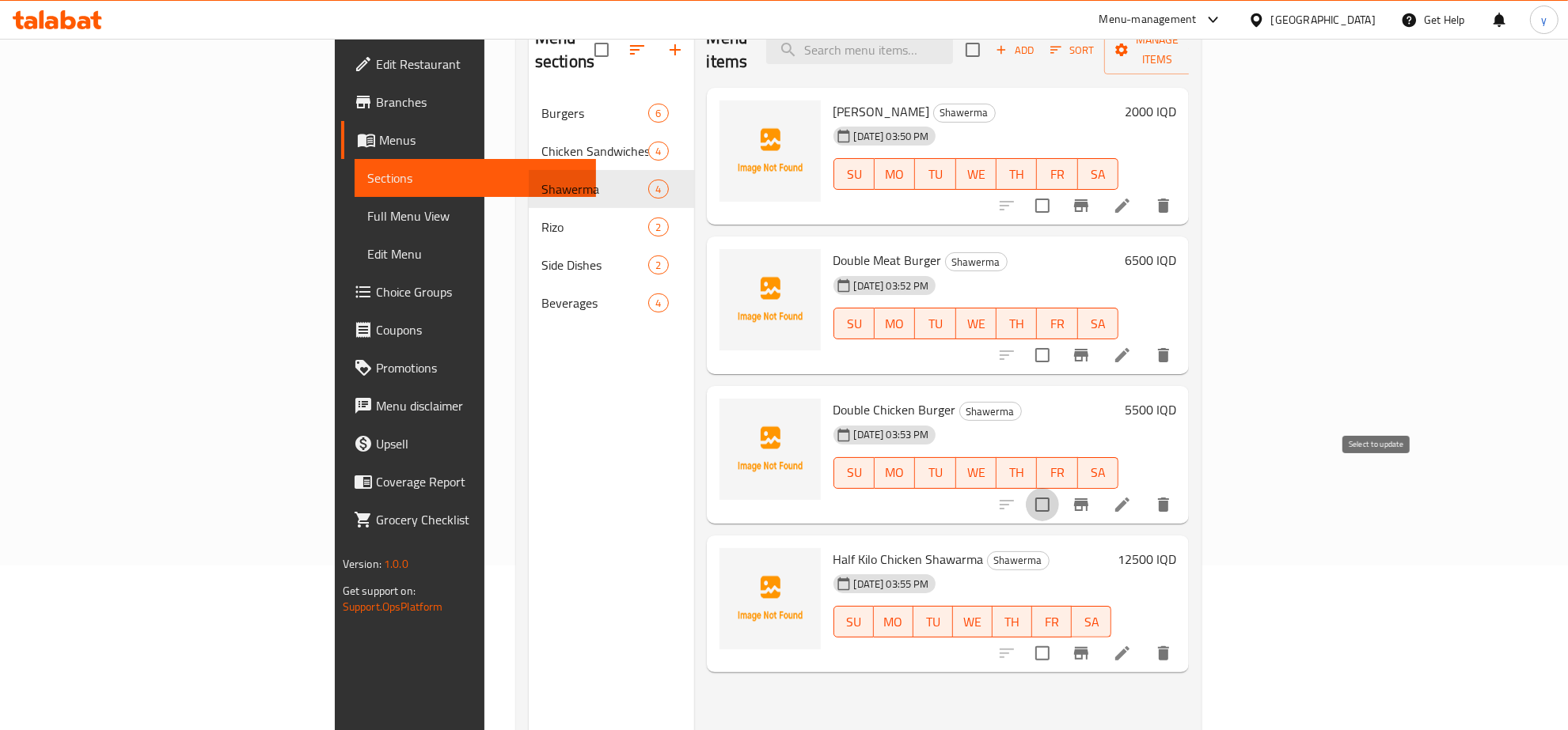
click at [1059, 489] on input "checkbox" at bounding box center [1042, 505] width 34 height 34
checkbox input "true"
click at [1059, 339] on input "checkbox" at bounding box center [1042, 355] width 34 height 34
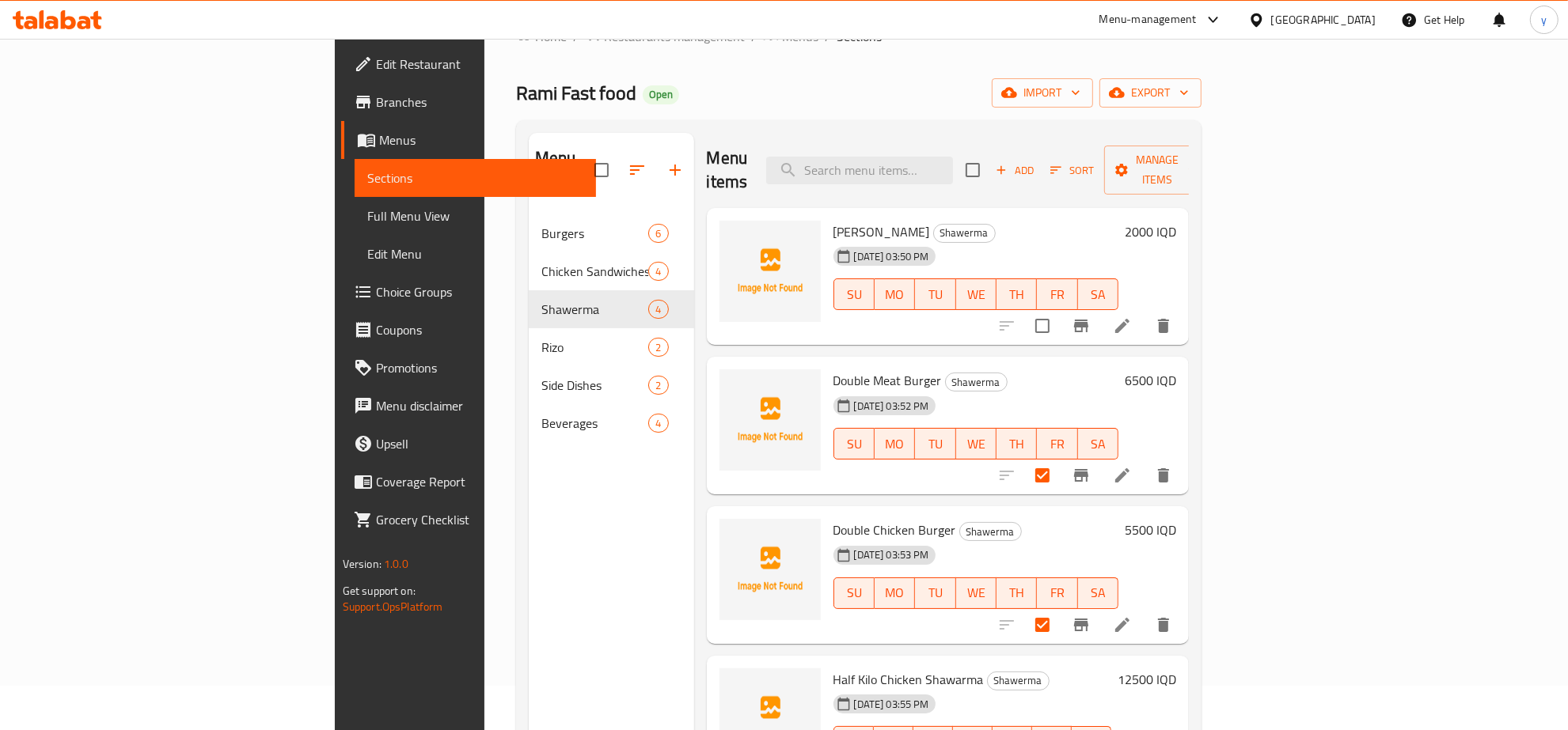
scroll to position [0, 0]
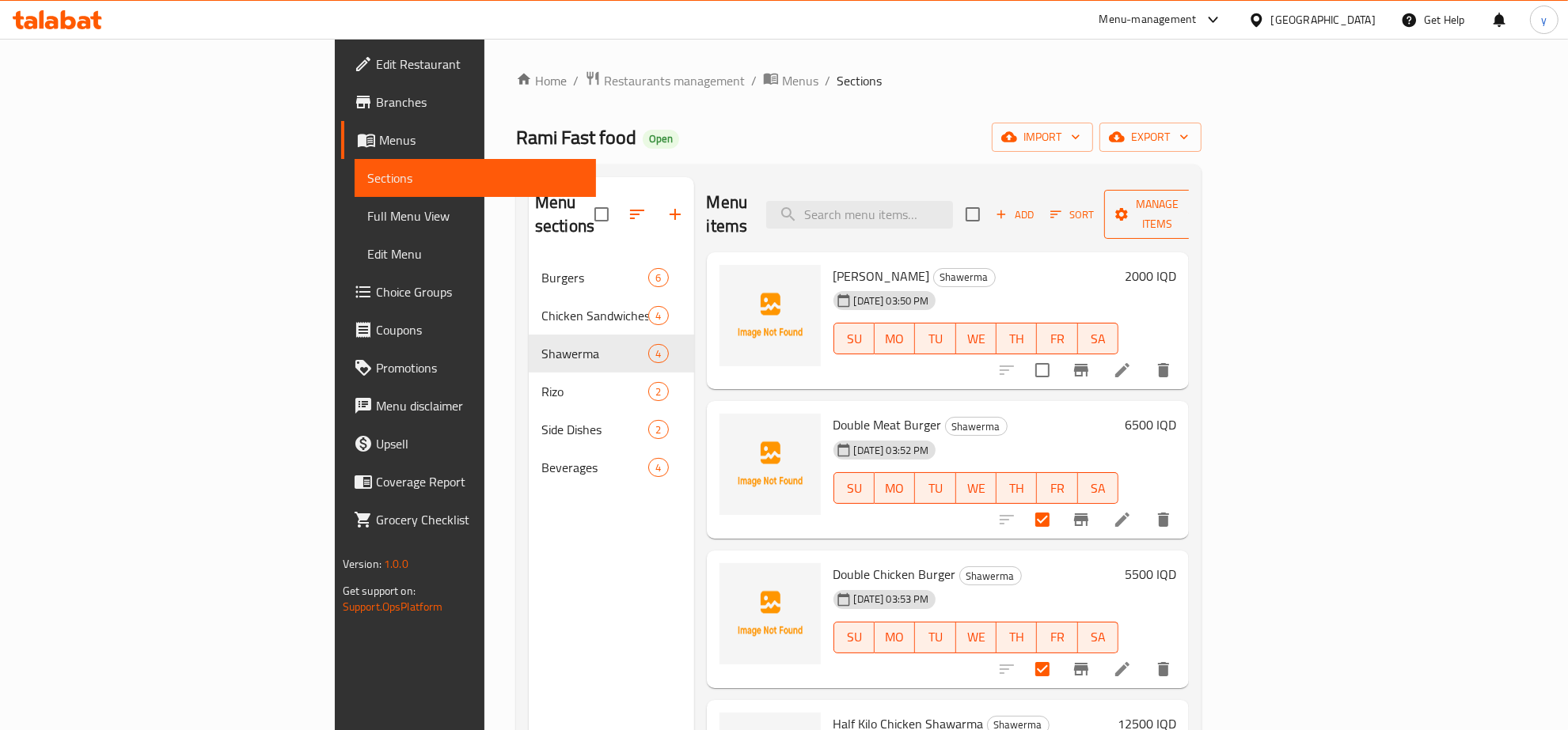
click at [1198, 208] on span "Manage items" at bounding box center [1157, 214] width 81 height 39
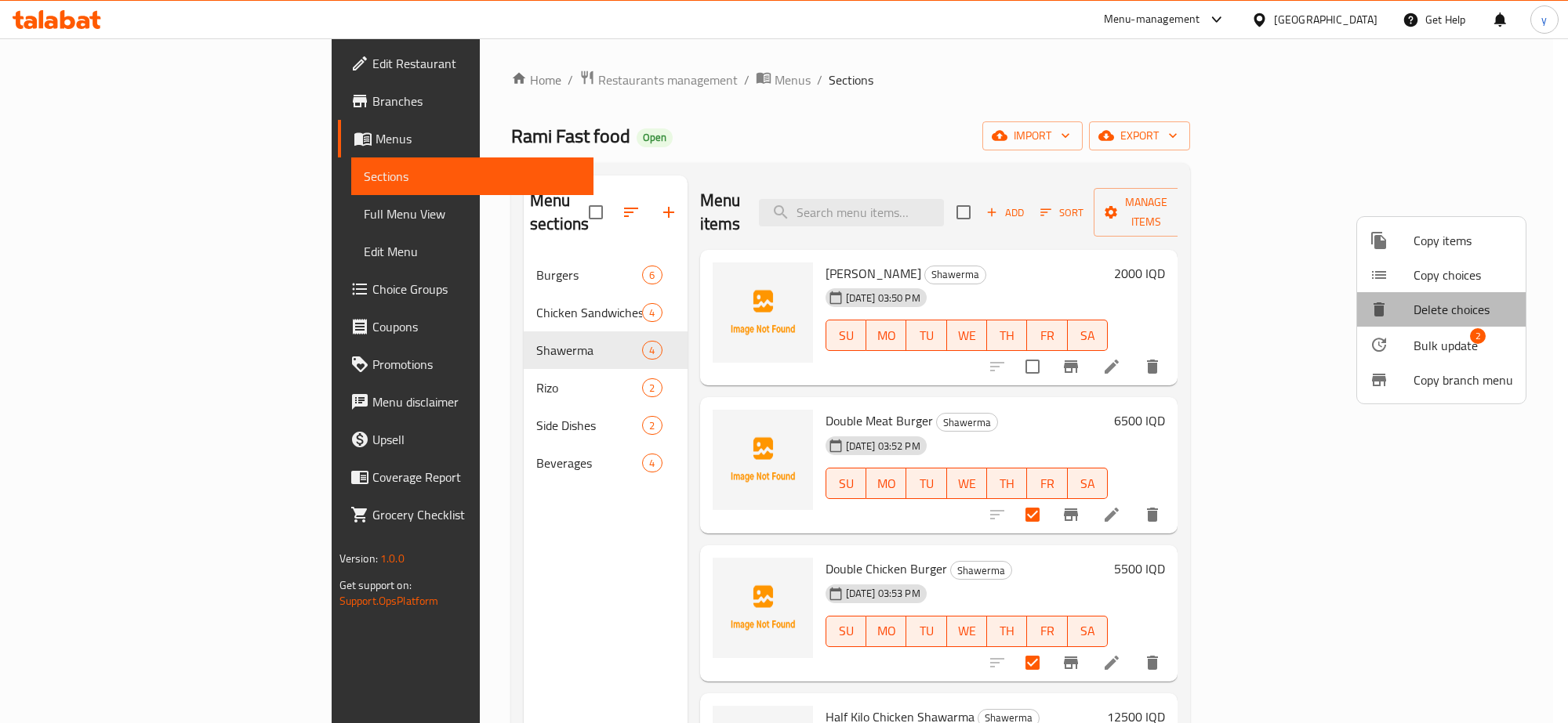
drag, startPoint x: 1456, startPoint y: 323, endPoint x: 1459, endPoint y: 338, distance: 15.3
click at [1459, 338] on ul "Copy items Copy choices Delete choices Bulk update 2 Copy branch menu" at bounding box center [1440, 311] width 169 height 187
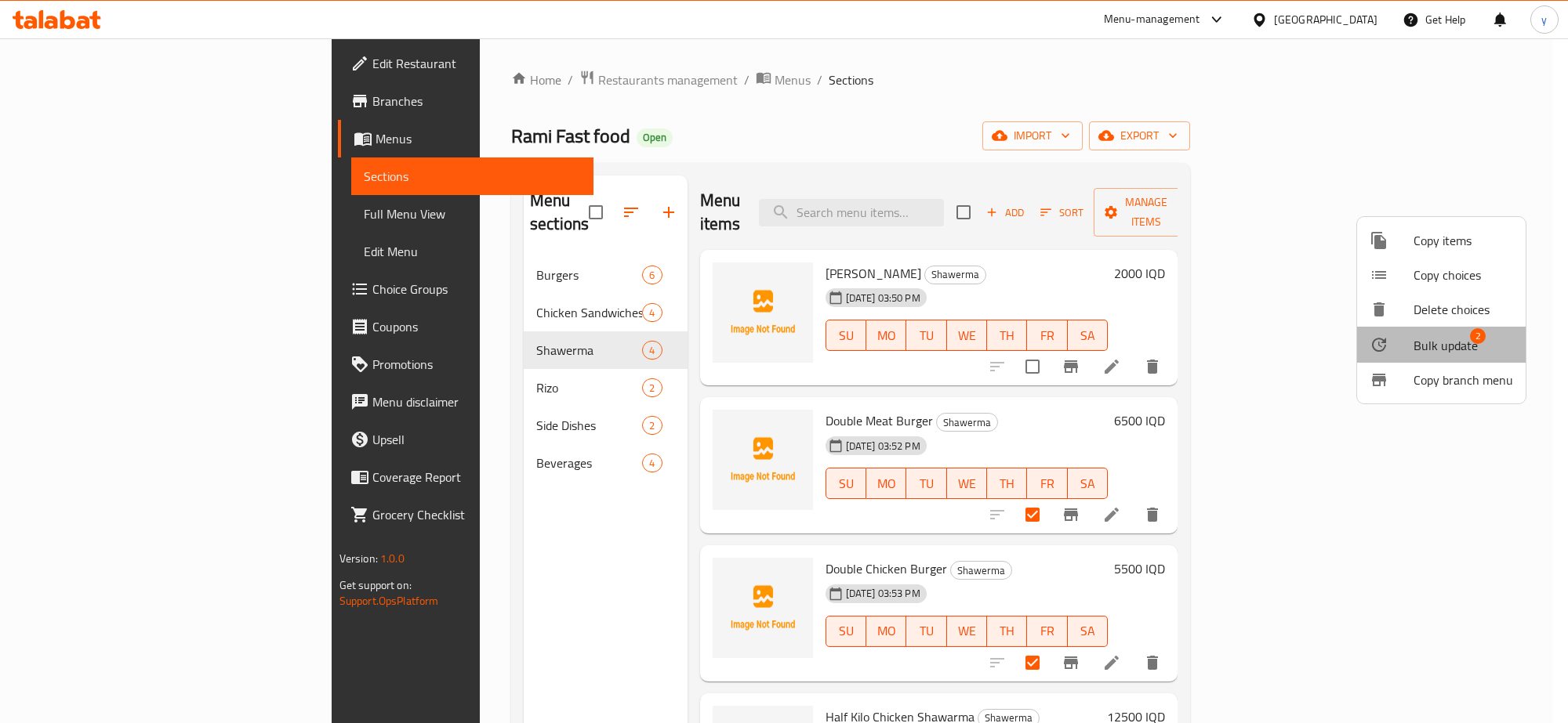
click at [1459, 338] on span "Bulk update" at bounding box center [1444, 346] width 64 height 19
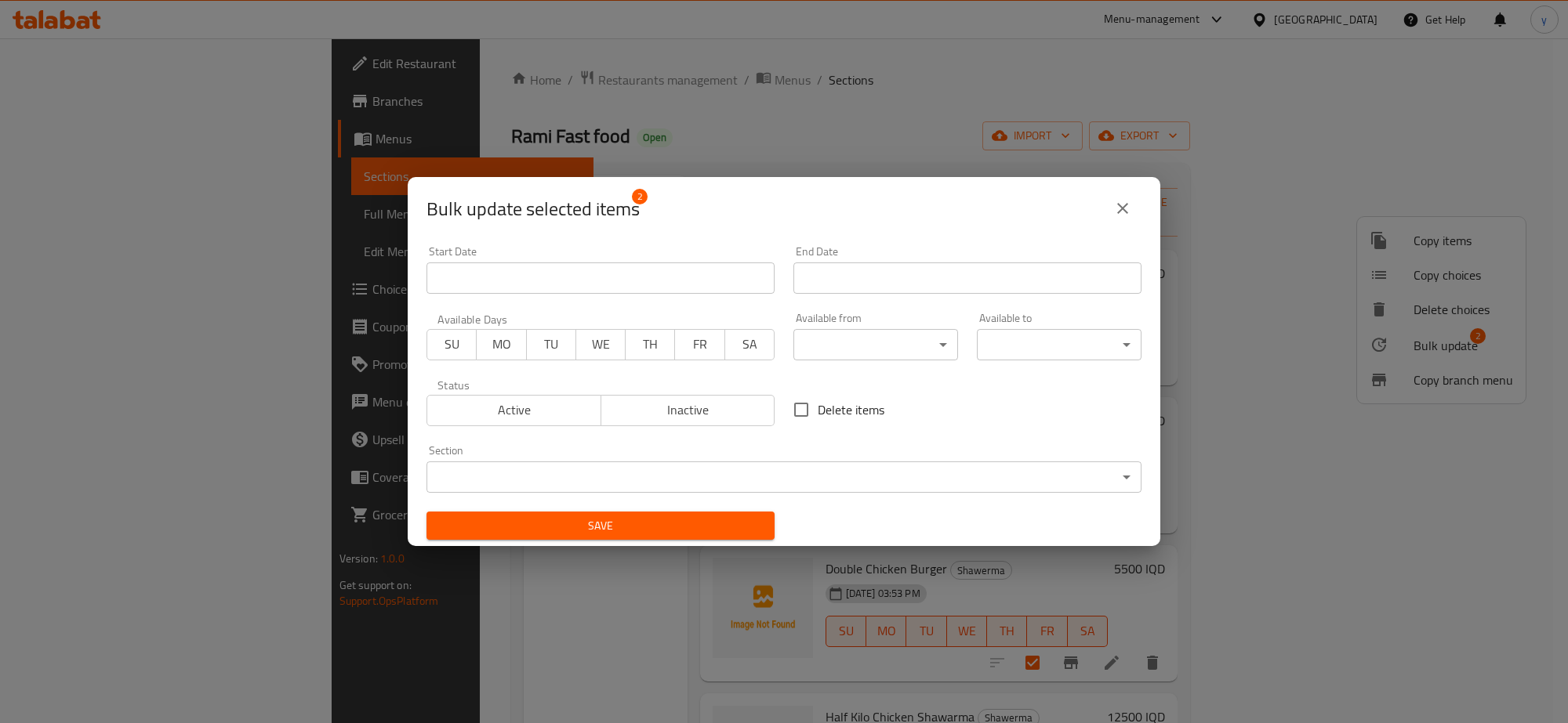
click at [549, 457] on div "Section ​ ​" at bounding box center [784, 469] width 714 height 48
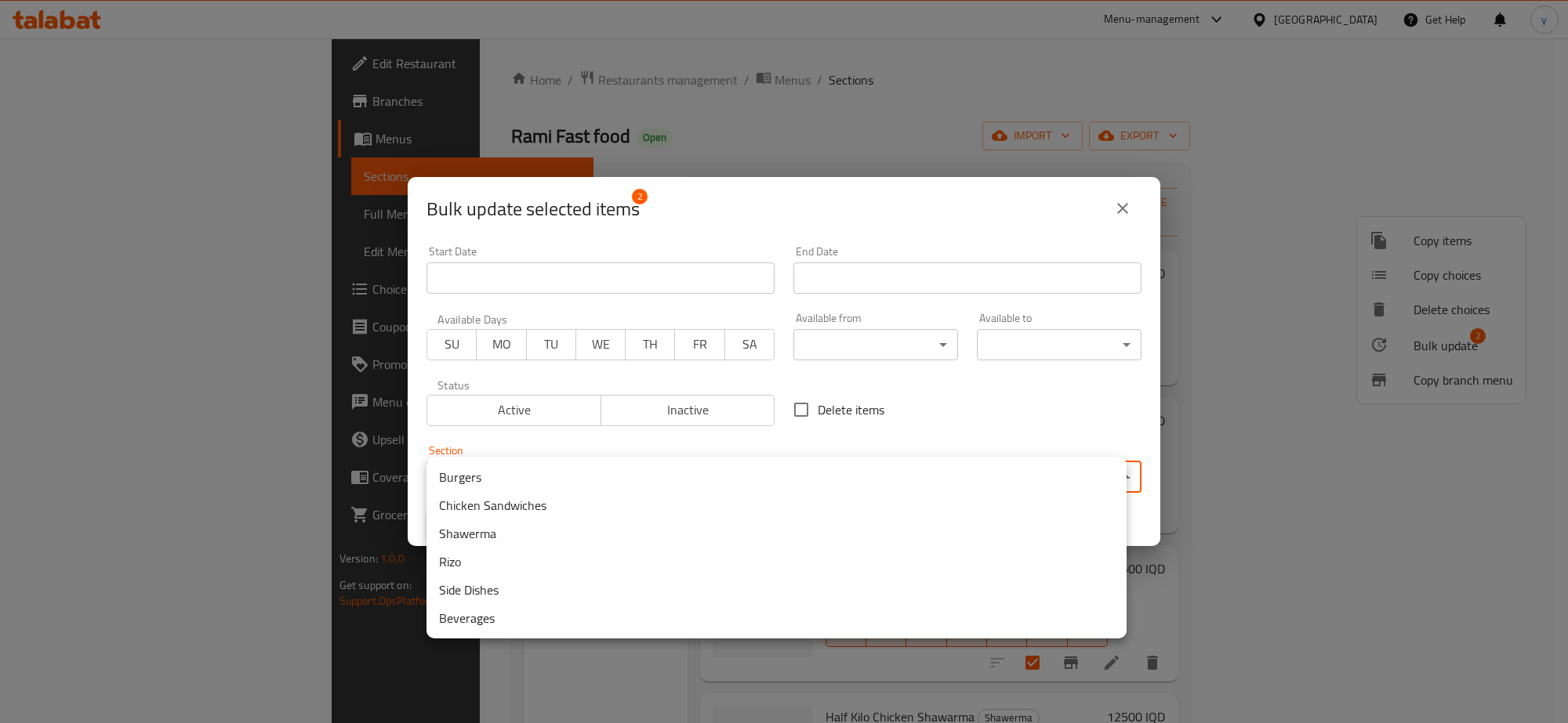
click at [546, 471] on body "​ Menu-management Iraq Get Help y Edit Restaurant Branches Menus Sections Full …" at bounding box center [784, 380] width 1568 height 685
click at [520, 475] on li "Burgers" at bounding box center [776, 477] width 700 height 29
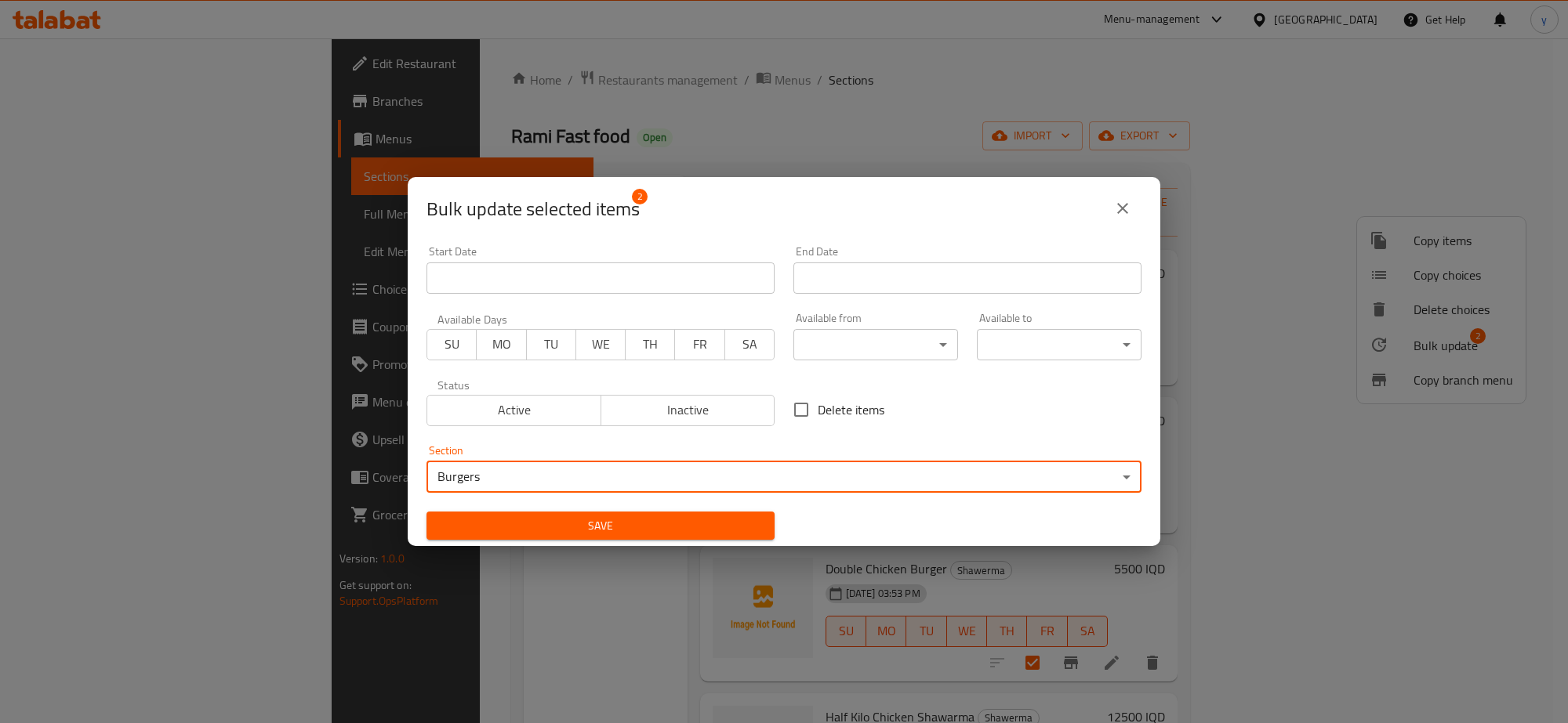
click at [508, 514] on button "Save" at bounding box center [600, 526] width 348 height 29
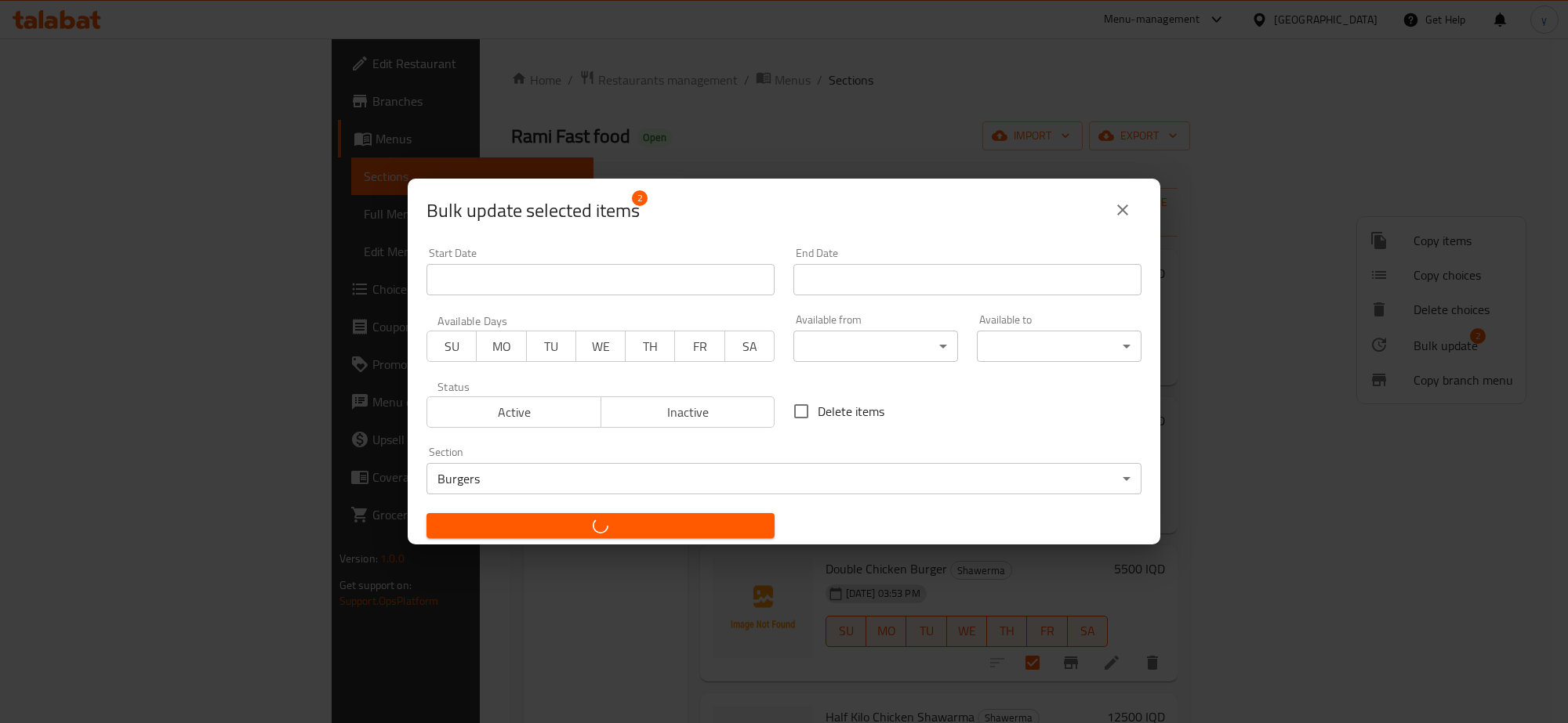
checkbox input "false"
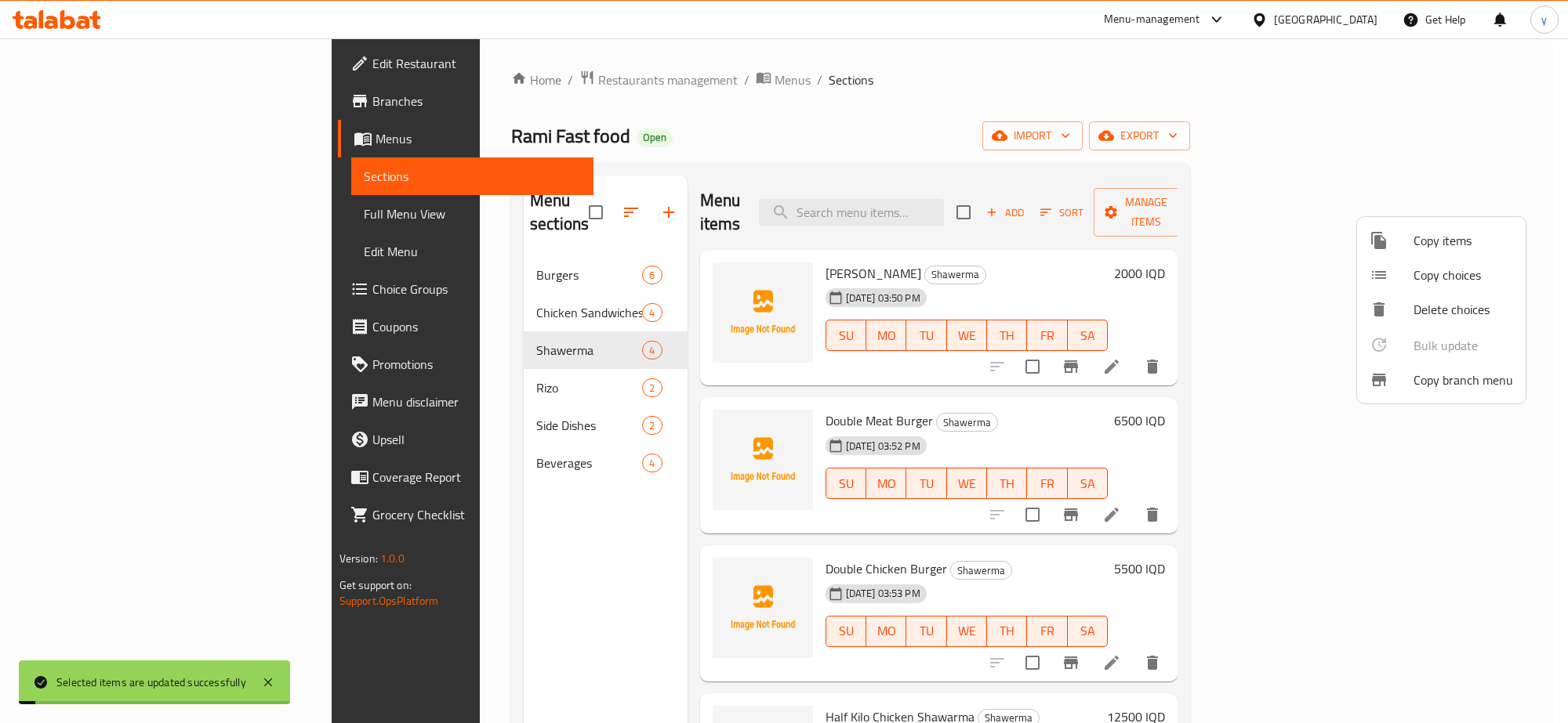
click at [159, 206] on div at bounding box center [784, 361] width 1568 height 723
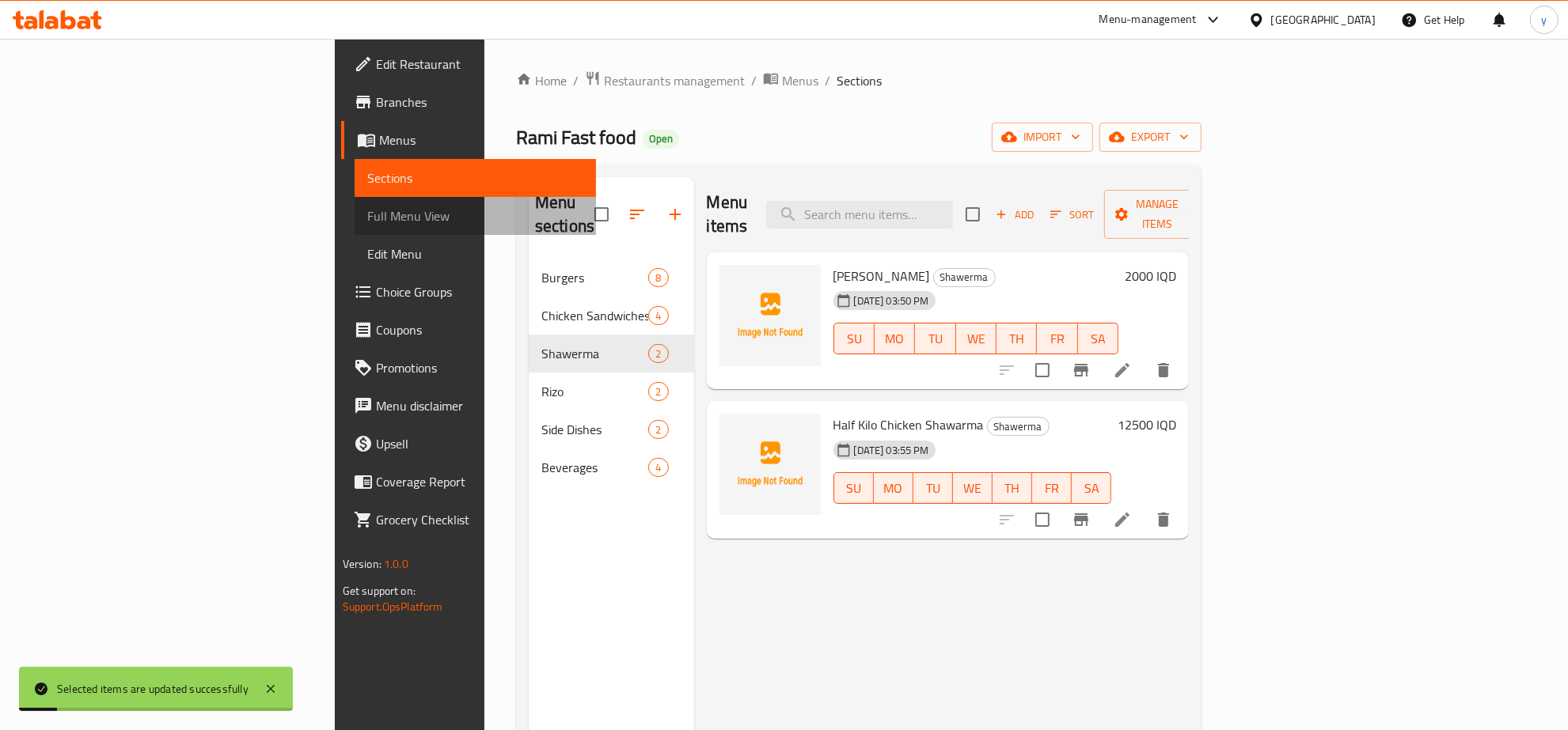
click at [367, 208] on span "Full Menu View" at bounding box center [475, 216] width 216 height 19
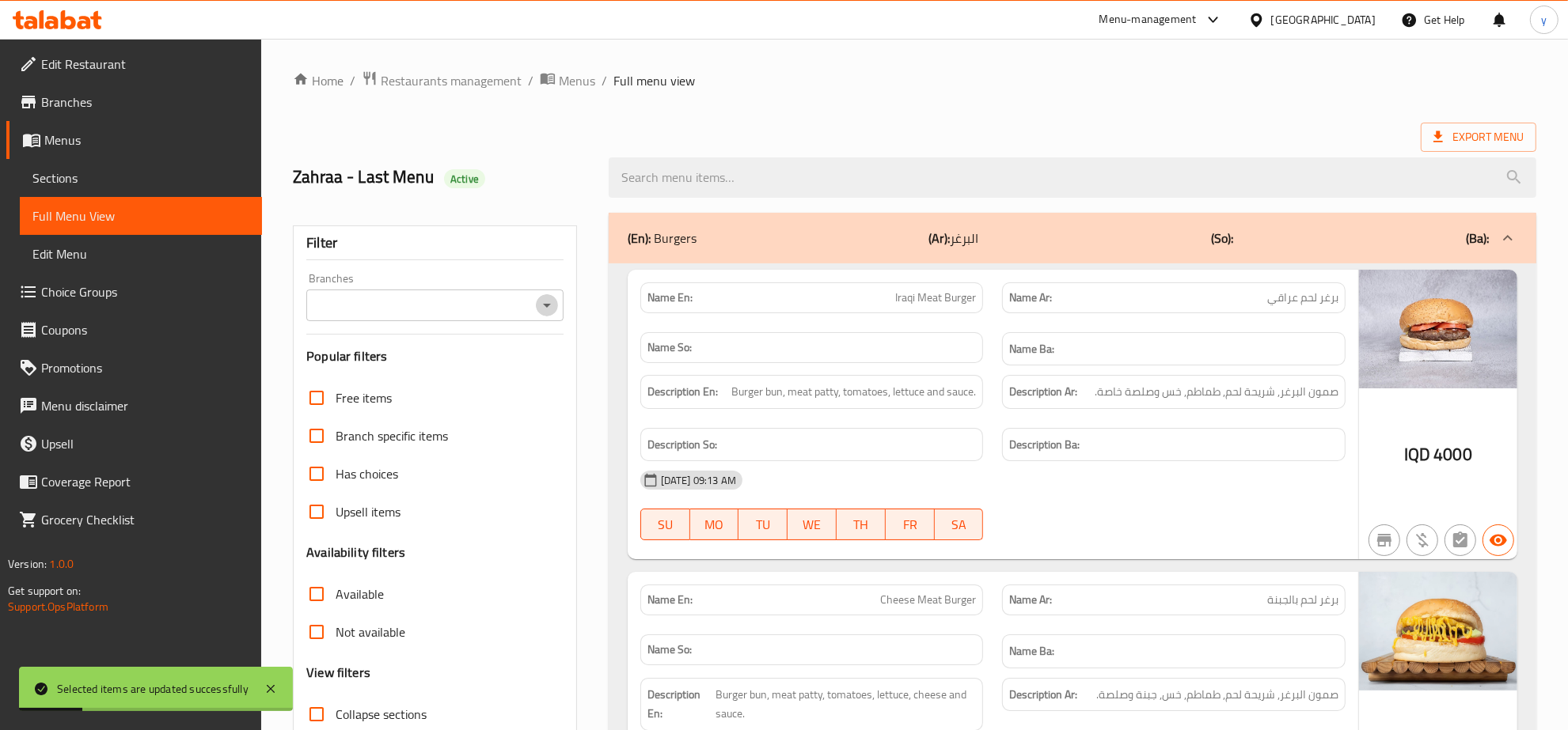
click at [541, 306] on icon "Open" at bounding box center [547, 306] width 19 height 19
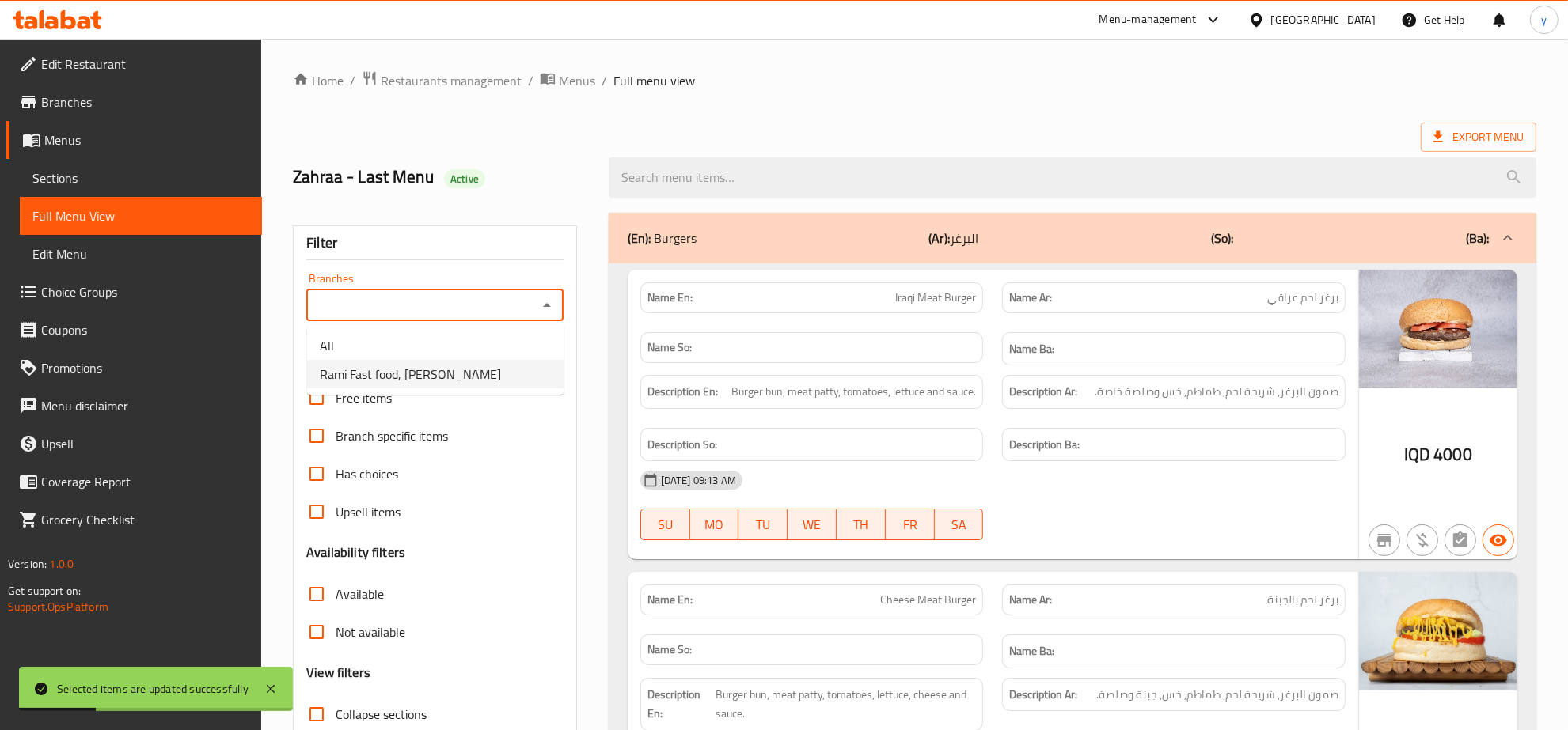
click at [479, 373] on li "Rami Fast food, Al aathameya" at bounding box center [435, 374] width 257 height 29
type input "Rami Fast food, Al aathameya"
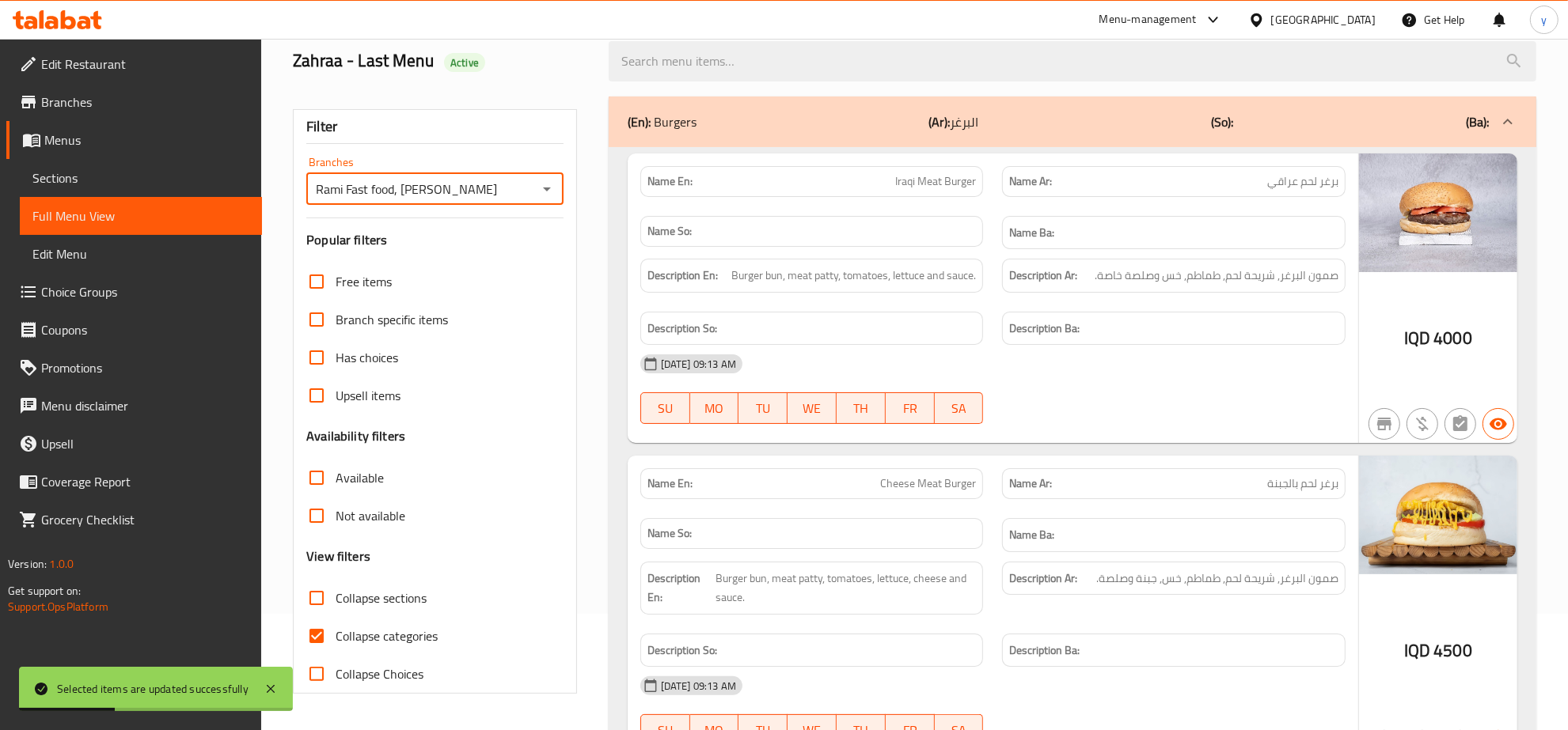
scroll to position [164, 0]
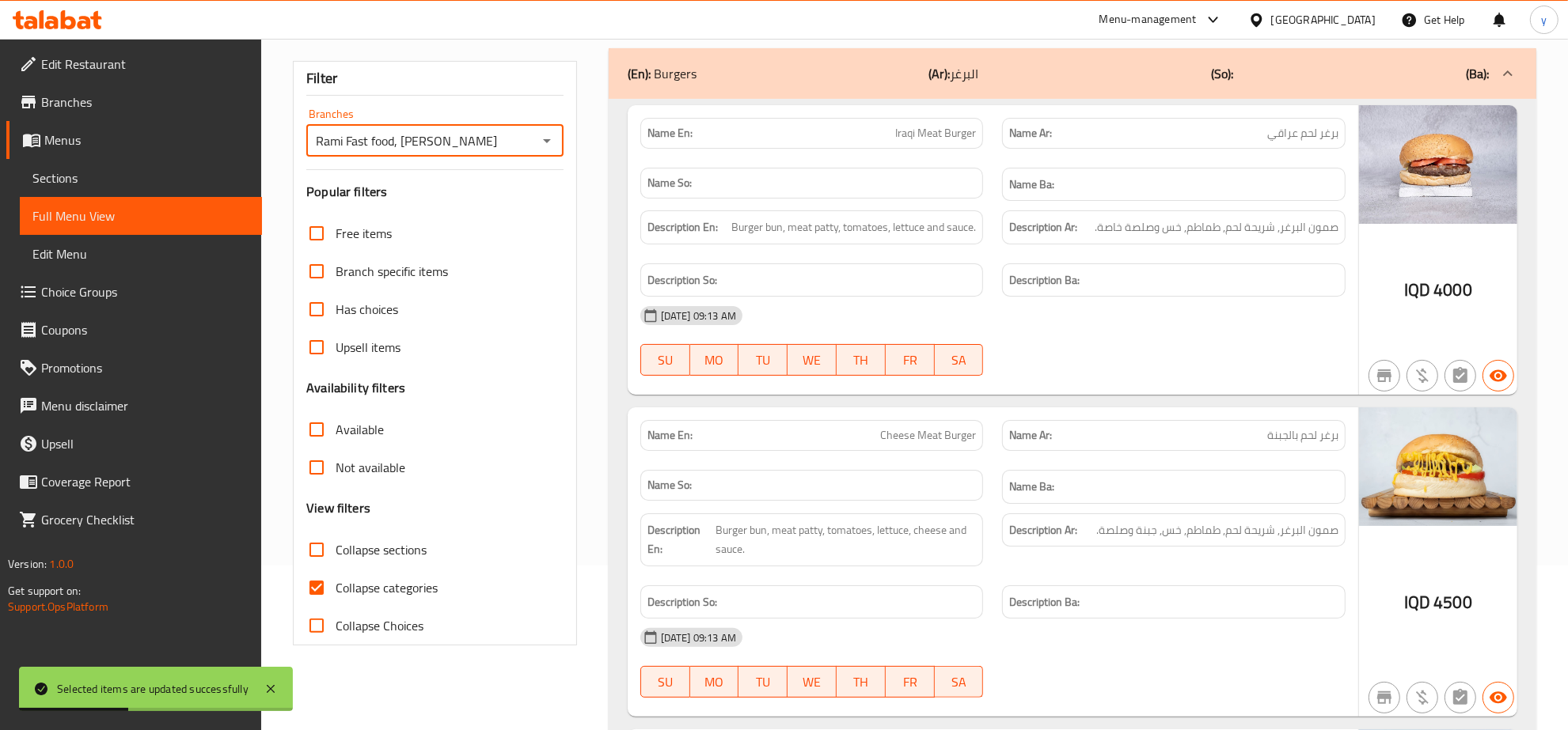
click at [316, 588] on input "Collapse categories" at bounding box center [316, 588] width 38 height 38
checkbox input "false"
click at [318, 551] on input "Collapse sections" at bounding box center [316, 549] width 38 height 38
checkbox input "true"
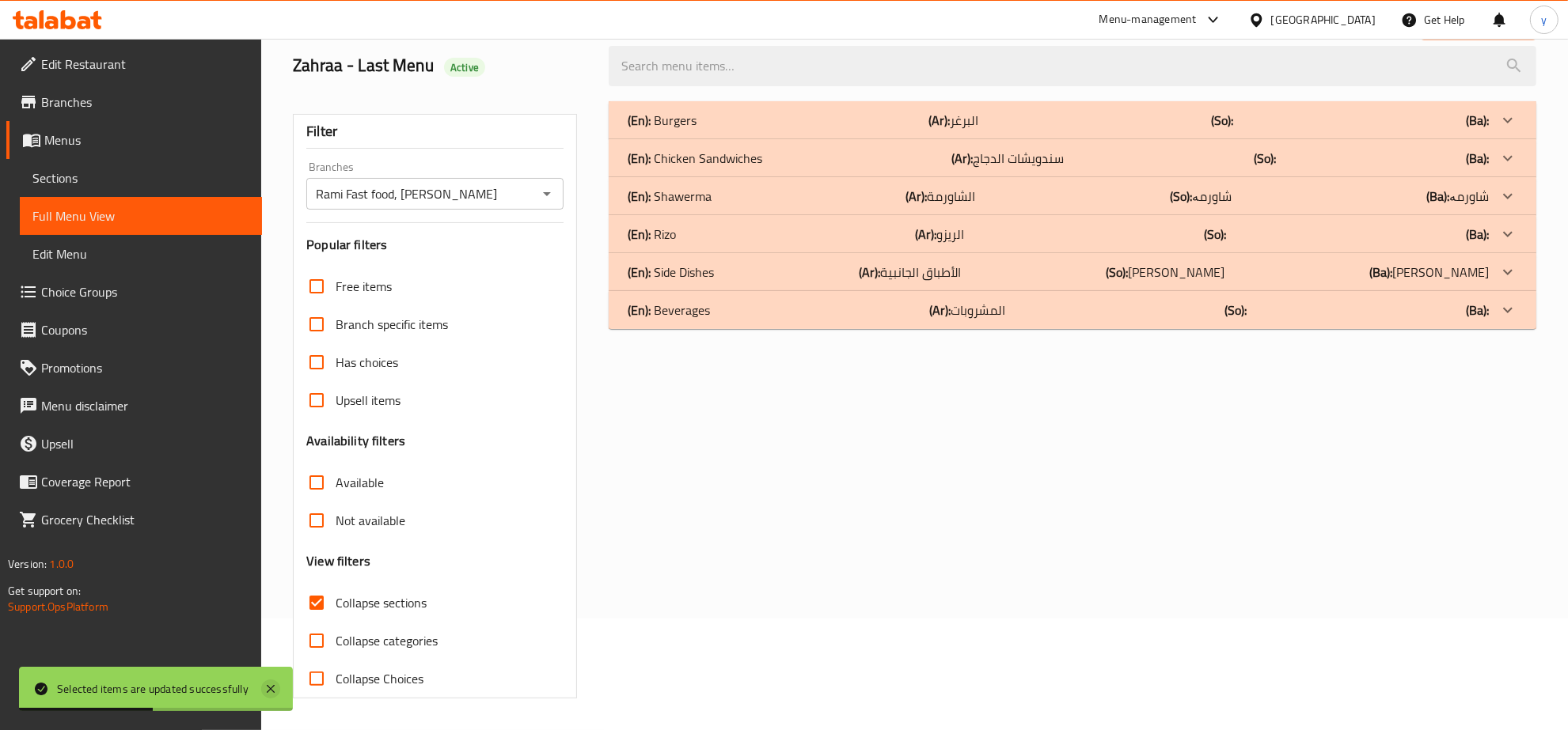
scroll to position [112, 0]
click at [277, 681] on icon at bounding box center [271, 690] width 19 height 19
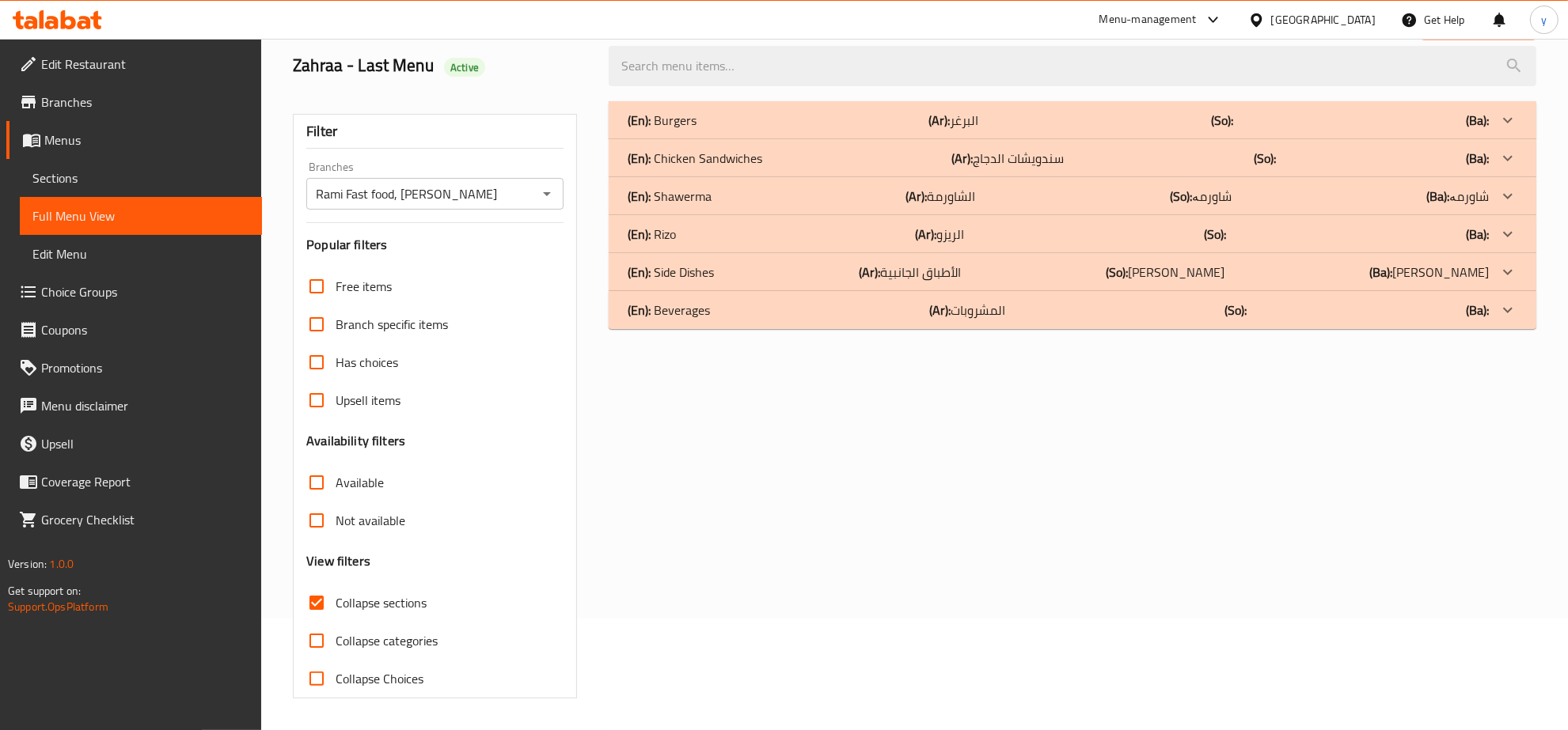
click at [690, 130] on p "(En): Side Dishes" at bounding box center [662, 120] width 69 height 19
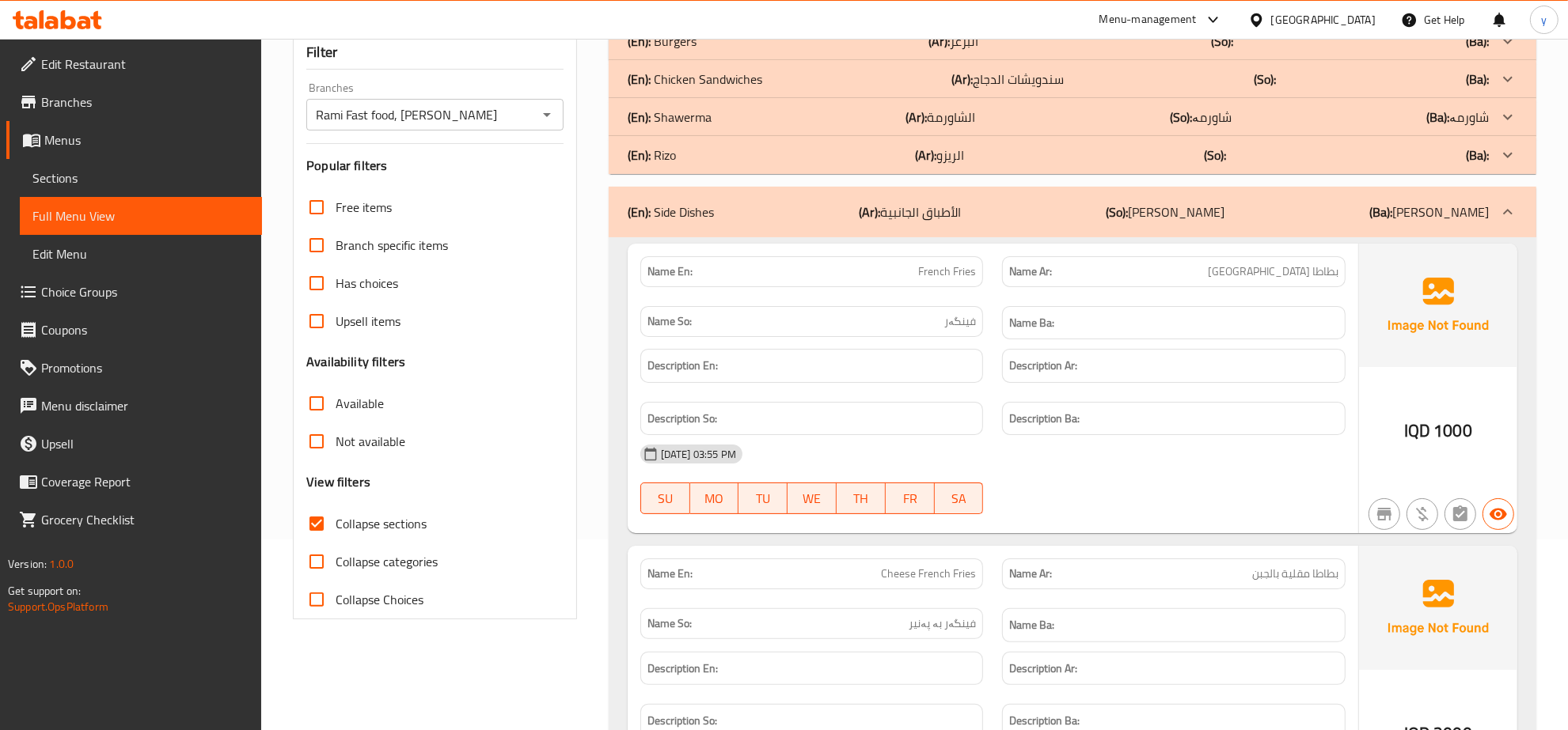
scroll to position [0, 0]
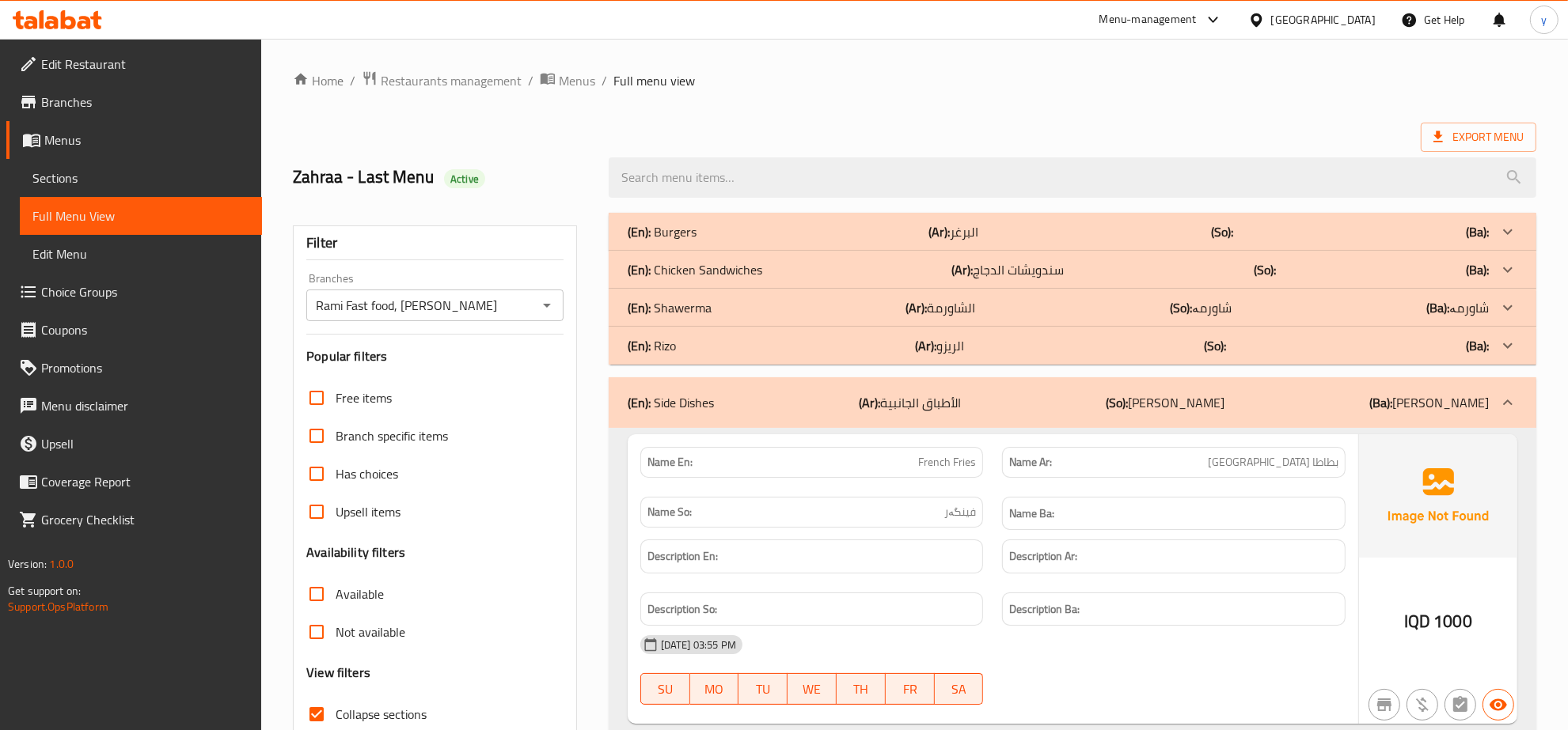
click at [788, 251] on div "(En): Shawerma (Ar): الشاورمة (So): شاورمە (Ba): شاورمە" at bounding box center [1073, 231] width 927 height 38
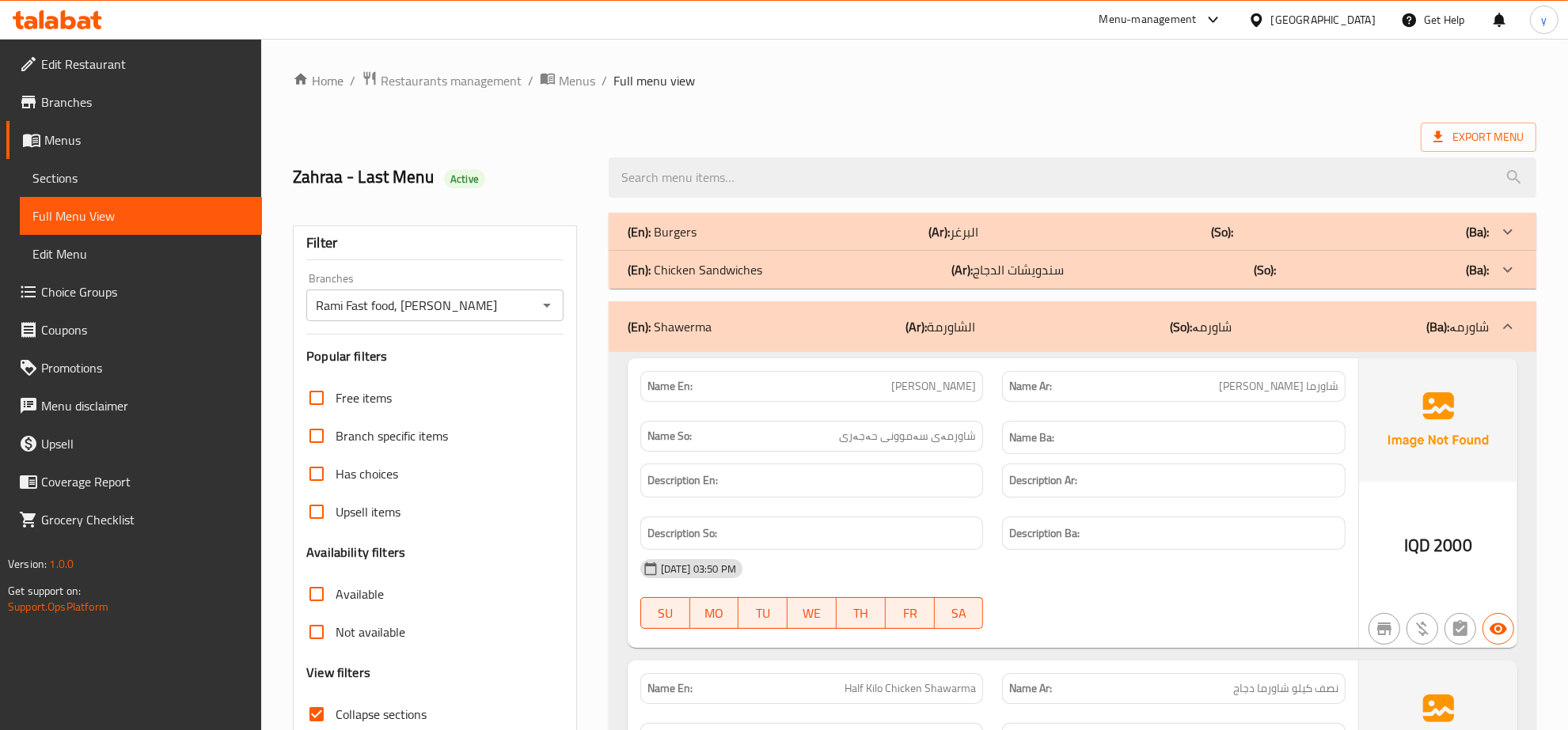
click at [917, 223] on div "(En): Burgers (Ar): البرغر (So): (Ba):" at bounding box center [1057, 232] width 861 height 19
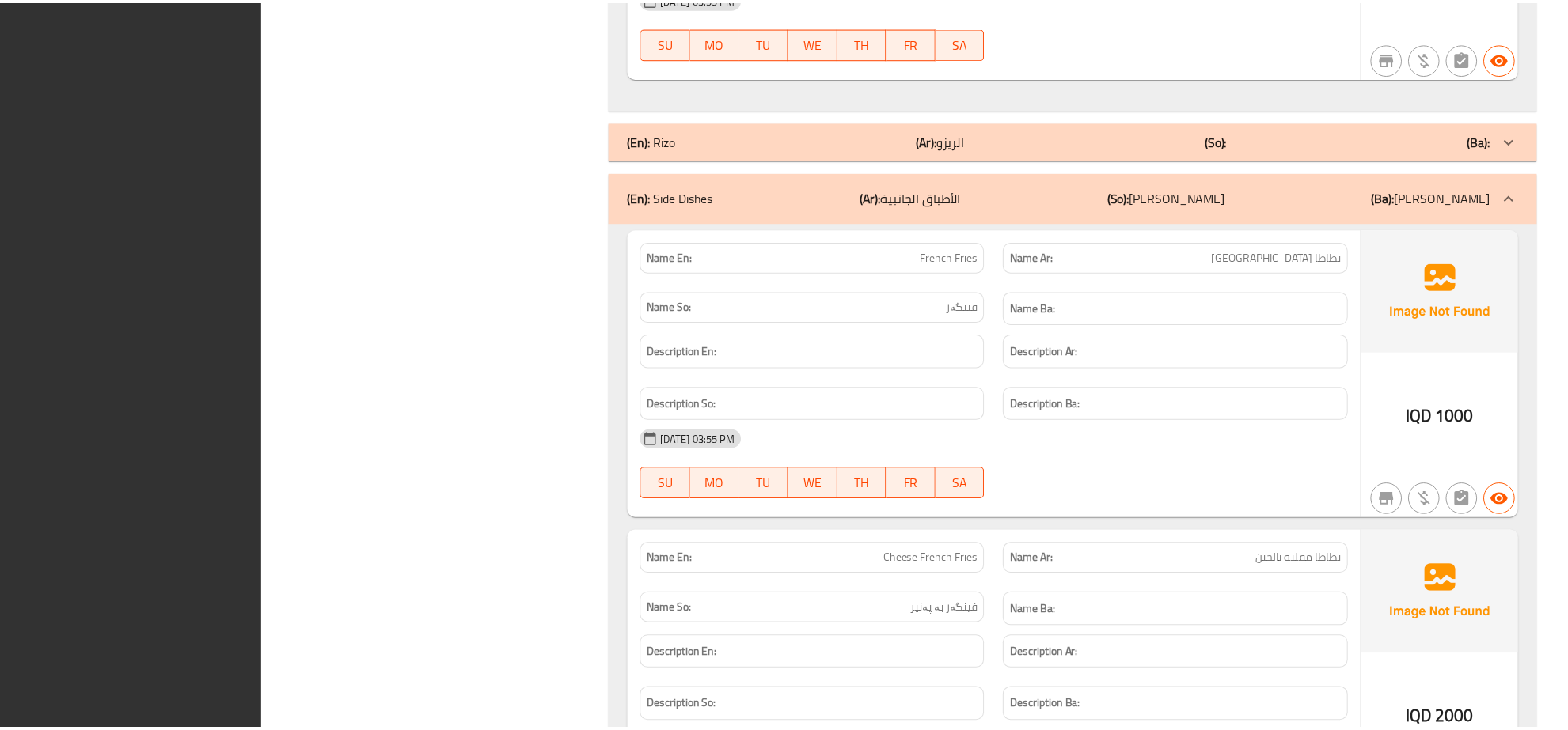
scroll to position [3646, 0]
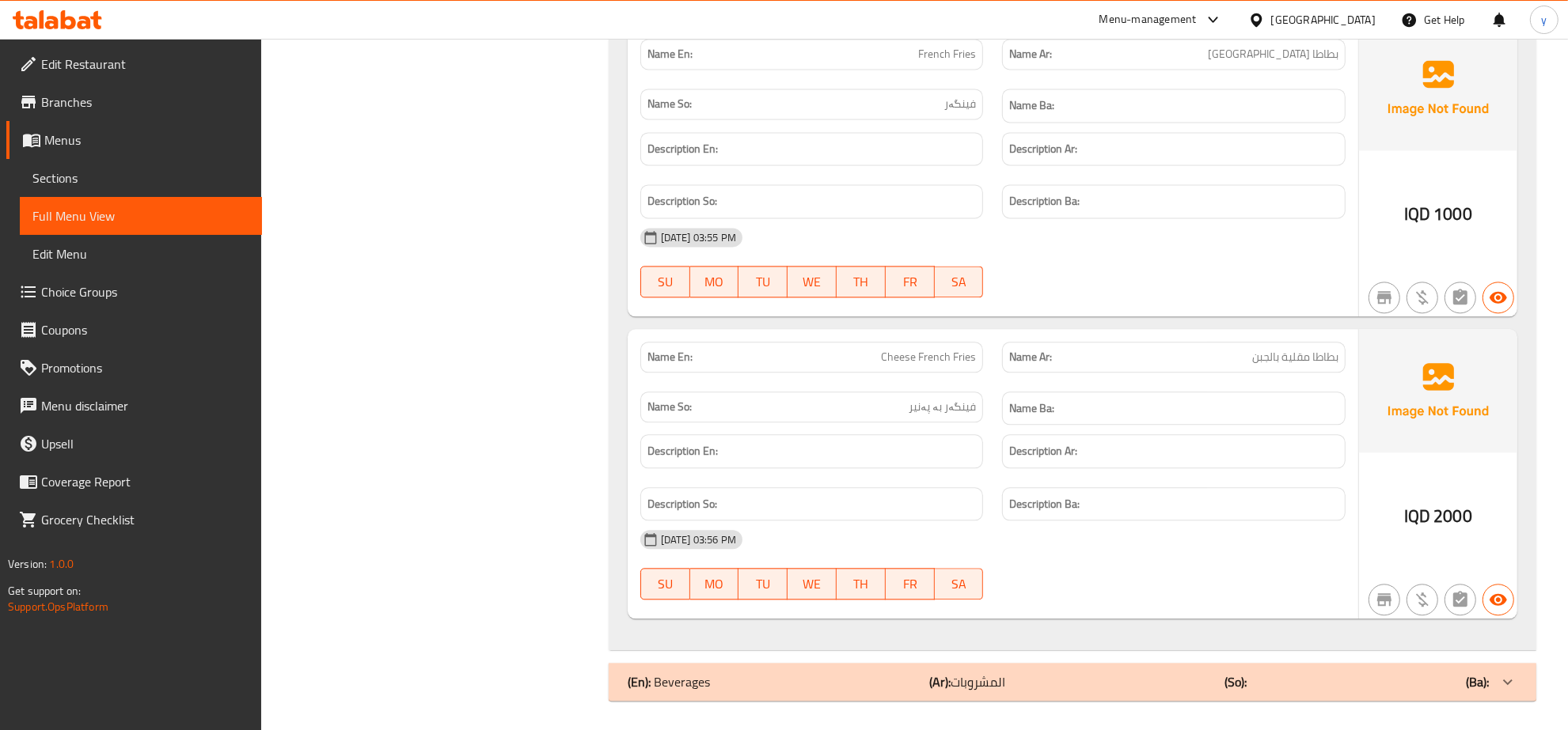
click at [115, 107] on span "Branches" at bounding box center [145, 102] width 208 height 19
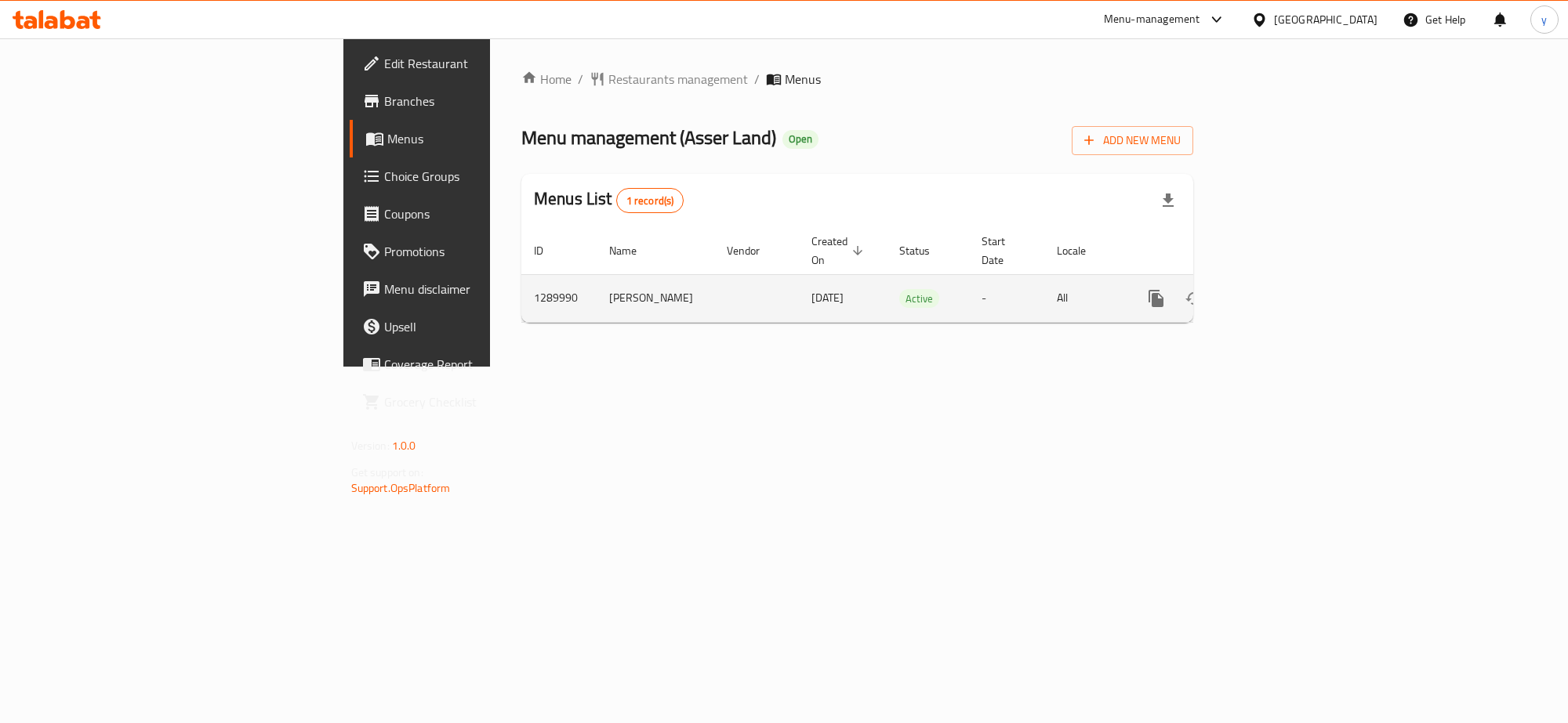
click at [1288, 294] on div "enhanced table" at bounding box center [1213, 298] width 151 height 37
click at [1288, 292] on div "enhanced table" at bounding box center [1213, 298] width 151 height 37
click at [1288, 291] on link "enhanced table" at bounding box center [1268, 298] width 37 height 37
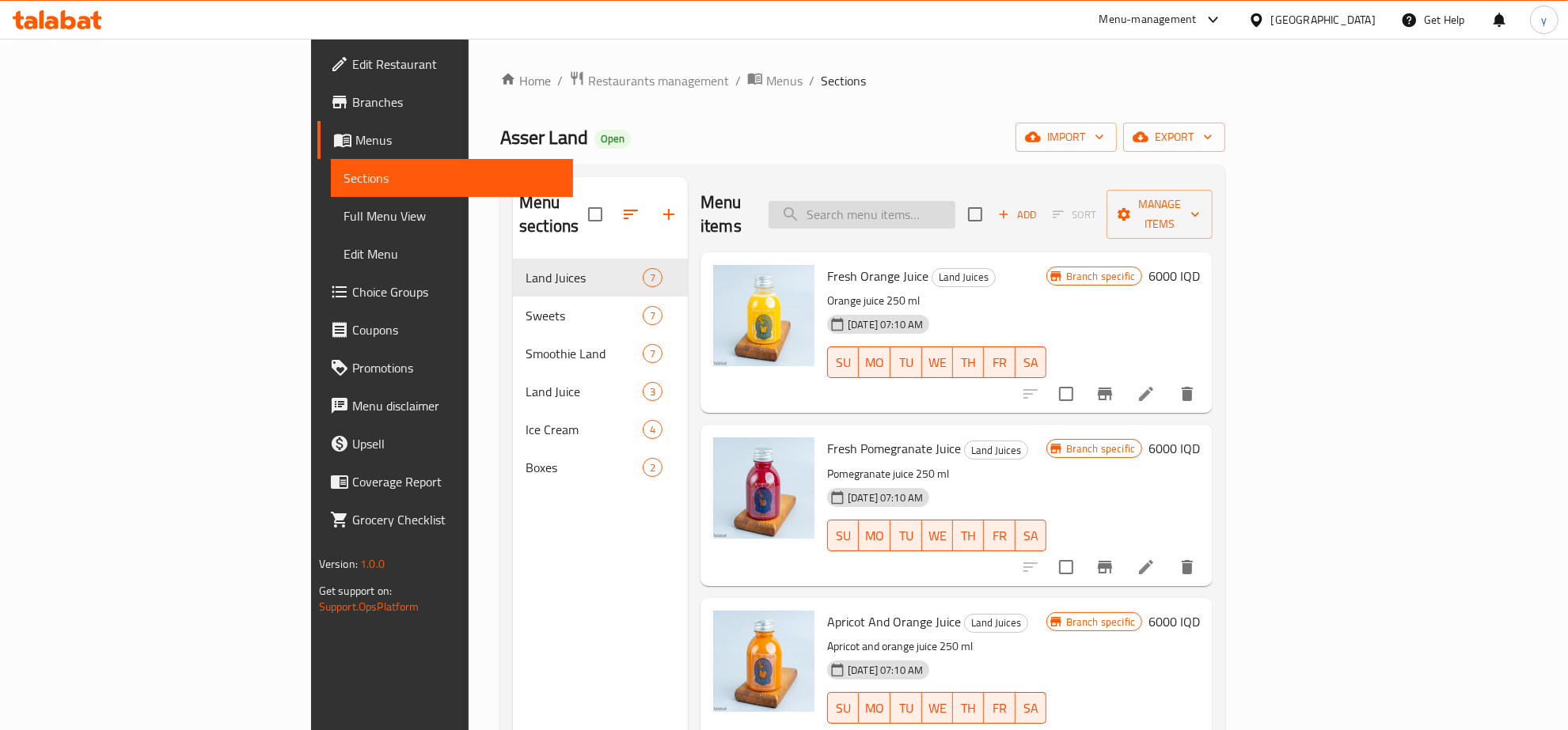
click at [943, 206] on input "search" at bounding box center [862, 214] width 187 height 28
click at [343, 214] on span "Full Menu View" at bounding box center [451, 216] width 216 height 19
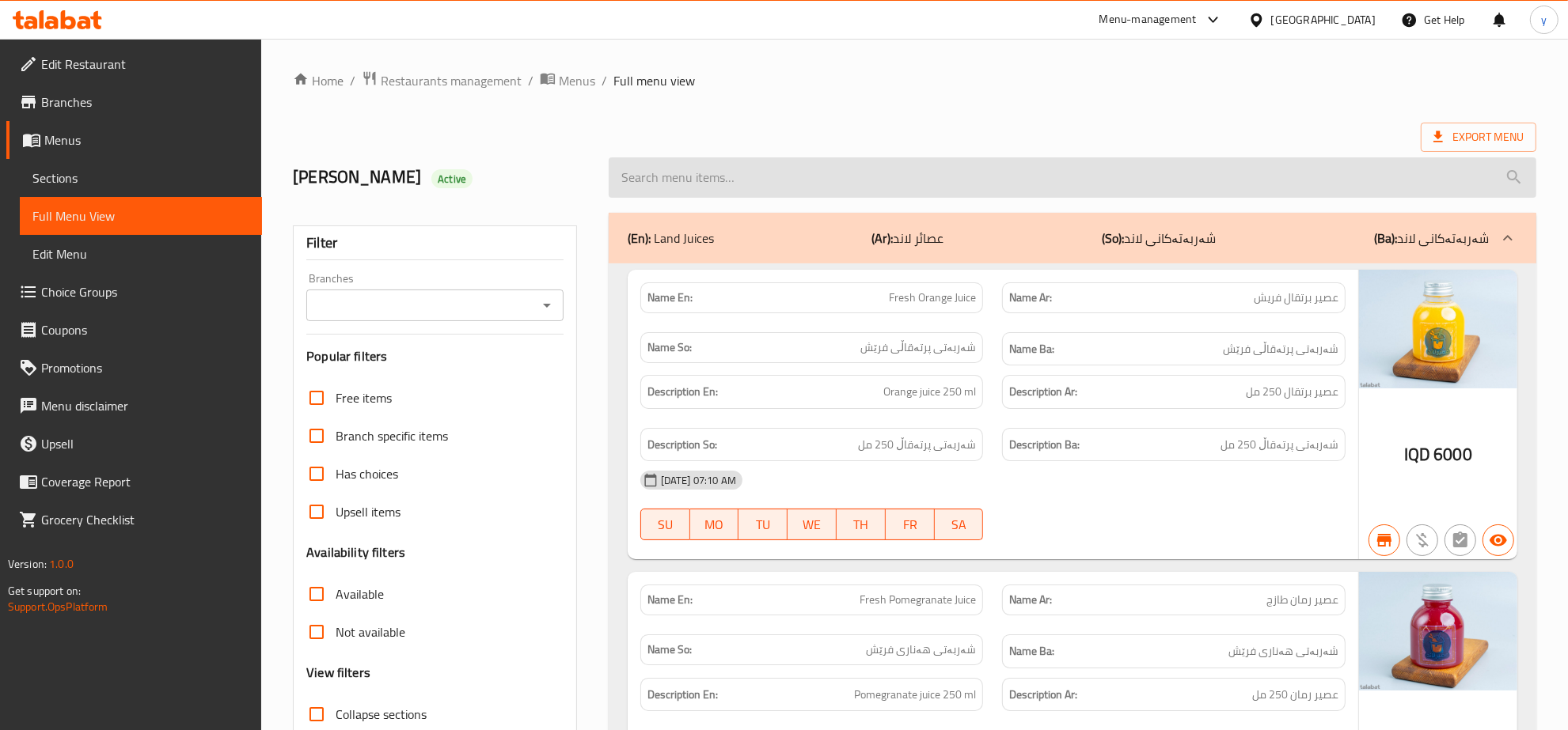
click at [788, 190] on input "search" at bounding box center [1073, 178] width 927 height 40
paste input "Dubai Chocolate 100 Gr"
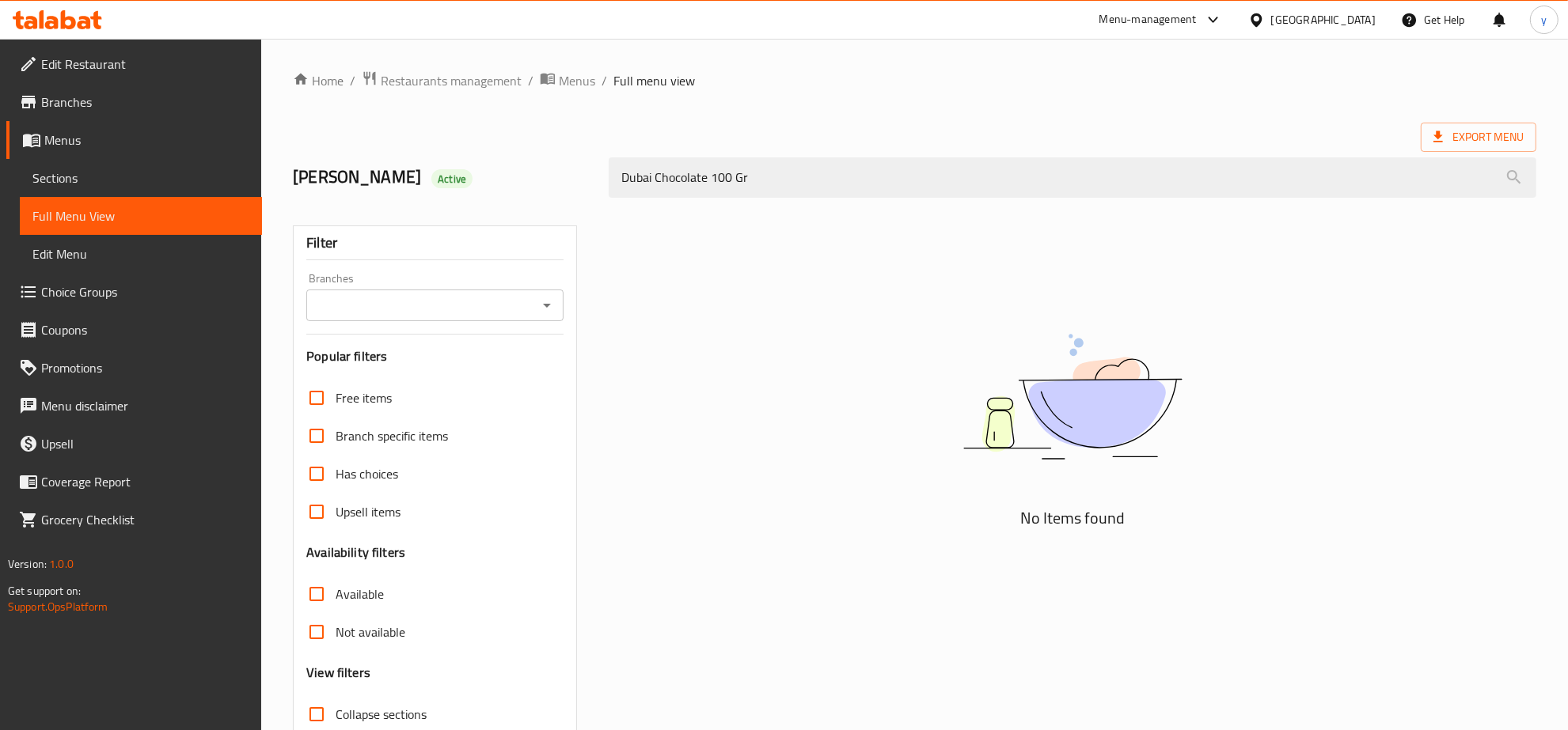
click at [547, 306] on icon "Open" at bounding box center [546, 306] width 8 height 4
type input "Dubai Chocolate 100 Gr"
click at [473, 368] on li "Asser Land, Zayona" at bounding box center [435, 374] width 257 height 29
type input "Asser Land, Zayona"
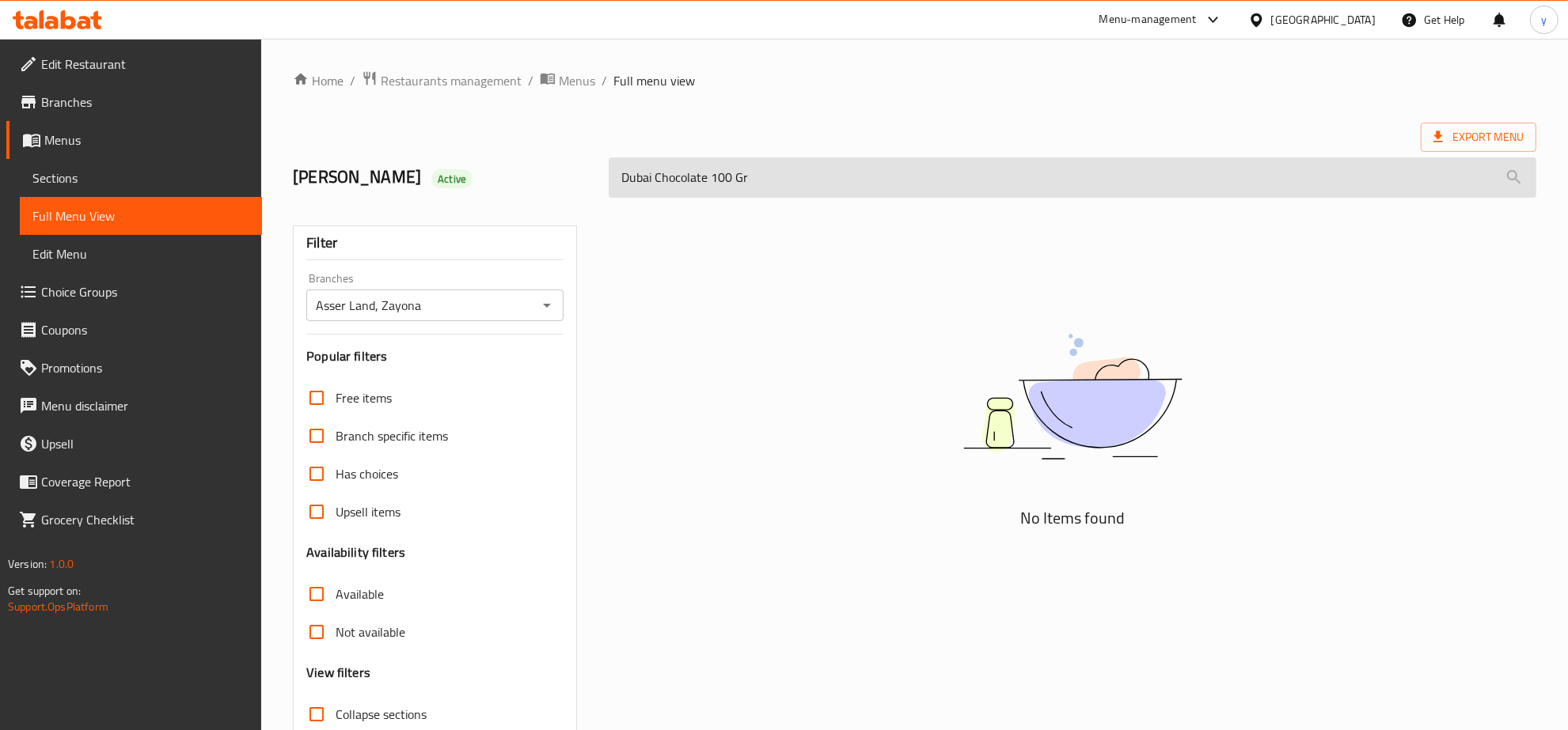
click at [850, 158] on input "Dubai Chocolate 100 Gr" at bounding box center [1073, 178] width 927 height 40
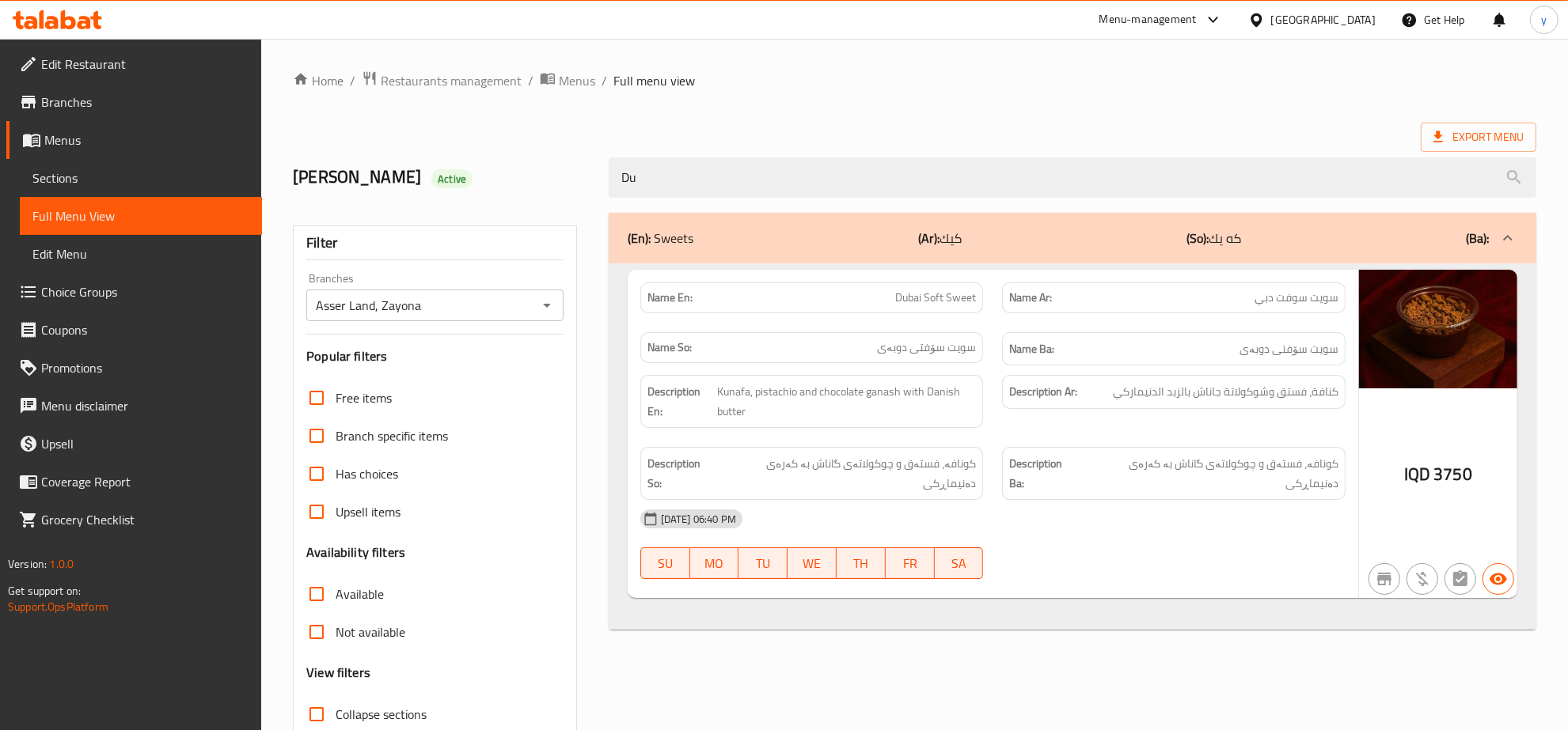
type input "D"
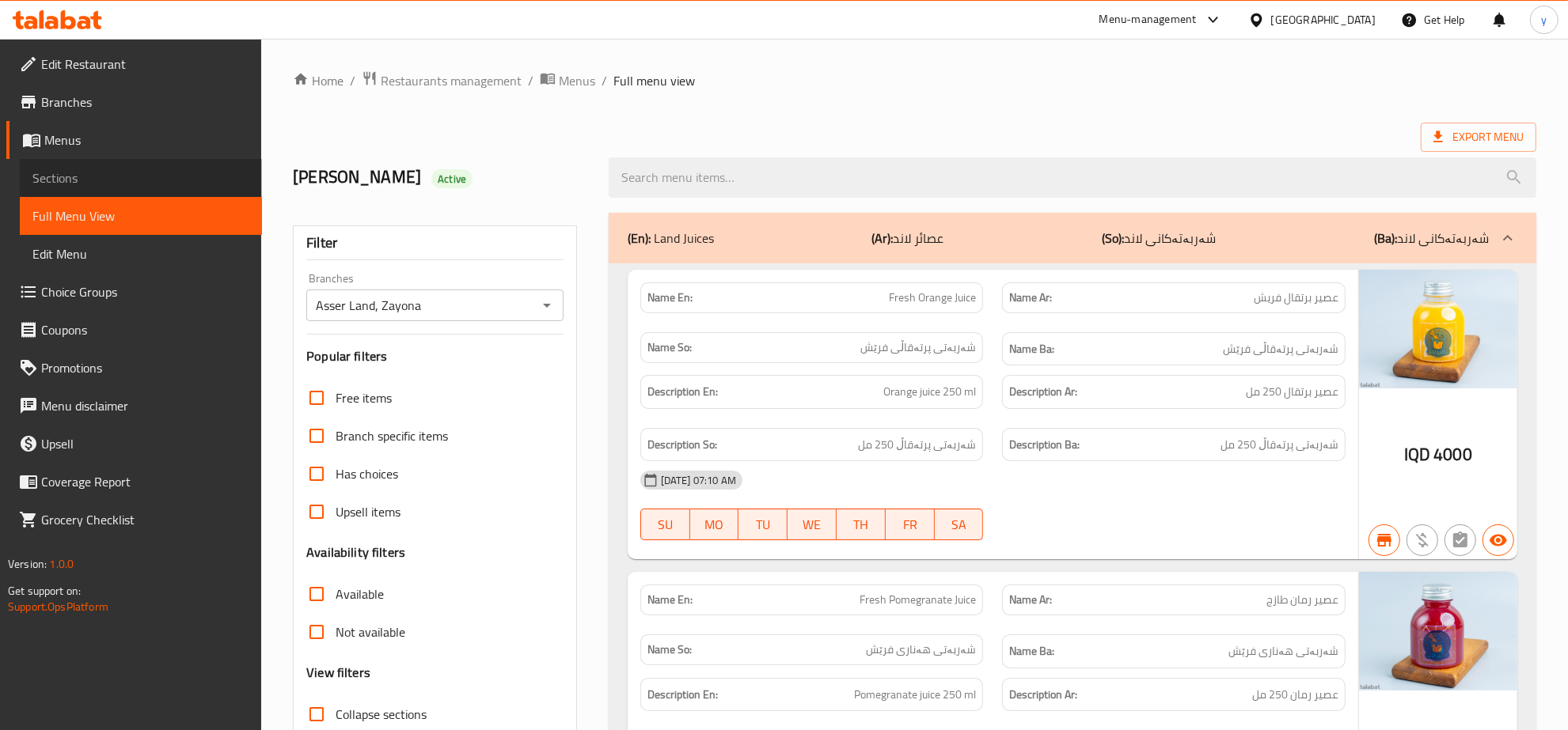
click at [228, 194] on link "Sections" at bounding box center [141, 177] width 242 height 38
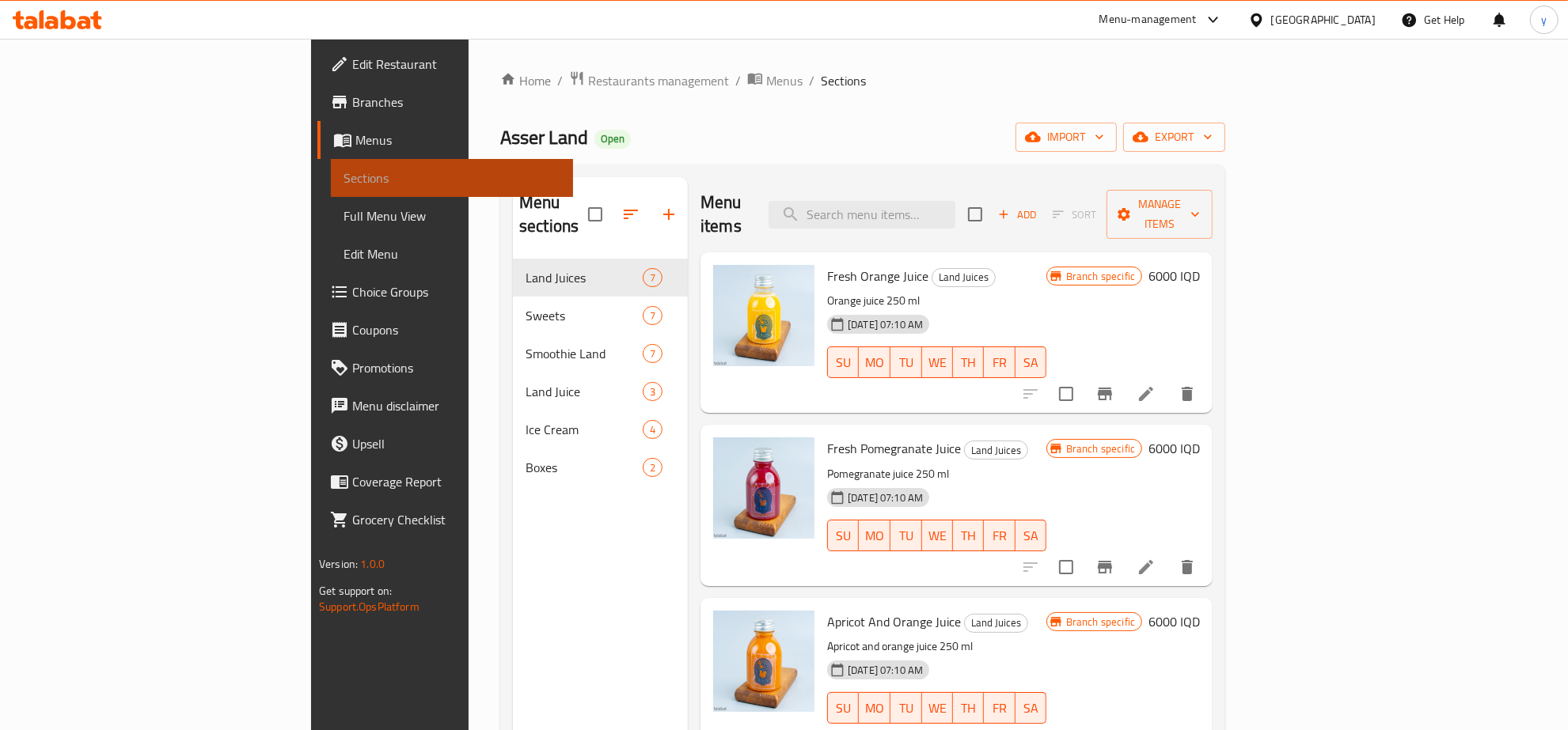
click at [343, 181] on span "Sections" at bounding box center [451, 178] width 216 height 19
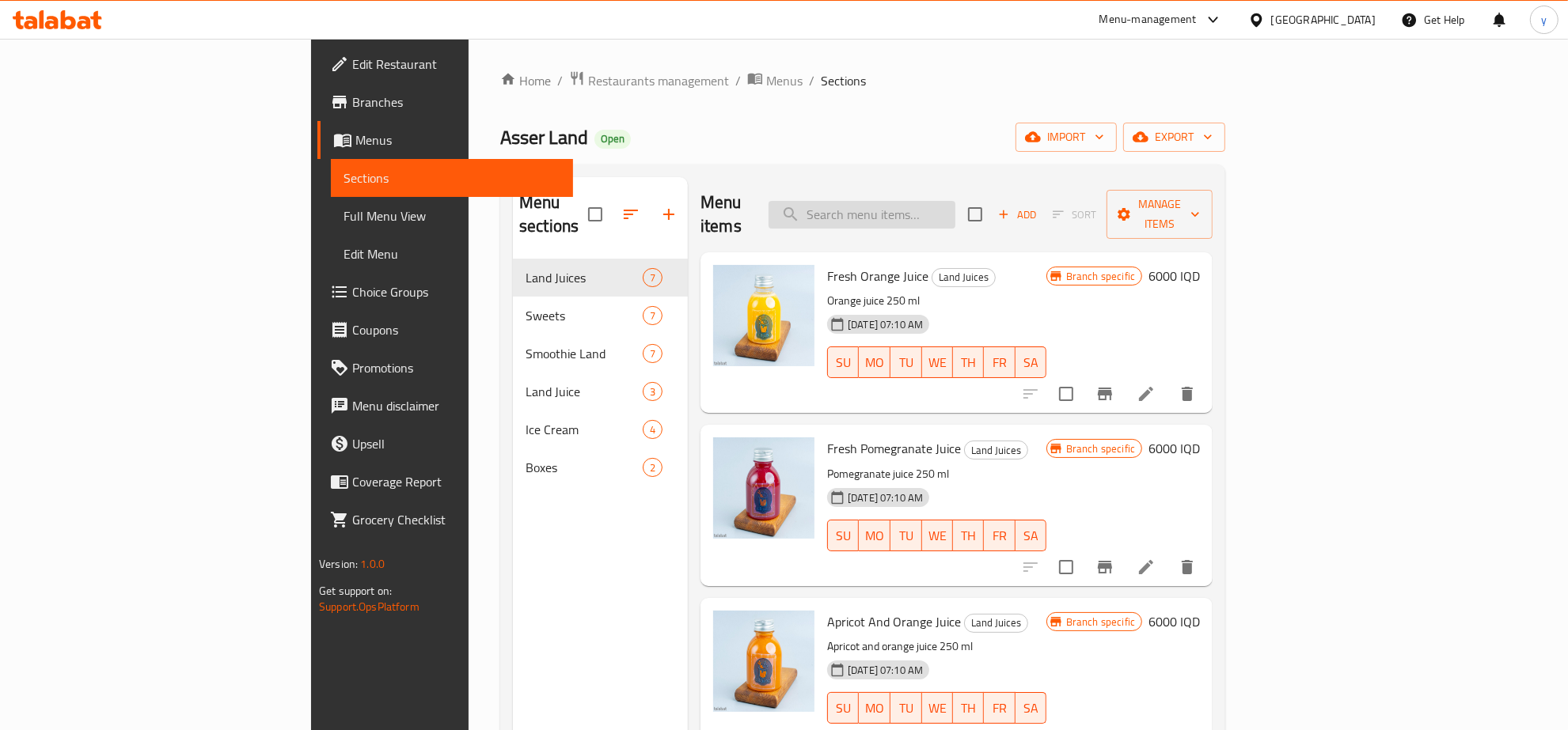
drag, startPoint x: 902, startPoint y: 188, endPoint x: 916, endPoint y: 191, distance: 14.3
click at [916, 191] on div "Menu items Add Sort Manage items" at bounding box center [956, 214] width 512 height 75
click at [916, 201] on input "search" at bounding box center [862, 214] width 187 height 28
paste input "Dubai Chocolate 100 Gr"
type input "Dubai Chocolate 100 Gr"
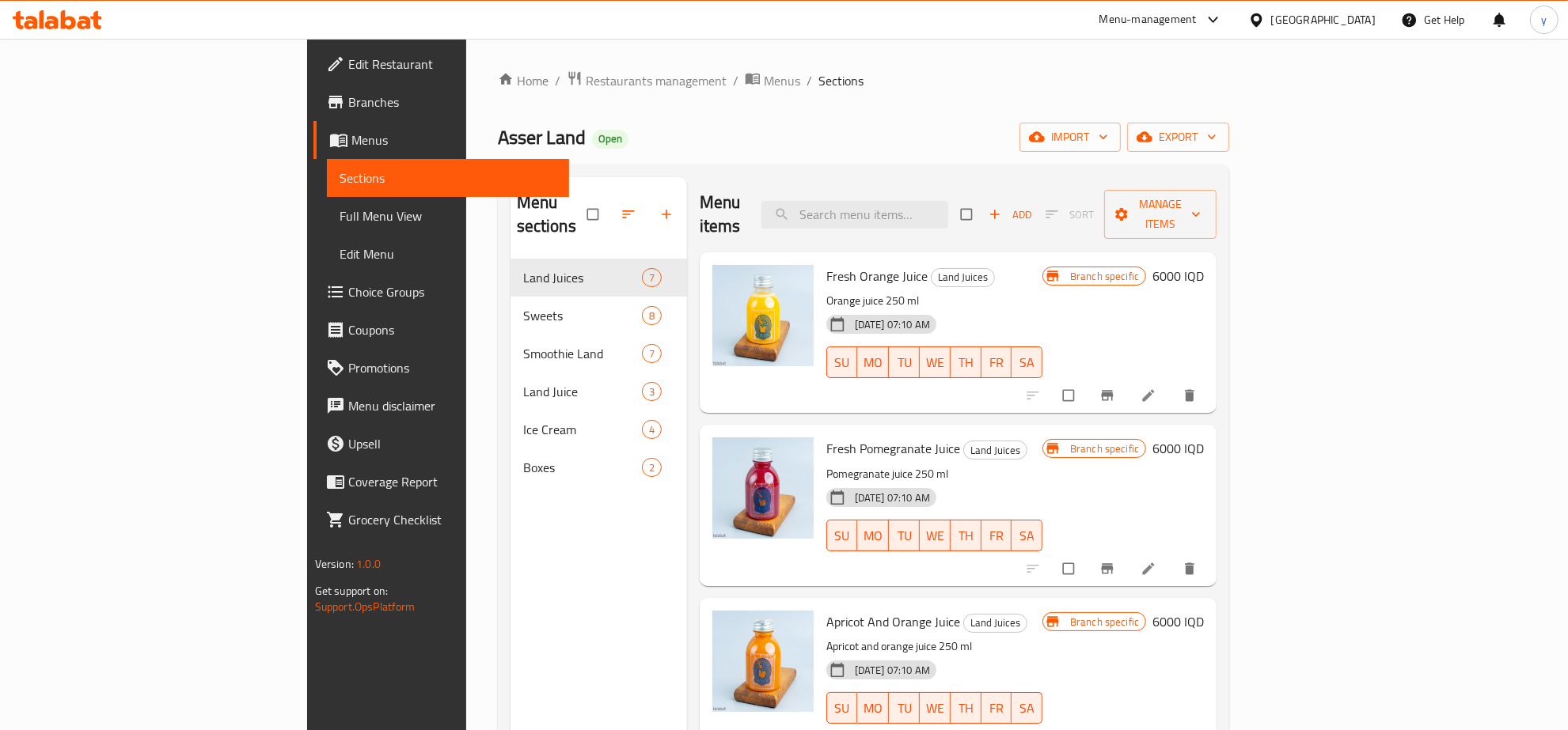
click at [948, 206] on input "search" at bounding box center [855, 214] width 187 height 28
paste input "Dubai Chocolate 100 Gr"
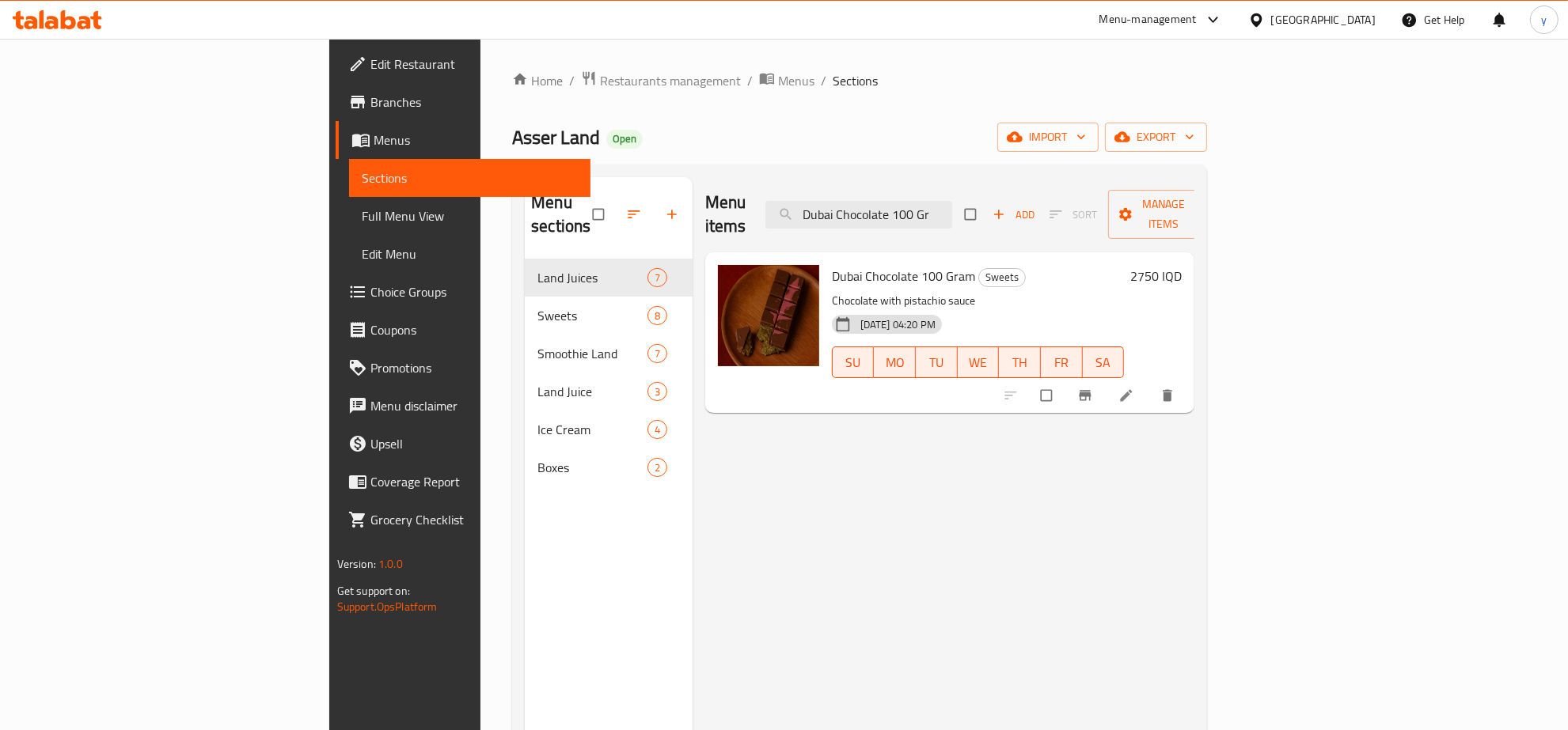
type input "Dubai Chocolate 100 Gr"
click at [1151, 383] on li at bounding box center [1127, 395] width 44 height 25
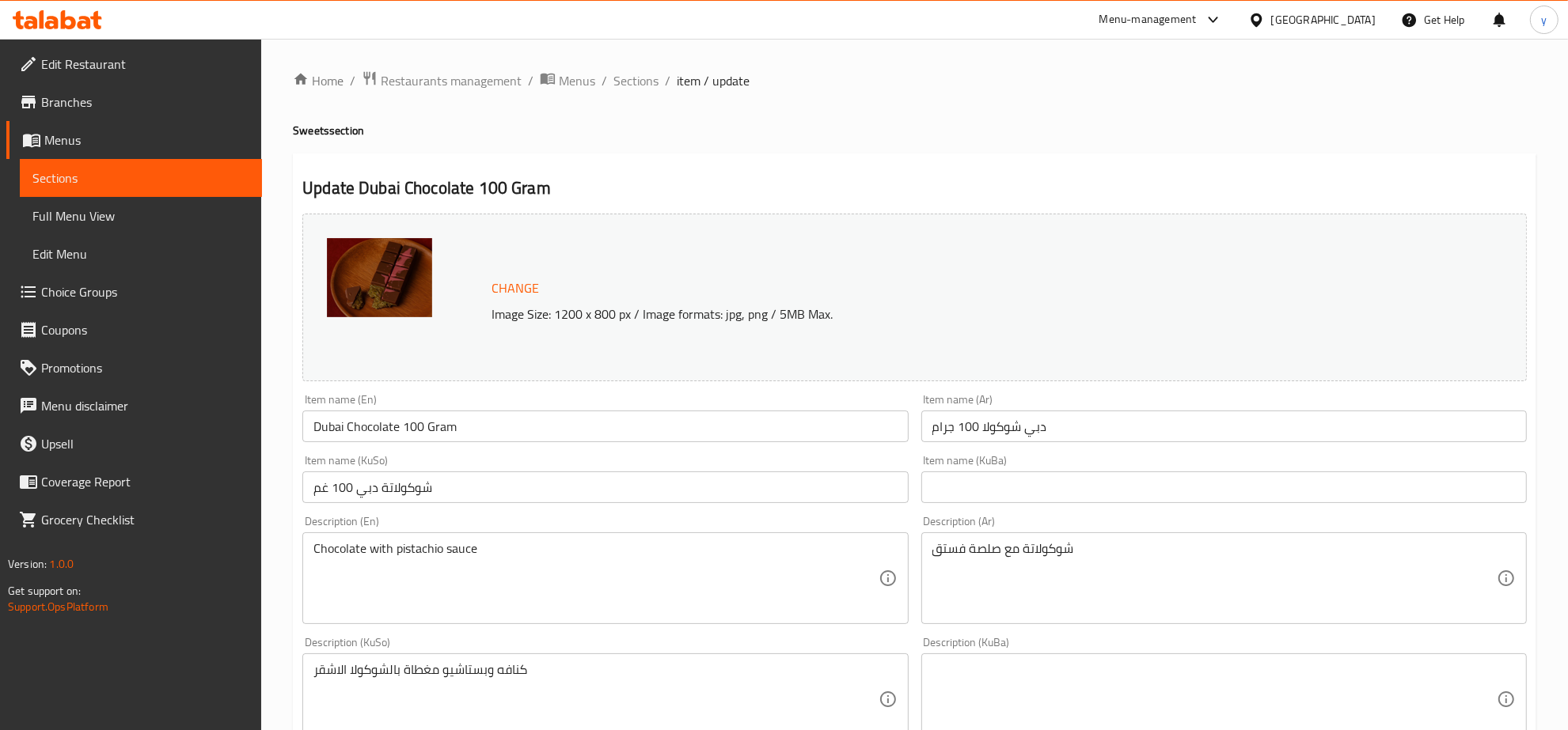
click at [631, 507] on div "Item name (KuSo) شوكولاتة دبي 100 غم Item name ([GEOGRAPHIC_DATA])" at bounding box center [605, 479] width 619 height 61
click at [644, 497] on input "شوكولاتة دبي 100 غم" at bounding box center [604, 487] width 605 height 32
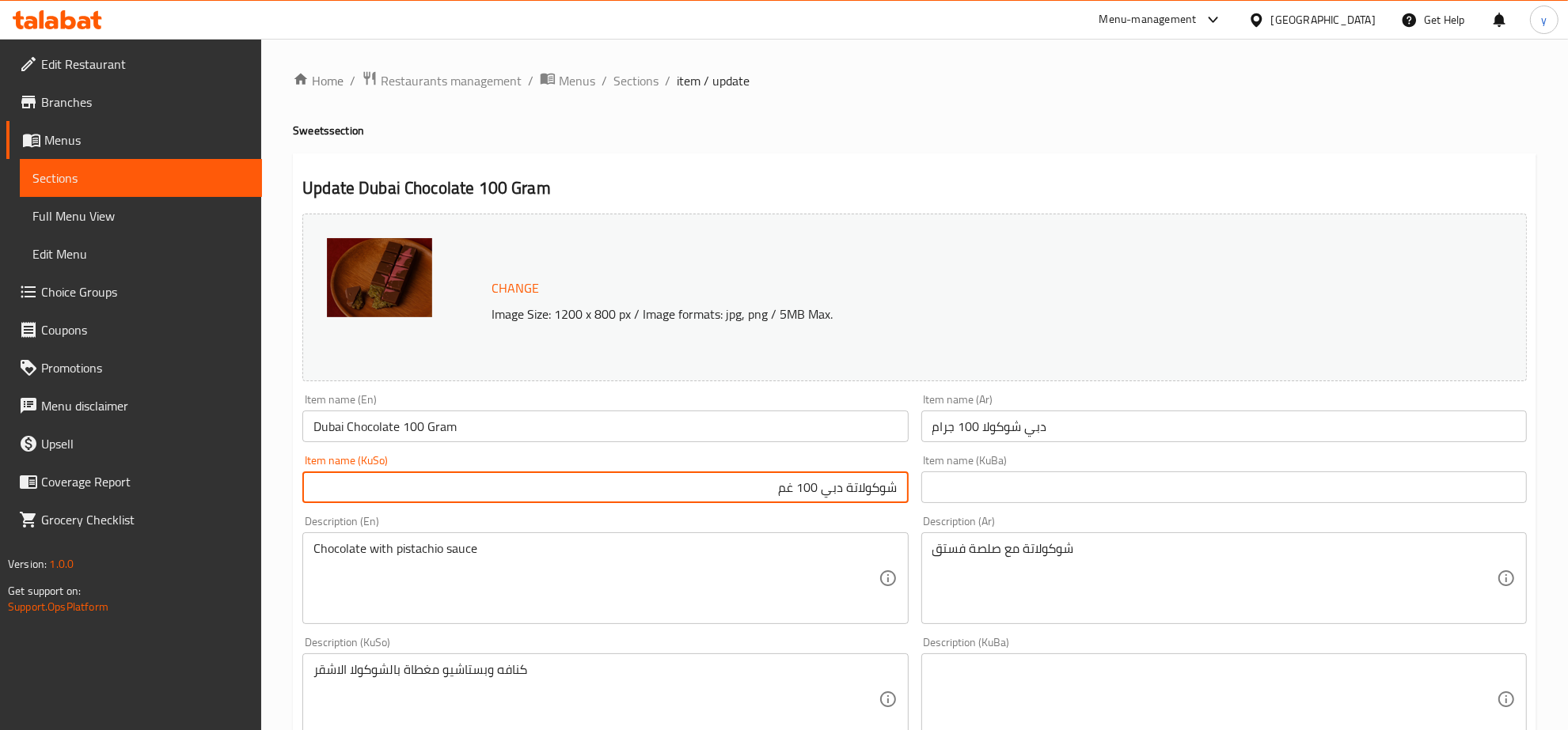
click at [663, 471] on input "شوكولاتة دبي 100 غم" at bounding box center [604, 487] width 605 height 32
click at [666, 471] on input "شوكولاتة دبي 100 غم" at bounding box center [604, 487] width 605 height 32
click at [671, 480] on input "شوكولاتة دبي 100 غم" at bounding box center [604, 487] width 605 height 32
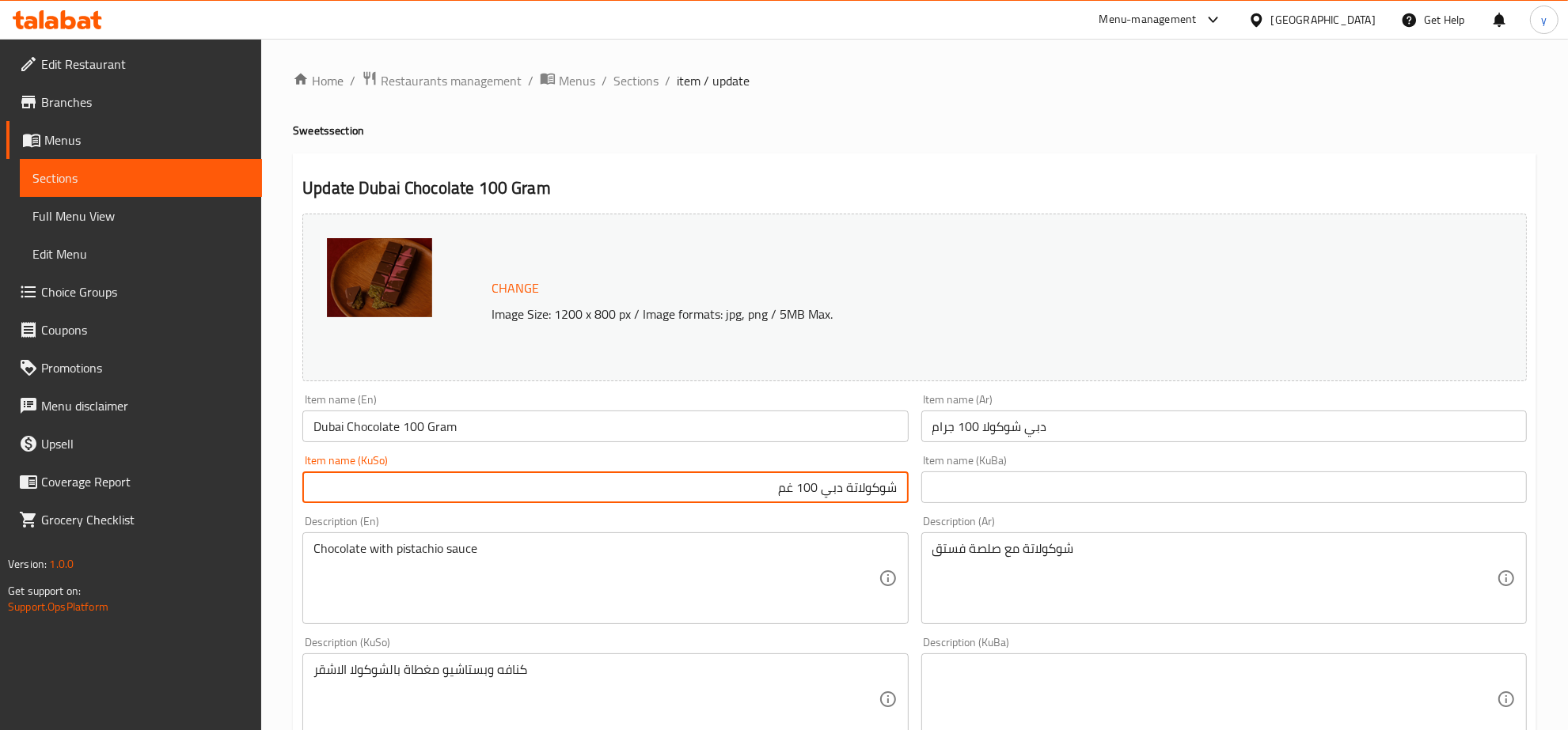
click at [671, 480] on input "شوكولاتة دبي 100 غم" at bounding box center [604, 487] width 605 height 32
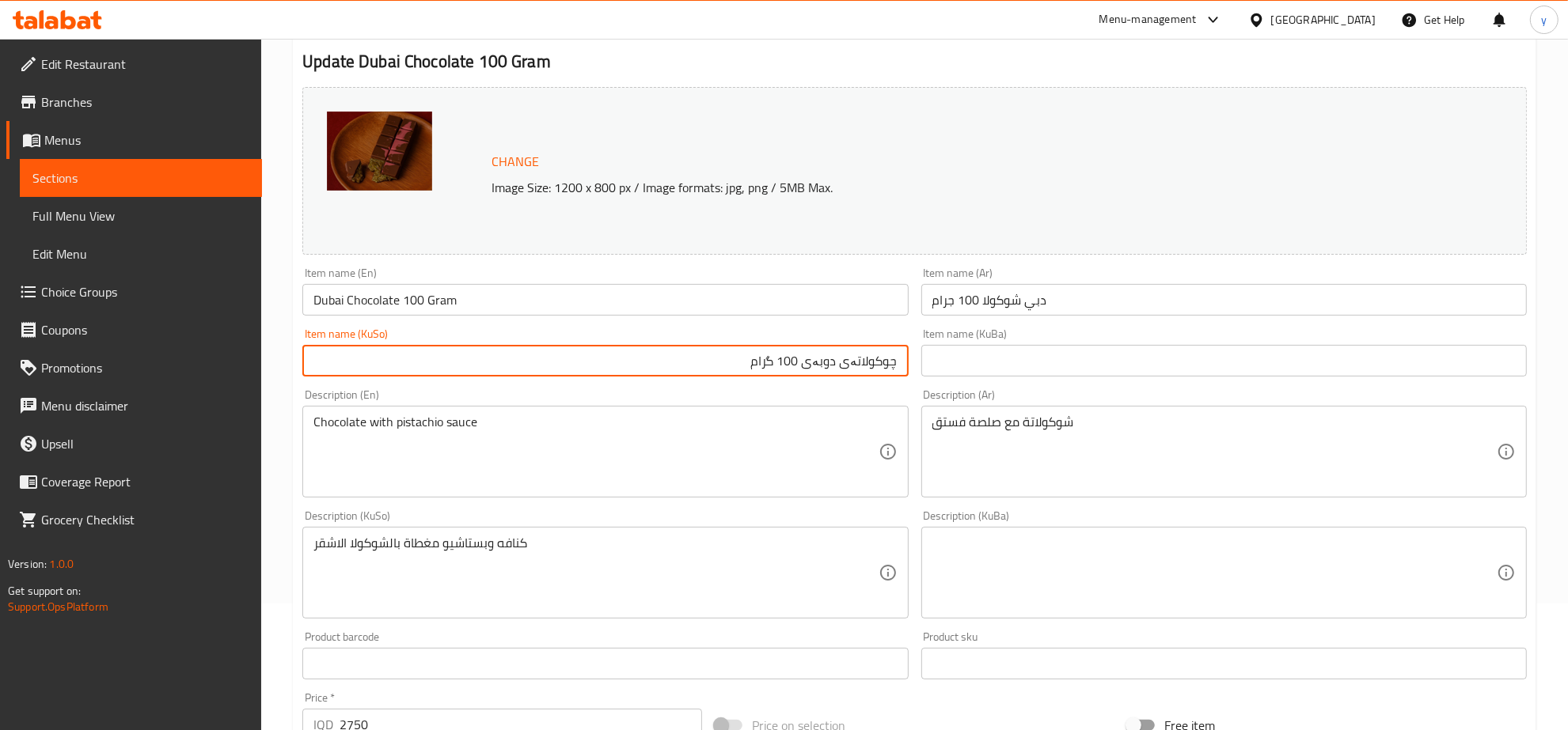
scroll to position [164, 0]
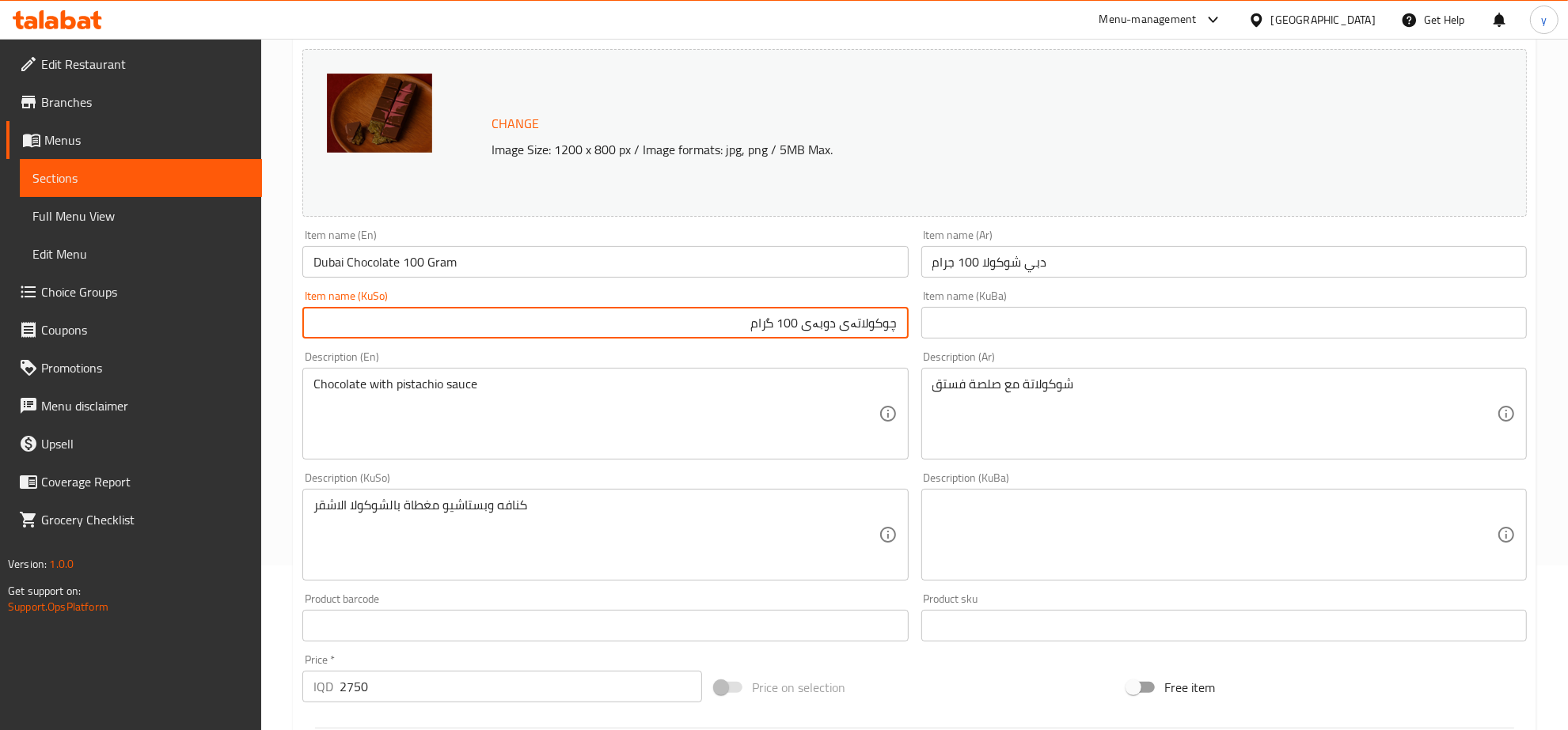
type input "چوکولاتەی دوبەی 100 گرام"
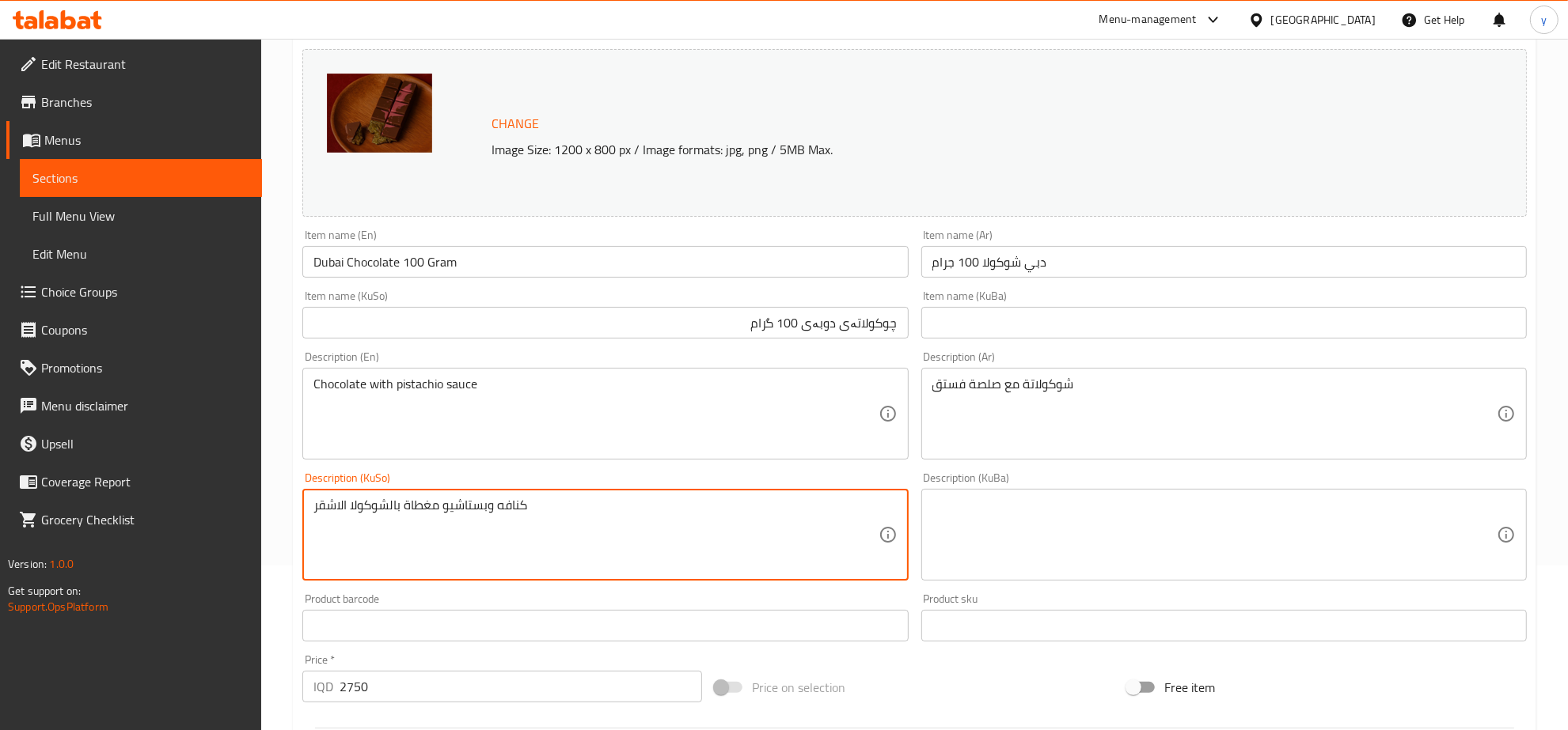
drag, startPoint x: 561, startPoint y: 520, endPoint x: 311, endPoint y: 534, distance: 250.4
click at [616, 531] on textarea "كنافه وبستاشيو مغطاة بالشوكولا الاشقر" at bounding box center [595, 536] width 565 height 75
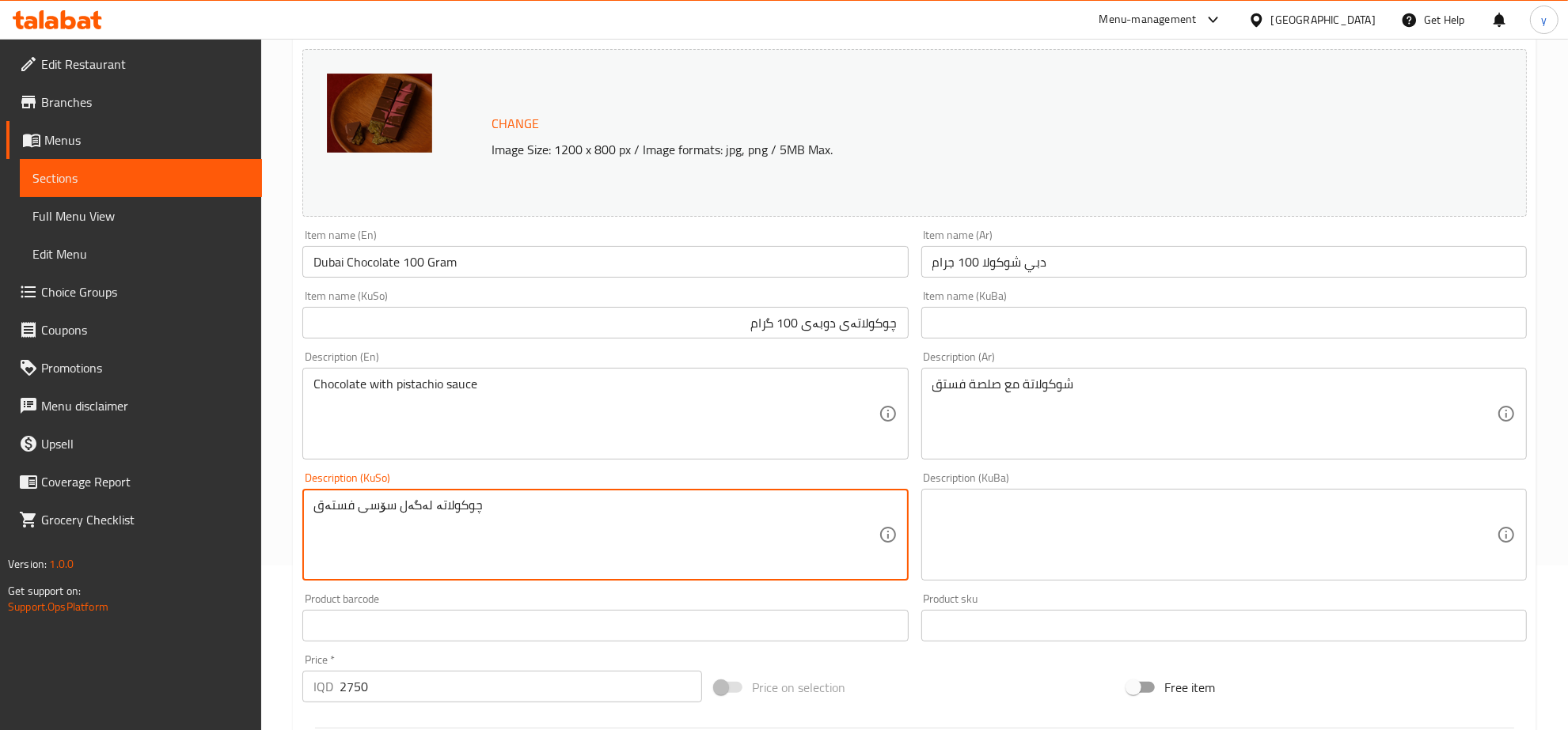
scroll to position [329, 0]
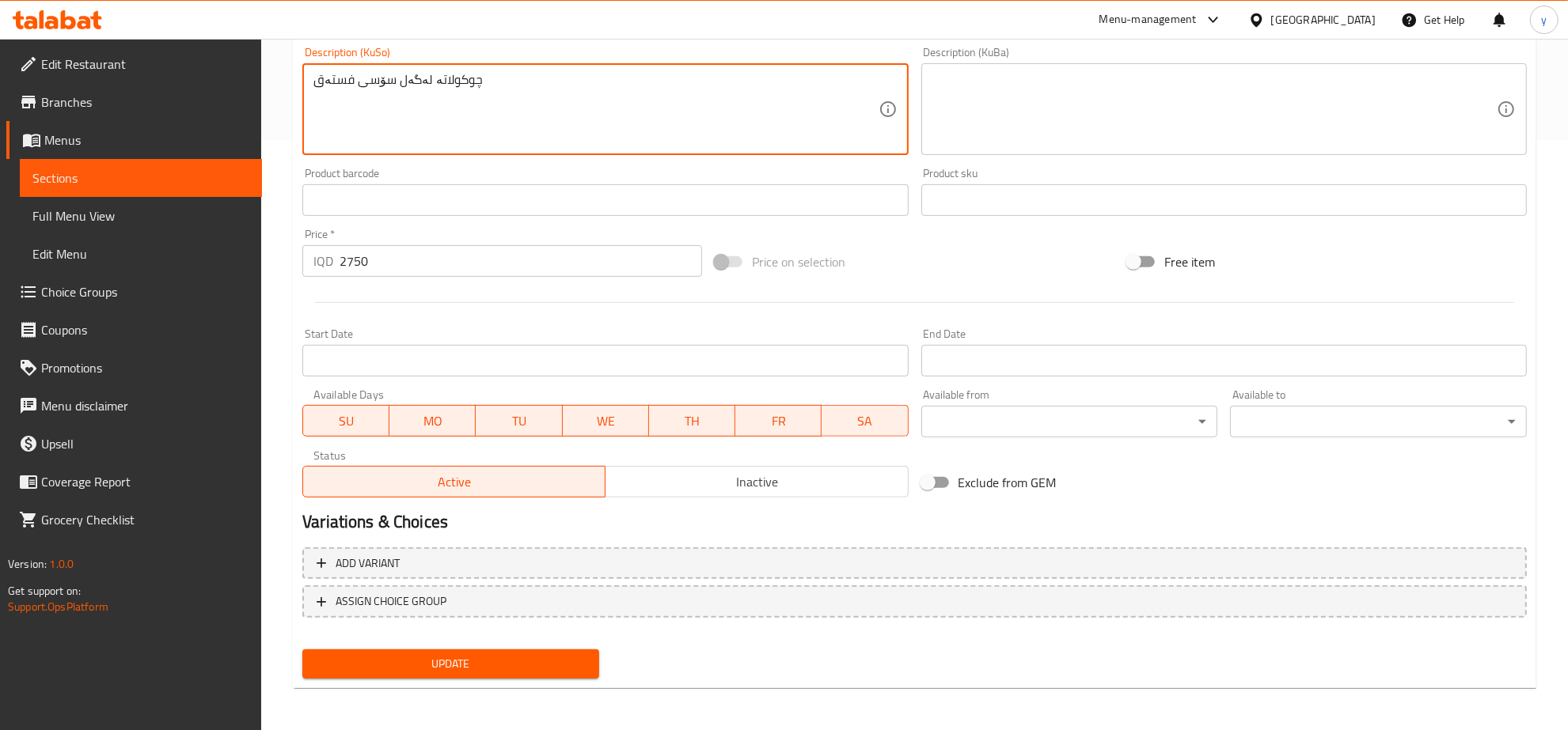
type textarea "چوکولاتە لەگەل سۆسی فستەق"
click at [483, 667] on span "Update" at bounding box center [450, 664] width 271 height 20
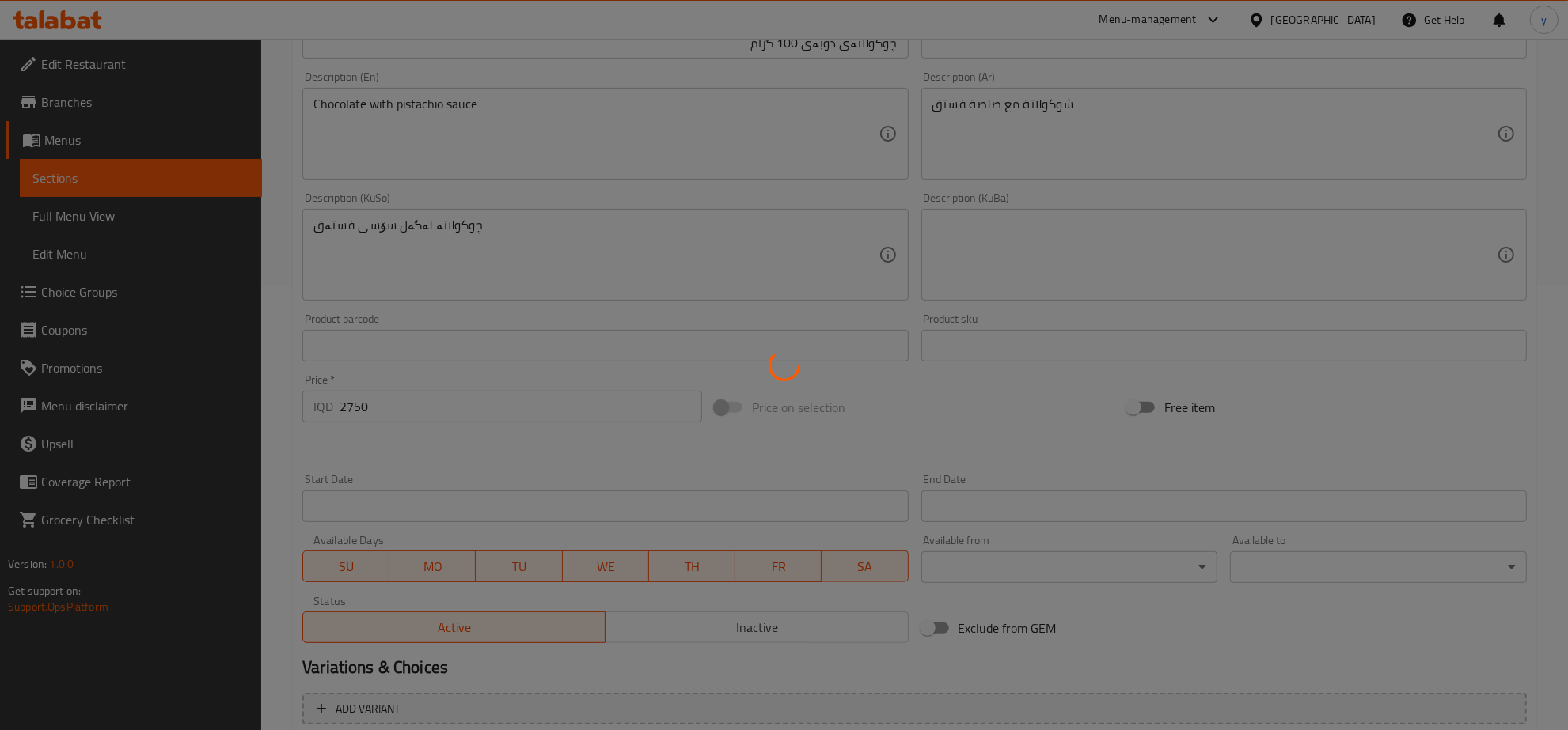
scroll to position [262, 0]
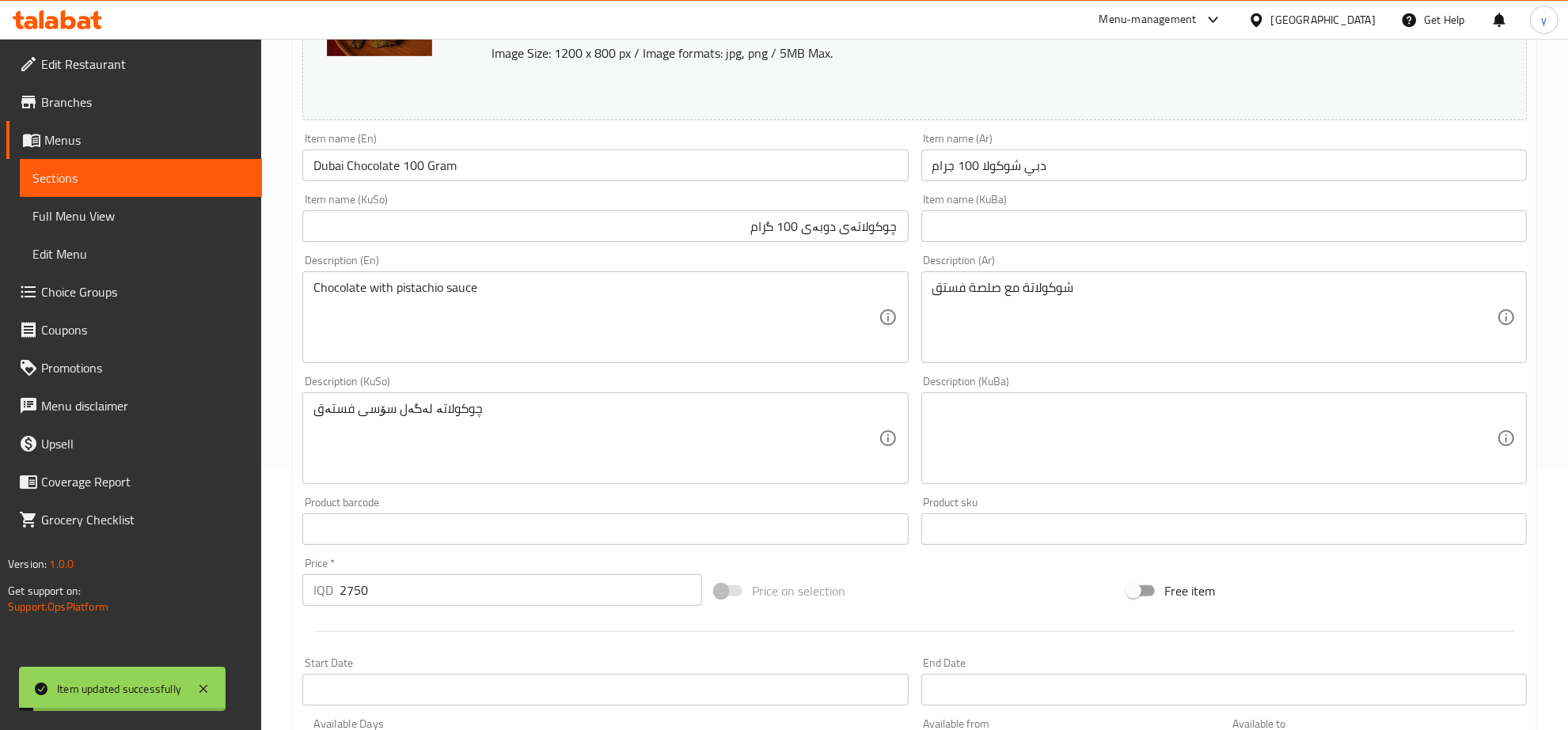
click at [438, 185] on div "Item name (En) Dubai Chocolate 100 Gram Item name (En)" at bounding box center [605, 157] width 619 height 61
click at [443, 164] on input "Dubai Chocolate 100 Gram" at bounding box center [604, 165] width 605 height 32
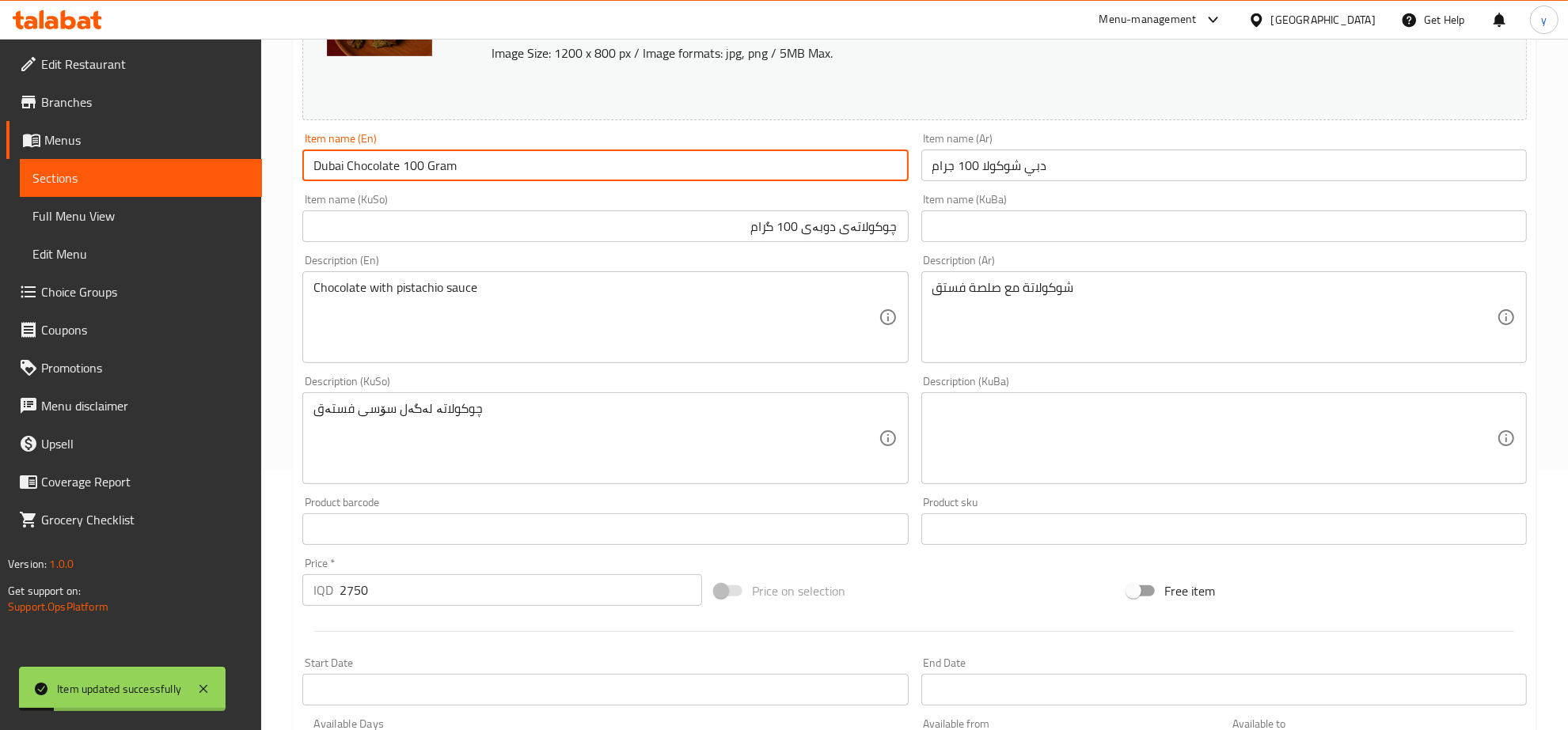
click at [443, 164] on input "Dubai Chocolate 100 Gram" at bounding box center [604, 165] width 605 height 32
click at [190, 210] on span "Full Menu View" at bounding box center [140, 216] width 216 height 19
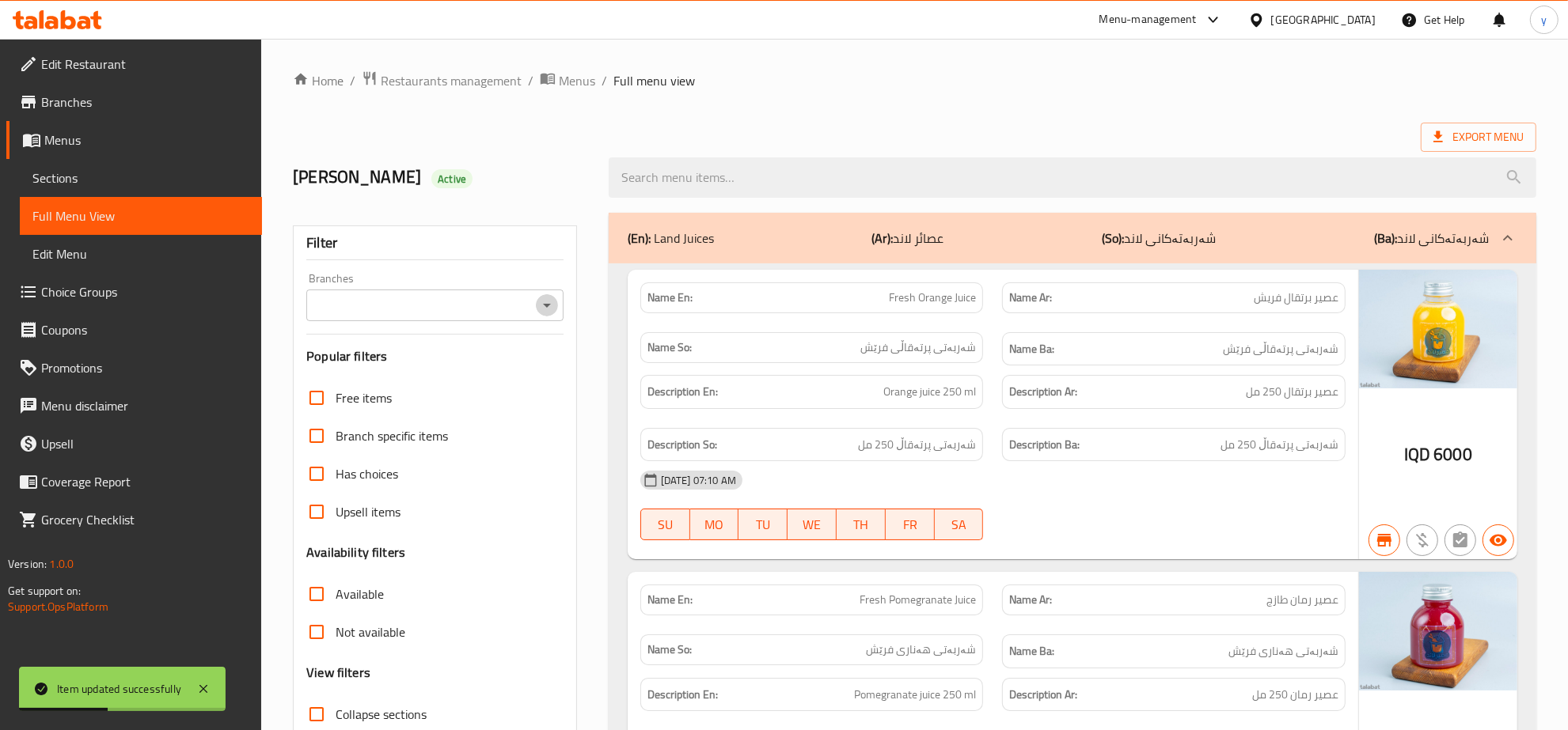
click at [555, 301] on icon "Open" at bounding box center [547, 306] width 19 height 19
click at [468, 369] on li "Asser Land, Zayona" at bounding box center [435, 374] width 257 height 29
type input "Asser Land, Zayona"
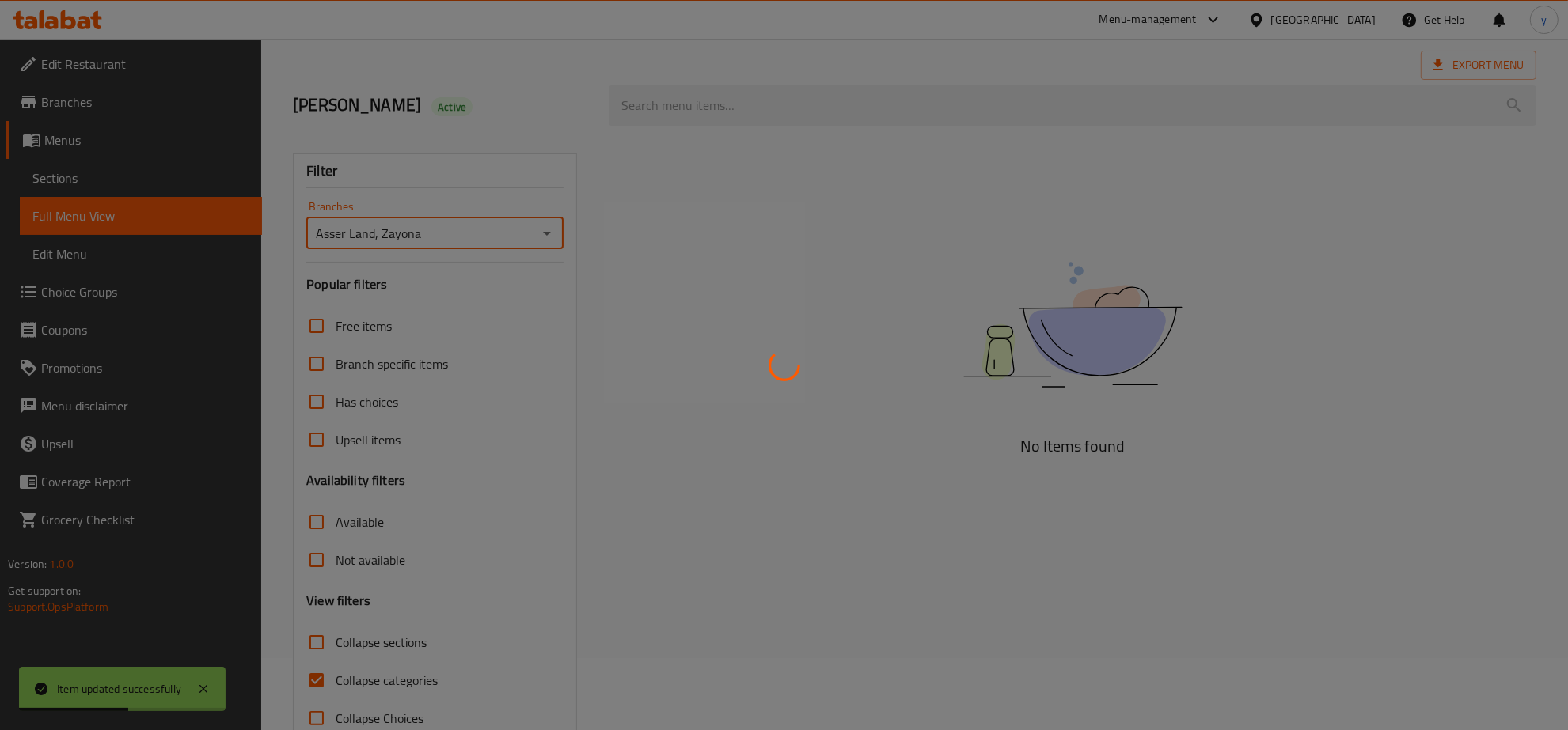
scroll to position [112, 0]
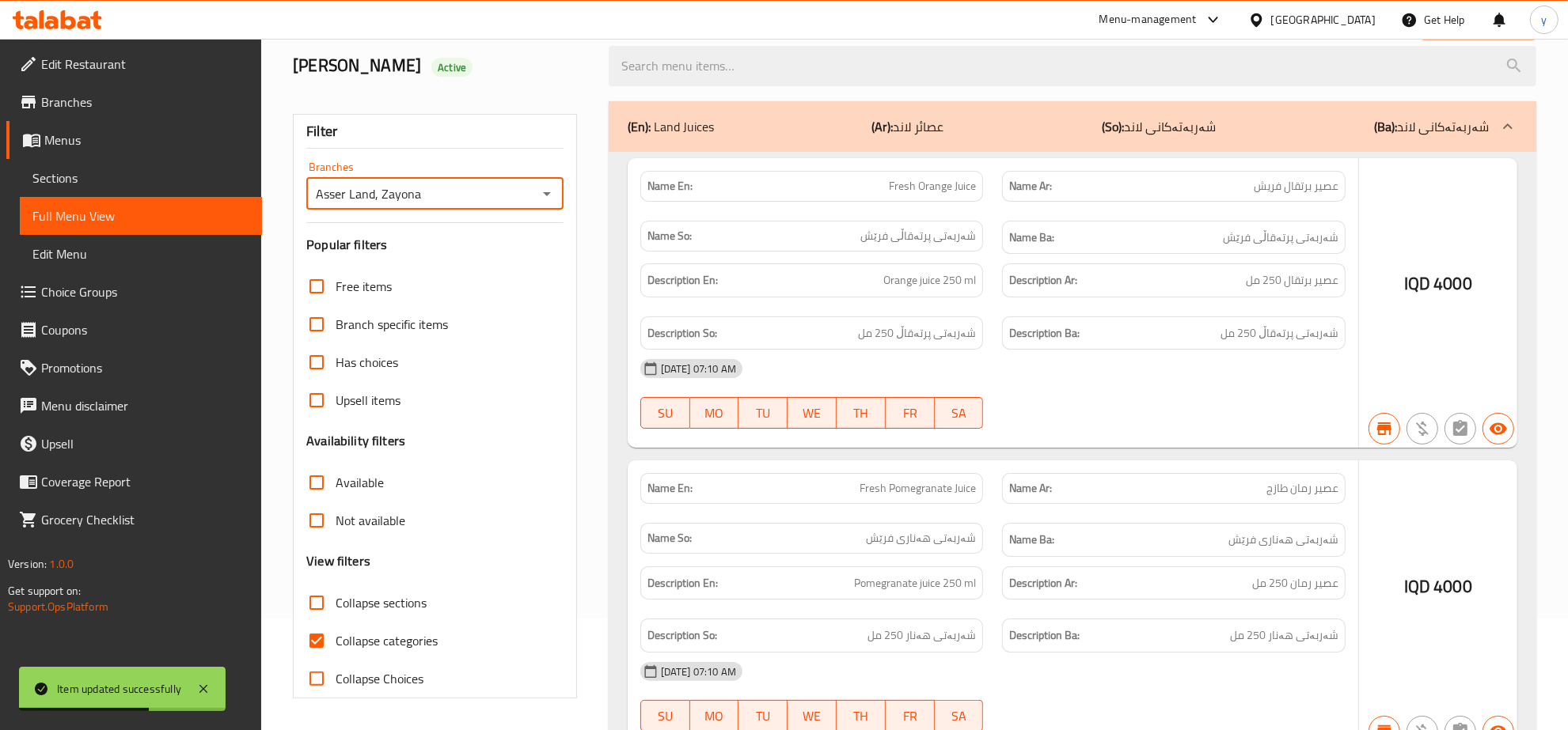
click at [309, 640] on div at bounding box center [784, 365] width 1568 height 730
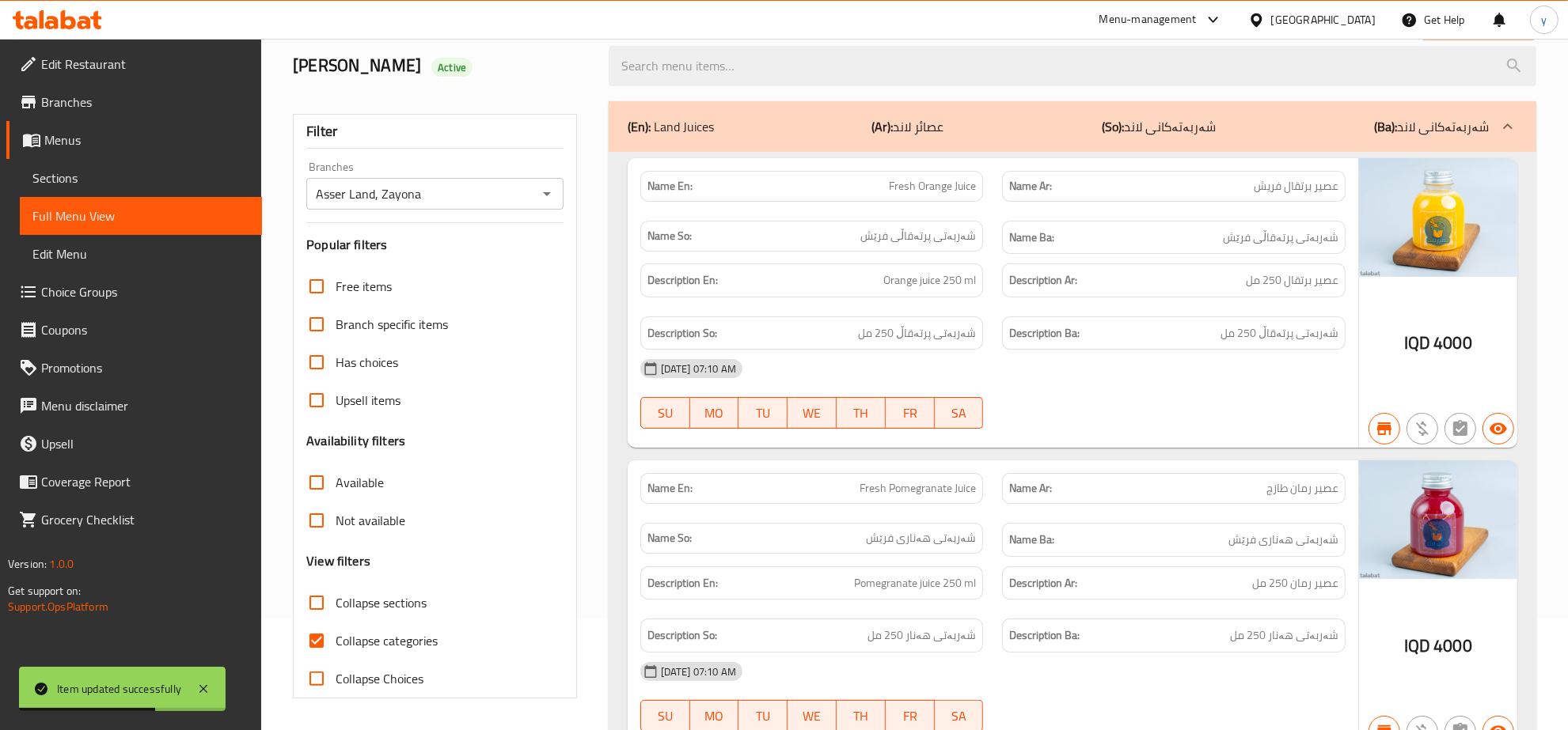
click at [309, 640] on input "Collapse categories" at bounding box center [316, 641] width 38 height 38
checkbox input "false"
click at [214, 686] on div "Item updated successfully" at bounding box center [122, 690] width 207 height 44
click at [208, 686] on icon at bounding box center [204, 690] width 19 height 19
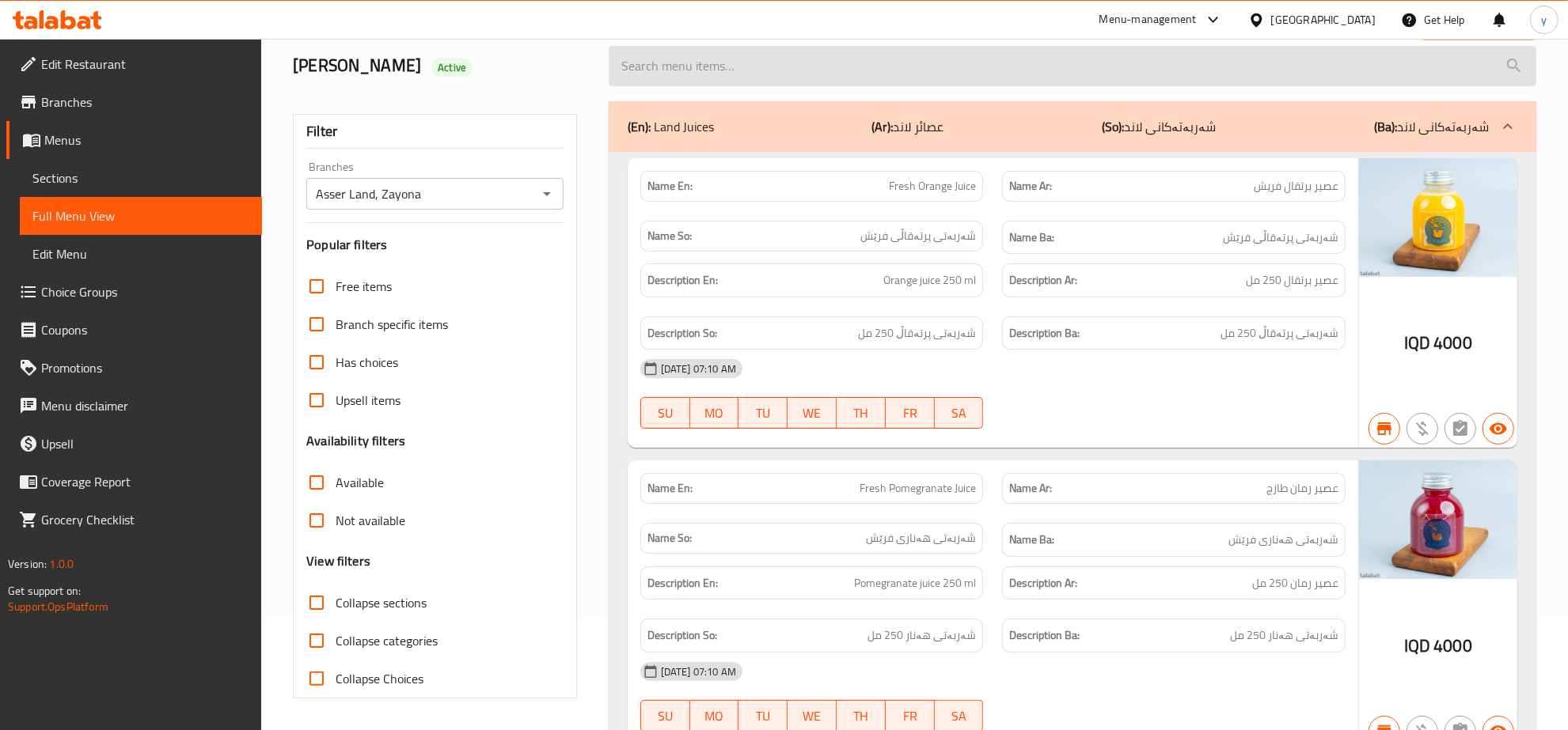
click at [808, 80] on input "search" at bounding box center [1073, 66] width 927 height 40
paste input "Dubai Chocolate 100 Gram"
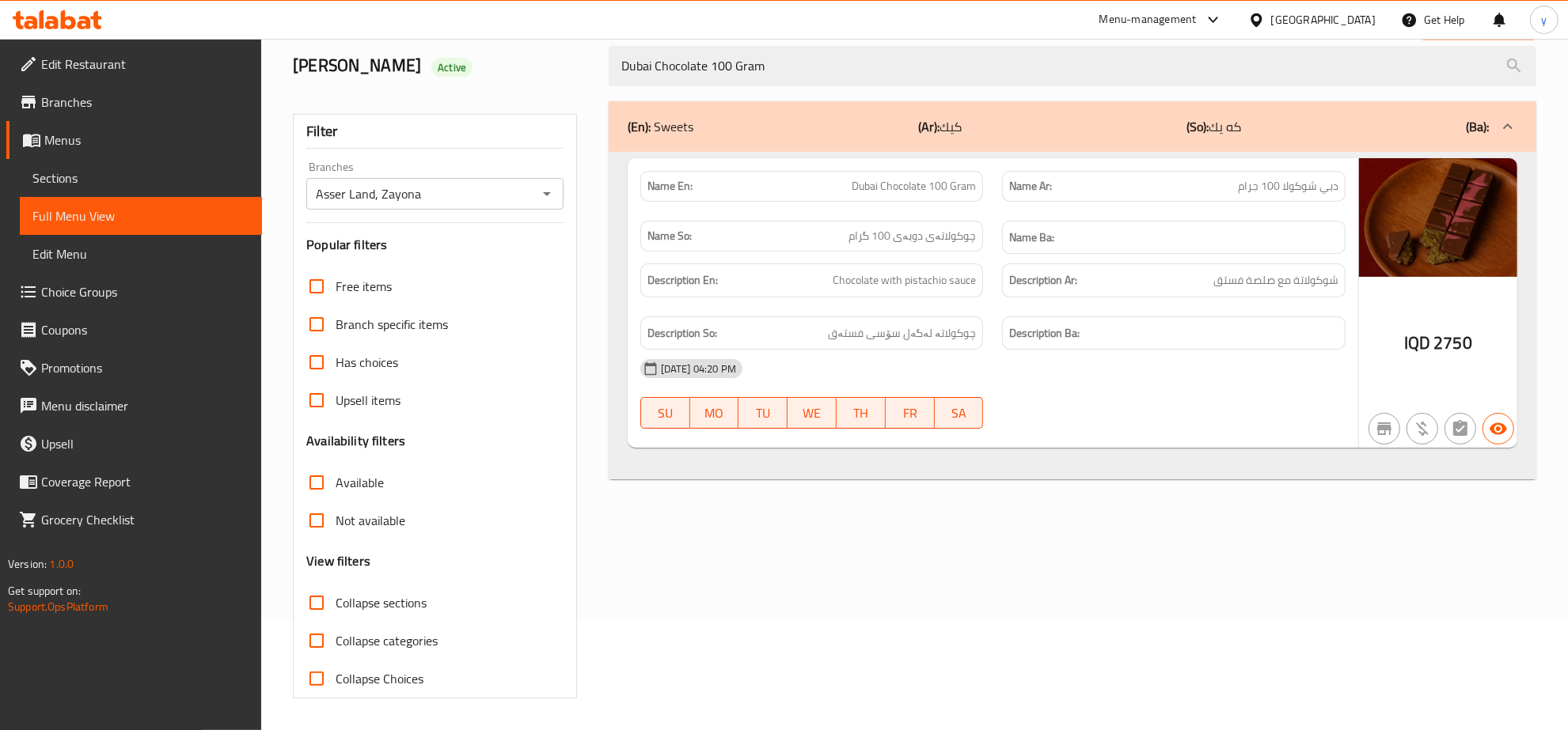
type input "Dubai Chocolate 100 Gram"
click at [88, 20] on icon at bounding box center [85, 22] width 13 height 13
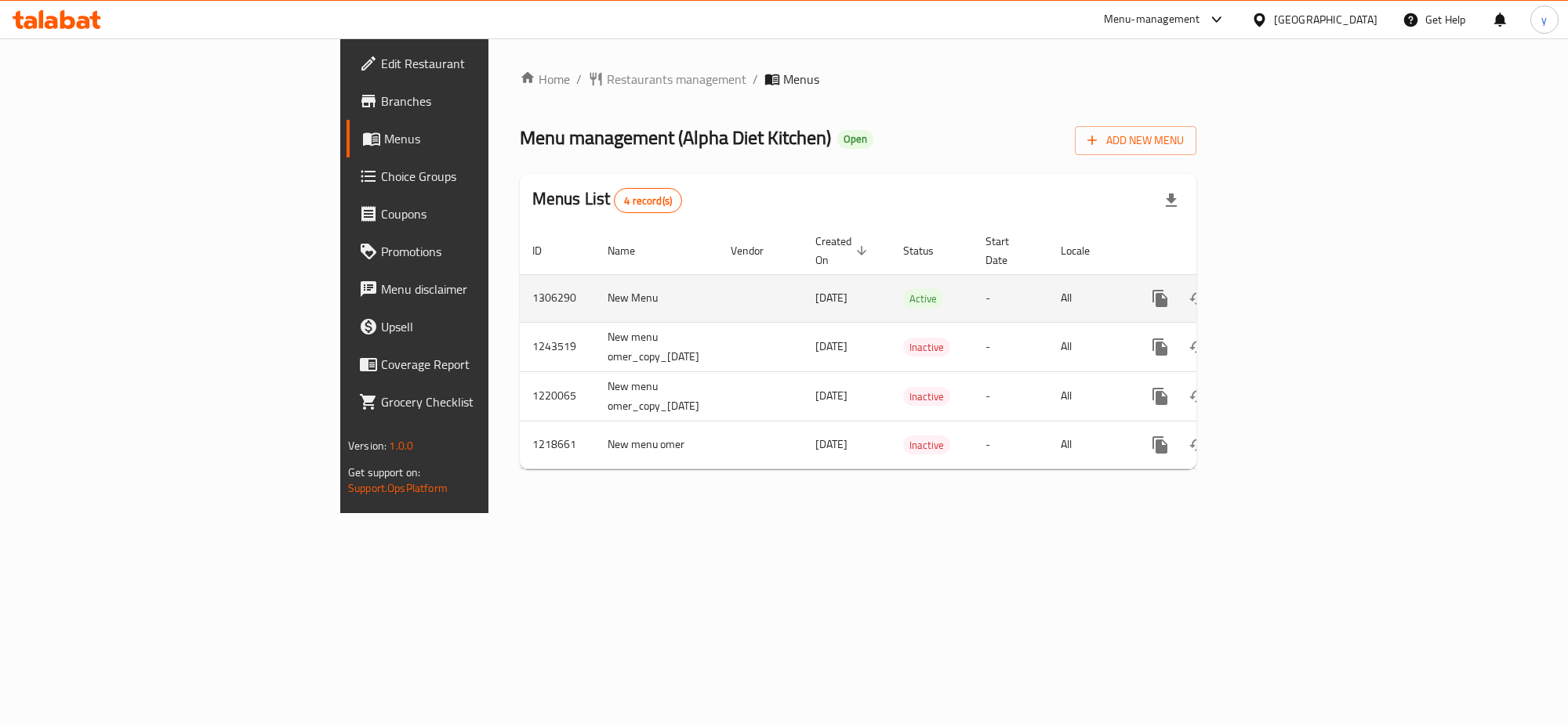
click at [1282, 290] on icon "enhanced table" at bounding box center [1273, 299] width 19 height 19
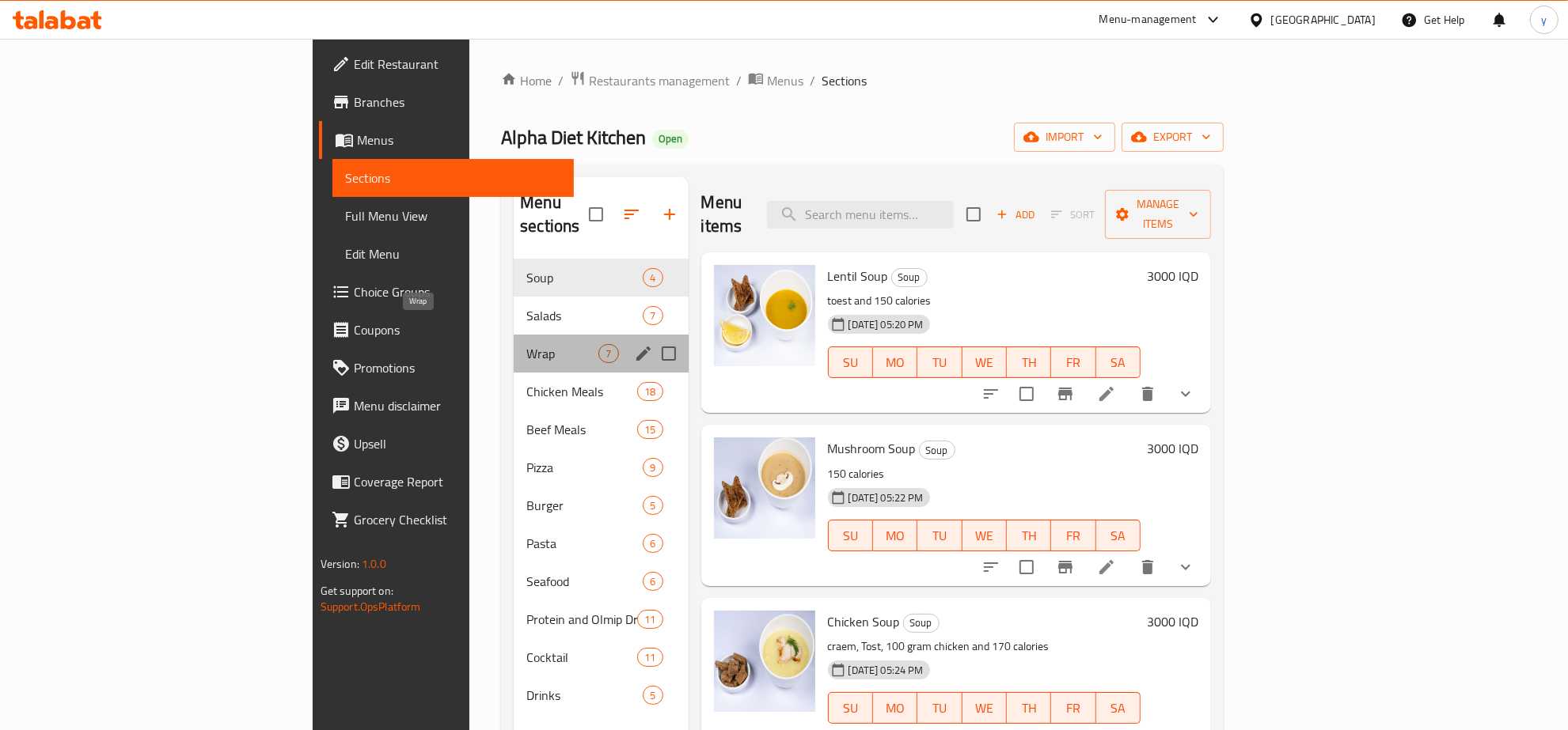
click at [526, 344] on span "Wrap" at bounding box center [562, 354] width 72 height 19
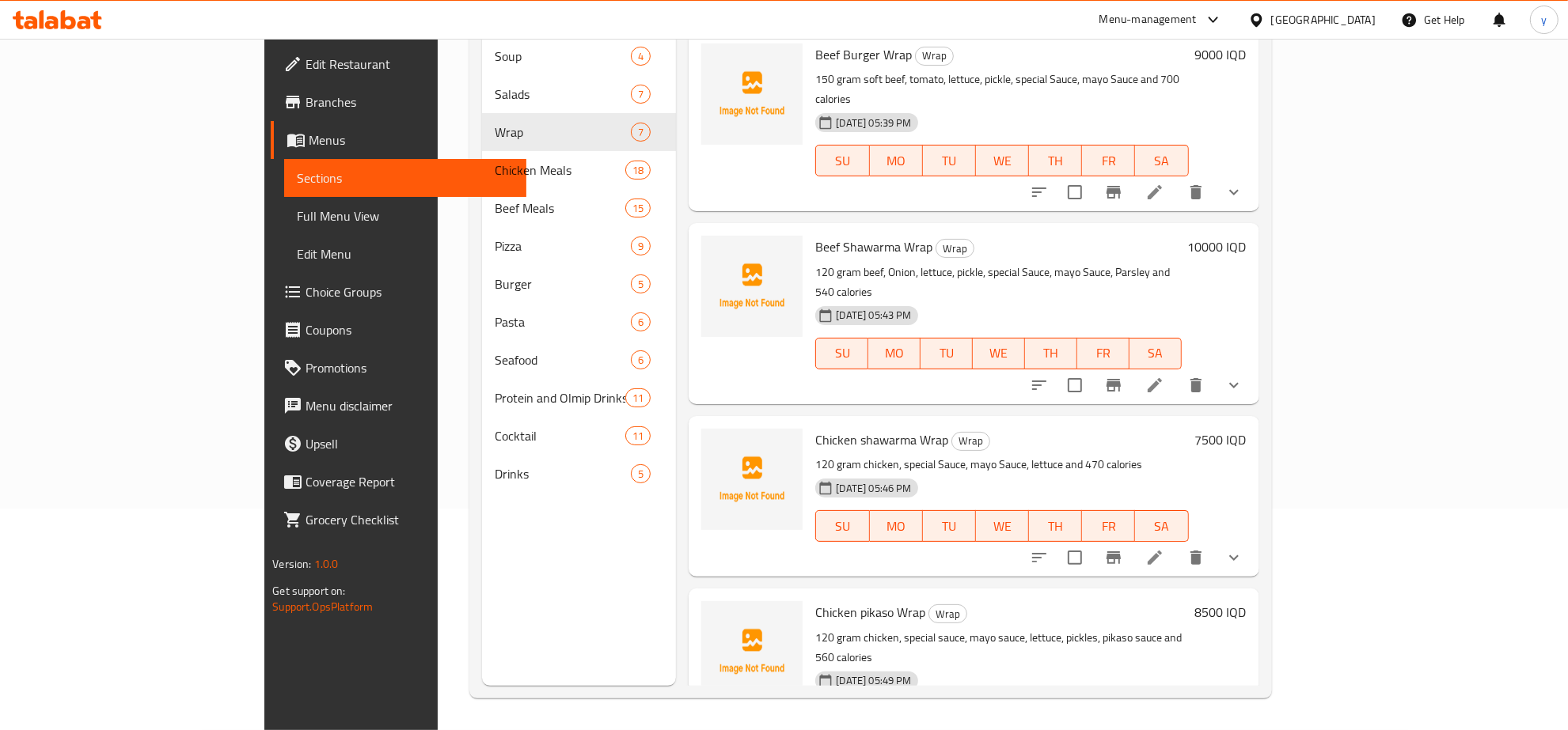
click at [1176, 371] on li at bounding box center [1154, 386] width 44 height 29
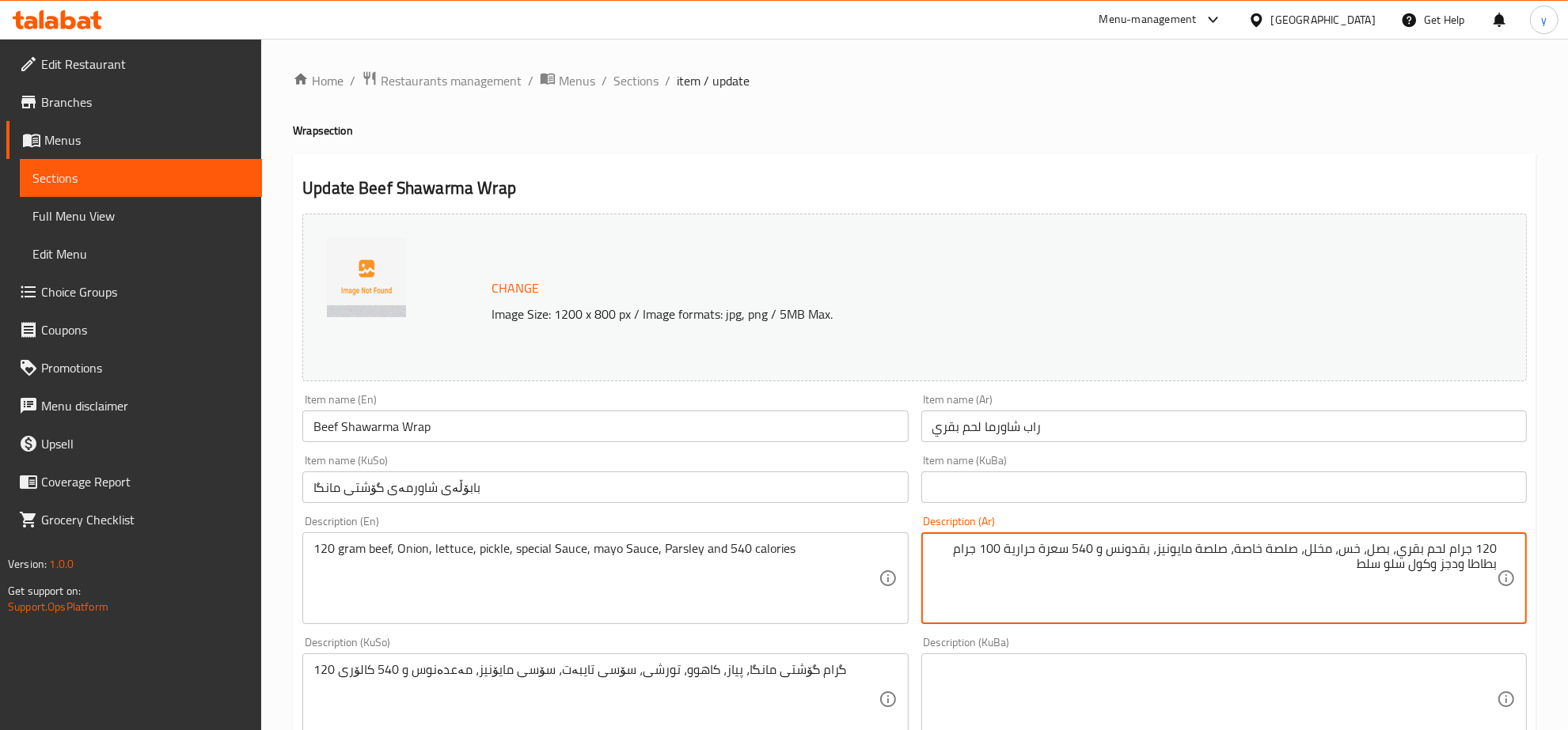
drag, startPoint x: 1104, startPoint y: 555, endPoint x: 1116, endPoint y: 554, distance: 12.0
click at [1116, 554] on textarea "120 جرام لحم بقري، بصل، خس، مخلل، صلصة خاصة، صلصة مايونيز، بقدونس و 540 سعرة حر…" at bounding box center [1214, 579] width 565 height 75
click at [1018, 548] on textarea "120 جرام لحم بقري، بصل، خس، مخلل، صلصة خاصة، صلصة مايونيز، بقدونس، 540 سعرة حرا…" at bounding box center [1214, 579] width 565 height 75
drag, startPoint x: 1409, startPoint y: 565, endPoint x: 1378, endPoint y: 566, distance: 31.0
click at [1378, 566] on textarea "120 جرام لحم بقري، بصل، خس، مخلل، صلصة خاصة، صلصة مايونيز، بقدونس، 540 سعرة حرا…" at bounding box center [1214, 579] width 565 height 75
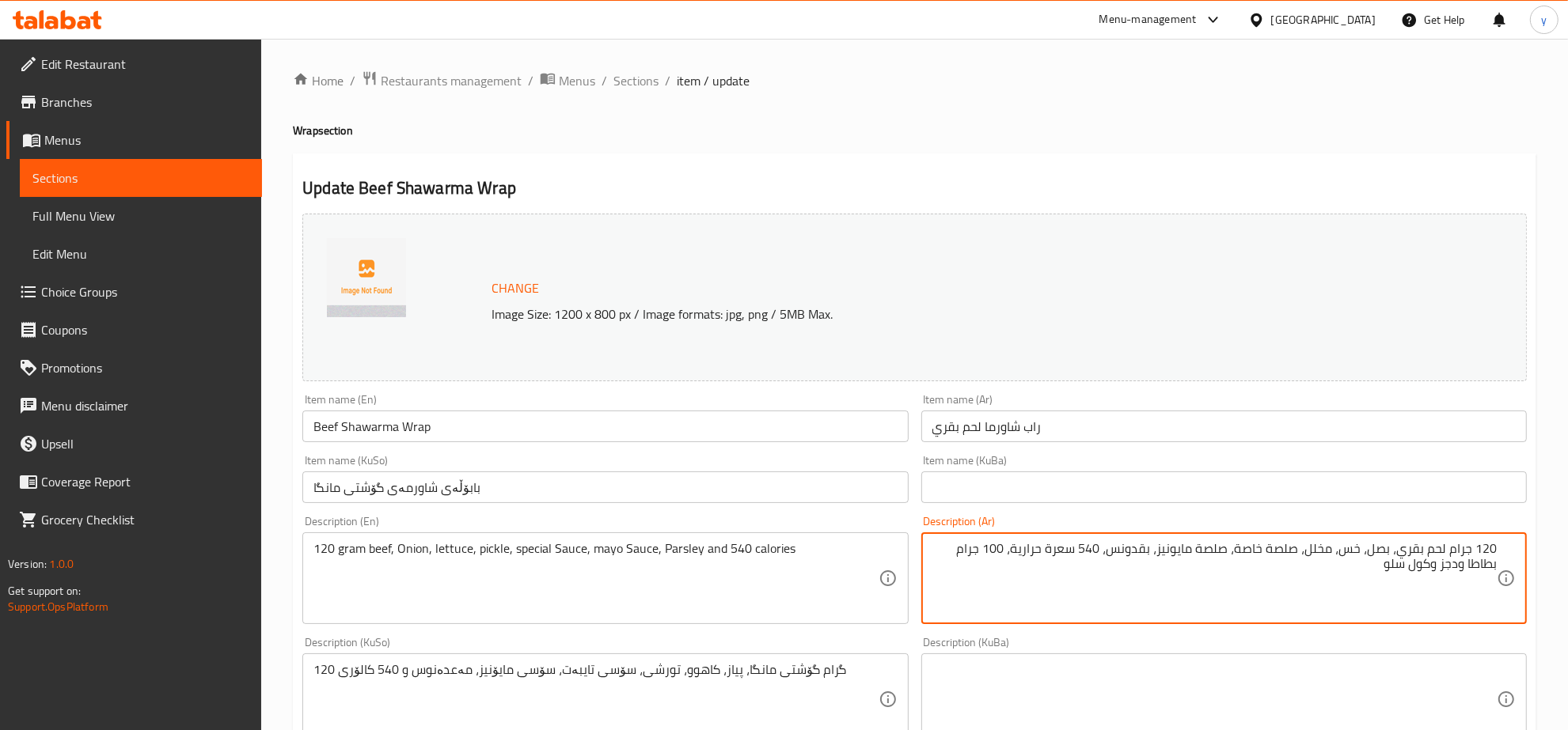
click at [1465, 565] on textarea "120 جرام لحم بقري، بصل، خس، مخلل، صلصة خاصة، صلصة مايونيز، بقدونس، 540 سعرة حرا…" at bounding box center [1214, 579] width 565 height 75
type textarea "120 جرام لحم بقري، بصل، خس، مخلل، صلصة خاصة، صلصة مايونيز، بقدونس، 540 سعرة حرا…"
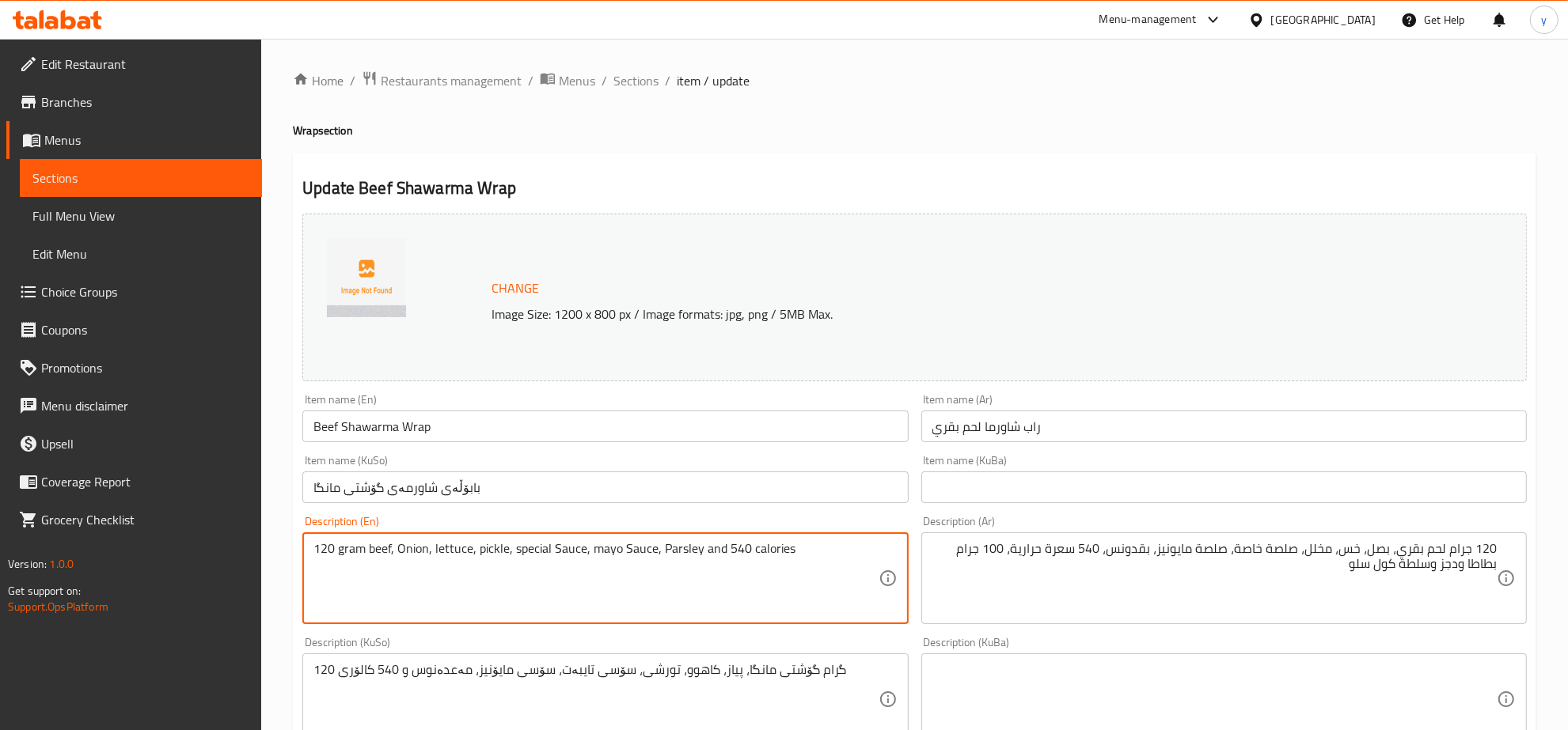
click at [714, 552] on textarea "120 gram beef, Onion, lettuce, pickle, special Sauce, mayo Sauce, Parsley and 5…" at bounding box center [595, 579] width 565 height 75
click at [707, 551] on textarea "120 gram beef, Onion, lettuce, pickle, special Sauce, mayo Sauce, Parsley, 540 …" at bounding box center [595, 579] width 565 height 75
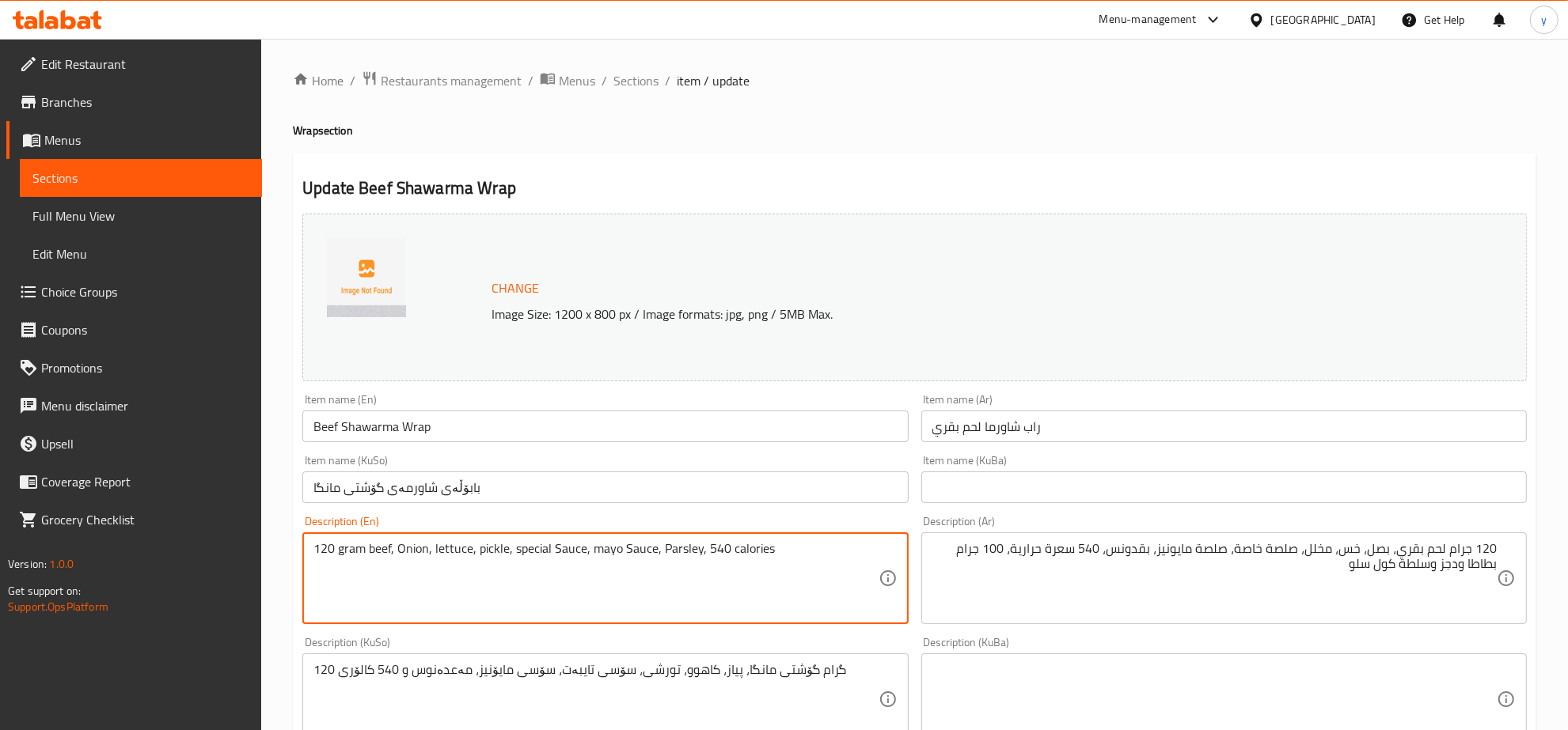
paste textarea "onion, lettuce, pickle, special sauce, mayo sauce, p"
click at [337, 551] on textarea "120 gram beef, onion, lettuce, pickle, special sauce, mayo sauce, parsley, 540 …" at bounding box center [595, 579] width 565 height 75
click at [766, 552] on textarea "120 Gram beef, onion, lettuce, pickle, special sauce, mayo sauce, parsley, 540 …" at bounding box center [595, 579] width 565 height 75
click at [793, 548] on textarea "120 Gram beef, onion, lettuce, pickle, special sauce, mayo sauce, parsley, 540 …" at bounding box center [595, 579] width 565 height 75
click at [413, 556] on textarea "120 Gram beef, onion, lettuce, pickle, special sauce, mayo sauce, parsley, 540 …" at bounding box center [595, 579] width 565 height 75
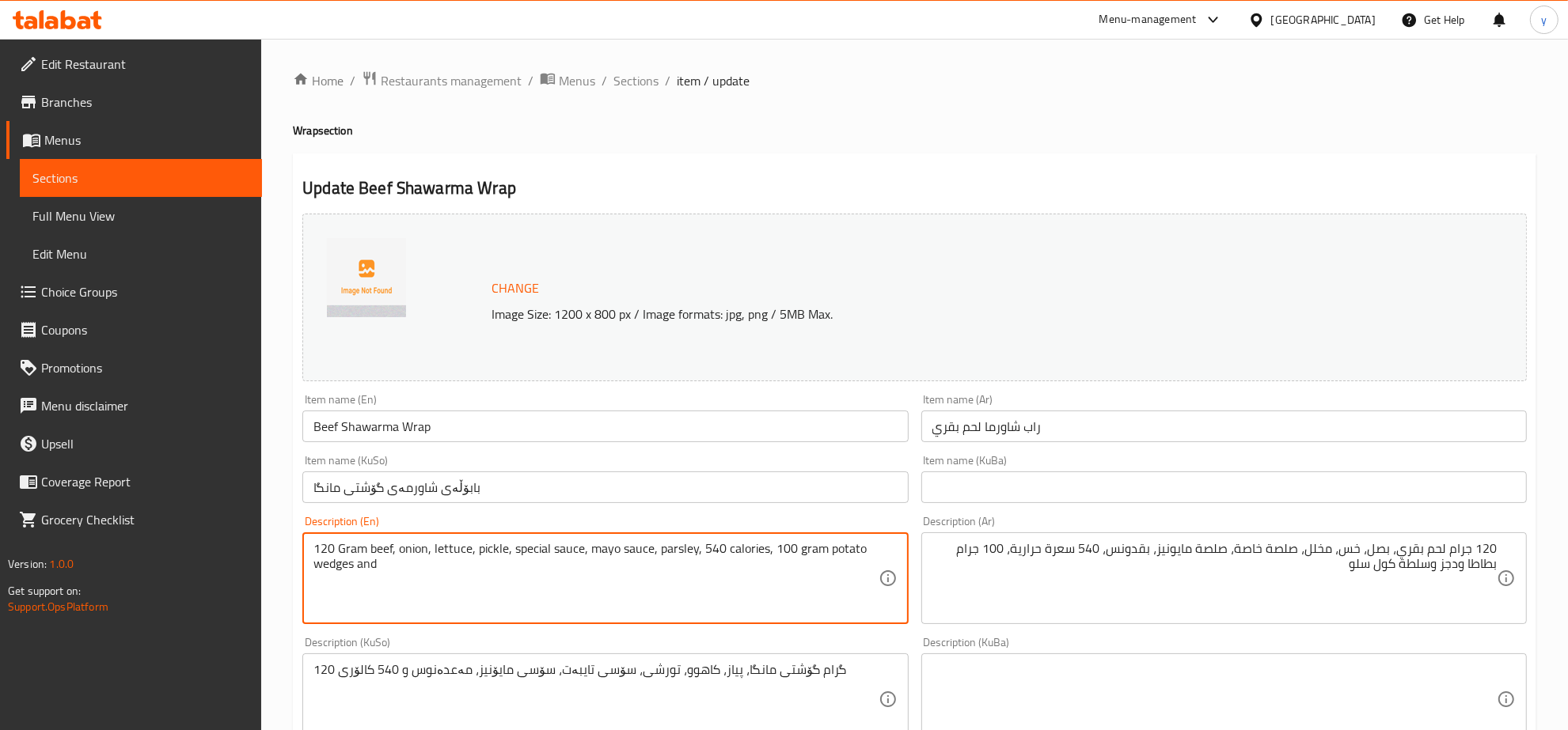
click at [434, 578] on textarea "120 Gram beef, onion, lettuce, pickle, special sauce, mayo sauce, parsley, 540 …" at bounding box center [595, 579] width 565 height 75
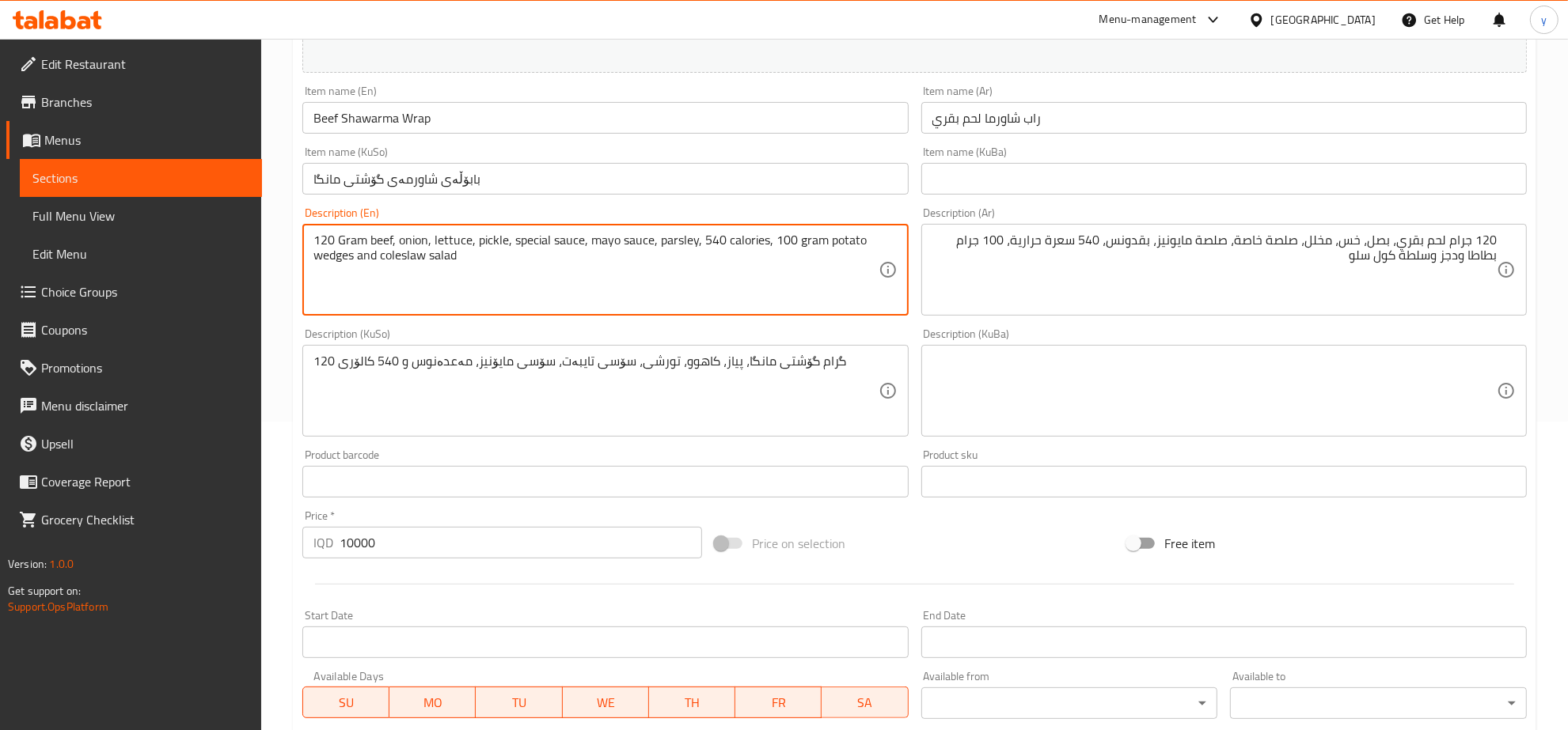
scroll to position [329, 0]
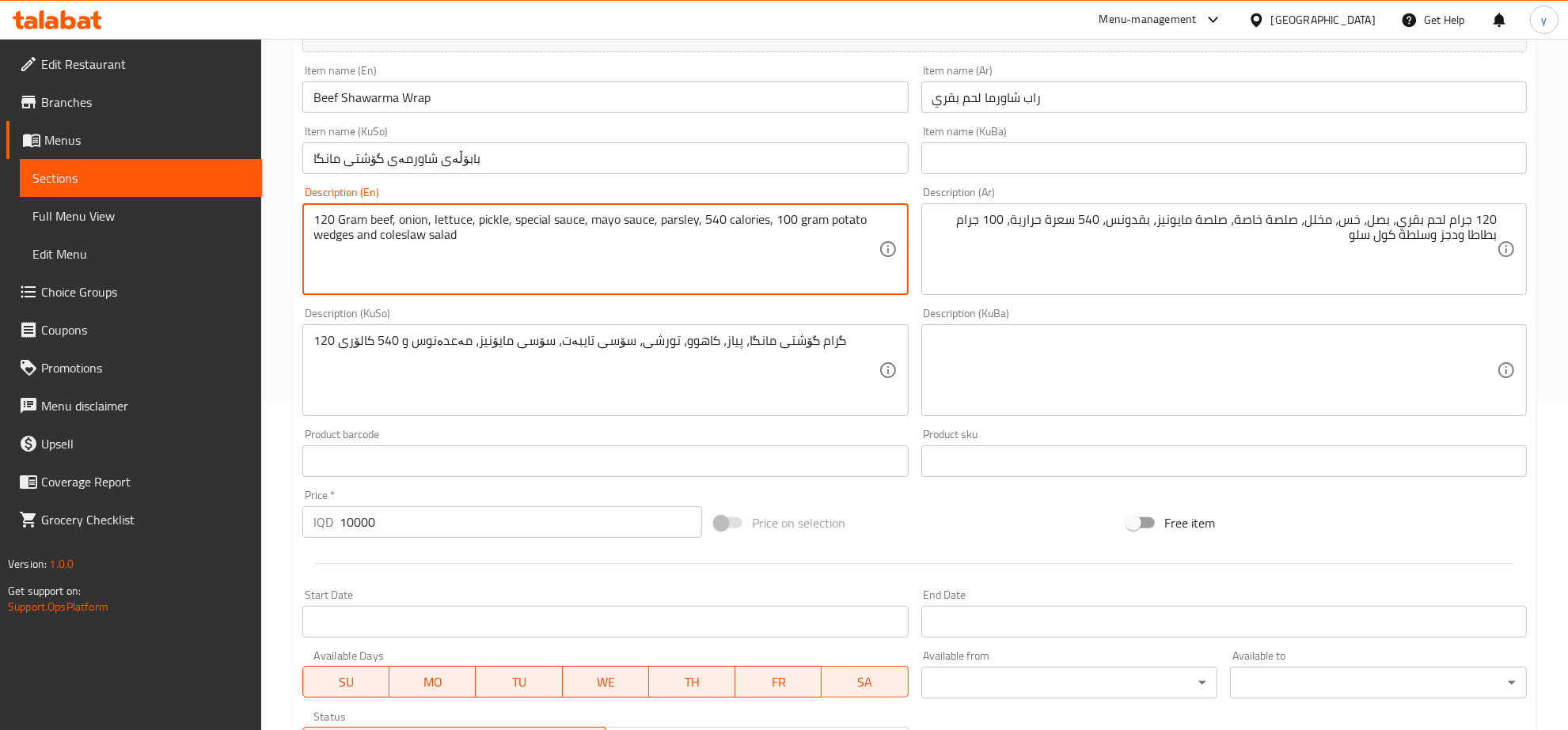
type textarea "120 Gram beef, onion, lettuce, pickle, special sauce, mayo sauce, parsley, 540 …"
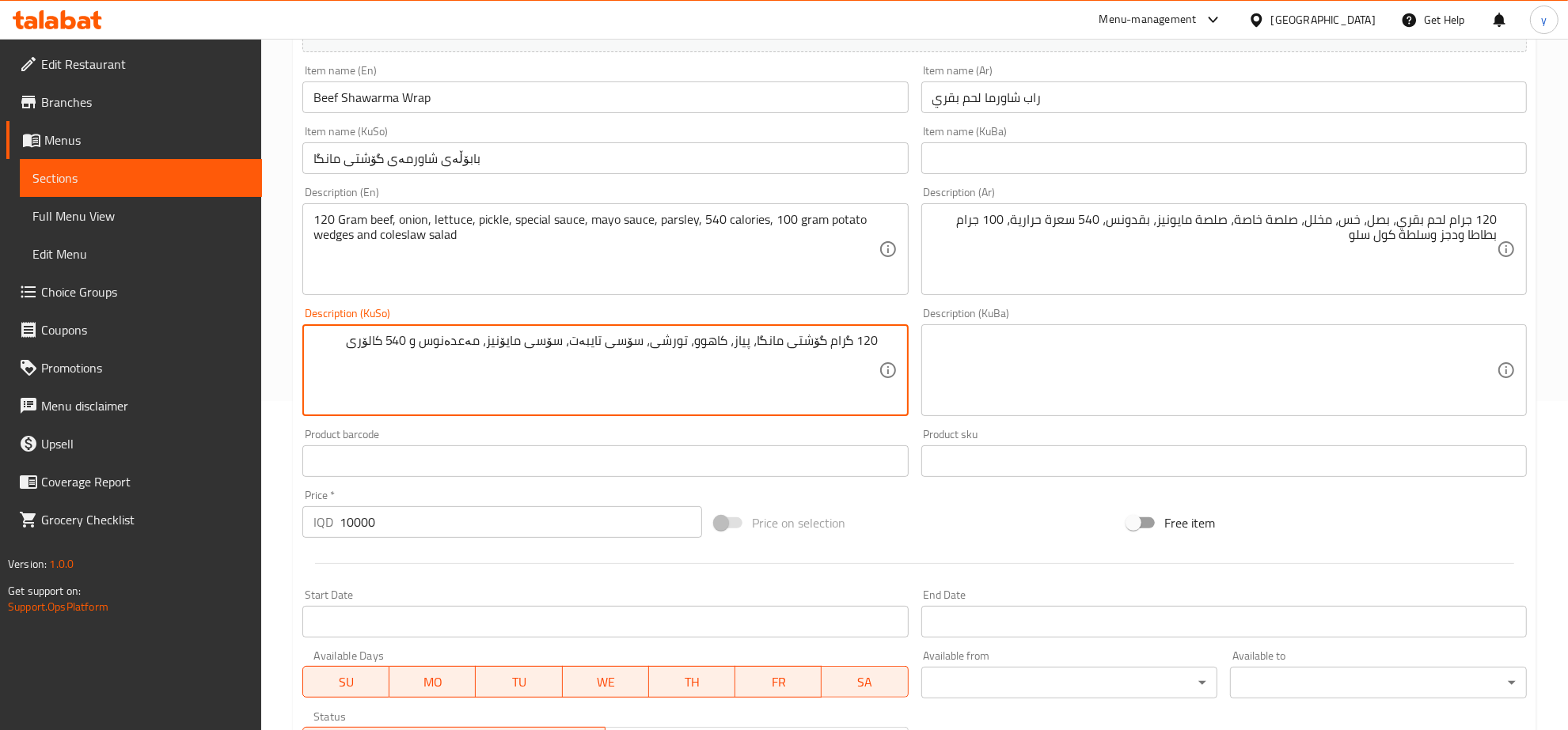
click at [367, 353] on textarea "120 گرام گۆشتی مانگا، پیاز، کاهوو، تورشی، سۆسی تایبەت، سۆسی مایۆنیز، مەعدەنوس و…" at bounding box center [595, 370] width 565 height 75
drag, startPoint x: 426, startPoint y: 340, endPoint x: 437, endPoint y: 345, distance: 12.1
click at [437, 345] on textarea "120 گرام گۆشتی مانگا، پیاز، کاهوو، تورشی، سۆسی تایبەت، سۆسی مایۆنیز، مەعدەنوس و…" at bounding box center [595, 370] width 565 height 75
click at [369, 345] on textarea "120 گرام گۆشتی مانگا، پیاز، کاهوو، تورشی، سۆسی تایبەت، سۆسی مایۆنیز، مەعدەنوس، …" at bounding box center [595, 370] width 565 height 75
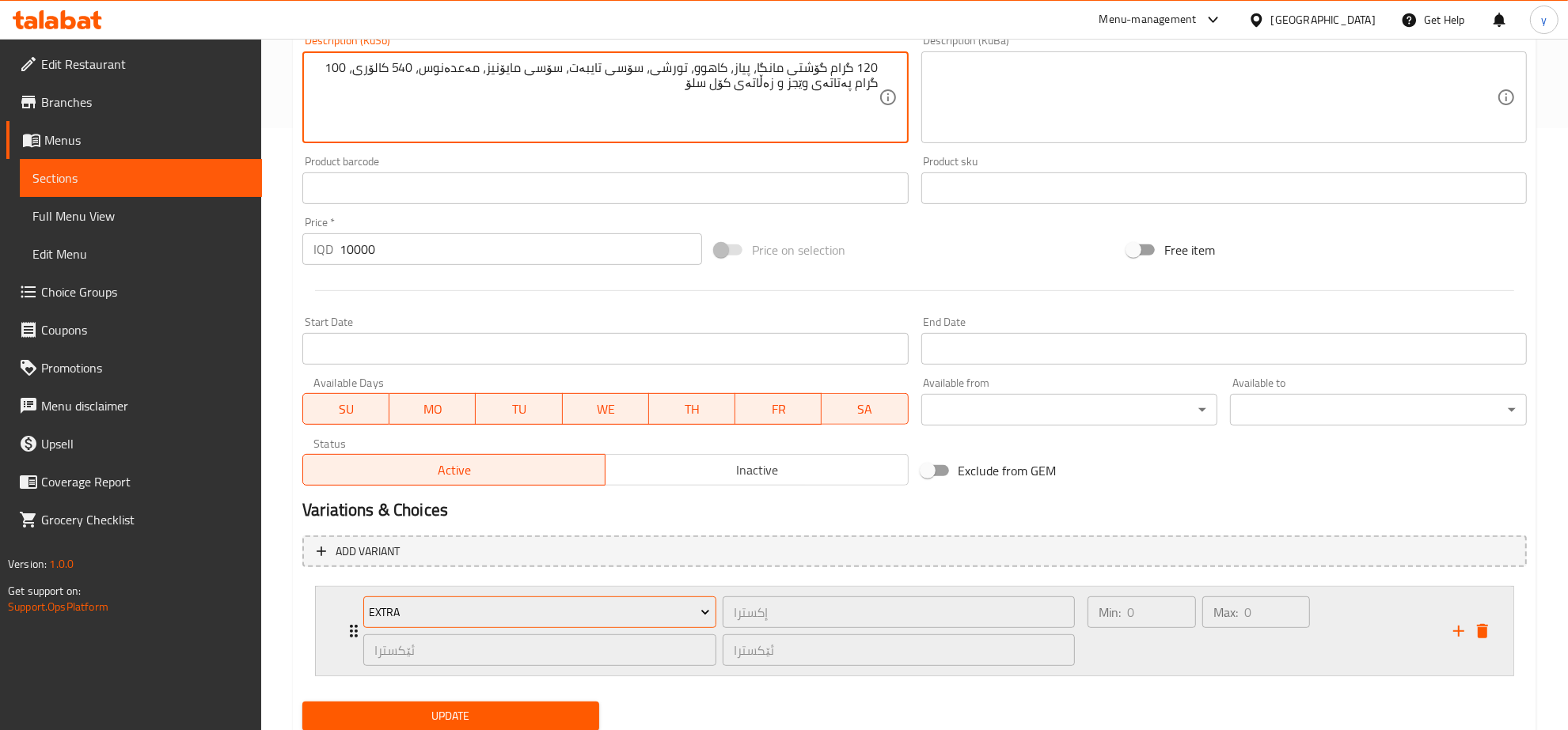
scroll to position [655, 0]
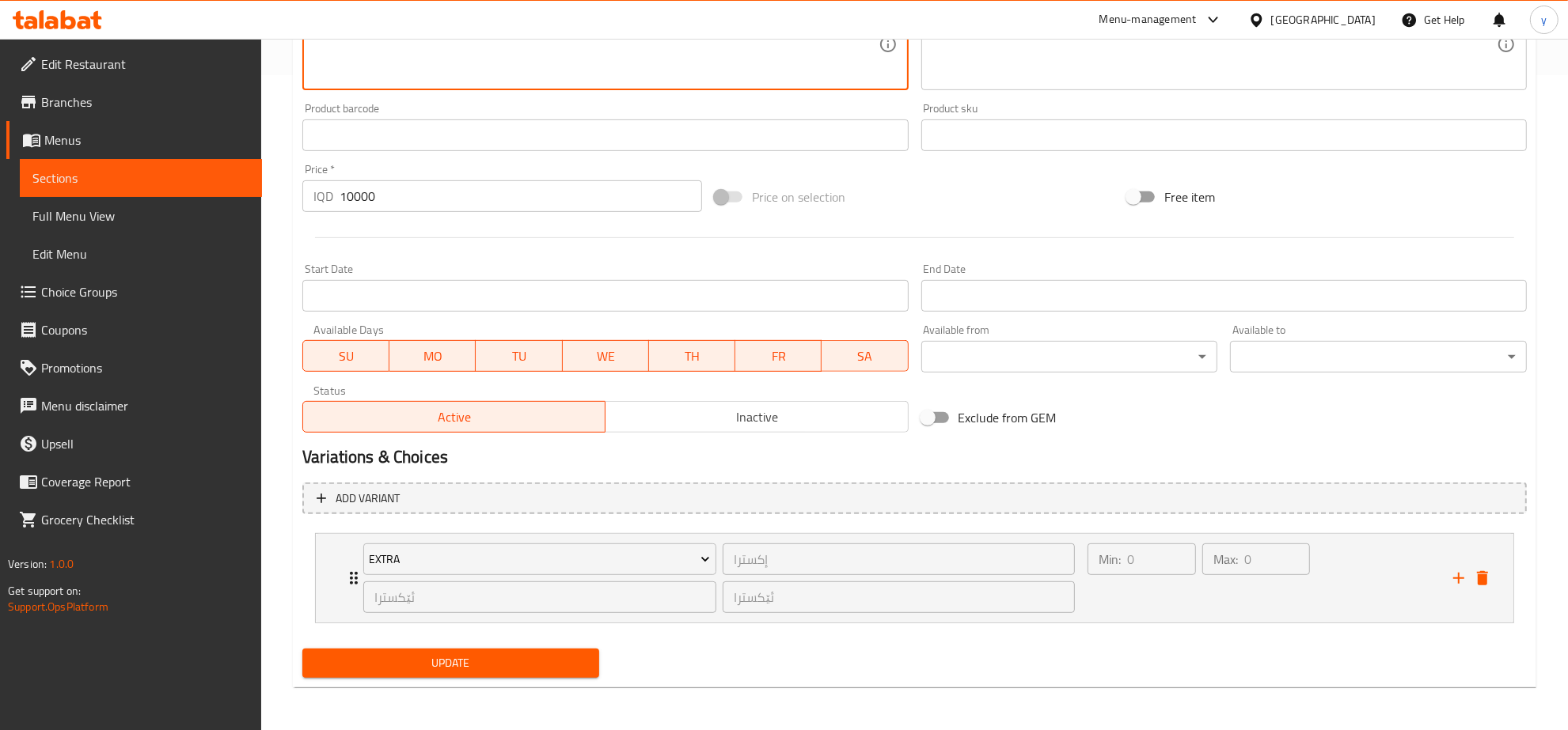
type textarea "120 گرام گۆشتی مانگا، پیاز، کاهوو، تورشی، سۆسی تایبەت، سۆسی مایۆنیز، مەعدەنوس، …"
click at [512, 671] on span "Update" at bounding box center [450, 664] width 271 height 20
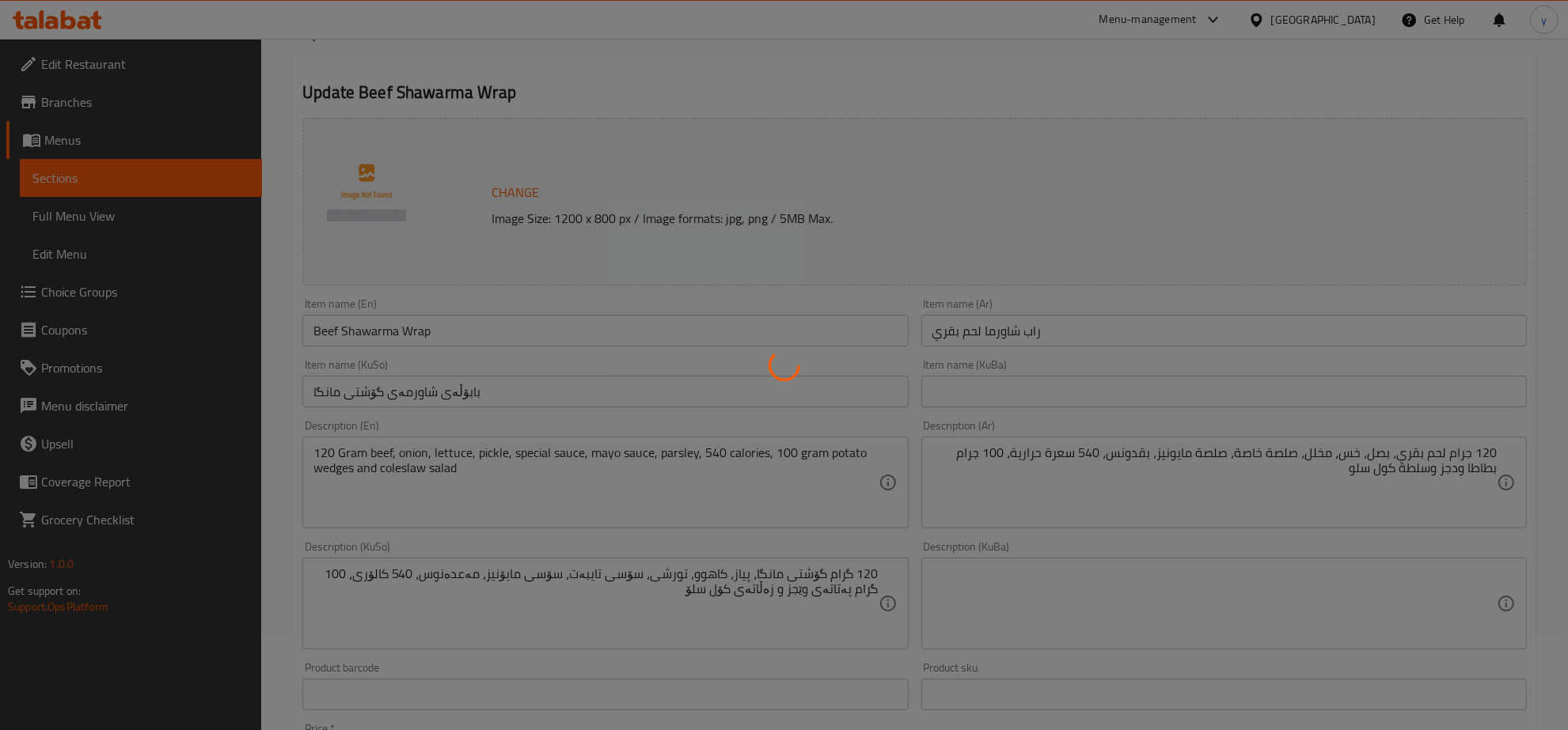
scroll to position [0, 0]
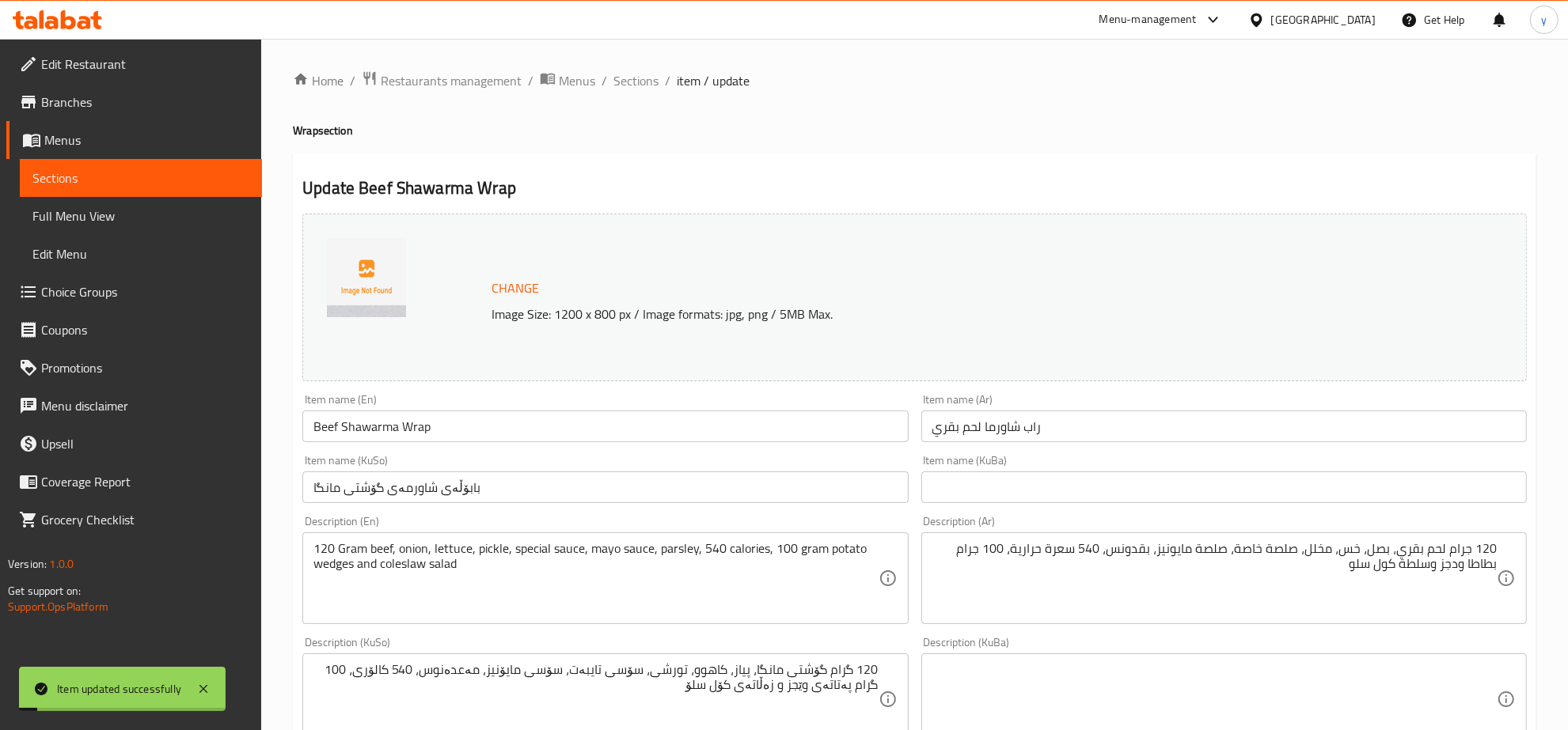
click at [426, 419] on input "Beef Shawarma Wrap" at bounding box center [604, 426] width 605 height 32
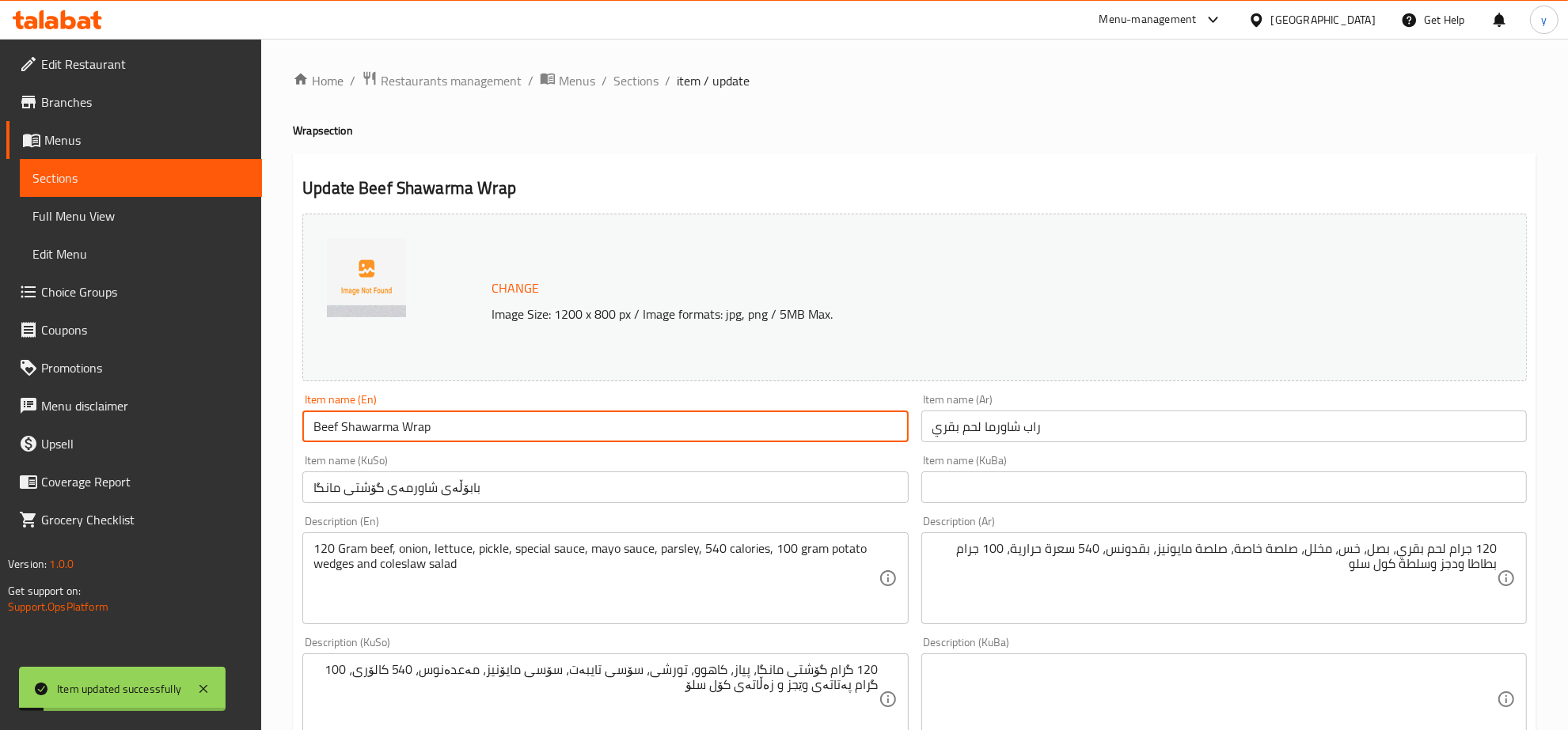
click at [426, 419] on input "Beef Shawarma Wrap" at bounding box center [604, 426] width 605 height 32
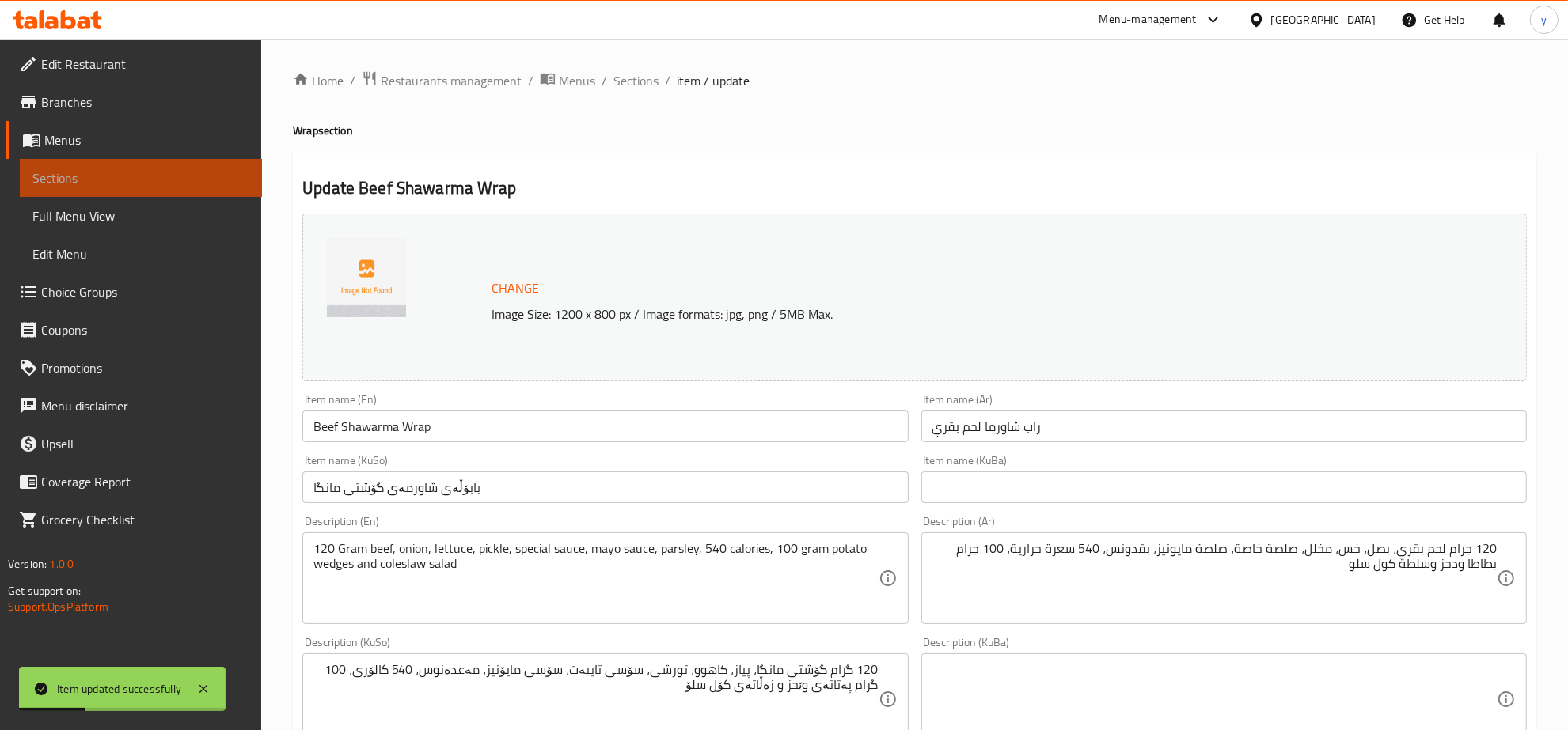
click at [52, 189] on link "Sections" at bounding box center [141, 177] width 242 height 38
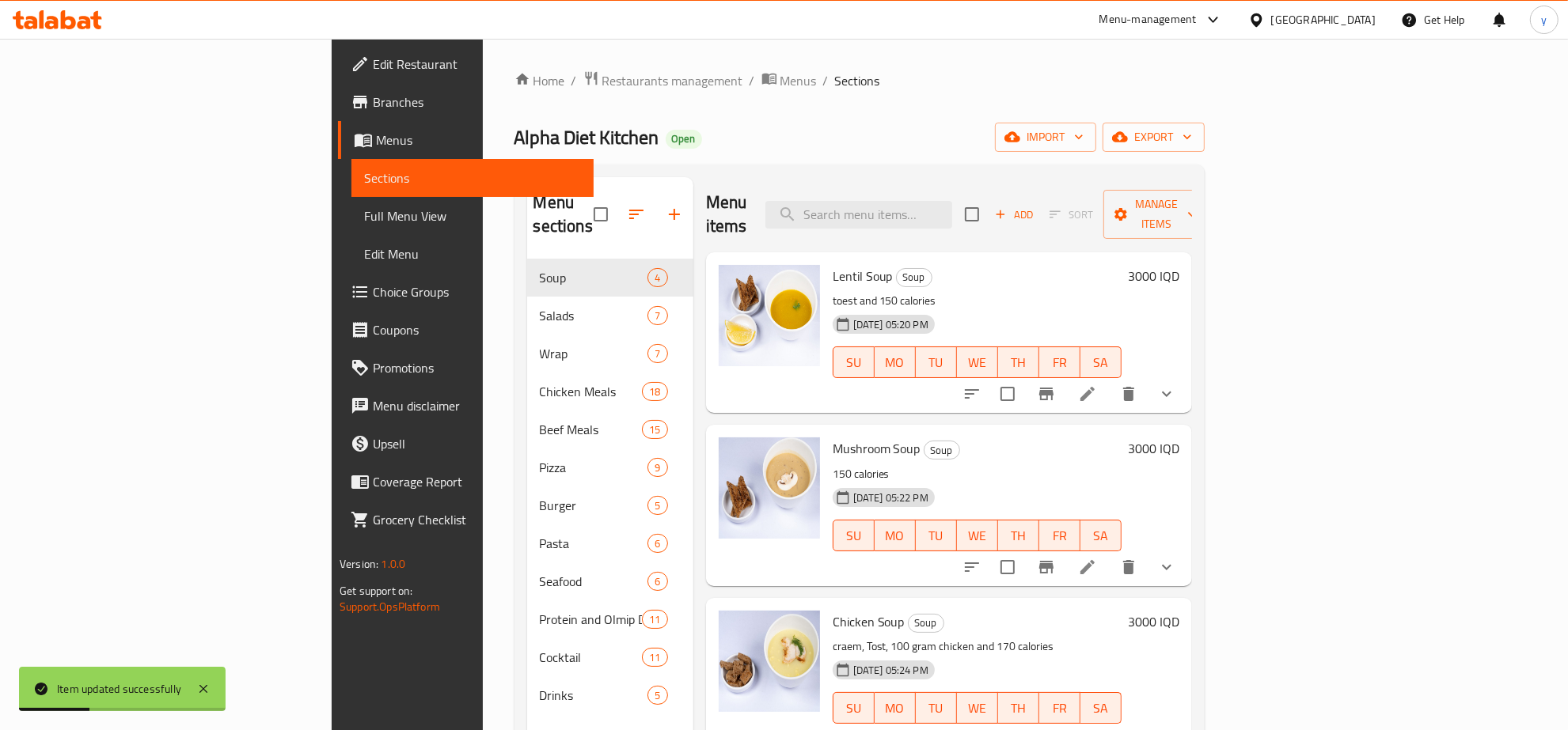
click at [364, 207] on span "Full Menu View" at bounding box center [471, 216] width 216 height 19
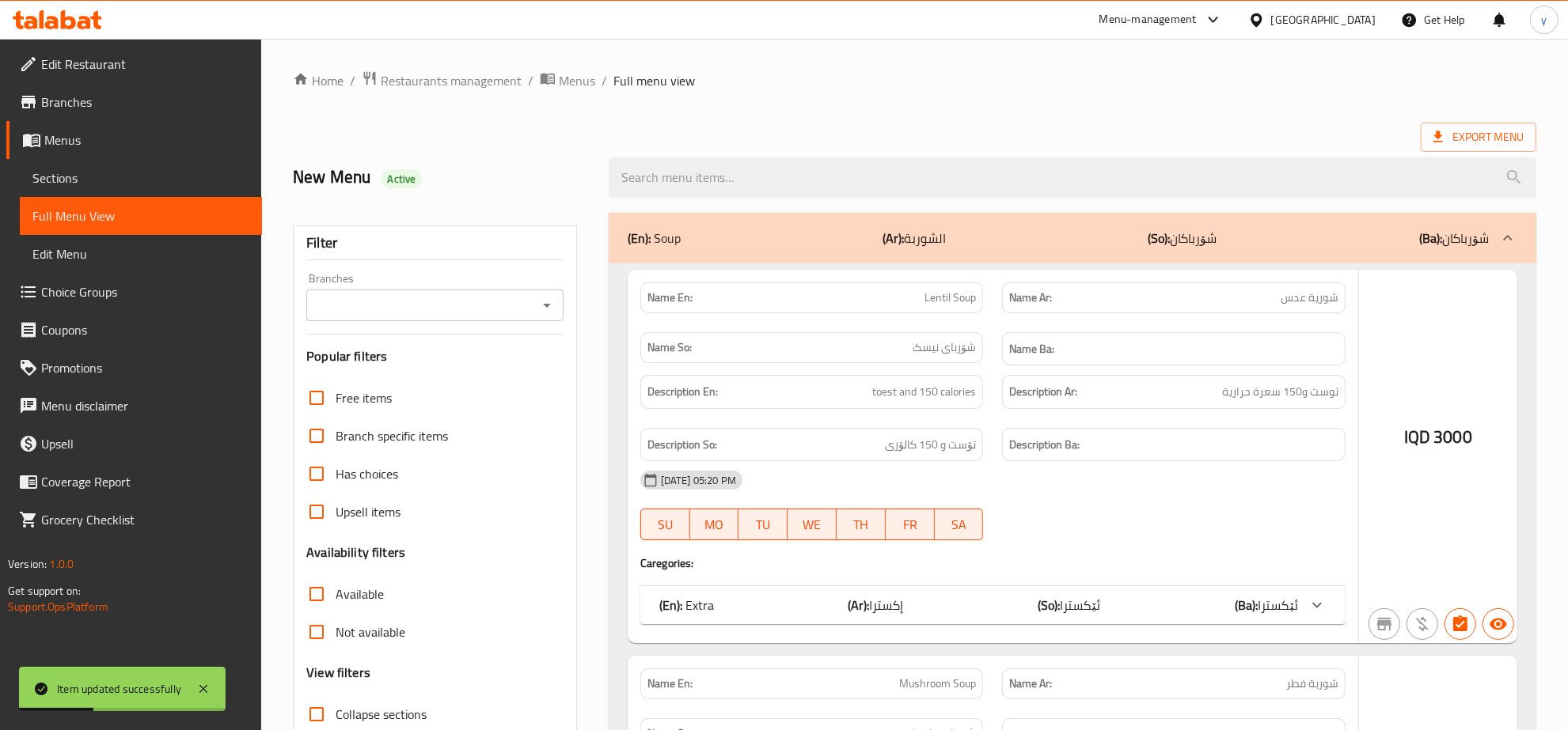
click at [872, 189] on input "search" at bounding box center [1073, 178] width 927 height 40
paste input "Beef Shawarma Wrap"
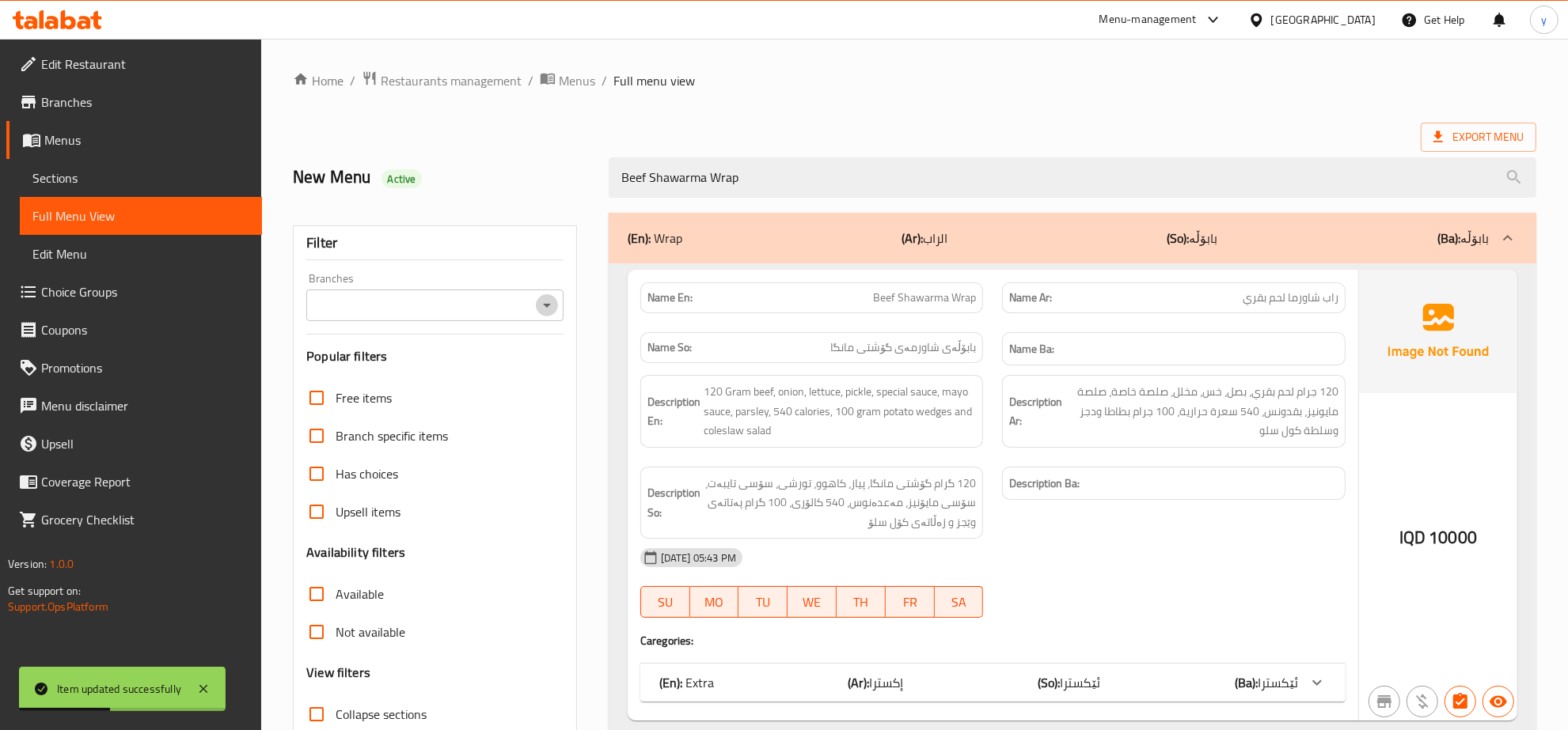
click at [541, 316] on button "Open" at bounding box center [546, 305] width 22 height 22
type input "Beef Shawarma Wrap"
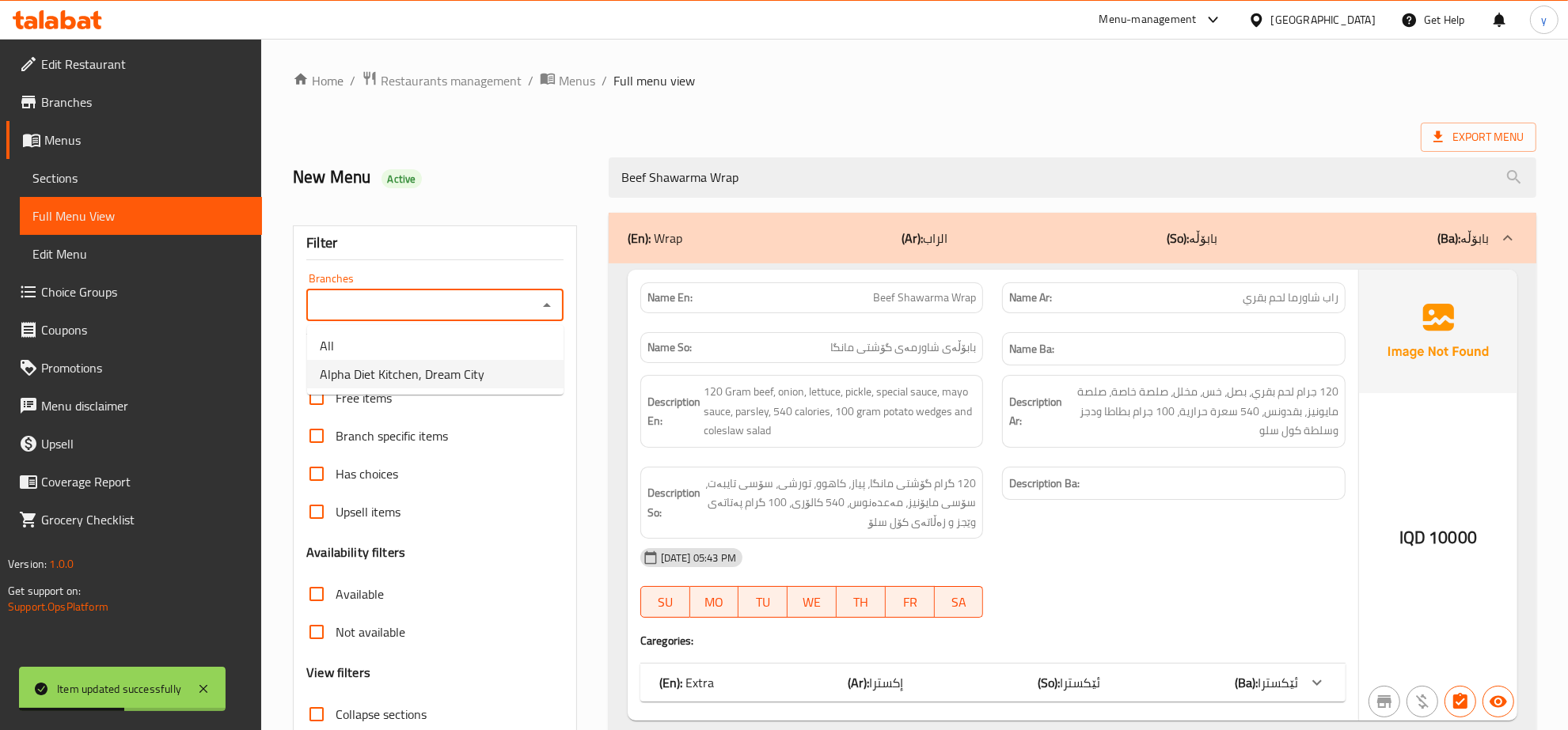
click at [461, 373] on span "Alpha Diet Kitchen, Dream City" at bounding box center [401, 374] width 164 height 19
type input "Alpha Diet Kitchen, Dream City"
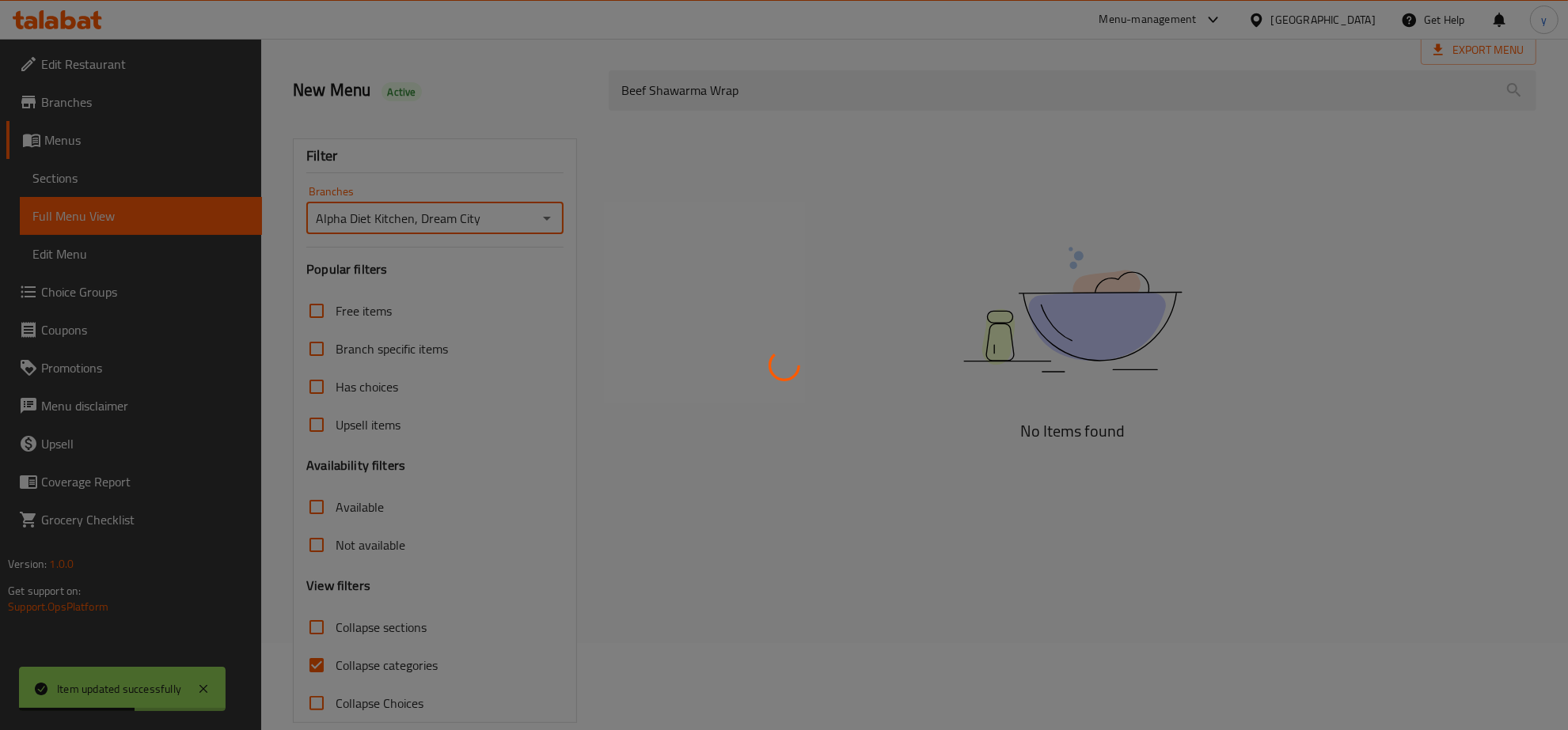
scroll to position [112, 0]
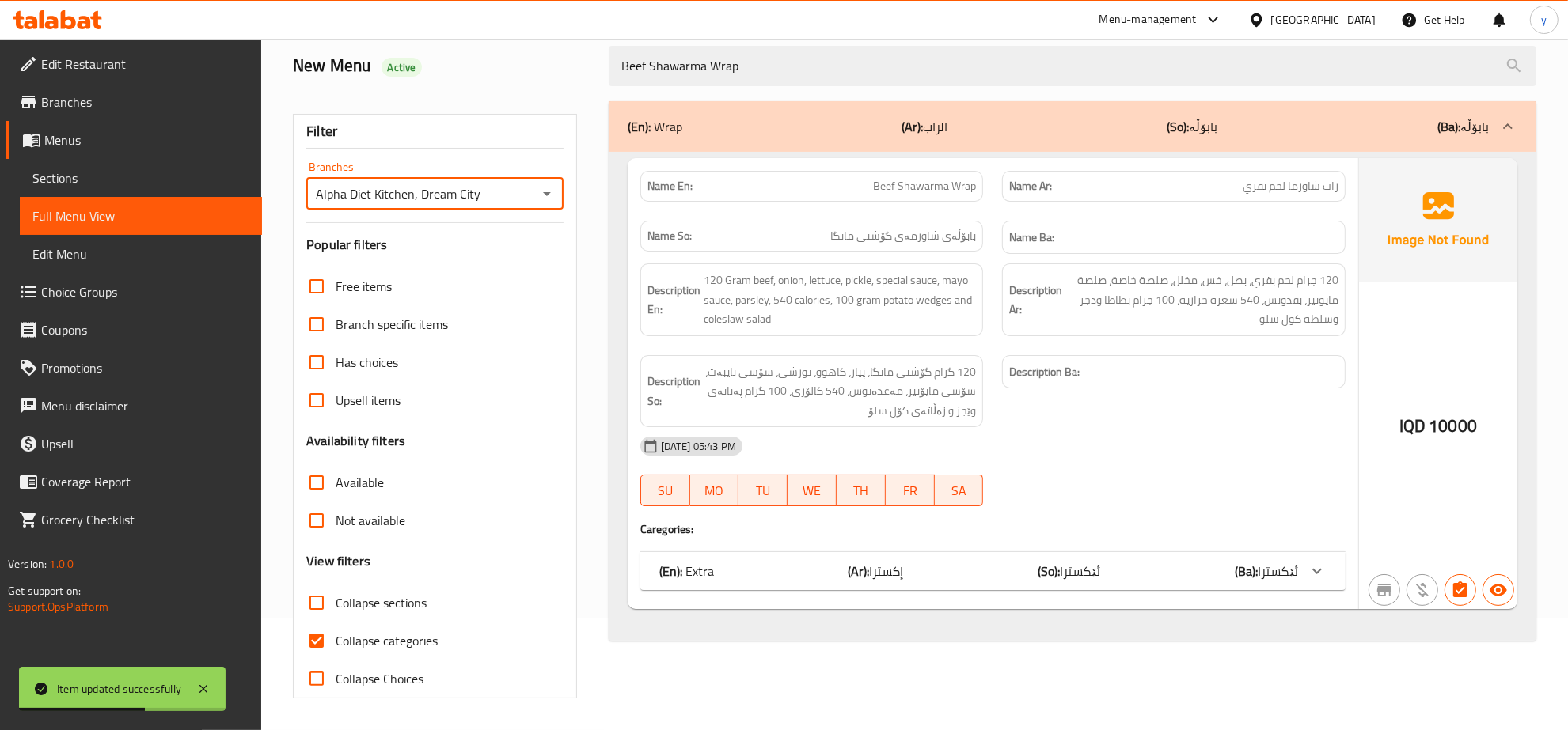
click at [319, 645] on input "Collapse categories" at bounding box center [316, 641] width 38 height 38
checkbox input "false"
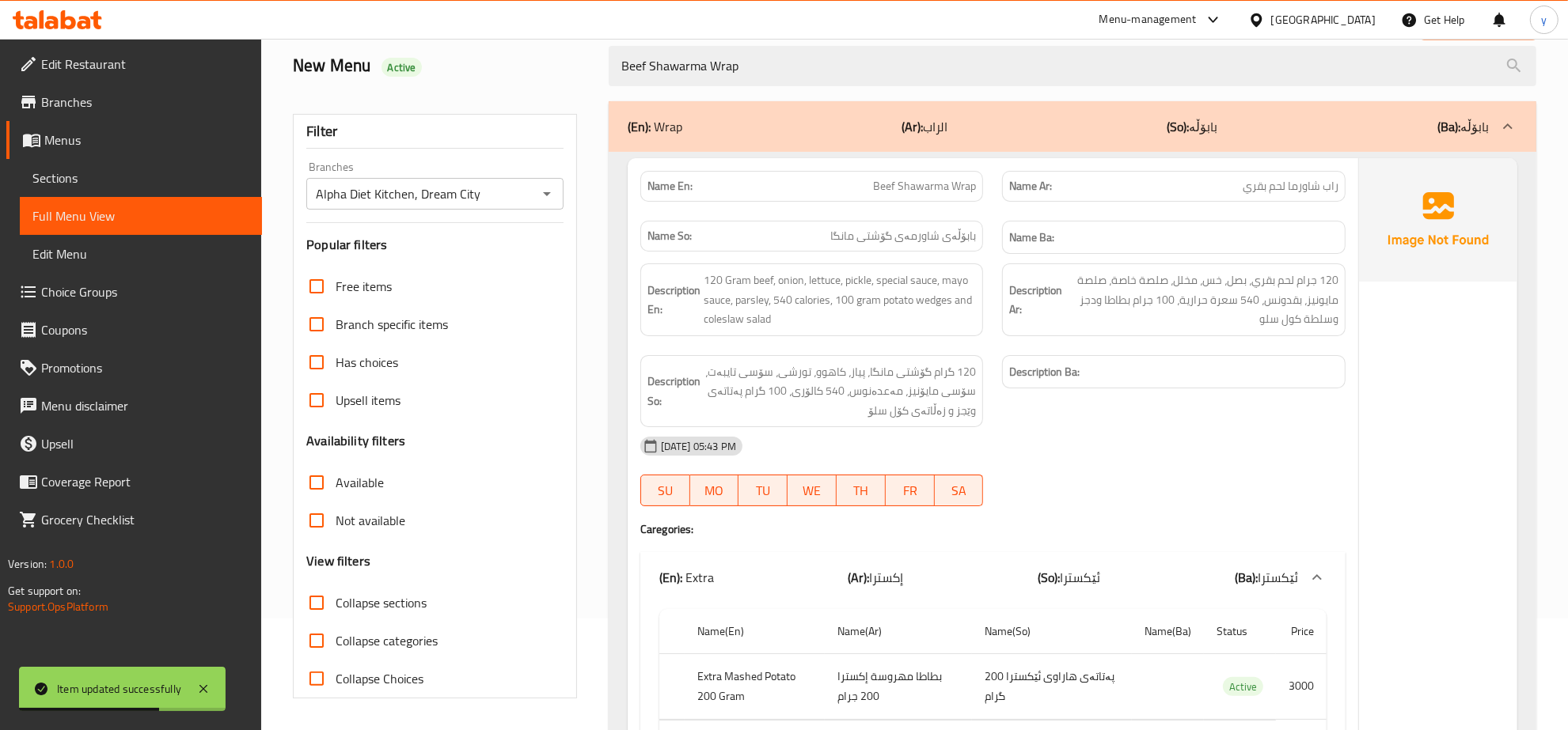
click at [210, 682] on icon at bounding box center [204, 690] width 19 height 19
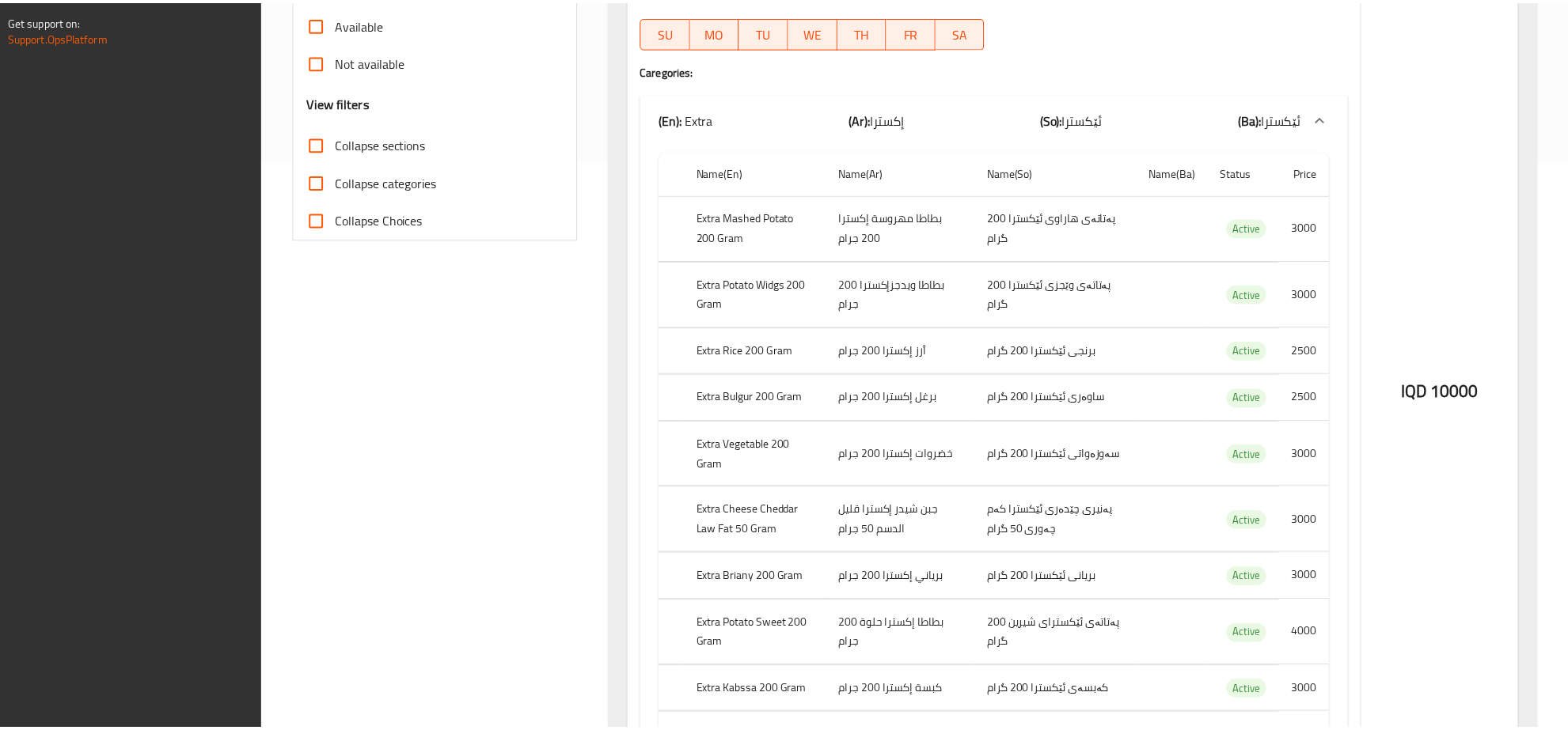
scroll to position [912, 0]
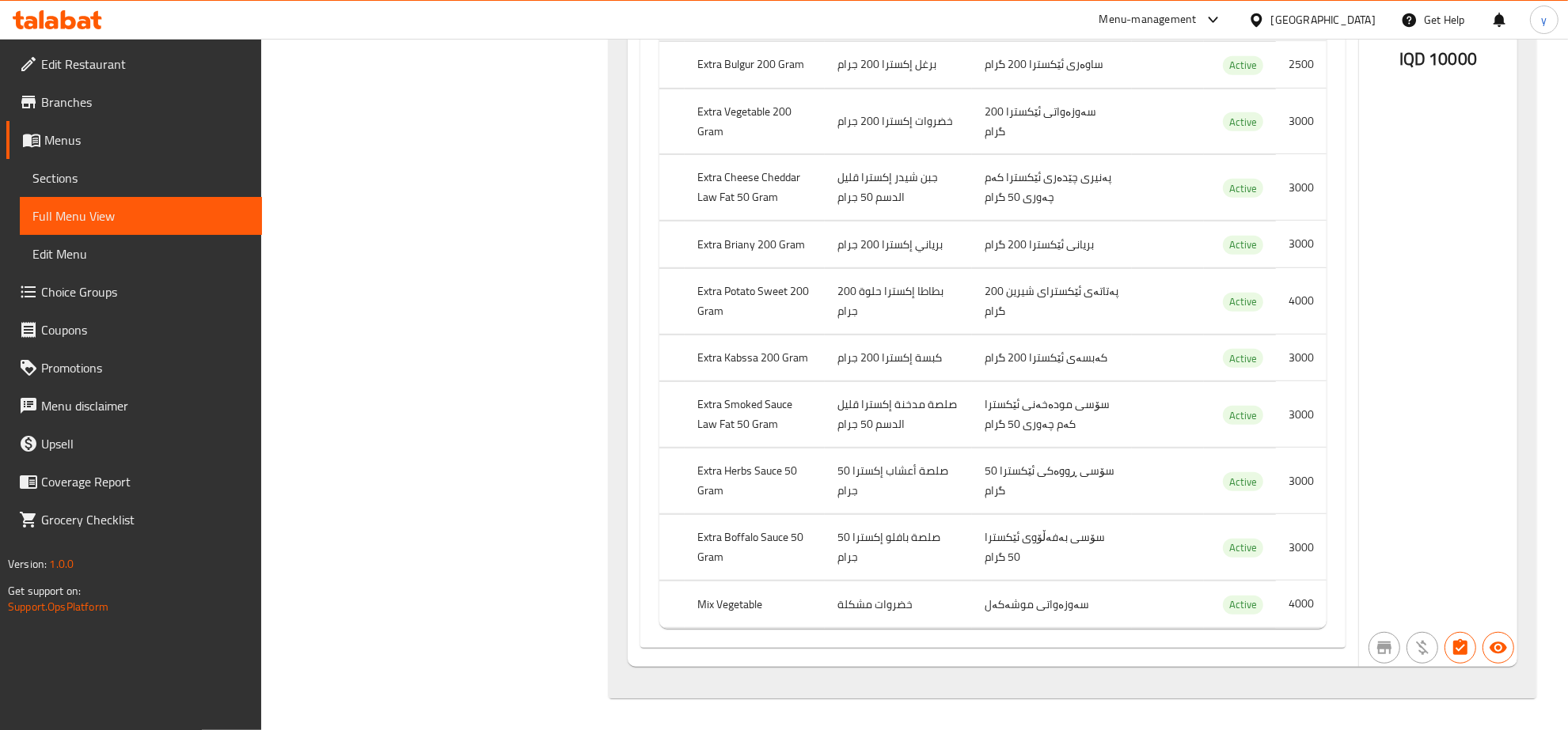
click at [97, 14] on icon at bounding box center [96, 20] width 12 height 18
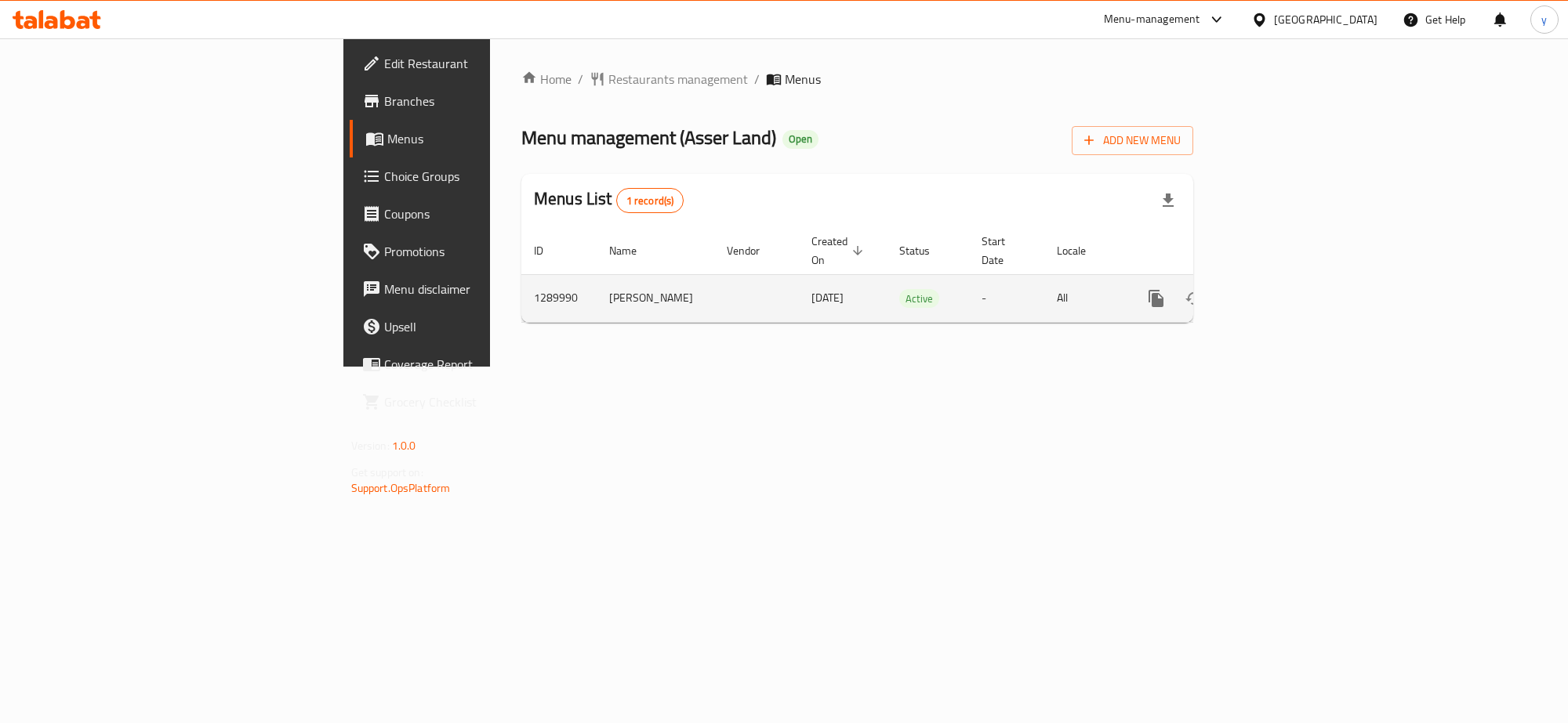
click at [1288, 289] on div "enhanced table" at bounding box center [1213, 298] width 151 height 37
click at [1288, 298] on link "enhanced table" at bounding box center [1268, 298] width 37 height 37
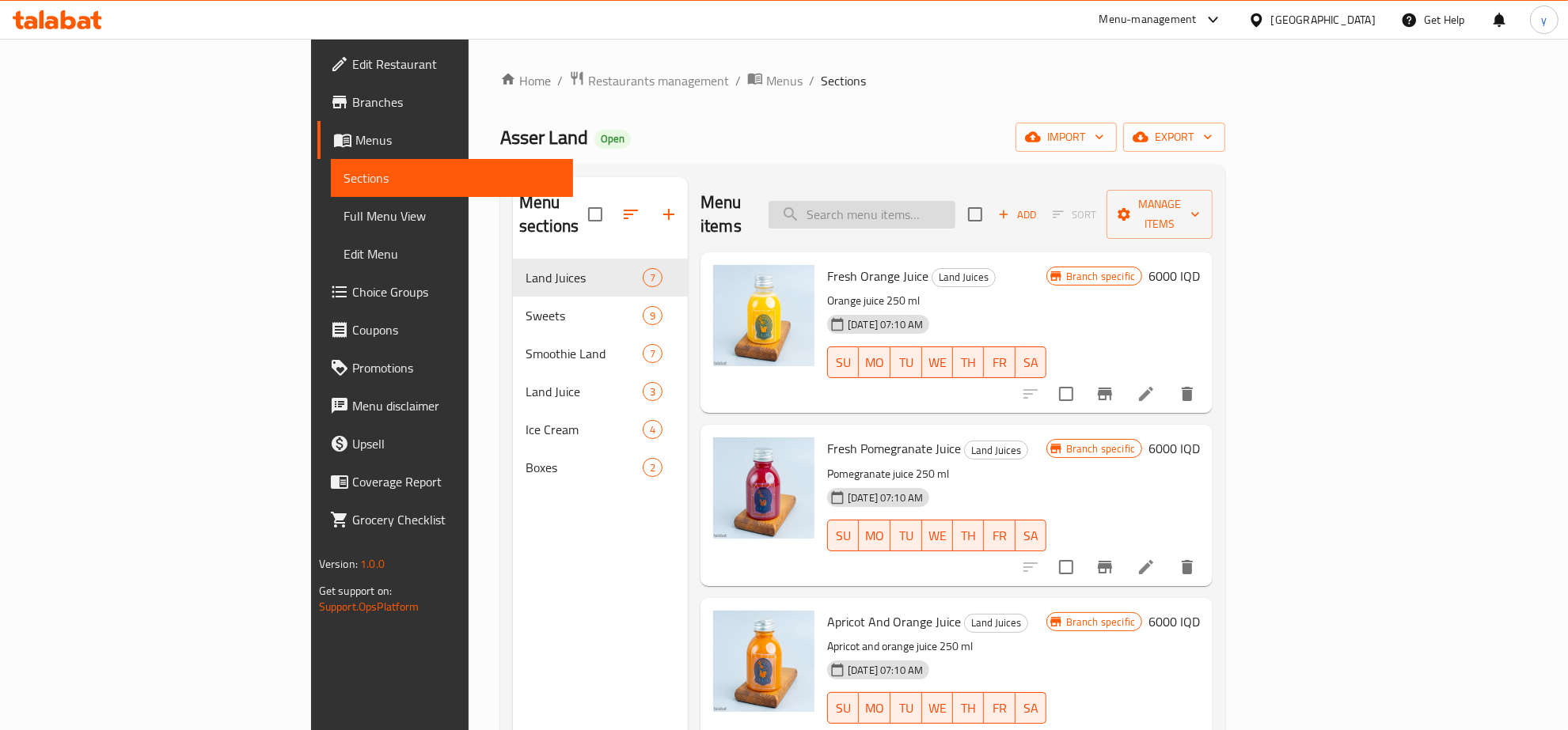
click at [955, 214] on input "search" at bounding box center [862, 214] width 187 height 28
paste input "Chocolate Dubai 260 Gr"
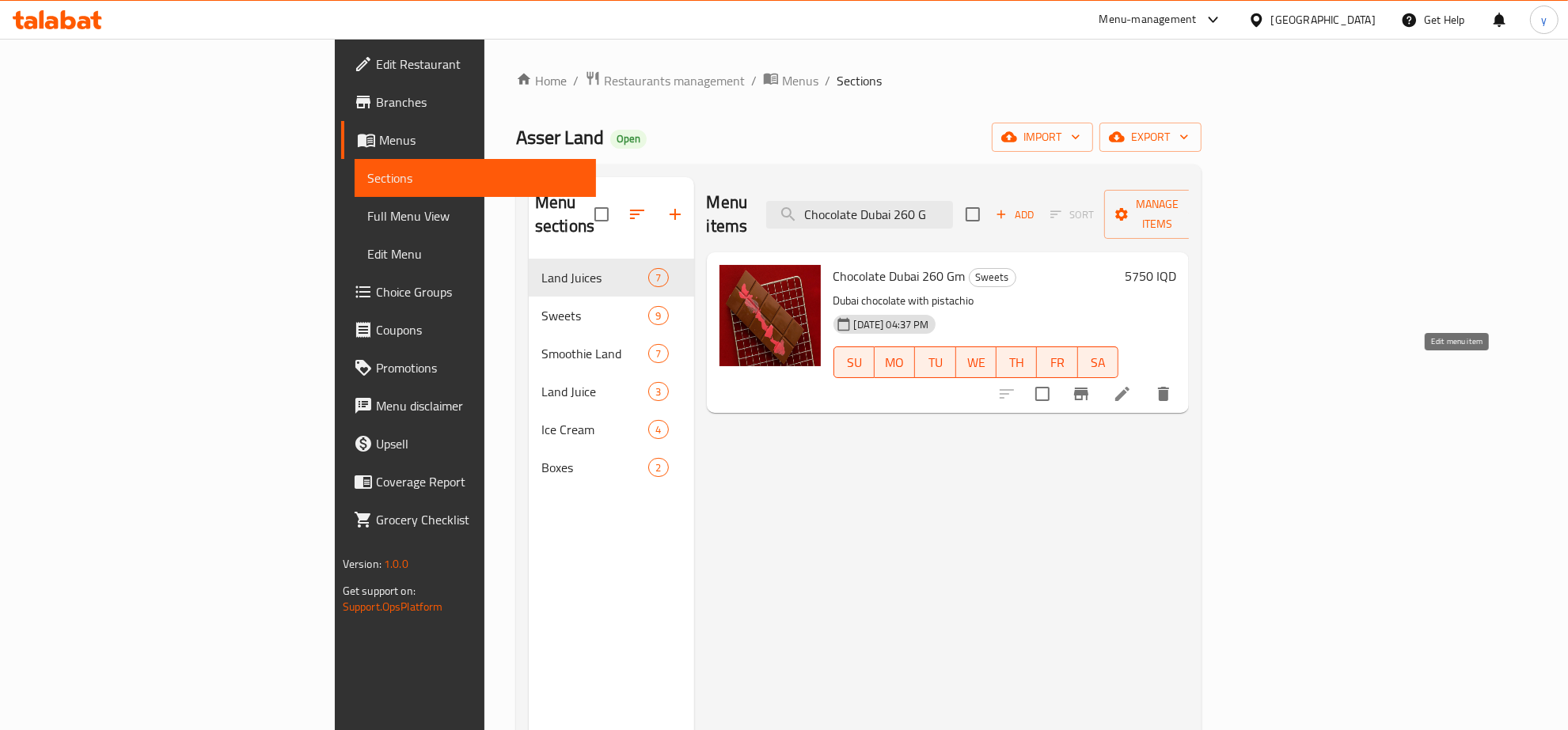
type input "Chocolate Dubai 260 G"
click at [1129, 387] on icon at bounding box center [1122, 393] width 14 height 14
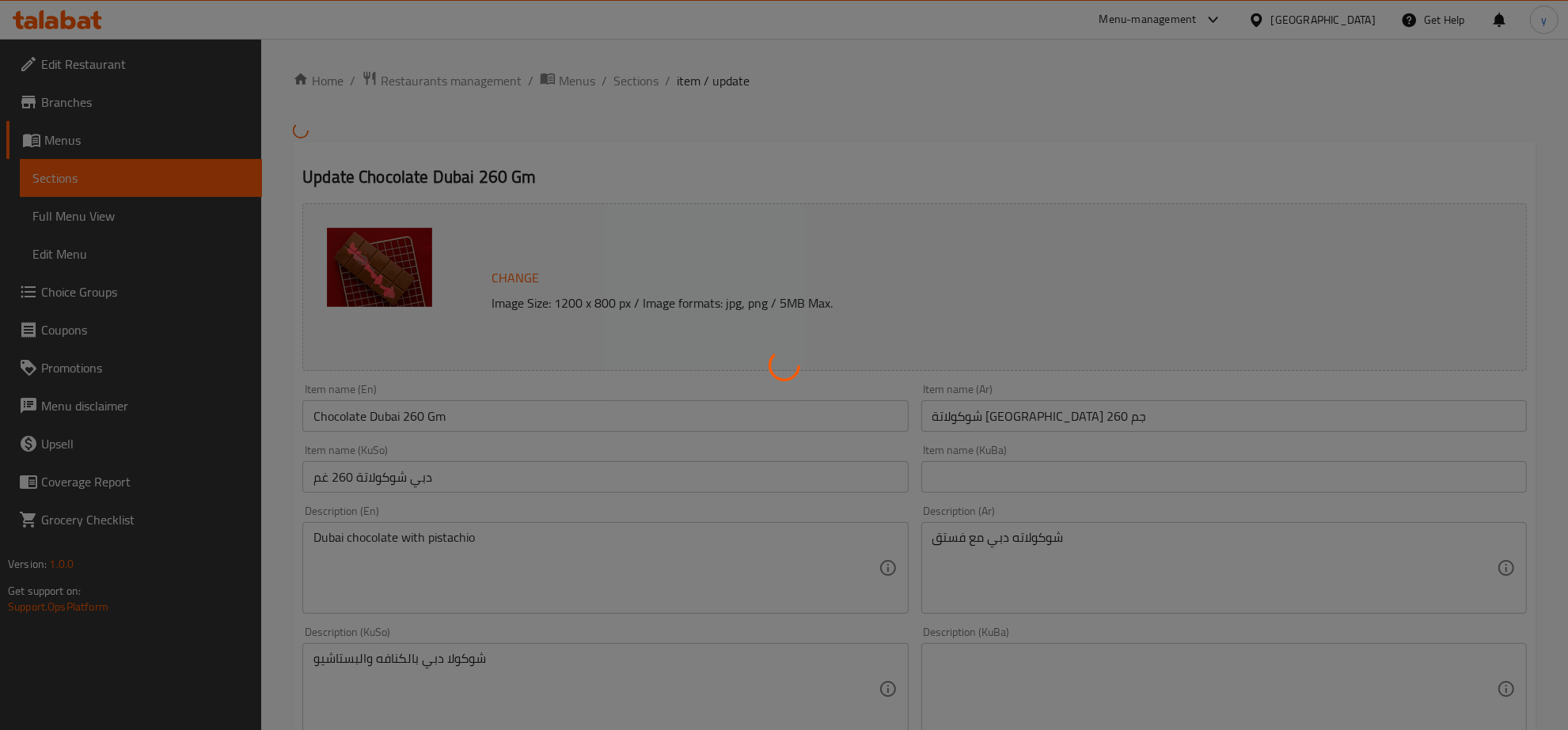
click at [645, 487] on div at bounding box center [784, 365] width 1568 height 730
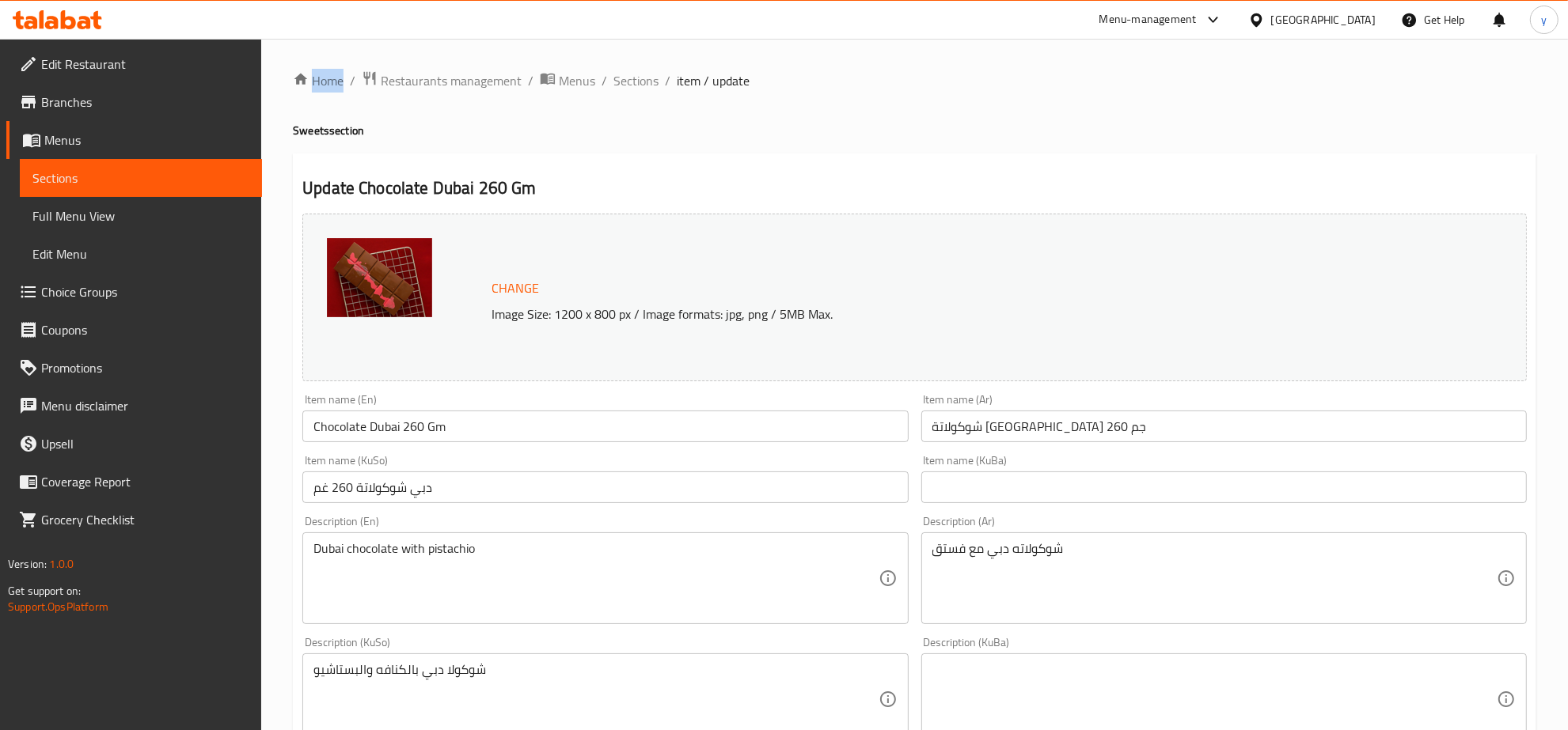
click at [645, 487] on div at bounding box center [784, 365] width 1568 height 730
click at [645, 485] on input "دبي شوكولاتة 260 غم" at bounding box center [604, 487] width 605 height 32
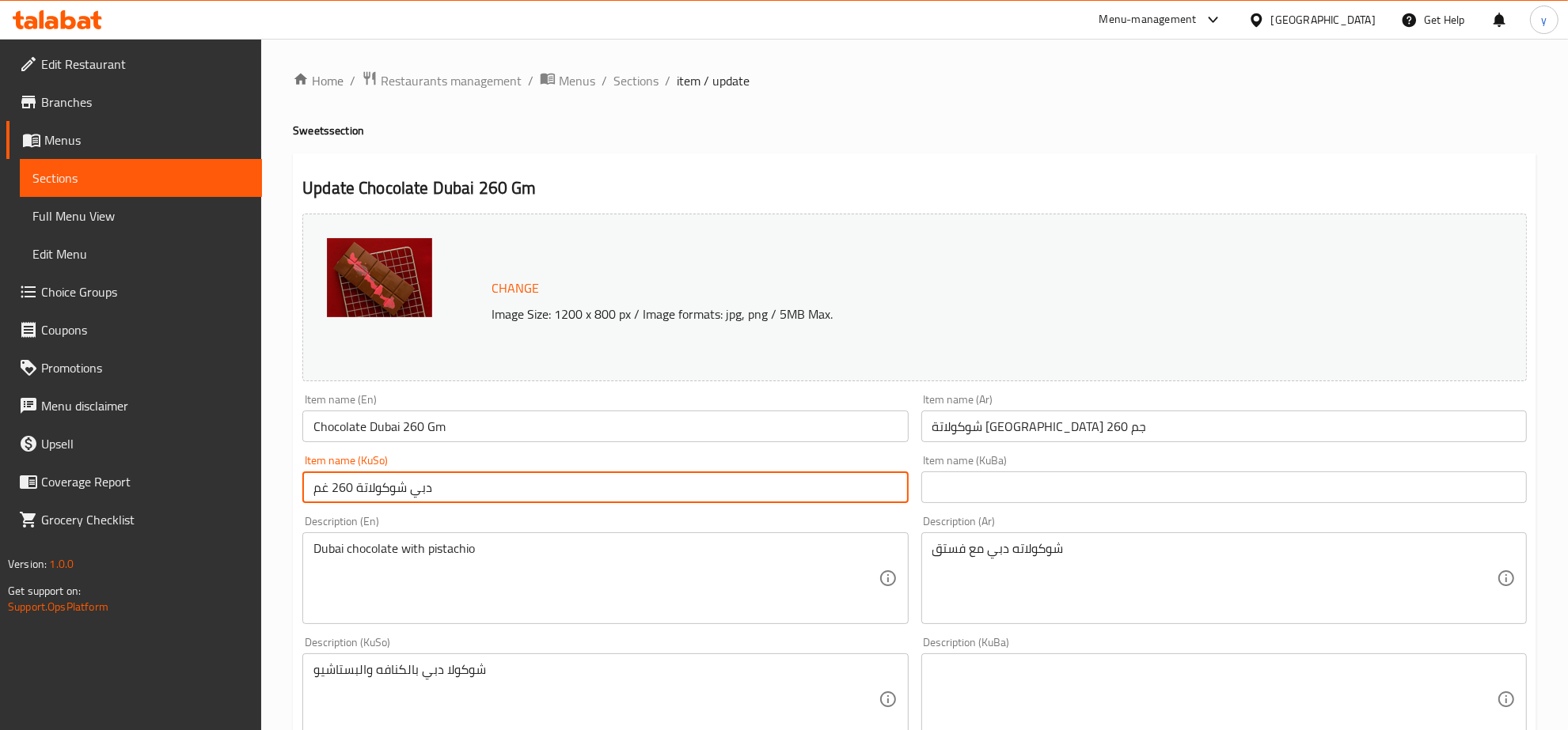
click at [645, 485] on input "دبي شوكولاتة 260 غم" at bounding box center [604, 487] width 605 height 32
type input "چوکولاتەی دوبەی 260 گم"
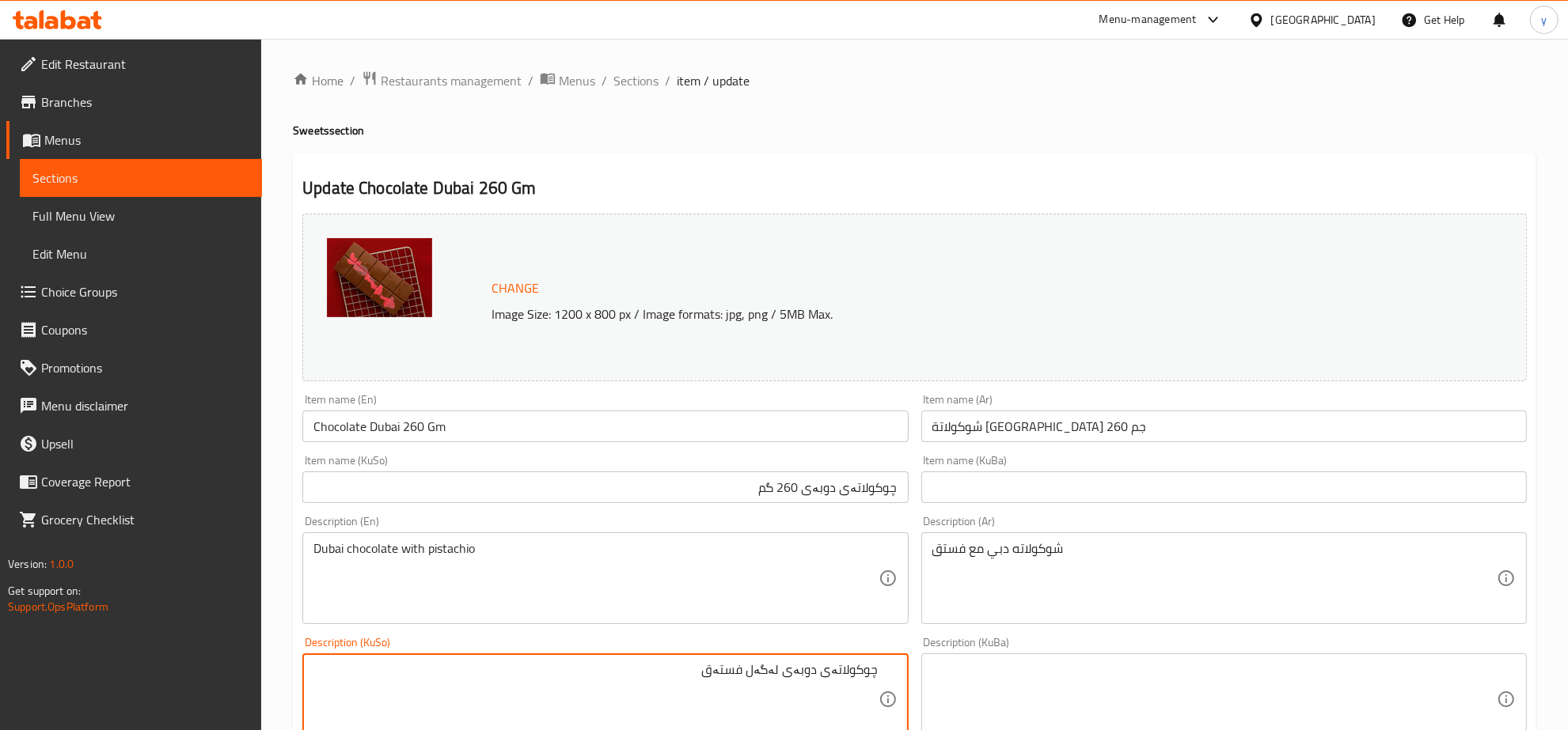
scroll to position [164, 0]
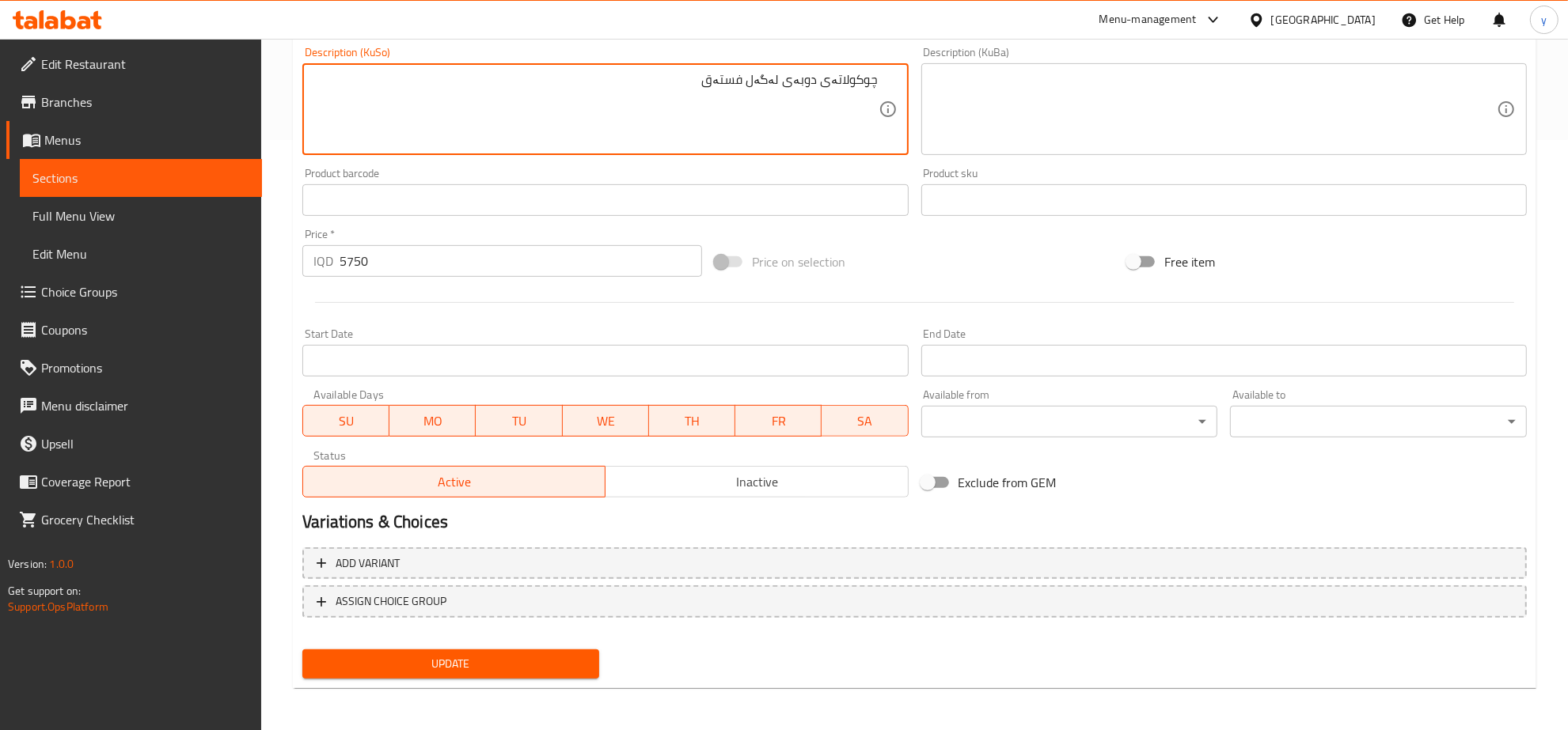
type textarea "چوکولاتەی دوبەی لەگەل فستەق"
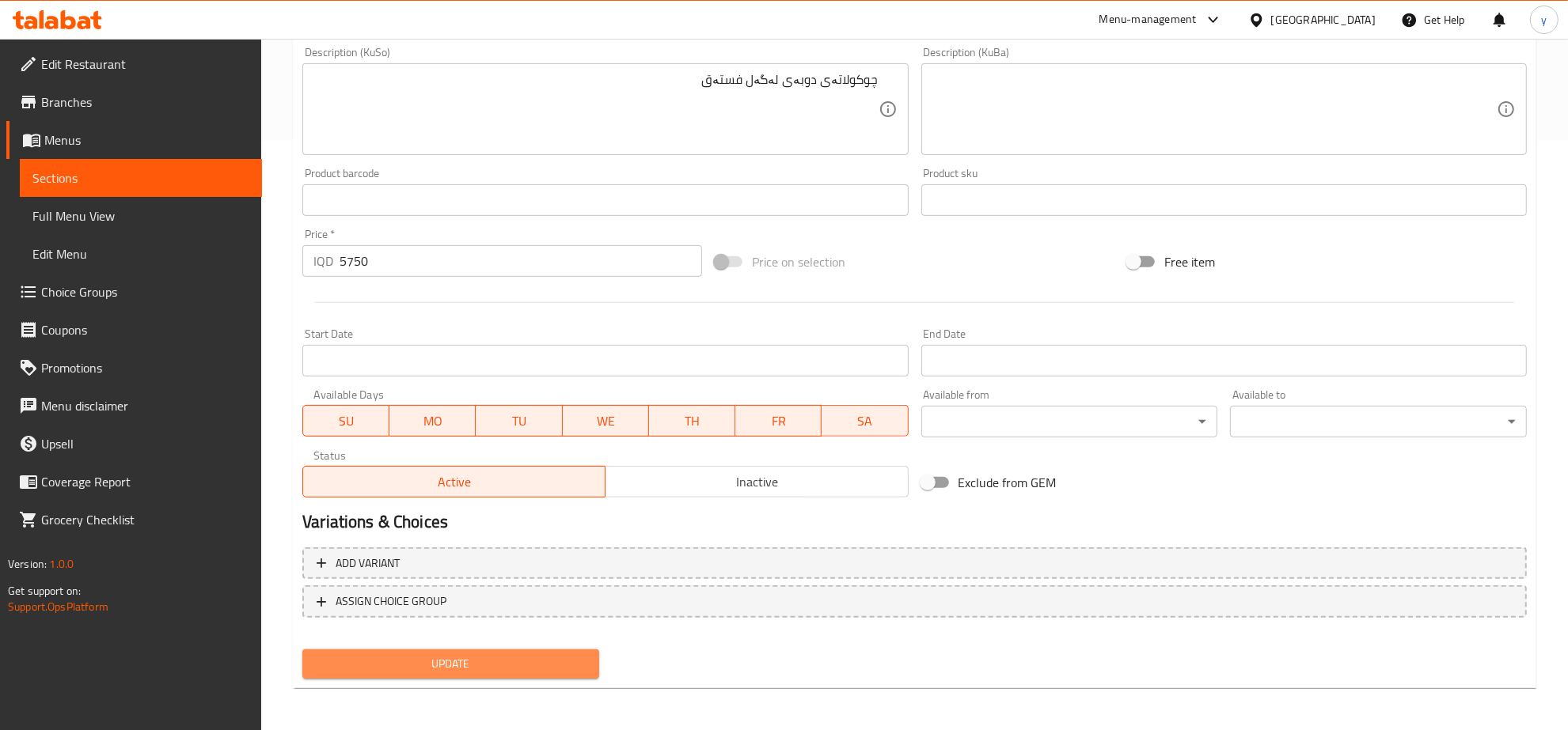
click at [547, 666] on span "Update" at bounding box center [450, 664] width 271 height 20
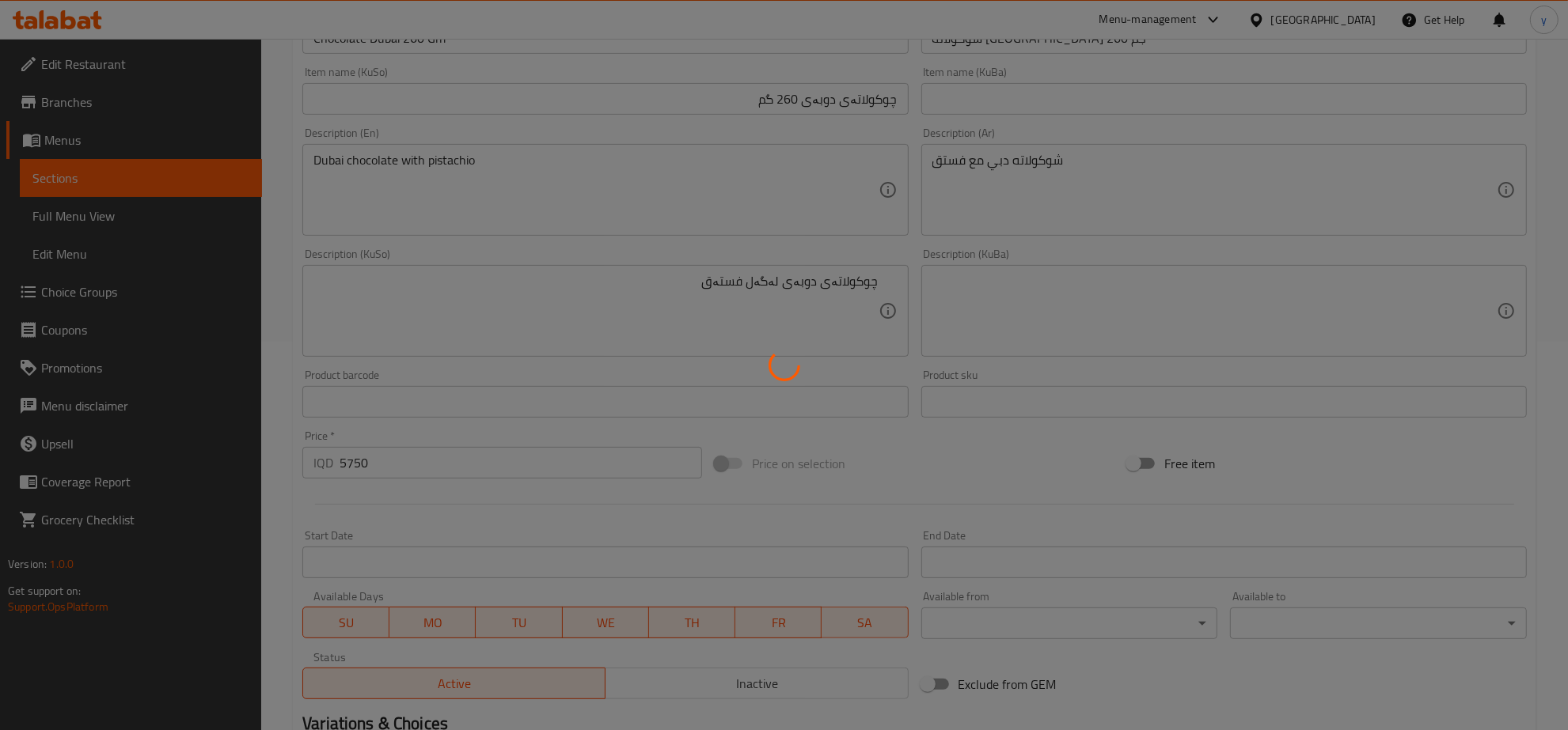
scroll to position [96, 0]
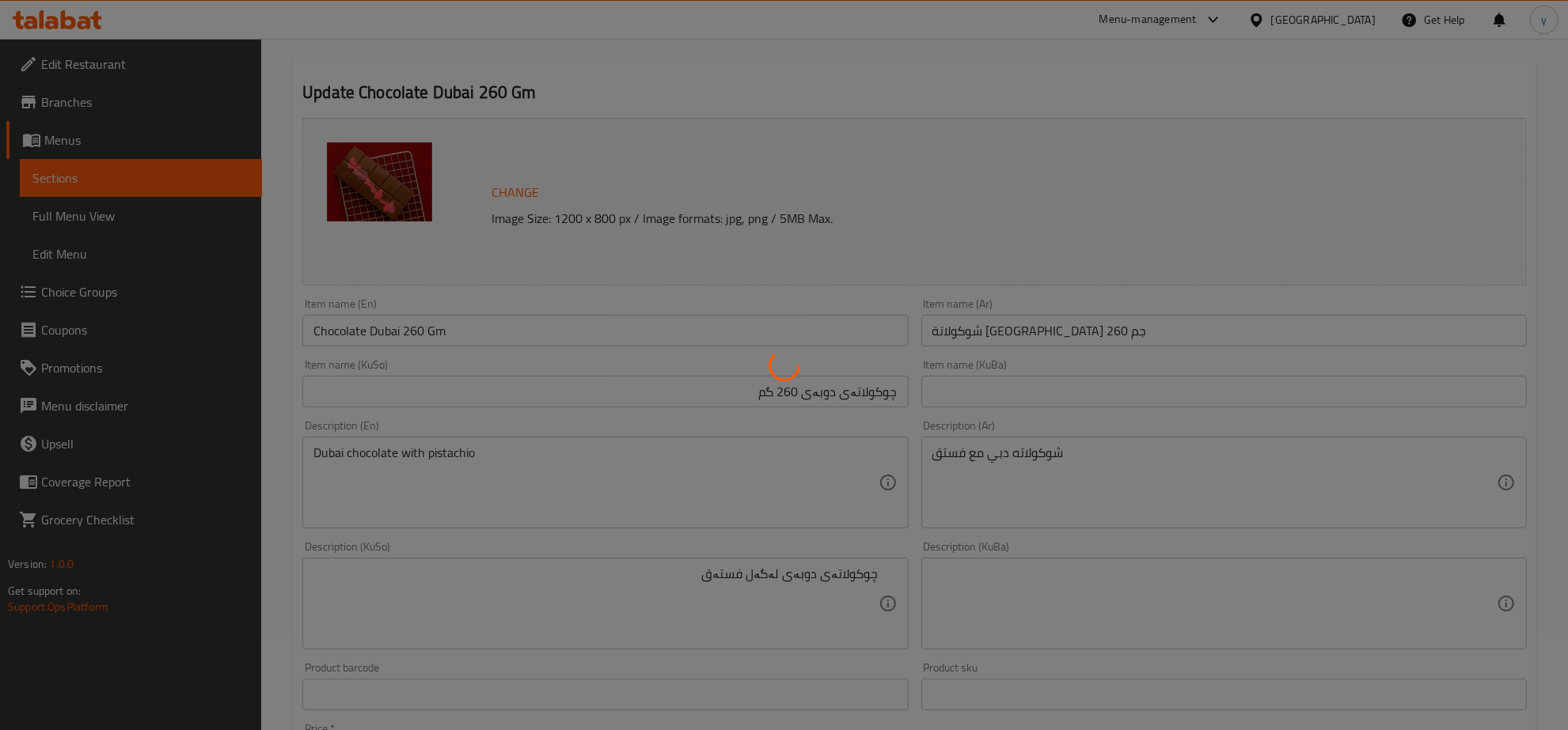
click at [440, 311] on div at bounding box center [784, 365] width 1568 height 730
click at [440, 321] on div at bounding box center [784, 365] width 1568 height 730
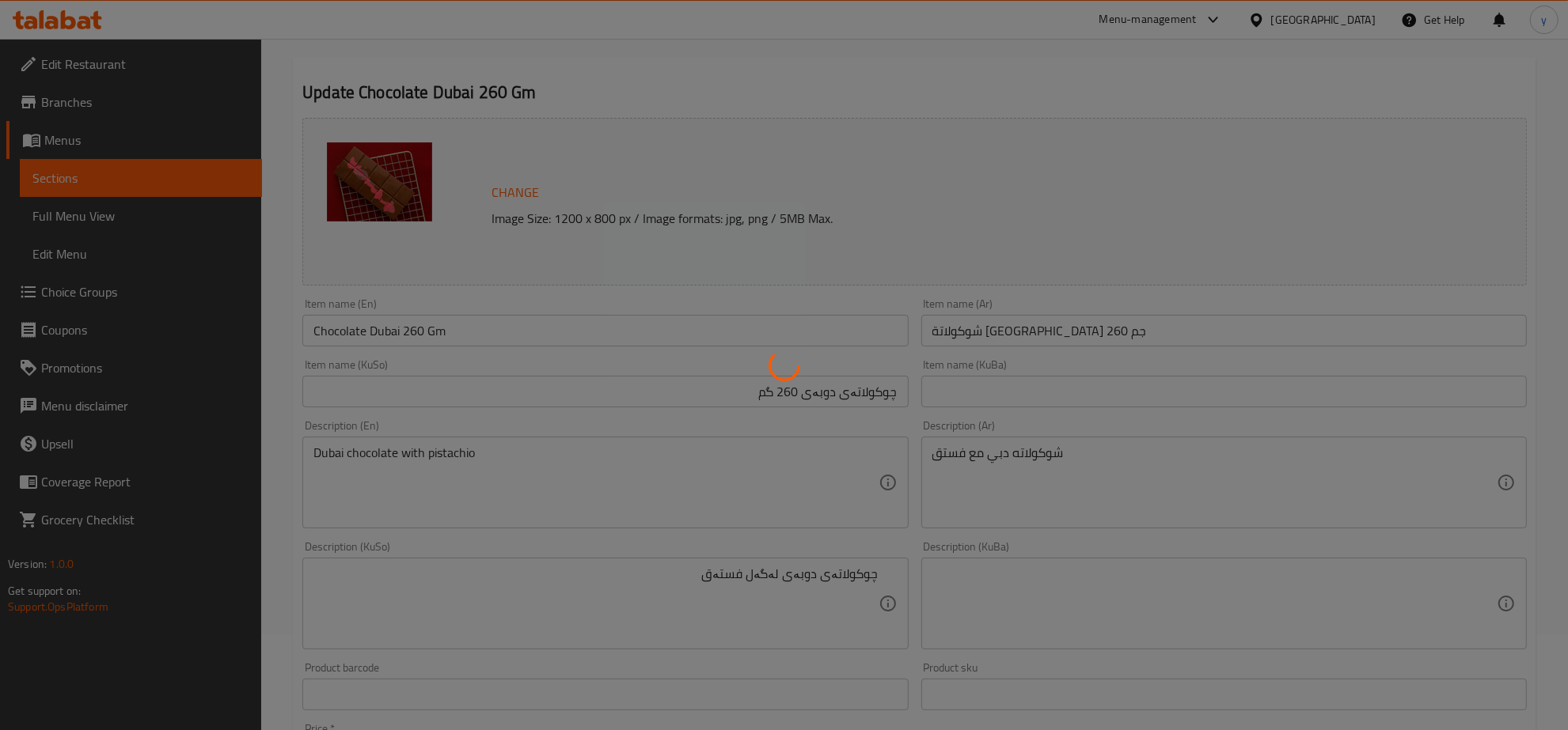
click at [440, 321] on div at bounding box center [784, 365] width 1568 height 730
click at [443, 323] on div at bounding box center [784, 365] width 1568 height 730
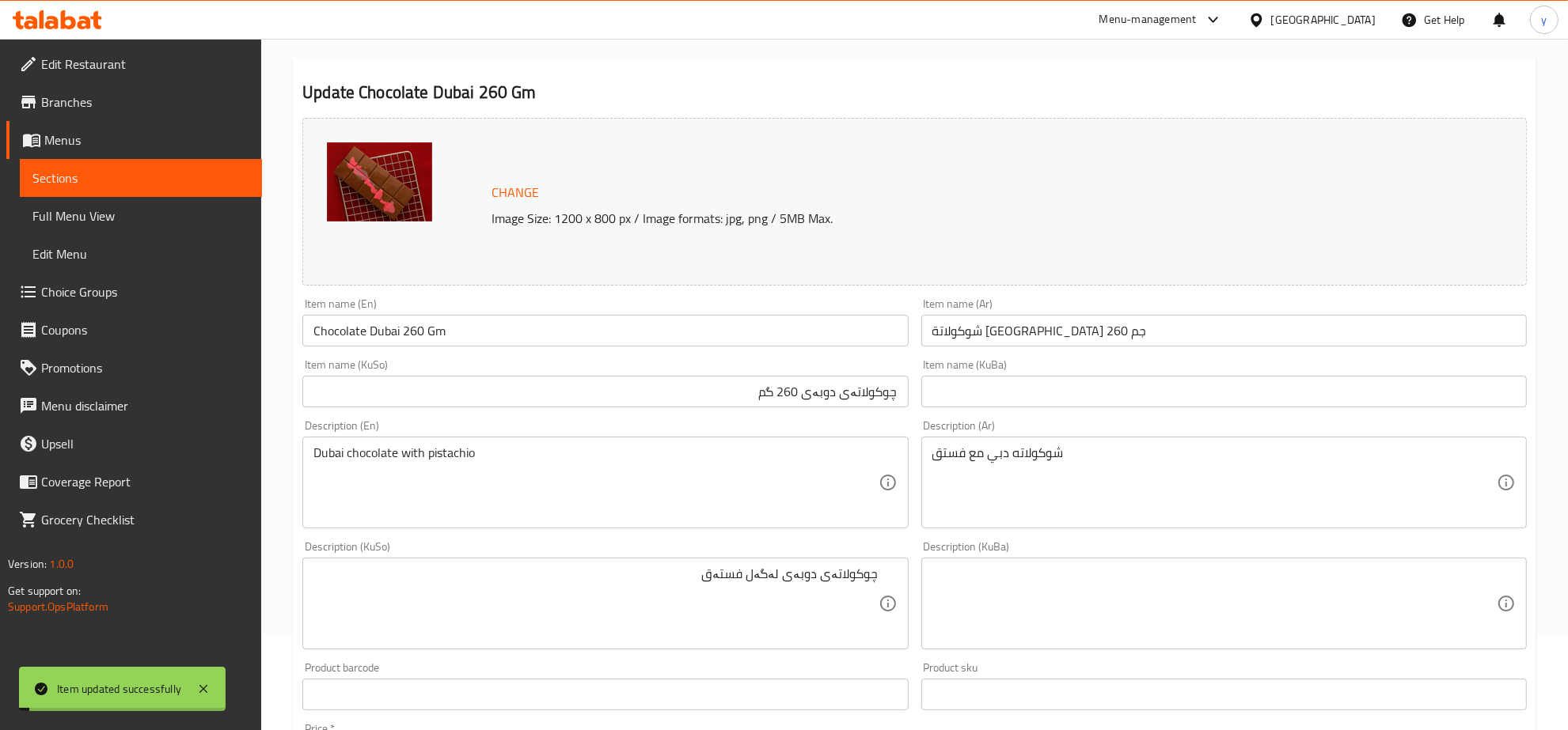
click at [432, 349] on div "Item name (En) Chocolate Dubai 260 Gm Item name (En)" at bounding box center [605, 322] width 619 height 61
click at [443, 334] on input "Chocolate Dubai 260 Gm" at bounding box center [604, 330] width 605 height 32
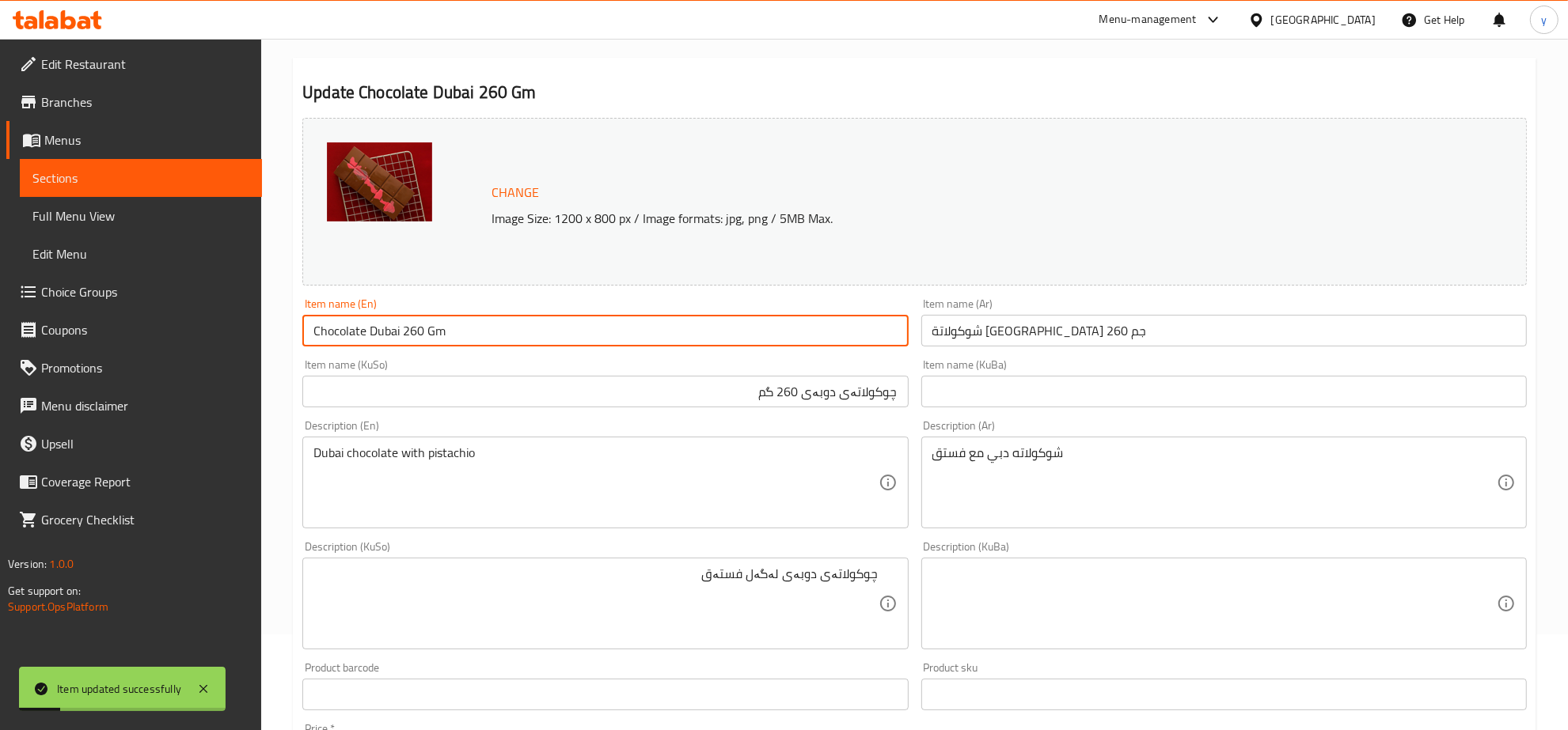
click at [443, 334] on input "Chocolate Dubai 260 Gm" at bounding box center [604, 330] width 605 height 32
click at [127, 202] on link "Full Menu View" at bounding box center [141, 215] width 242 height 38
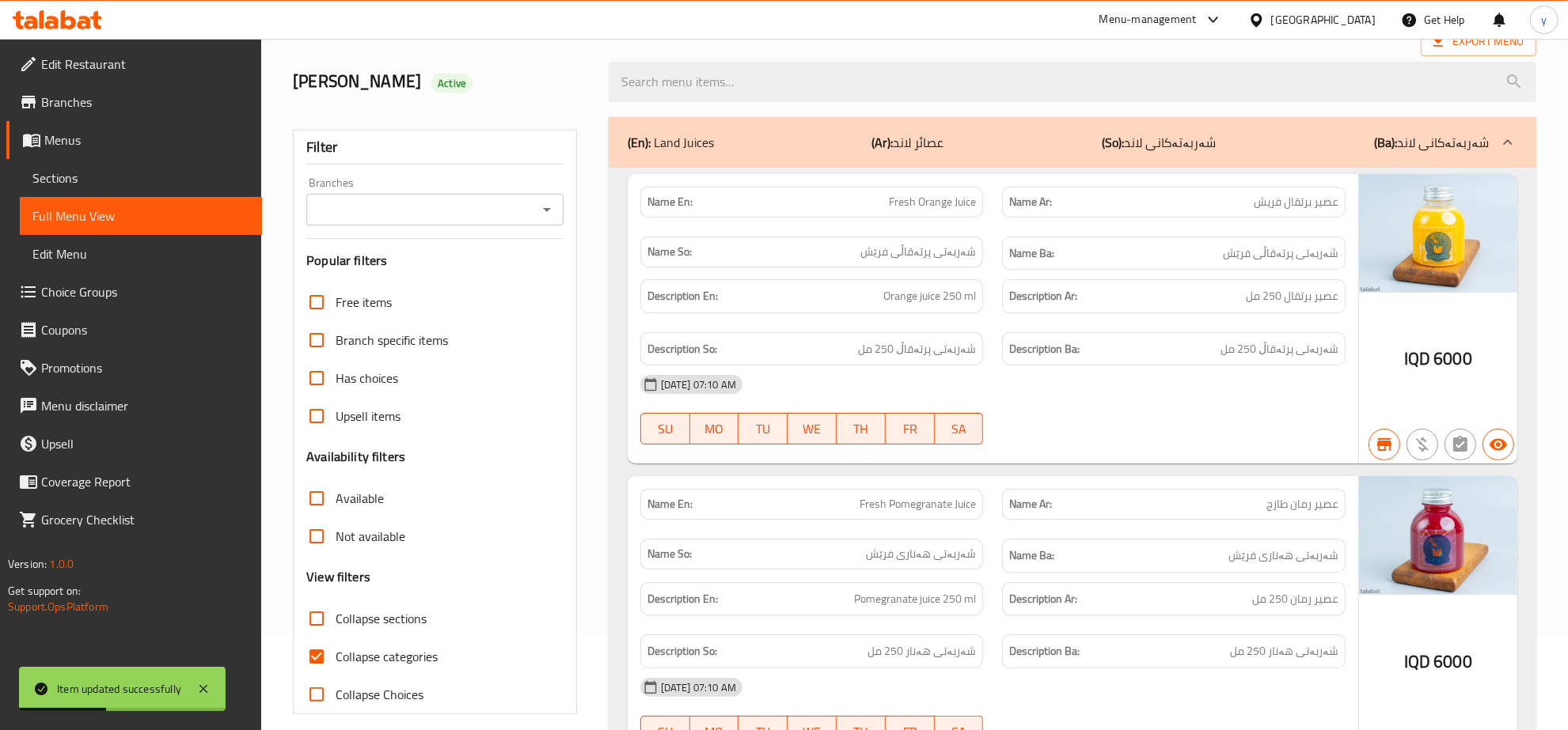
click at [544, 203] on icon "Open" at bounding box center [547, 210] width 19 height 19
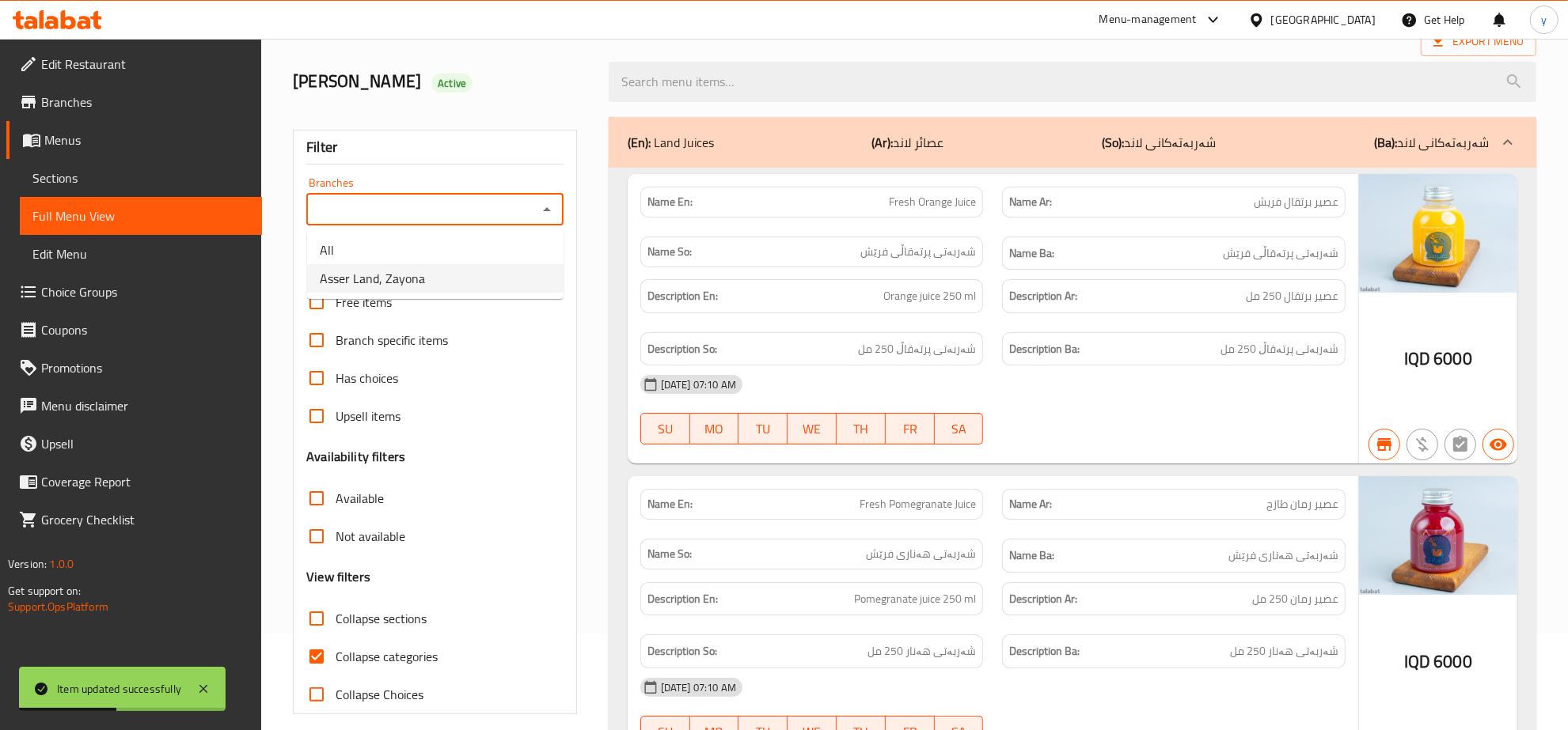
click at [430, 289] on li "Asser Land, Zayona" at bounding box center [435, 279] width 257 height 29
type input "Asser Land, Zayona"
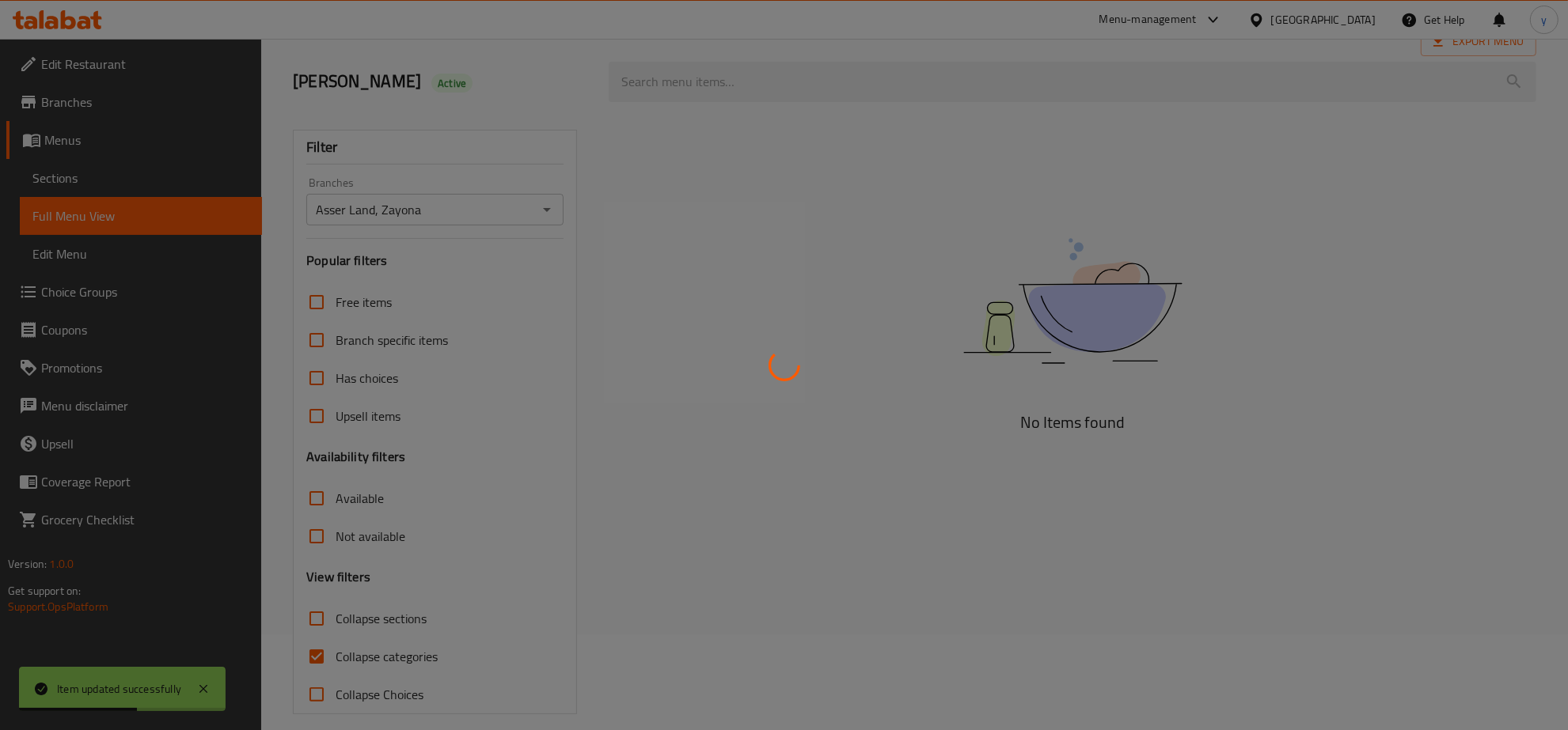
click at [766, 78] on div at bounding box center [784, 365] width 1568 height 730
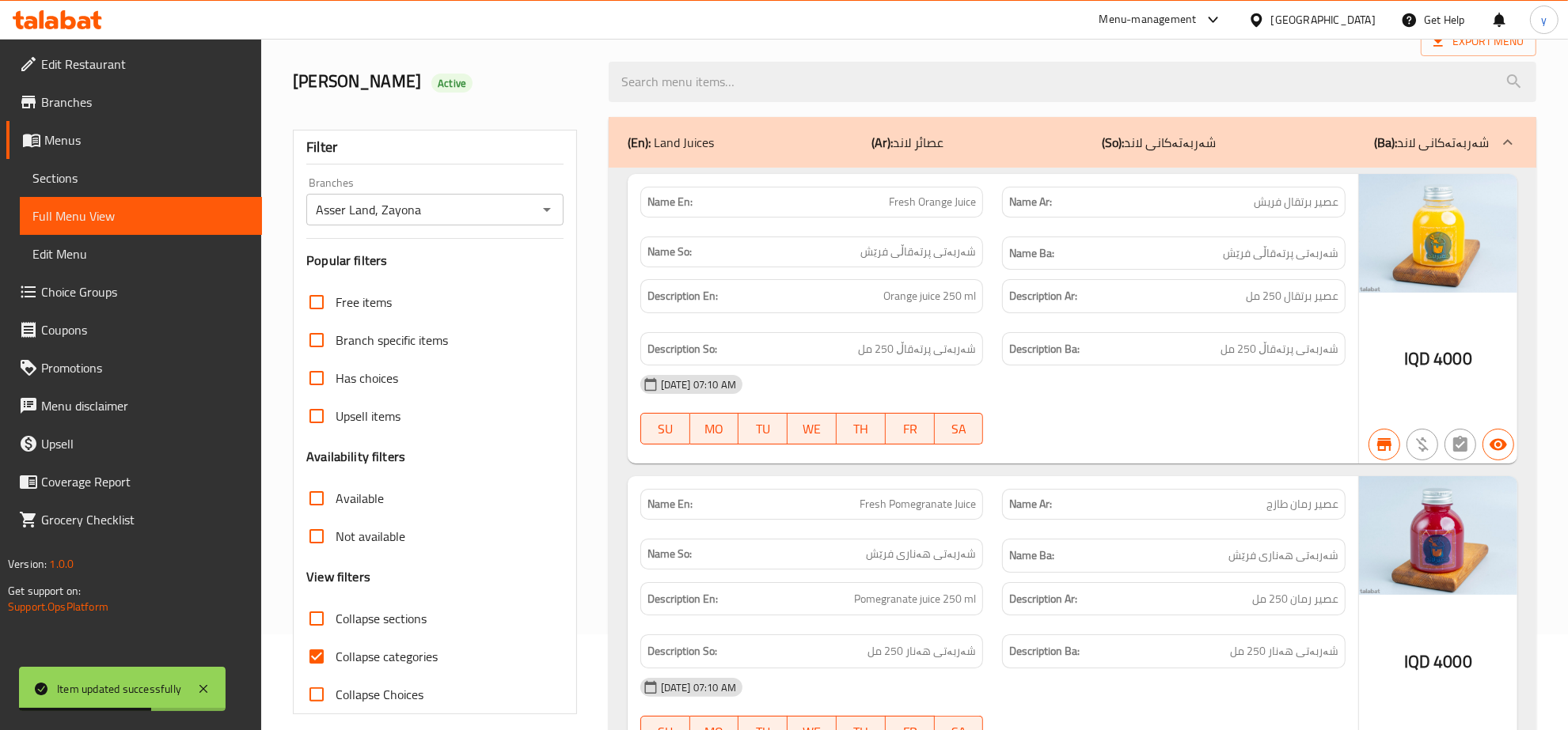
click at [766, 78] on input "search" at bounding box center [1073, 82] width 927 height 40
paste input "Chocolate Dubai 260 Gm"
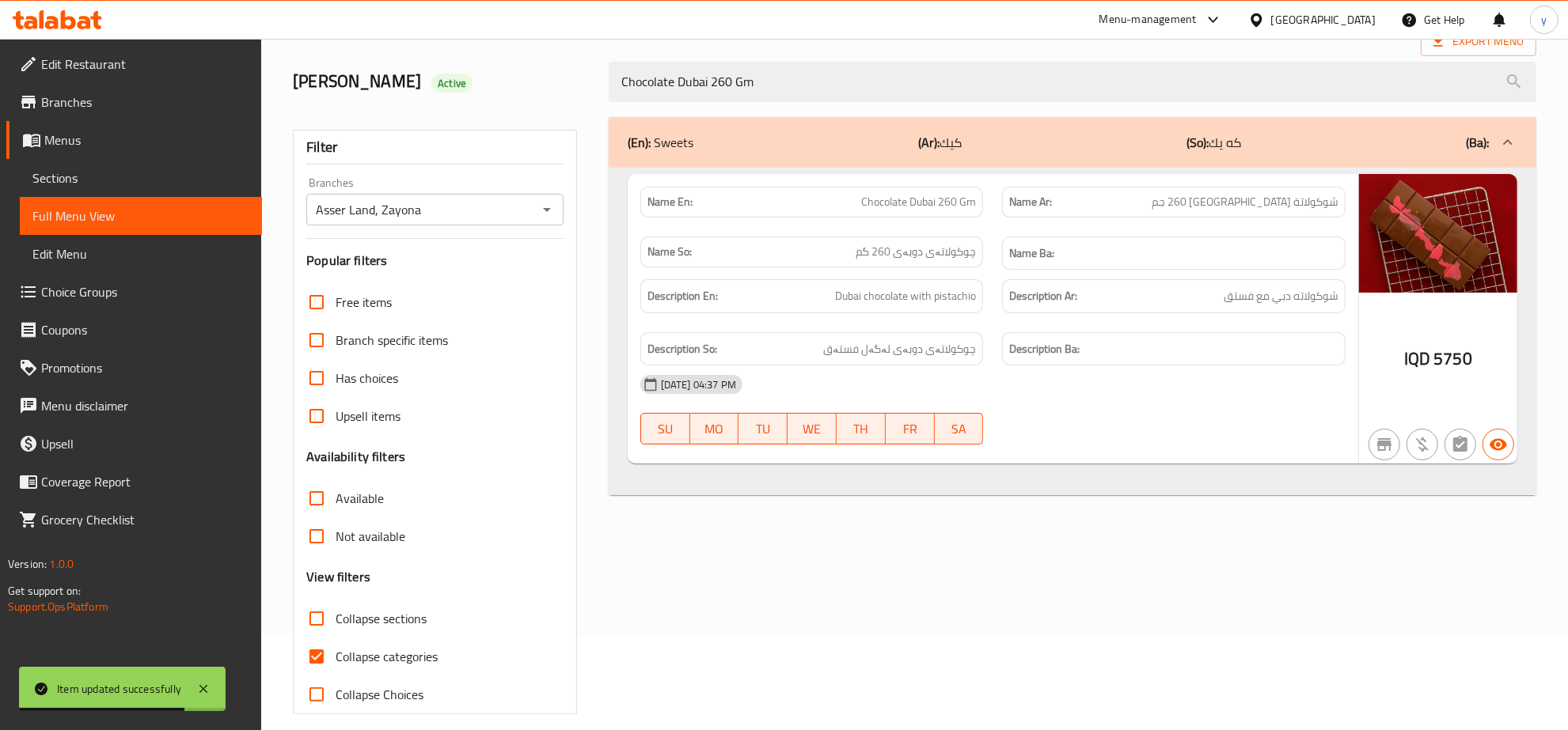
type input "Chocolate Dubai 260 Gm"
click at [320, 654] on input "Collapse categories" at bounding box center [316, 656] width 38 height 38
checkbox input "false"
click at [199, 686] on icon at bounding box center [204, 690] width 19 height 19
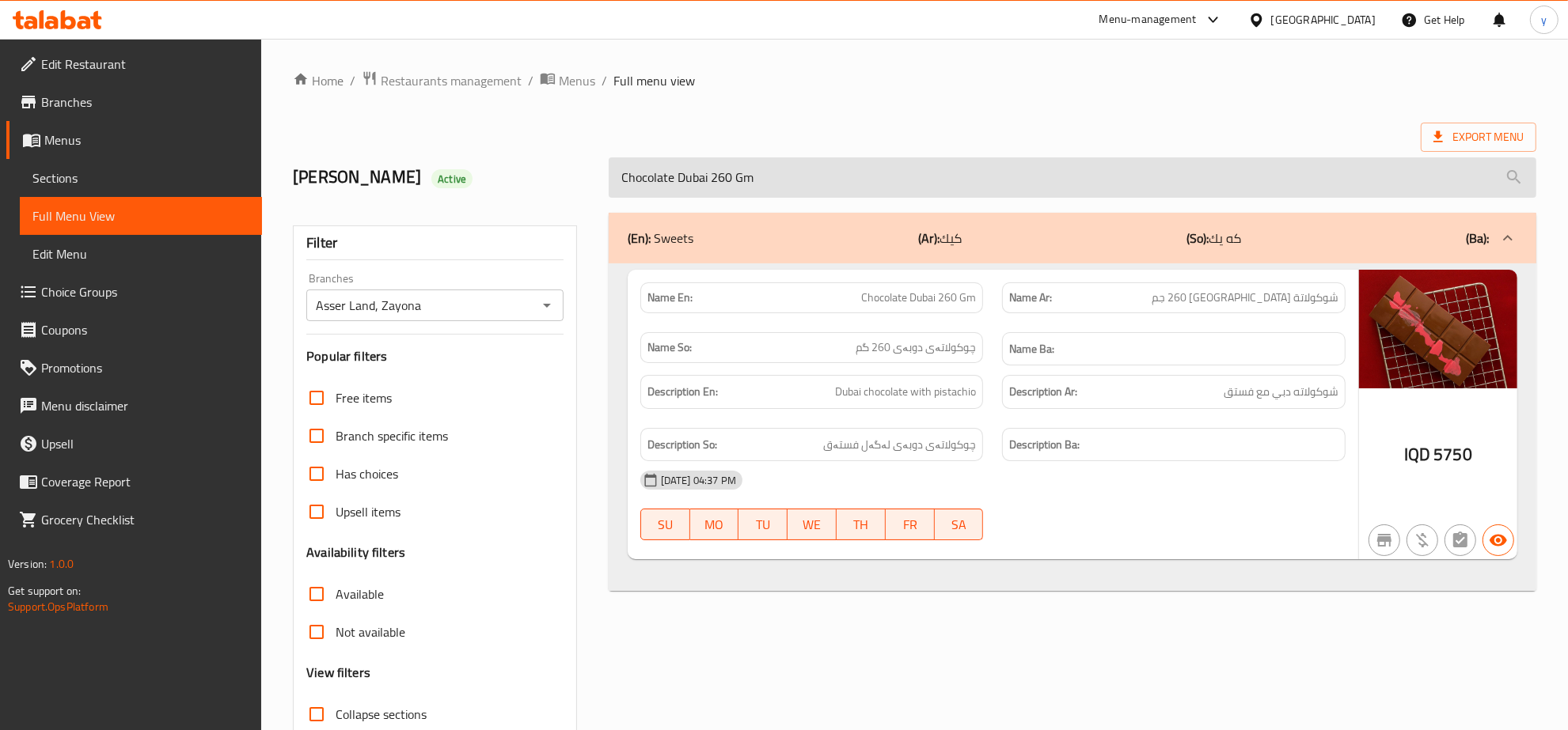
click at [784, 196] on input "Chocolate Dubai 260 Gm" at bounding box center [1073, 178] width 927 height 40
paste input "Tropical Fruit Juice"
click at [784, 196] on input "Tropical Fruit Juice" at bounding box center [1073, 178] width 927 height 40
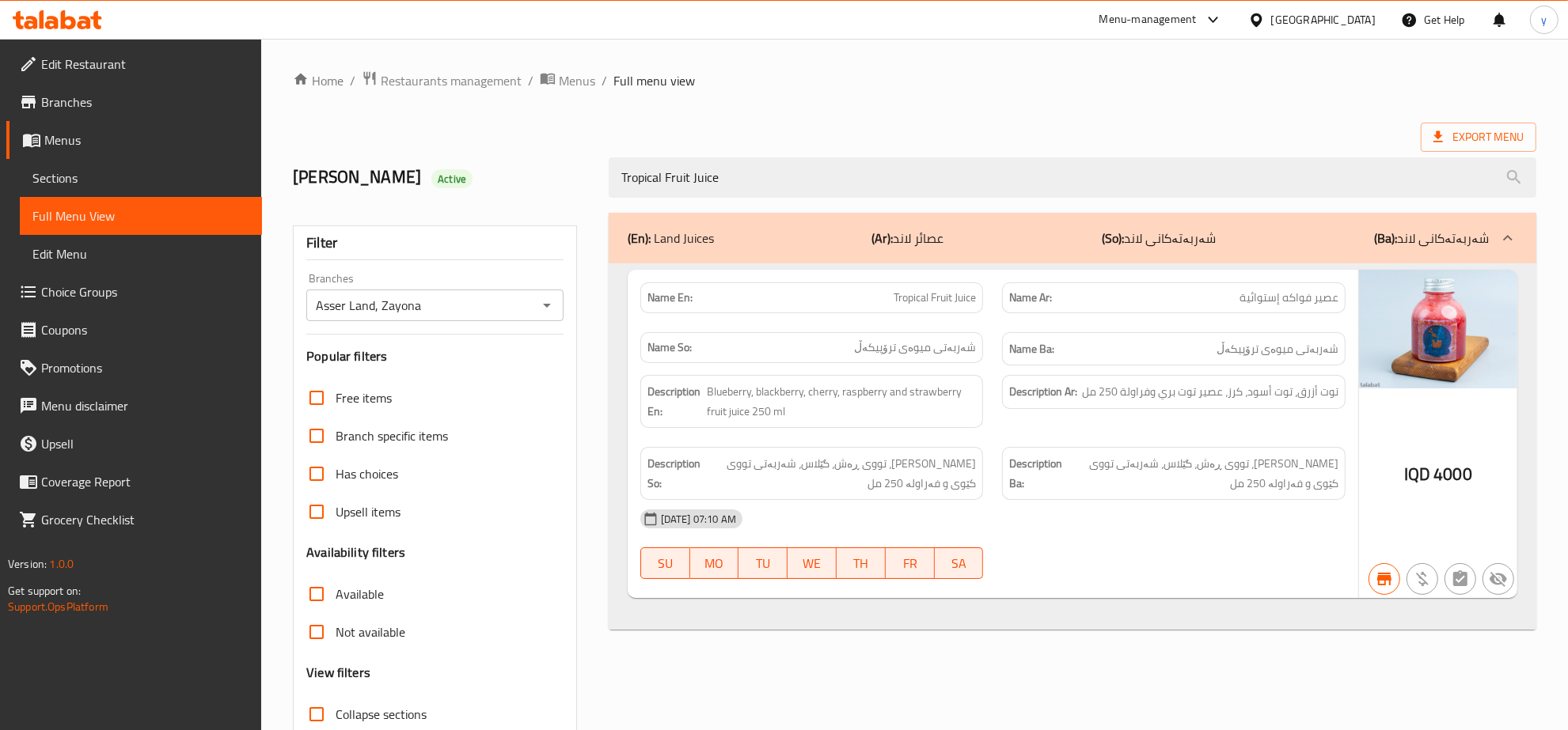
type input "Tropical Fruit Juice"
click at [1422, 327] on img at bounding box center [1438, 329] width 159 height 118
drag, startPoint x: 1422, startPoint y: 327, endPoint x: 587, endPoint y: -89, distance: 932.9
click at [587, 0] on html "​ Menu-management [GEOGRAPHIC_DATA] Get Help y Edit Restaurant Branches Menus S…" at bounding box center [784, 365] width 1568 height 730
click at [137, 184] on span "Sections" at bounding box center [140, 178] width 216 height 19
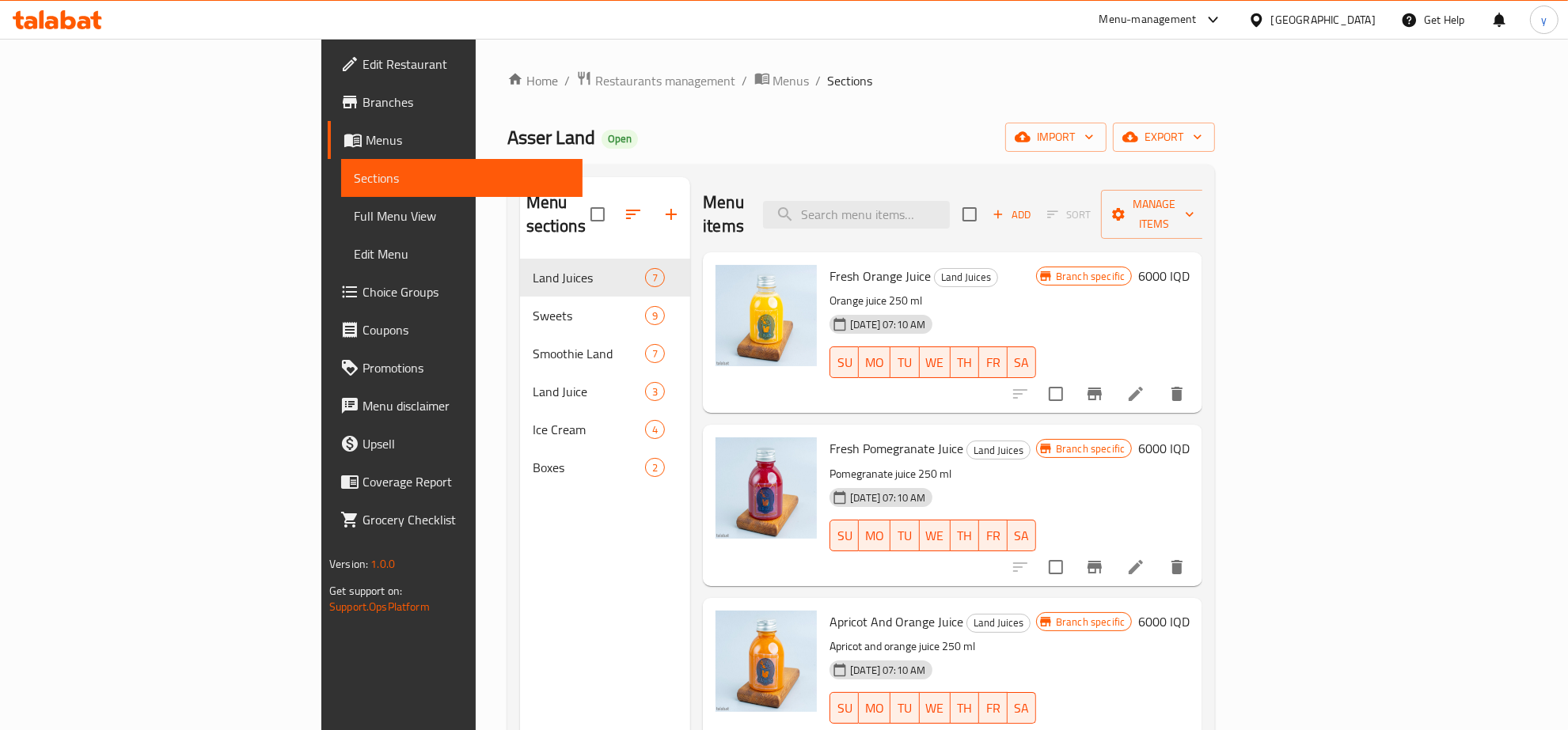
click at [948, 186] on div "Menu items Add Sort Manage items" at bounding box center [952, 214] width 499 height 75
drag, startPoint x: 948, startPoint y: 186, endPoint x: 962, endPoint y: 208, distance: 26.1
click at [954, 199] on div "Menu items Add Sort Manage items" at bounding box center [952, 214] width 499 height 75
click at [949, 208] on input "search" at bounding box center [856, 214] width 187 height 28
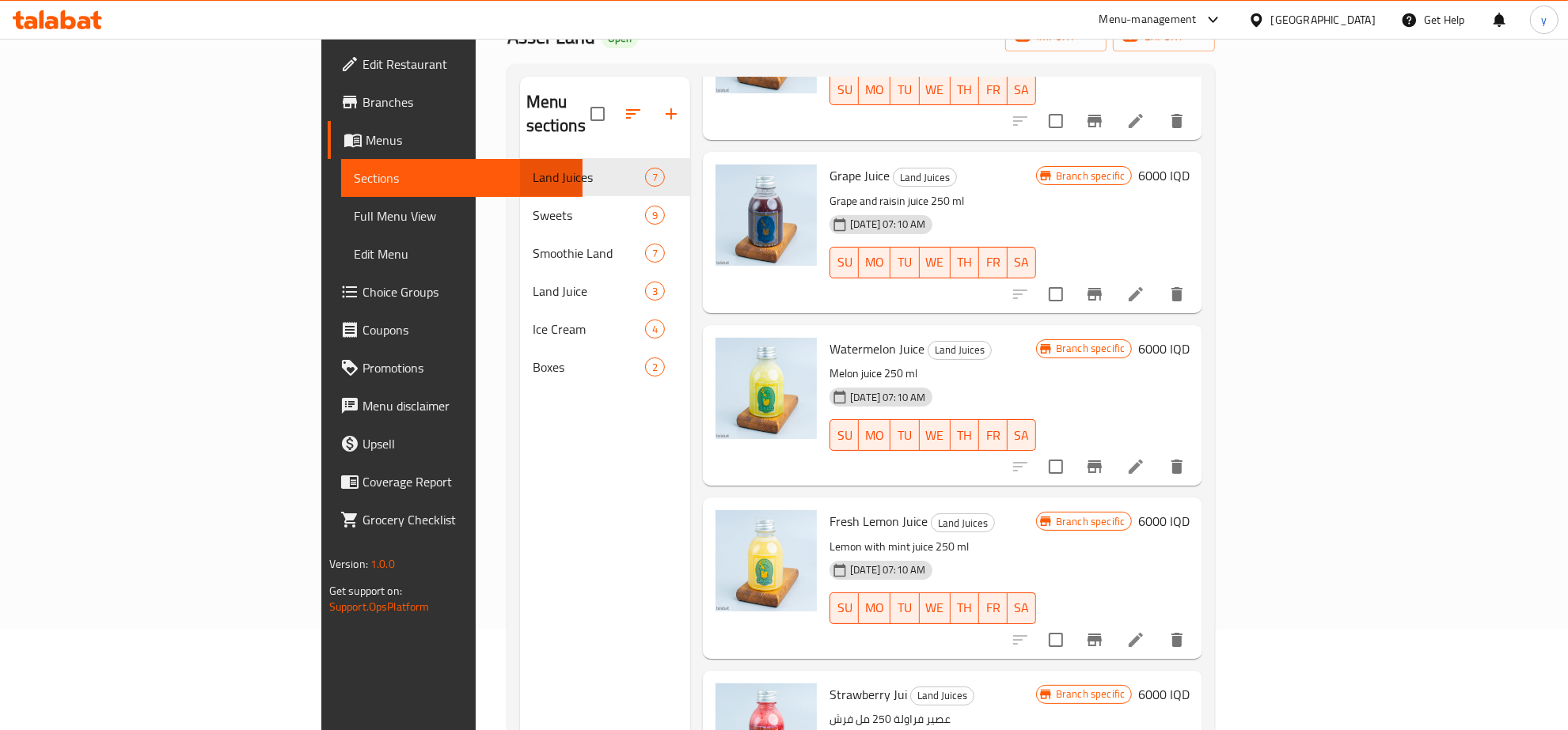
scroll to position [222, 0]
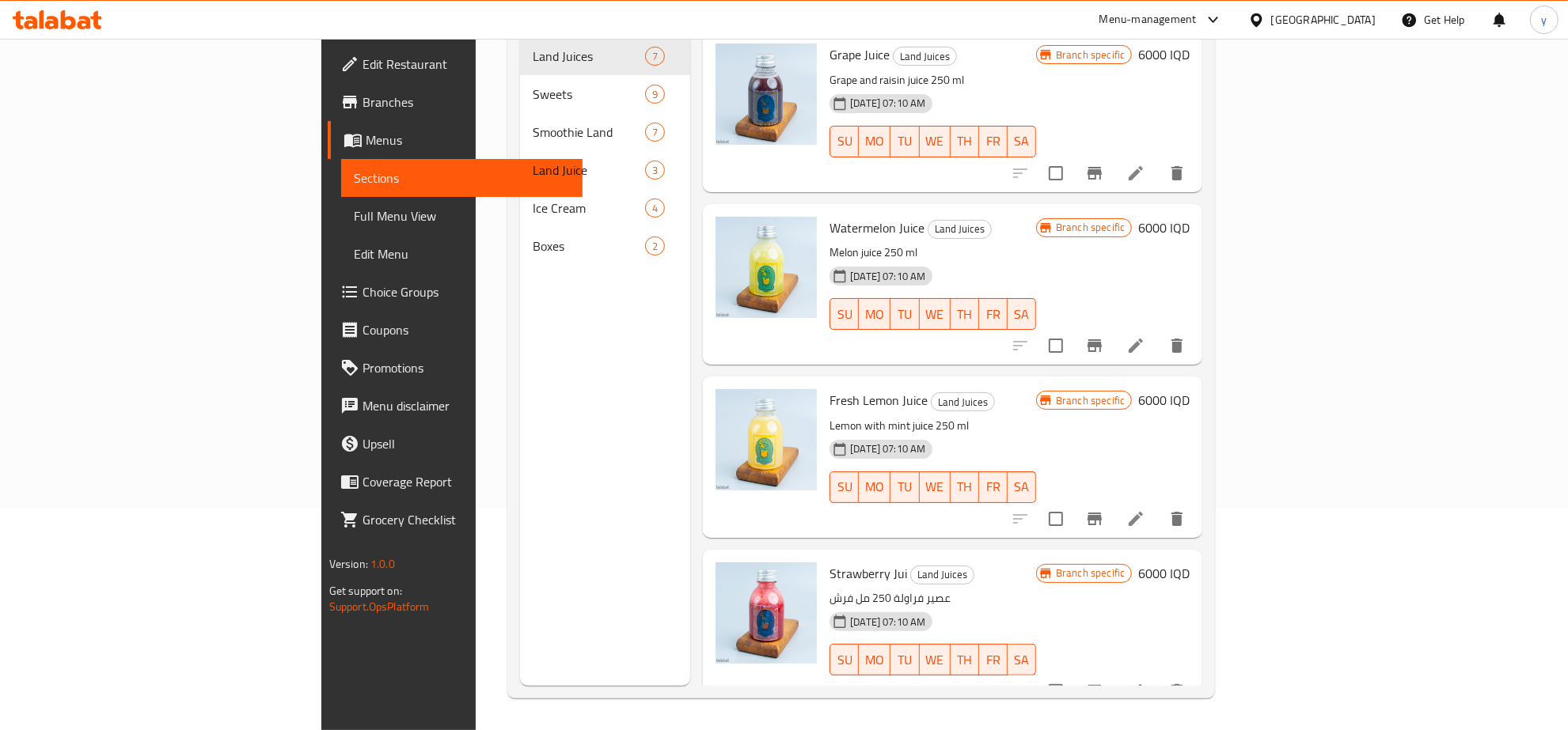
click at [1143, 685] on icon at bounding box center [1135, 692] width 14 height 14
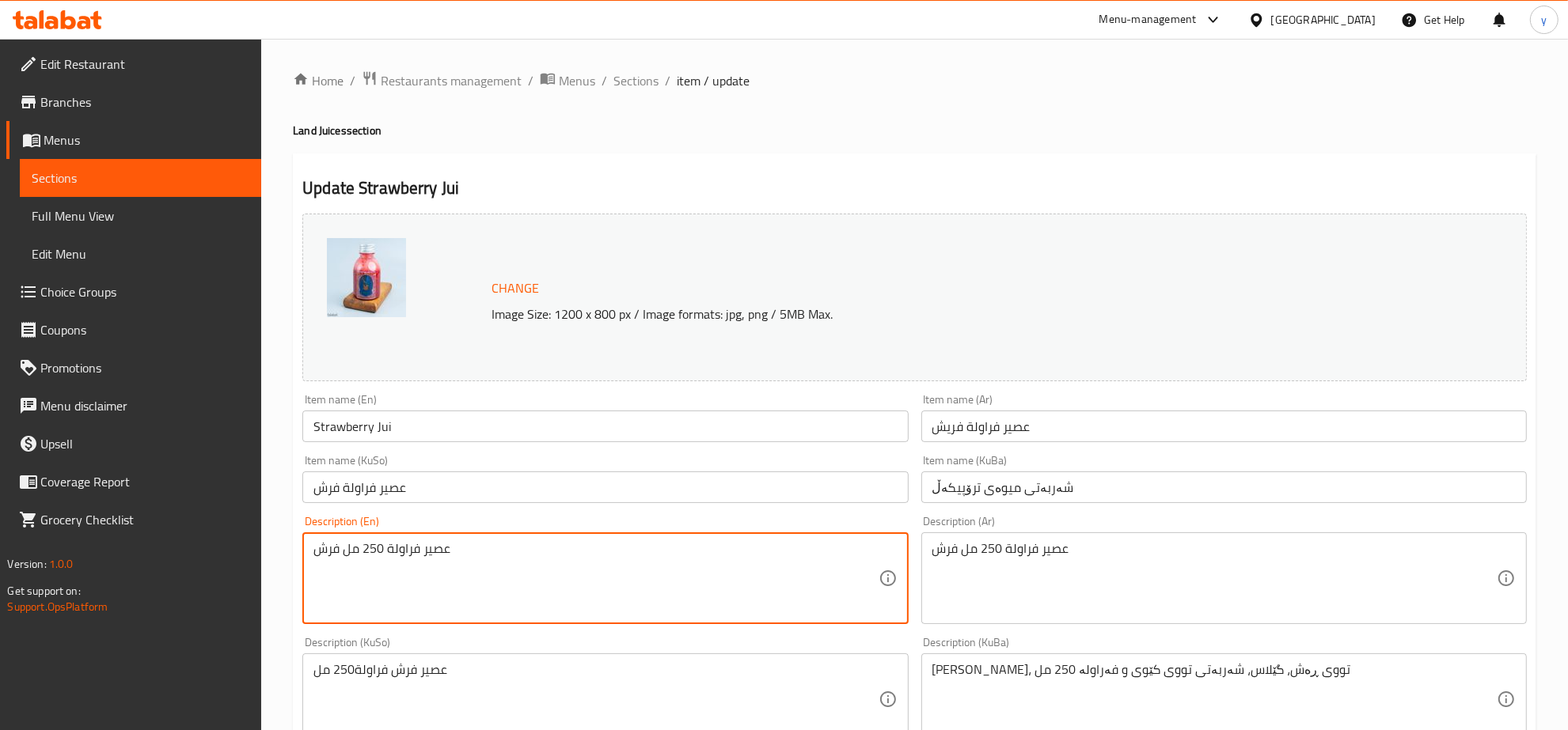
click at [730, 561] on textarea "عصير فراولة 250 مل فرش" at bounding box center [595, 579] width 565 height 75
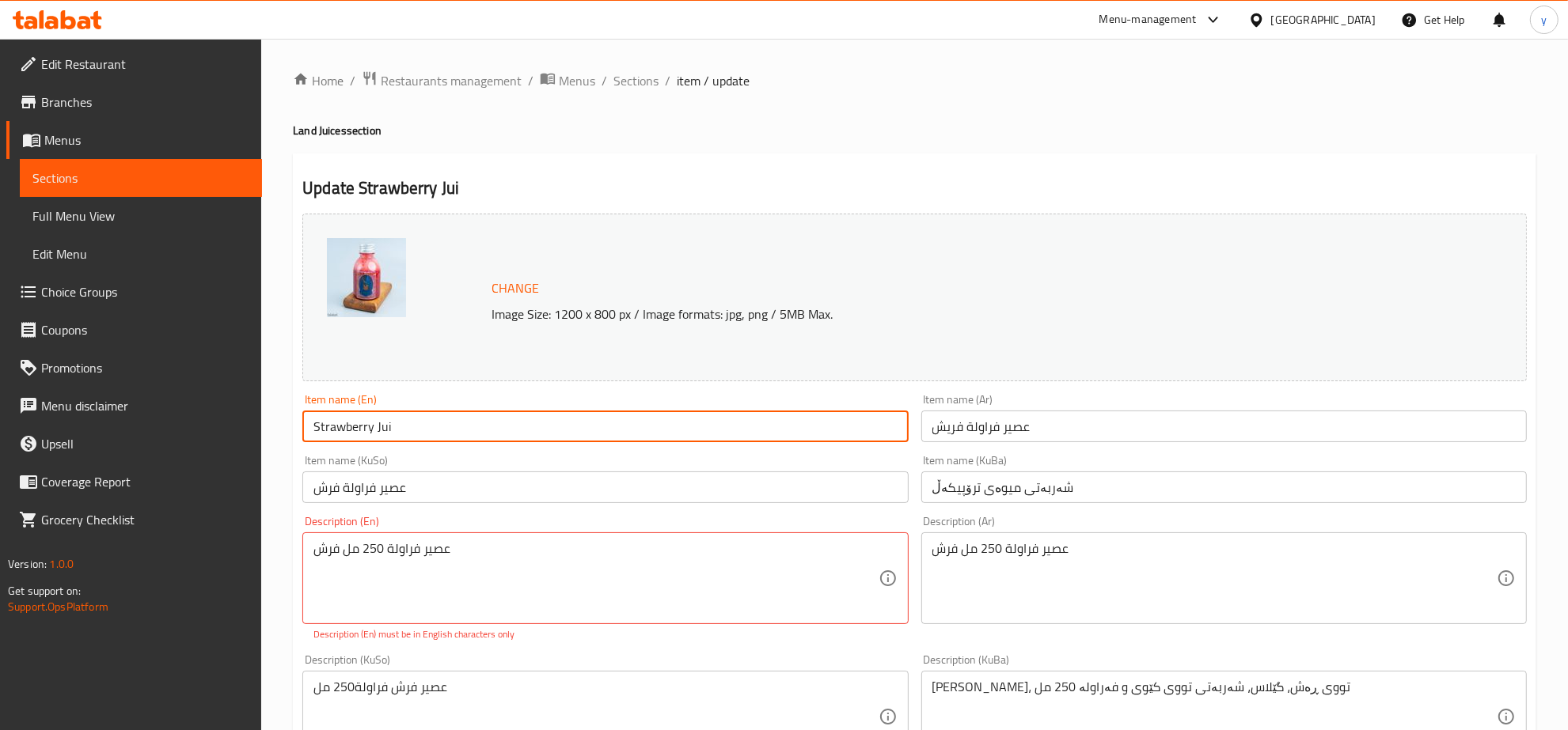
click at [517, 432] on input "Strawberry Jui" at bounding box center [604, 426] width 605 height 32
click at [310, 420] on input "Strawberry Juice" at bounding box center [604, 426] width 605 height 32
type input "Fresh Strawberry Juice"
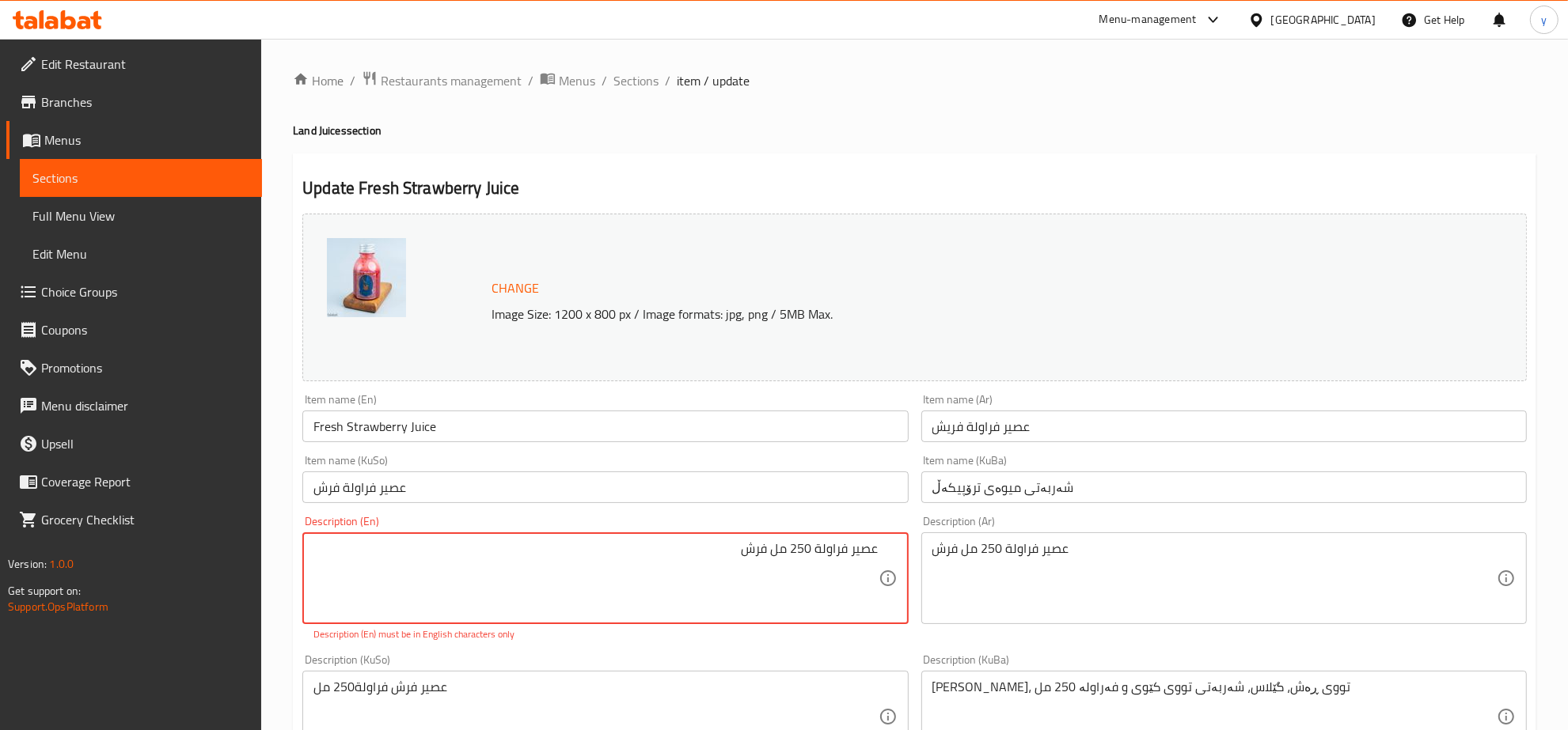
click at [820, 551] on textarea "عصير فراولة 250 مل فرش" at bounding box center [595, 579] width 565 height 75
click at [812, 551] on textarea "عصير فراولة 250 مل فرش" at bounding box center [595, 579] width 565 height 75
drag, startPoint x: 813, startPoint y: 548, endPoint x: 919, endPoint y: 555, distance: 106.2
click at [919, 555] on div "Change Image Size: 1200 x 800 px / Image formats: jpg, png / 5MB Max. Item name…" at bounding box center [915, 660] width 1237 height 904
drag, startPoint x: 839, startPoint y: 555, endPoint x: 803, endPoint y: 556, distance: 36.0
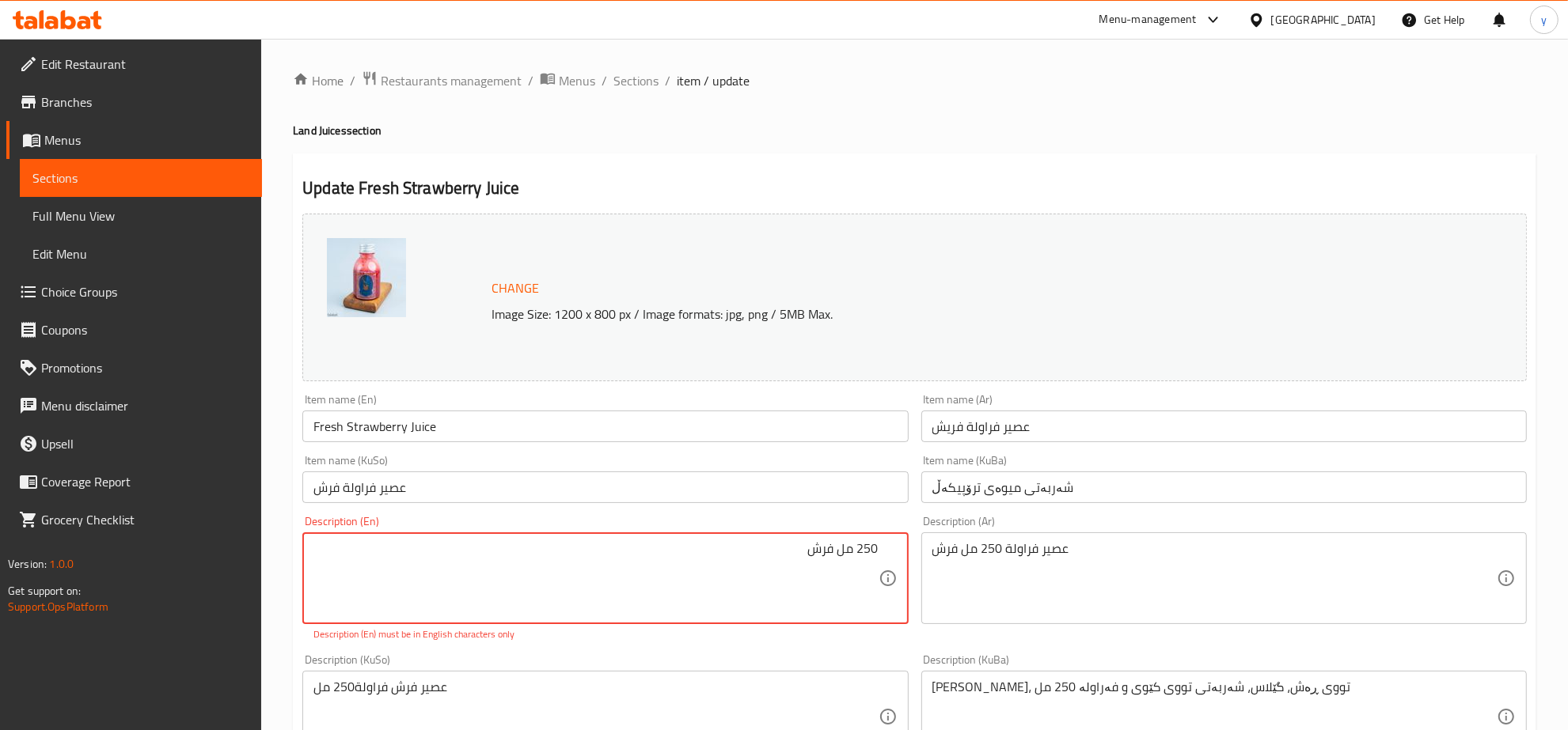
click at [803, 556] on textarea "250 مل فرش" at bounding box center [595, 579] width 565 height 75
type textarea "250 مل"
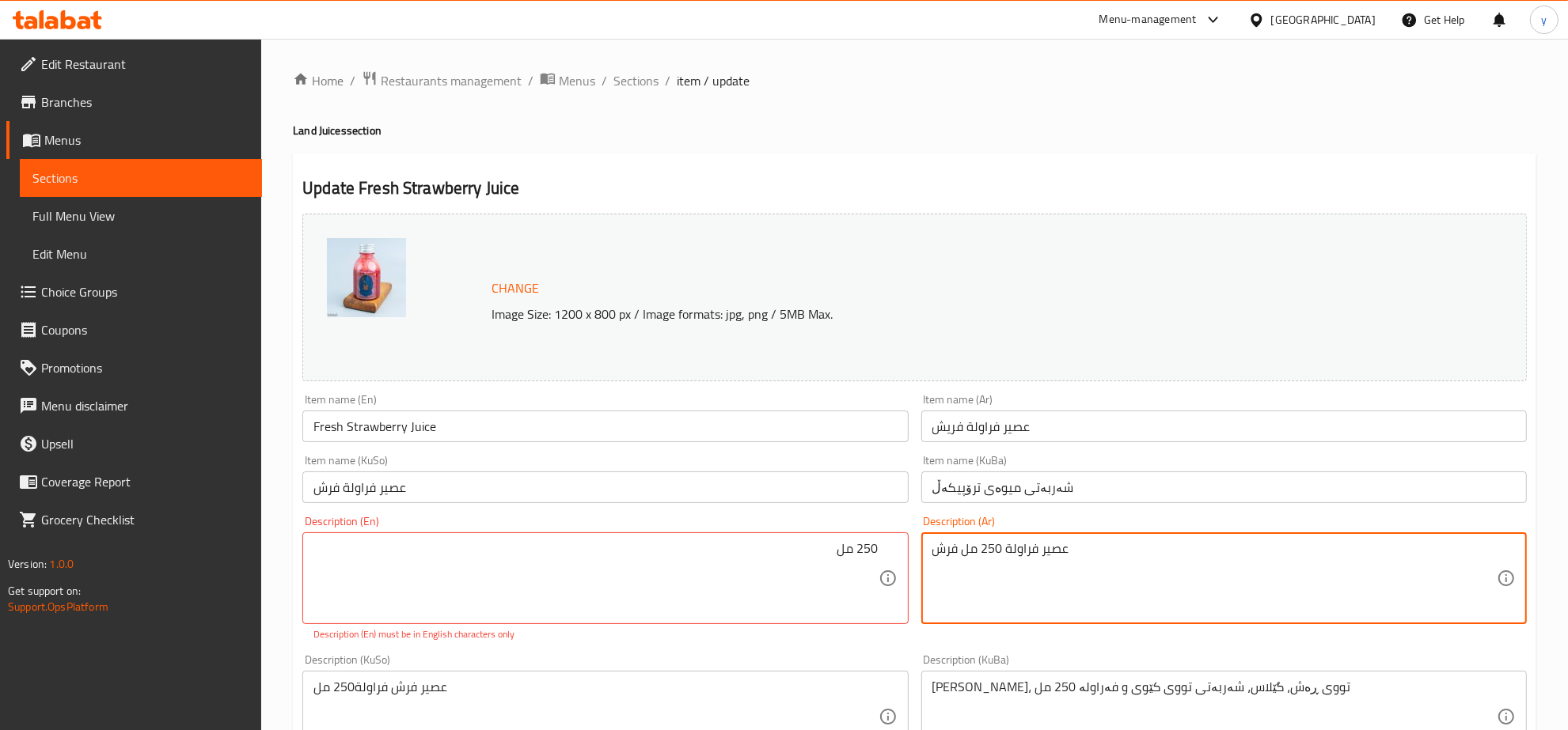
drag, startPoint x: 958, startPoint y: 558, endPoint x: 948, endPoint y: 555, distance: 10.4
click at [964, 550] on textarea "عصير فراولة 250 مل" at bounding box center [1214, 579] width 565 height 75
drag, startPoint x: 972, startPoint y: 550, endPoint x: 1075, endPoint y: 547, distance: 103.0
click at [970, 555] on textarea "عصير فراولة 250 مل" at bounding box center [1214, 579] width 565 height 75
drag, startPoint x: 972, startPoint y: 555, endPoint x: 1047, endPoint y: 555, distance: 75.0
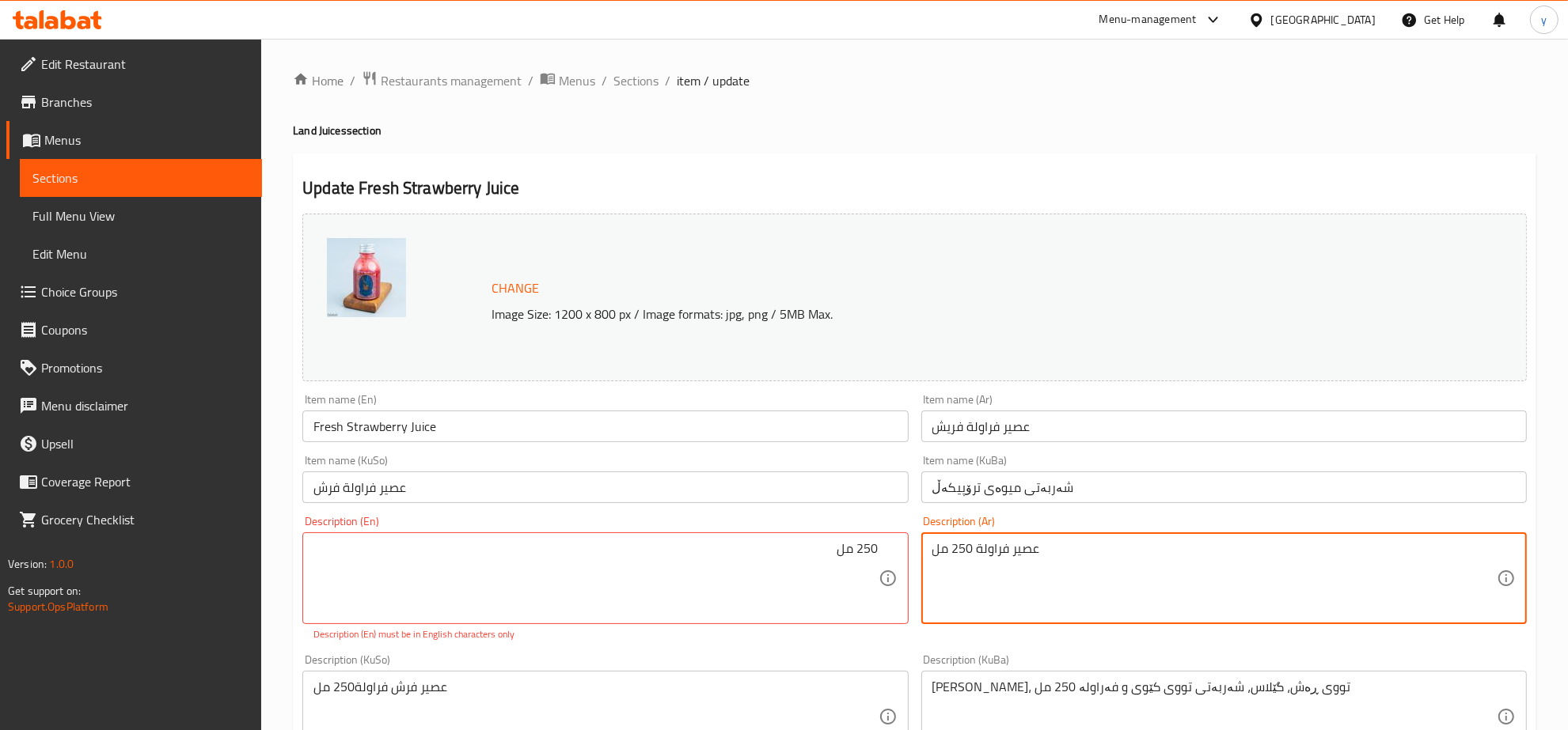
click at [1047, 555] on textarea "عصير فراولة 250 مل" at bounding box center [1214, 579] width 565 height 75
click at [1029, 556] on textarea "عصير فراولة 250 مل" at bounding box center [1214, 579] width 565 height 75
type textarea "عصير فراولة 250 مل"
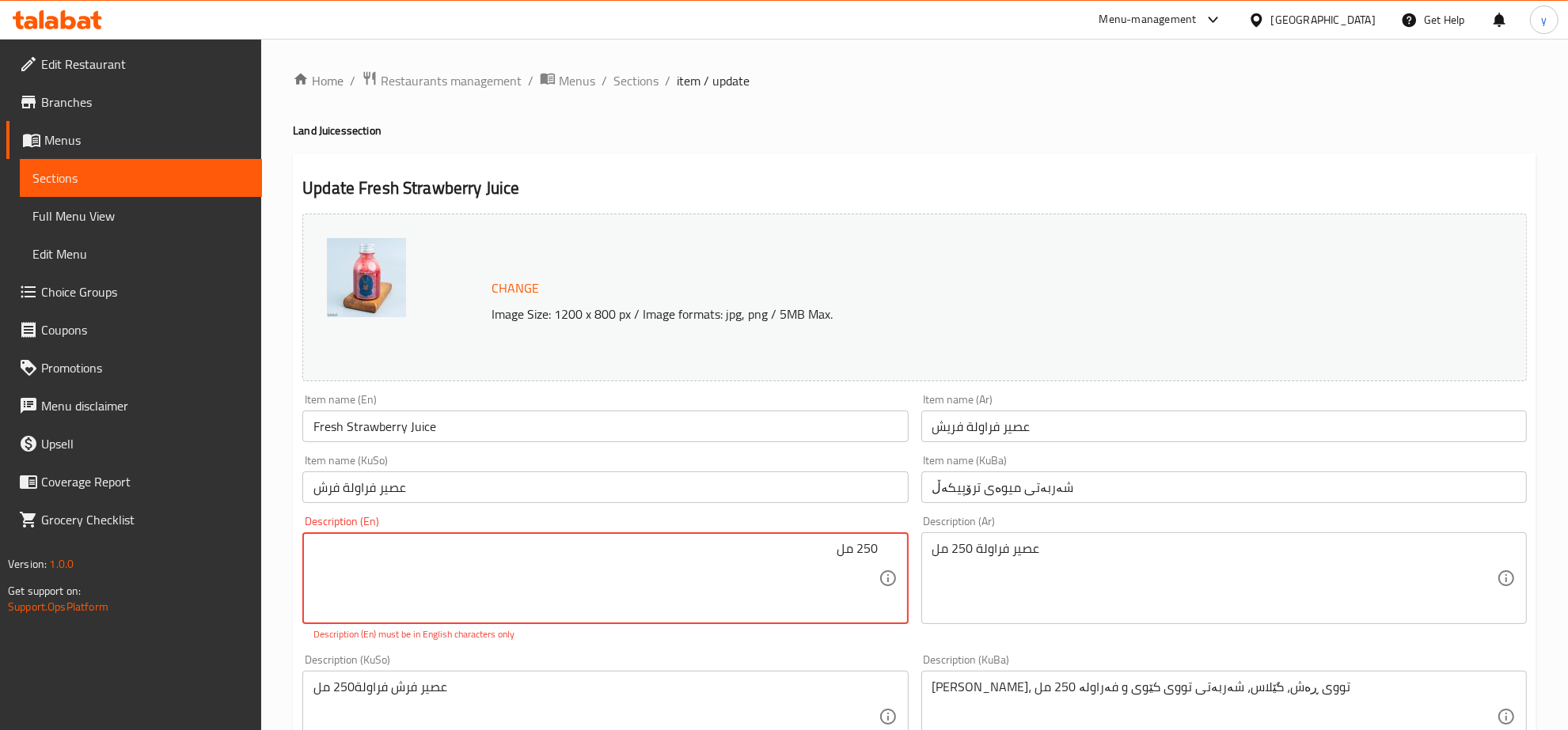
click at [852, 555] on textarea "250 مل" at bounding box center [595, 579] width 565 height 75
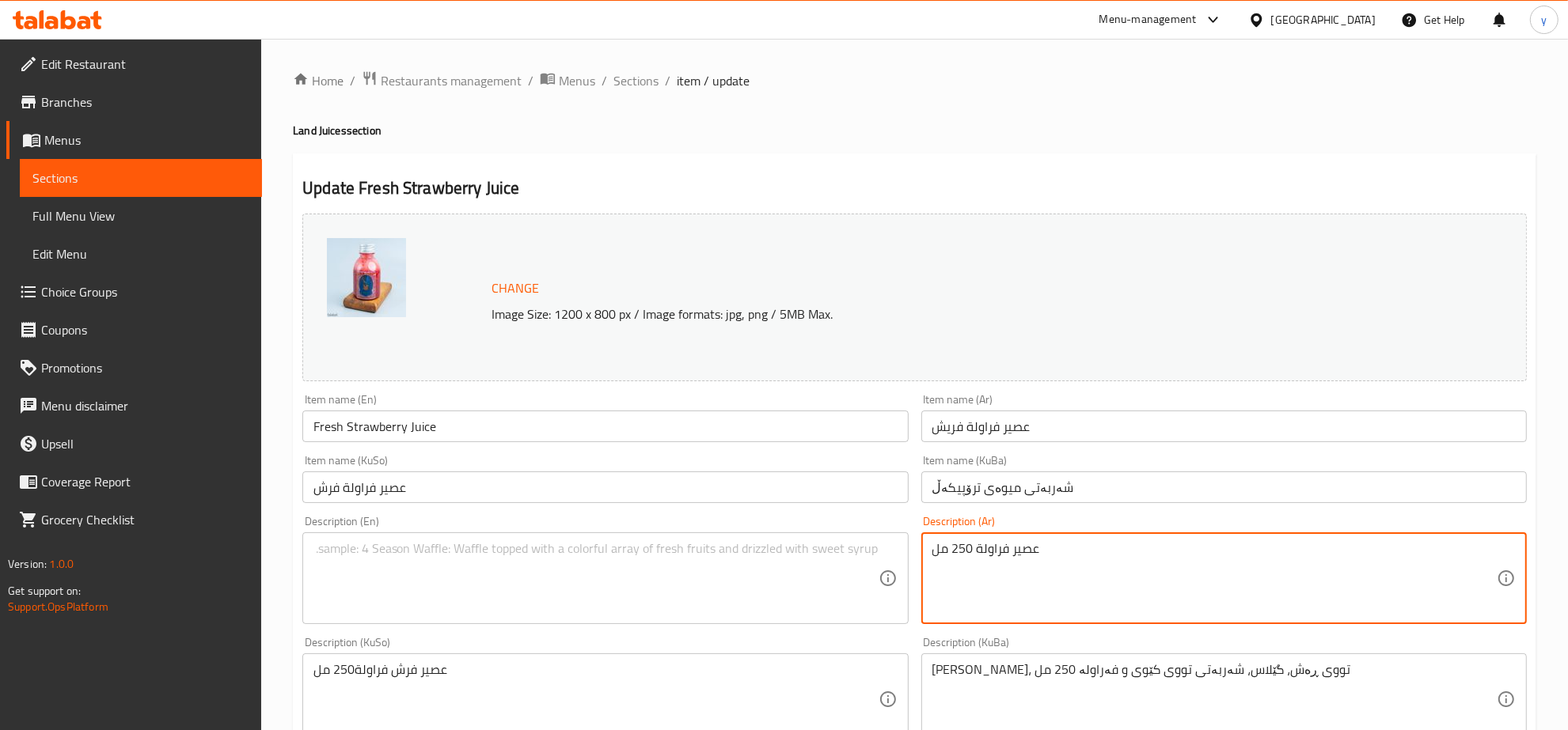
click at [944, 542] on textarea "عصير فراولة 250 مل" at bounding box center [1214, 579] width 565 height 75
paste textarea "250 مل"
type textarea "250 مل"
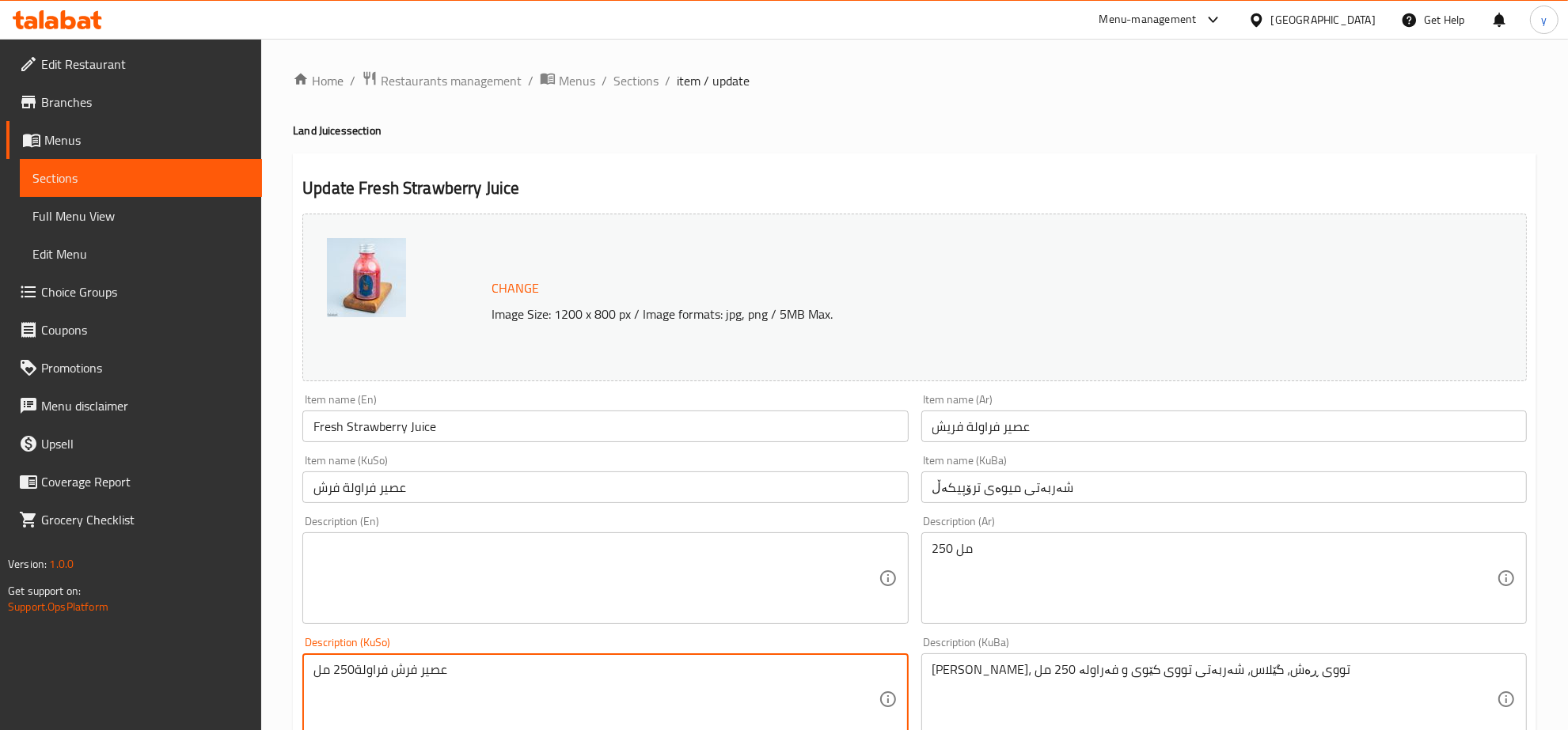
click at [698, 698] on textarea "عصير فرش فراولة250 مل" at bounding box center [595, 700] width 565 height 75
paste textarea
type textarea "250 مل"
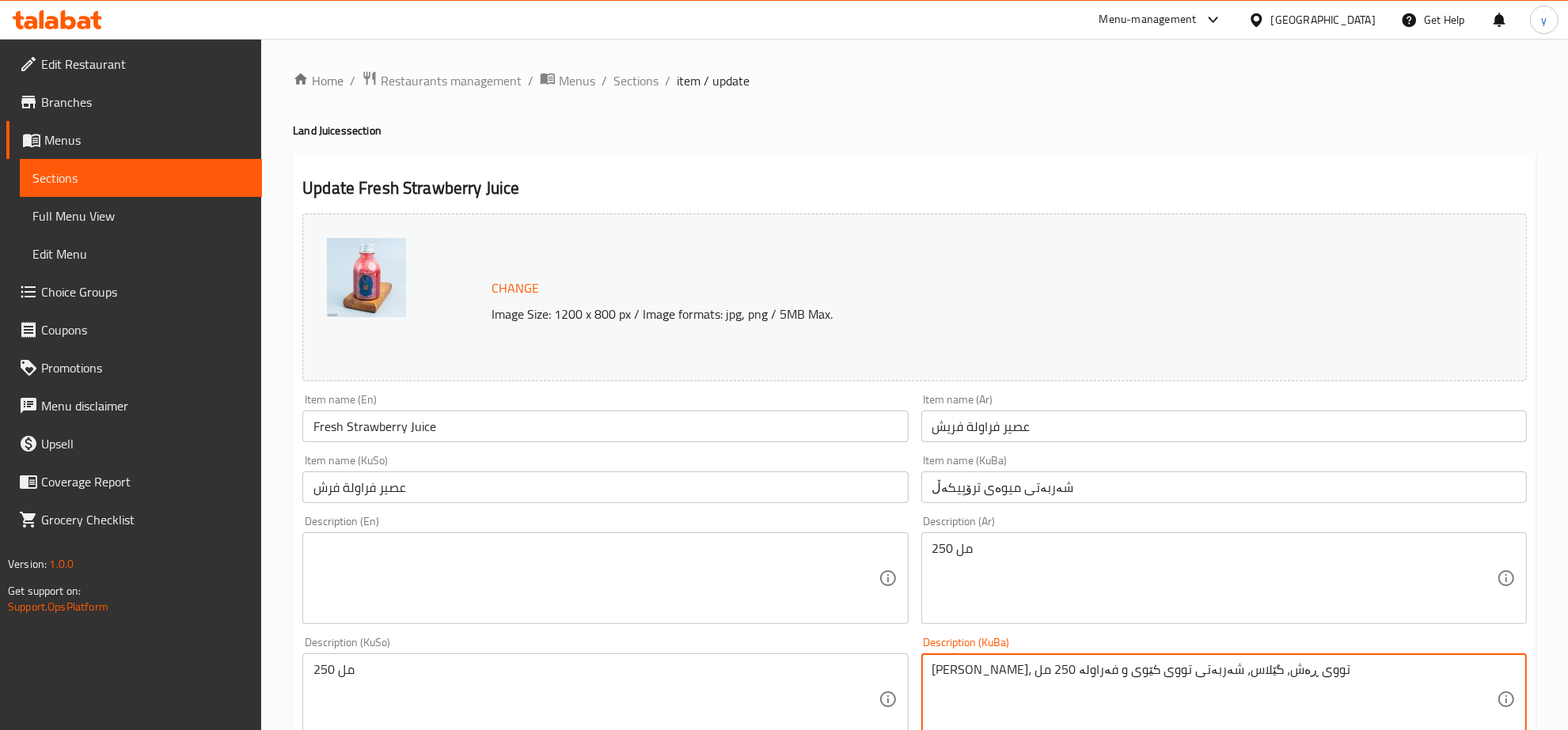
click at [982, 686] on textarea "[PERSON_NAME]، تووی ڕەش، گێلاس، شەربەتی تووی کێوی و فەراولە 250 مل" at bounding box center [1214, 700] width 565 height 75
click at [978, 686] on textarea at bounding box center [1214, 700] width 565 height 75
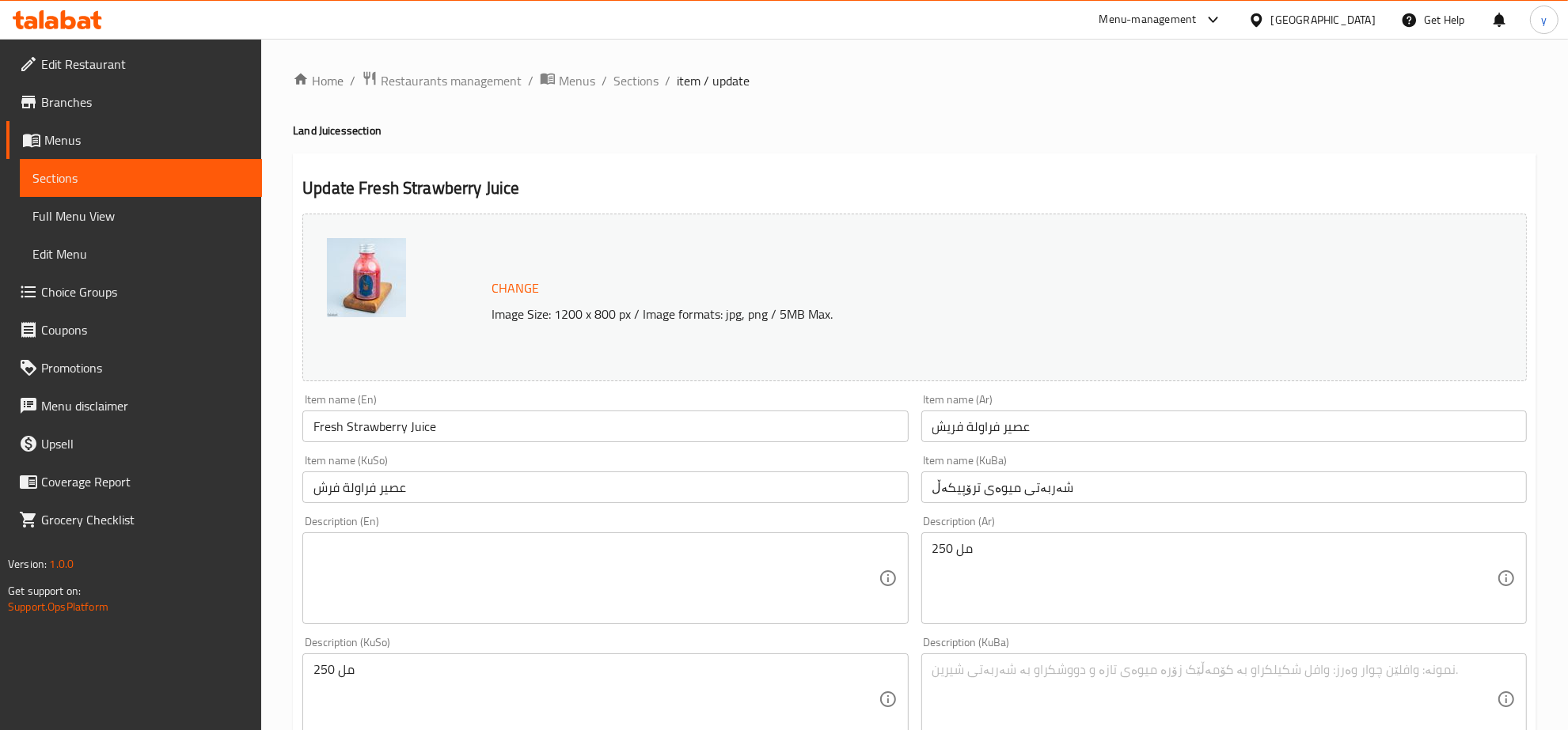
click at [730, 535] on div "Description (En)" at bounding box center [604, 578] width 605 height 91
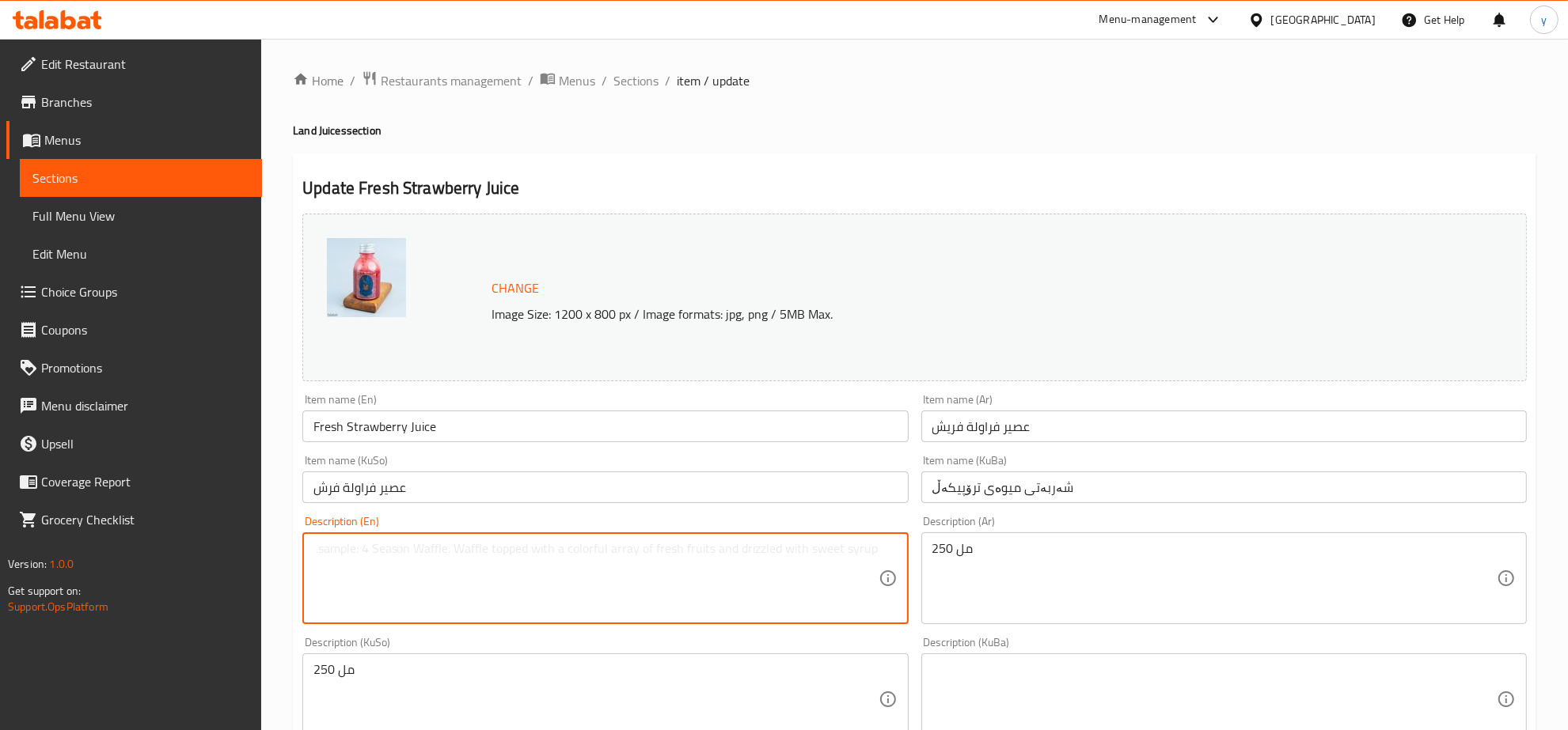
click at [730, 565] on textarea at bounding box center [595, 579] width 565 height 75
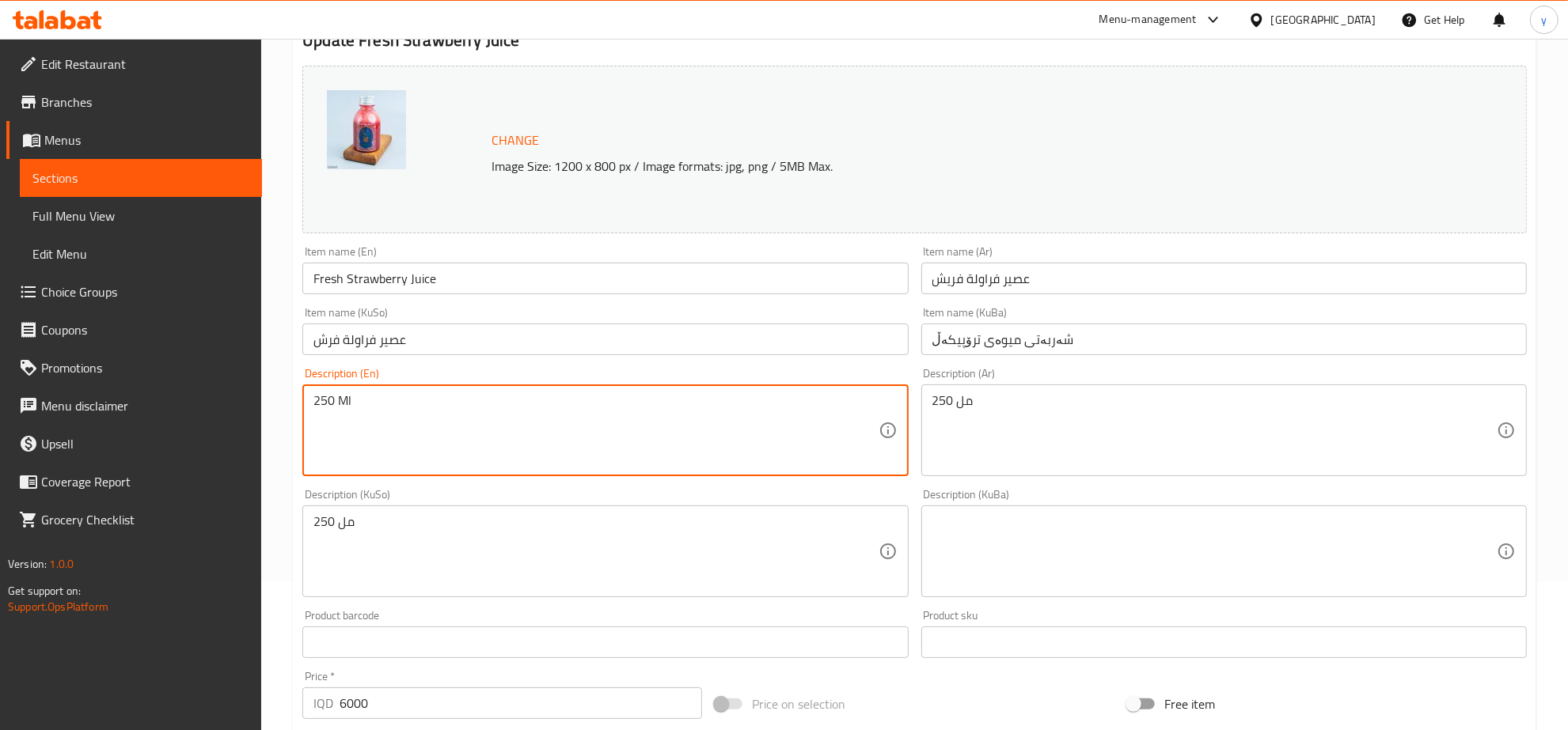
scroll to position [329, 0]
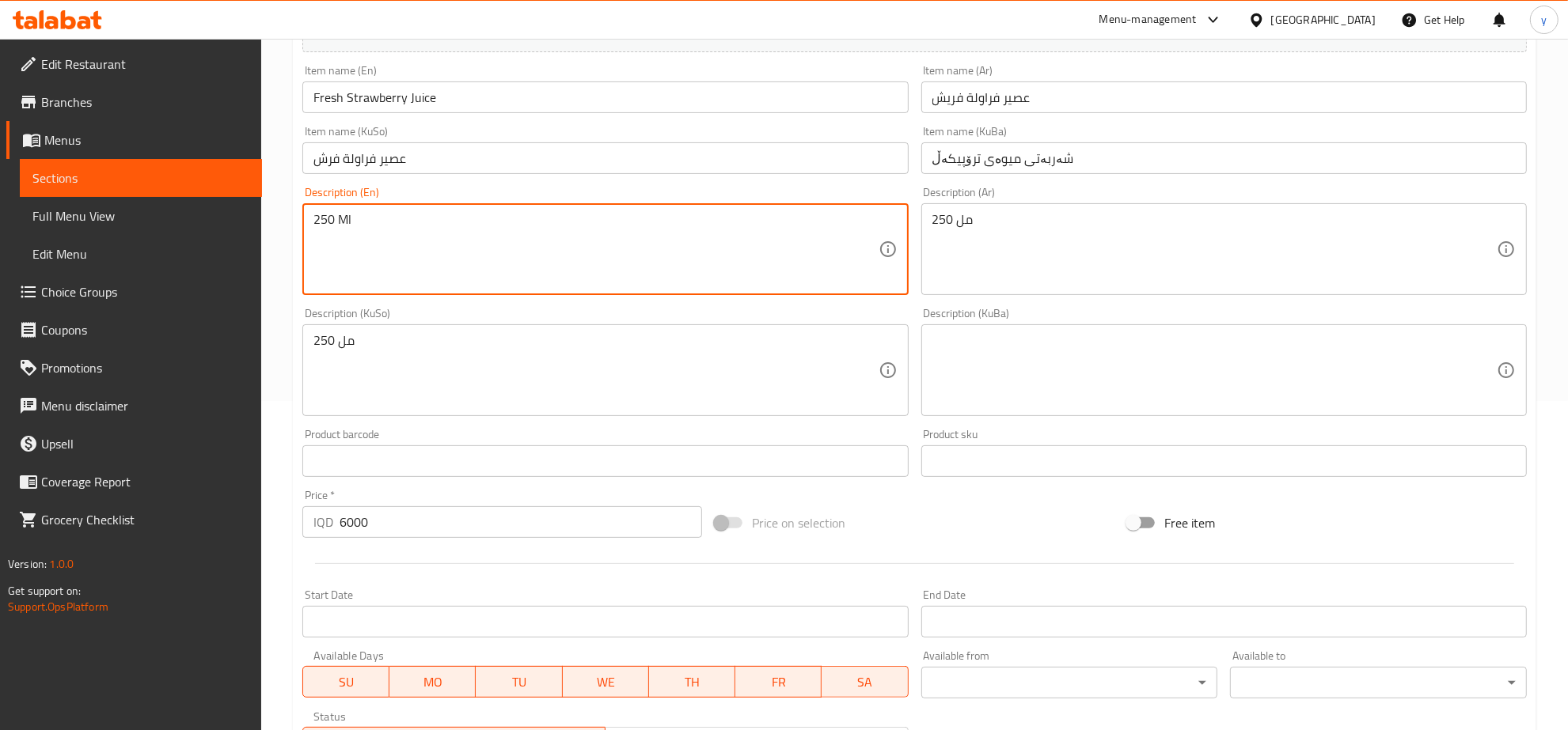
drag, startPoint x: 345, startPoint y: 225, endPoint x: 637, endPoint y: 267, distance: 295.0
click at [629, 258] on textarea "250 Ml" at bounding box center [595, 250] width 565 height 75
type textarea "250 Ml"
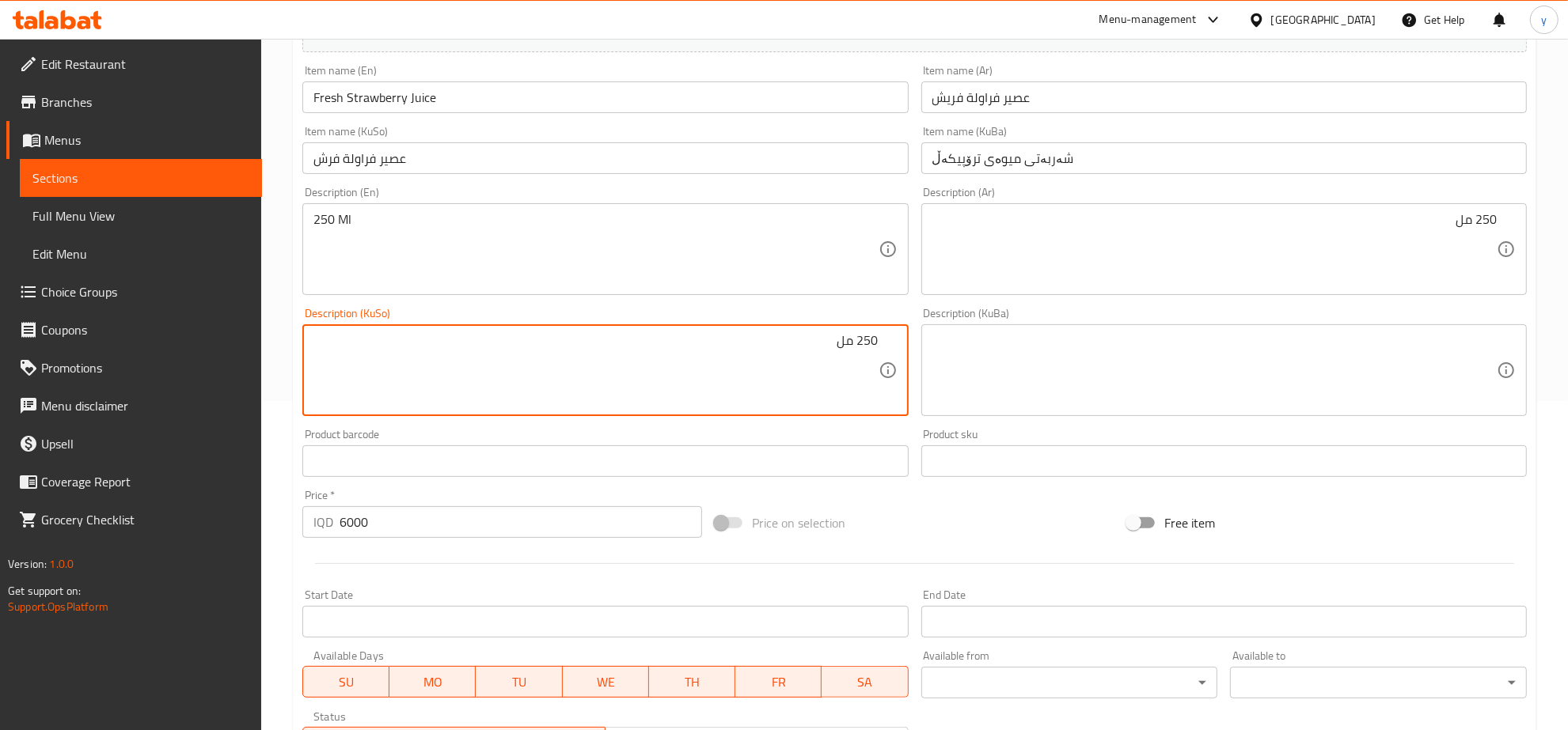
click at [752, 349] on textarea "250 مل" at bounding box center [595, 370] width 565 height 75
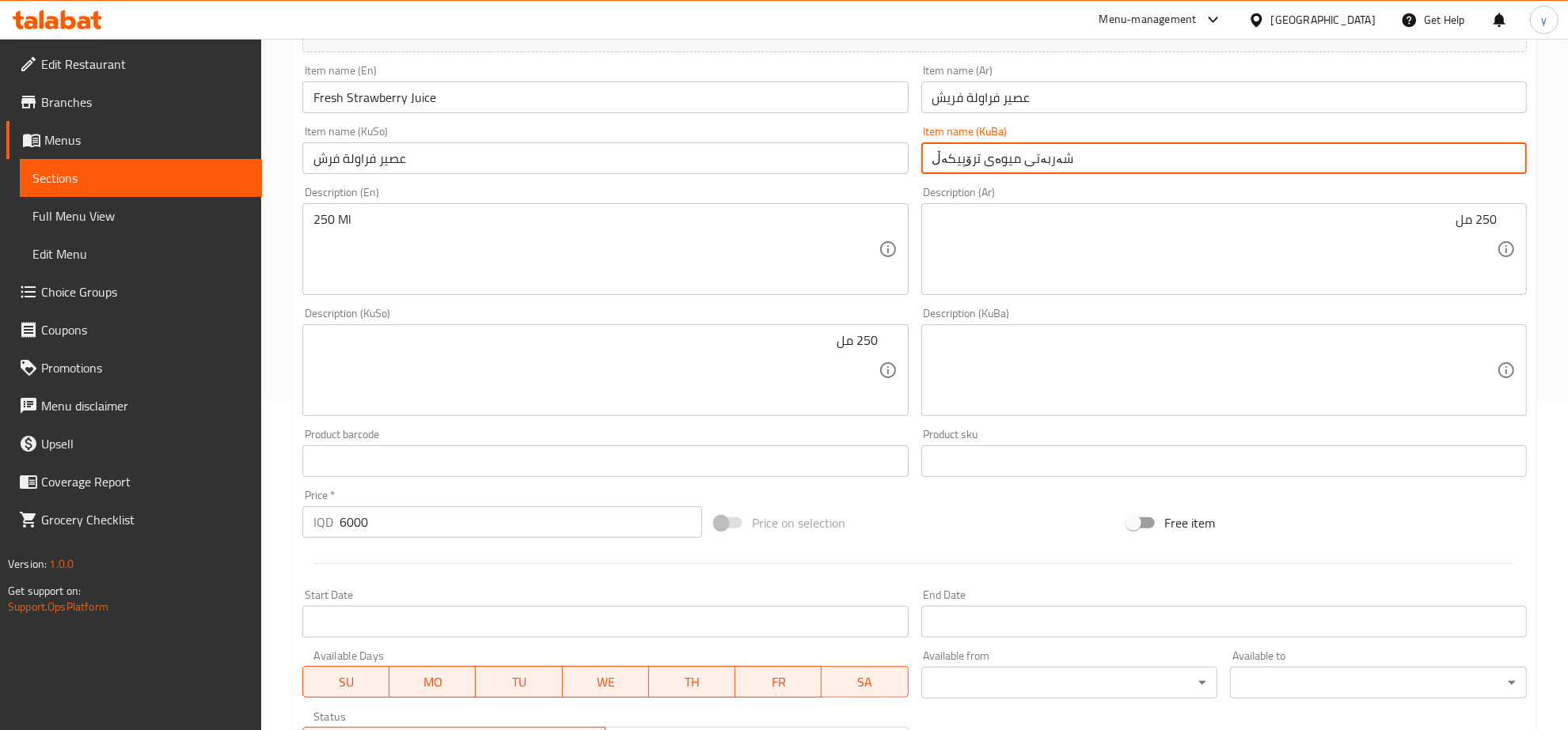
click at [1007, 160] on input "شەربەتی میوەی ترۆپیکەڵ" at bounding box center [1224, 158] width 605 height 32
click at [732, 186] on div "Description (En) 250 Ml Description (En)" at bounding box center [605, 241] width 619 height 121
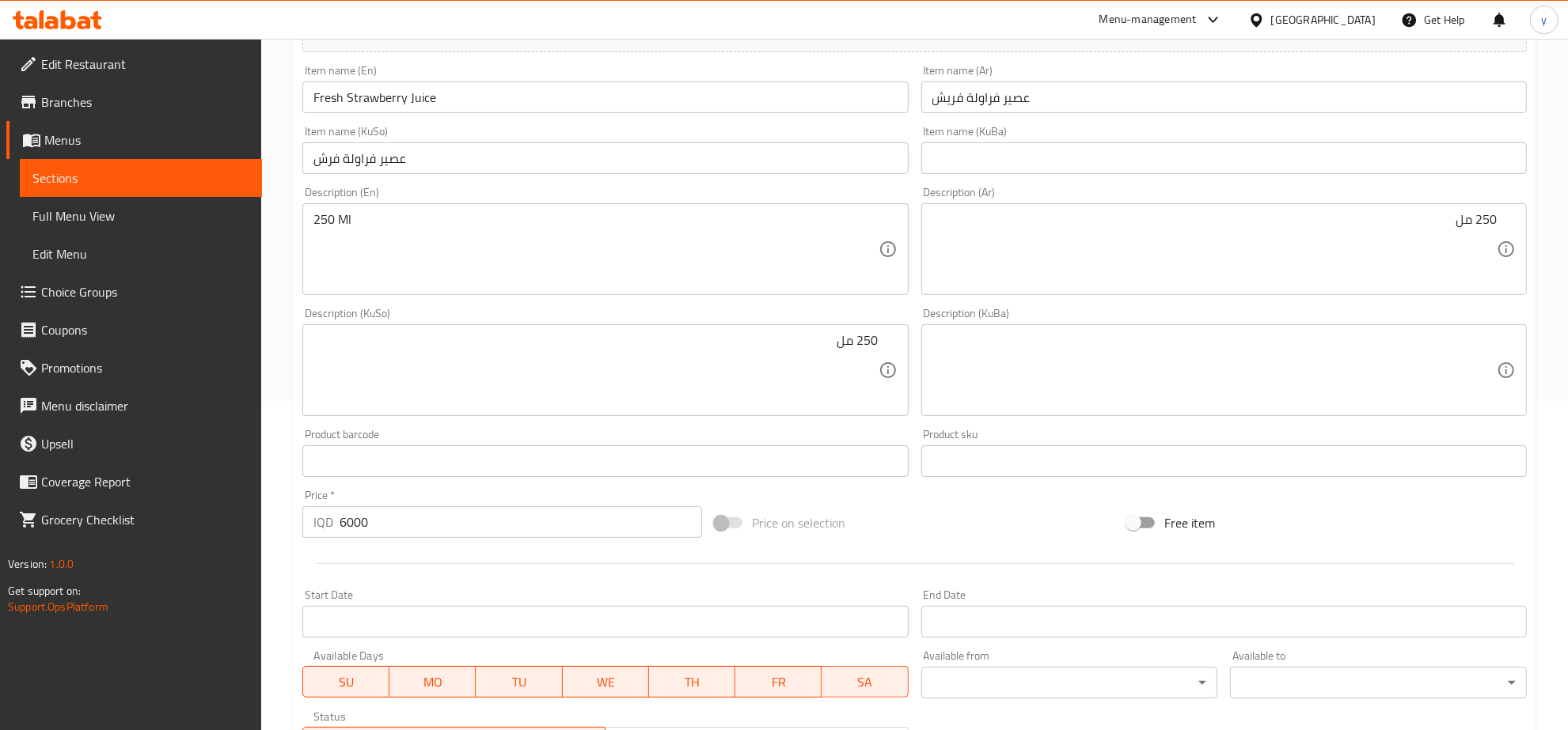
click at [749, 166] on input "عصير فراولة فرش" at bounding box center [604, 158] width 605 height 32
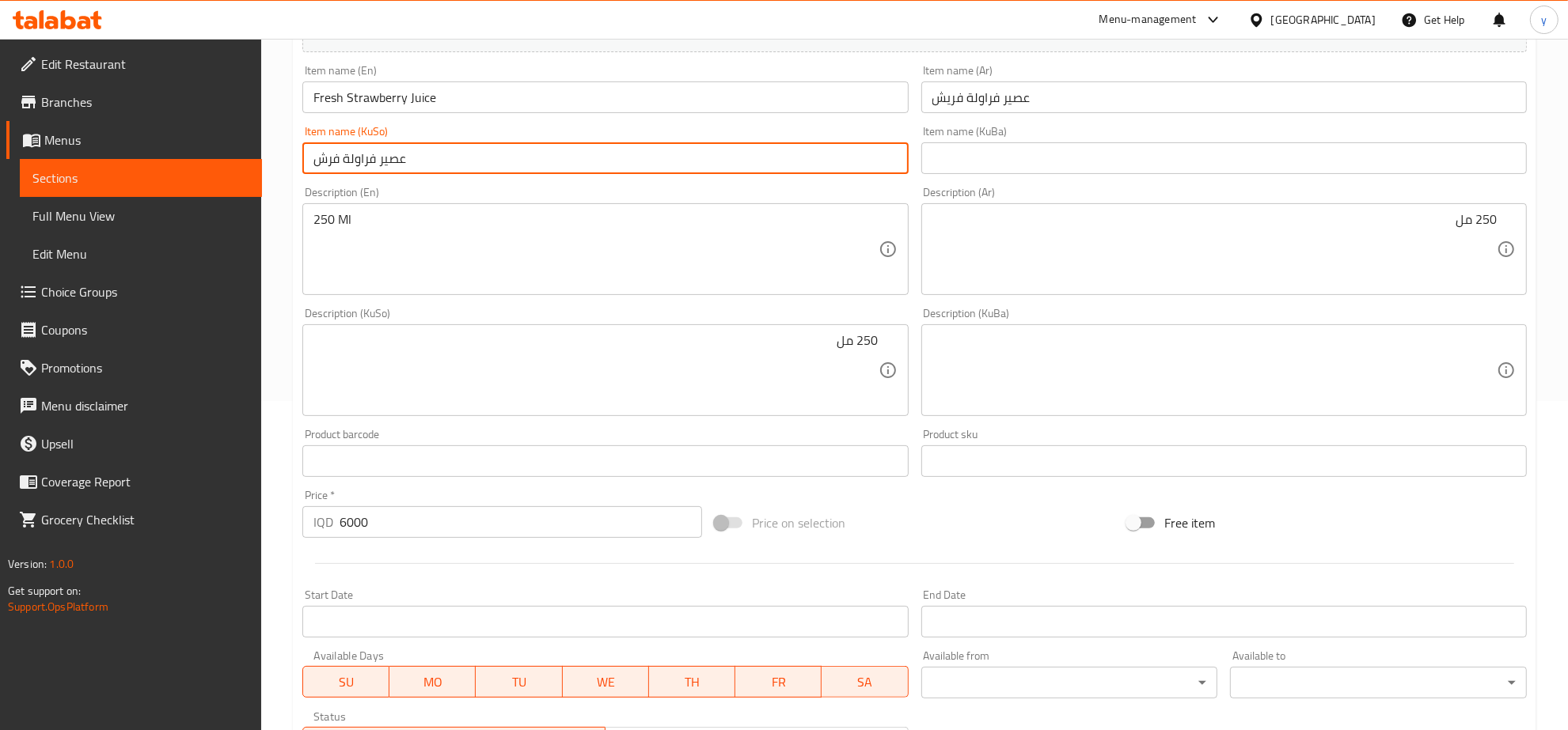
click at [749, 166] on input "عصير فراولة فرش" at bounding box center [604, 158] width 605 height 32
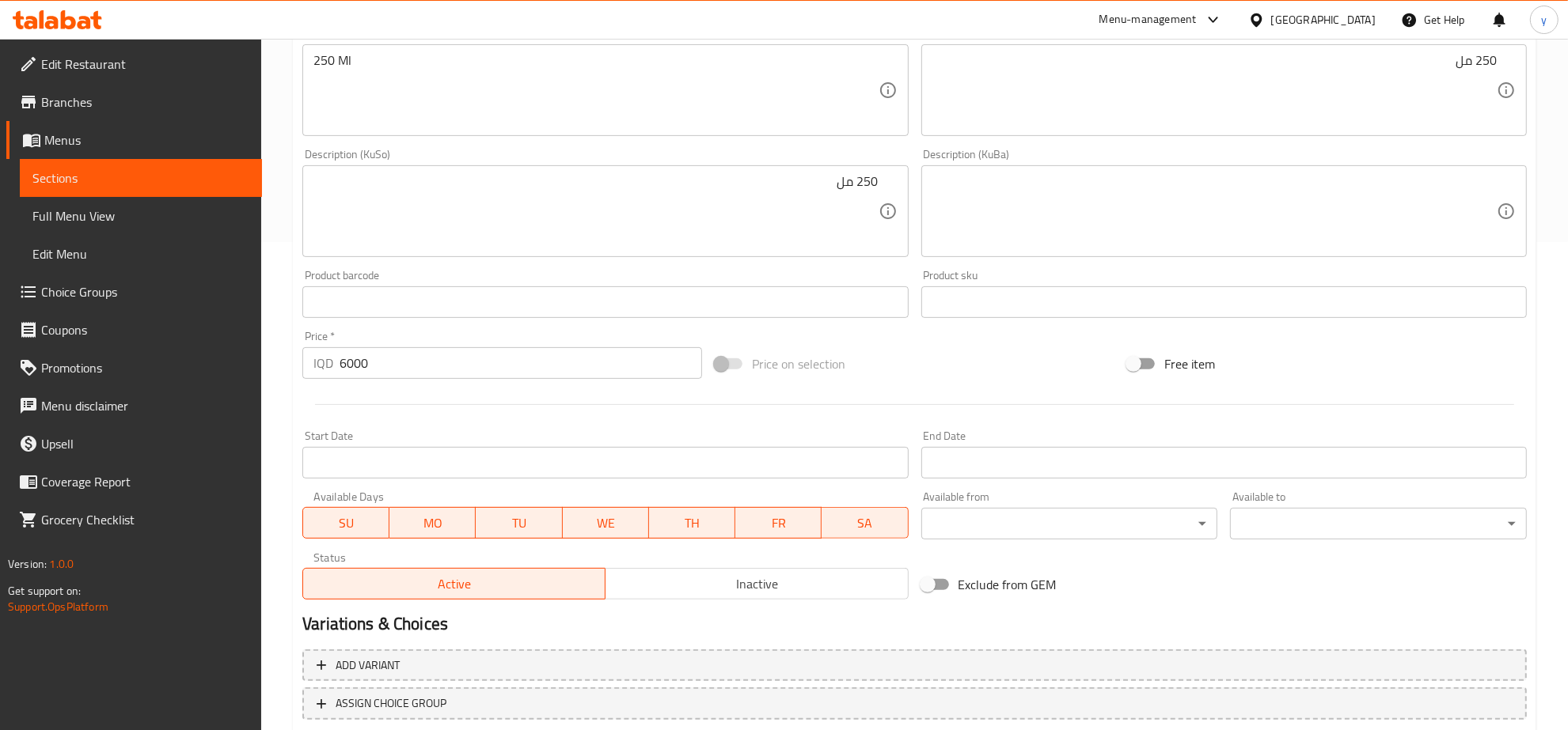
scroll to position [591, 0]
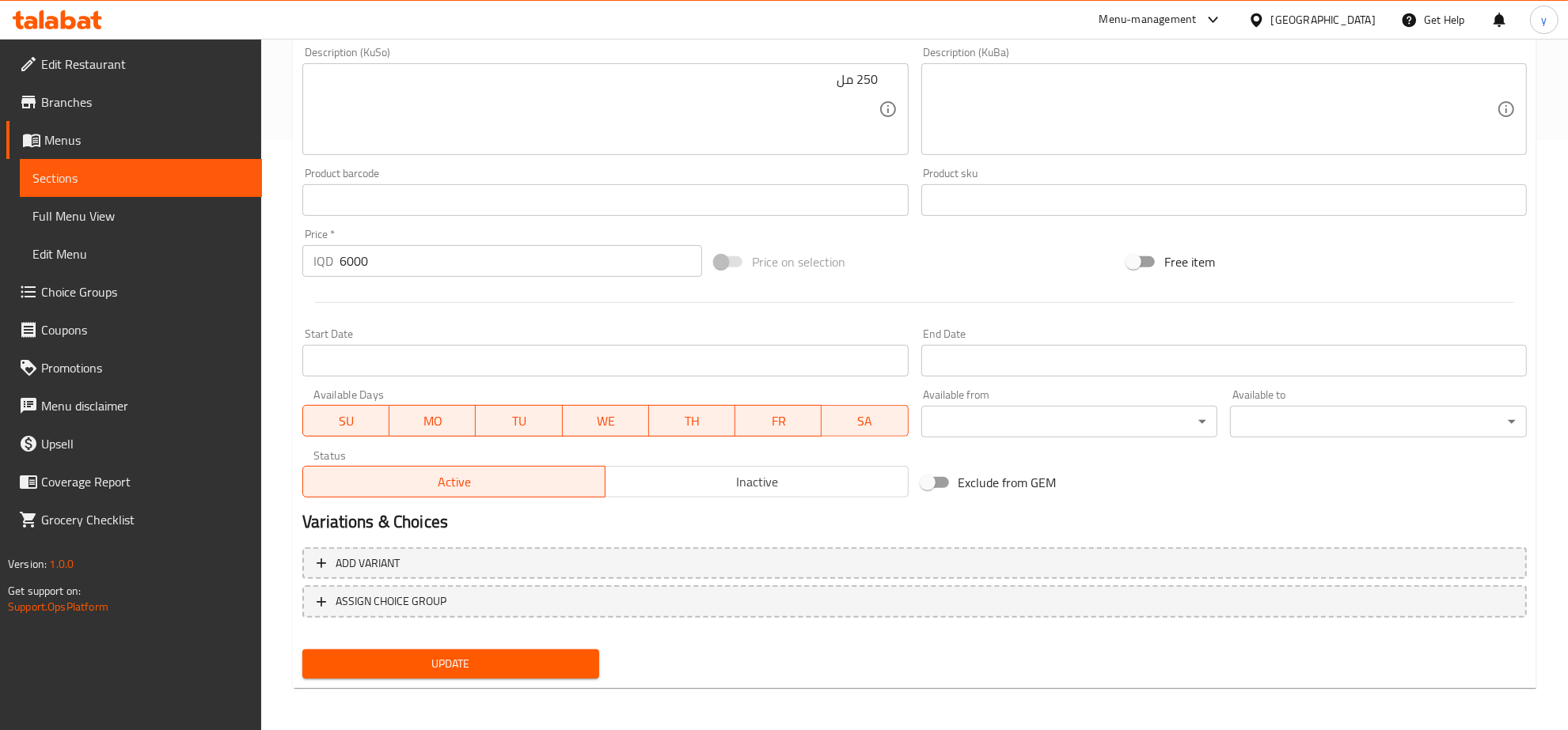
type input "شەربەتی فەراولەی فرێش"
click at [455, 667] on span "Update" at bounding box center [450, 664] width 271 height 20
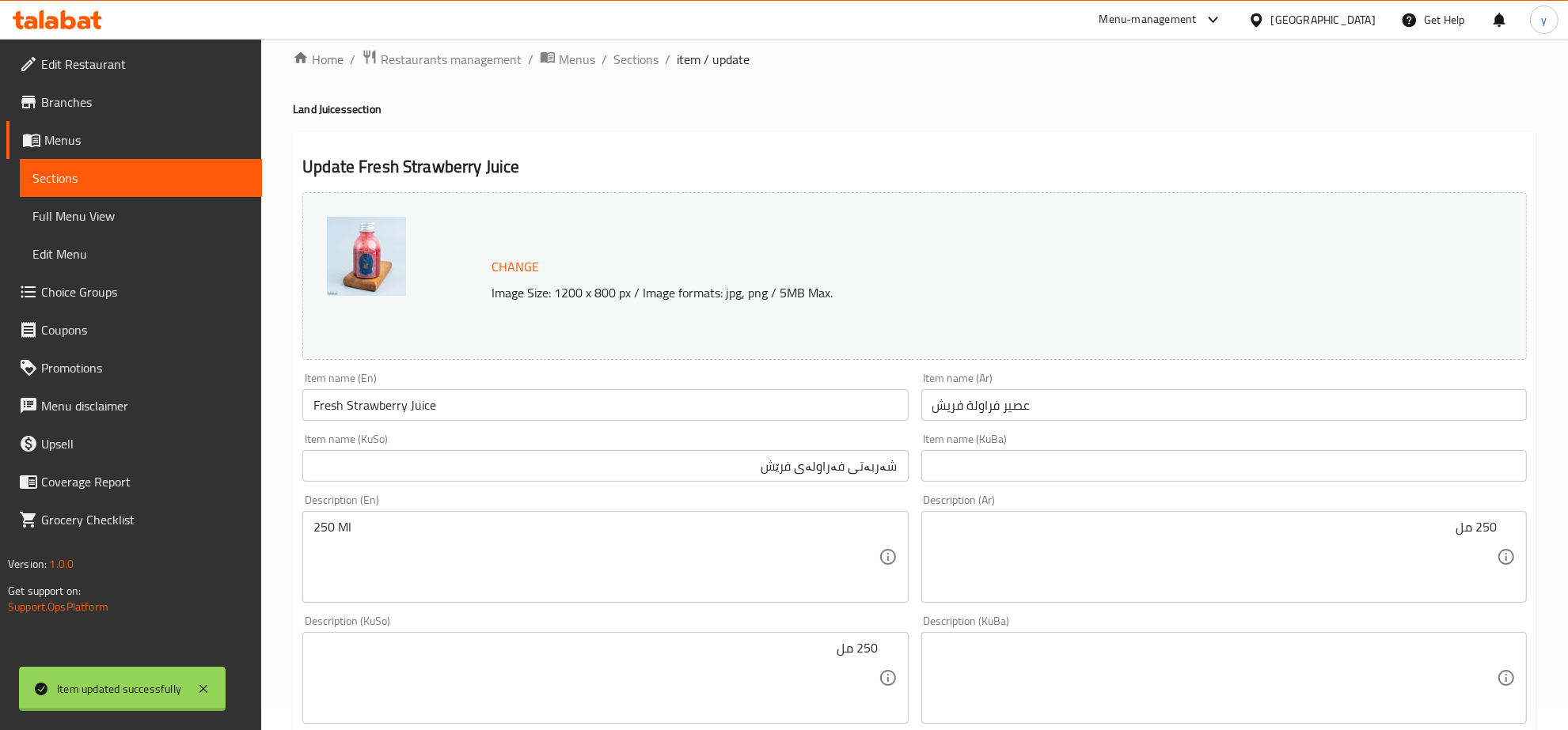
scroll to position [0, 0]
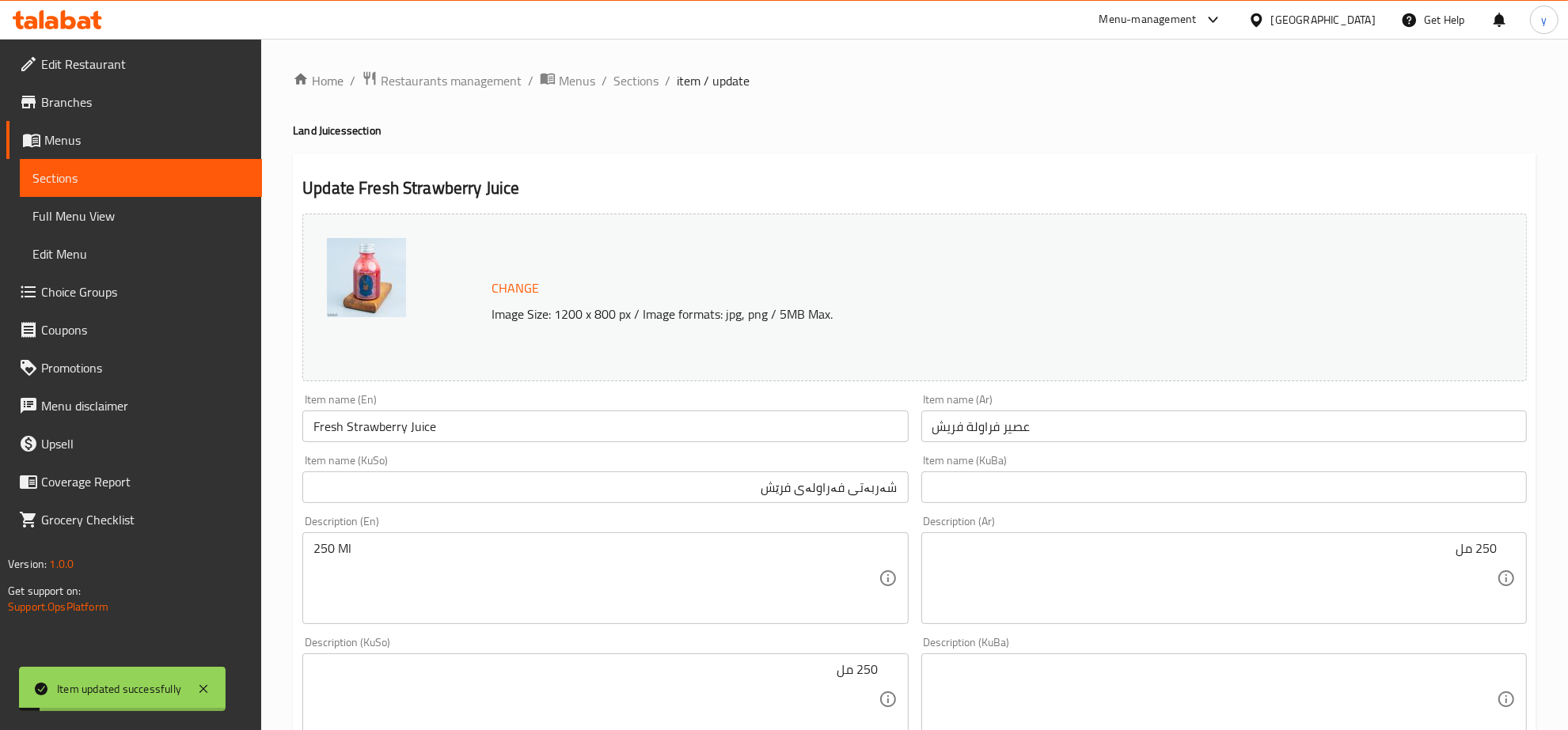
click at [406, 425] on input "Fresh Strawberry Juice" at bounding box center [604, 426] width 605 height 32
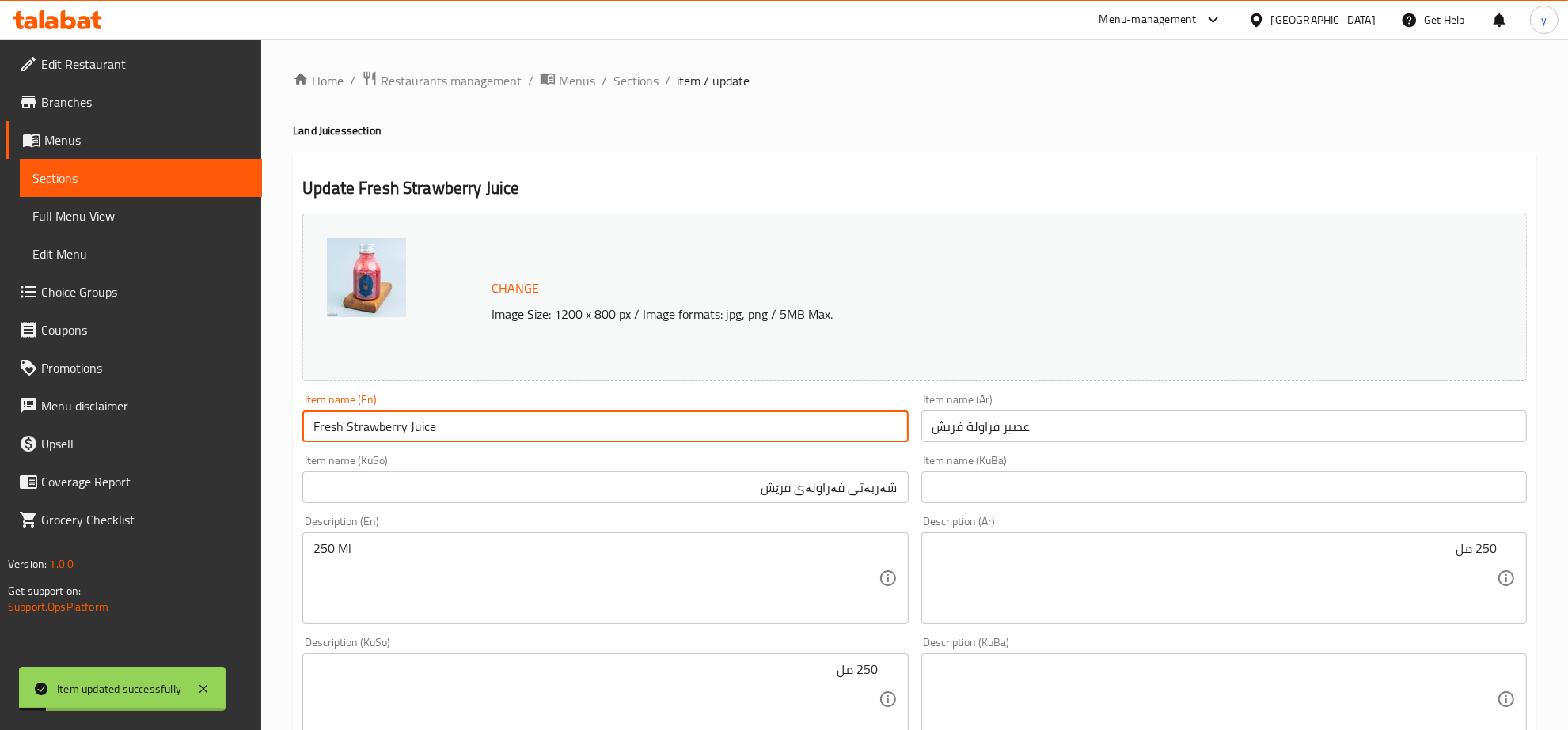
click at [406, 425] on input "Fresh Strawberry Juice" at bounding box center [604, 426] width 605 height 32
click at [150, 221] on span "Full Menu View" at bounding box center [140, 216] width 216 height 19
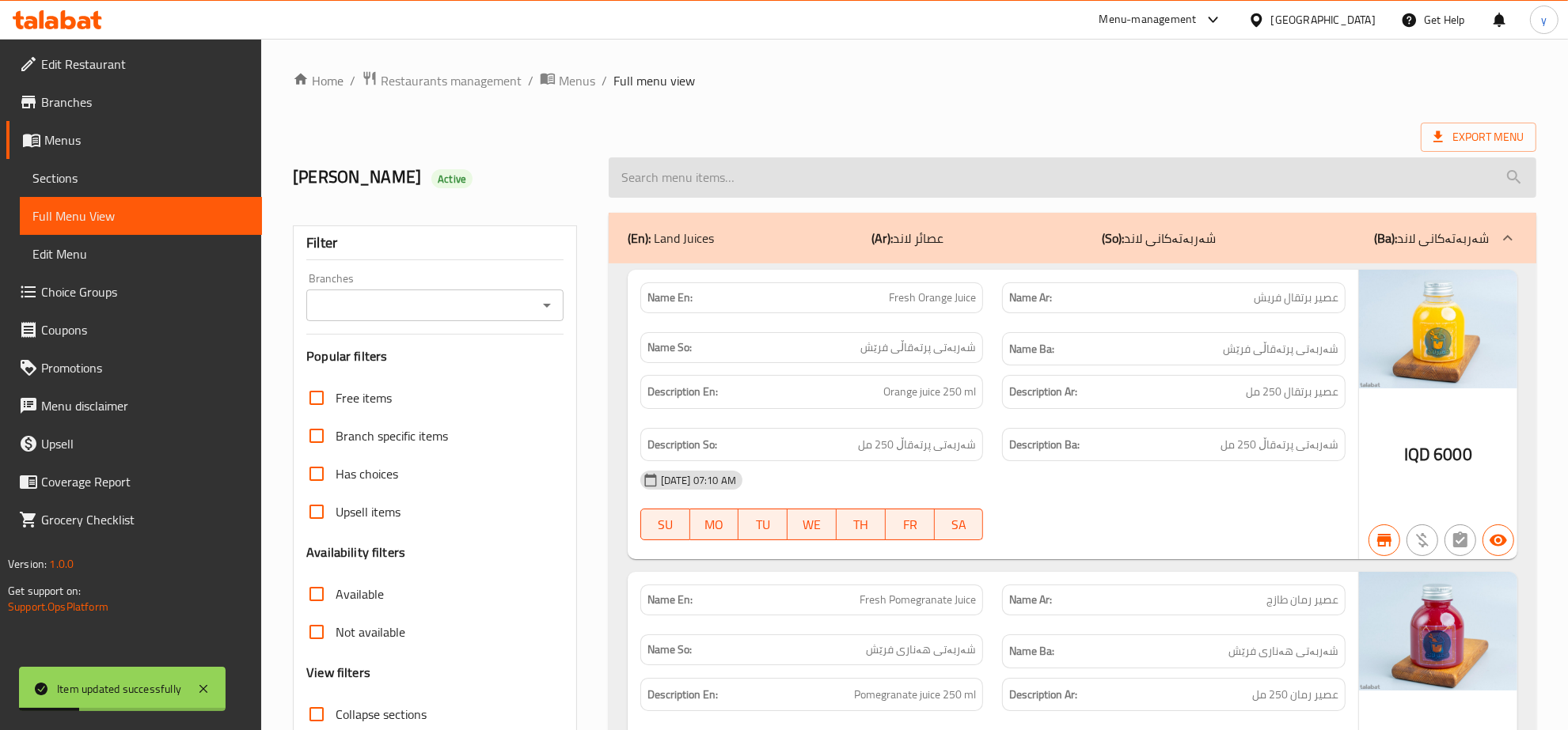
click at [714, 181] on input "search" at bounding box center [1073, 178] width 927 height 40
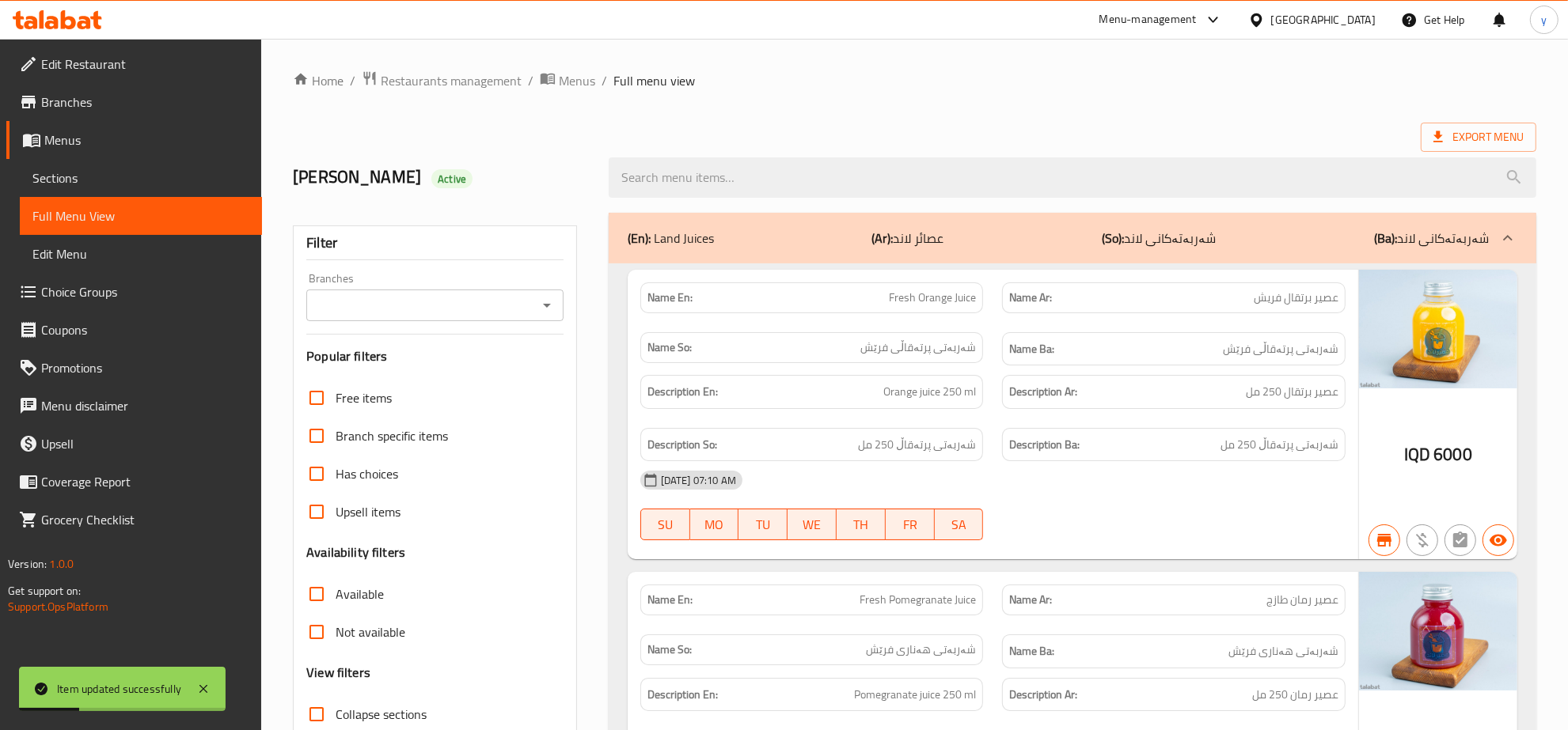
paste input "Fresh Strawberry Juice"
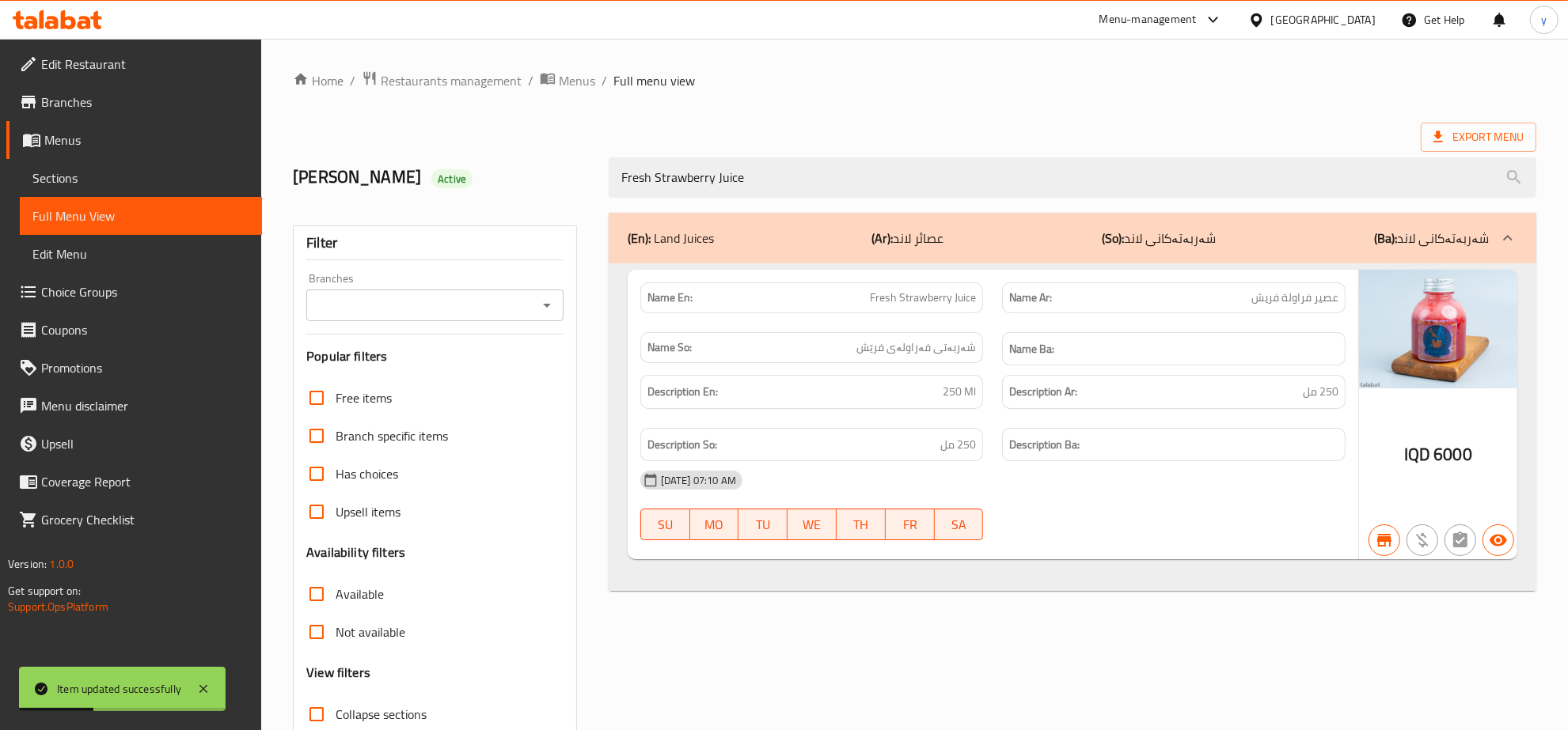
click at [555, 315] on icon "Open" at bounding box center [547, 306] width 19 height 19
type input "Fresh Strawberry Juice"
click at [480, 387] on li "Asser Land, Zayona" at bounding box center [435, 374] width 257 height 29
type input "Asser Land, Zayona"
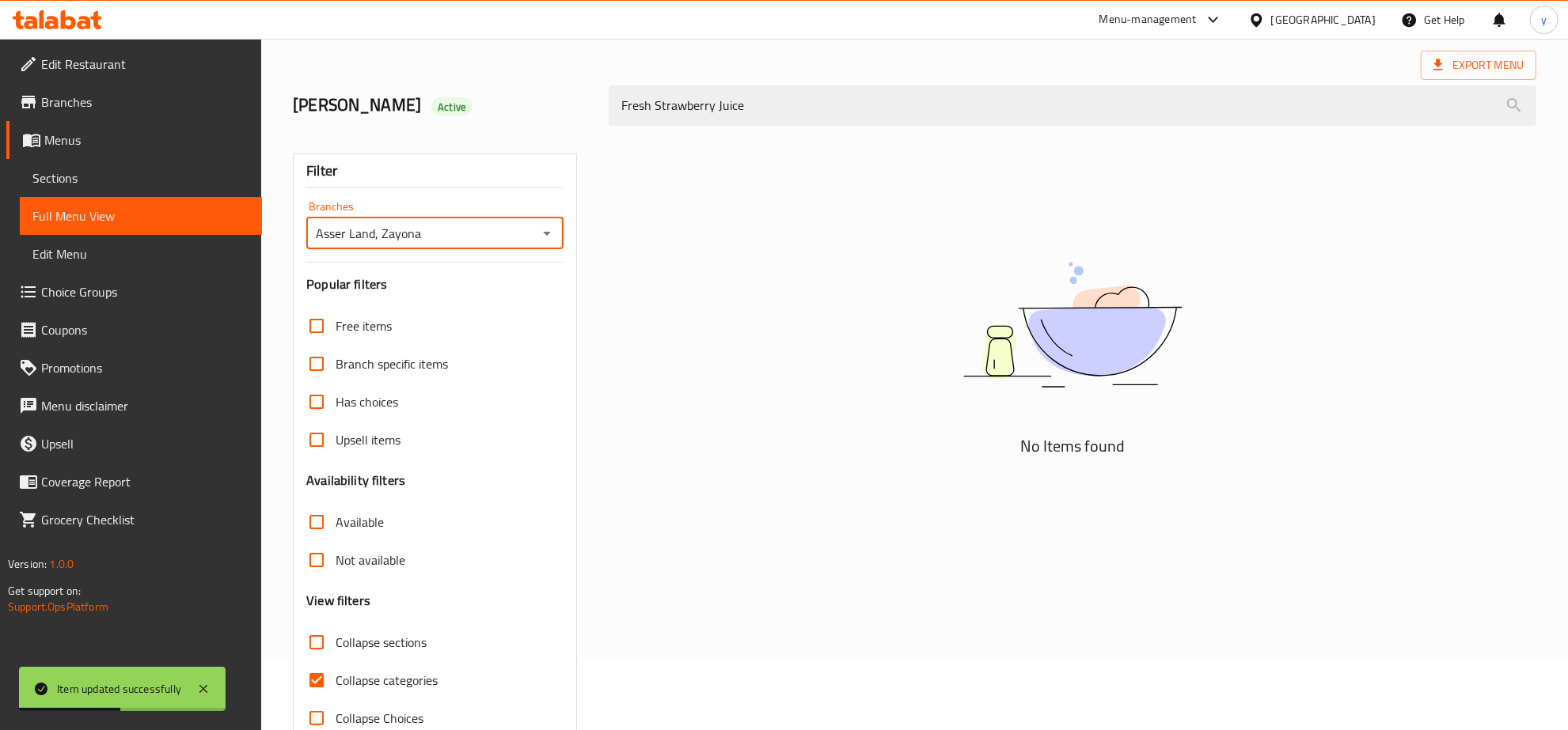
scroll to position [112, 0]
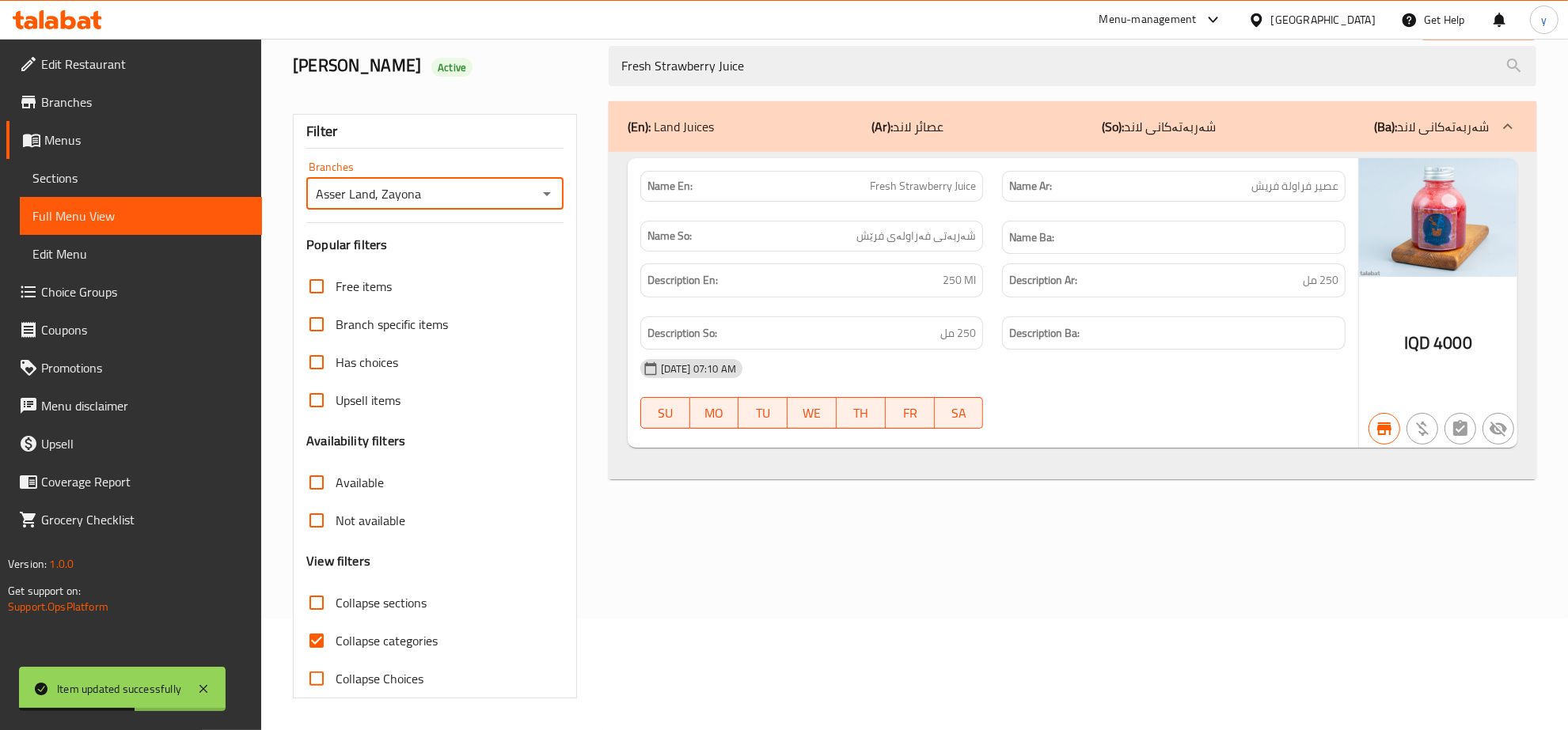
click at [325, 646] on input "Collapse categories" at bounding box center [316, 641] width 38 height 38
checkbox input "false"
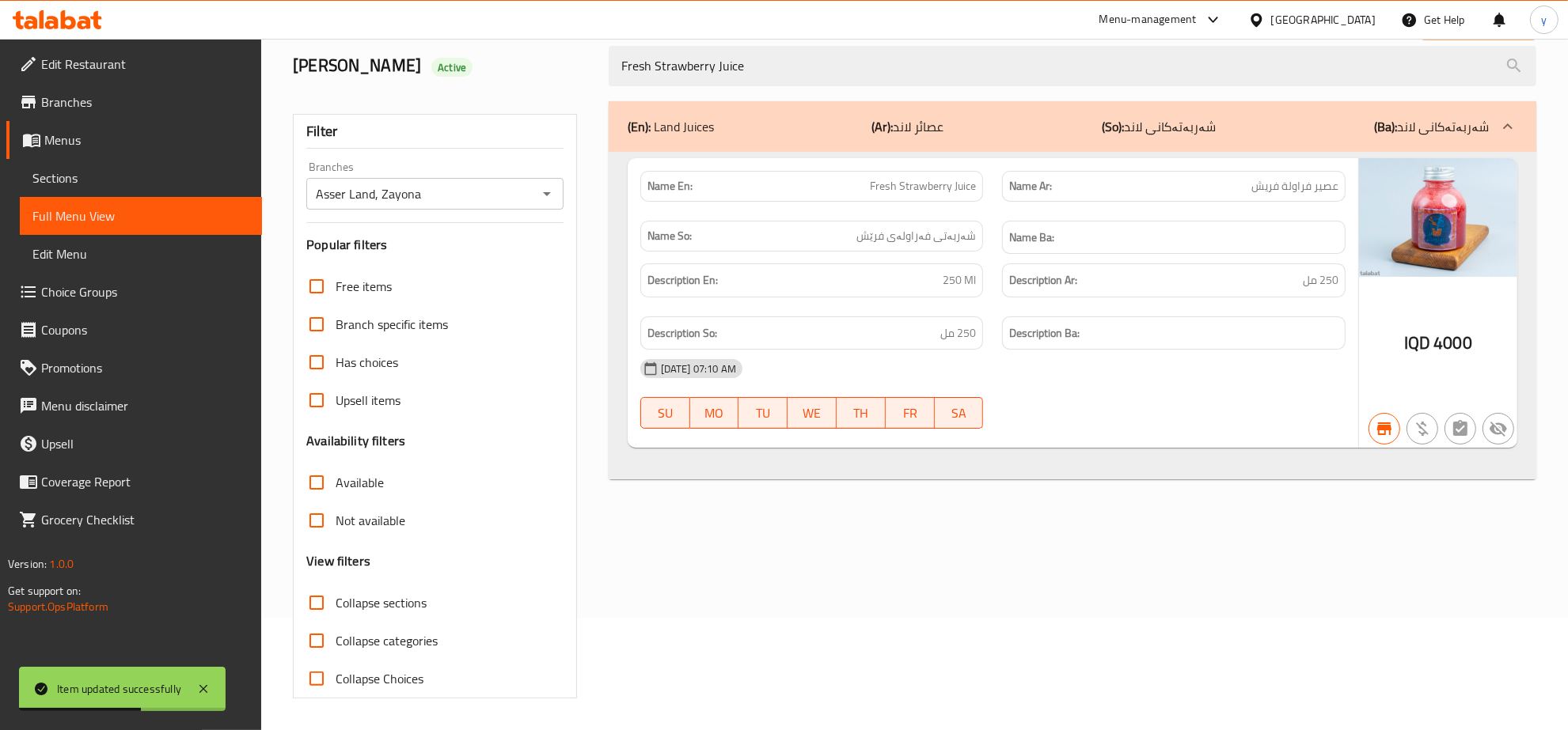
drag, startPoint x: 202, startPoint y: 685, endPoint x: 217, endPoint y: 681, distance: 15.5
click at [200, 685] on icon at bounding box center [204, 690] width 19 height 19
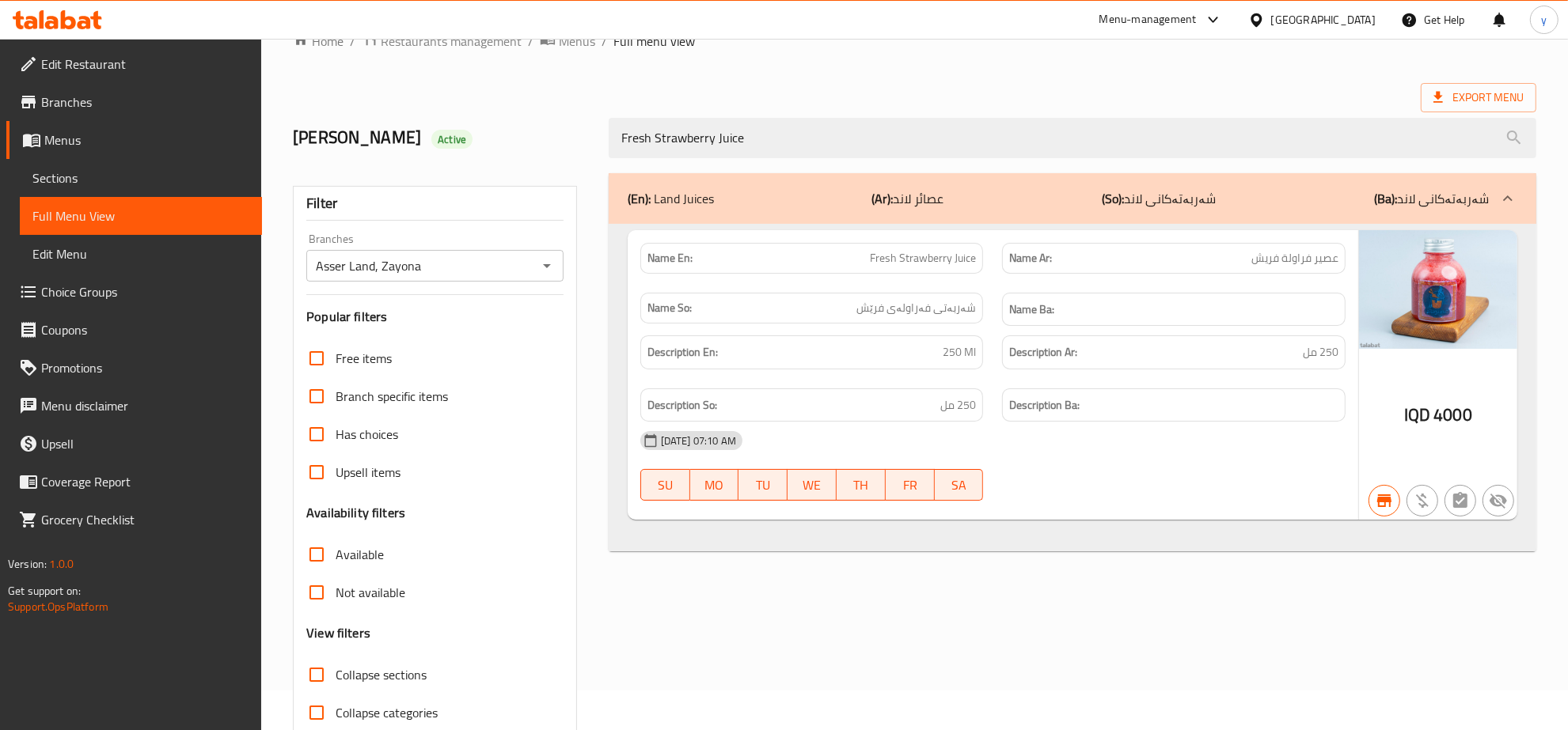
scroll to position [0, 0]
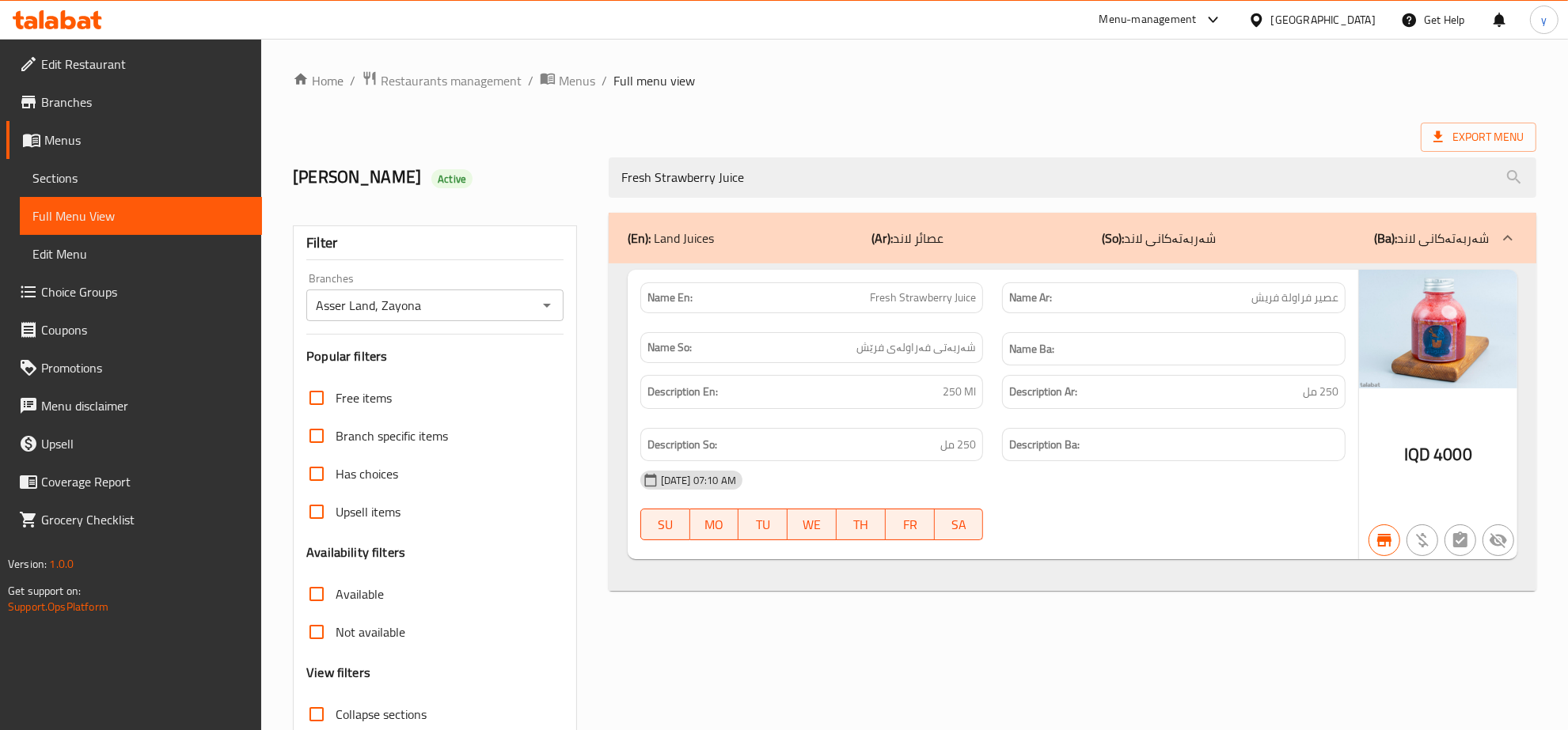
click at [81, 17] on icon at bounding box center [85, 22] width 13 height 13
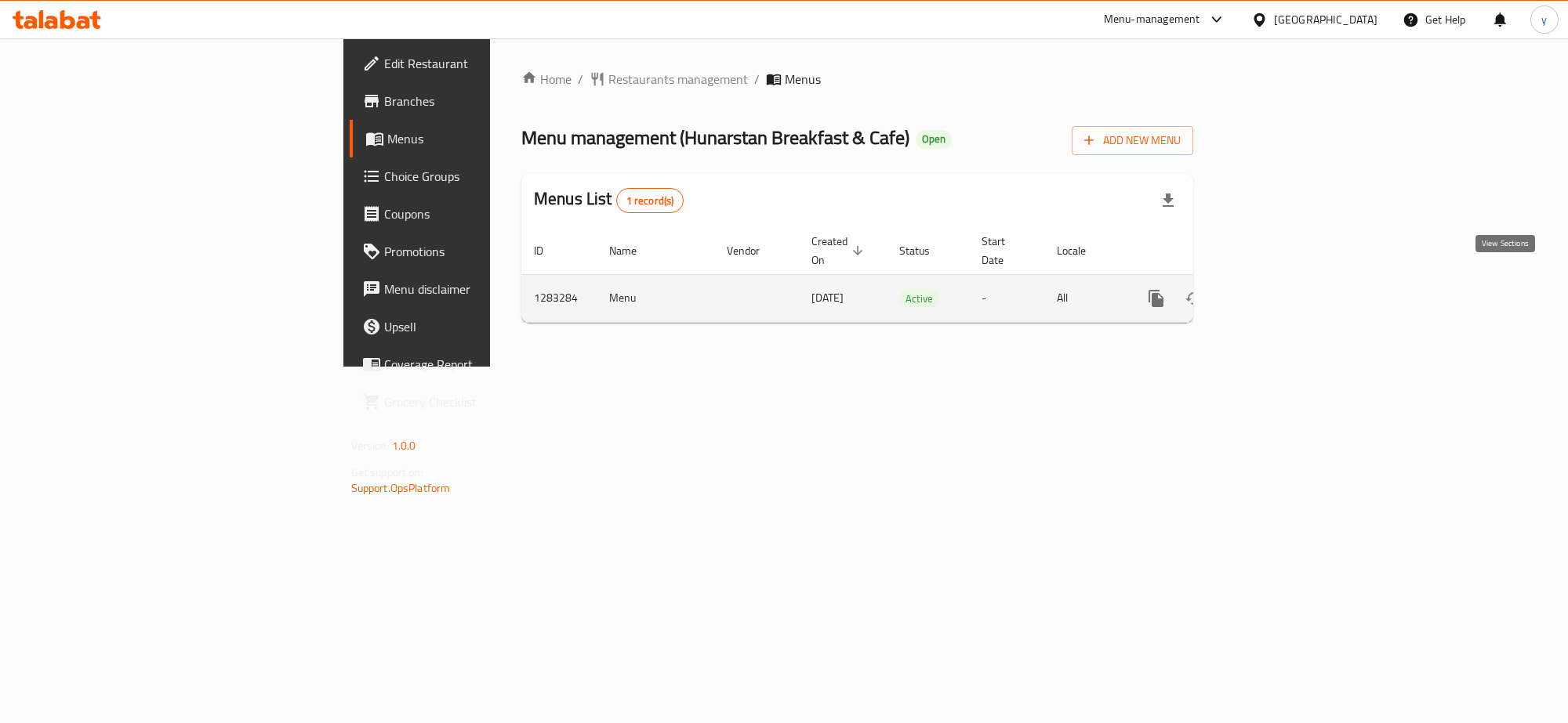
click at [1288, 286] on link "enhanced table" at bounding box center [1268, 298] width 37 height 37
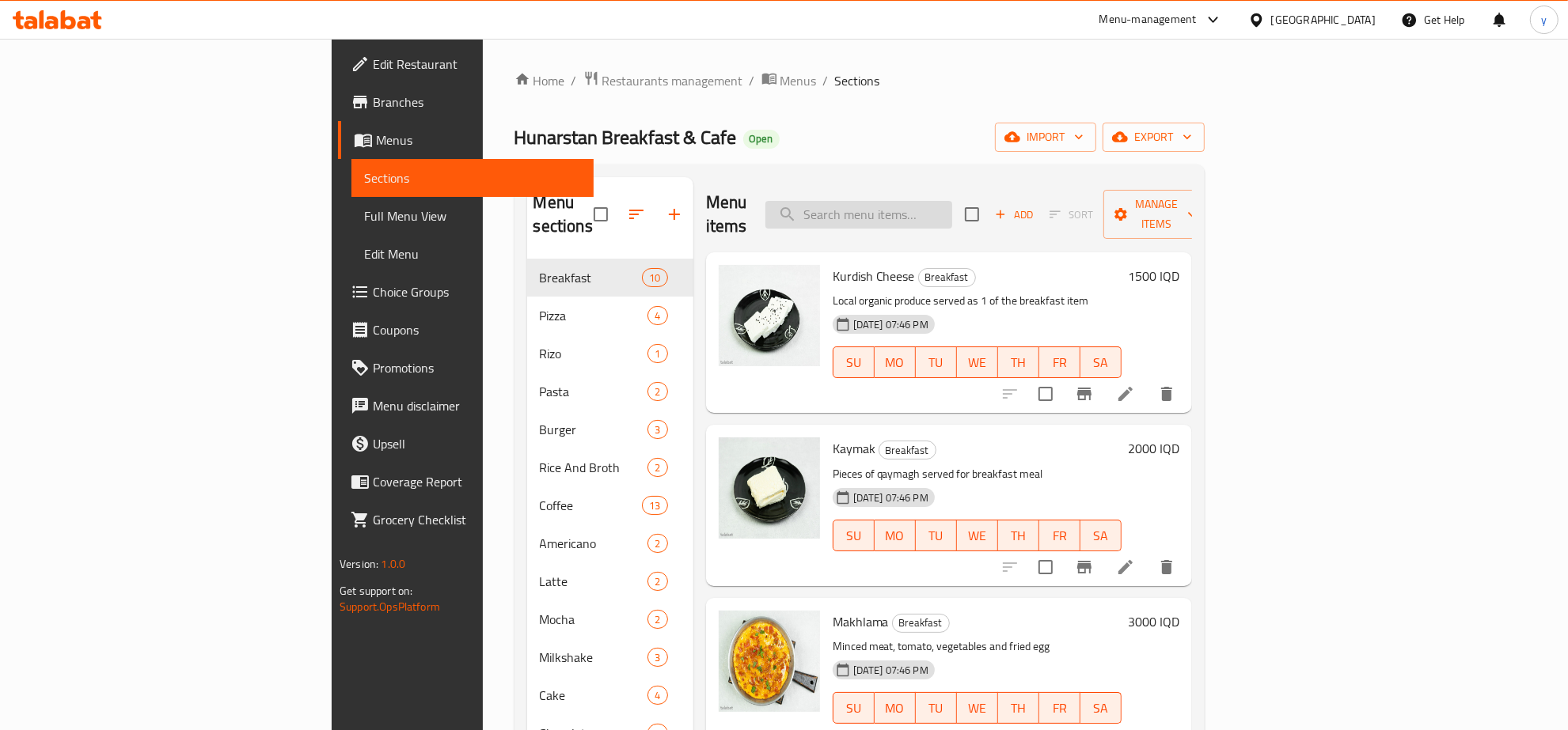
click at [952, 202] on input "search" at bounding box center [859, 214] width 187 height 28
click at [665, 205] on icon "button" at bounding box center [674, 214] width 19 height 19
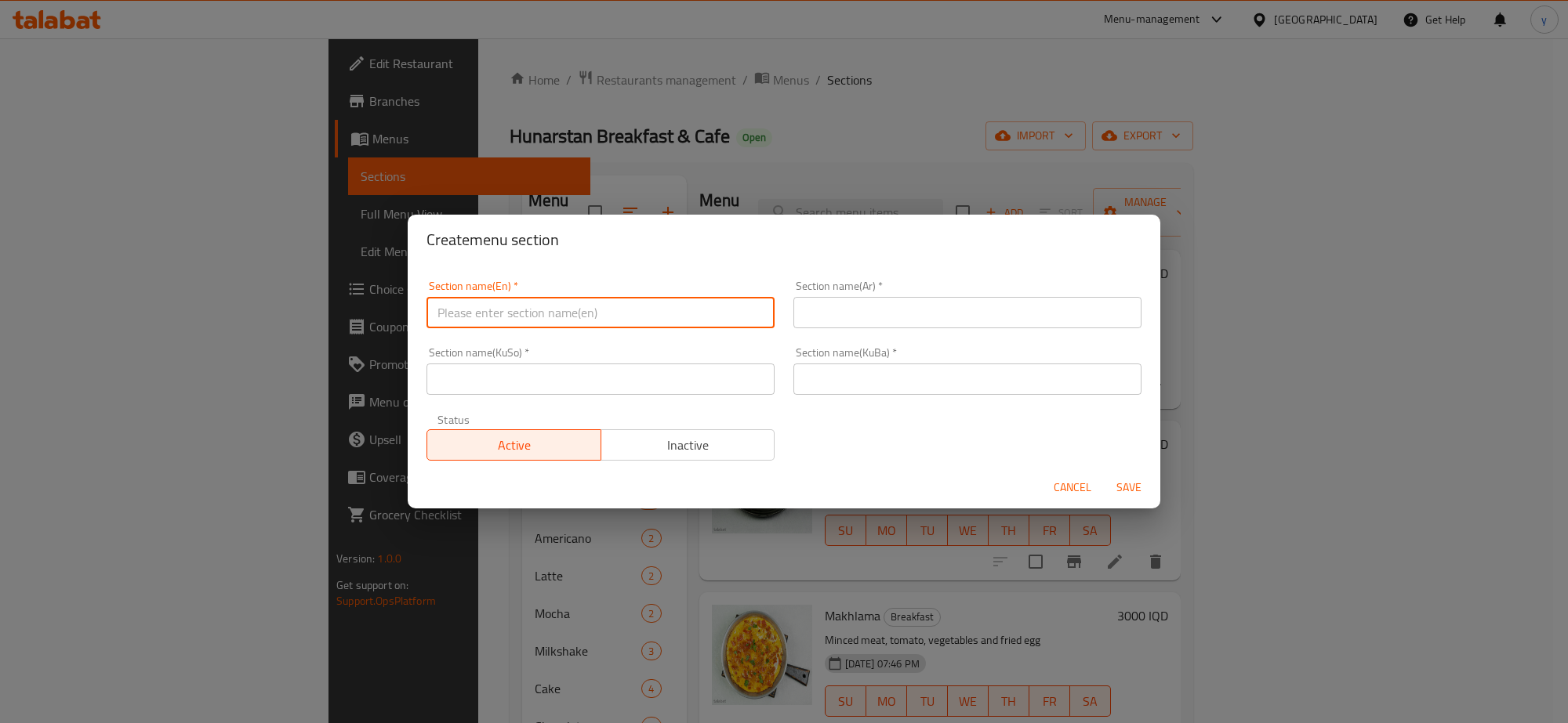
click at [640, 302] on input "text" at bounding box center [600, 312] width 348 height 31
paste input "borek plate"
drag, startPoint x: 441, startPoint y: 308, endPoint x: 429, endPoint y: 316, distance: 14.4
click at [429, 316] on input "borek plate" at bounding box center [600, 312] width 348 height 31
click at [475, 316] on input "Borek plate" at bounding box center [600, 312] width 348 height 31
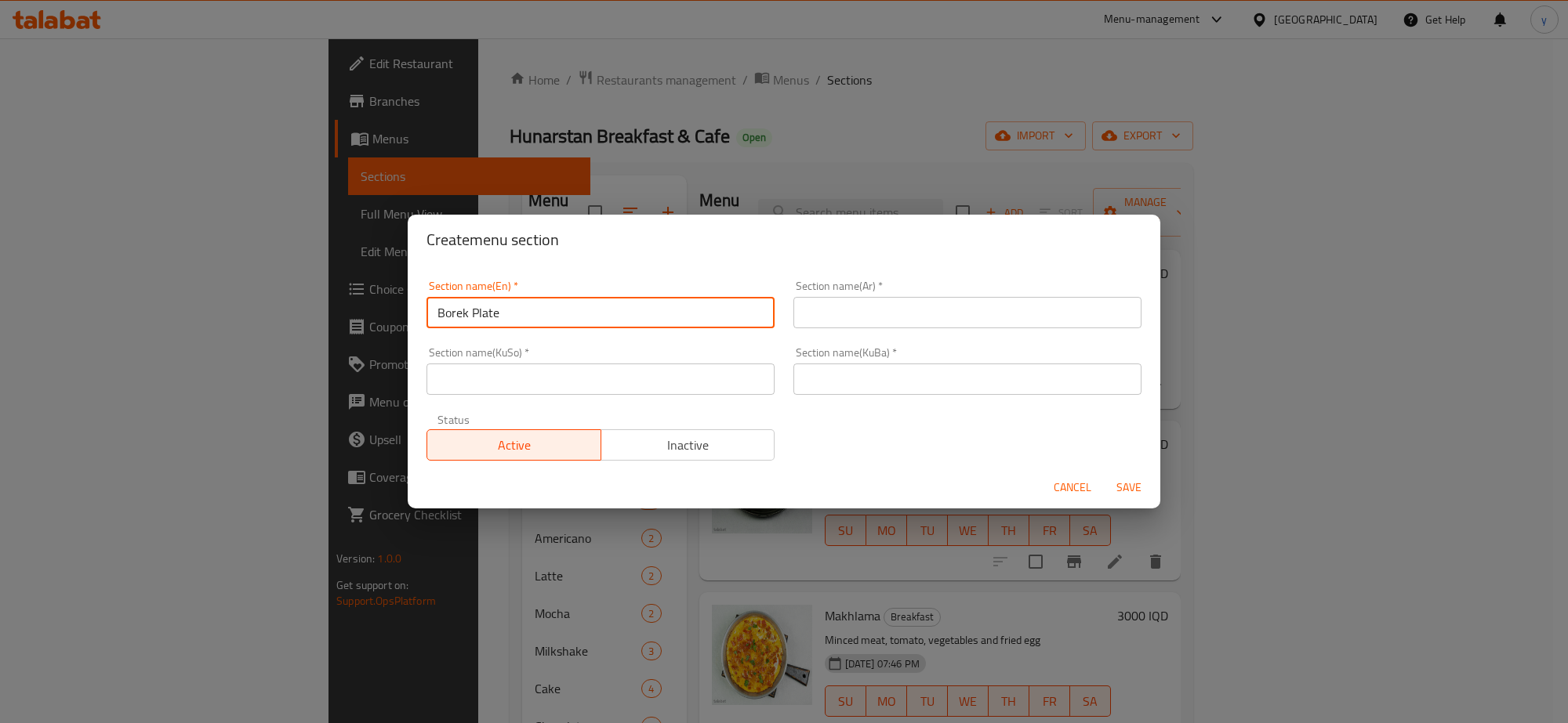
click at [512, 314] on input "Borek Plate" at bounding box center [600, 312] width 348 height 31
click at [679, 320] on input "Borek Plate" at bounding box center [600, 312] width 348 height 31
click at [660, 320] on input "Borek Plate" at bounding box center [600, 312] width 348 height 31
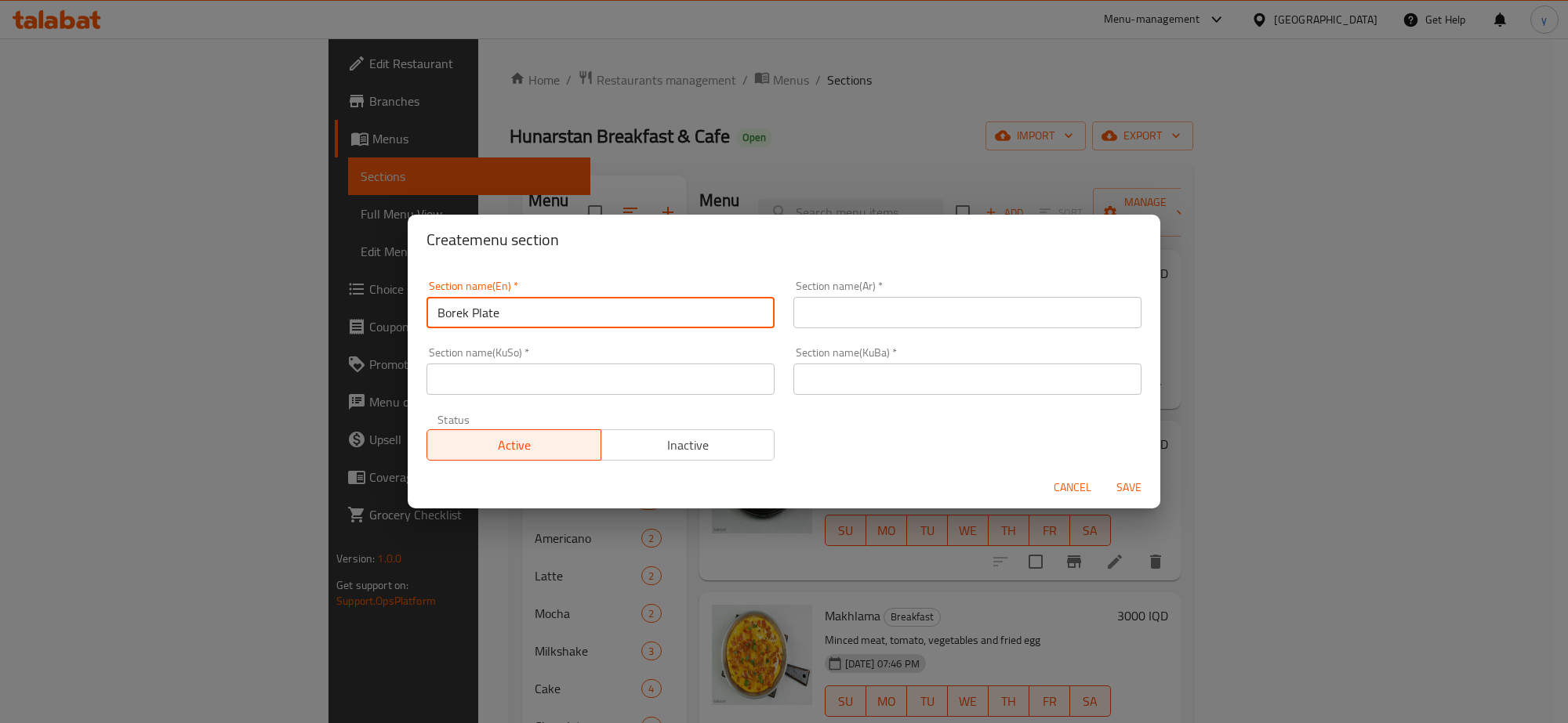
click at [467, 325] on input "Borek Plate" at bounding box center [600, 312] width 348 height 31
click at [580, 311] on input "Borek" at bounding box center [600, 312] width 348 height 31
type input "Plates"
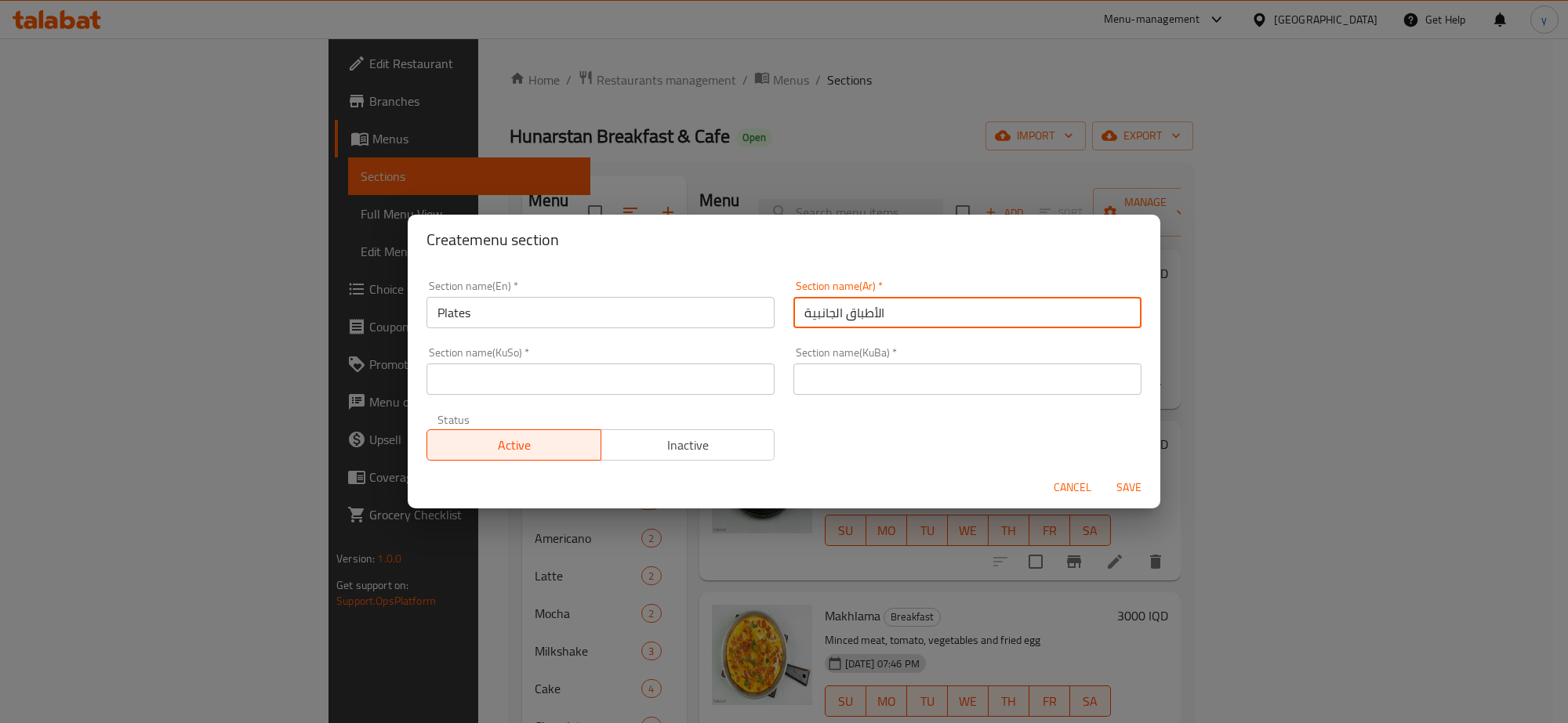
click at [824, 316] on input "الأطباق الجانبية" at bounding box center [967, 312] width 348 height 31
type input "الأطباق"
click at [698, 390] on input "text" at bounding box center [600, 379] width 348 height 31
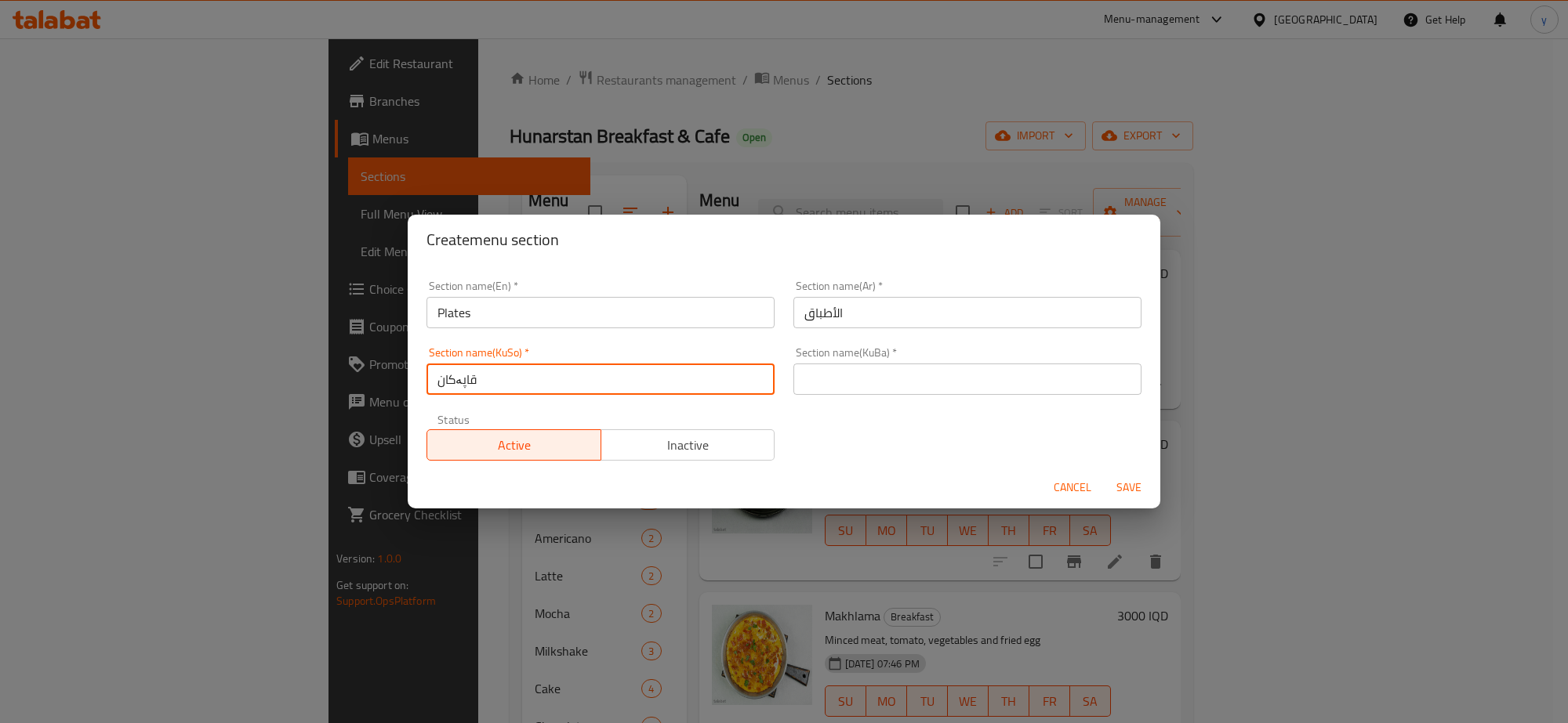
type input "قاپەکان"
drag, startPoint x: 884, startPoint y: 374, endPoint x: 912, endPoint y: 401, distance: 38.9
click at [887, 374] on input "text" at bounding box center [967, 379] width 348 height 31
paste input "قاپەکان"
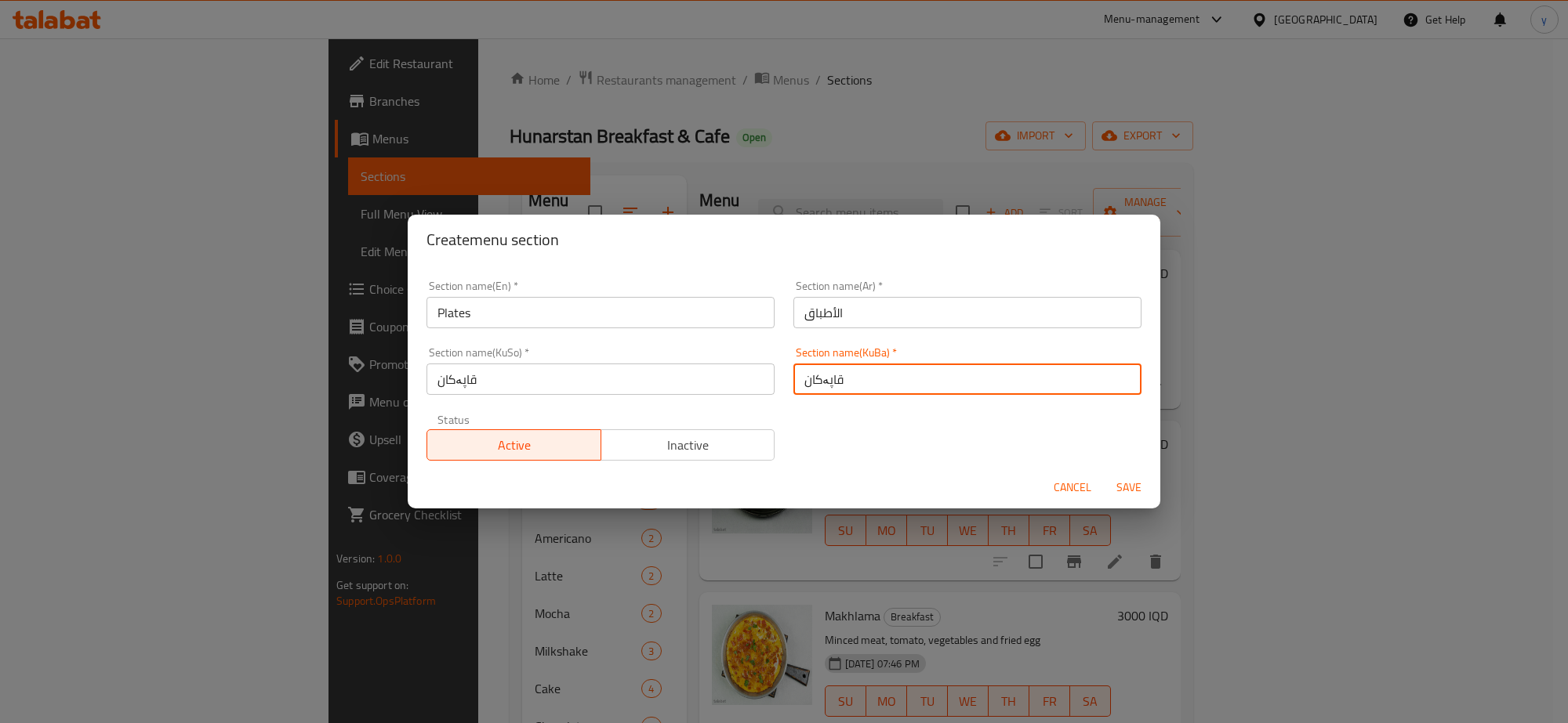
type input "قاپەکان"
click at [1126, 473] on button "Save" at bounding box center [1128, 488] width 50 height 29
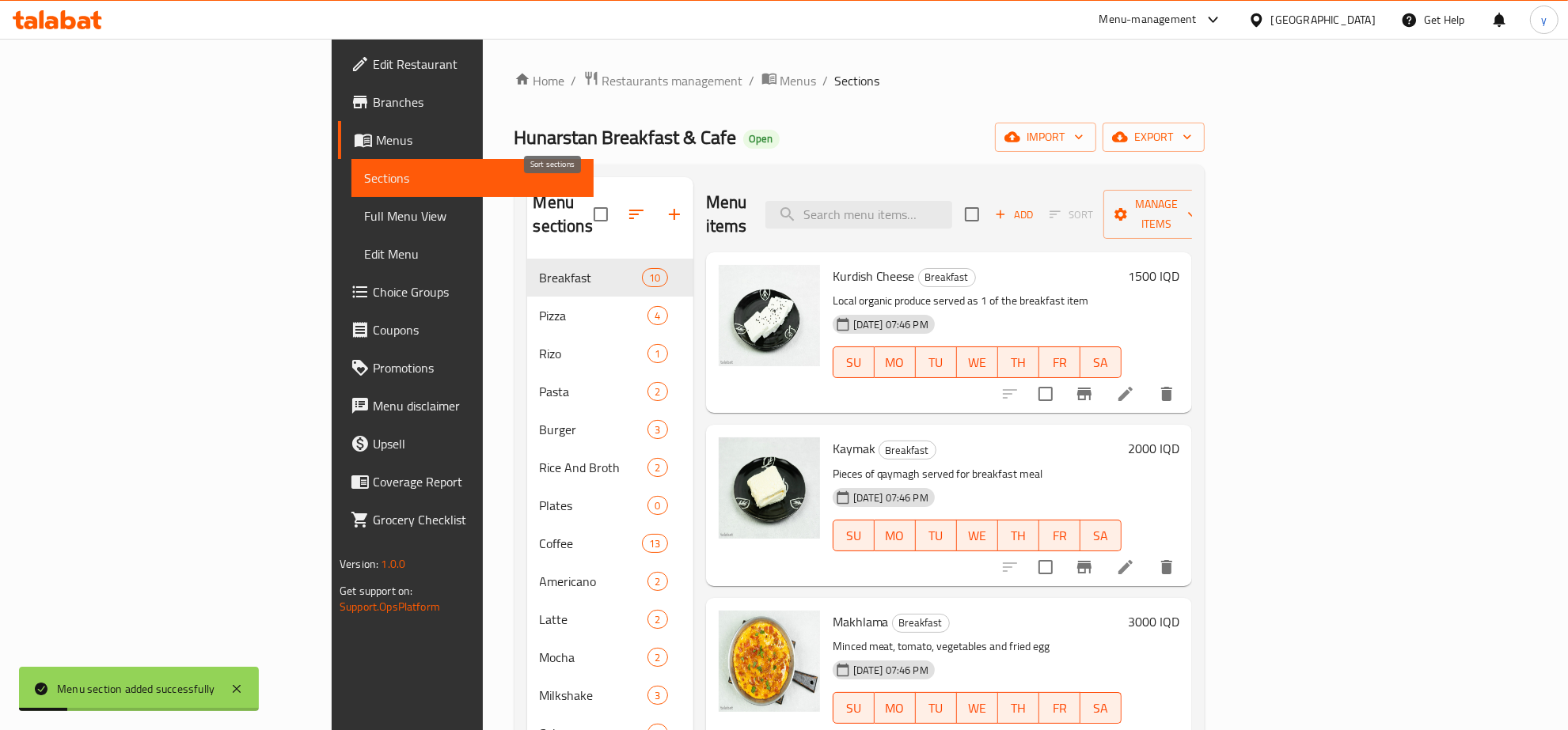
click at [618, 195] on button "button" at bounding box center [636, 214] width 38 height 38
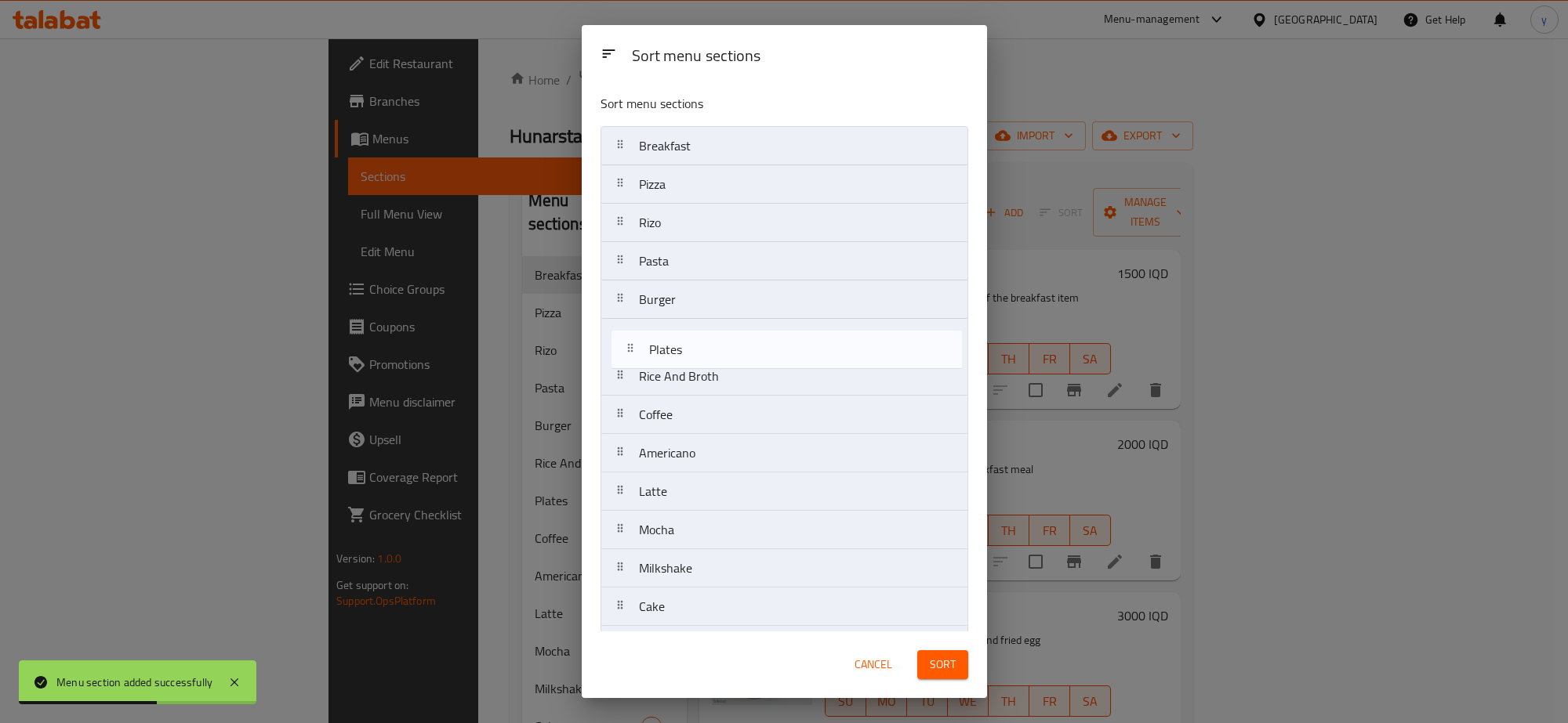
drag, startPoint x: 708, startPoint y: 387, endPoint x: 726, endPoint y: 343, distance: 47.5
click at [726, 343] on nav "Breakfast Pizza Rizo Pasta Burger Rice And Broth Plates Coffee Americano Latte …" at bounding box center [784, 472] width 368 height 693
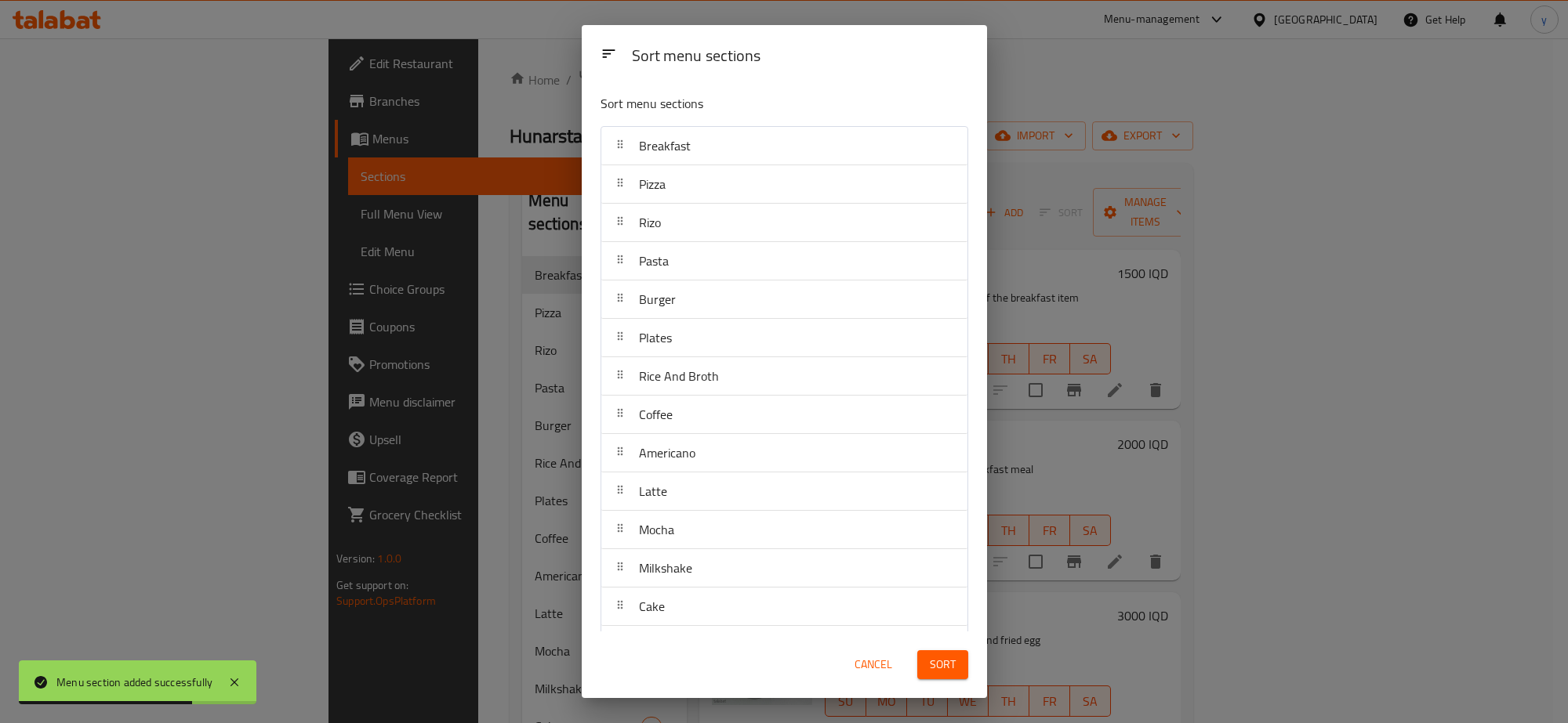
click at [956, 671] on button "Sort" at bounding box center [942, 665] width 50 height 29
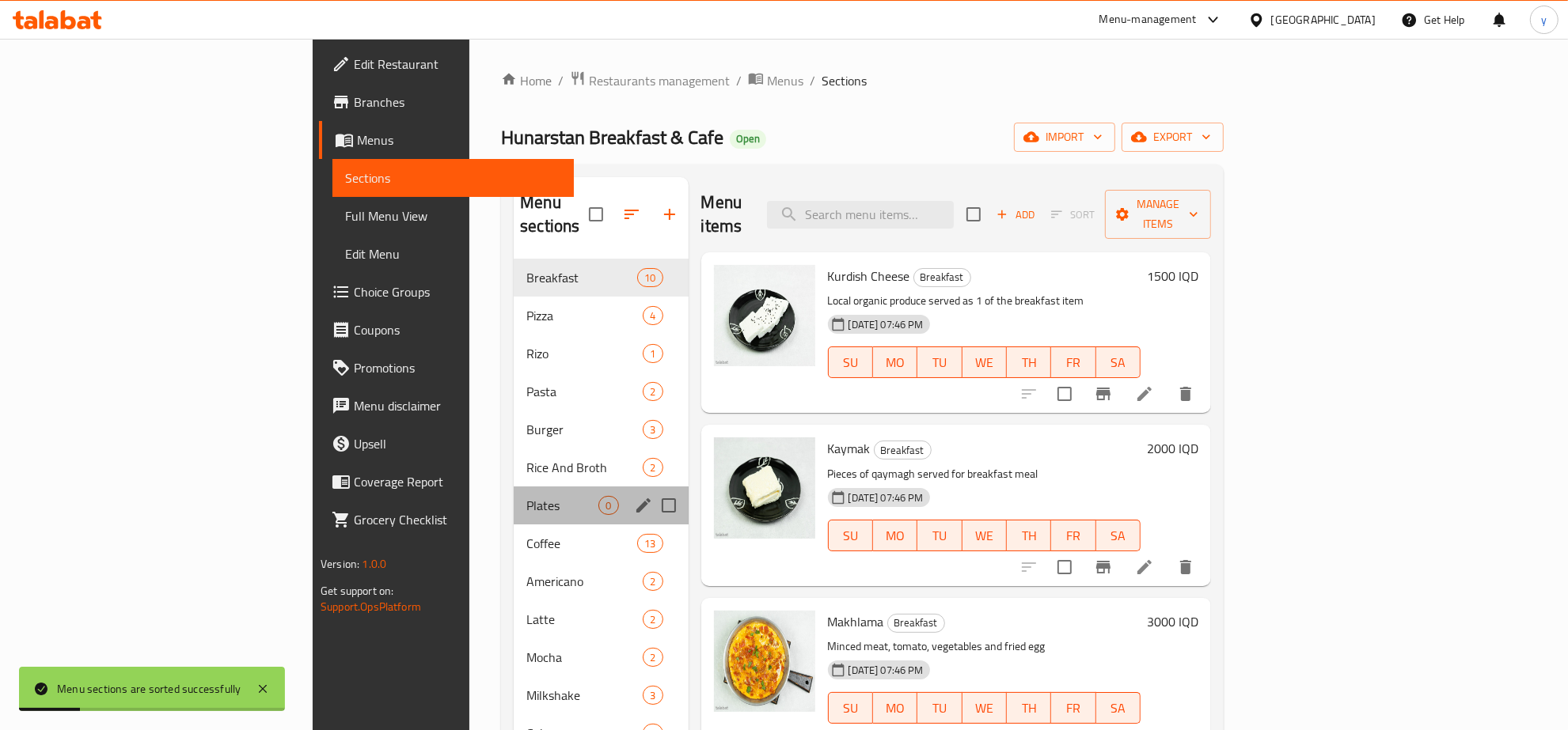
click at [514, 493] on div "Plates 0" at bounding box center [600, 505] width 174 height 38
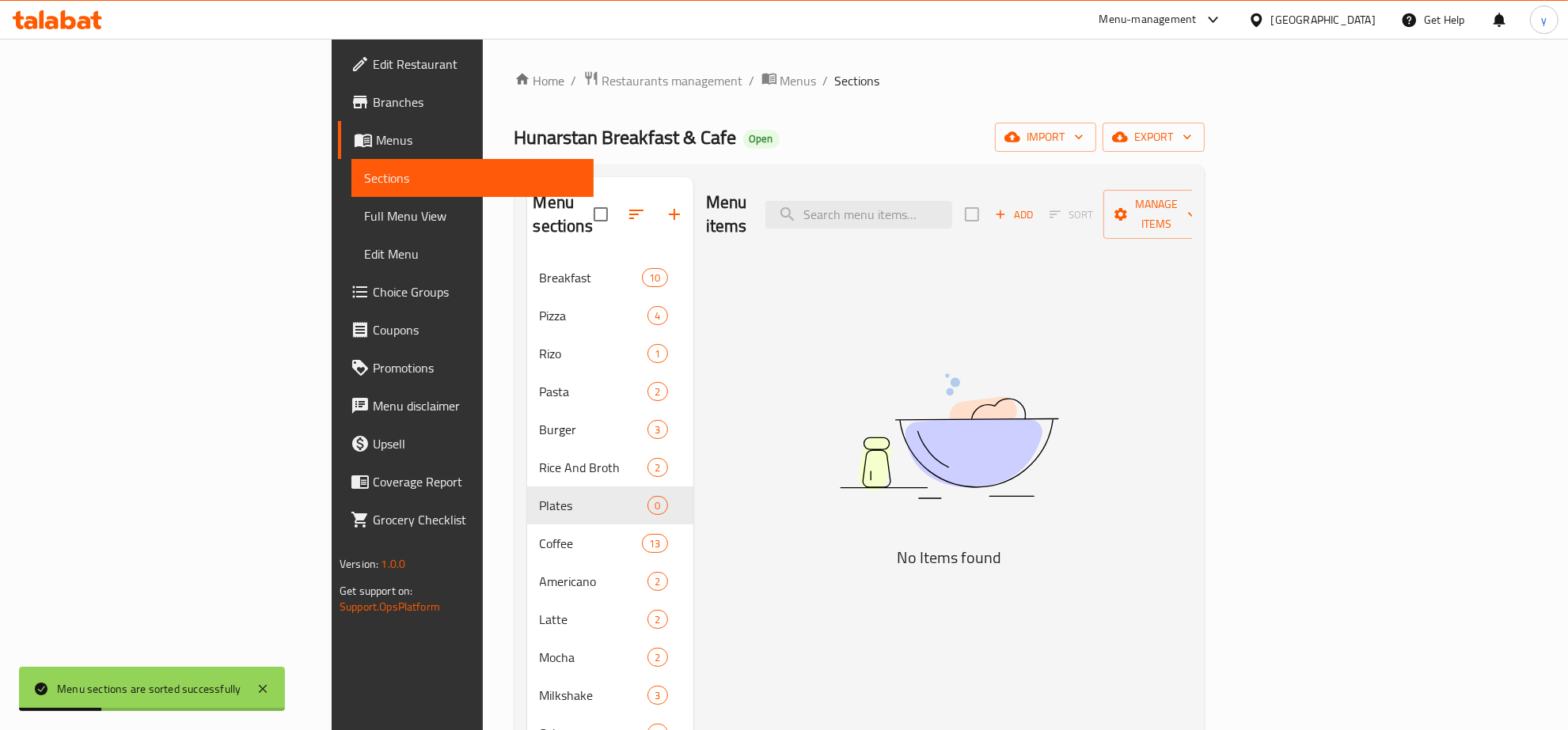
click at [1035, 206] on span "Add" at bounding box center [1014, 214] width 42 height 18
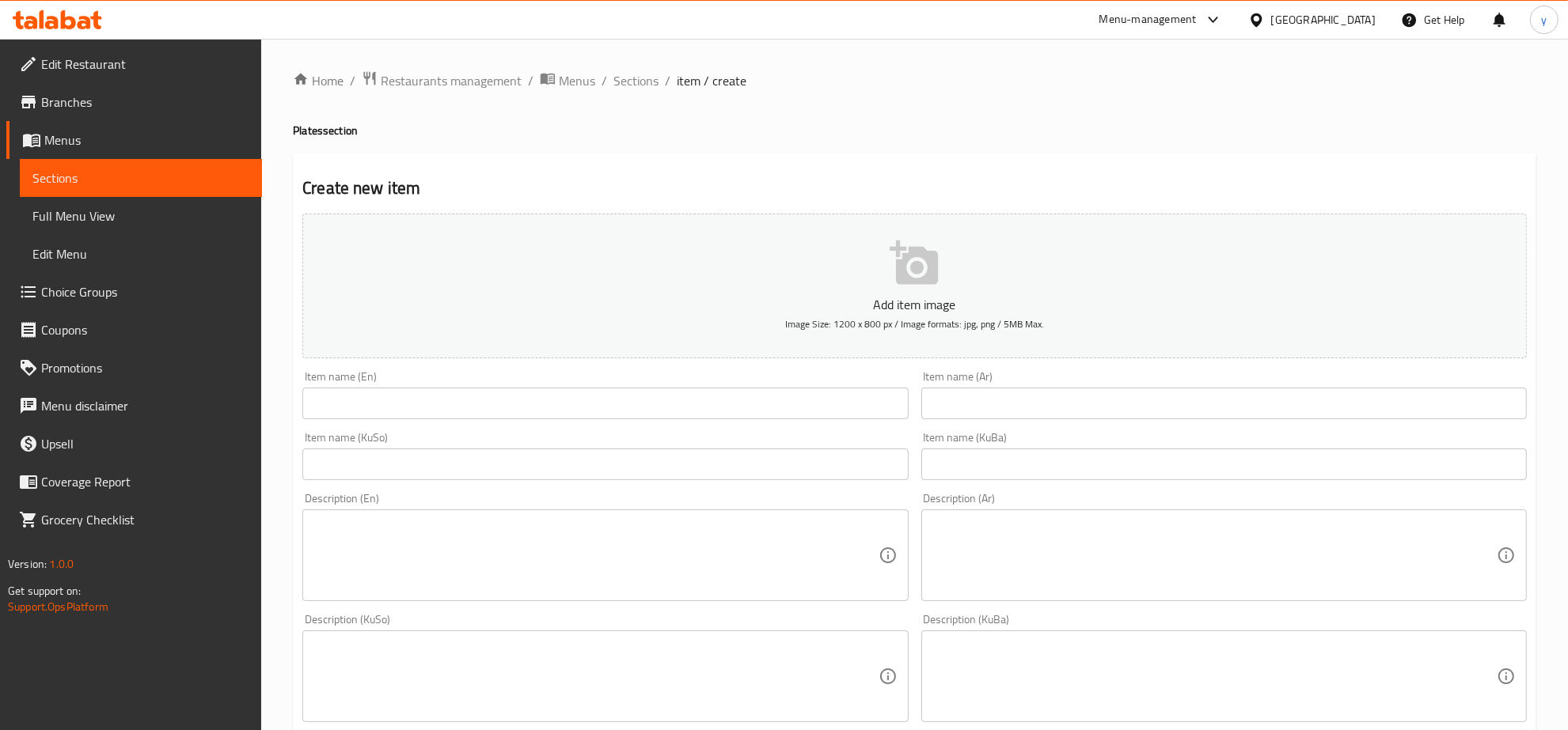
drag, startPoint x: 659, startPoint y: 384, endPoint x: 663, endPoint y: 400, distance: 16.5
click at [659, 385] on div "Item name (En) Item name (En)" at bounding box center [604, 395] width 605 height 48
click at [663, 400] on input "text" at bounding box center [604, 403] width 605 height 32
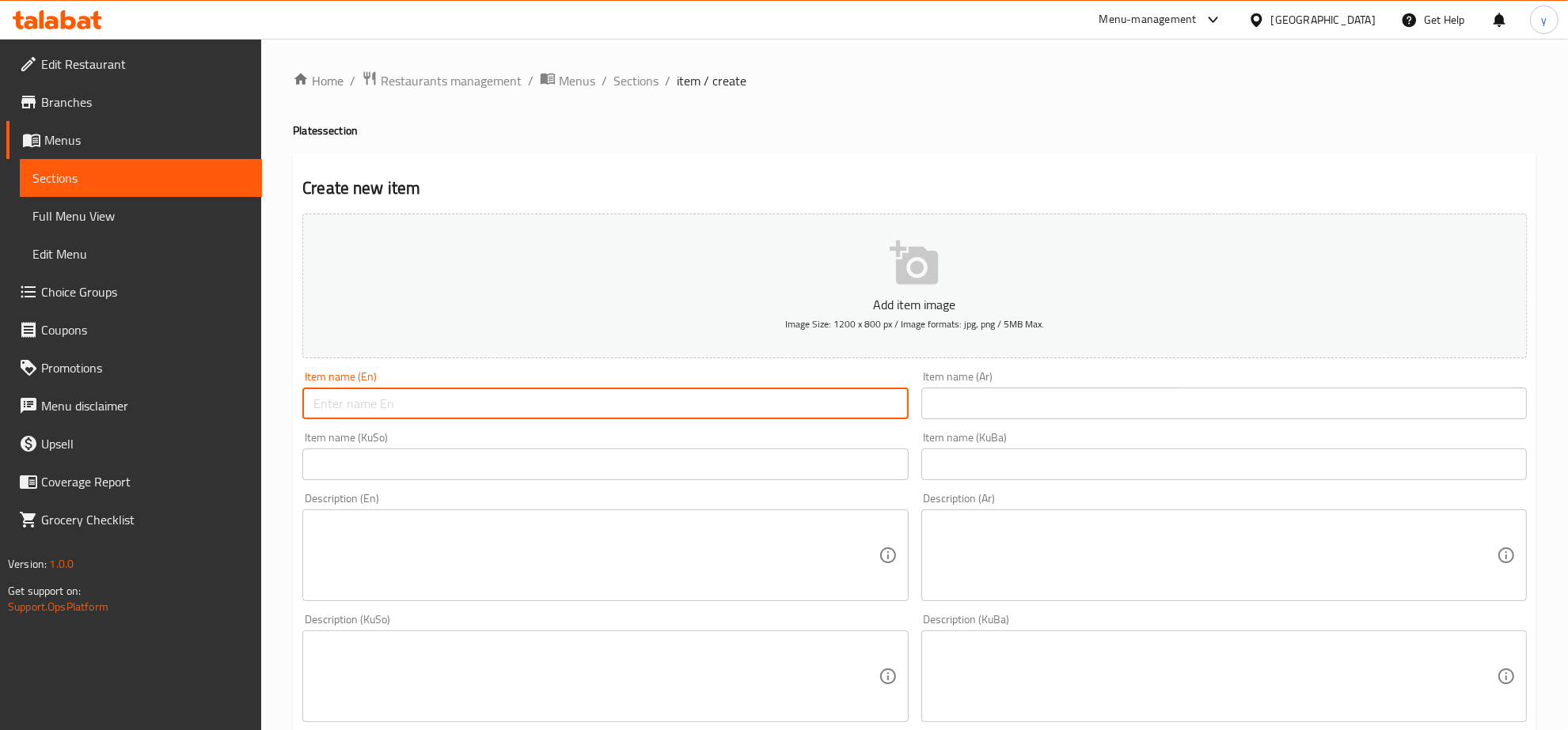
paste input "borek plate"
click at [327, 416] on input "borek plate" at bounding box center [604, 403] width 605 height 32
type input "borek plate"
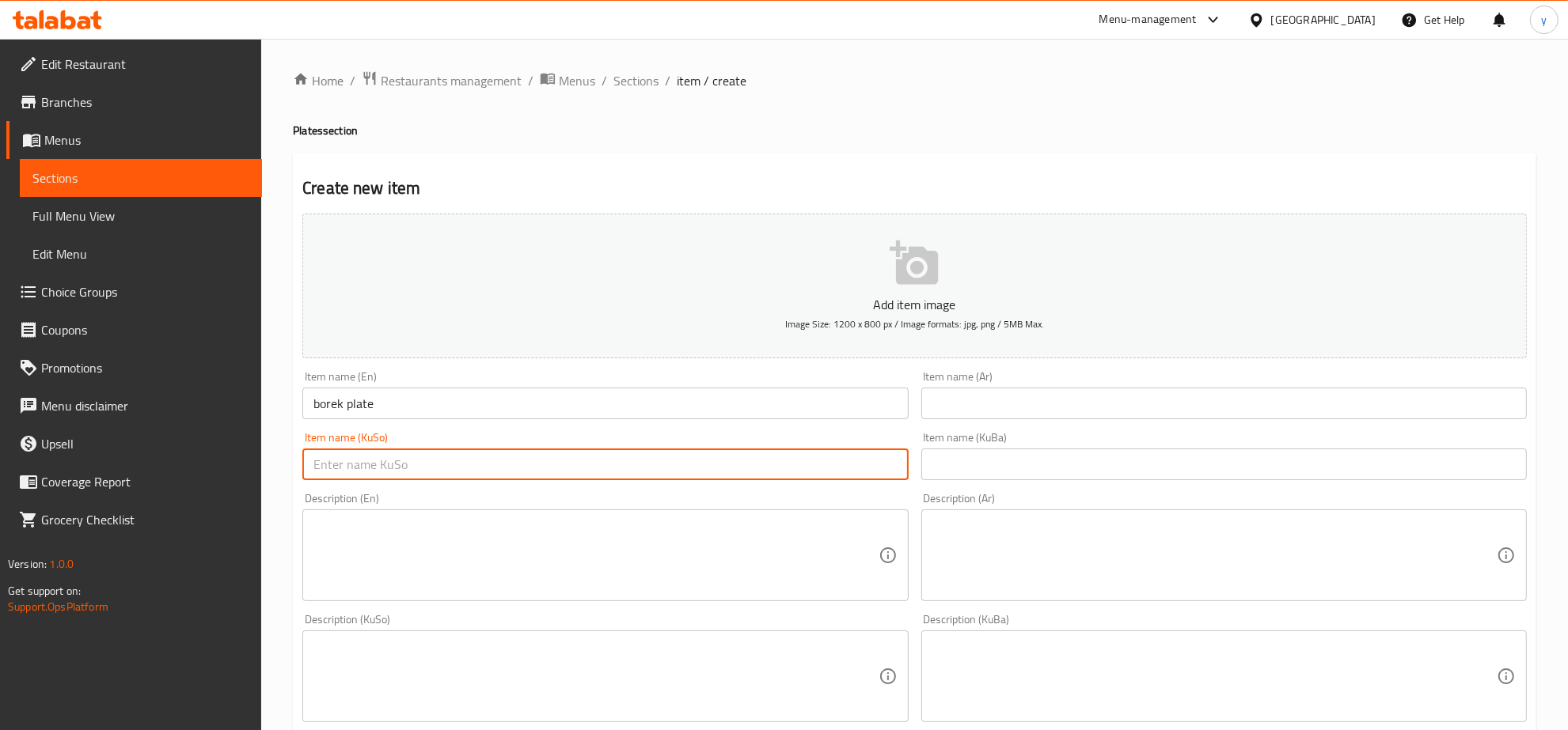
click at [824, 466] on input "text" at bounding box center [604, 465] width 605 height 32
paste input "بۆرەک"
type input "بۆرەک"
click at [970, 414] on input "text" at bounding box center [1224, 403] width 605 height 32
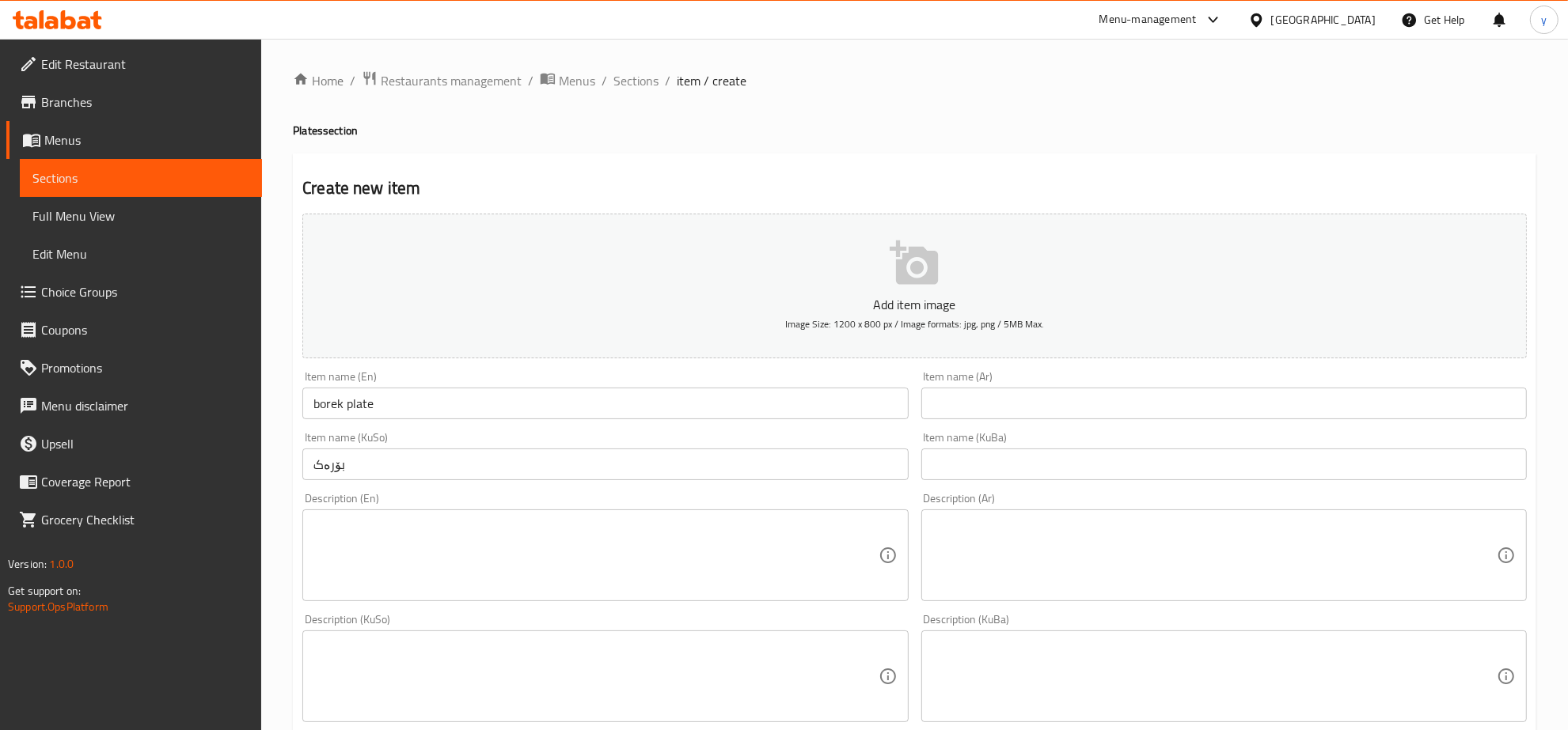
click at [981, 410] on input "text" at bounding box center [1224, 403] width 605 height 32
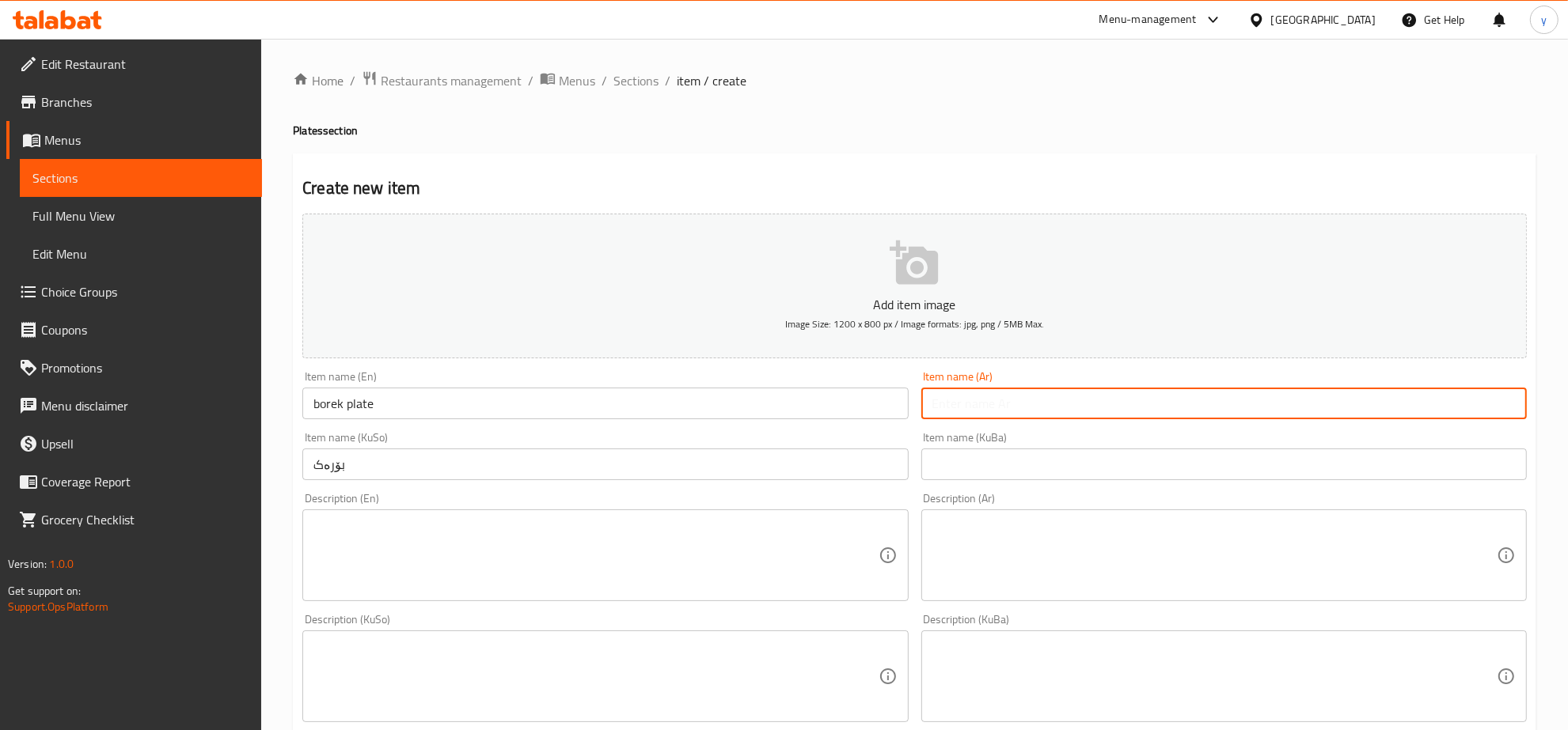
paste input "بوريك"
type input "بوريك"
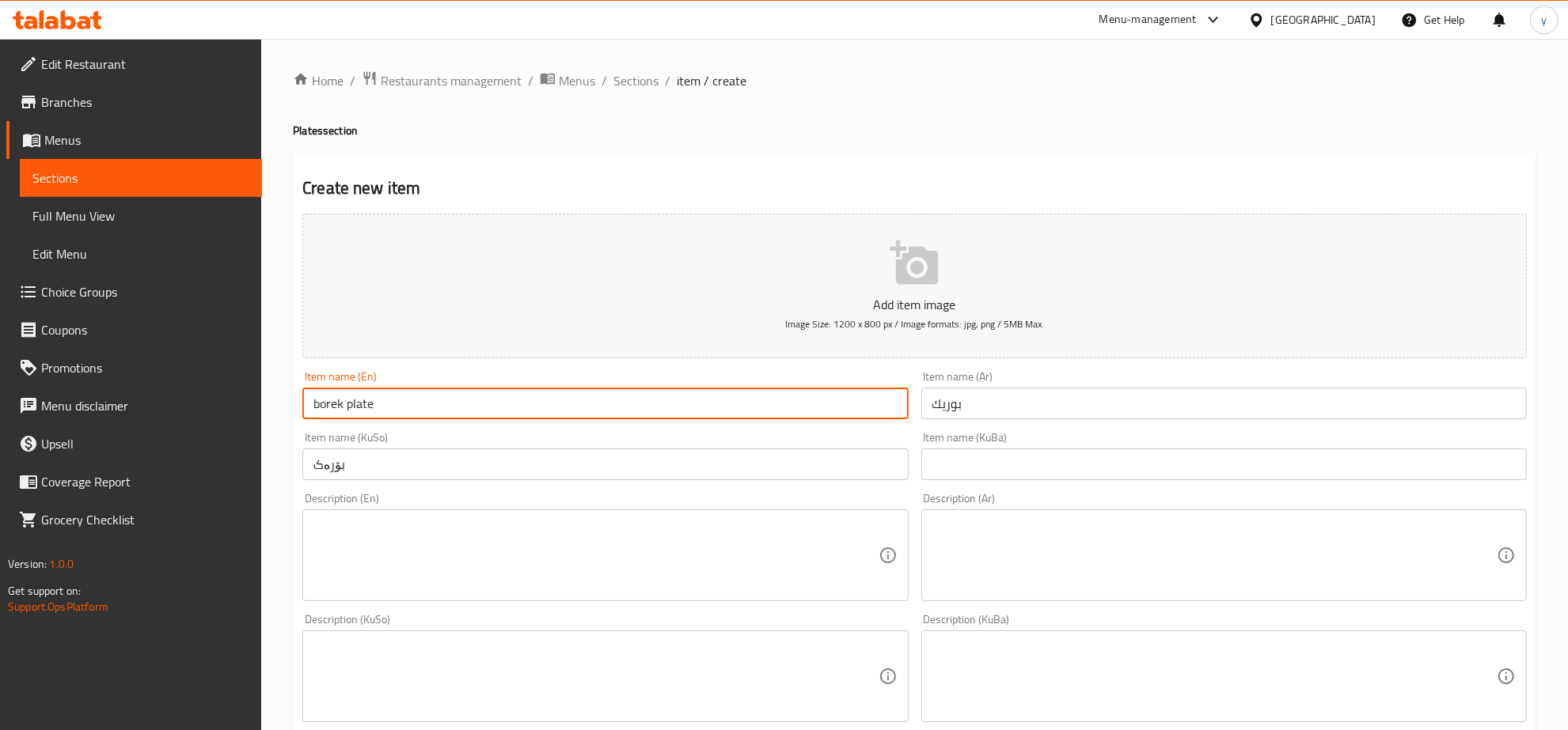
drag, startPoint x: 350, startPoint y: 401, endPoint x: 346, endPoint y: 413, distance: 12.6
click at [346, 413] on input "borek plate" at bounding box center [604, 403] width 605 height 32
drag, startPoint x: 322, startPoint y: 404, endPoint x: 306, endPoint y: 409, distance: 16.8
click at [306, 409] on input "borek Plate" at bounding box center [604, 403] width 605 height 32
type input "Borek Plate"
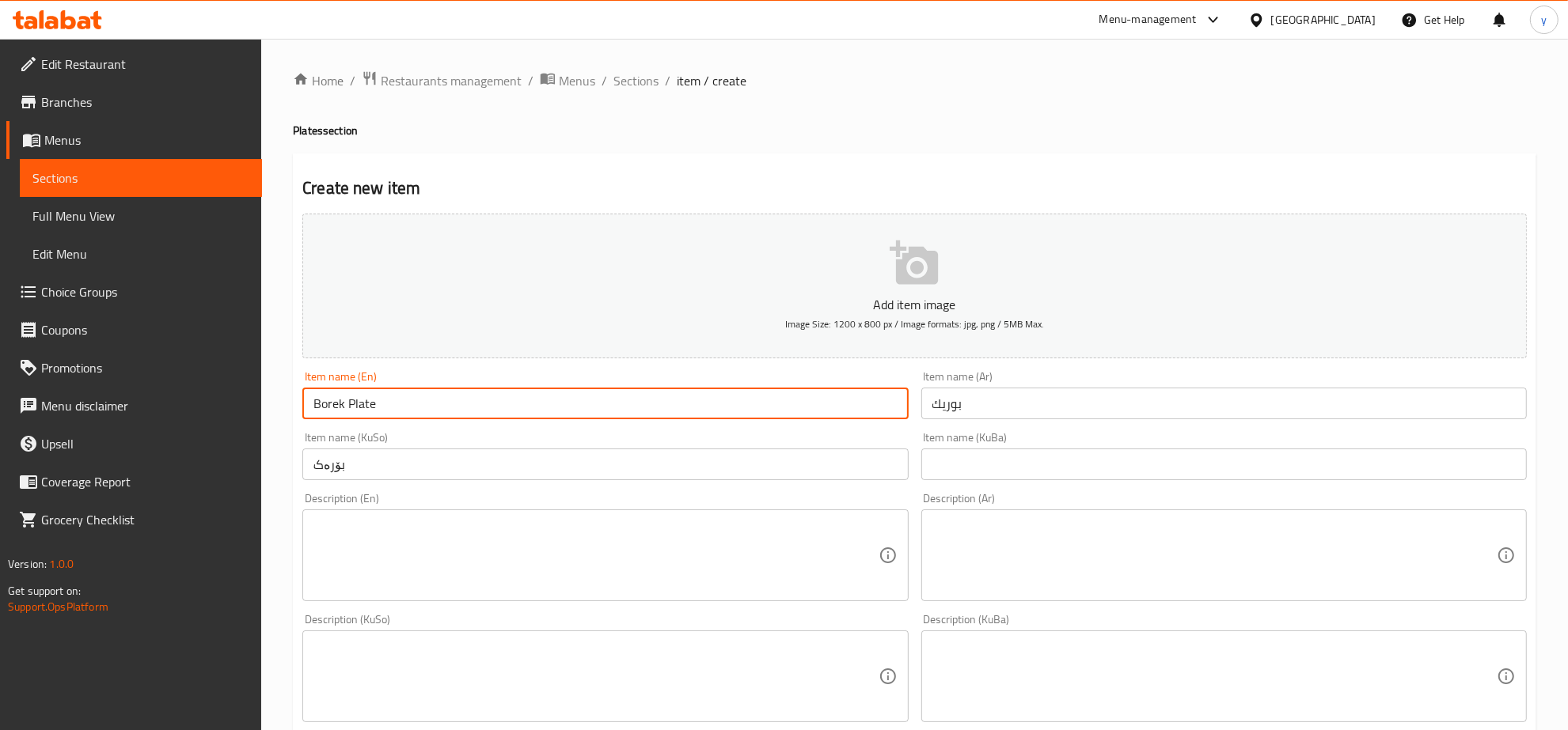
click at [544, 480] on input "بۆرەک" at bounding box center [604, 465] width 605 height 32
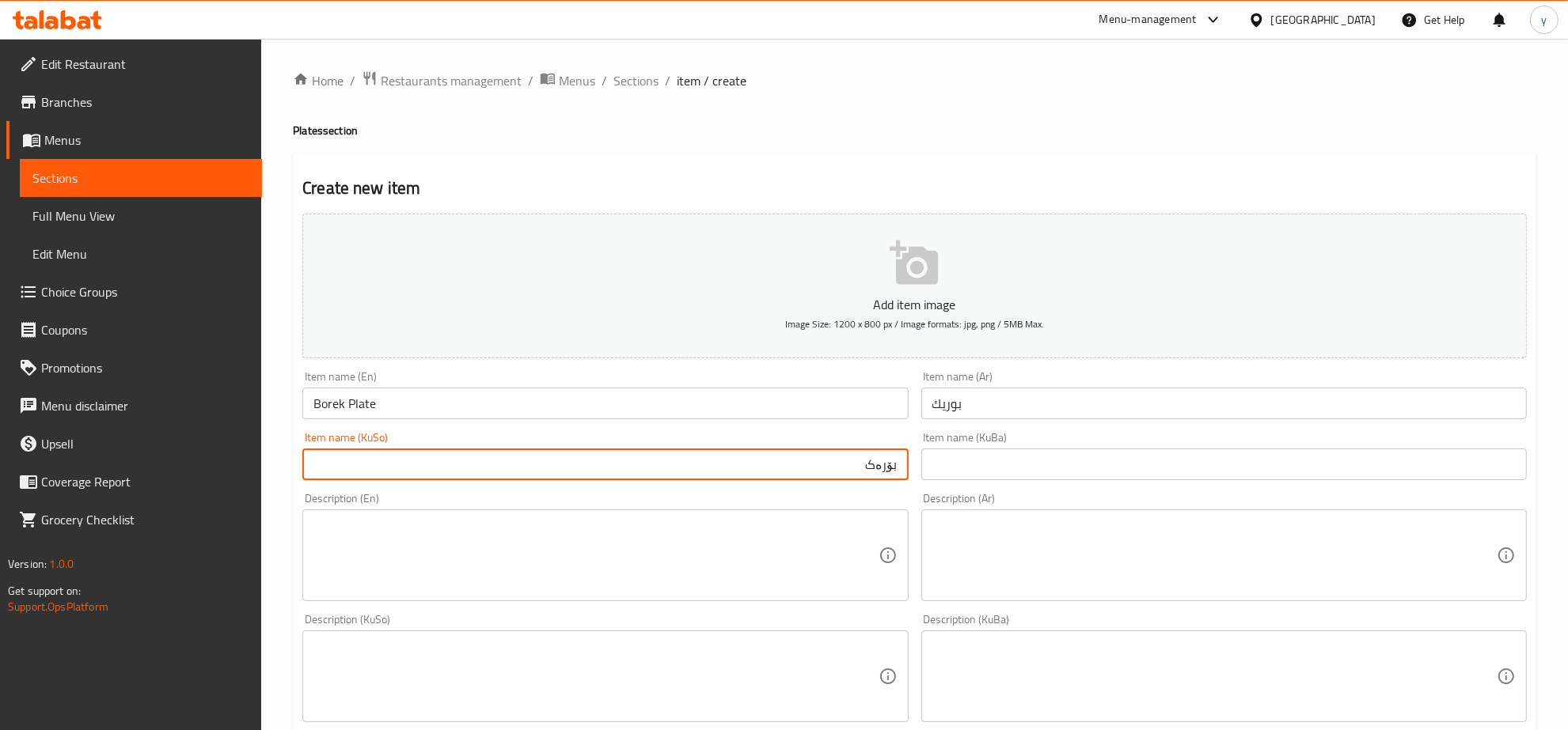
click at [897, 472] on input "بۆرەک" at bounding box center [604, 465] width 605 height 32
type input "قاپی بۆرەک"
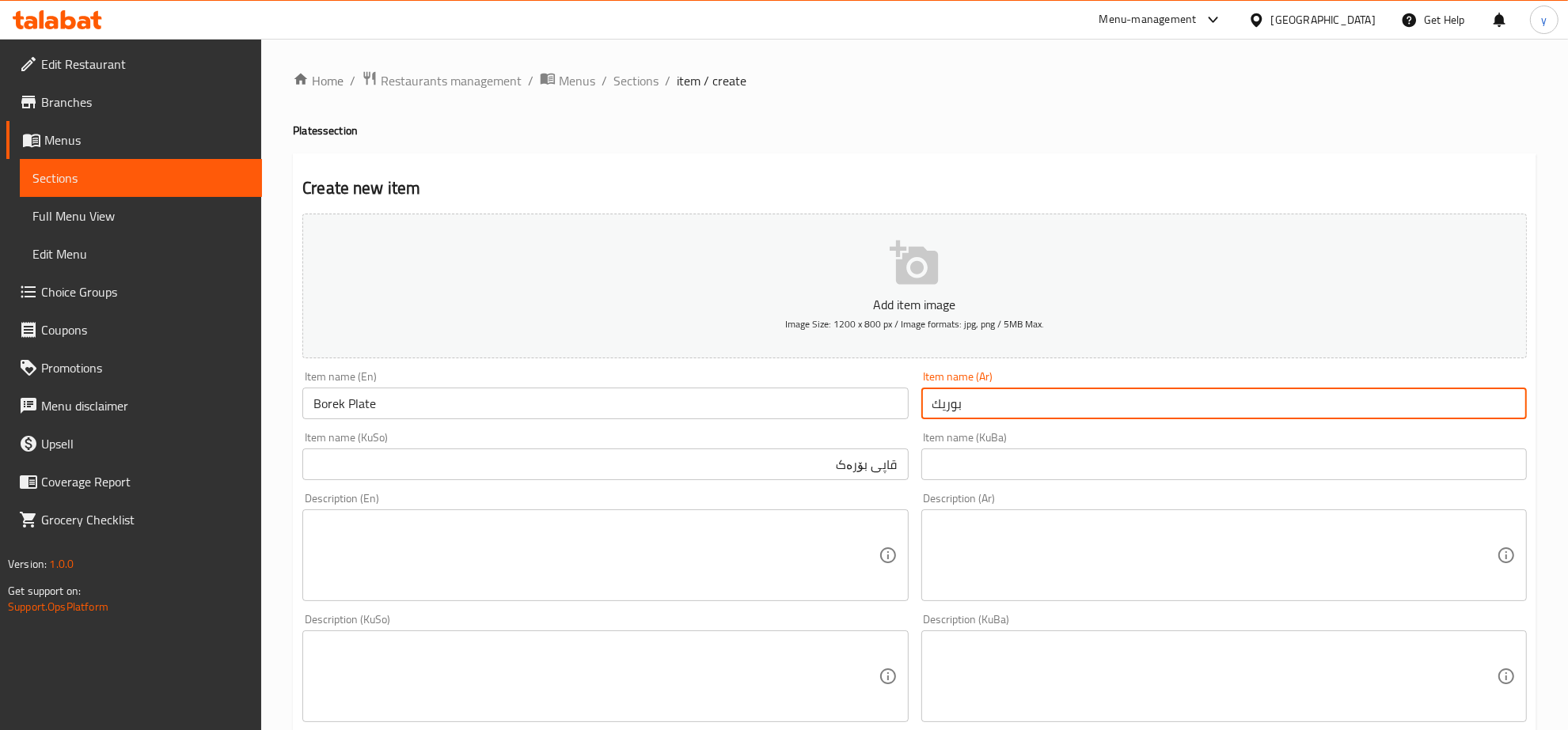
click at [970, 389] on input "بوريك" at bounding box center [1224, 403] width 605 height 32
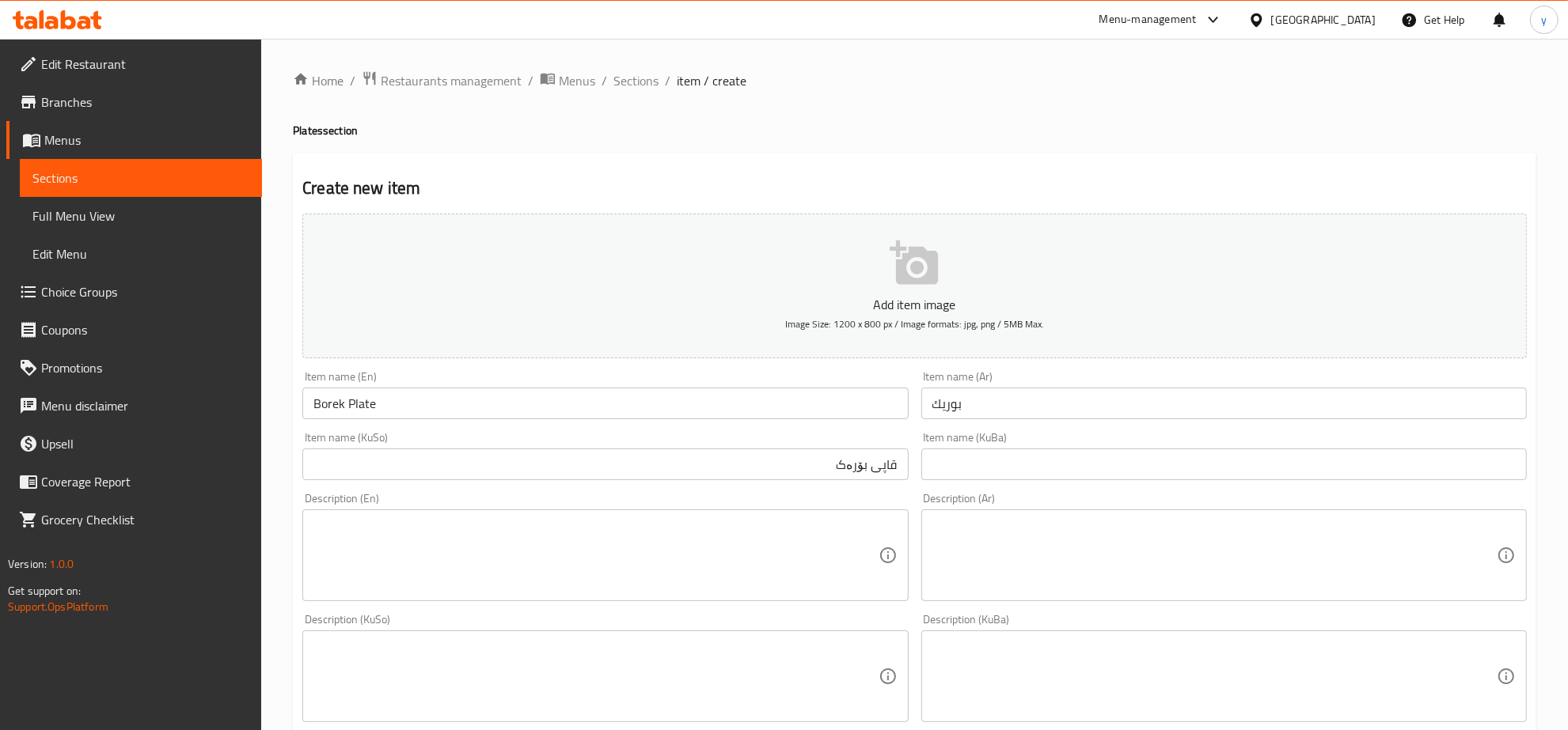
click at [576, 384] on div "Item name (En) Borek Plate Item name (En)" at bounding box center [604, 395] width 605 height 48
click at [583, 393] on input "Borek Plate" at bounding box center [604, 403] width 605 height 32
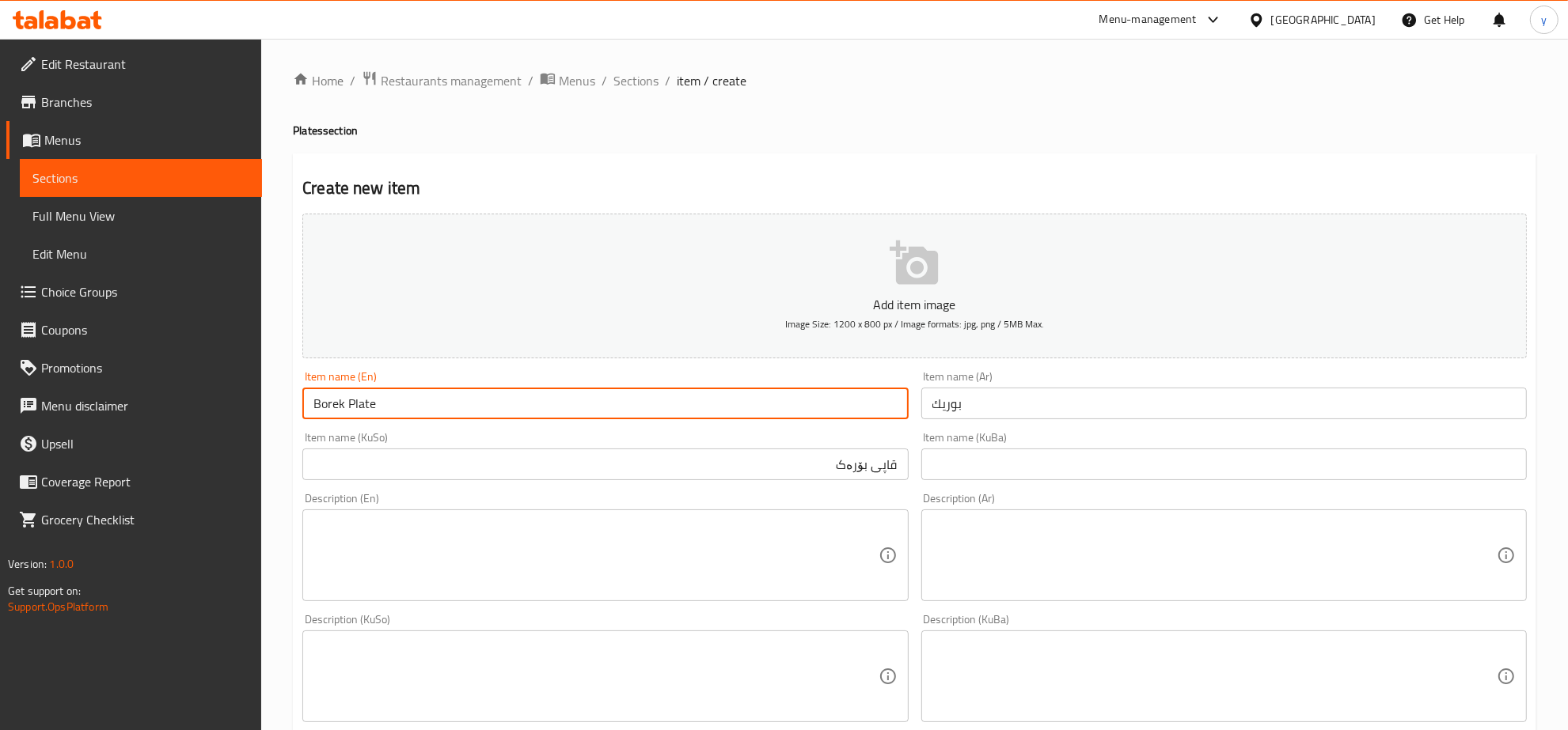
click at [583, 393] on input "Borek Plate" at bounding box center [604, 403] width 605 height 32
click at [1038, 413] on input "بوريك" at bounding box center [1224, 403] width 605 height 32
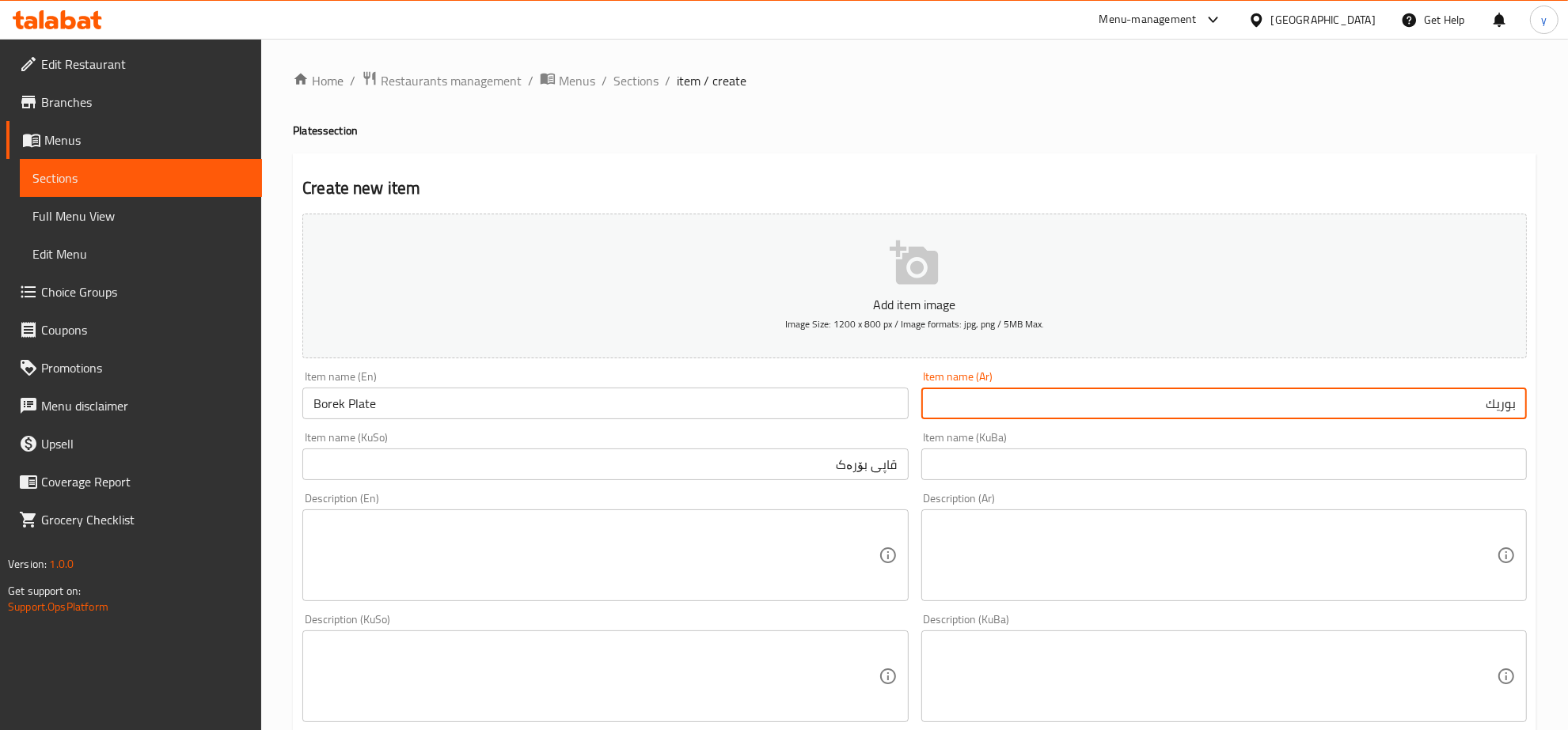
drag, startPoint x: 1505, startPoint y: 393, endPoint x: 1512, endPoint y: 400, distance: 9.9
click at [1505, 393] on input "بوريك" at bounding box center [1224, 403] width 605 height 32
click at [1520, 404] on input "بوريك" at bounding box center [1224, 403] width 605 height 32
paste input "طبق"
type input "طبق بوريك"
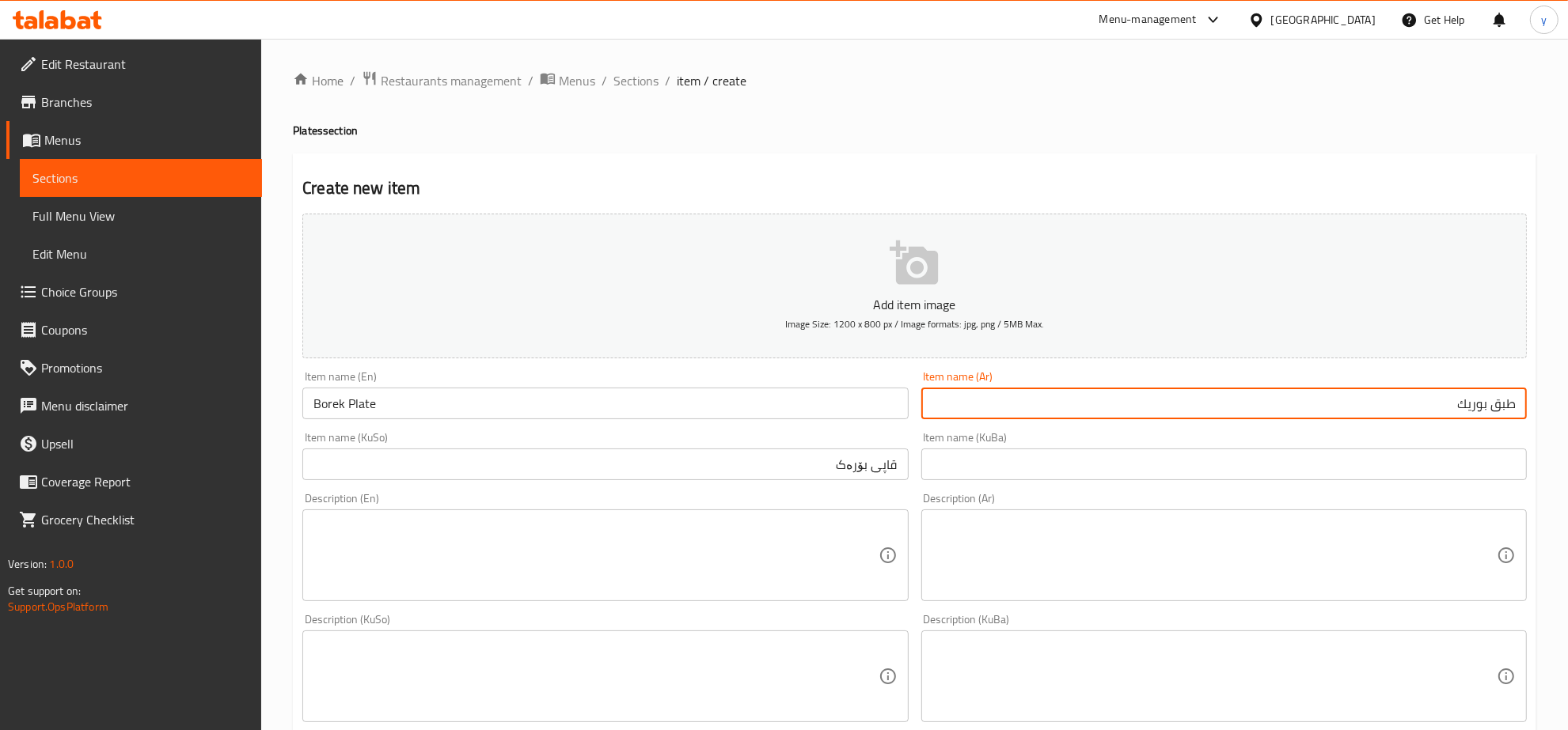
click at [762, 477] on input "قاپی بۆرەک" at bounding box center [604, 465] width 605 height 32
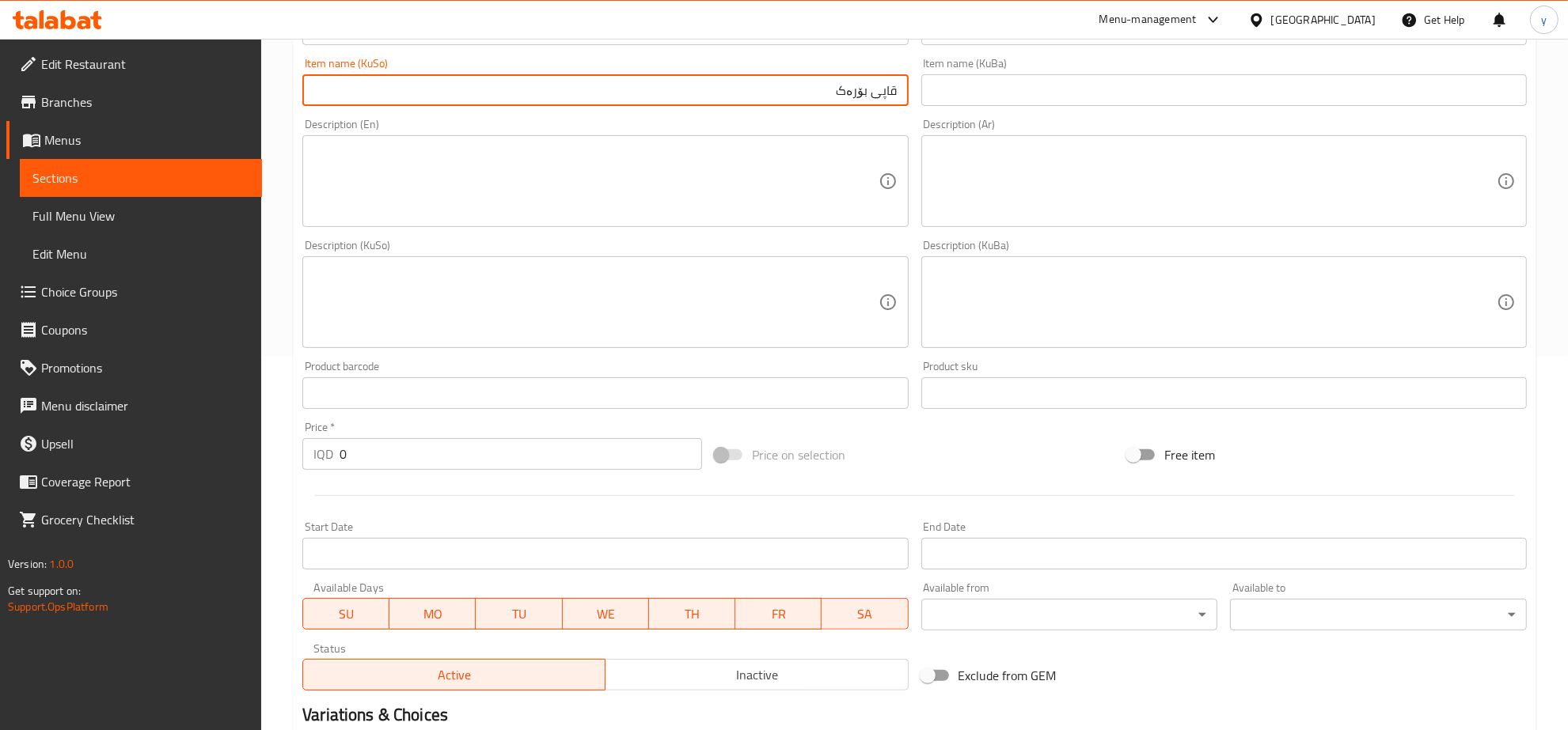
scroll to position [494, 0]
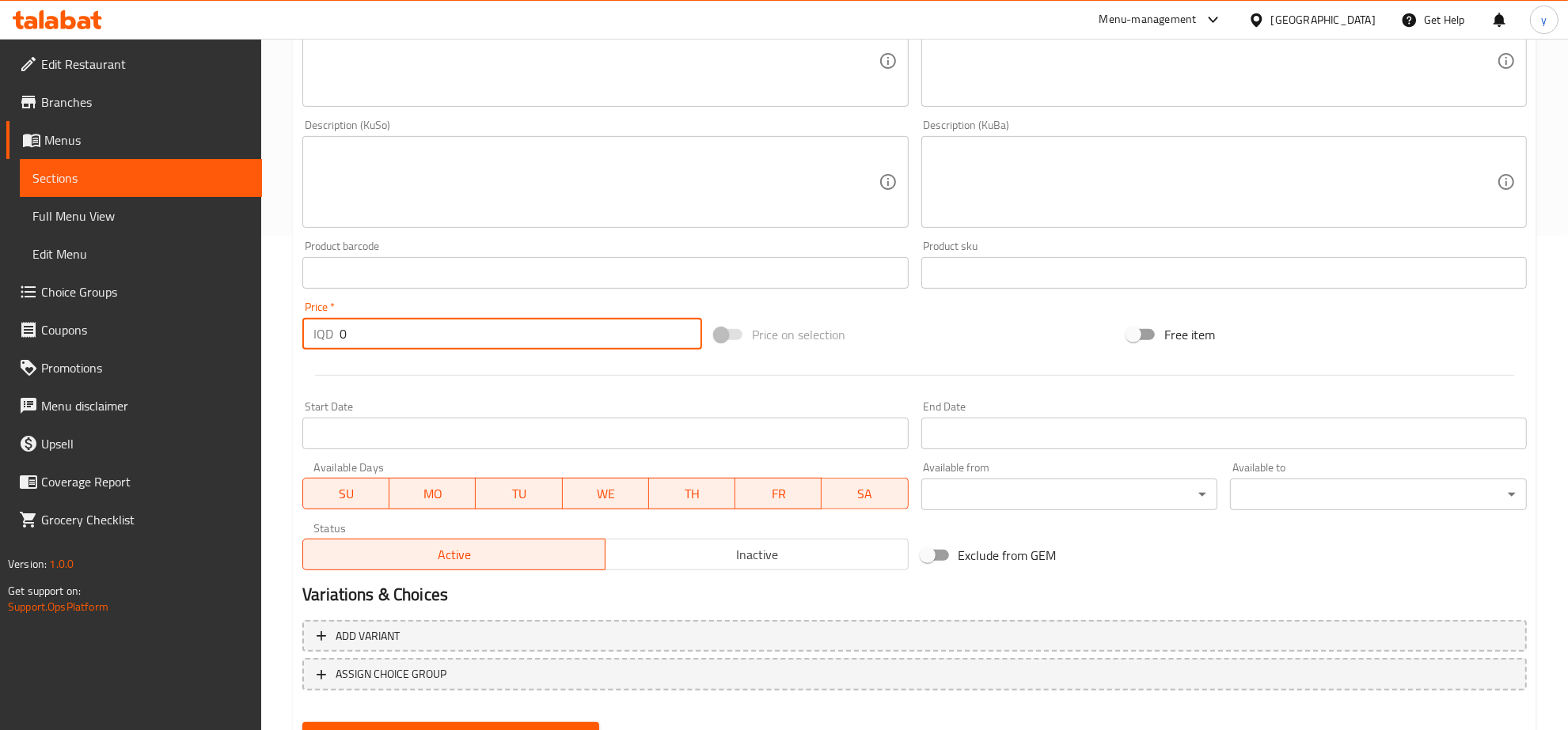
drag, startPoint x: 417, startPoint y: 339, endPoint x: 284, endPoint y: 354, distance: 133.8
click at [284, 354] on div "Home / Restaurants management / Menus / Sections / item / create Plates section…" at bounding box center [915, 175] width 1306 height 1262
click at [368, 333] on input "5000" at bounding box center [520, 334] width 363 height 32
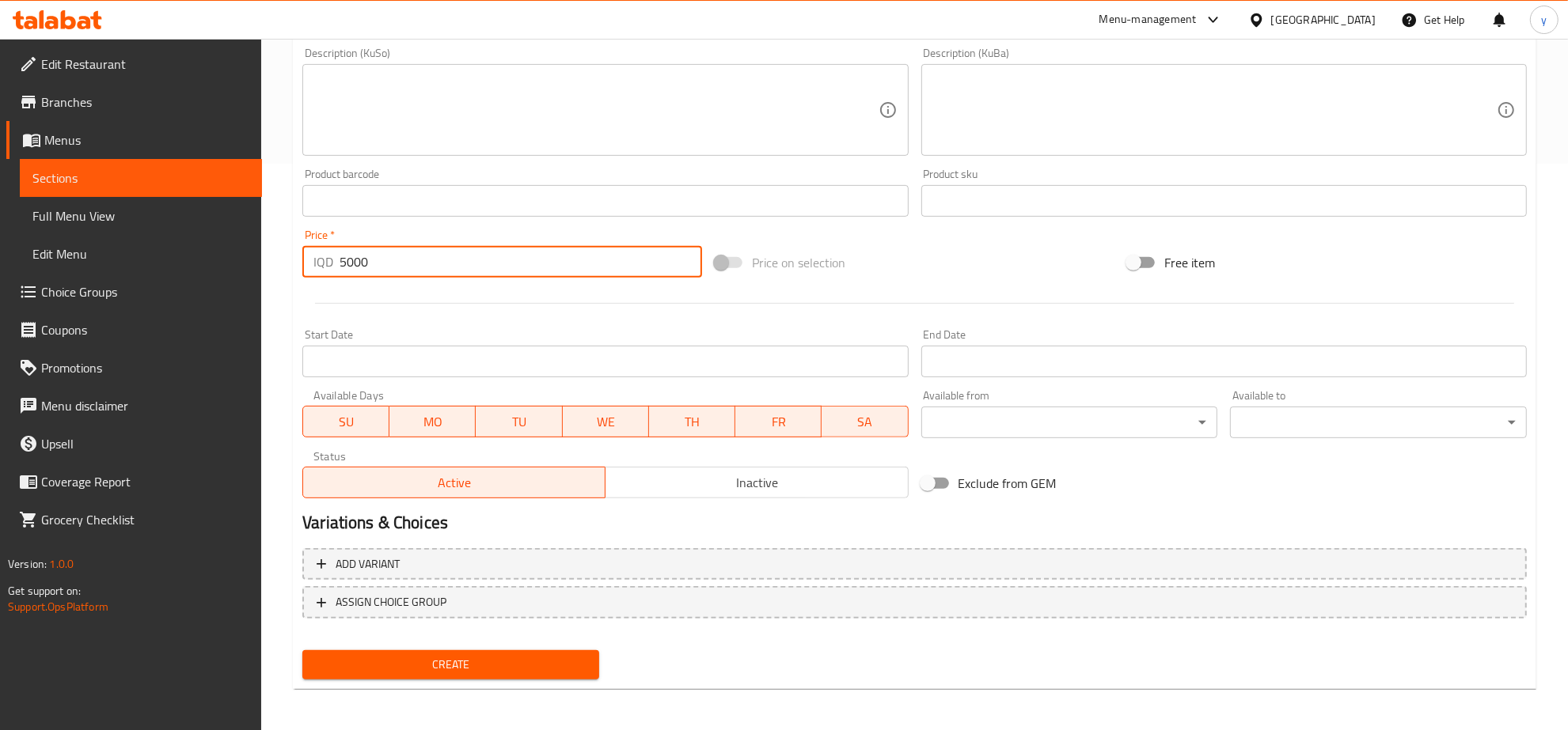
type input "5000"
click at [476, 669] on span "Create" at bounding box center [450, 665] width 271 height 20
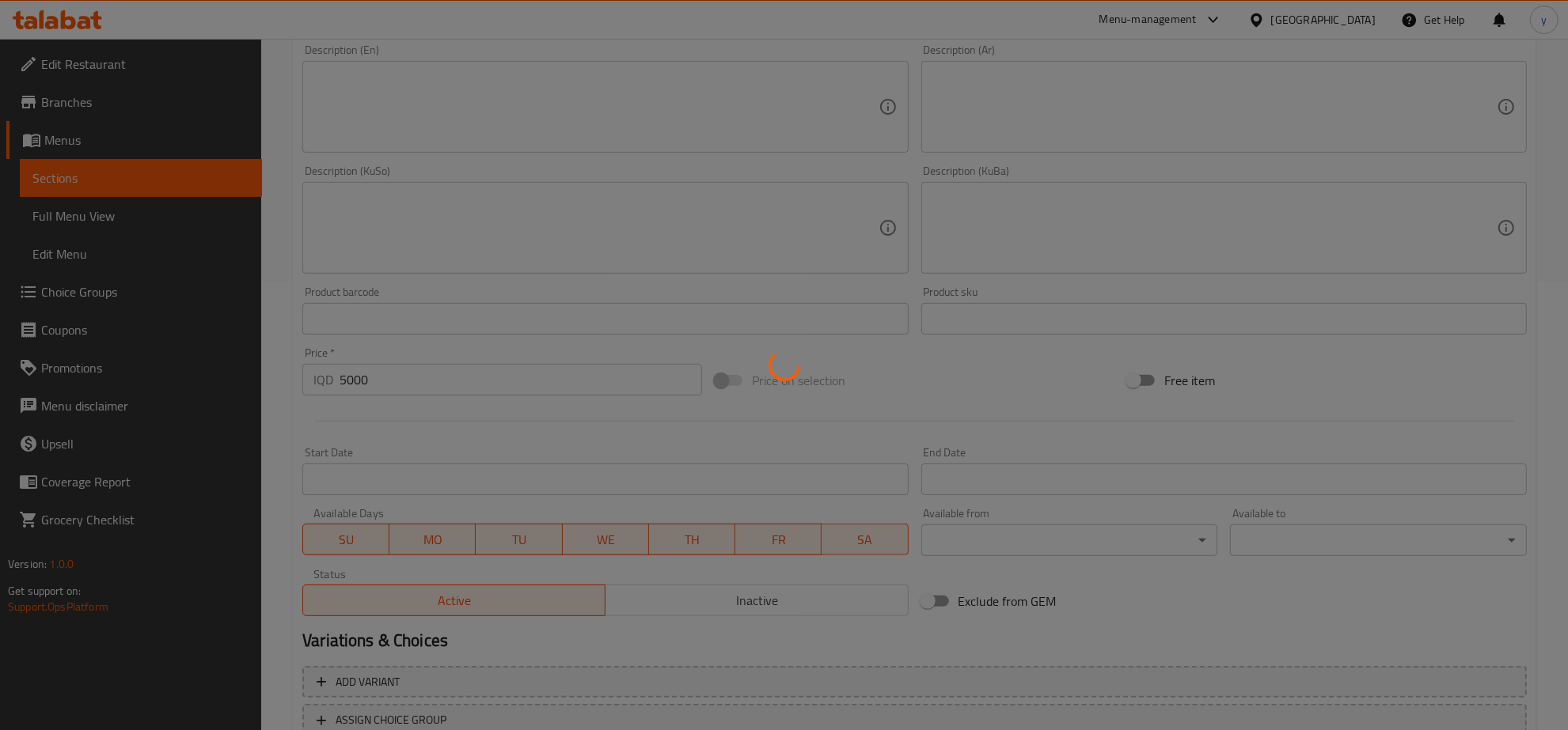
type input "0"
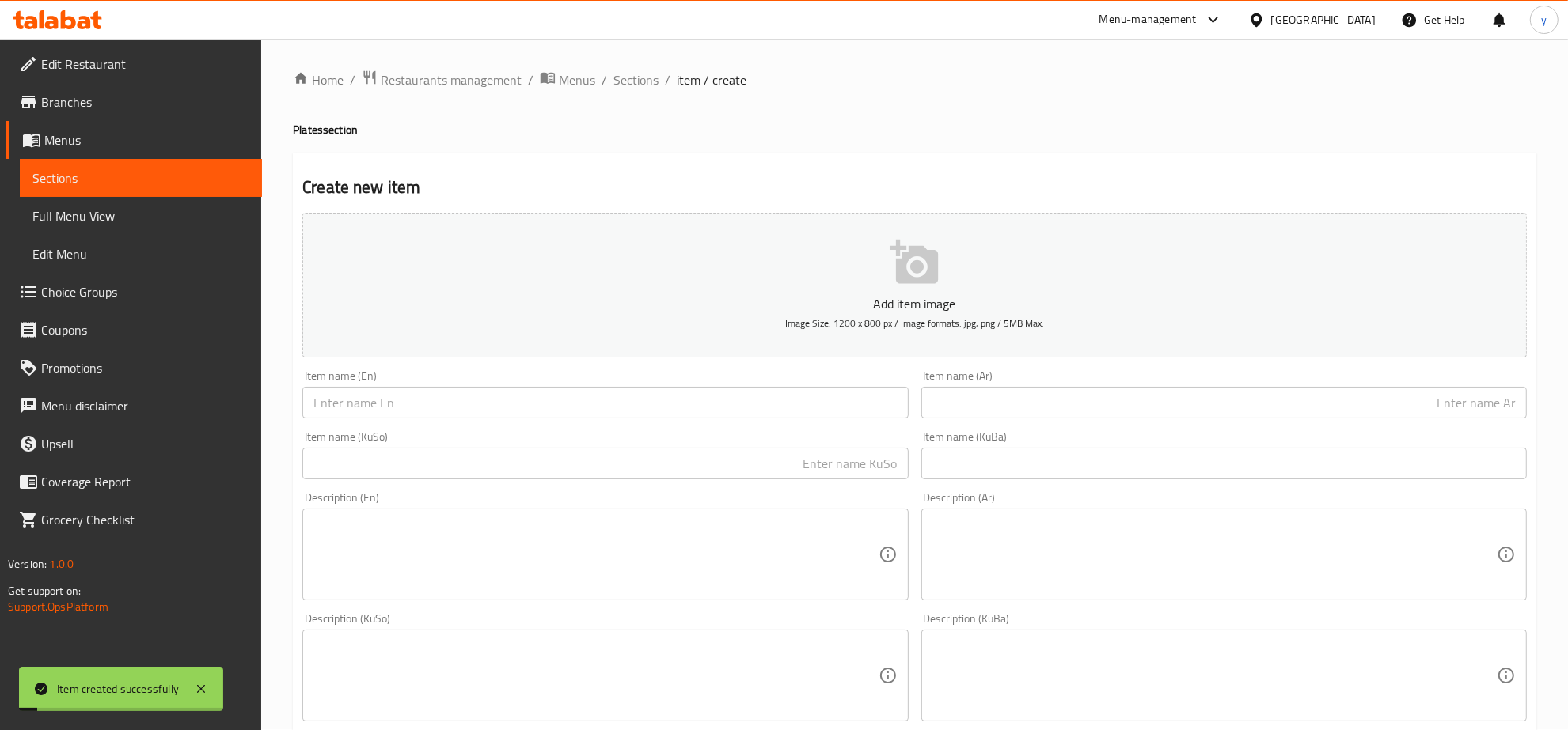
scroll to position [0, 0]
click at [640, 83] on span "Sections" at bounding box center [636, 81] width 45 height 19
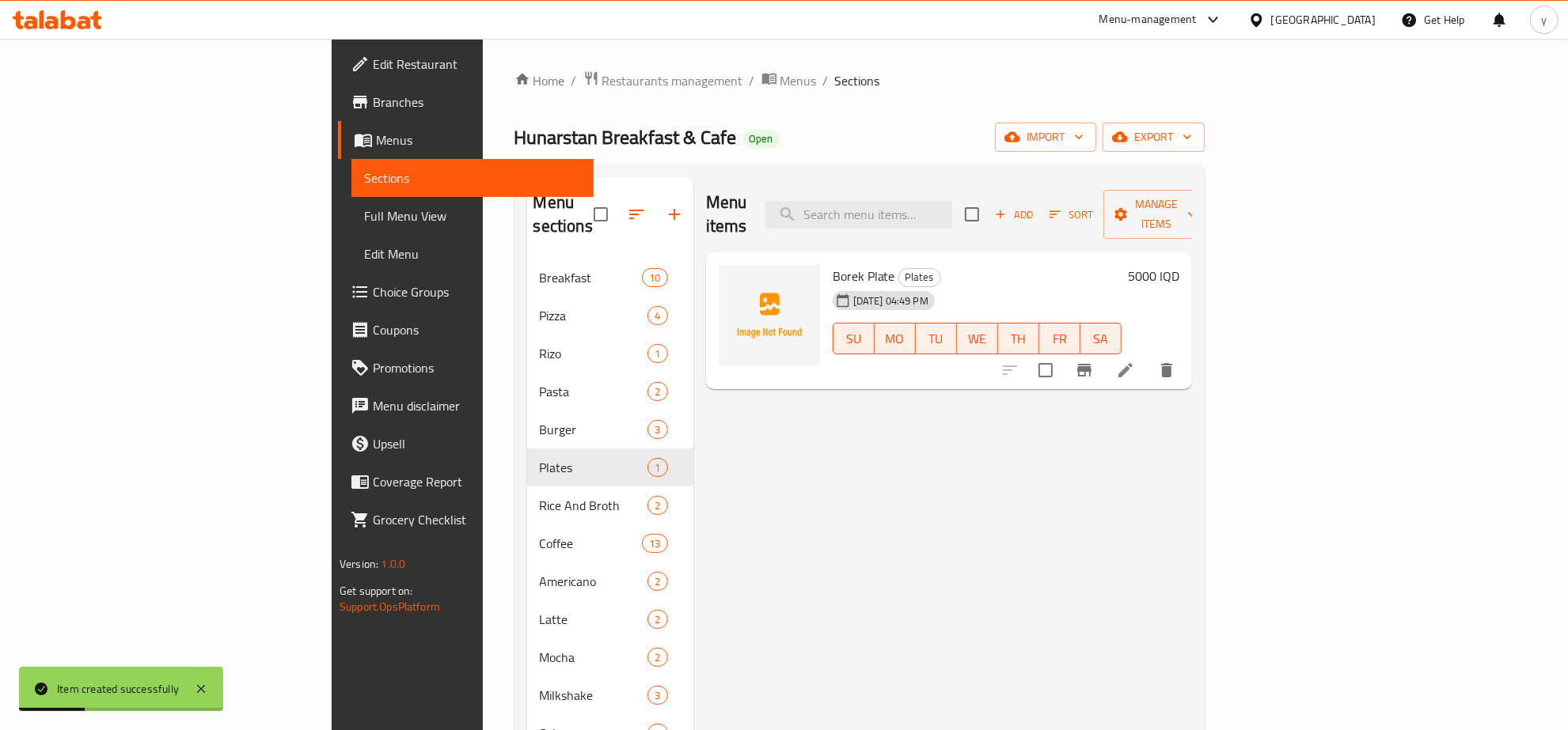
click at [1148, 356] on li at bounding box center [1125, 370] width 44 height 29
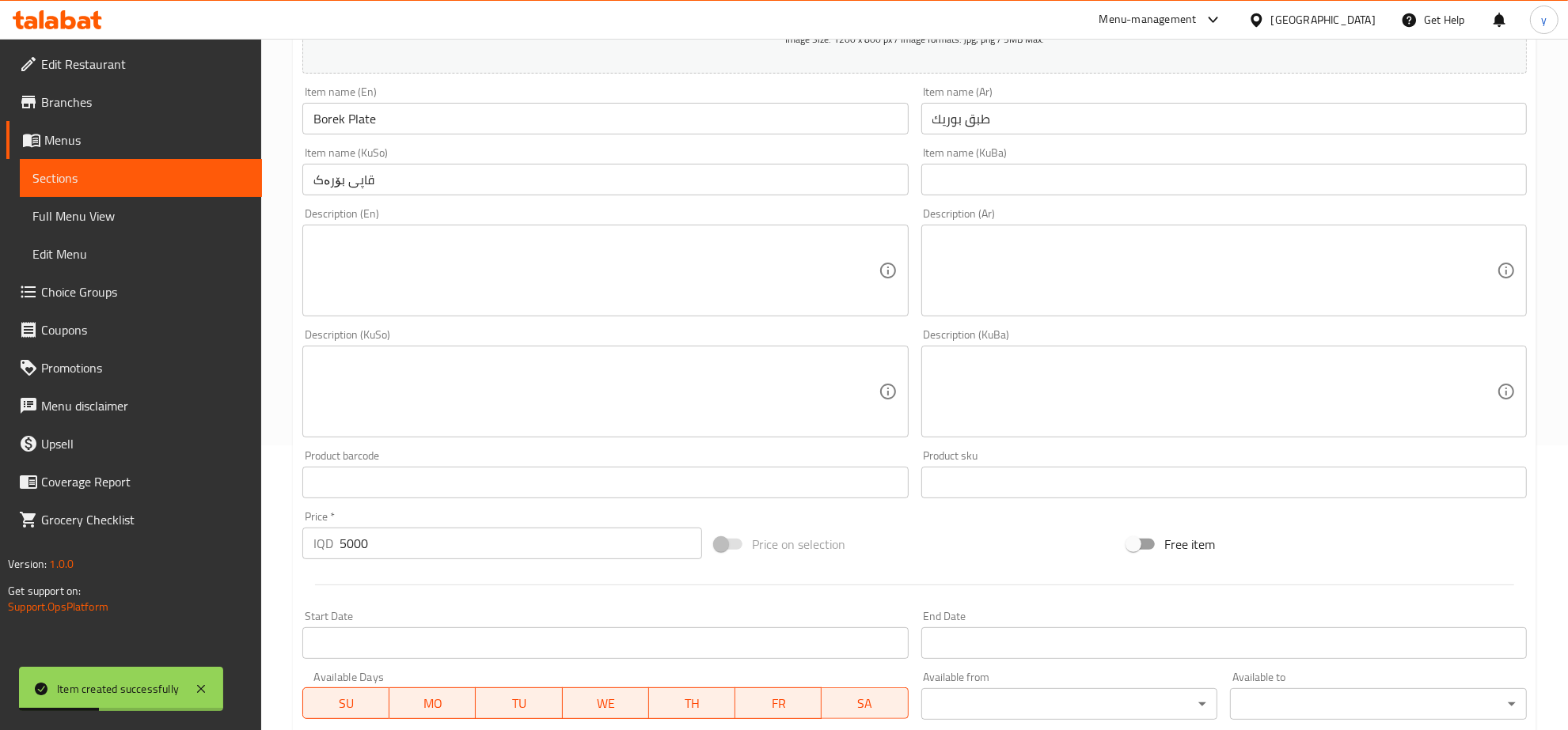
scroll to position [401, 0]
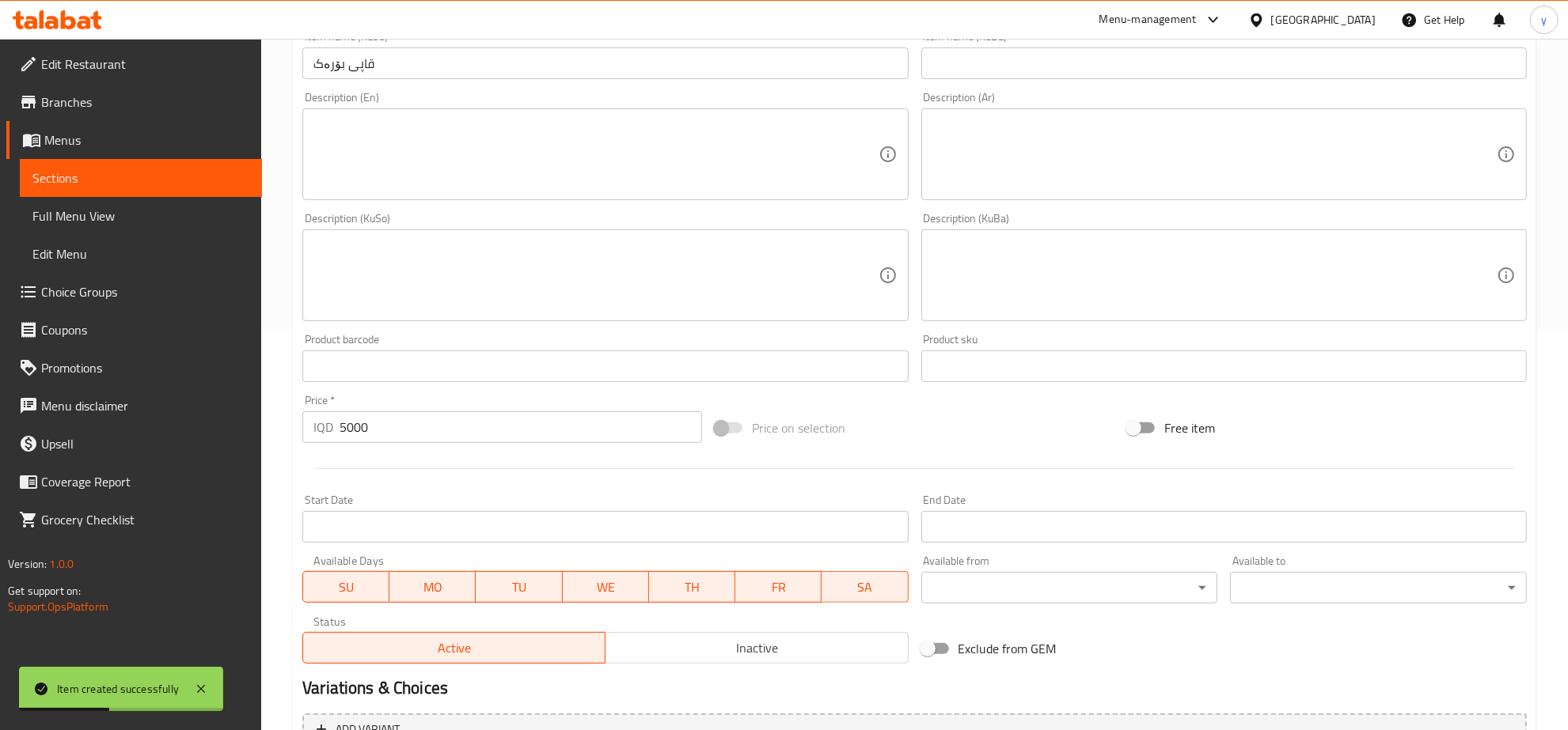
click at [779, 645] on span "Inactive" at bounding box center [756, 648] width 290 height 23
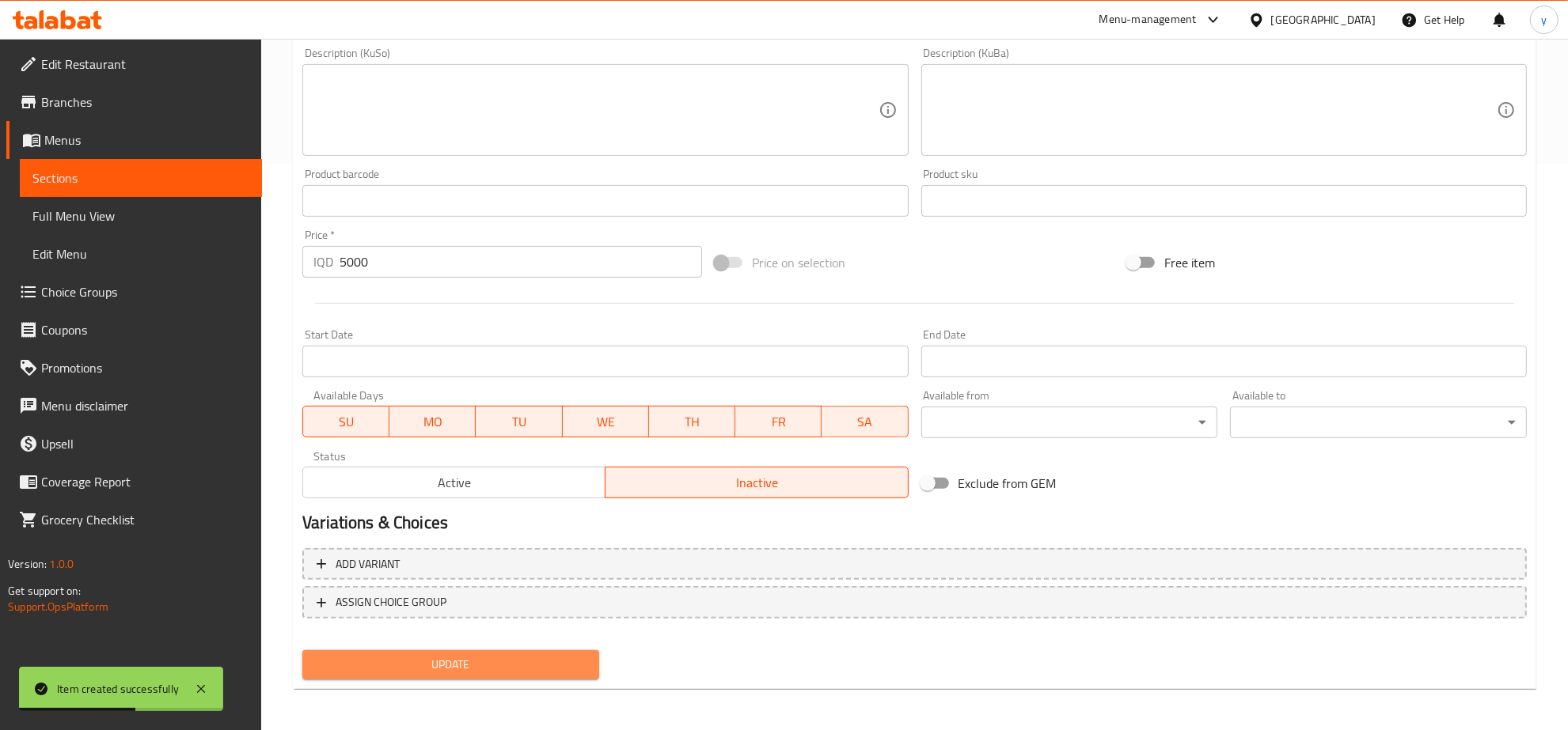
click at [508, 666] on span "Update" at bounding box center [450, 665] width 271 height 20
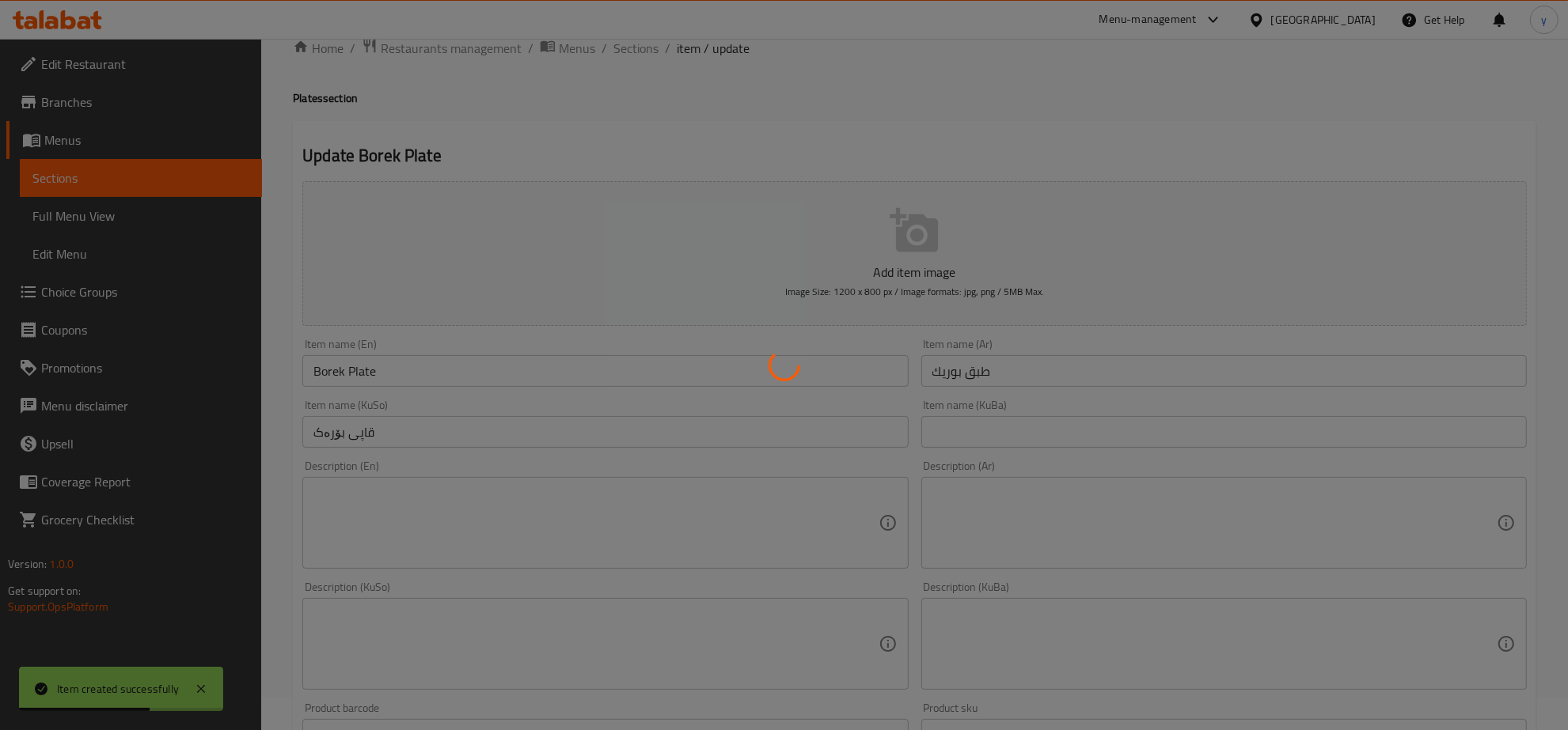
scroll to position [0, 0]
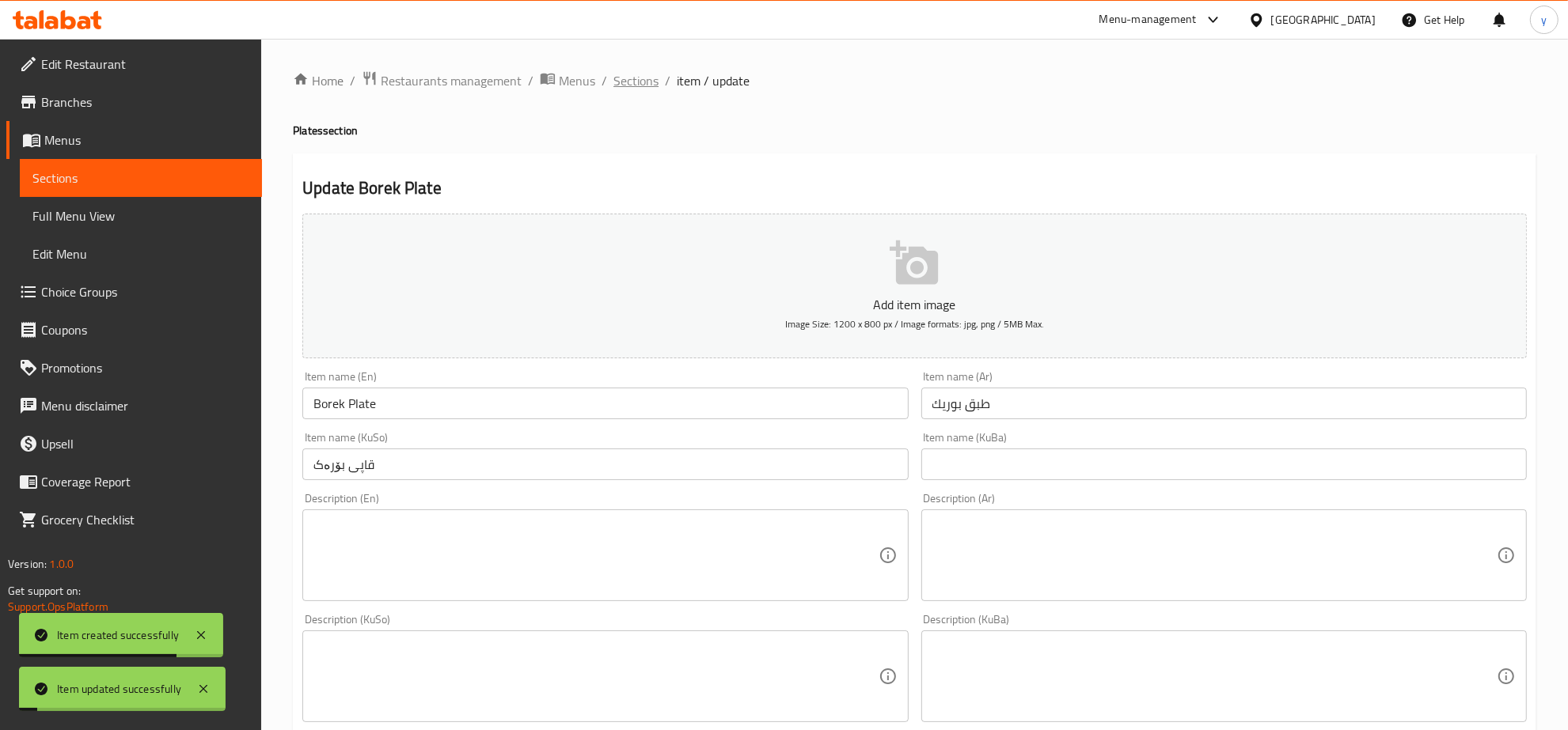
click at [638, 88] on span "Sections" at bounding box center [636, 81] width 45 height 19
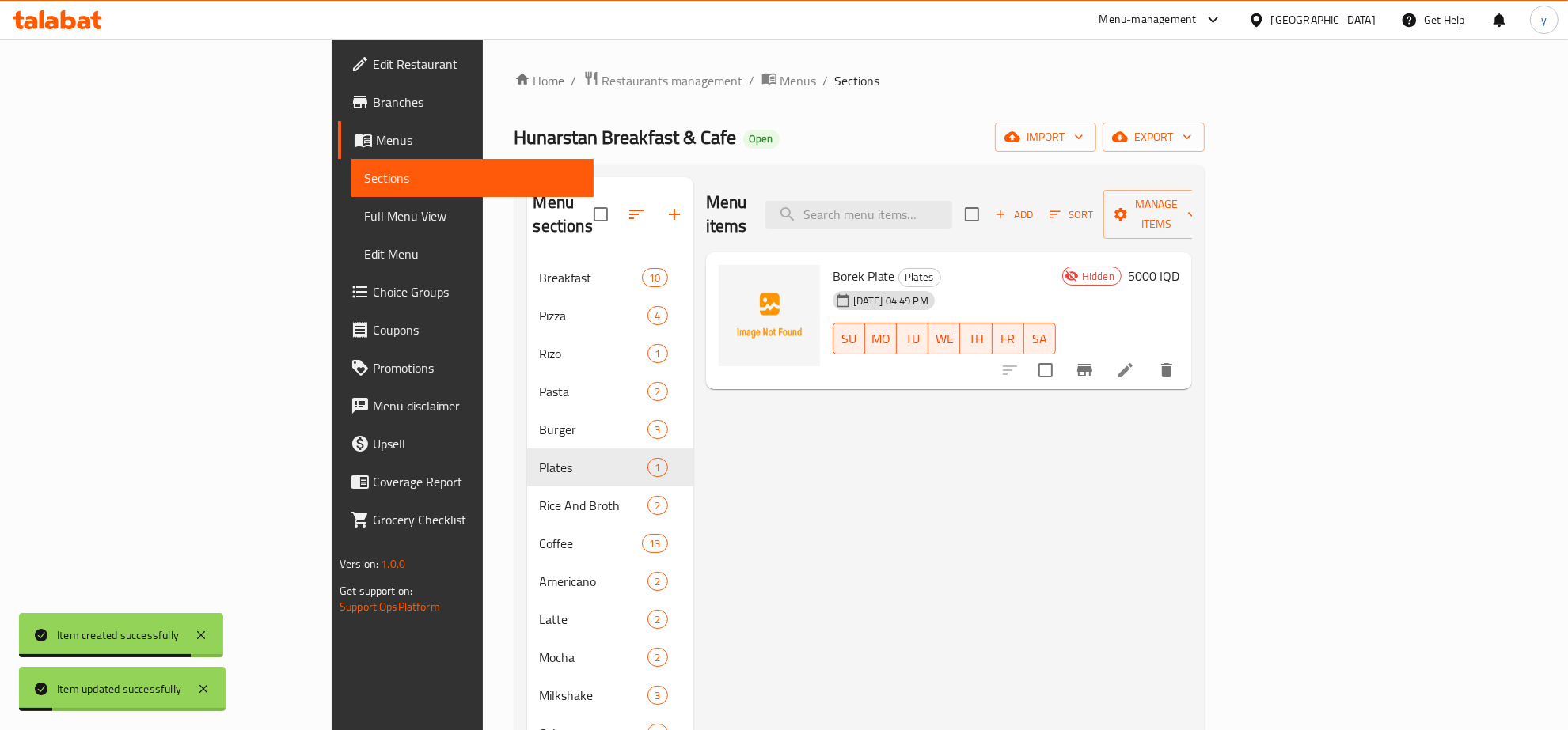
click at [1035, 210] on span "Add" at bounding box center [1014, 214] width 42 height 18
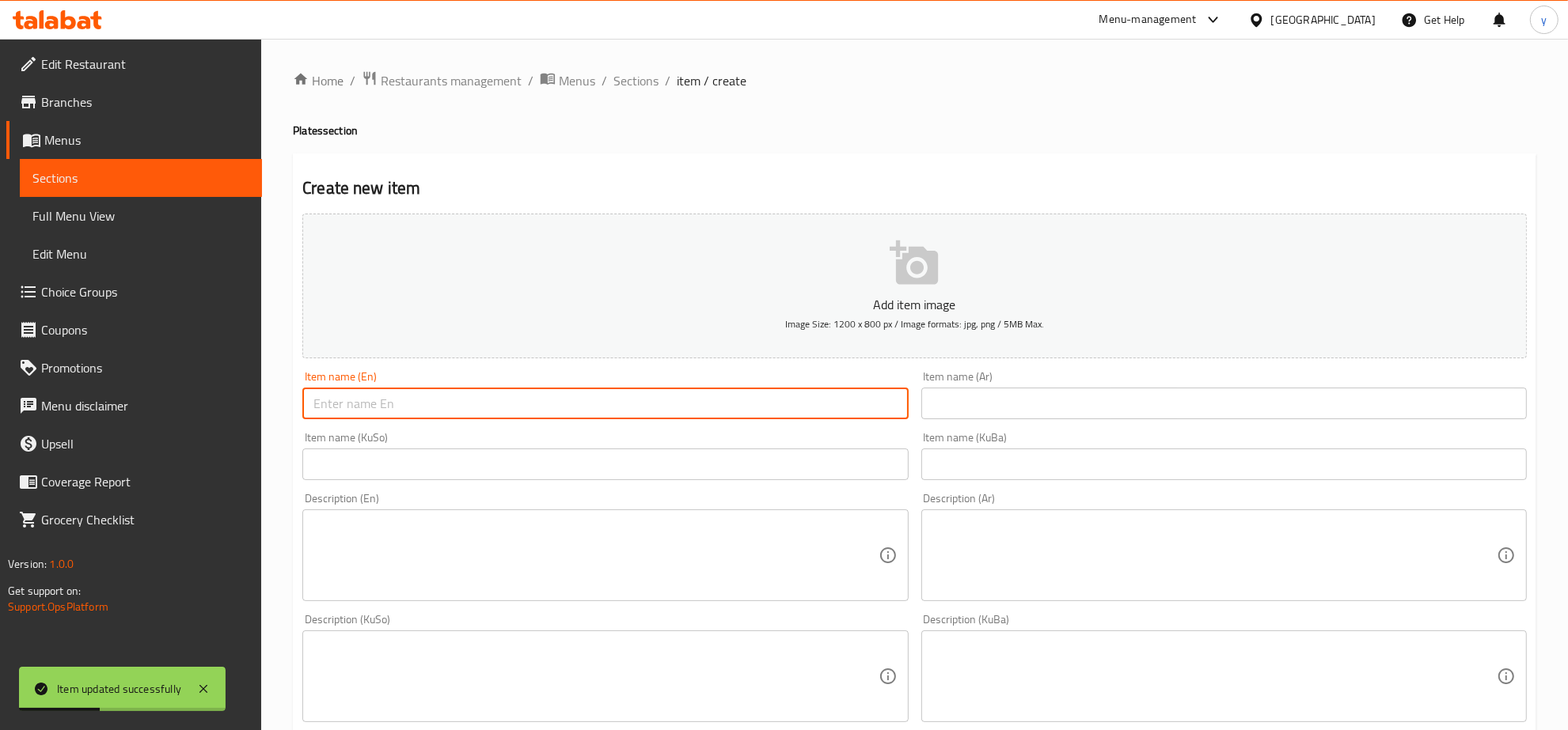
click at [412, 392] on input "text" at bounding box center [604, 403] width 605 height 32
paste input "shifta plate"
drag, startPoint x: 319, startPoint y: 404, endPoint x: 311, endPoint y: 415, distance: 13.6
click at [311, 415] on input "shifta plate" at bounding box center [604, 403] width 605 height 32
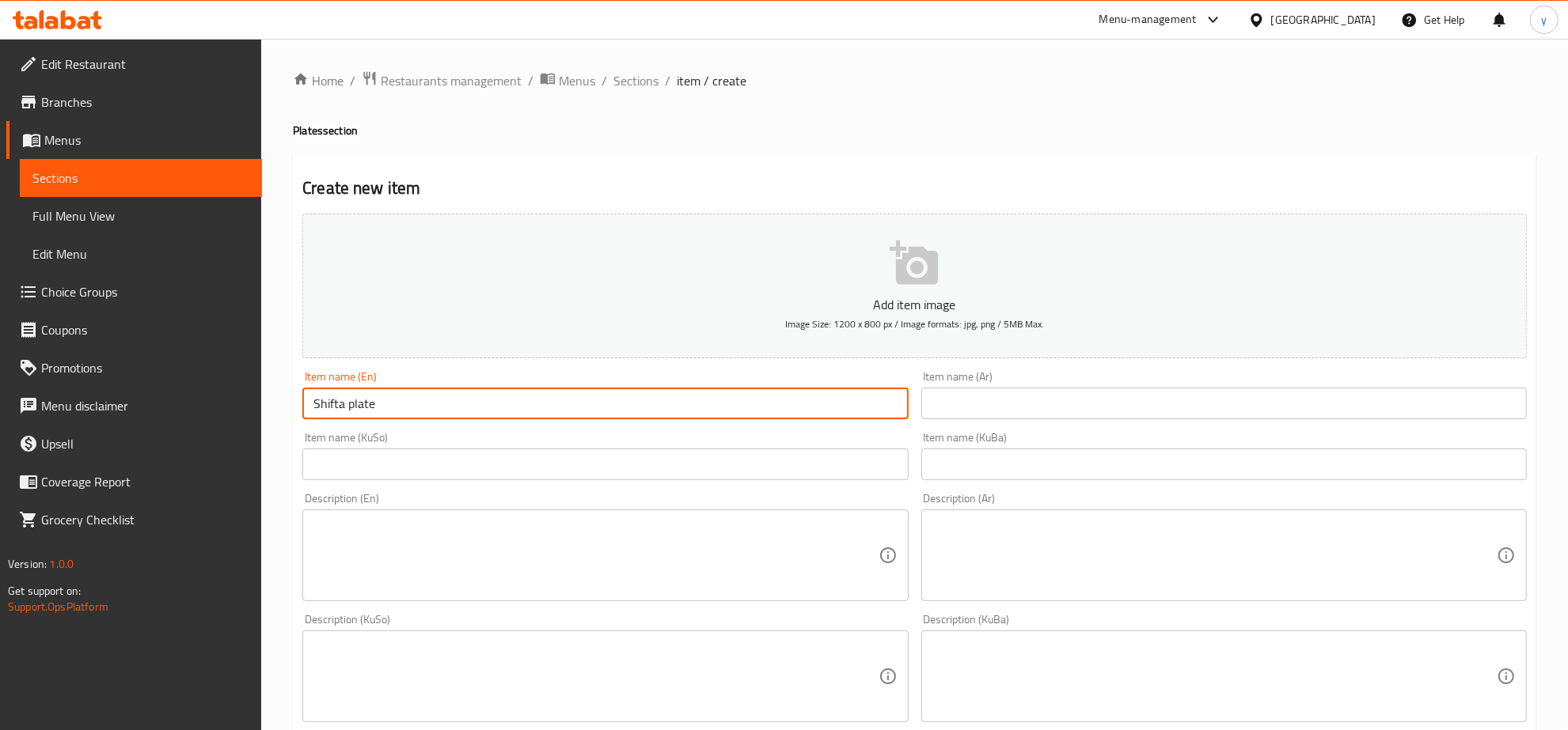
drag, startPoint x: 349, startPoint y: 404, endPoint x: 354, endPoint y: 413, distance: 10.3
click at [354, 413] on input "Shifta plate" at bounding box center [604, 403] width 605 height 32
click at [354, 413] on input "Shifta Plate" at bounding box center [604, 403] width 605 height 32
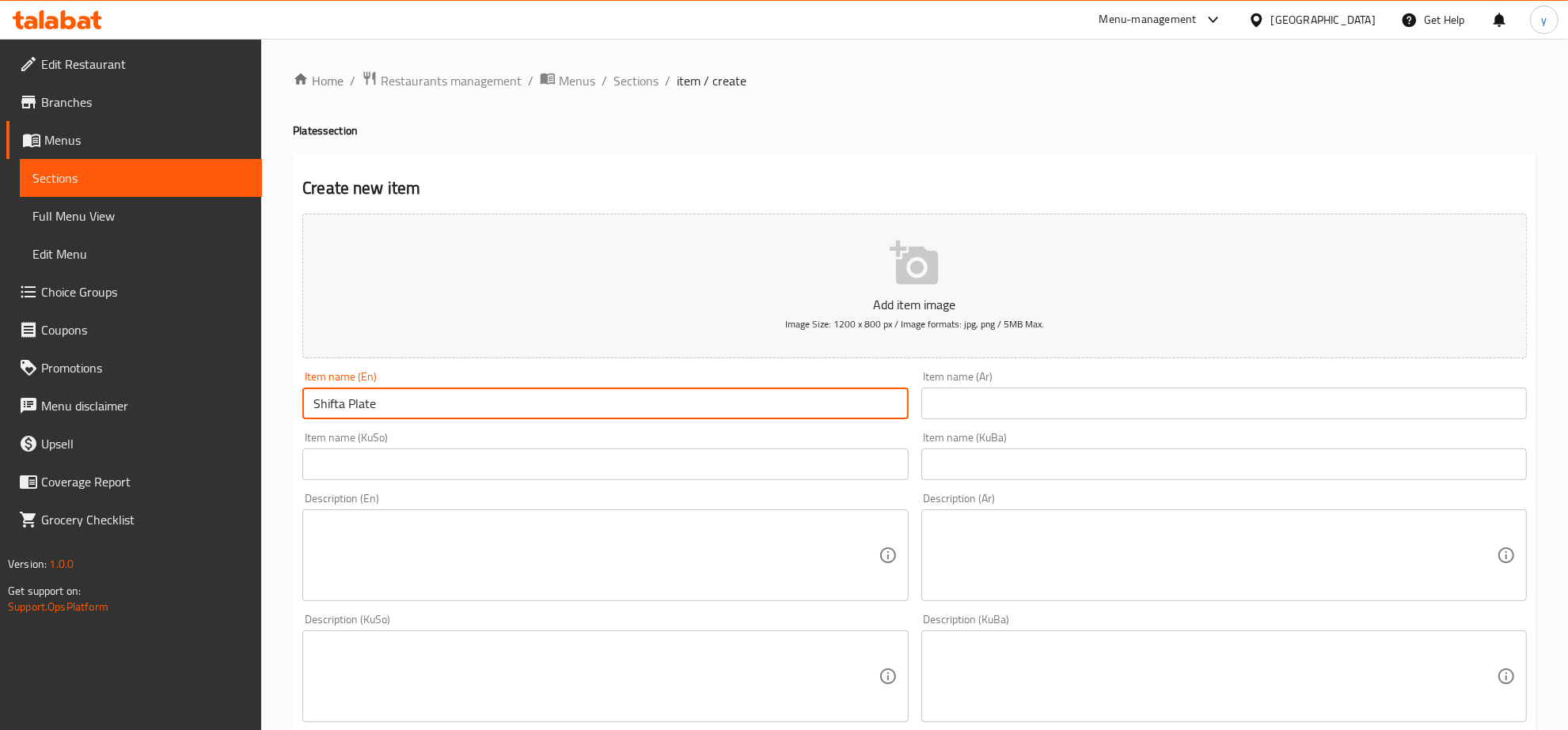
type input "Shifta Plate"
click at [948, 420] on div "Item name (Ar) Item name (Ar)" at bounding box center [1224, 394] width 619 height 61
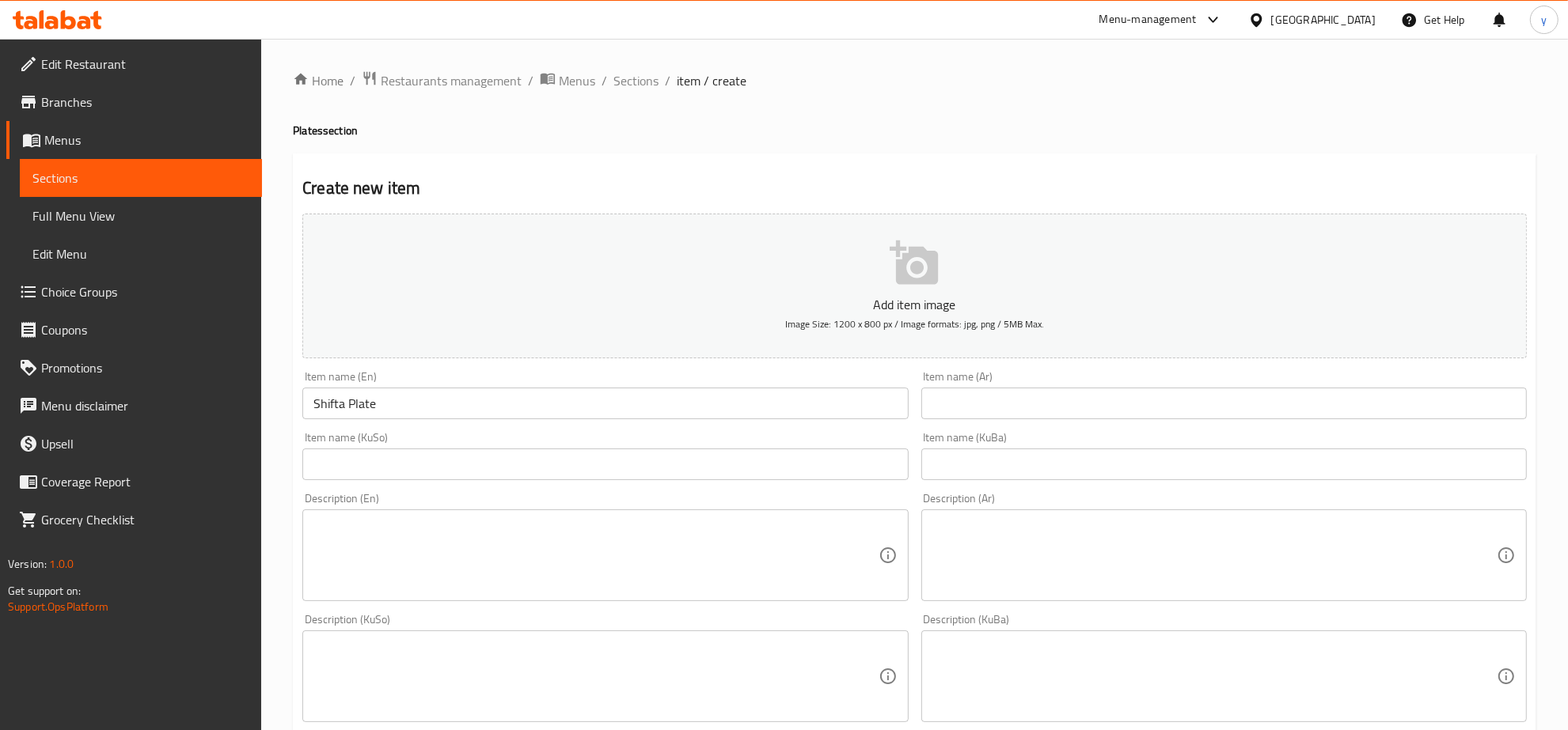
click at [963, 404] on input "text" at bounding box center [1224, 403] width 605 height 32
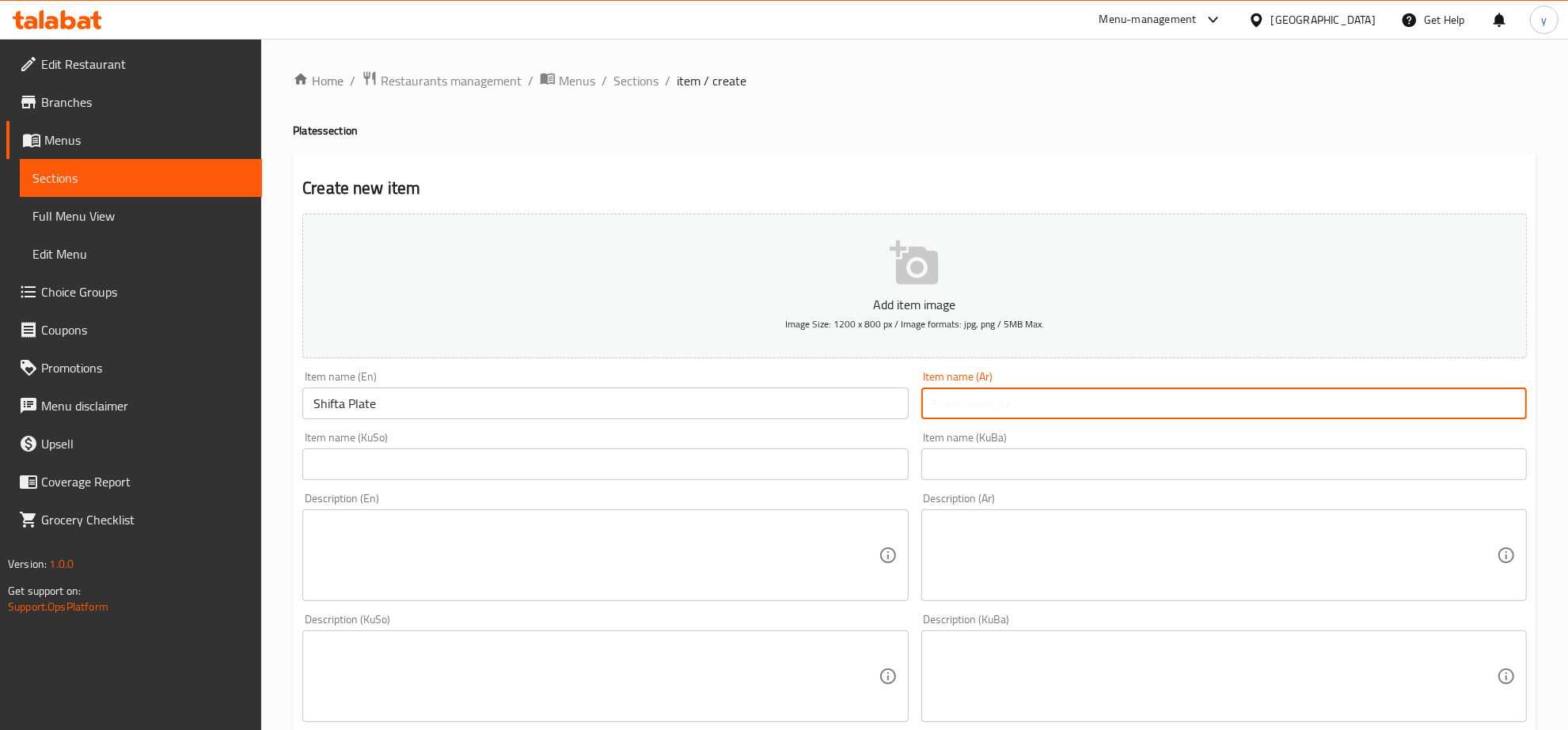
paste input "طبق شفتة"
type input "طبق شفتة"
click at [578, 453] on input "text" at bounding box center [604, 465] width 605 height 32
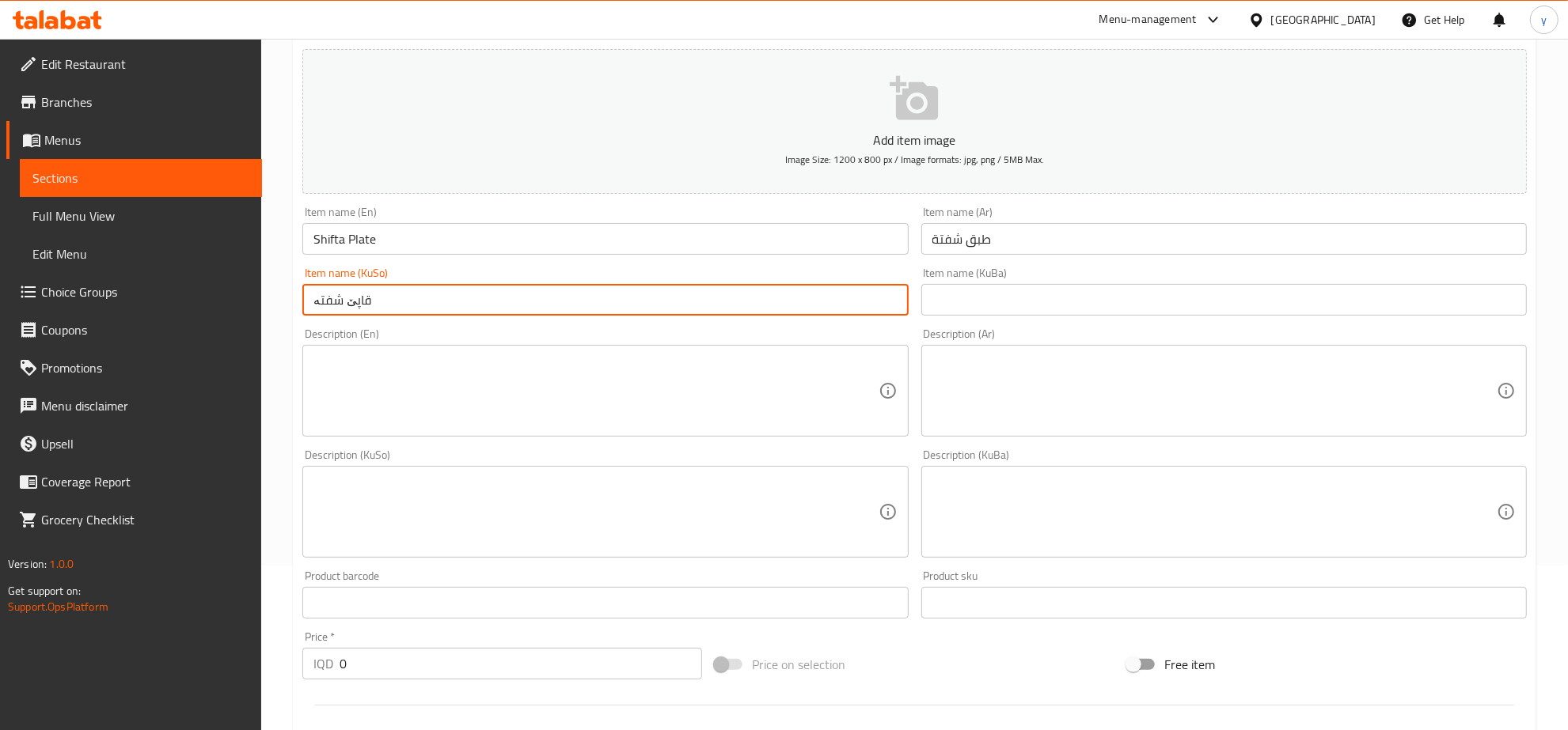
scroll to position [494, 0]
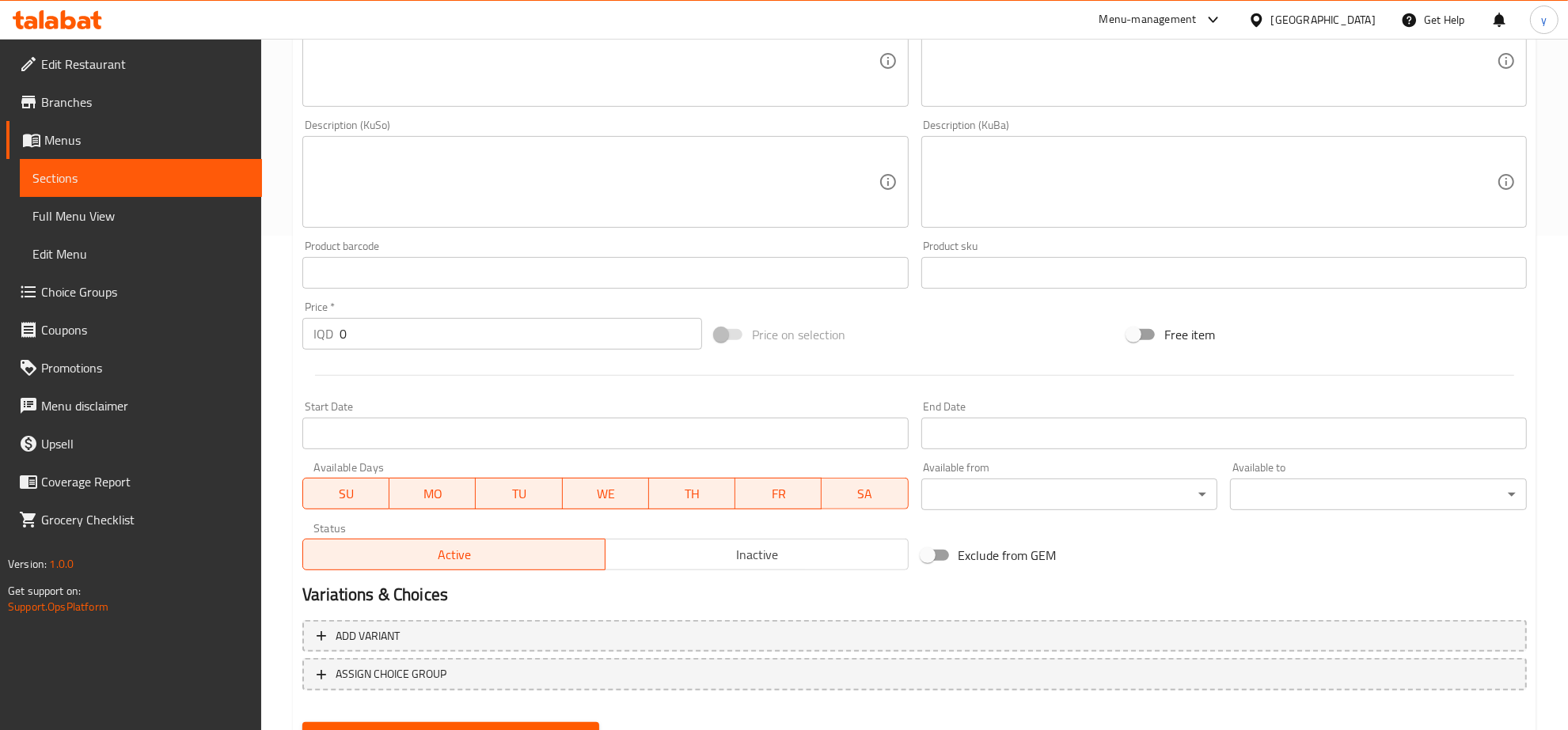
type input "قاپێ شفتە"
drag, startPoint x: 372, startPoint y: 338, endPoint x: 320, endPoint y: 350, distance: 53.4
click at [320, 350] on div "Price   * IQD 0 Price *" at bounding box center [502, 325] width 413 height 61
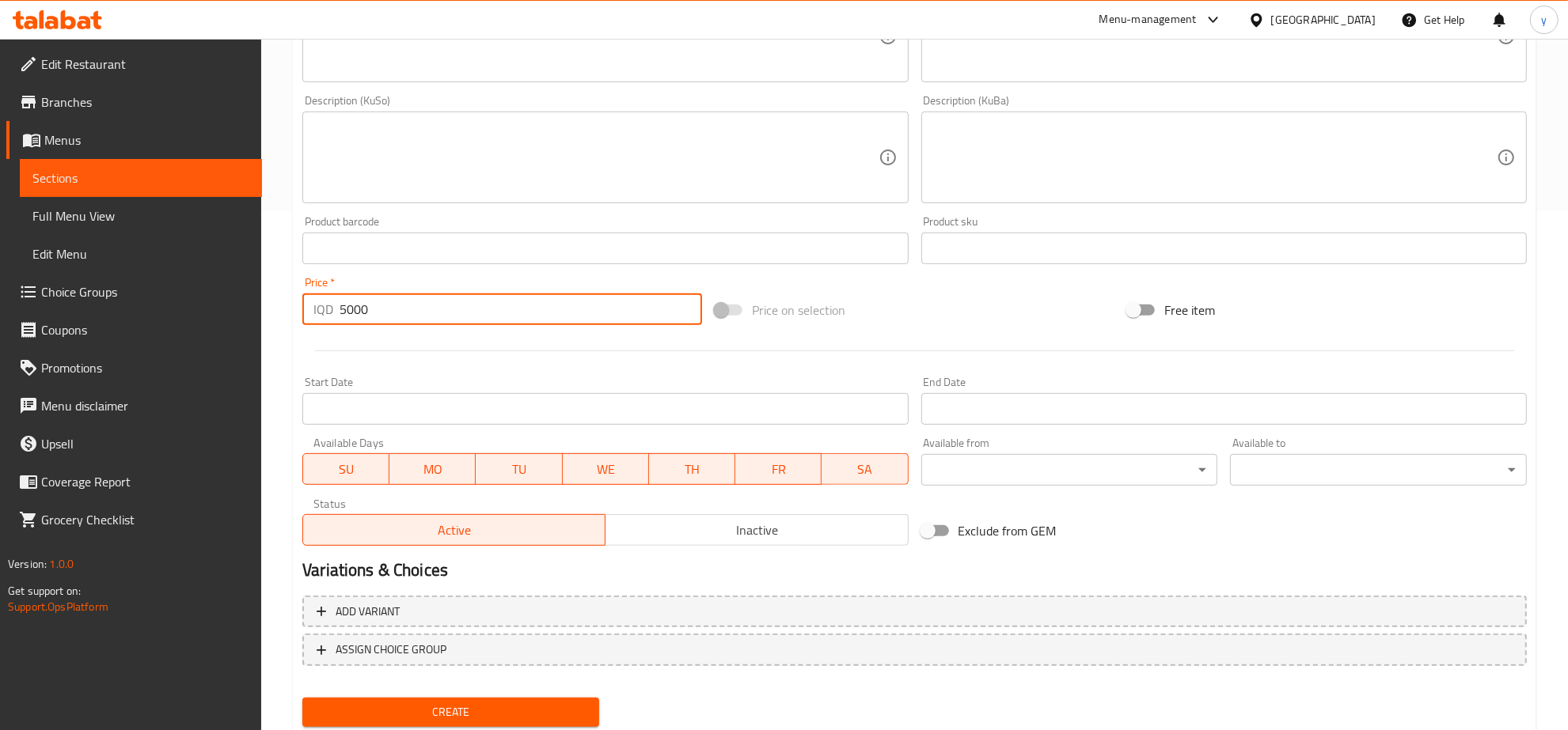
scroll to position [566, 0]
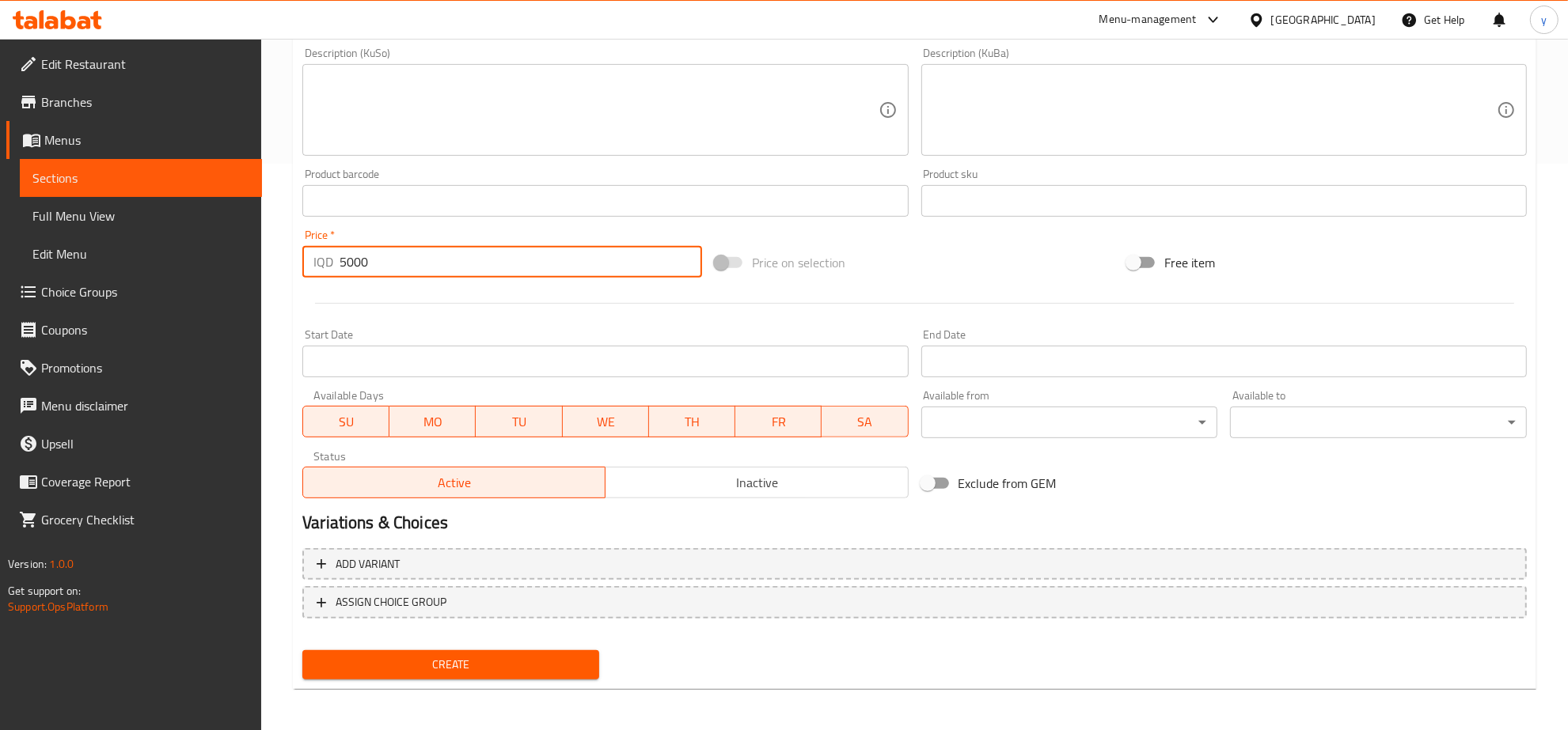
type input "5000"
click at [694, 489] on span "Inactive" at bounding box center [756, 483] width 290 height 23
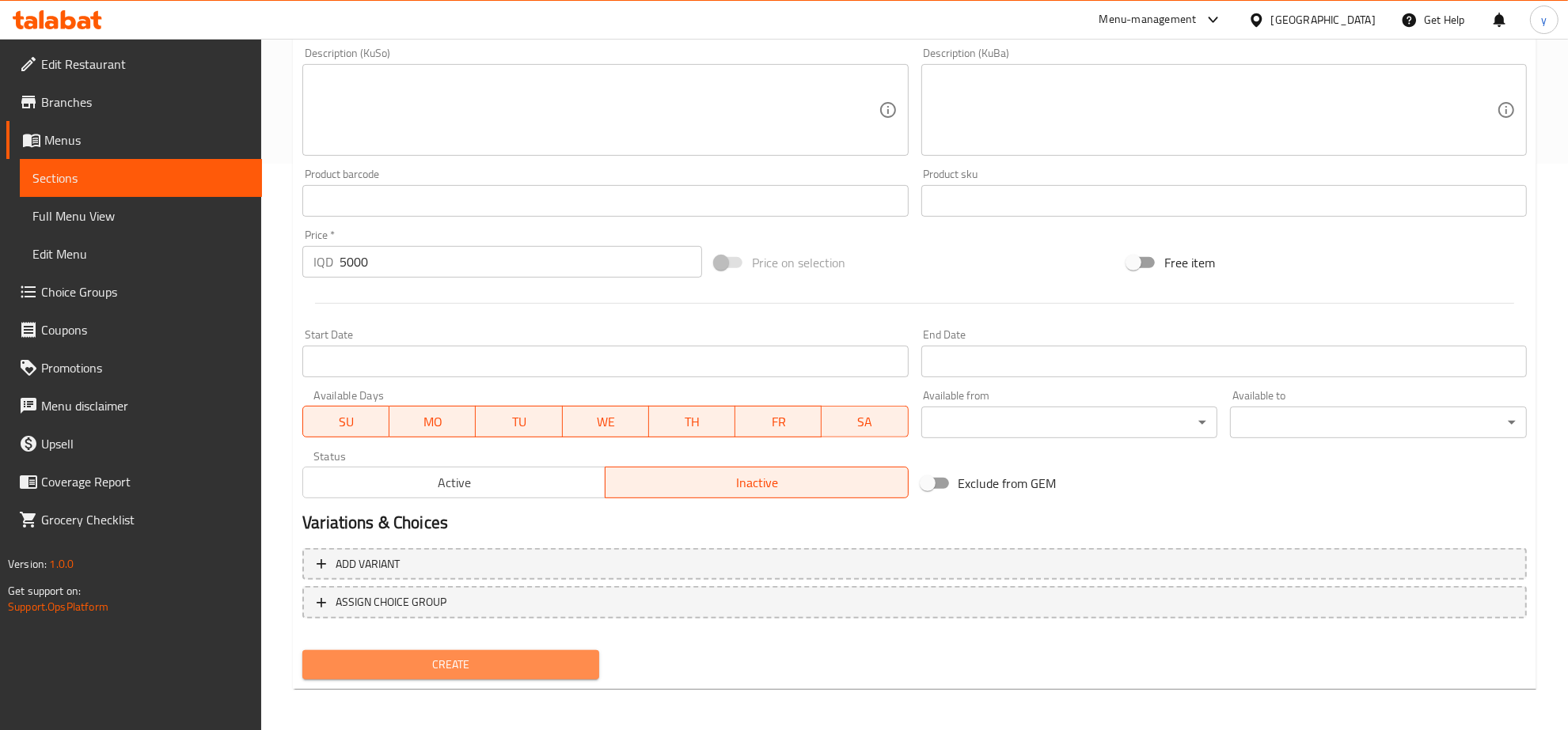
click at [544, 663] on span "Create" at bounding box center [450, 665] width 271 height 20
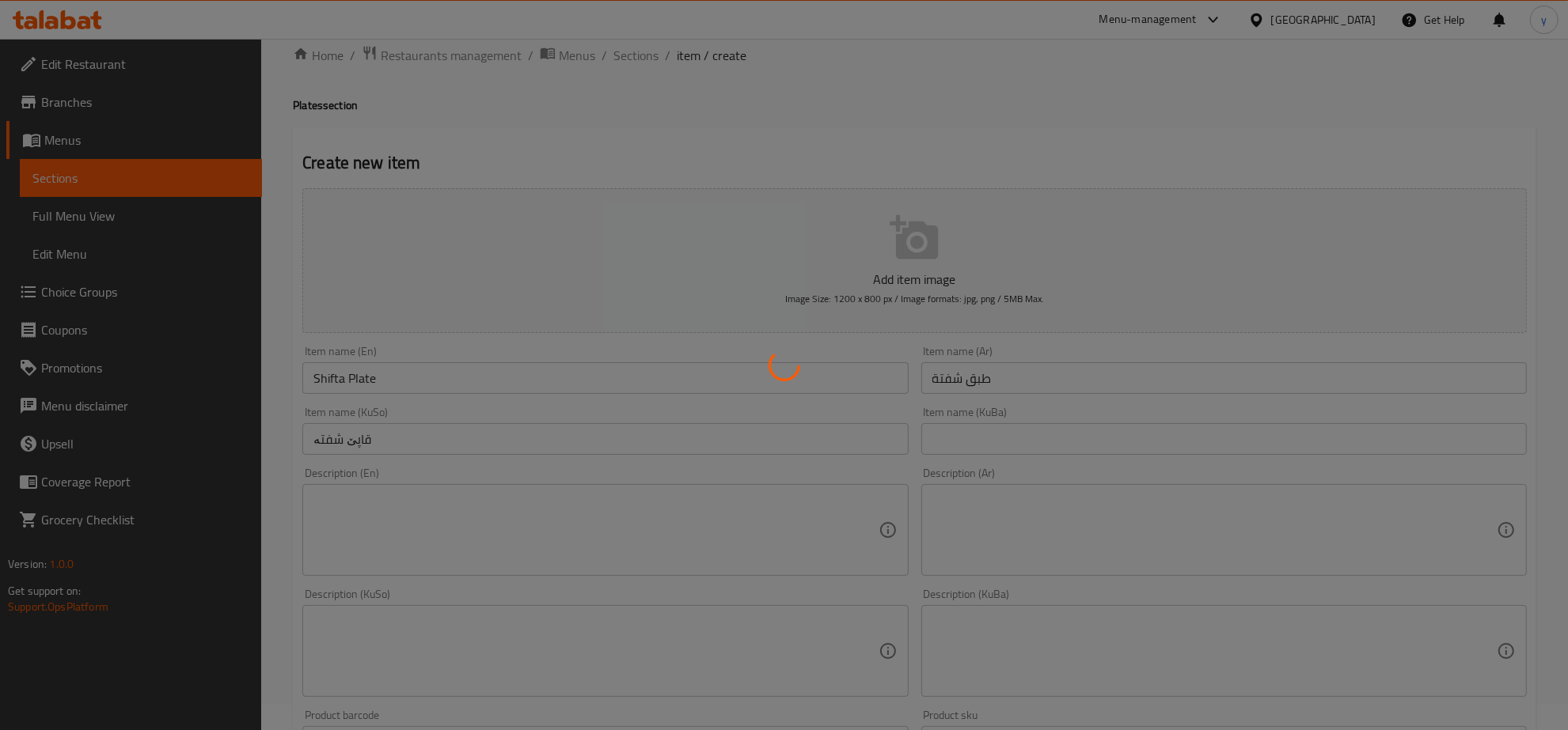
scroll to position [0, 0]
type input "0"
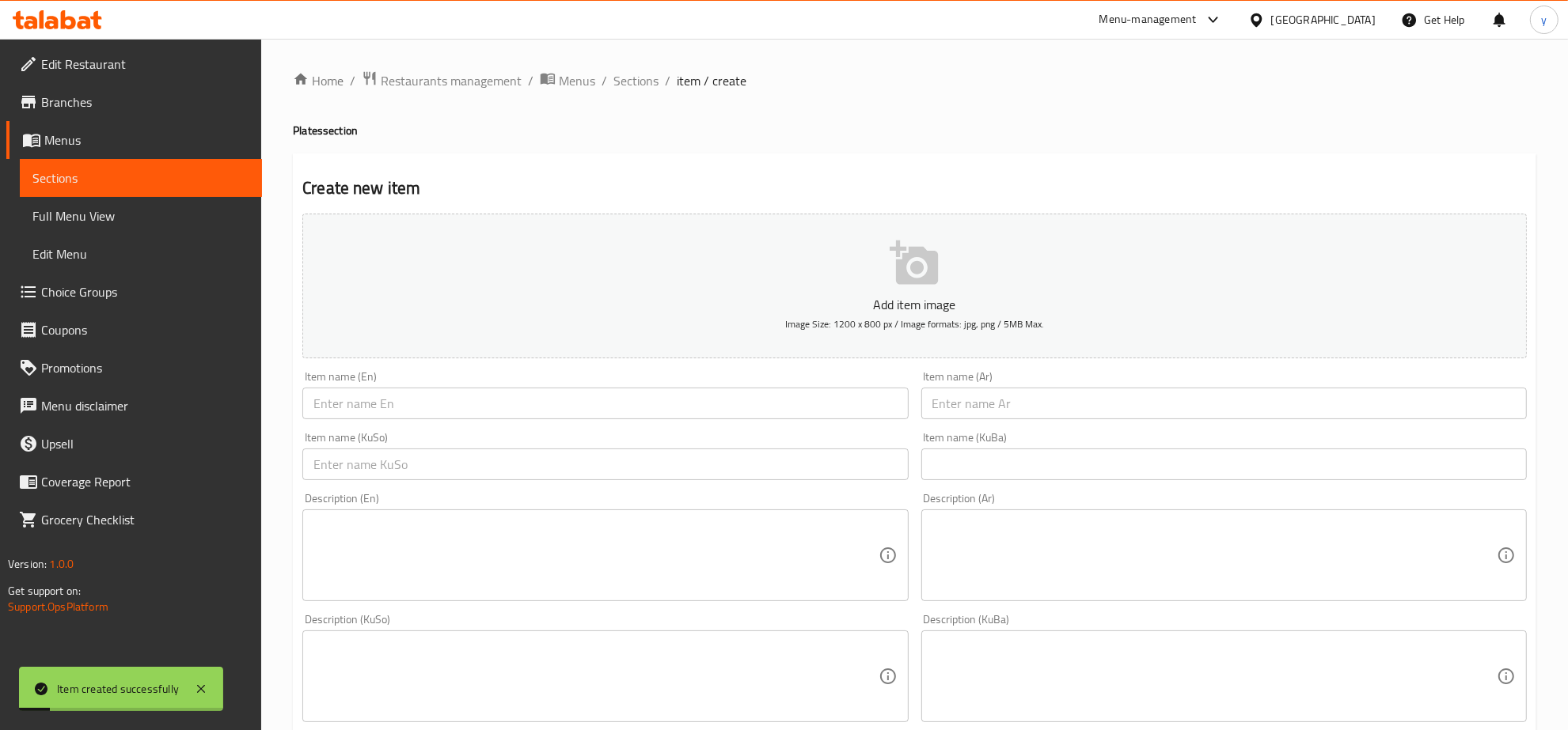
click at [721, 404] on input "text" at bounding box center [604, 403] width 605 height 32
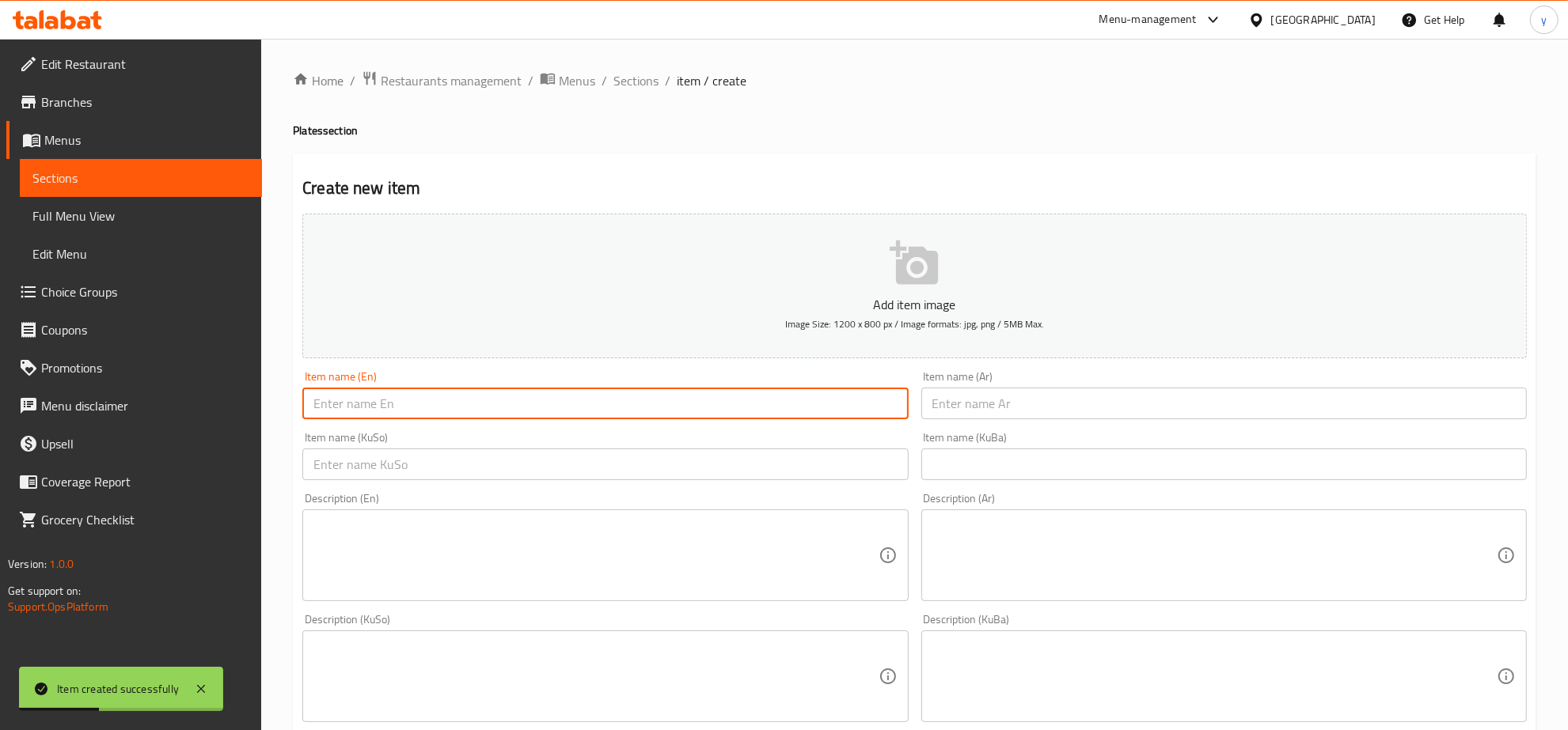
paste input "Kebbeh Plate"
type input "Kebbeh Plate"
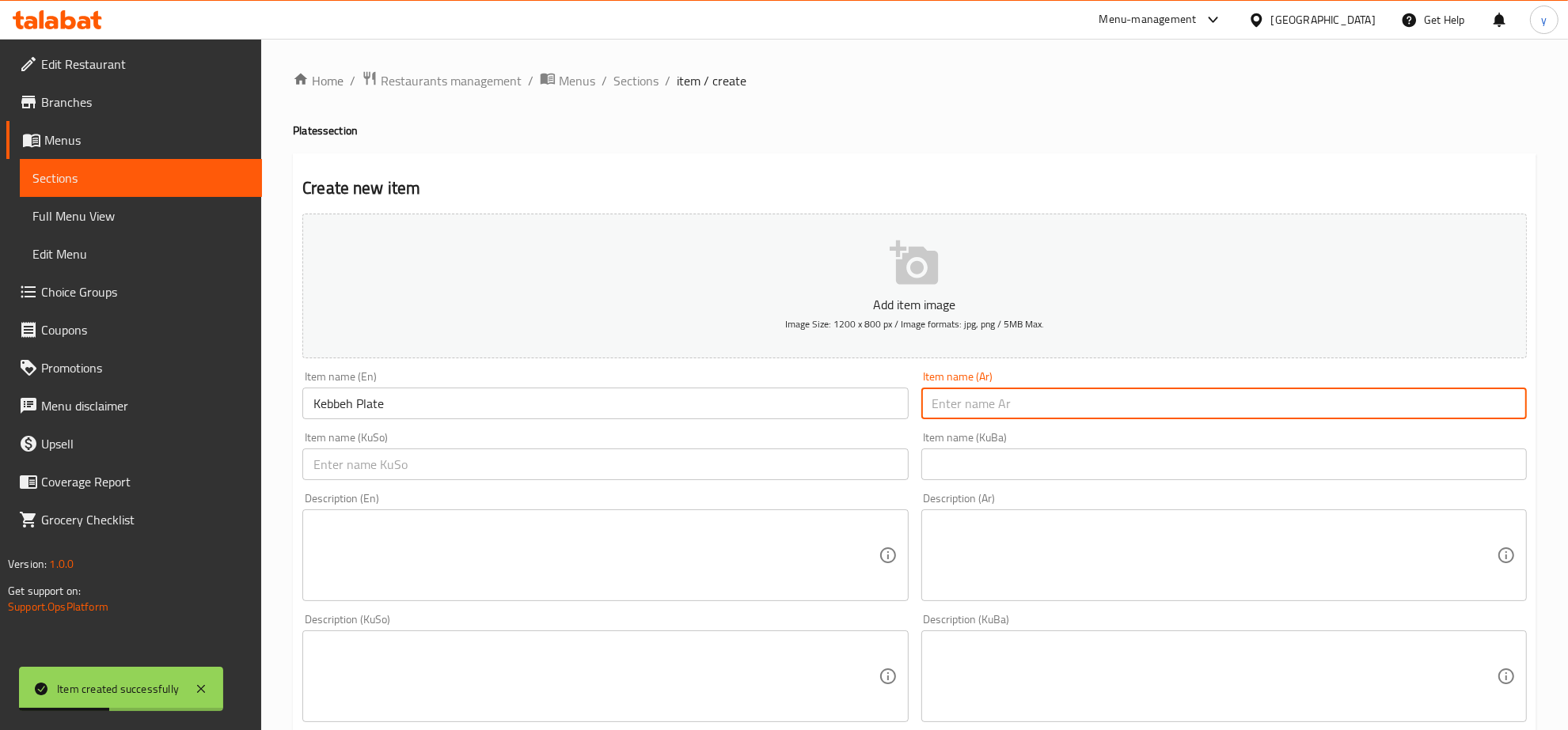
click at [971, 400] on input "text" at bounding box center [1224, 403] width 605 height 32
paste input "طبق كبة"
type input "طبق كبة"
click at [846, 472] on input "text" at bounding box center [604, 465] width 605 height 32
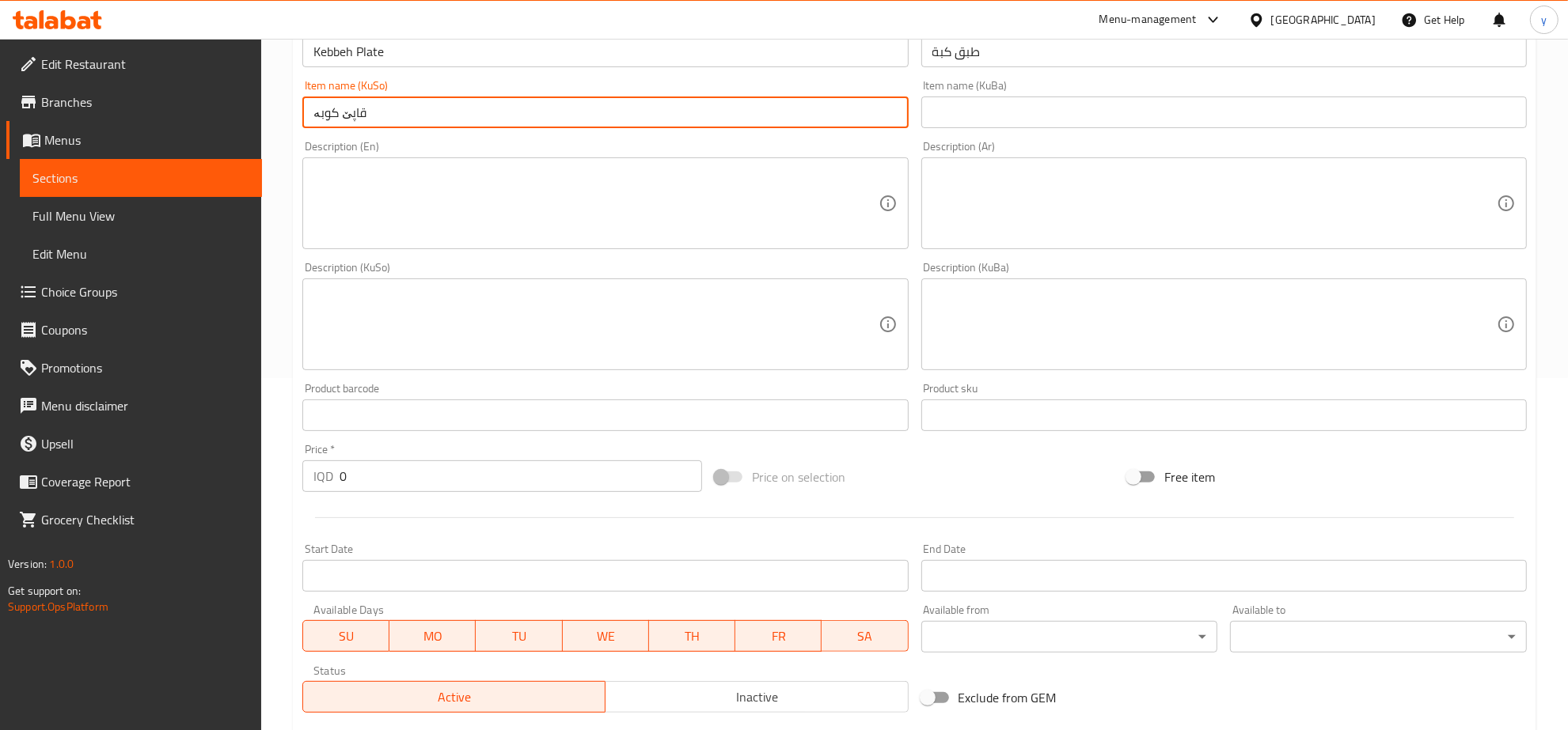
scroll to position [494, 0]
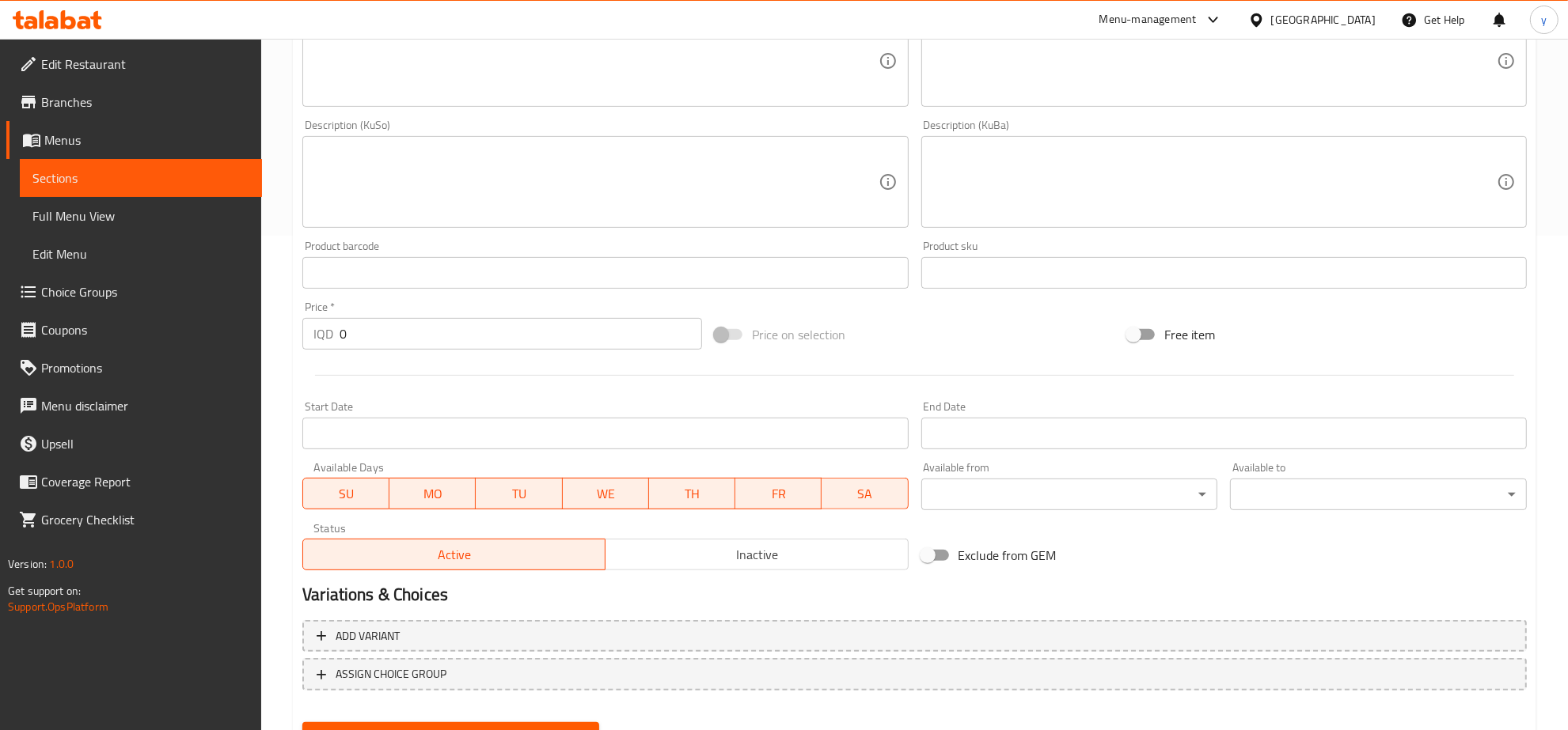
type input "قاپێ کوبە"
drag, startPoint x: 350, startPoint y: 328, endPoint x: 335, endPoint y: 329, distance: 15.0
click at [335, 329] on div "IQD 0 Price *" at bounding box center [502, 334] width 400 height 32
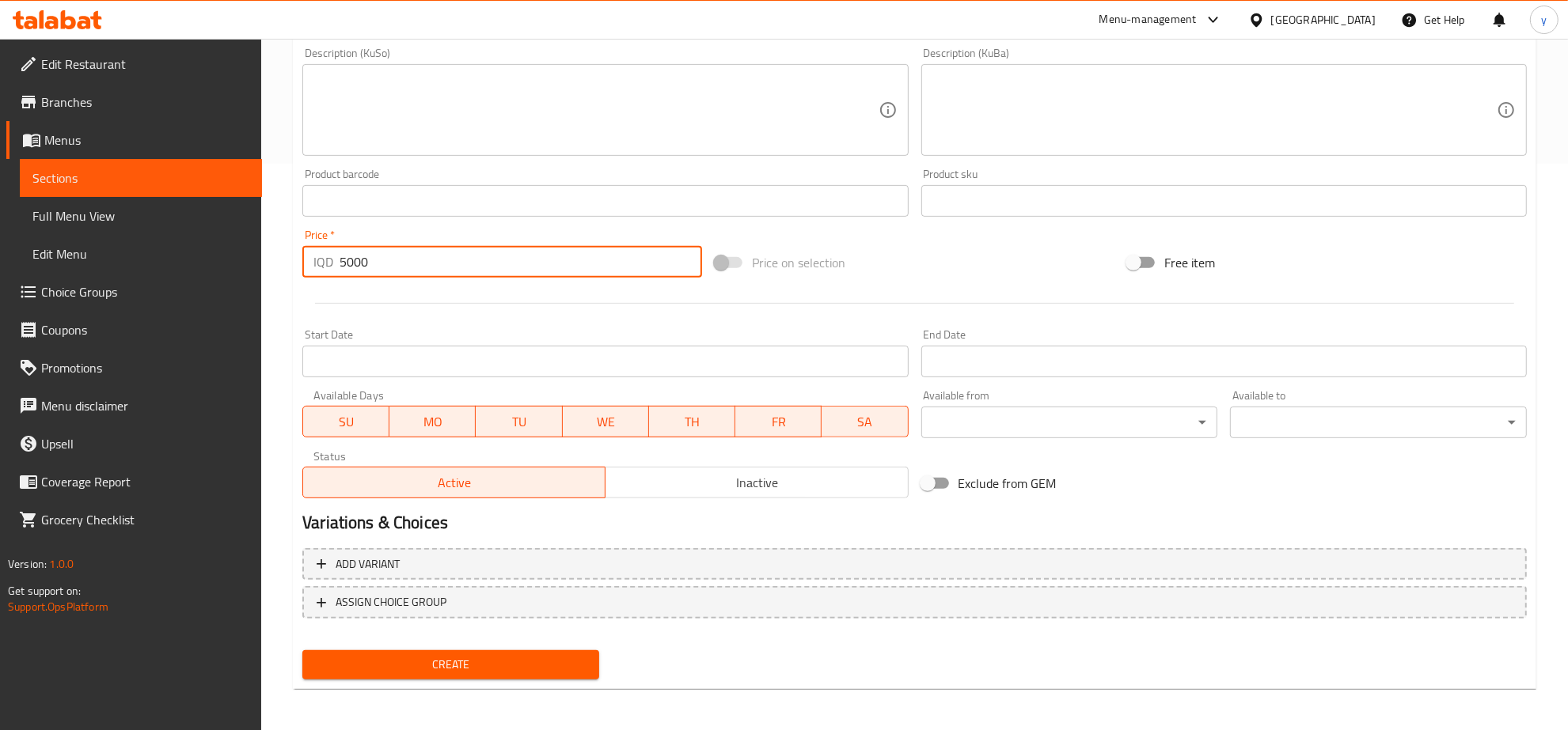
type input "5000"
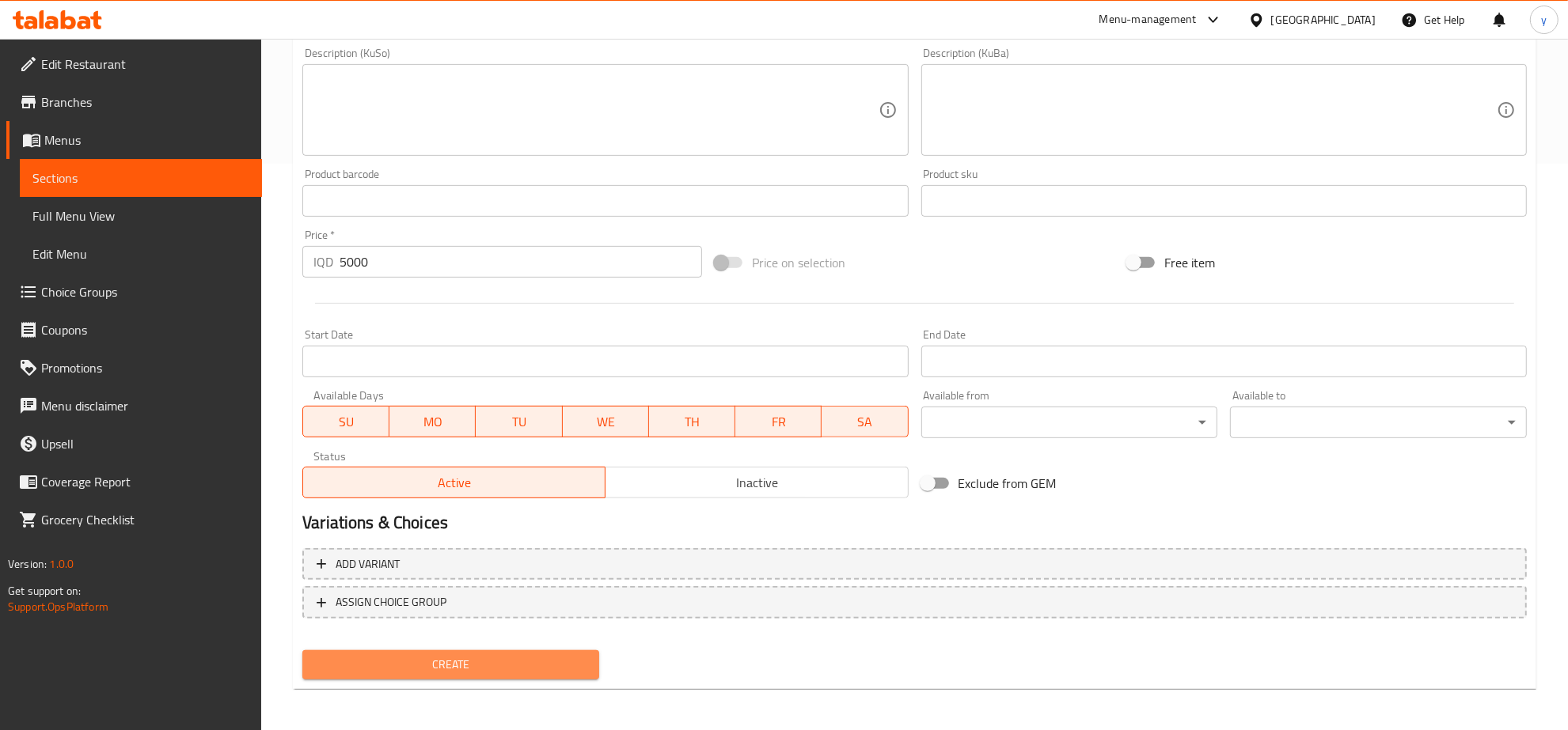
click at [466, 650] on button "Create" at bounding box center [450, 665] width 297 height 29
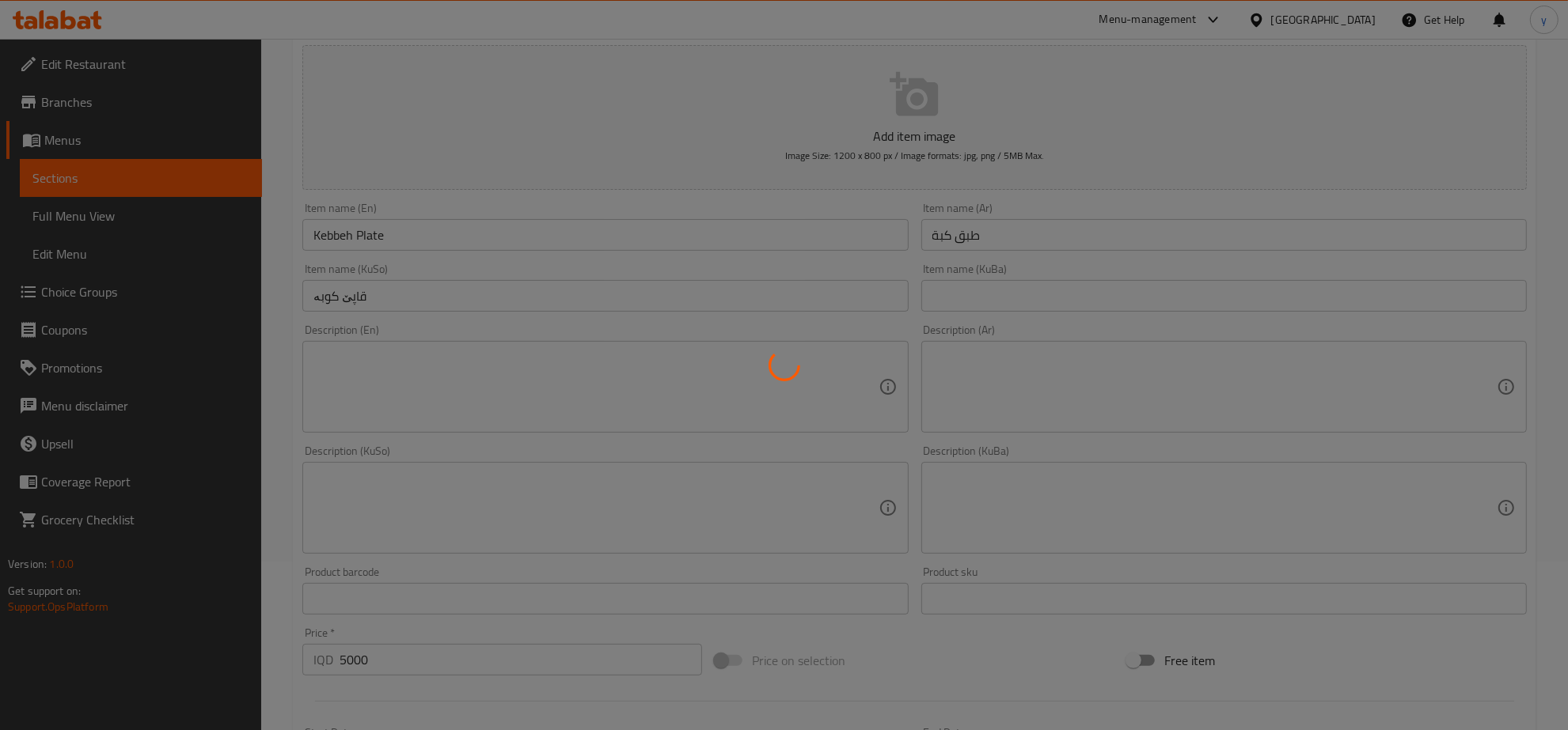
scroll to position [72, 0]
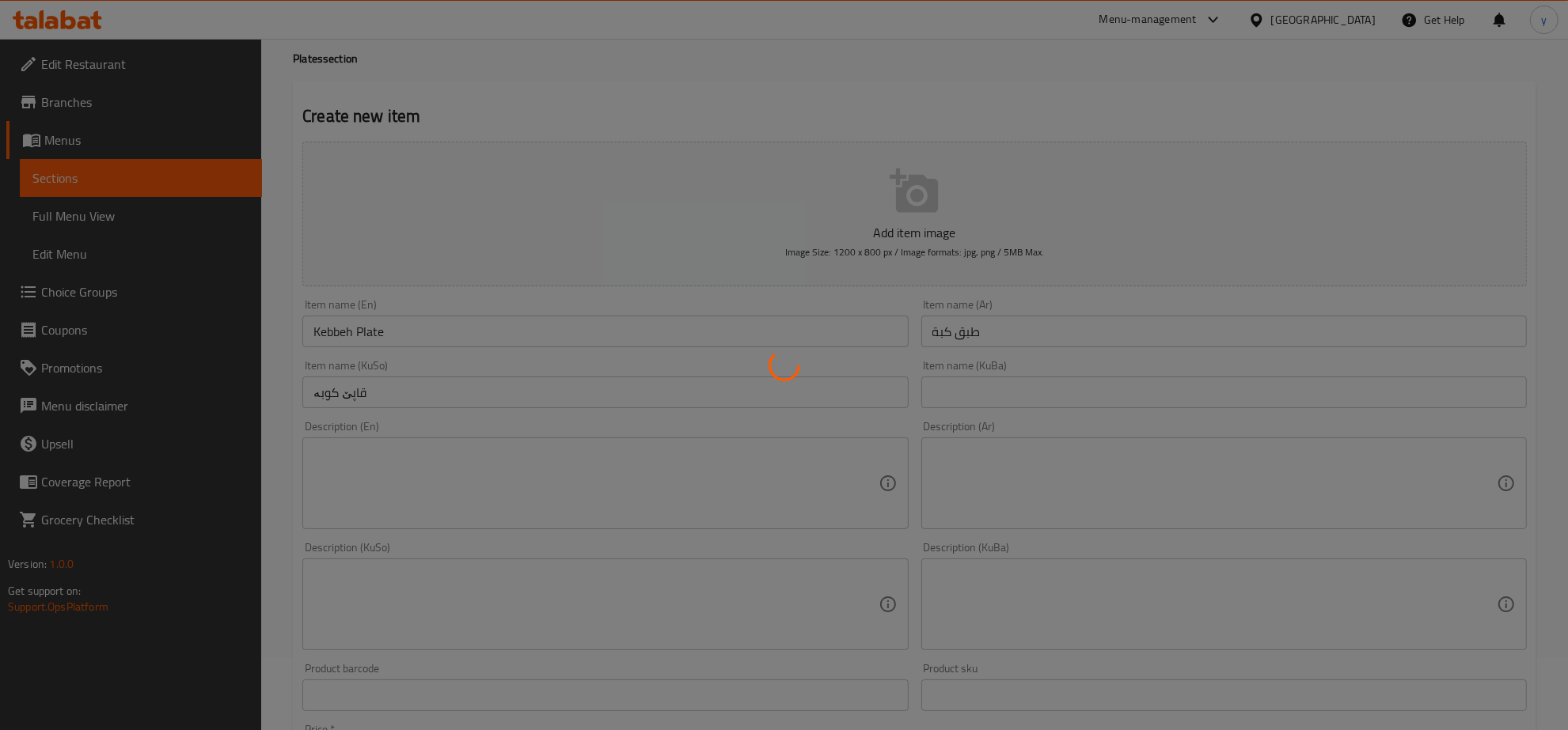
type input "0"
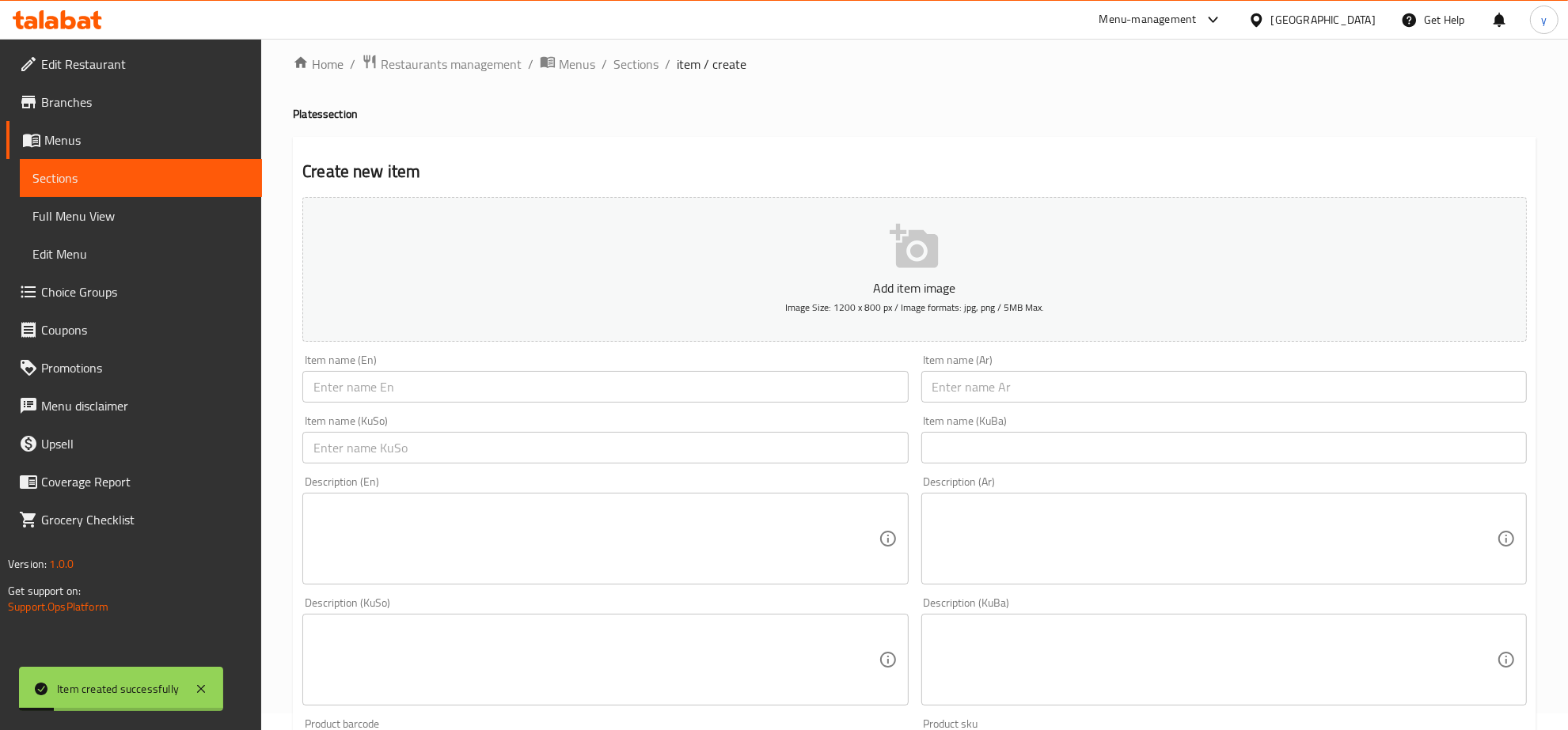
scroll to position [0, 0]
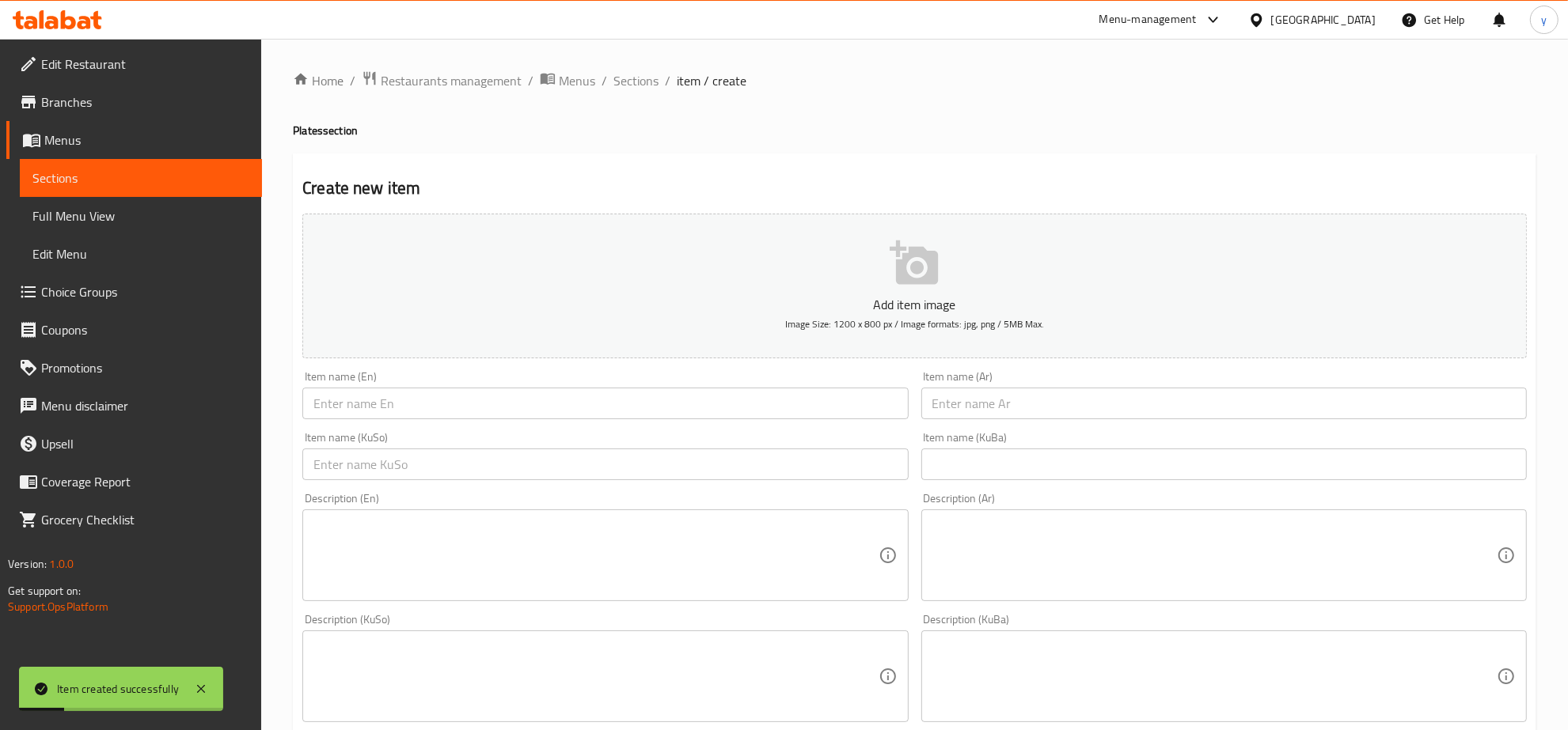
click at [669, 74] on ol "Home / Restaurants management / Menus / Sections / item / create" at bounding box center [914, 80] width 1244 height 20
click at [647, 77] on span "Sections" at bounding box center [636, 81] width 45 height 19
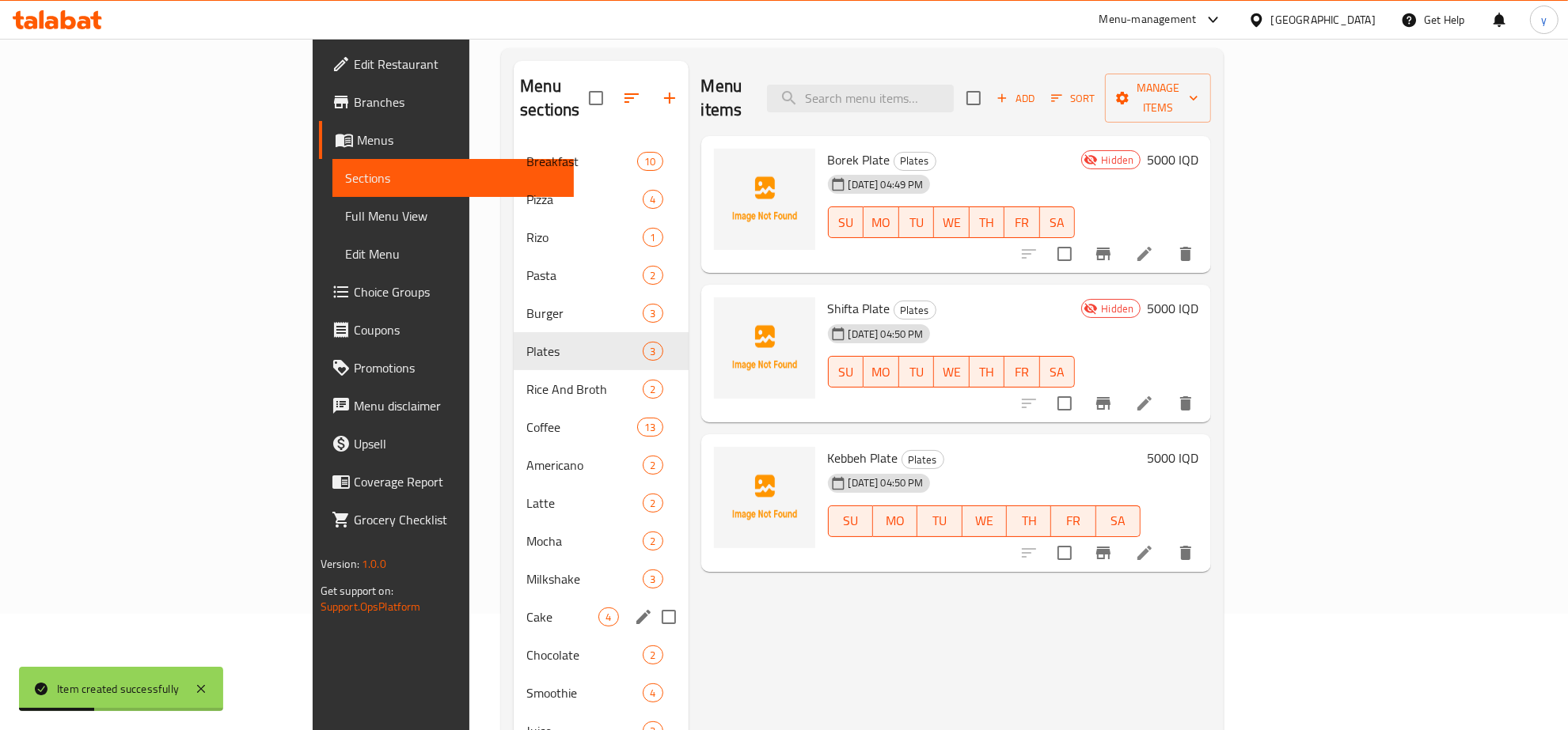
scroll to position [164, 0]
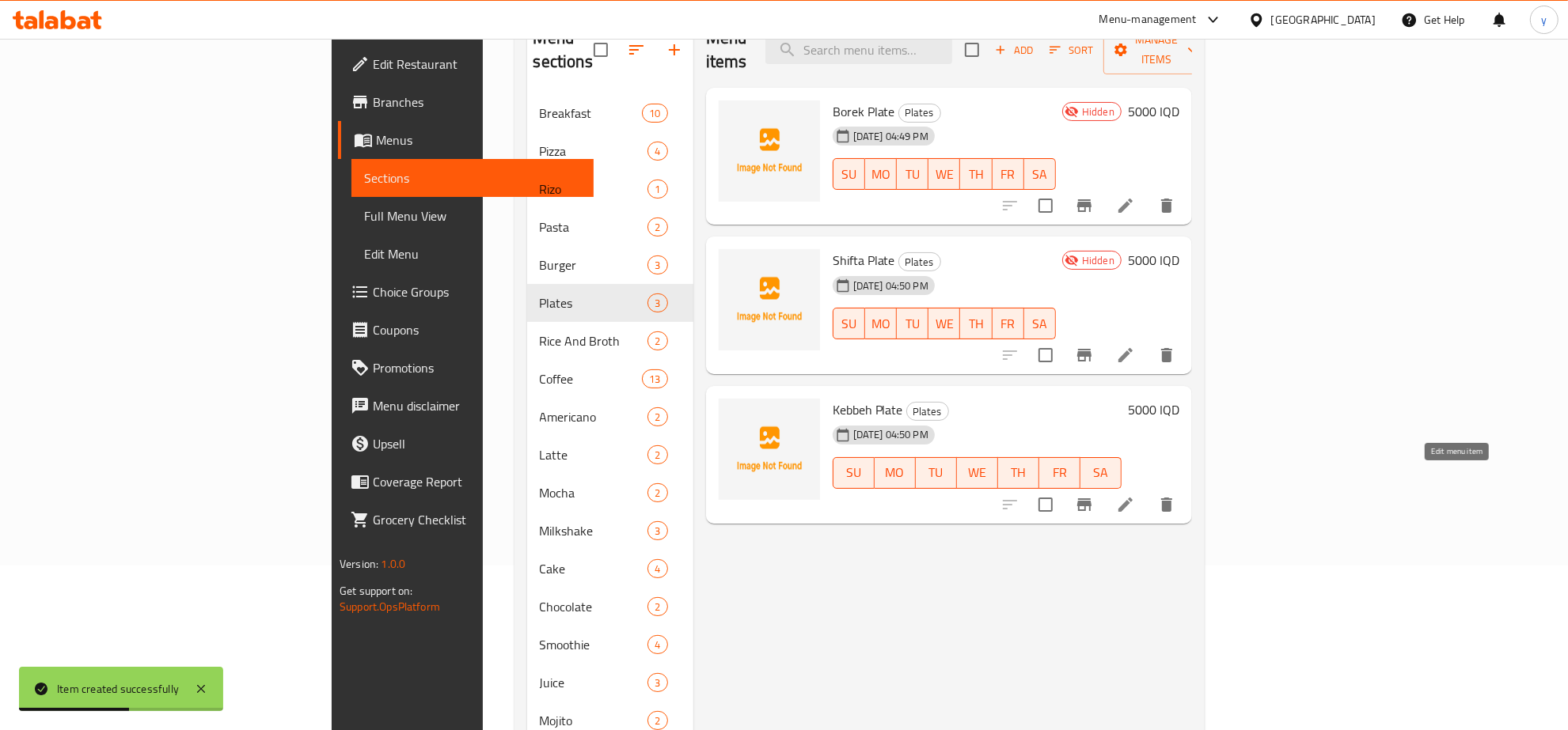
click at [1132, 498] on icon at bounding box center [1125, 505] width 14 height 14
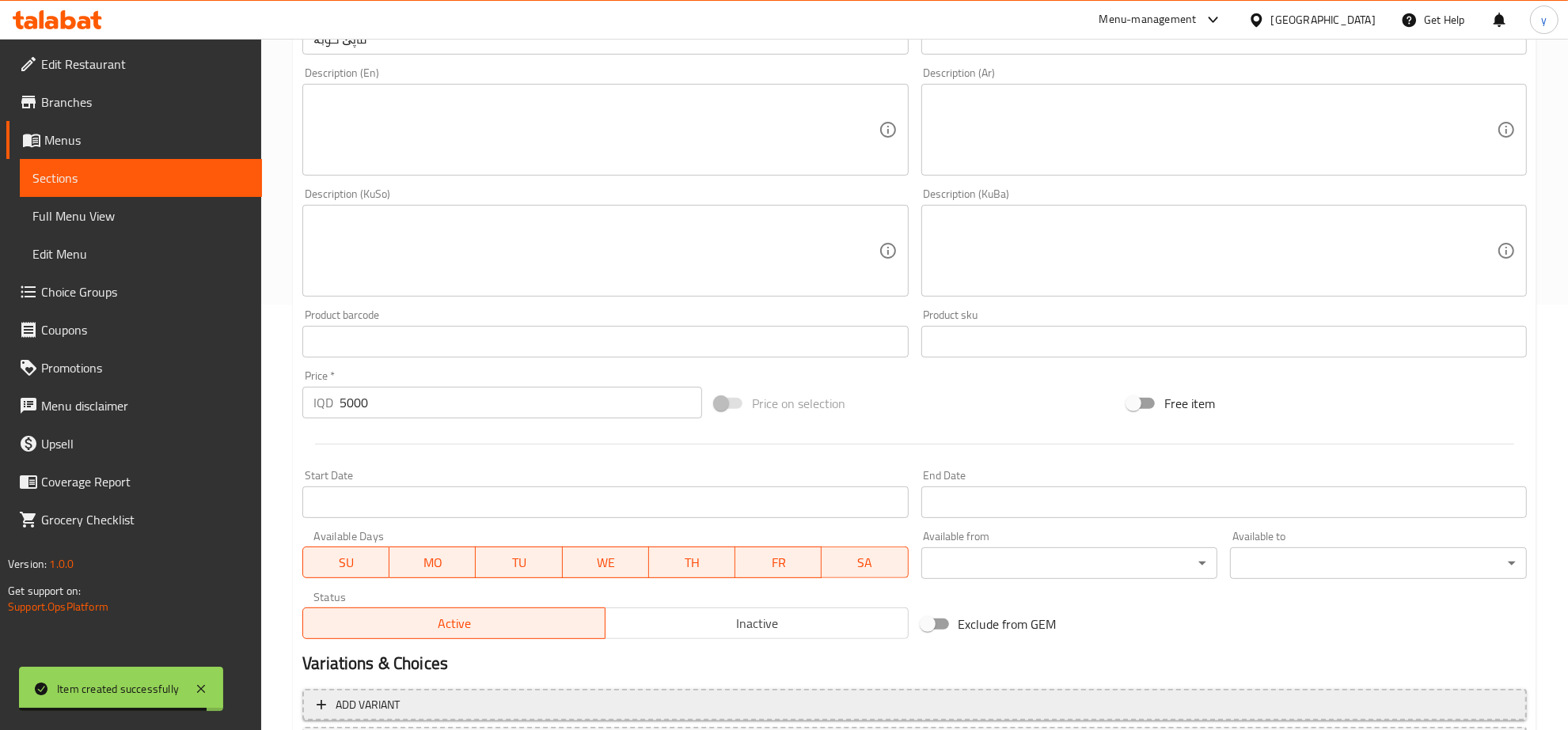
scroll to position [566, 0]
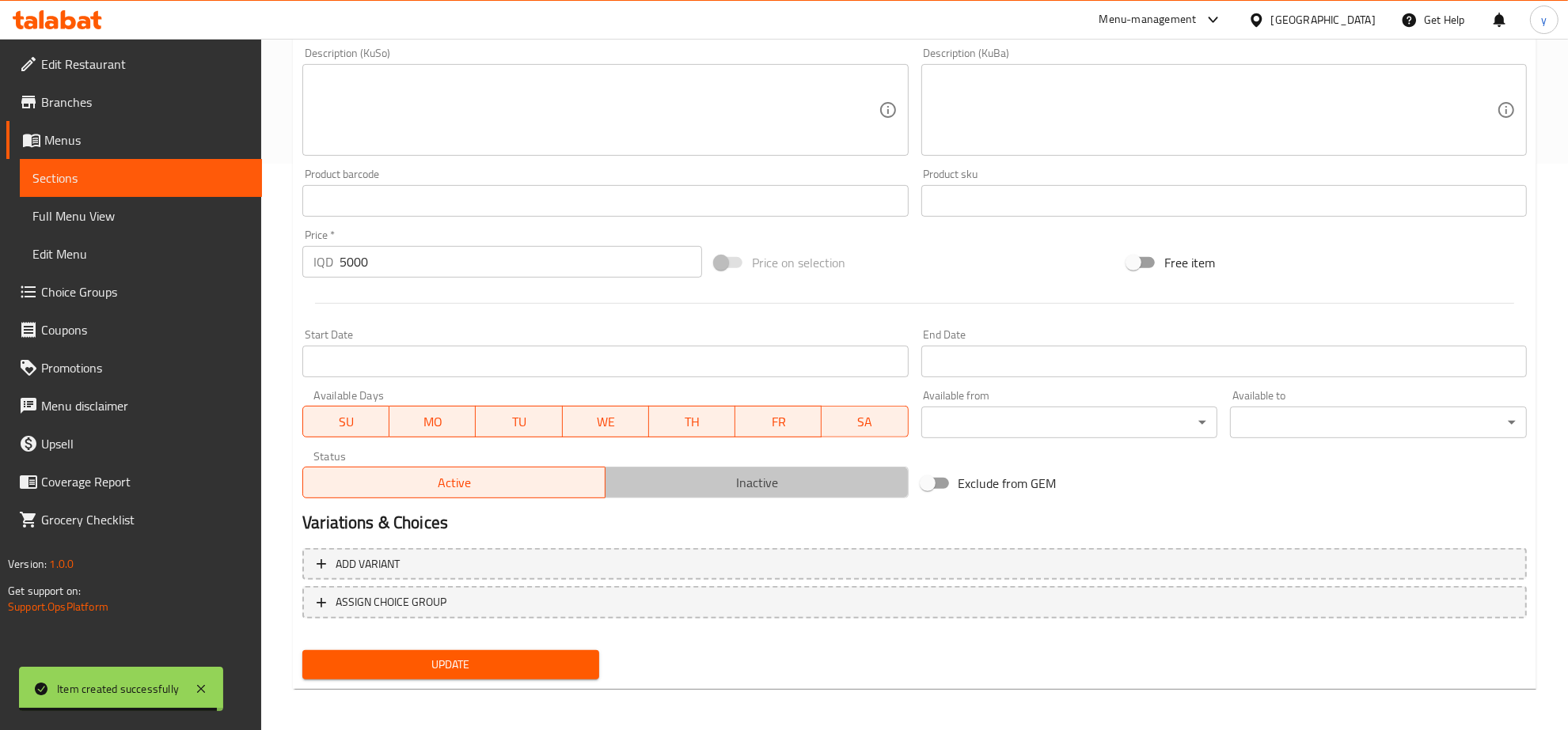
click at [757, 494] on button "Inactive" at bounding box center [756, 482] width 303 height 32
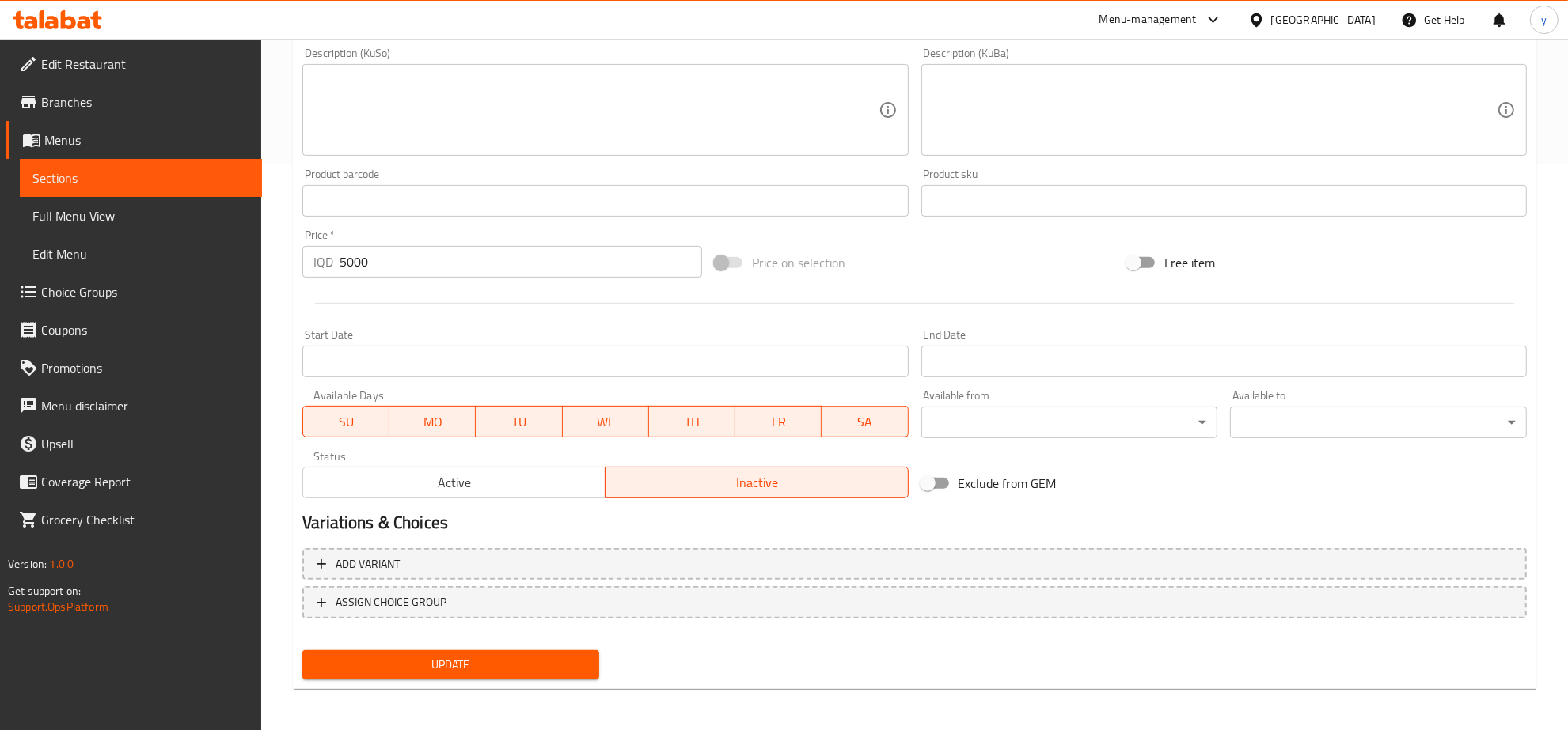
click at [537, 663] on span "Update" at bounding box center [450, 665] width 271 height 20
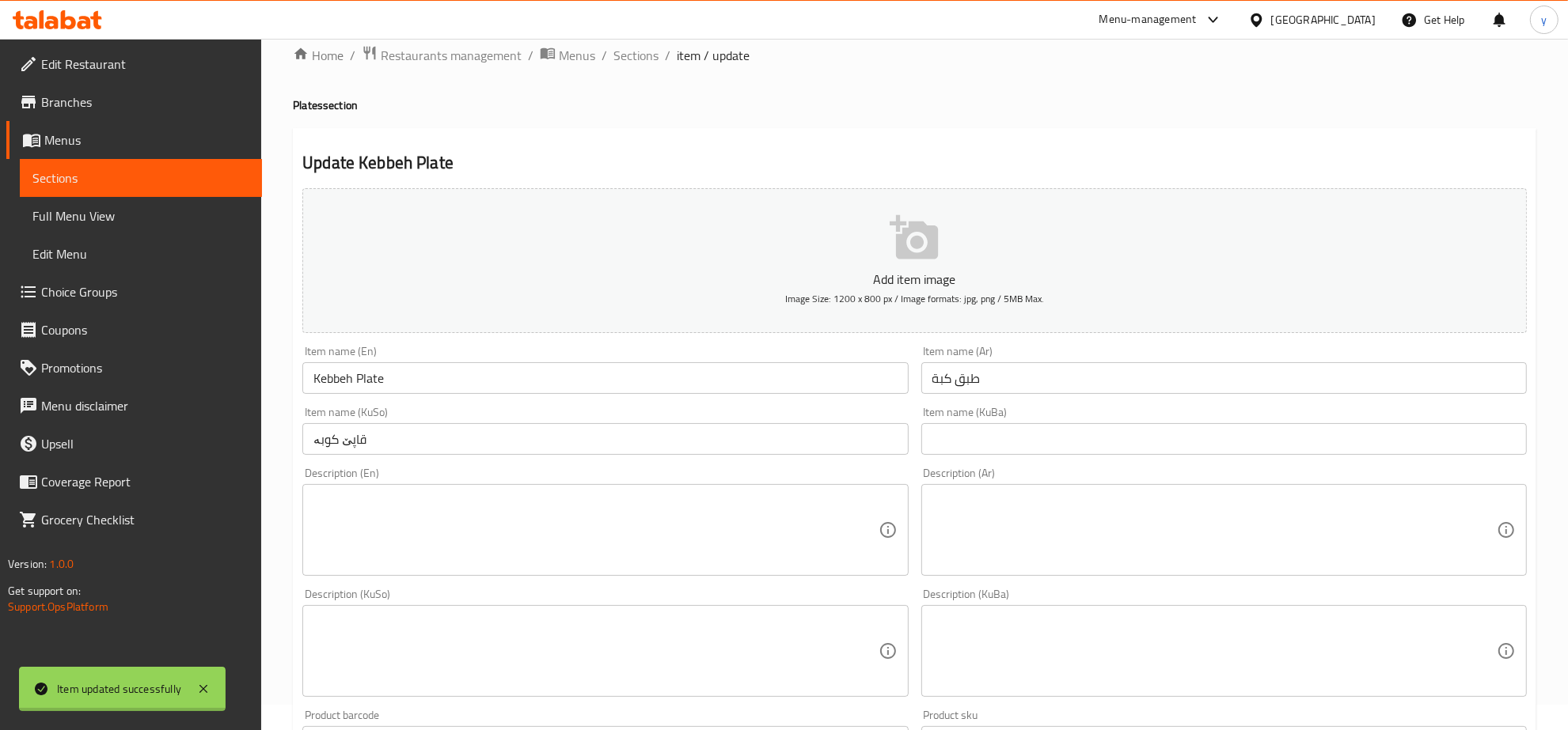
scroll to position [0, 0]
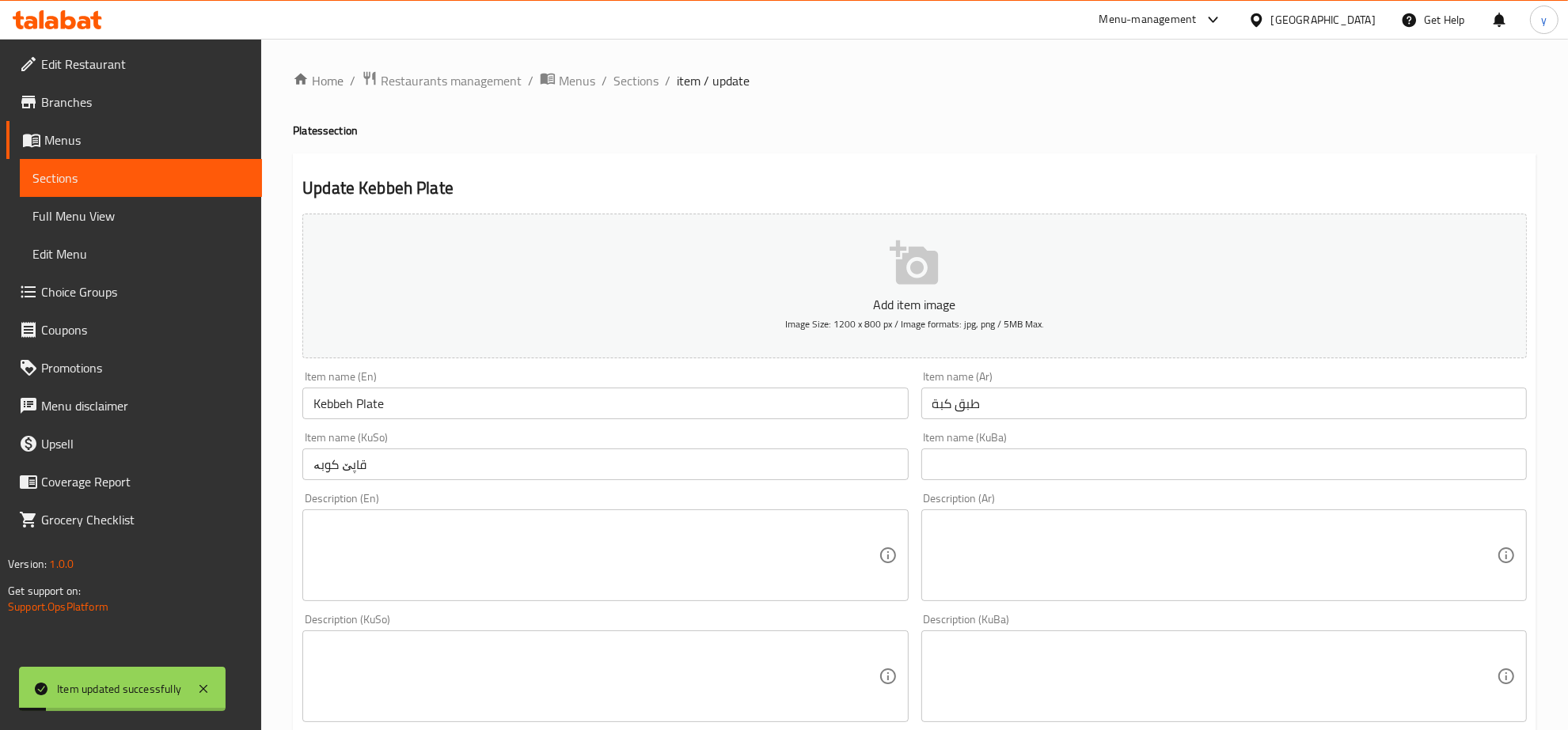
click at [636, 99] on div "Home / Restaurants management / Menus / Sections / item / update Plates section…" at bounding box center [914, 669] width 1244 height 1198
click at [642, 86] on span "Sections" at bounding box center [636, 81] width 45 height 19
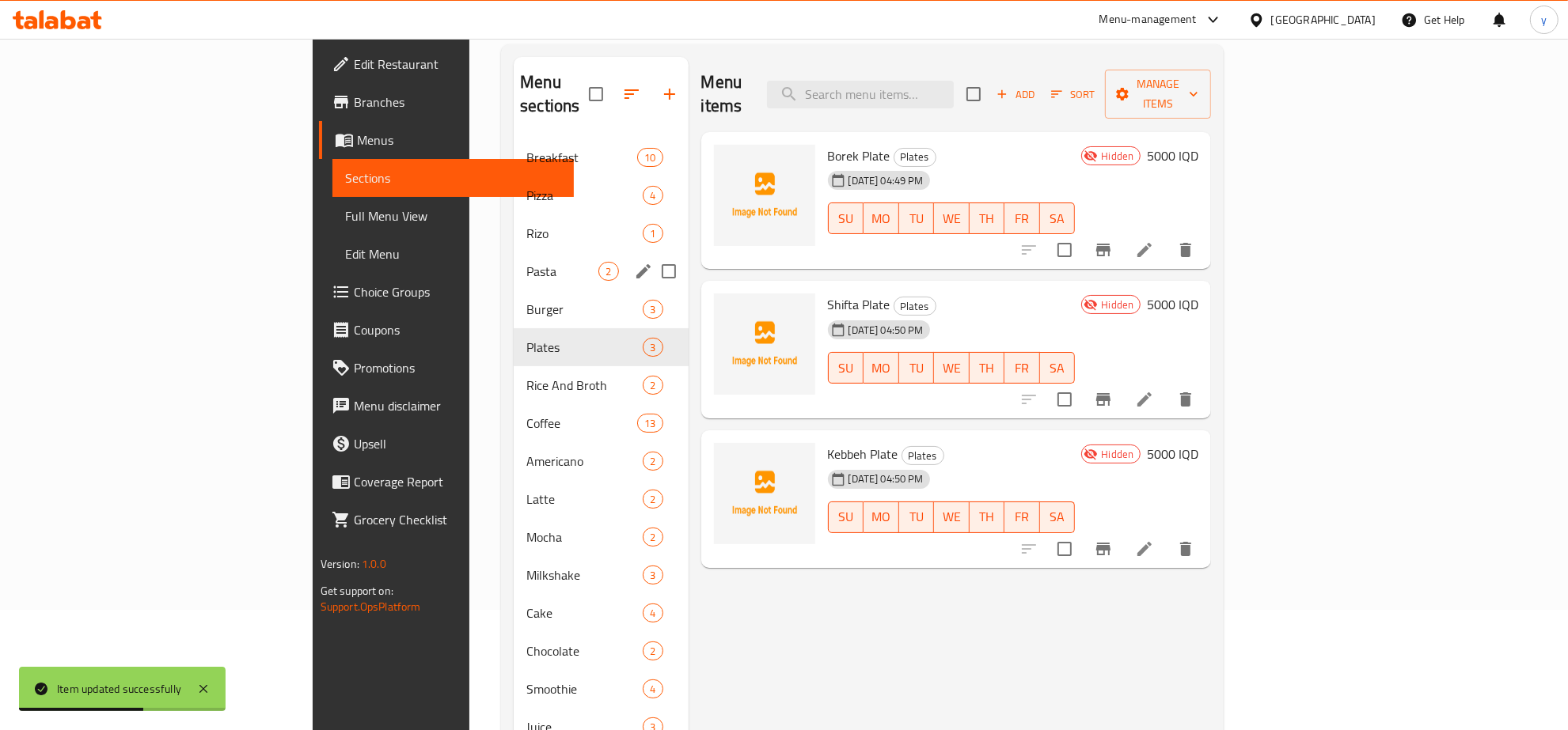
scroll to position [73, 0]
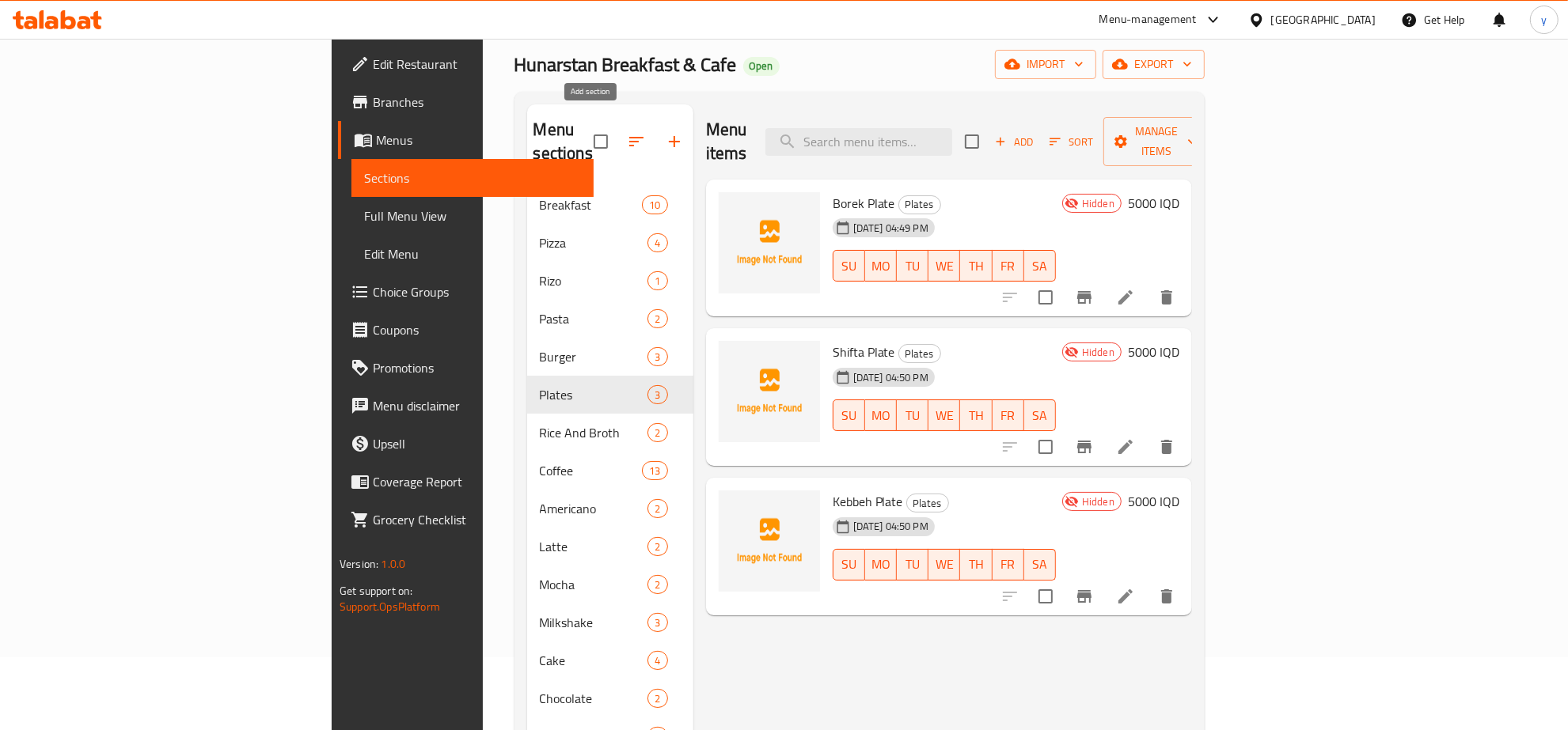
click at [665, 132] on icon "button" at bounding box center [674, 141] width 19 height 19
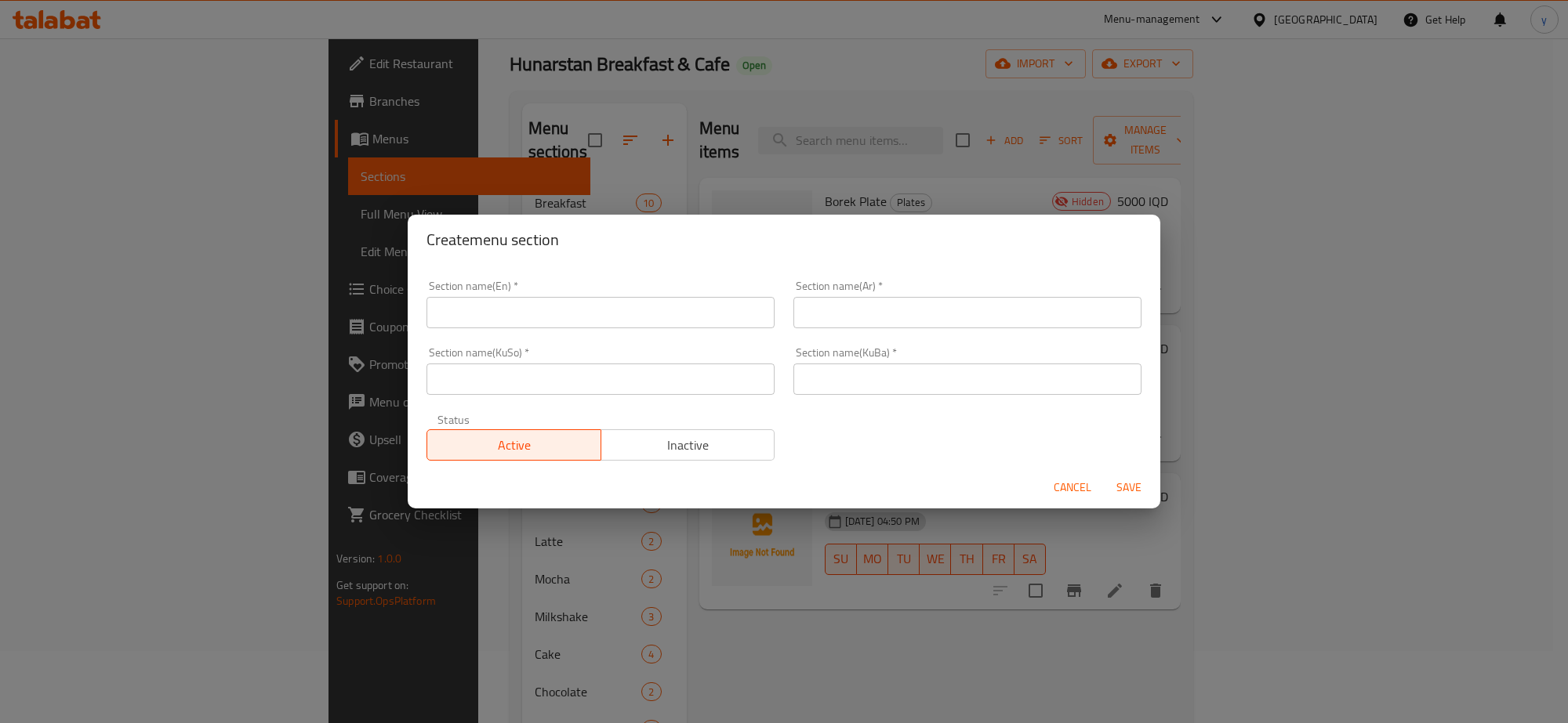
click at [594, 390] on input "text" at bounding box center [600, 379] width 348 height 31
paste input "زەڵاتە/زەڵاتەکان"
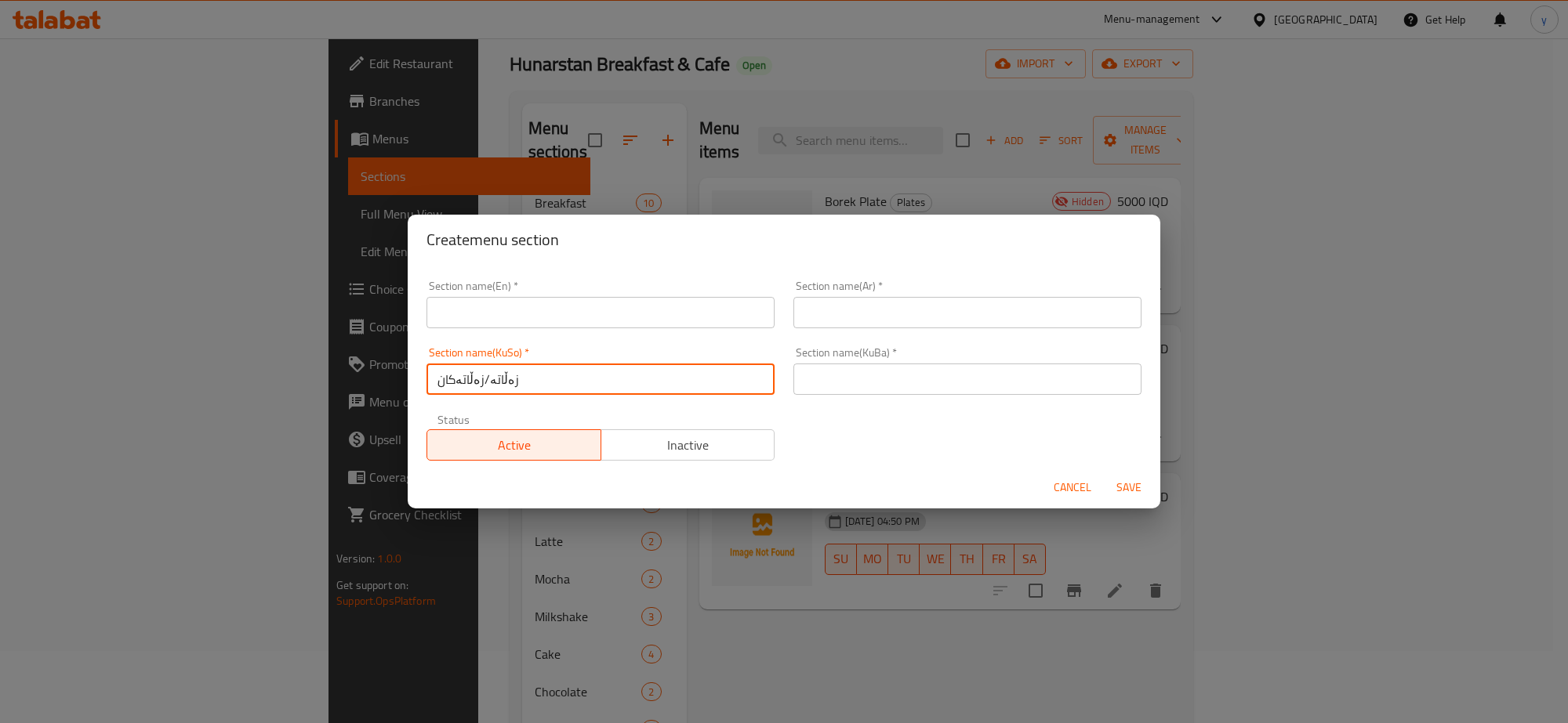
drag, startPoint x: 484, startPoint y: 378, endPoint x: 405, endPoint y: 389, distance: 79.8
click at [405, 389] on div "Create menu section Section name(En)   * Section name(En) * Section name(Ar)   …" at bounding box center [784, 361] width 1568 height 723
type input "زەڵاتە"
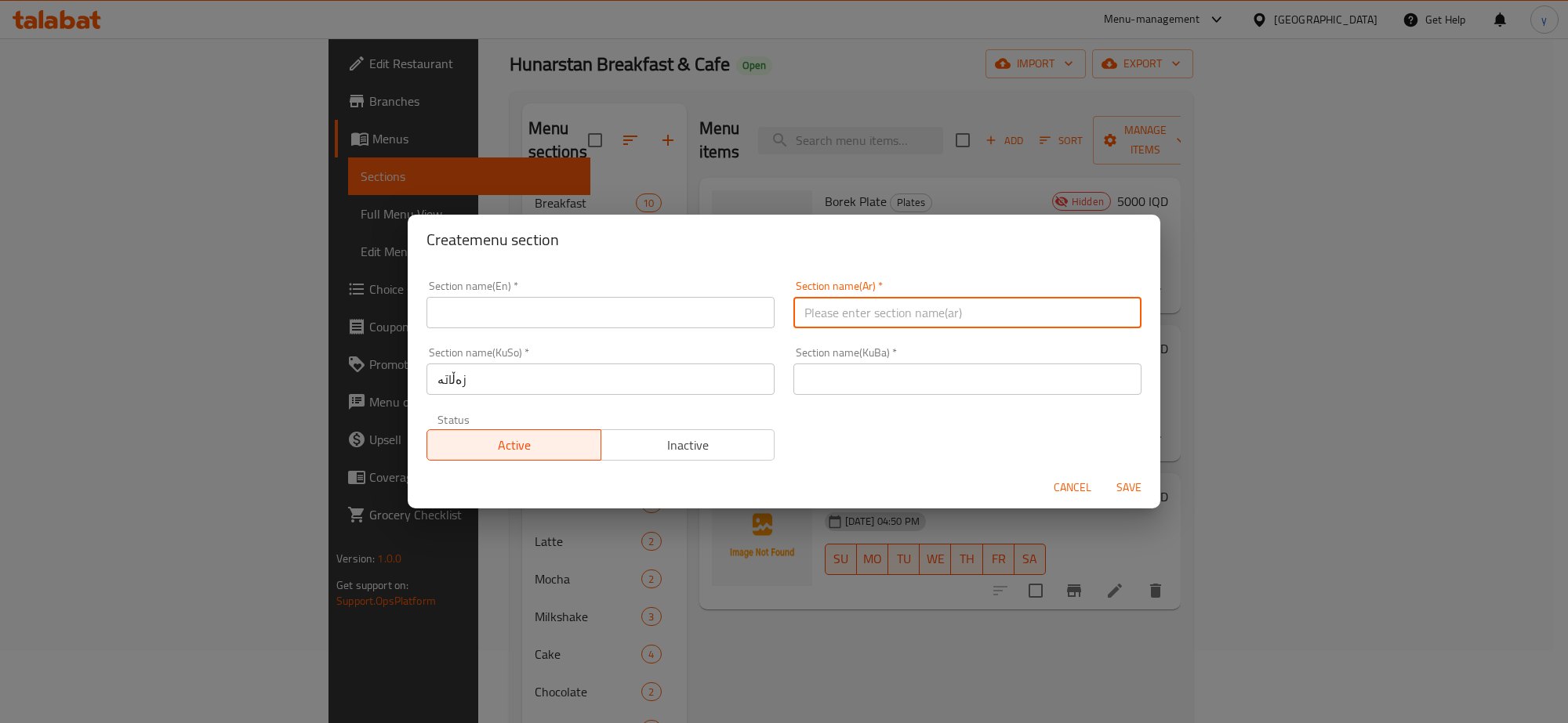
click at [821, 308] on input "text" at bounding box center [967, 312] width 348 height 31
paste input "السلطات / السلطة"
drag, startPoint x: 847, startPoint y: 314, endPoint x: 760, endPoint y: 328, distance: 88.1
click at [760, 328] on div "Section name(En)   * Section name(En) * Section name(Ar)   * السلطات / السلطة S…" at bounding box center [784, 371] width 734 height 199
type input "السلطات"
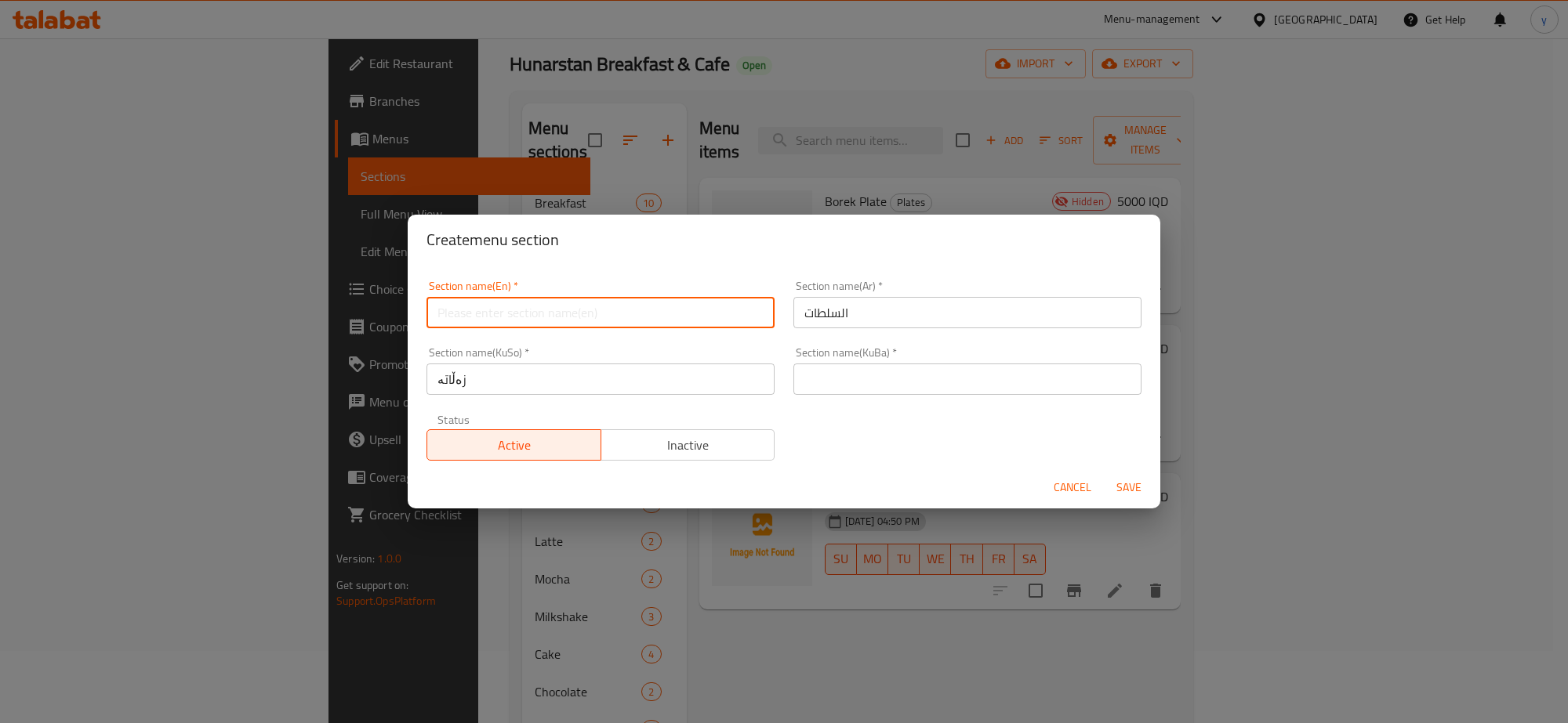
click at [723, 320] on input "text" at bounding box center [600, 312] width 348 height 31
paste input "Salads"
type input "Salads"
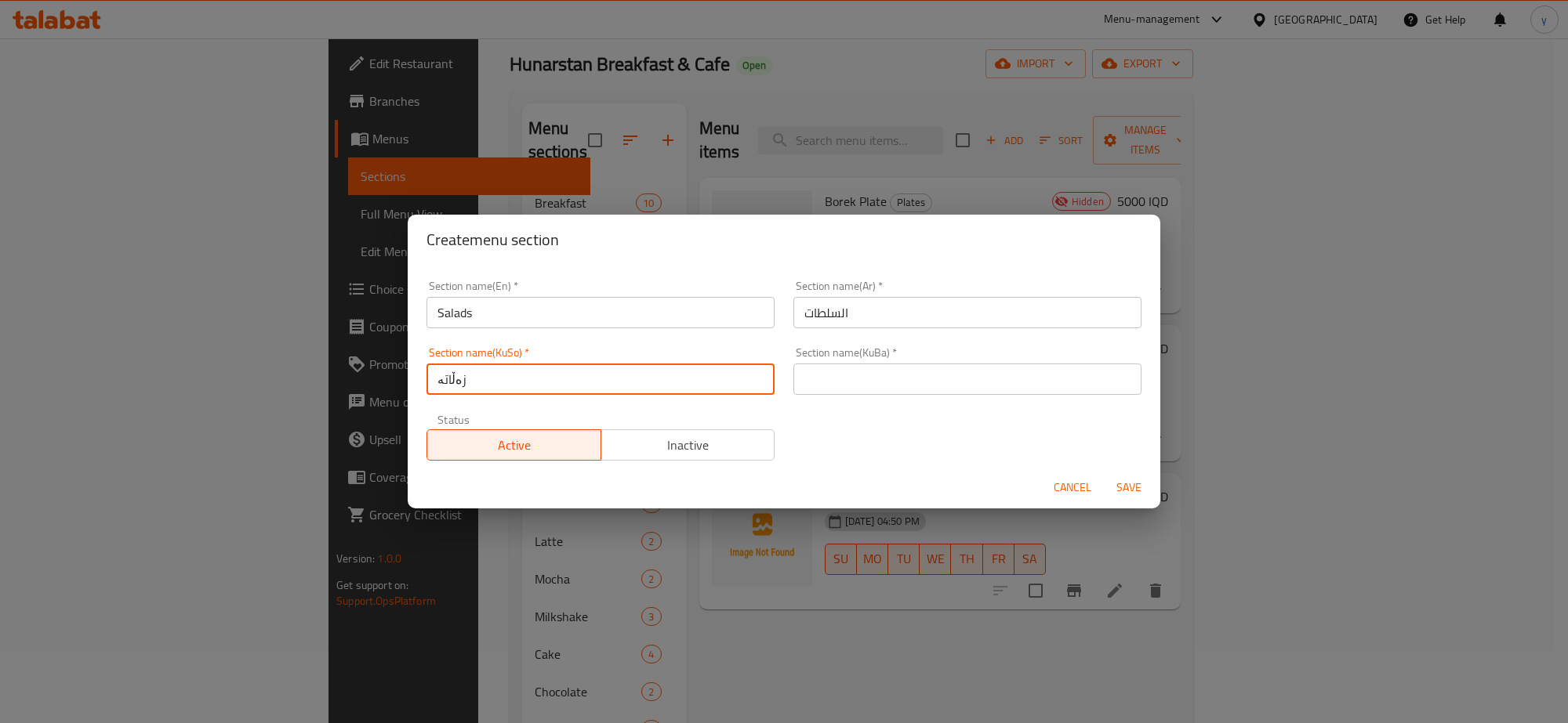
drag, startPoint x: 507, startPoint y: 376, endPoint x: 429, endPoint y: 394, distance: 80.0
click at [429, 394] on input "زەڵاتە" at bounding box center [600, 379] width 348 height 31
paste input "زەڵاتە"
type input "زەڵاتە"
click at [878, 377] on input "text" at bounding box center [967, 379] width 348 height 31
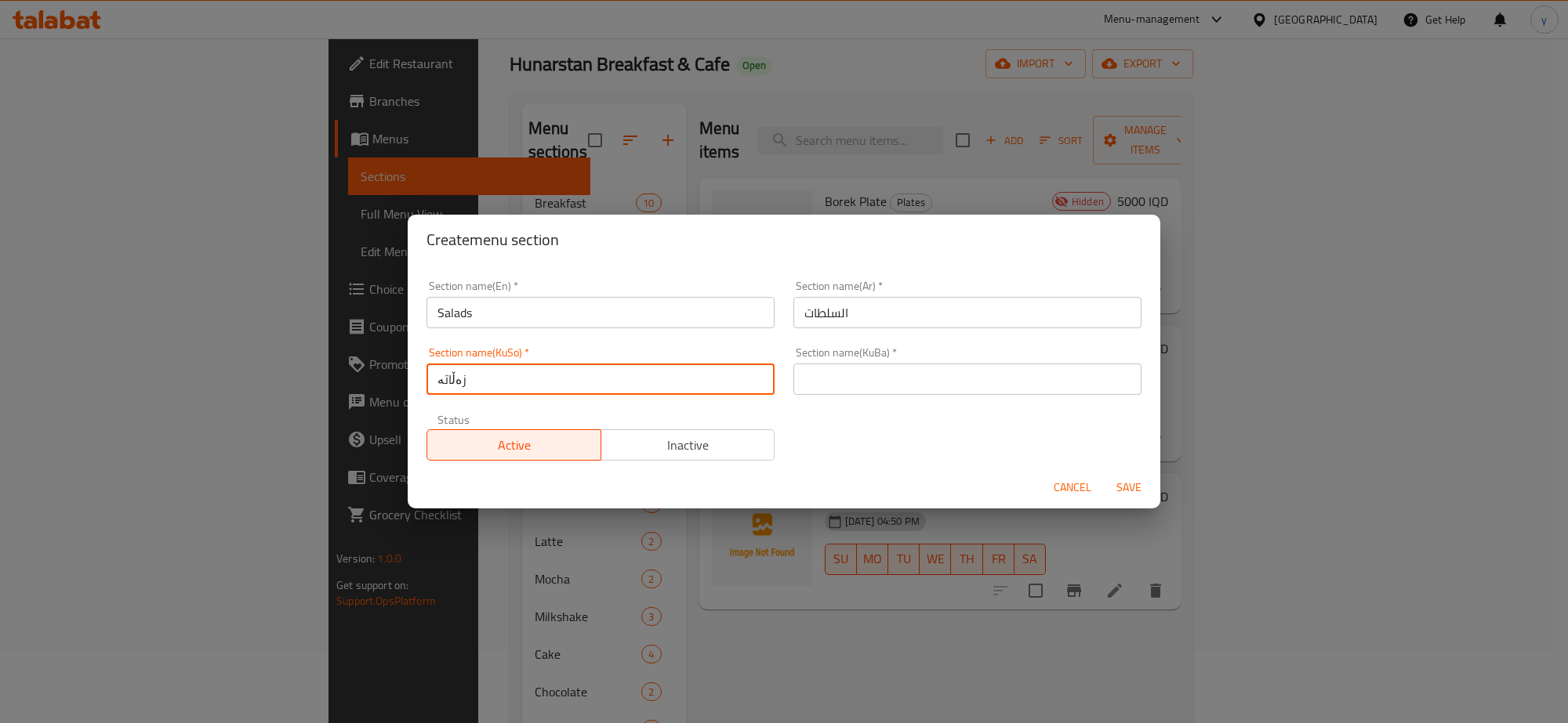
paste input "زەڵاتە"
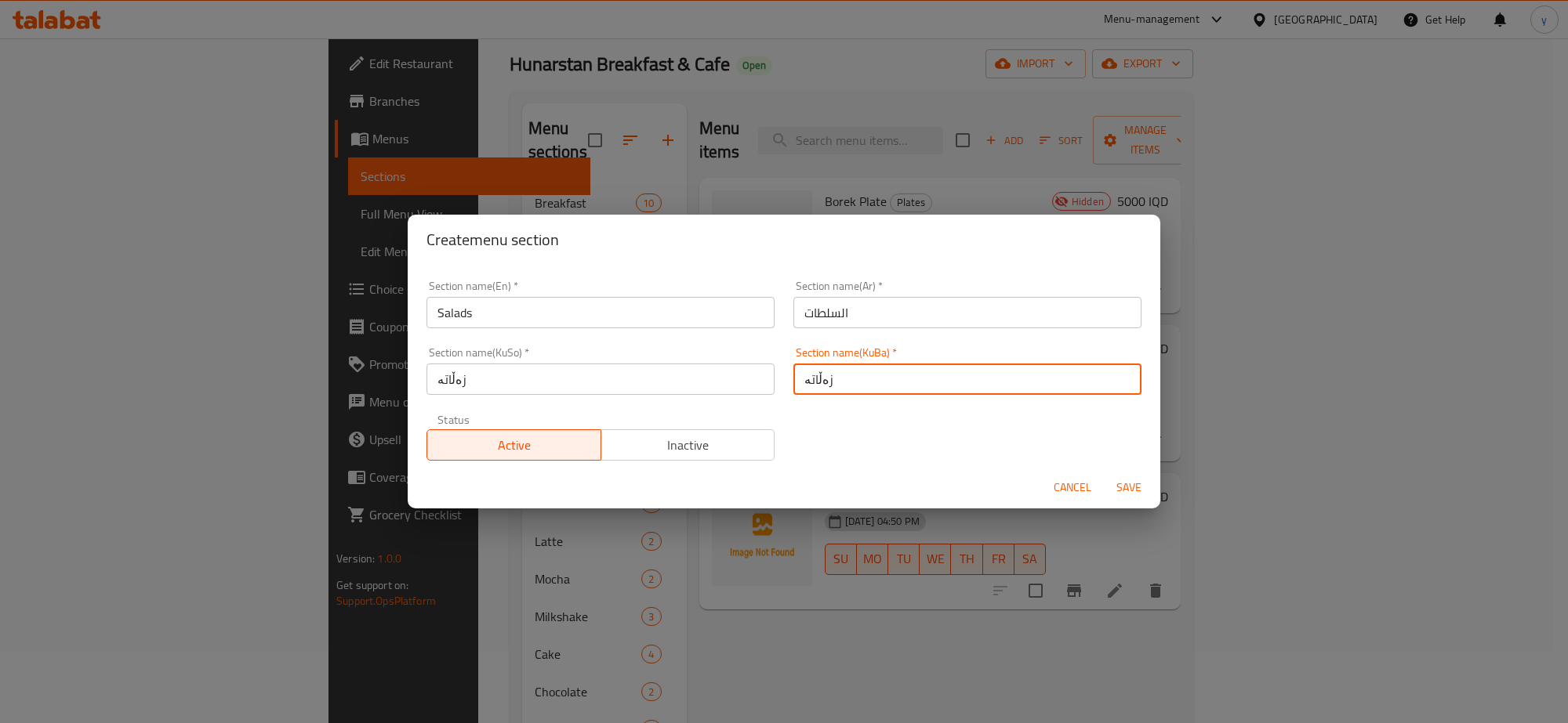
type input "زەڵاتە"
click at [1126, 487] on span "Save" at bounding box center [1128, 488] width 37 height 20
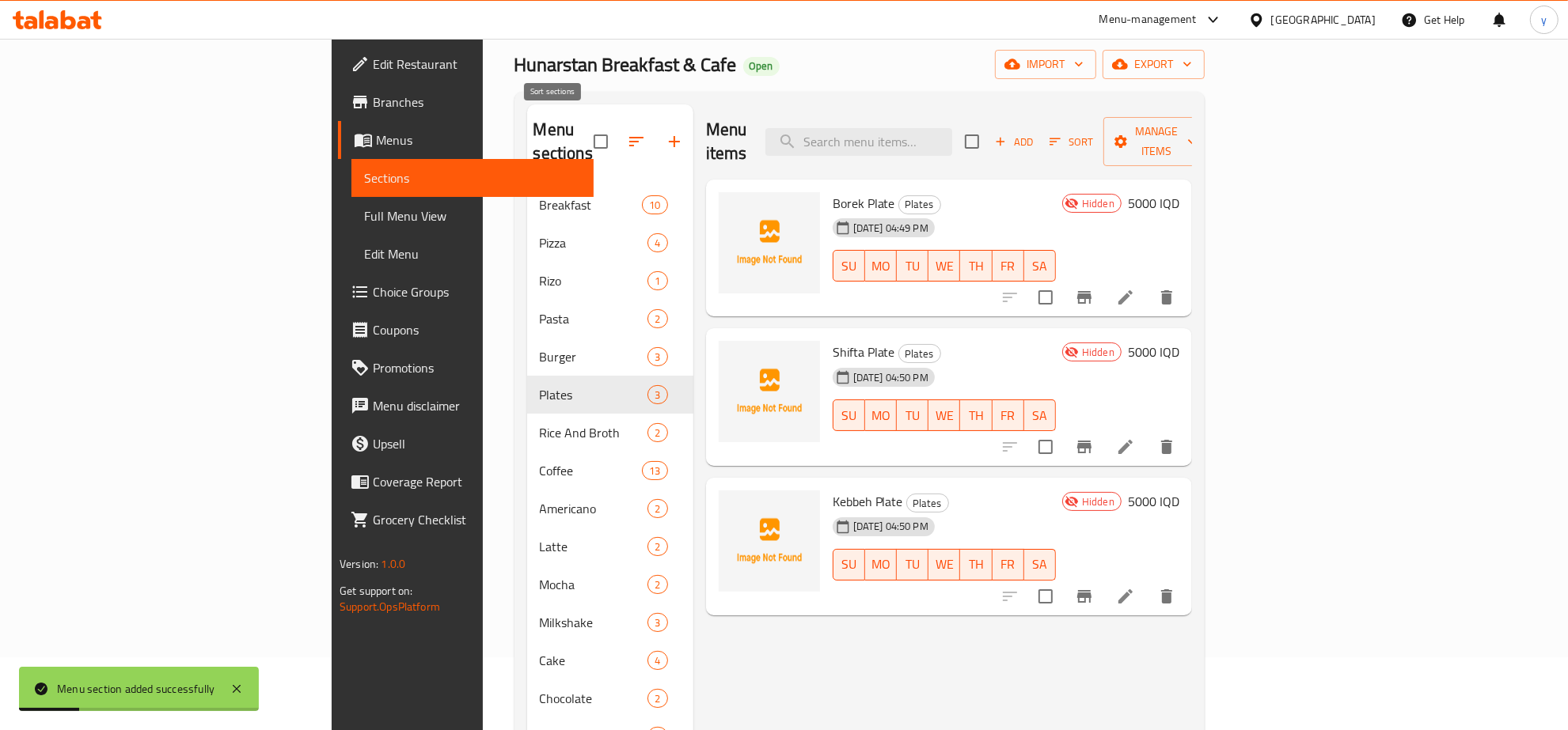
click at [627, 132] on icon "button" at bounding box center [637, 141] width 19 height 19
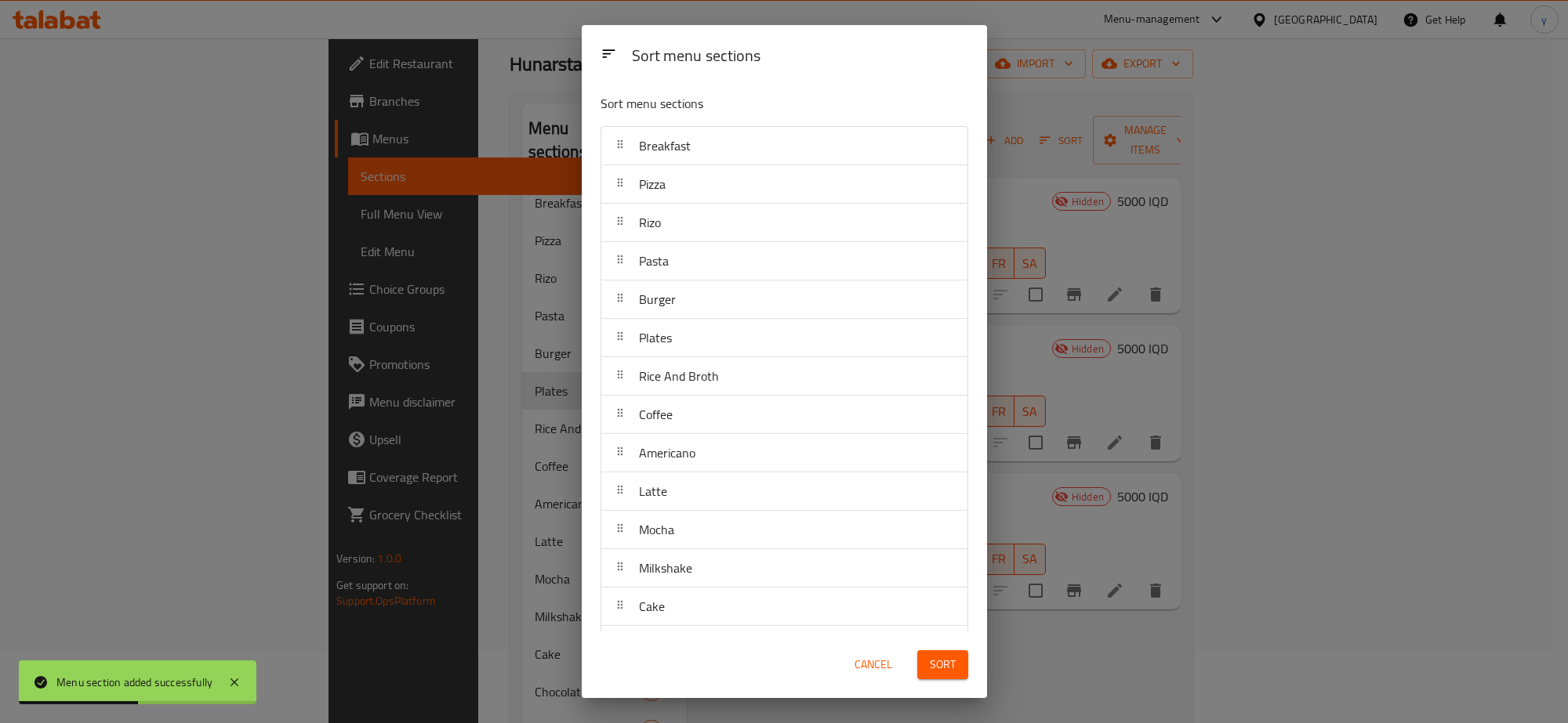
click at [468, 280] on div "Sort menu sections Sort menu sections Breakfast Pizza Rizo Pasta Burger Plates …" at bounding box center [784, 361] width 1568 height 723
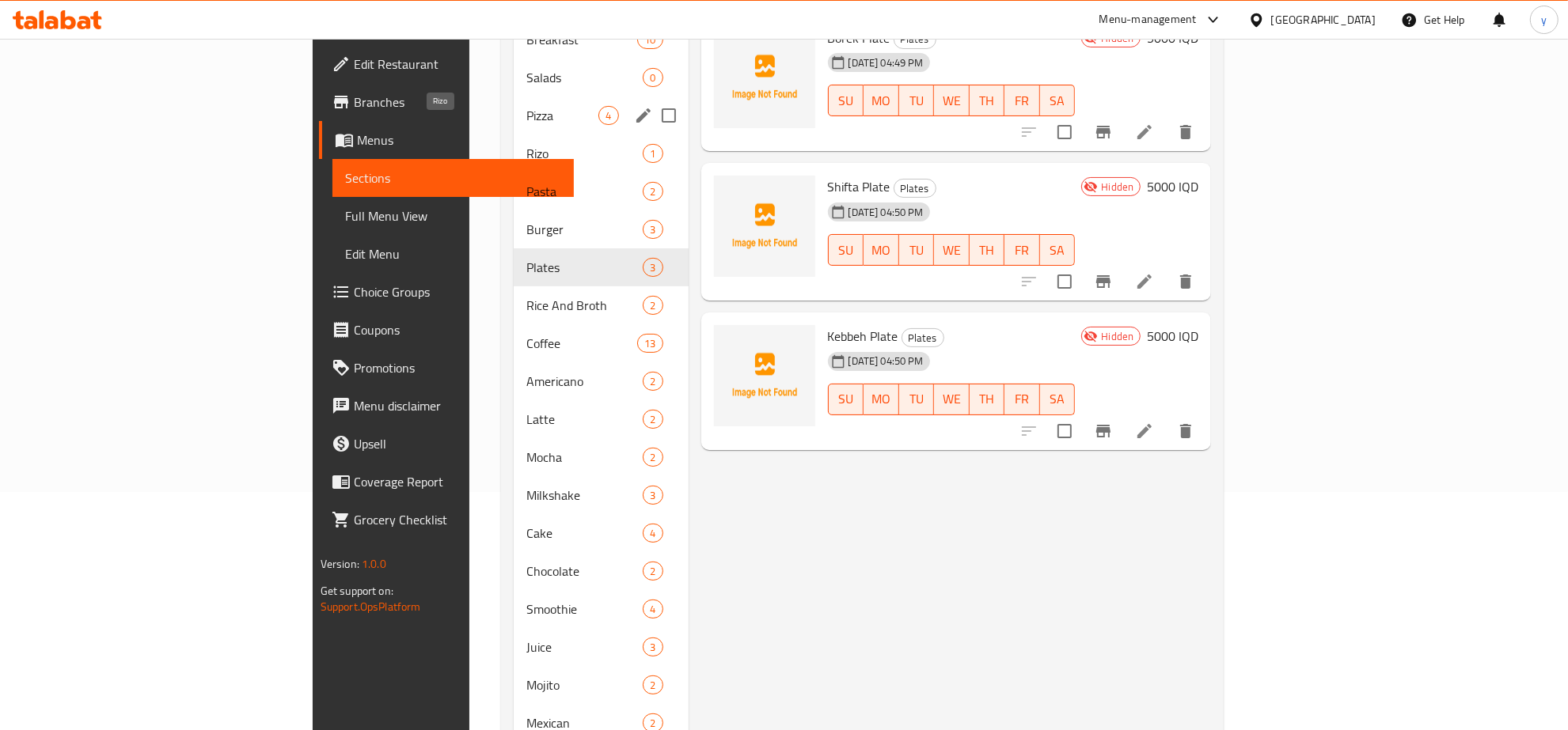
scroll to position [0, 0]
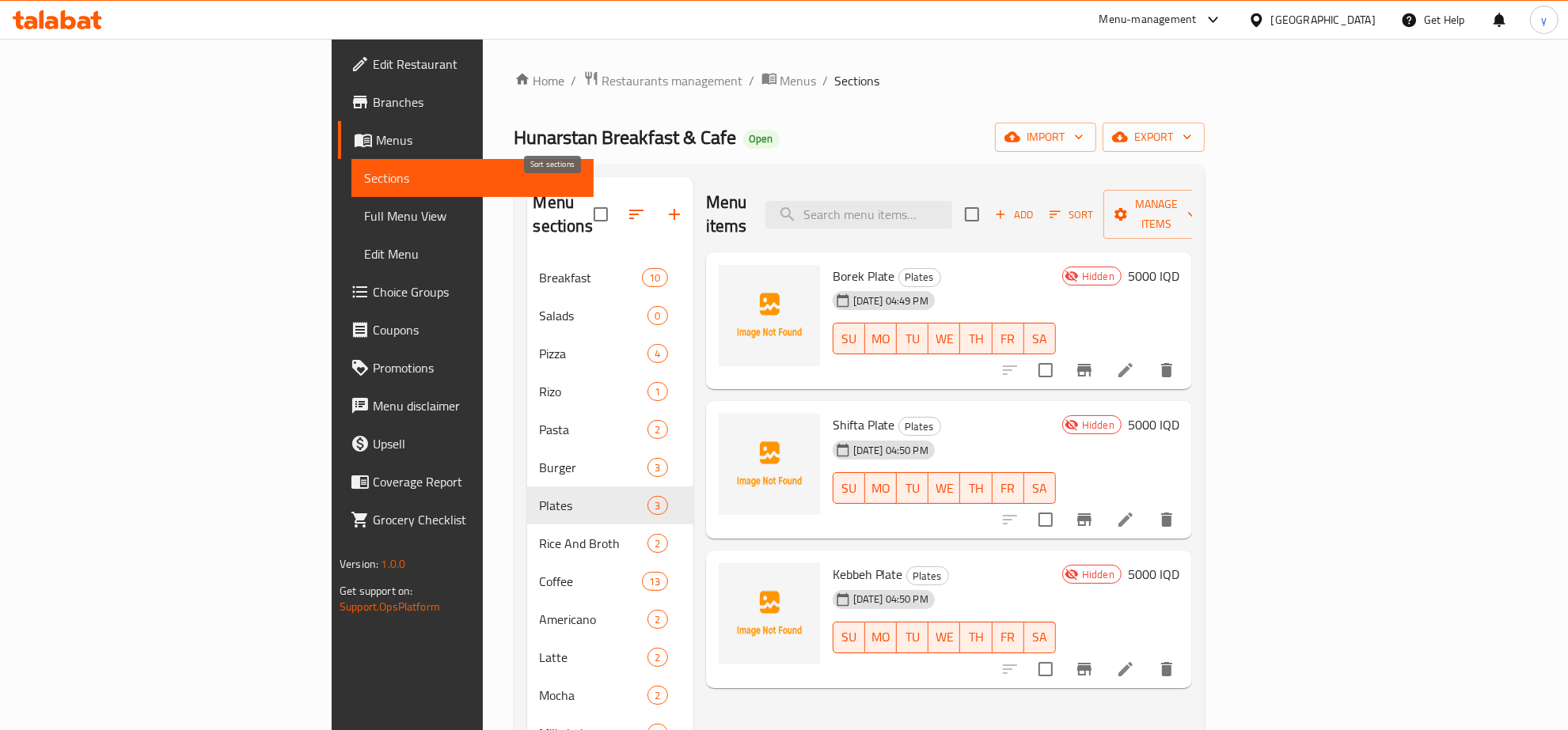
click at [627, 212] on icon "button" at bounding box center [637, 214] width 19 height 19
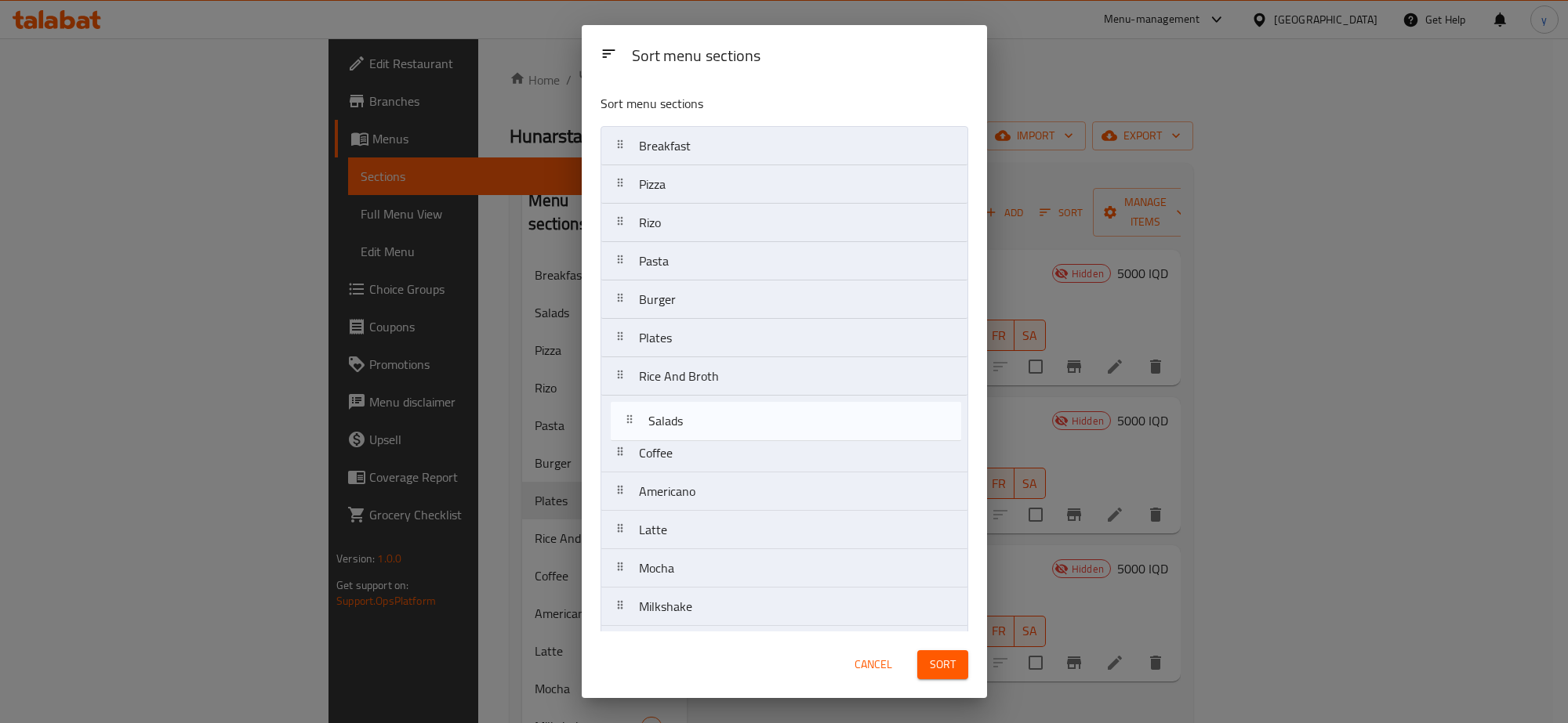
drag, startPoint x: 700, startPoint y: 177, endPoint x: 710, endPoint y: 423, distance: 246.2
click at [710, 423] on nav "Breakfast Salads Pizza Rizo Pasta Burger Plates Rice And Broth Coffee Americano…" at bounding box center [784, 492] width 368 height 732
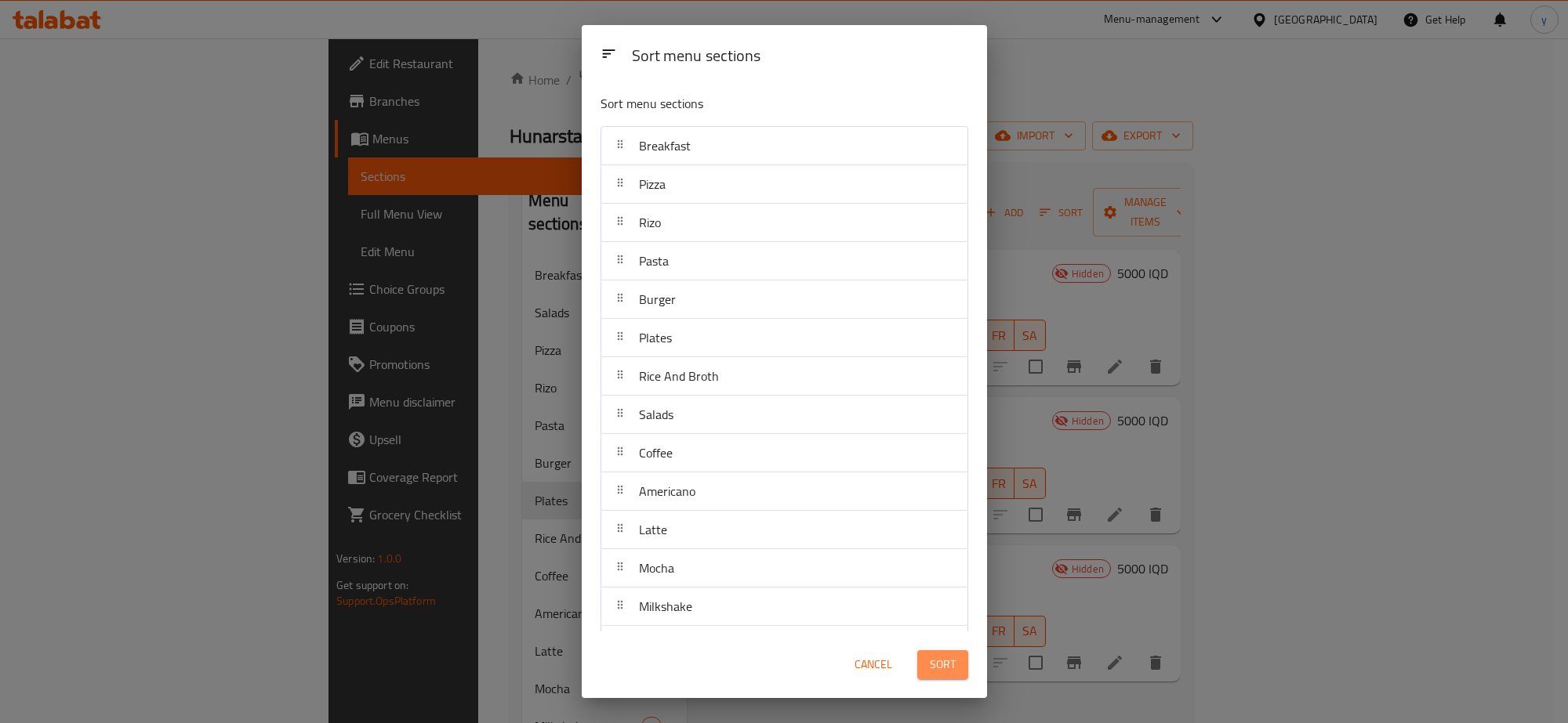
click at [962, 662] on button "Sort" at bounding box center [942, 665] width 50 height 29
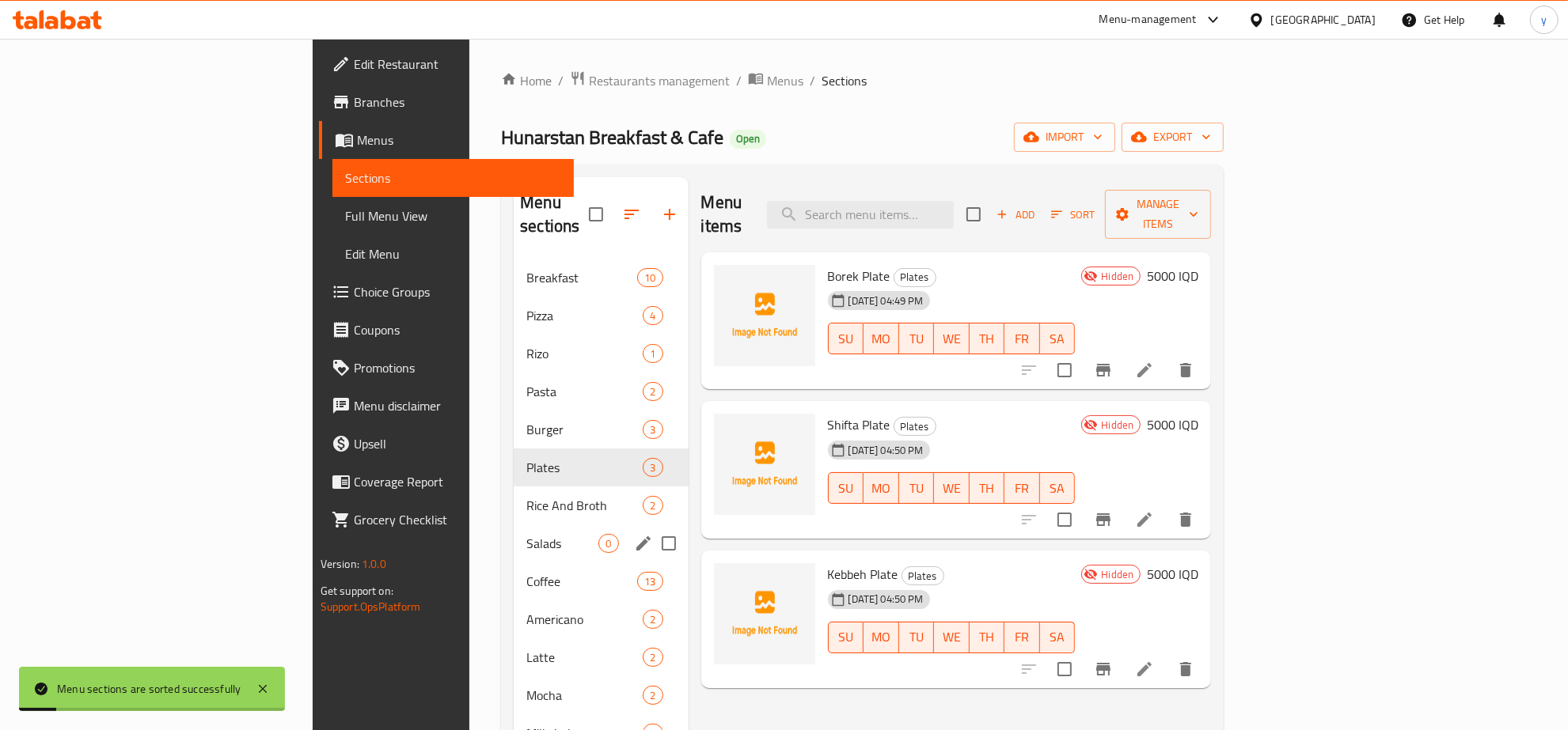
click at [514, 532] on div "Salads 0" at bounding box center [600, 543] width 174 height 38
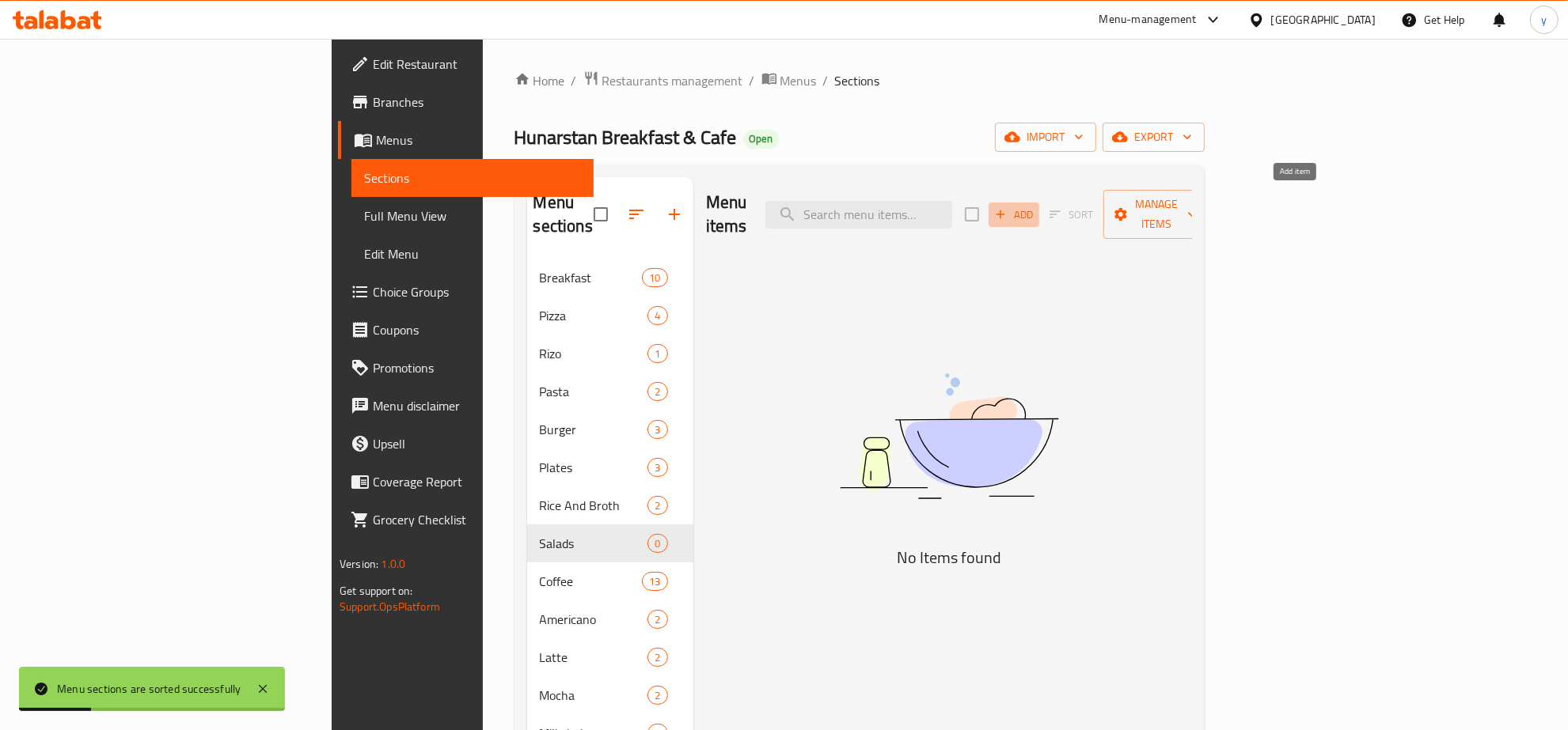
click at [1039, 214] on button "Add" at bounding box center [1014, 215] width 51 height 25
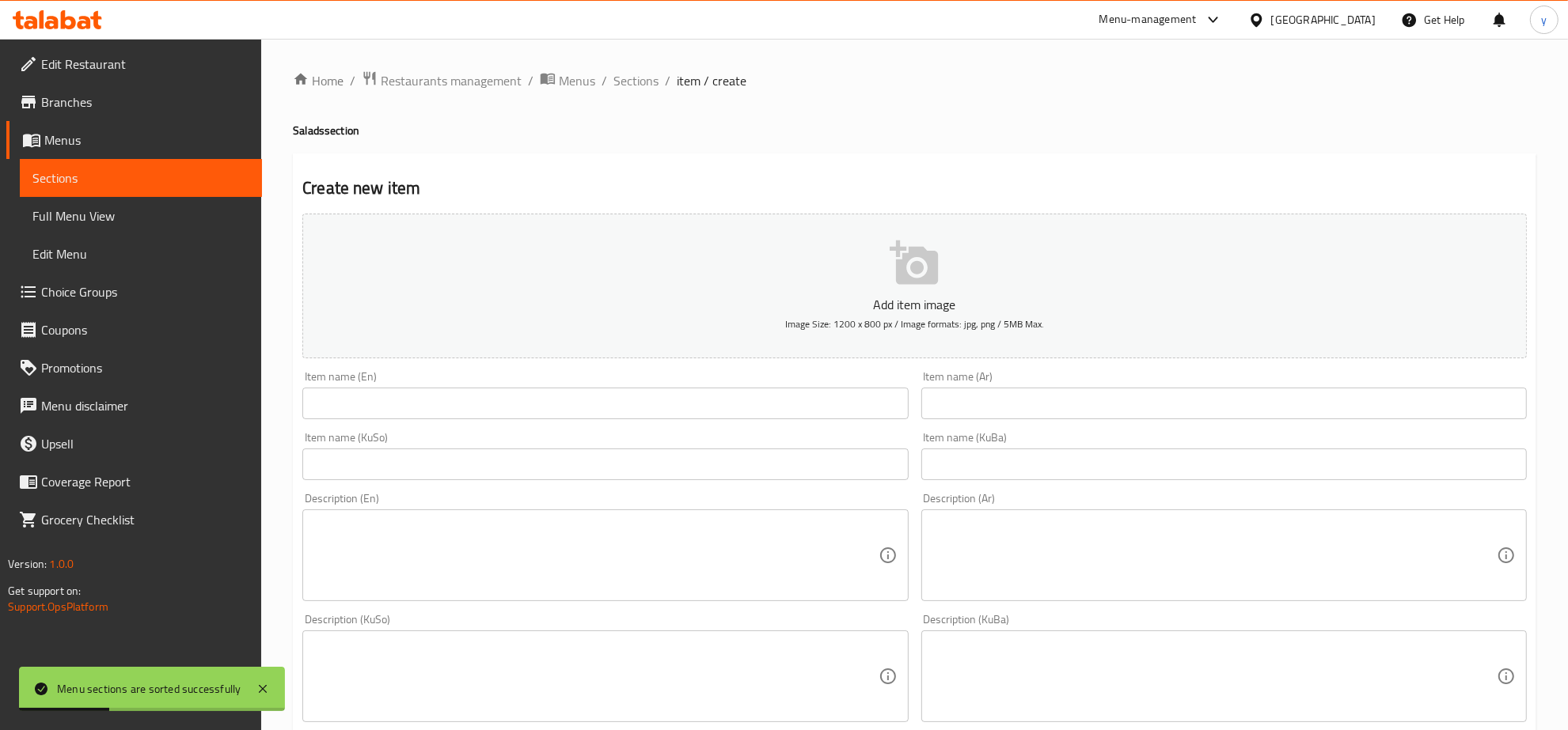
click at [817, 395] on input "text" at bounding box center [604, 403] width 605 height 32
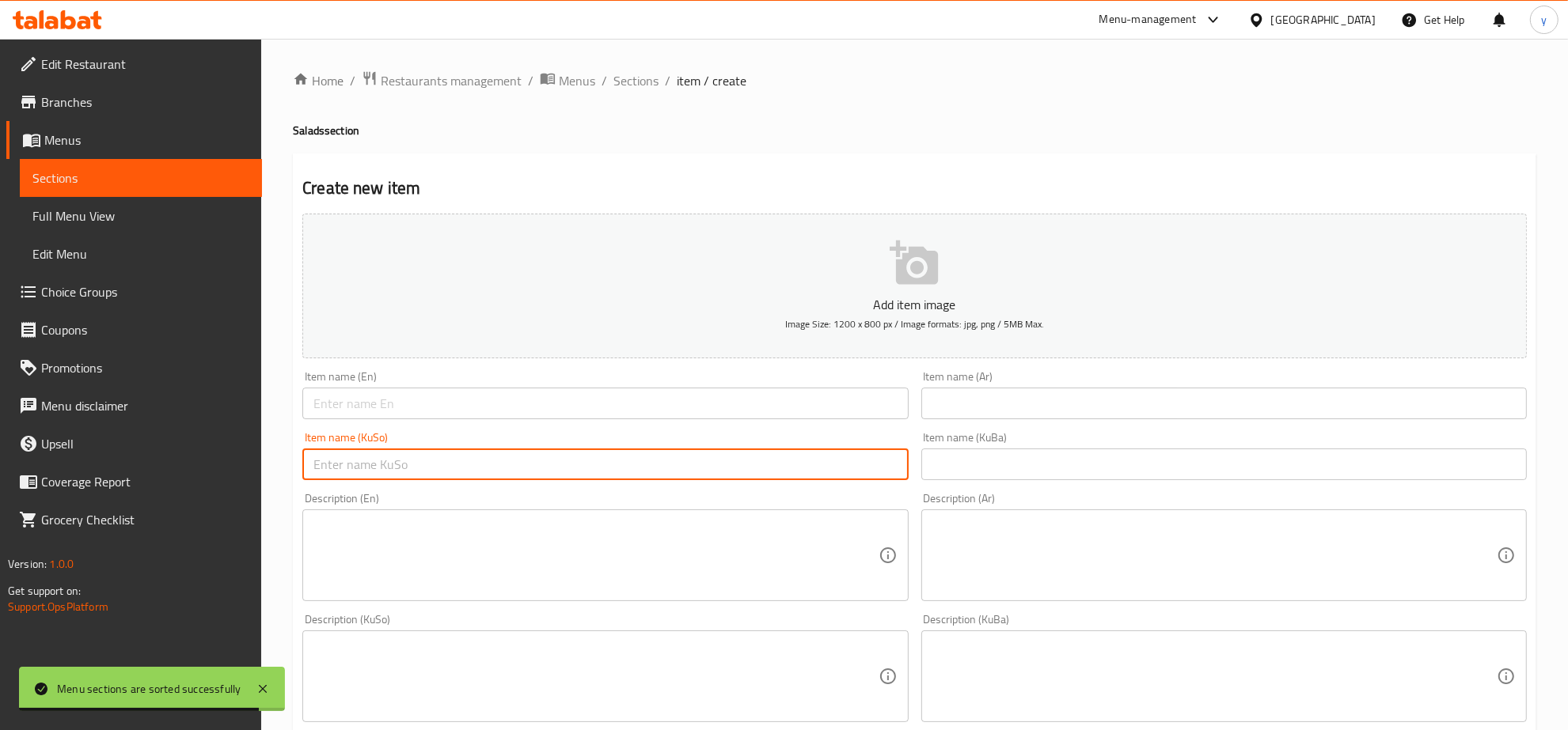
click at [616, 455] on input "text" at bounding box center [604, 465] width 605 height 32
paste input "زەڵاتەی سیزەر"
type input "زەڵاتەی سیزەر"
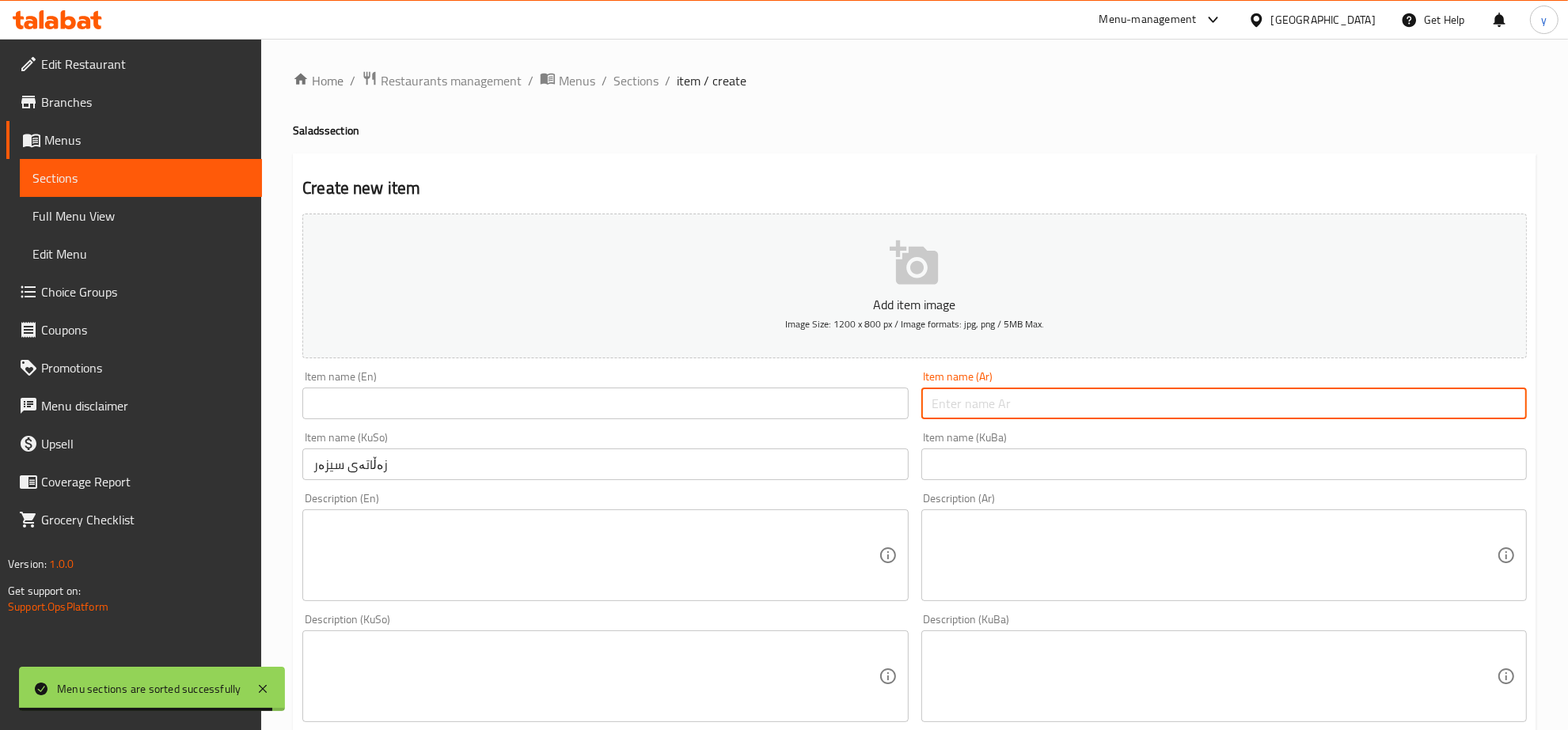
click at [949, 402] on input "text" at bounding box center [1224, 403] width 605 height 32
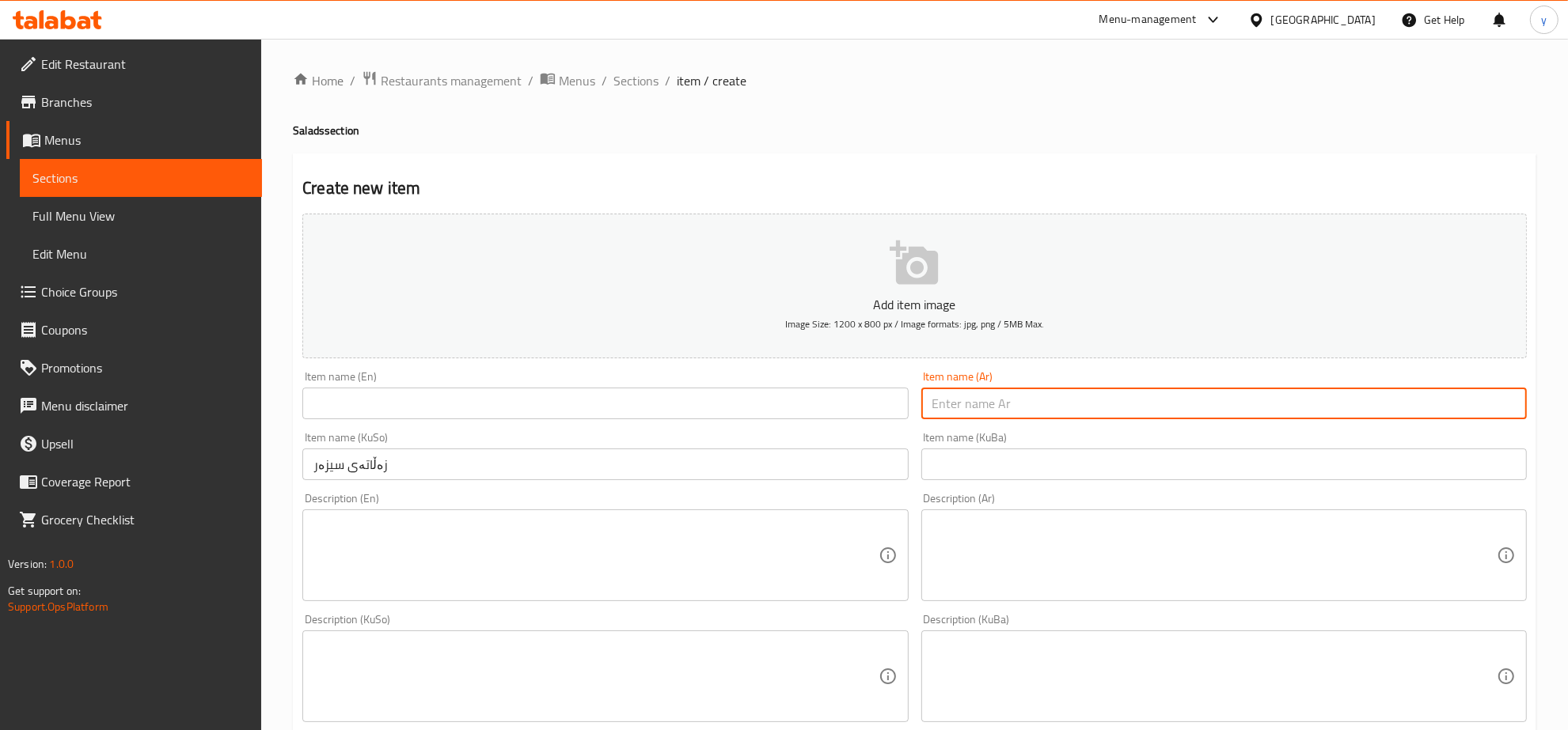
paste input "سلطة سيزر"
type input "سلطة سيزر"
click at [745, 401] on input "text" at bounding box center [604, 403] width 605 height 32
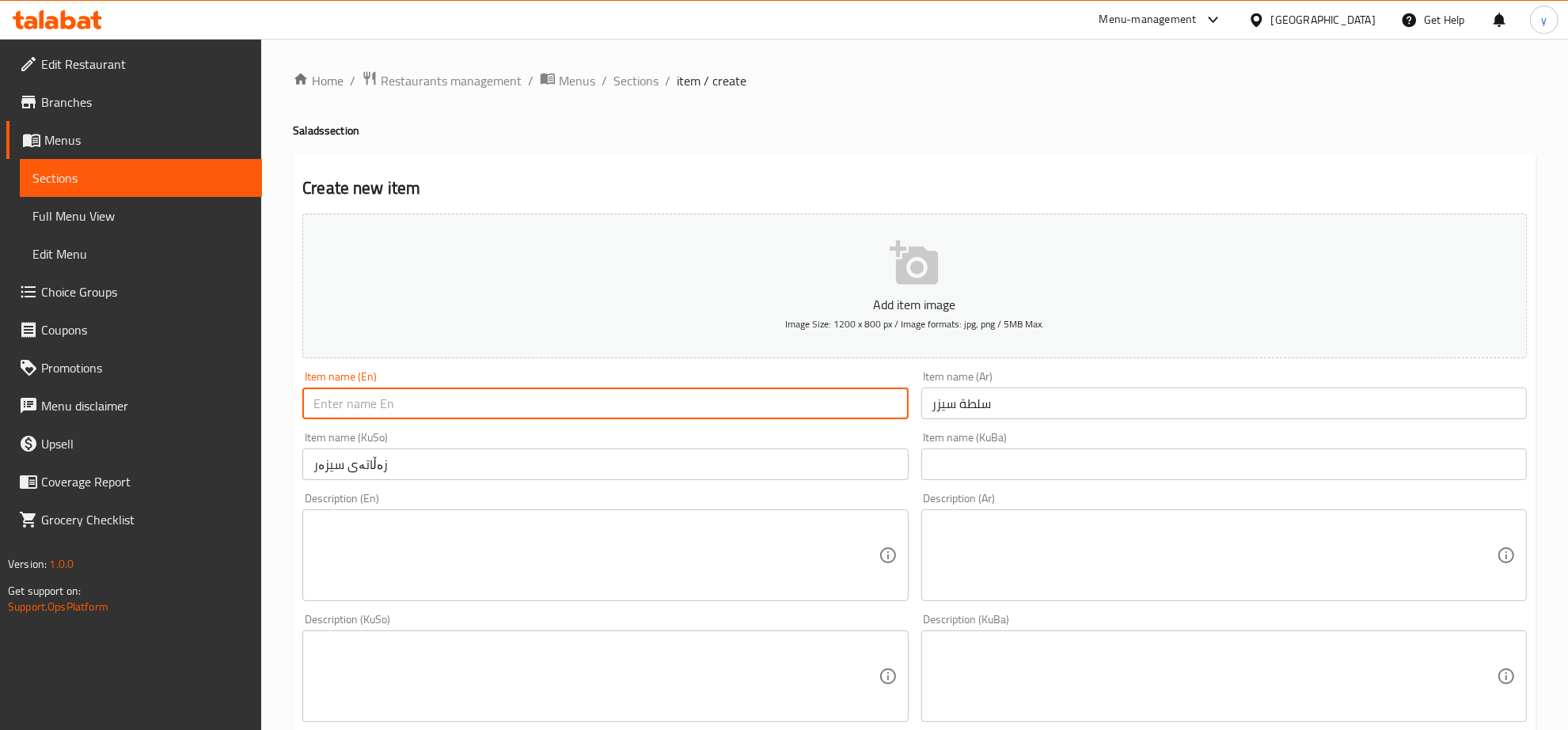
paste input "Caesar Salad"
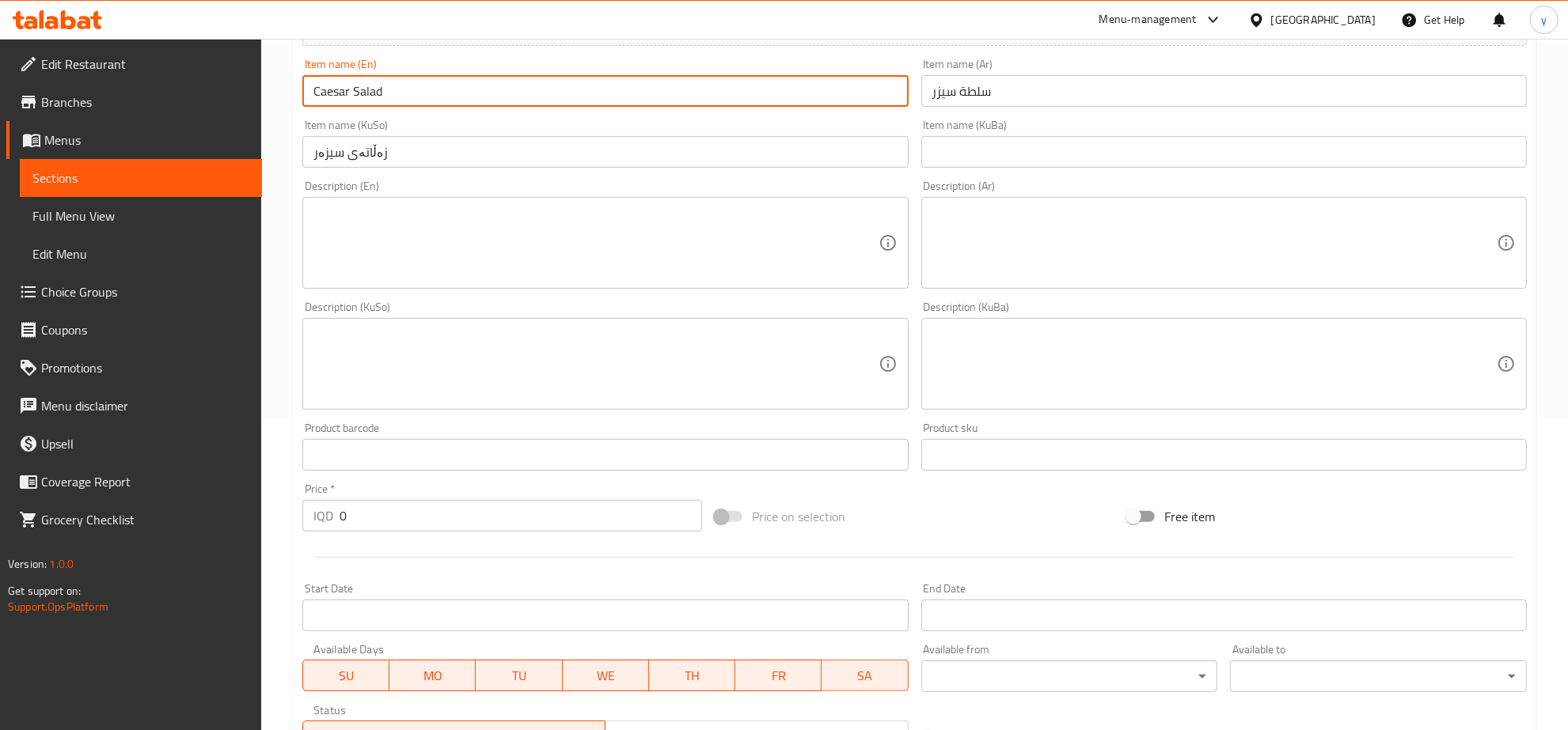
scroll to position [329, 0]
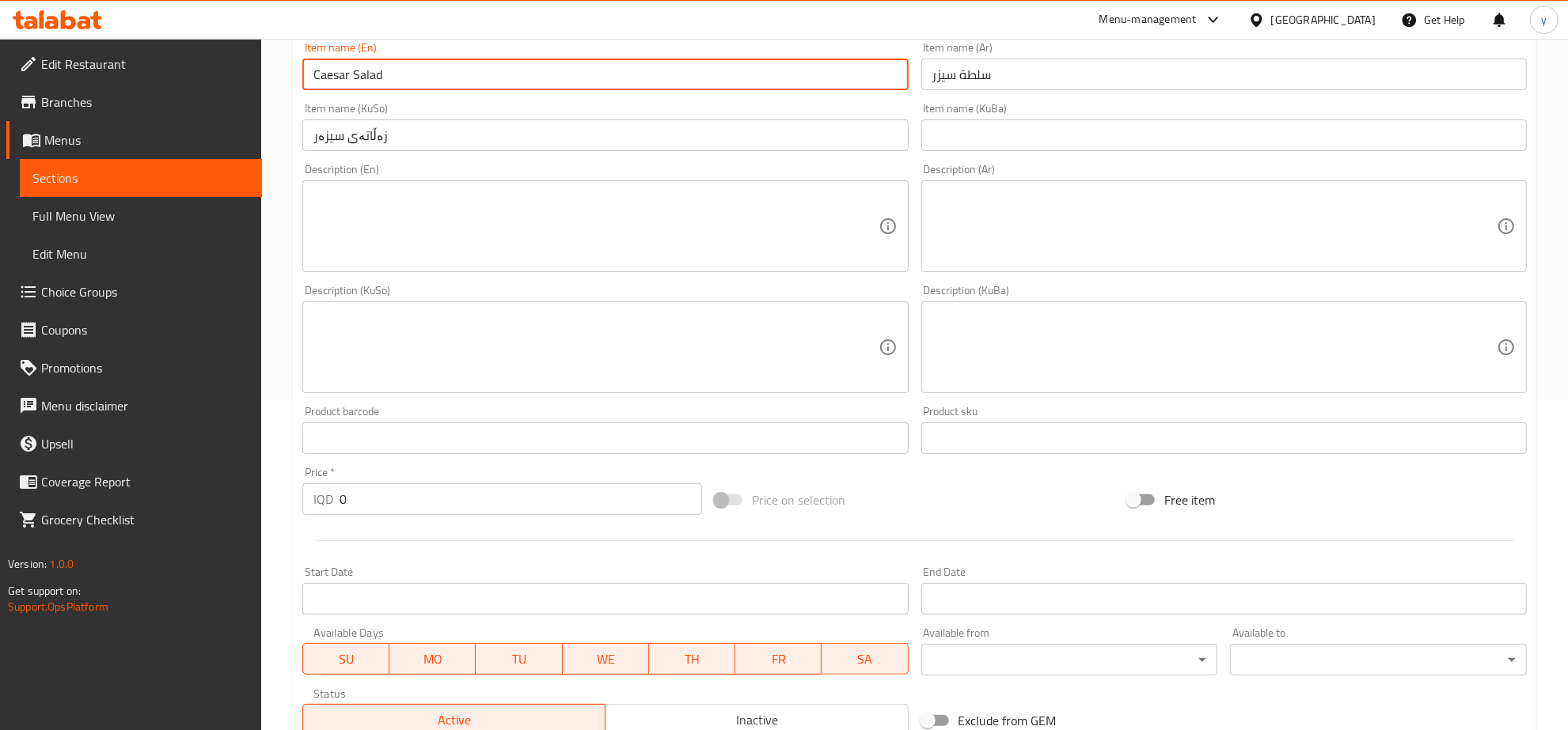
type input "Caesar Salad"
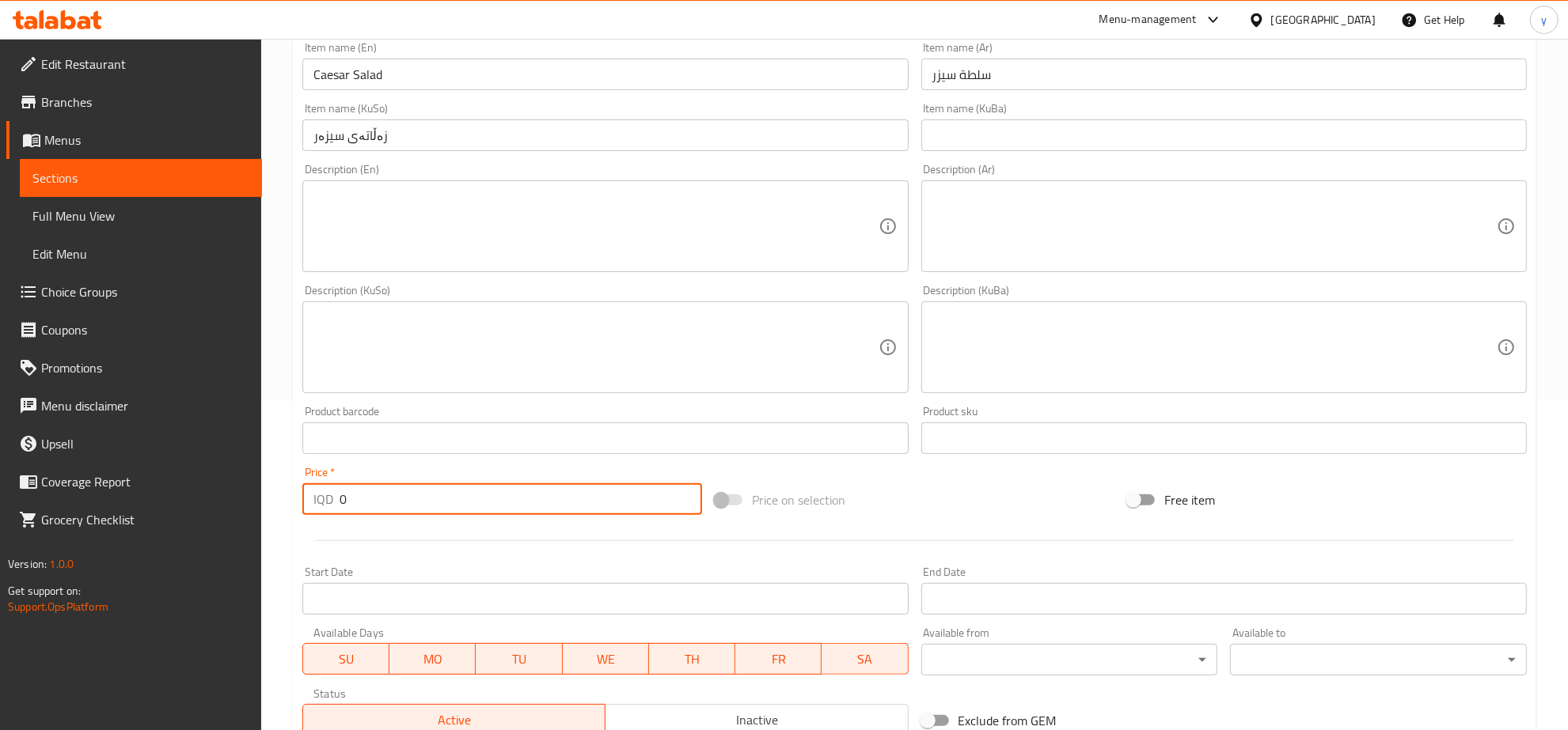
drag, startPoint x: 358, startPoint y: 500, endPoint x: 279, endPoint y: 509, distance: 79.5
click at [279, 508] on div "Home / Restaurants management / Menus / Sections / item / create Salads section…" at bounding box center [915, 340] width 1306 height 1262
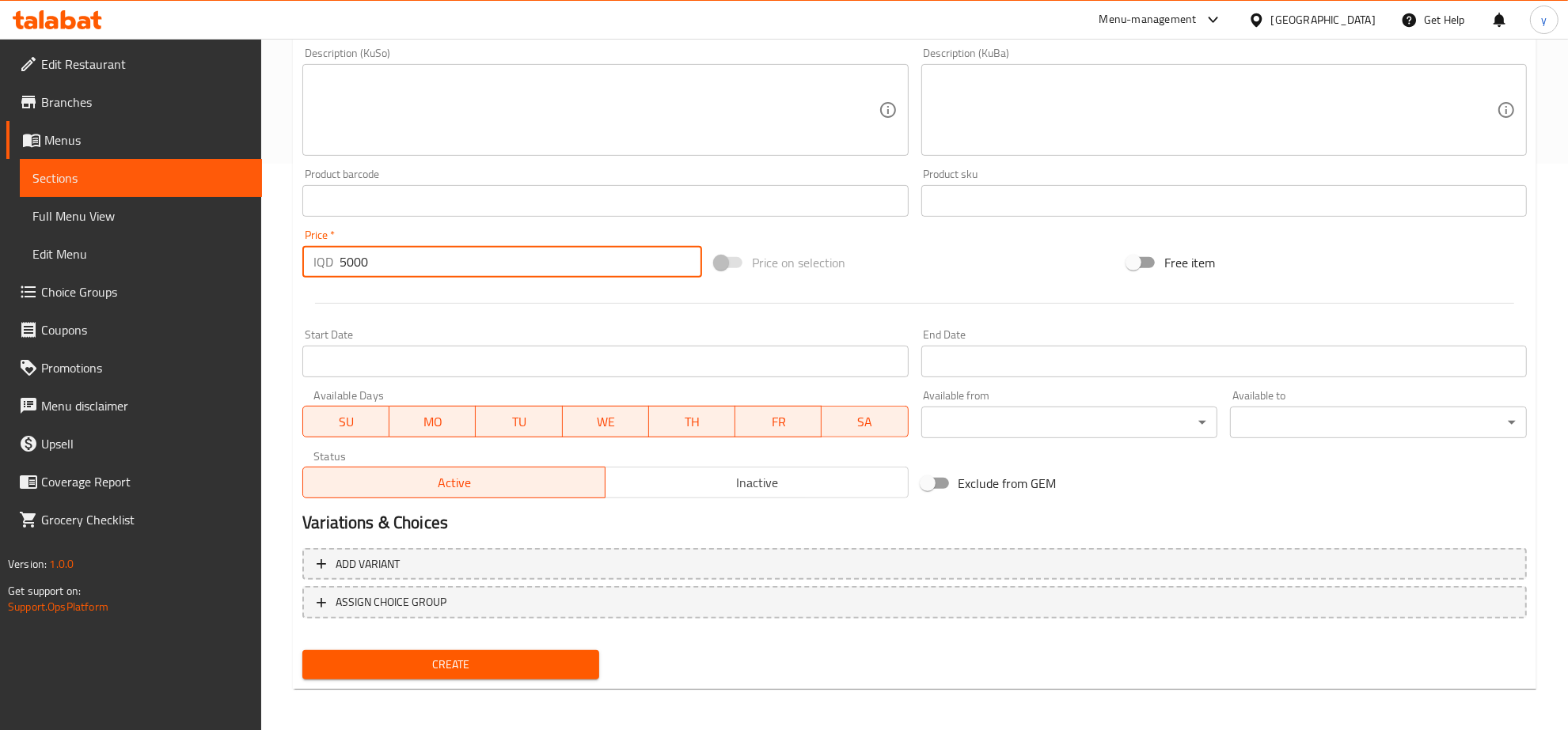
type input "5000"
click at [468, 655] on span "Create" at bounding box center [450, 665] width 271 height 20
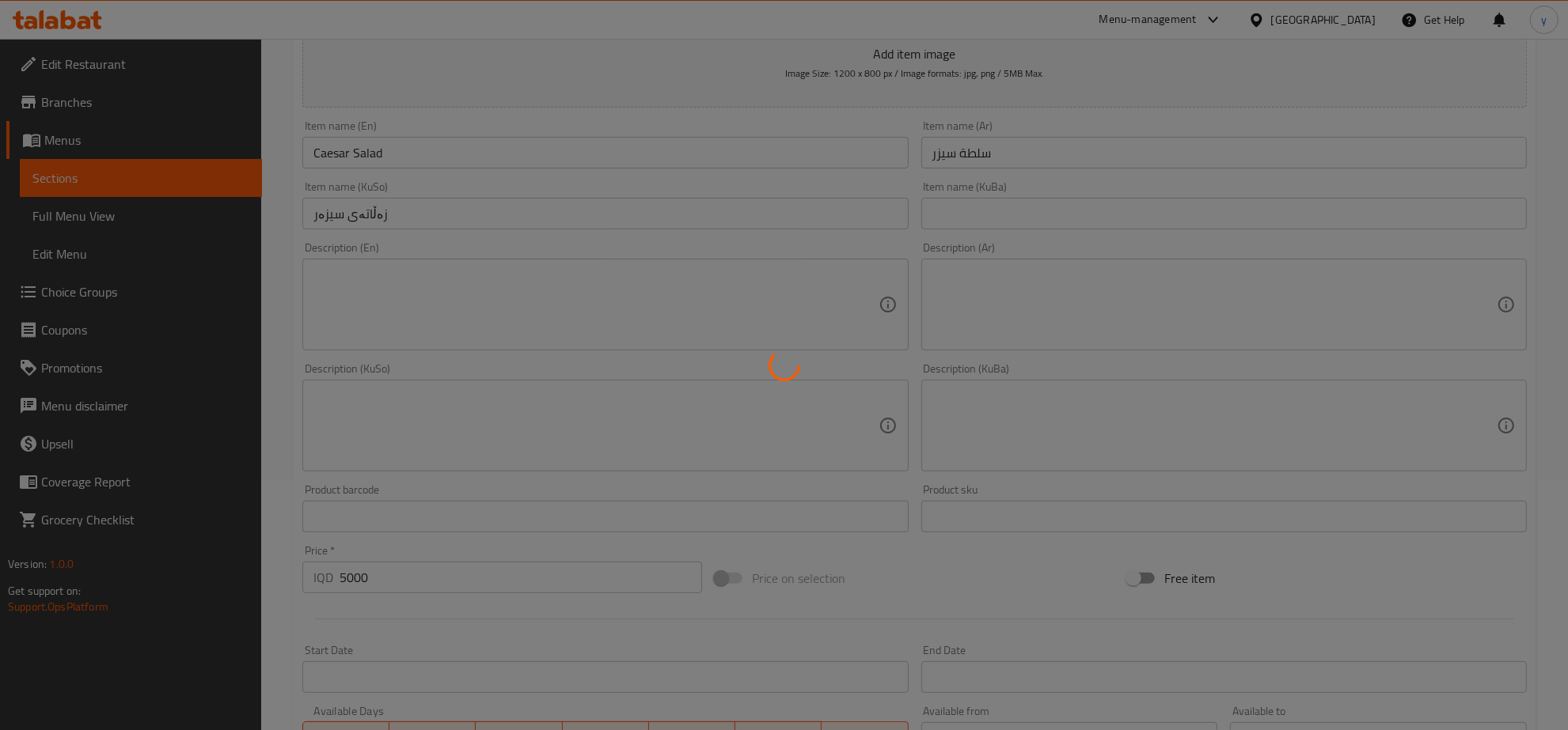
scroll to position [72, 0]
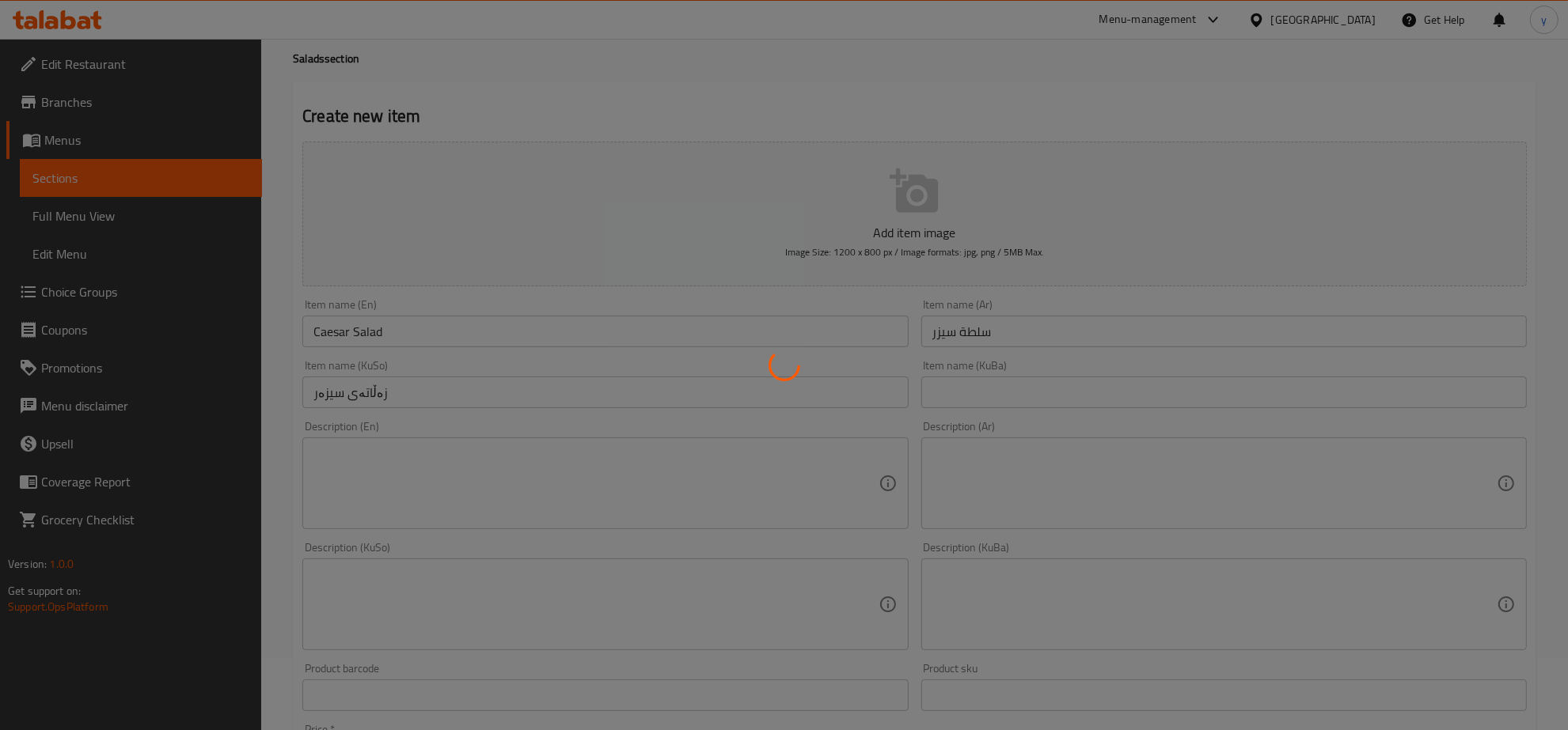
type input "0"
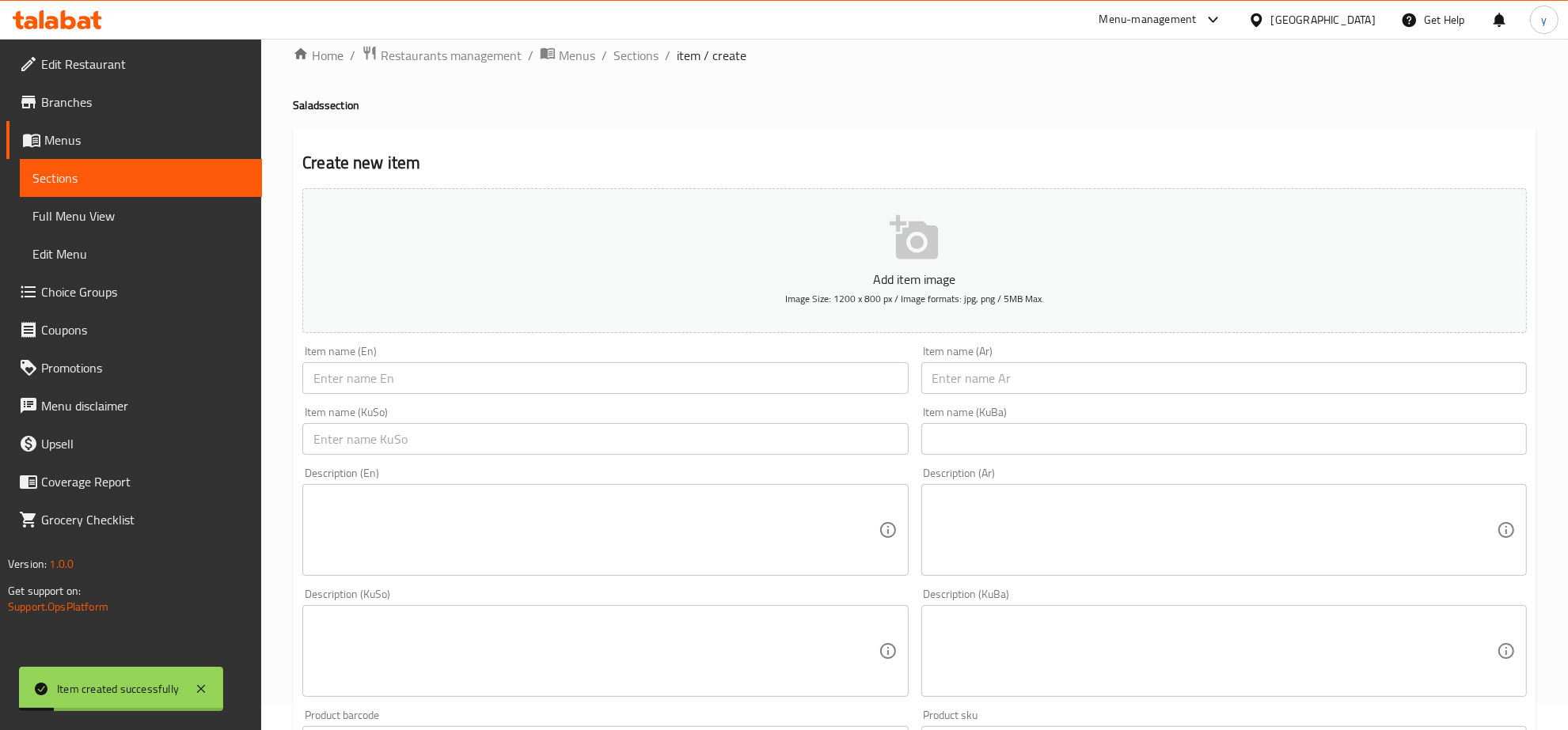
scroll to position [0, 0]
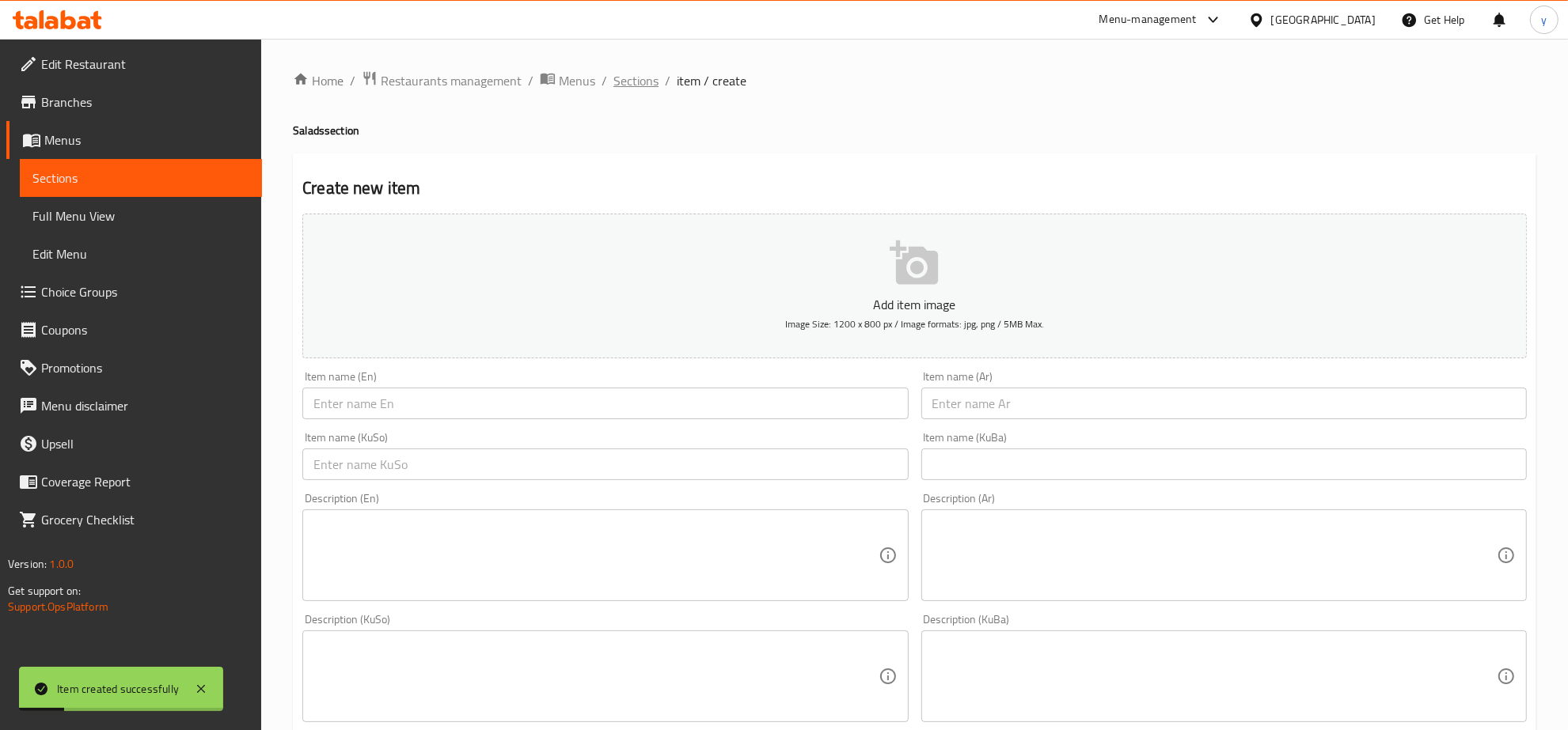
drag, startPoint x: 602, startPoint y: 65, endPoint x: 627, endPoint y: 88, distance: 34.0
click at [614, 69] on div "Home / Restaurants management / Menus / Sections / item / create Salads section…" at bounding box center [915, 669] width 1306 height 1262
click at [627, 88] on span "Sections" at bounding box center [636, 81] width 45 height 19
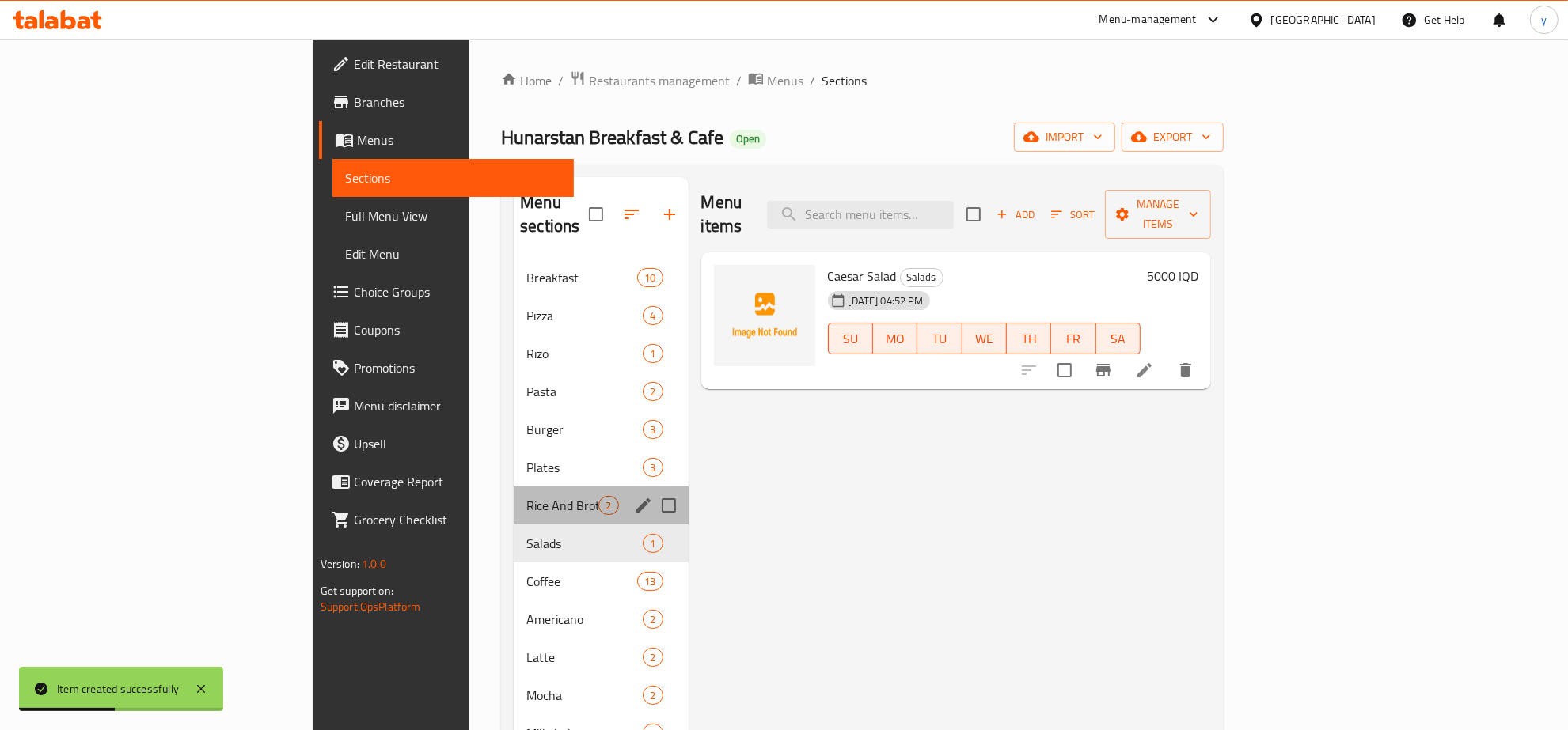
click at [514, 487] on div "Rice And Broth 2" at bounding box center [600, 505] width 174 height 38
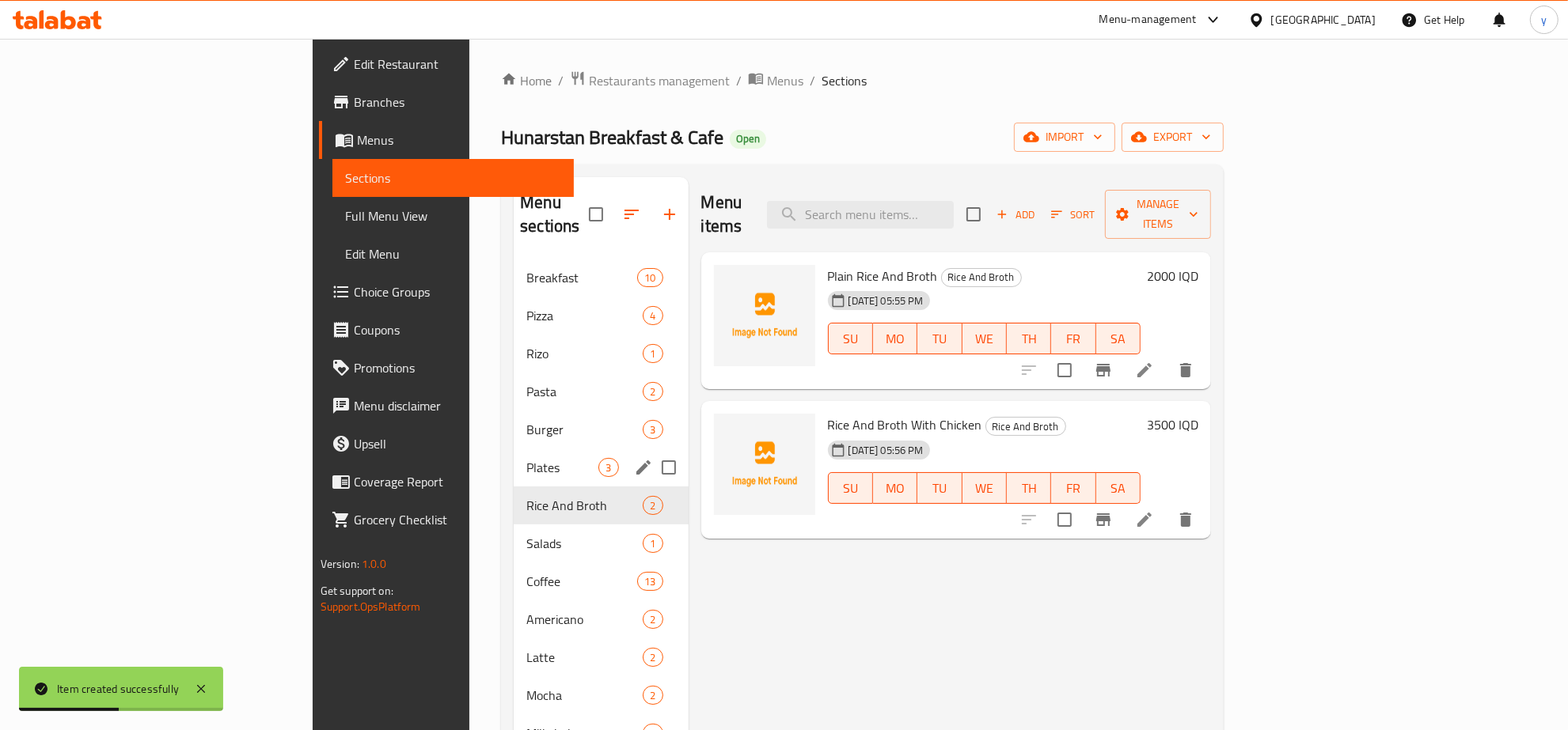
click at [514, 456] on div "Plates 3" at bounding box center [600, 467] width 174 height 38
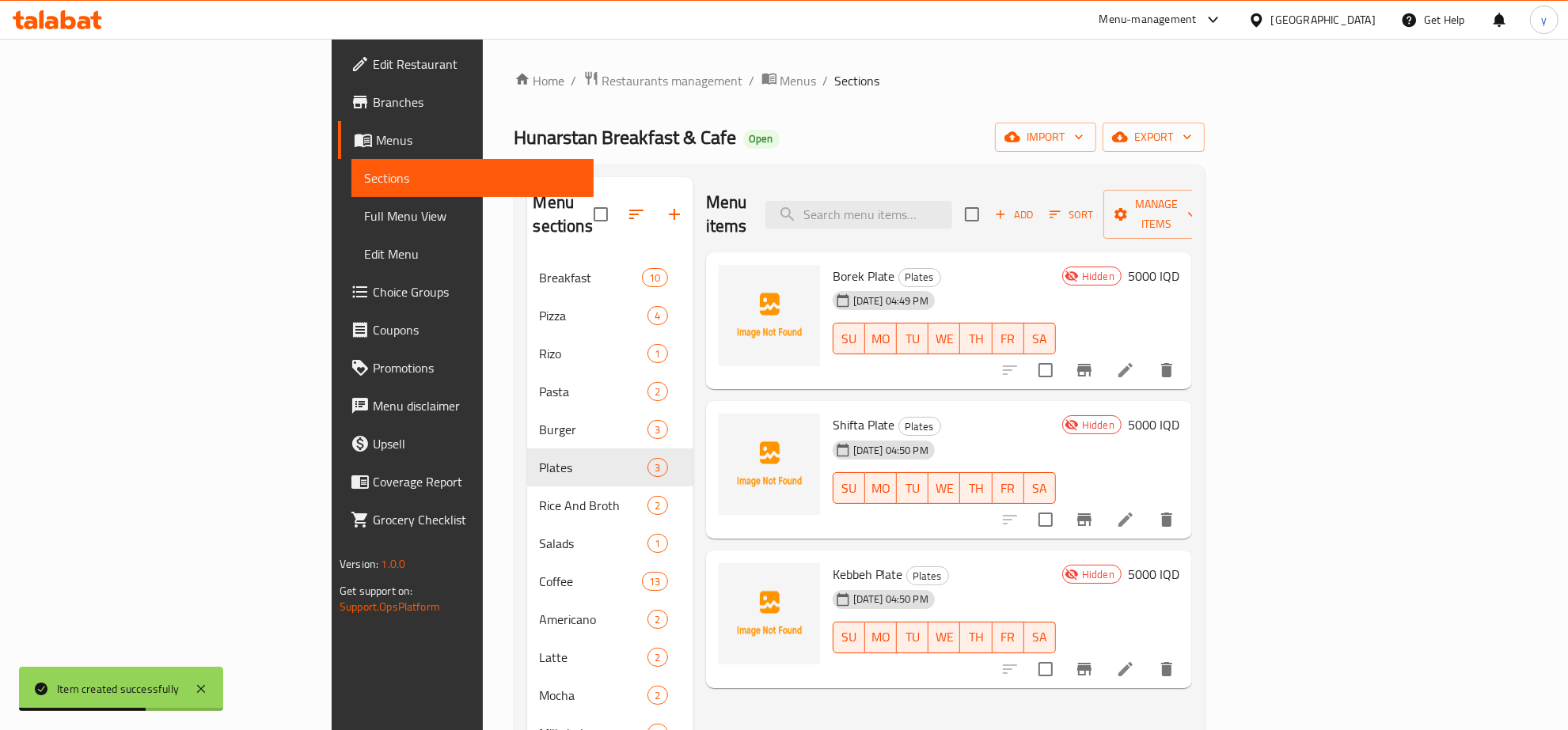
click at [1035, 208] on span "Add" at bounding box center [1014, 214] width 42 height 18
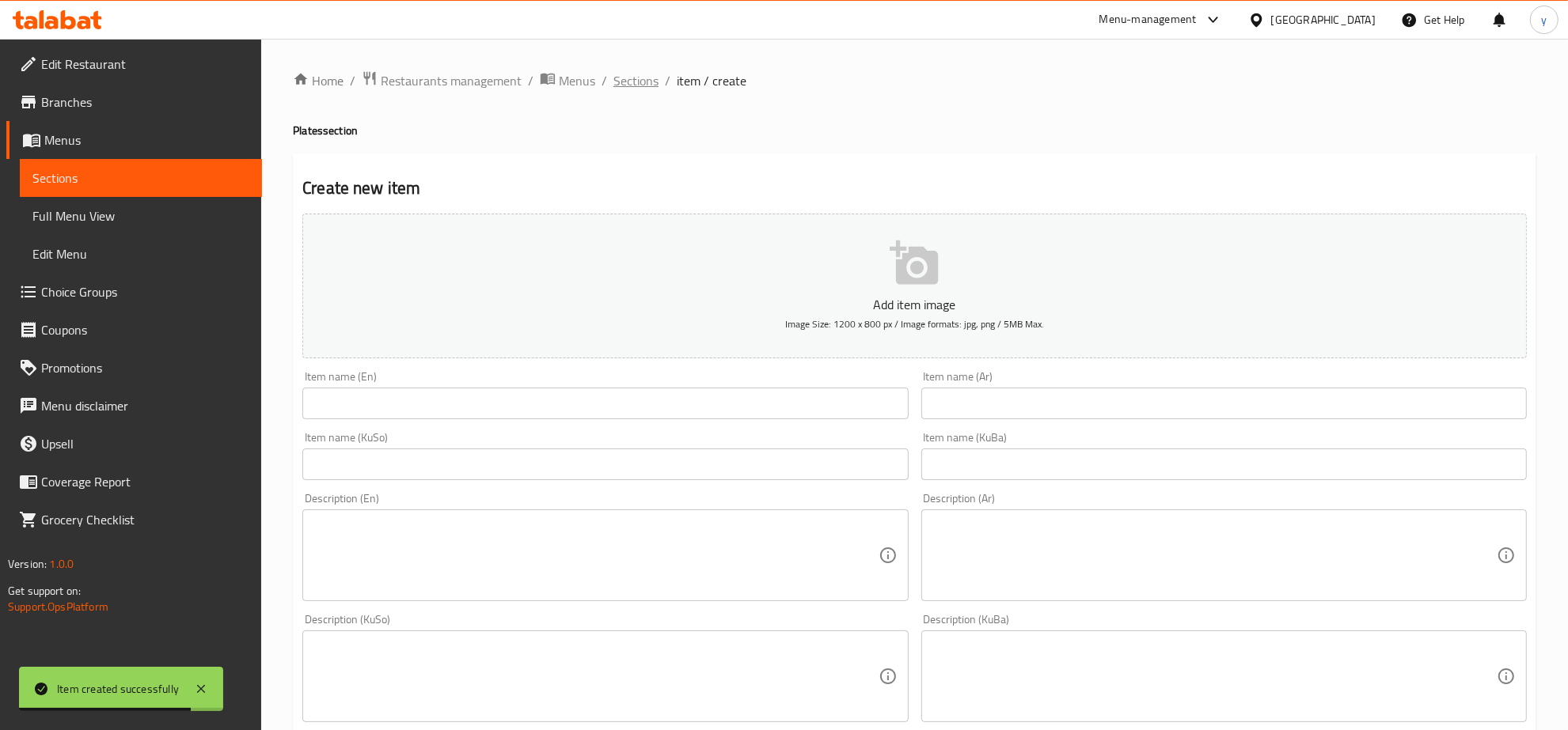
click at [638, 79] on span "Sections" at bounding box center [636, 81] width 45 height 19
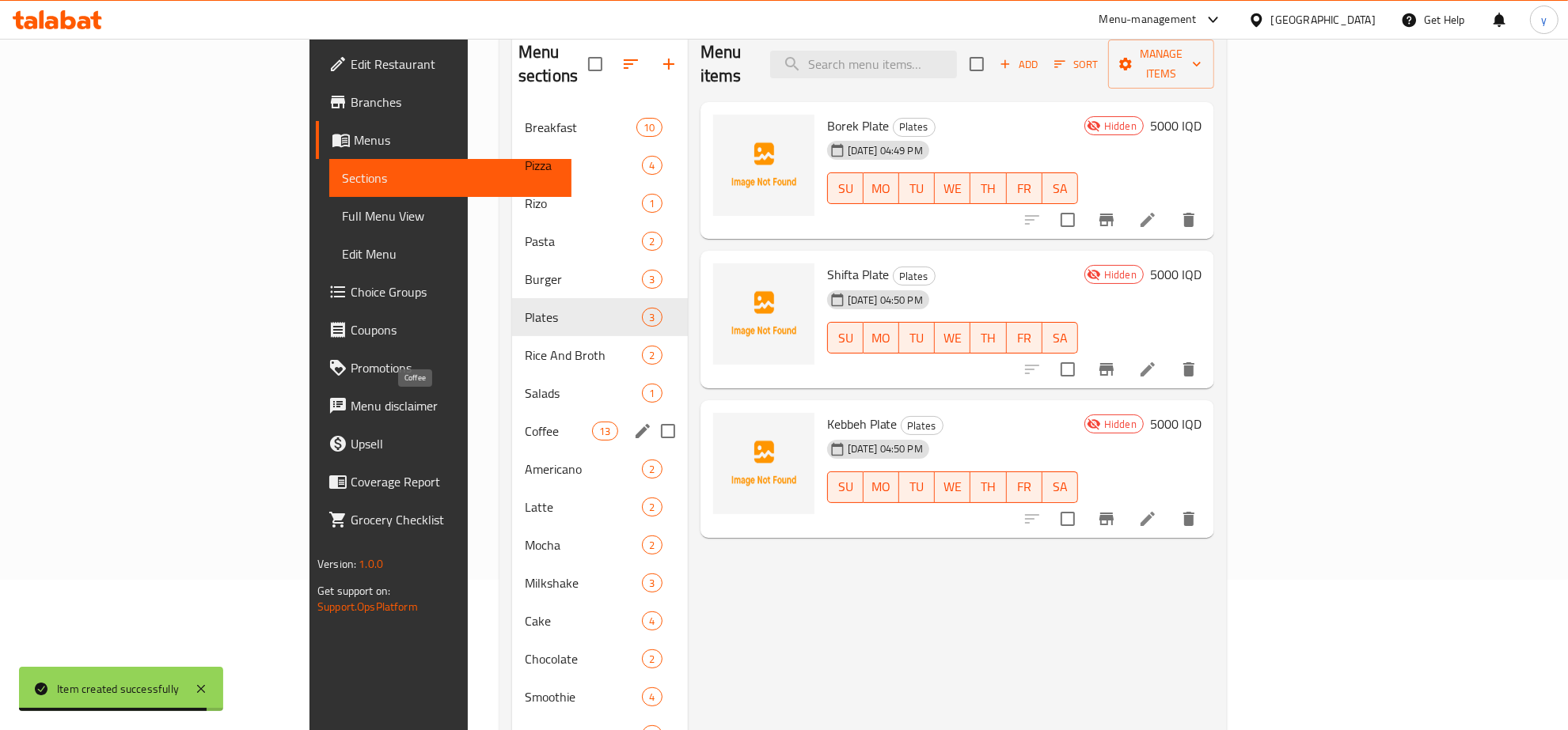
scroll to position [275, 0]
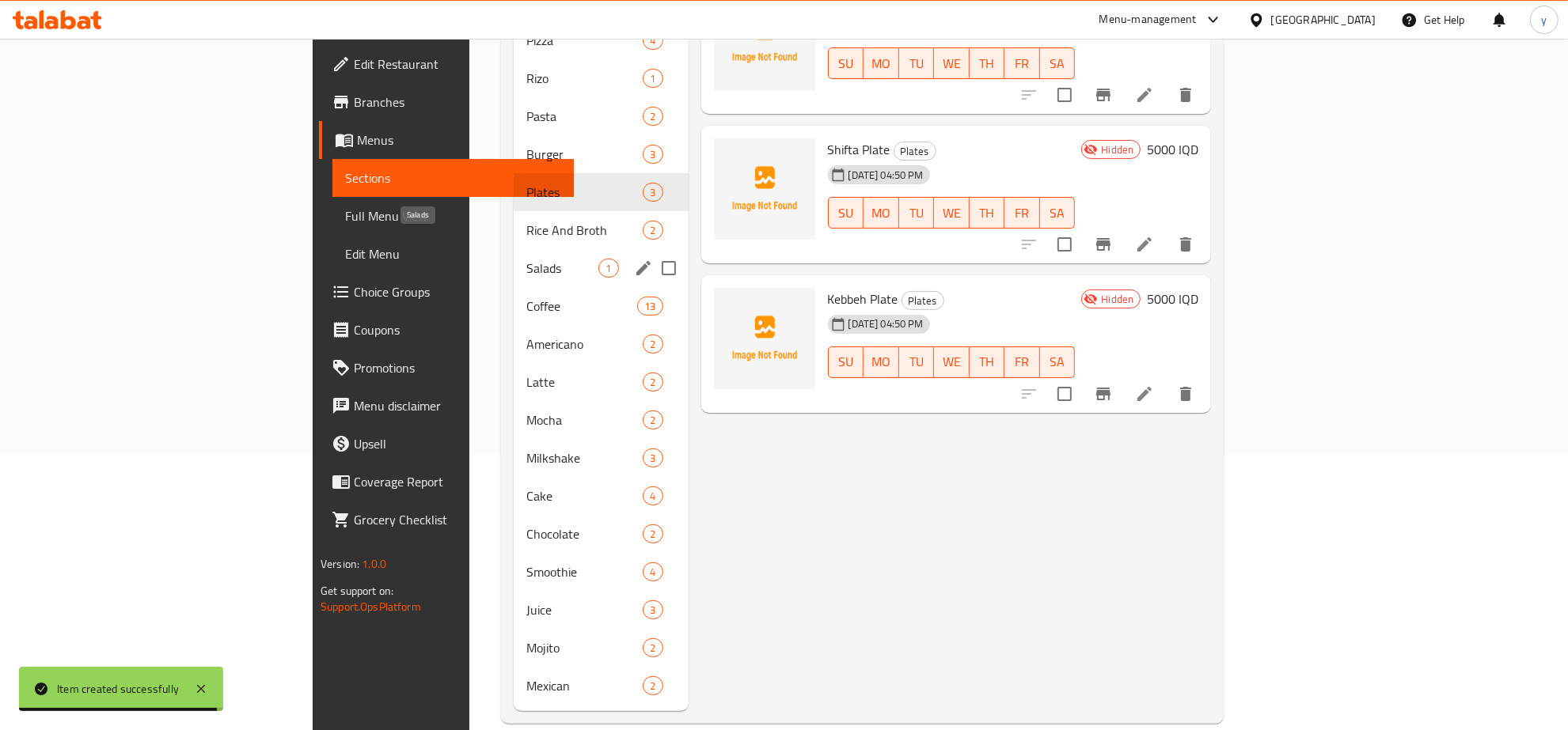
click at [526, 259] on span "Salads" at bounding box center [562, 268] width 72 height 19
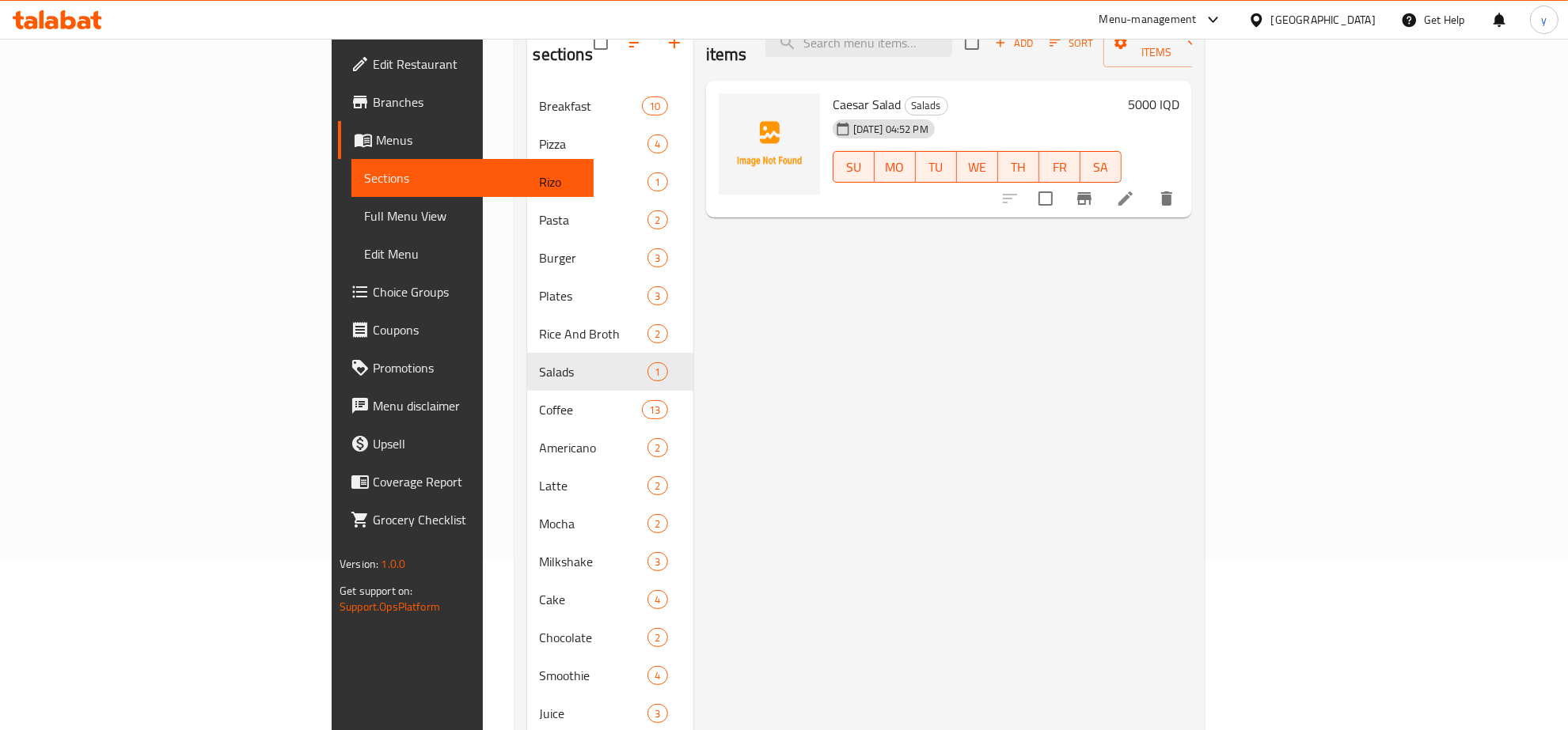
scroll to position [111, 0]
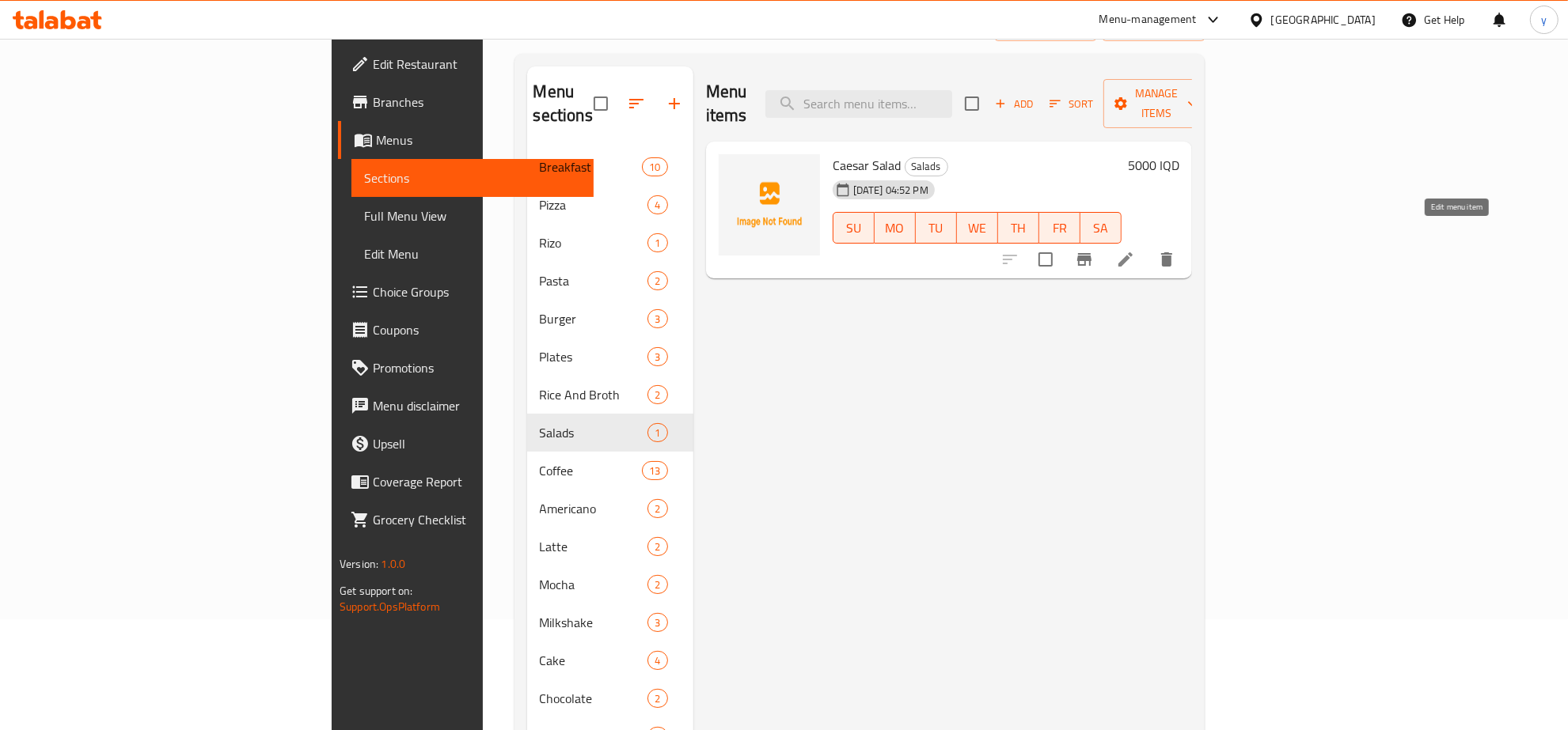
click at [1135, 250] on icon at bounding box center [1125, 260] width 19 height 19
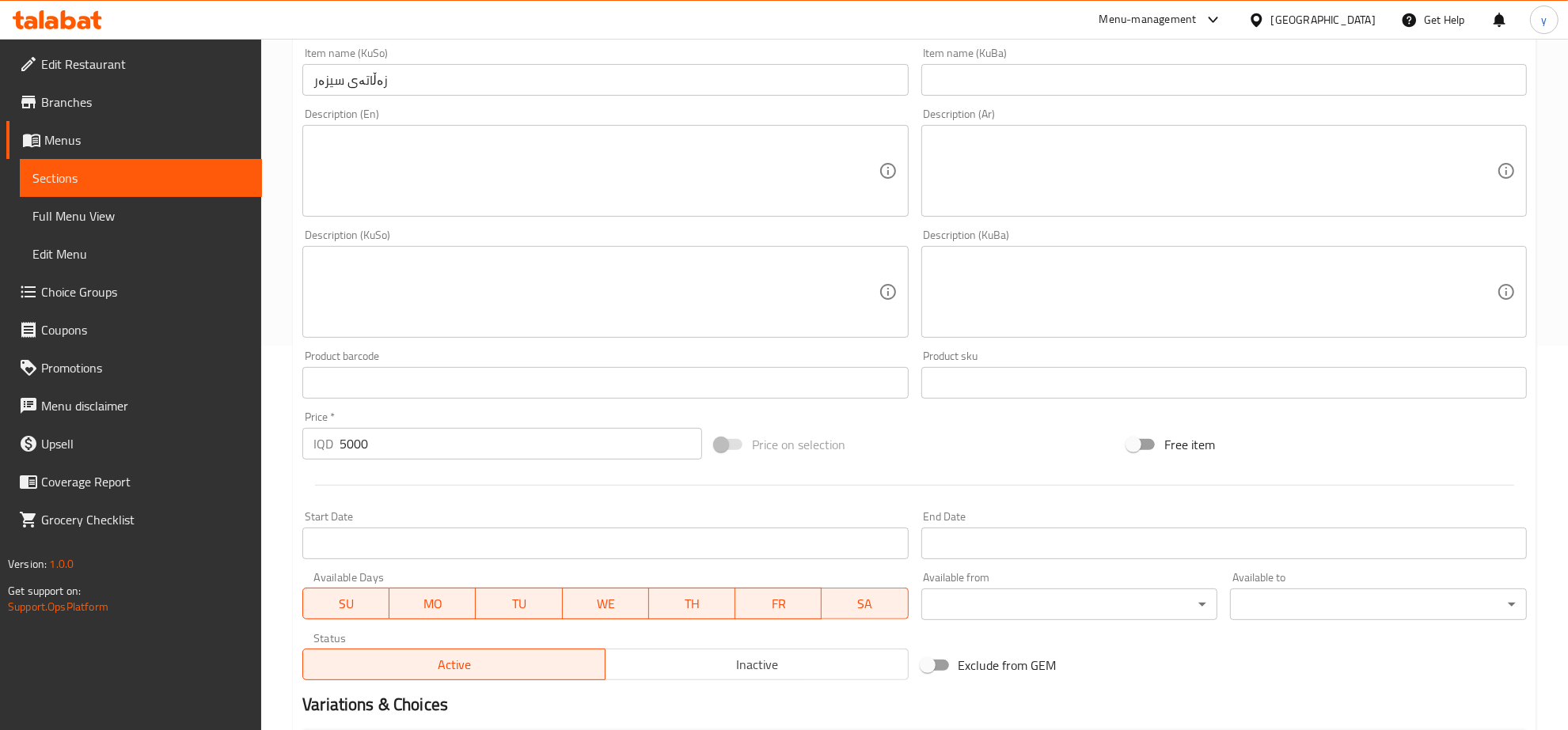
scroll to position [566, 0]
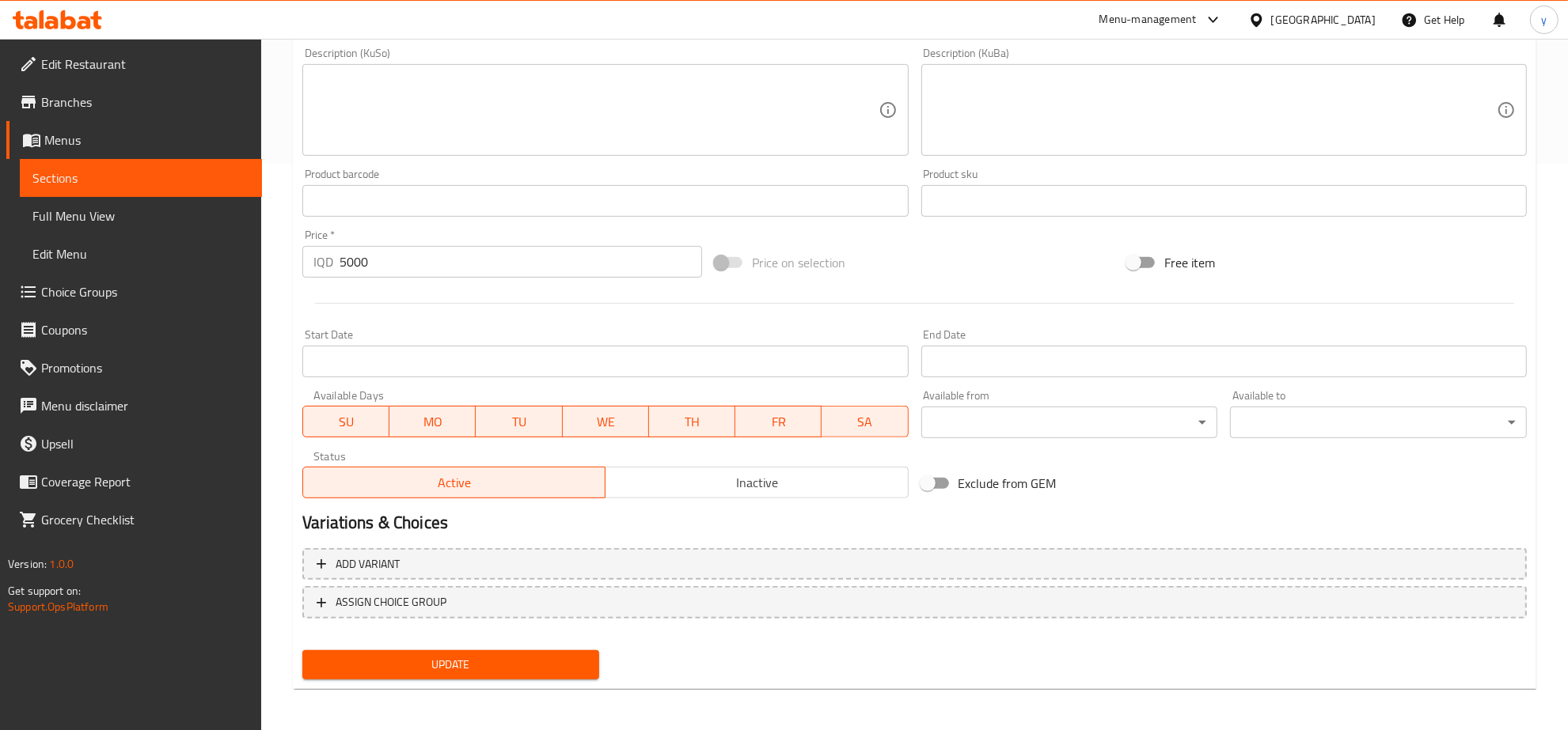
click at [746, 475] on span "Inactive" at bounding box center [756, 483] width 290 height 23
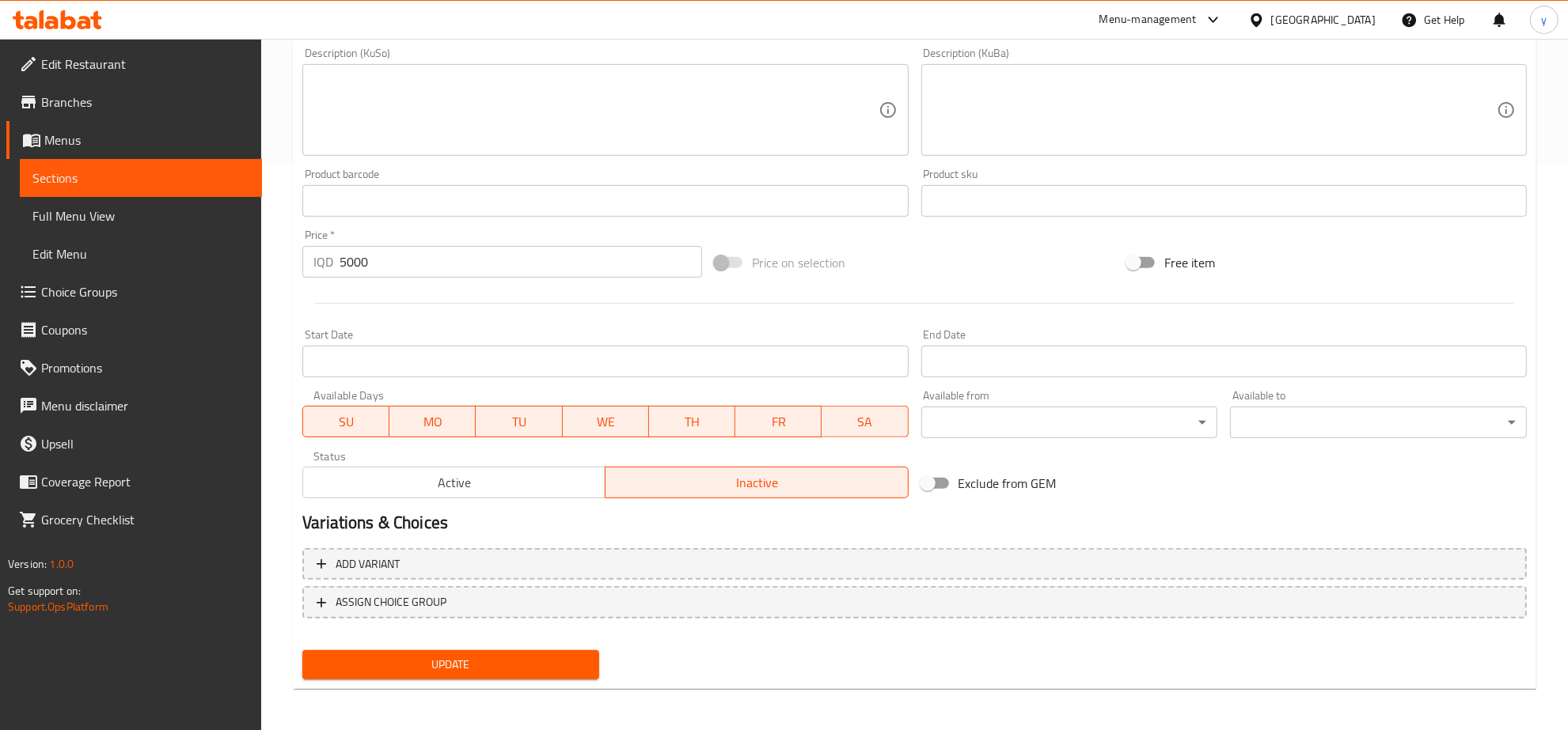
click at [554, 650] on button "Update" at bounding box center [450, 665] width 297 height 29
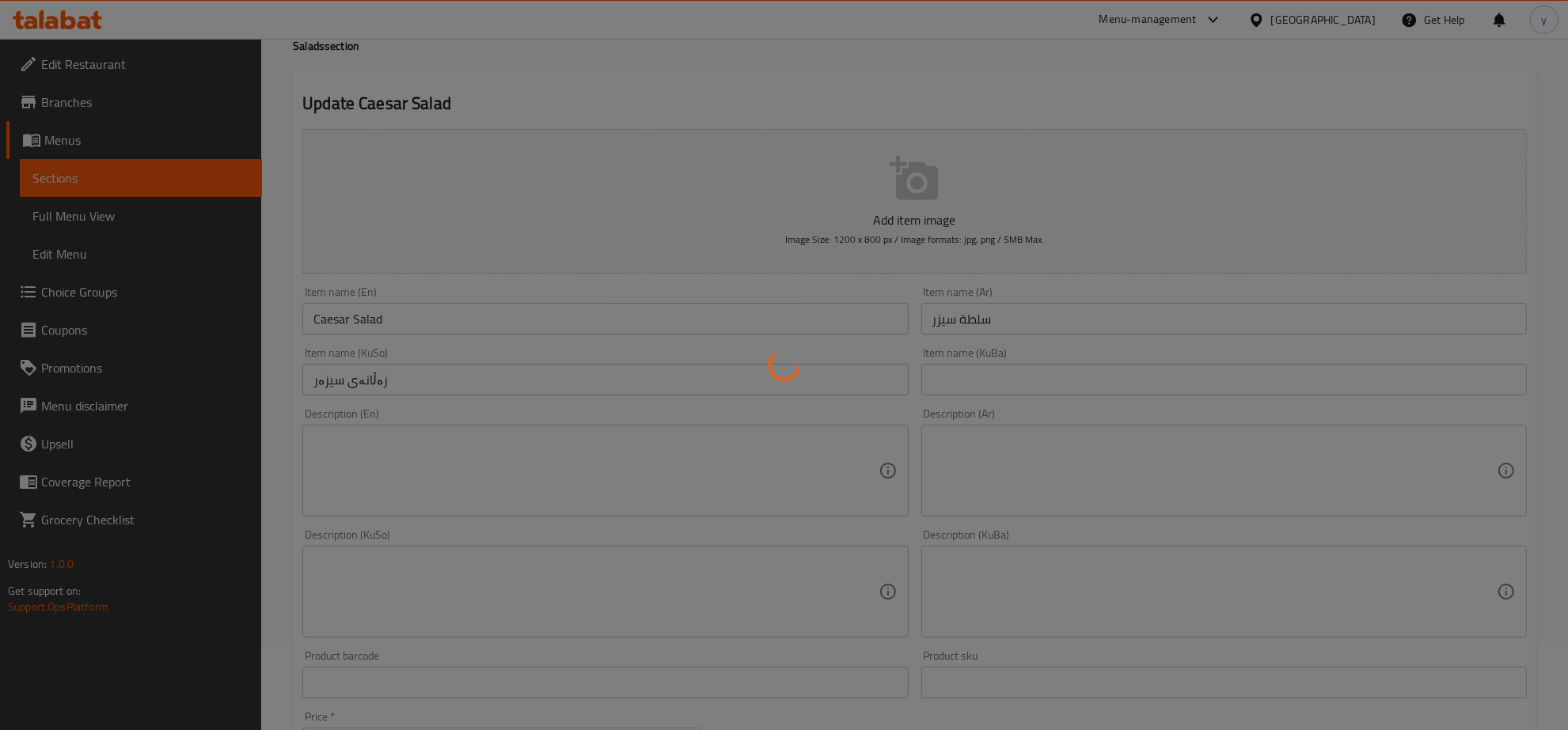
scroll to position [0, 0]
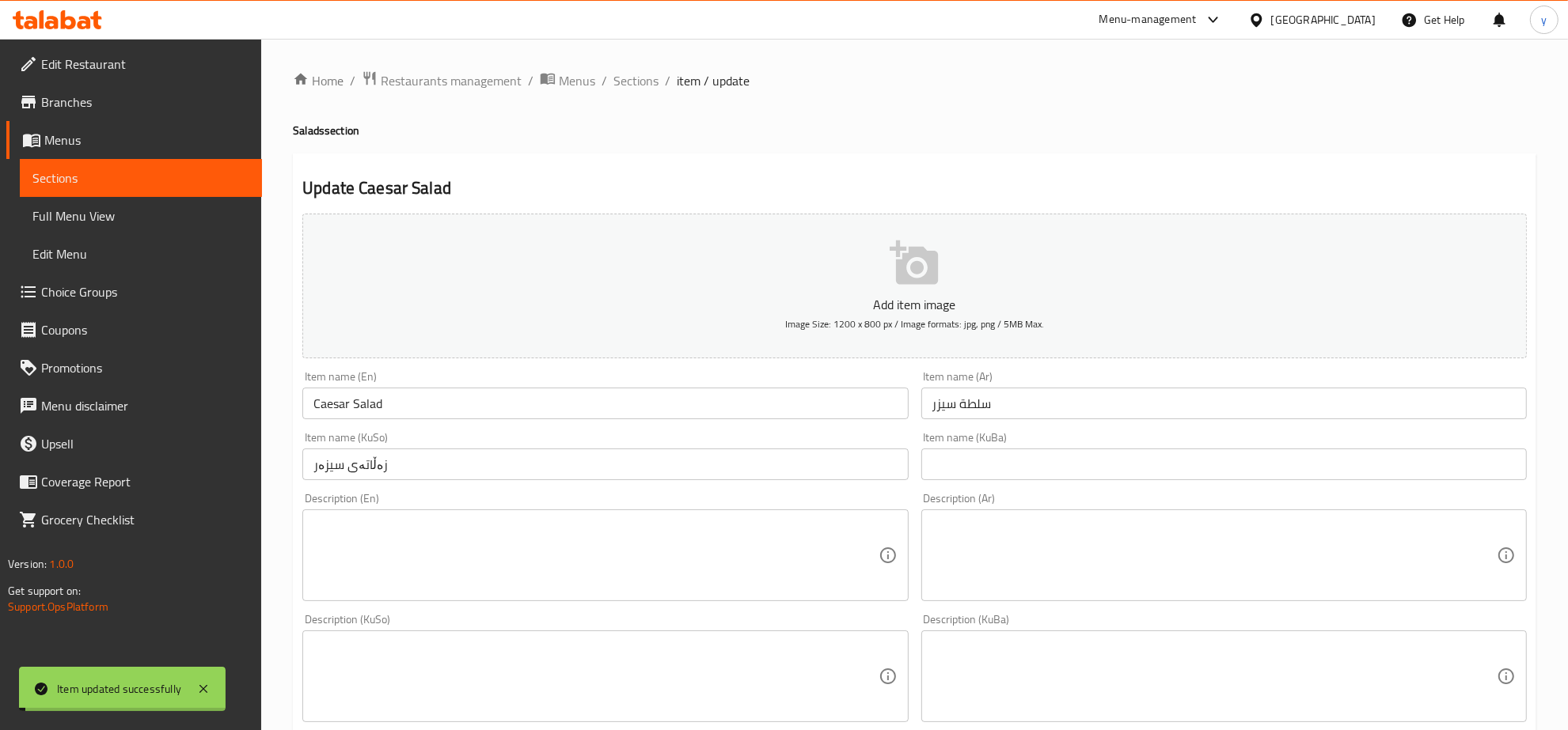
click at [627, 91] on div "Home / Restaurants management / Menus / Sections / item / update Salads section…" at bounding box center [914, 669] width 1244 height 1198
click at [651, 78] on span "Sections" at bounding box center [636, 81] width 45 height 19
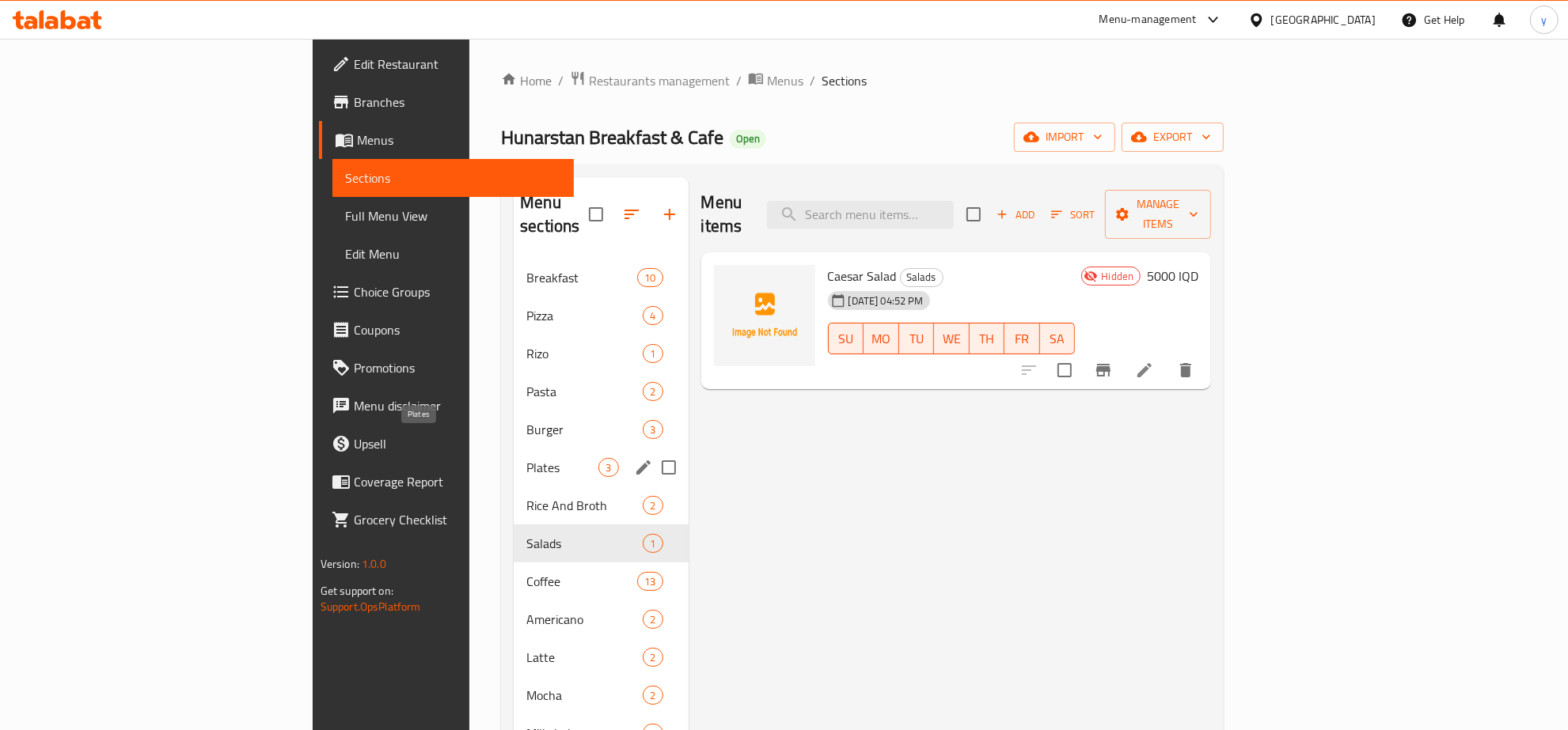
click at [526, 458] on span "Plates" at bounding box center [562, 467] width 72 height 19
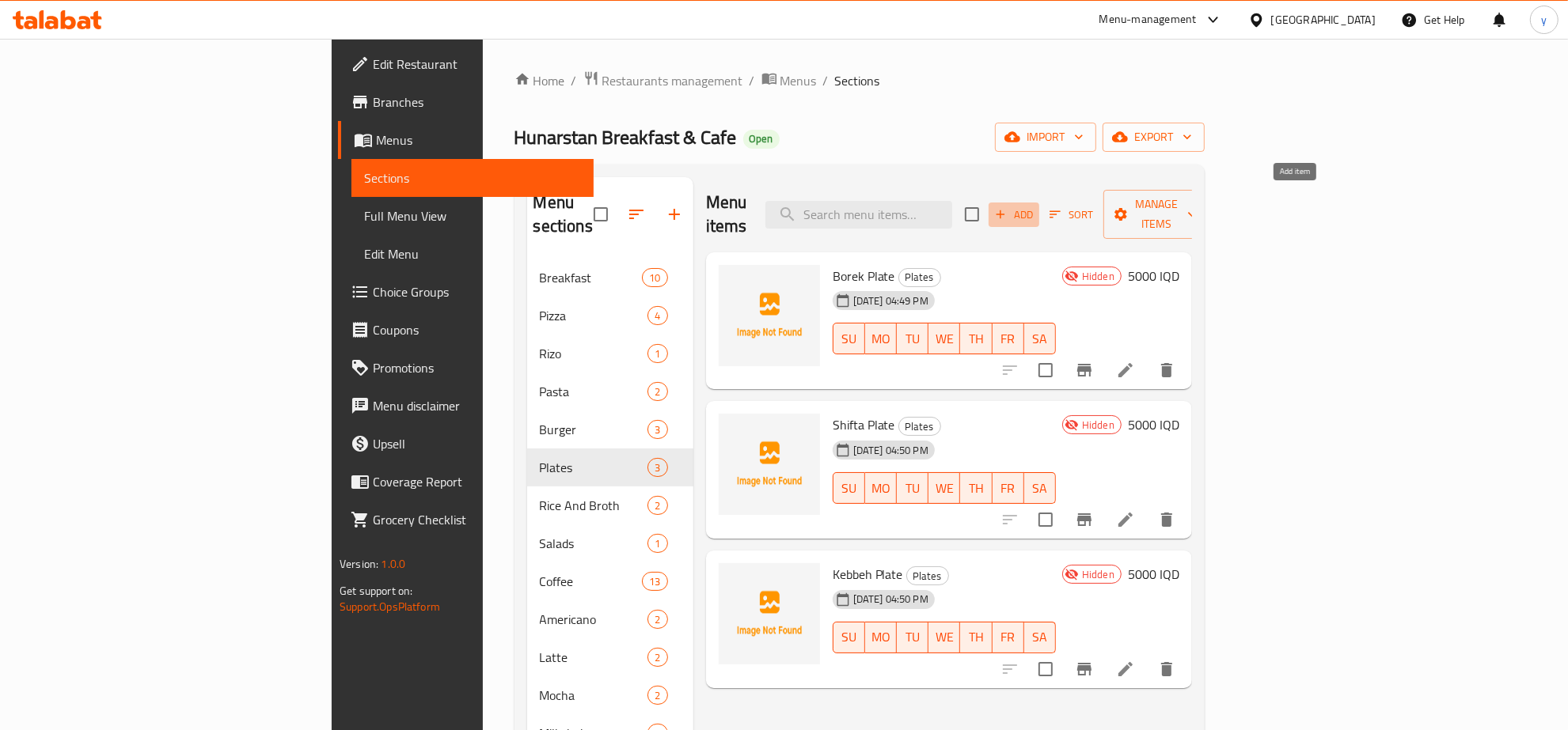
click at [1007, 208] on icon "button" at bounding box center [1000, 214] width 14 height 14
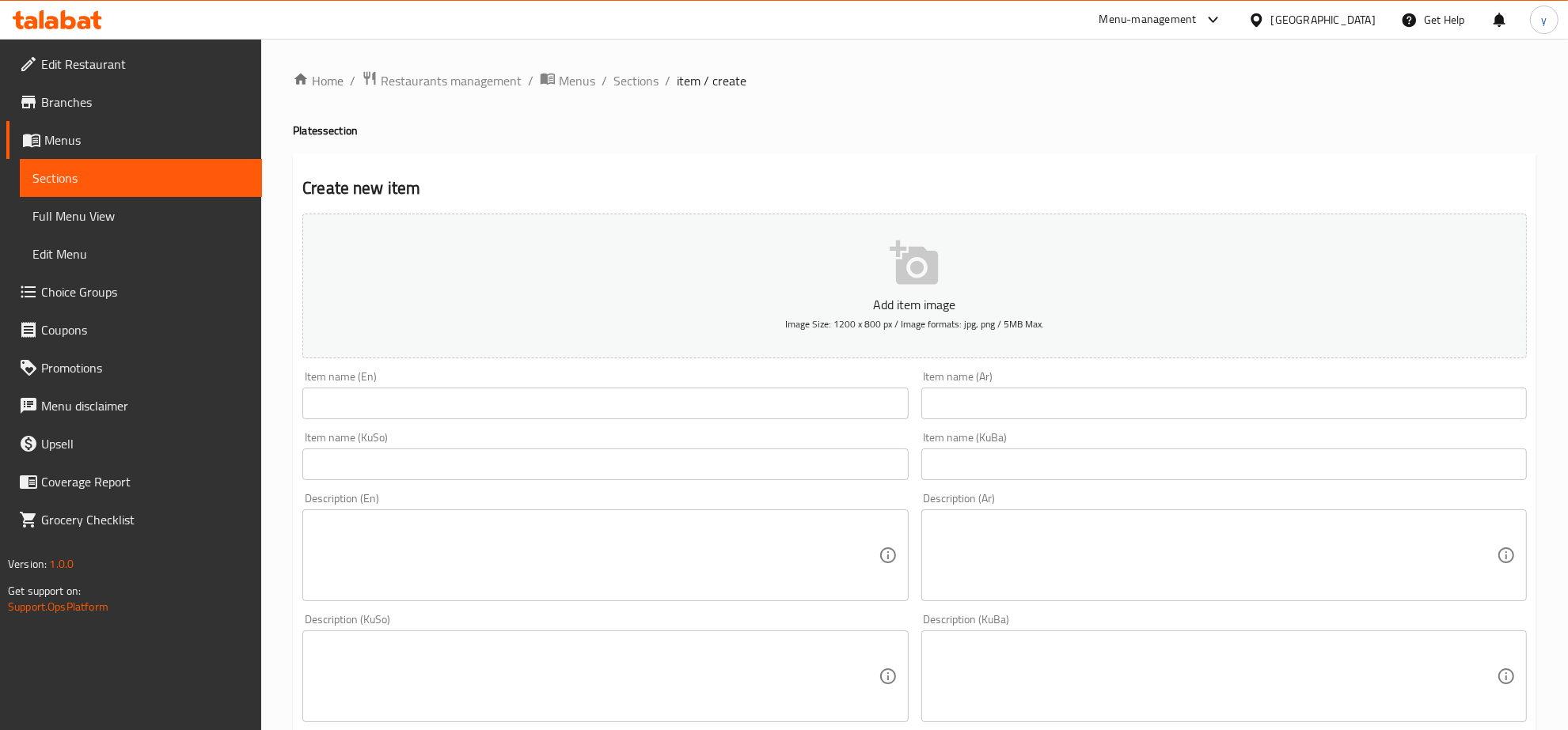
click at [865, 404] on input "text" at bounding box center [604, 403] width 605 height 32
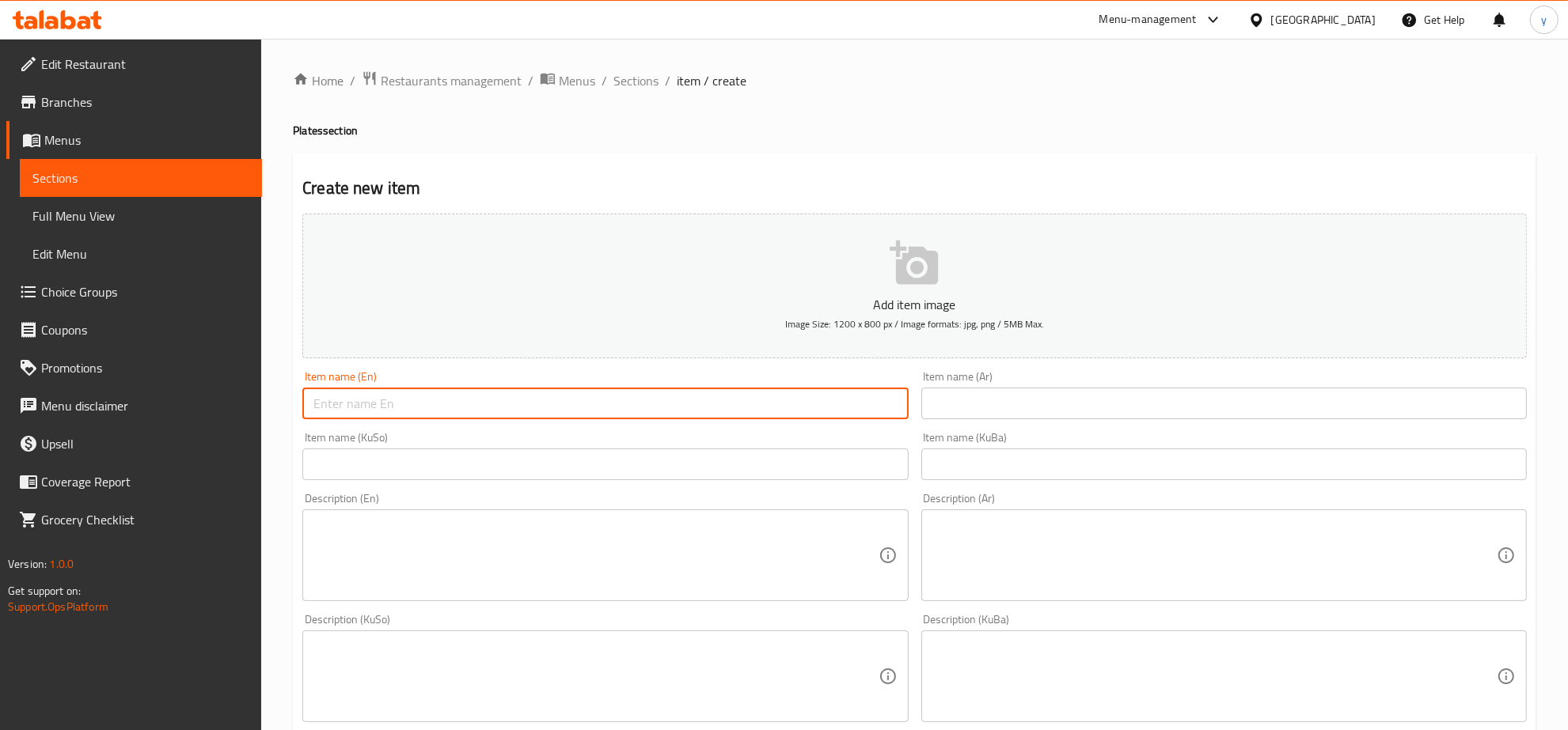
paste input "mined meat plate"
click at [331, 404] on input "mined meat plate" at bounding box center [604, 403] width 605 height 32
click at [344, 408] on input "minced meat plate" at bounding box center [604, 403] width 605 height 32
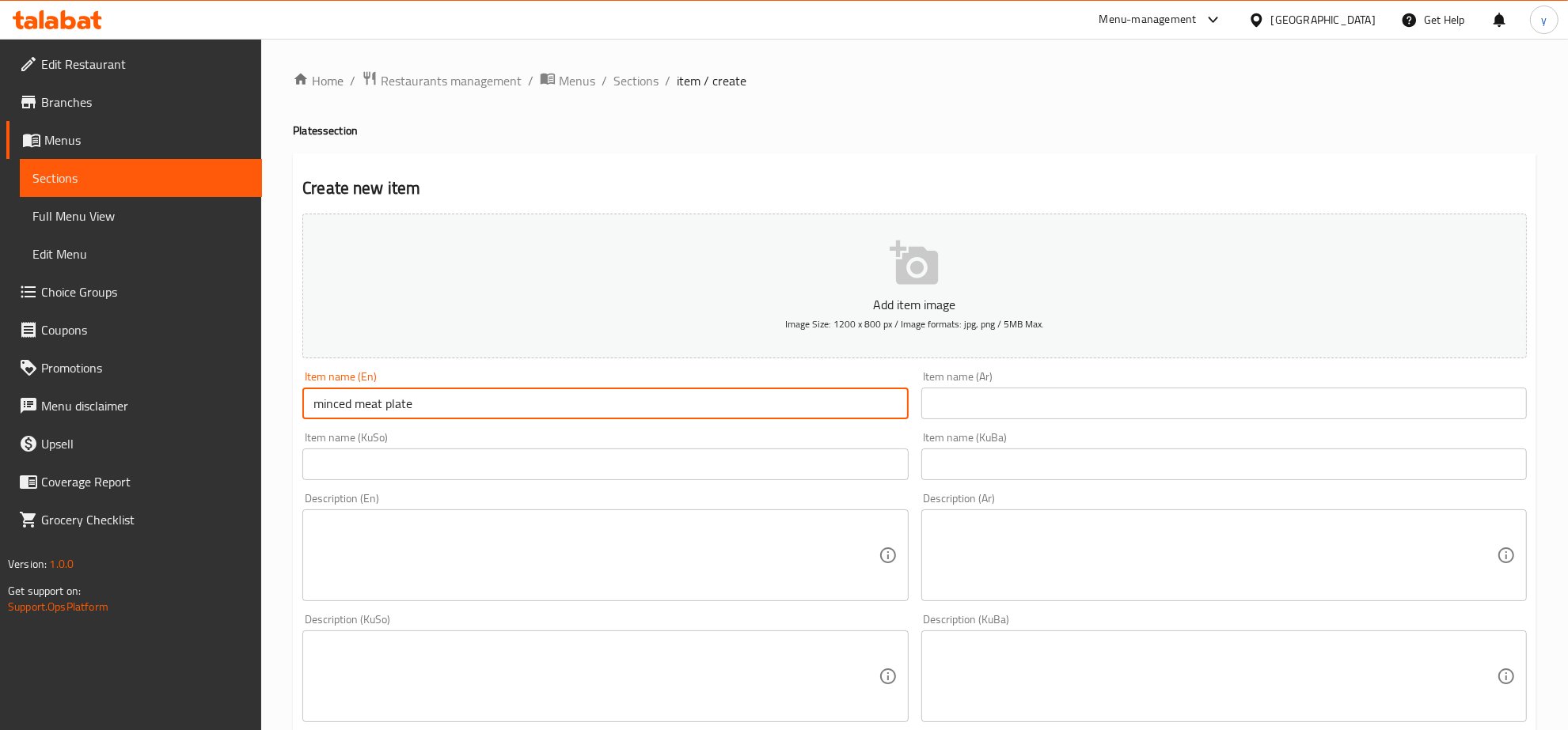
click at [344, 408] on input "minced meat plate" at bounding box center [604, 403] width 605 height 32
paste input "Minced Meat P"
type input "Minced Meat Plate"
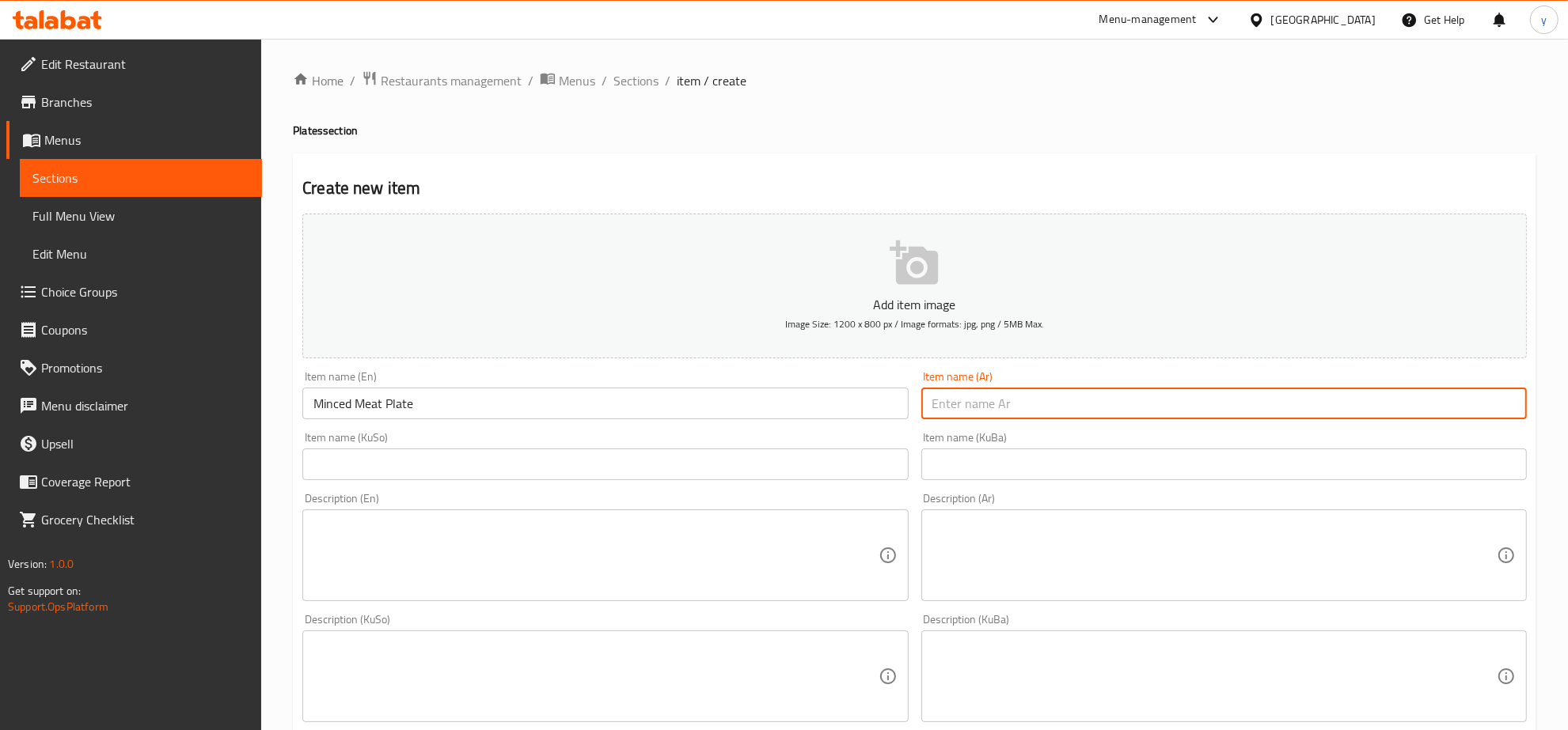
click at [922, 402] on input "text" at bounding box center [1224, 403] width 605 height 32
paste input "طبق لحم مفروم"
type input "طبق لحم مفروم"
click at [828, 437] on div "Item name (KuSo) Item name (KuSo)" at bounding box center [604, 456] width 605 height 48
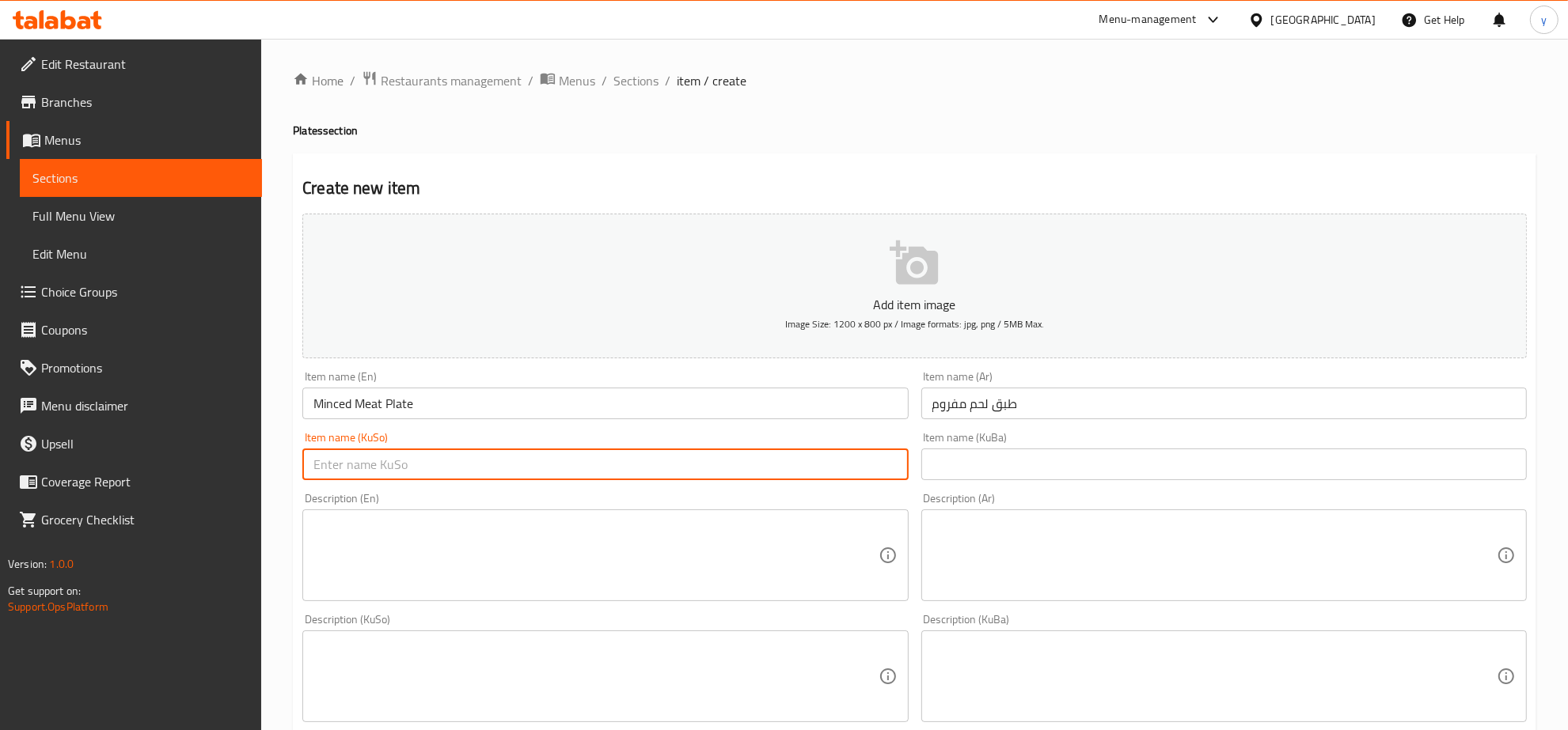
click at [843, 460] on input "text" at bounding box center [604, 465] width 605 height 32
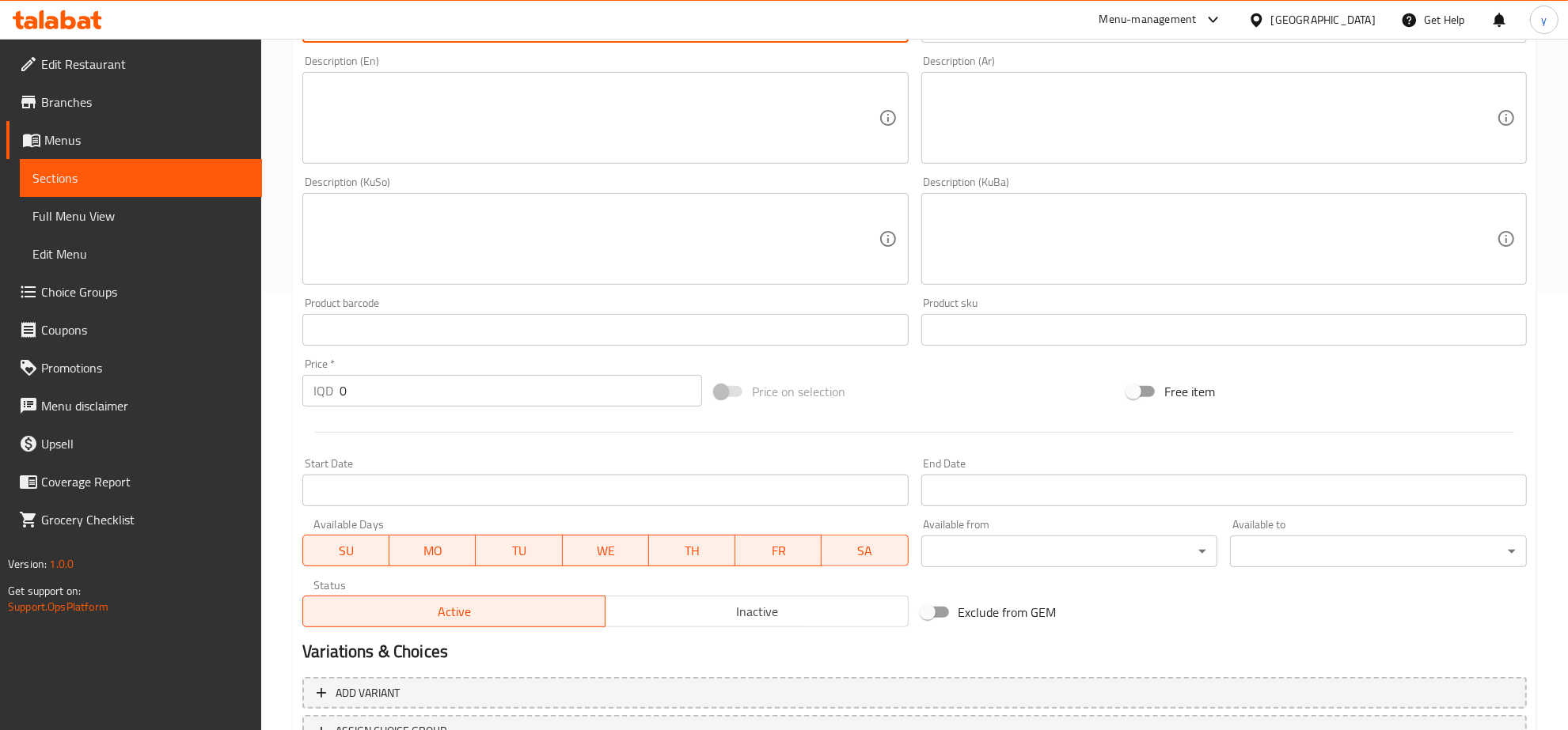
scroll to position [238, 0]
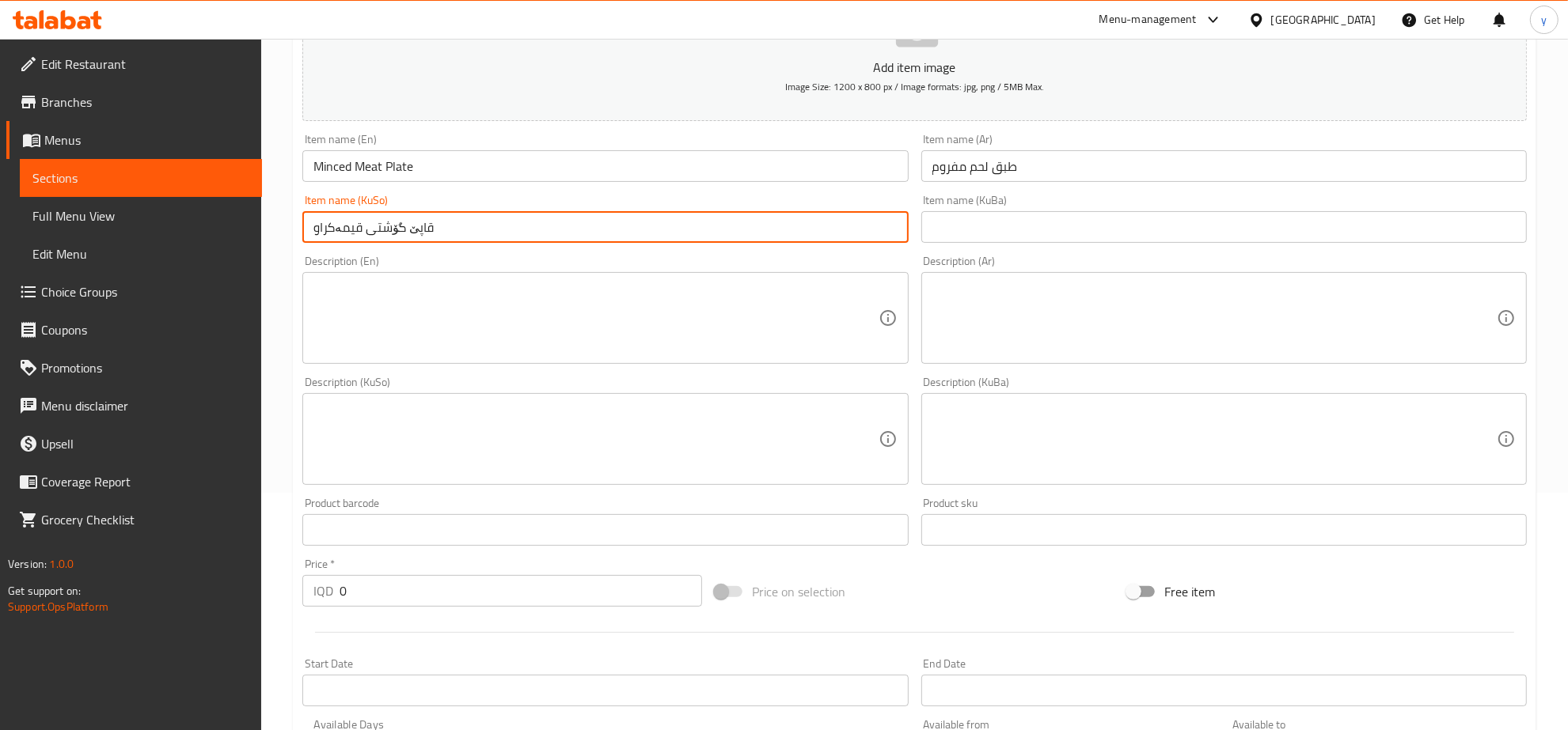
type input "قاپێ گۆشتی قیمەکراو"
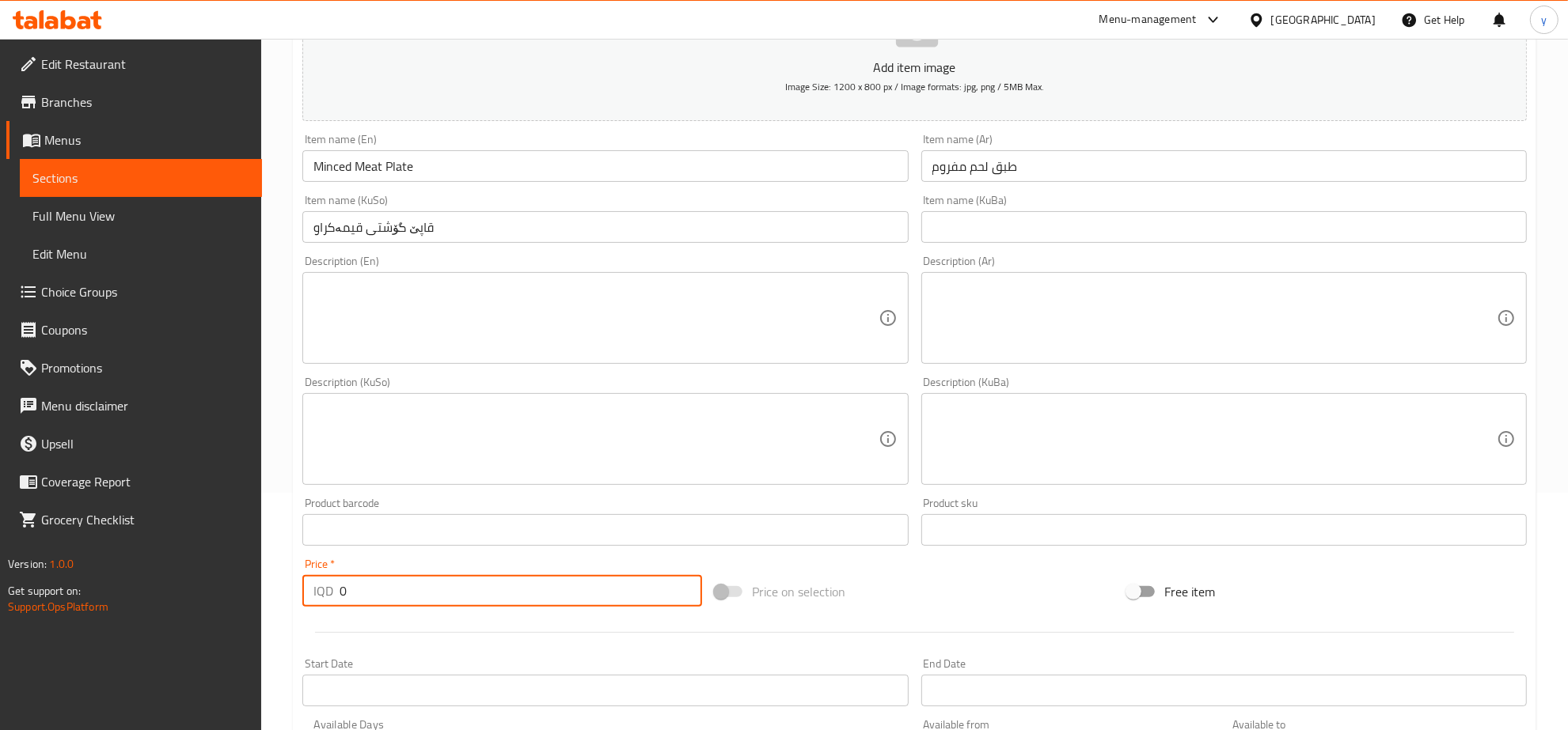
drag, startPoint x: 352, startPoint y: 592, endPoint x: 316, endPoint y: 592, distance: 36.0
click at [316, 592] on div "IQD 0 Price *" at bounding box center [502, 591] width 400 height 32
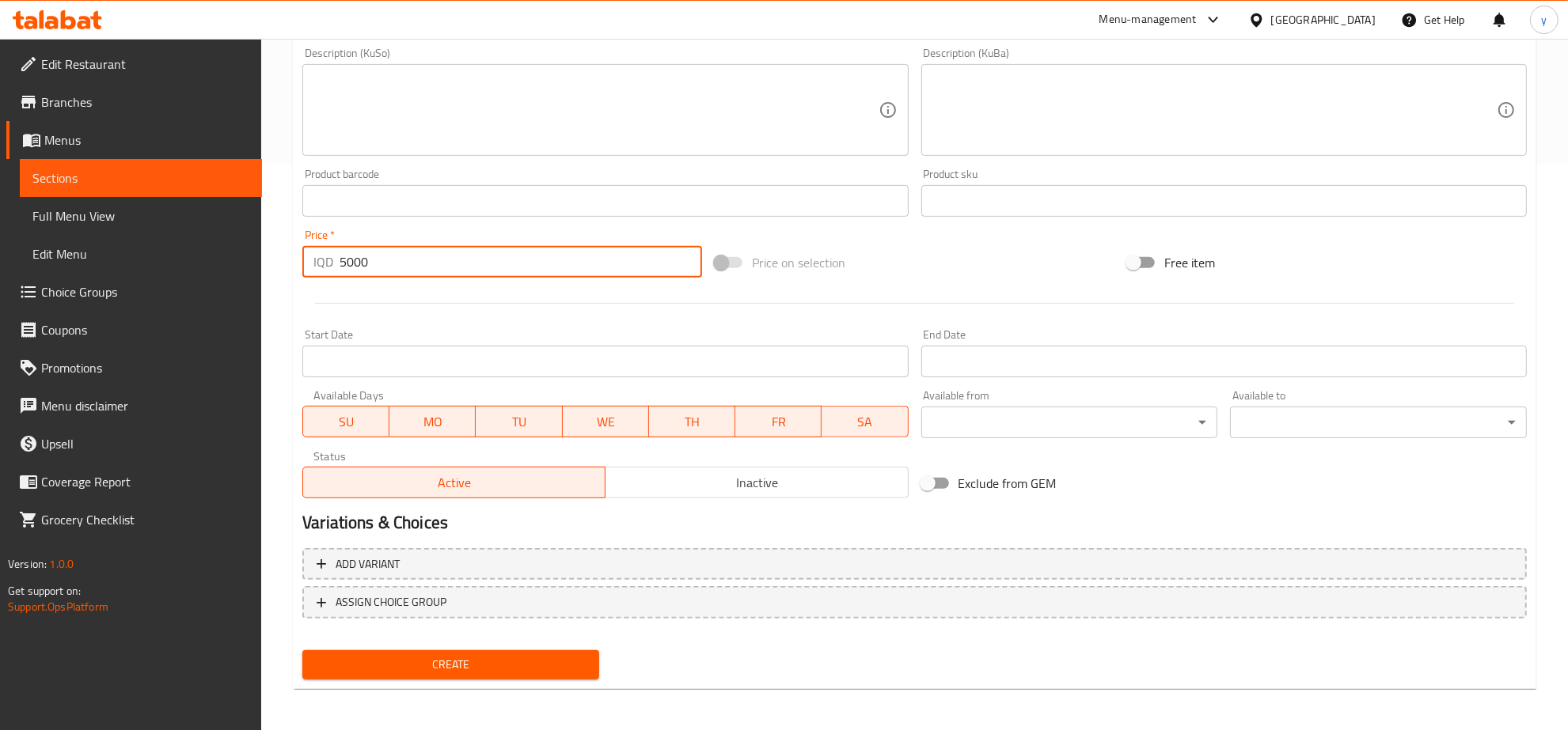
type input "5000"
click at [417, 667] on span "Create" at bounding box center [450, 665] width 271 height 20
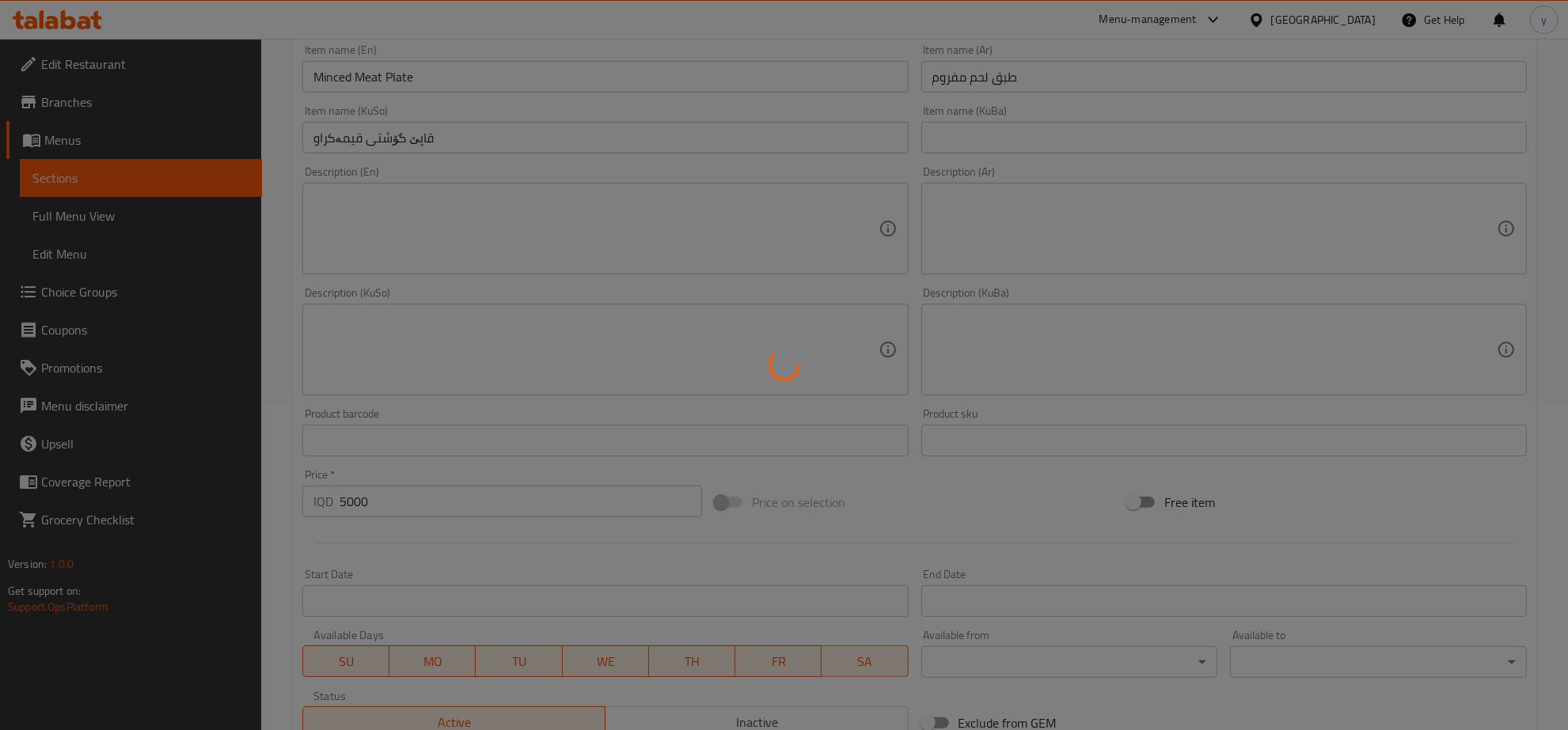
scroll to position [72, 0]
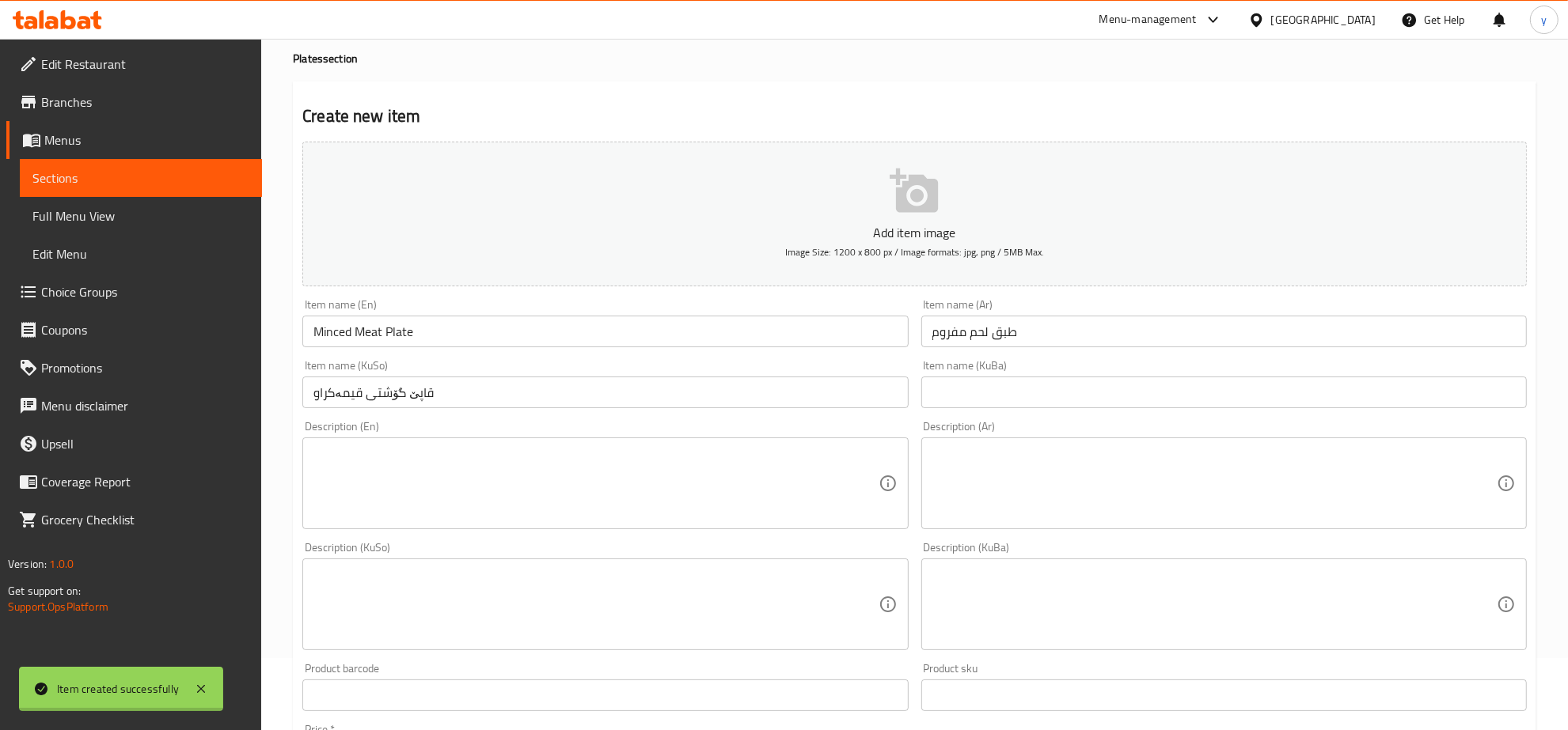
type input "0"
drag, startPoint x: 479, startPoint y: 334, endPoint x: 488, endPoint y: 334, distance: 9.0
click at [479, 334] on input "text" at bounding box center [604, 331] width 605 height 32
paste input "Chicken Plate"
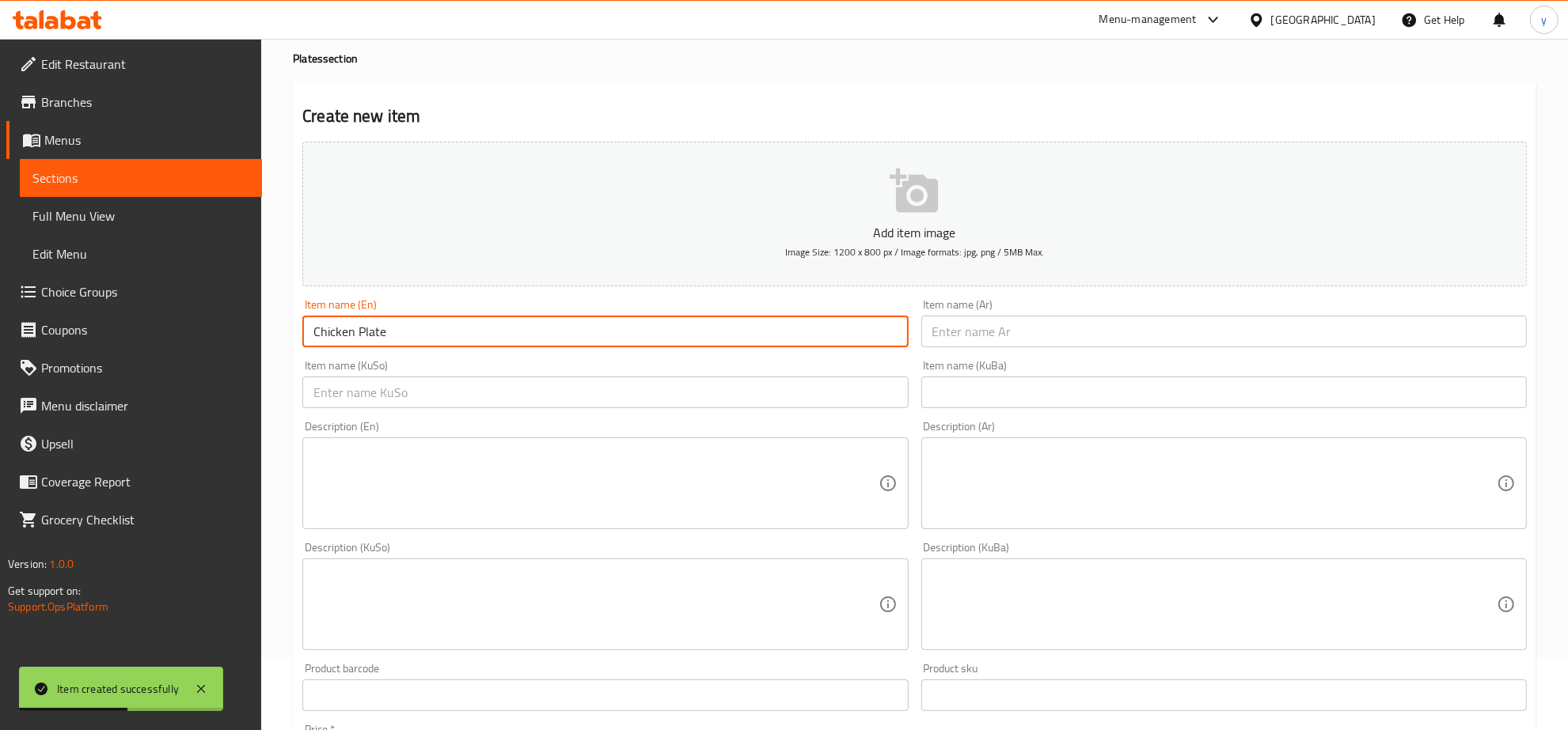
type input "Chicken Plate"
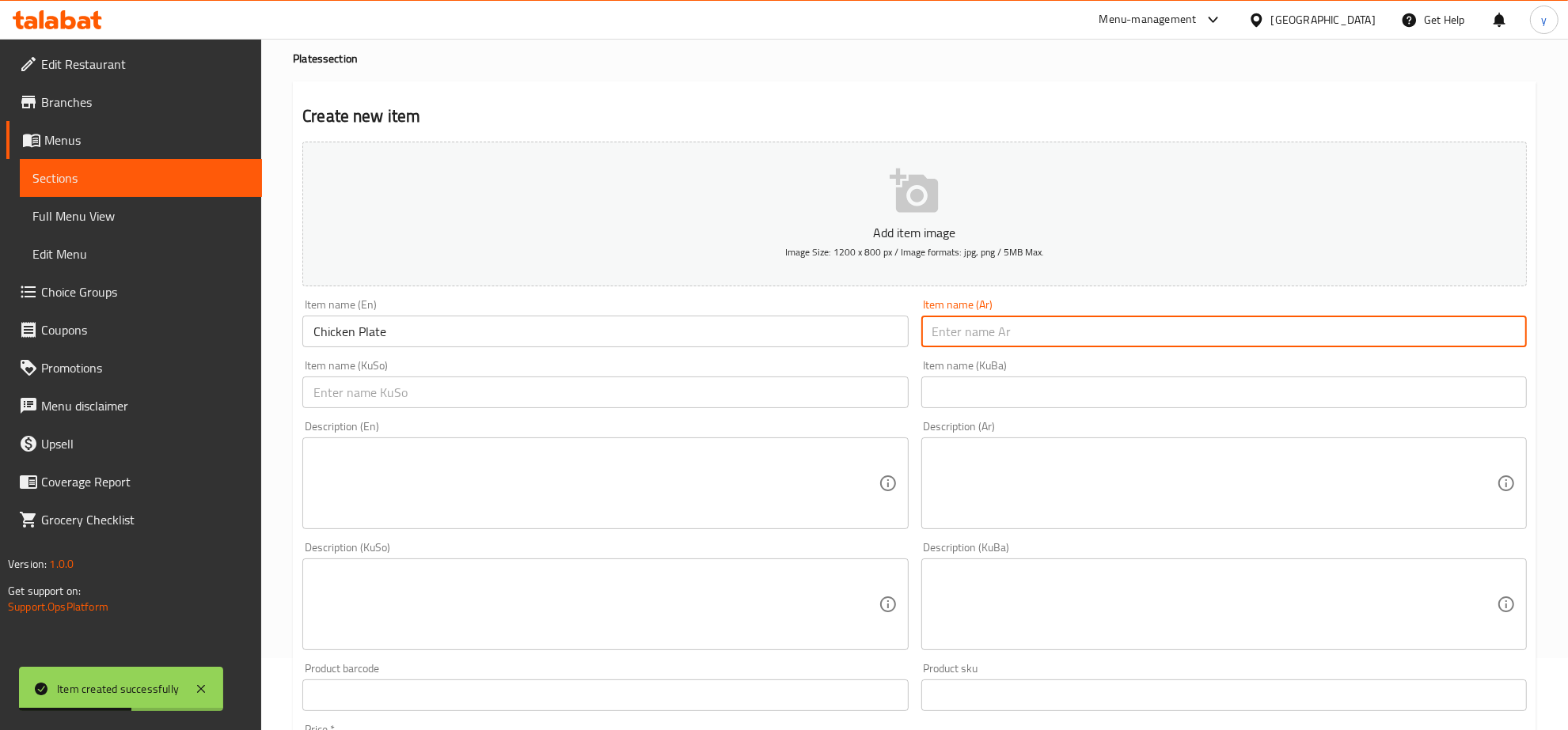
click at [1020, 341] on input "text" at bounding box center [1224, 331] width 605 height 32
paste input "طبق دجاج"
type input "طبق دجاج"
click at [803, 415] on div "Description (En) Description (En)" at bounding box center [605, 475] width 619 height 121
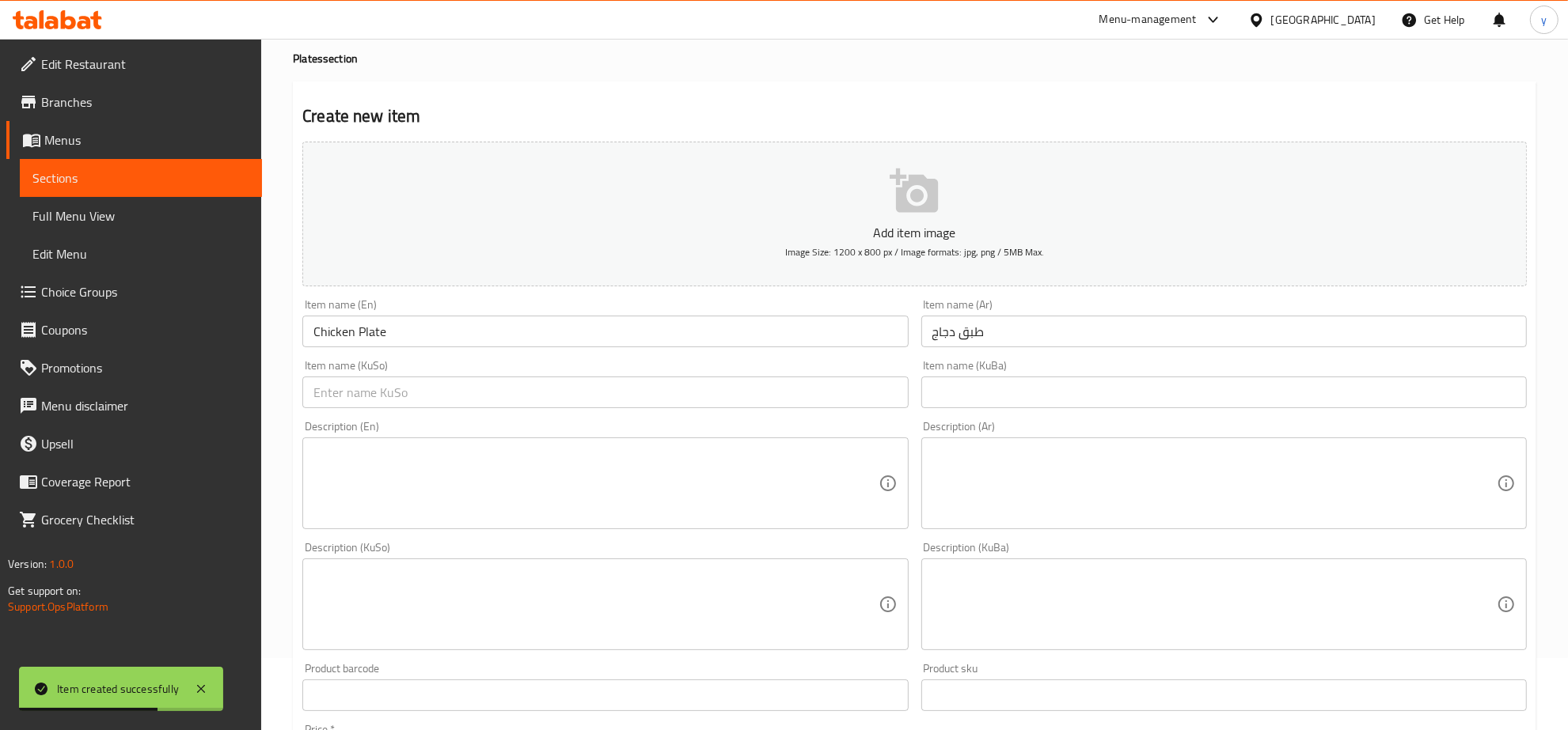
click at [810, 400] on input "text" at bounding box center [604, 392] width 605 height 32
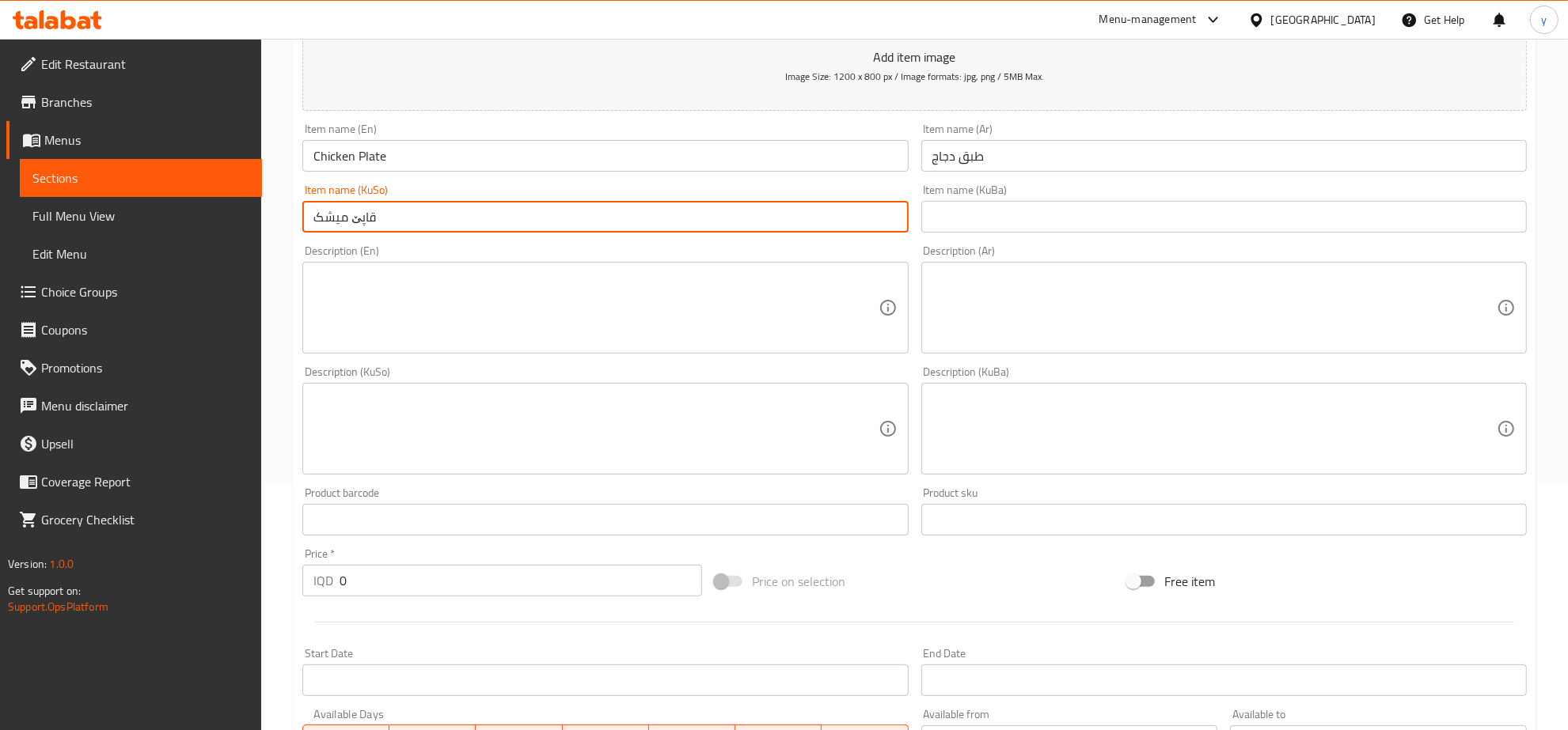
scroll to position [238, 0]
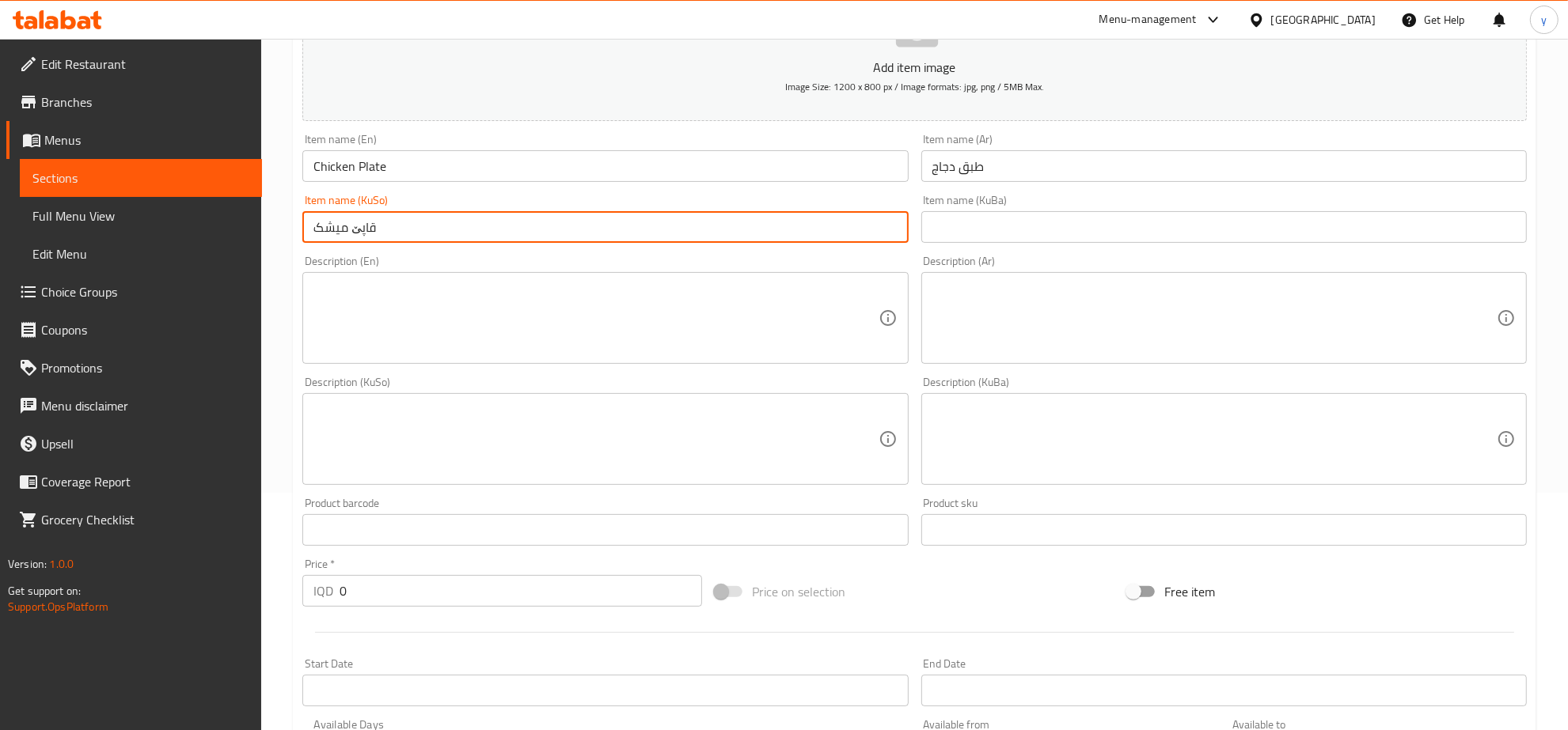
click at [341, 235] on input "قاپێ میشک" at bounding box center [604, 227] width 605 height 32
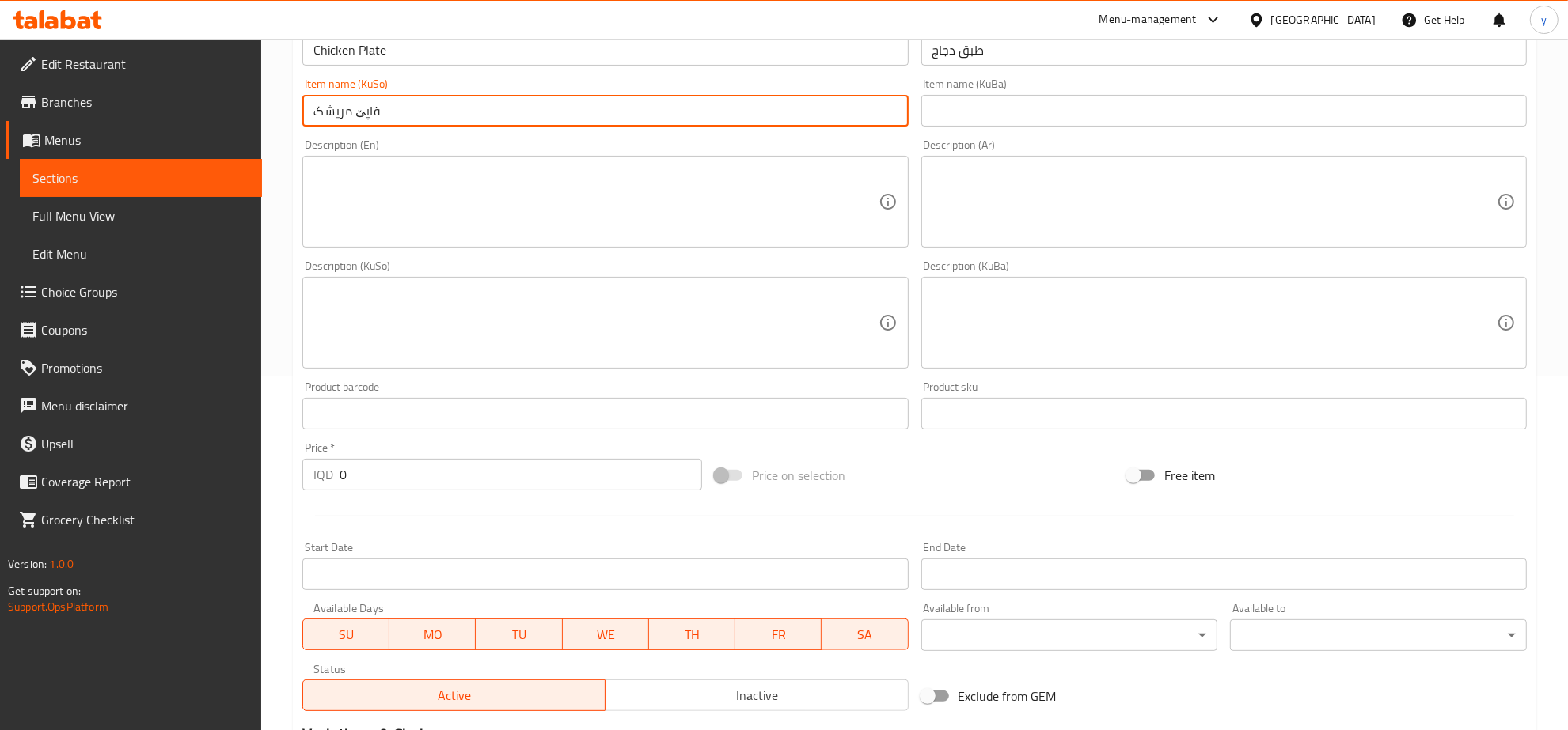
scroll to position [401, 0]
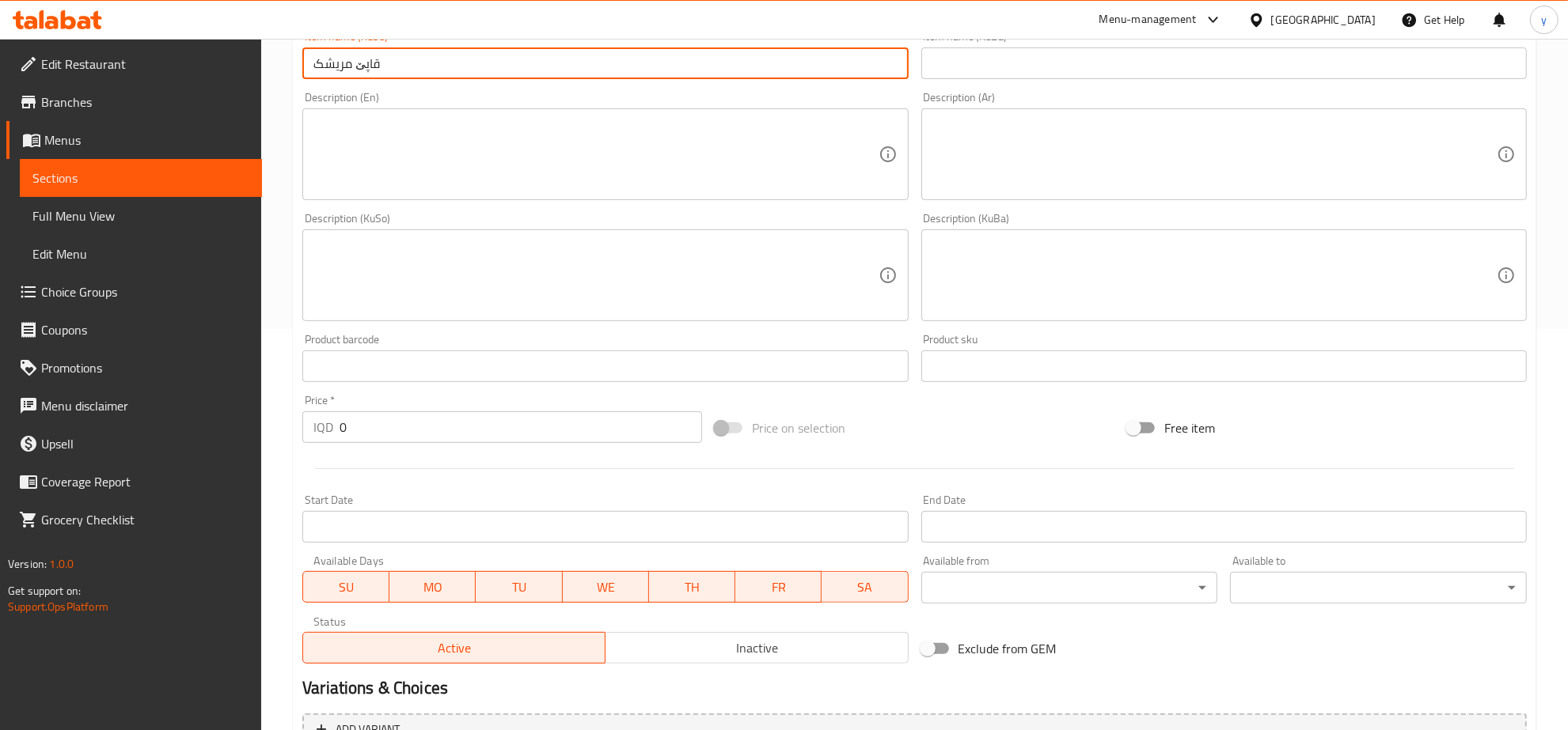
type input "قاپێ مریشک"
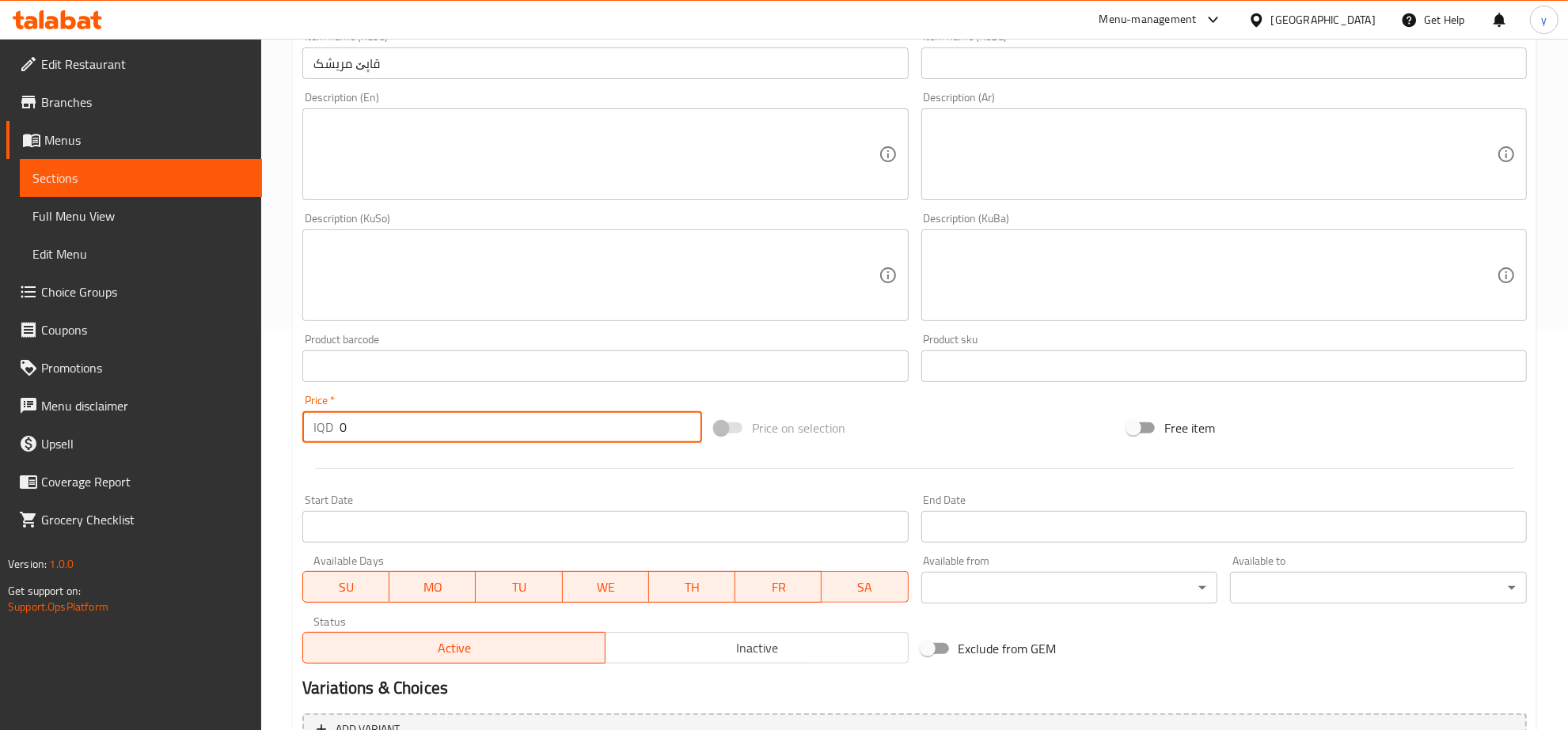
drag, startPoint x: 365, startPoint y: 414, endPoint x: 321, endPoint y: 428, distance: 46.2
click at [321, 428] on div "IQD 0 Price *" at bounding box center [502, 427] width 400 height 32
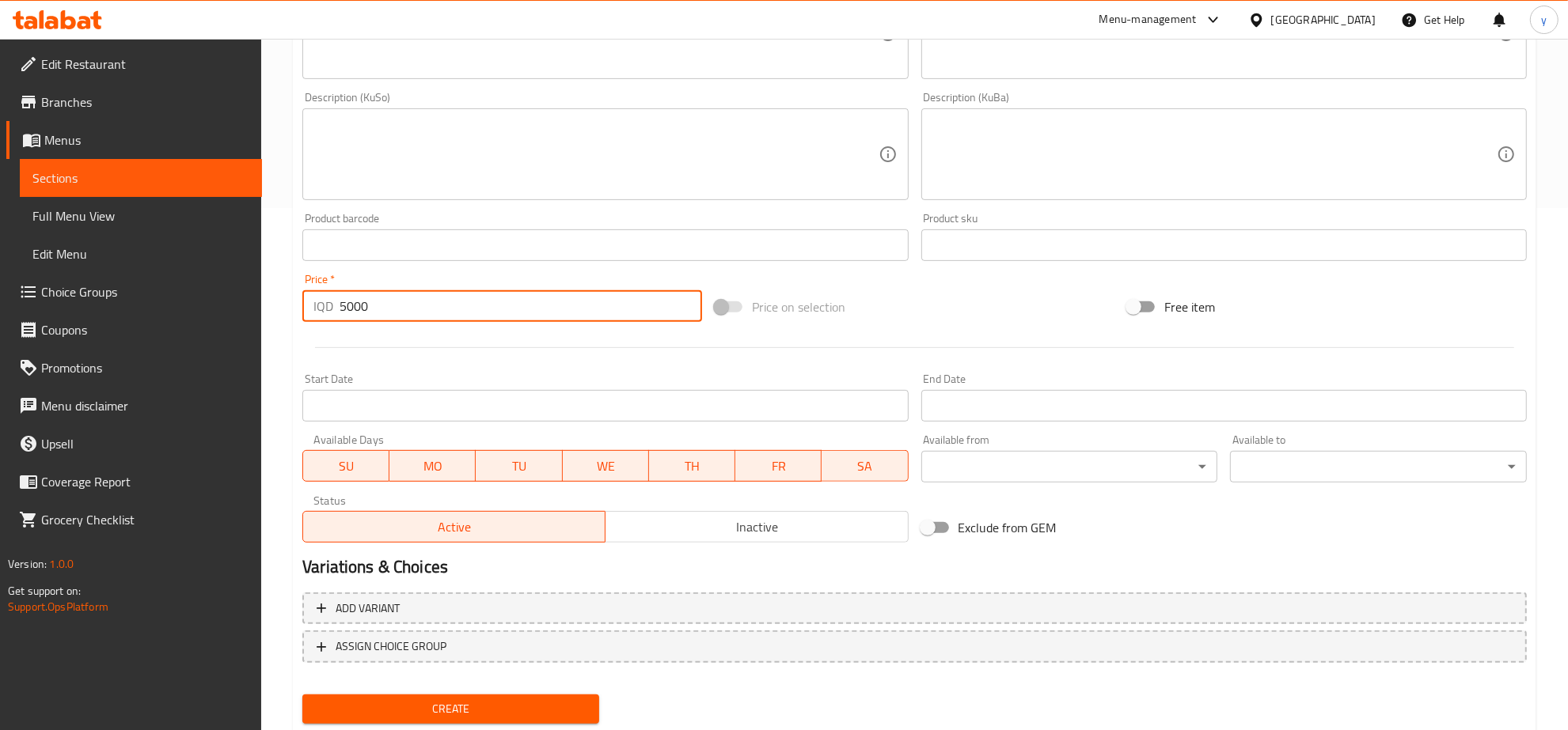
scroll to position [566, 0]
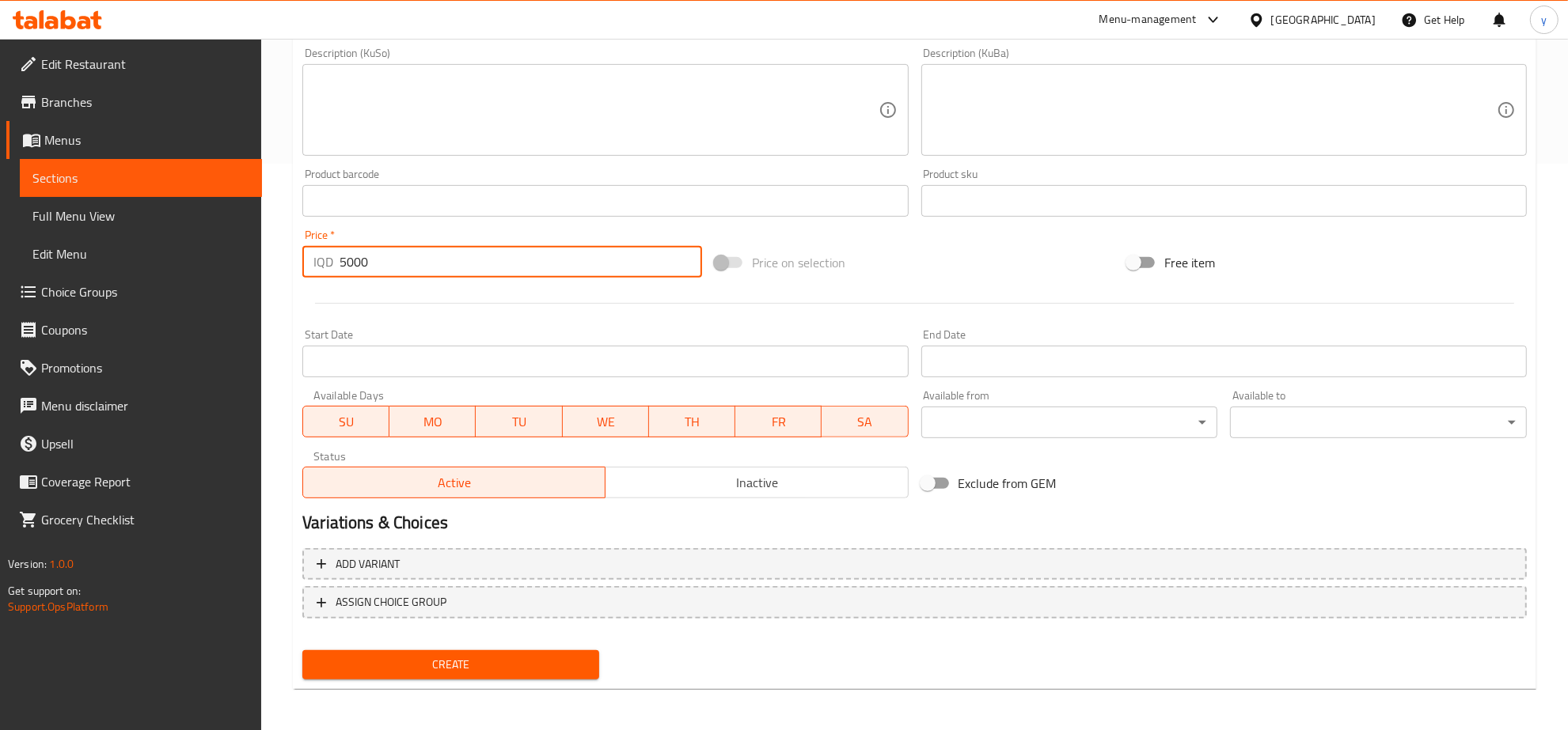
type input "5000"
click at [457, 655] on span "Create" at bounding box center [450, 665] width 271 height 20
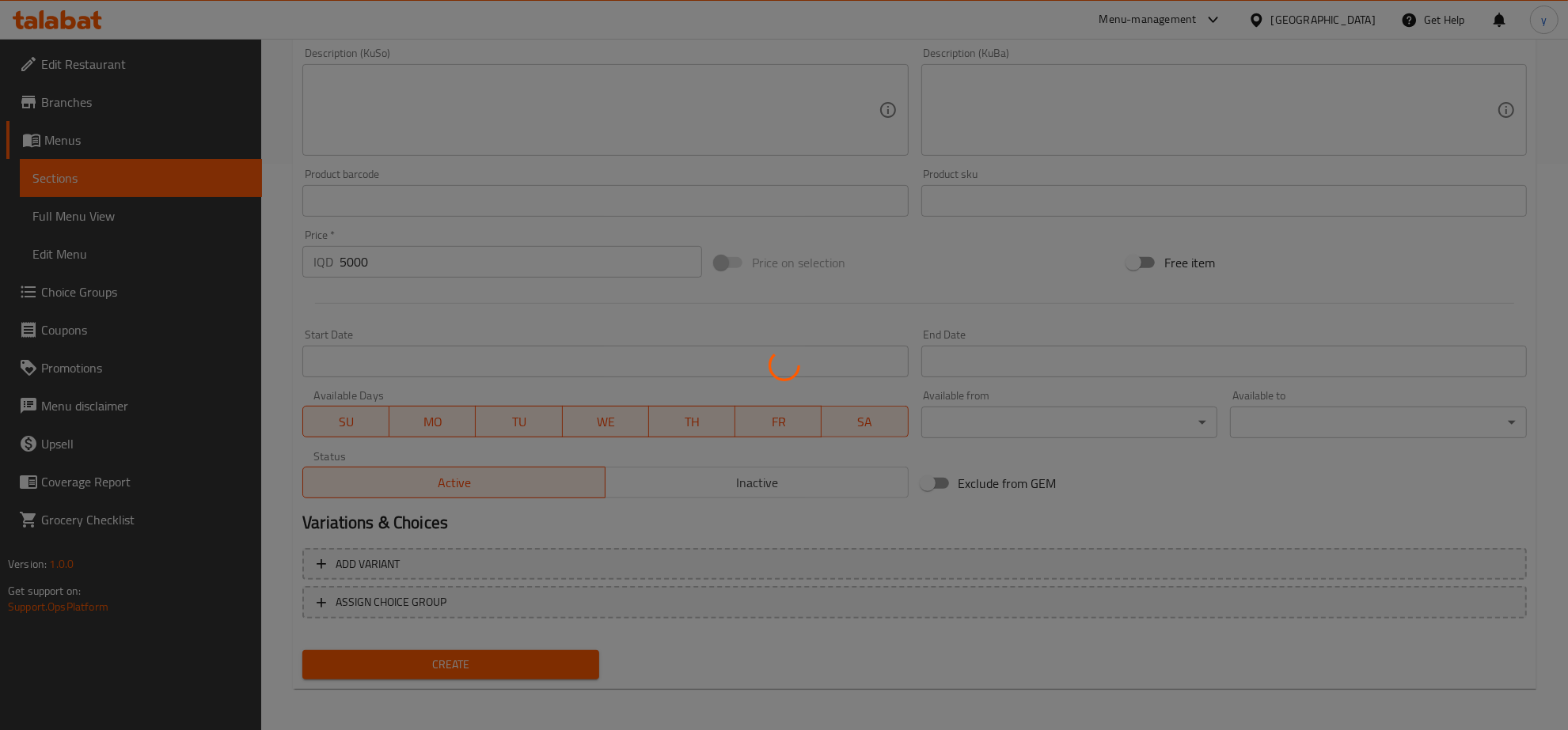
type input "0"
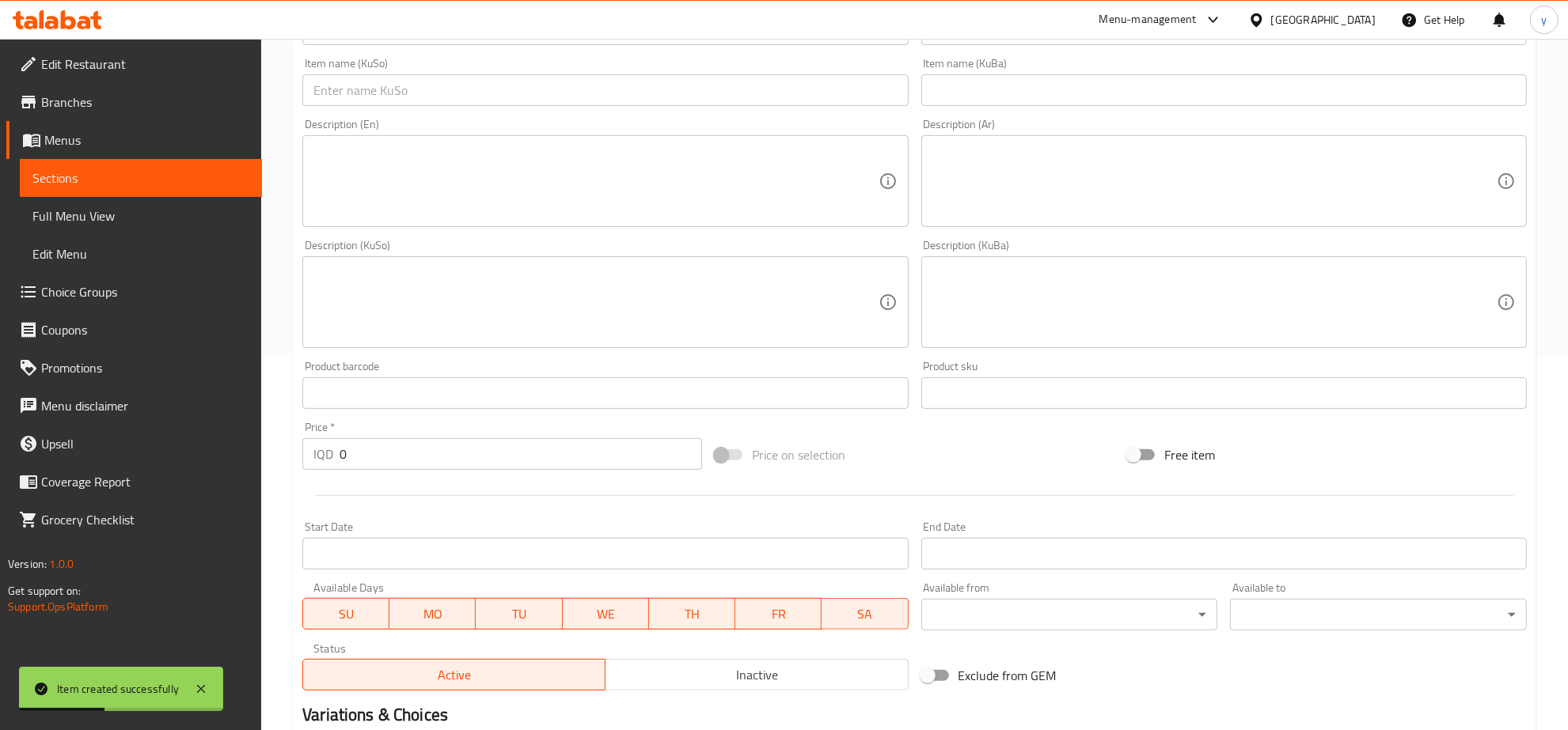
scroll to position [238, 0]
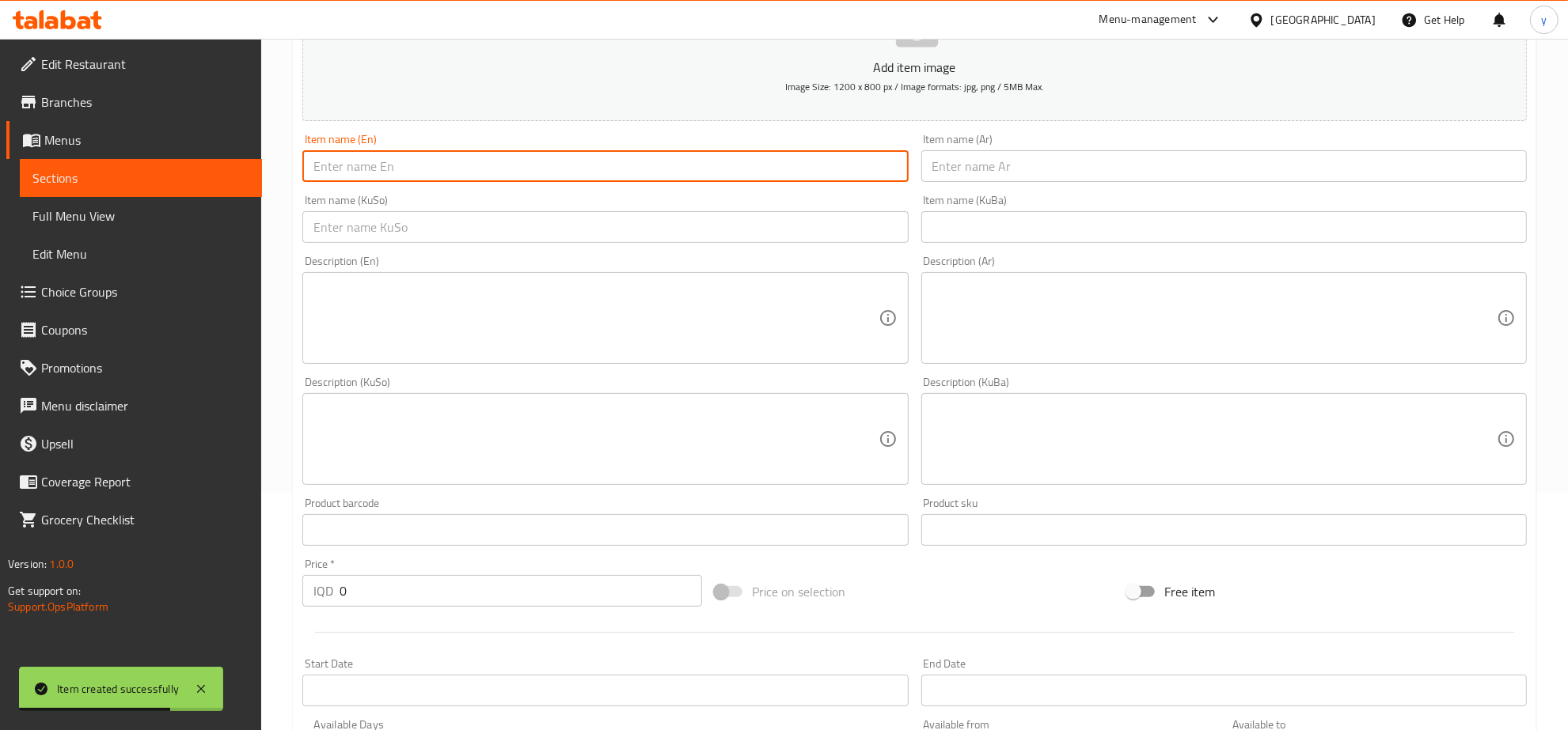
click at [502, 180] on input "text" at bounding box center [604, 165] width 605 height 32
paste input "Chicken Liver Plate"
type input "Chicken Liver Plate"
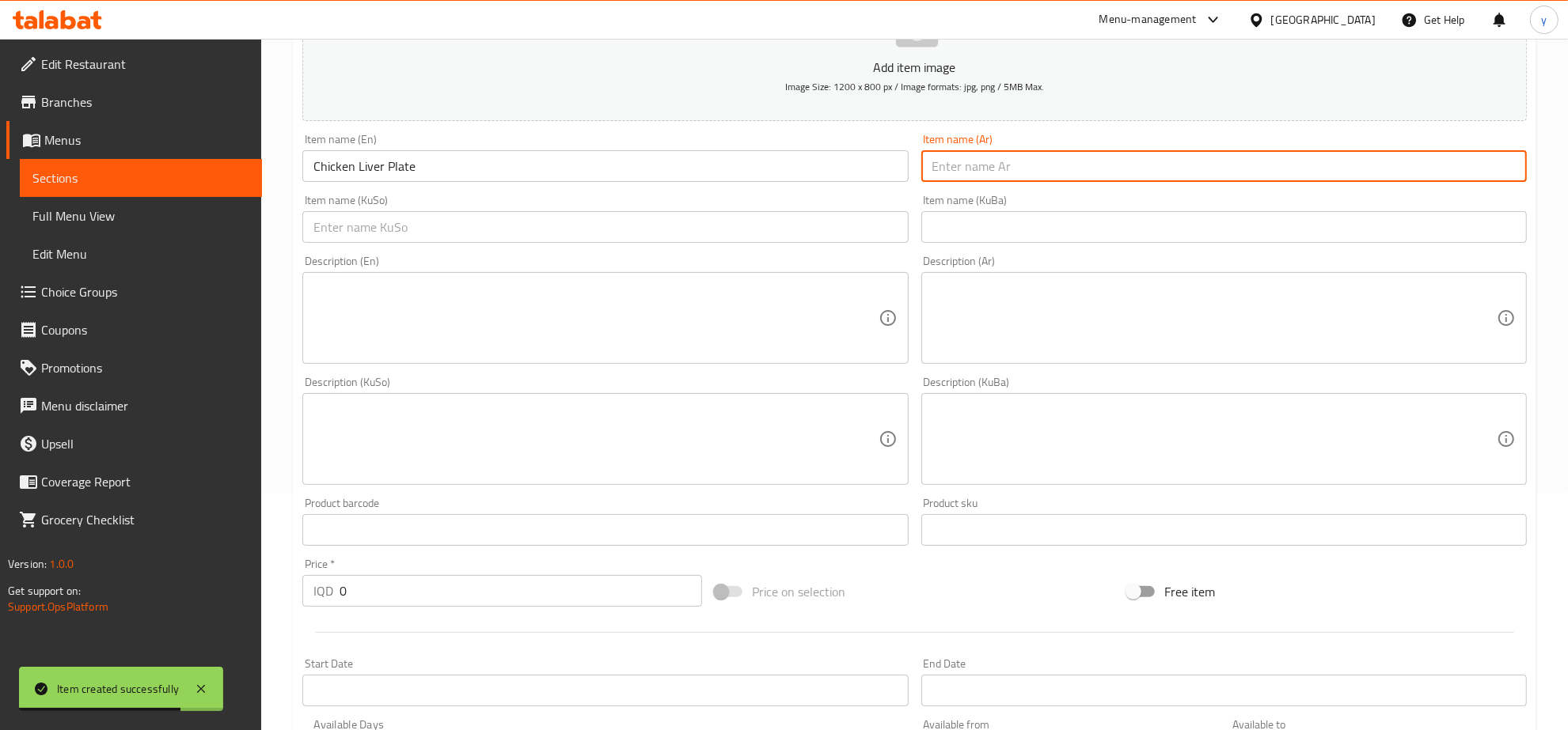
click at [1056, 163] on input "text" at bounding box center [1224, 165] width 605 height 32
paste input "طبق كبد دجاج"
type input "طبق كبد دجاج"
click at [850, 223] on input "text" at bounding box center [604, 227] width 605 height 32
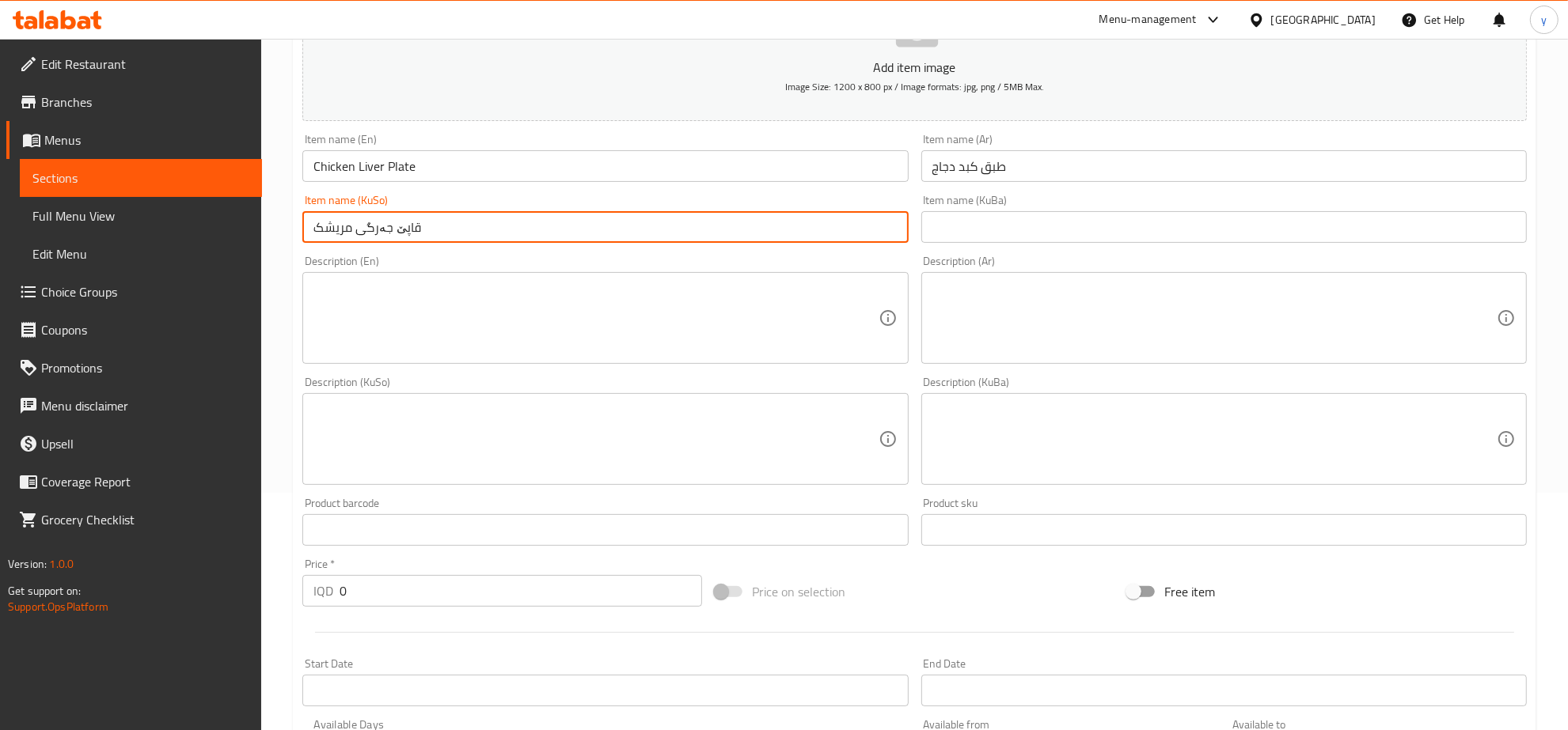
type input "قاپێ جەرگی مریشک"
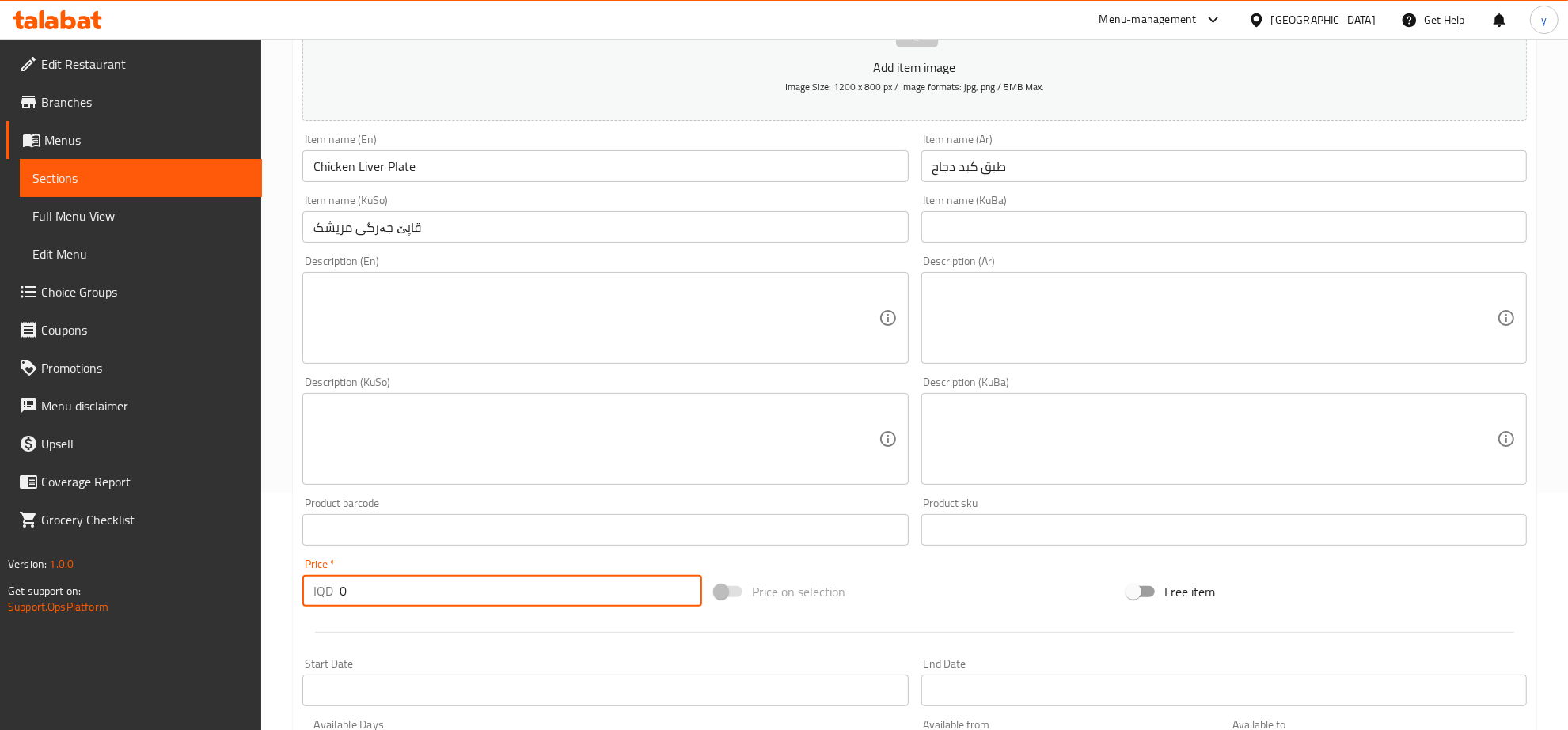
drag, startPoint x: 369, startPoint y: 602, endPoint x: 290, endPoint y: 619, distance: 80.8
click at [290, 619] on div "Home / Restaurants management / Menus / Sections / item / create Plates section…" at bounding box center [915, 432] width 1306 height 1262
drag, startPoint x: 368, startPoint y: 592, endPoint x: 341, endPoint y: 610, distance: 32.4
click at [318, 598] on div "IQD 00 Price *" at bounding box center [502, 591] width 400 height 32
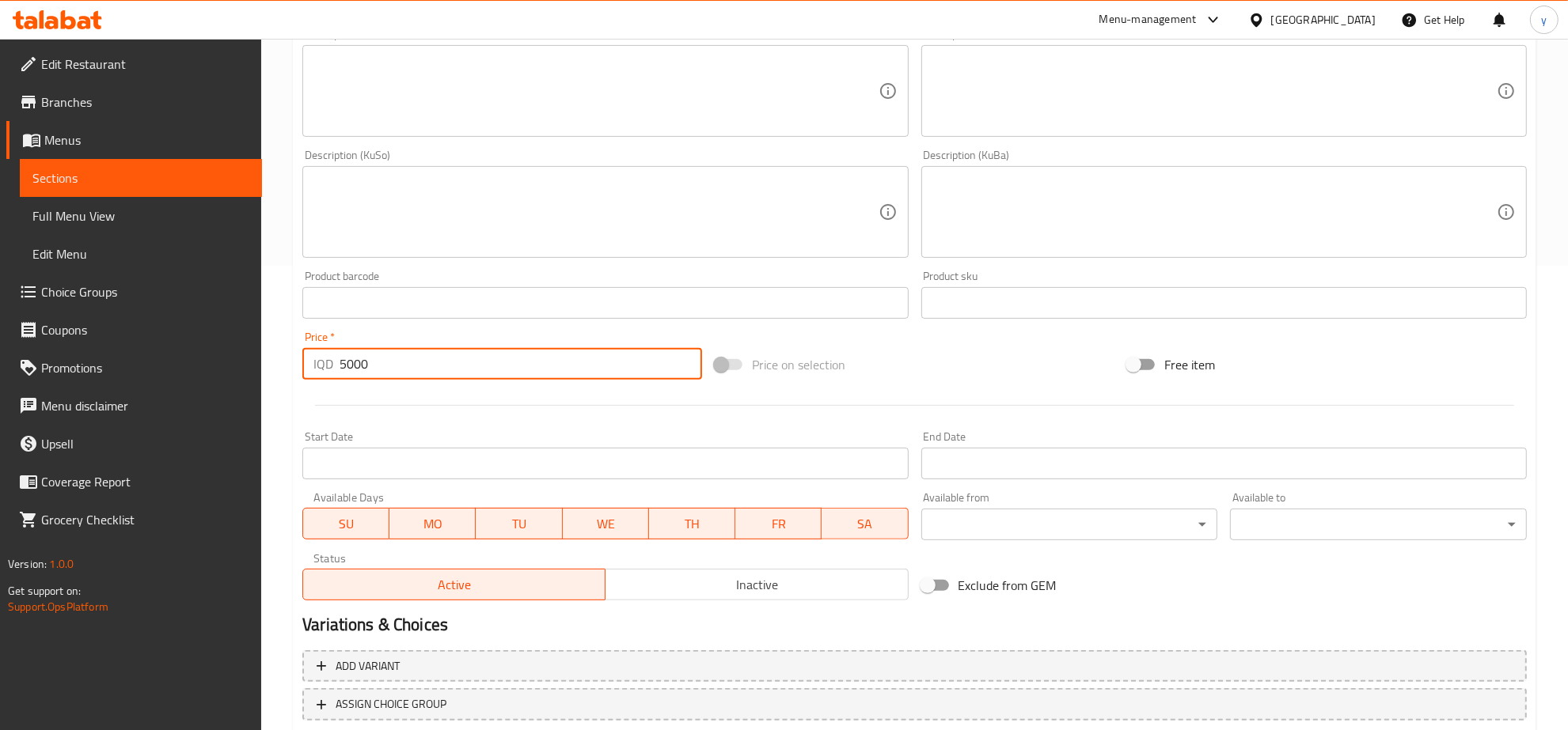
scroll to position [566, 0]
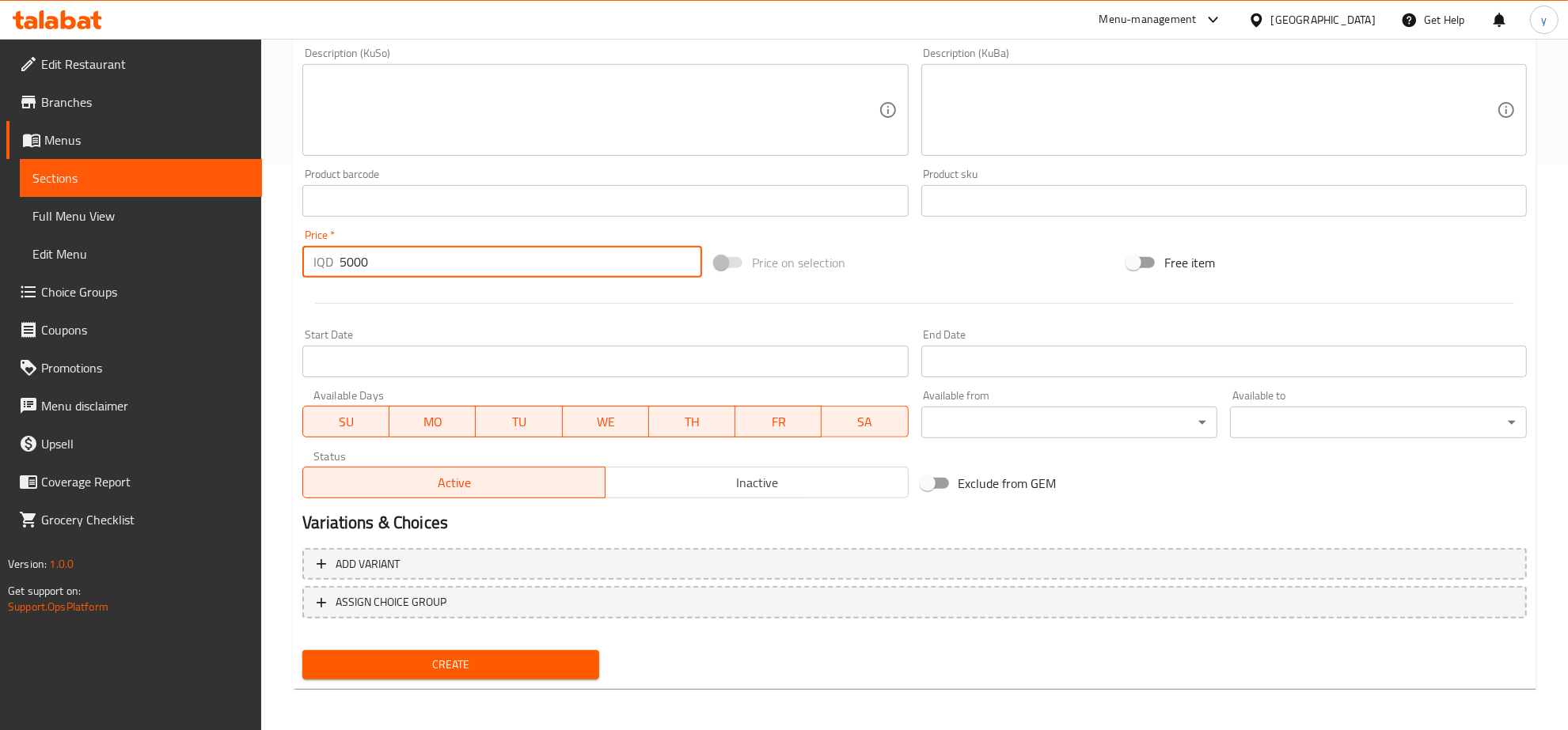
type input "5000"
drag, startPoint x: 740, startPoint y: 485, endPoint x: 704, endPoint y: 518, distance: 48.8
click at [740, 487] on span "Inactive" at bounding box center [756, 483] width 290 height 23
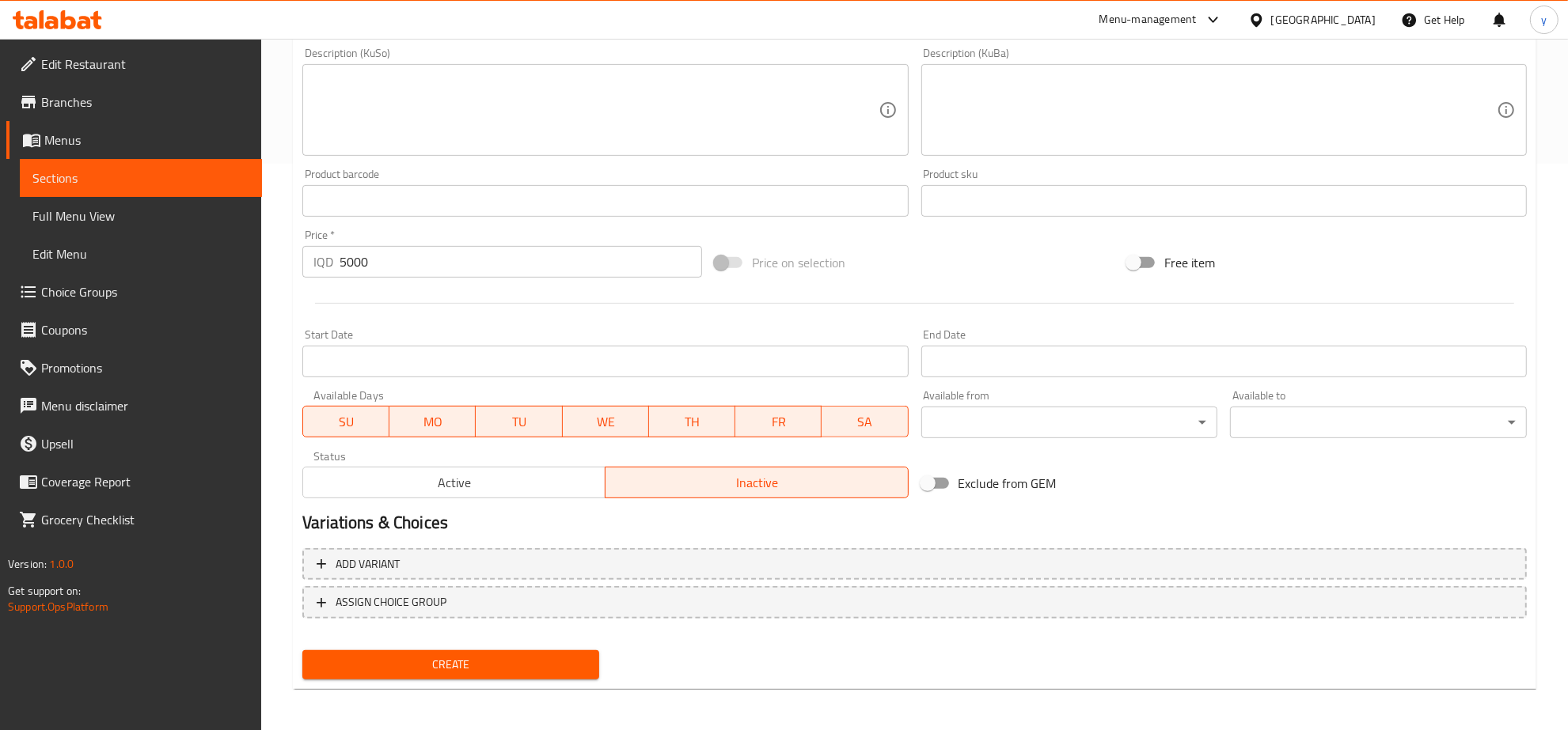
click at [453, 659] on span "Create" at bounding box center [450, 665] width 271 height 20
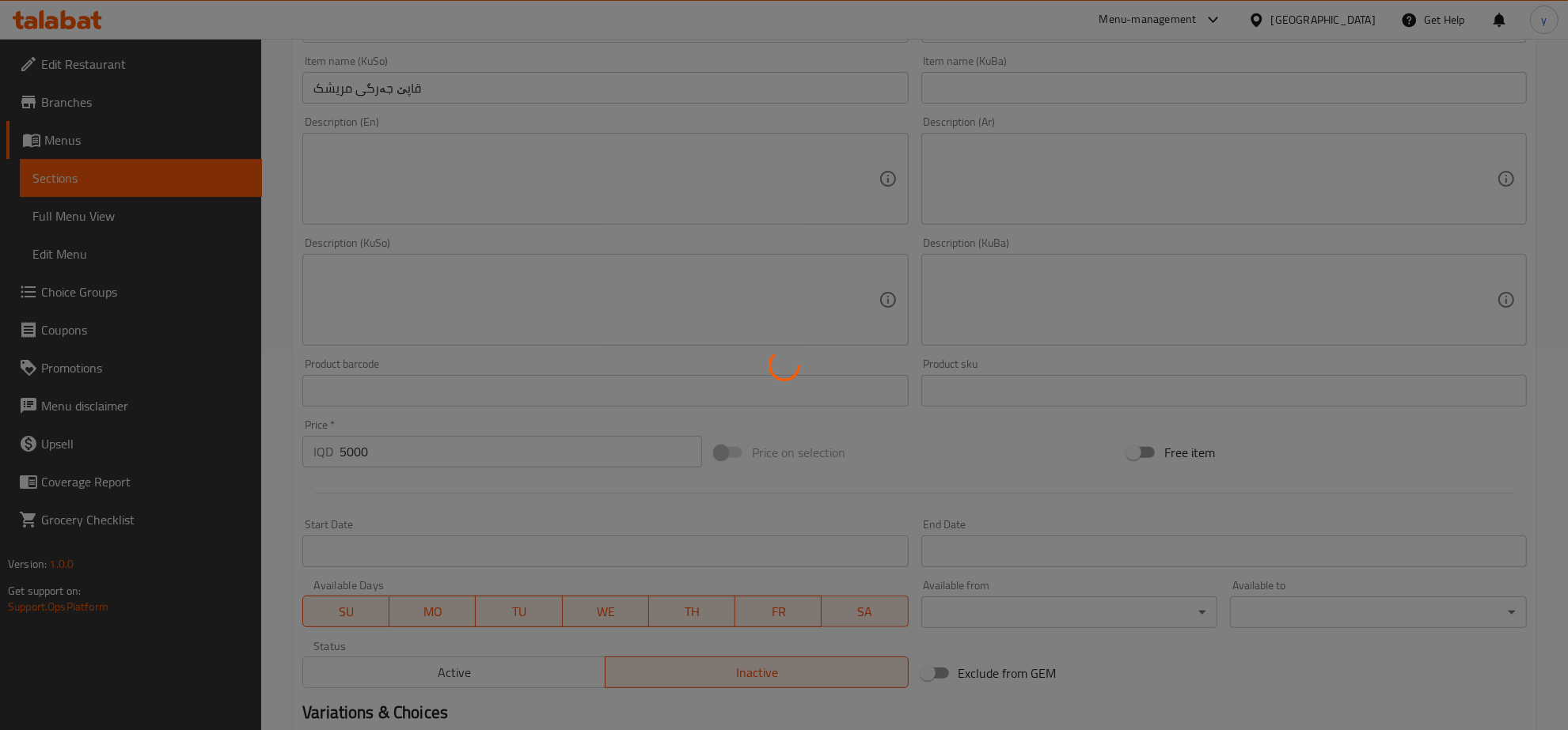
type input "0"
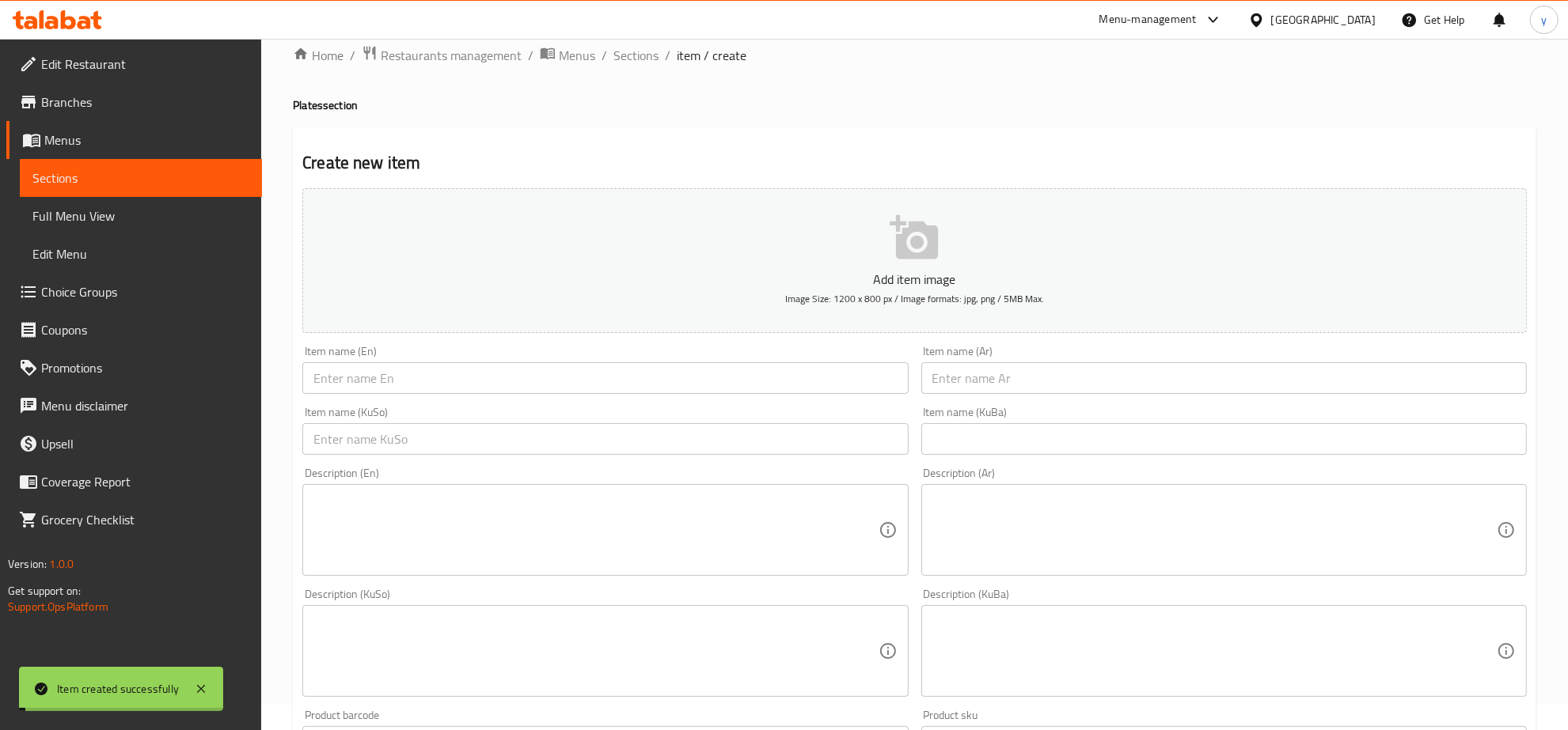
scroll to position [0, 0]
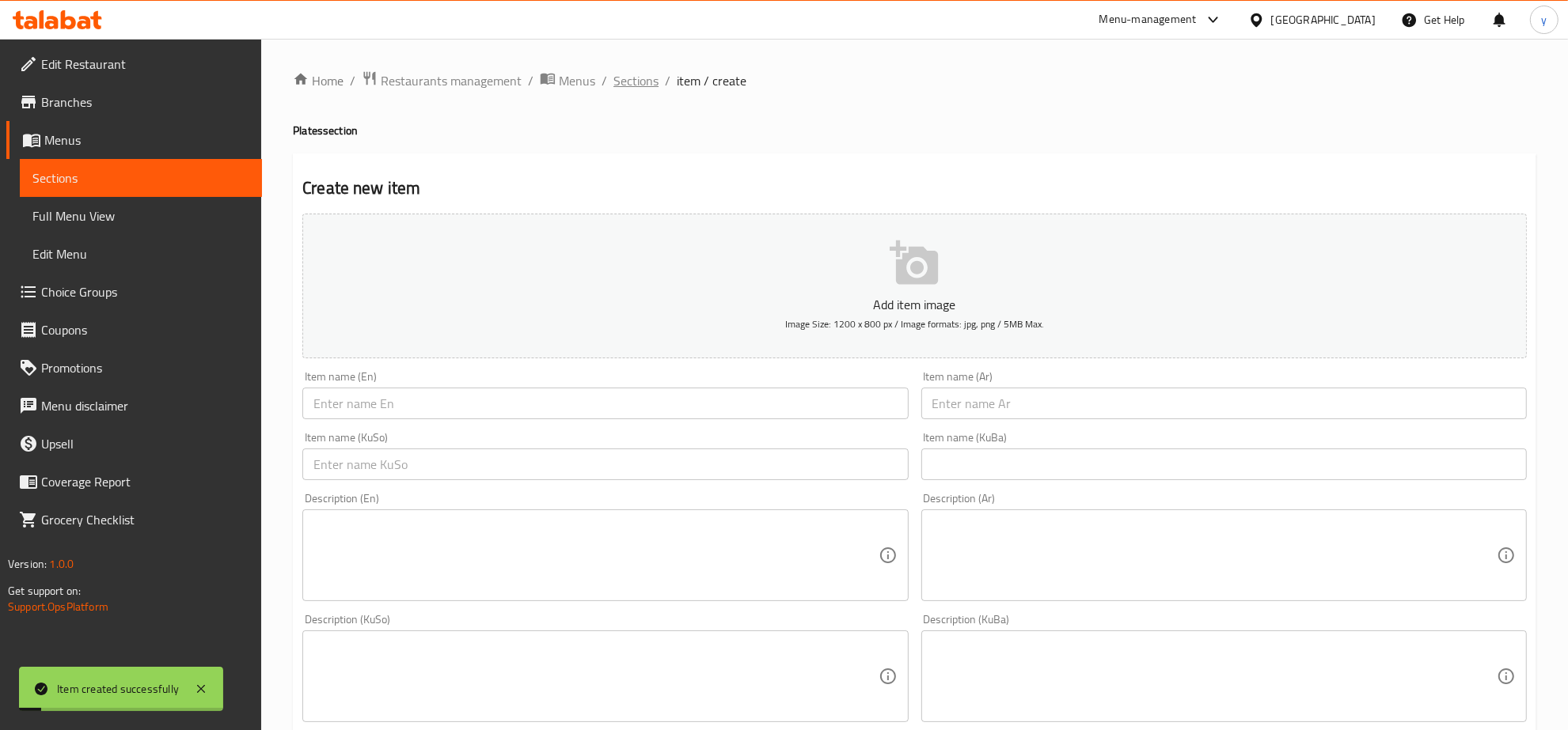
click at [642, 84] on span "Sections" at bounding box center [636, 81] width 45 height 19
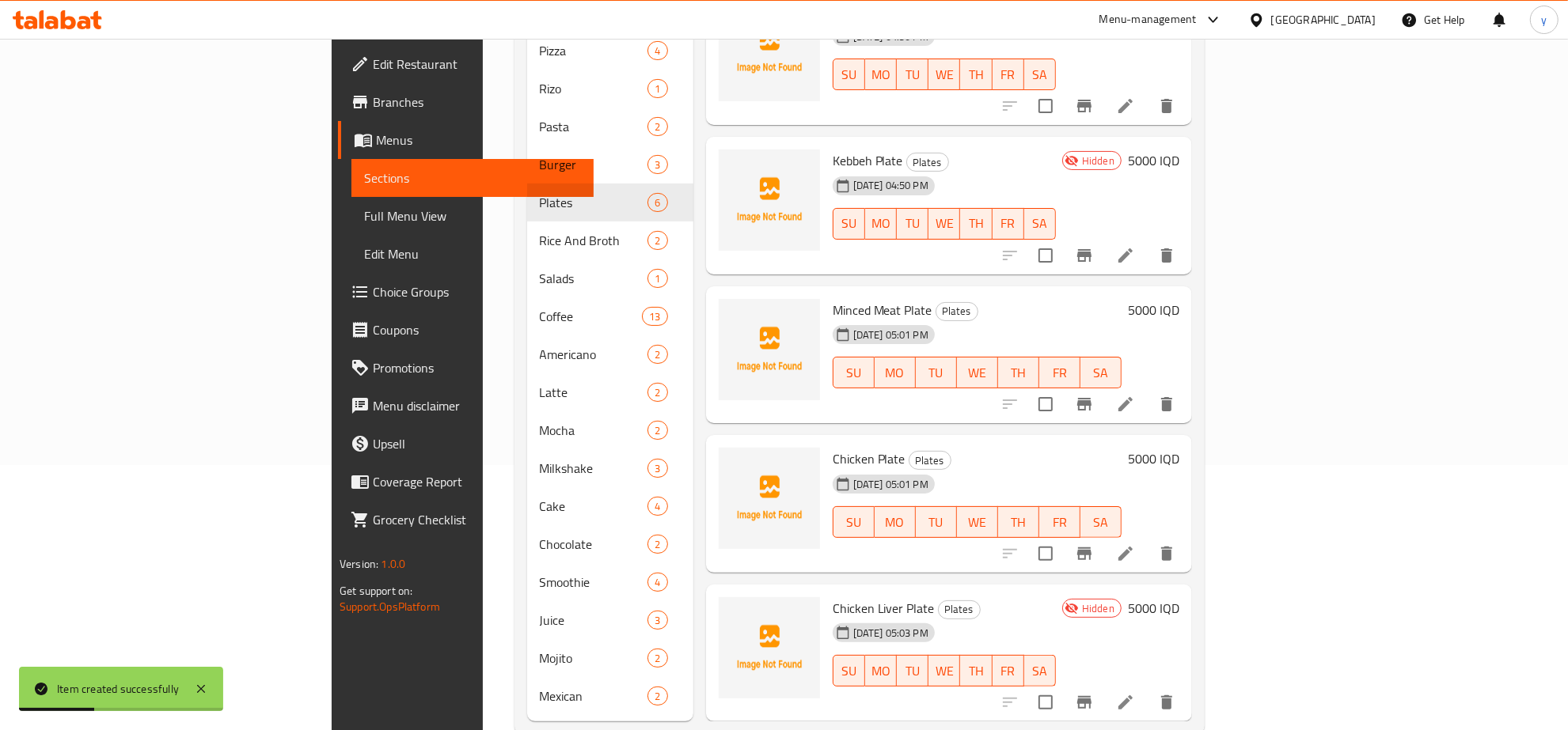
scroll to position [275, 0]
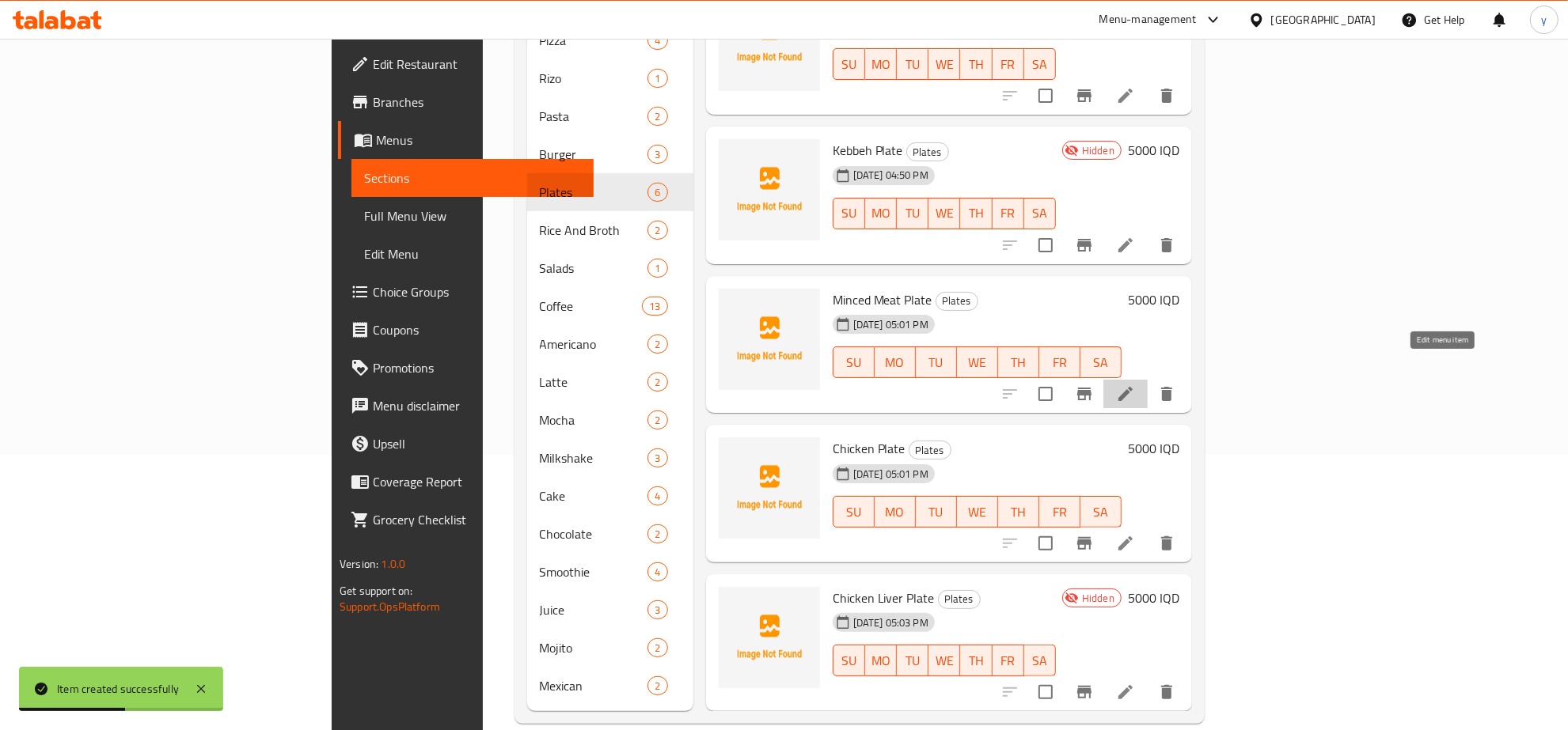
click at [1132, 387] on icon at bounding box center [1125, 393] width 14 height 14
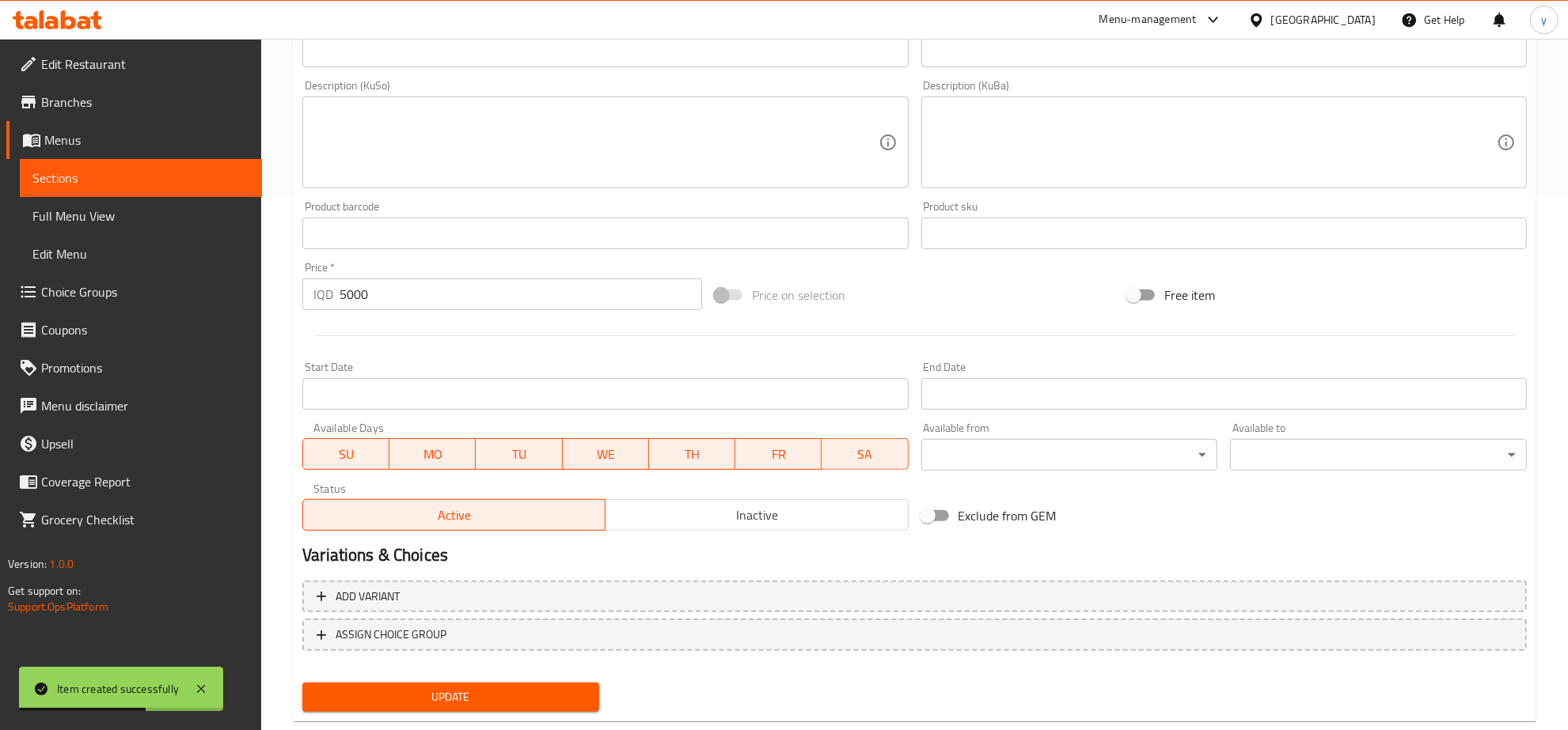
scroll to position [566, 0]
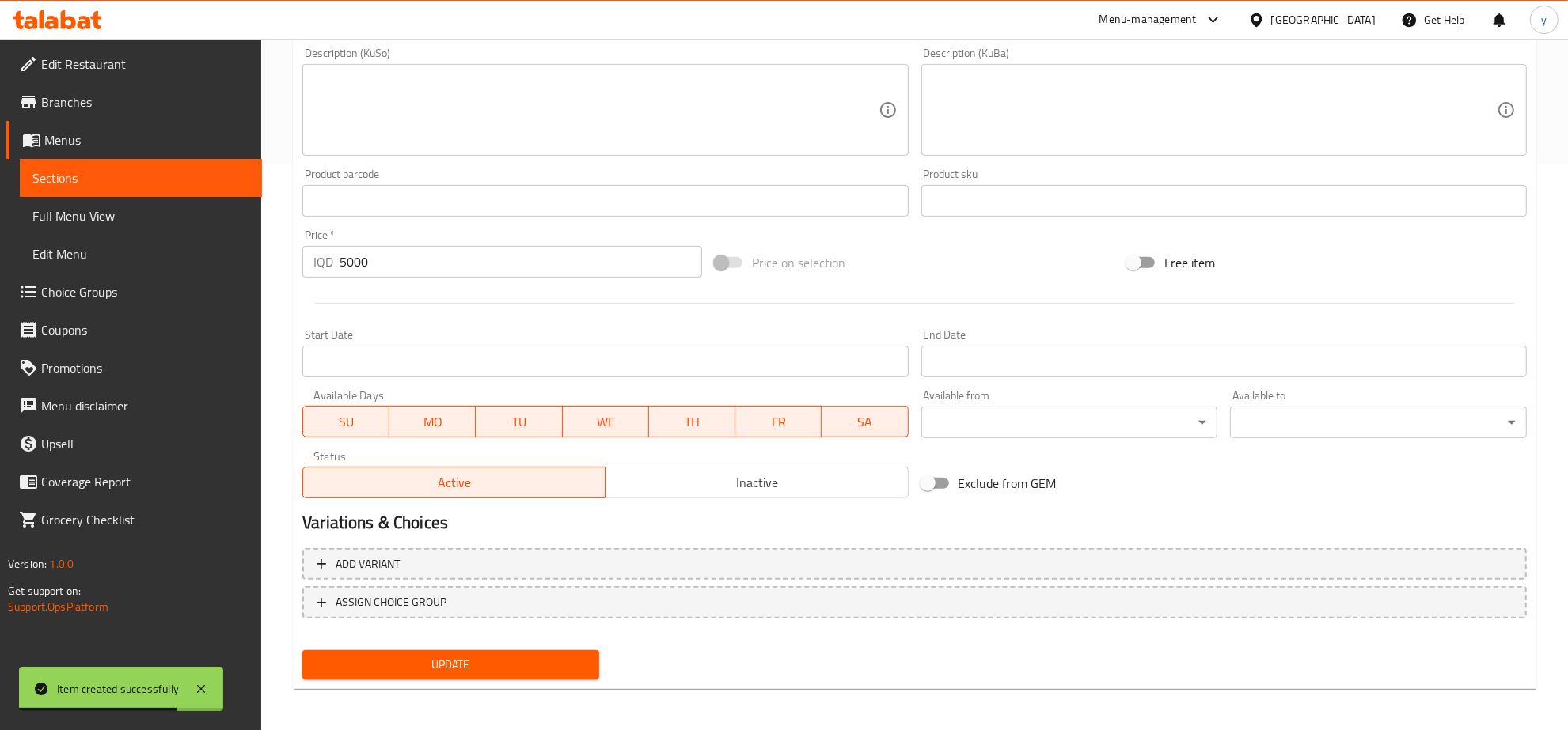
click at [713, 465] on div "Active Inactive" at bounding box center [604, 474] width 605 height 47
click at [677, 459] on div "Active Inactive" at bounding box center [604, 474] width 605 height 47
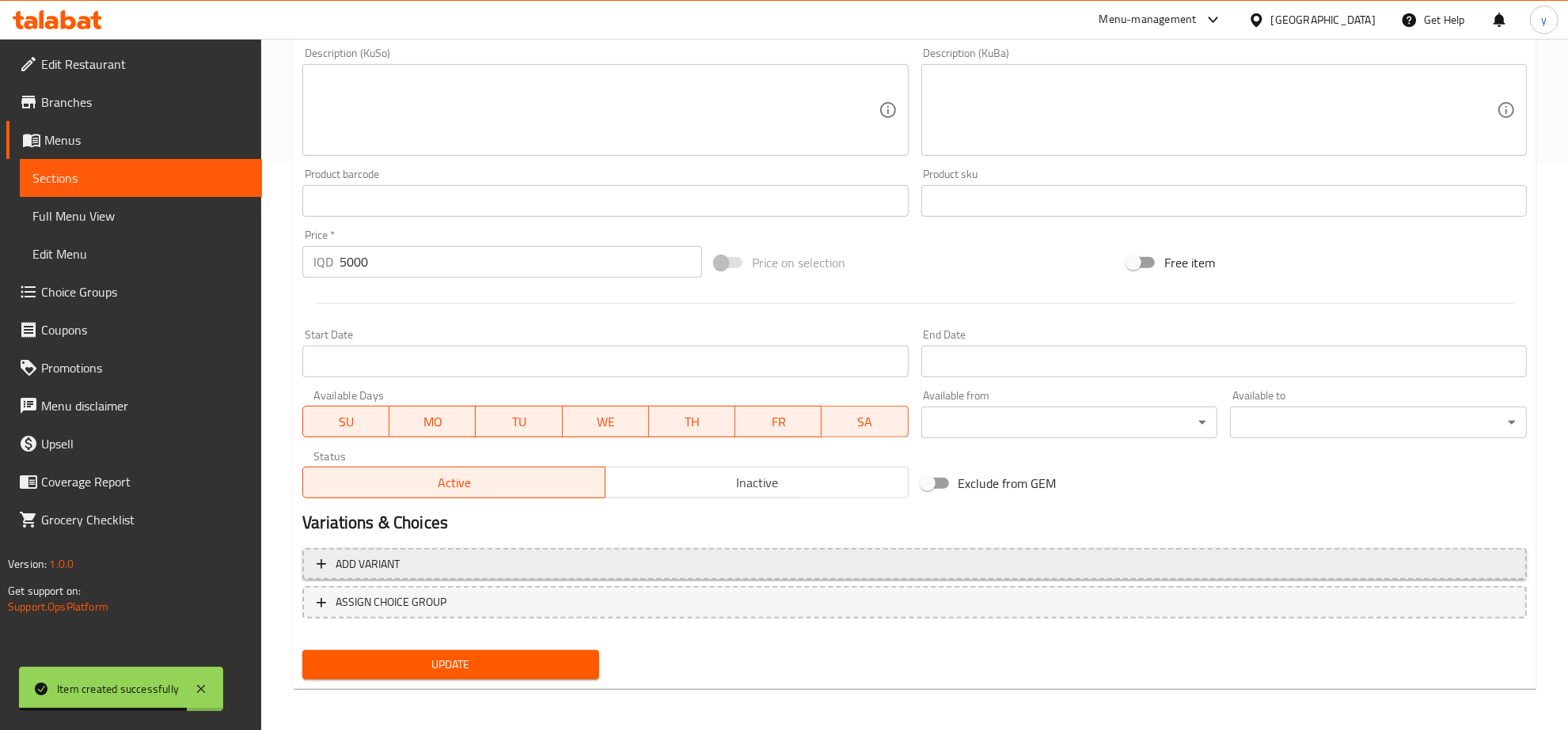
drag, startPoint x: 725, startPoint y: 579, endPoint x: 713, endPoint y: 563, distance: 20.0
click at [713, 565] on div "Add variant ASSIGN CHOICE GROUP" at bounding box center [915, 593] width 1237 height 103
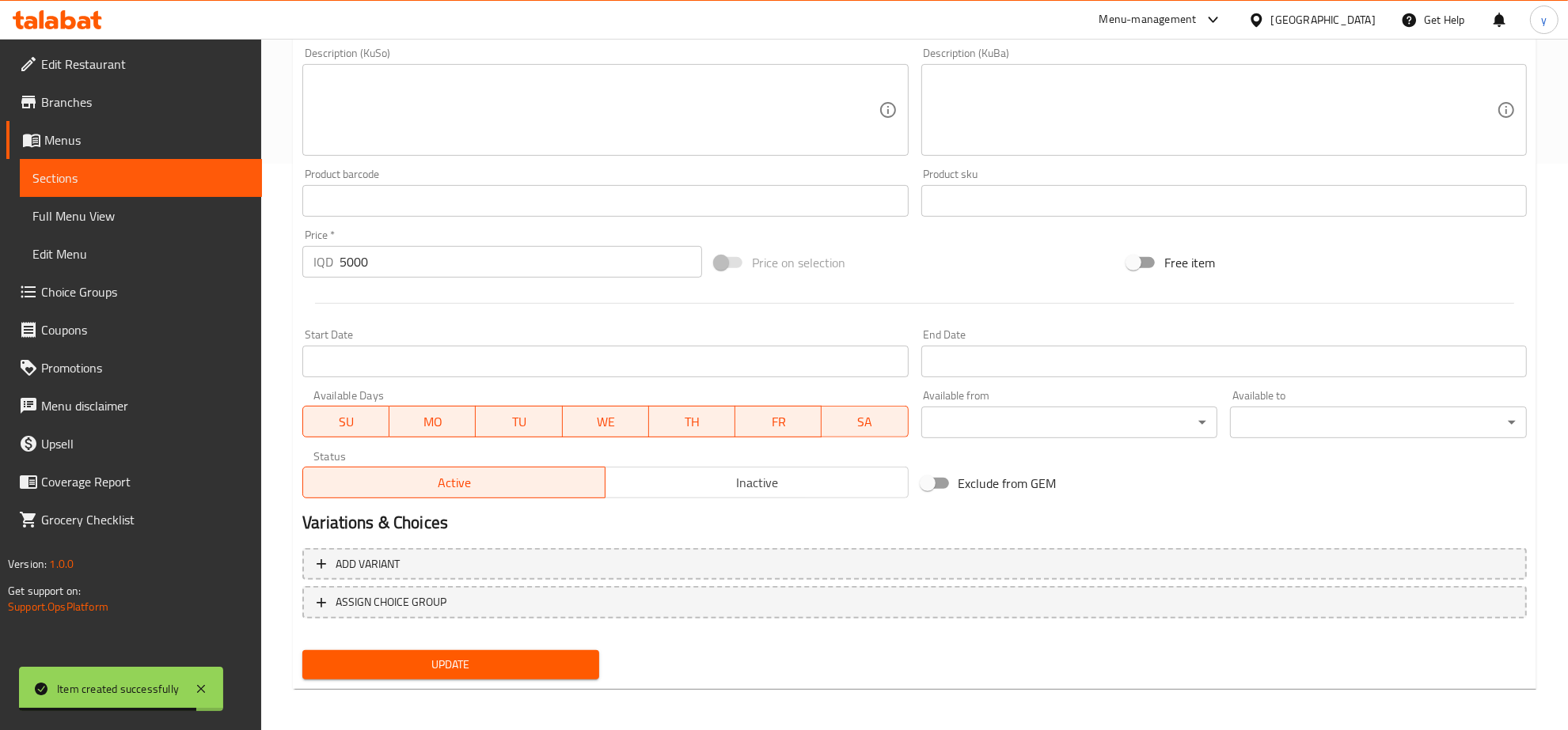
drag, startPoint x: 746, startPoint y: 496, endPoint x: 762, endPoint y: 522, distance: 30.5
click at [746, 473] on button "Inactive" at bounding box center [756, 482] width 303 height 32
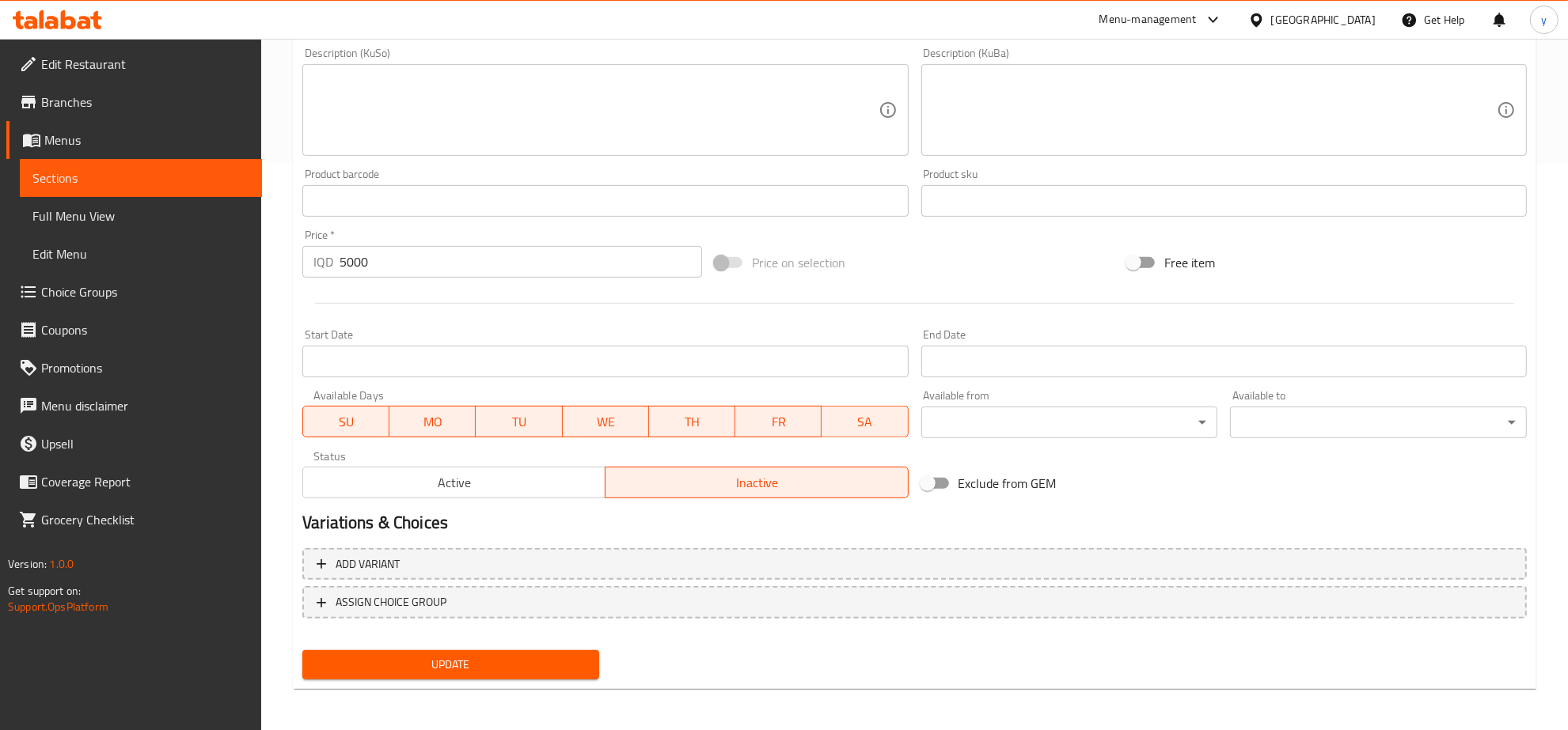
drag, startPoint x: 566, startPoint y: 702, endPoint x: 563, endPoint y: 689, distance: 13.3
click at [565, 697] on div "Home / Restaurants management / Menus / Sections / item / update Plates section…" at bounding box center [914, 103] width 1244 height 1198
click at [560, 657] on span "Update" at bounding box center [450, 665] width 271 height 20
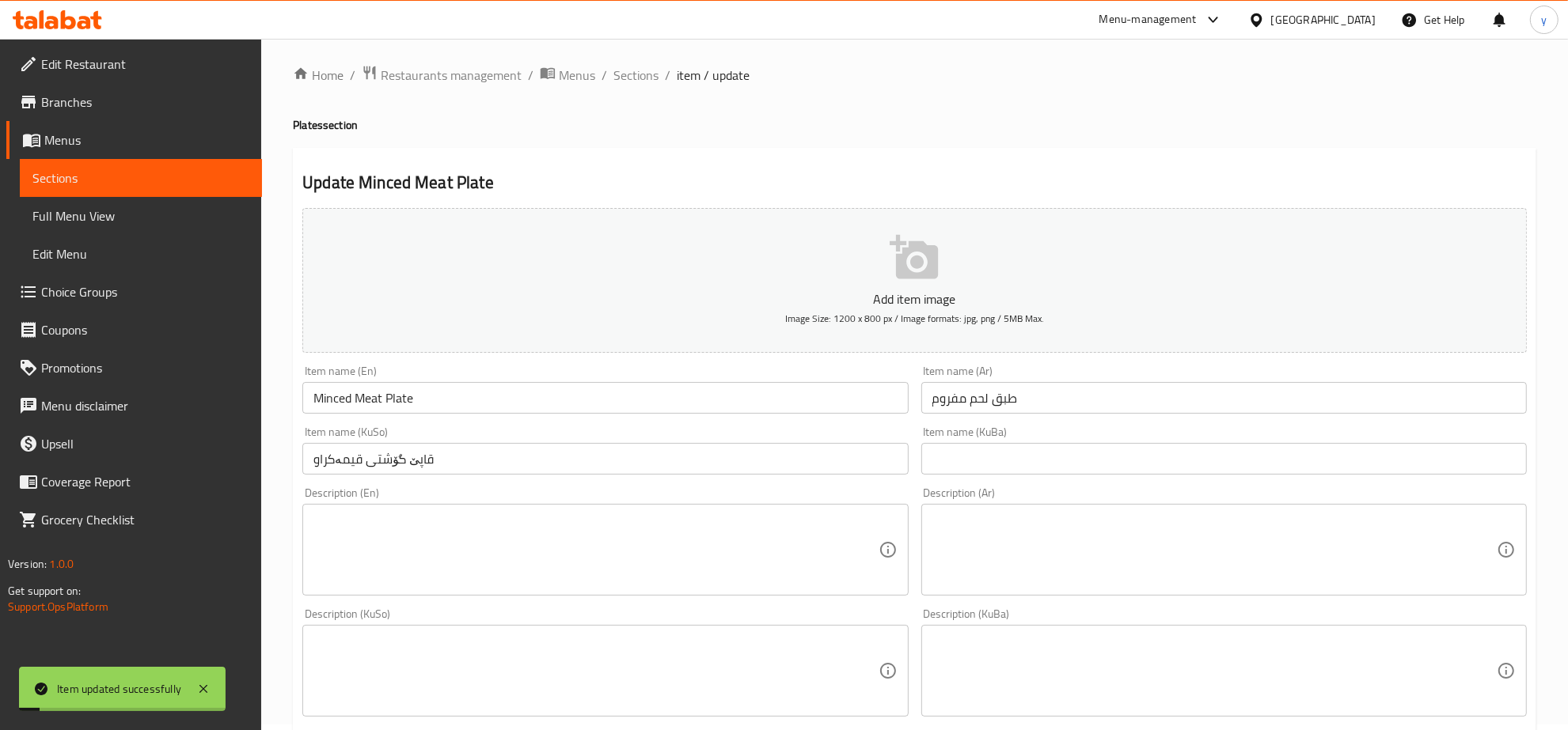
scroll to position [0, 0]
click at [622, 85] on span "Sections" at bounding box center [636, 81] width 45 height 19
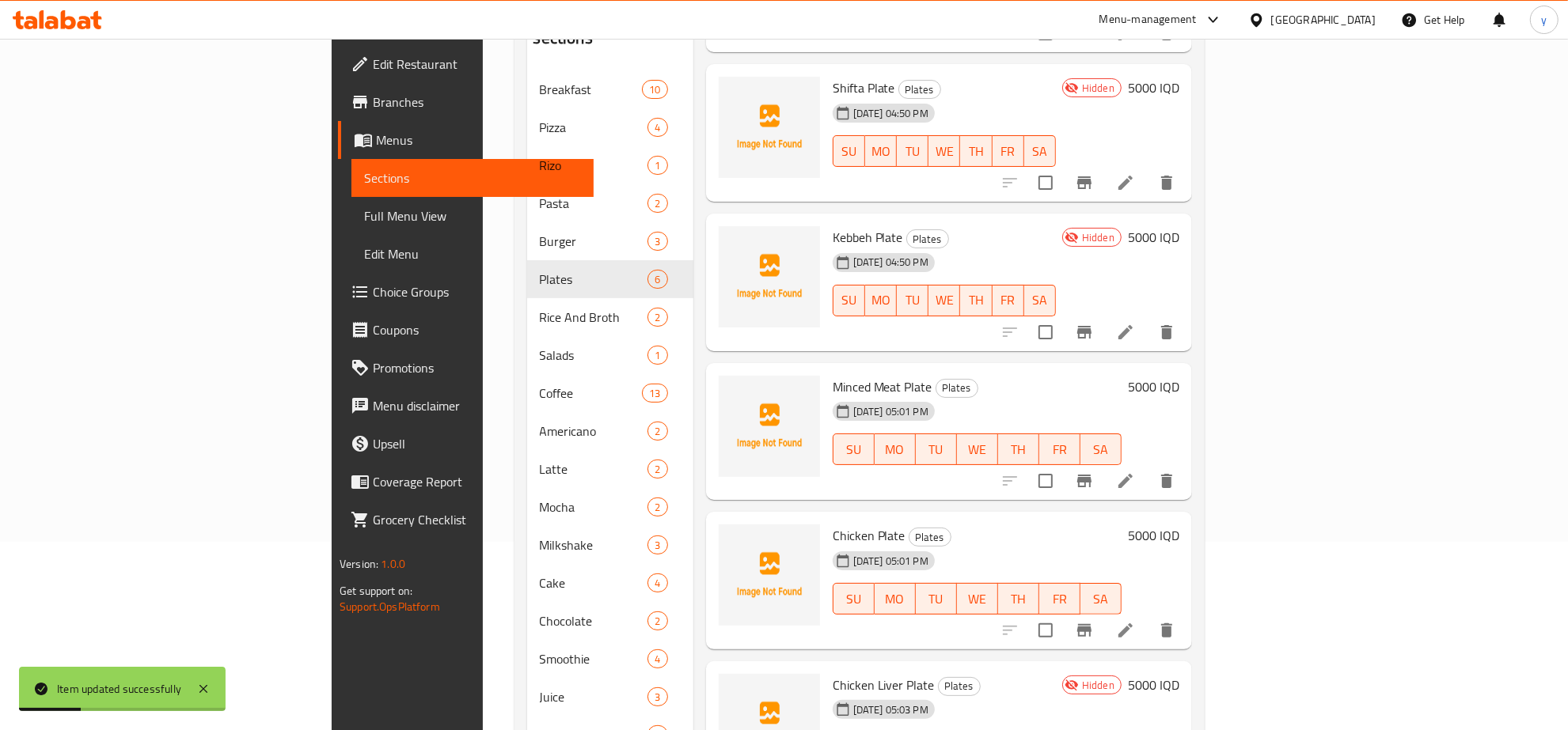
scroll to position [275, 0]
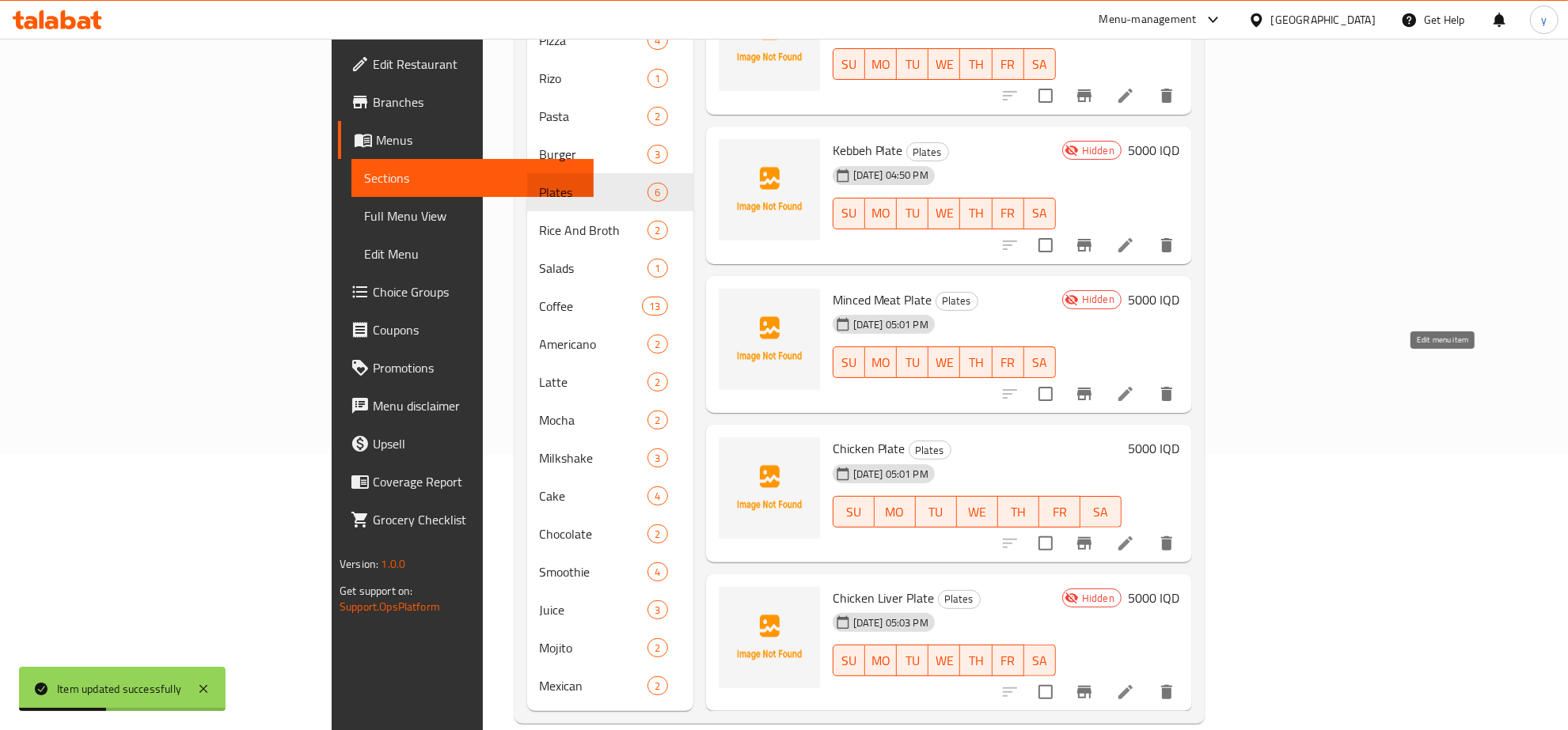
click at [1135, 385] on icon at bounding box center [1125, 394] width 19 height 19
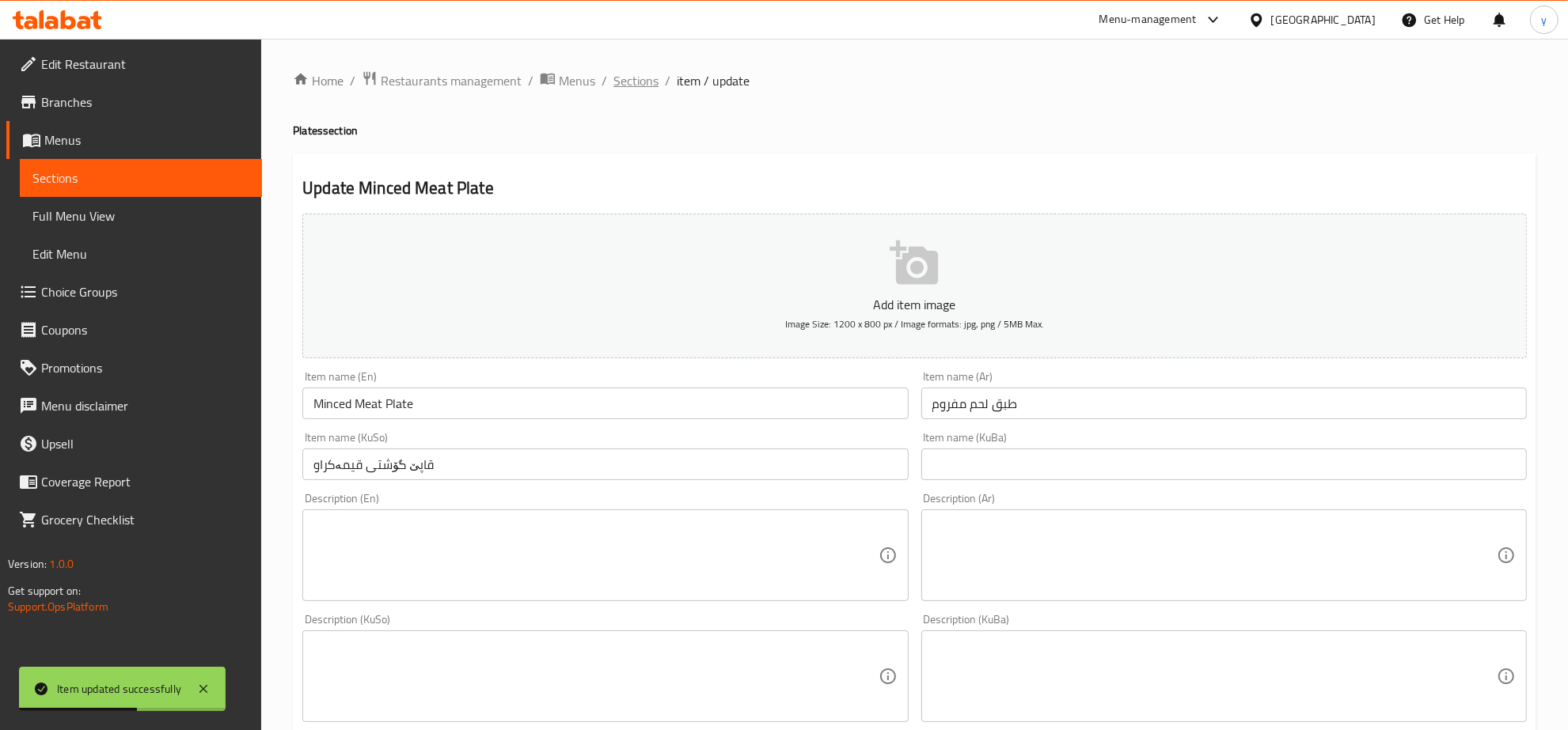
click at [627, 81] on span "Sections" at bounding box center [636, 81] width 45 height 19
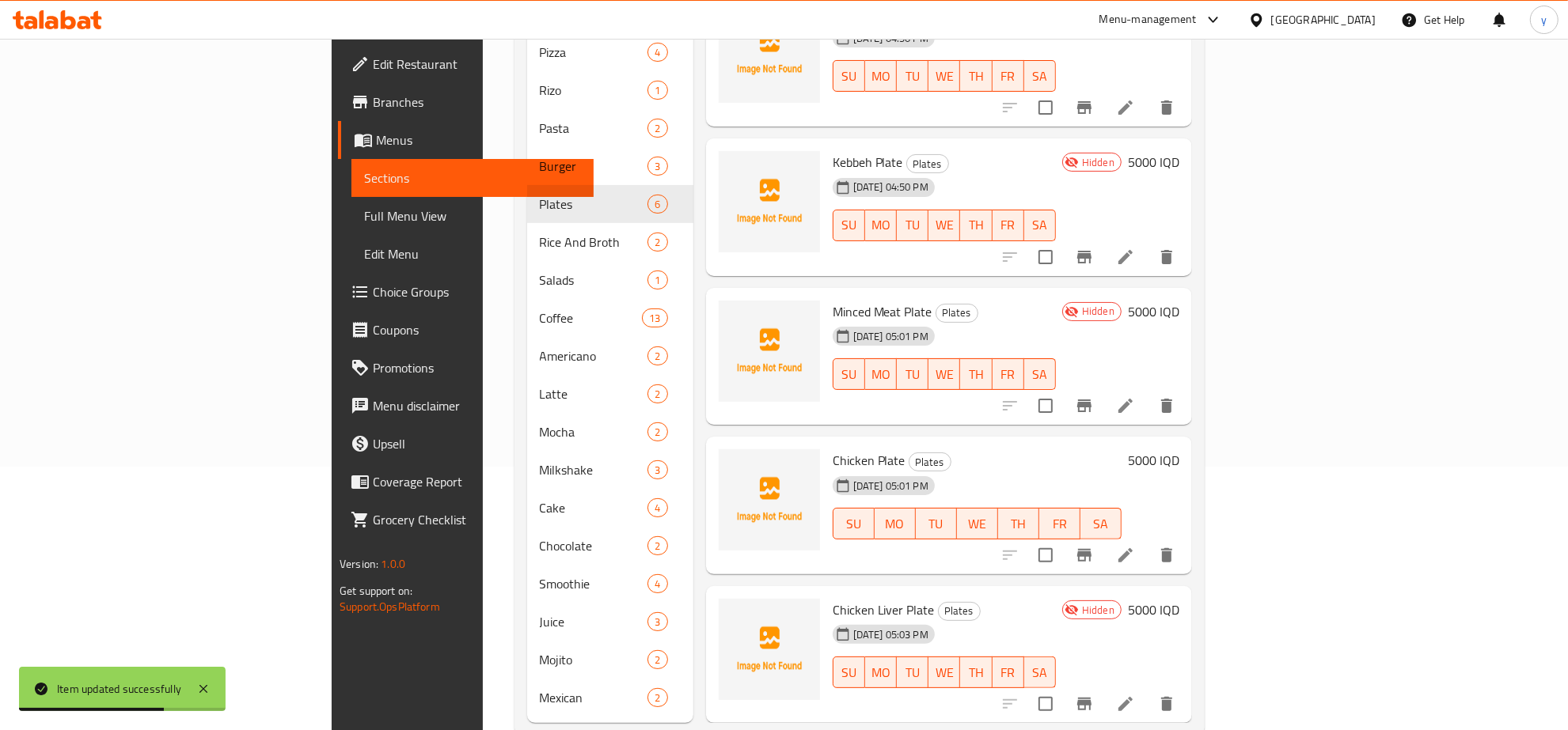
scroll to position [275, 0]
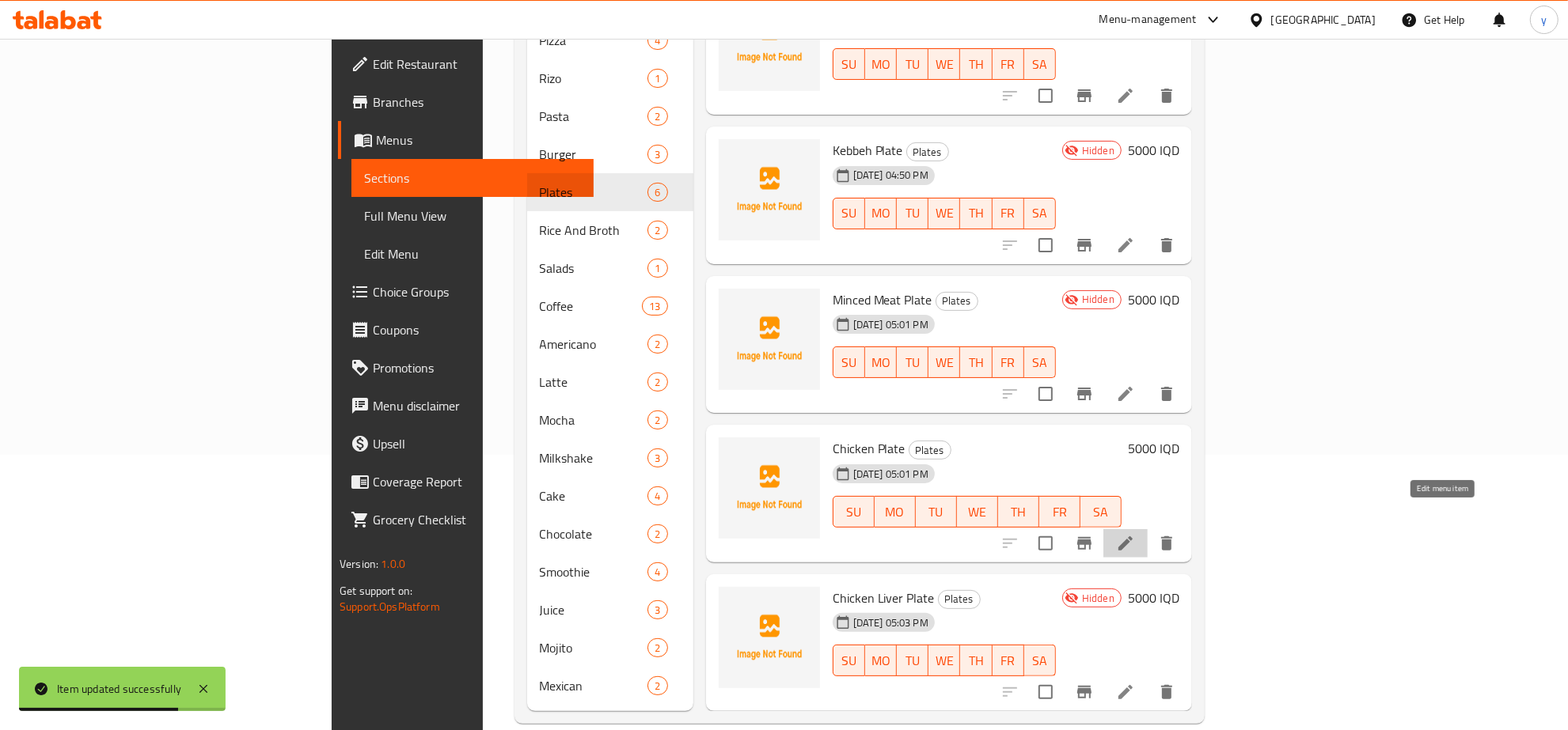
click at [1132, 537] on icon at bounding box center [1125, 543] width 14 height 14
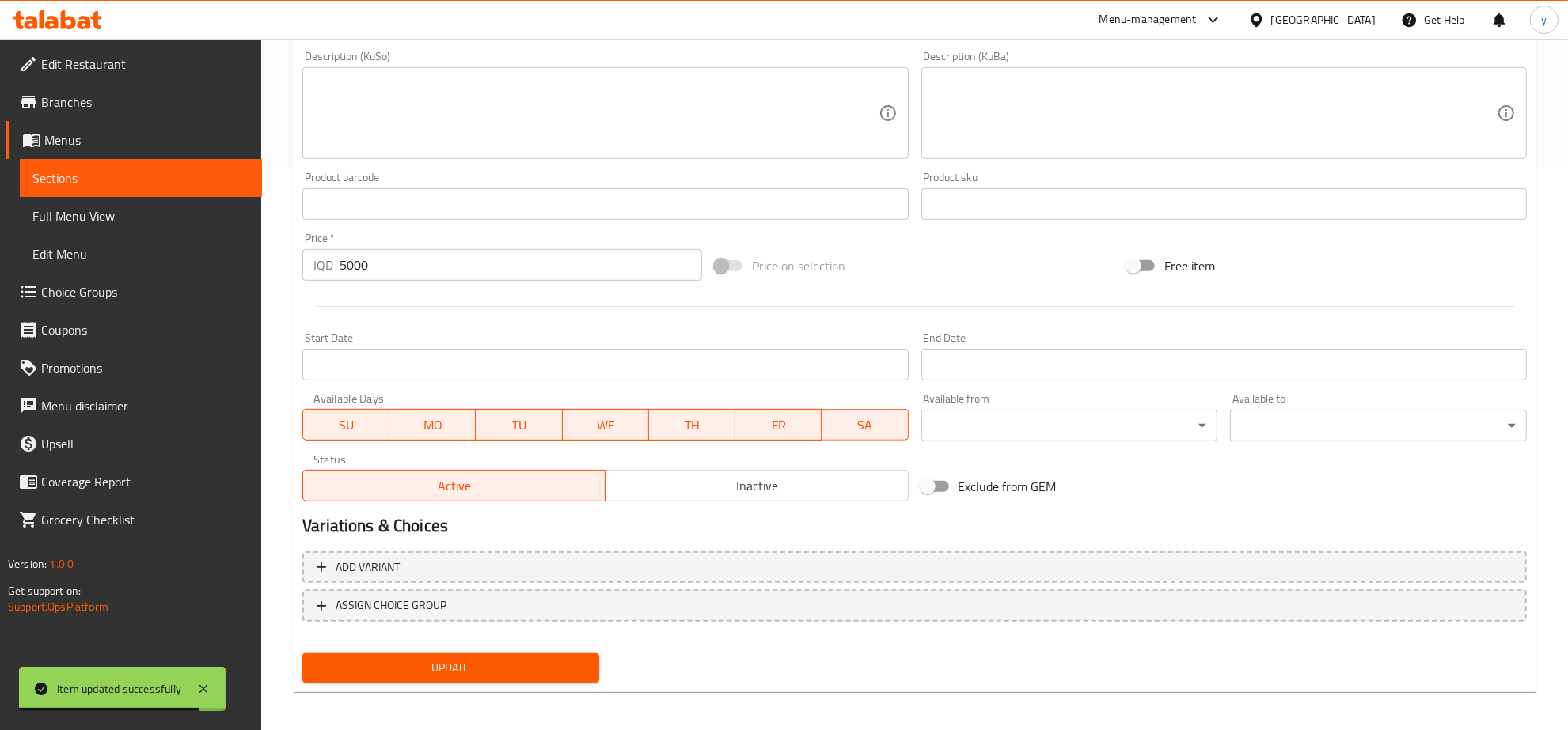
scroll to position [566, 0]
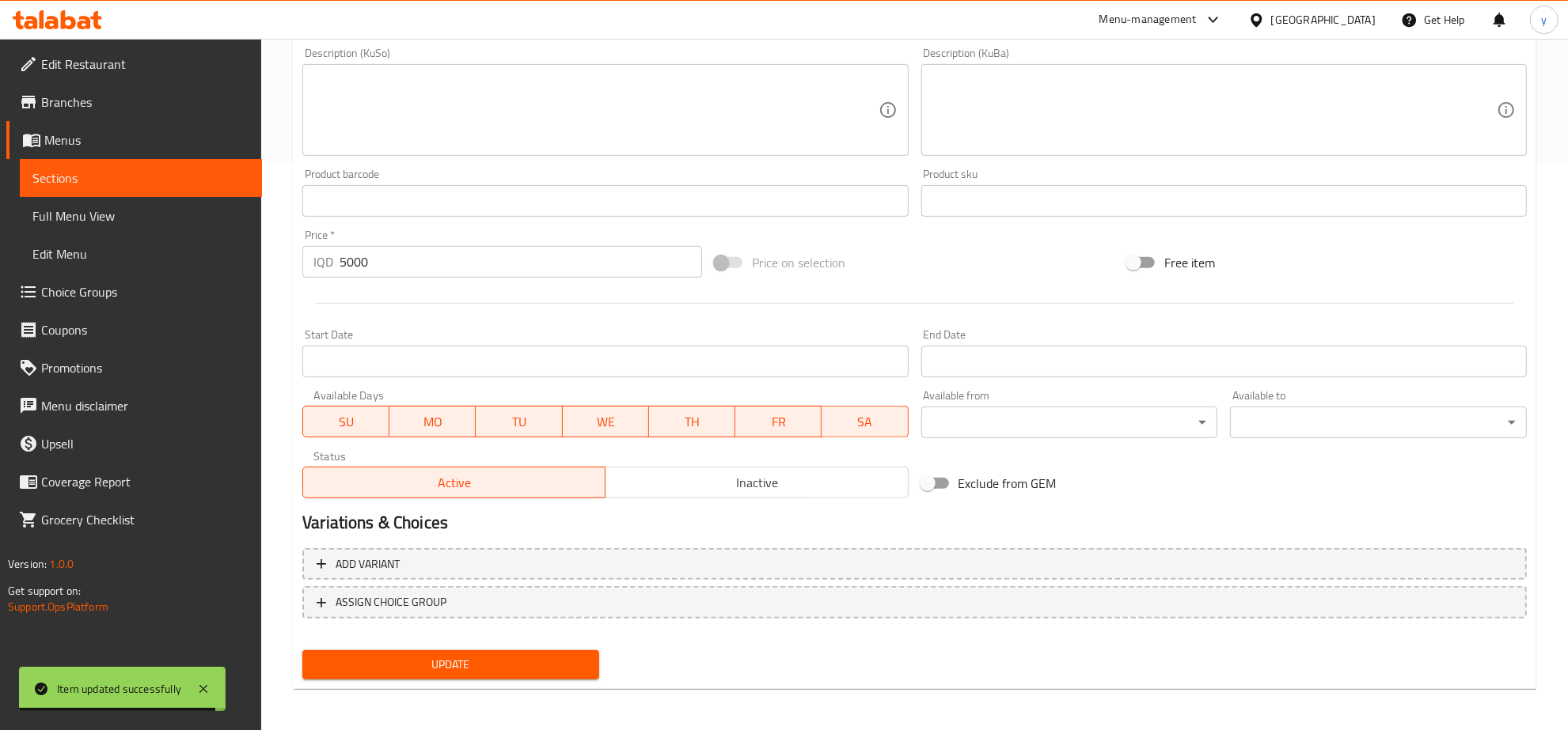
drag, startPoint x: 736, startPoint y: 468, endPoint x: 721, endPoint y: 507, distance: 41.8
click at [737, 469] on button "Inactive" at bounding box center [756, 482] width 303 height 32
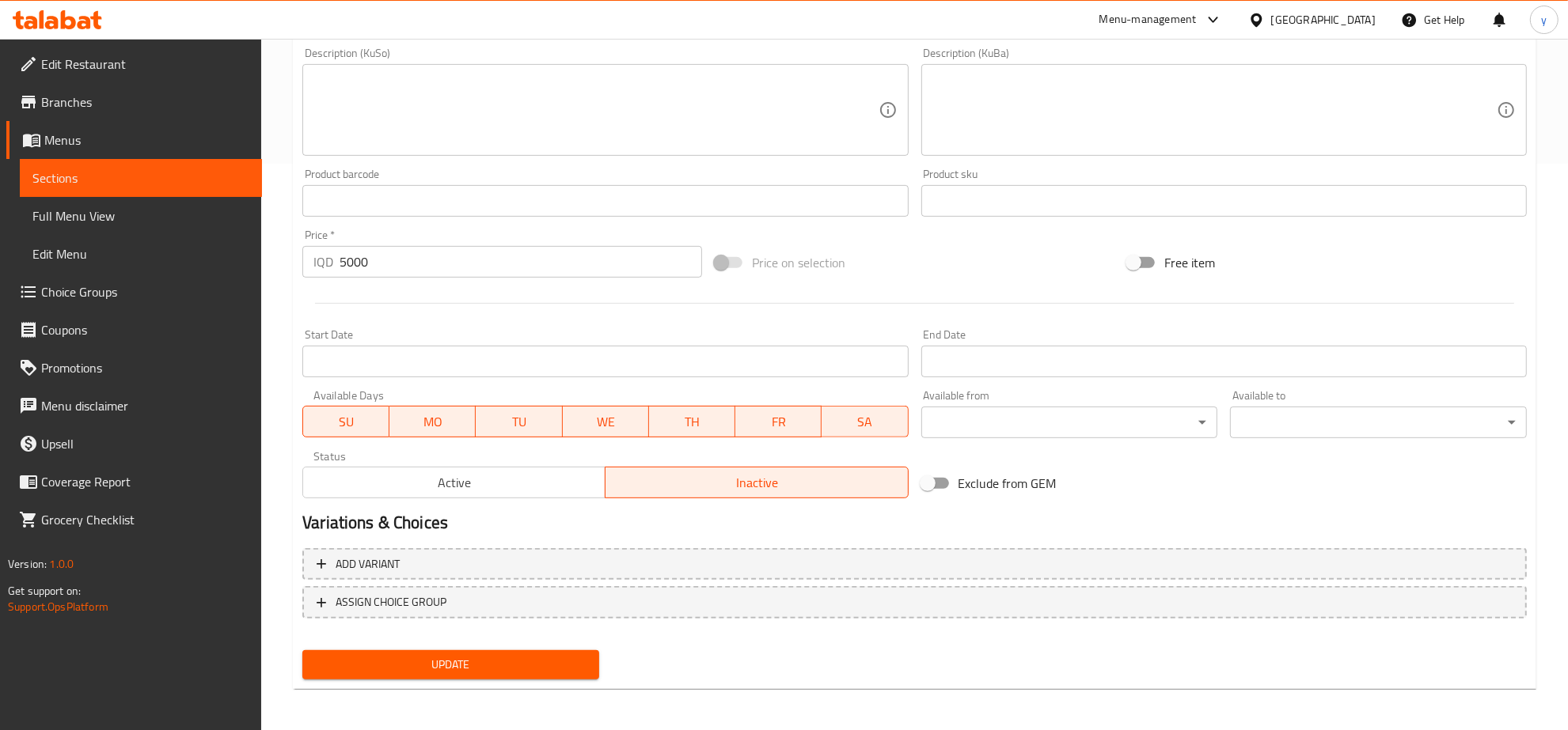
click at [516, 655] on span "Update" at bounding box center [450, 665] width 271 height 20
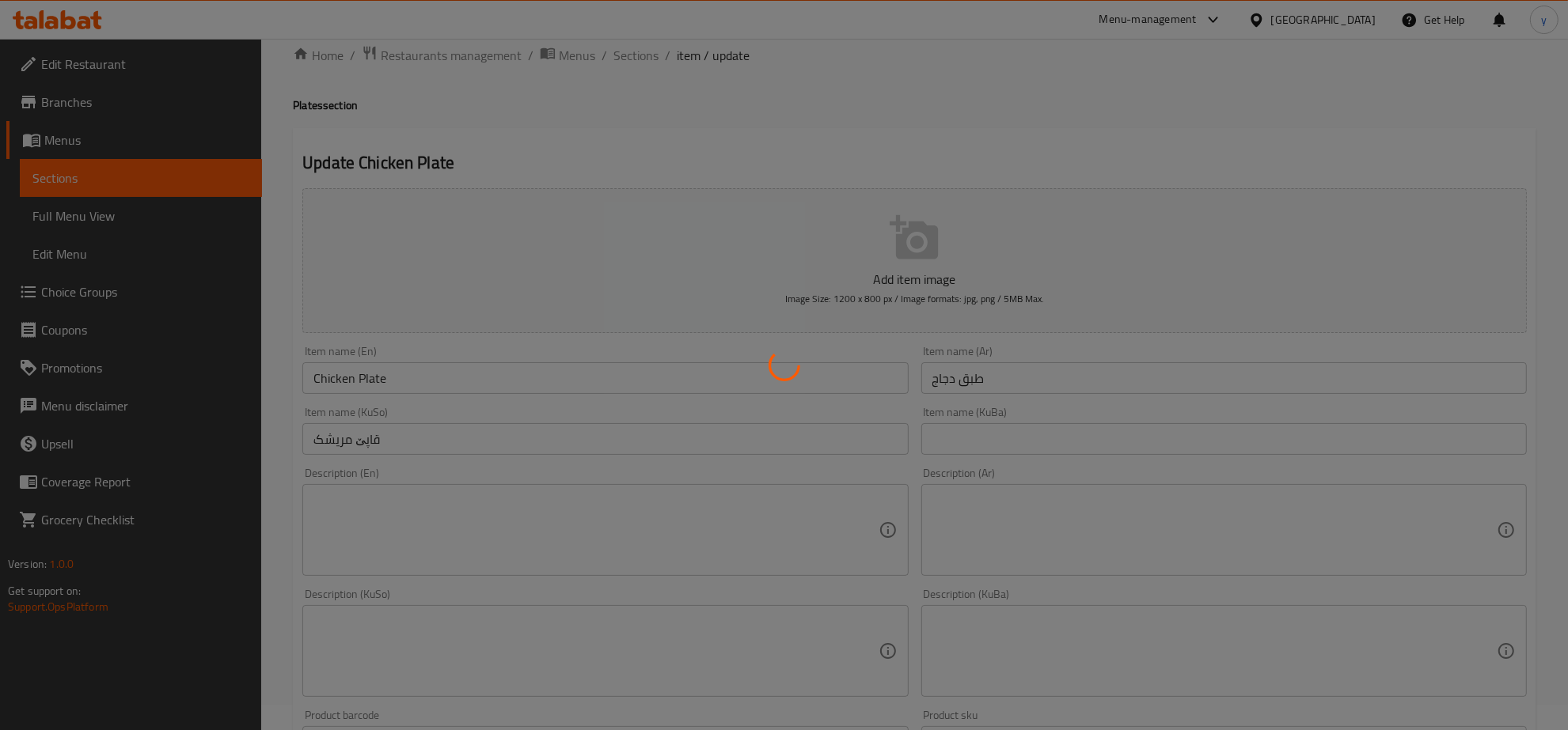
scroll to position [0, 0]
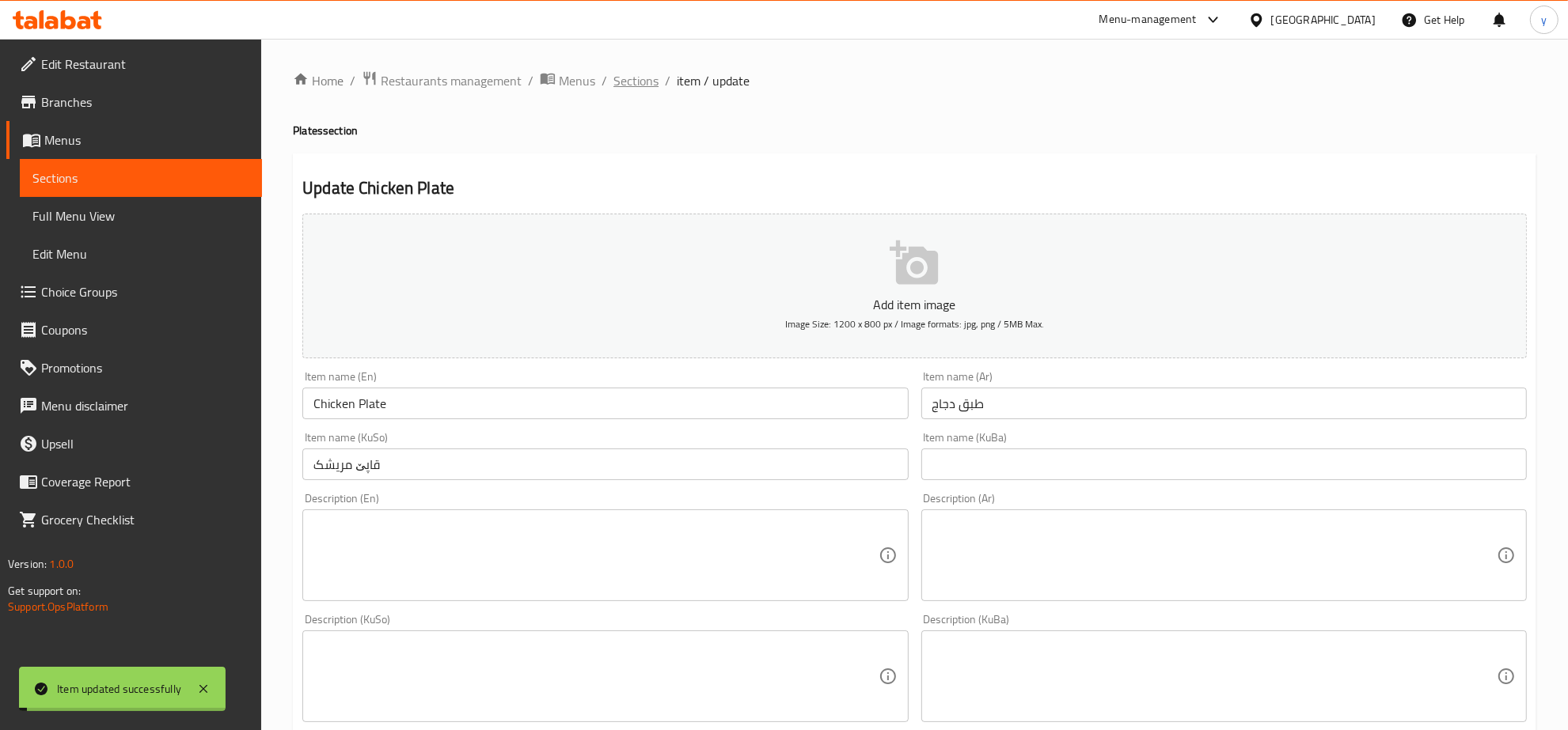
click at [614, 86] on span "Sections" at bounding box center [636, 81] width 45 height 19
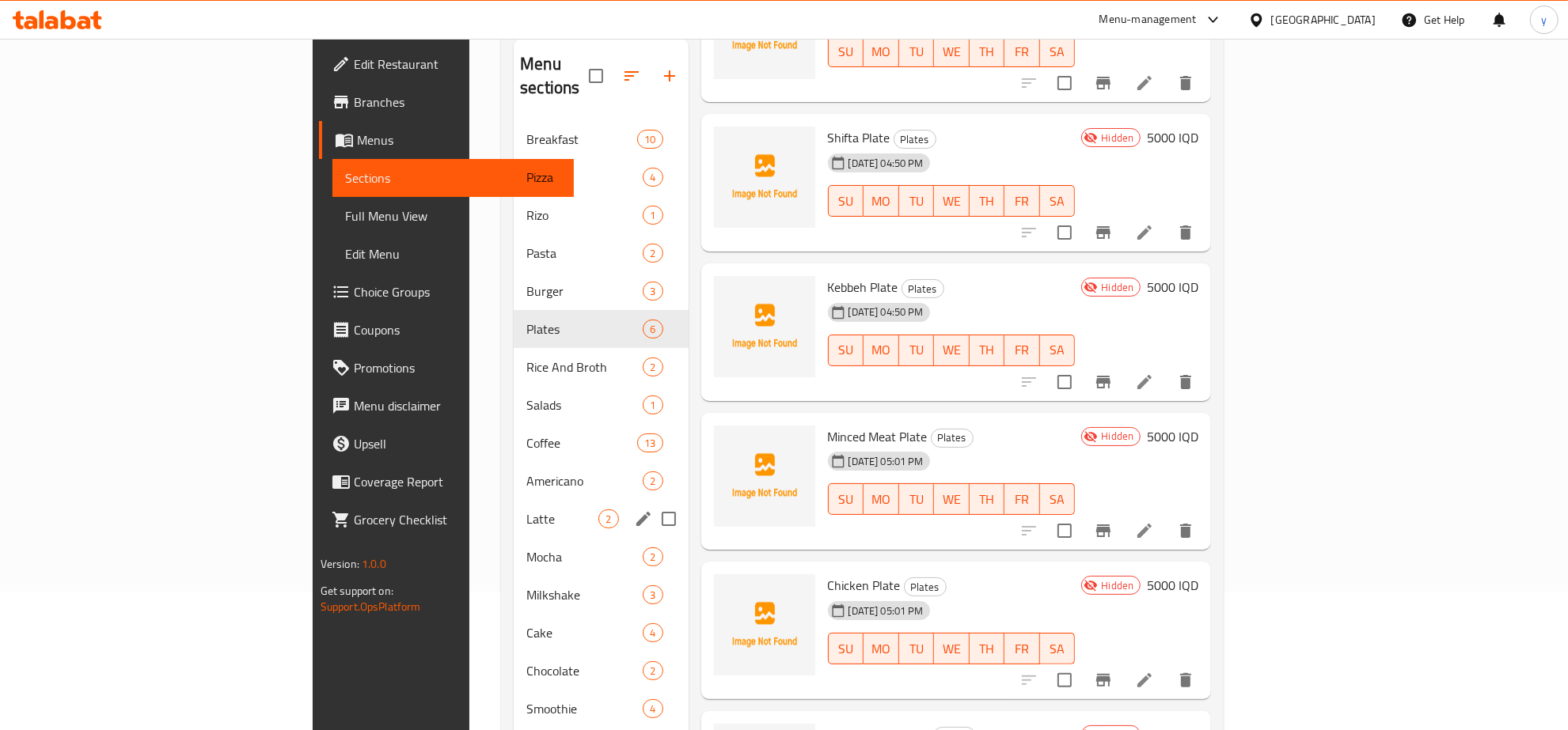
scroll to position [111, 0]
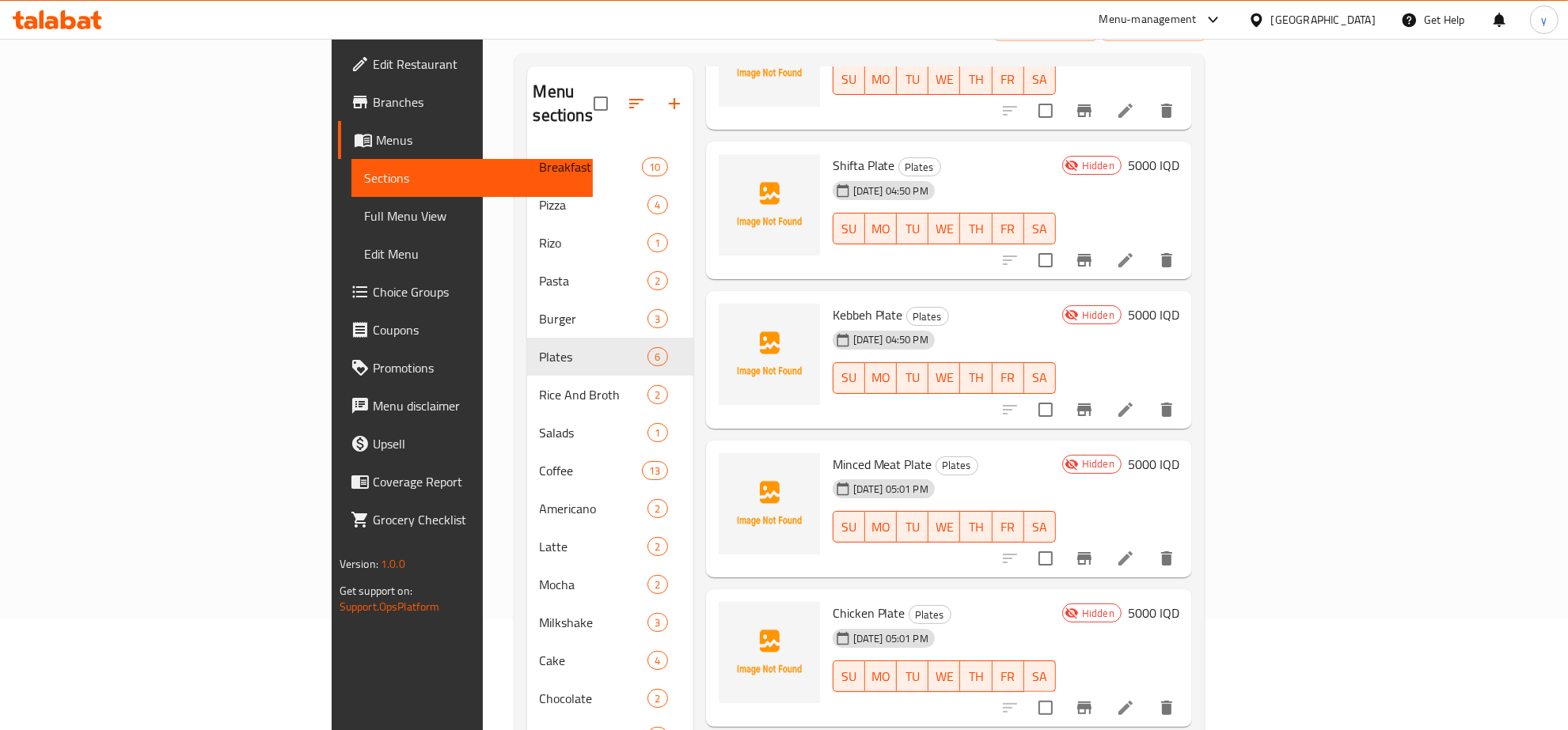
click at [364, 207] on span "Full Menu View" at bounding box center [471, 216] width 216 height 19
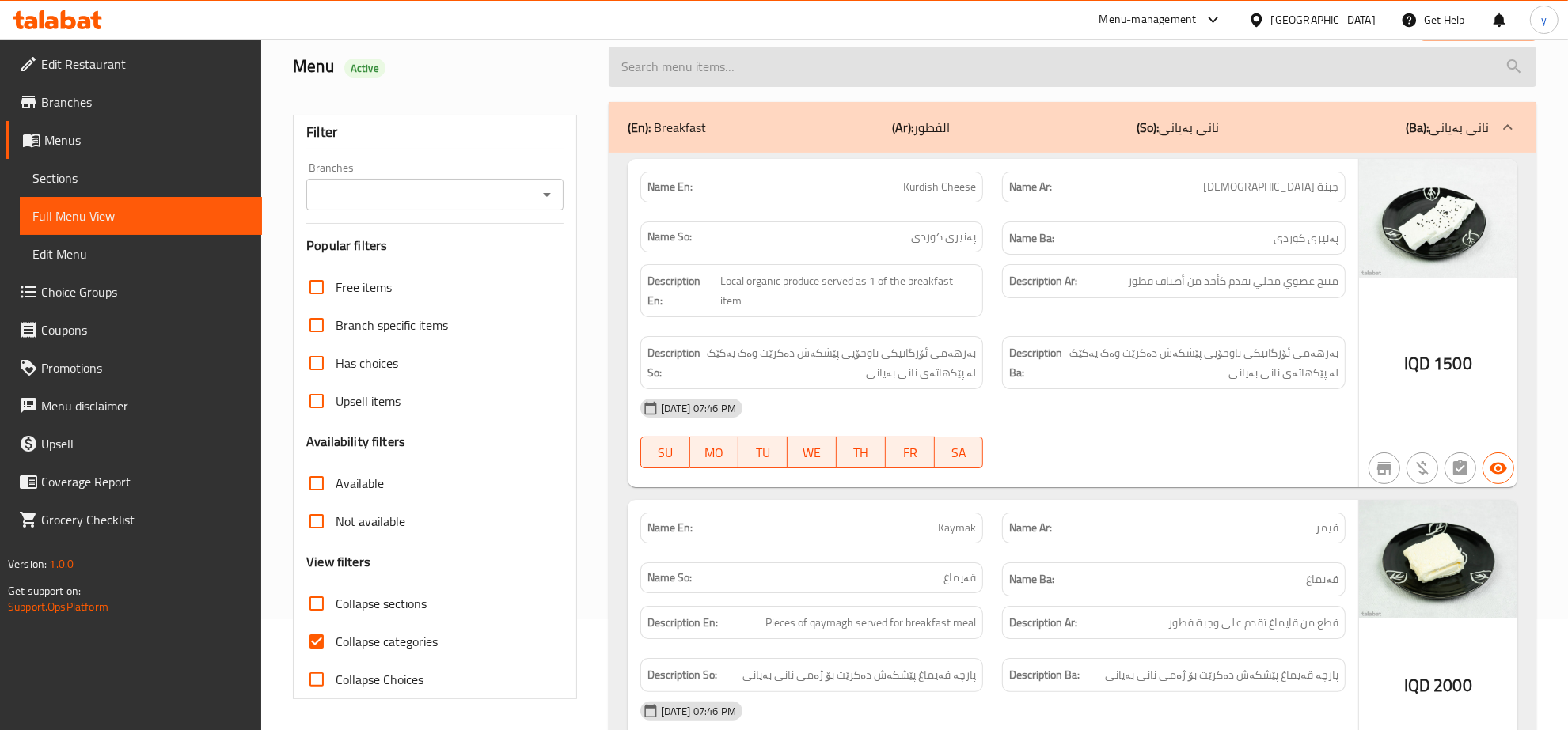
click at [806, 67] on input "search" at bounding box center [1073, 67] width 927 height 40
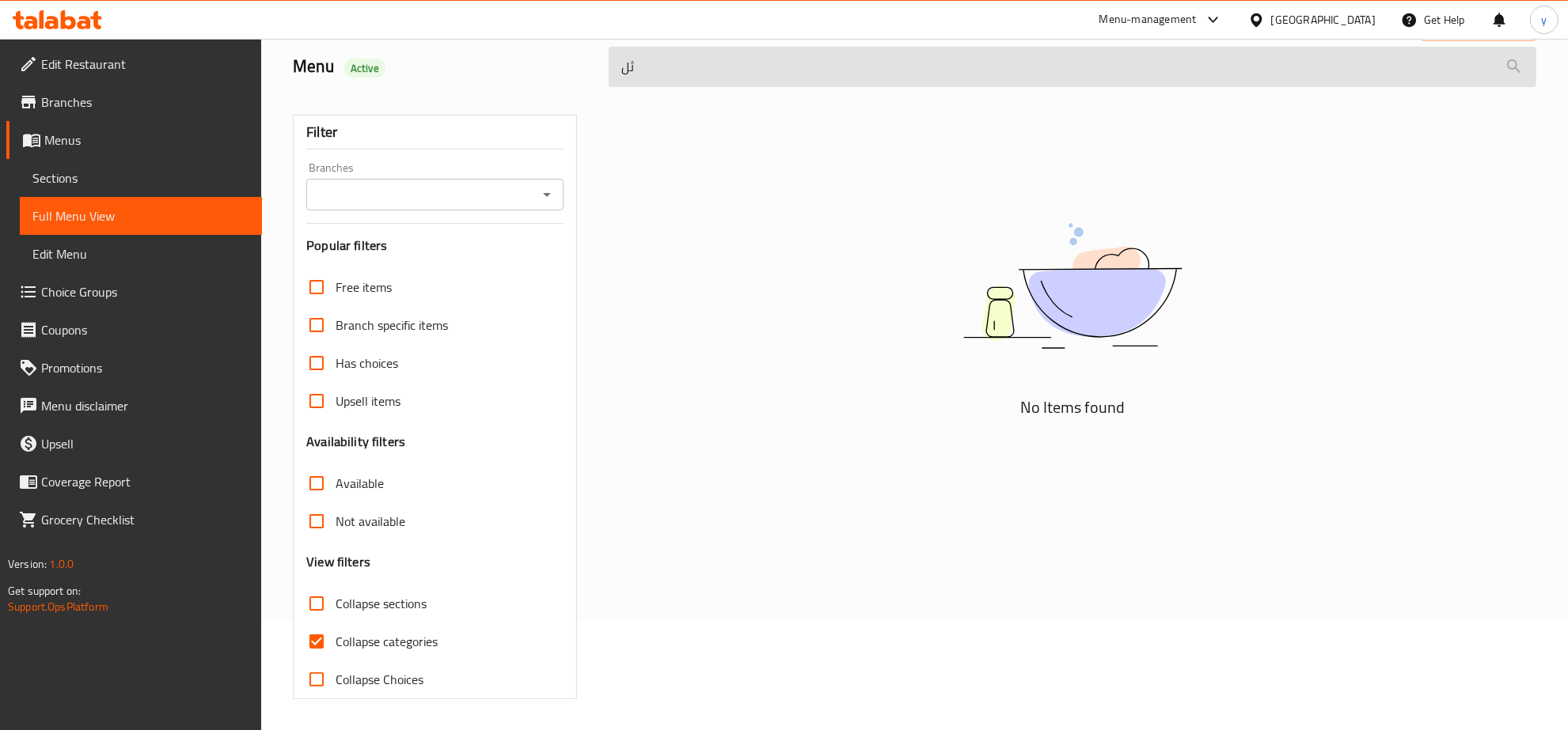
type input "ث"
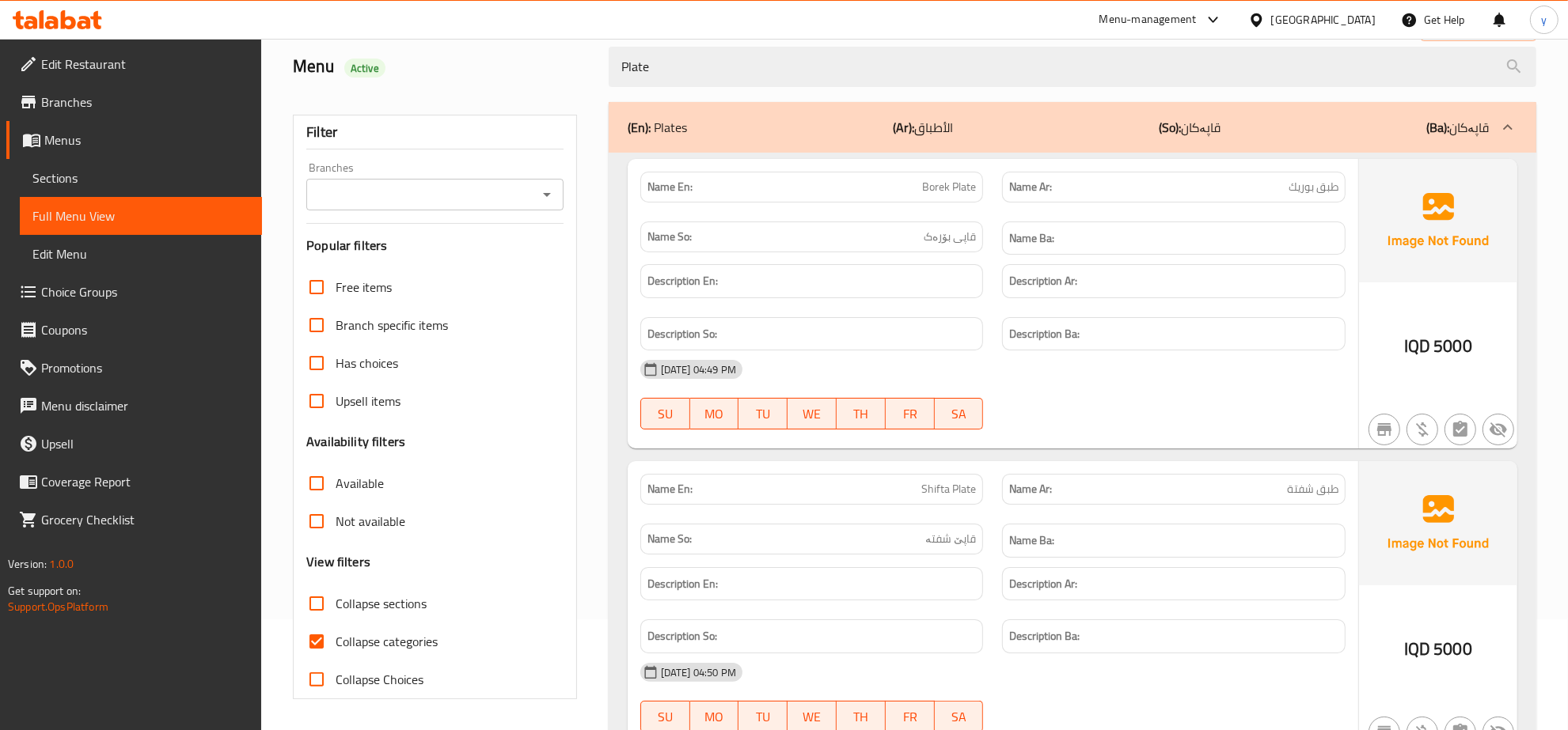
click at [536, 194] on button "Open" at bounding box center [546, 194] width 22 height 22
type input "Plate"
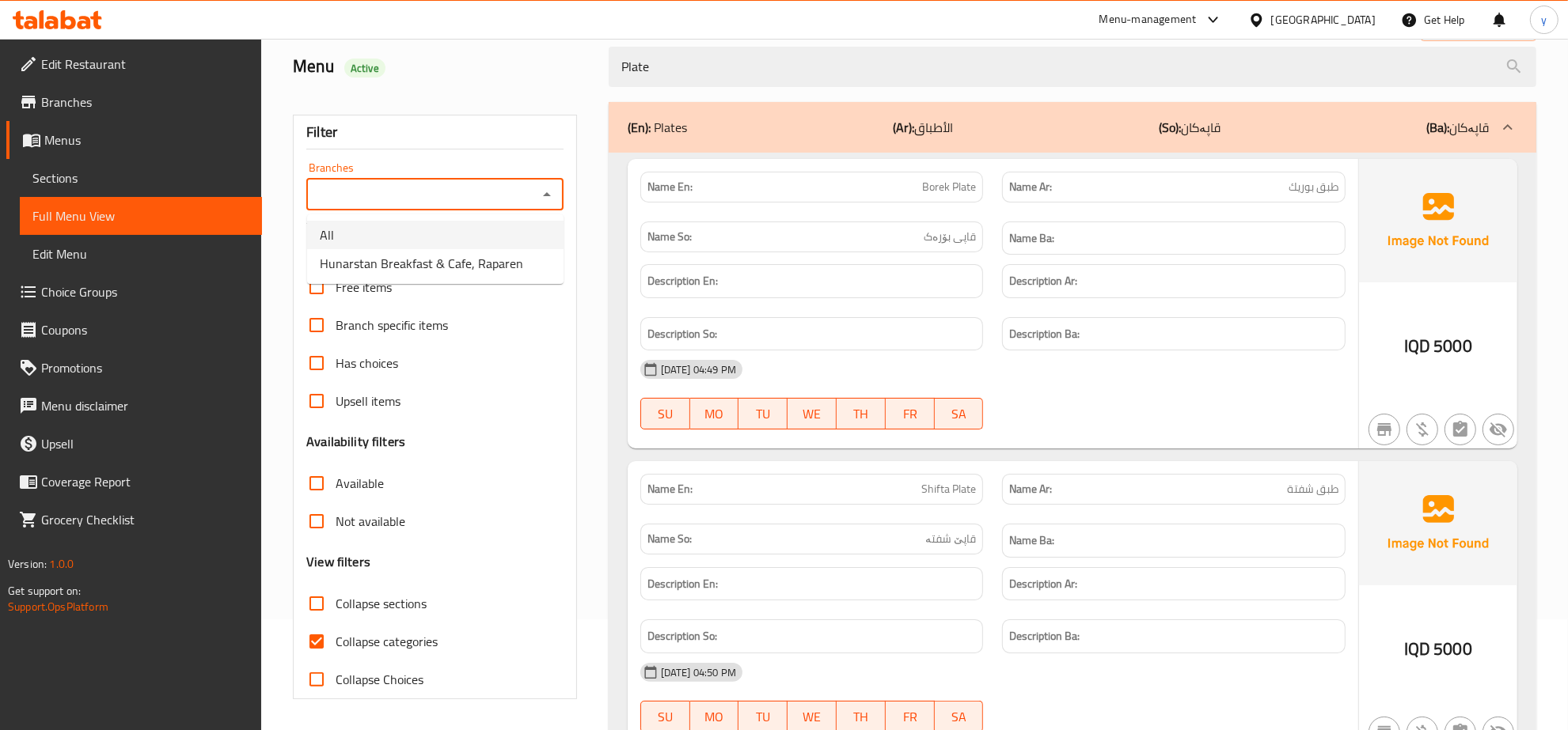
click at [451, 248] on ul "All Hunarstan Breakfast & Cafe, Raparen" at bounding box center [435, 249] width 257 height 69
click at [457, 254] on span "Hunarstan Breakfast & Cafe, Raparen" at bounding box center [420, 264] width 203 height 19
type input "Hunarstan Breakfast & Cafe, Raparen"
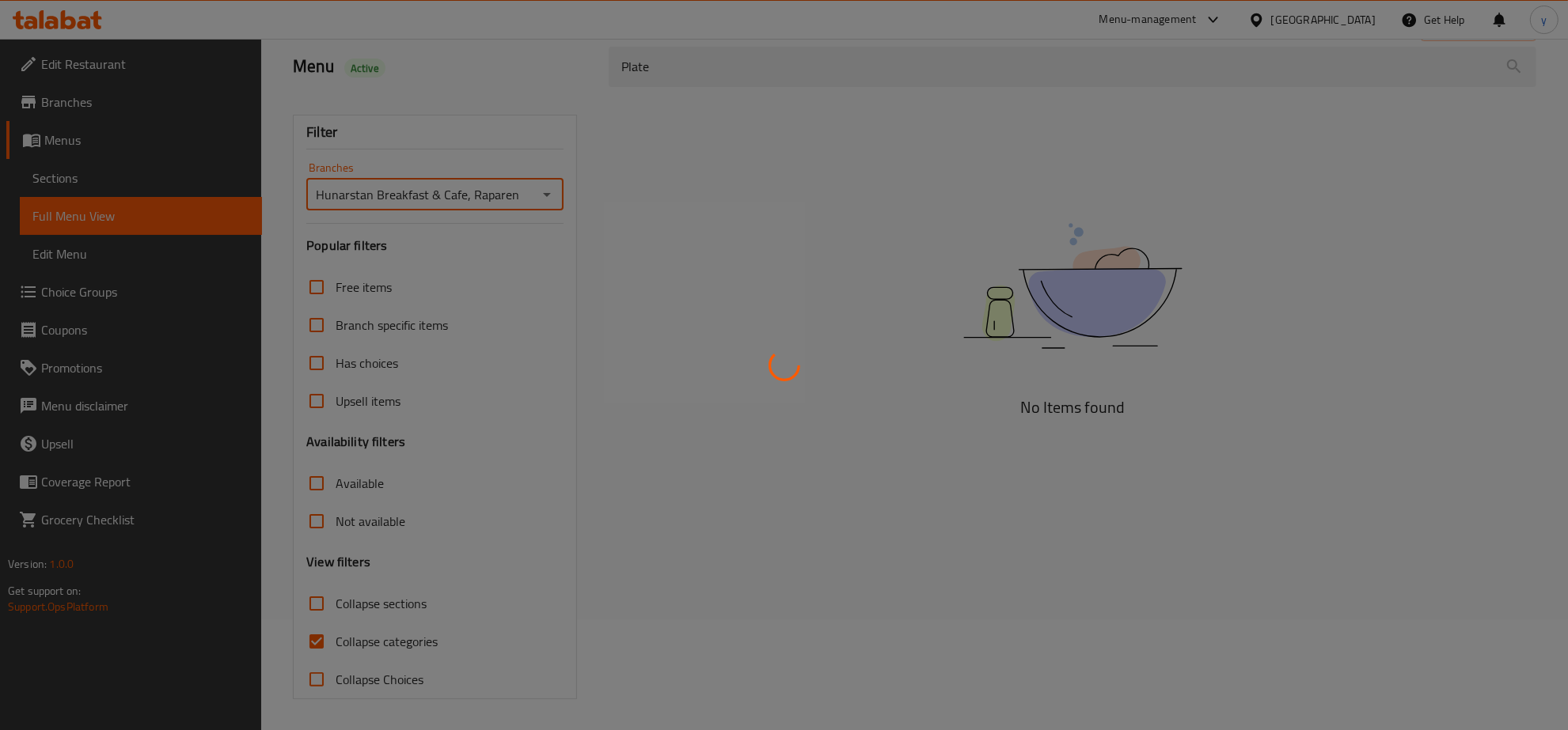
scroll to position [112, 0]
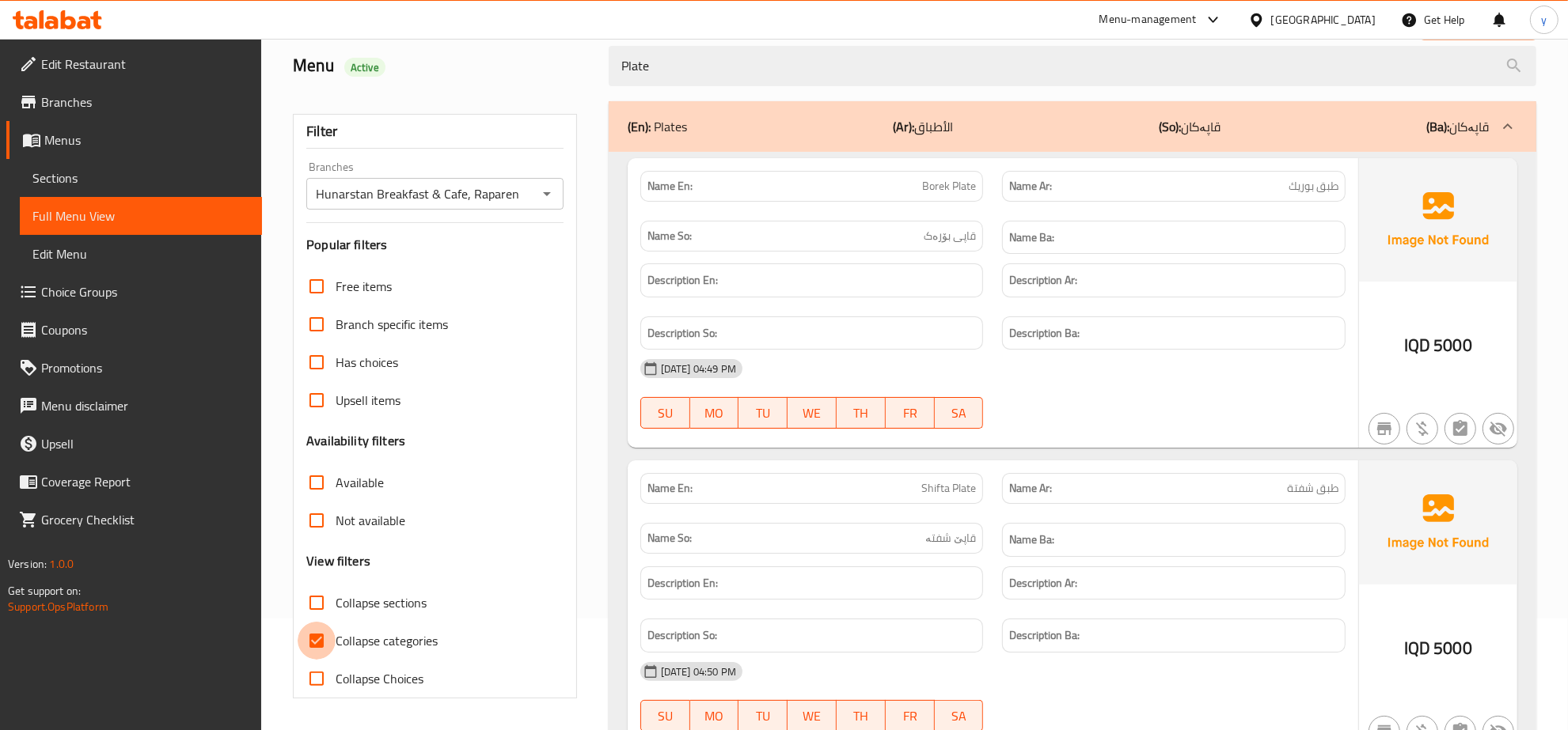
click at [325, 625] on input "Collapse categories" at bounding box center [316, 641] width 38 height 38
checkbox input "false"
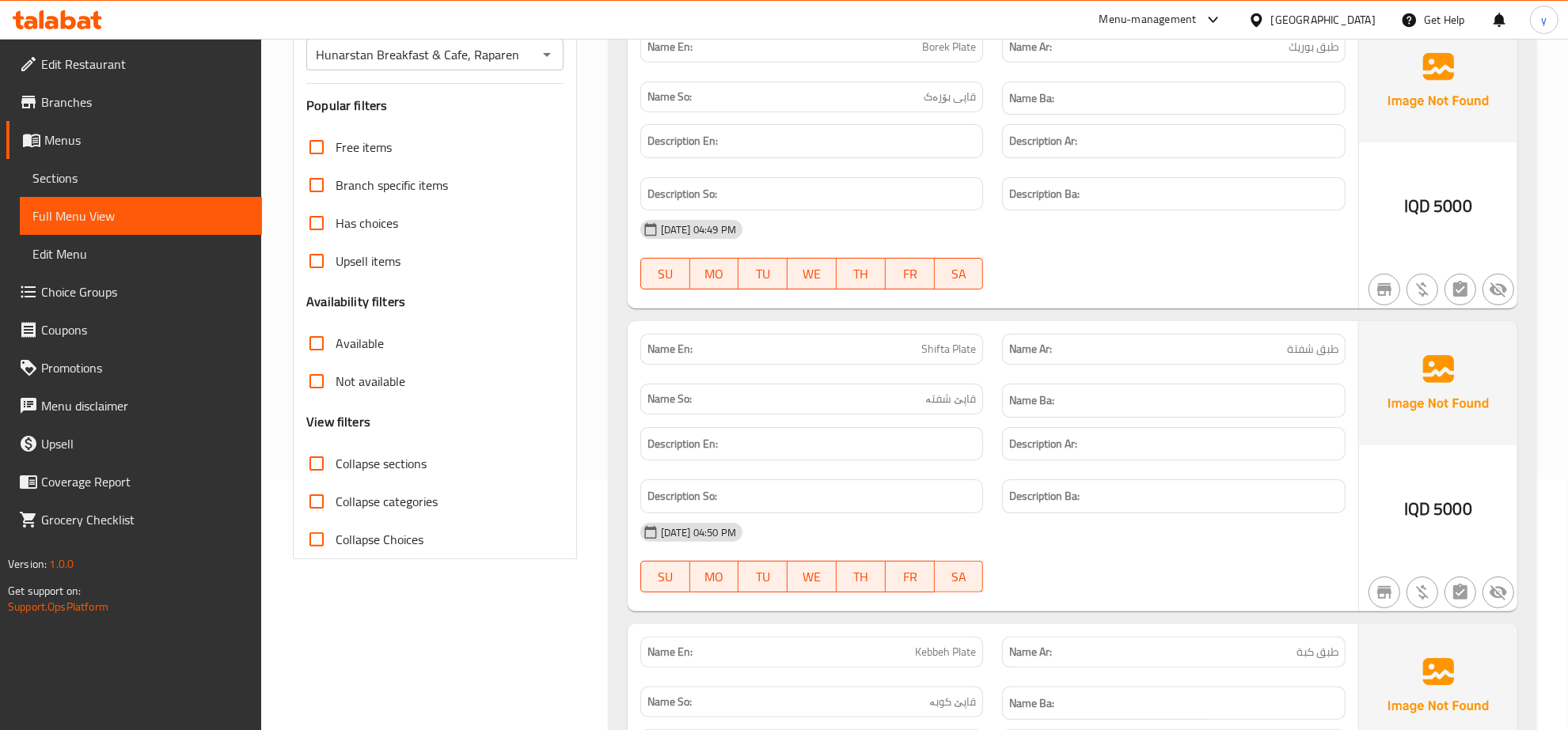
scroll to position [0, 0]
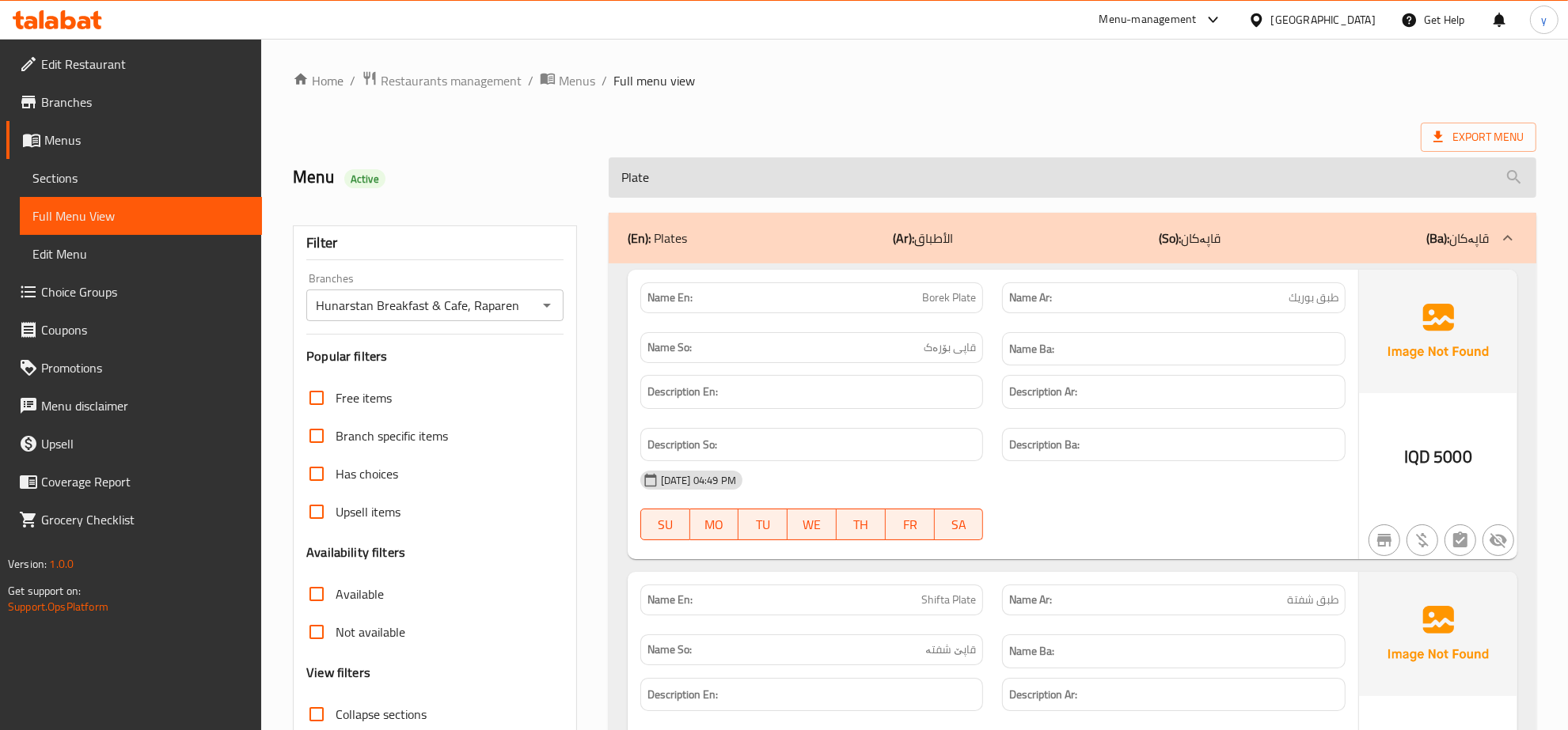
click at [766, 172] on input "Plate" at bounding box center [1073, 178] width 927 height 40
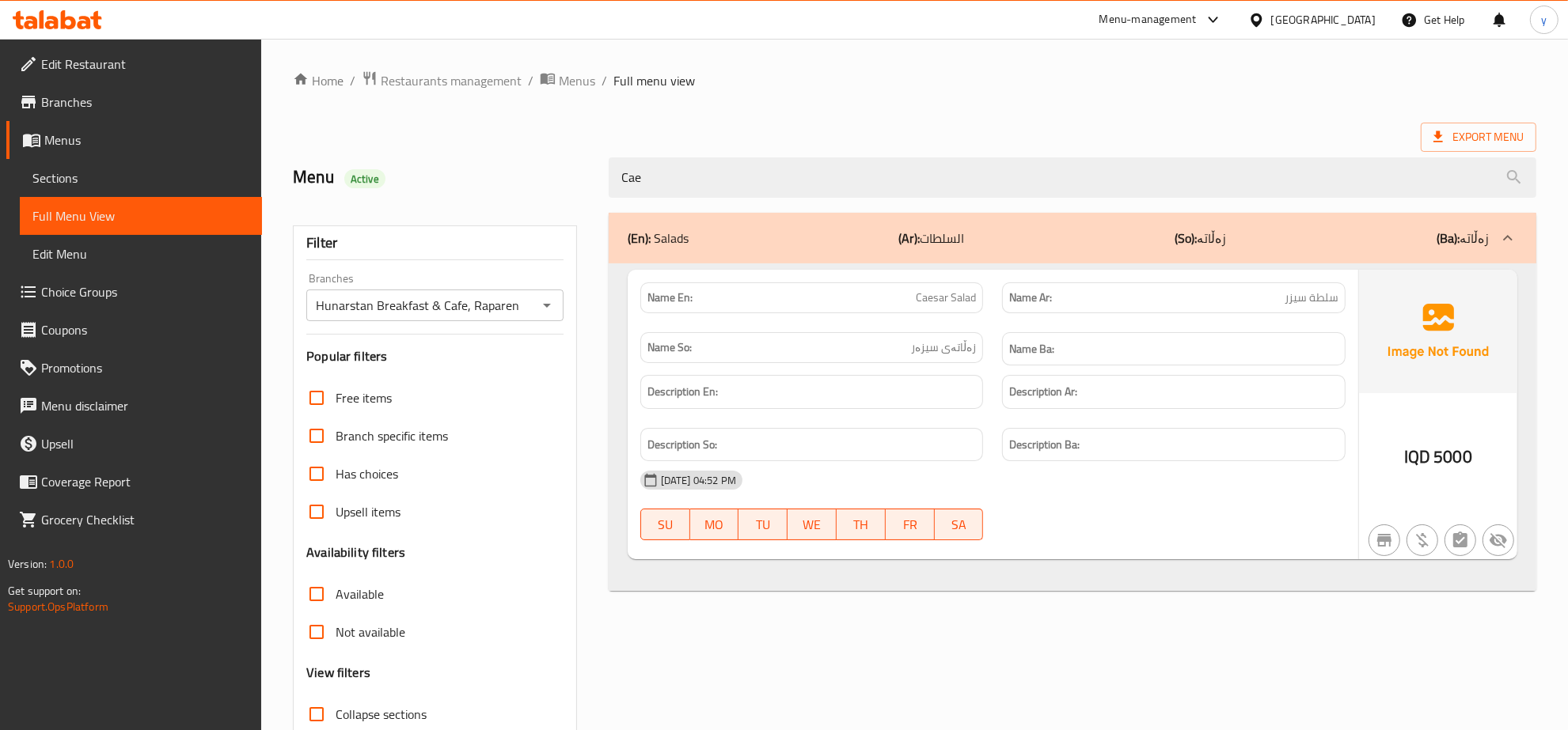
click at [935, 269] on div "Name En: Caesar Salad Name Ar: سلطة سيزر Name So: زەڵاتەی سیزەر Name Ba: Descri…" at bounding box center [1073, 427] width 927 height 328
drag, startPoint x: 943, startPoint y: 283, endPoint x: 952, endPoint y: 298, distance: 17.5
click at [947, 290] on div "Name En: Caesar Salad" at bounding box center [812, 298] width 343 height 31
click at [952, 298] on span "Caesar Salad" at bounding box center [946, 297] width 61 height 16
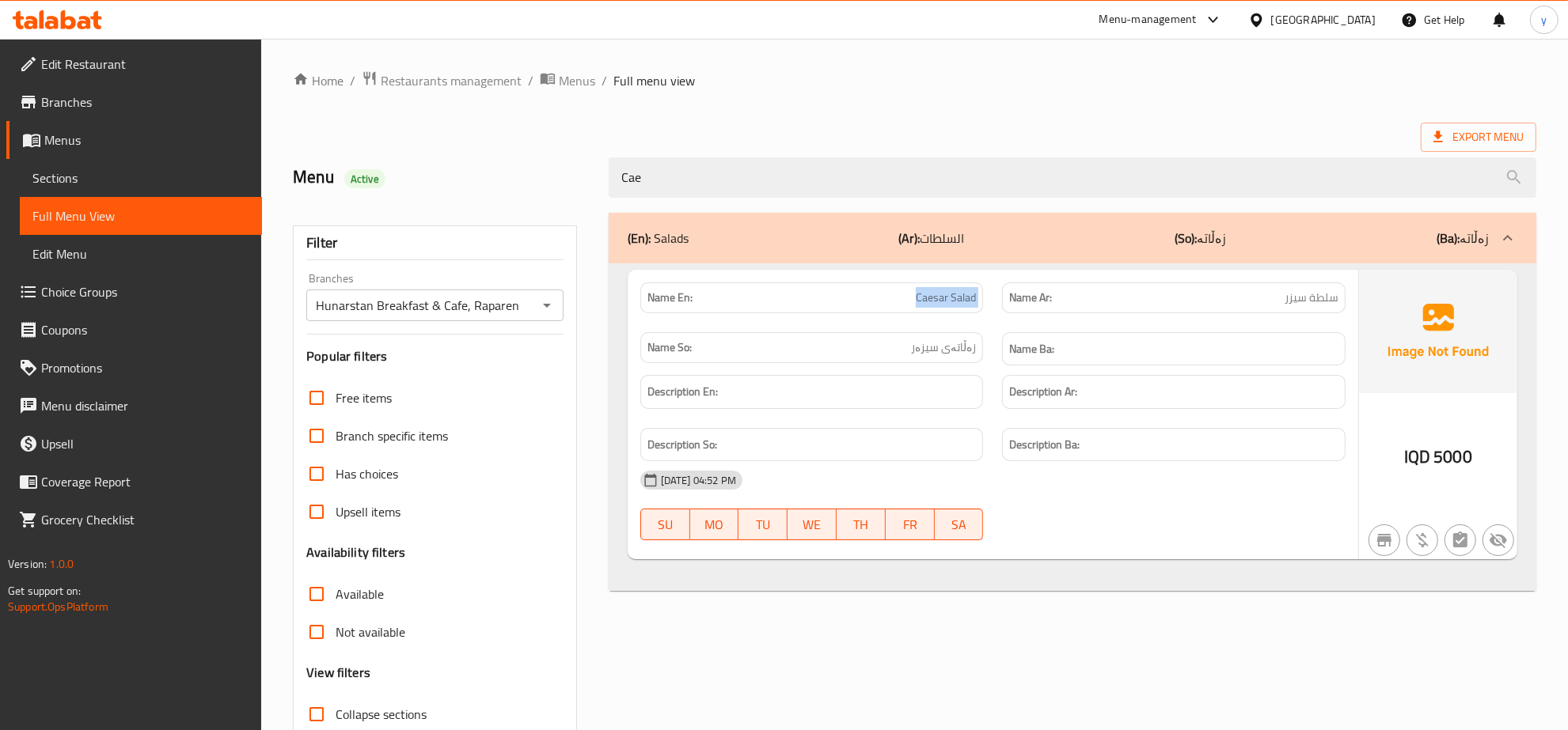
click at [952, 301] on span "Caesar Salad" at bounding box center [946, 297] width 61 height 16
copy span "Caesar Salad"
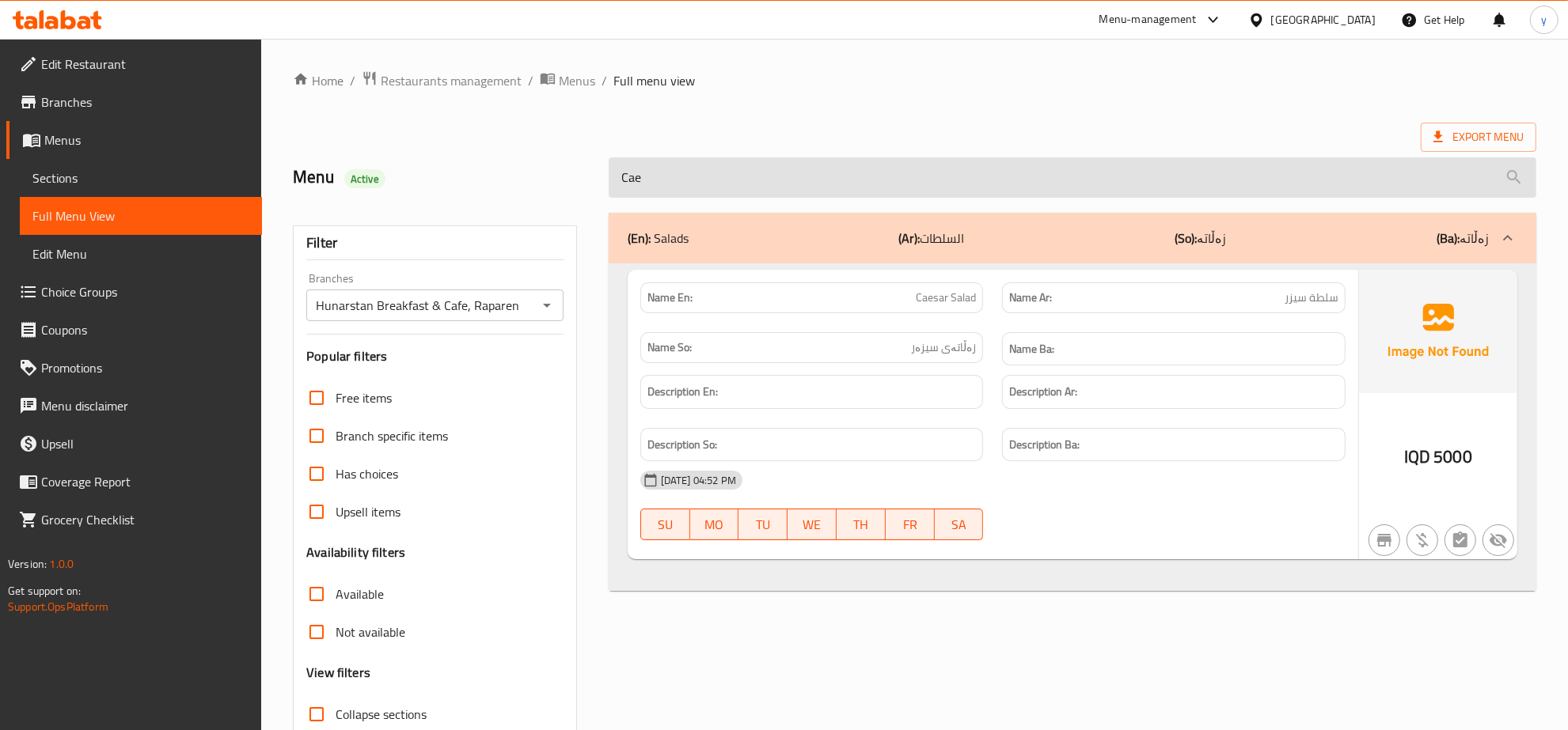
click at [874, 172] on input "Cae" at bounding box center [1073, 178] width 927 height 40
paste input "sar Salad"
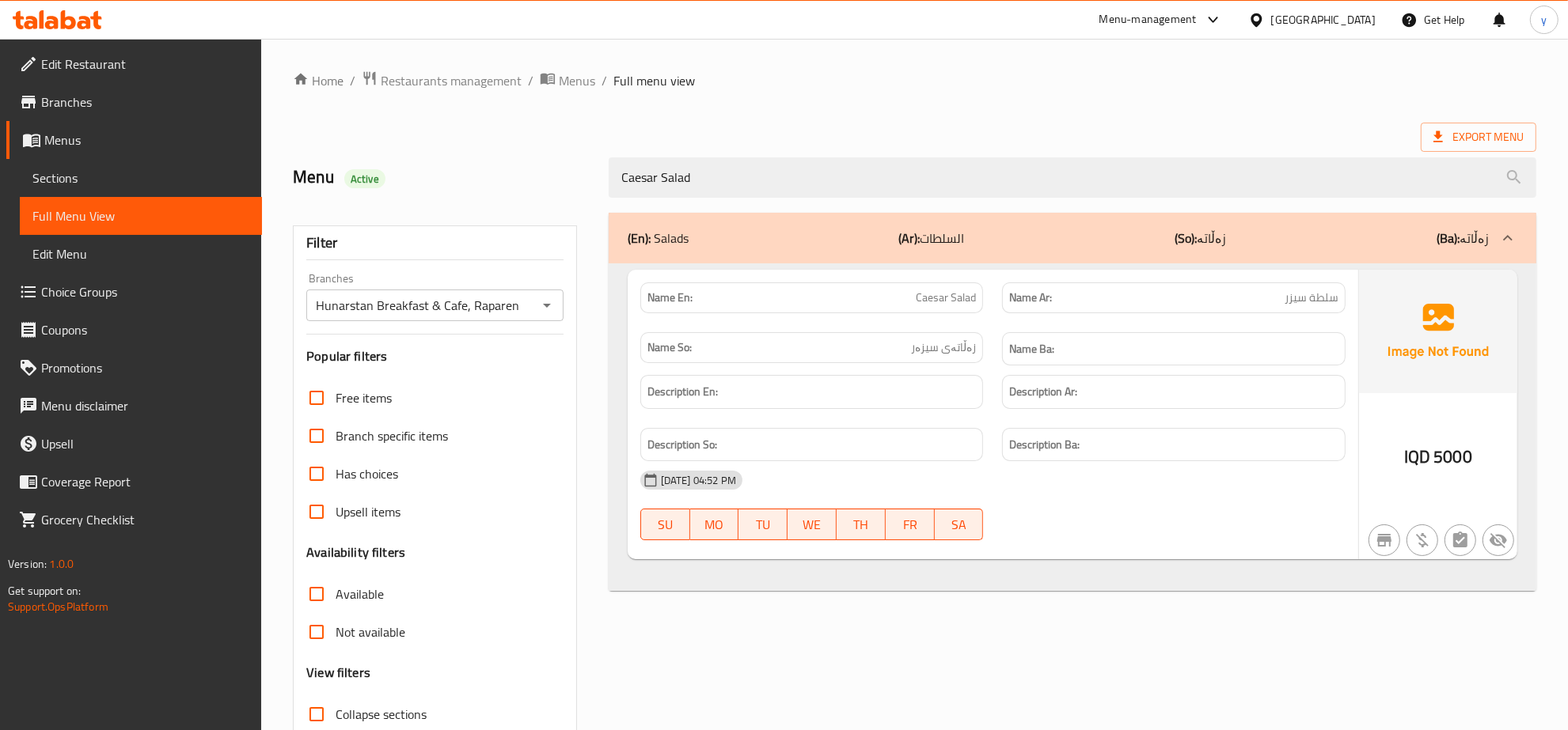
scroll to position [112, 0]
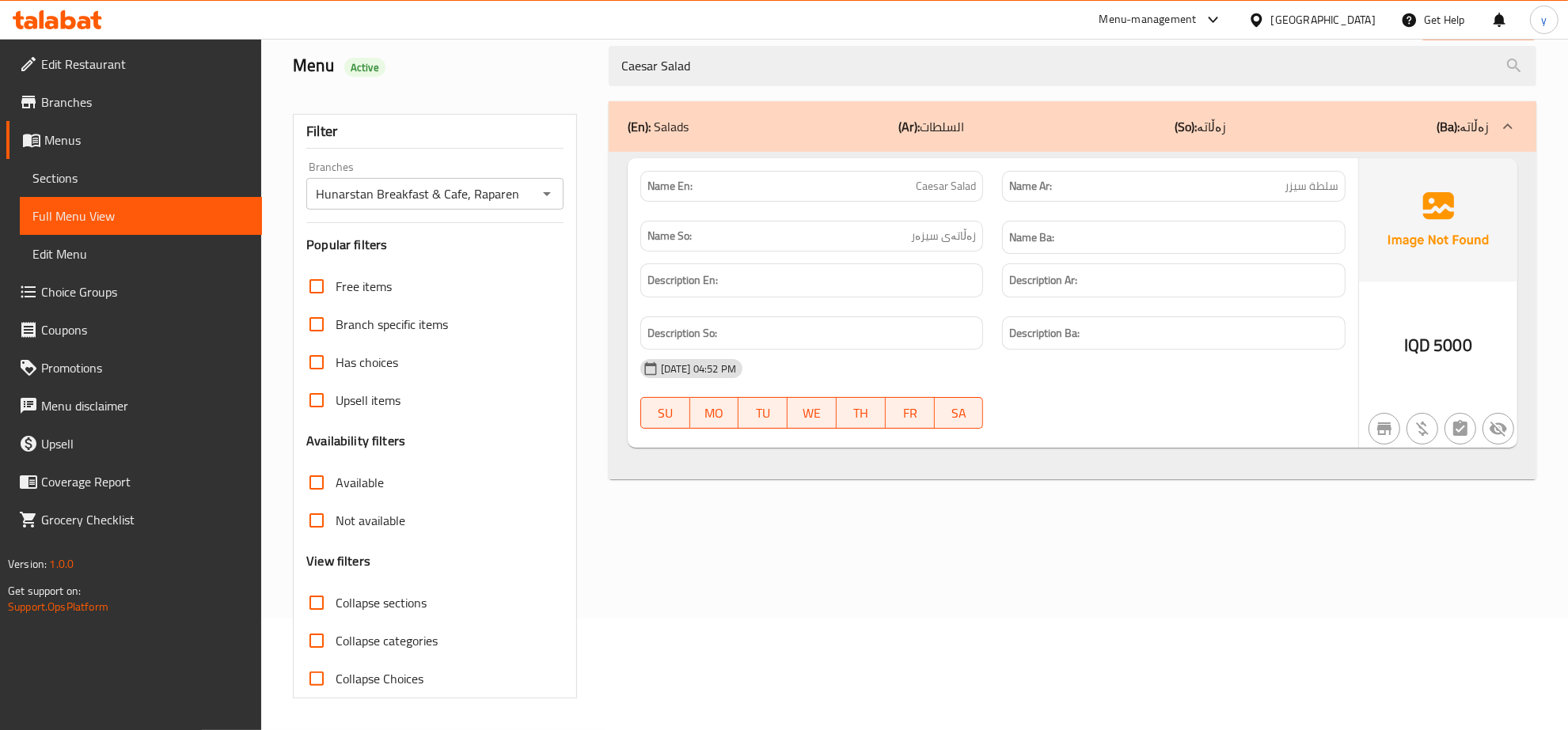
type input "Caesar Salad"
click at [139, 109] on span "Branches" at bounding box center [145, 102] width 208 height 19
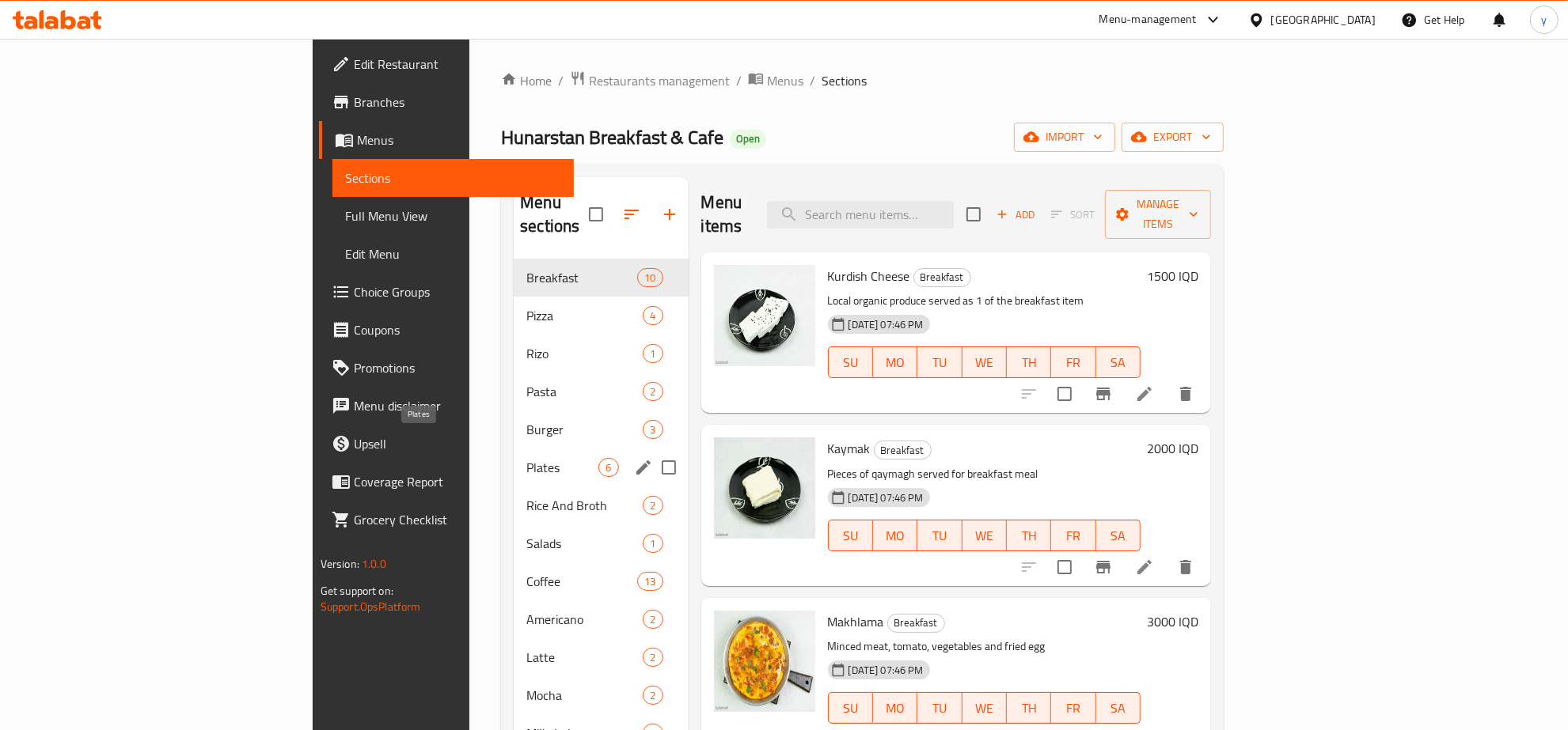
click at [526, 458] on span "Plates" at bounding box center [562, 467] width 72 height 19
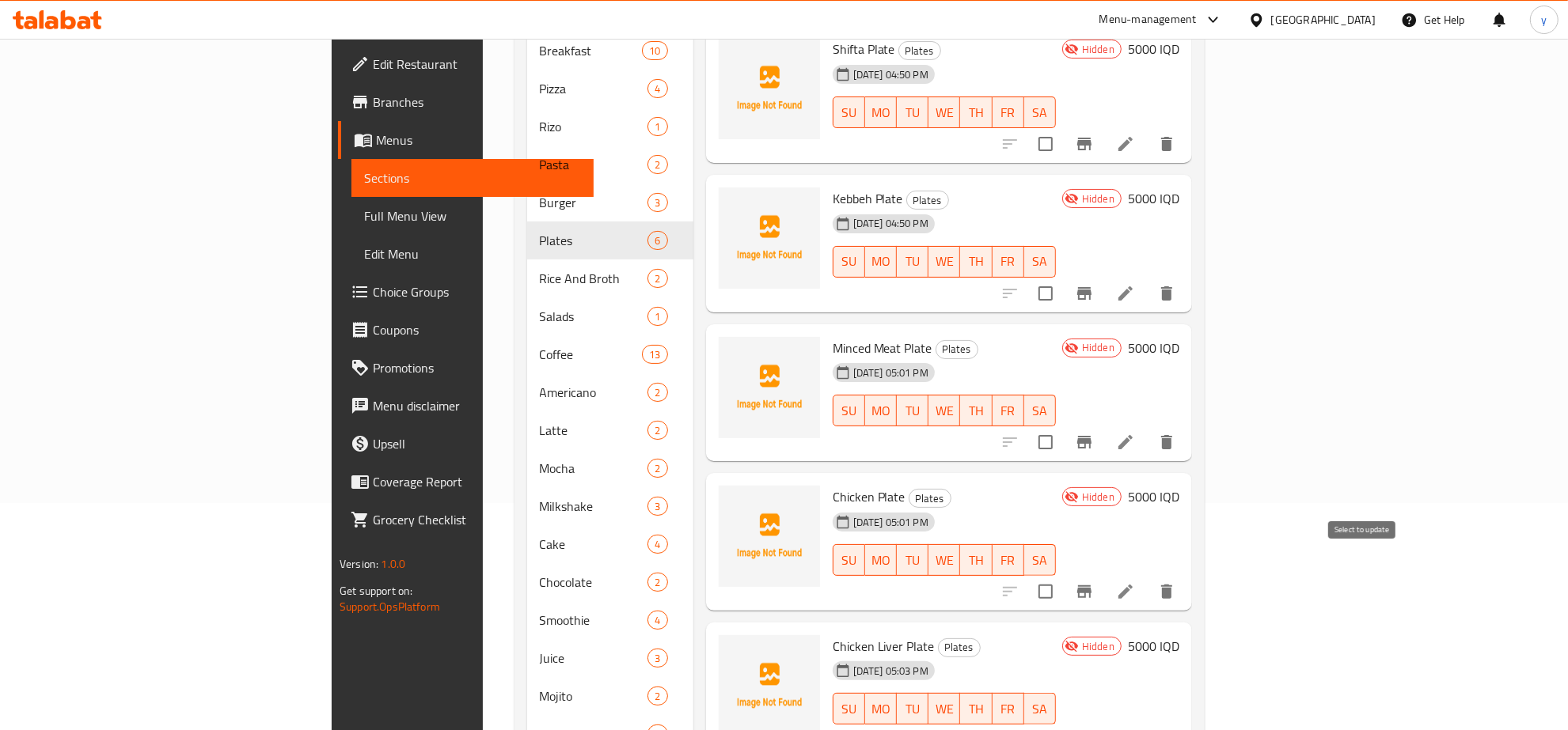
scroll to position [275, 0]
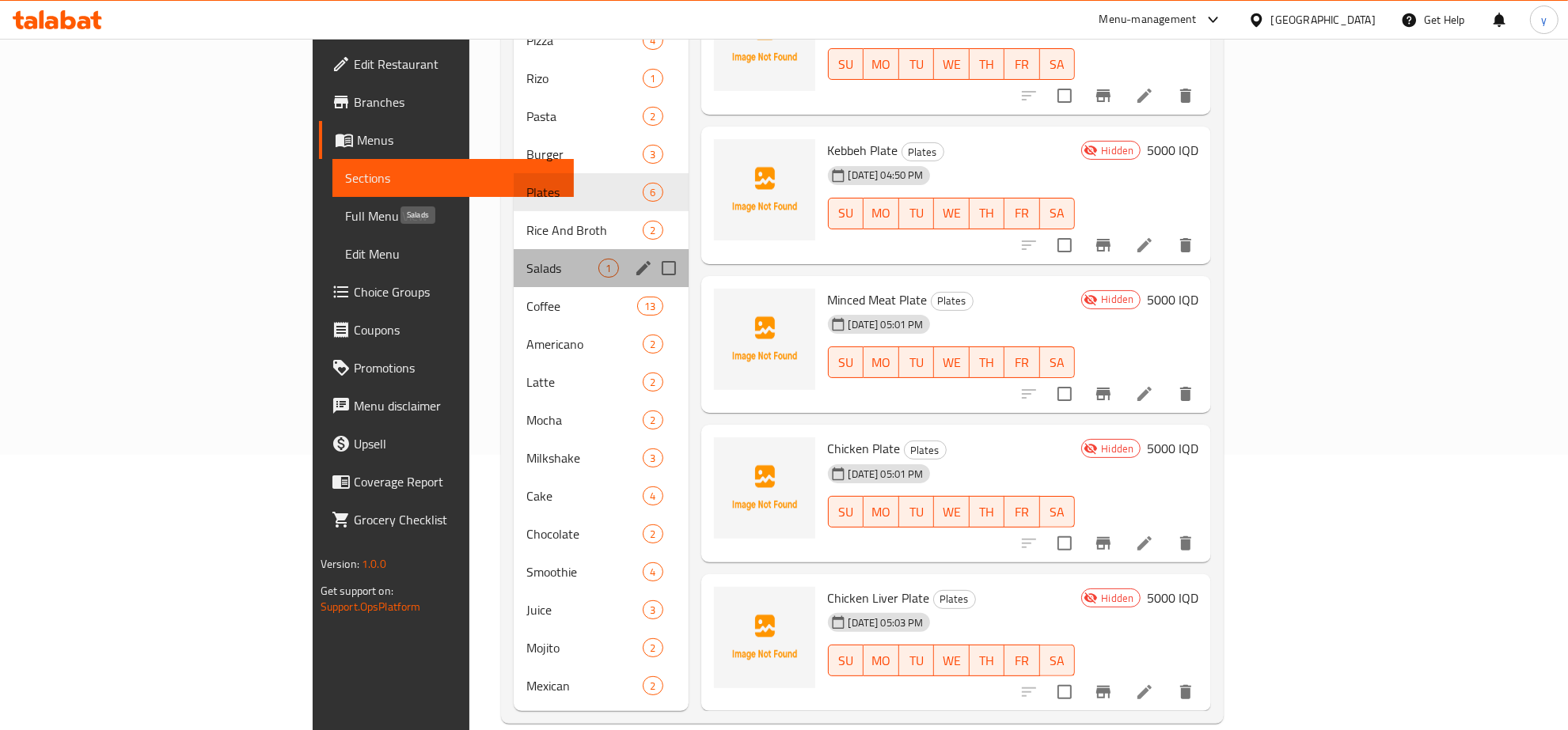
click at [526, 259] on span "Salads" at bounding box center [562, 268] width 72 height 19
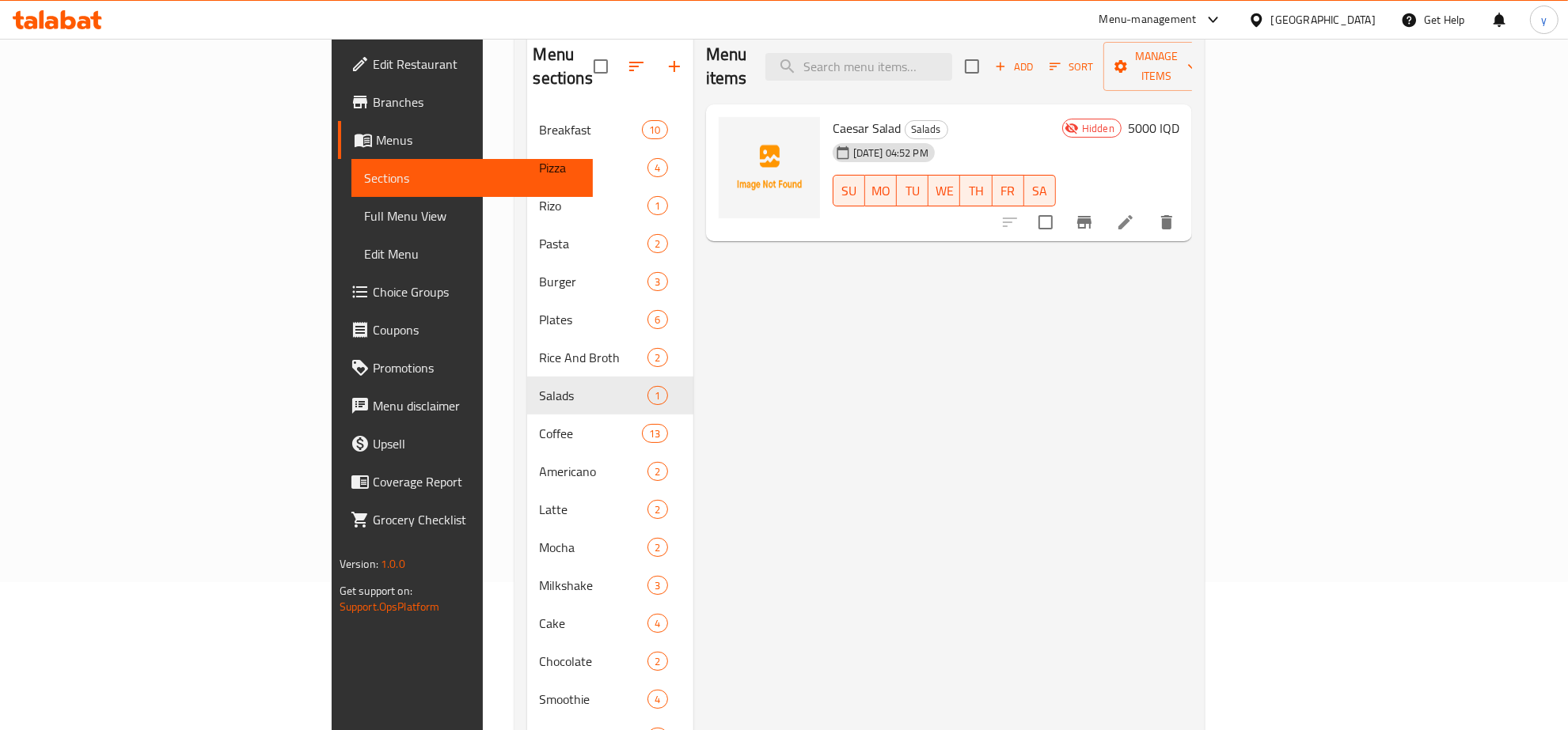
scroll to position [111, 0]
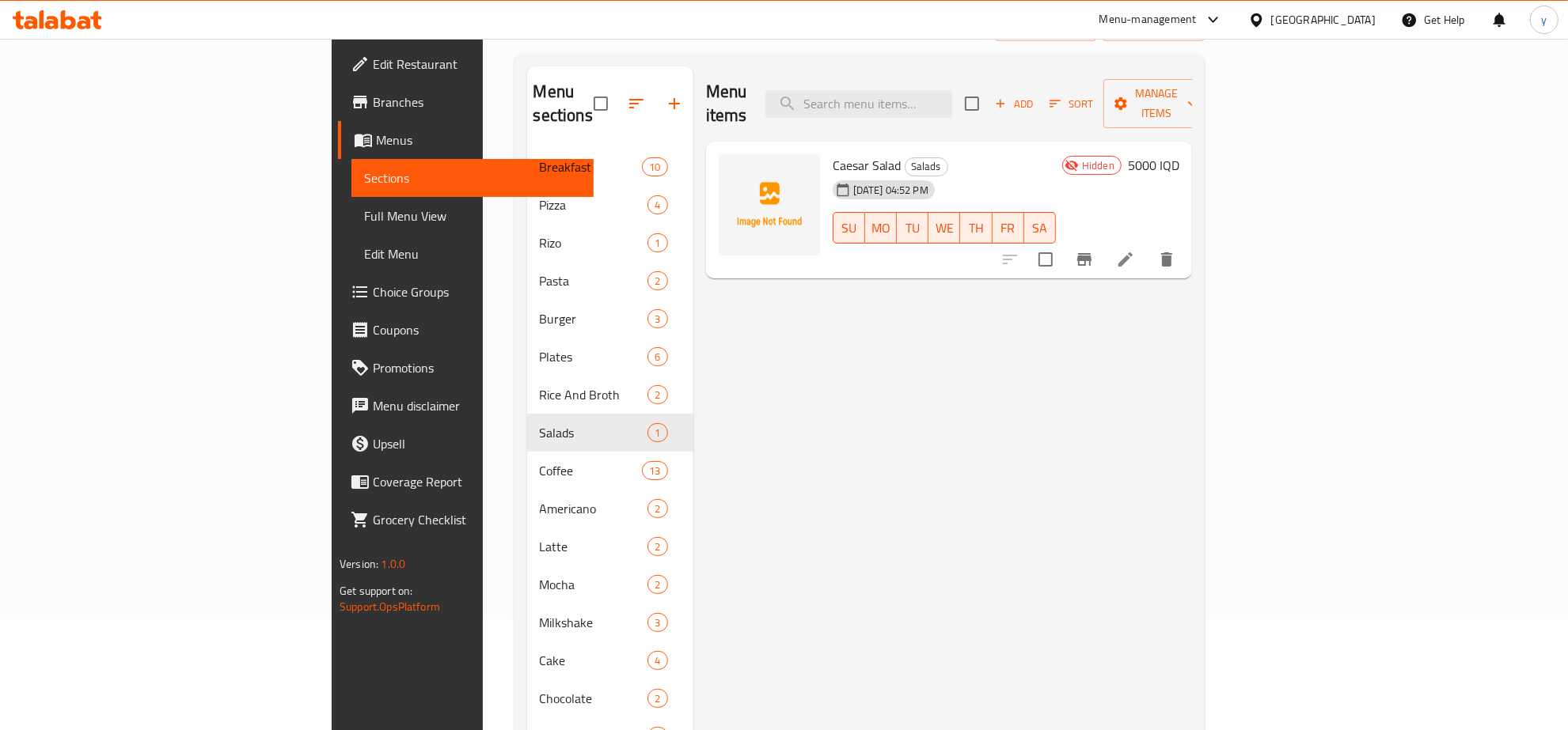
click at [373, 104] on span "Branches" at bounding box center [477, 102] width 208 height 19
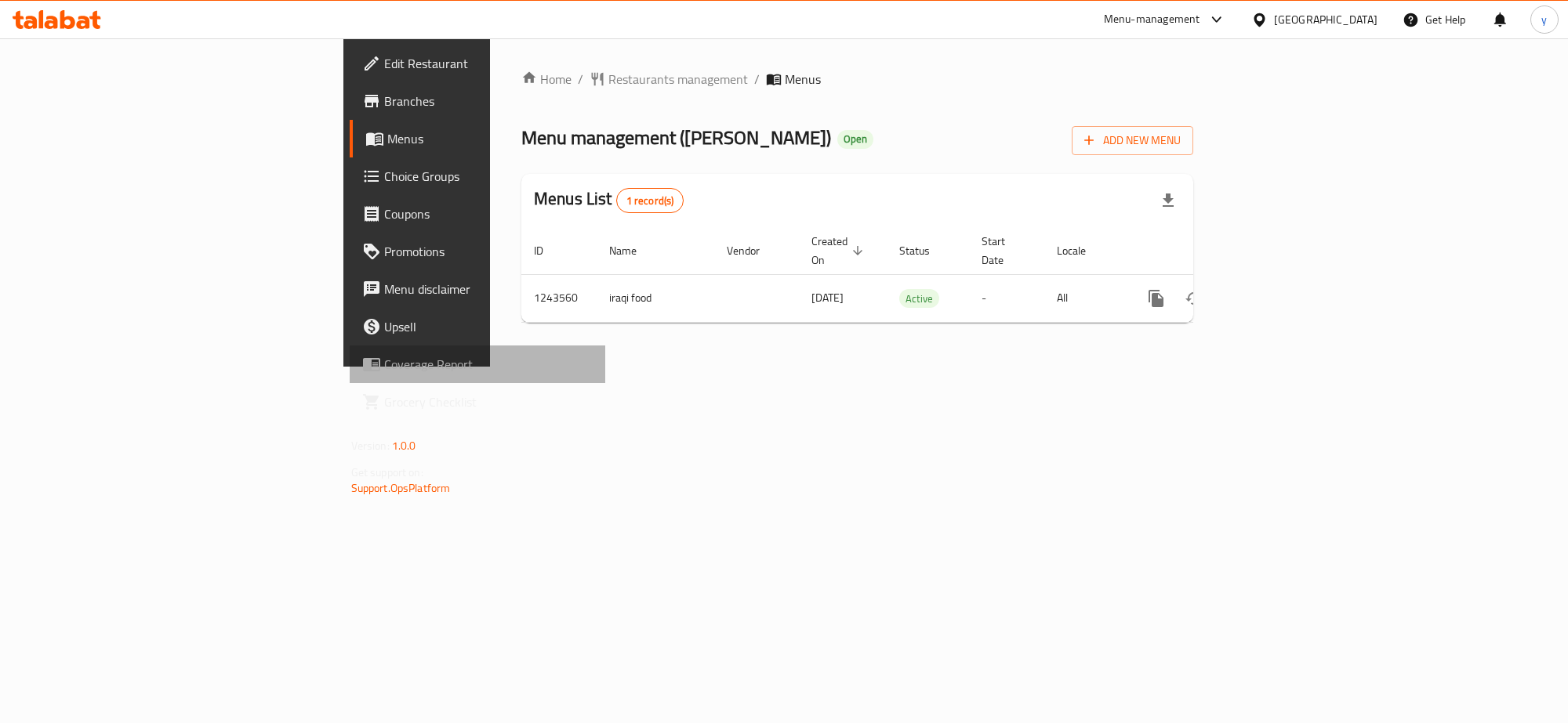
drag, startPoint x: 0, startPoint y: 0, endPoint x: 63, endPoint y: 374, distance: 379.3
click at [350, 374] on link "Coverage Report" at bounding box center [477, 364] width 255 height 37
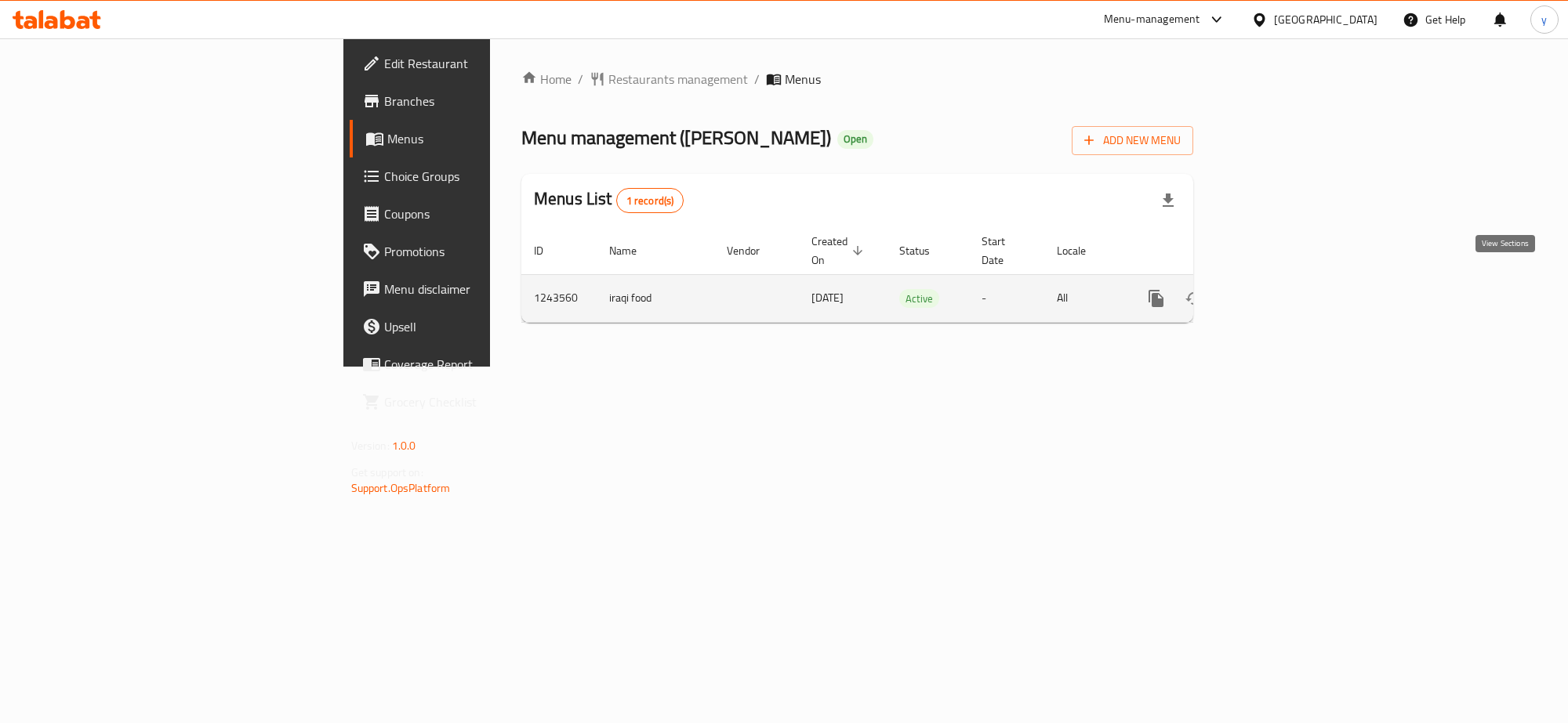
click at [1276, 291] on icon "enhanced table" at bounding box center [1269, 298] width 14 height 14
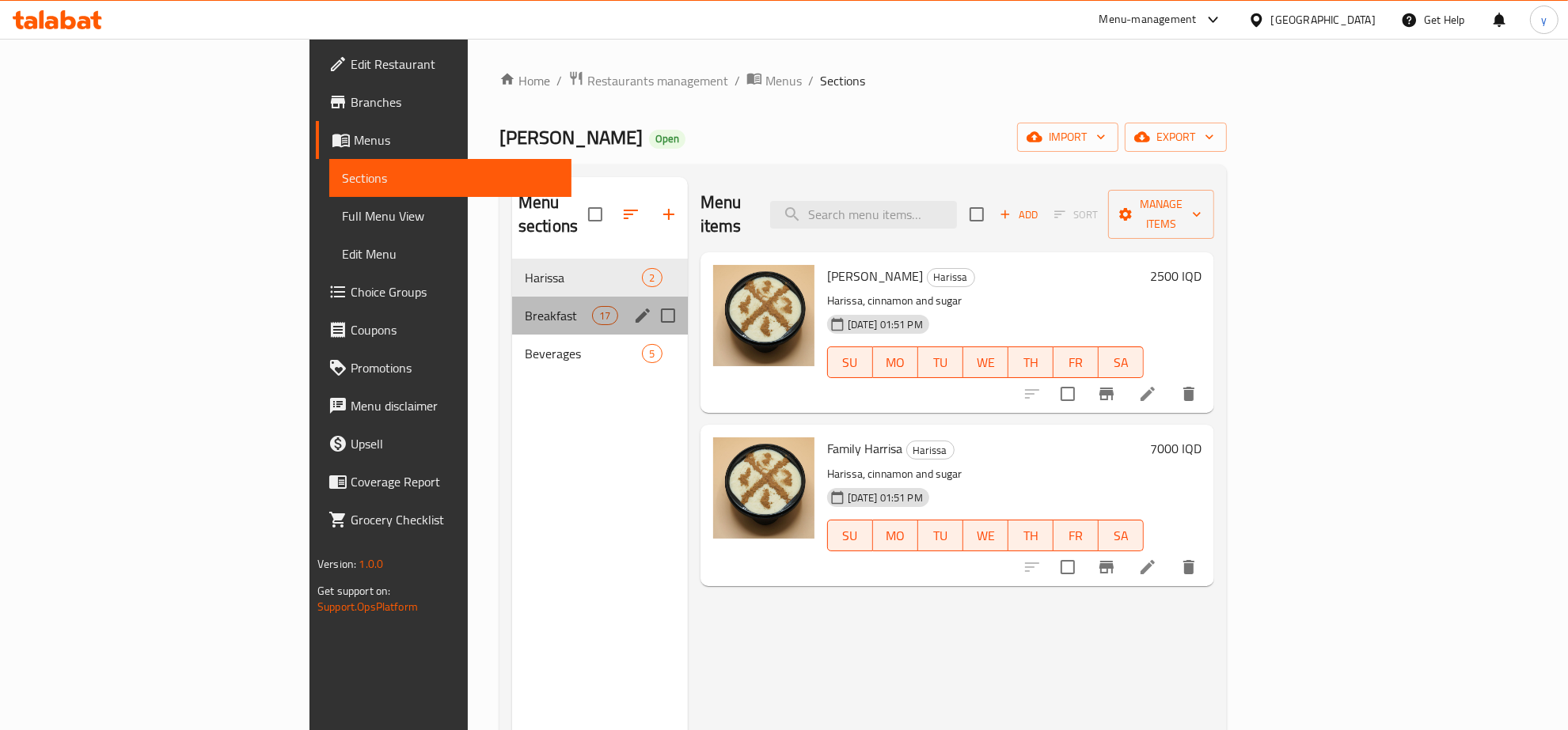
click at [512, 306] on div "Breakfast 17" at bounding box center [599, 315] width 176 height 38
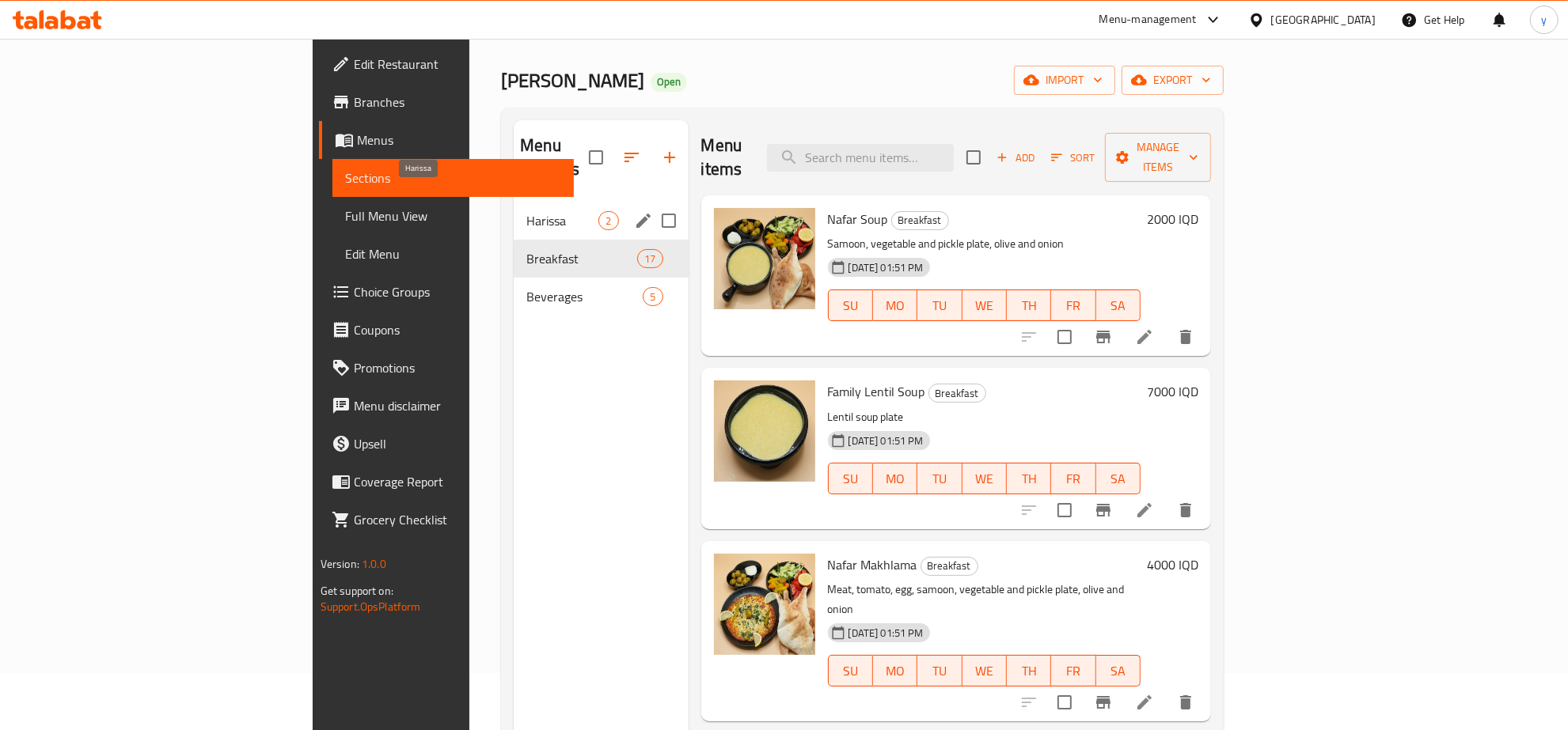
click at [526, 212] on span "Harissa" at bounding box center [562, 221] width 72 height 19
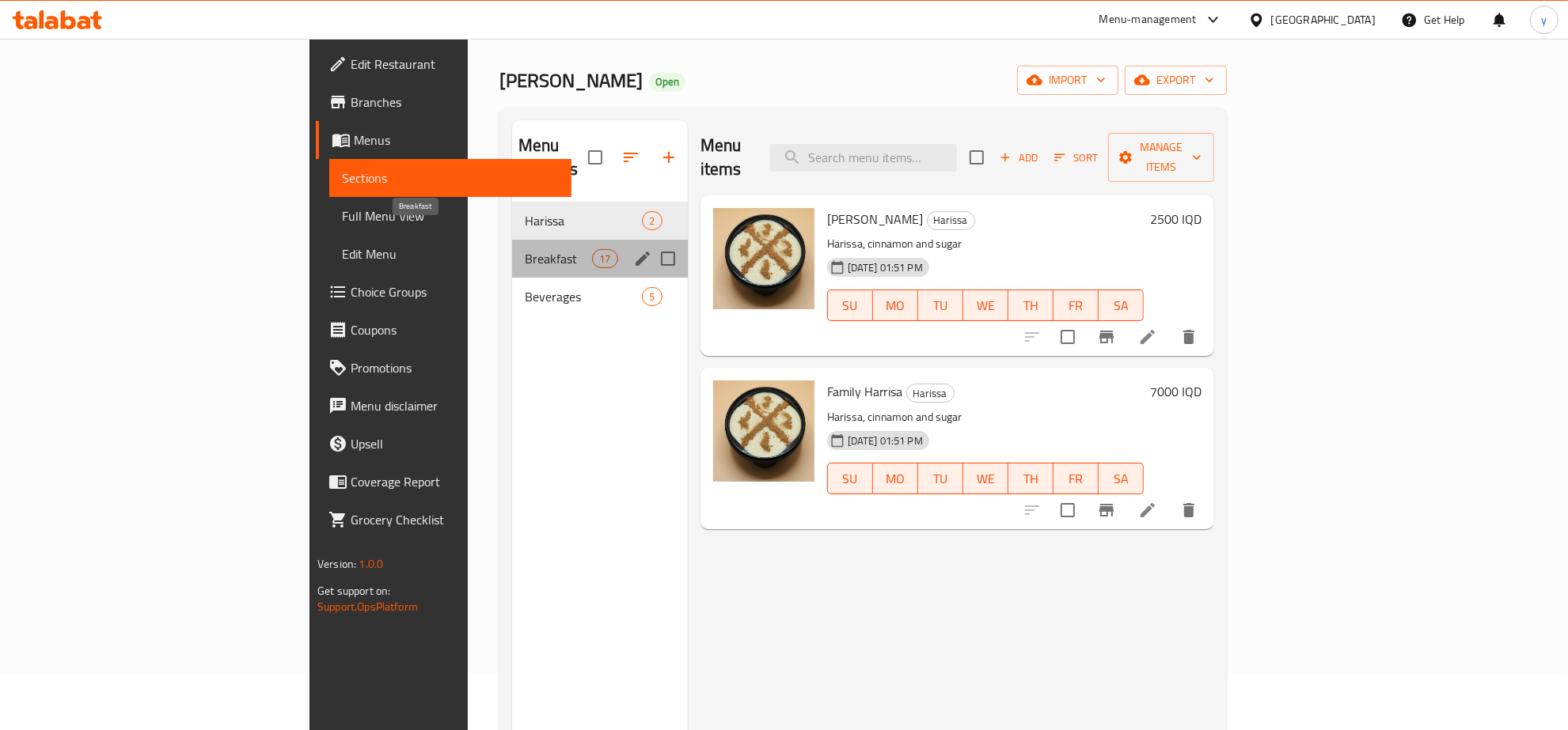
click at [525, 249] on span "Breakfast" at bounding box center [559, 259] width 67 height 19
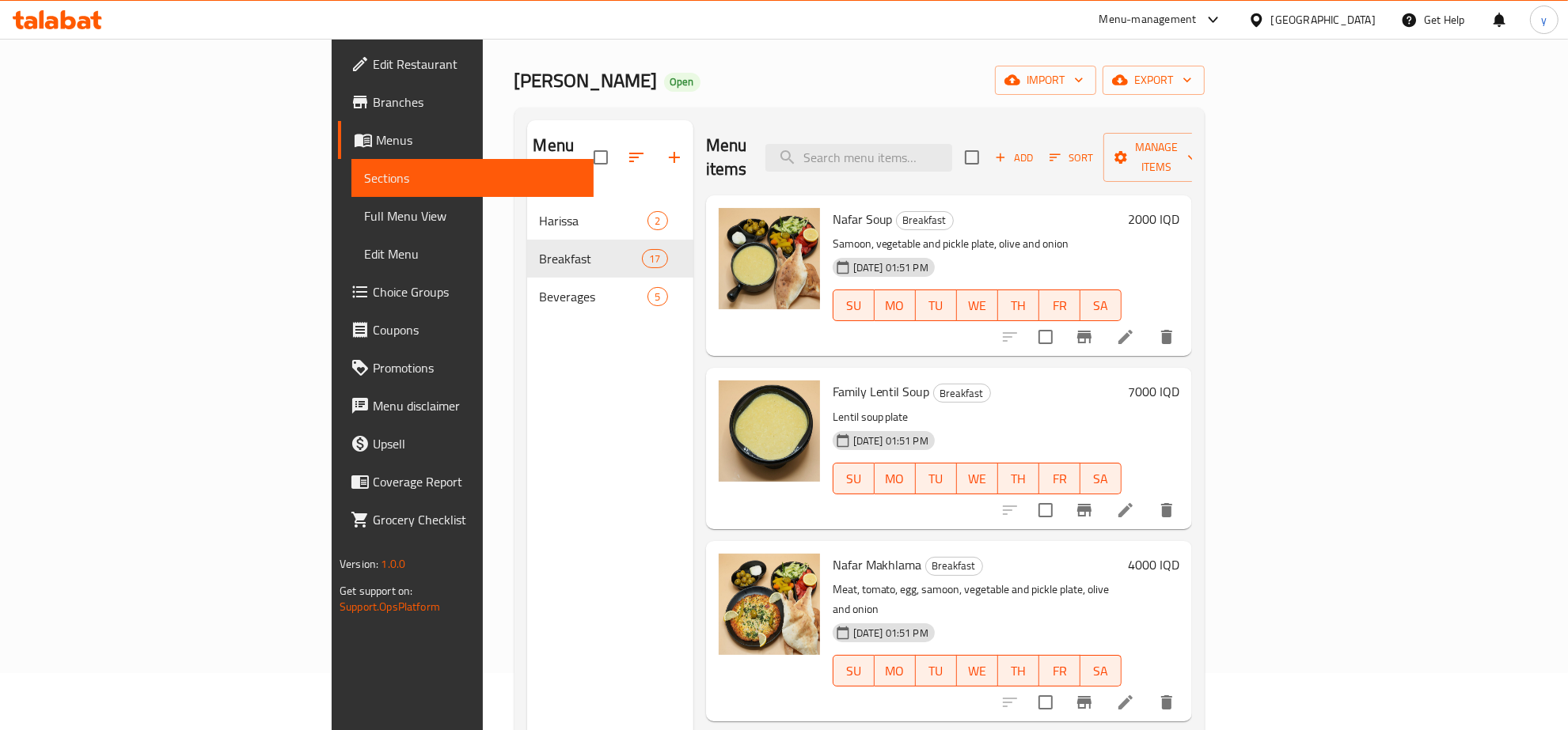
click at [1192, 167] on div "Menu items Add Sort Manage items" at bounding box center [948, 158] width 486 height 75
click at [1035, 155] on span "Add" at bounding box center [1014, 158] width 42 height 18
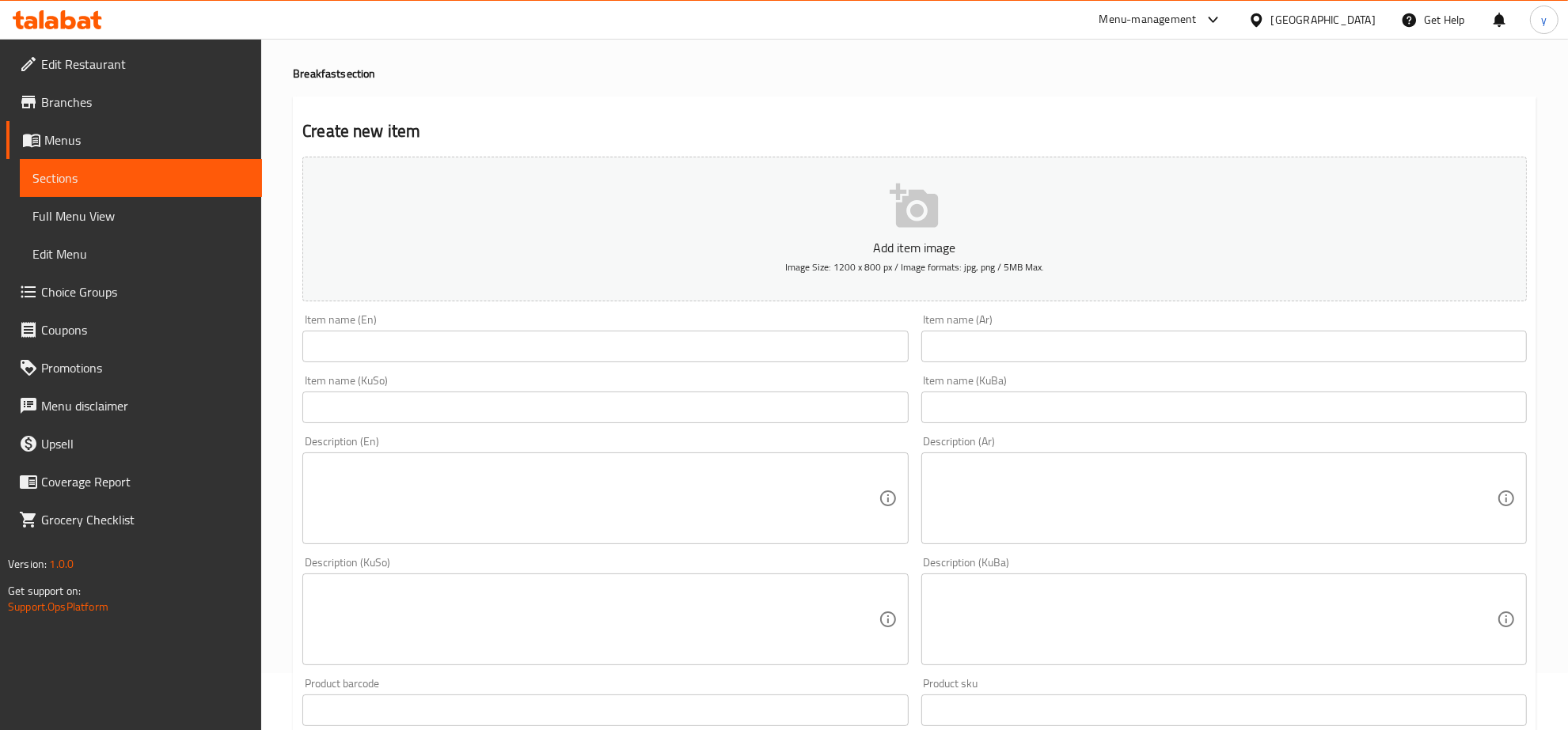
click at [923, 352] on input "text" at bounding box center [1224, 346] width 605 height 32
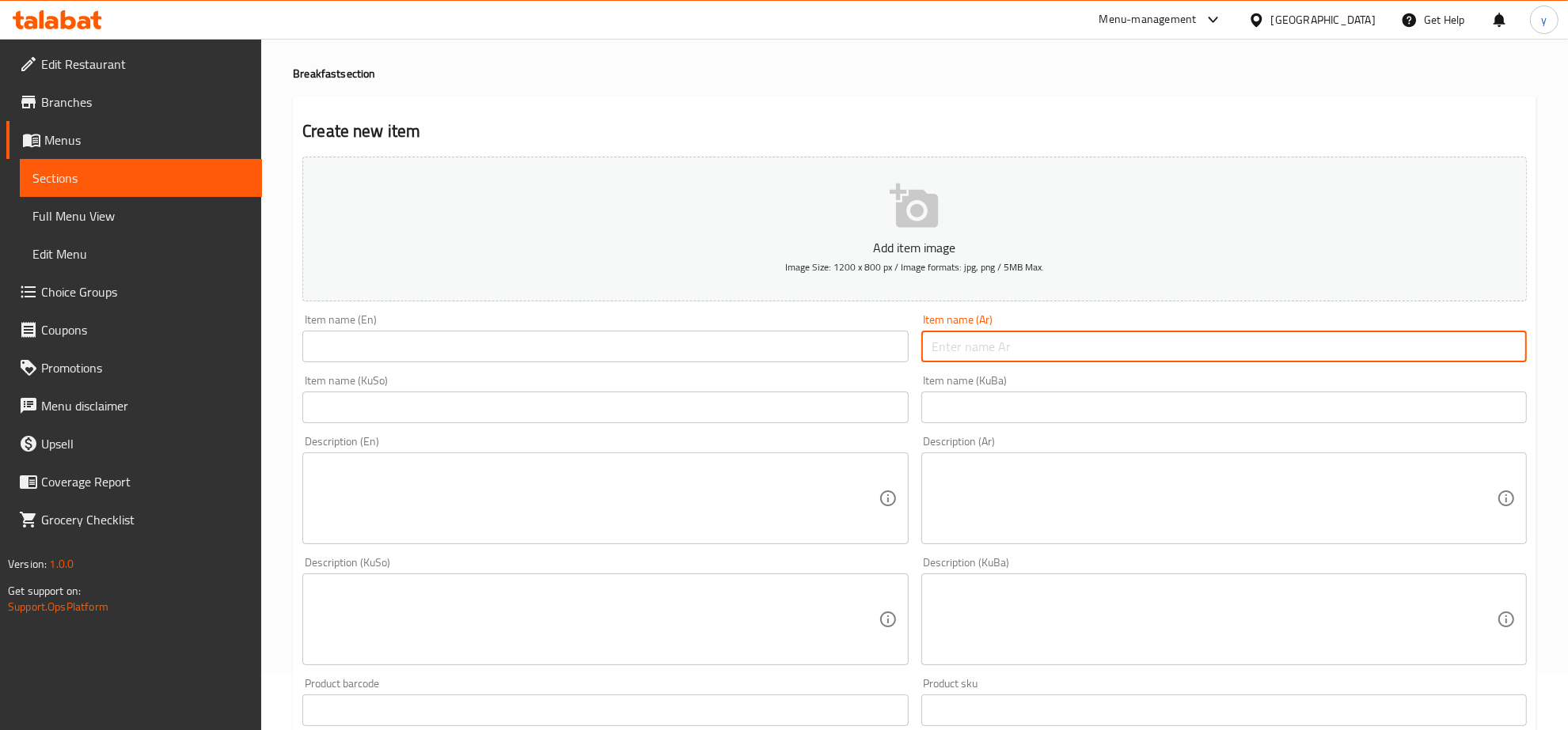
paste input "كبة سراي"
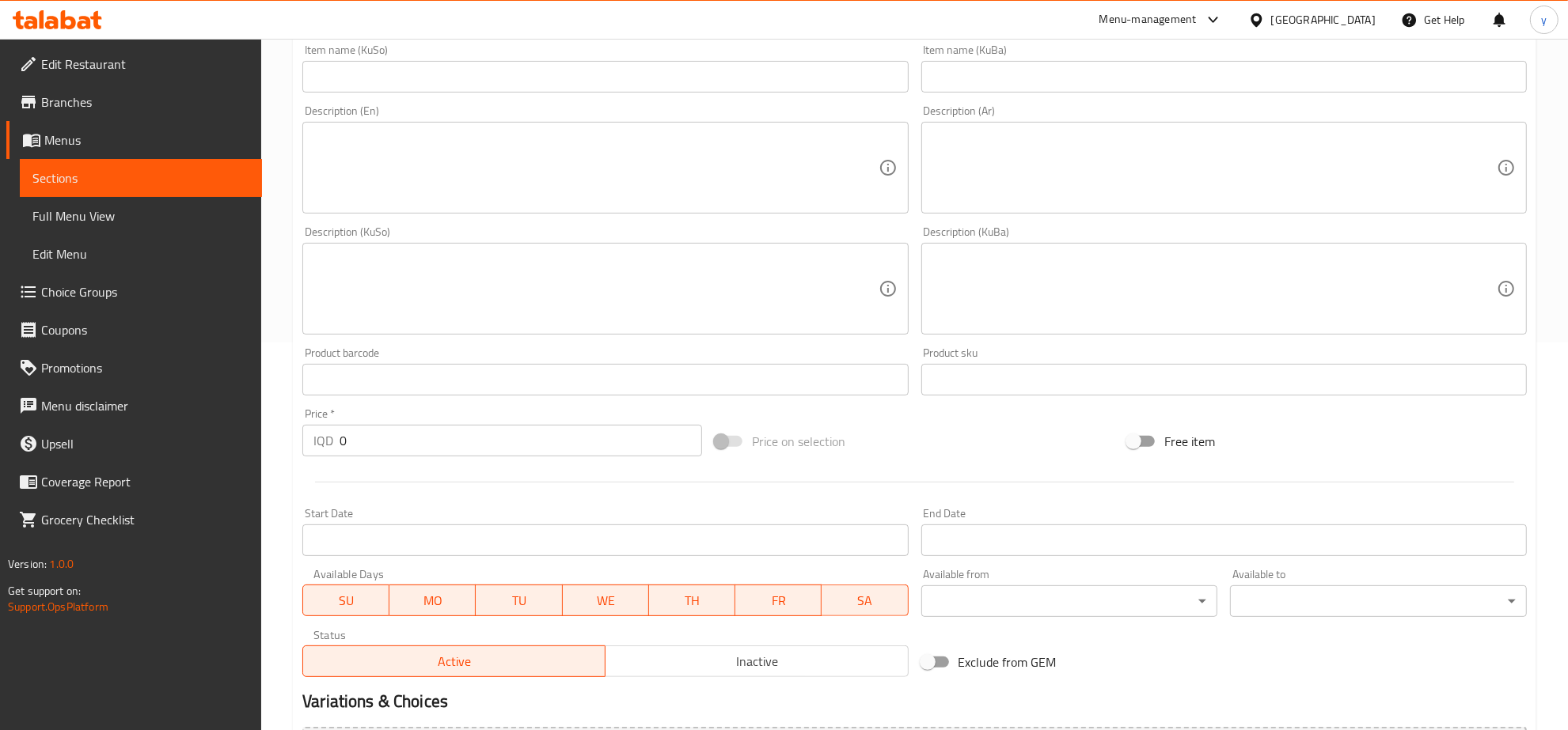
type input "كبة سراي"
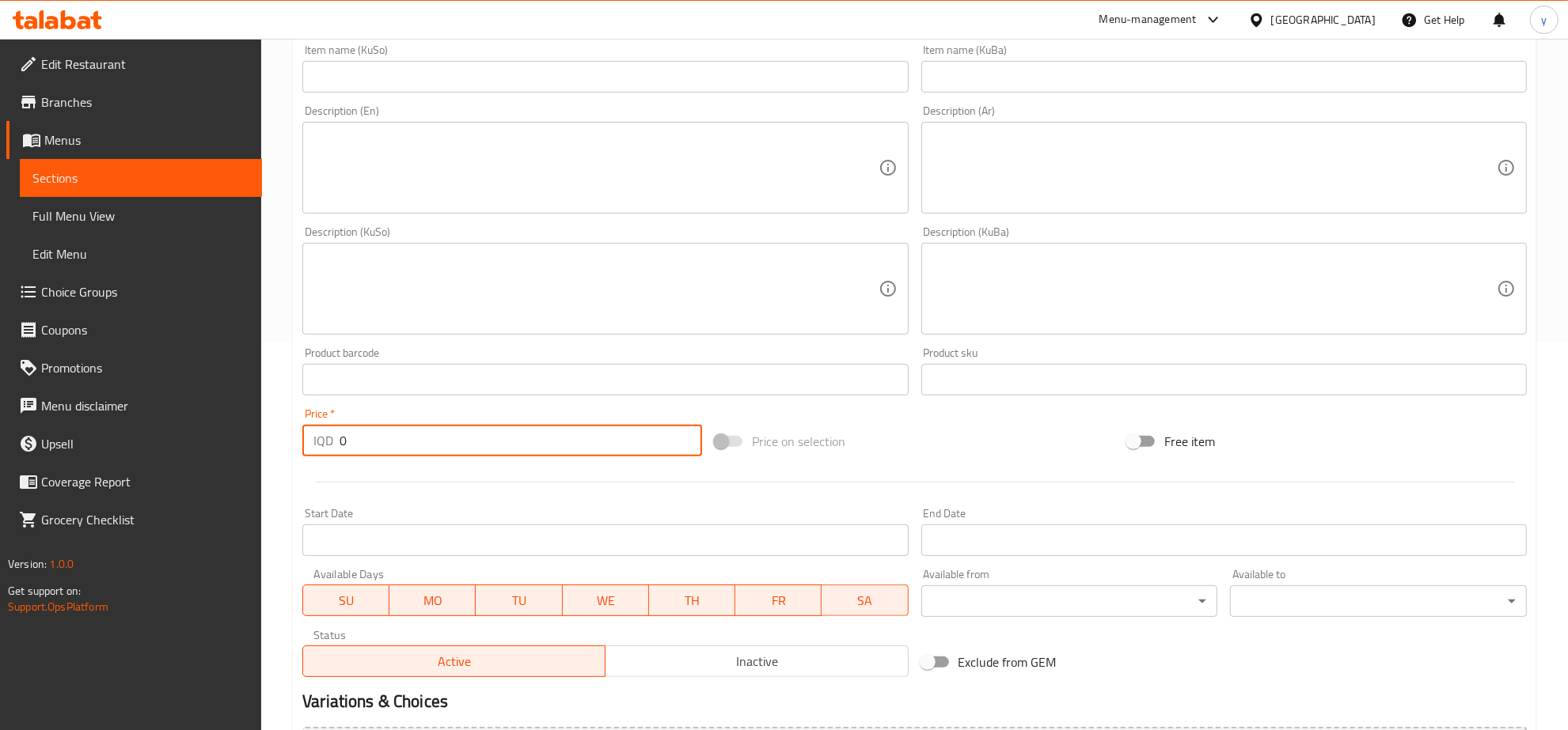
click at [341, 444] on input "0" at bounding box center [520, 441] width 363 height 32
paste input "500"
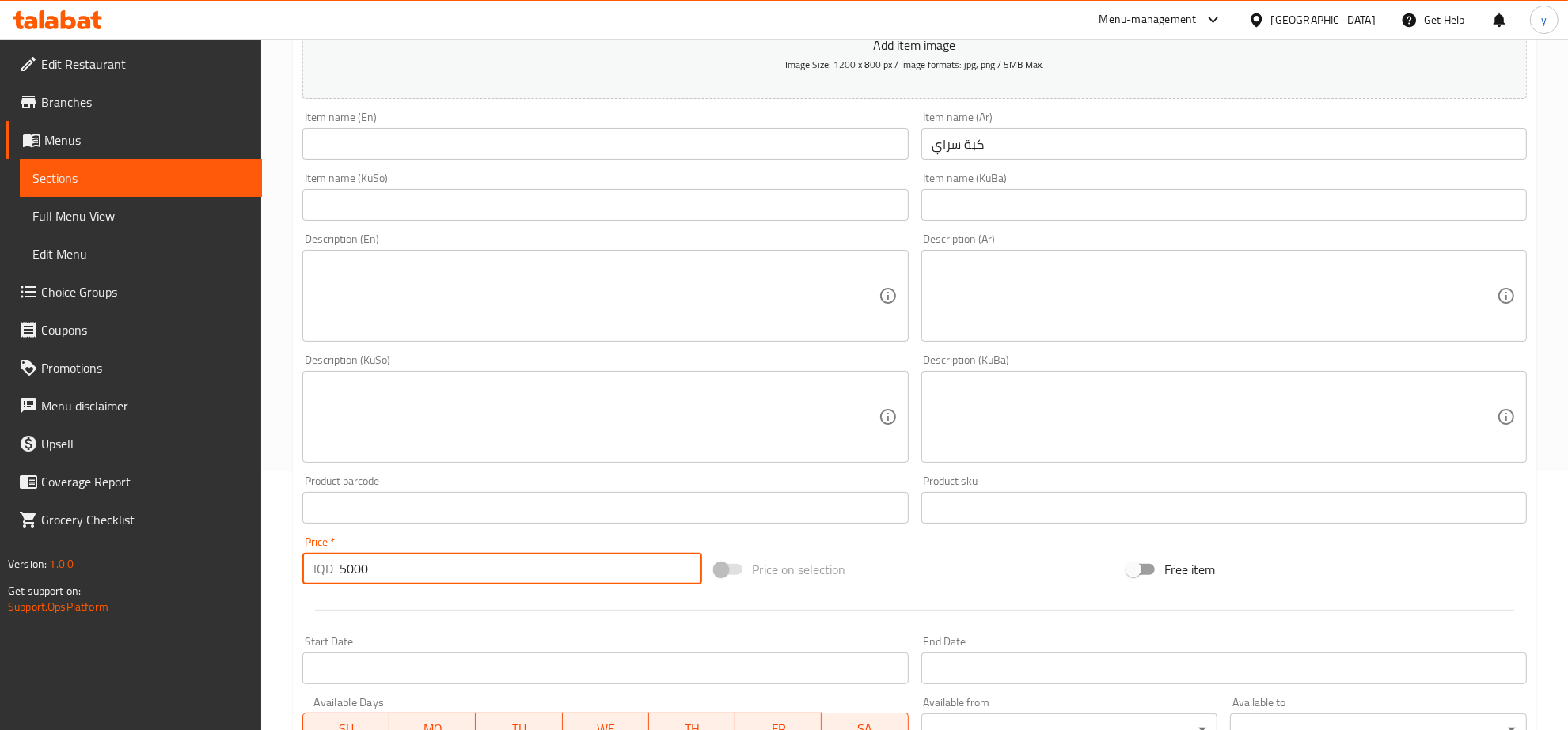
scroll to position [222, 0]
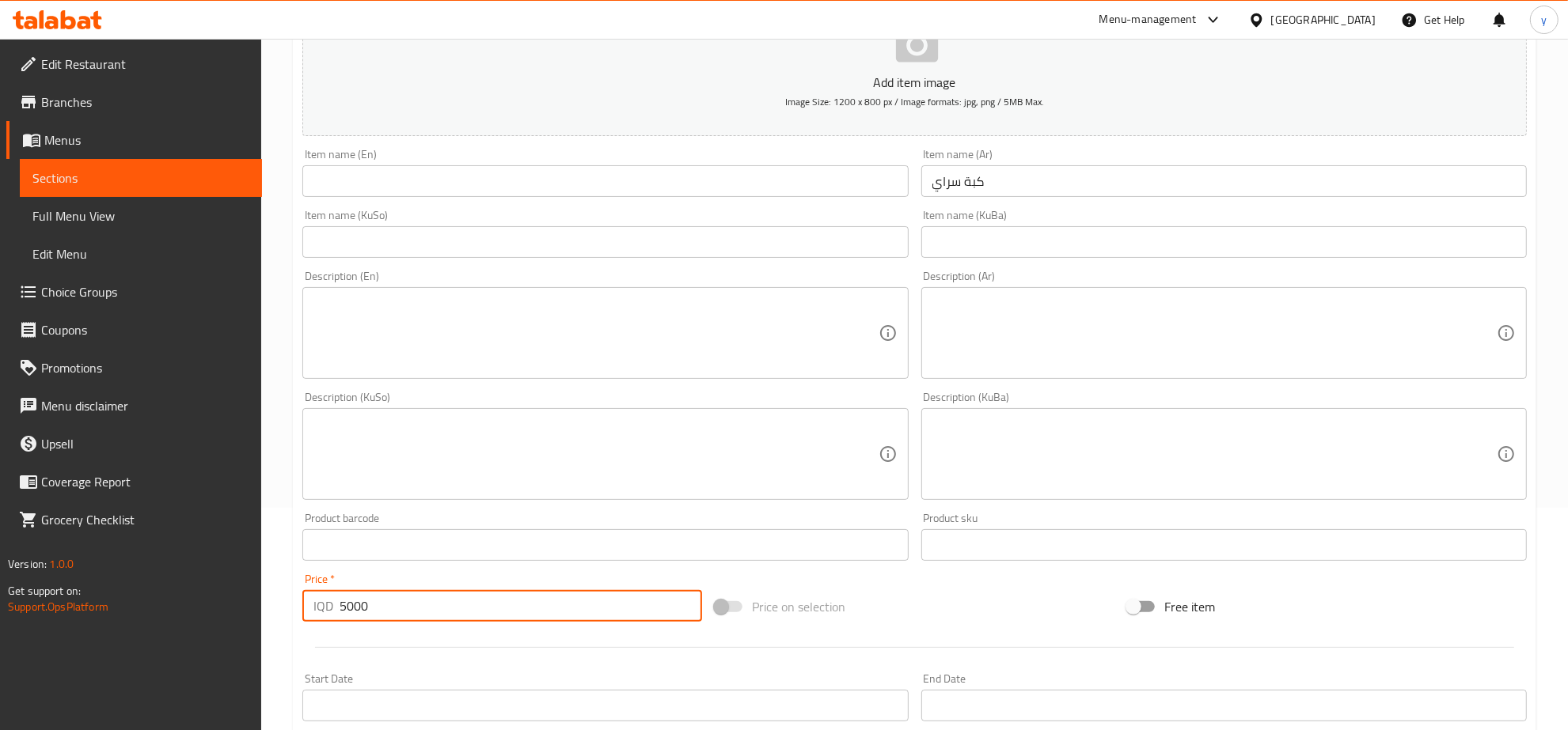
type input "5000"
click at [524, 218] on div "Item name (KuSo) Item name (KuSo)" at bounding box center [604, 234] width 605 height 48
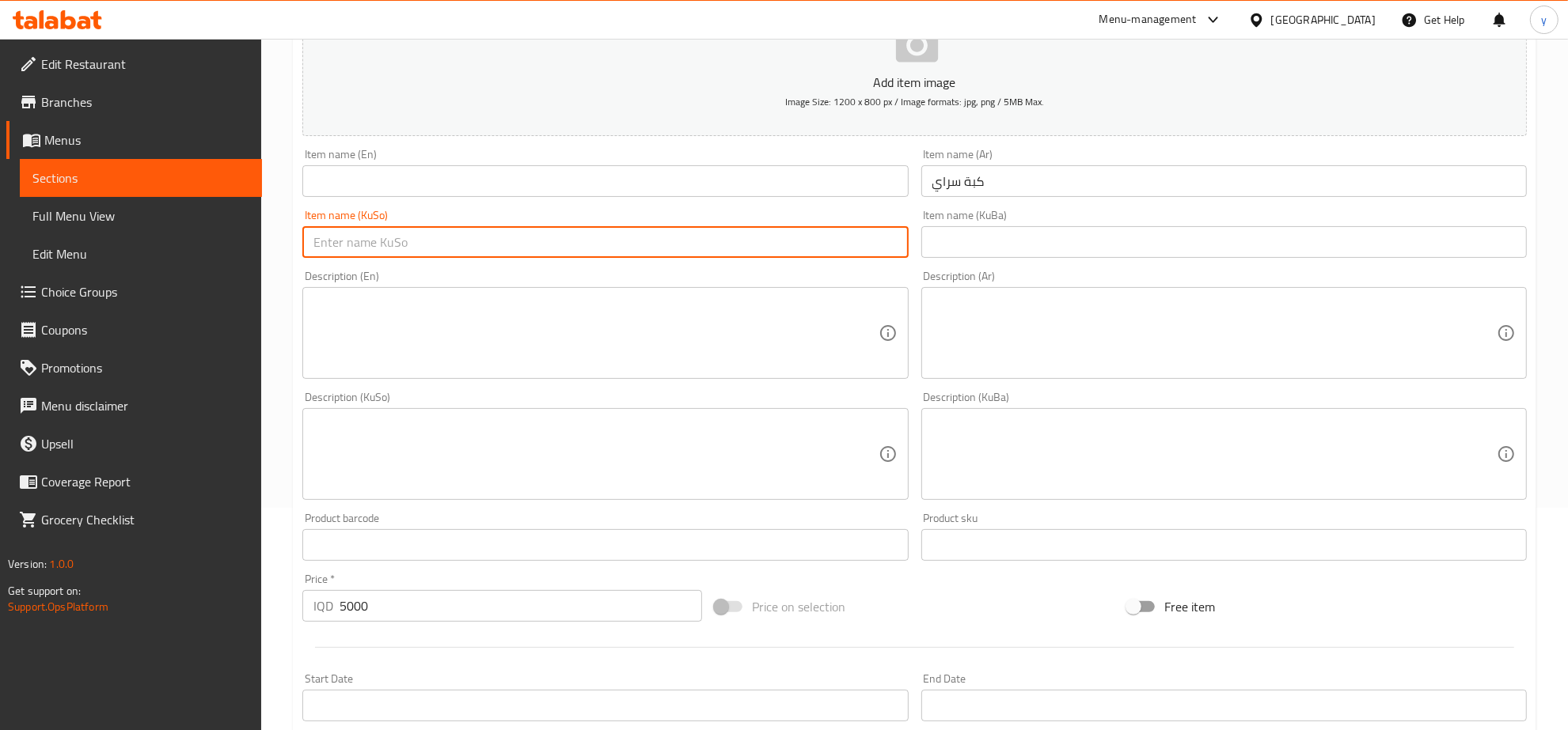
click at [525, 230] on input "text" at bounding box center [604, 241] width 605 height 32
paste input "[PERSON_NAME]"
type input "[PERSON_NAME]"
click at [525, 167] on input "text" at bounding box center [604, 181] width 605 height 32
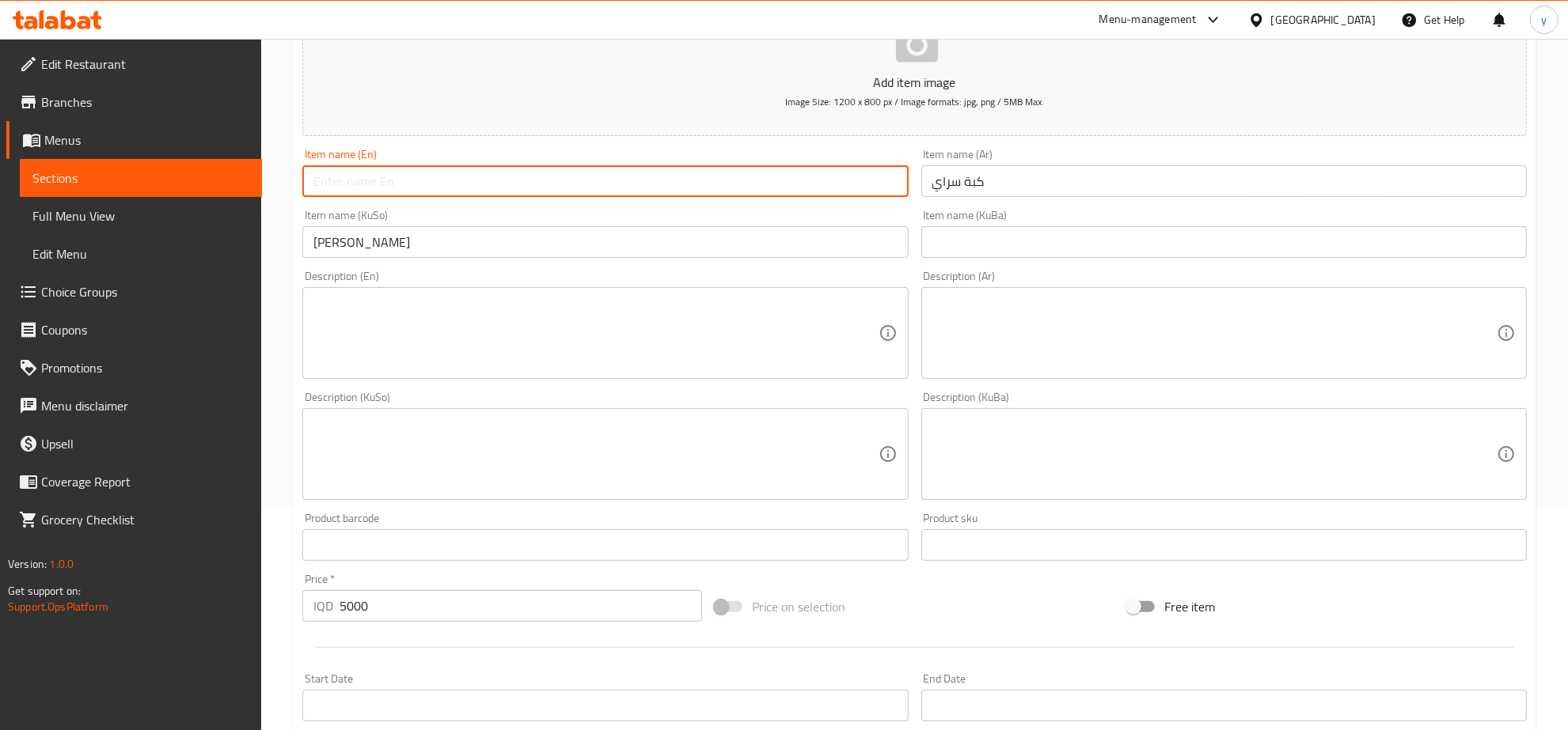
paste input "[PERSON_NAME]"
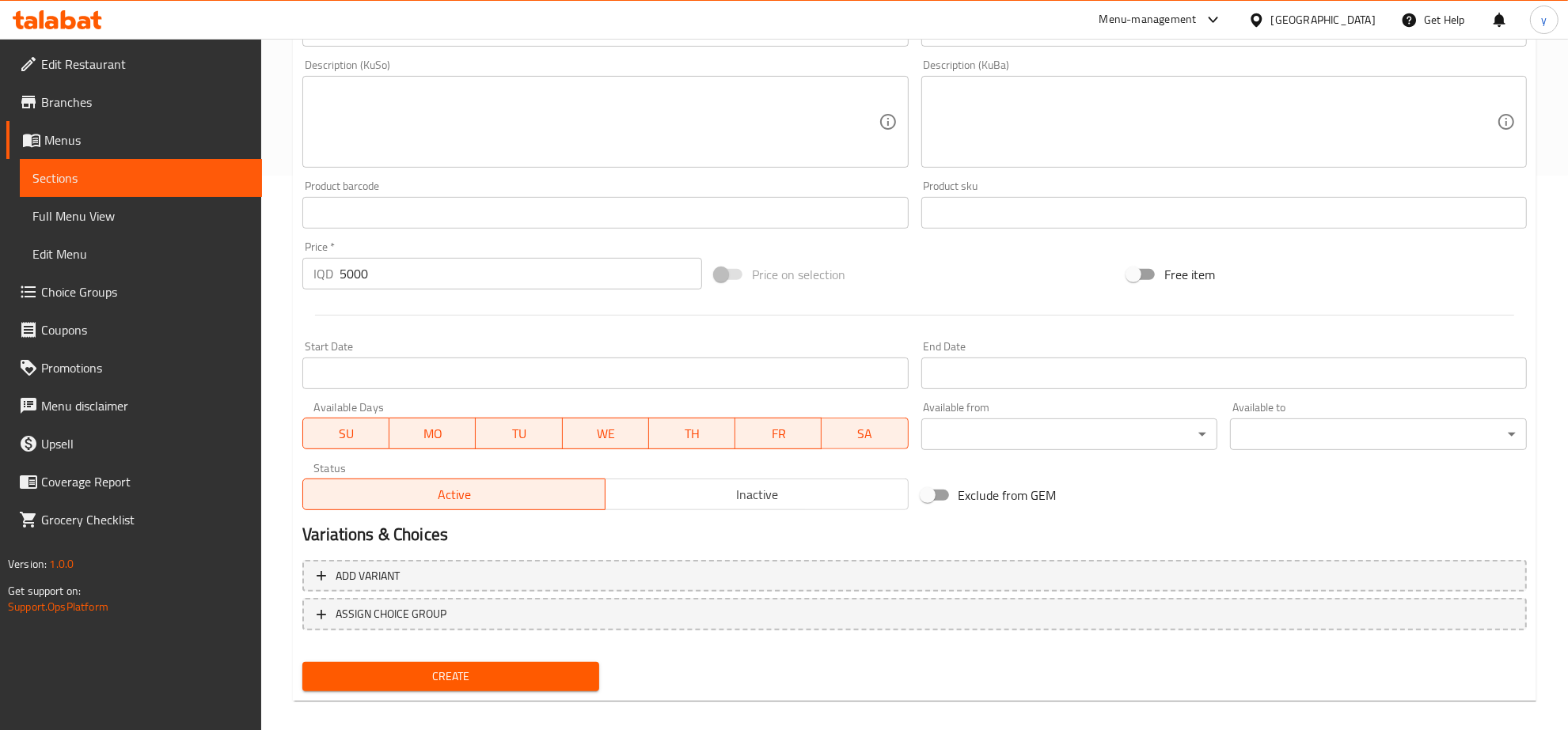
scroll to position [238, 0]
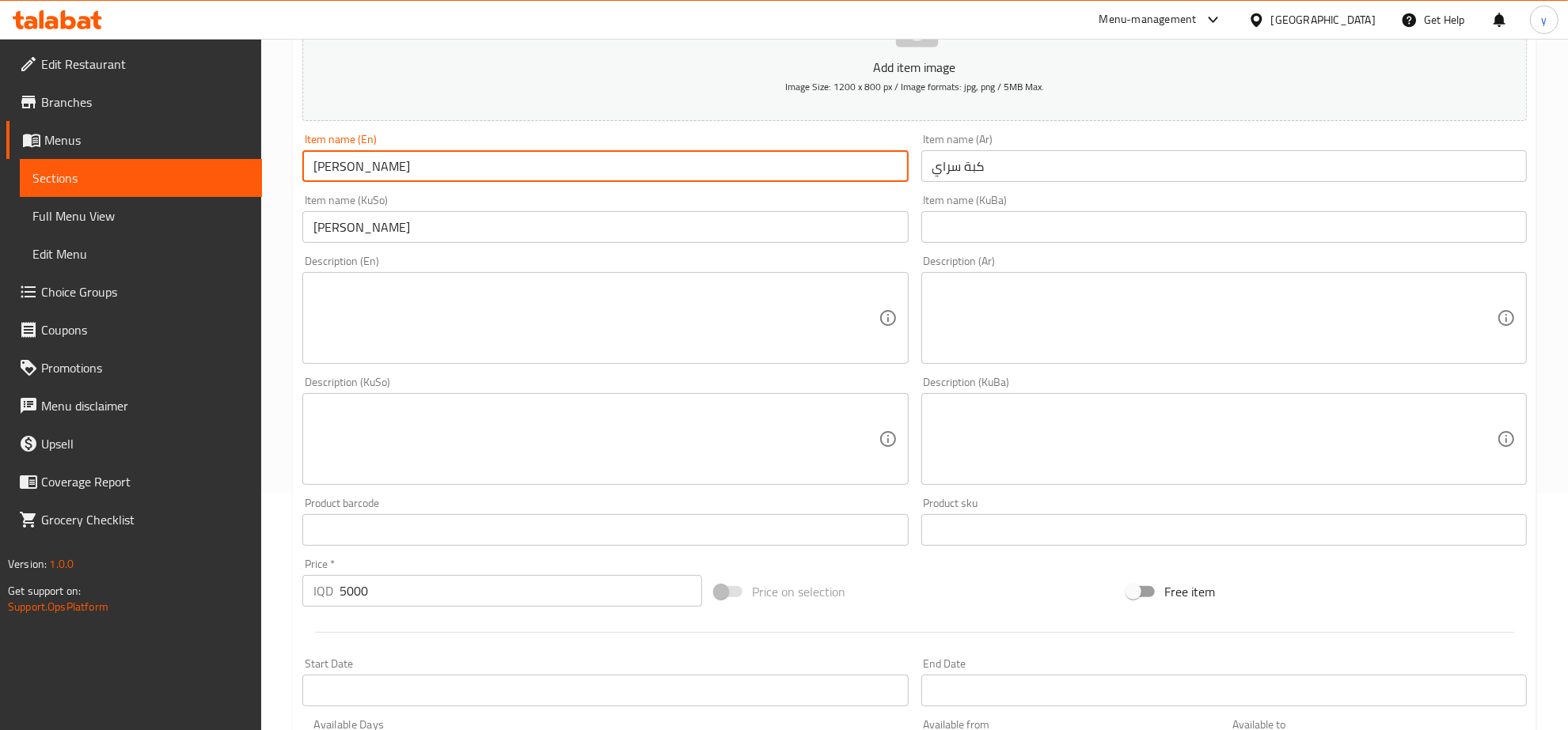
type input "[PERSON_NAME]"
drag, startPoint x: 1172, startPoint y: 142, endPoint x: 1176, endPoint y: 171, distance: 29.3
click at [1172, 155] on div "Item name (Ar) كبة سراي Item name (Ar)" at bounding box center [1224, 158] width 605 height 48
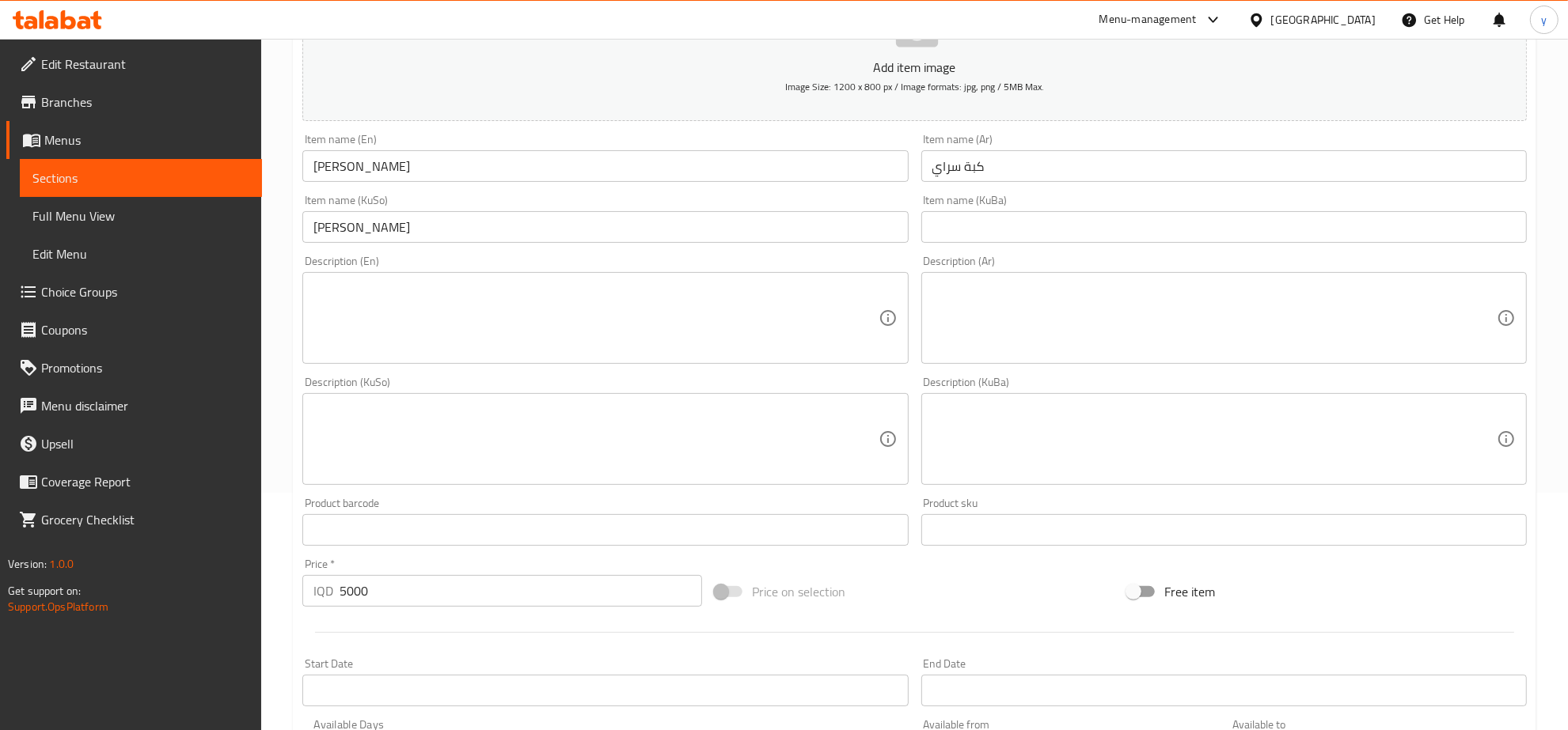
click at [1176, 172] on input "كبة سراي" at bounding box center [1224, 165] width 605 height 32
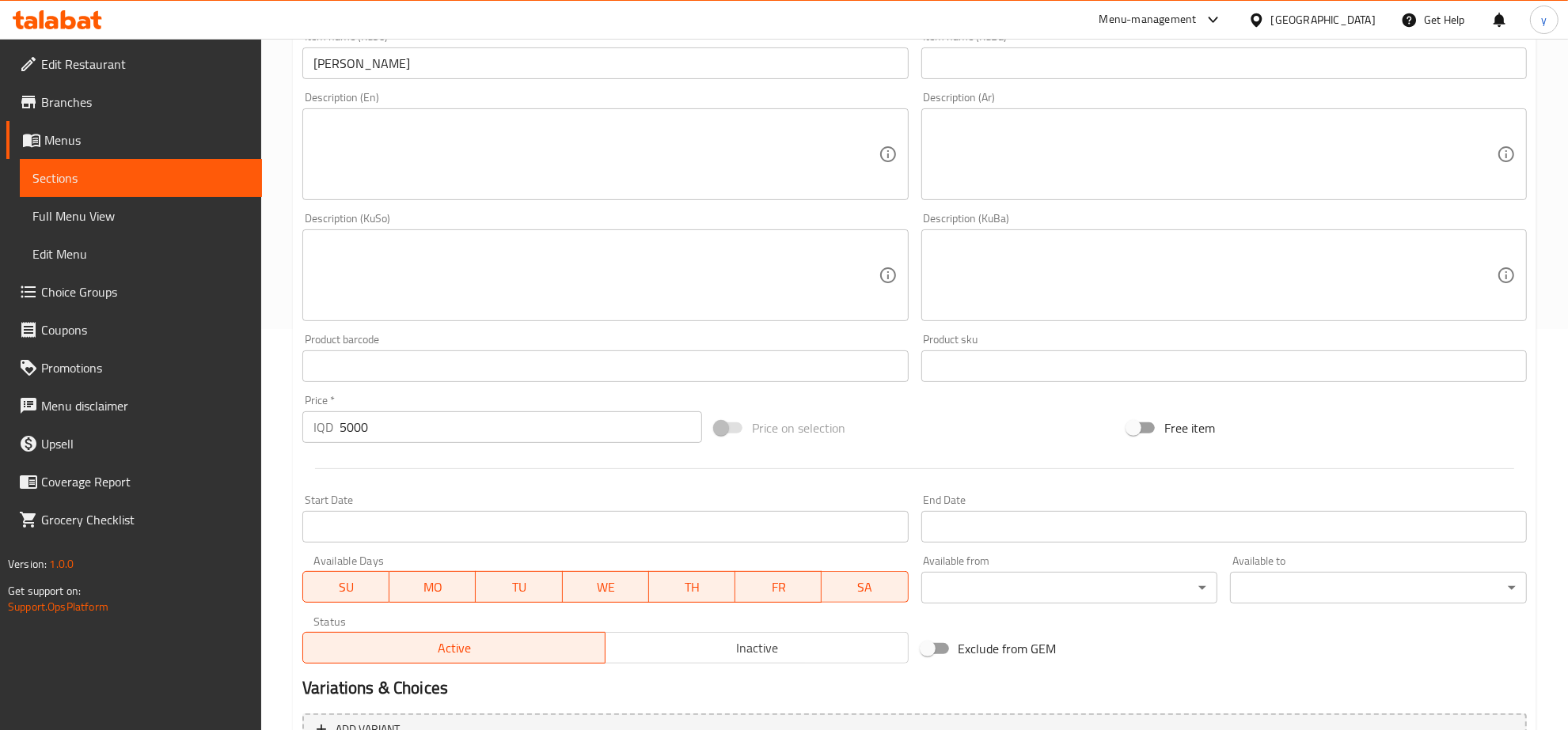
scroll to position [566, 0]
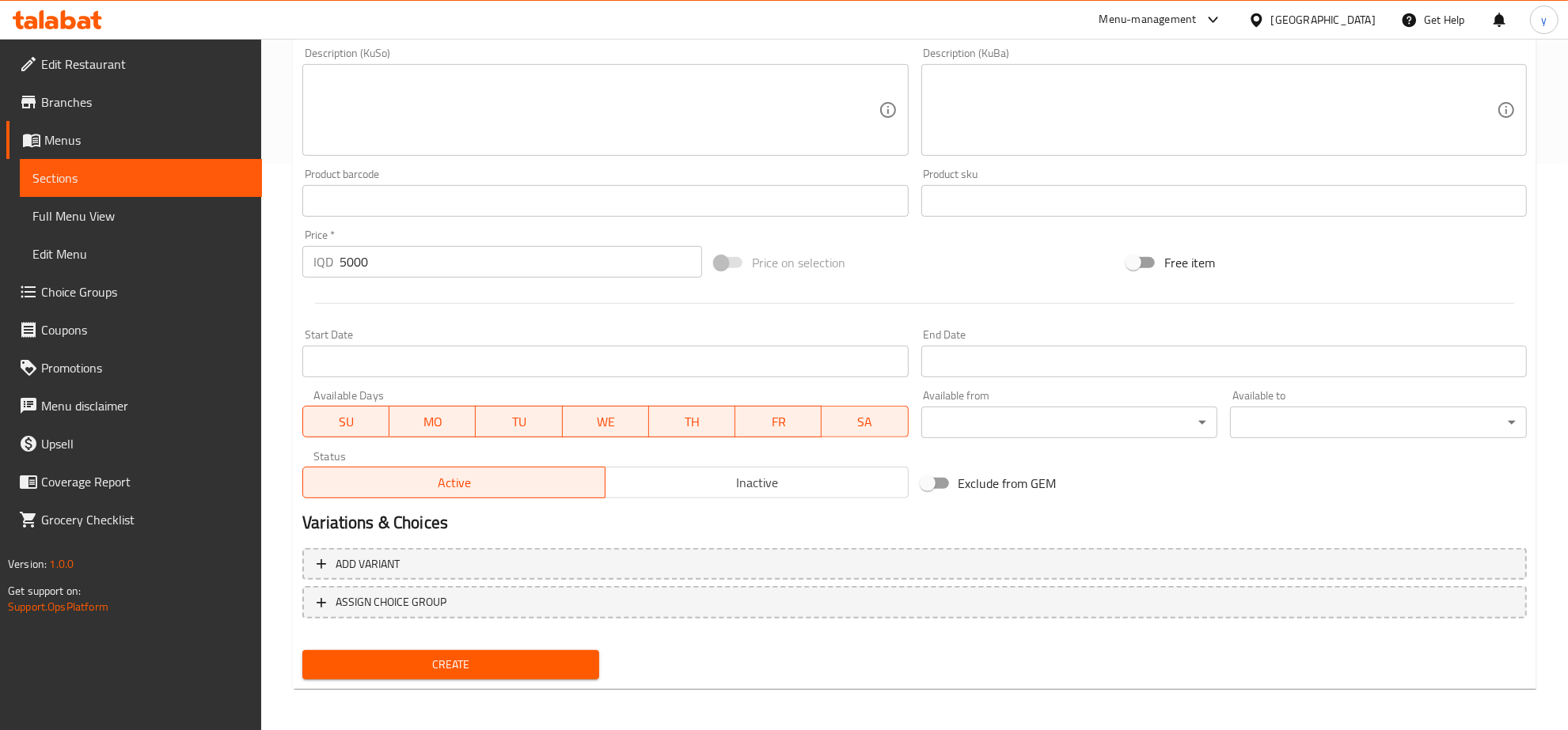
click at [529, 644] on div "Create" at bounding box center [451, 666] width 310 height 42
click at [535, 644] on div "Create" at bounding box center [451, 666] width 310 height 42
click at [539, 655] on span "Create" at bounding box center [450, 665] width 271 height 20
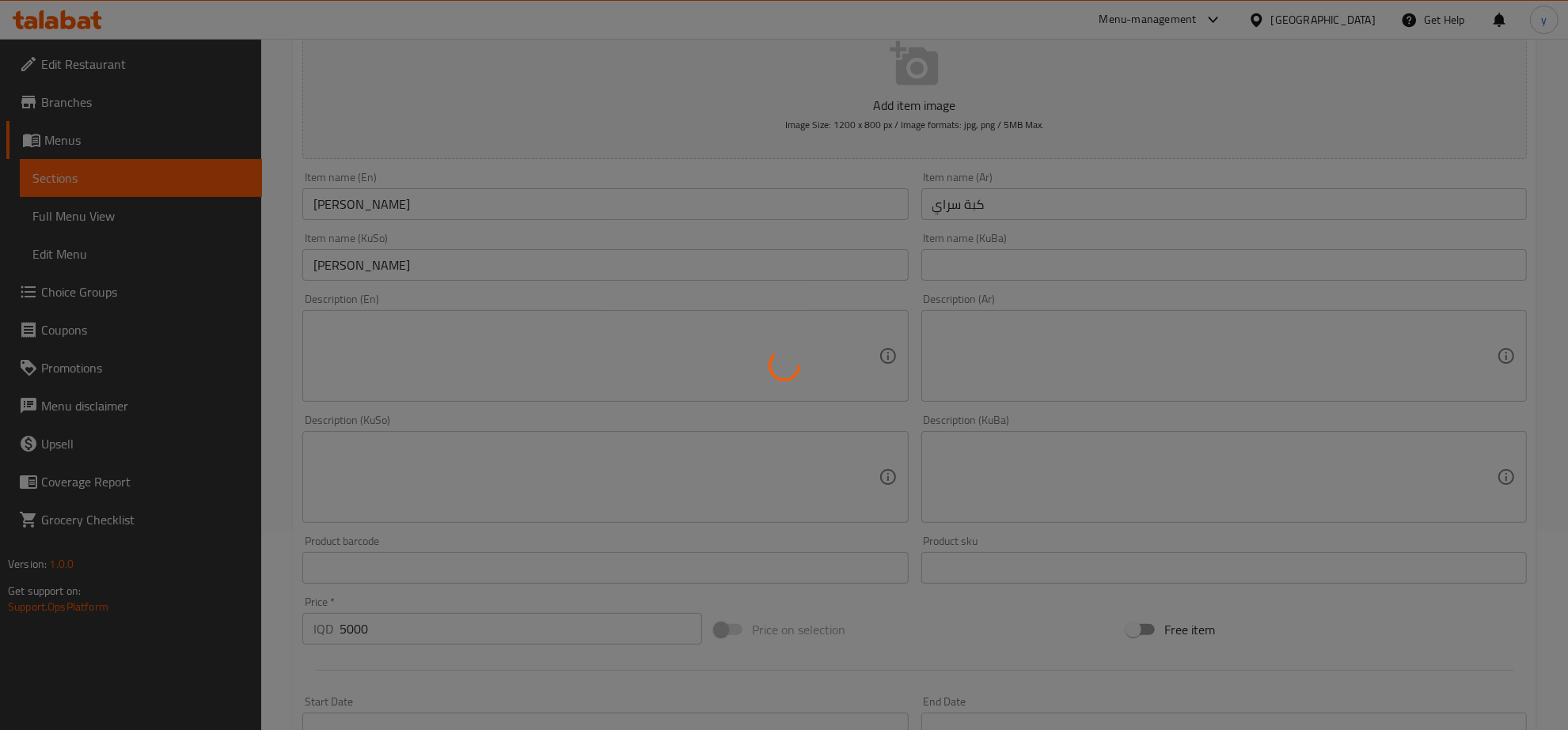
scroll to position [0, 0]
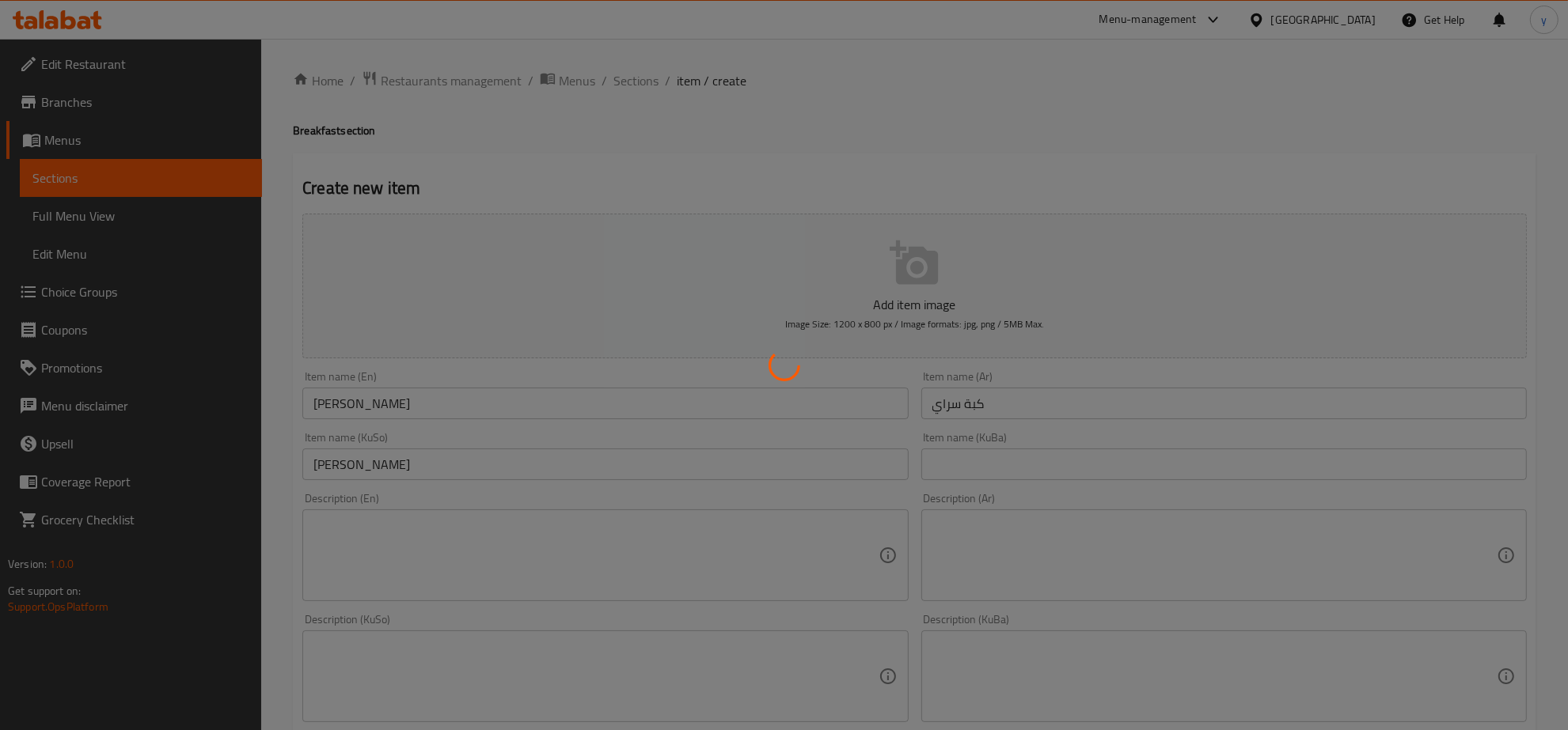
type input "0"
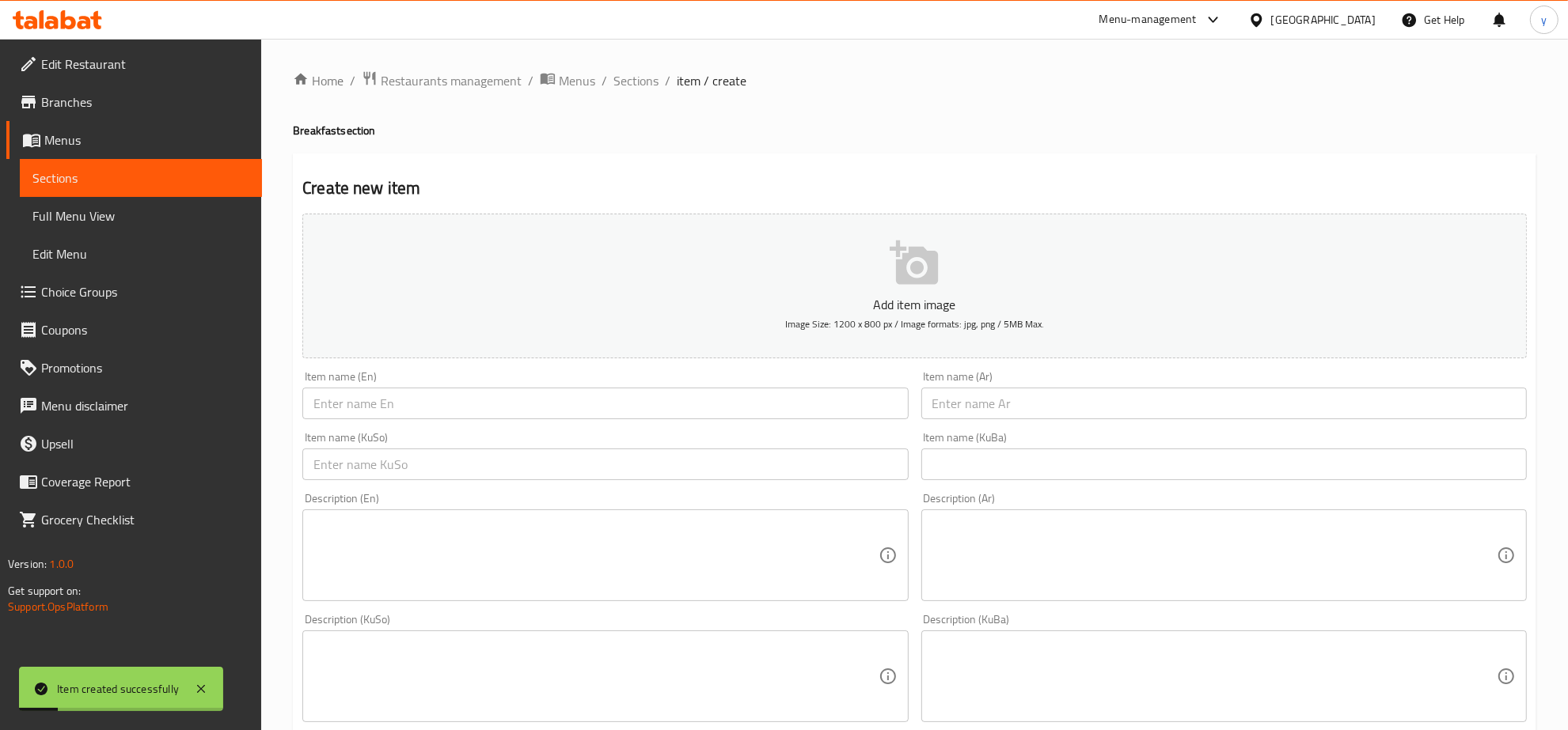
click at [204, 222] on span "Full Menu View" at bounding box center [140, 216] width 216 height 19
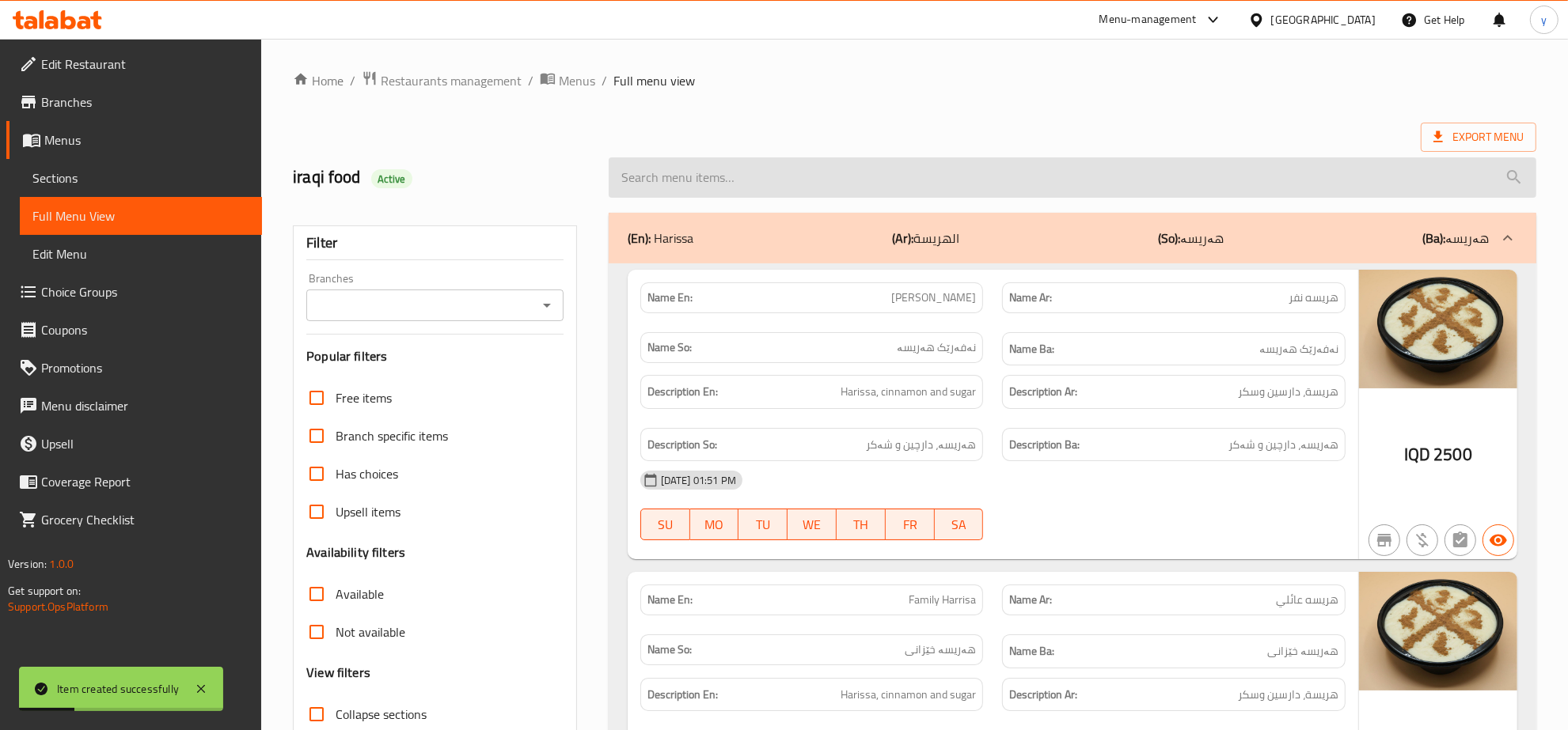
click at [761, 172] on input "search" at bounding box center [1073, 178] width 927 height 40
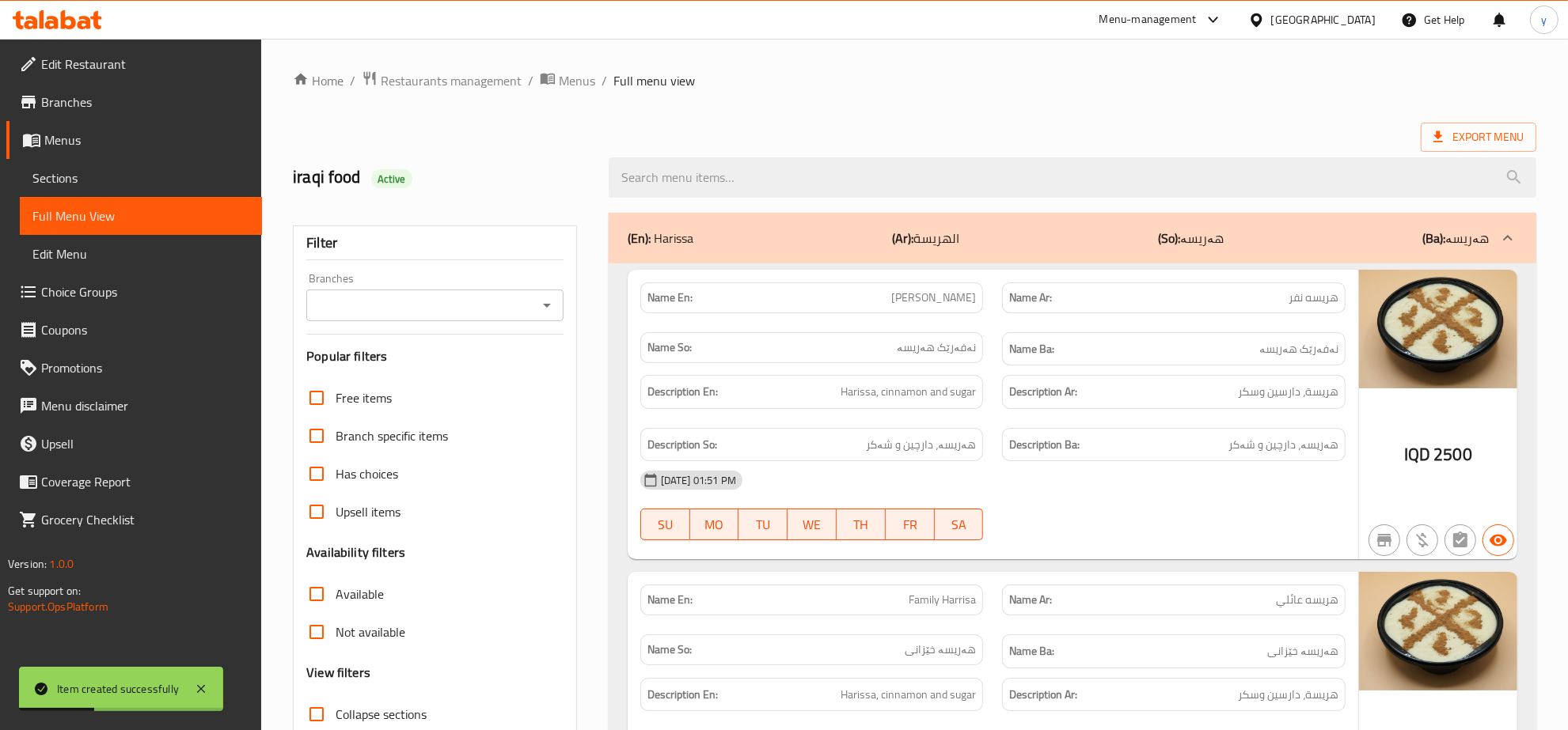
paste input "[PERSON_NAME]"
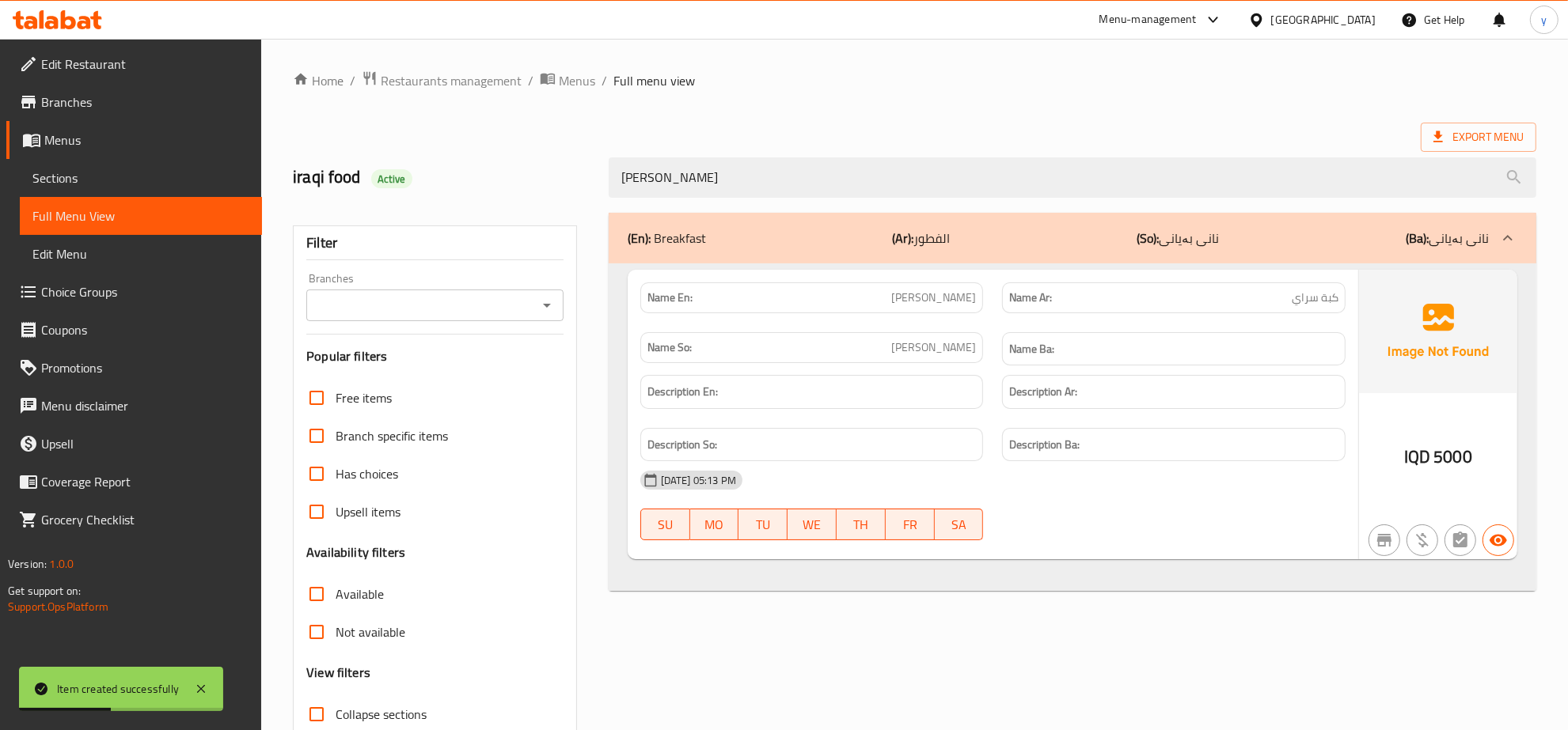
click at [538, 301] on icon "Open" at bounding box center [547, 306] width 19 height 19
type input "[PERSON_NAME]"
click at [512, 366] on li "[PERSON_NAME], Alhuriya" at bounding box center [435, 374] width 257 height 29
type input "[PERSON_NAME], Alhuriya"
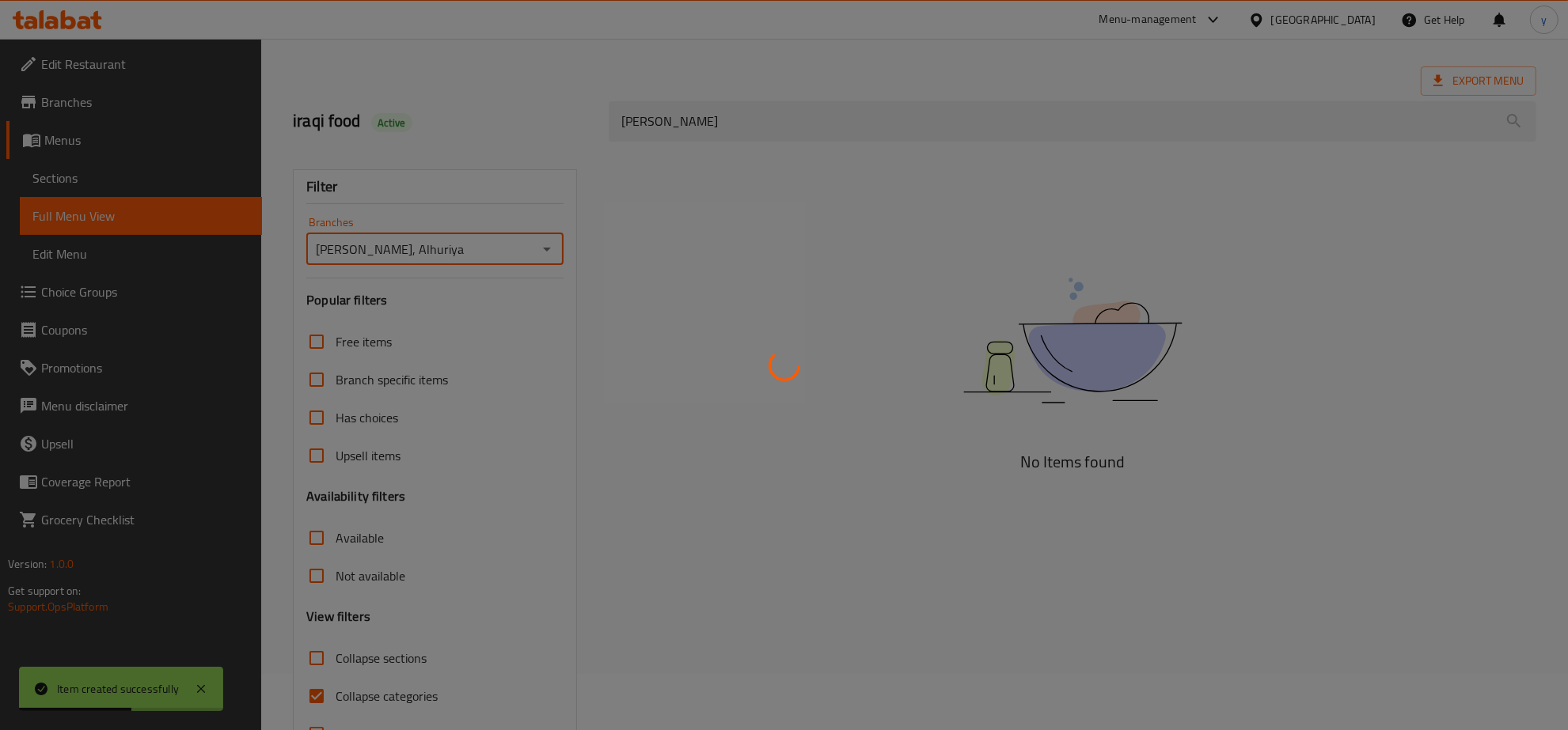
scroll to position [112, 0]
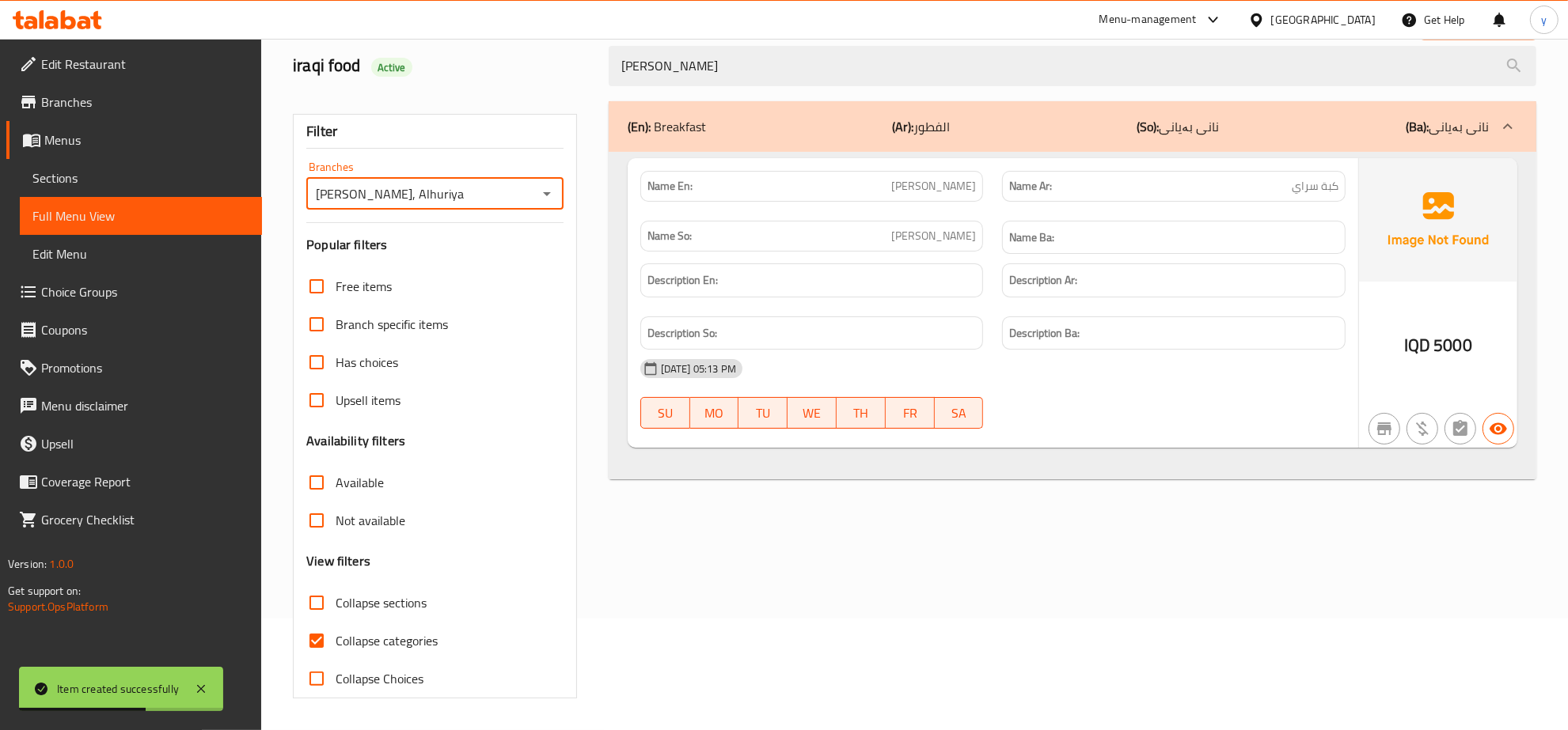
click at [328, 640] on input "Collapse categories" at bounding box center [316, 641] width 38 height 38
checkbox input "false"
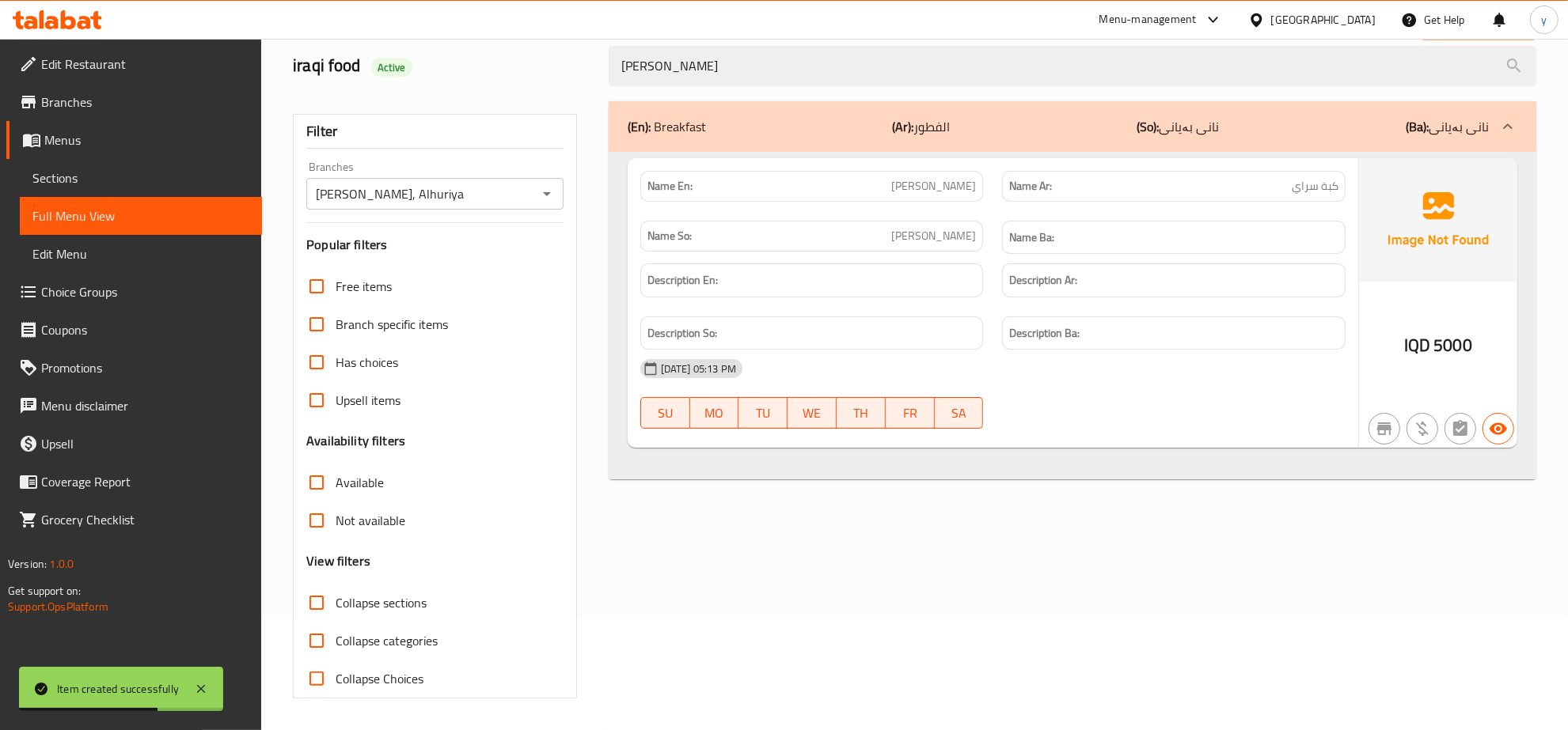
click at [213, 682] on div "Item created successfully" at bounding box center [121, 690] width 204 height 44
click at [212, 677] on div "Item created successfully" at bounding box center [121, 690] width 204 height 44
click at [203, 690] on icon at bounding box center [201, 690] width 19 height 19
click at [86, 104] on span "Branches" at bounding box center [145, 102] width 208 height 19
